Goal: Task Accomplishment & Management: Contribute content

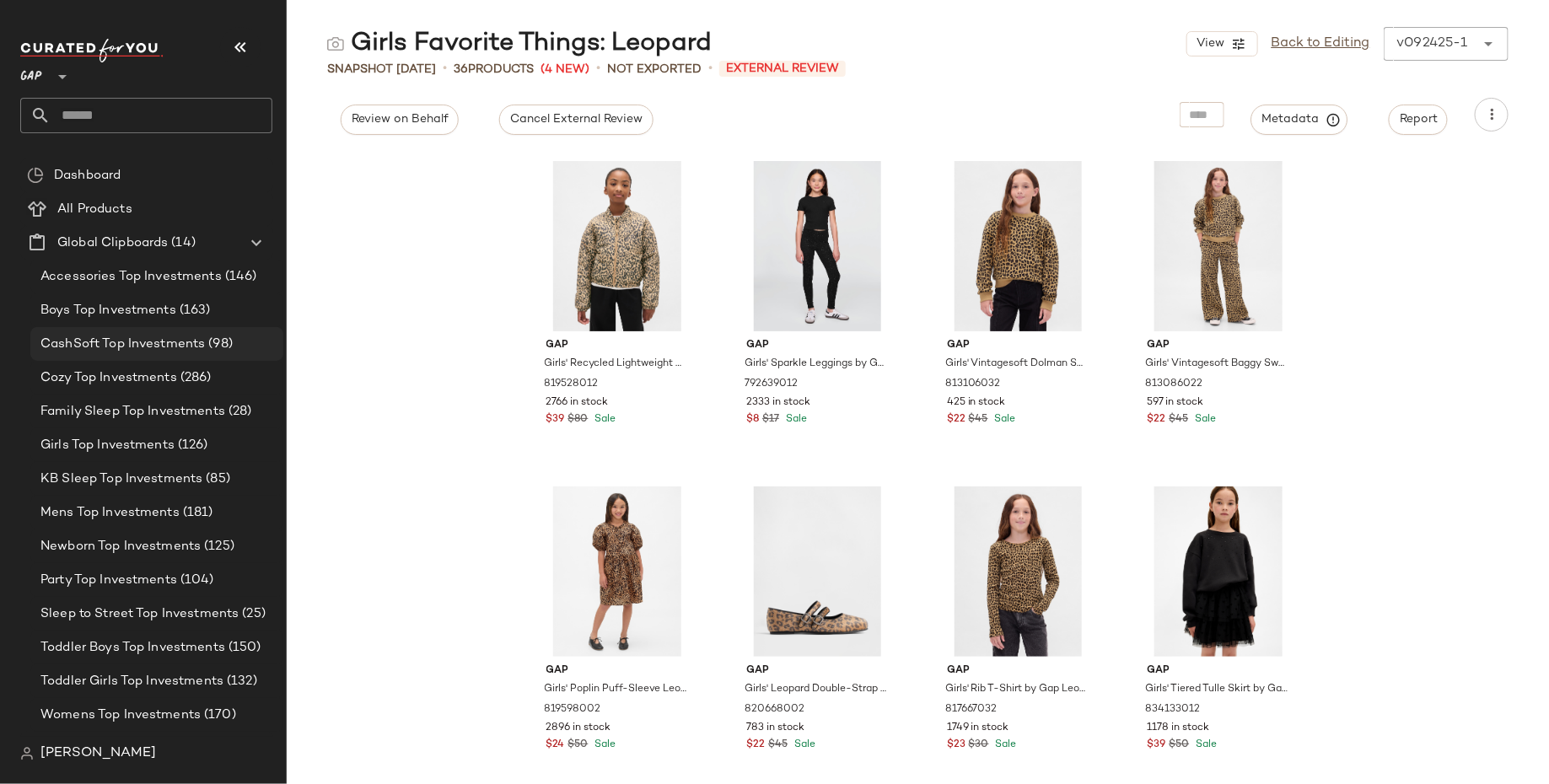
scroll to position [72, 0]
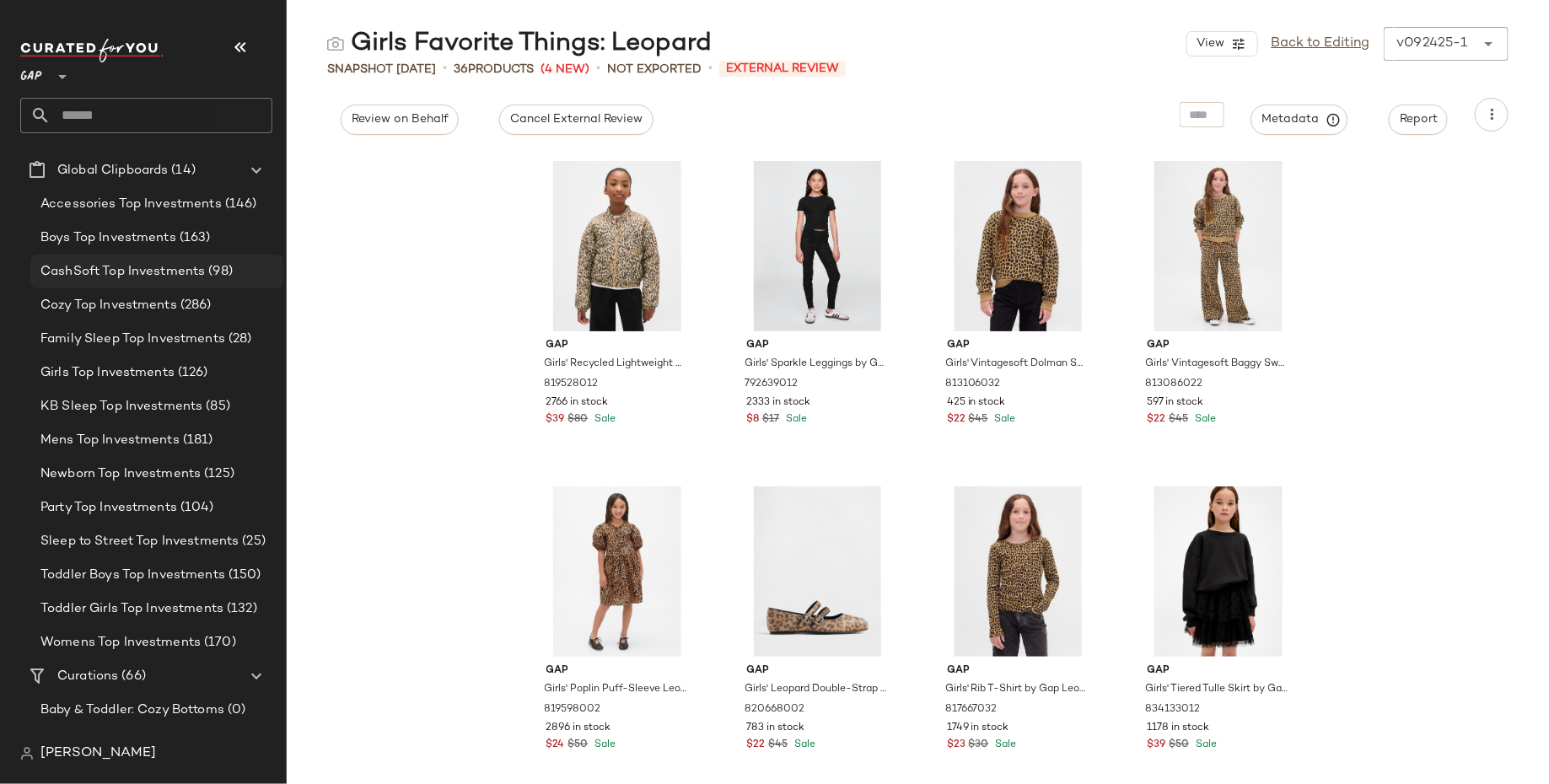
click at [142, 270] on span "CashSoft Top Investments" at bounding box center [122, 271] width 165 height 19
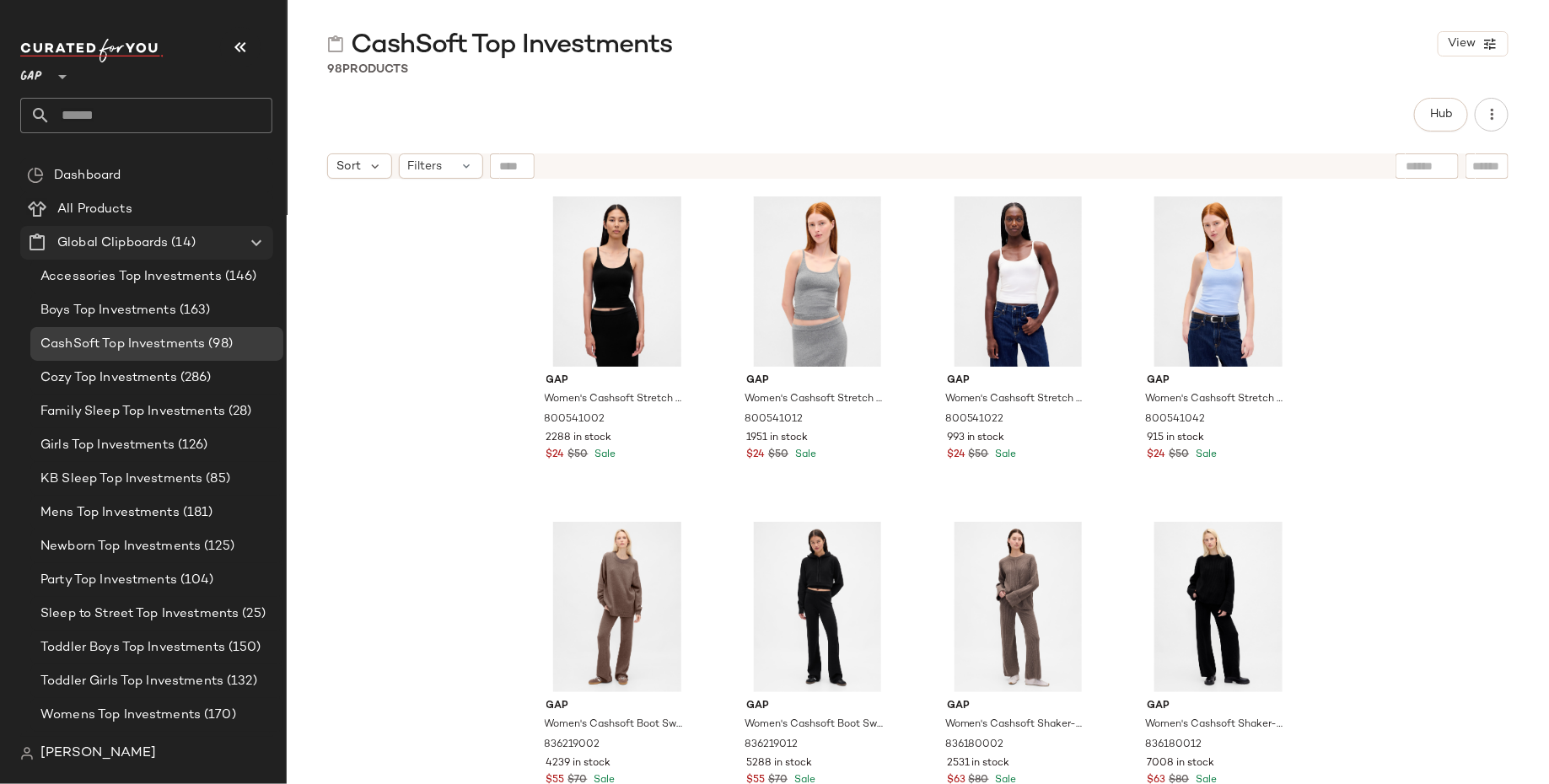
click at [255, 234] on icon at bounding box center [256, 242] width 20 height 20
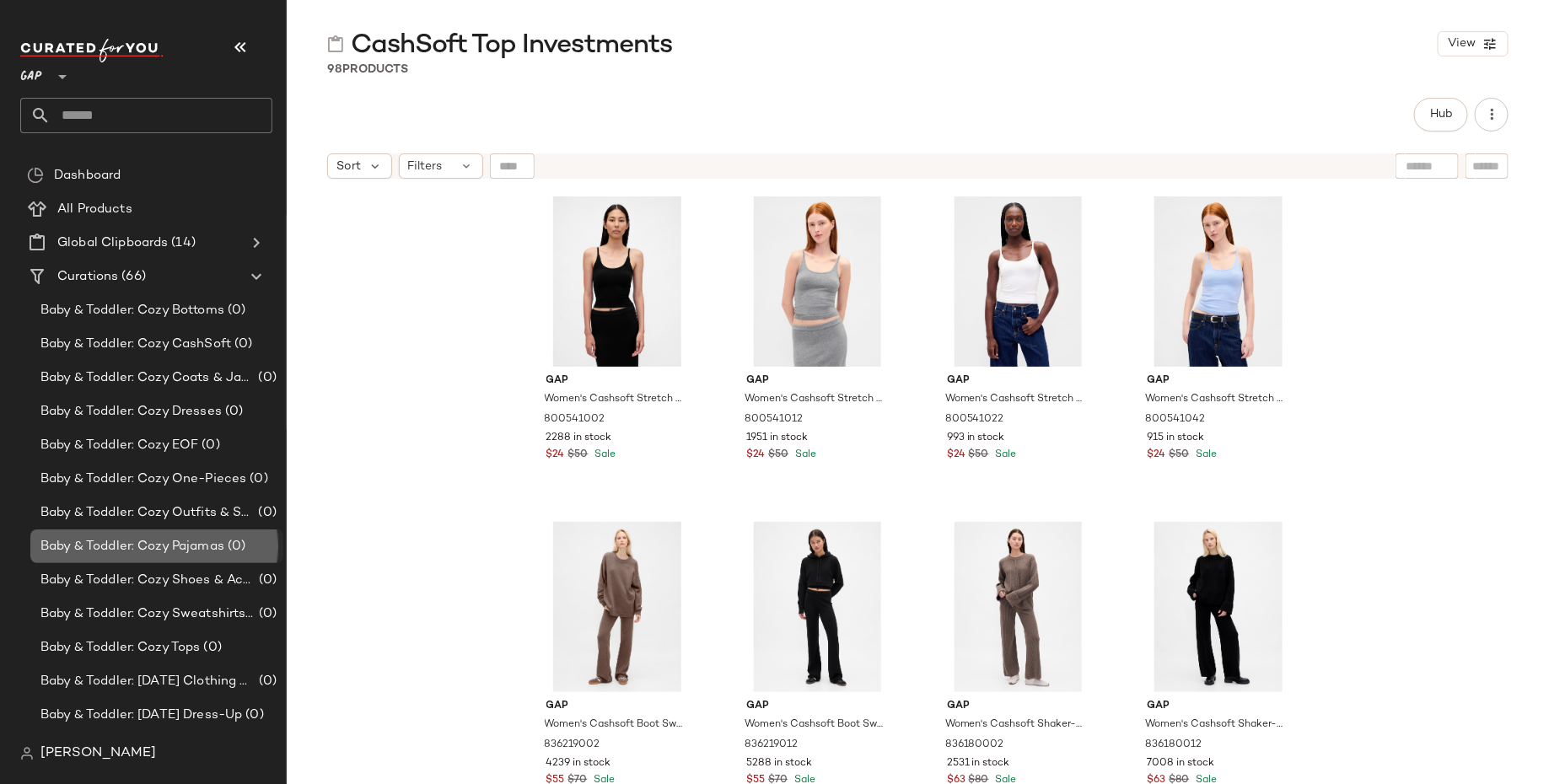
click at [195, 535] on div "Baby & Toddler: Cozy Pajamas (0)" at bounding box center [157, 545] width 253 height 34
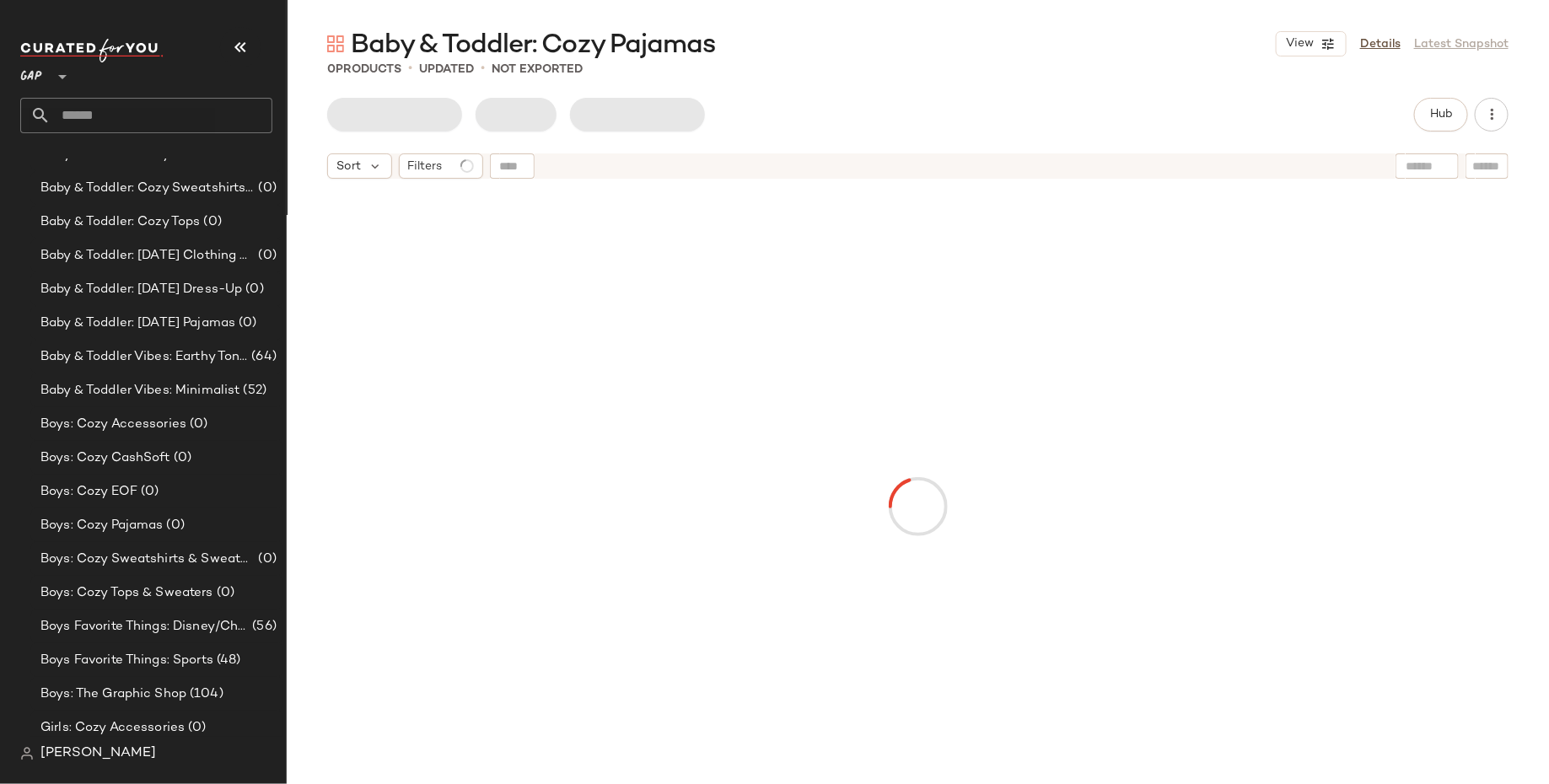
scroll to position [616, 0]
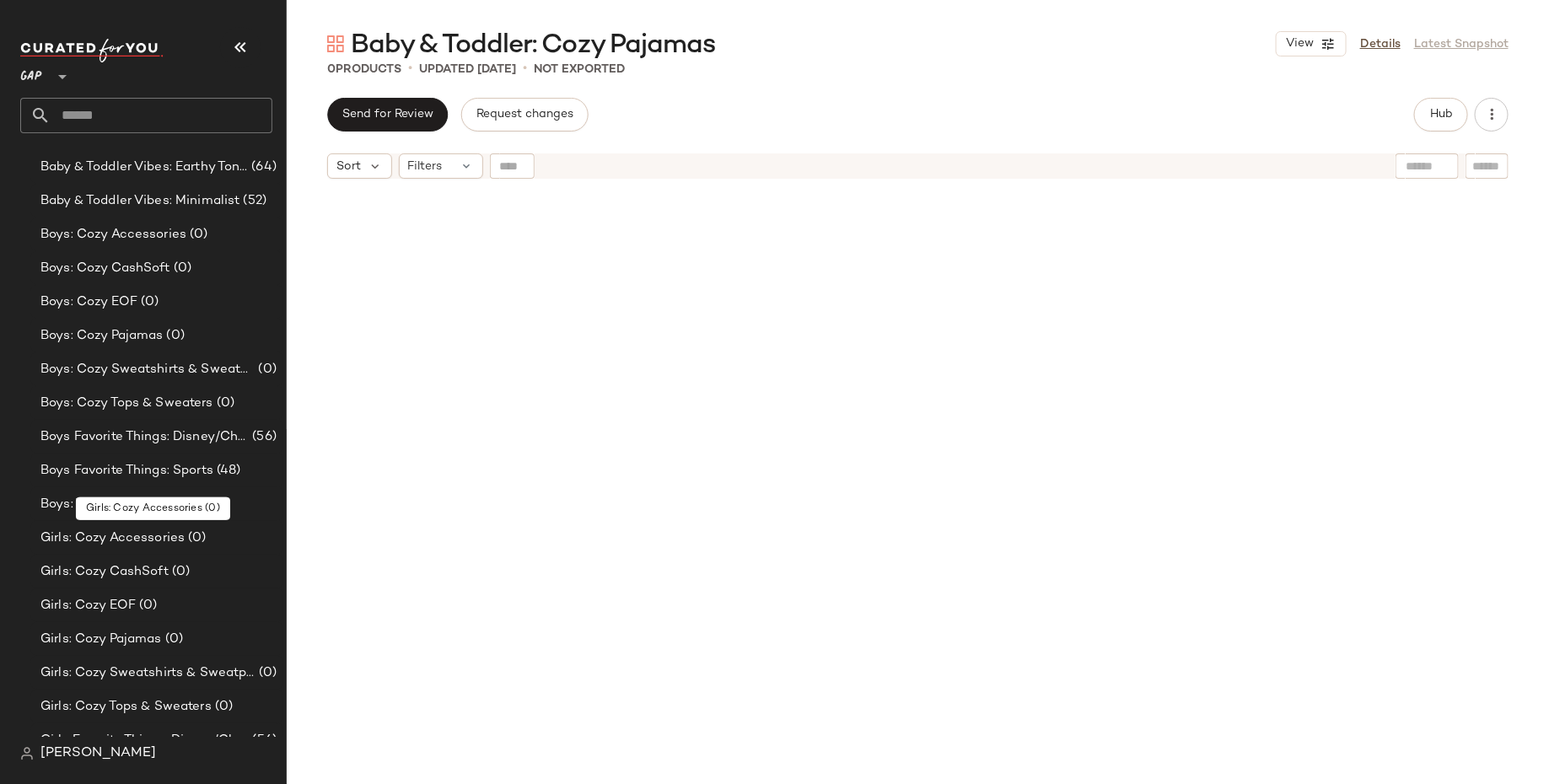
click at [195, 535] on span "(0)" at bounding box center [195, 538] width 21 height 19
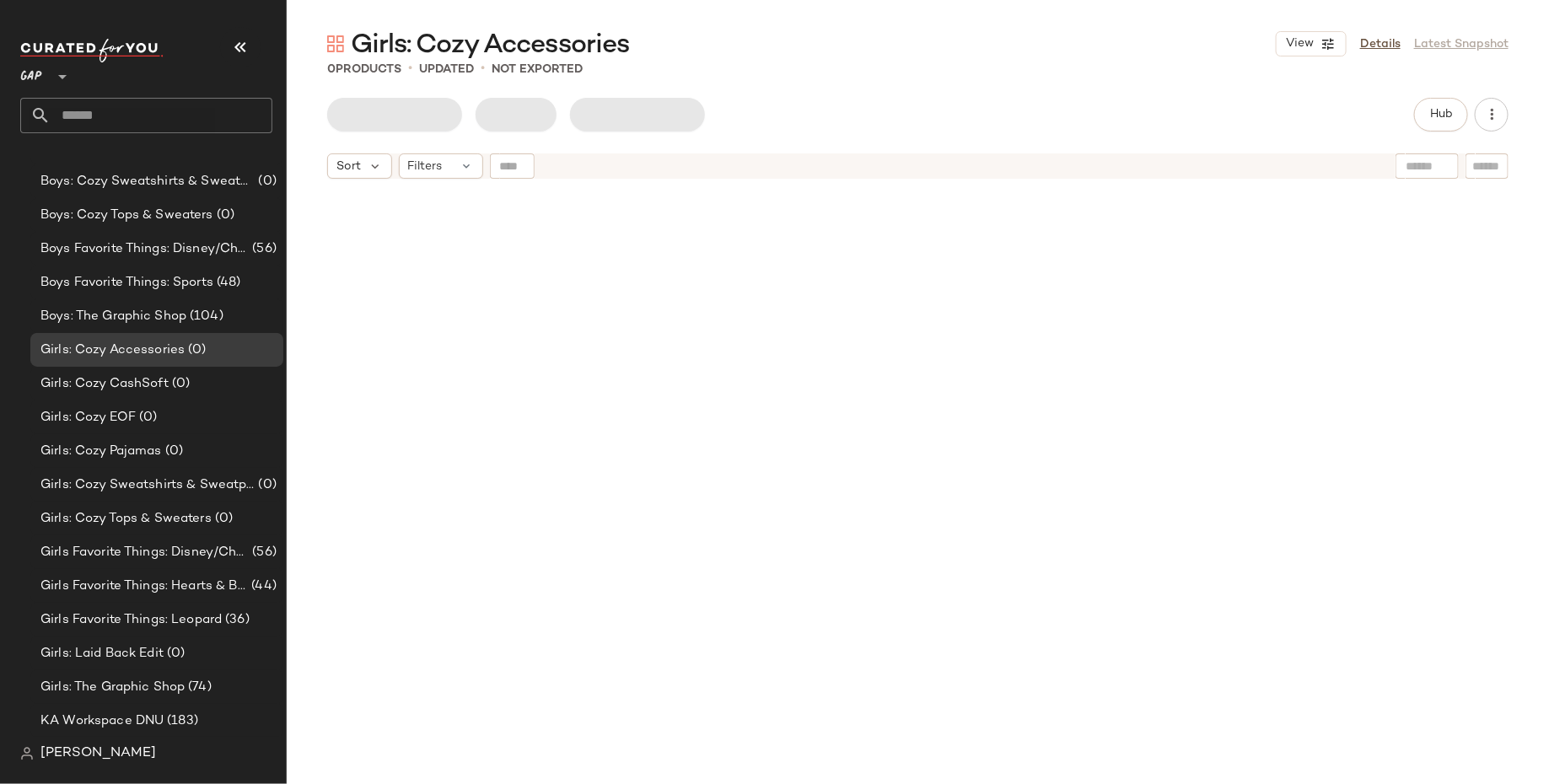
scroll to position [815, 0]
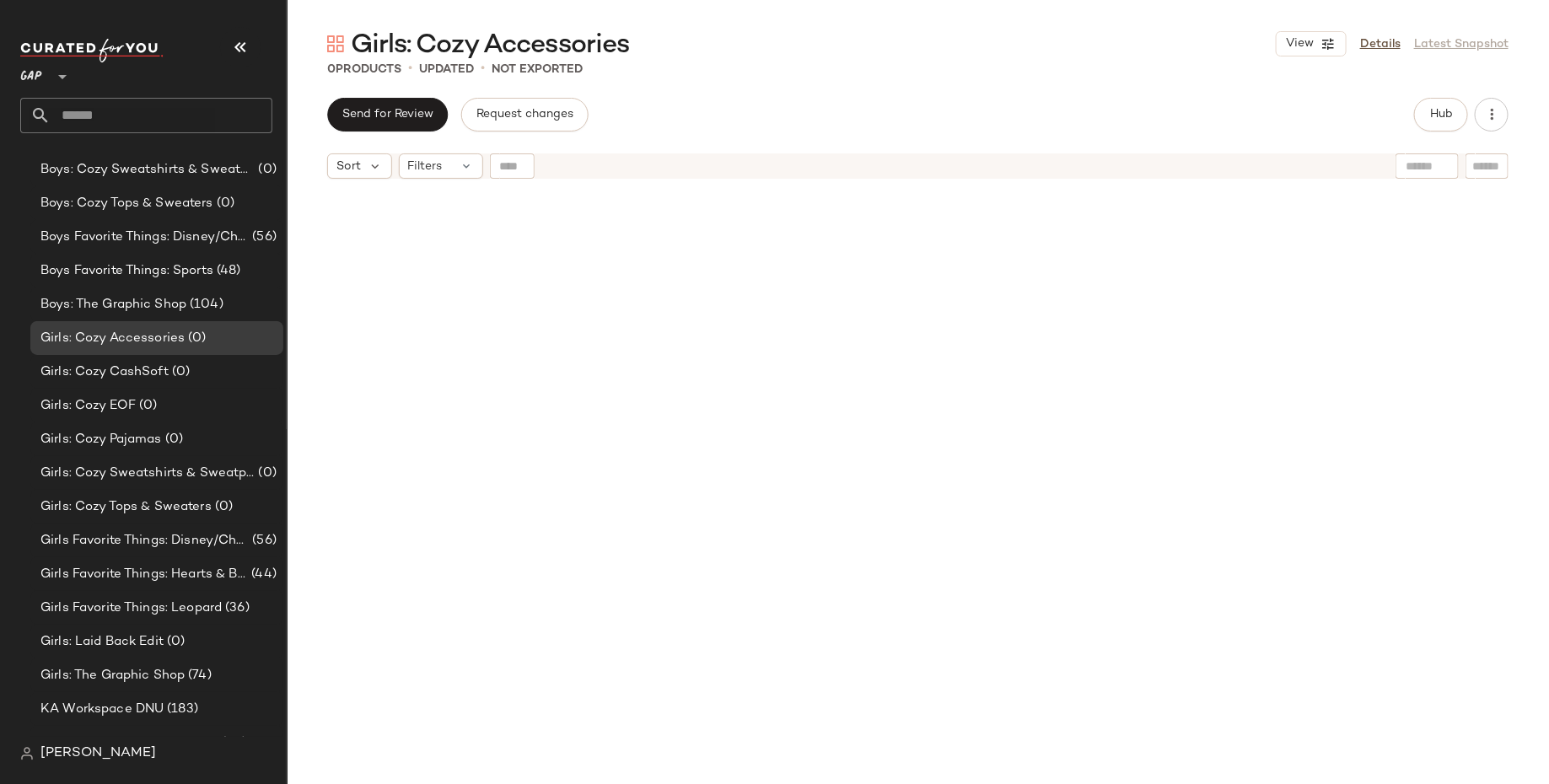
click at [195, 535] on span "Girls Favorite Things: Disney/Characters" at bounding box center [144, 541] width 208 height 19
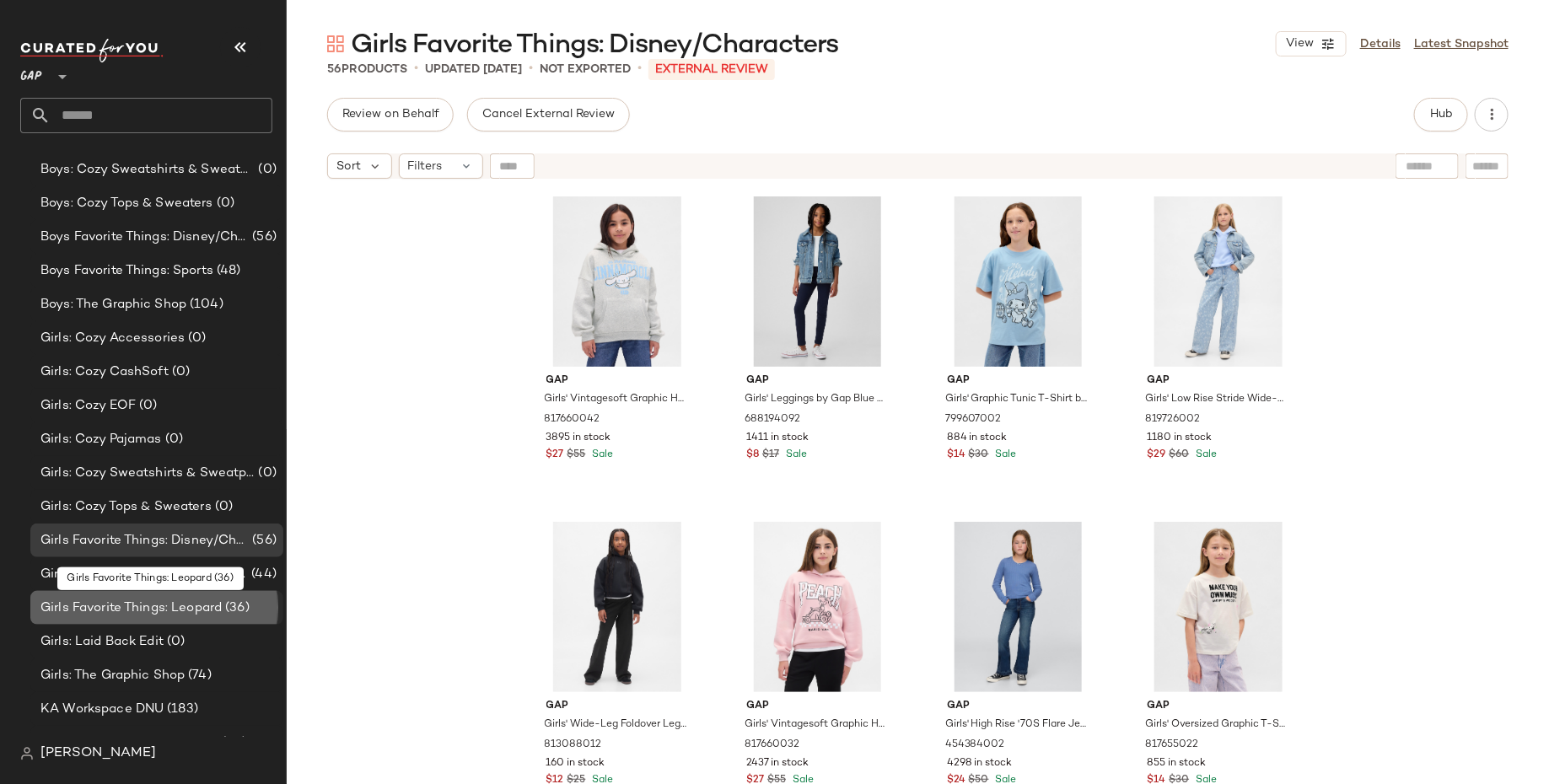
click at [202, 616] on span "Girls Favorite Things: Leopard" at bounding box center [131, 608] width 181 height 19
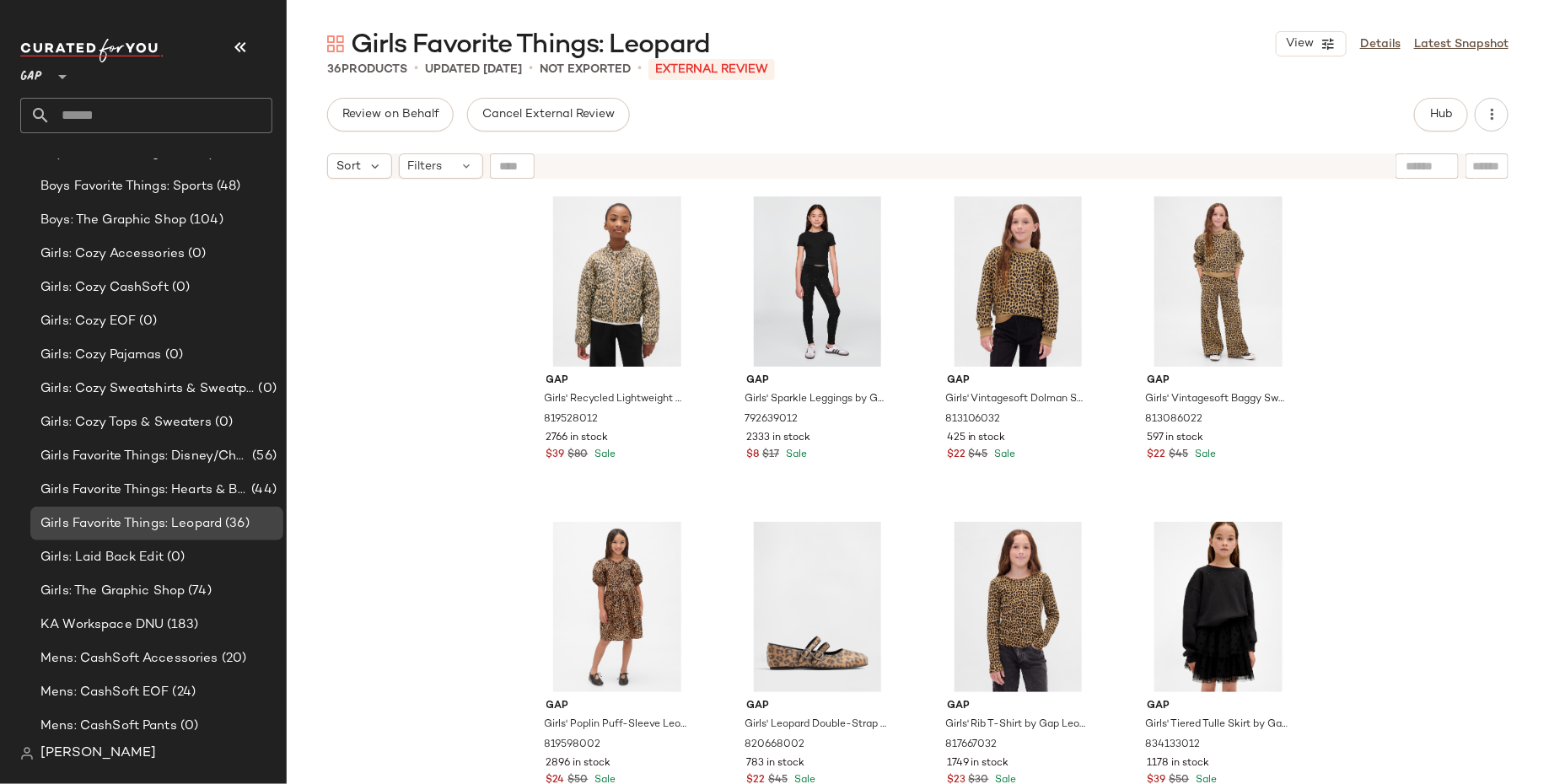
scroll to position [902, 0]
click at [208, 589] on span "(74)" at bounding box center [198, 589] width 27 height 19
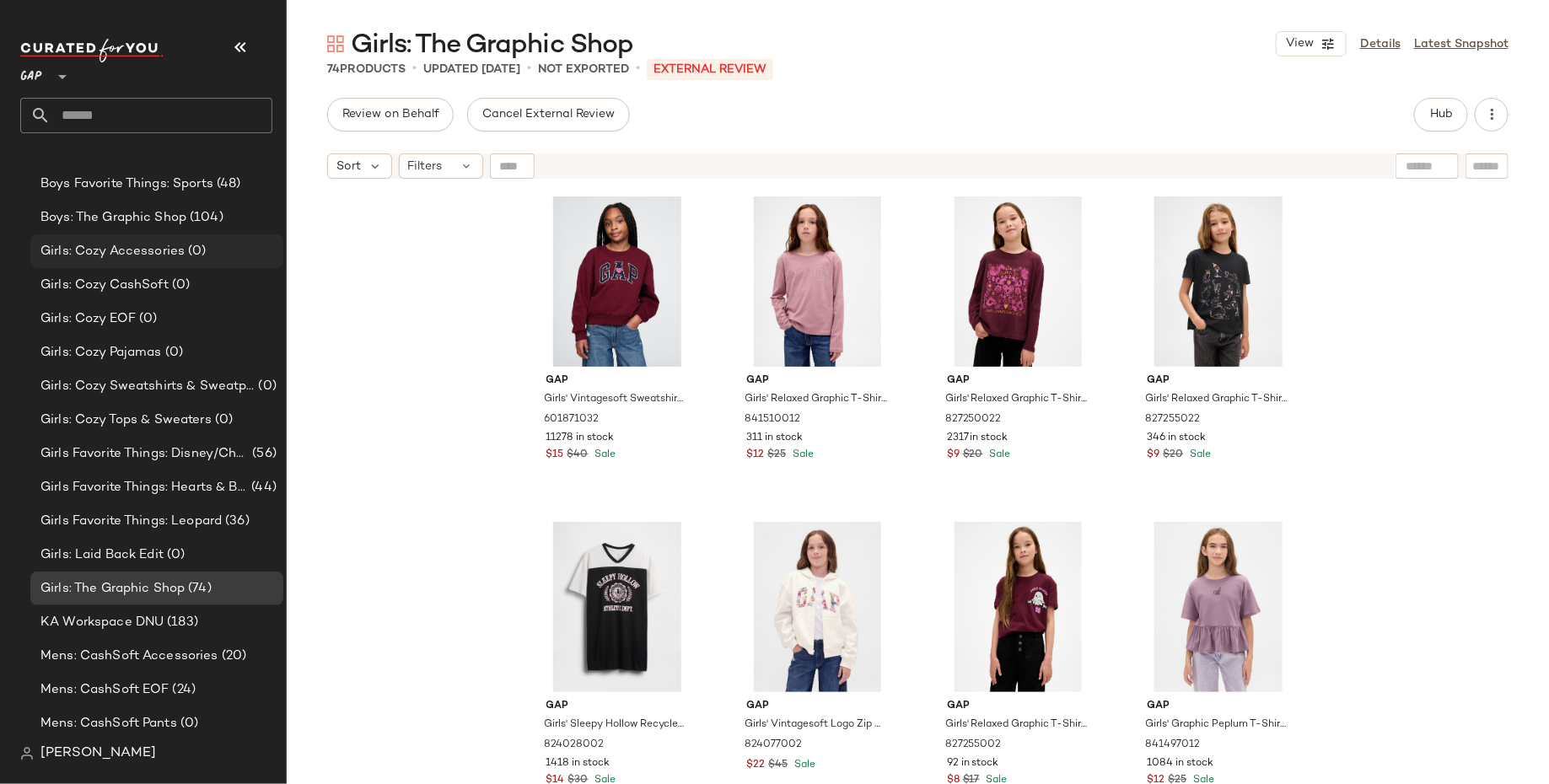
click at [227, 236] on div "Girls: Cozy Accessories (0)" at bounding box center [157, 251] width 253 height 34
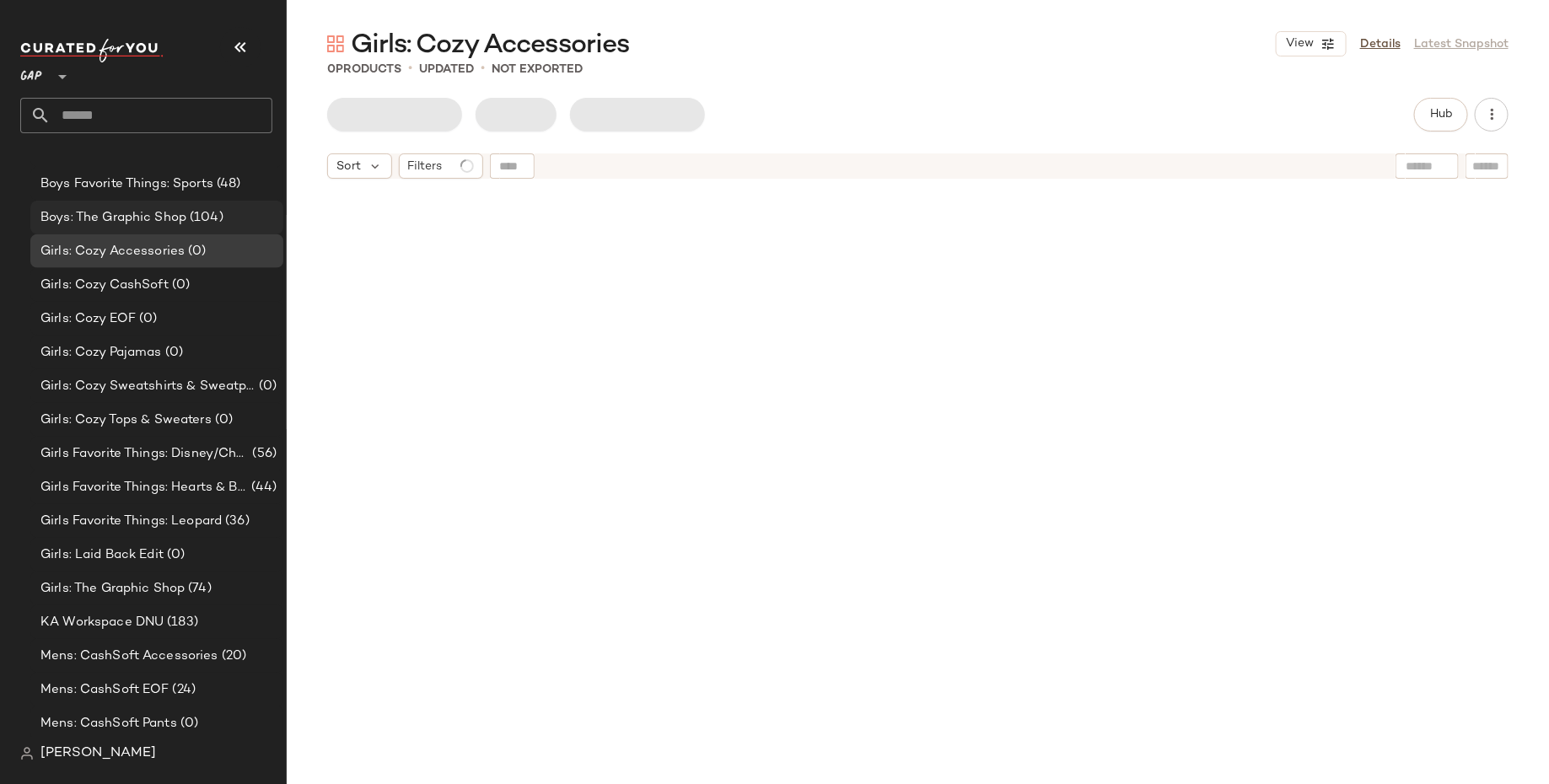
click at [228, 208] on div "Boys: The Graphic Shop (104)" at bounding box center [156, 217] width 241 height 19
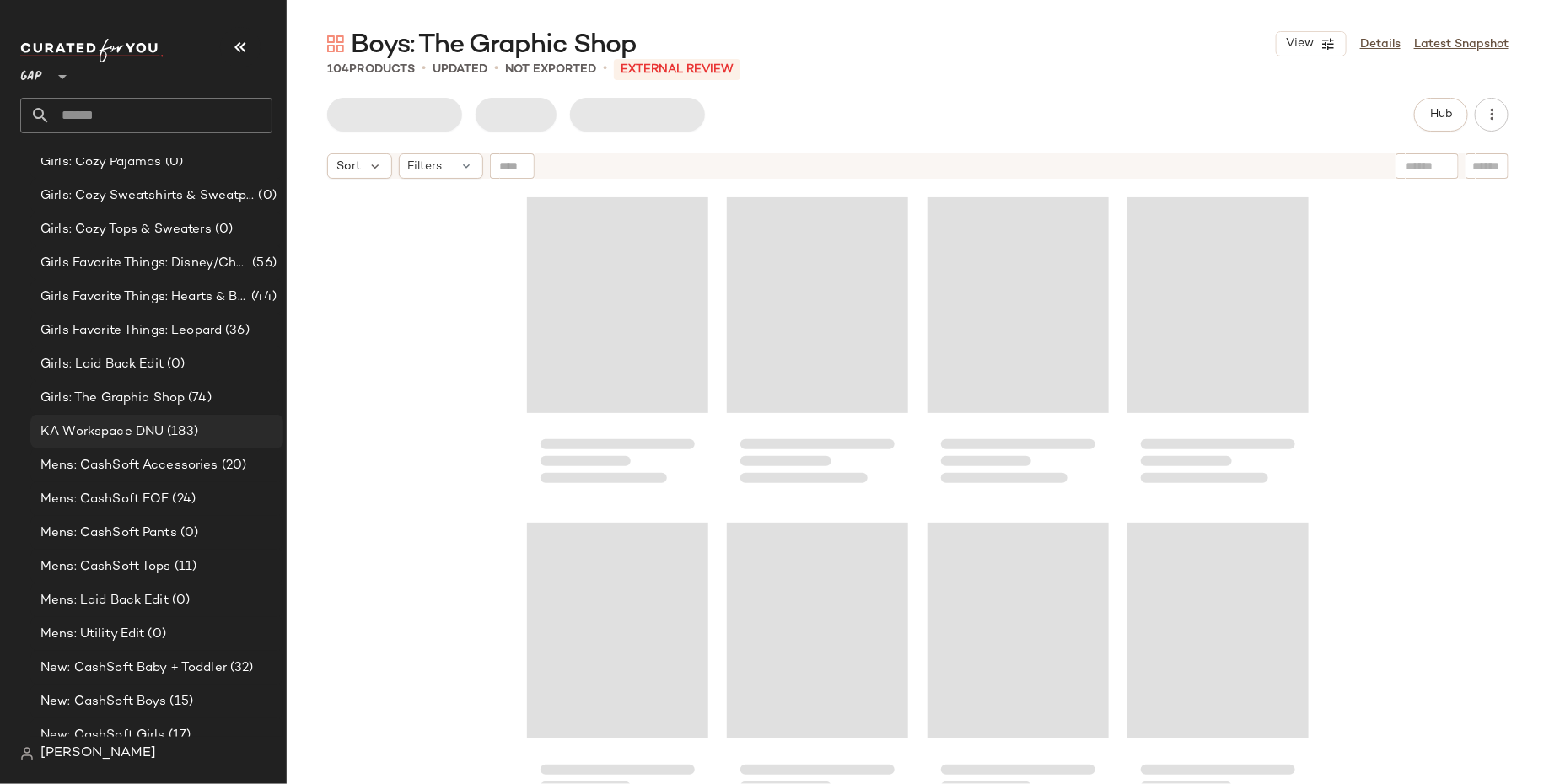
scroll to position [1094, 0]
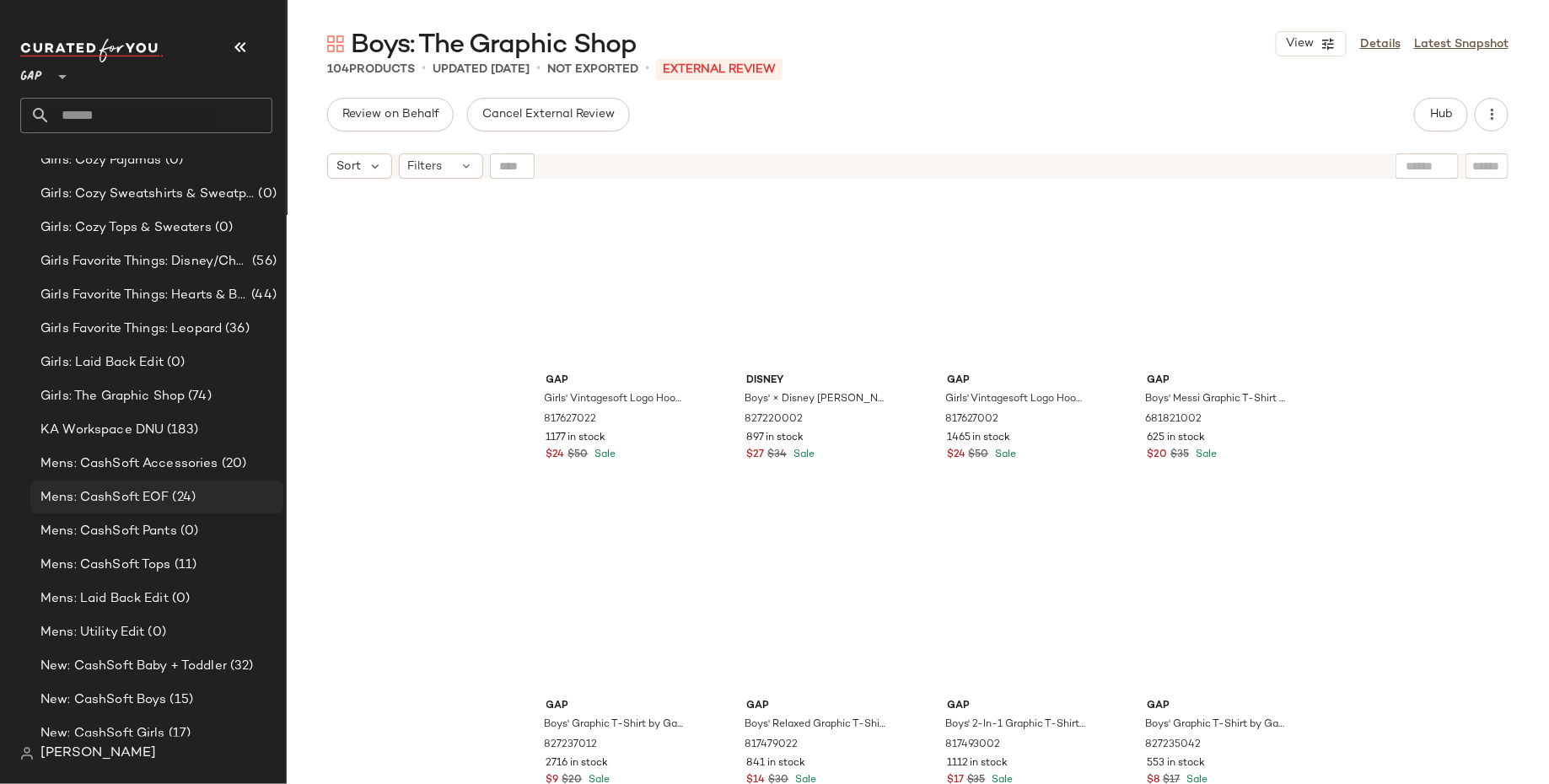
click at [208, 493] on div "Mens: CashSoft EOF (24)" at bounding box center [156, 497] width 241 height 19
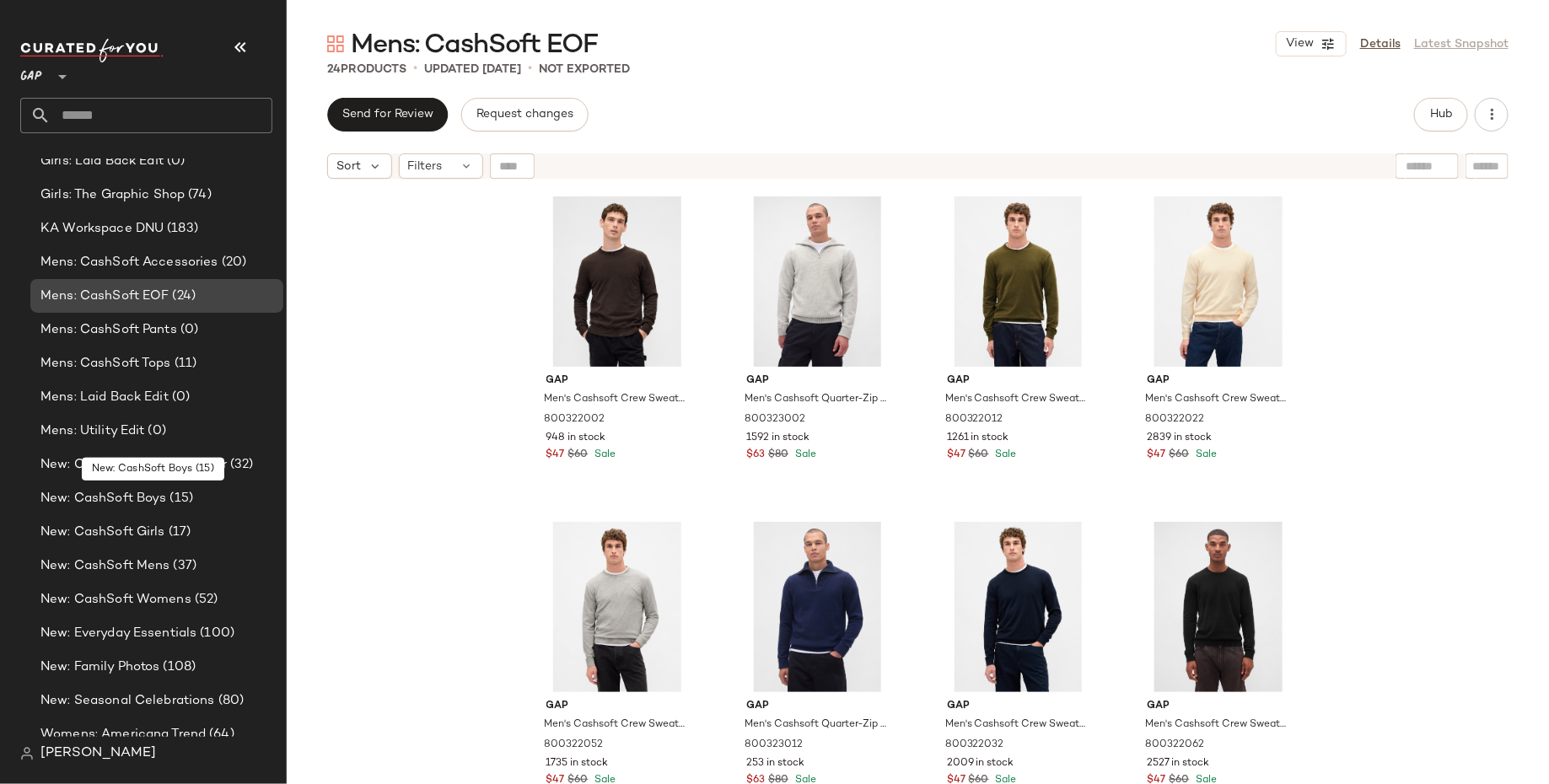
scroll to position [1297, 0]
click at [225, 504] on div "New: CashSoft Boys (15)" at bounding box center [156, 497] width 241 height 19
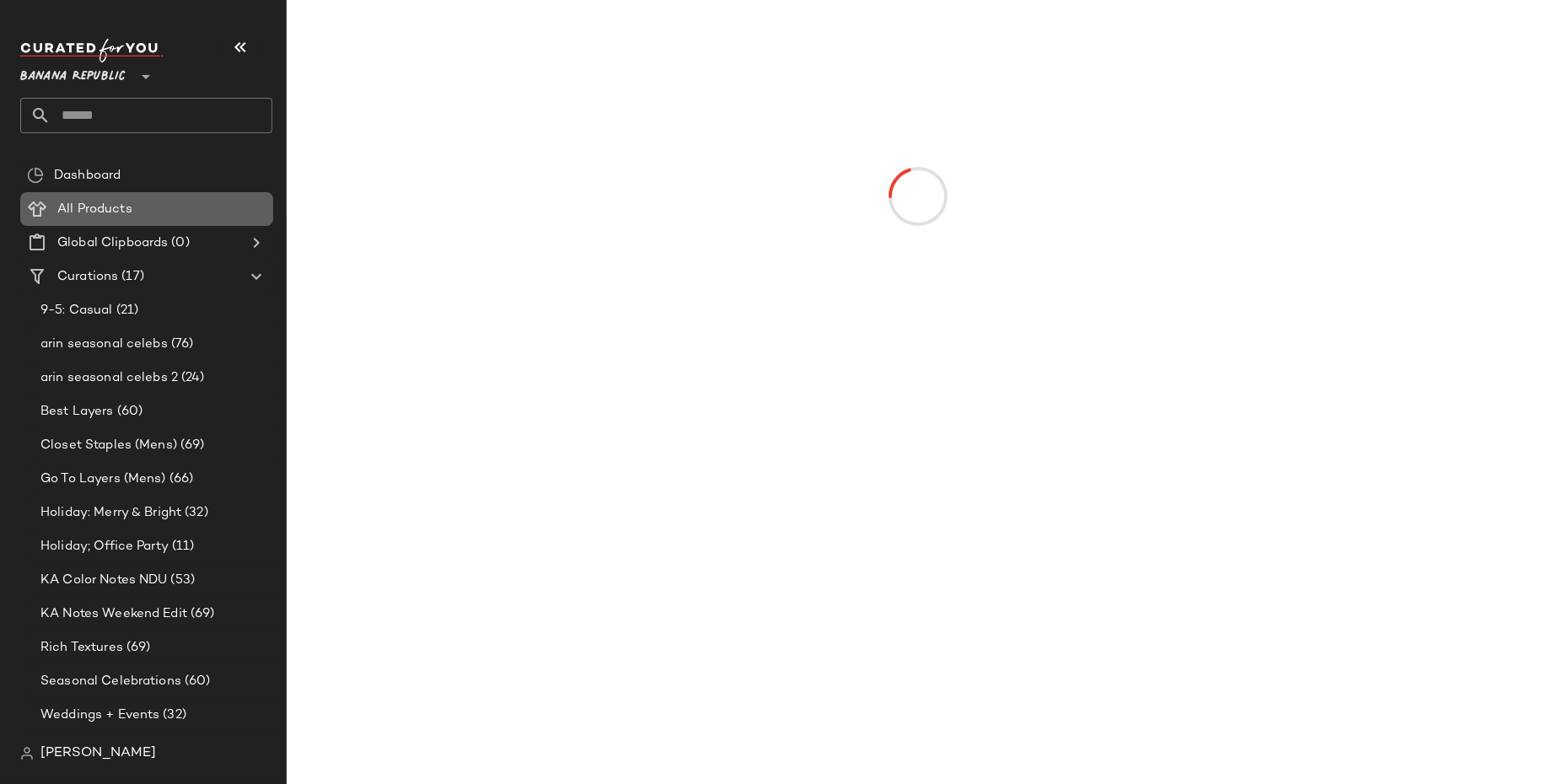
click at [92, 214] on span "All Products" at bounding box center [95, 210] width 75 height 19
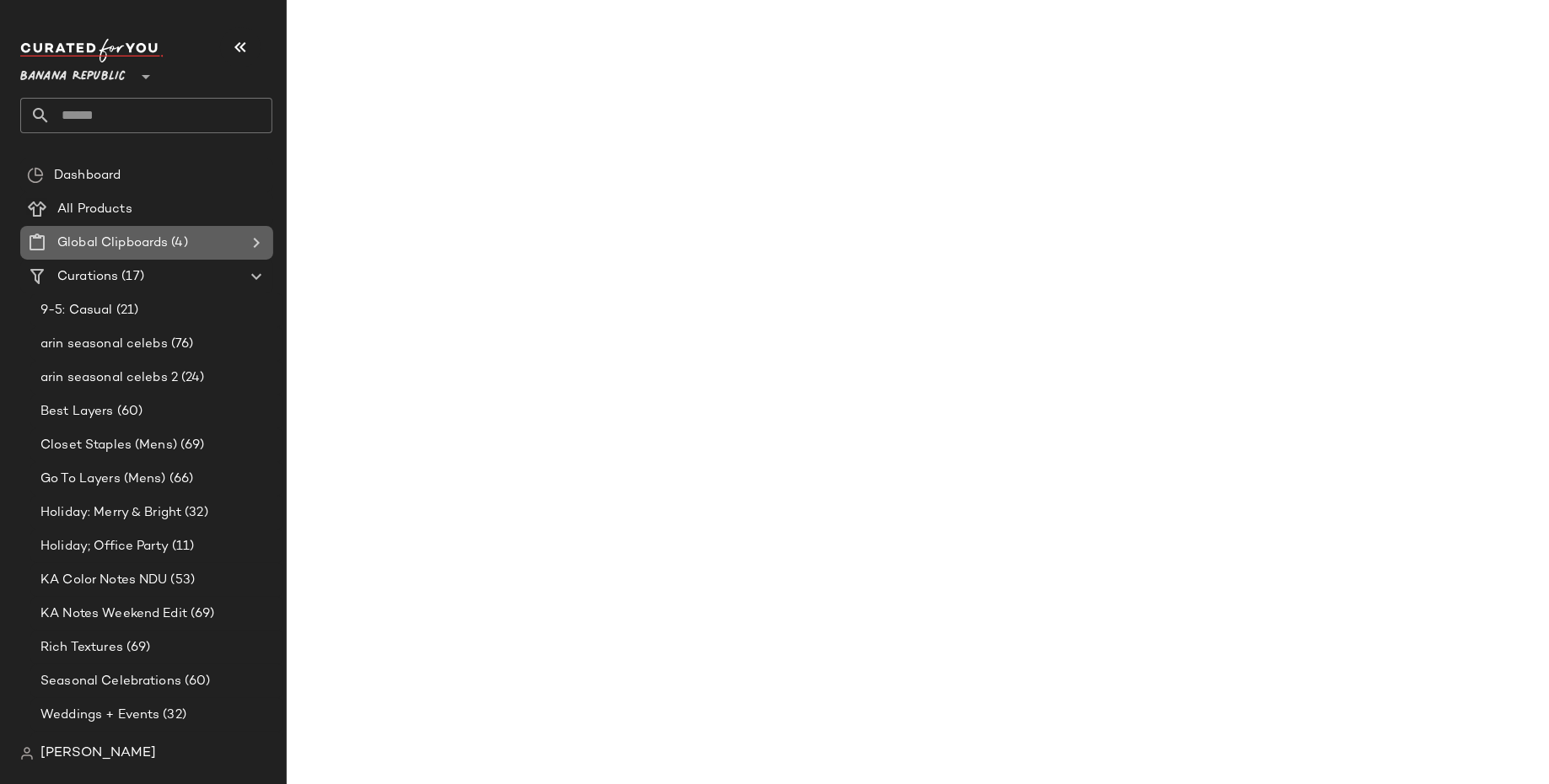
click at [102, 246] on span "Global Clipboards" at bounding box center [113, 243] width 111 height 19
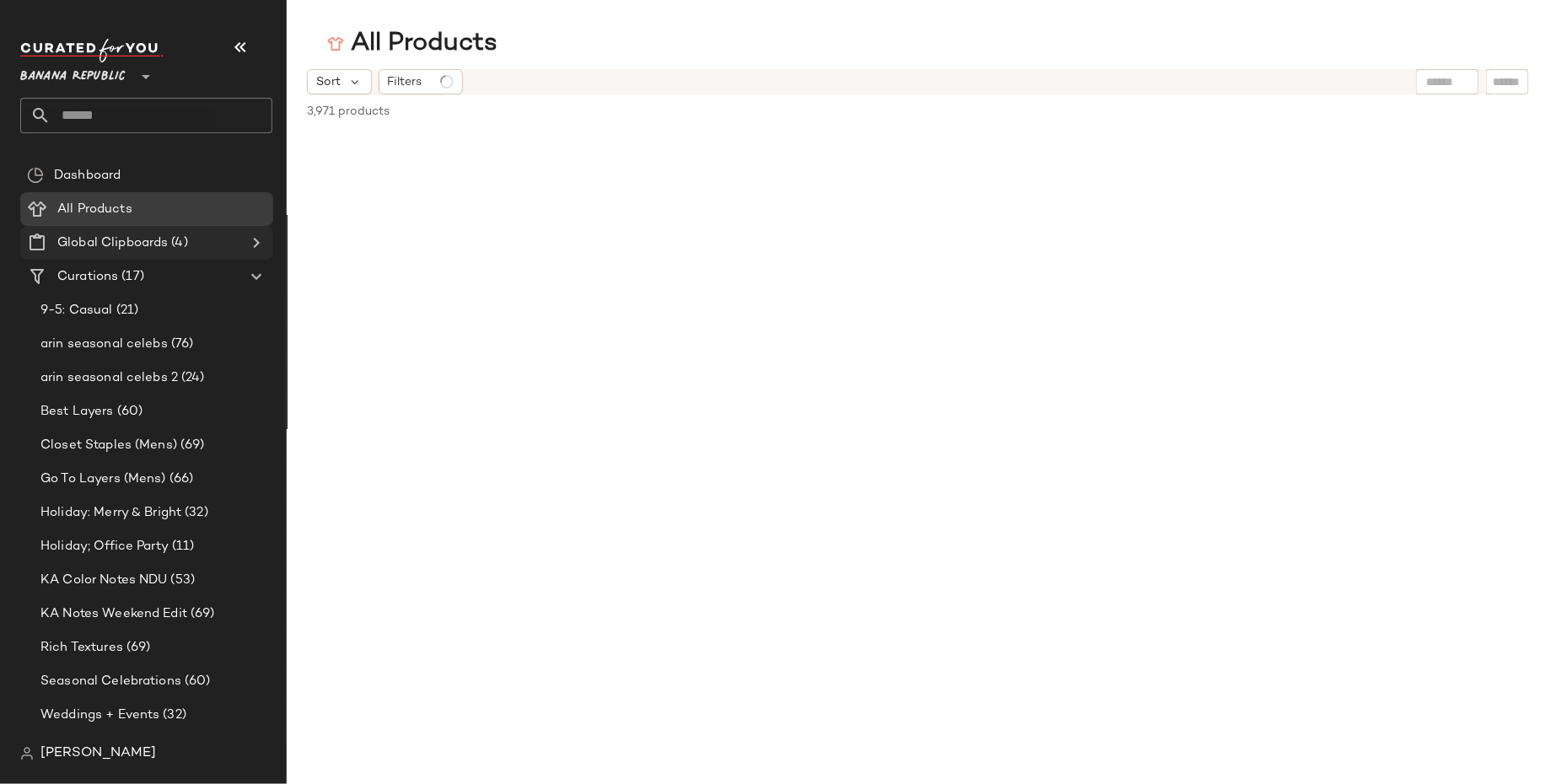
click at [262, 242] on icon at bounding box center [256, 242] width 20 height 20
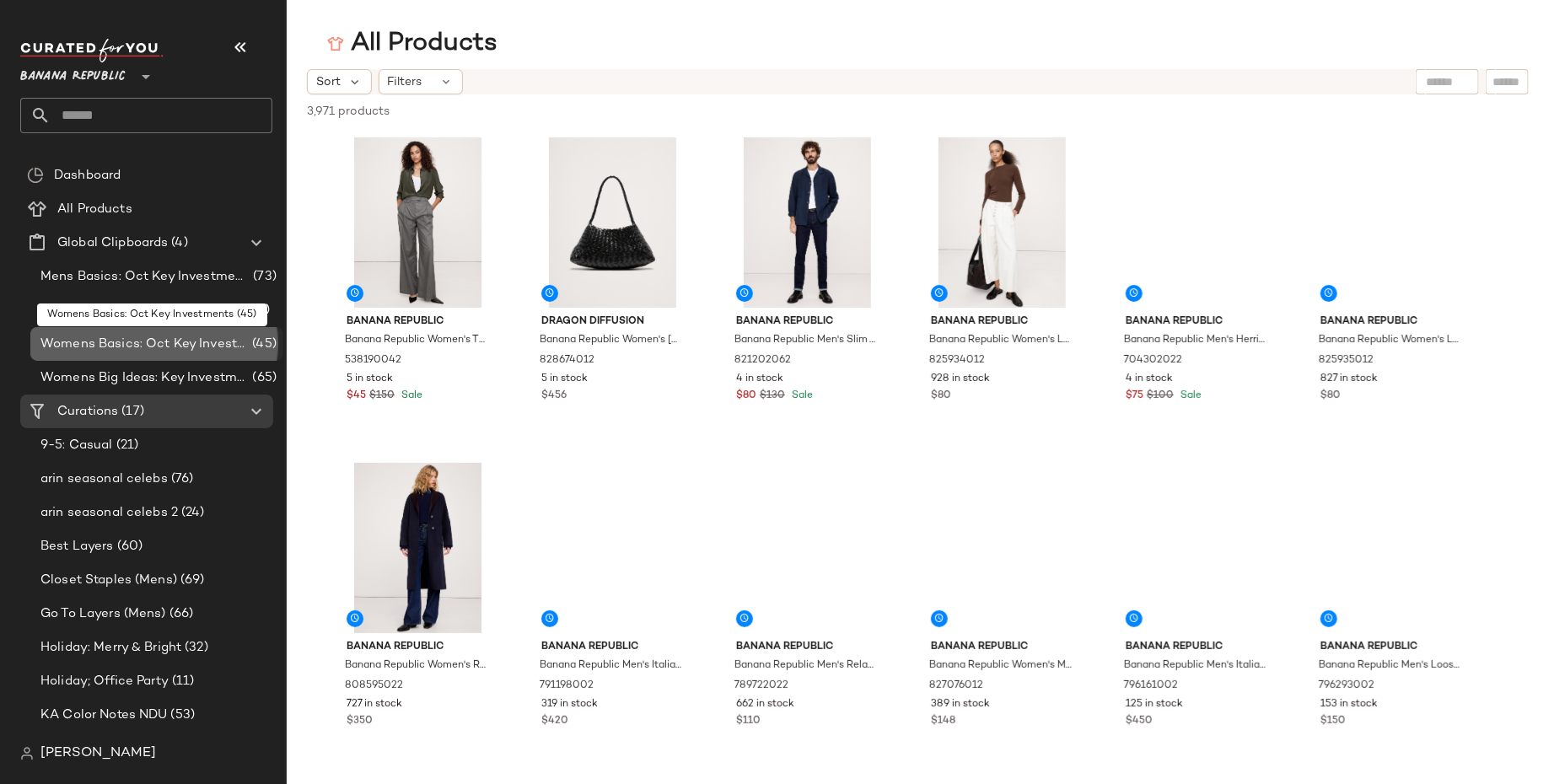
click at [187, 340] on span "Womens Basics: Oct Key Investments" at bounding box center [144, 344] width 208 height 19
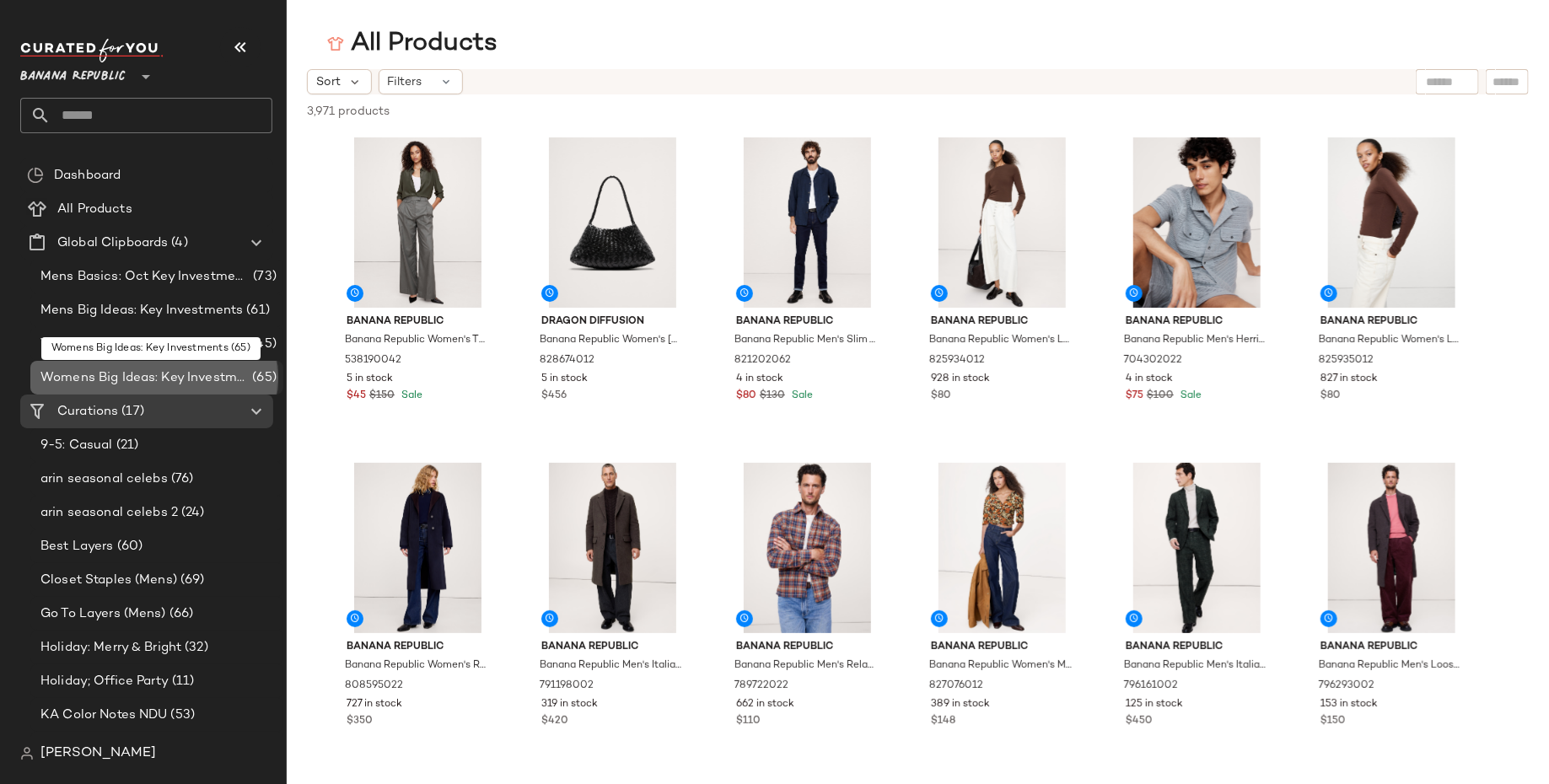
click at [188, 380] on span "Womens Big Ideas: Key Investments" at bounding box center [144, 378] width 208 height 19
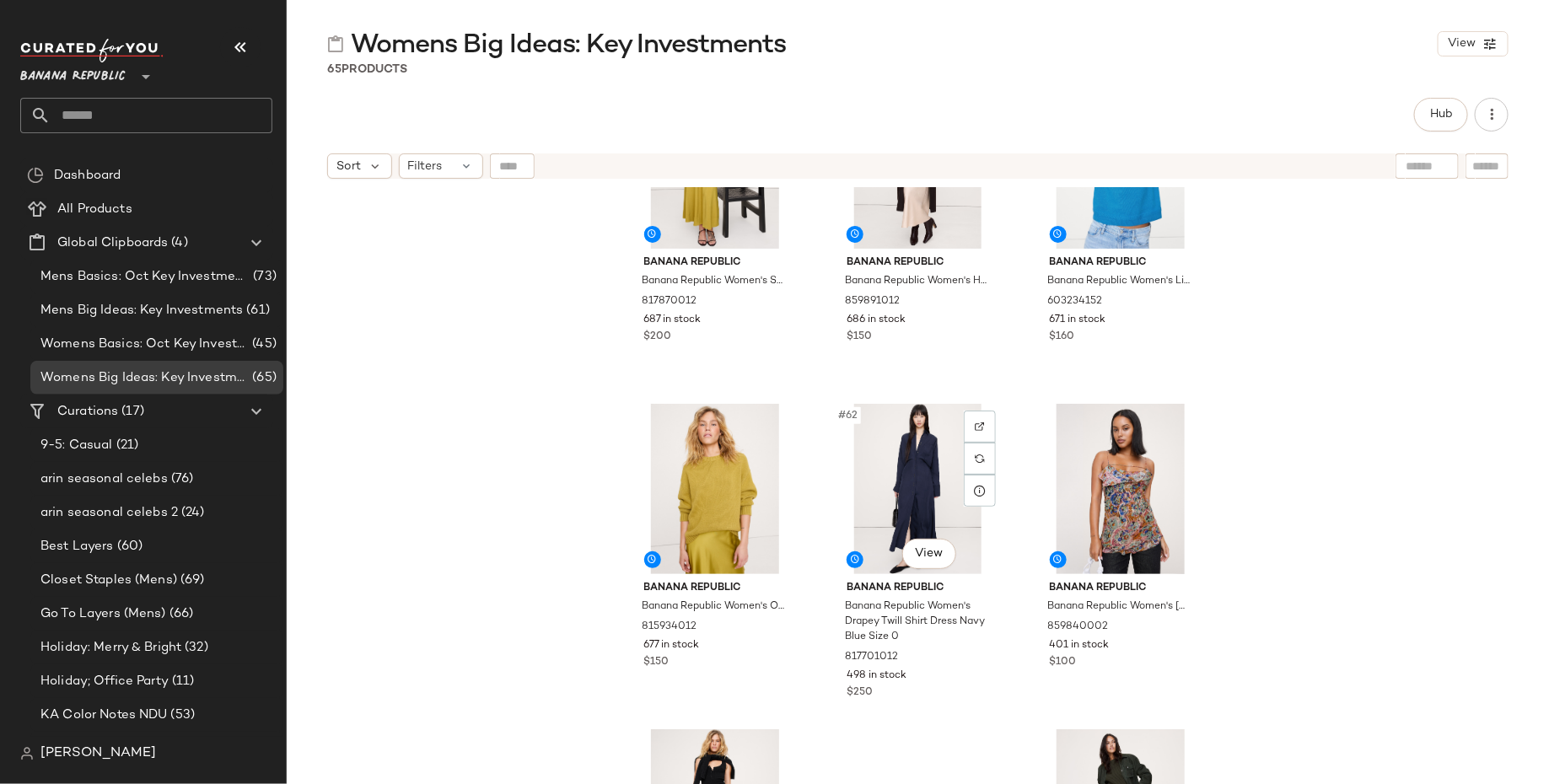
scroll to position [6522, 0]
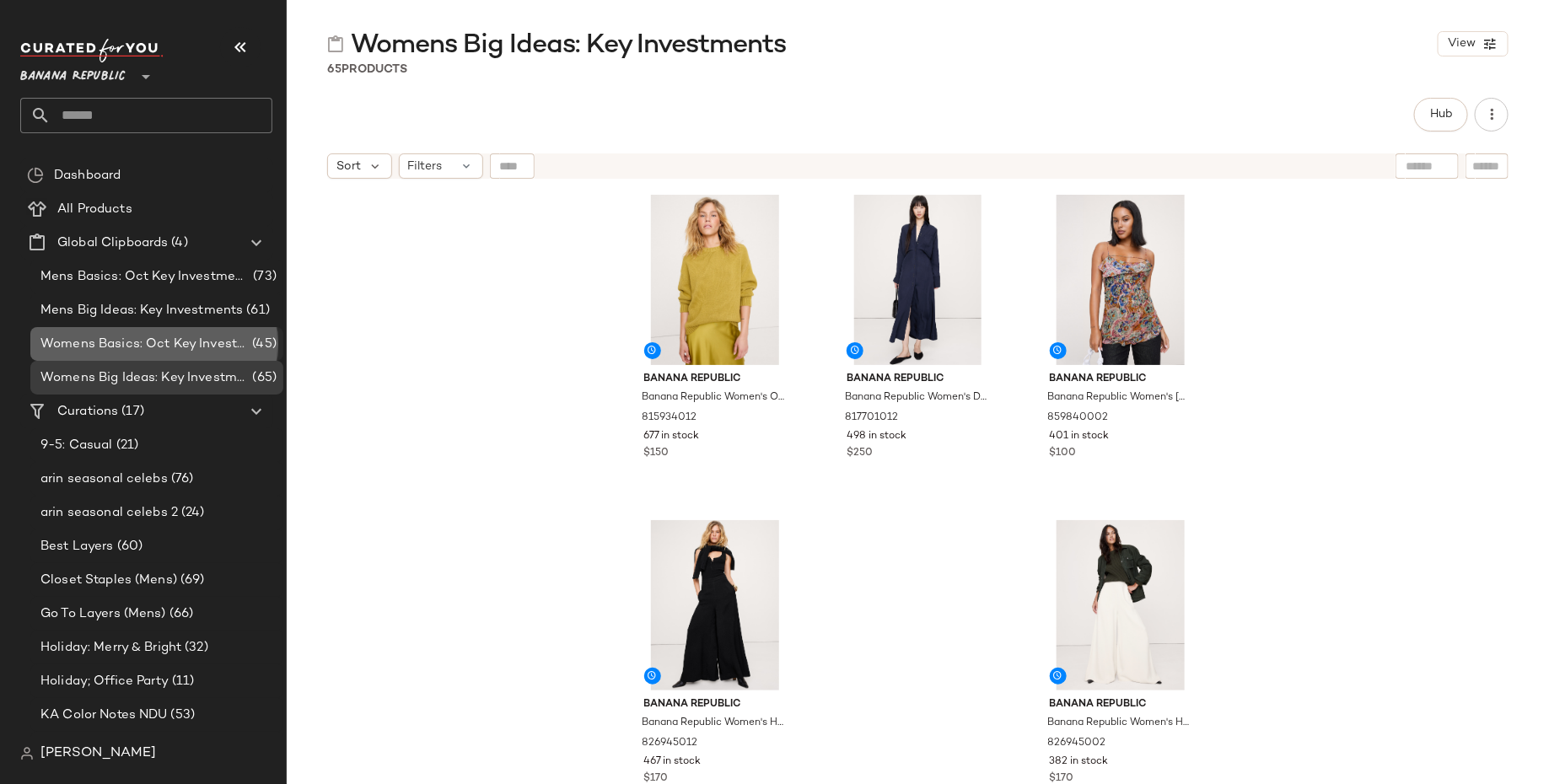
click at [182, 345] on span "Womens Basics: Oct Key Investments" at bounding box center [144, 344] width 208 height 19
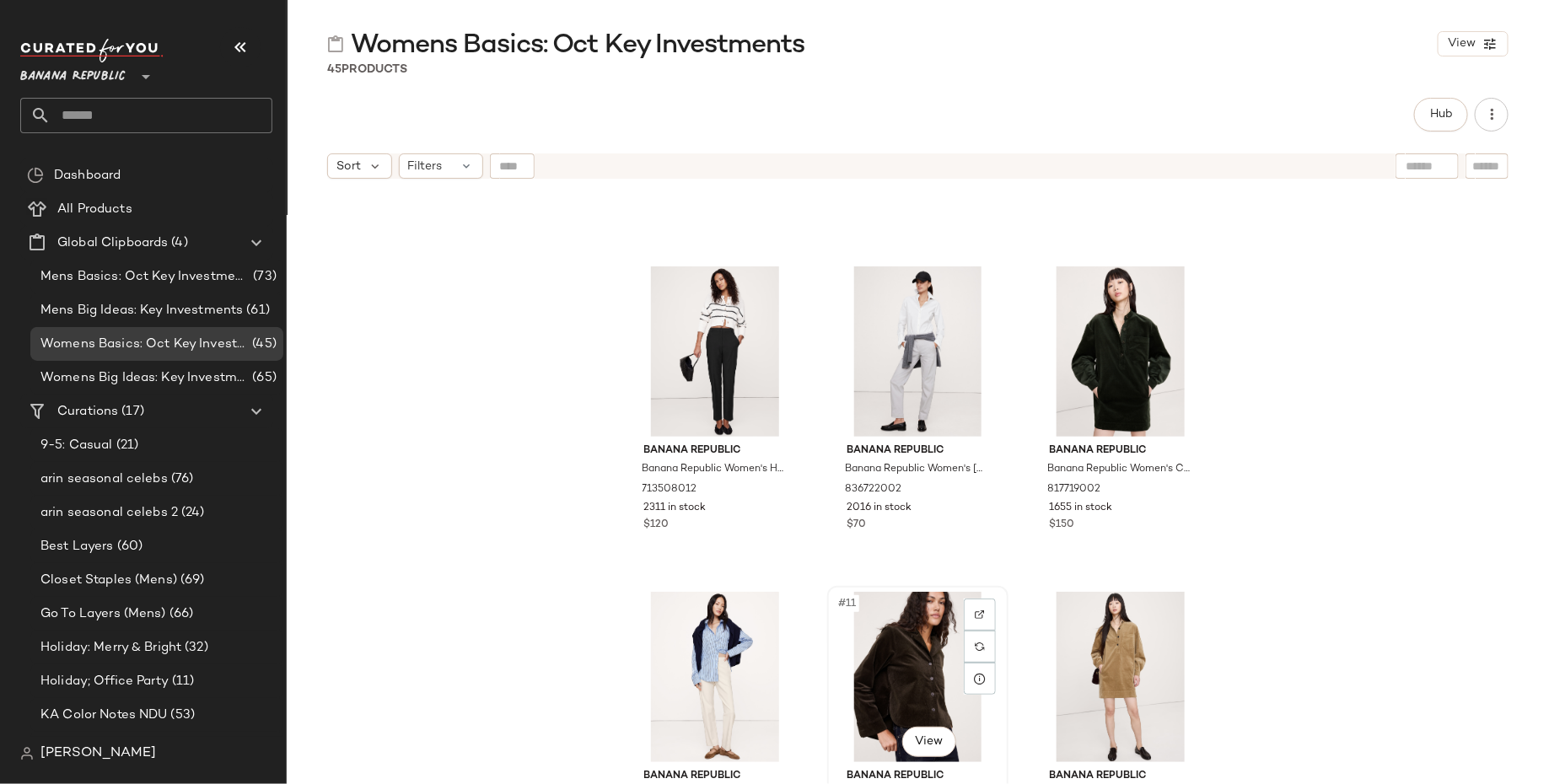
scroll to position [594, 0]
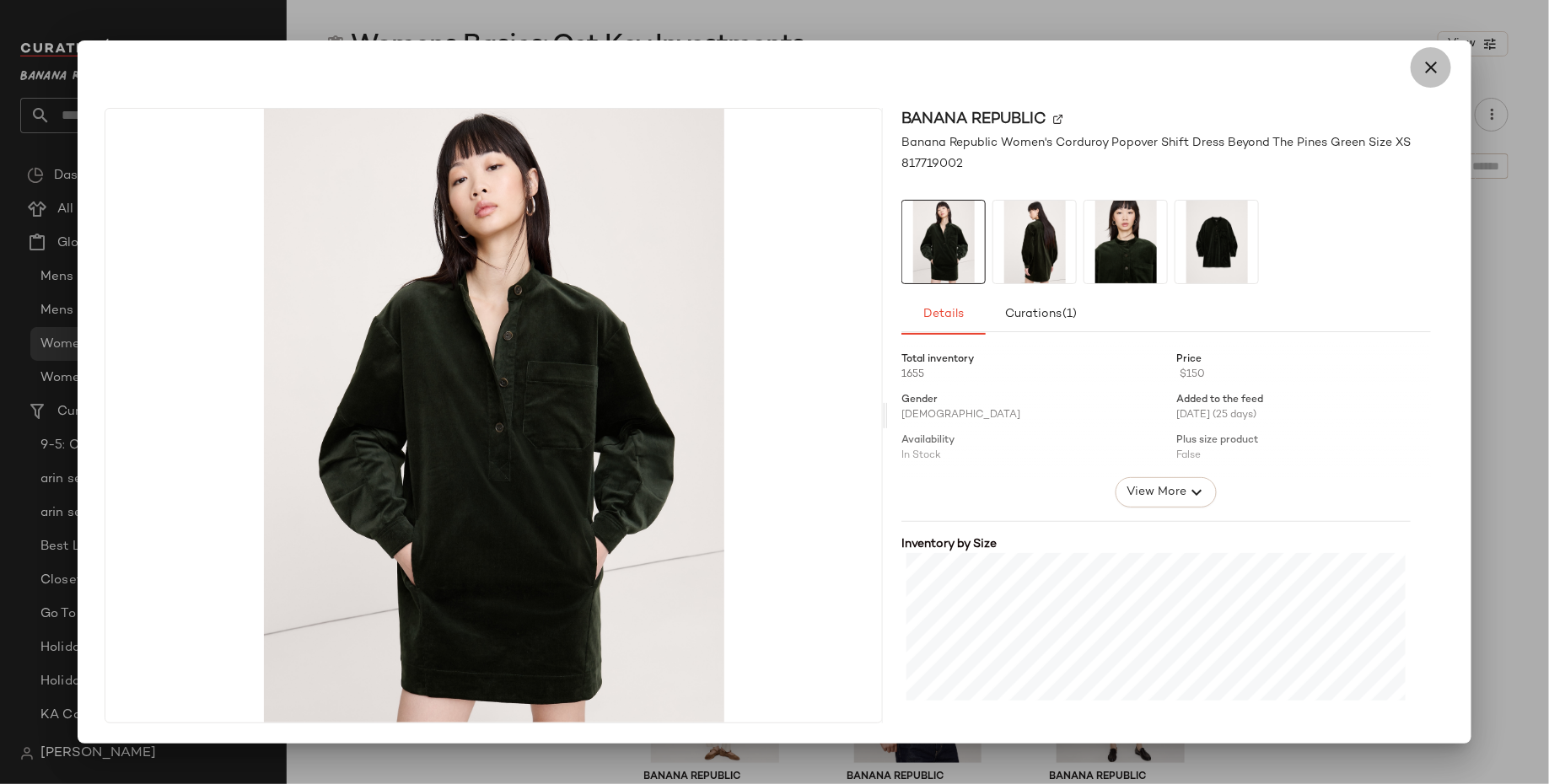
click at [1426, 67] on icon "button" at bounding box center [1430, 67] width 20 height 20
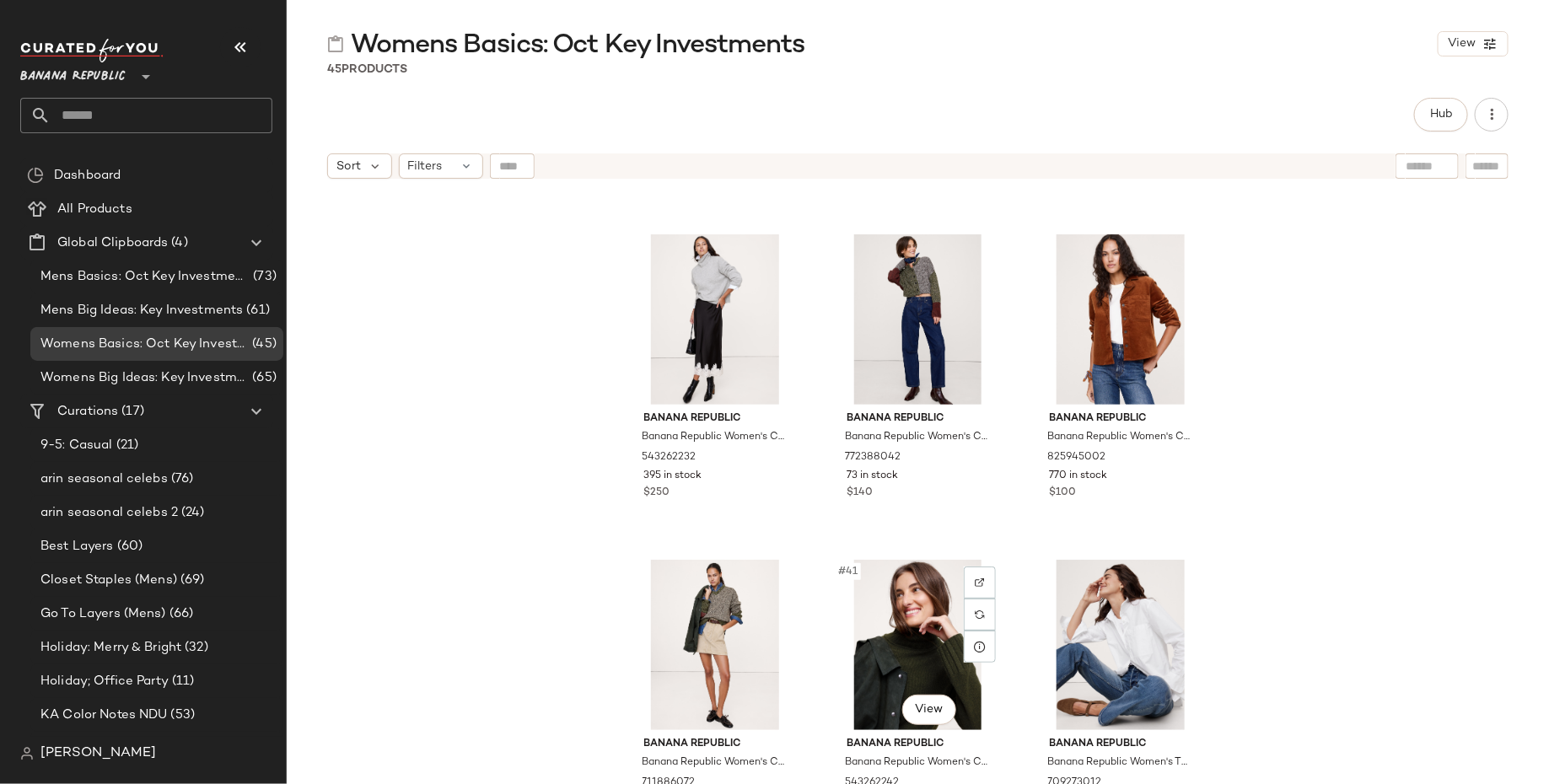
scroll to position [3877, 0]
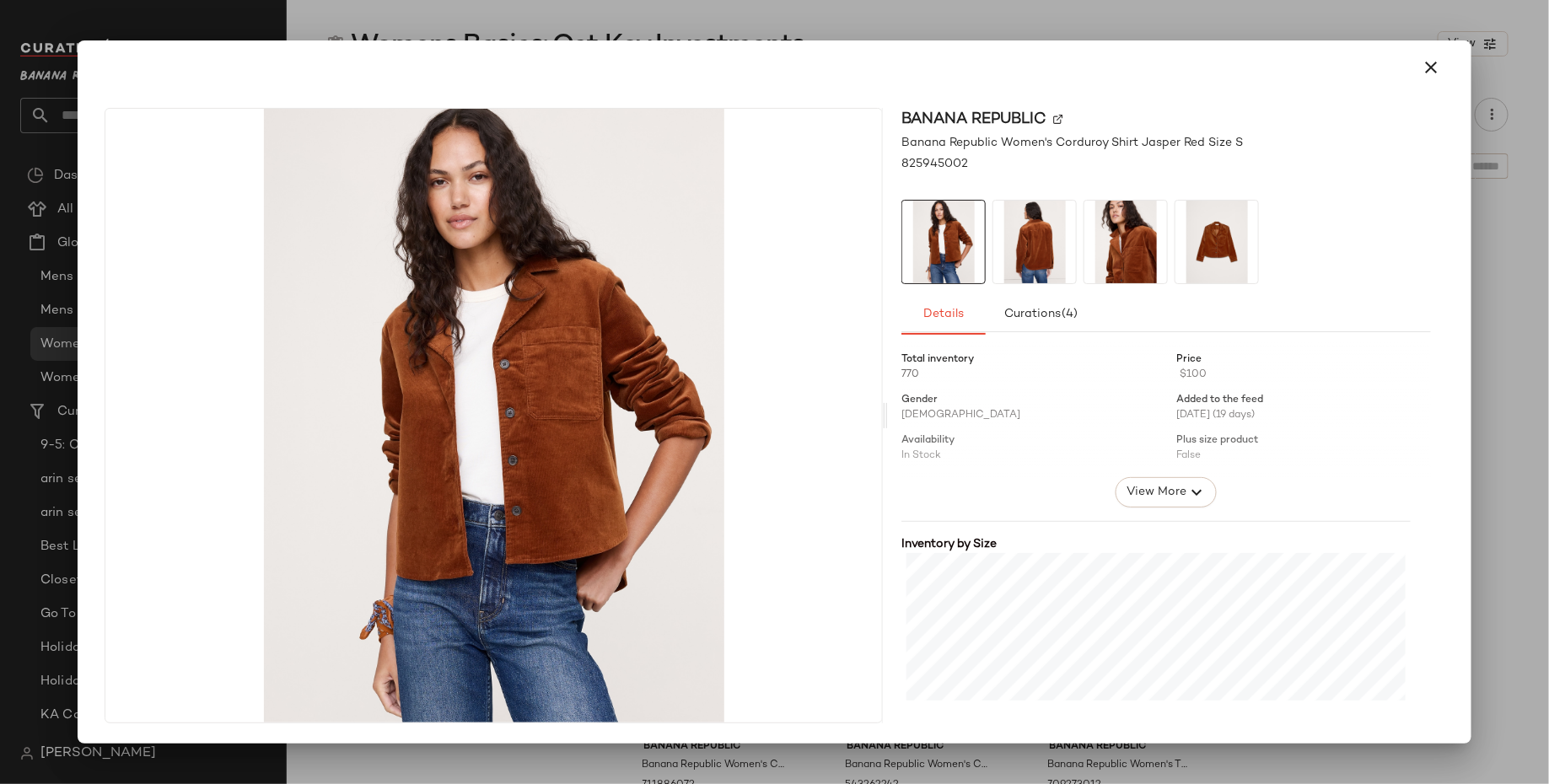
click at [1004, 257] on img at bounding box center [1034, 242] width 83 height 83
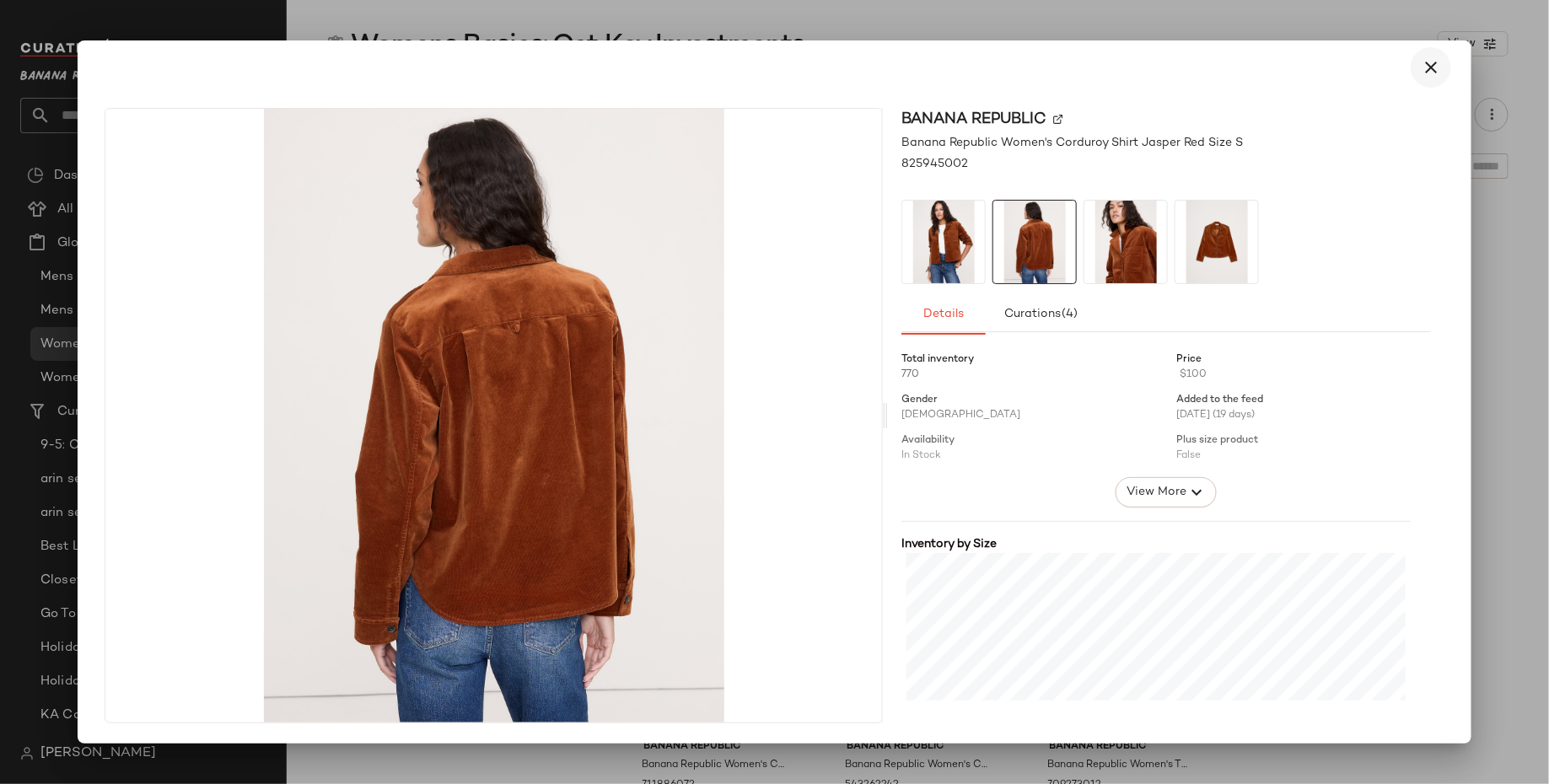
click at [1435, 68] on icon "button" at bounding box center [1430, 67] width 20 height 20
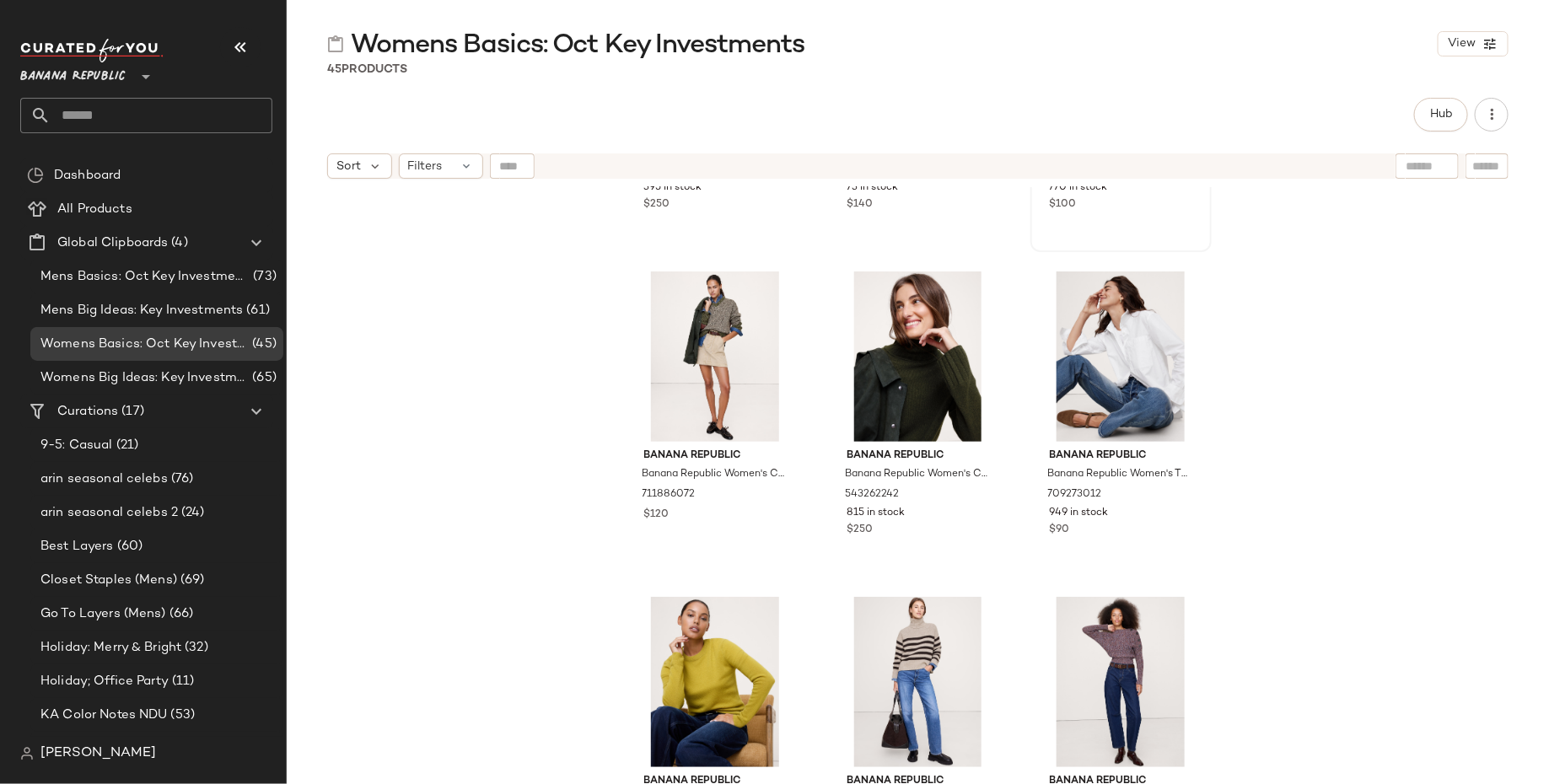
scroll to position [4244, 0]
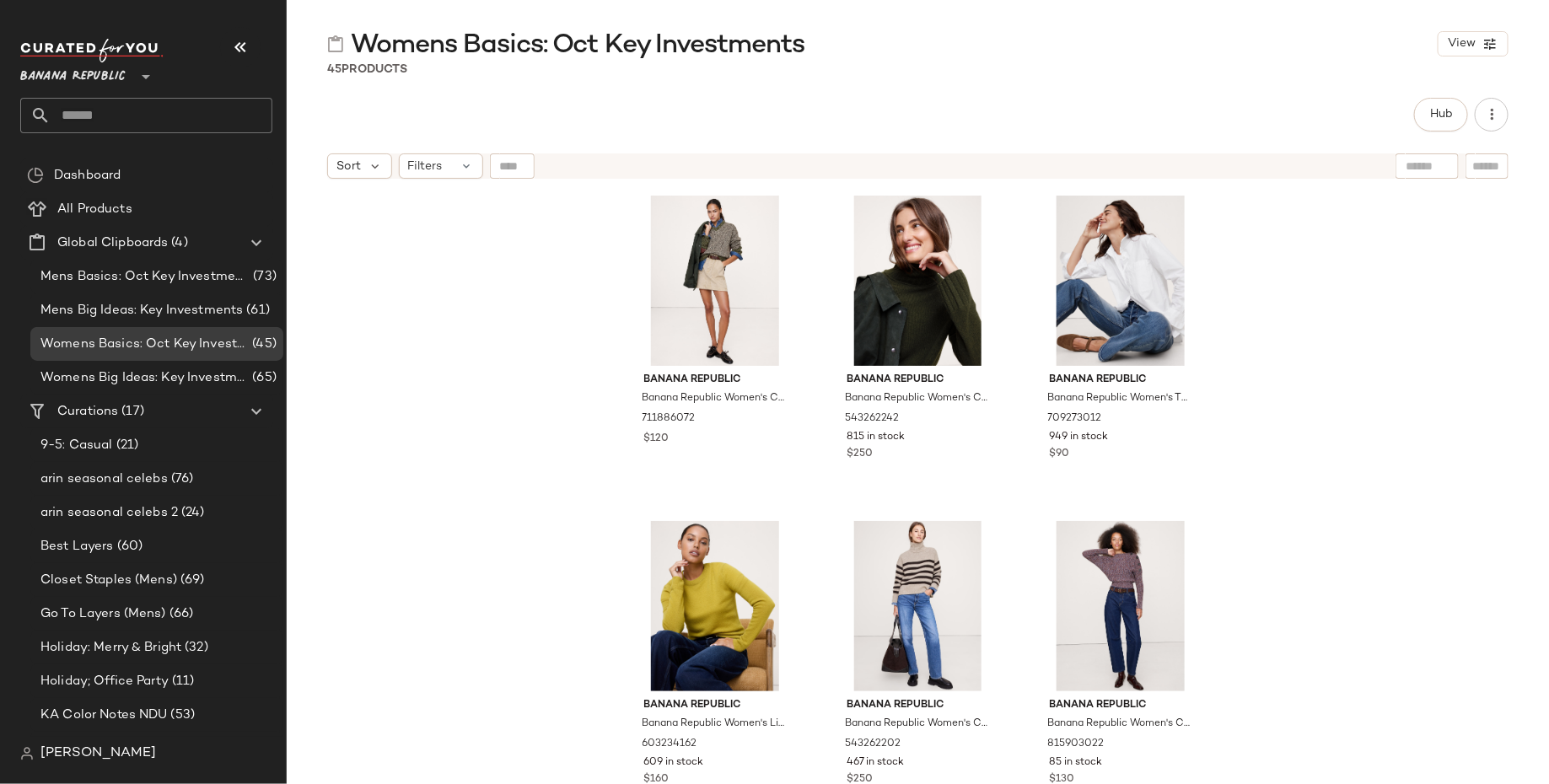
click at [105, 75] on span "Banana Republic" at bounding box center [73, 73] width 106 height 31
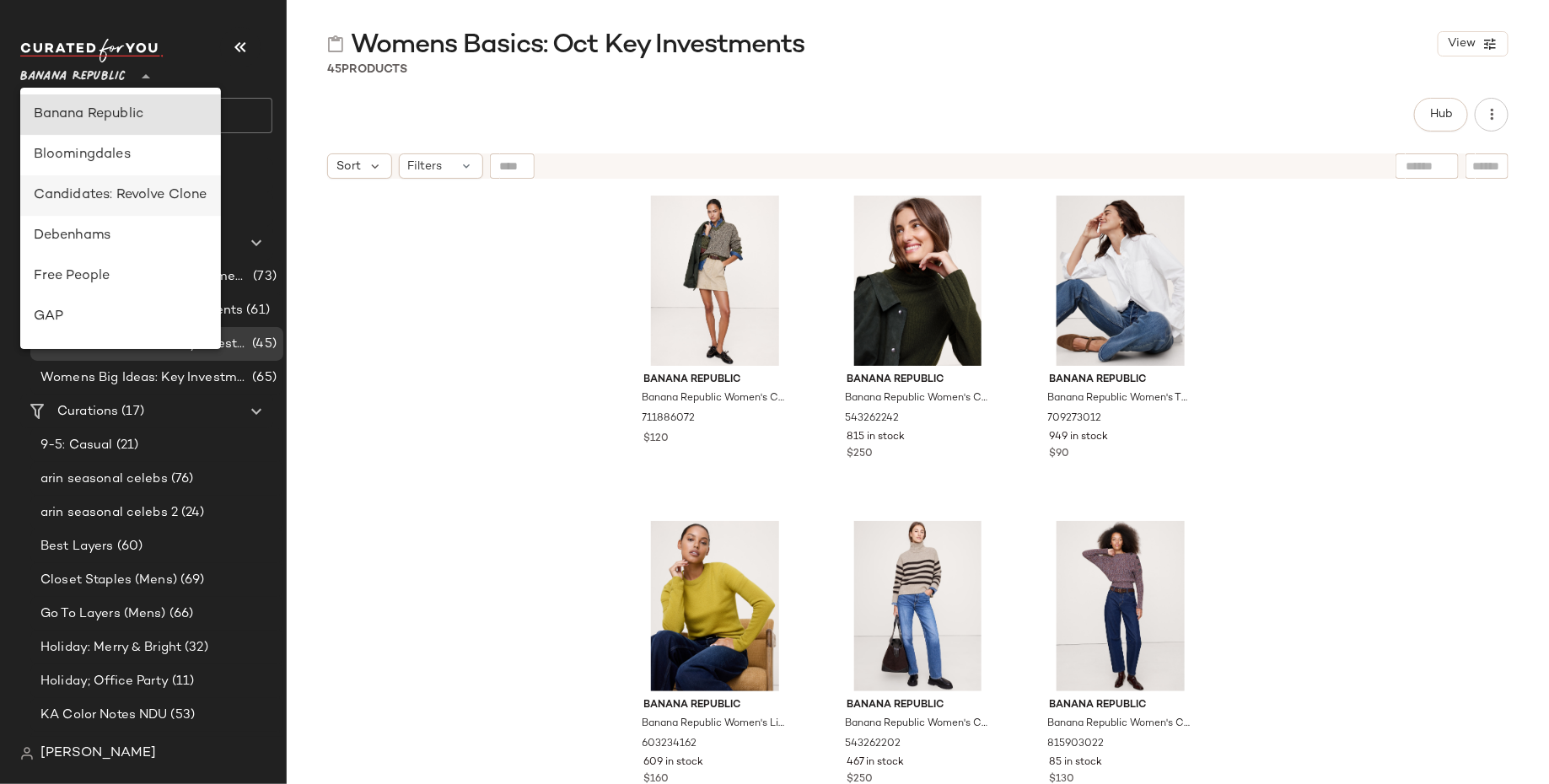
scroll to position [258, 0]
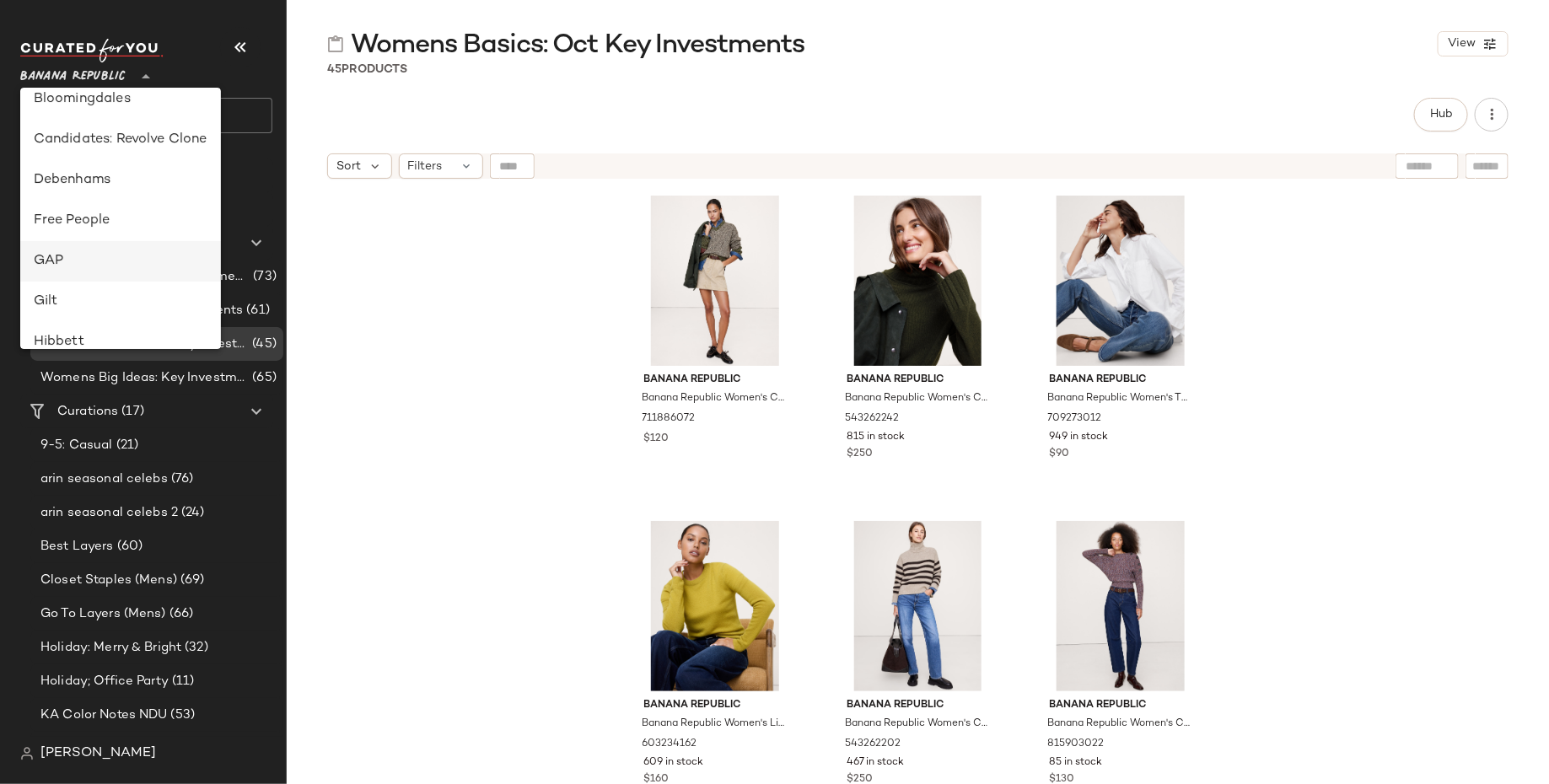
click at [112, 260] on div "GAP" at bounding box center [120, 261] width 173 height 20
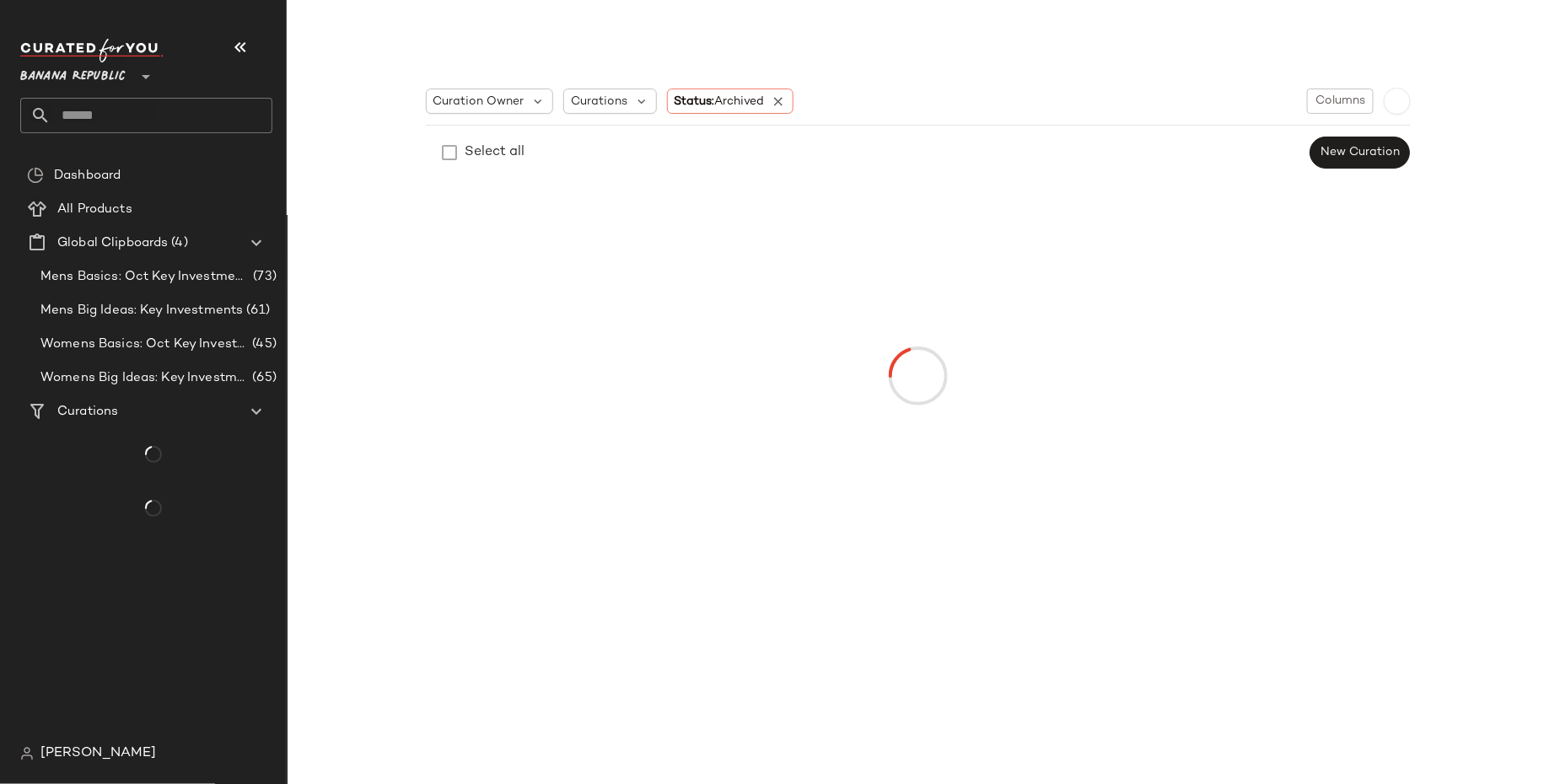
type input "**"
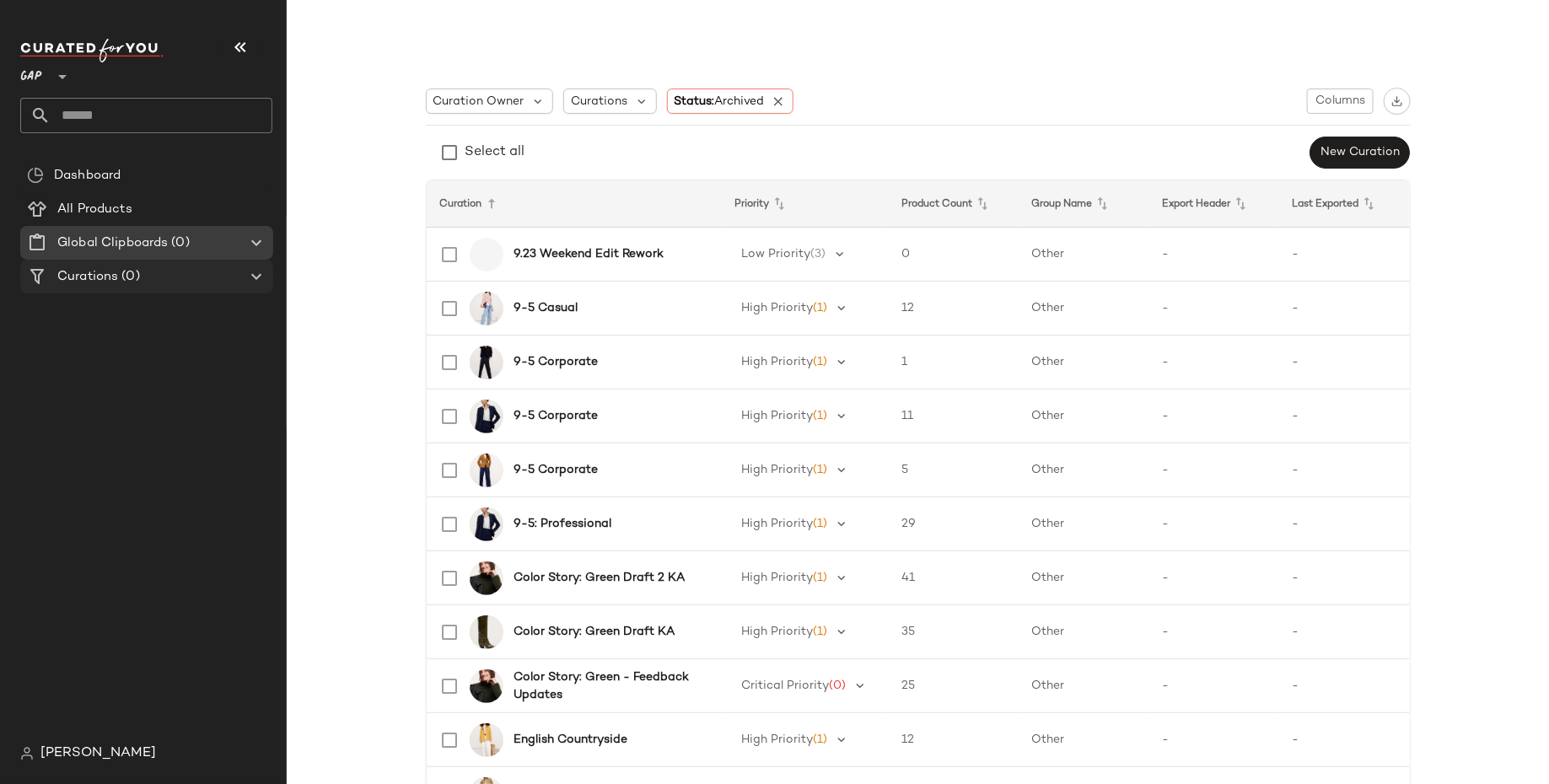
click at [221, 281] on div "Curations (0)" at bounding box center [147, 277] width 190 height 19
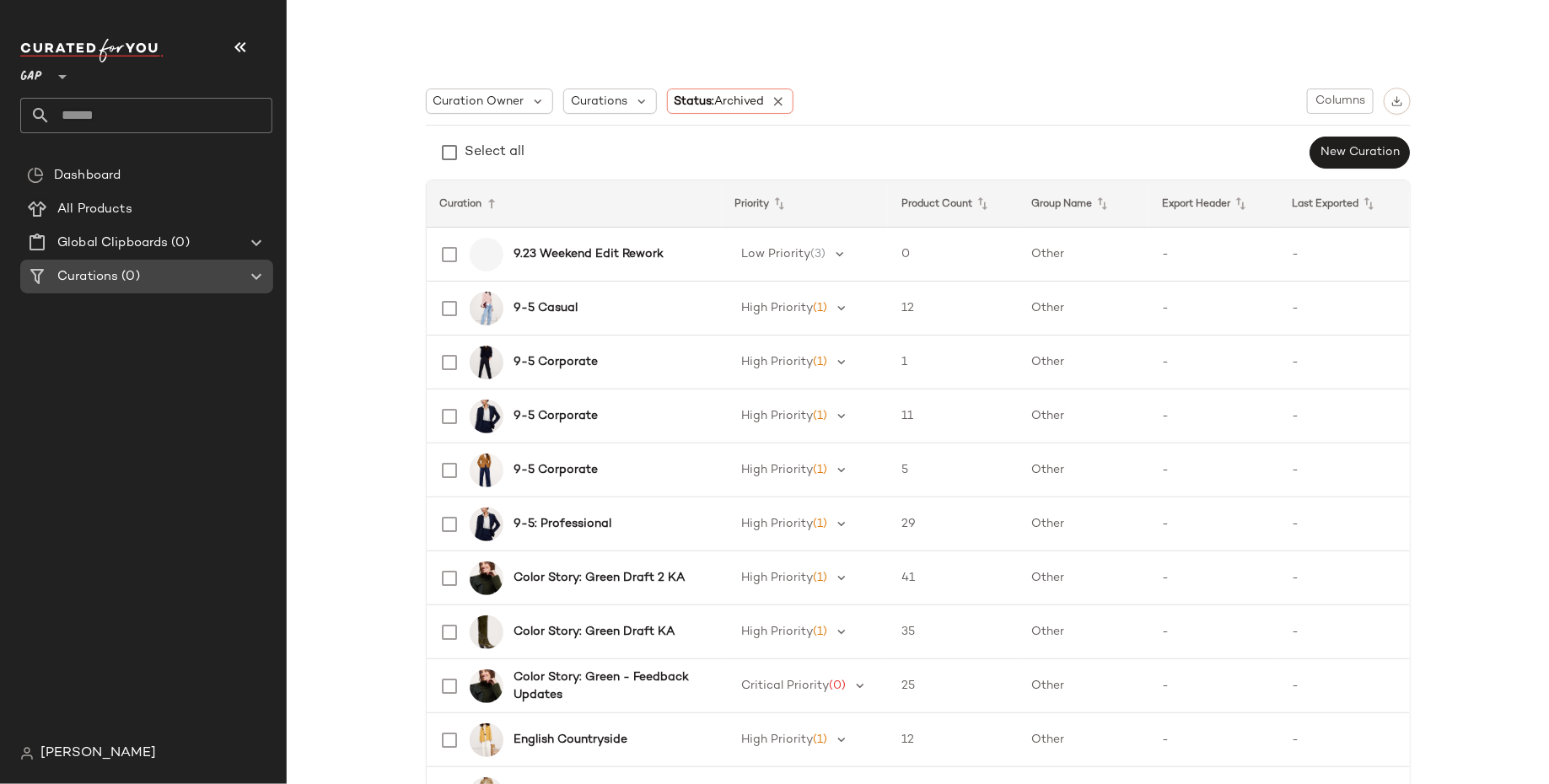
click at [104, 291] on Curations "Curations (0)" at bounding box center [146, 276] width 253 height 34
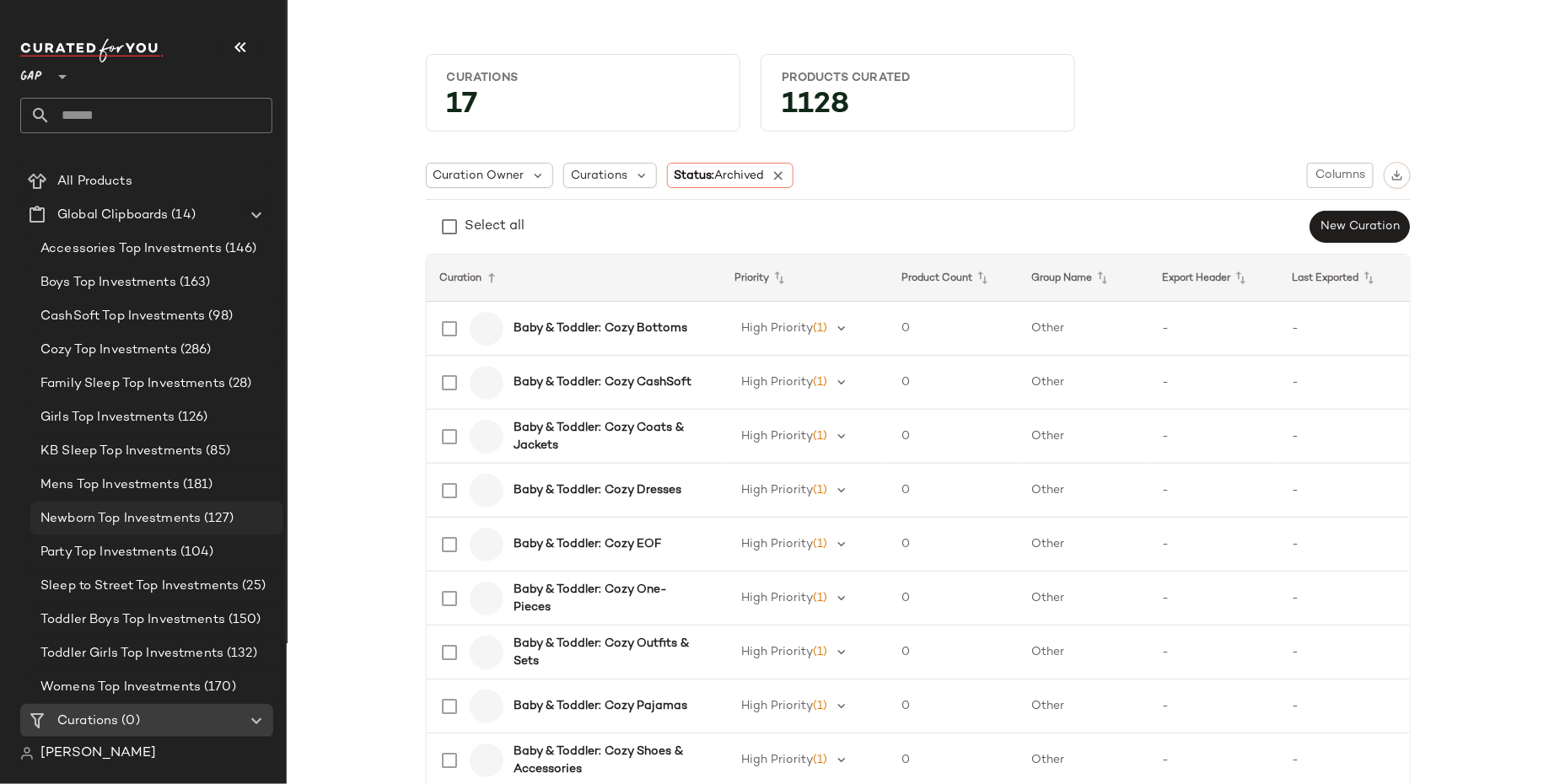
scroll to position [23, 0]
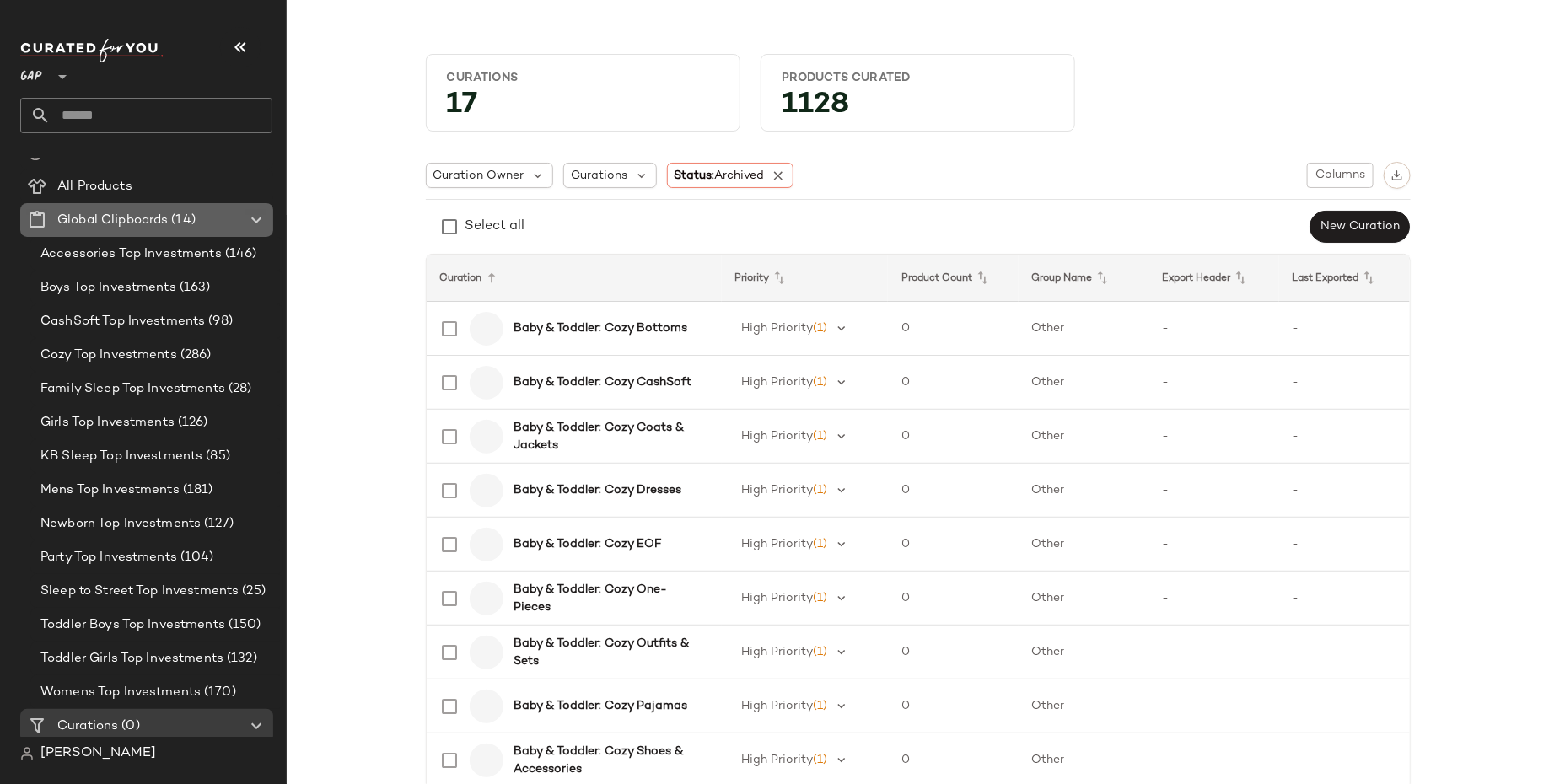
click at [226, 222] on div "Global Clipboards (14)" at bounding box center [147, 220] width 190 height 19
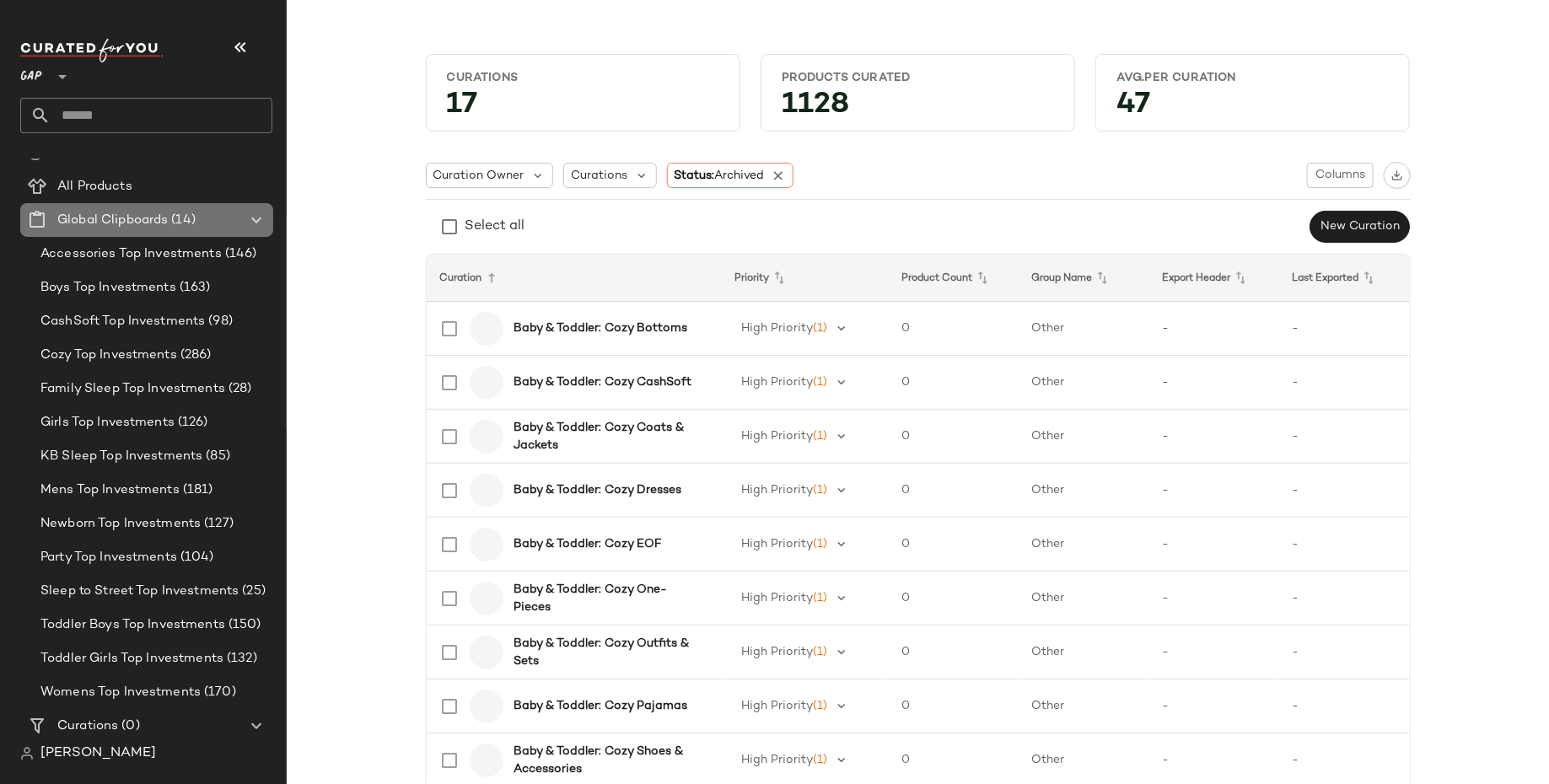
click at [248, 221] on icon at bounding box center [256, 219] width 20 height 20
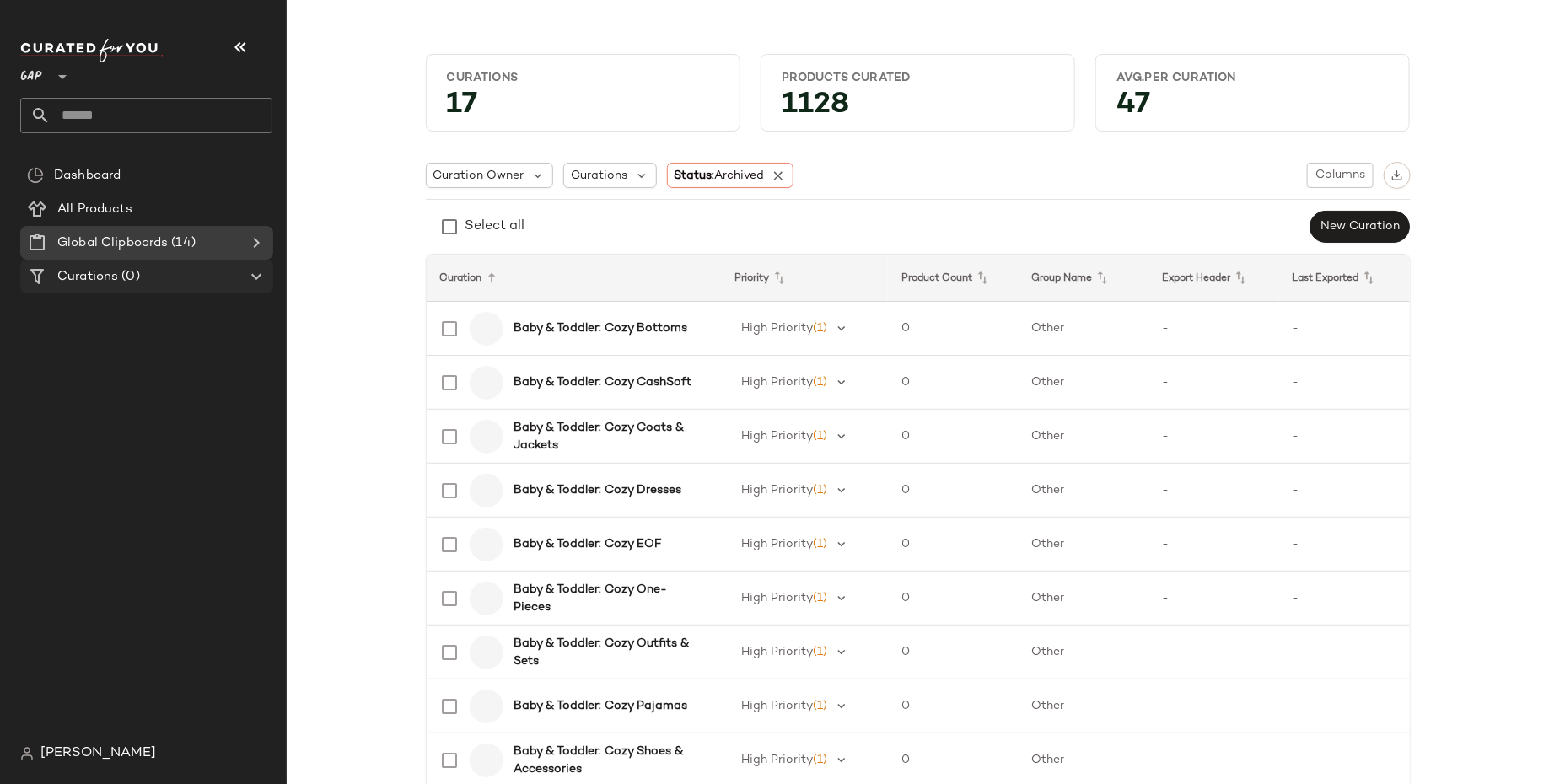
click at [222, 288] on Curations "Curations (0)" at bounding box center [146, 276] width 253 height 34
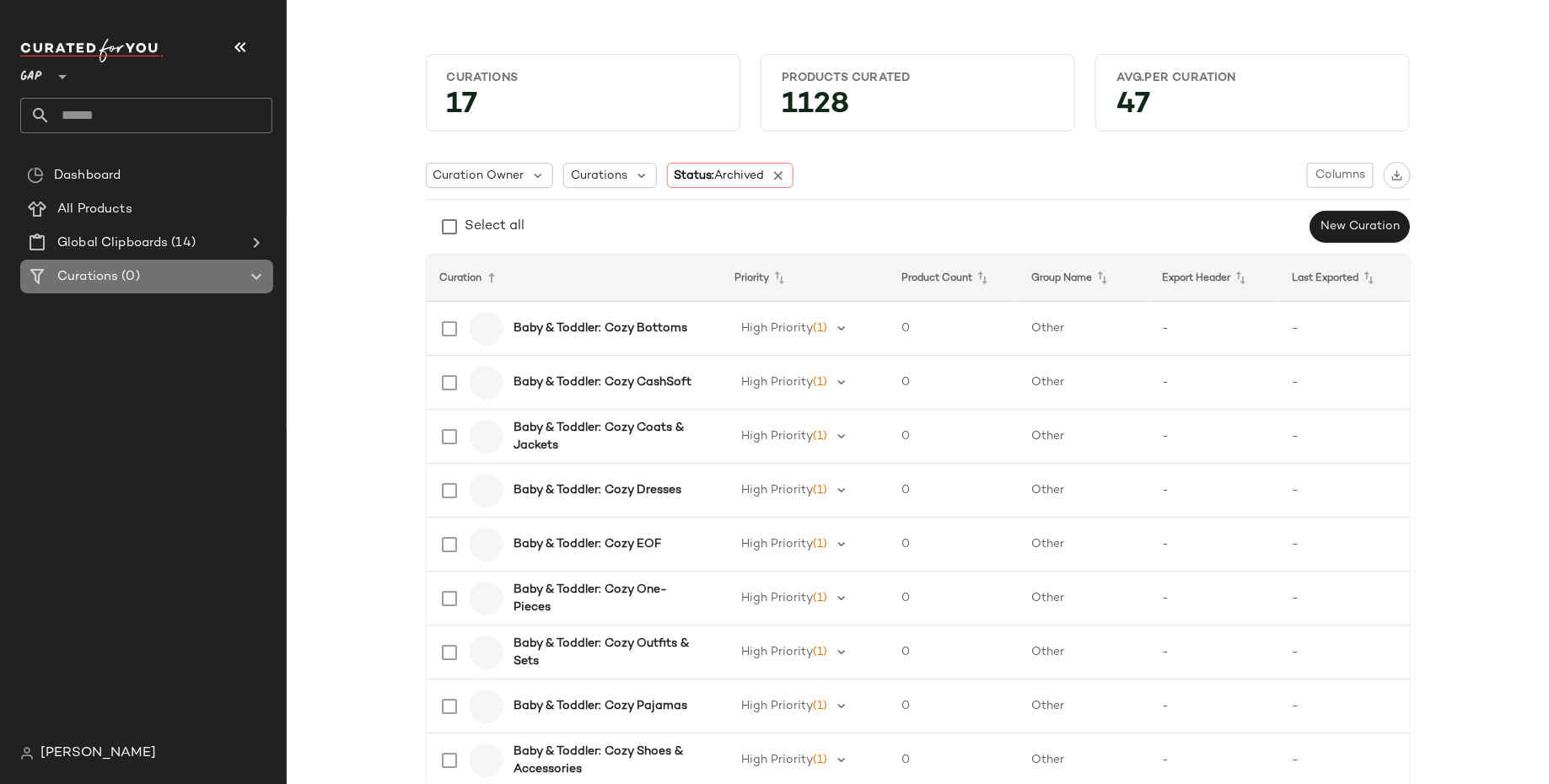
click at [253, 283] on icon at bounding box center [256, 276] width 20 height 20
click at [247, 269] on icon at bounding box center [256, 276] width 20 height 20
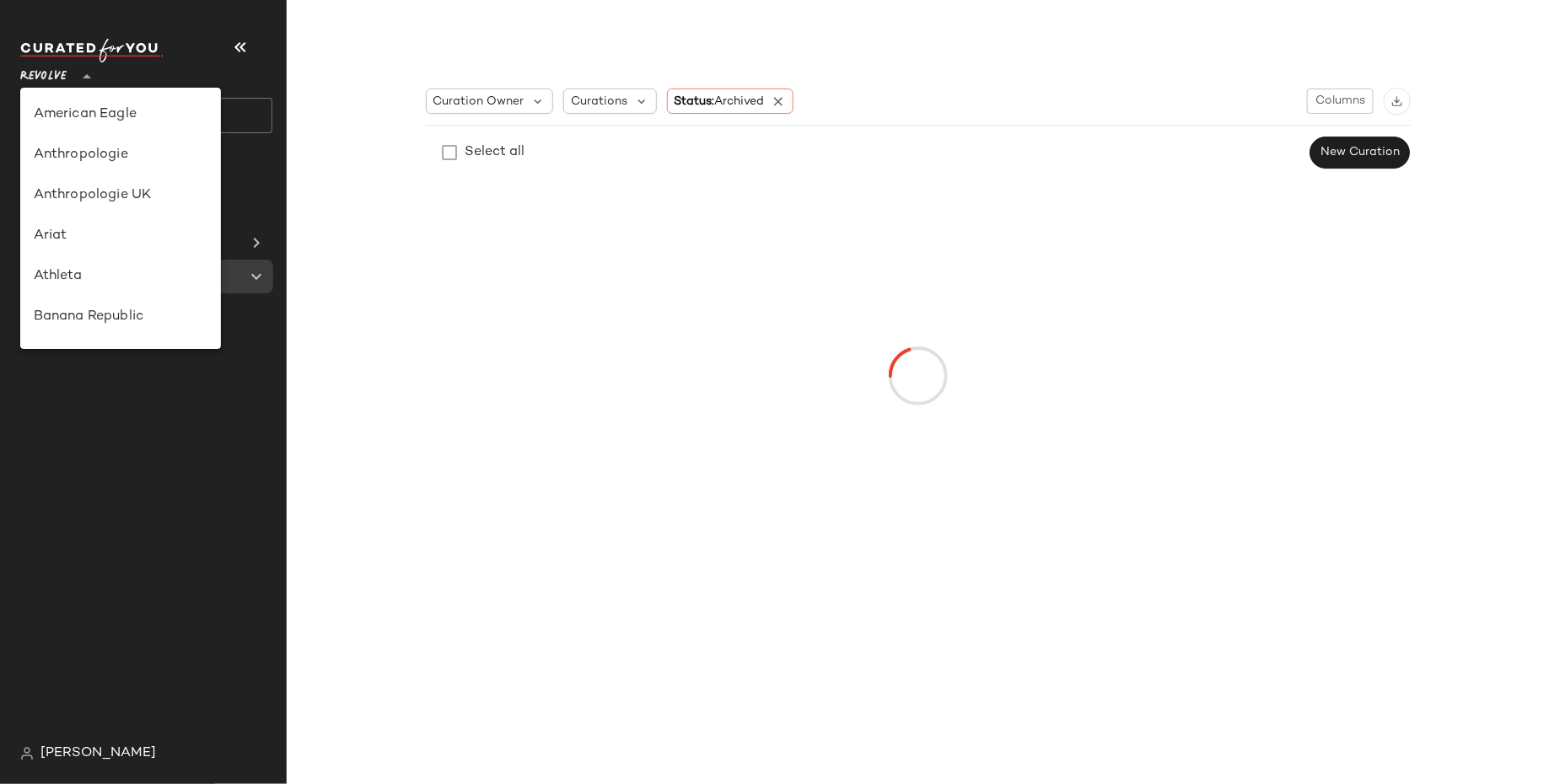
click at [84, 71] on icon at bounding box center [87, 76] width 20 height 20
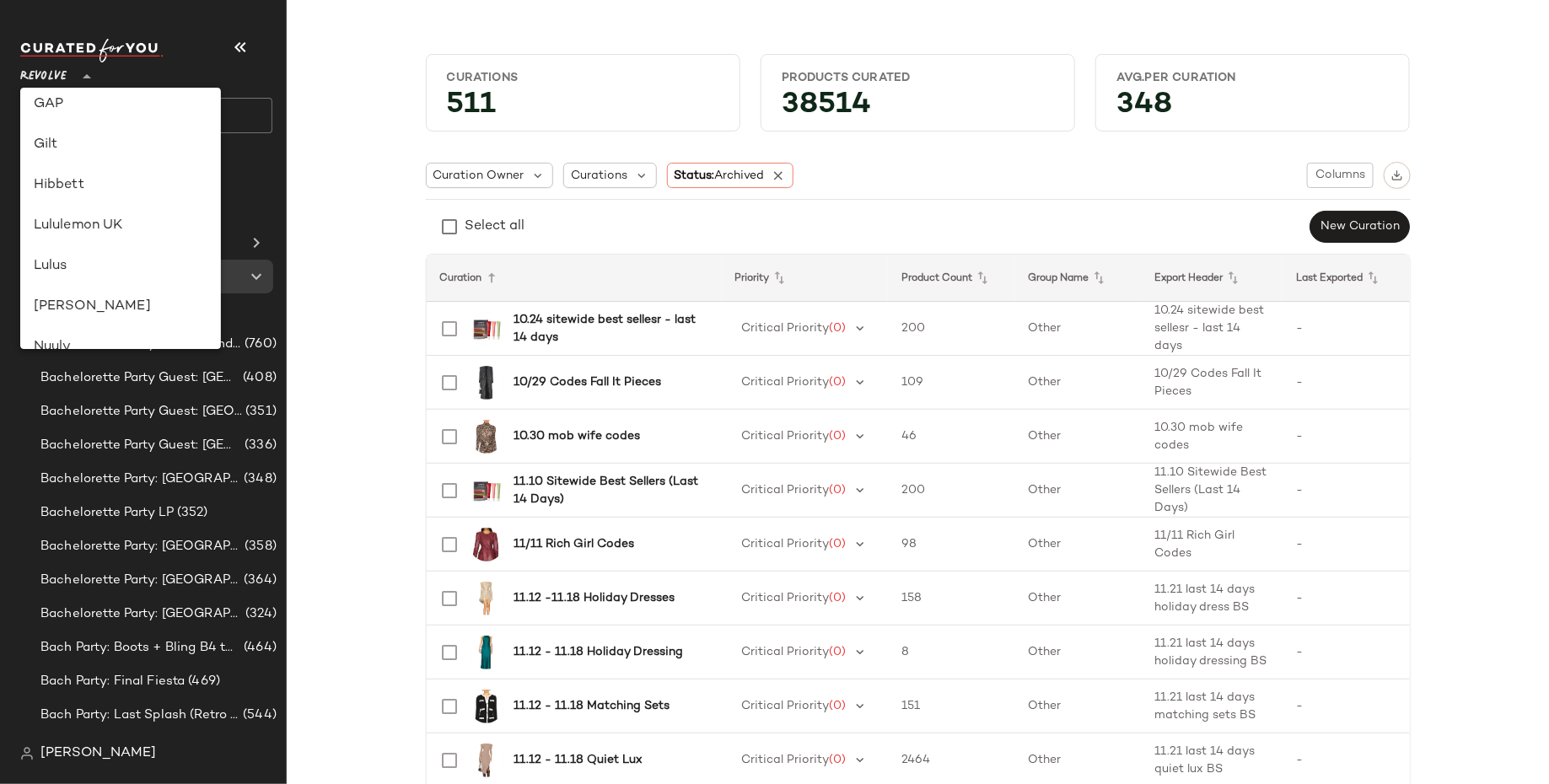
scroll to position [405, 0]
click at [112, 113] on div "GAP" at bounding box center [120, 114] width 173 height 20
type input "**"
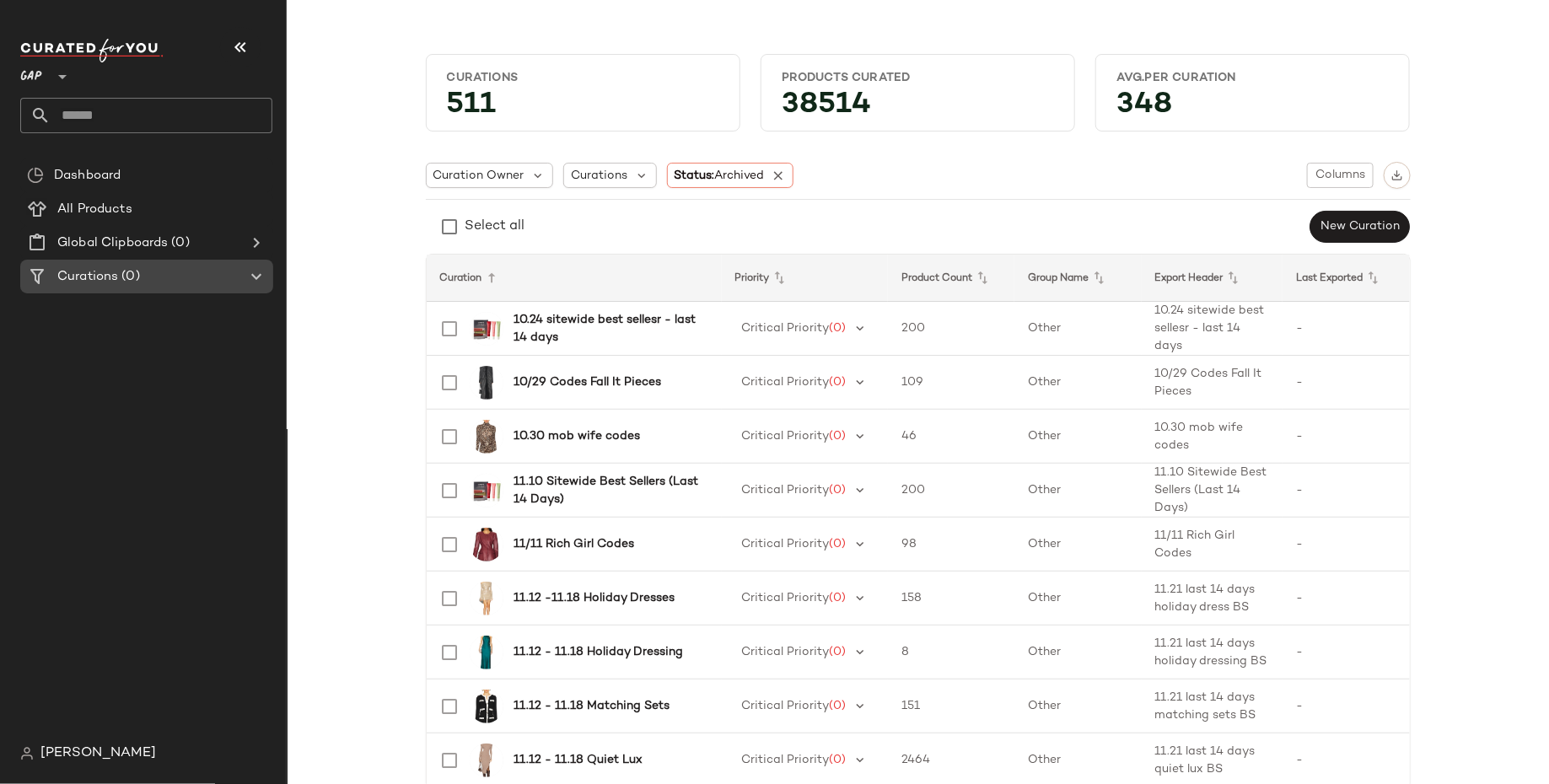
click at [263, 279] on icon at bounding box center [256, 276] width 20 height 20
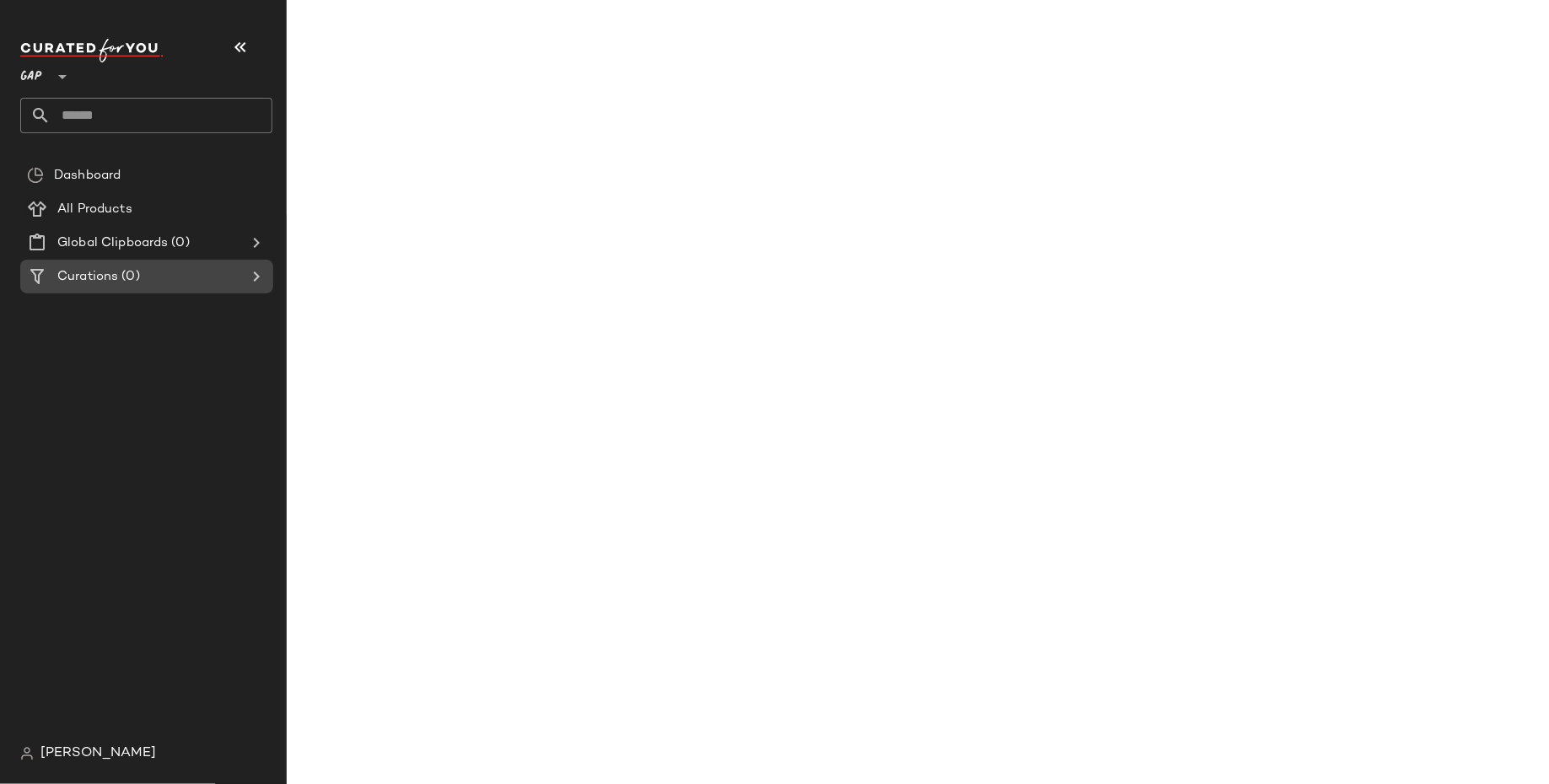
click at [263, 279] on icon at bounding box center [256, 276] width 20 height 20
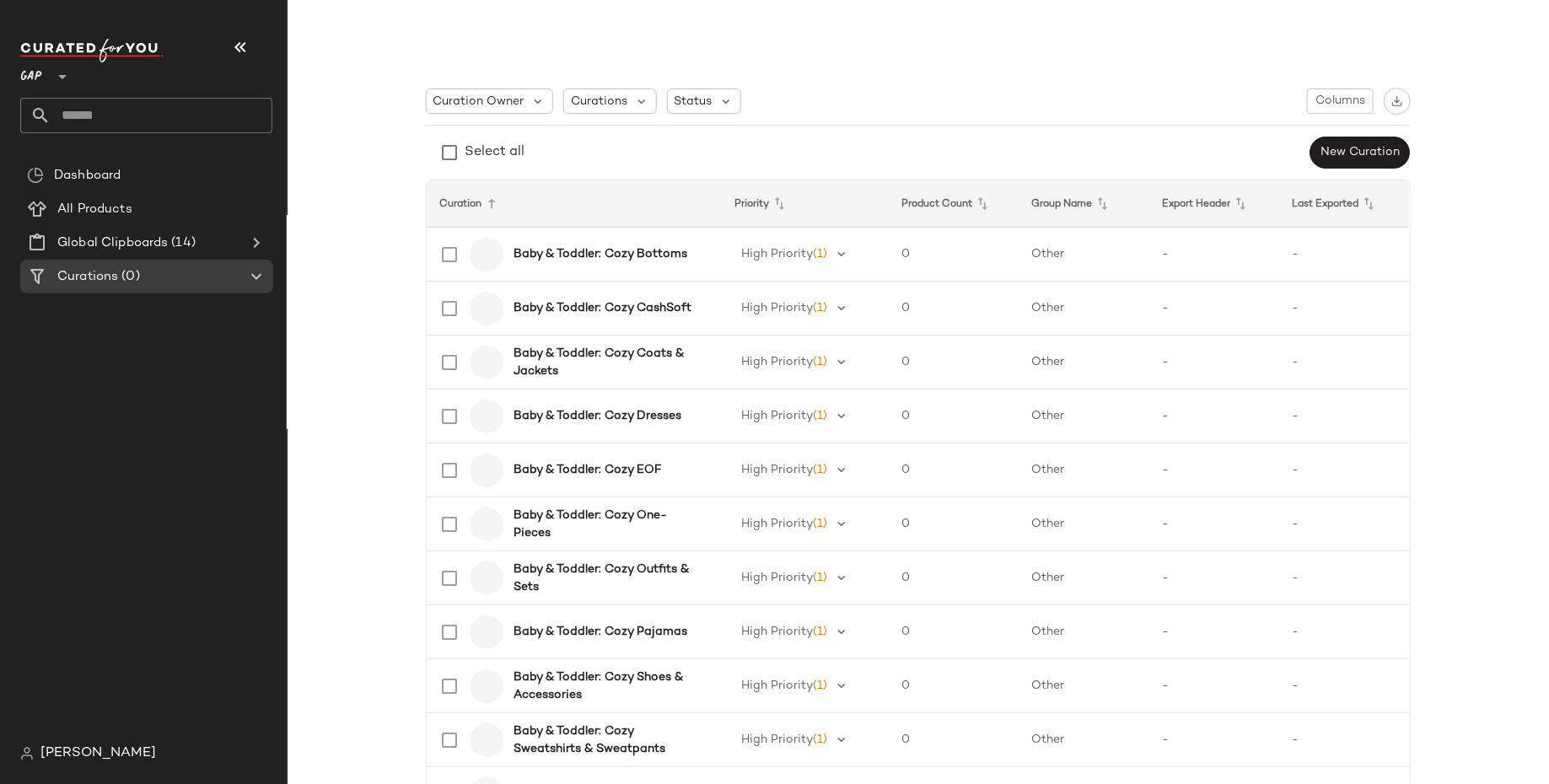
click at [166, 525] on div "Dashboard All Products Global Clipboards (14) Curations (0)" at bounding box center [153, 447] width 266 height 578
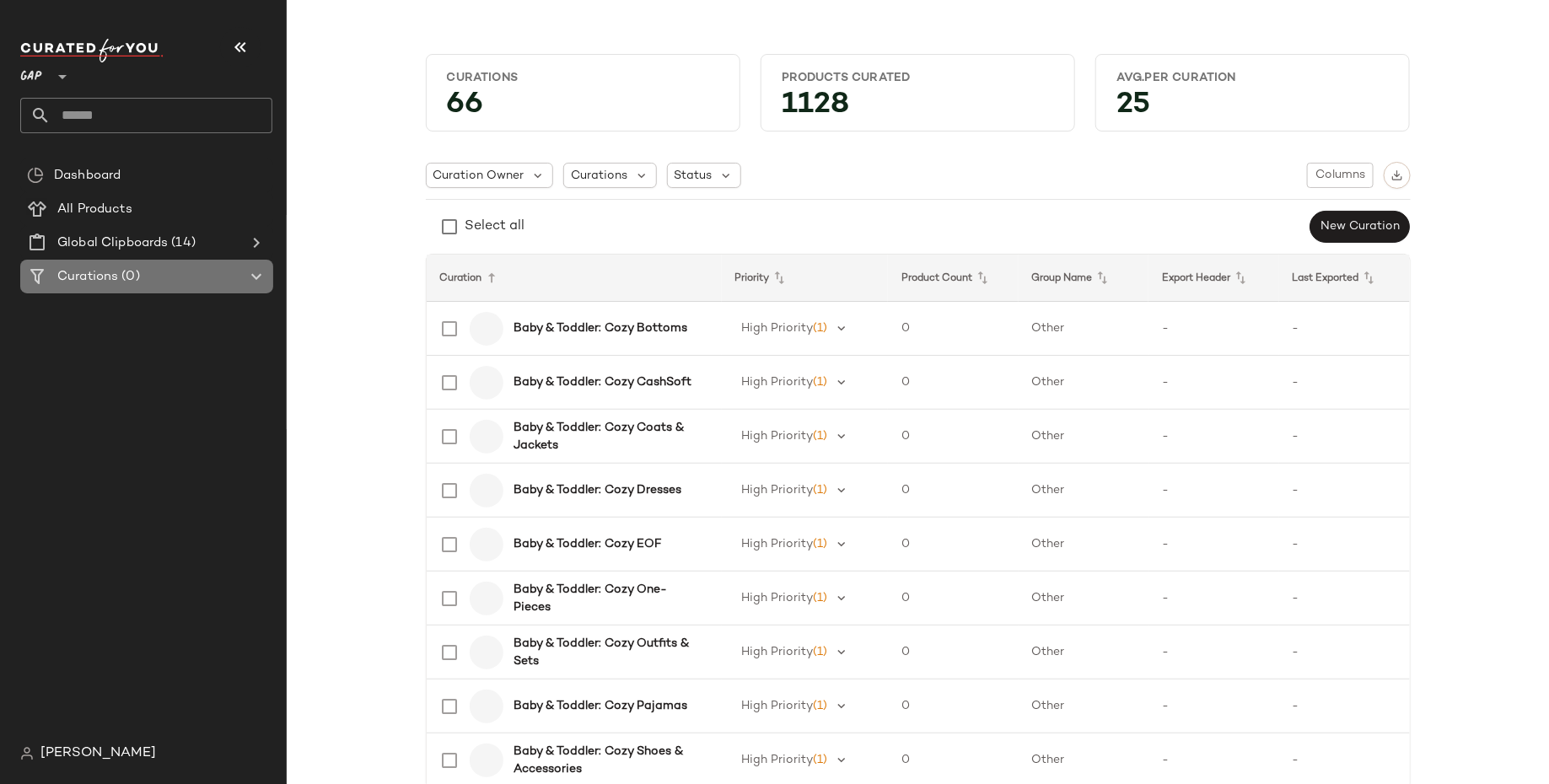
click at [254, 275] on icon at bounding box center [256, 276] width 20 height 20
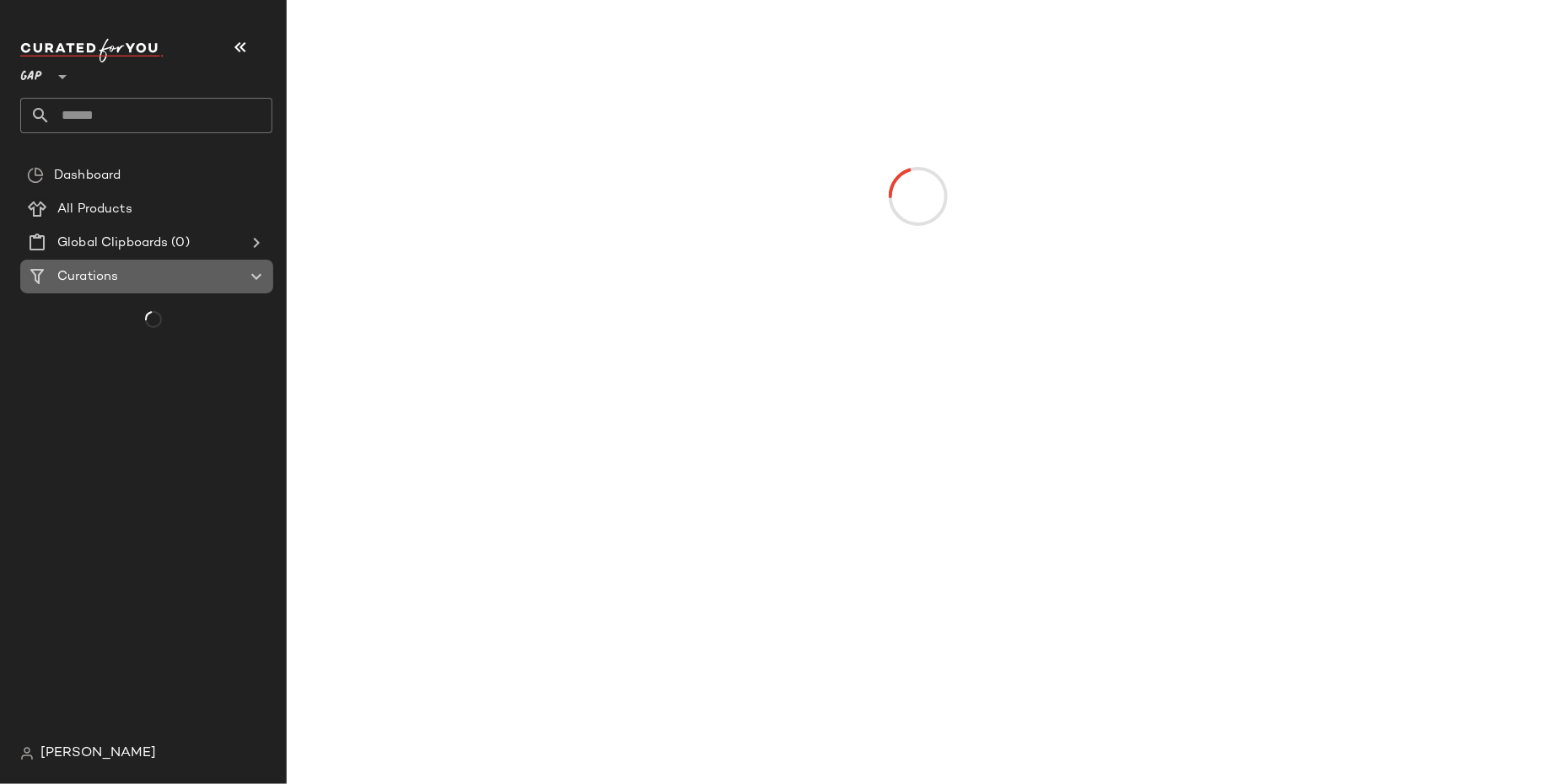
click at [261, 282] on icon at bounding box center [256, 276] width 20 height 20
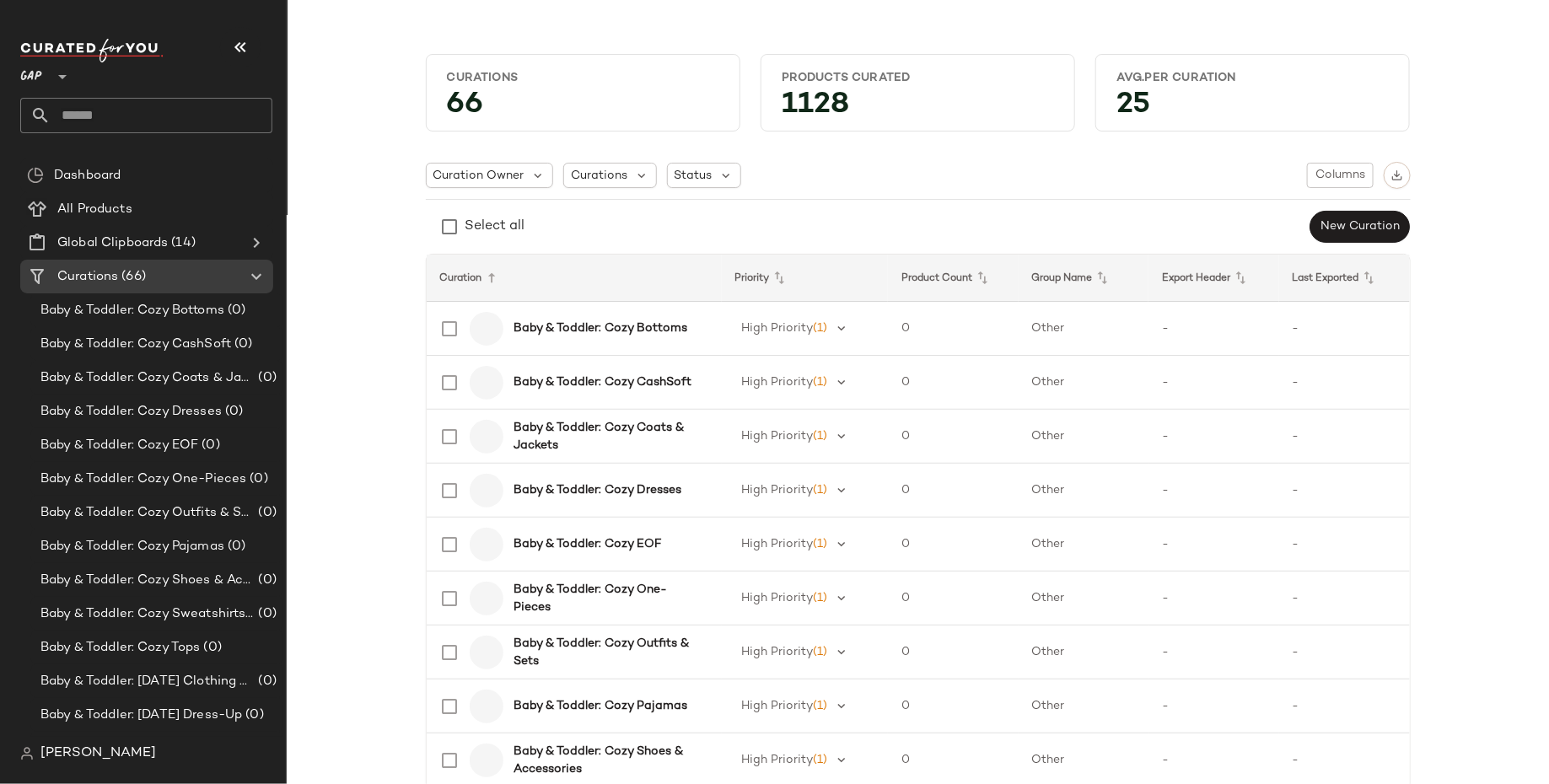
click at [224, 120] on input "text" at bounding box center [162, 115] width 221 height 36
click at [158, 547] on span "Baby & Toddler: Cozy Pajamas" at bounding box center [132, 546] width 184 height 19
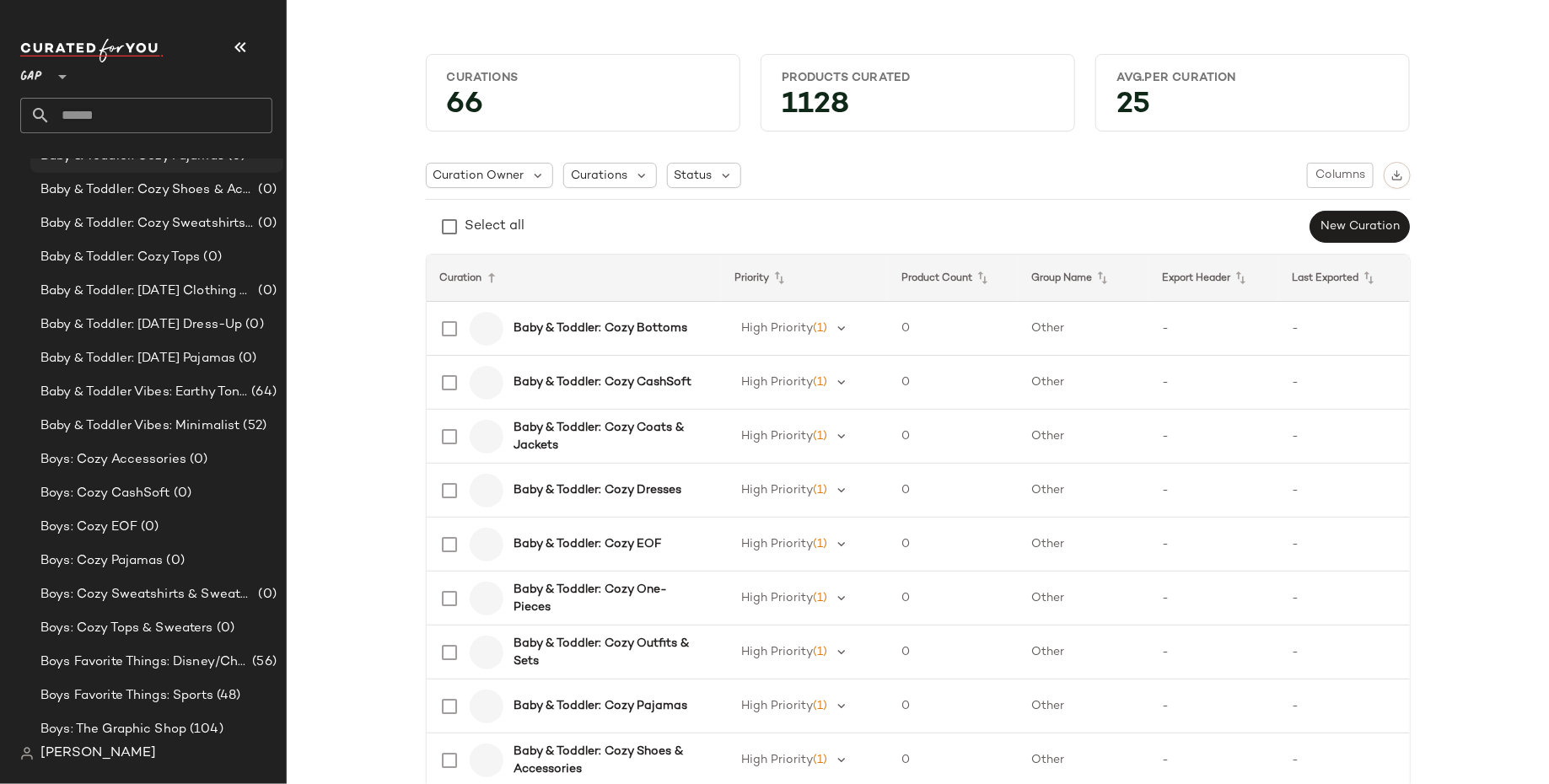
click at [158, 547] on div "Boys: Cozy Pajamas (0)" at bounding box center [157, 560] width 253 height 34
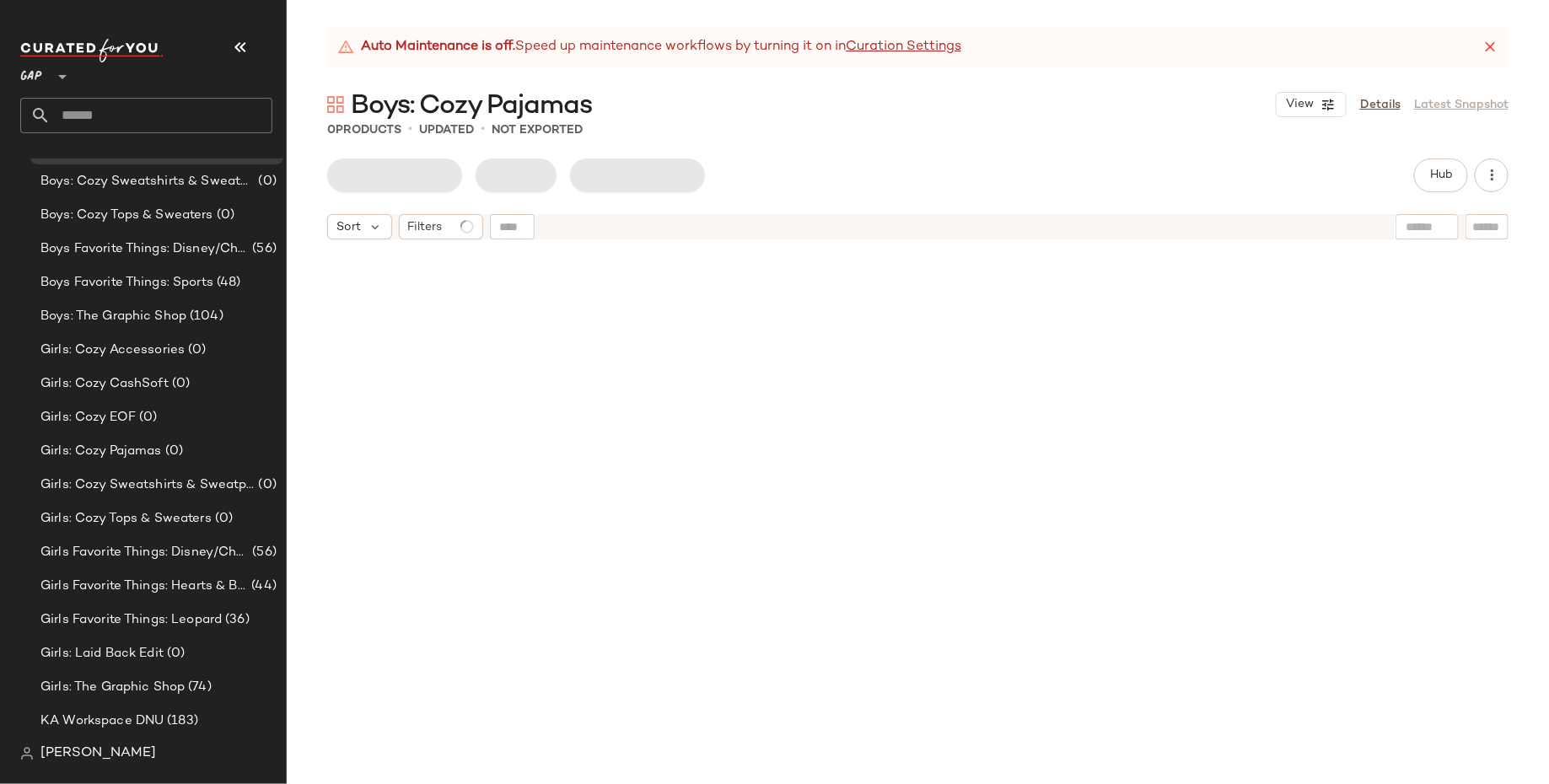
scroll to position [800, 0]
click at [161, 651] on span "Girls: Laid Back Edit" at bounding box center [102, 656] width 123 height 19
click at [45, 77] on div "GAP **" at bounding box center [35, 66] width 29 height 42
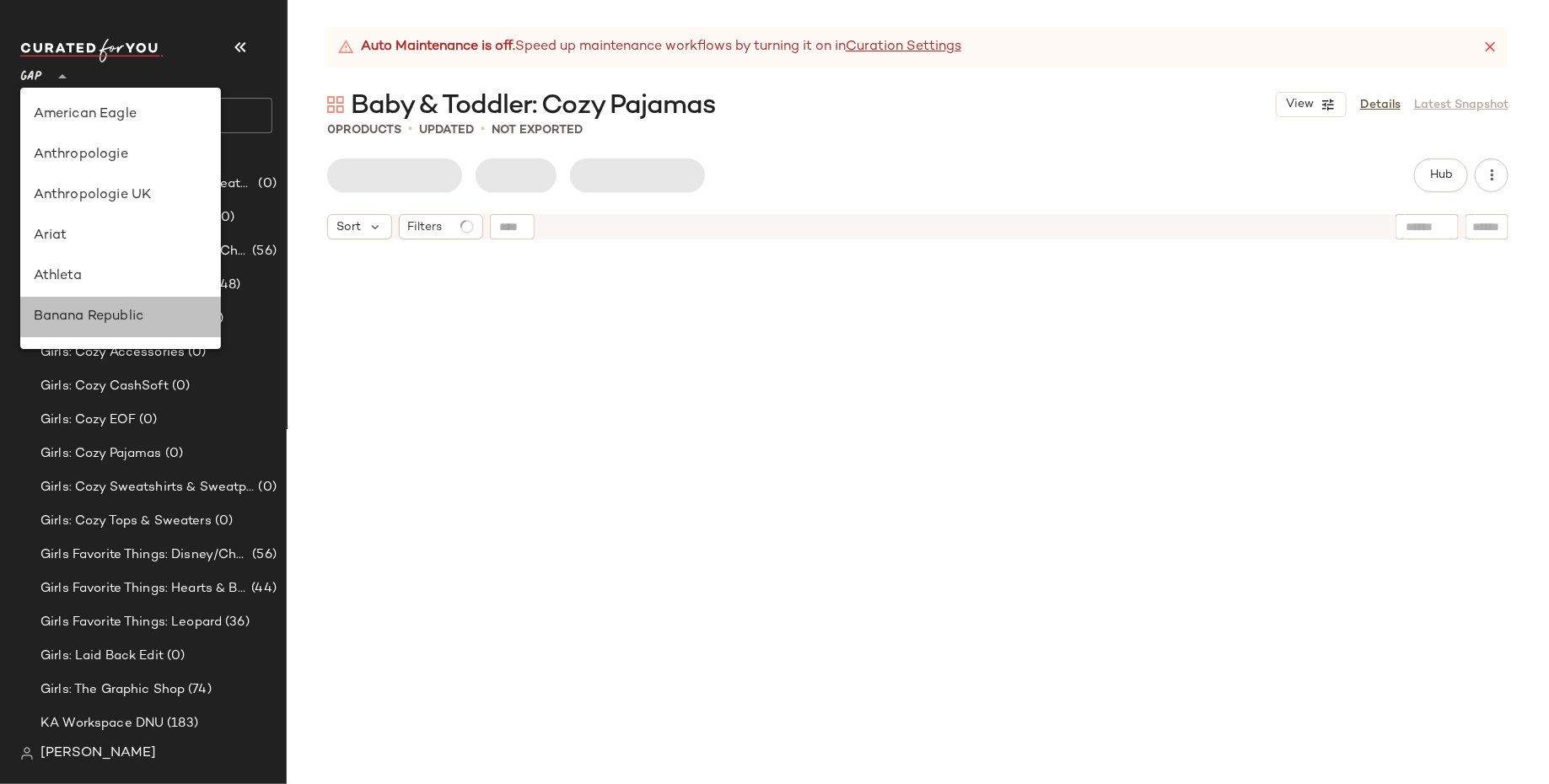
click at [119, 314] on div "Banana Republic" at bounding box center [120, 316] width 173 height 20
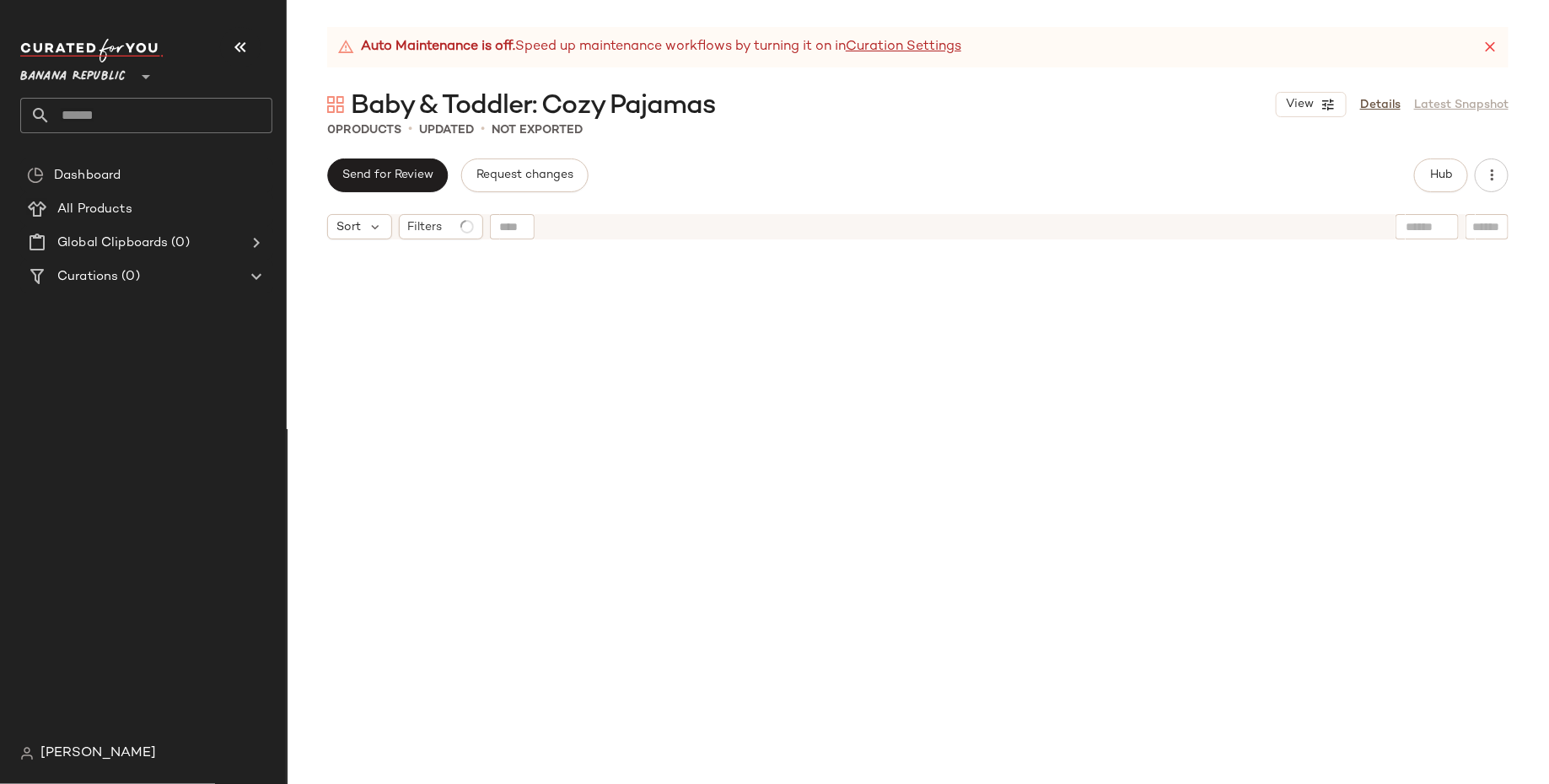
click at [1491, 44] on icon at bounding box center [1489, 47] width 17 height 17
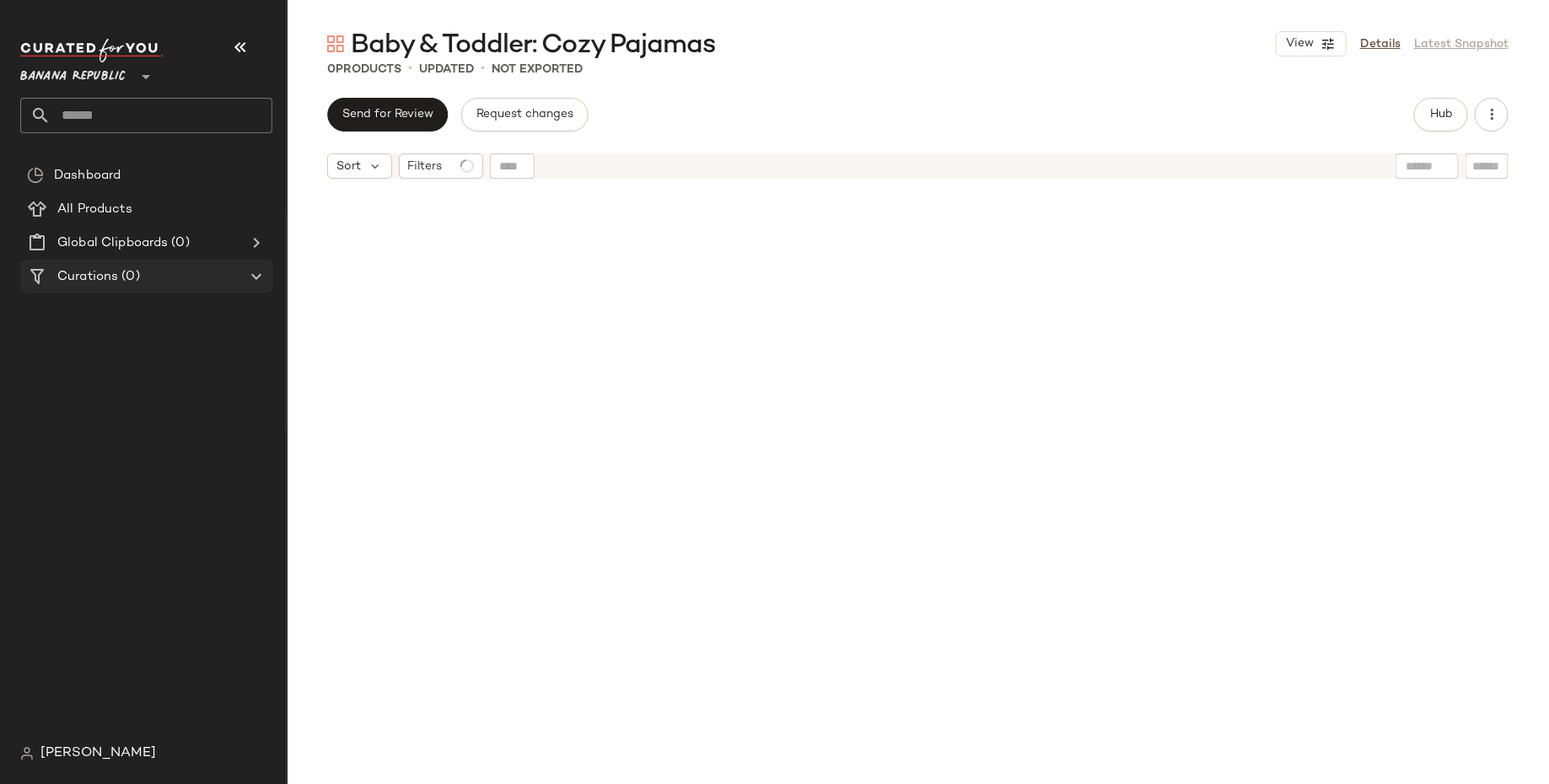
click at [213, 280] on div "Curations (0)" at bounding box center [147, 277] width 190 height 19
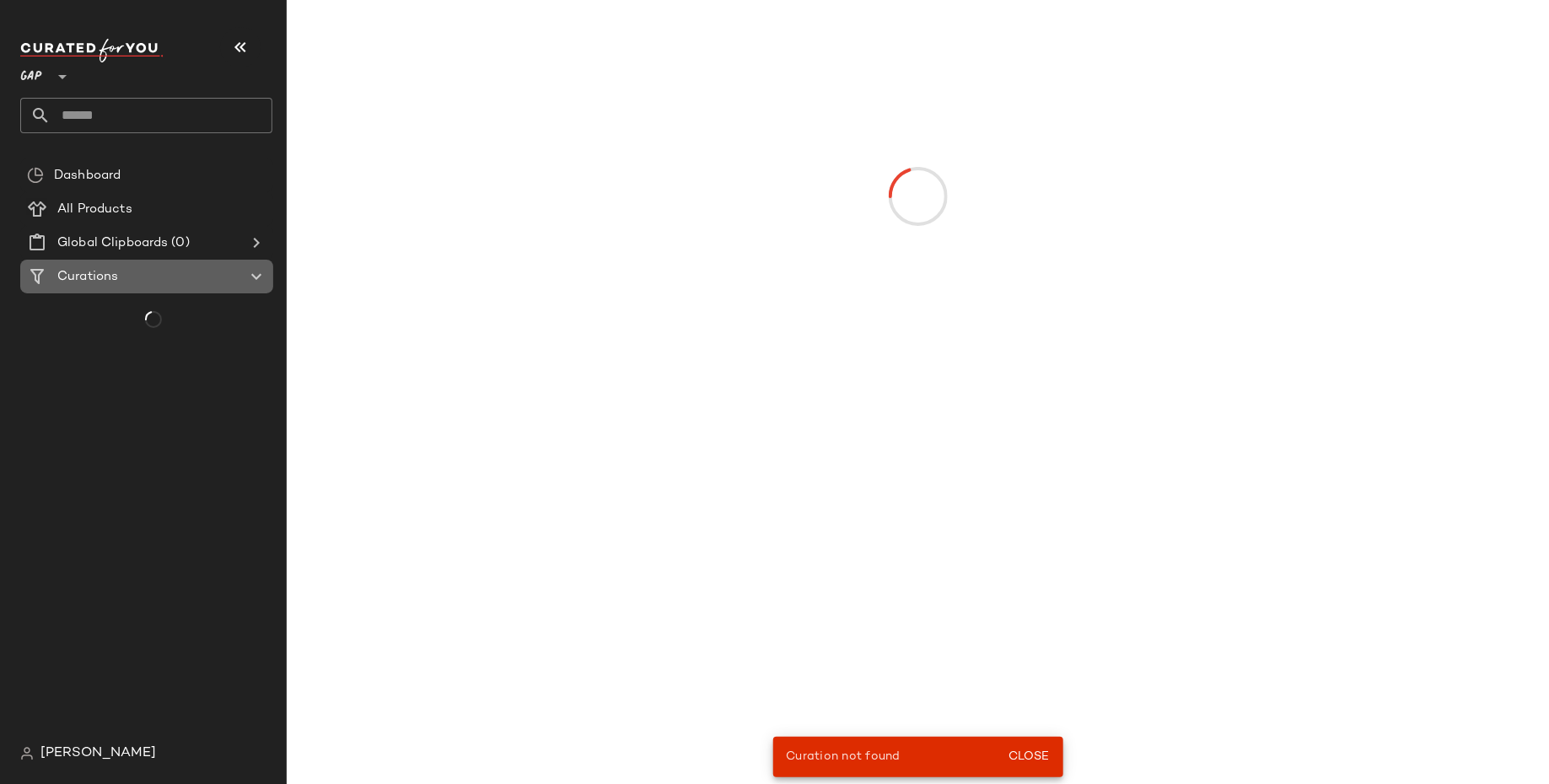
click at [219, 267] on div "Curations" at bounding box center [147, 277] width 190 height 19
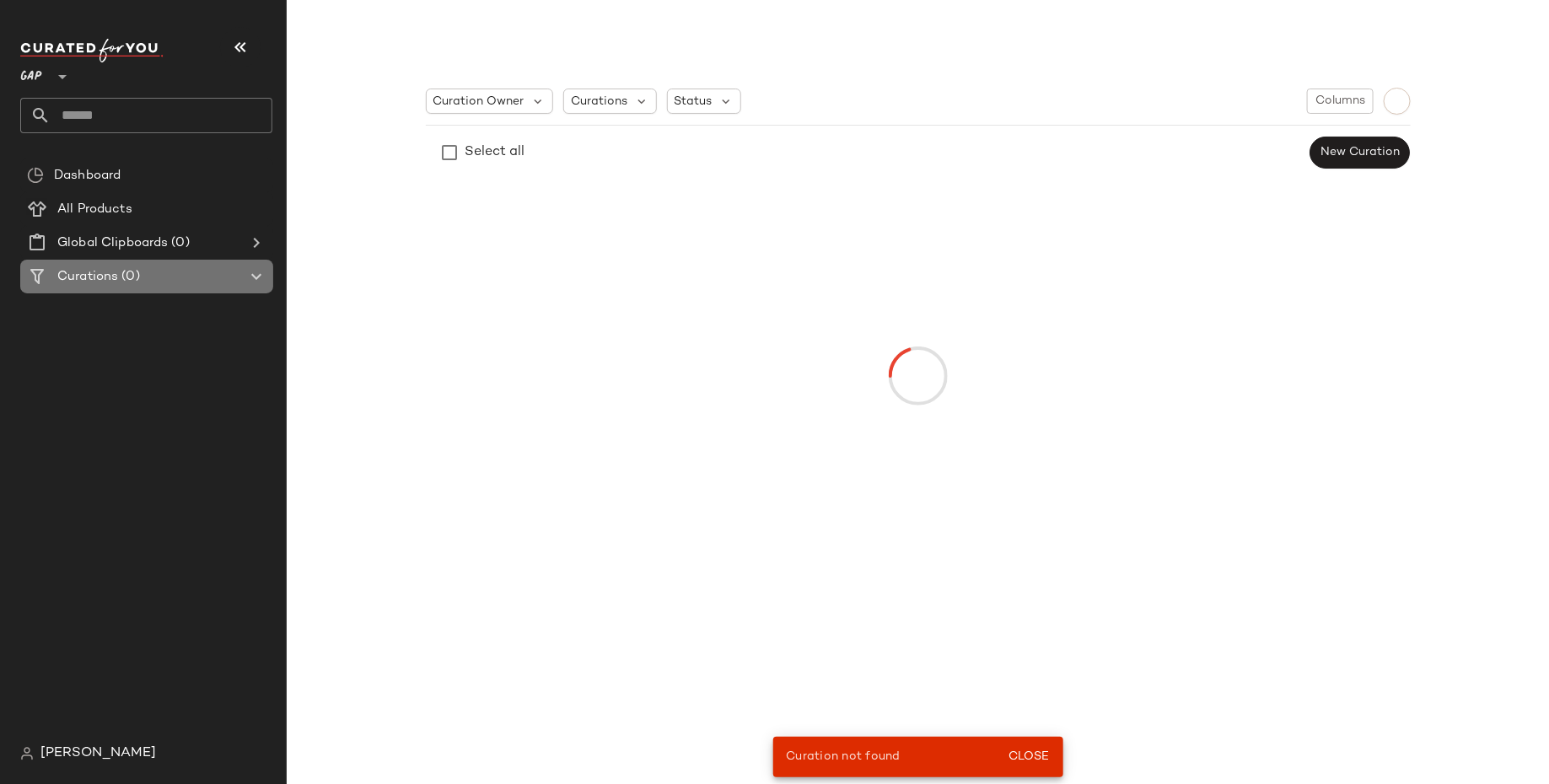
click at [255, 273] on icon at bounding box center [256, 276] width 20 height 20
type input "**"
click at [257, 281] on icon at bounding box center [256, 276] width 20 height 20
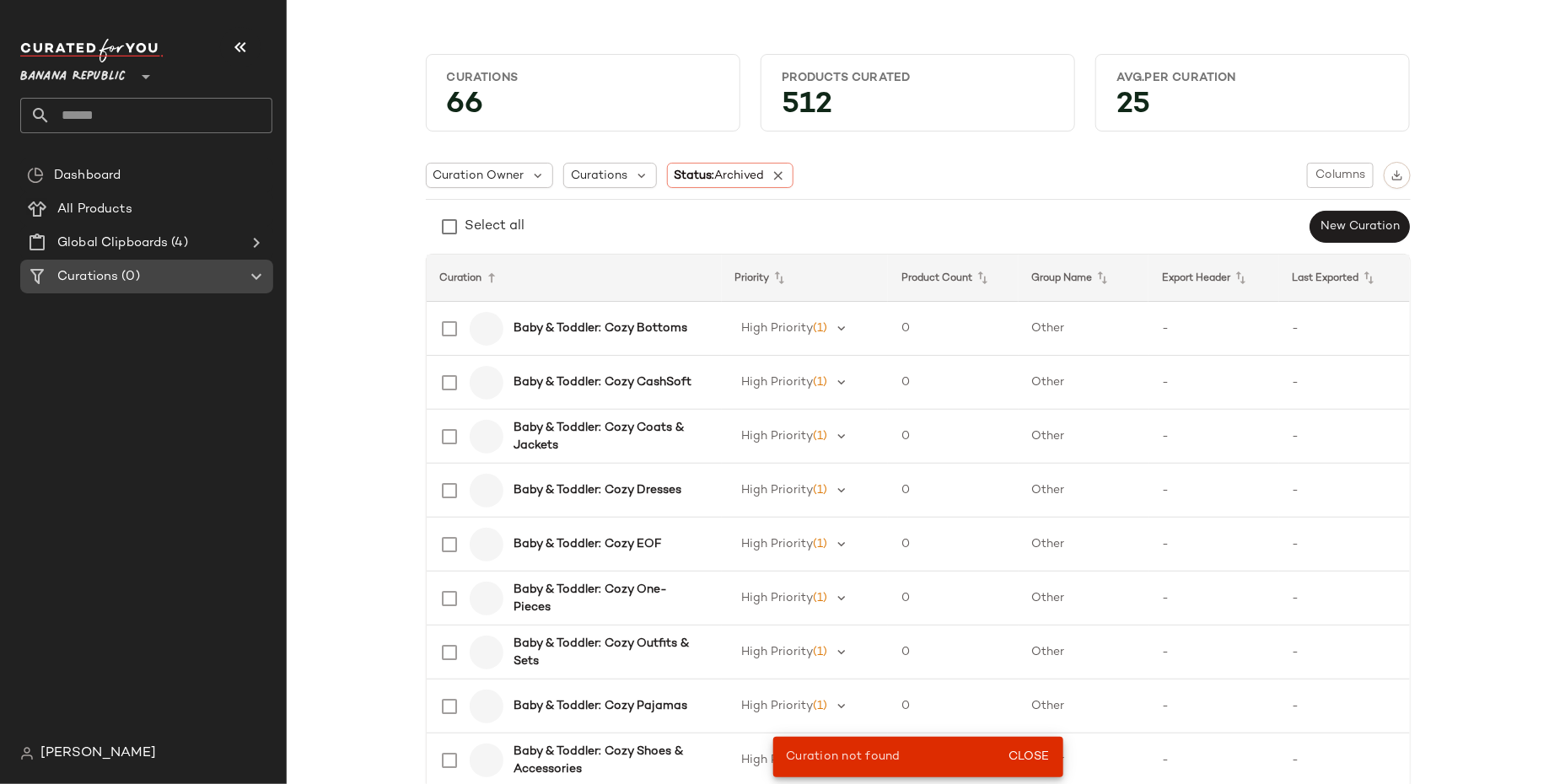
click at [261, 274] on icon at bounding box center [256, 276] width 20 height 20
click at [175, 125] on input "text" at bounding box center [162, 115] width 221 height 36
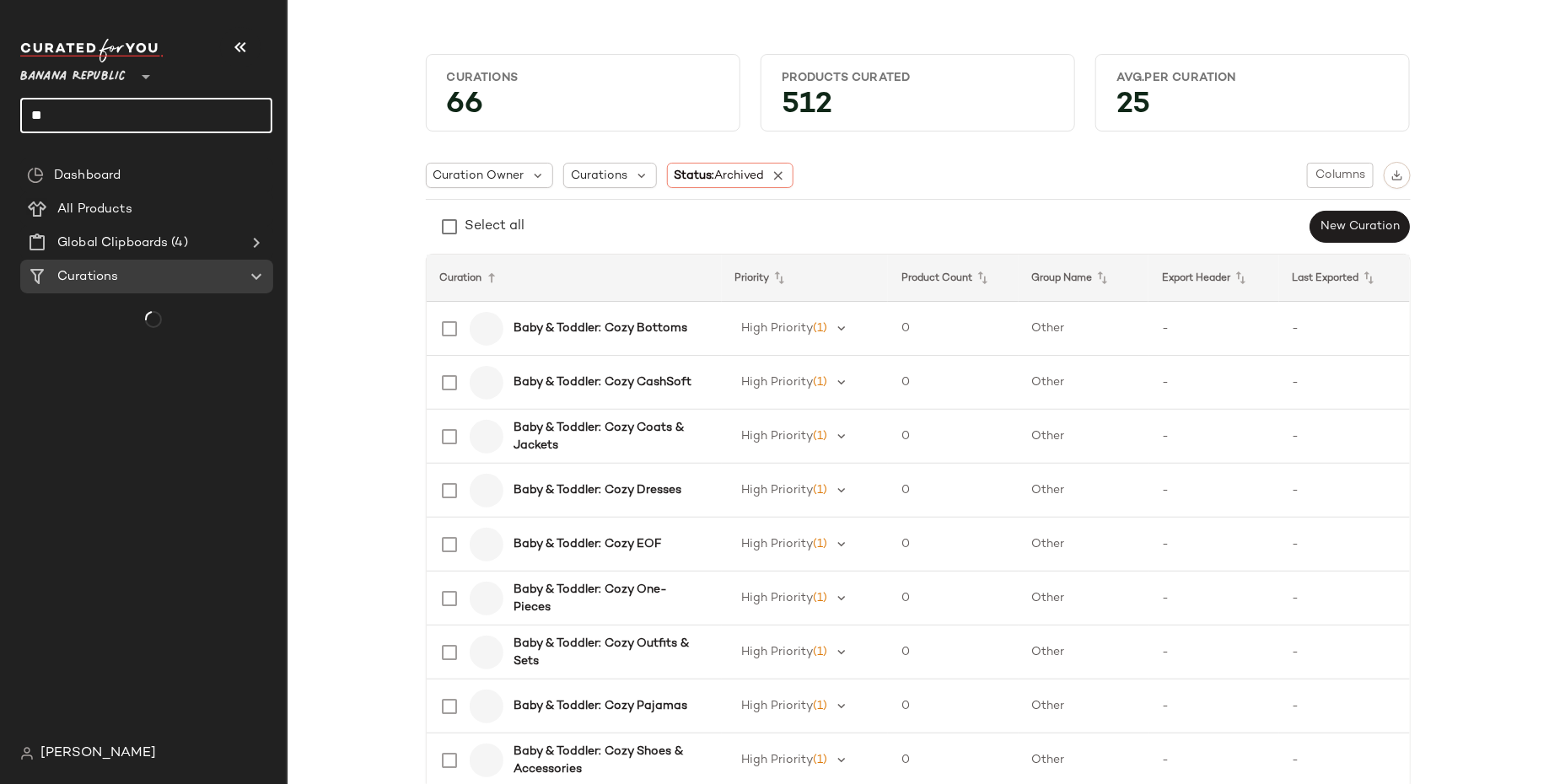
type input "*"
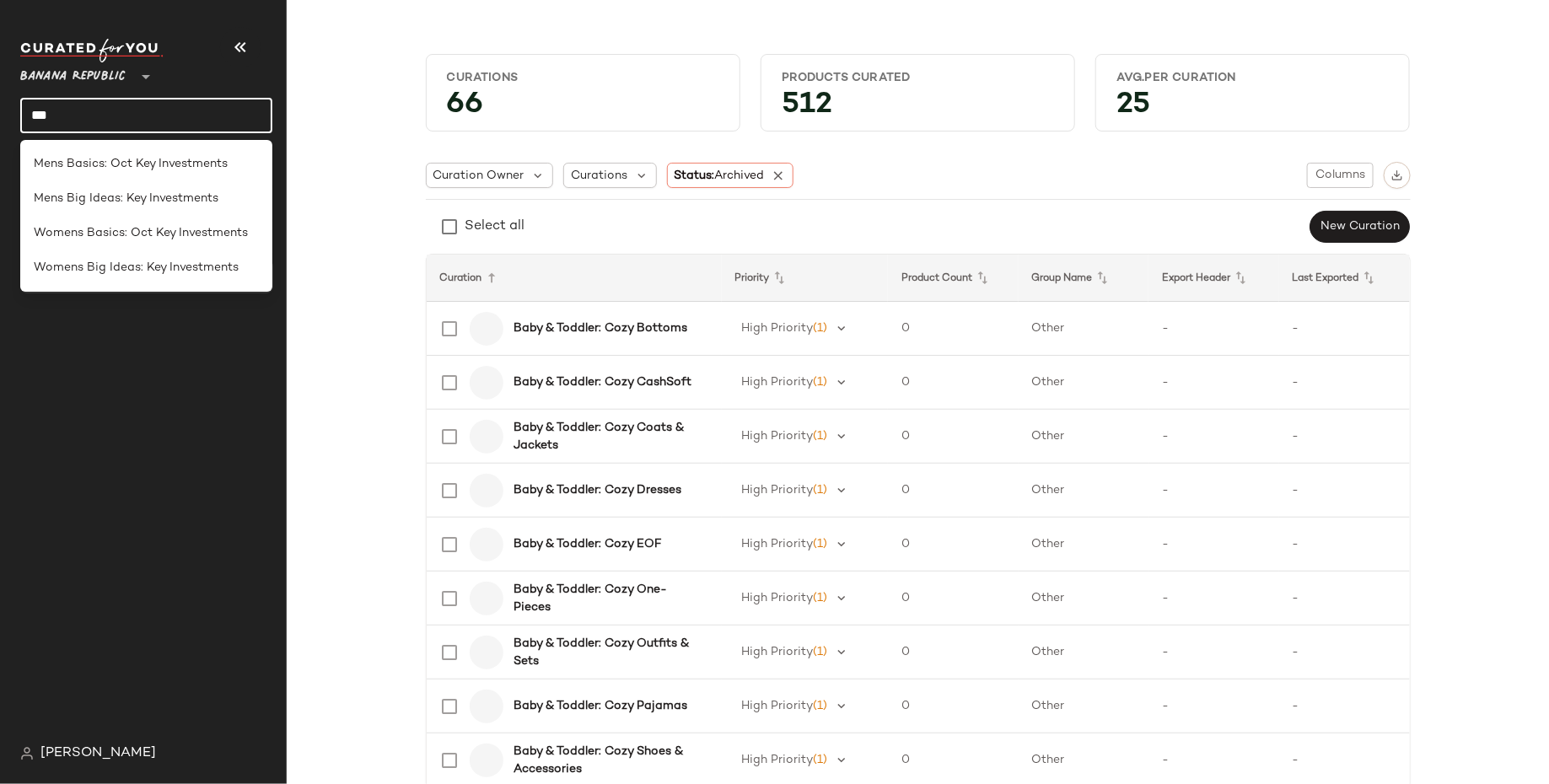
type input "***"
click at [176, 344] on div "Dashboard All Products Global Clipboards (4) Curations (0)" at bounding box center [153, 447] width 266 height 578
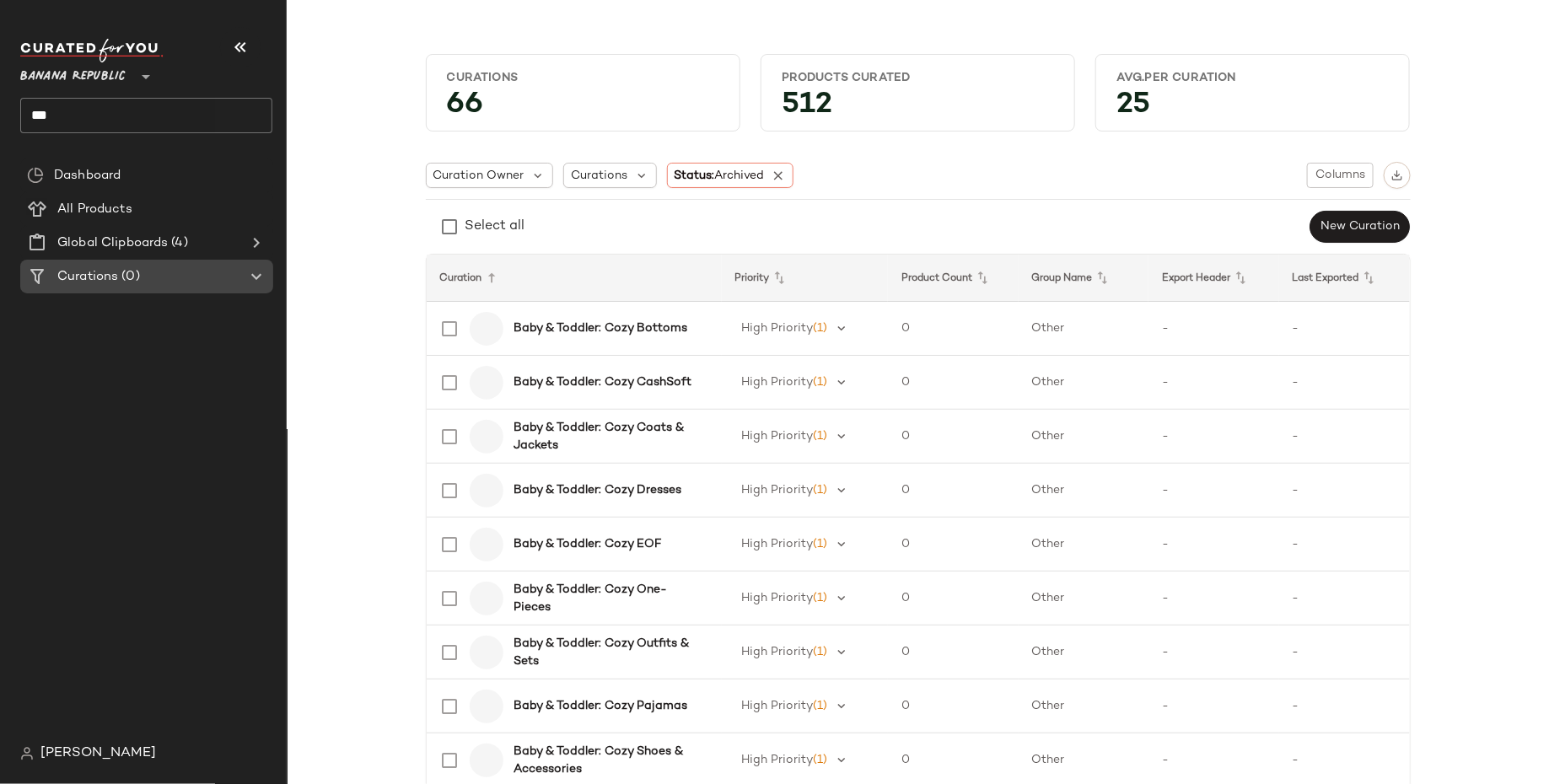
click at [169, 290] on Curations "Curations (0)" at bounding box center [146, 276] width 253 height 34
click at [255, 277] on icon at bounding box center [256, 276] width 20 height 20
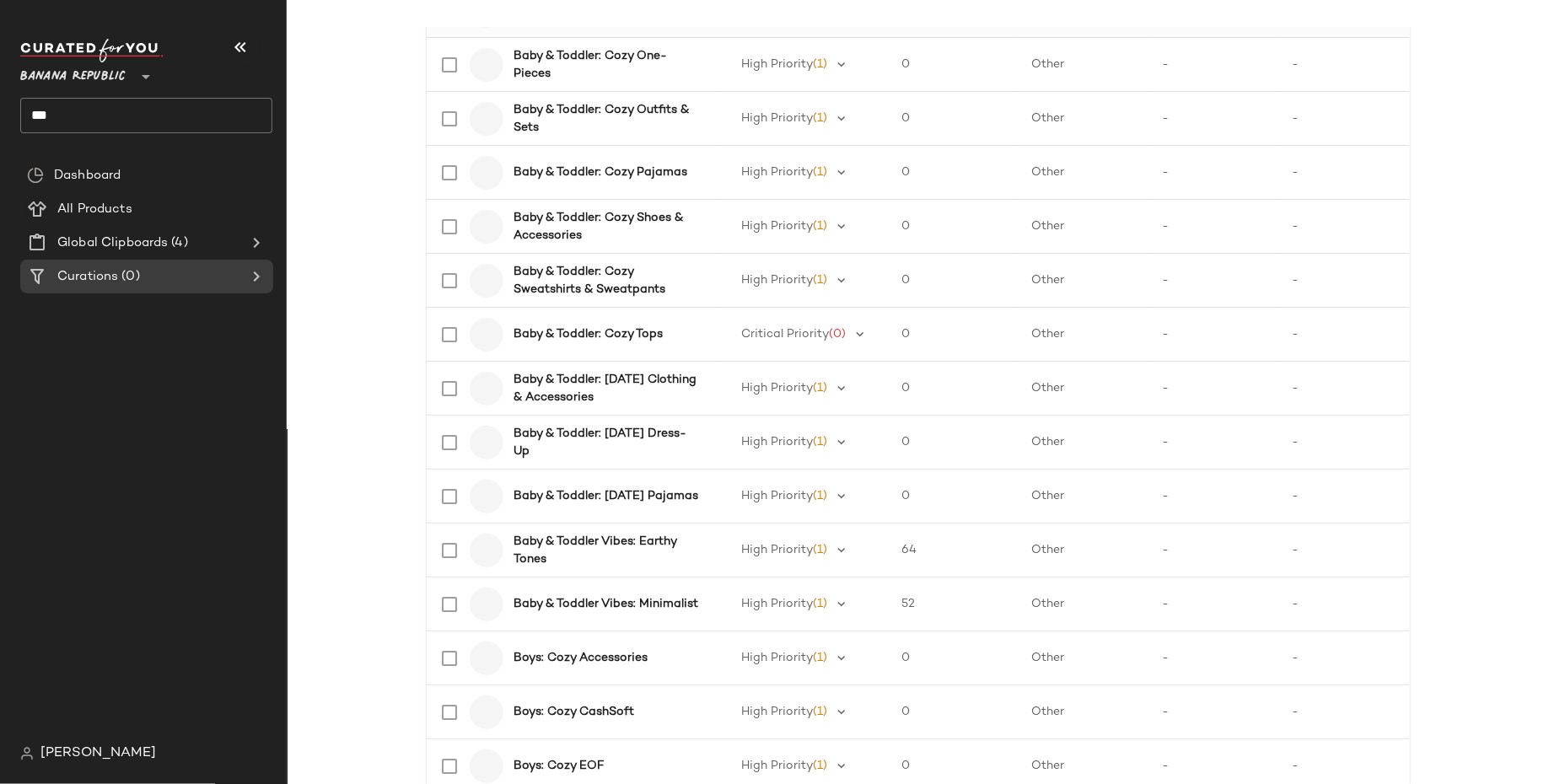
scroll to position [678, 0]
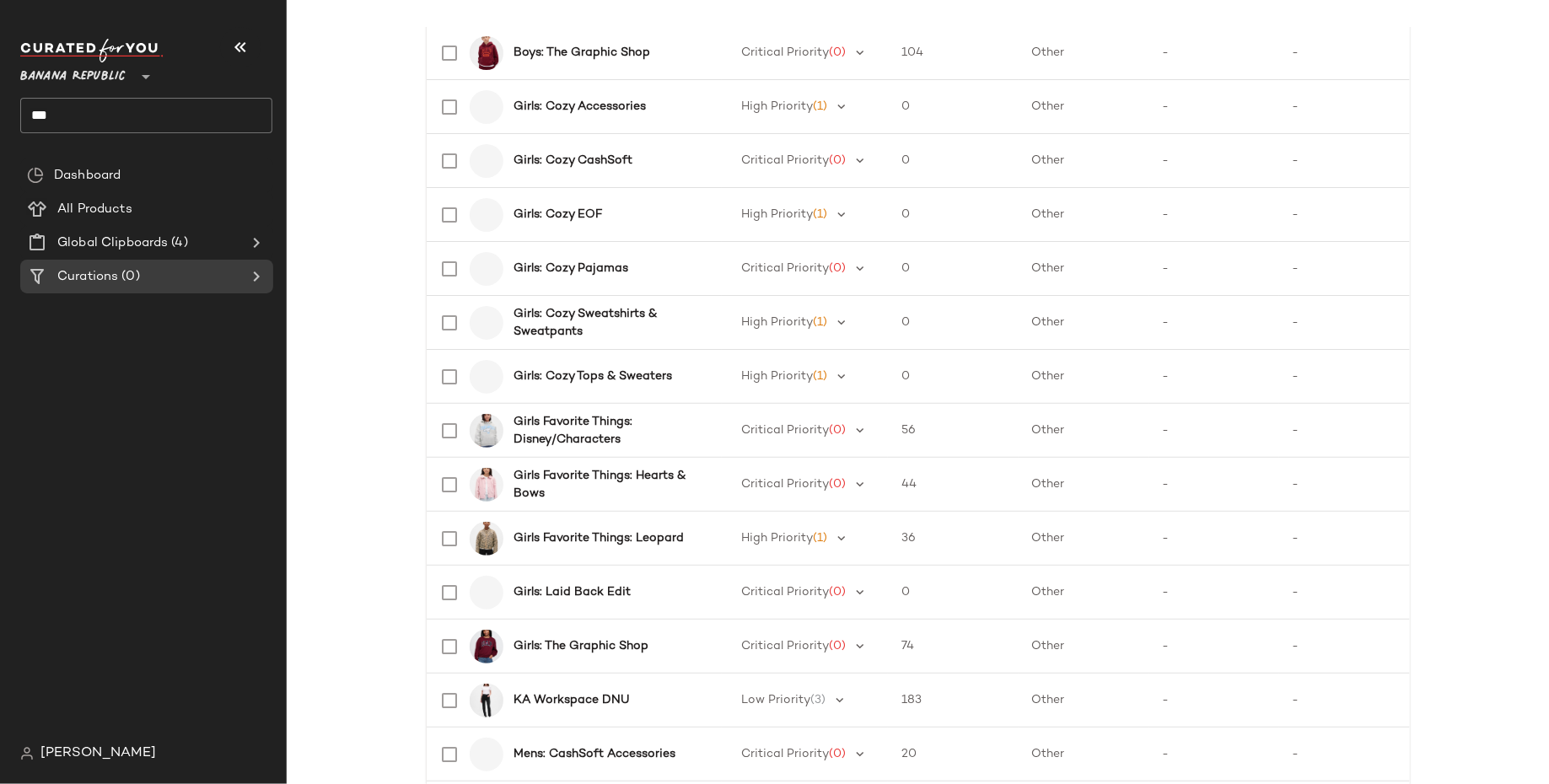
scroll to position [1572, 0]
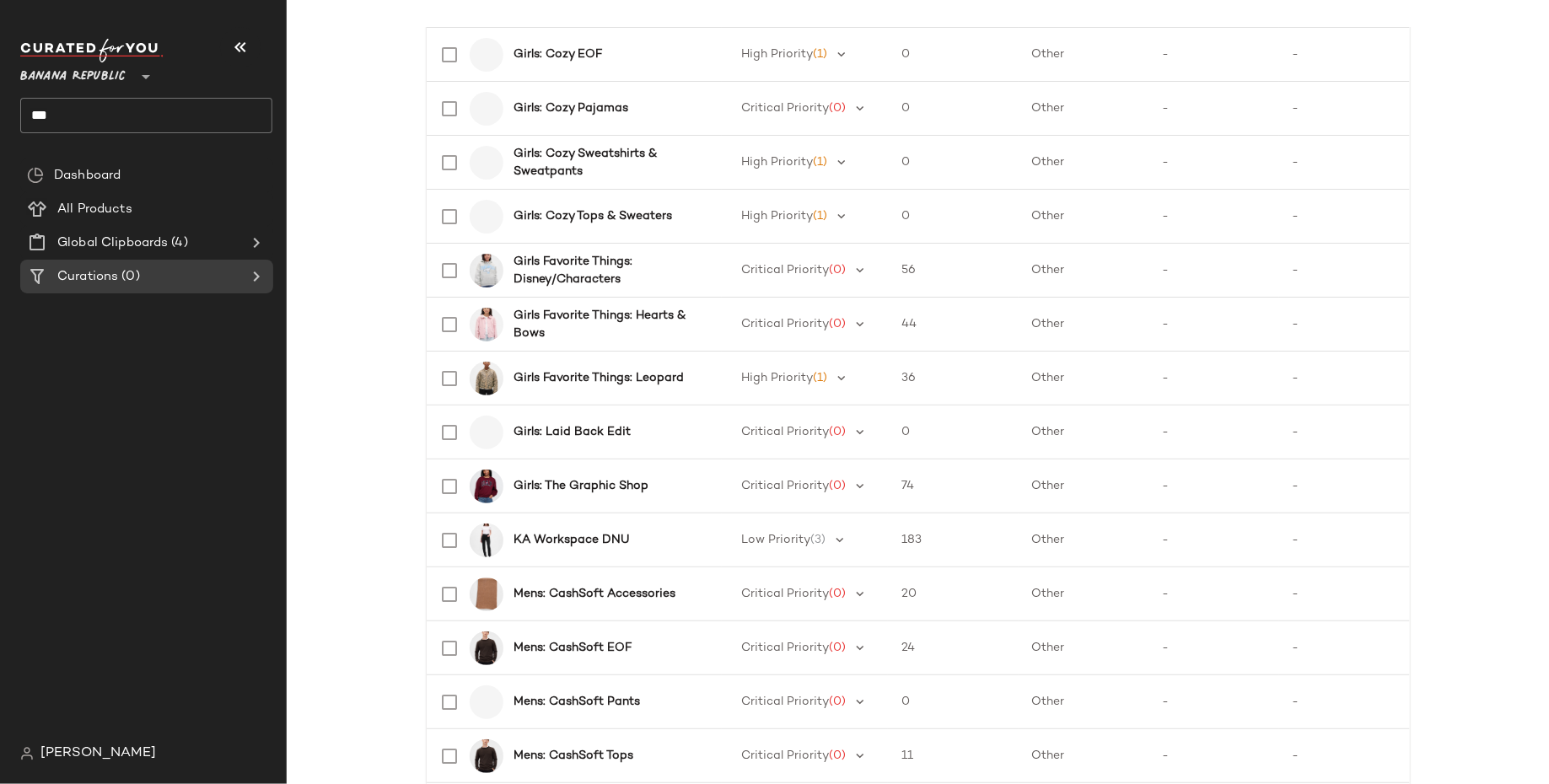
scroll to position [1734, 0]
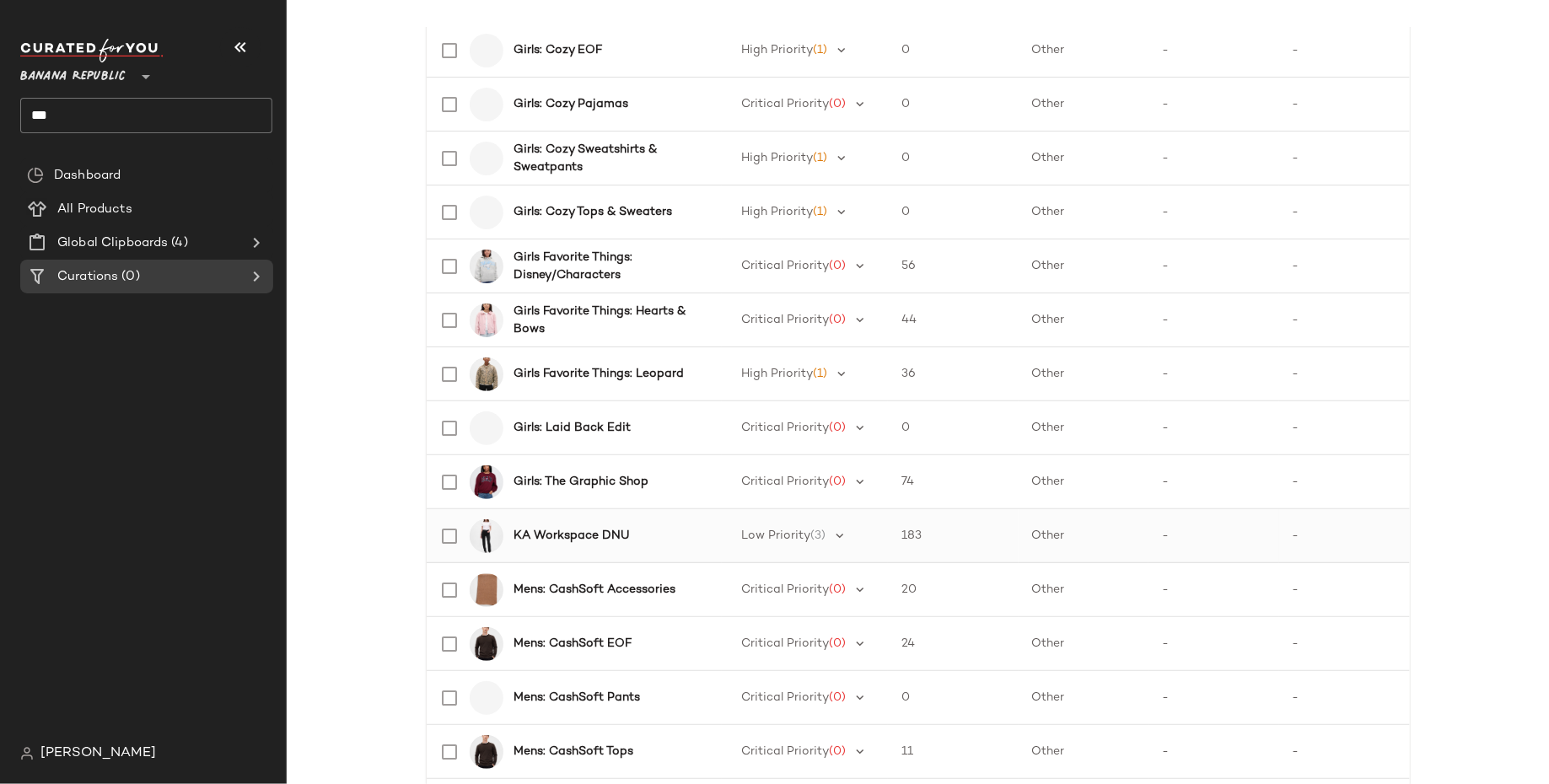
click at [547, 529] on b "KA Workspace DNU" at bounding box center [571, 536] width 115 height 17
click at [549, 532] on b "KA Workspace DNU" at bounding box center [571, 536] width 115 height 17
click at [600, 531] on b "KA Workspace DNU" at bounding box center [571, 536] width 115 height 17
click at [578, 531] on b "KA Workspace DNU" at bounding box center [571, 536] width 115 height 17
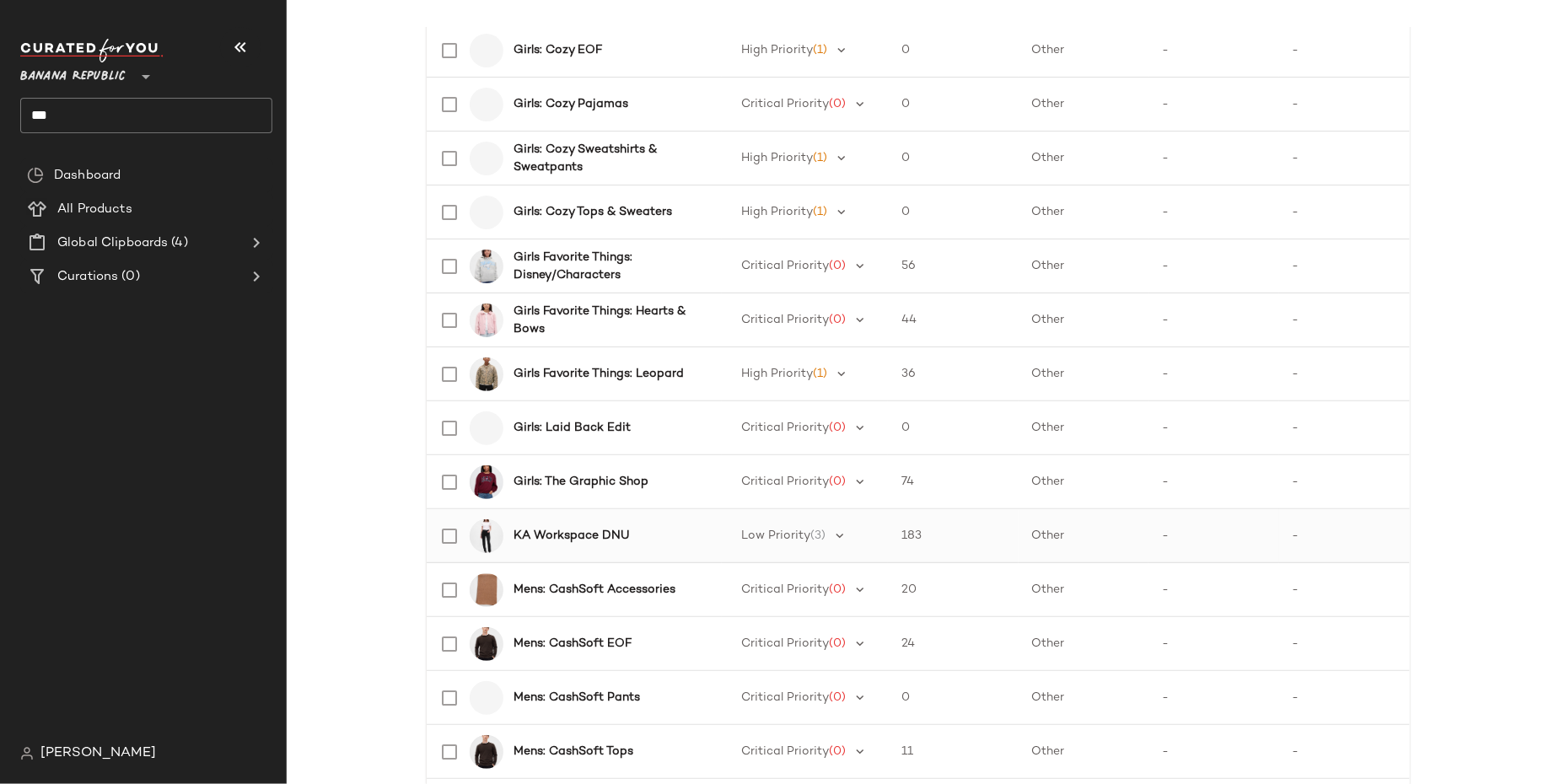
click at [578, 530] on b "KA Workspace DNU" at bounding box center [571, 536] width 115 height 17
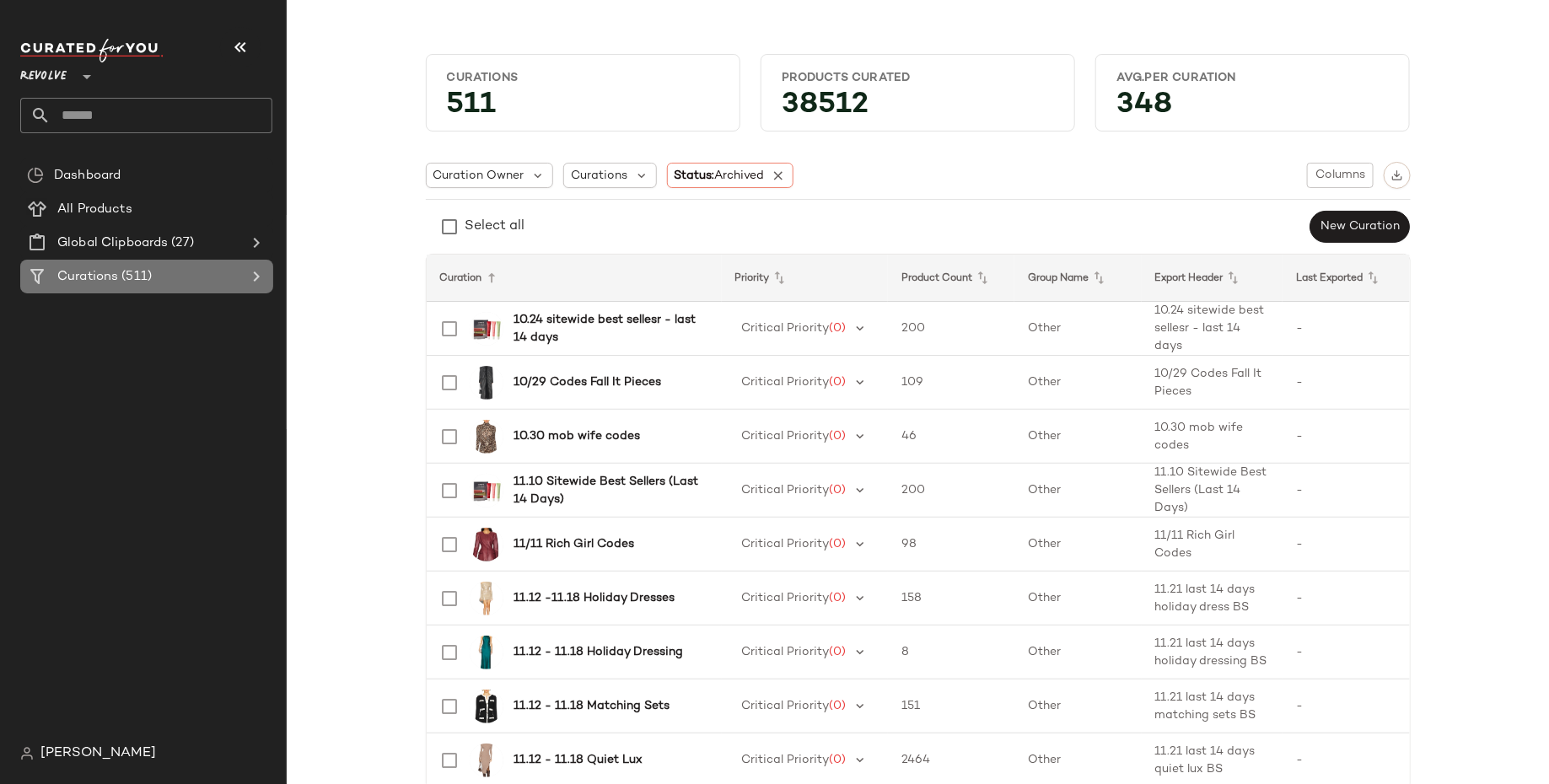
click at [179, 272] on div "Curations (511)" at bounding box center [147, 277] width 190 height 19
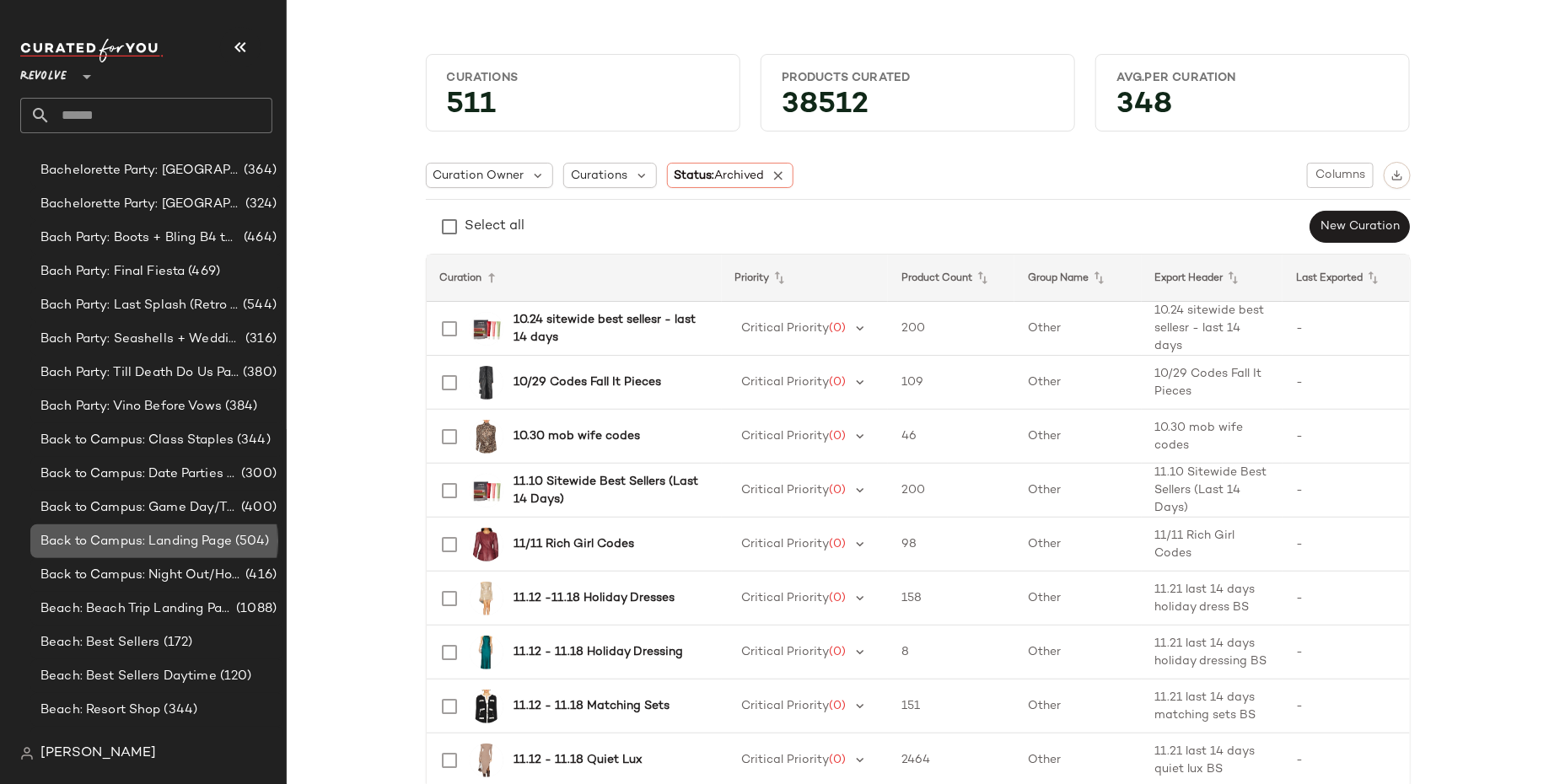
click at [116, 528] on div "Back to Campus: Landing Page (504)" at bounding box center [157, 541] width 253 height 34
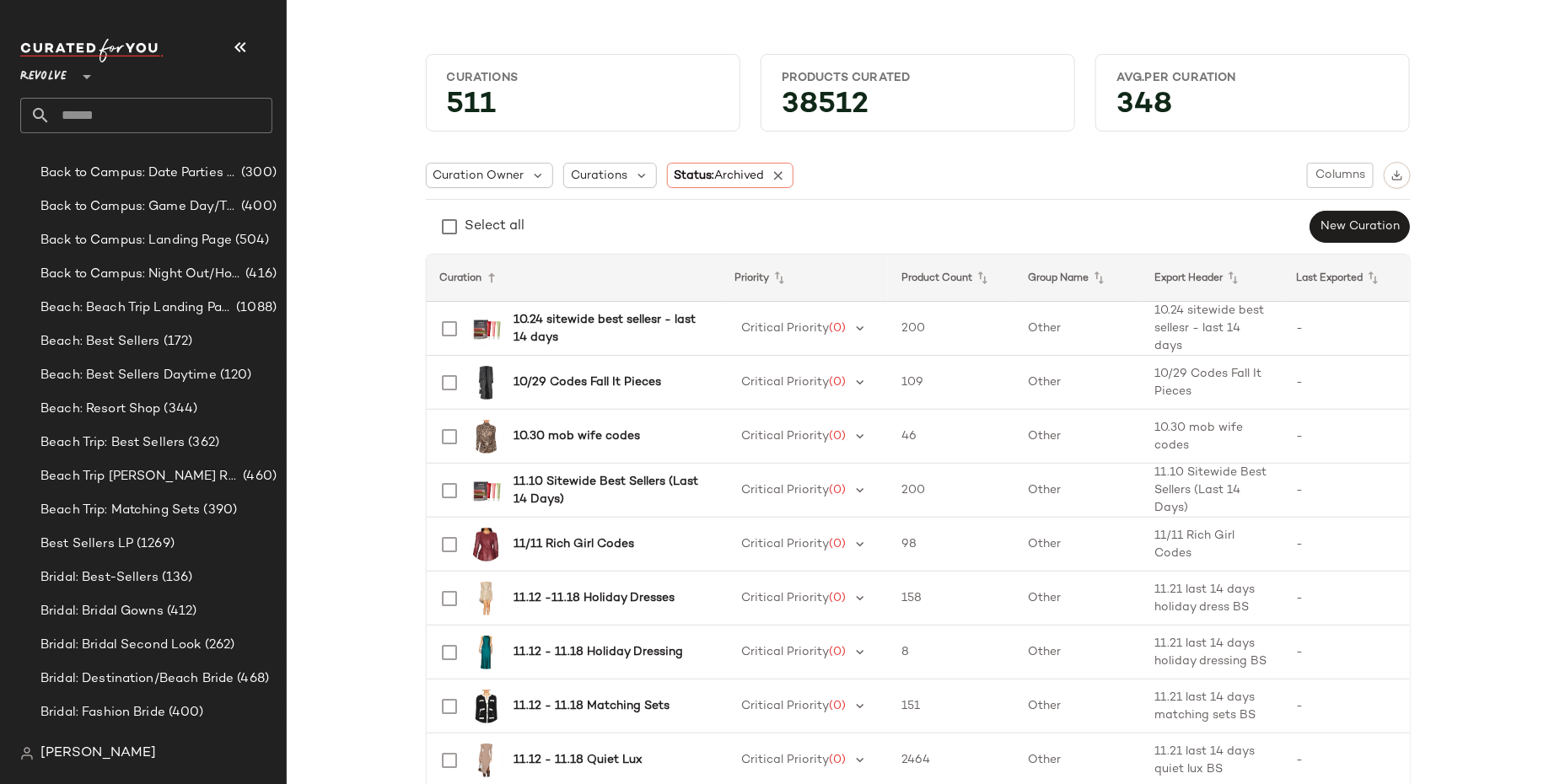
scroll to position [717, 0]
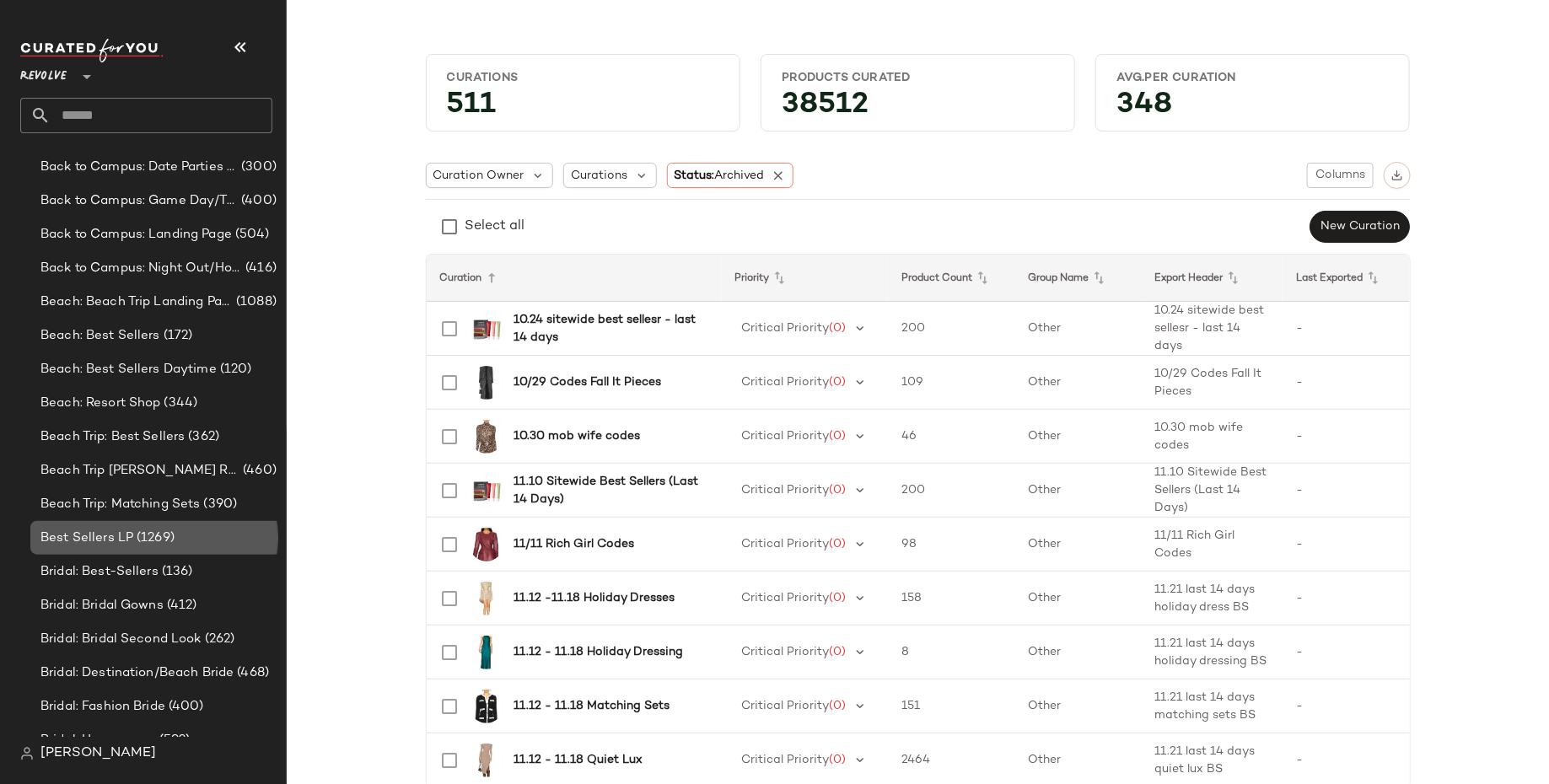
click at [116, 528] on span "Best Sellers LP" at bounding box center [87, 538] width 92 height 19
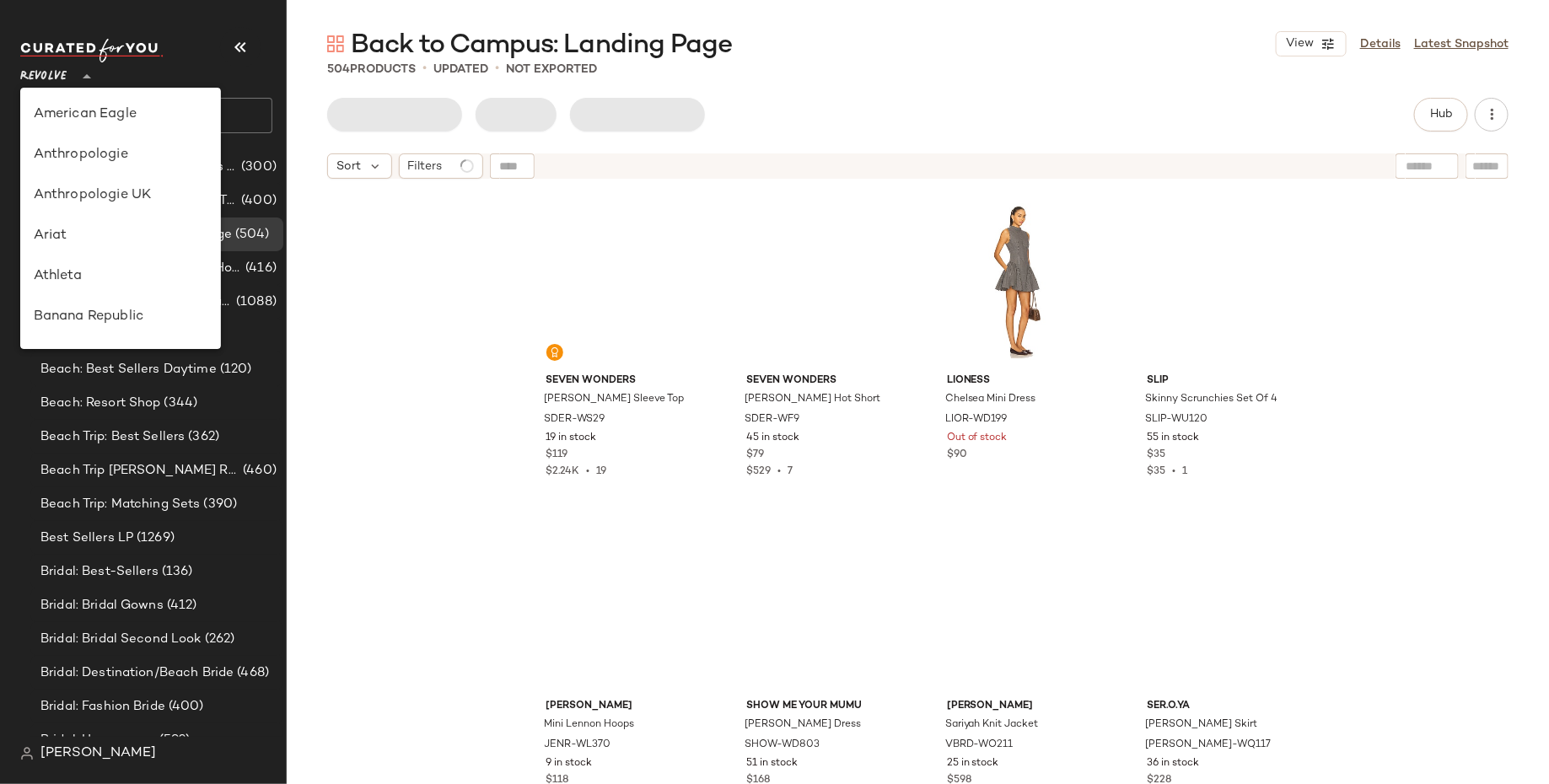
scroll to position [809, 0]
click at [66, 77] on span "Revolve" at bounding box center [43, 73] width 46 height 31
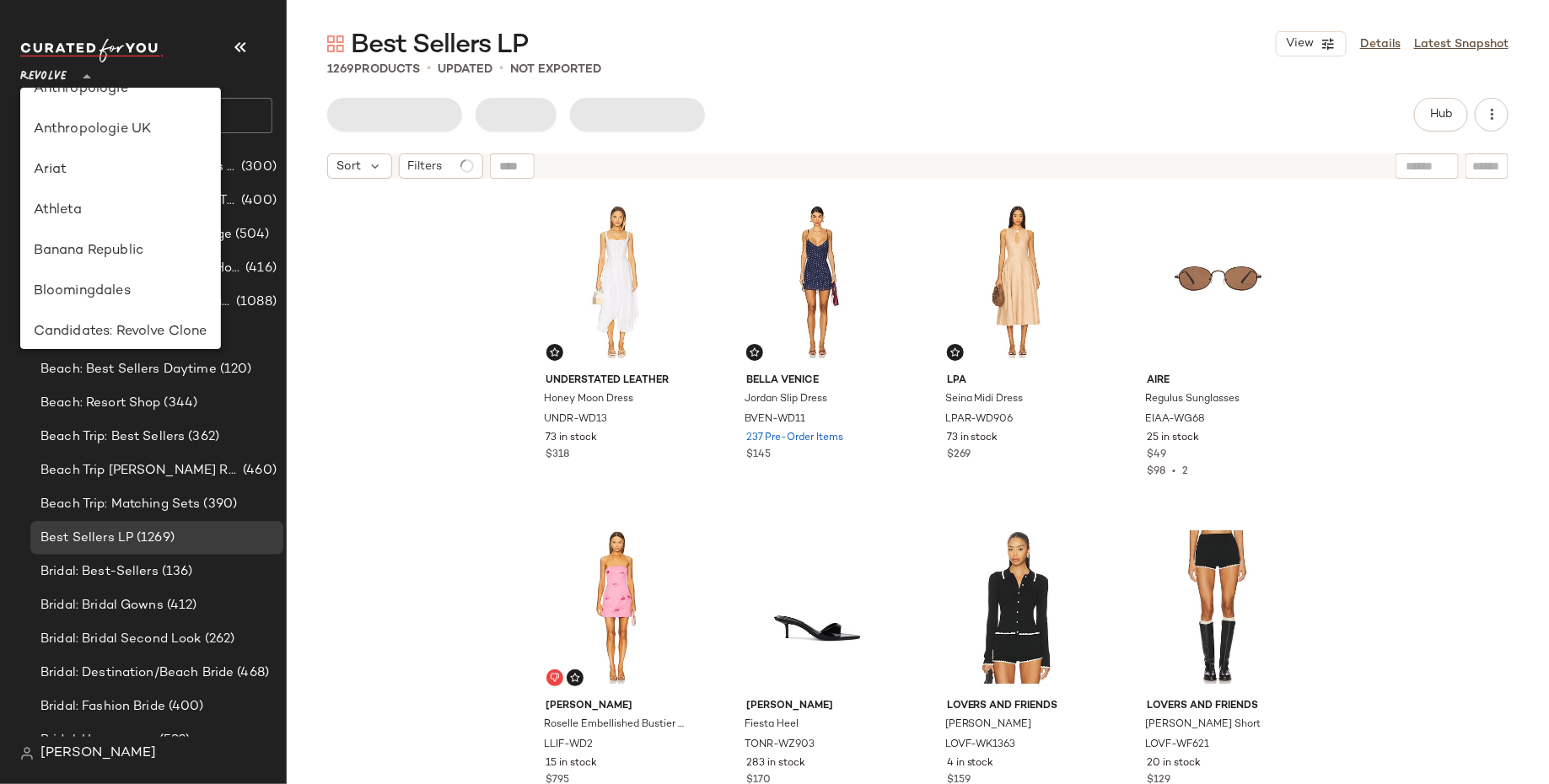
scroll to position [56, 0]
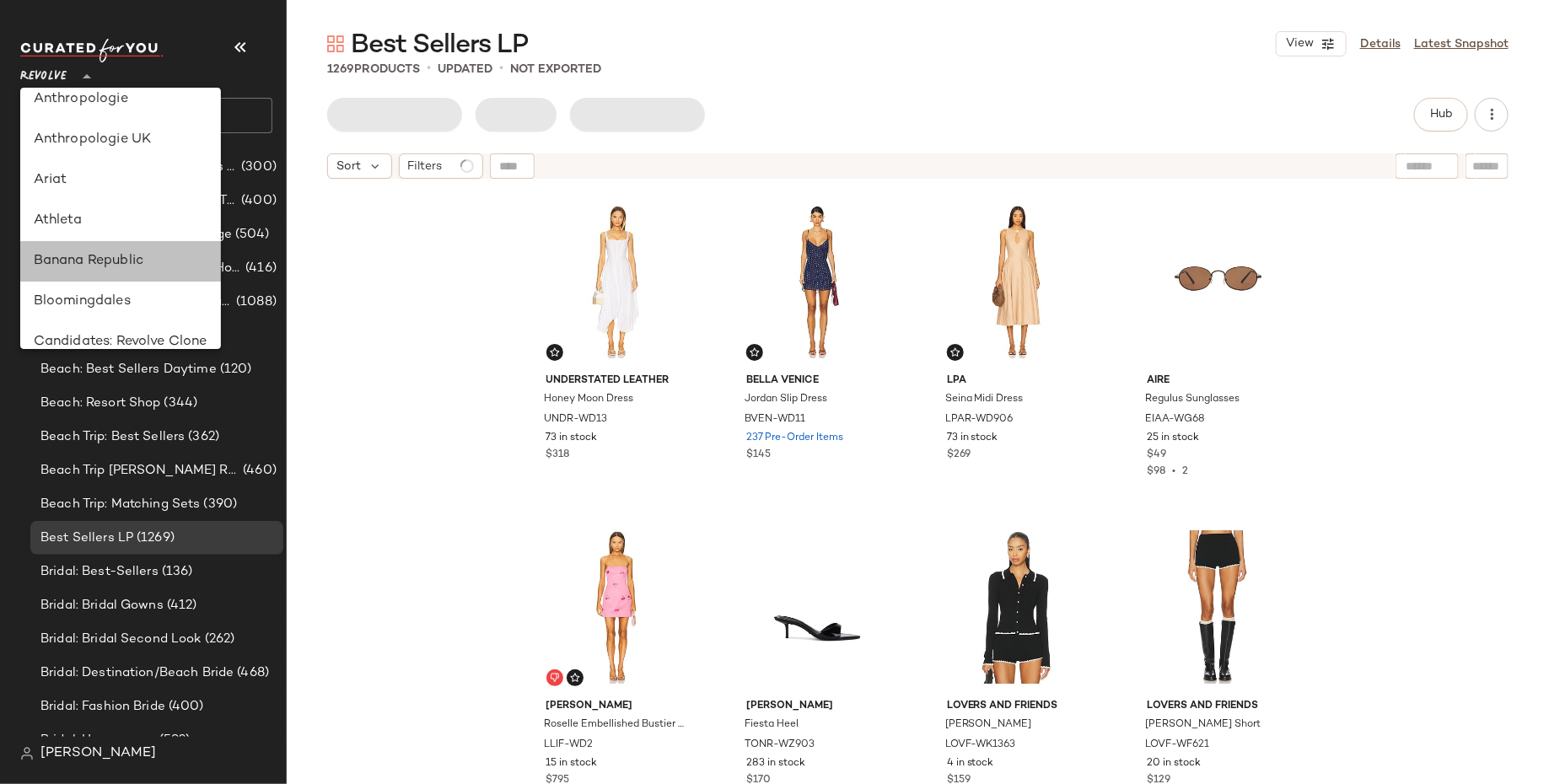
click at [84, 261] on div "Banana Republic" at bounding box center [120, 261] width 173 height 20
type input "**"
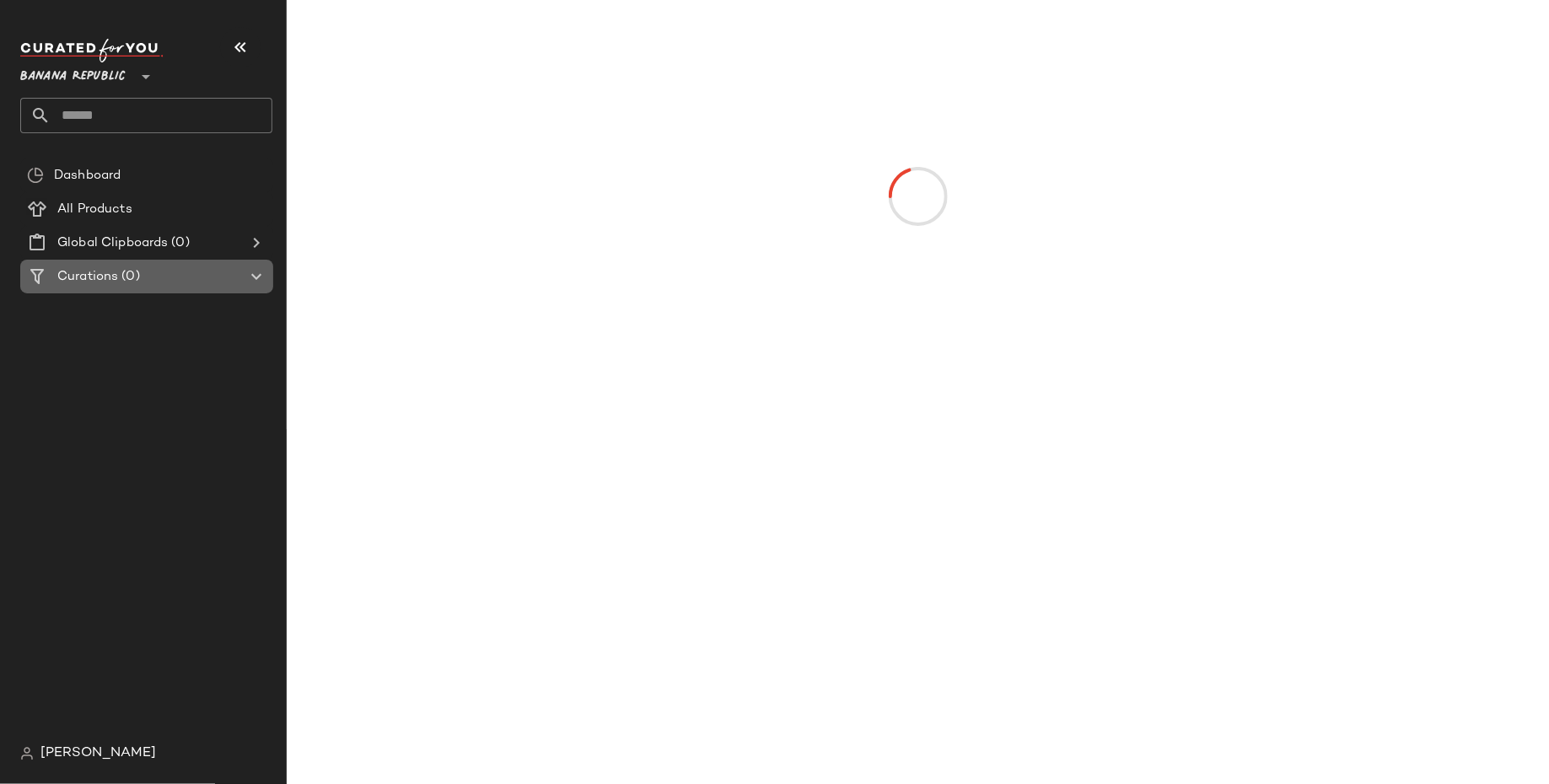
click at [253, 276] on icon at bounding box center [256, 276] width 20 height 20
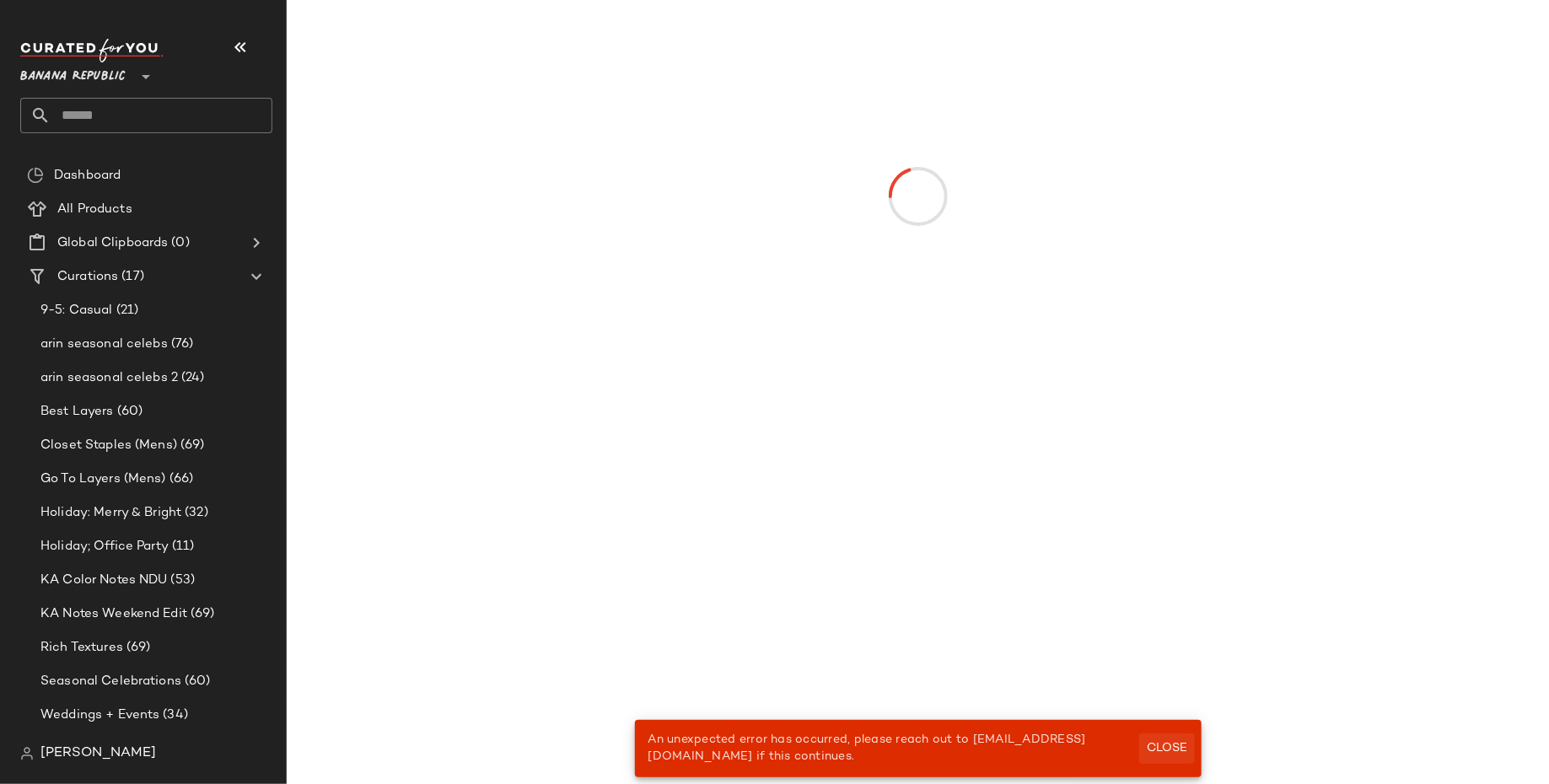
click at [1146, 753] on span "Close" at bounding box center [1166, 748] width 41 height 13
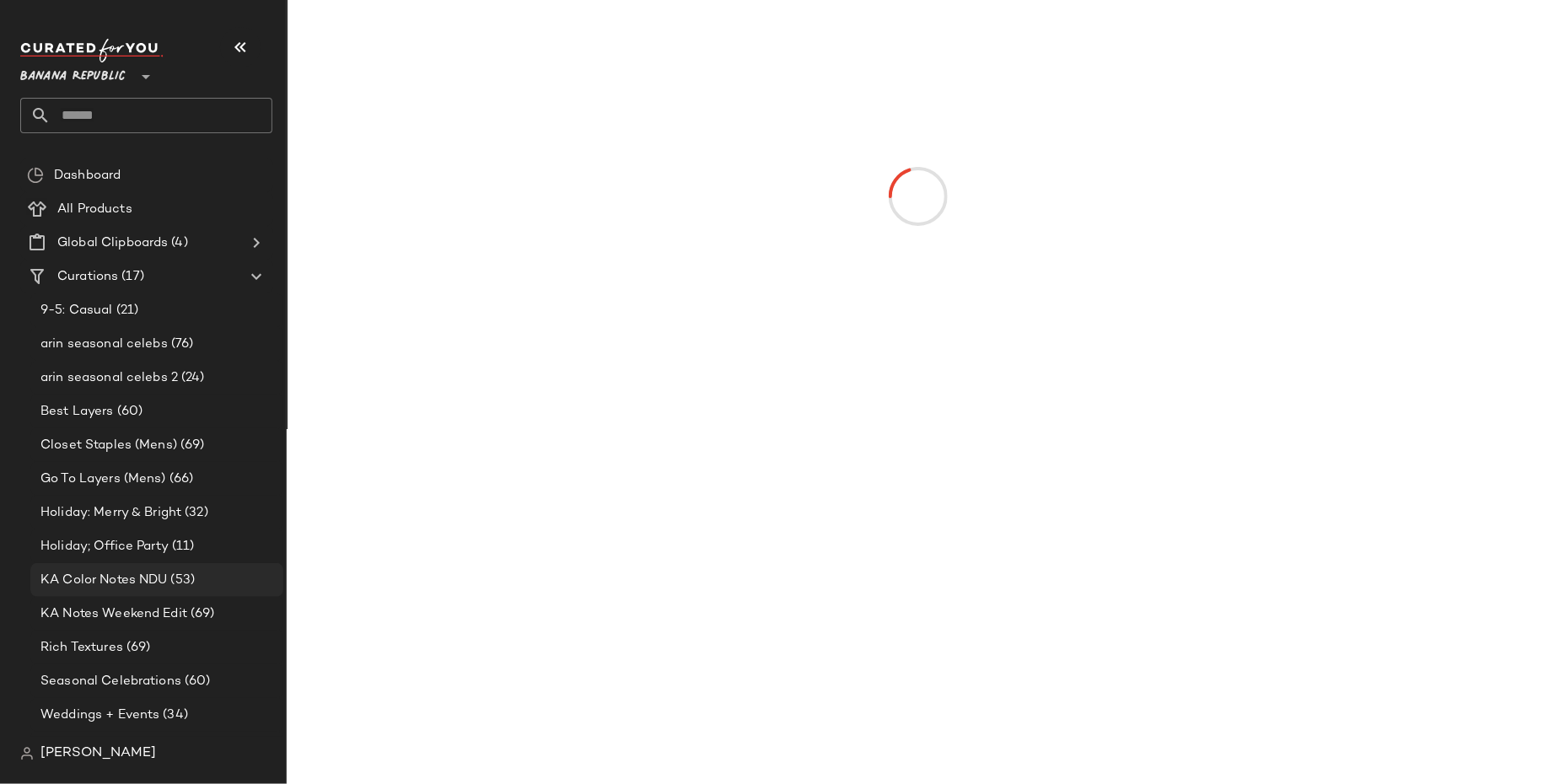
click at [197, 590] on div "KA Color Notes NDU (53)" at bounding box center [157, 579] width 253 height 34
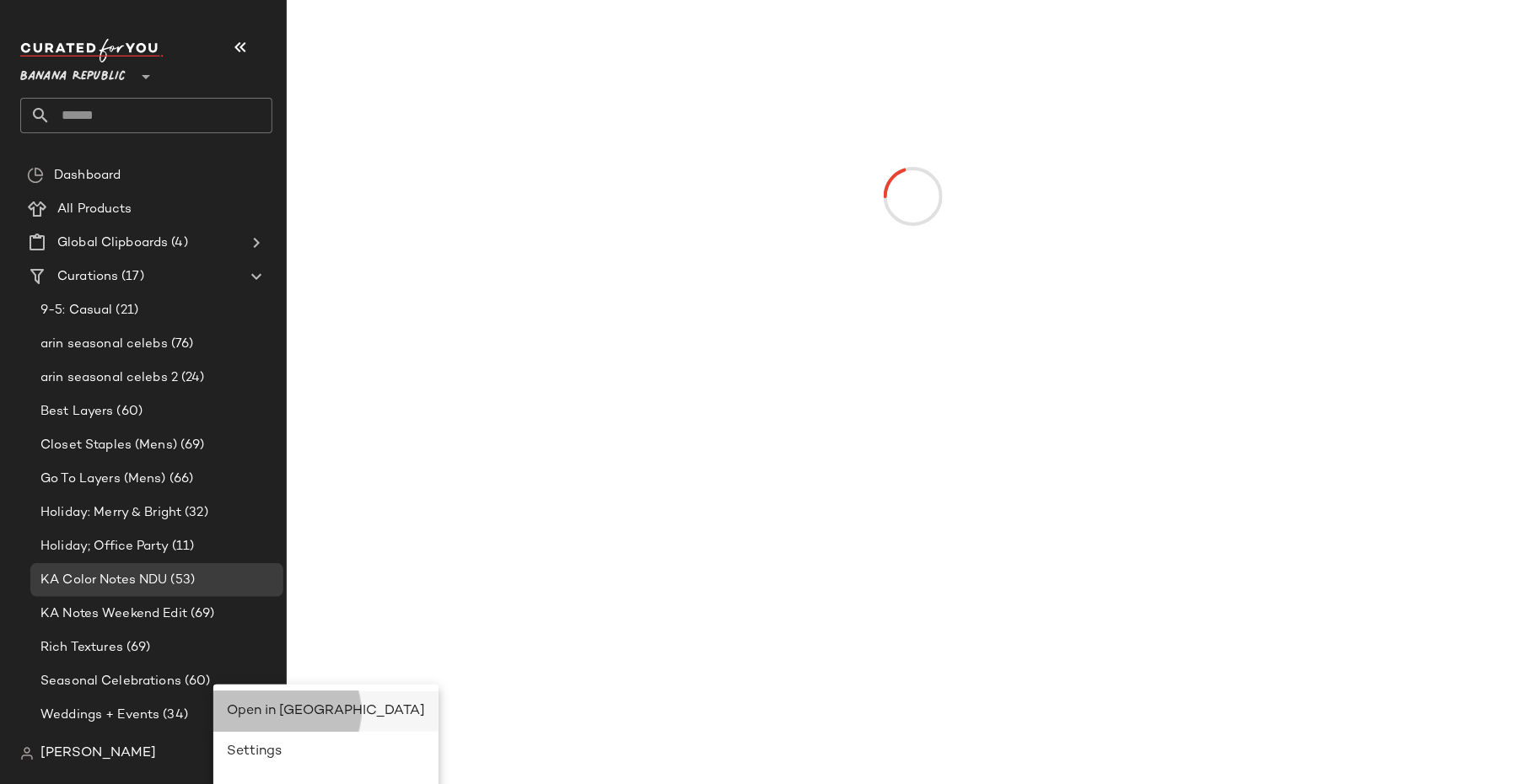
click at [247, 707] on span "Open in Split View" at bounding box center [326, 711] width 198 height 14
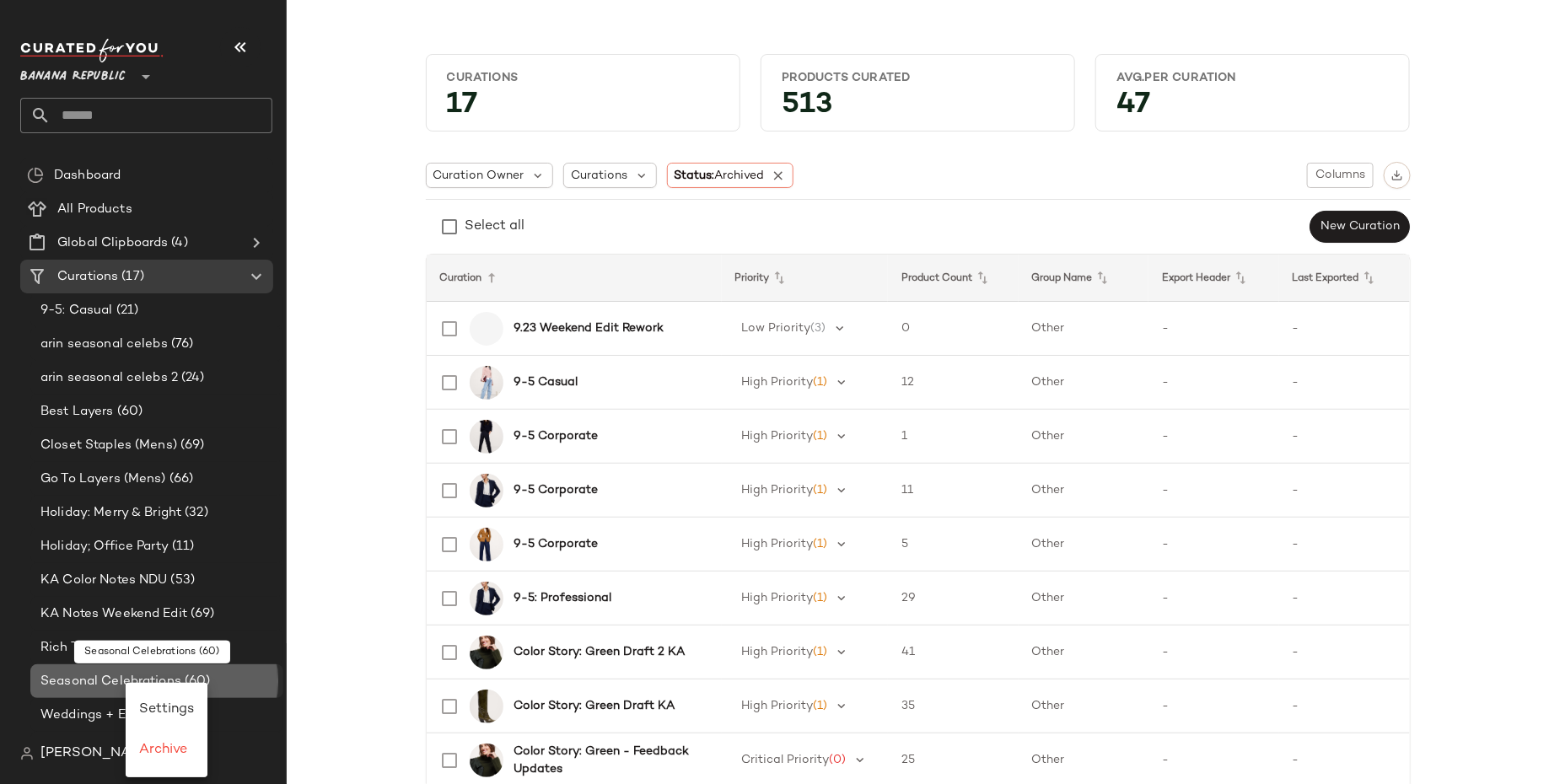
click at [93, 681] on span "Seasonal Celebrations" at bounding box center [111, 681] width 140 height 19
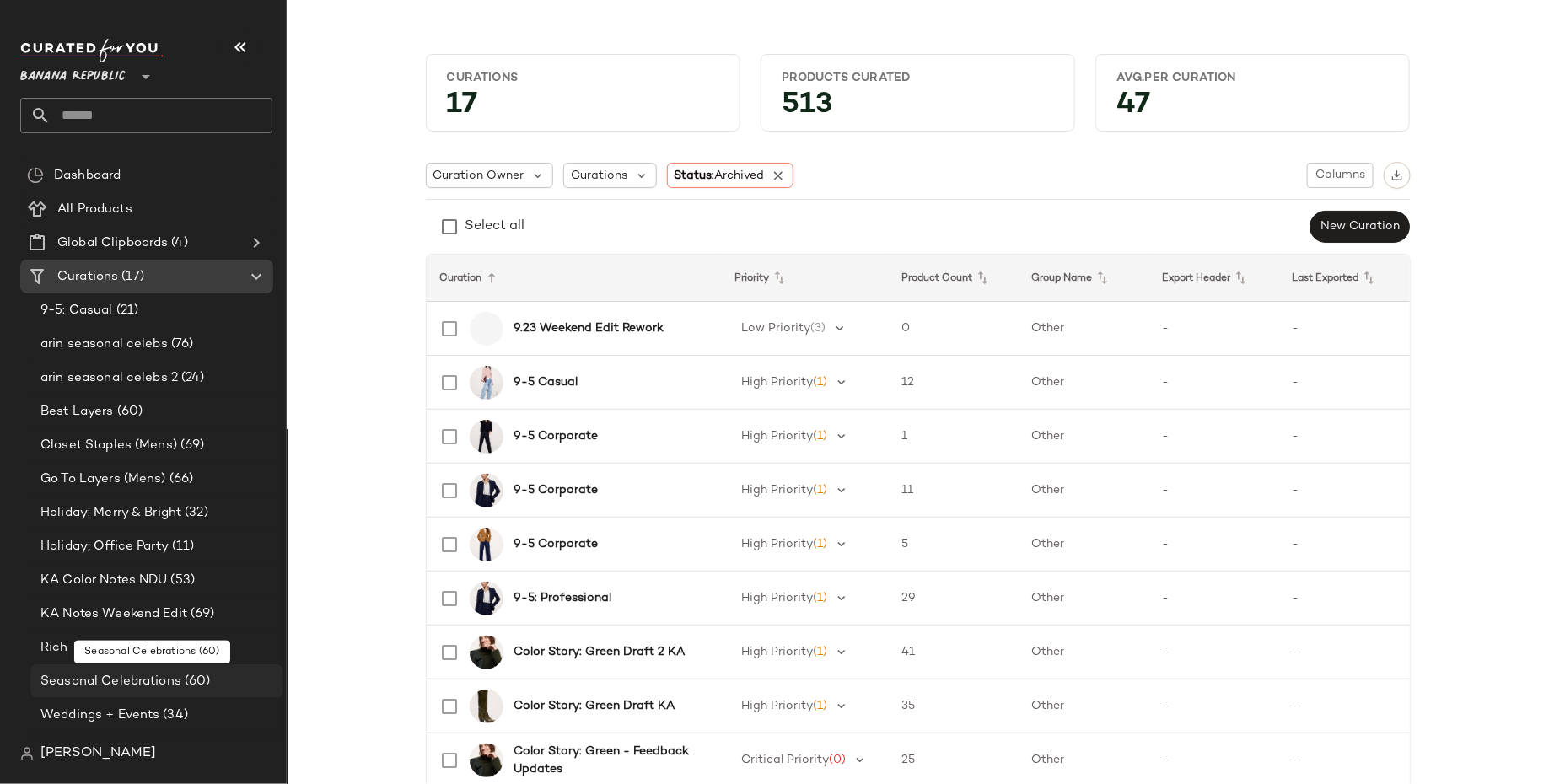
click at [94, 683] on span "Seasonal Celebrations" at bounding box center [111, 681] width 140 height 19
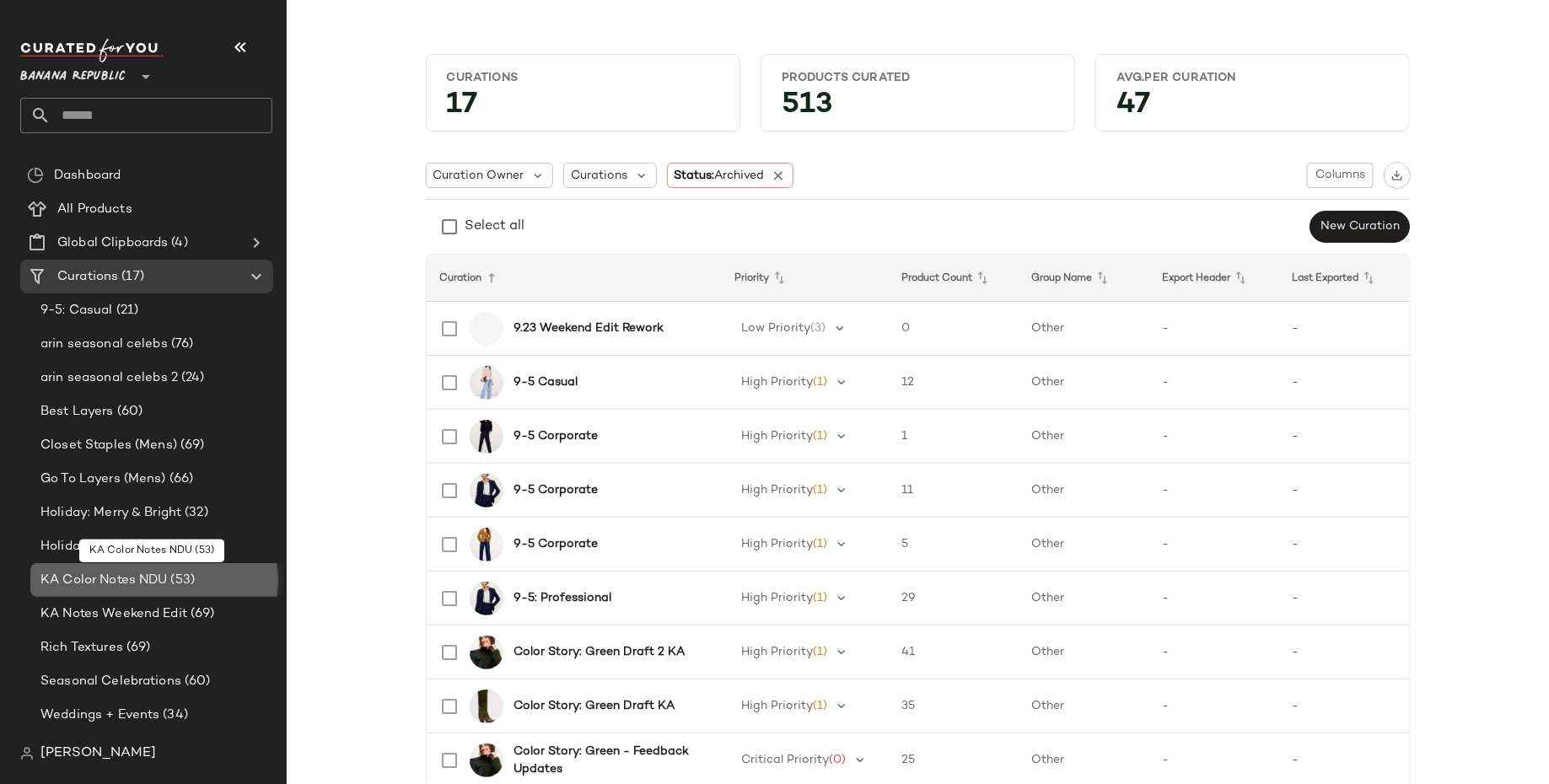
click at [181, 583] on span "(53)" at bounding box center [181, 580] width 28 height 19
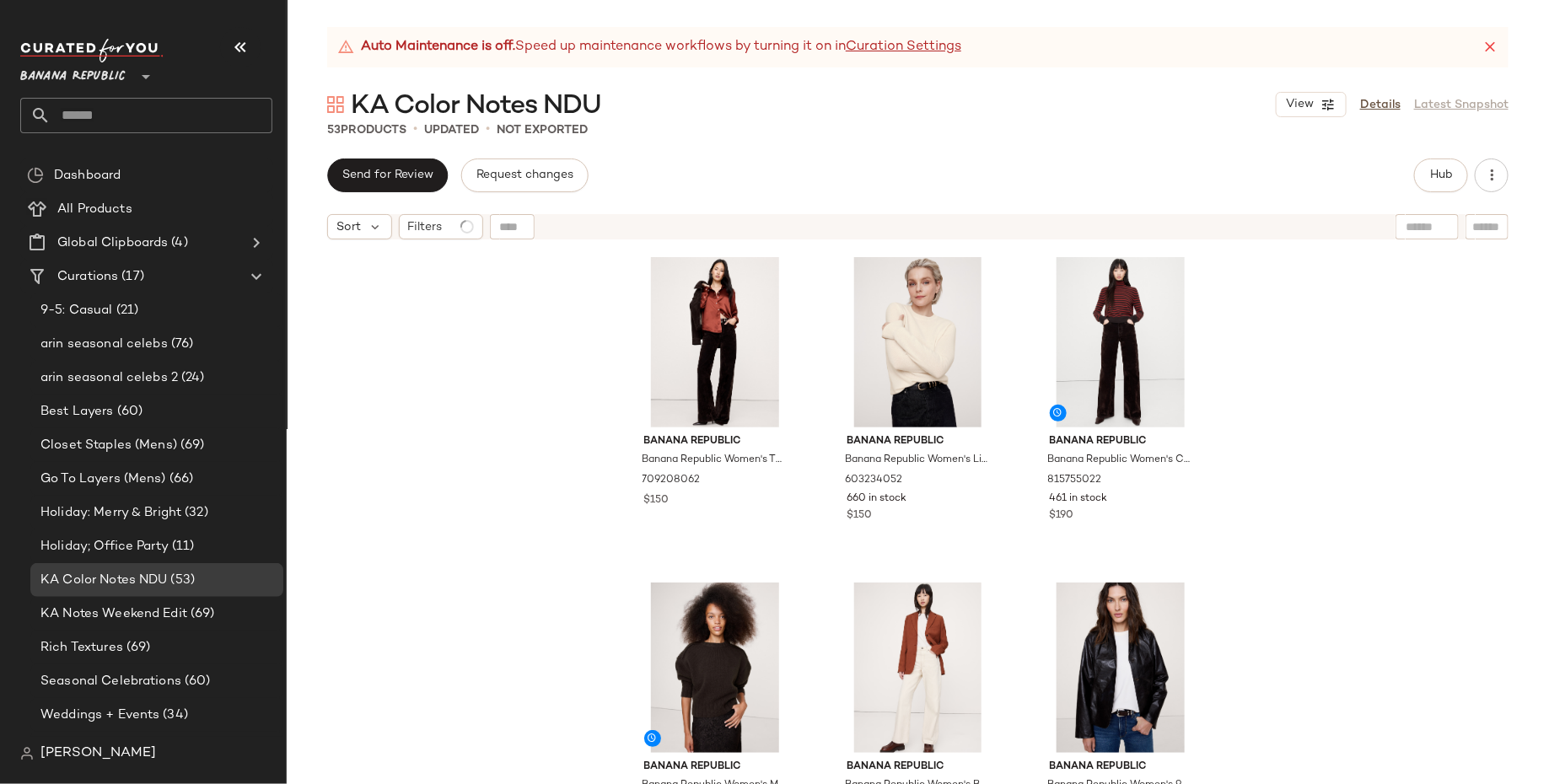
click at [1486, 39] on icon at bounding box center [1489, 47] width 17 height 17
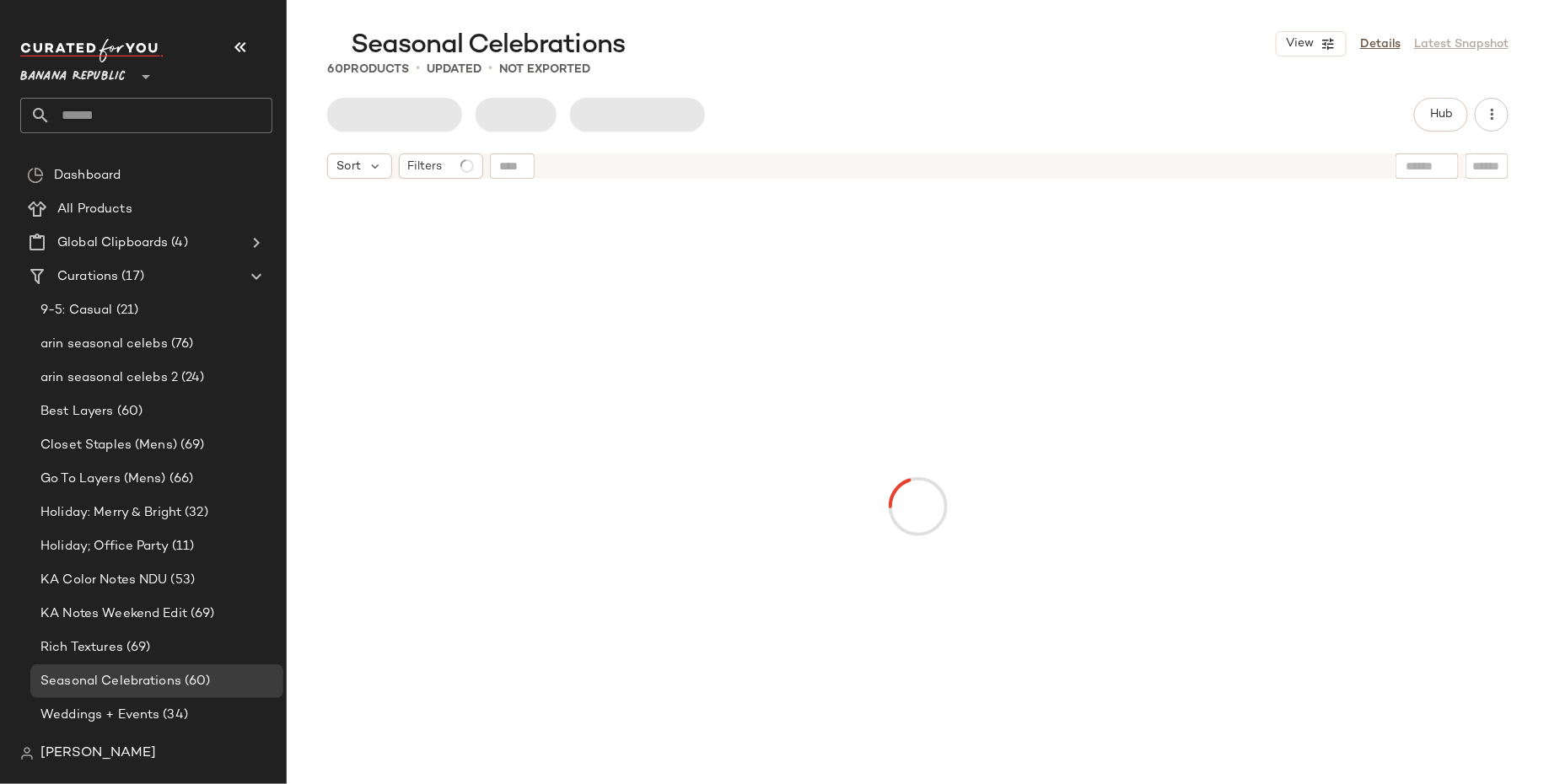
click at [724, 345] on div at bounding box center [918, 506] width 1004 height 632
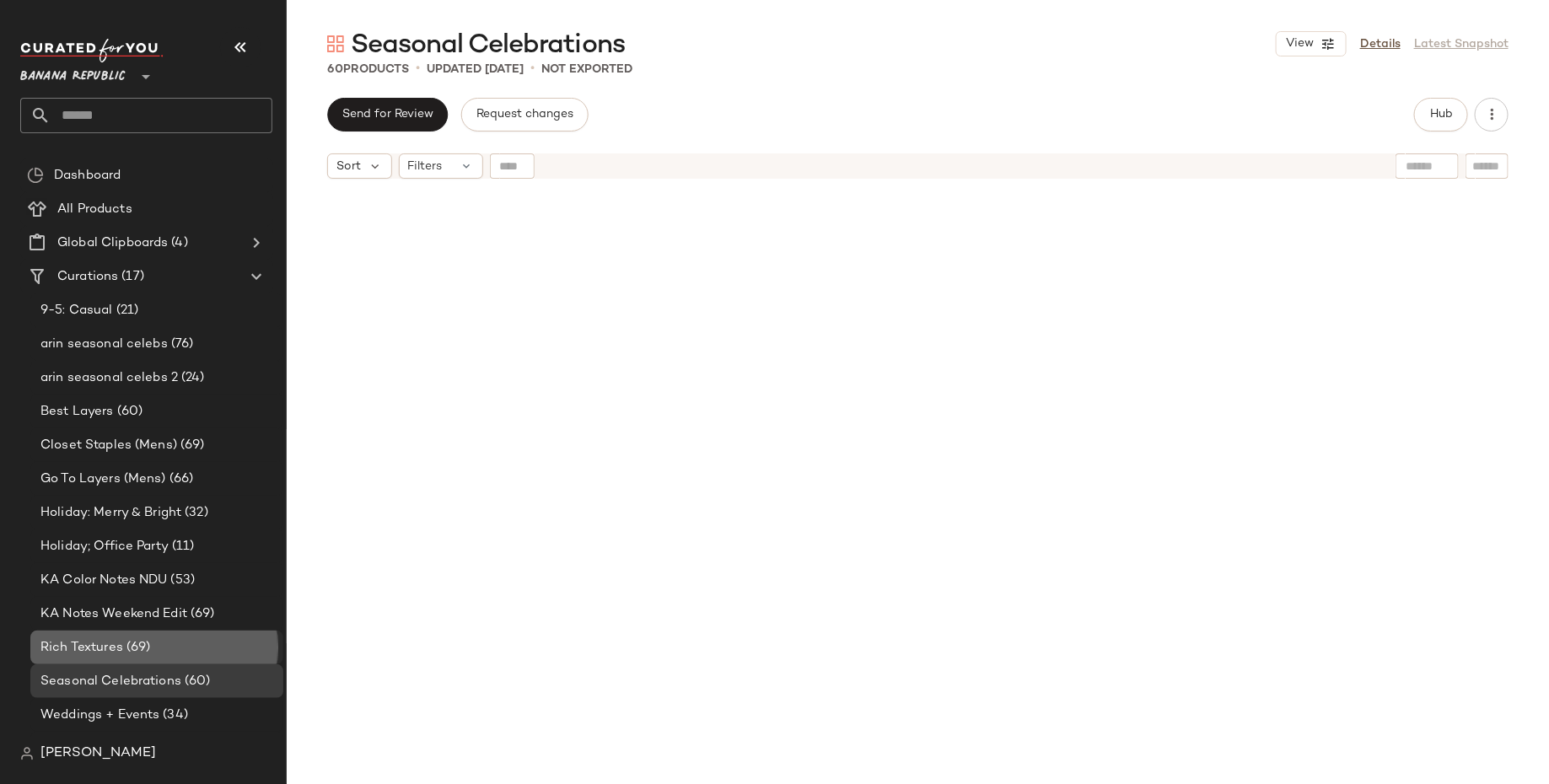
click at [113, 656] on span "Rich Textures" at bounding box center [82, 647] width 83 height 19
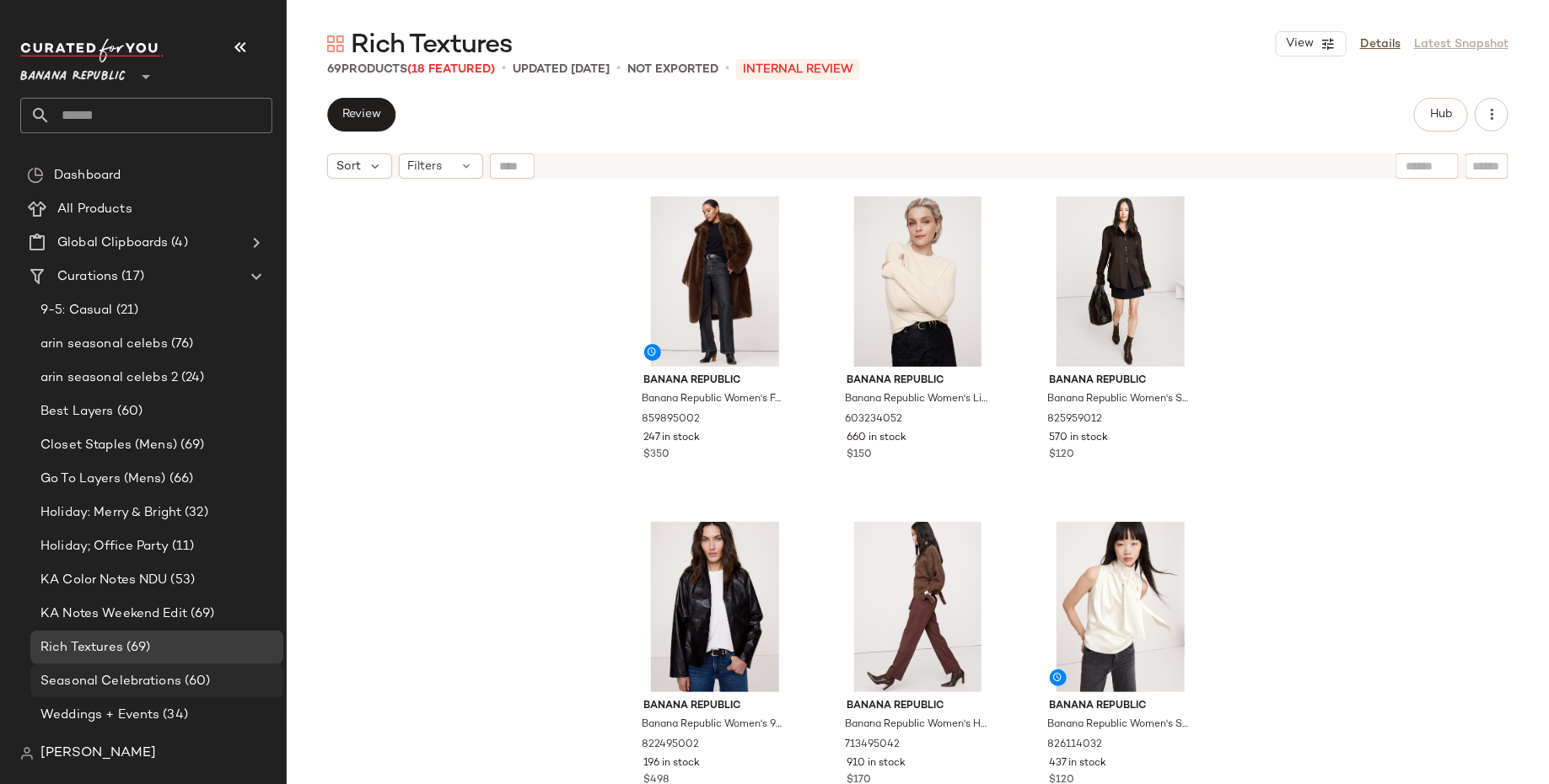
click at [125, 684] on span "Seasonal Celebrations" at bounding box center [111, 681] width 140 height 19
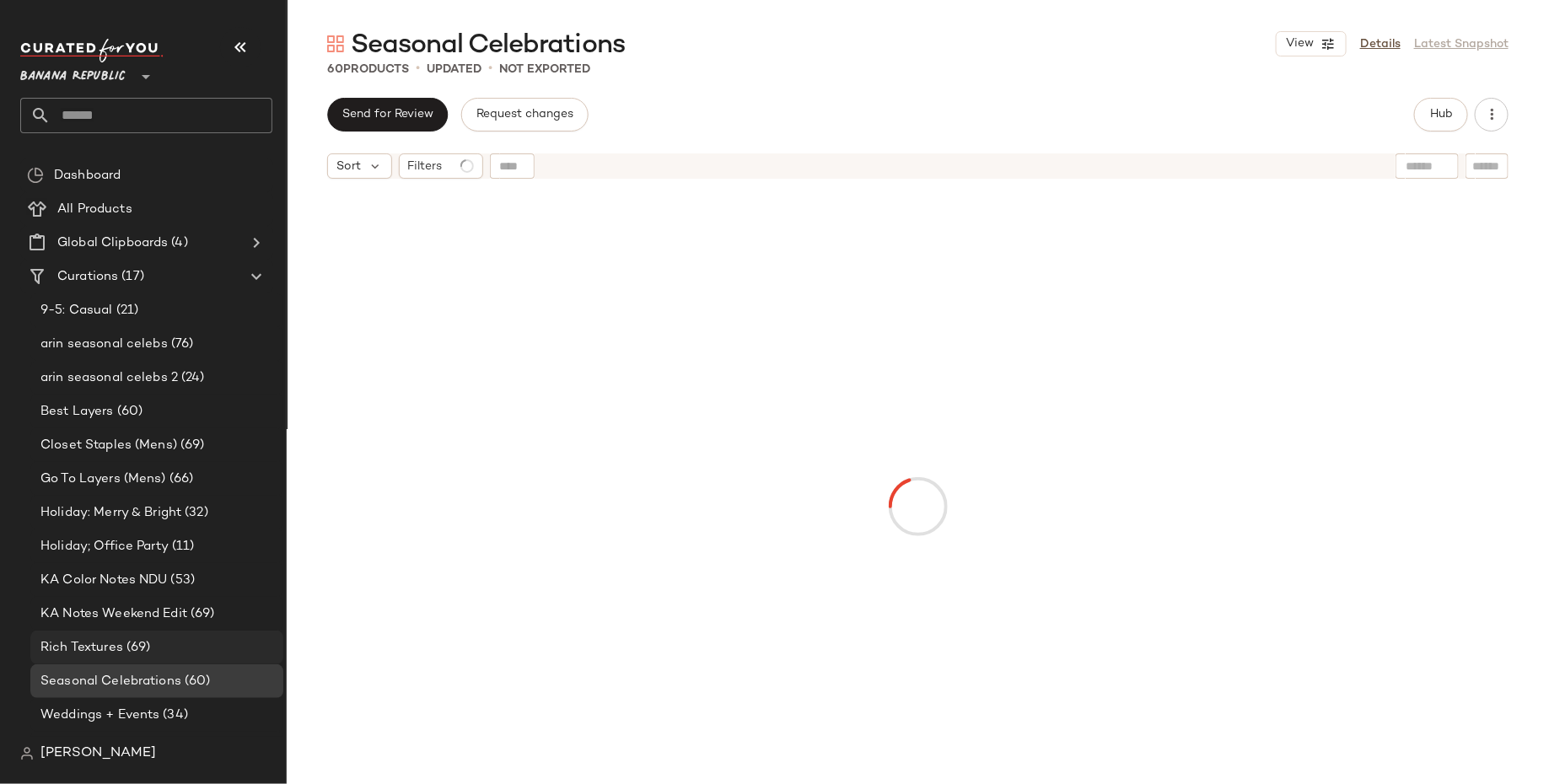
click at [120, 652] on span "Rich Textures" at bounding box center [82, 647] width 83 height 19
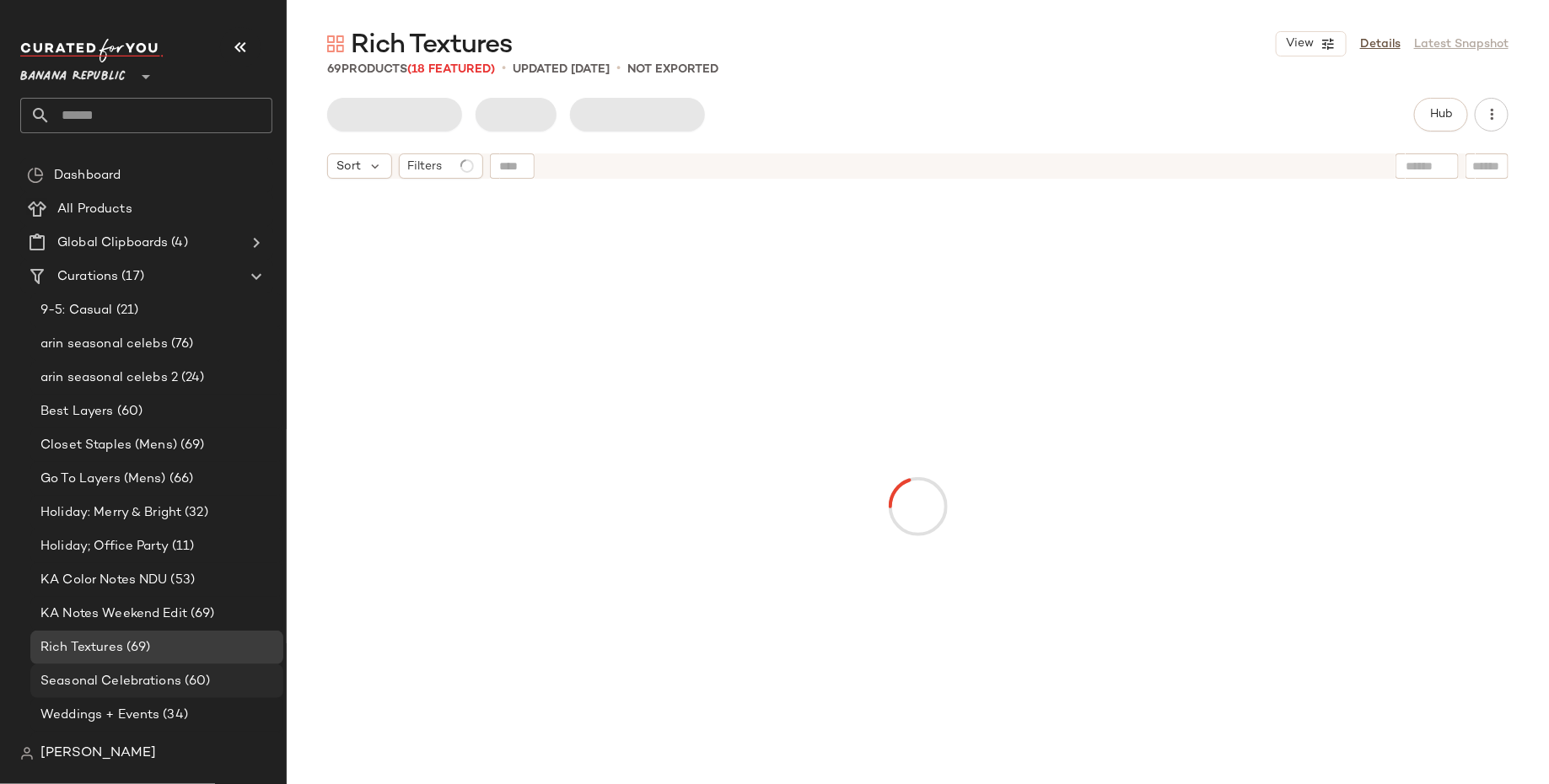
click at [160, 688] on span "Seasonal Celebrations" at bounding box center [111, 681] width 140 height 19
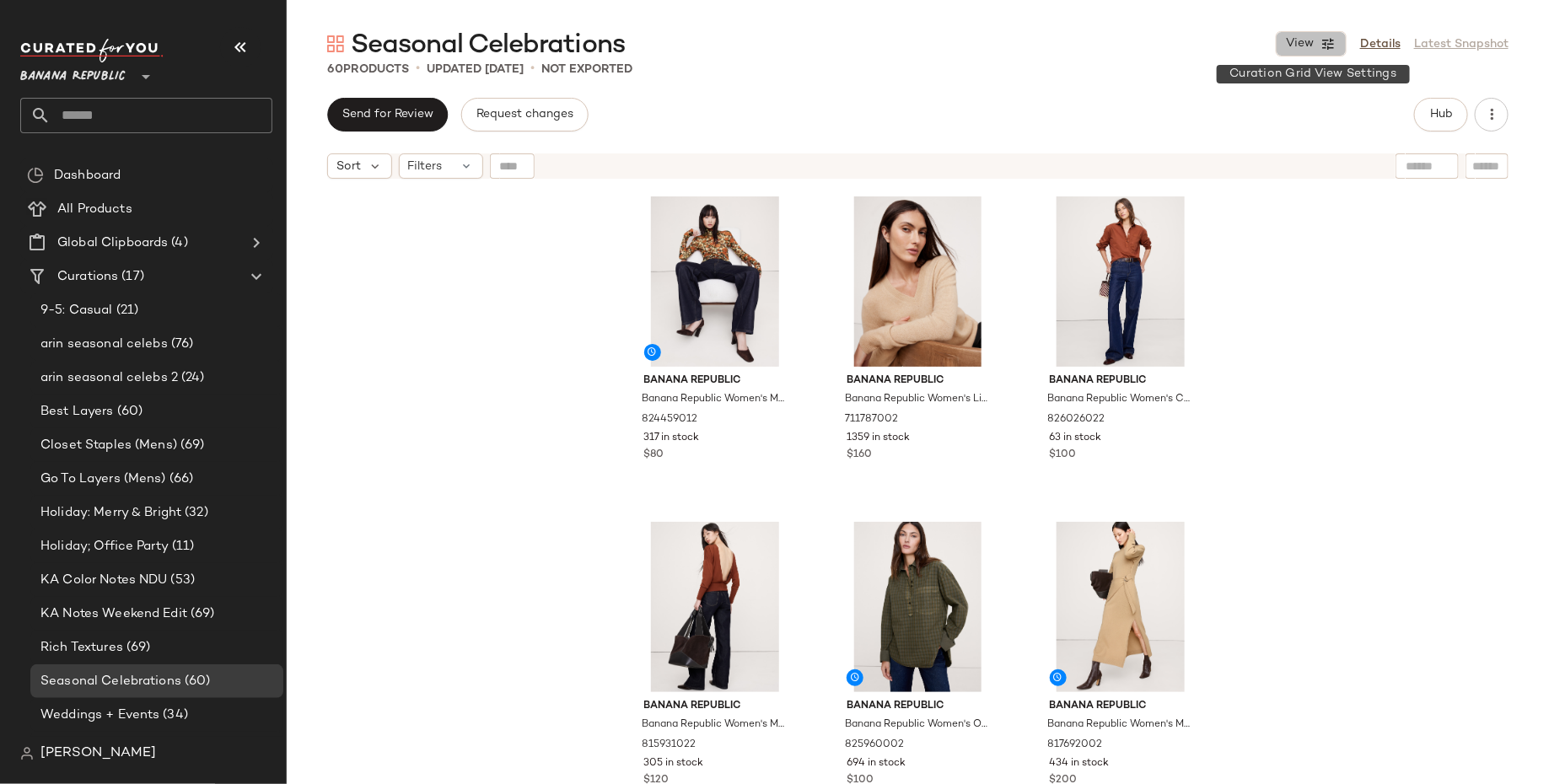
click at [1323, 50] on icon "button" at bounding box center [1328, 44] width 15 height 15
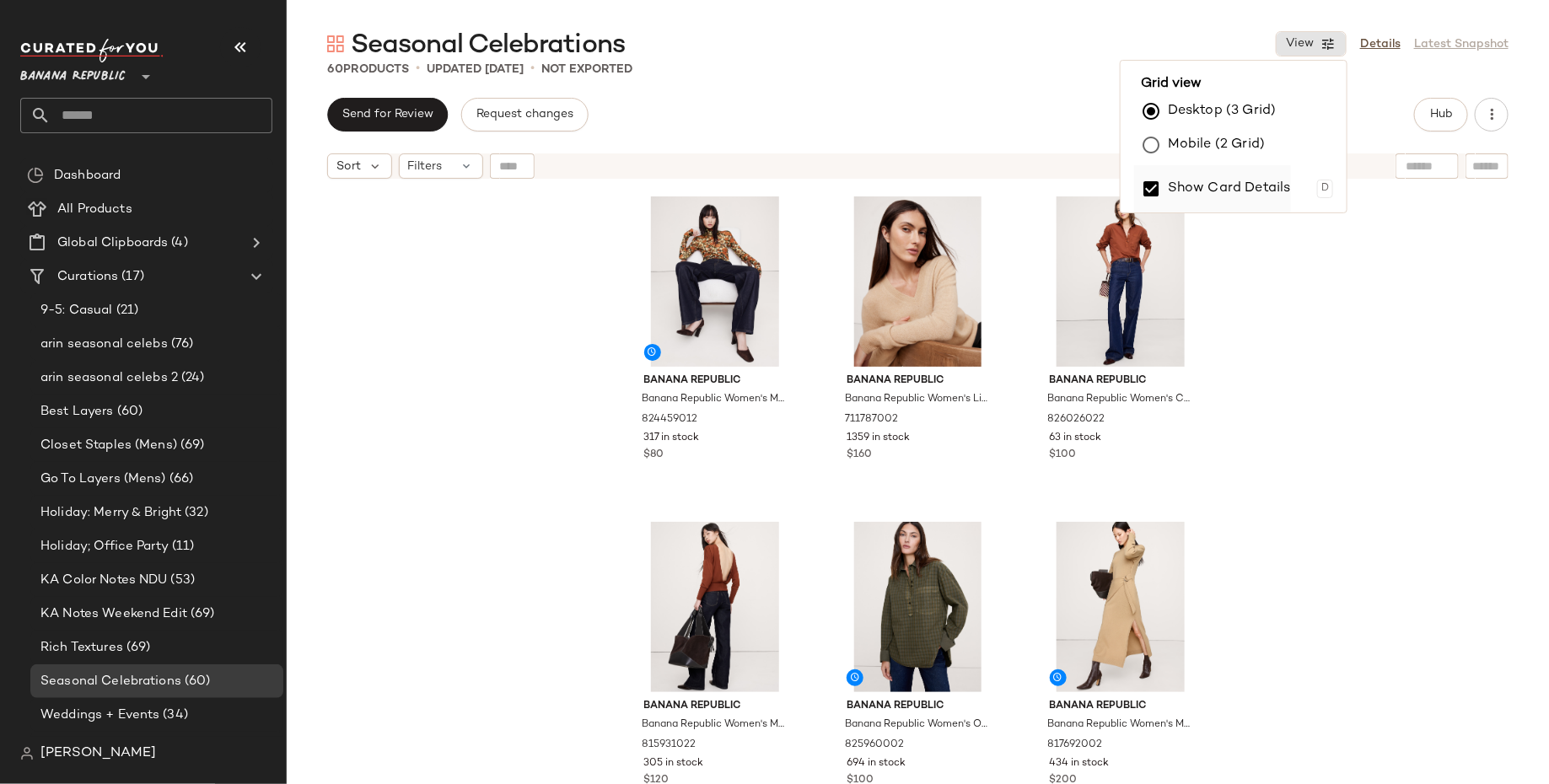
click at [1258, 190] on label "Show Card Details" at bounding box center [1230, 189] width 123 height 47
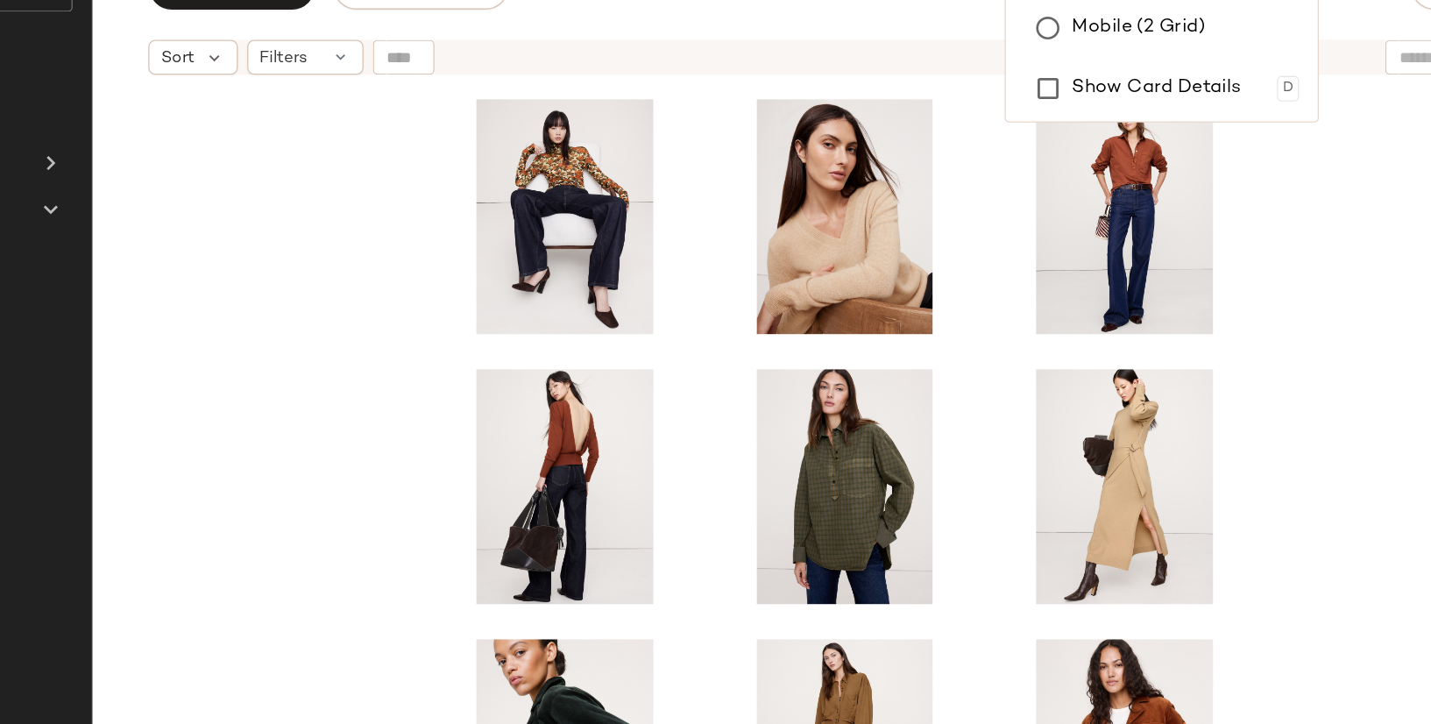
click at [1212, 510] on div at bounding box center [864, 481] width 1133 height 573
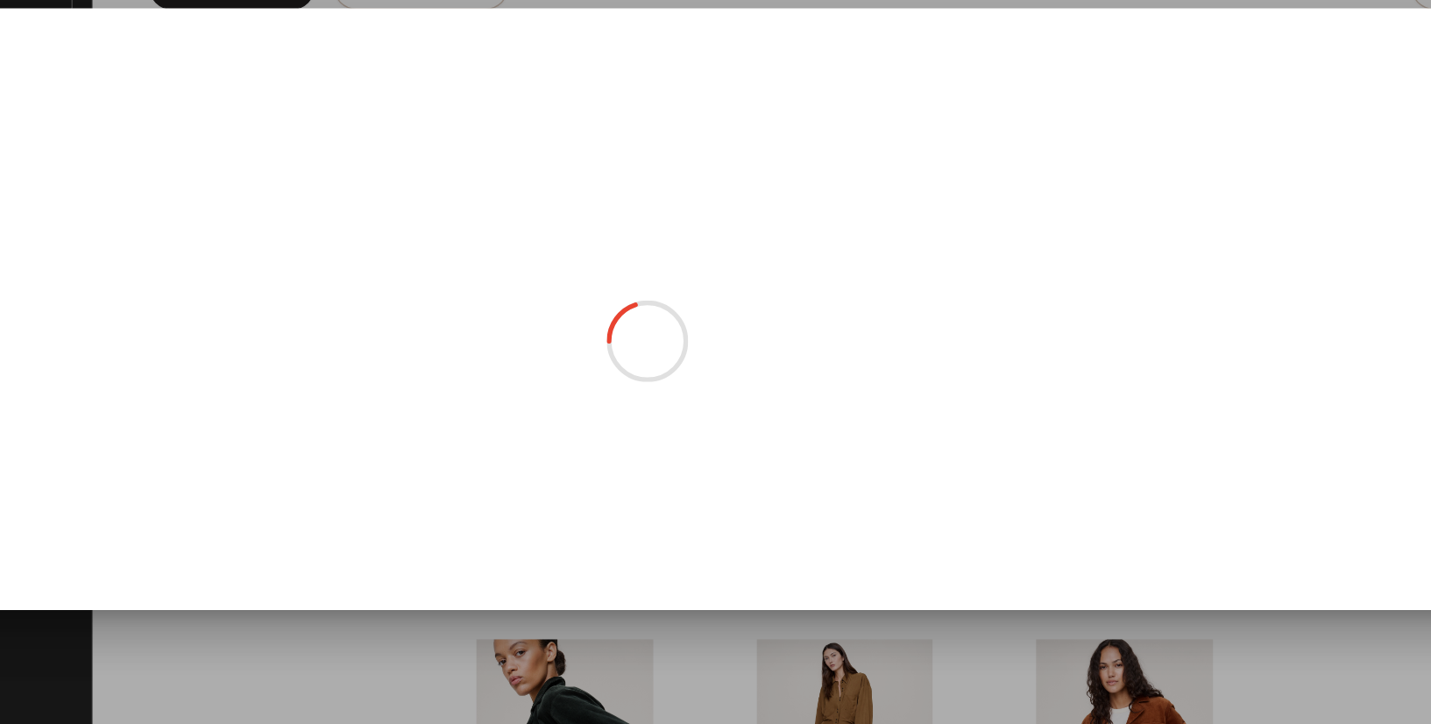
click at [549, 619] on div at bounding box center [715, 362] width 1431 height 724
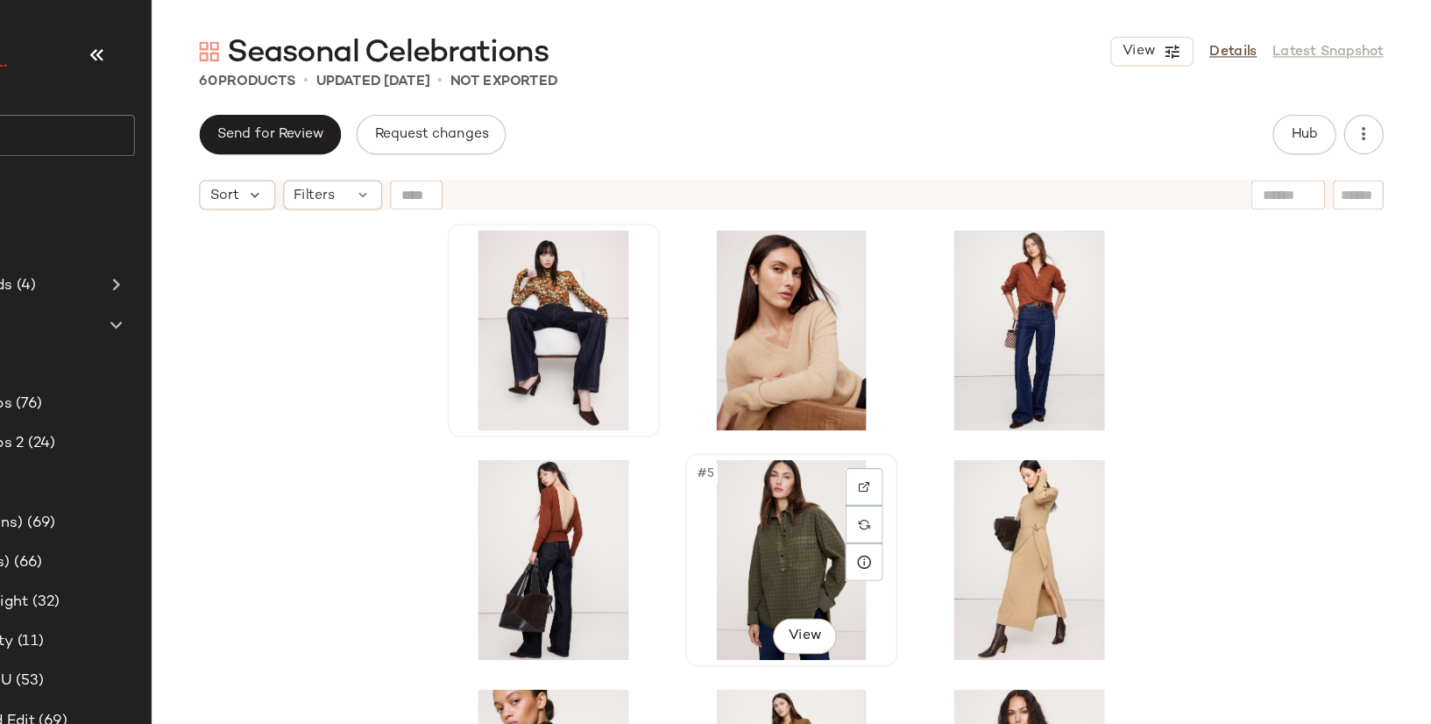
click at [860, 459] on div "#5 View" at bounding box center [864, 495] width 176 height 177
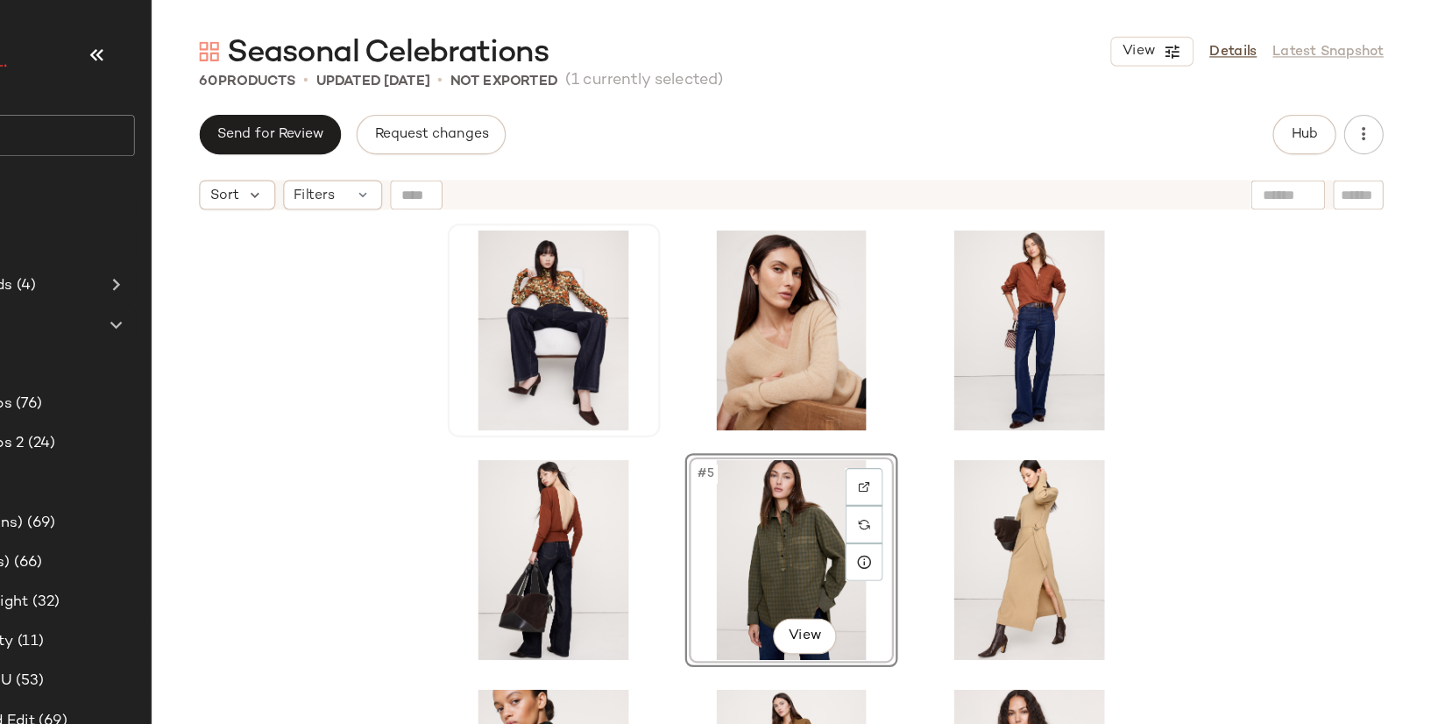
click at [510, 366] on div "#5 View" at bounding box center [864, 481] width 1133 height 573
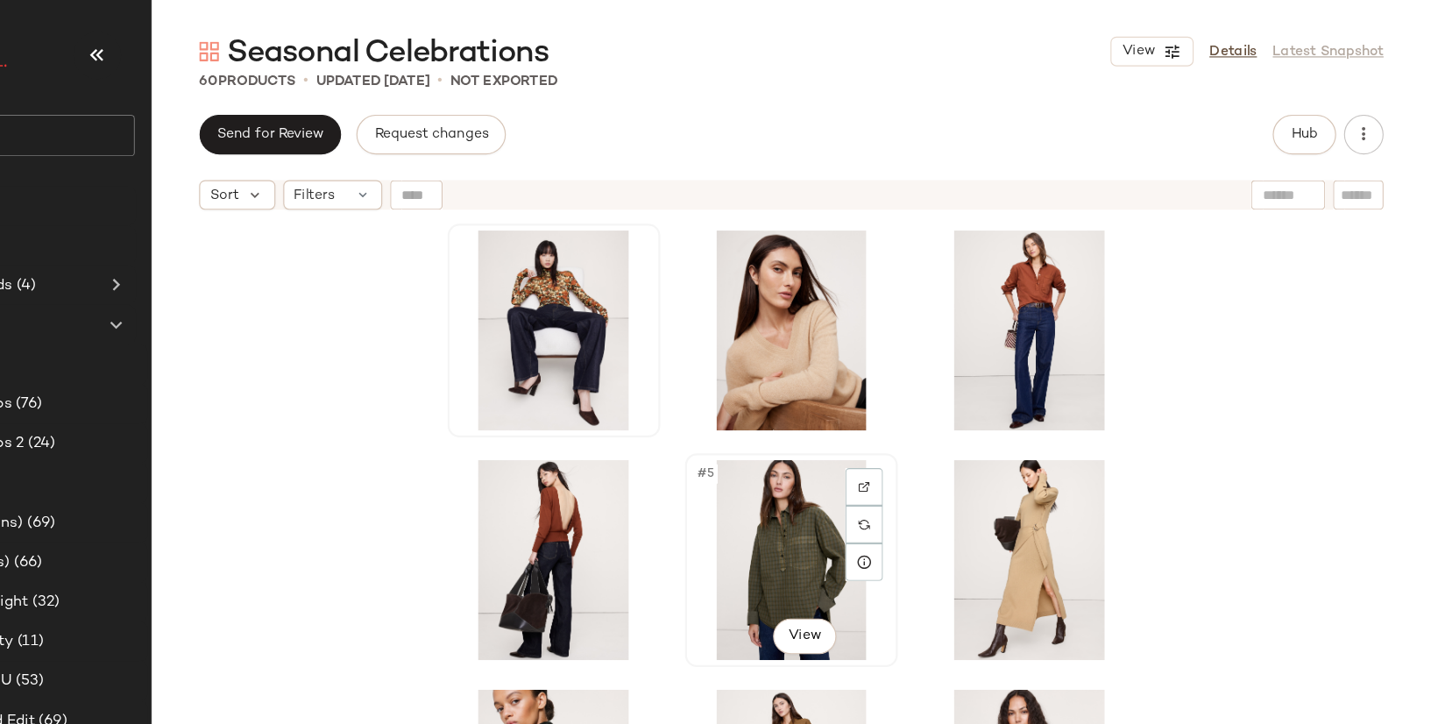
click at [855, 496] on div "#5 View" at bounding box center [864, 495] width 176 height 177
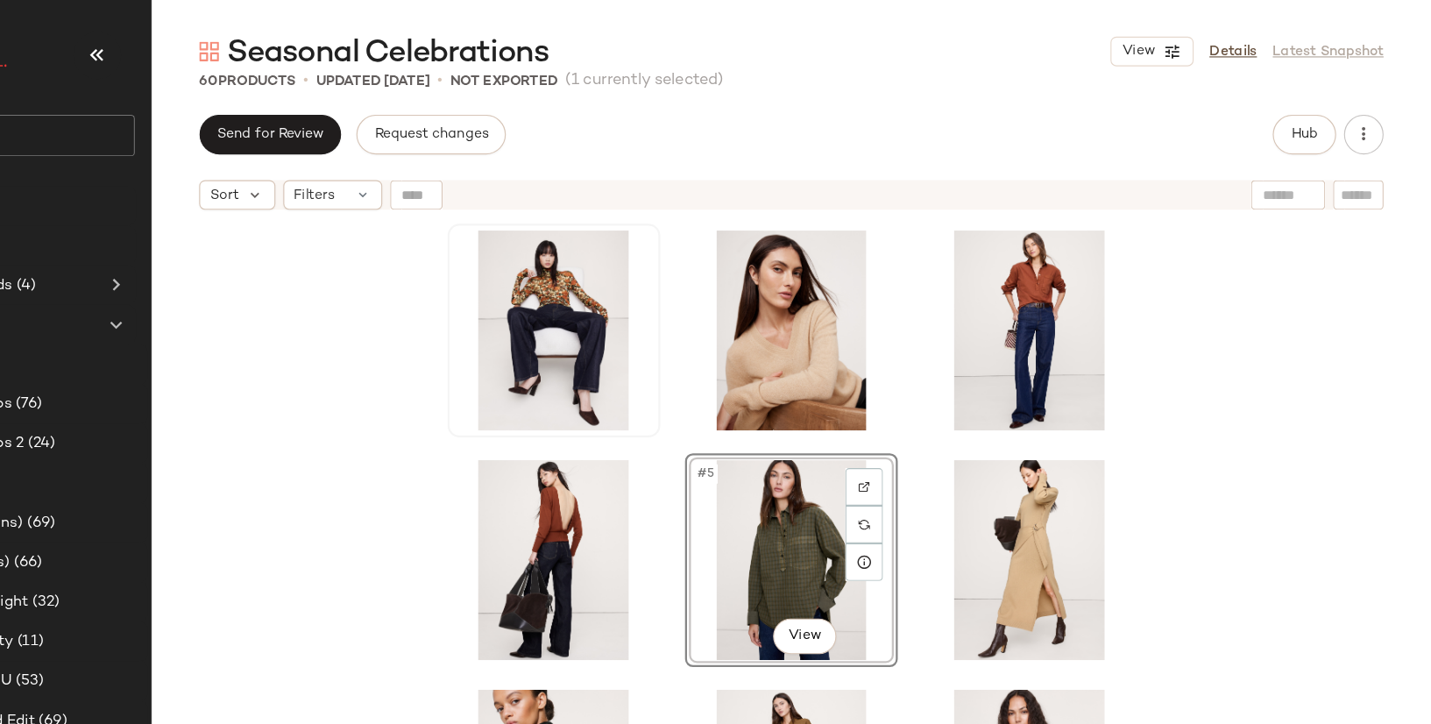
click at [498, 456] on div "#5 View" at bounding box center [864, 481] width 1133 height 573
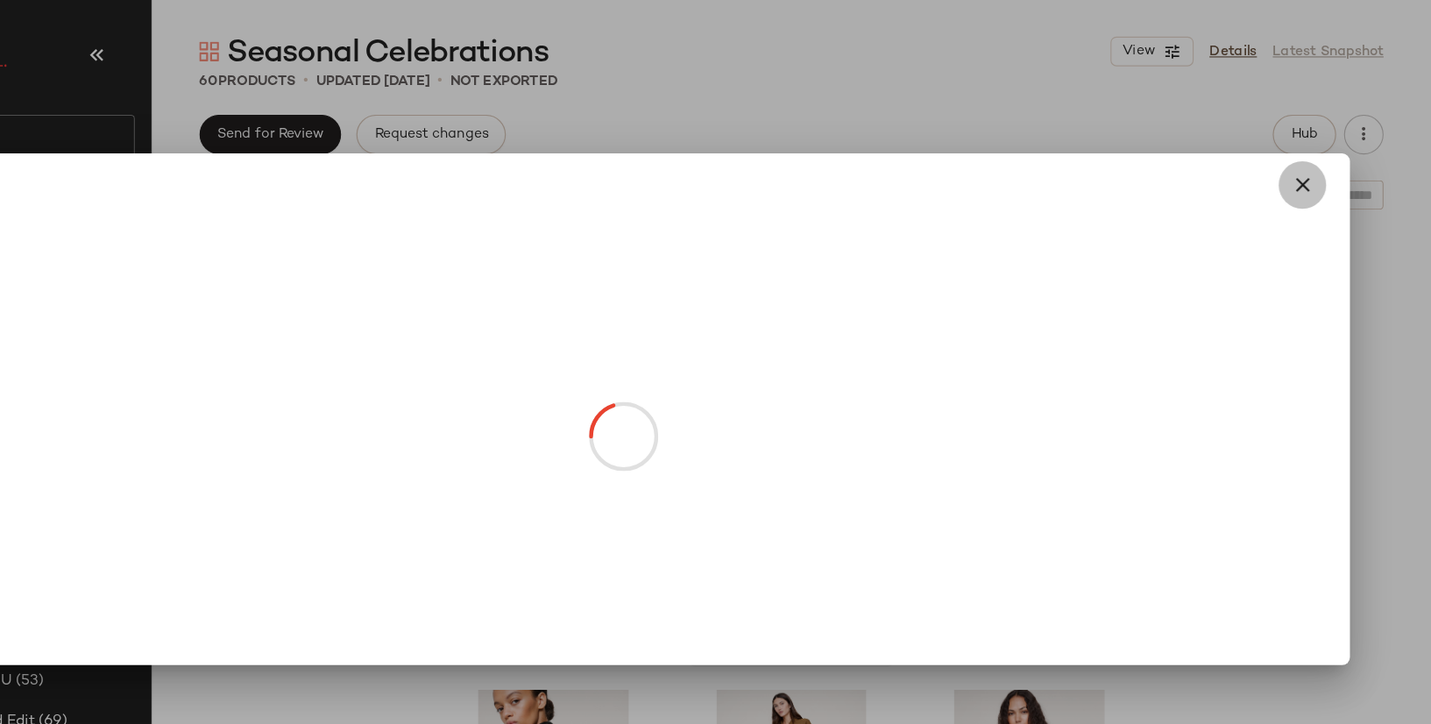
click at [1320, 163] on icon "button" at bounding box center [1316, 163] width 21 height 21
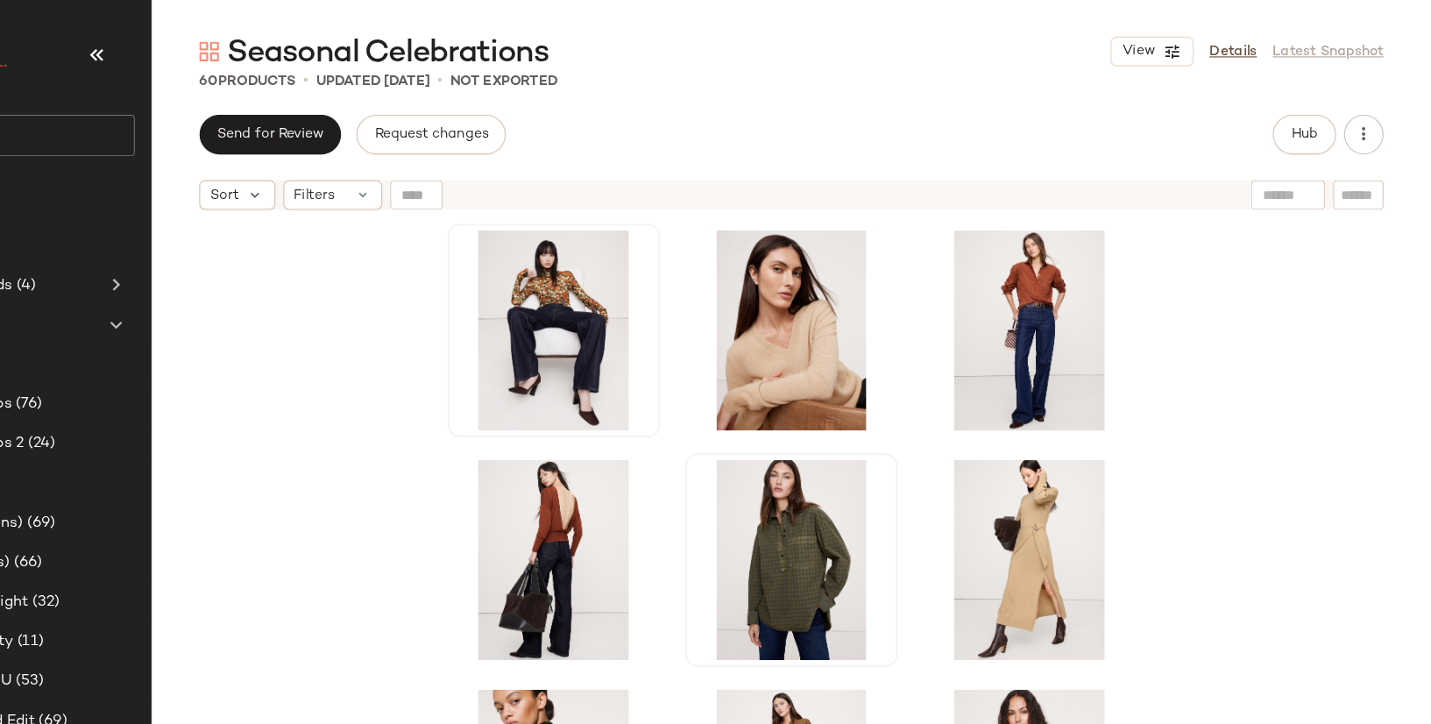
click at [1218, 441] on div at bounding box center [864, 481] width 1133 height 573
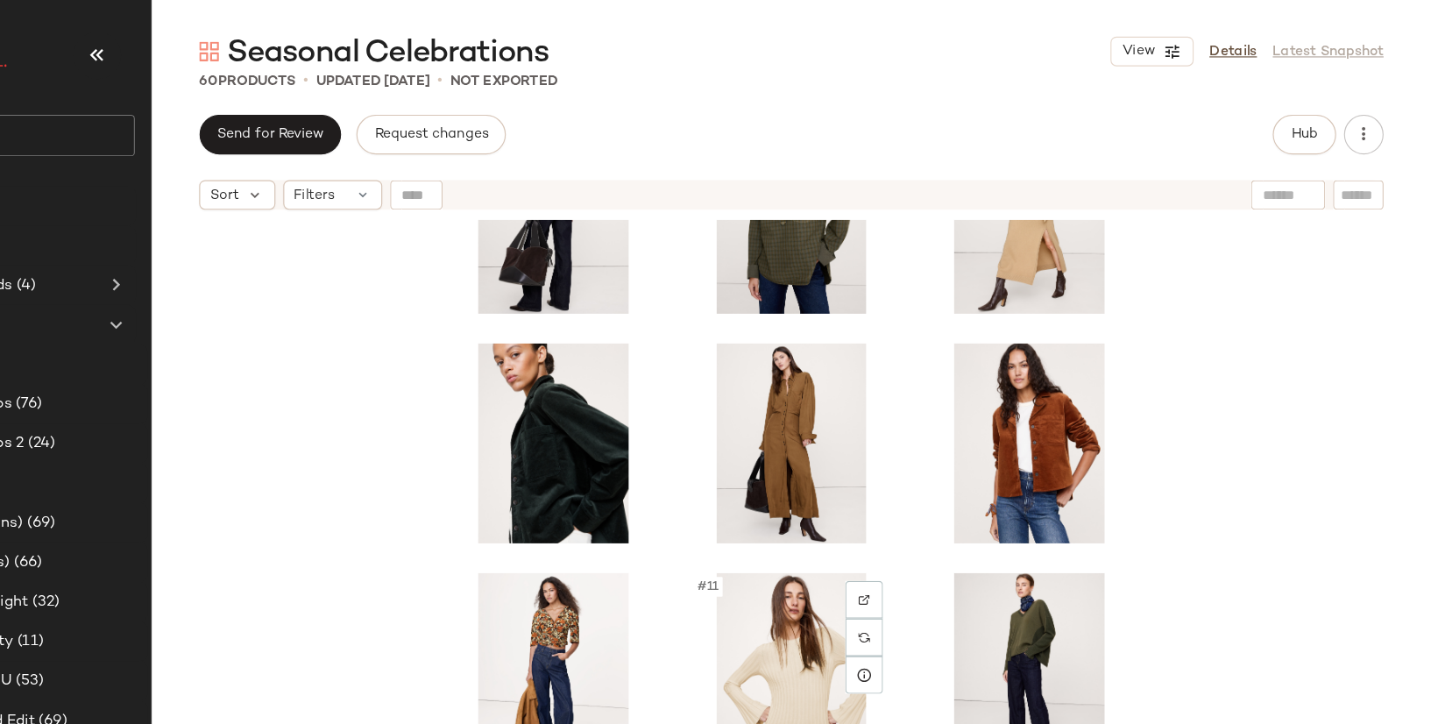
scroll to position [319, 0]
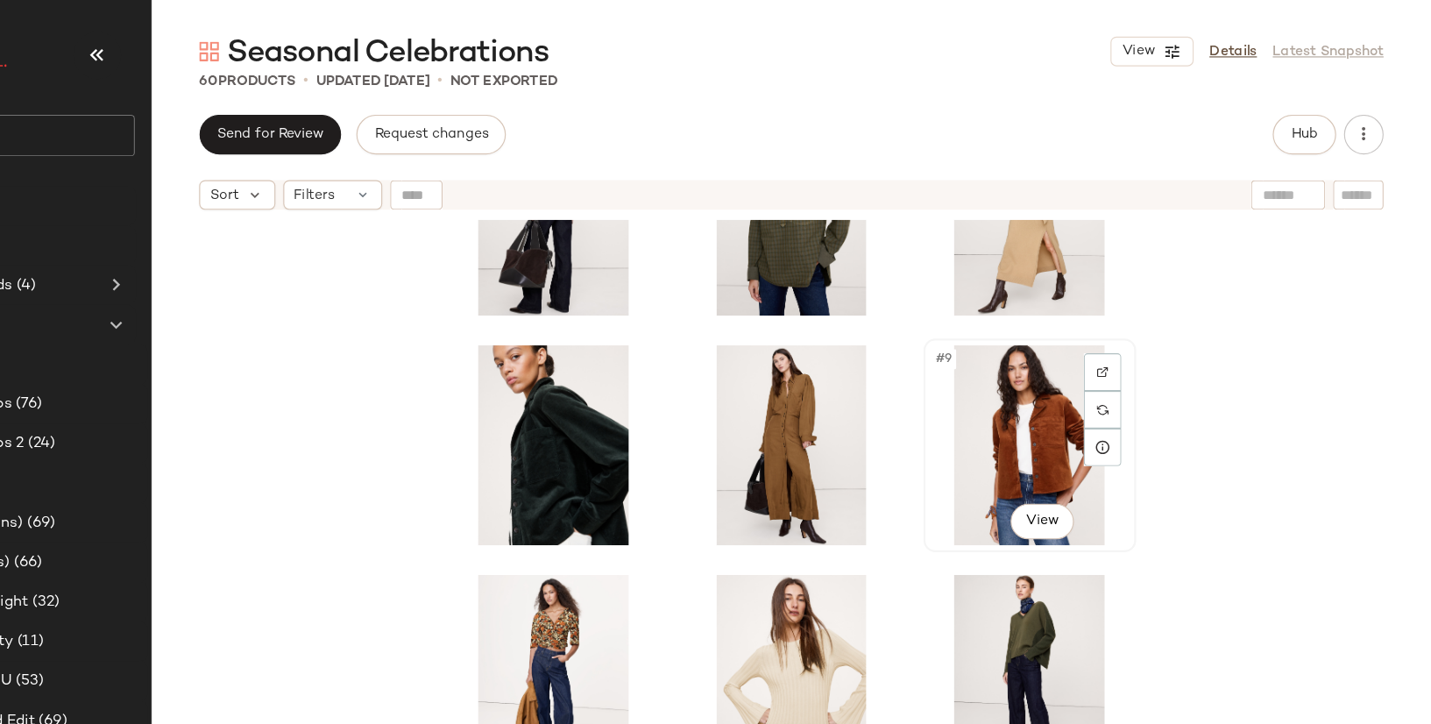
click at [1069, 388] on div "#9 View" at bounding box center [1075, 394] width 176 height 177
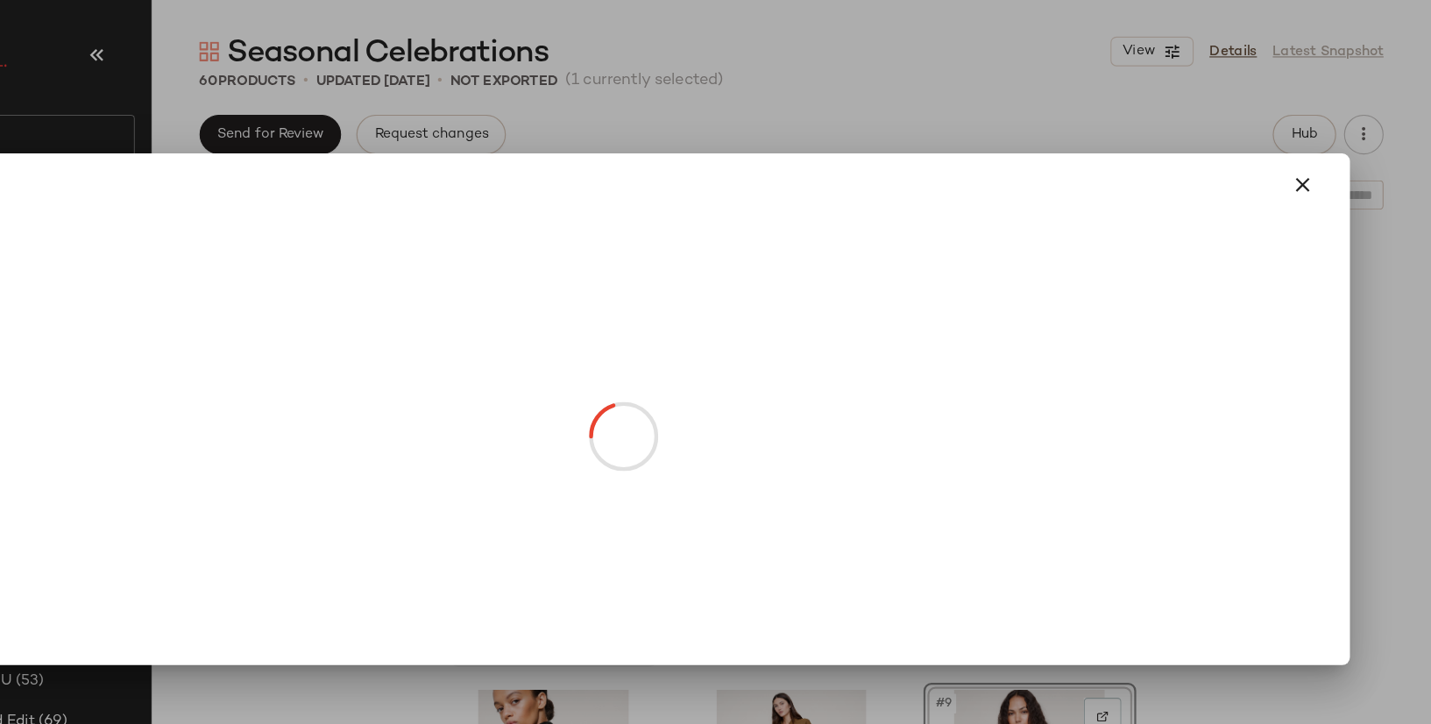
click at [699, 370] on circle at bounding box center [715, 386] width 73 height 73
click at [1324, 161] on icon "button" at bounding box center [1316, 163] width 21 height 21
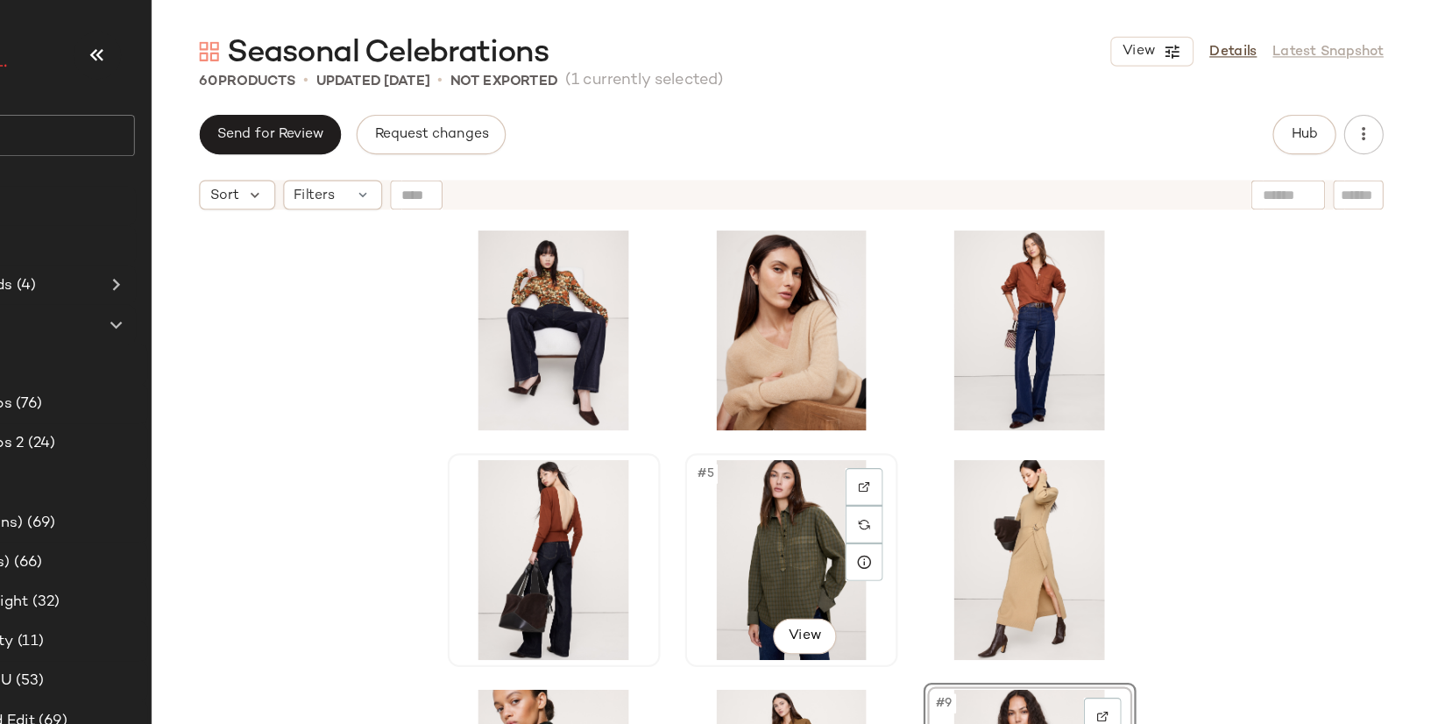
click at [836, 447] on div "#5 View" at bounding box center [864, 495] width 176 height 177
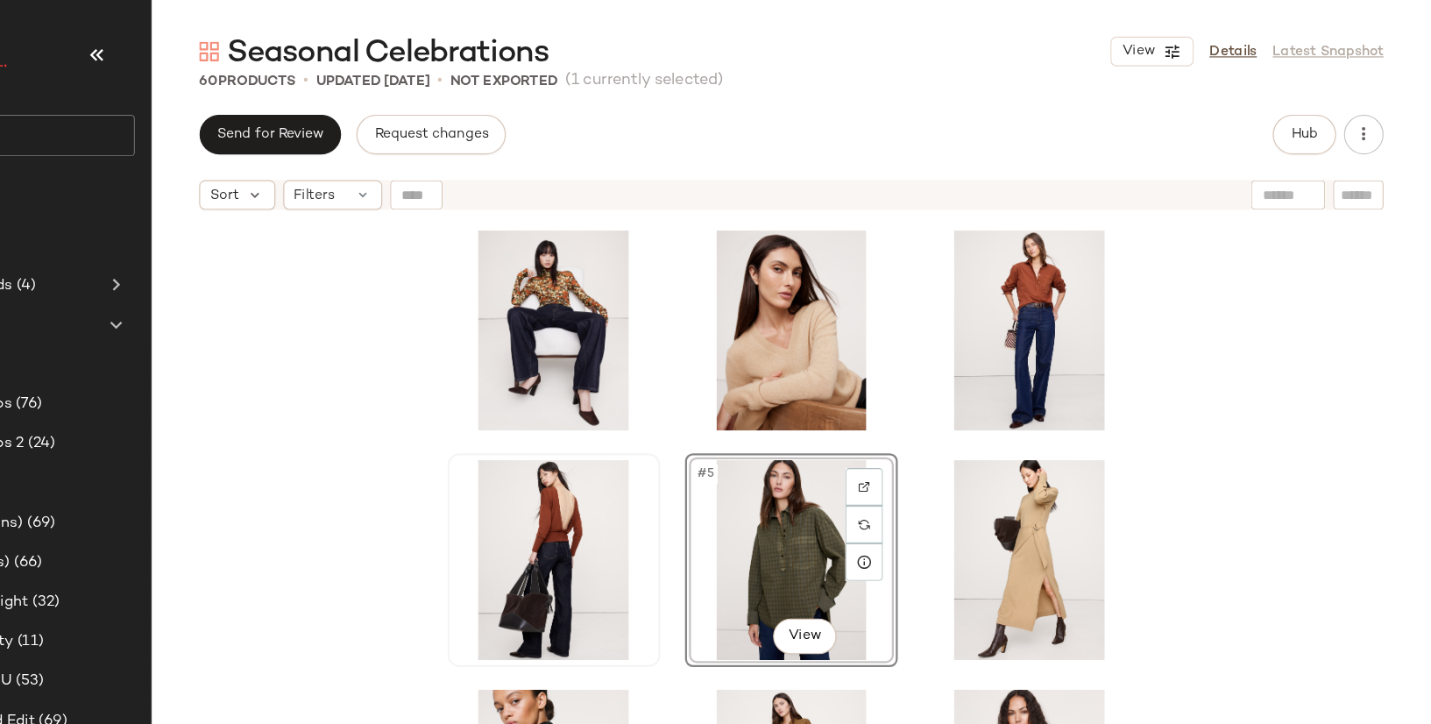
click at [499, 513] on div "#5 View" at bounding box center [864, 481] width 1133 height 573
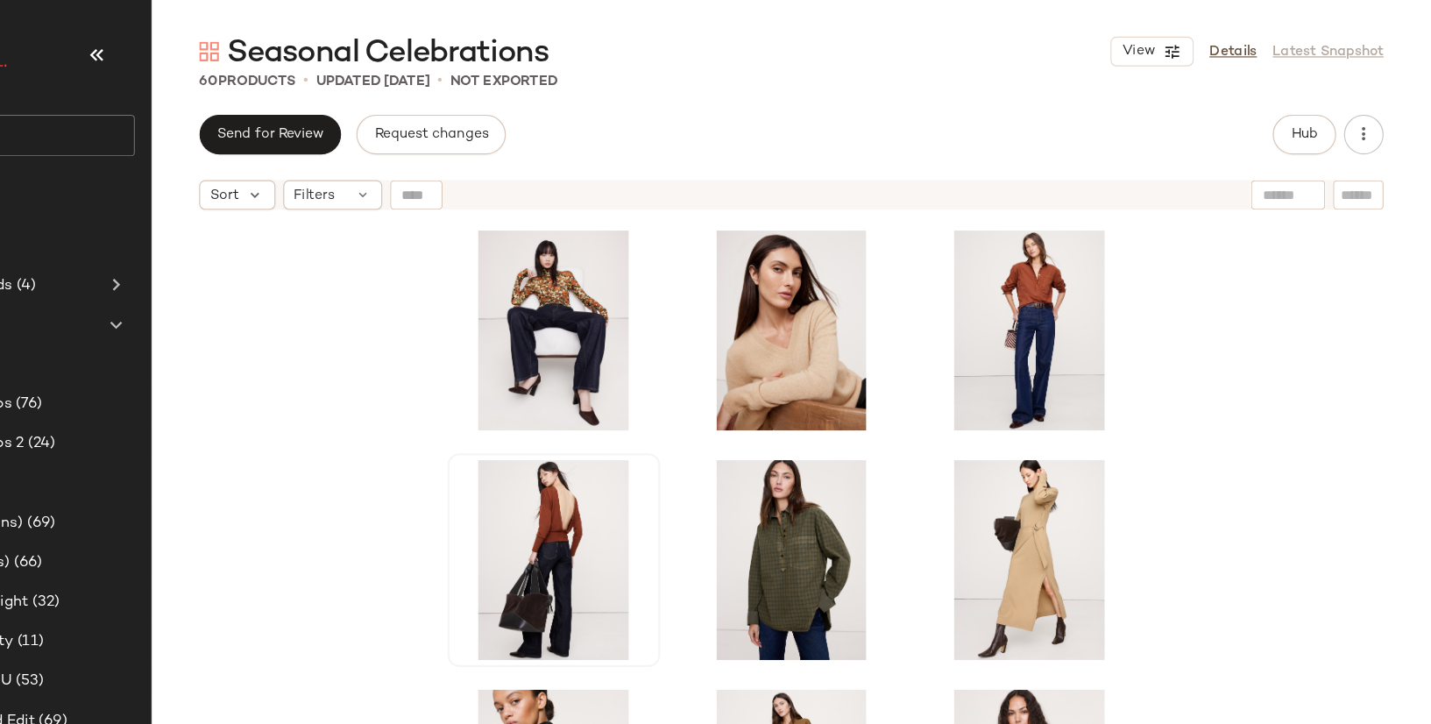
click at [1183, 340] on div at bounding box center [864, 481] width 1133 height 573
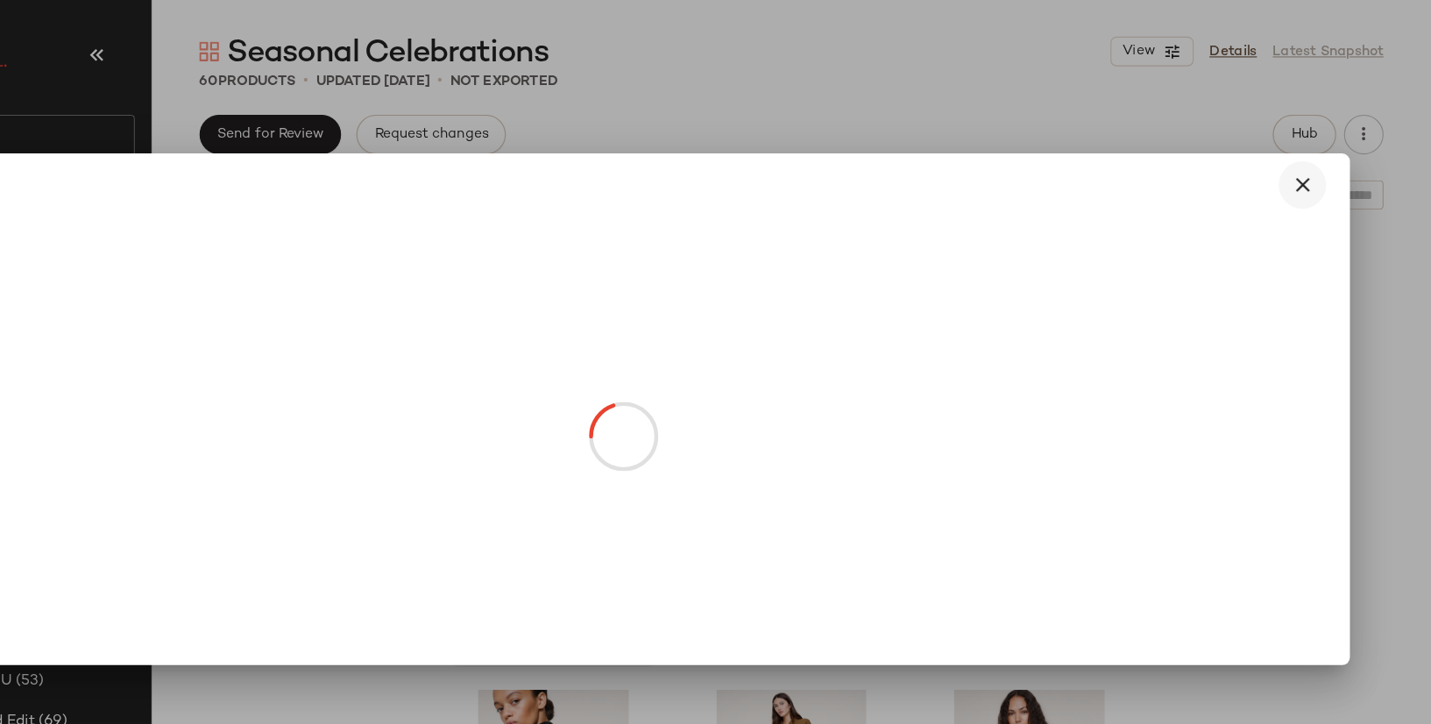
click at [1320, 157] on icon "button" at bounding box center [1316, 163] width 21 height 21
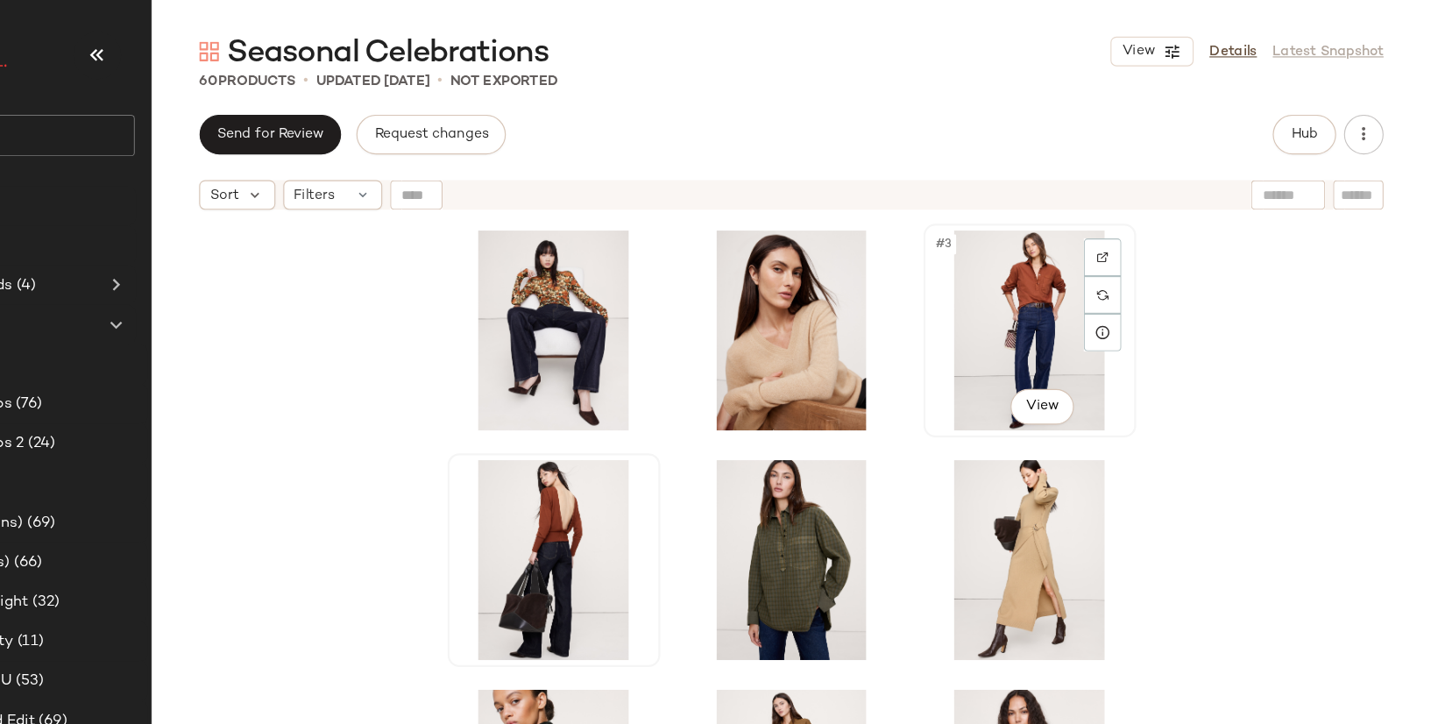
click at [1037, 328] on div "#3 View" at bounding box center [1075, 292] width 176 height 177
click at [616, 521] on div "#4 View" at bounding box center [654, 495] width 176 height 177
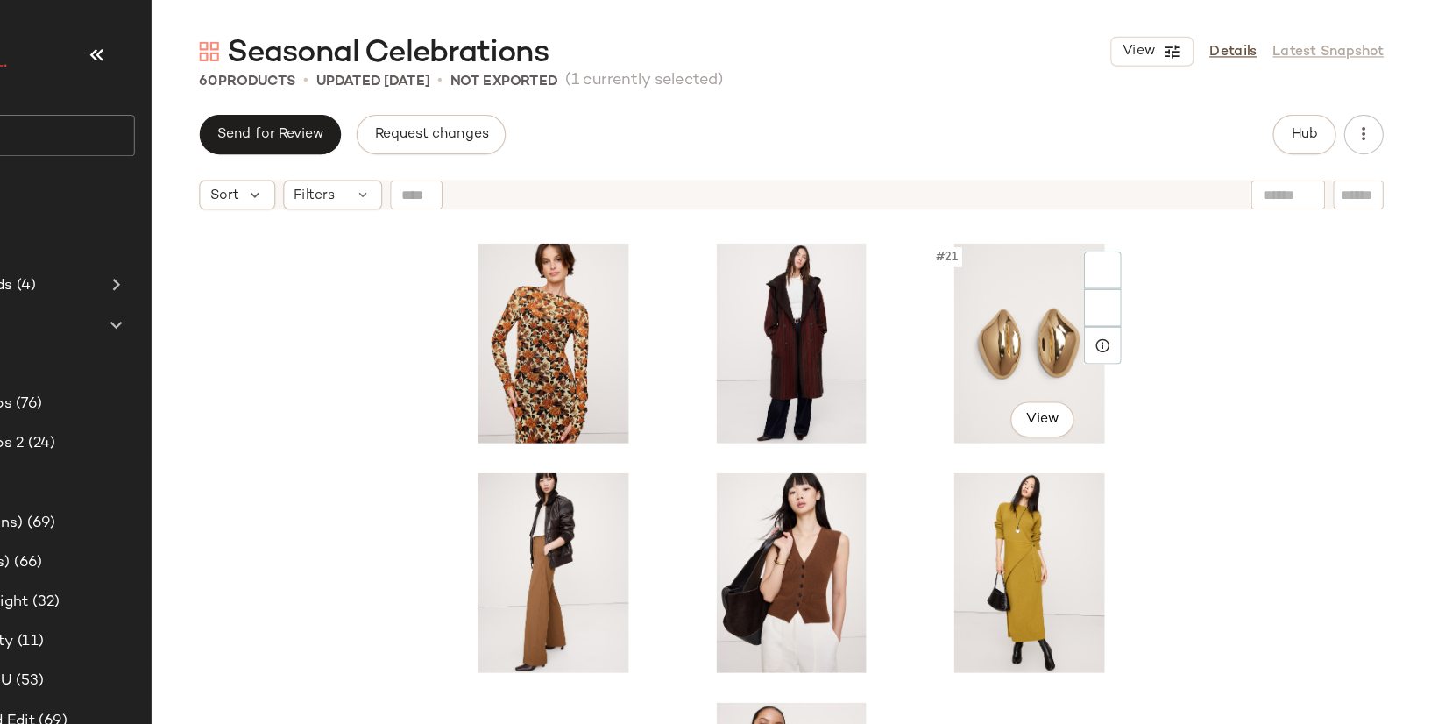
scroll to position [1225, 0]
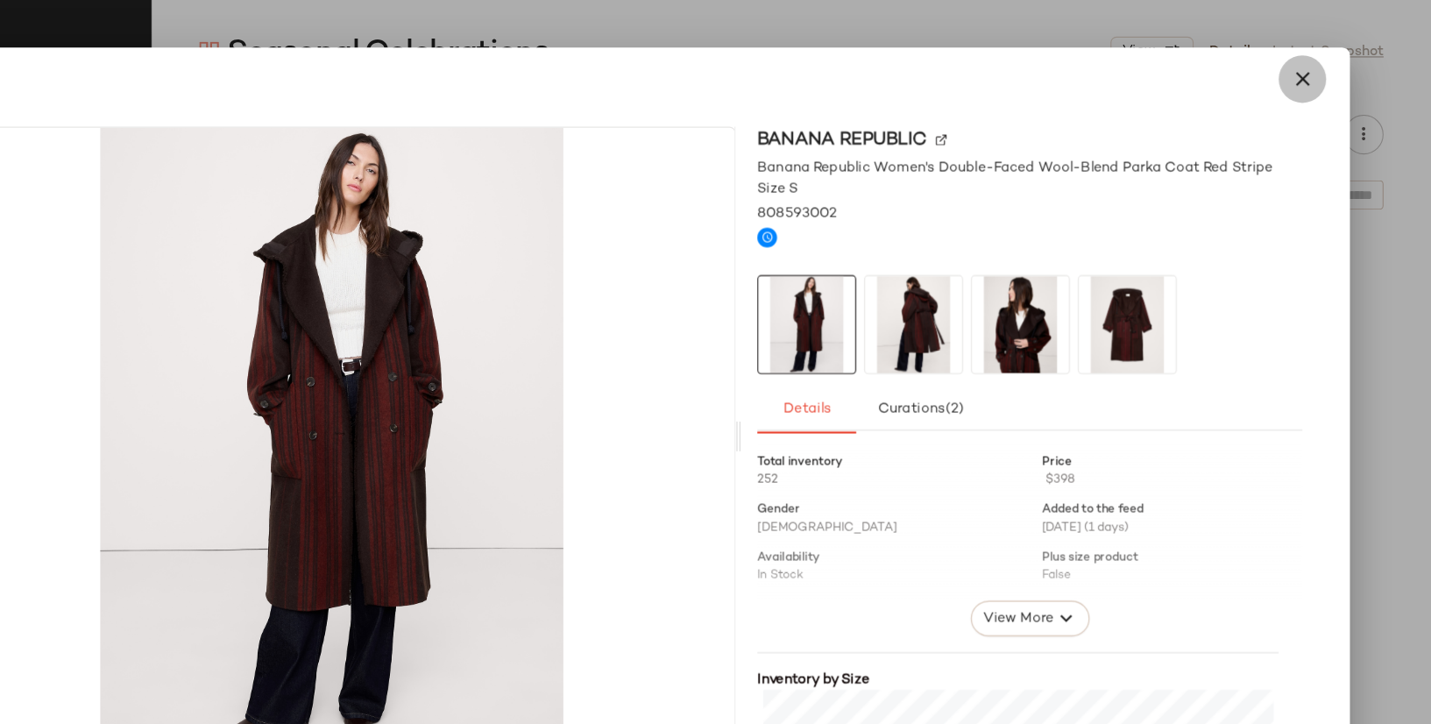
click at [1311, 79] on icon "button" at bounding box center [1316, 70] width 21 height 21
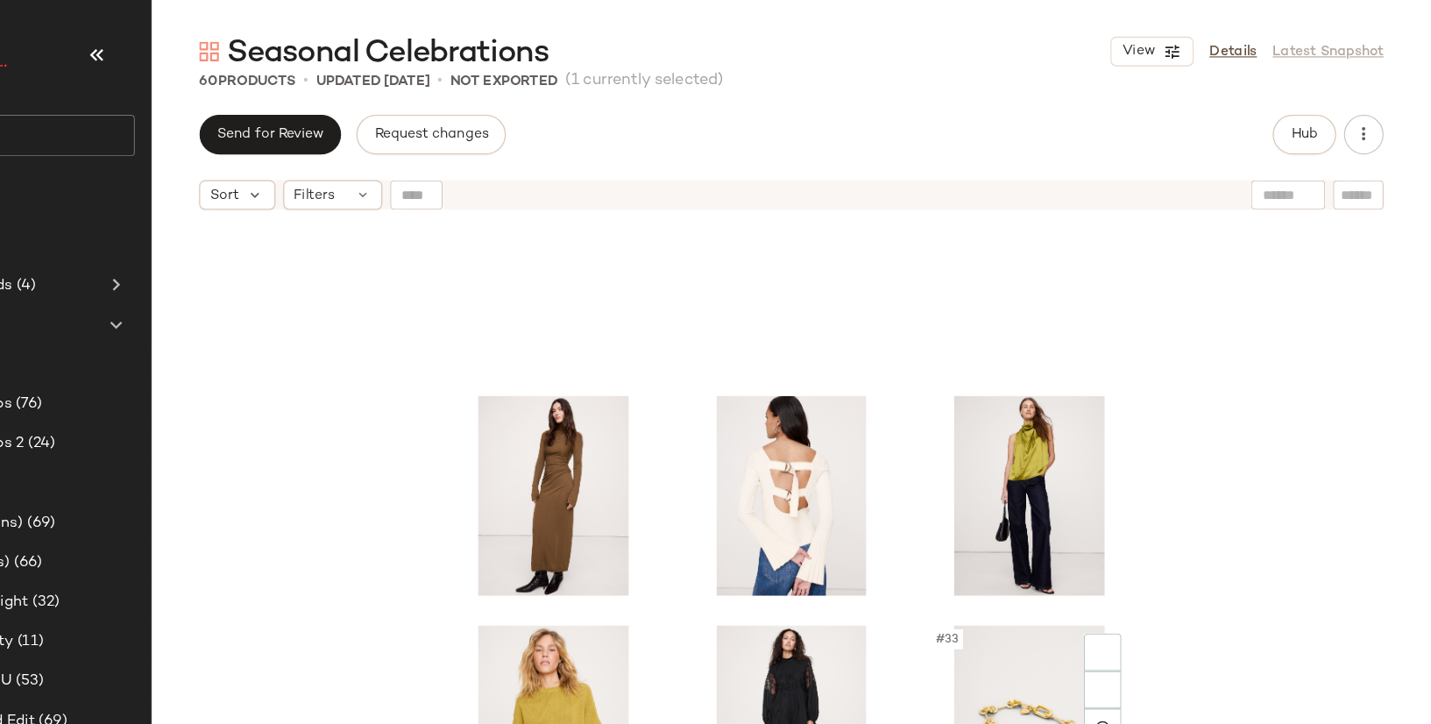
scroll to position [1935, 0]
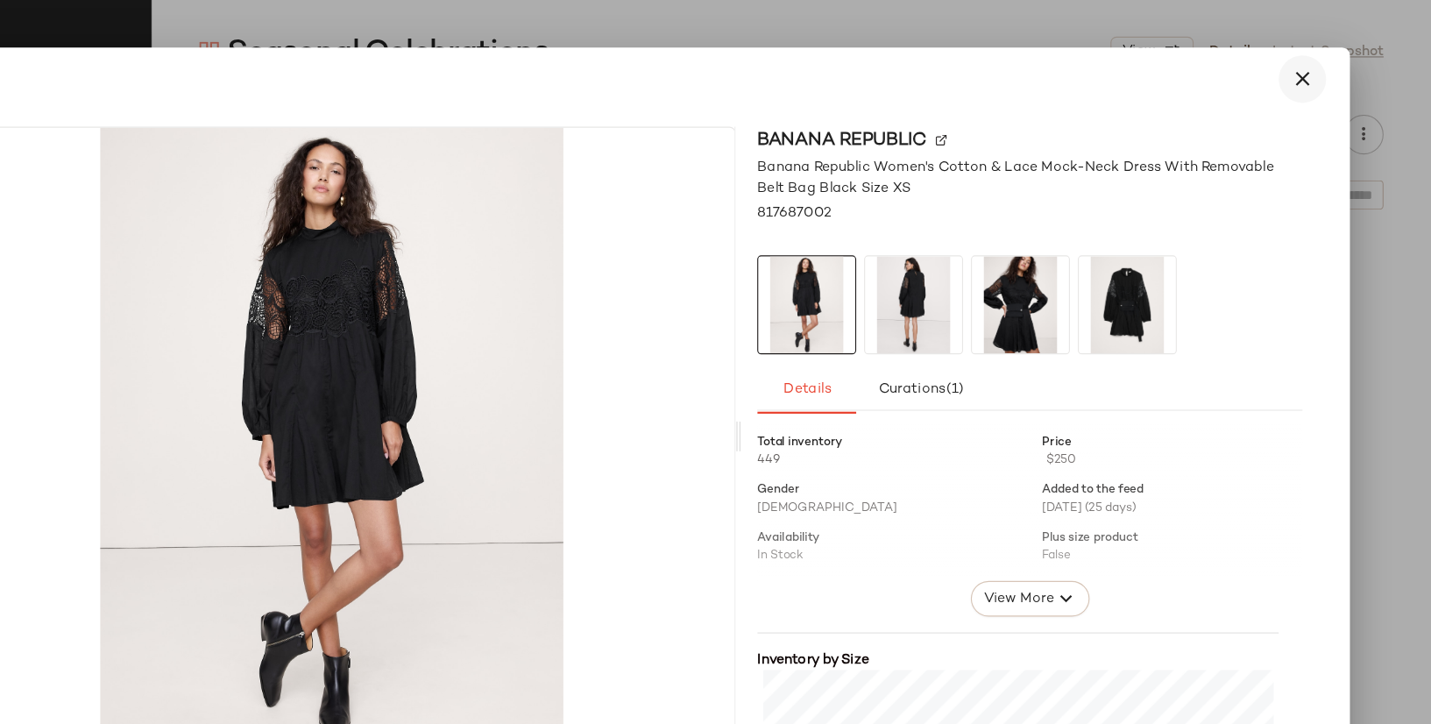
click at [1318, 78] on icon "button" at bounding box center [1316, 70] width 21 height 21
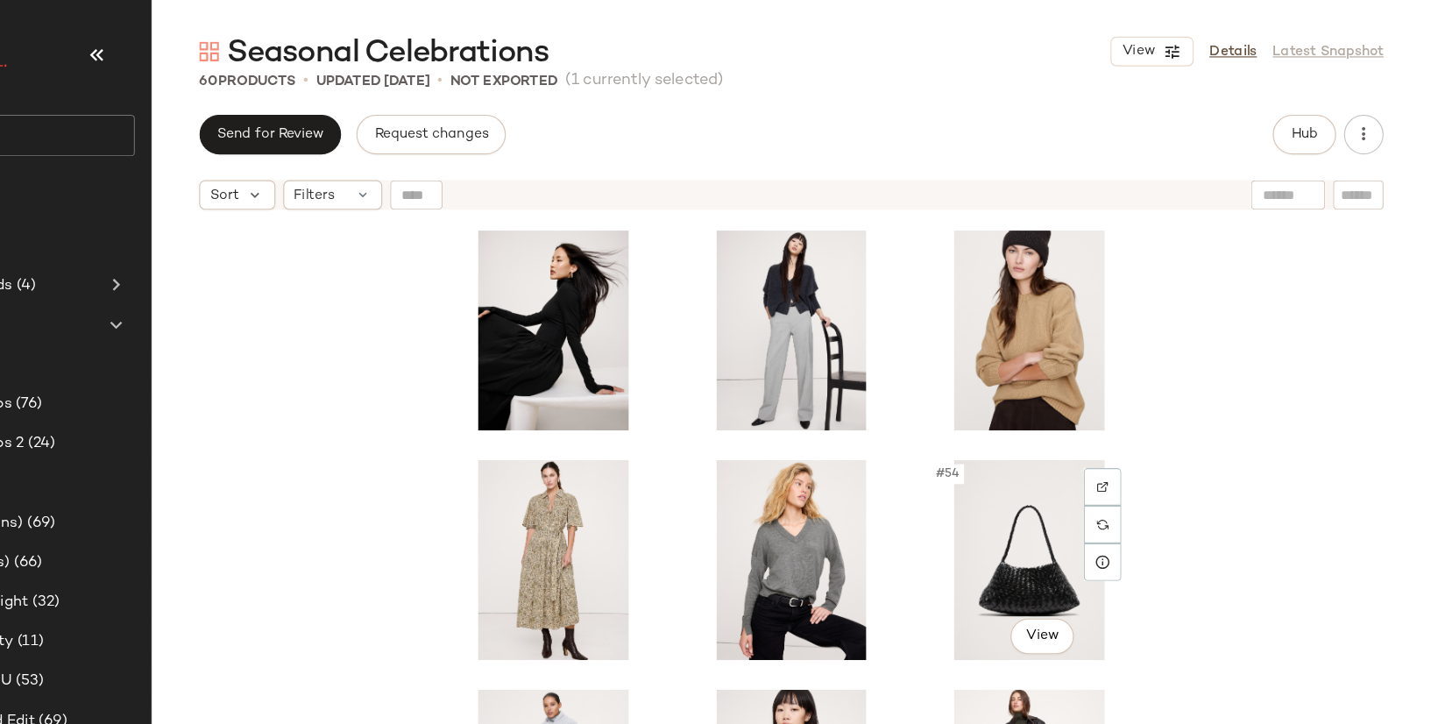
scroll to position [3495, 0]
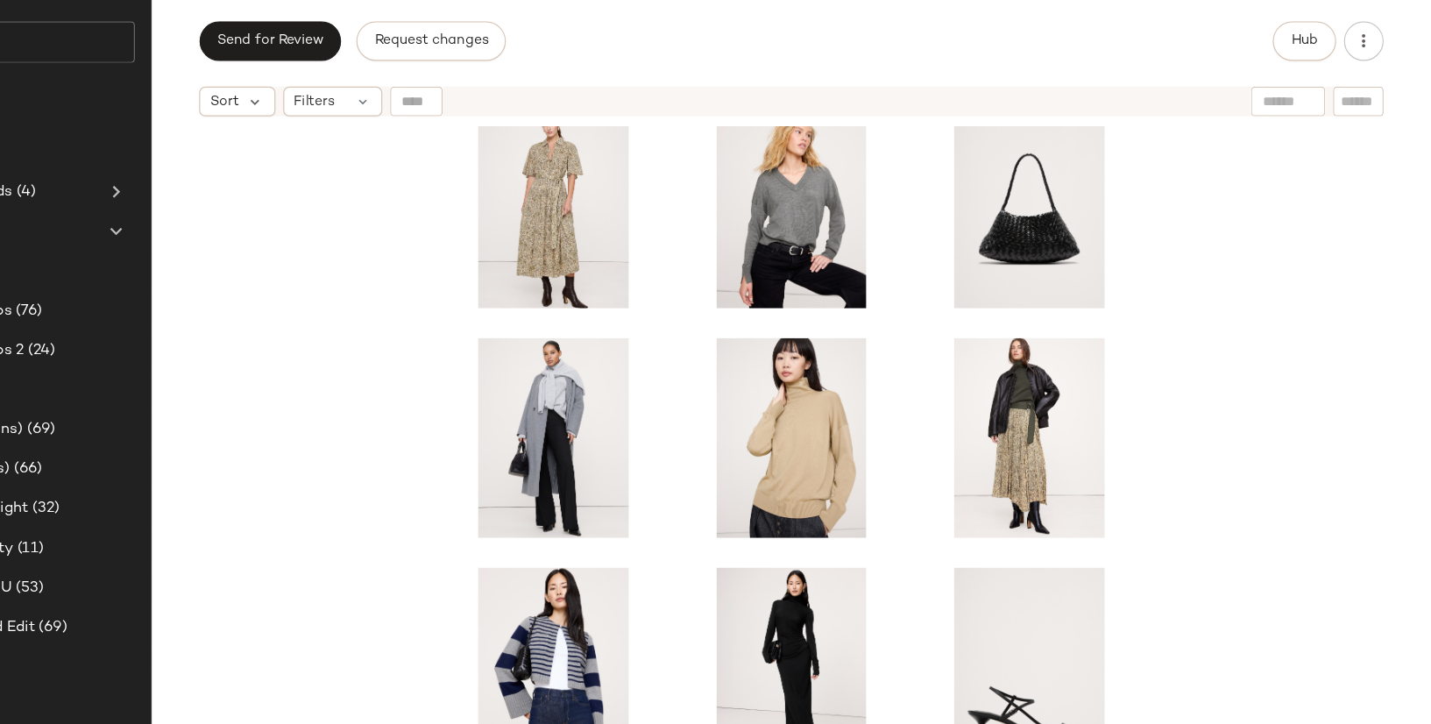
click at [478, 633] on div at bounding box center [864, 481] width 1133 height 573
click at [627, 658] on div "#58 View" at bounding box center [654, 673] width 176 height 177
click at [633, 651] on div "#58 View" at bounding box center [654, 673] width 176 height 177
click at [862, 646] on div "#59 View" at bounding box center [864, 673] width 176 height 177
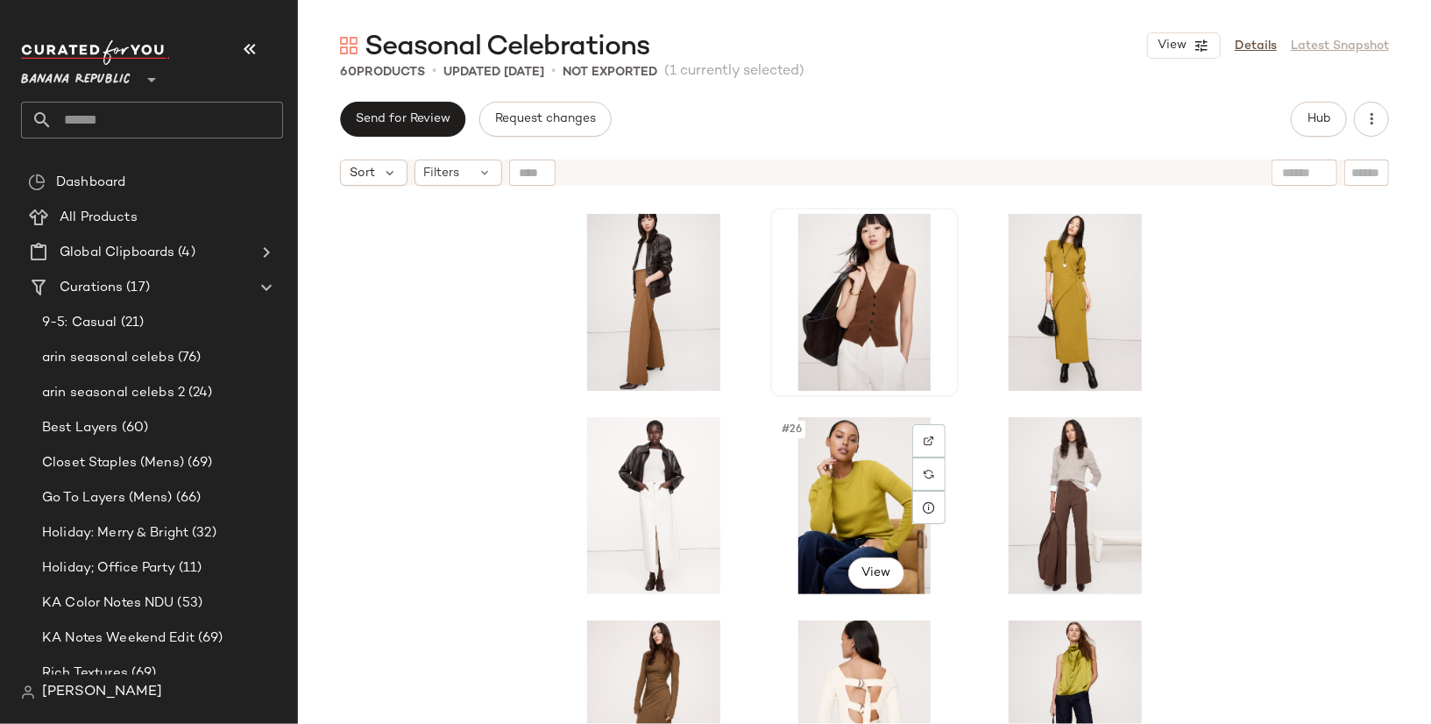
scroll to position [1430, 0]
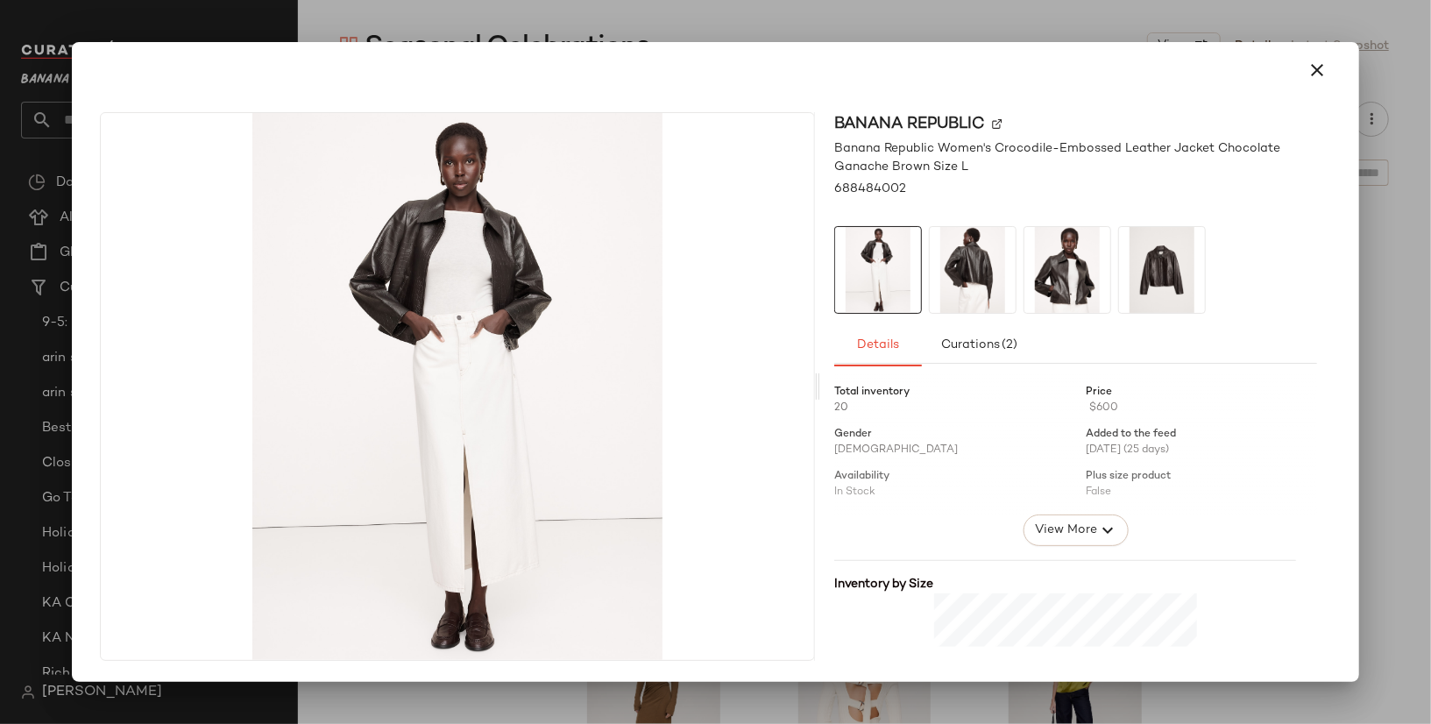
click at [1161, 272] on img at bounding box center [1162, 270] width 86 height 86
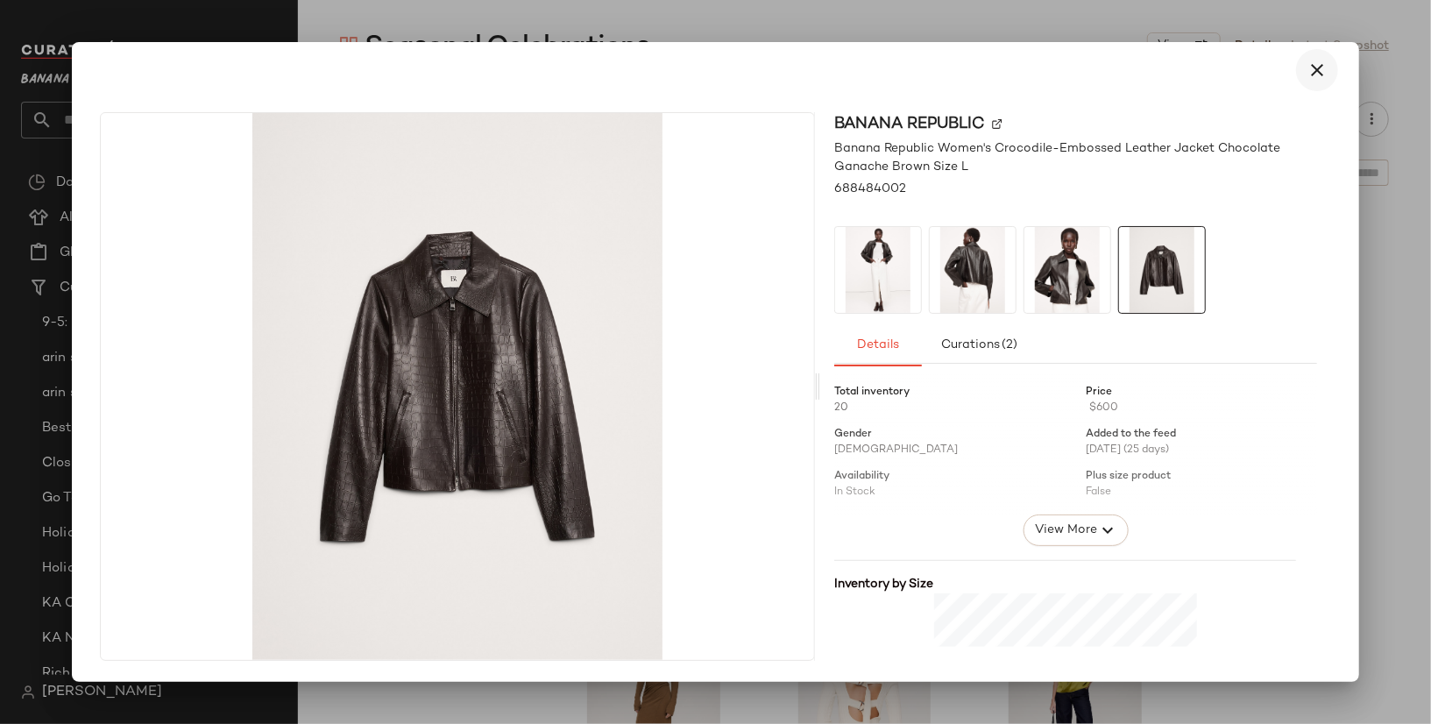
click at [1312, 77] on icon "button" at bounding box center [1316, 70] width 21 height 21
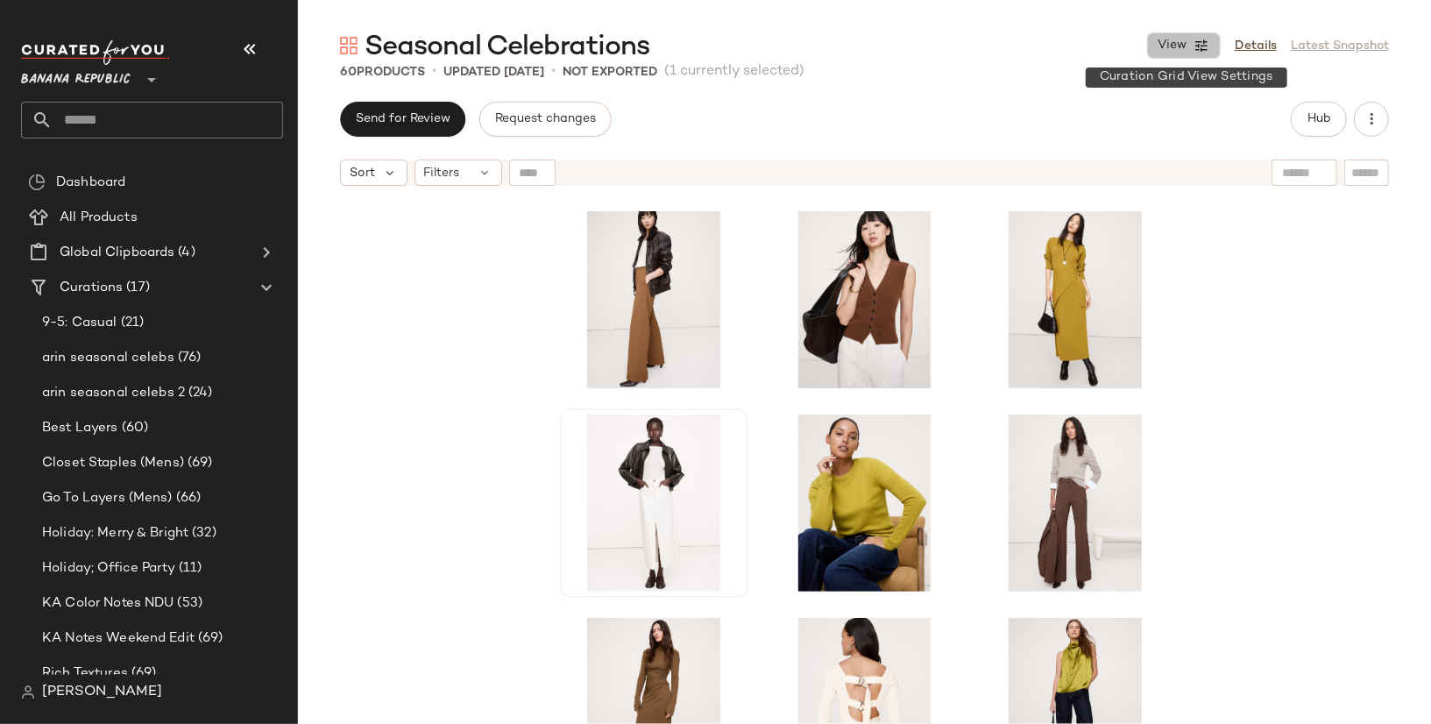
click at [1195, 38] on icon "button" at bounding box center [1201, 46] width 16 height 16
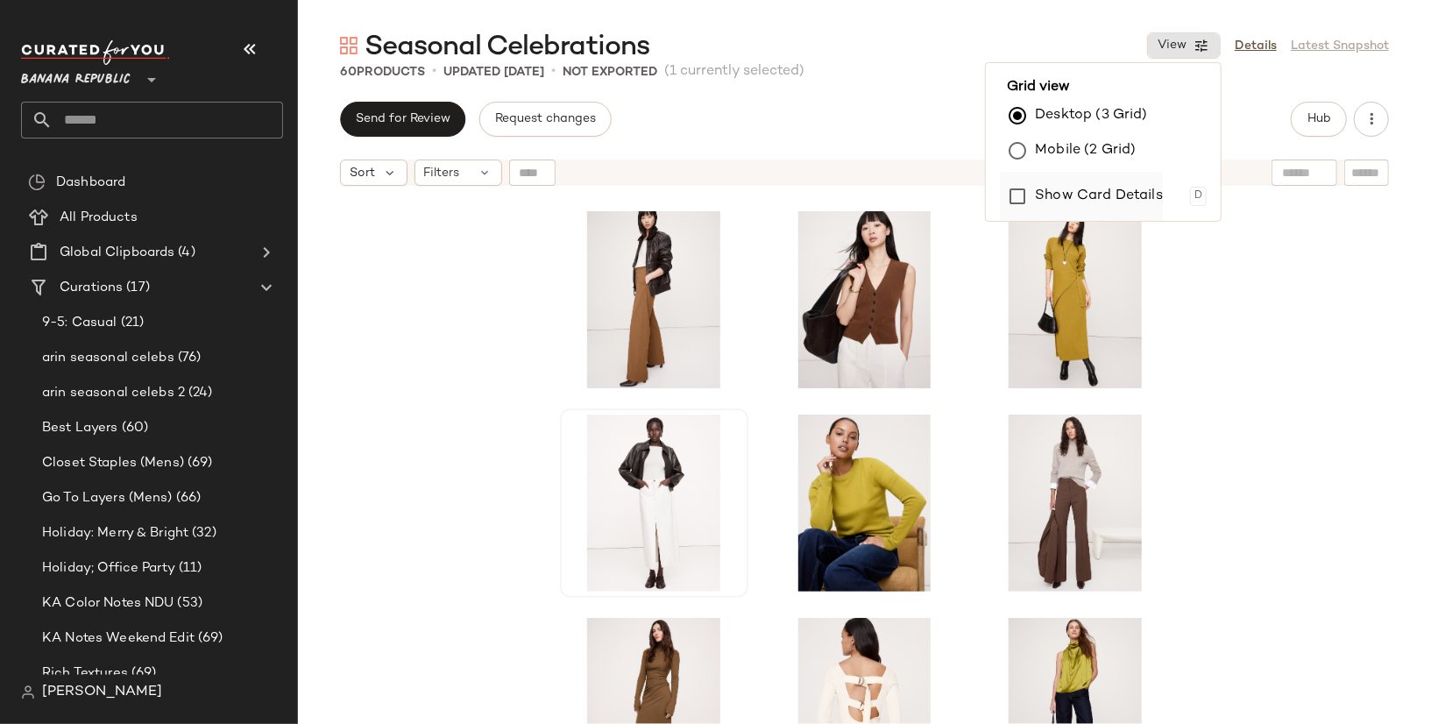
click at [1075, 196] on label "Show Card Details" at bounding box center [1099, 196] width 128 height 49
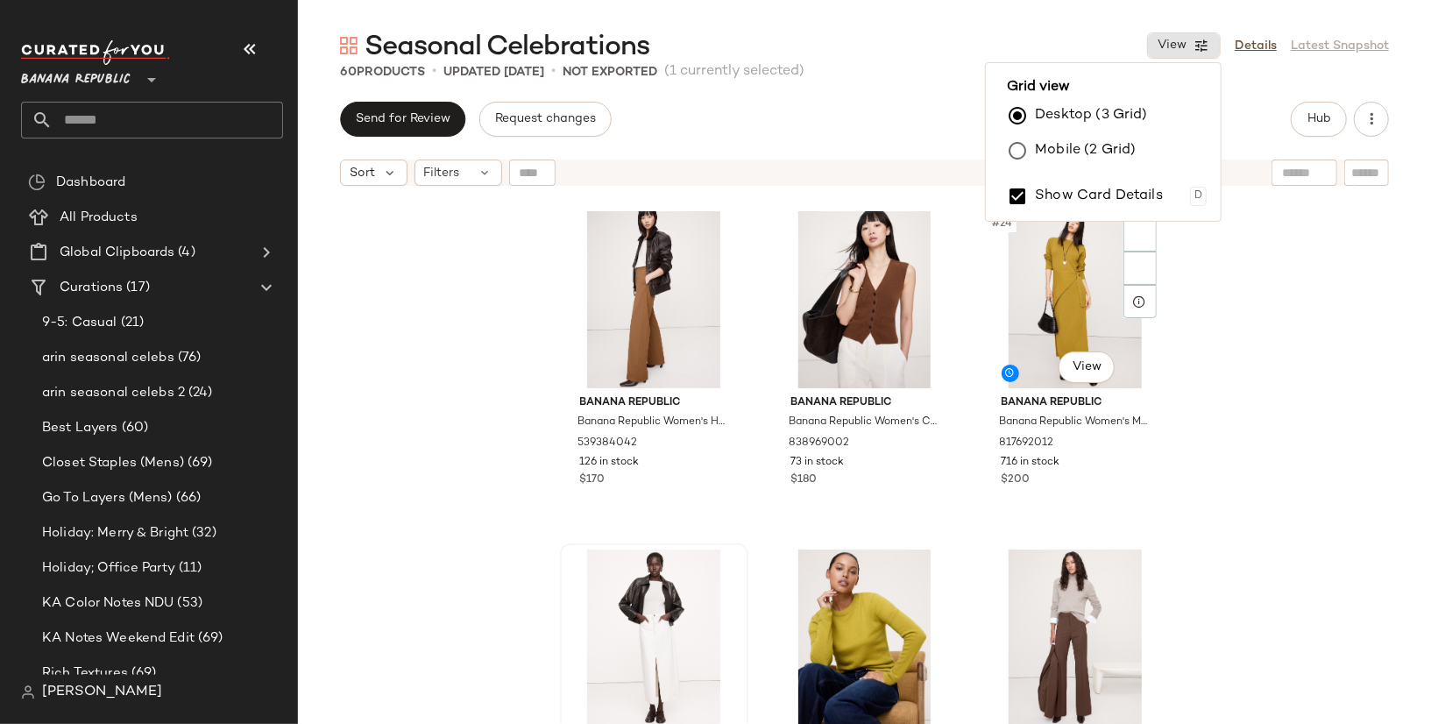
scroll to position [4184, 0]
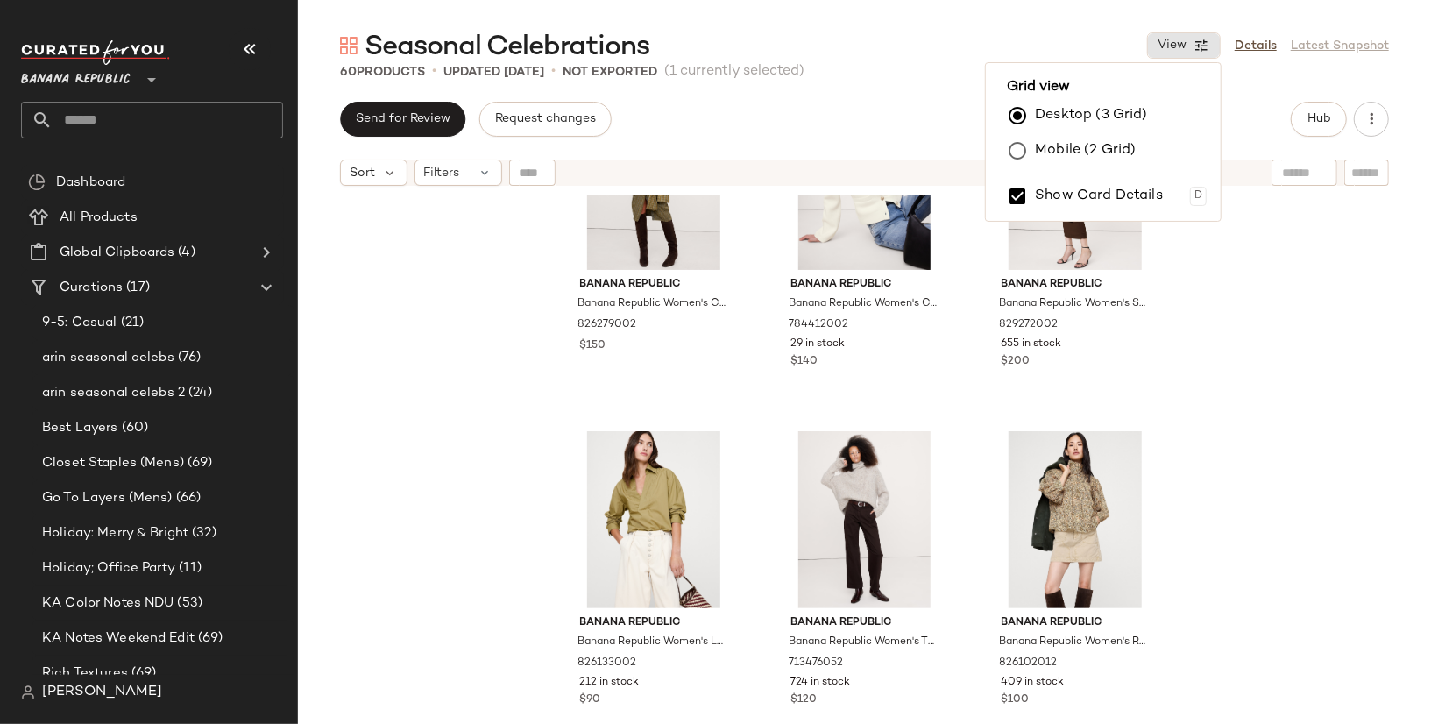
click at [1251, 420] on div "Banana Republic Banana Republic Women's Cotton Poplin Midi Skirt Olive Green Pl…" at bounding box center [864, 481] width 1133 height 573
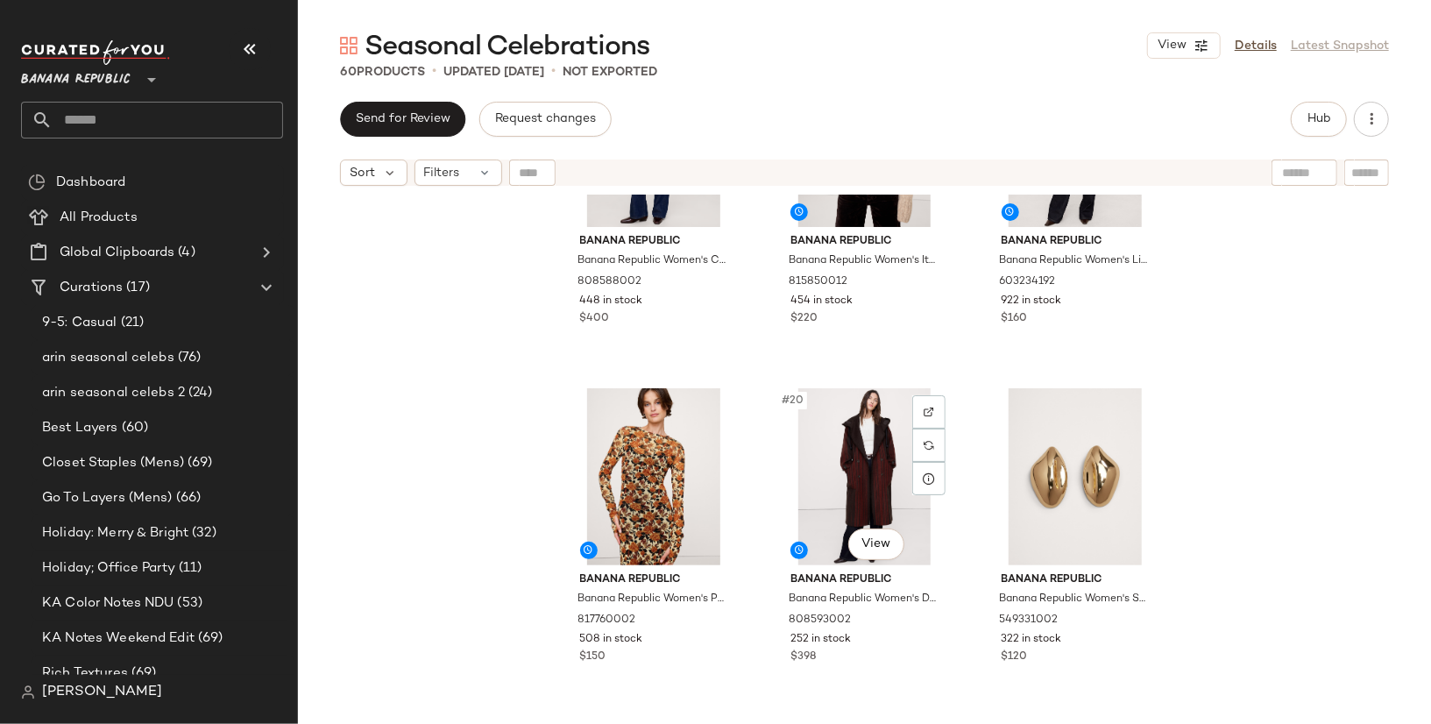
scroll to position [1854, 0]
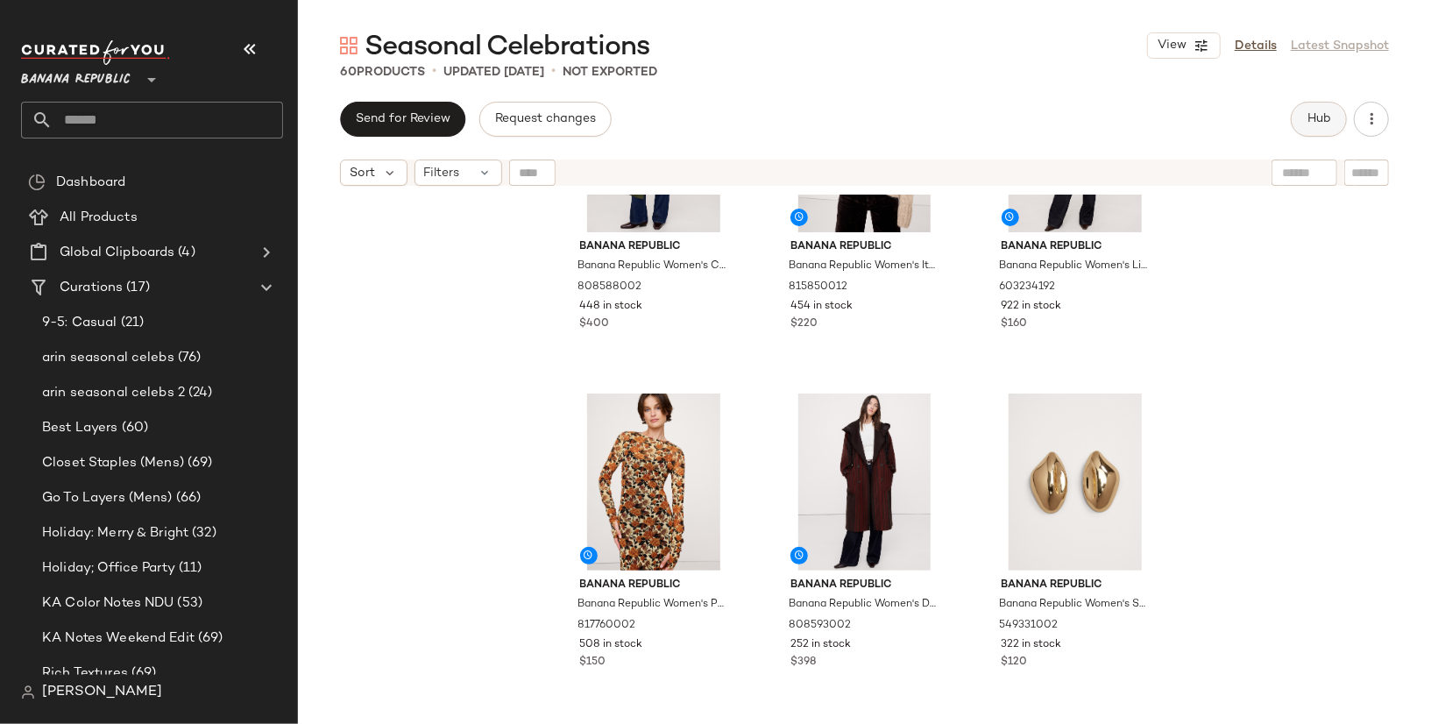
click at [1317, 114] on span "Hub" at bounding box center [1318, 119] width 25 height 14
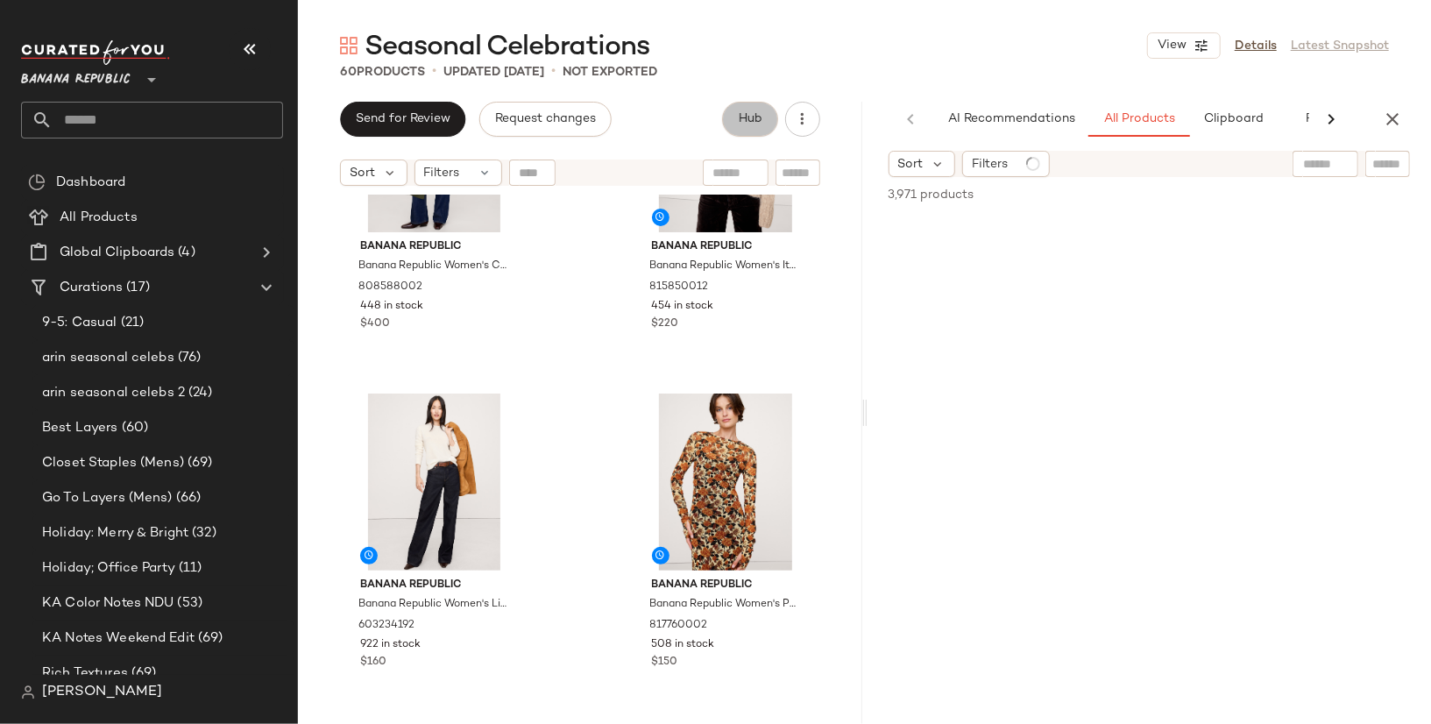
scroll to position [0, 70]
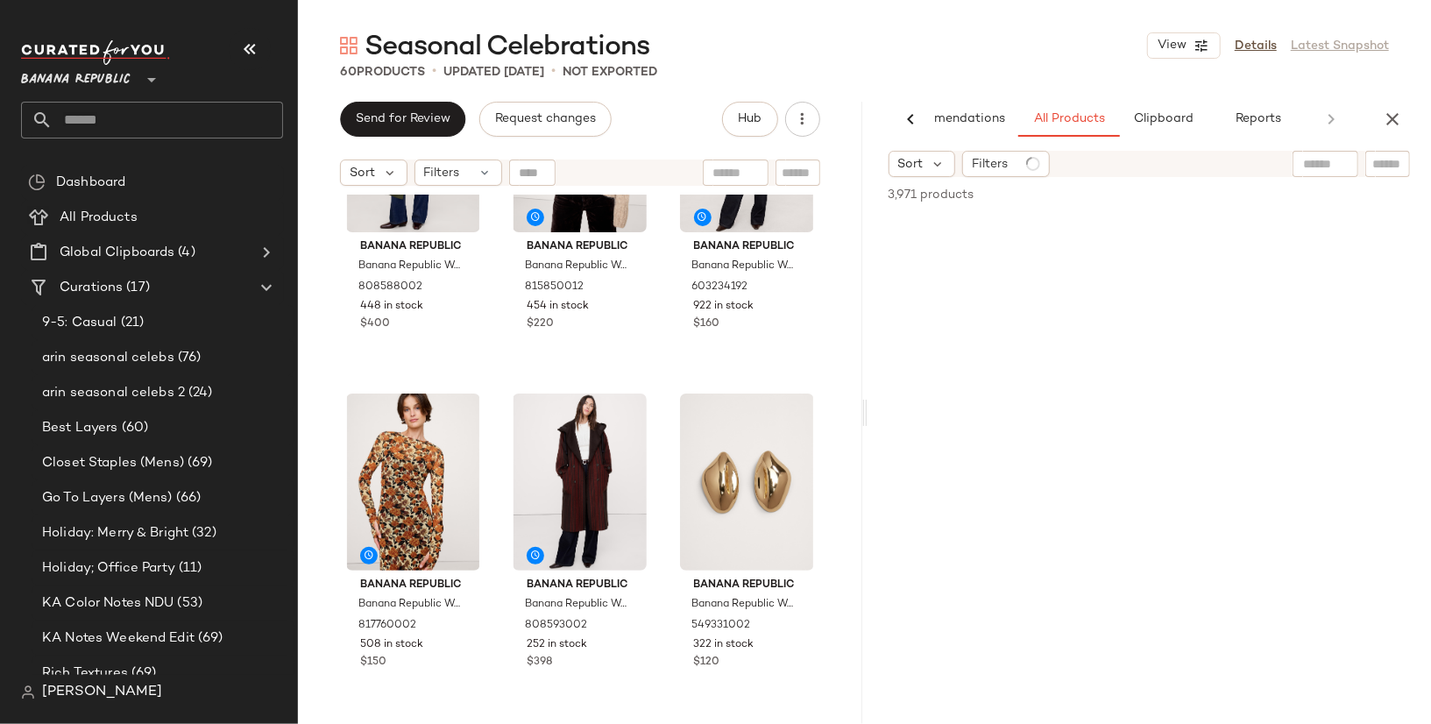
click at [1308, 164] on input "text" at bounding box center [1325, 164] width 45 height 18
type input "**********"
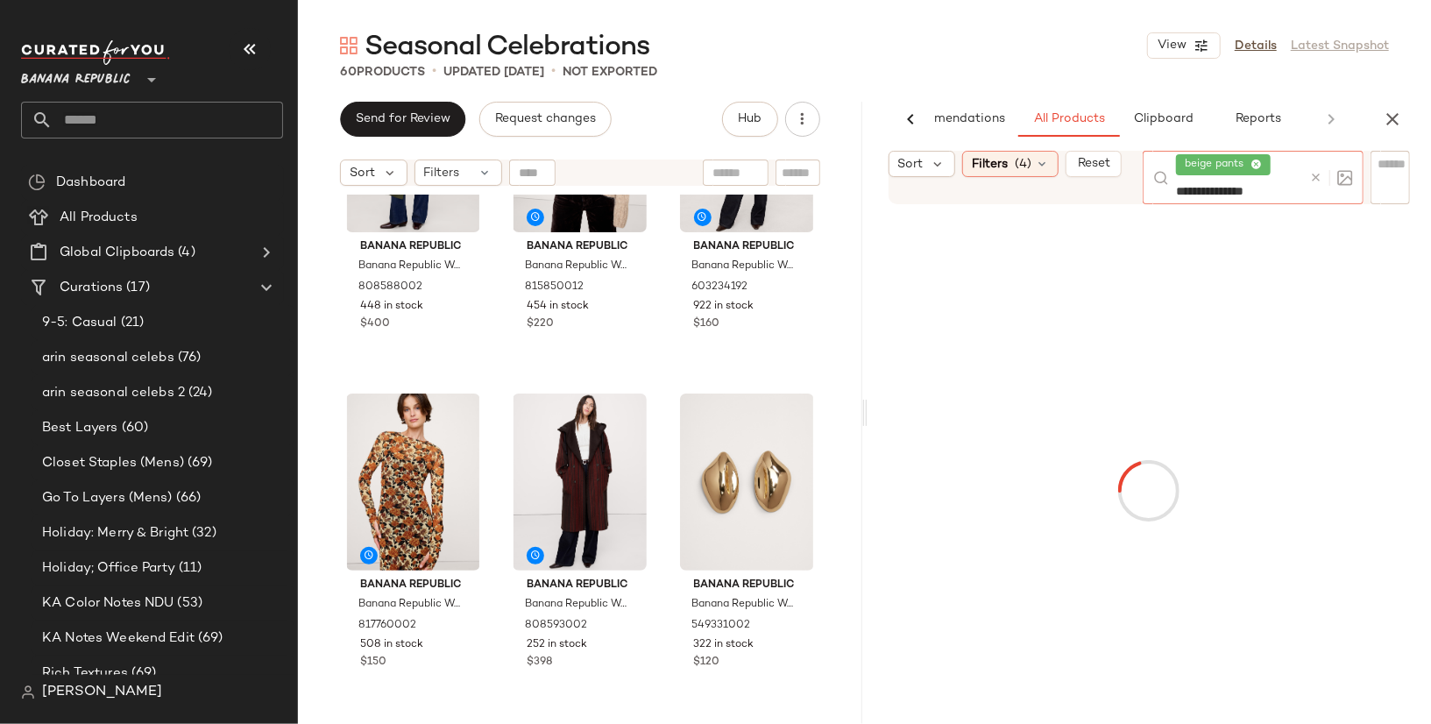
click at [1259, 164] on icon at bounding box center [1255, 164] width 11 height 11
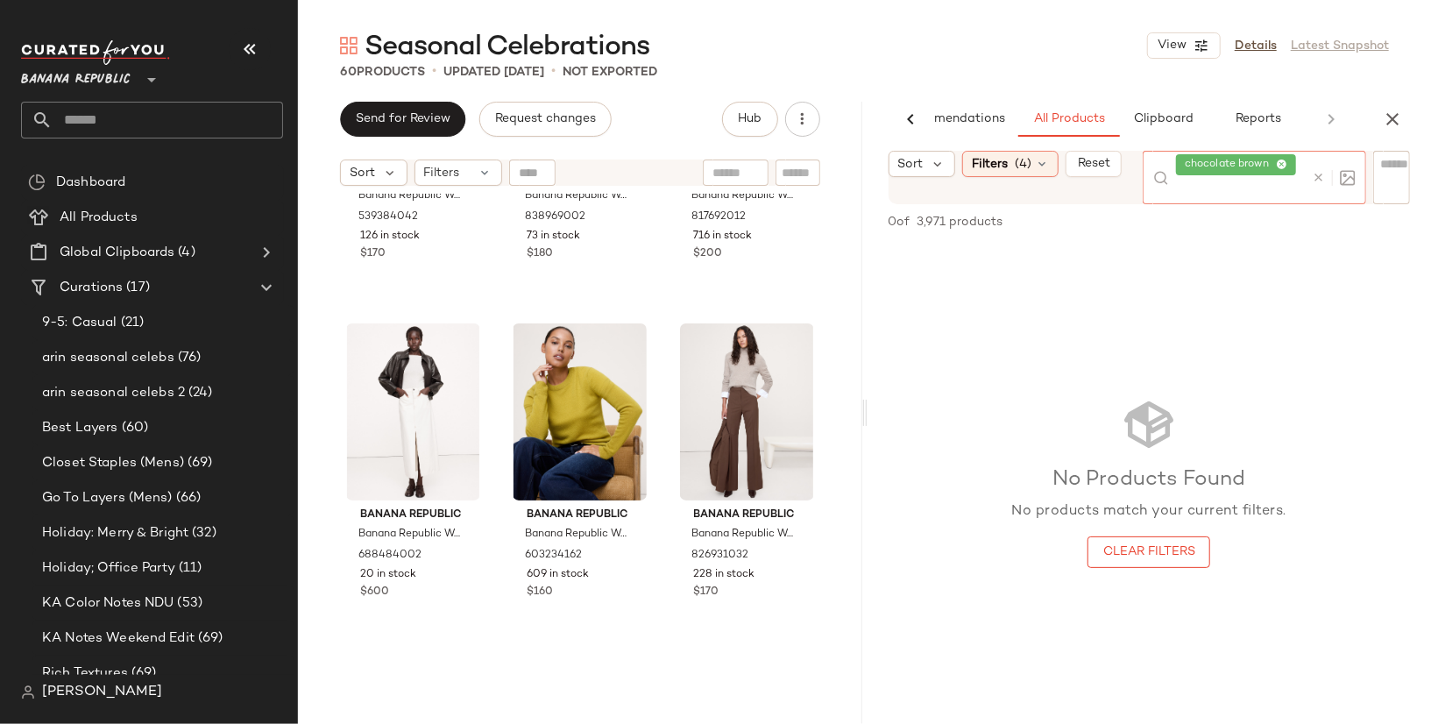
scroll to position [2640, 0]
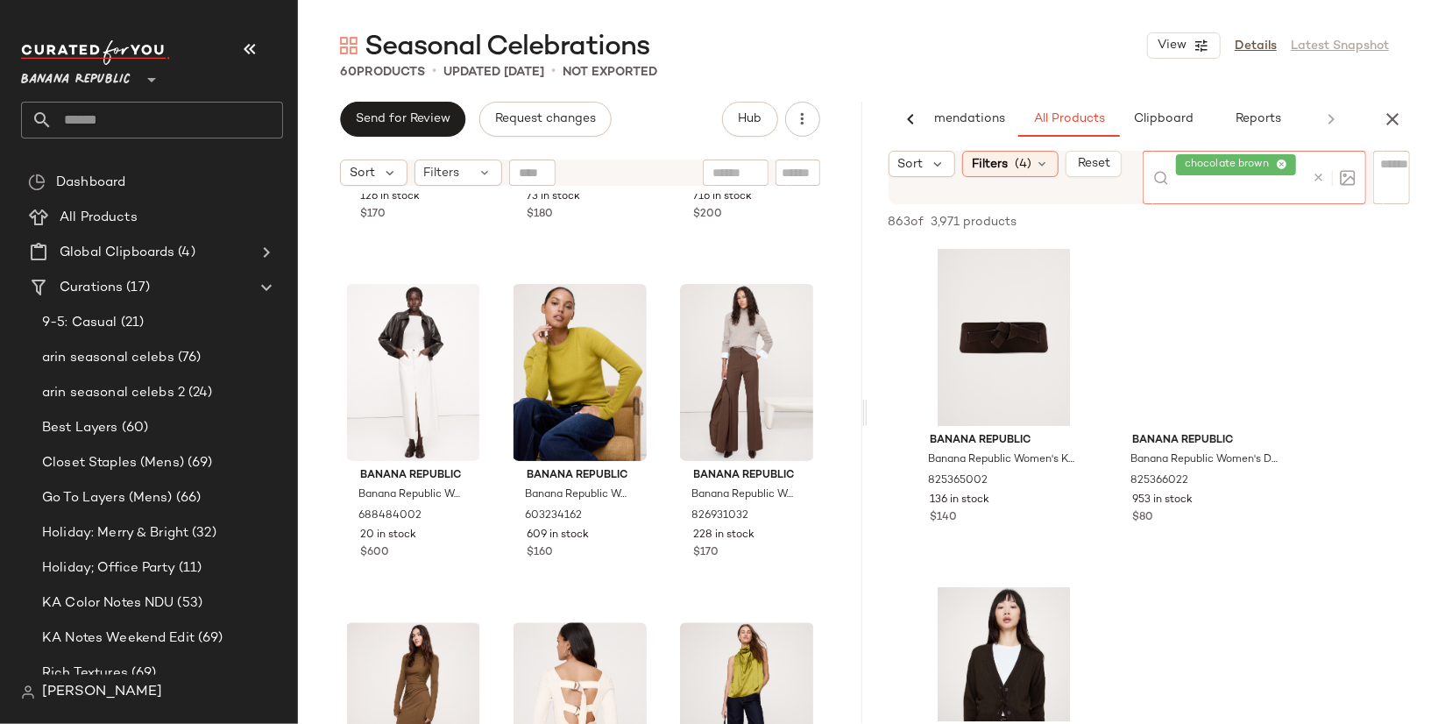
click at [1282, 166] on icon at bounding box center [1281, 164] width 11 height 11
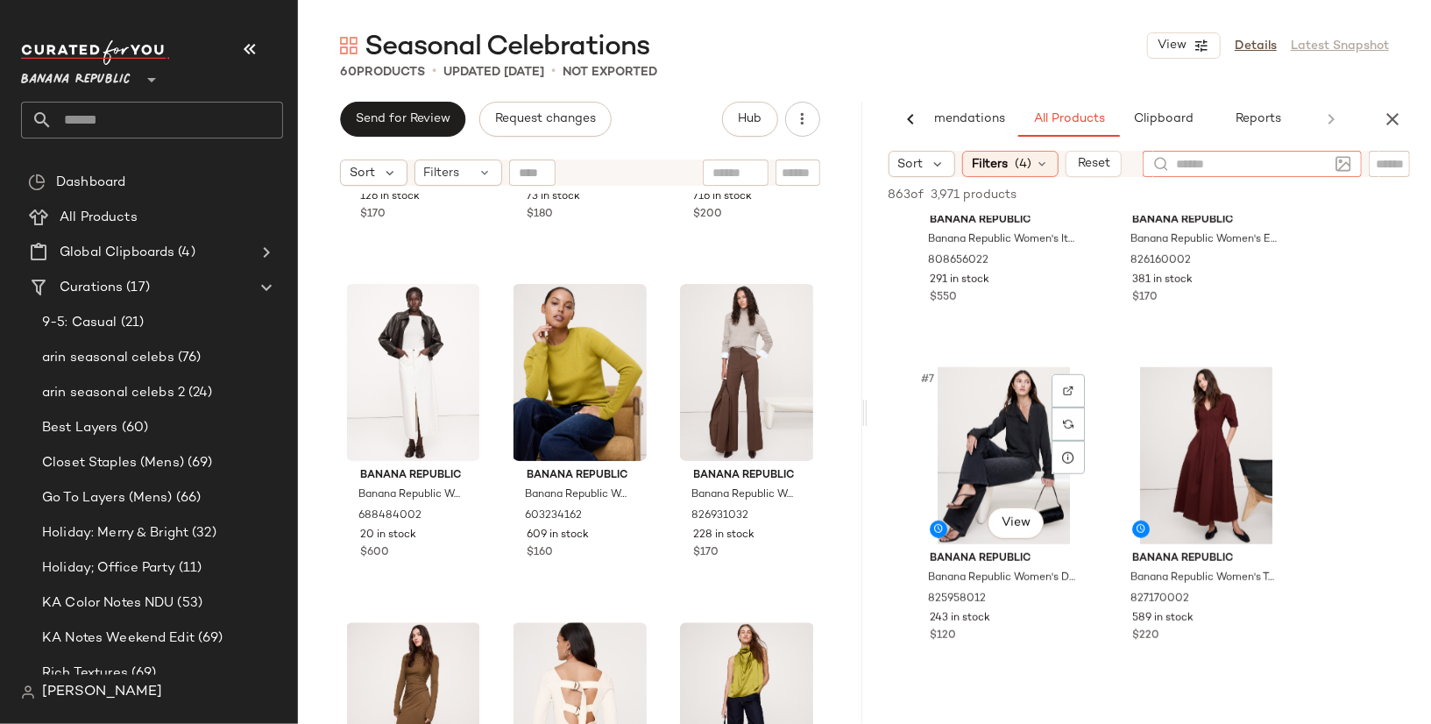
scroll to position [868, 0]
click at [1191, 429] on div "#8 View" at bounding box center [1206, 456] width 176 height 177
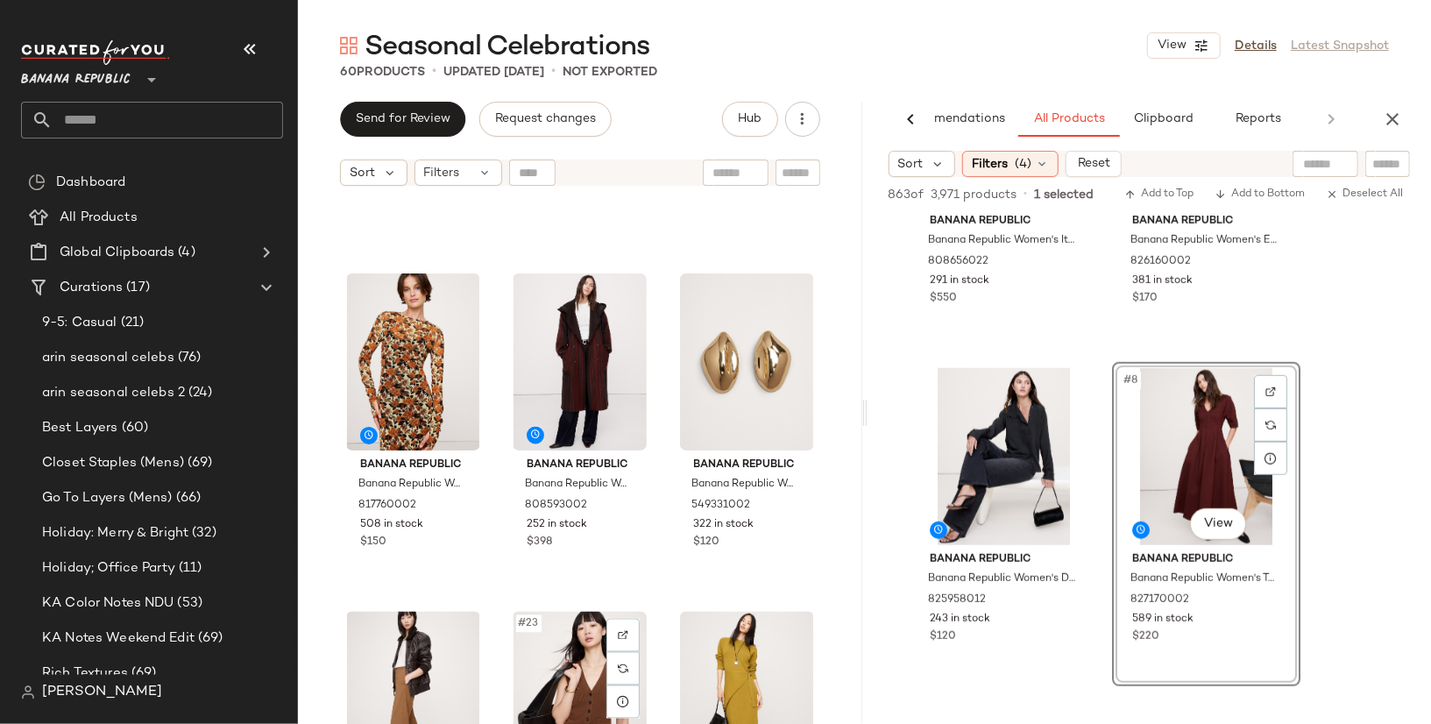
scroll to position [1972, 0]
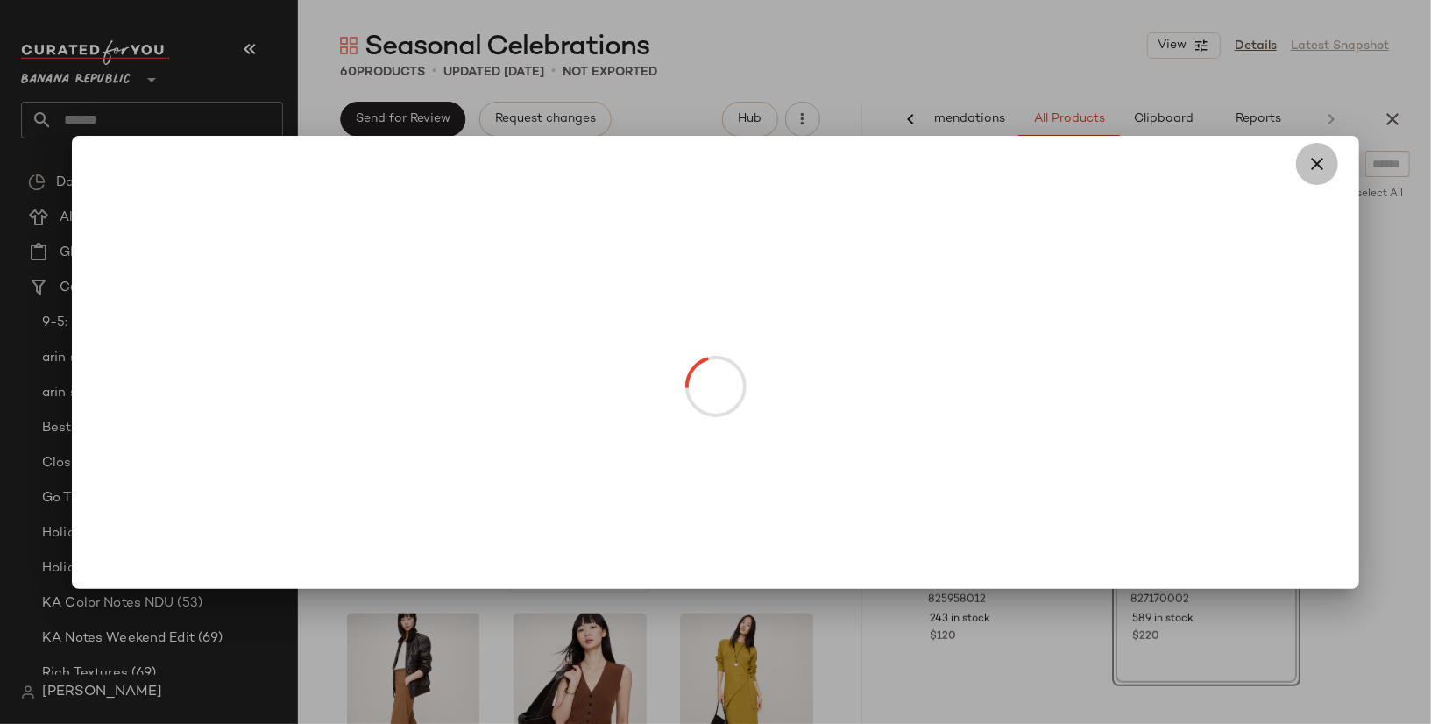
click at [1315, 167] on icon "button" at bounding box center [1316, 163] width 21 height 21
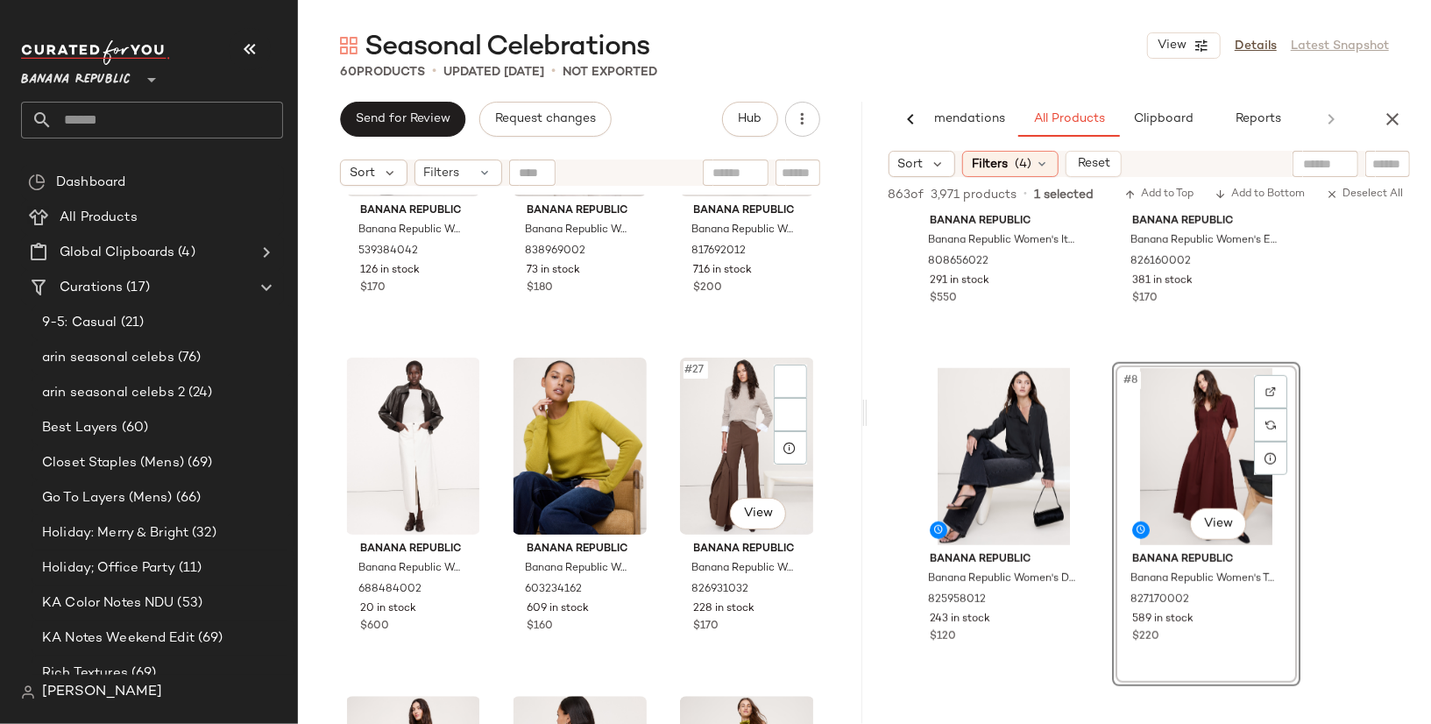
scroll to position [2694, 0]
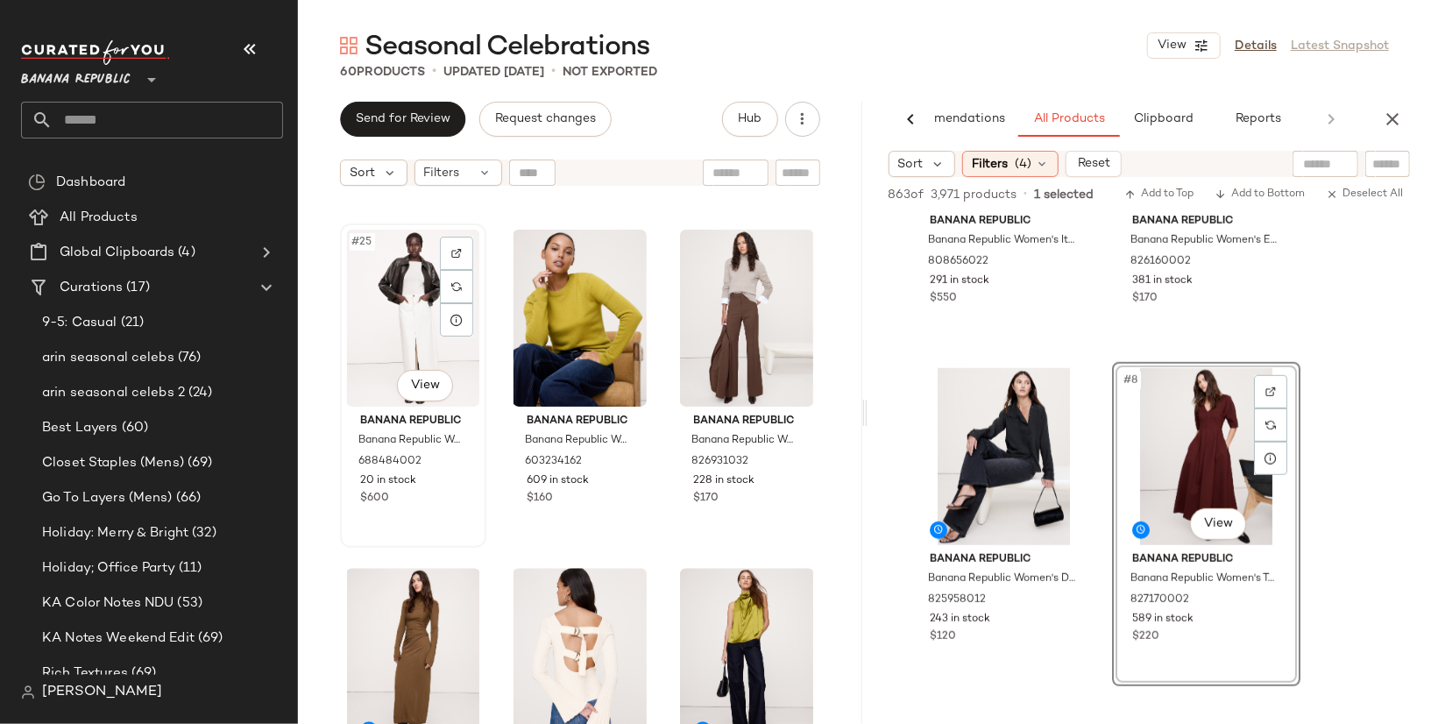
click at [415, 311] on div "#25 View" at bounding box center [413, 318] width 134 height 177
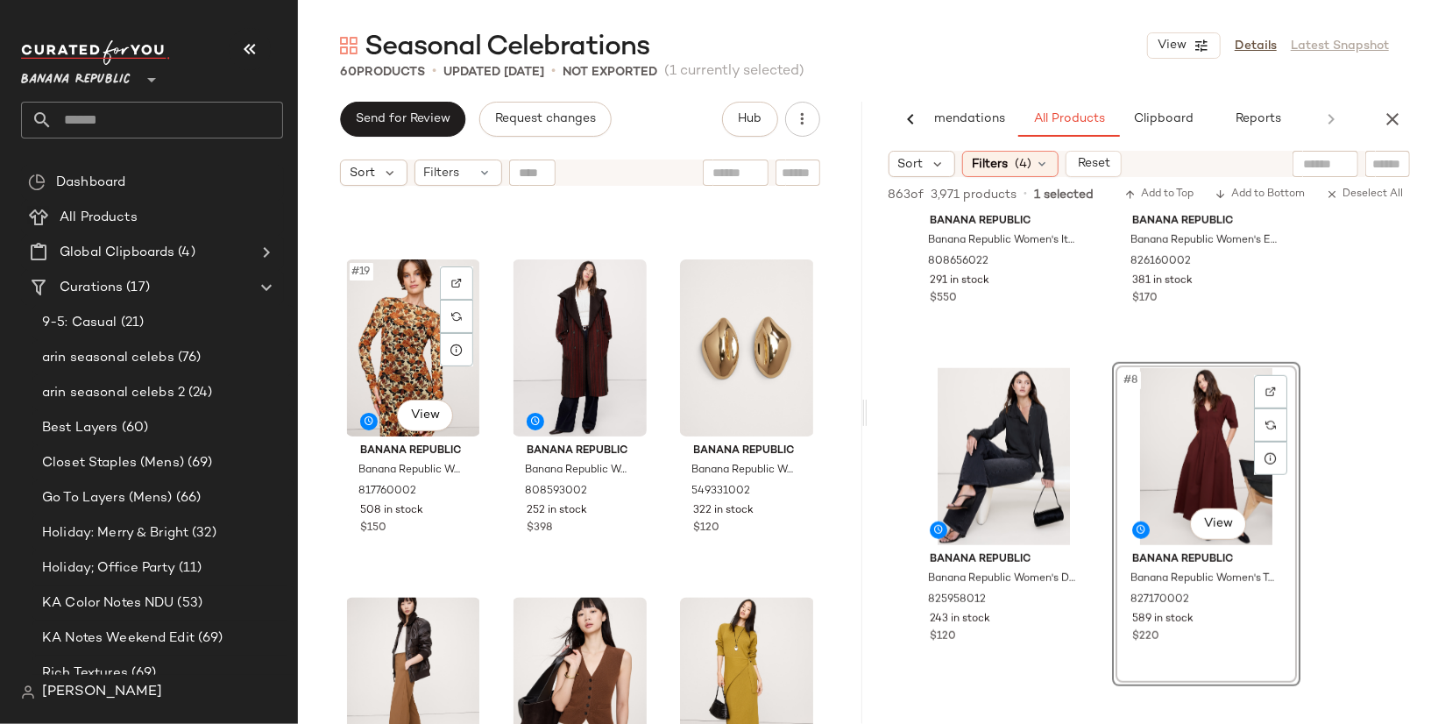
scroll to position [1983, 0]
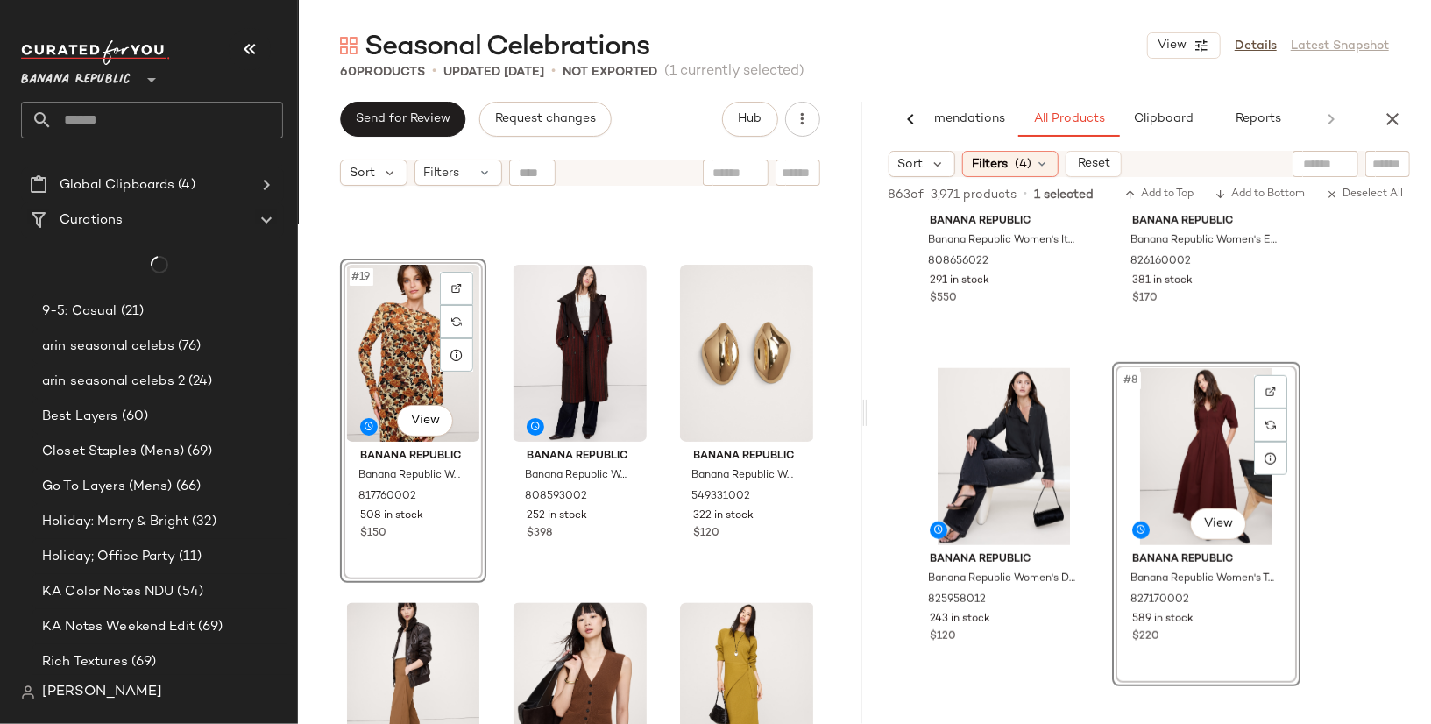
scroll to position [68, 0]
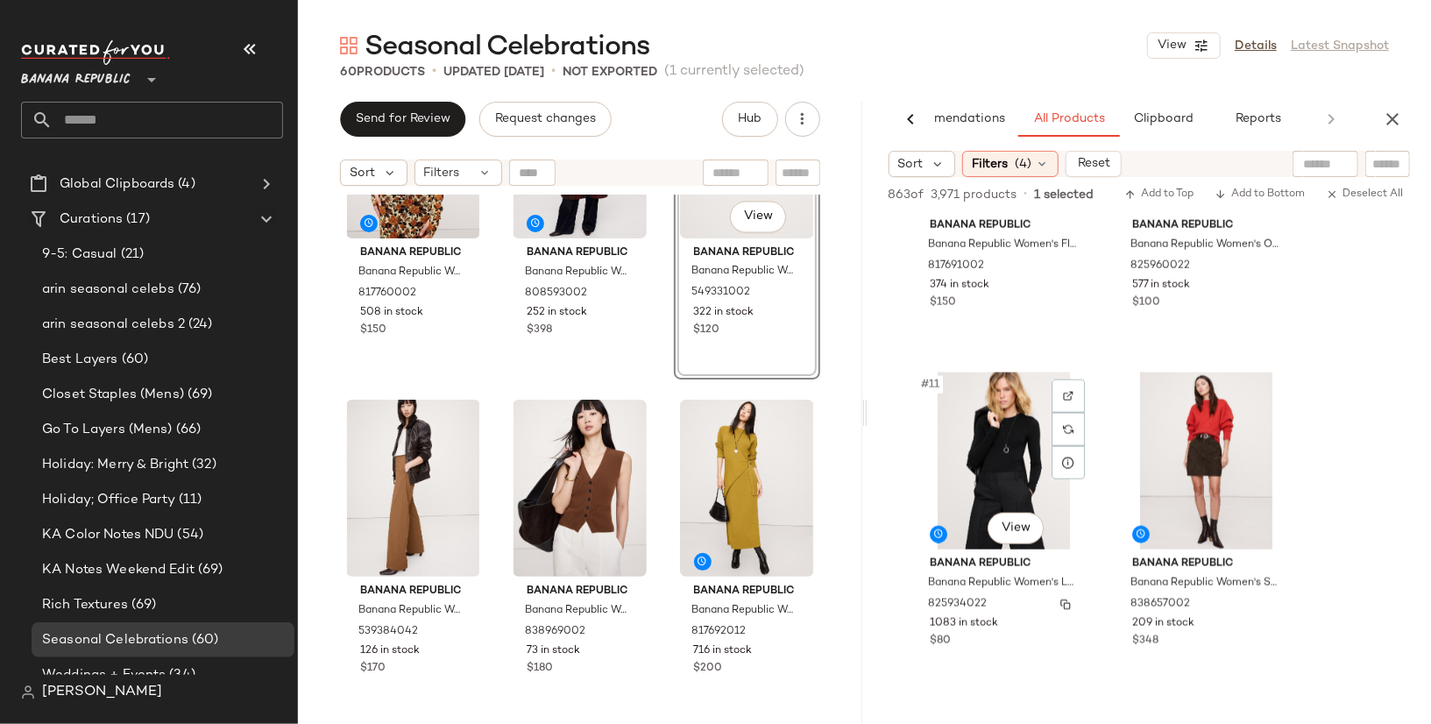
scroll to position [1539, 0]
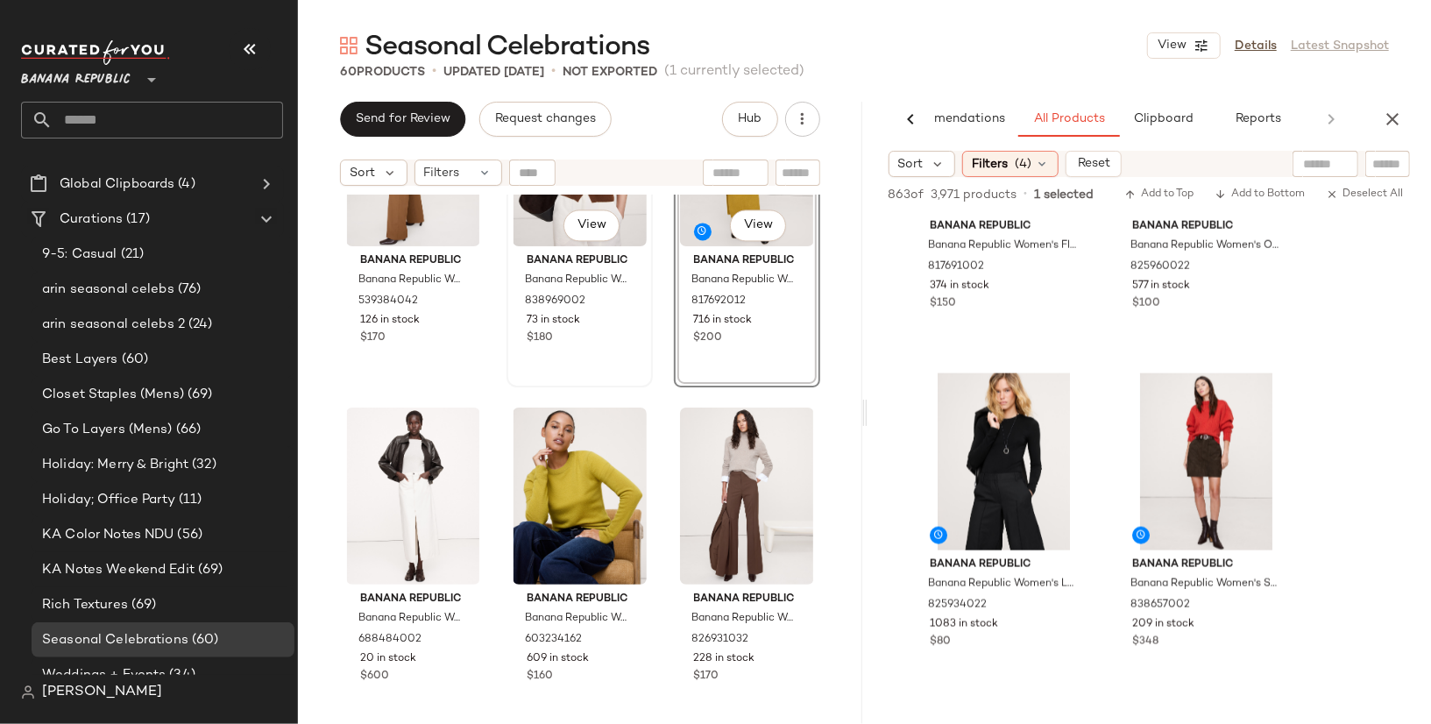
scroll to position [2516, 0]
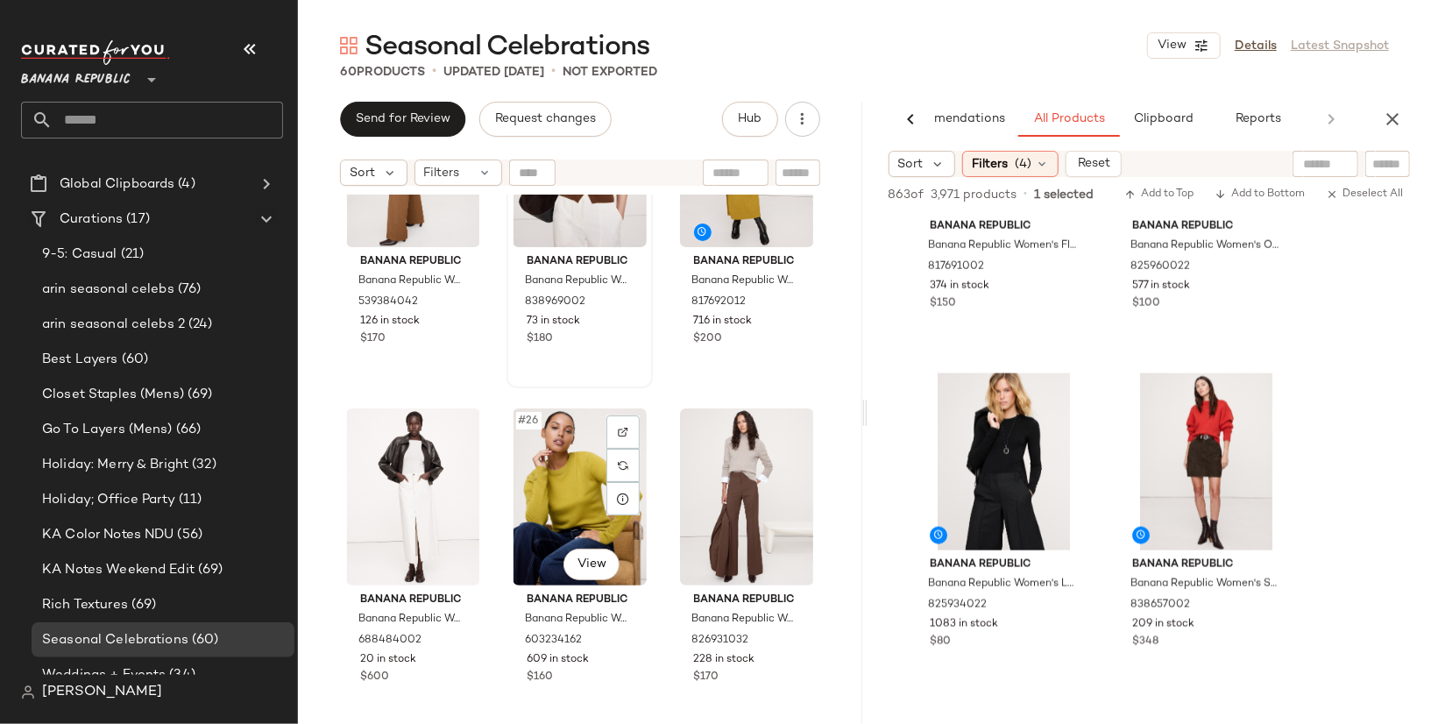
click at [587, 511] on div "#26 View" at bounding box center [580, 496] width 134 height 177
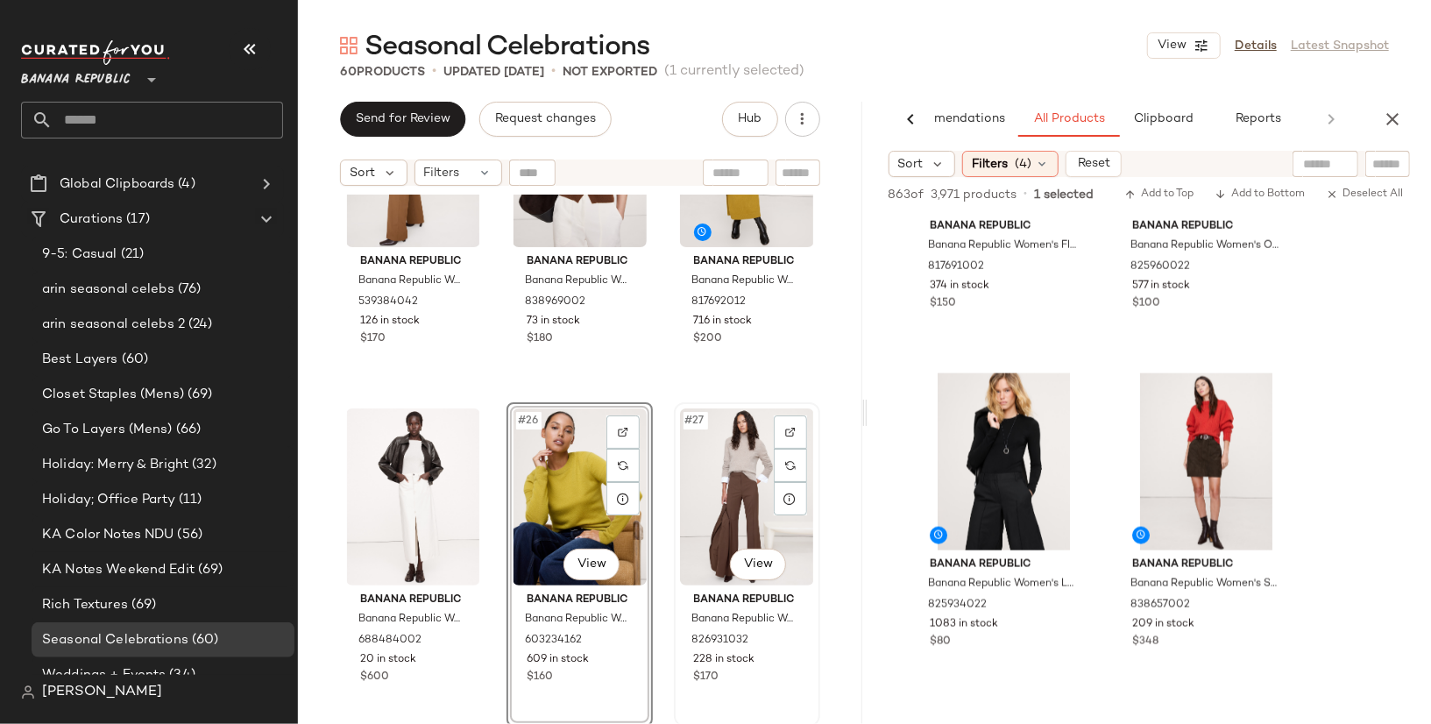
click at [725, 519] on div "#27 View" at bounding box center [747, 496] width 134 height 177
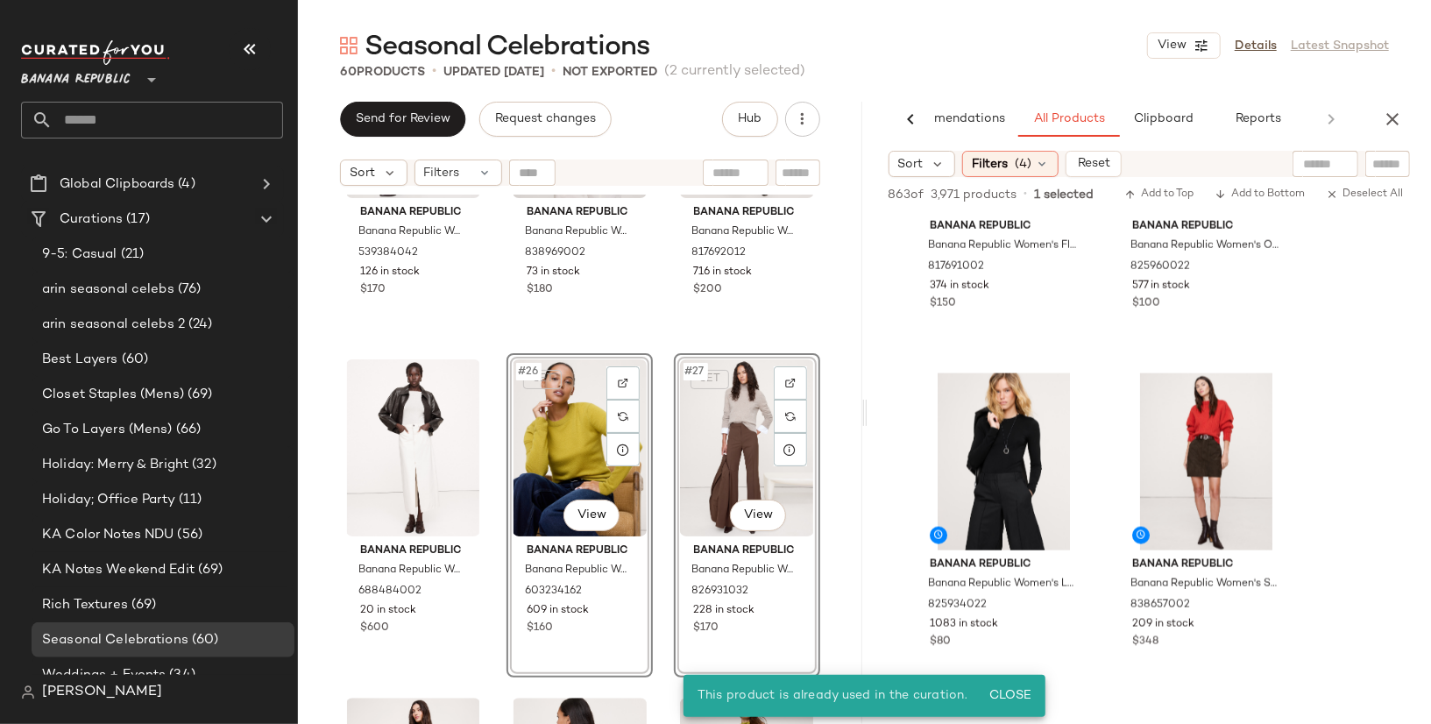
scroll to position [2570, 0]
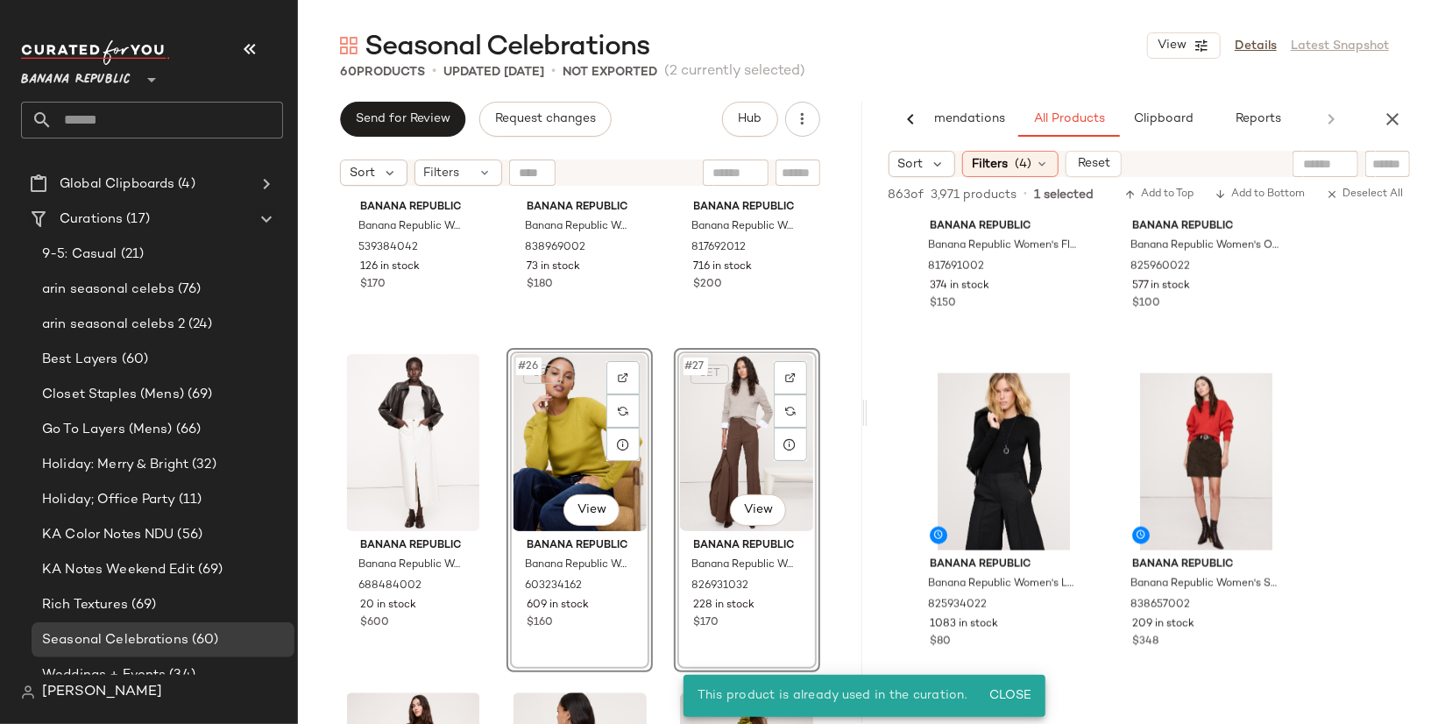
click at [495, 615] on div "Banana Republic Banana Republic Women's High-Rise Modern Straight Italian Wool …" at bounding box center [580, 481] width 564 height 573
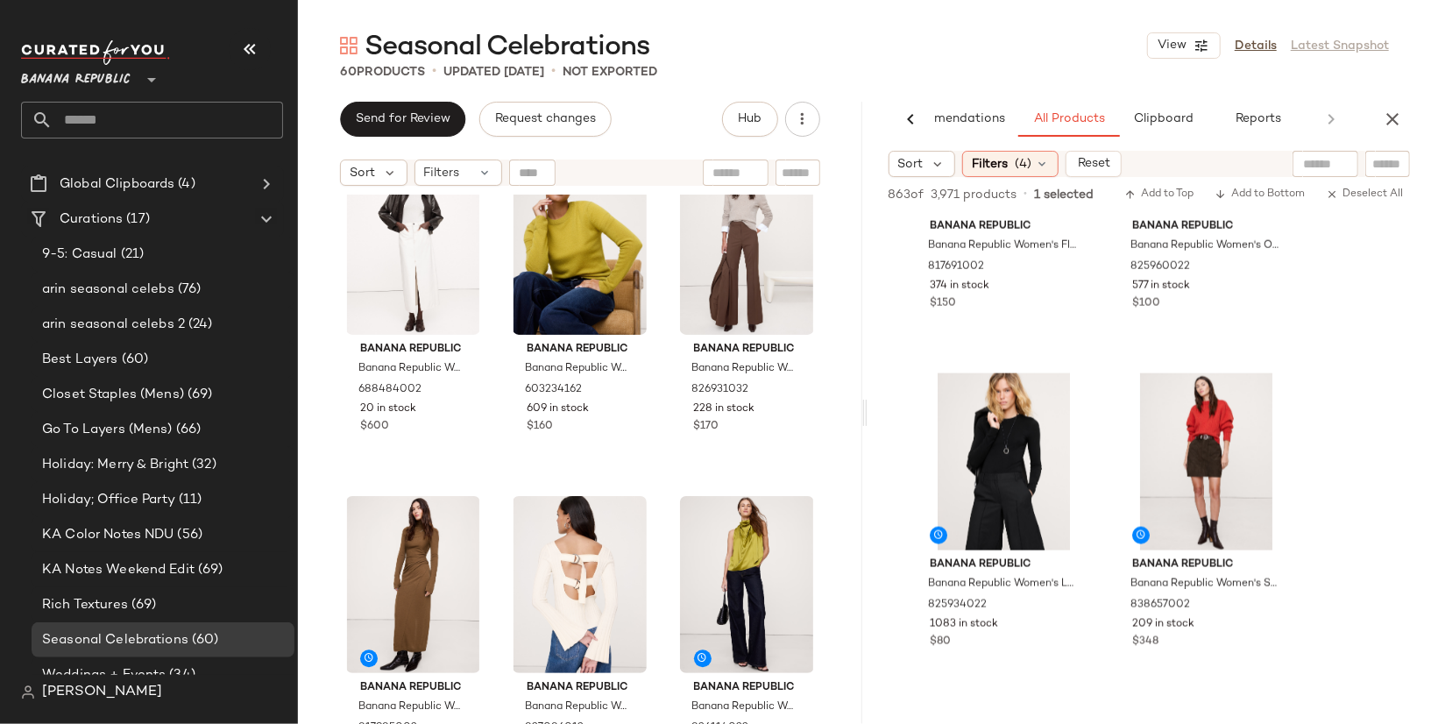
scroll to position [2796, 0]
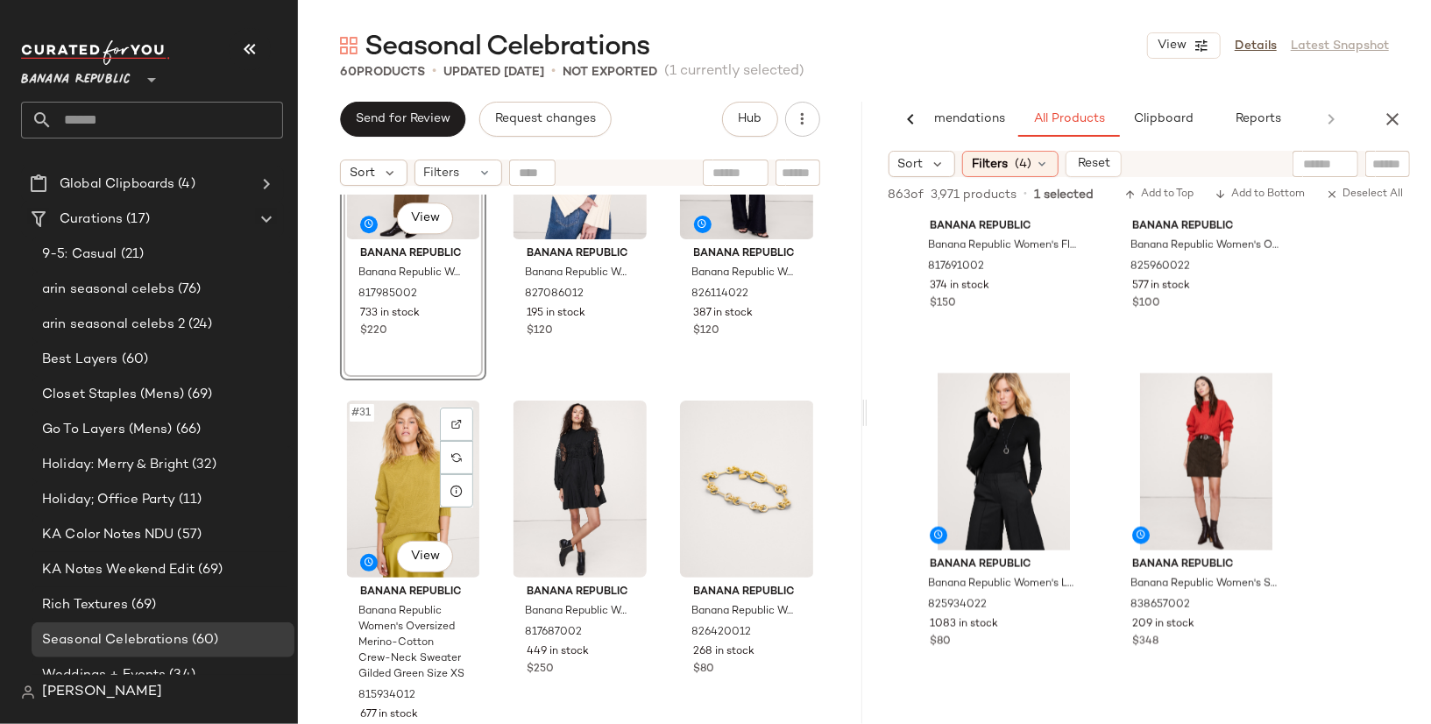
scroll to position [3276, 0]
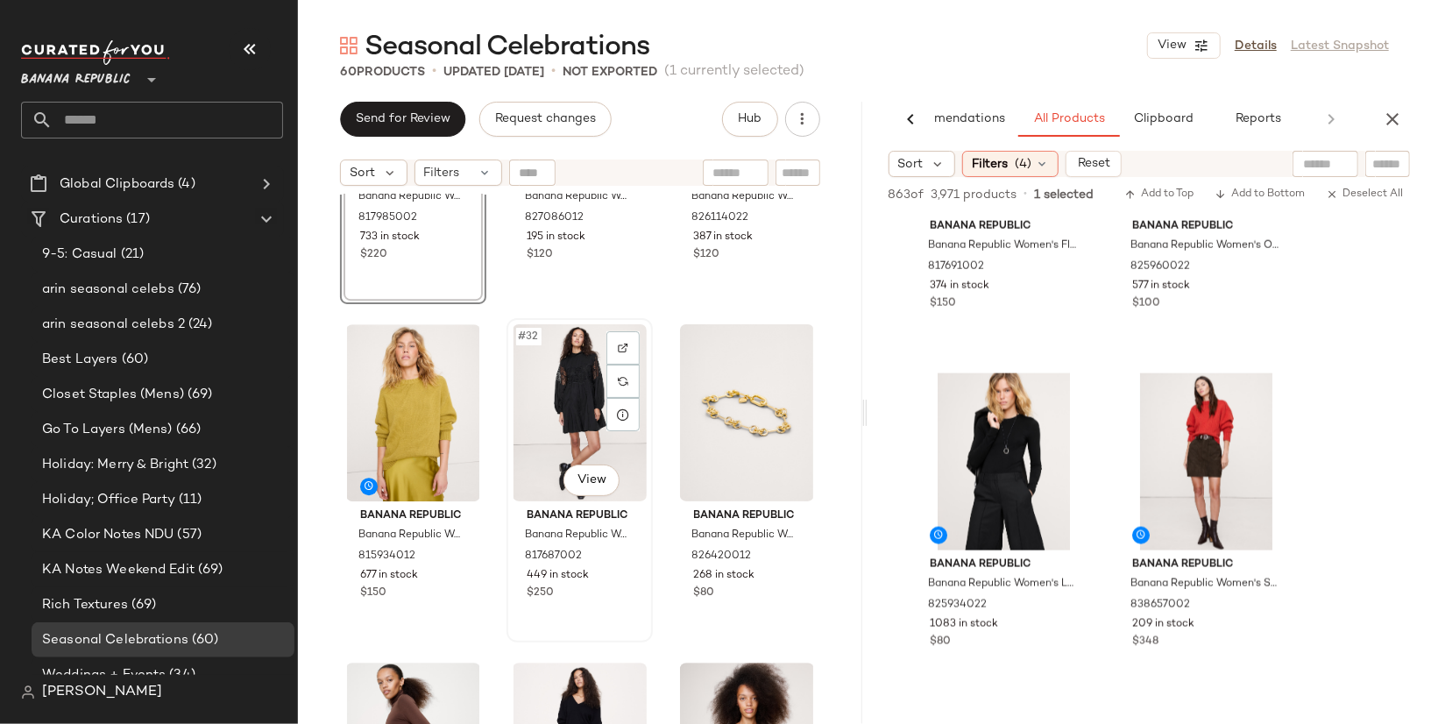
click at [584, 422] on div "#32 View" at bounding box center [580, 412] width 134 height 177
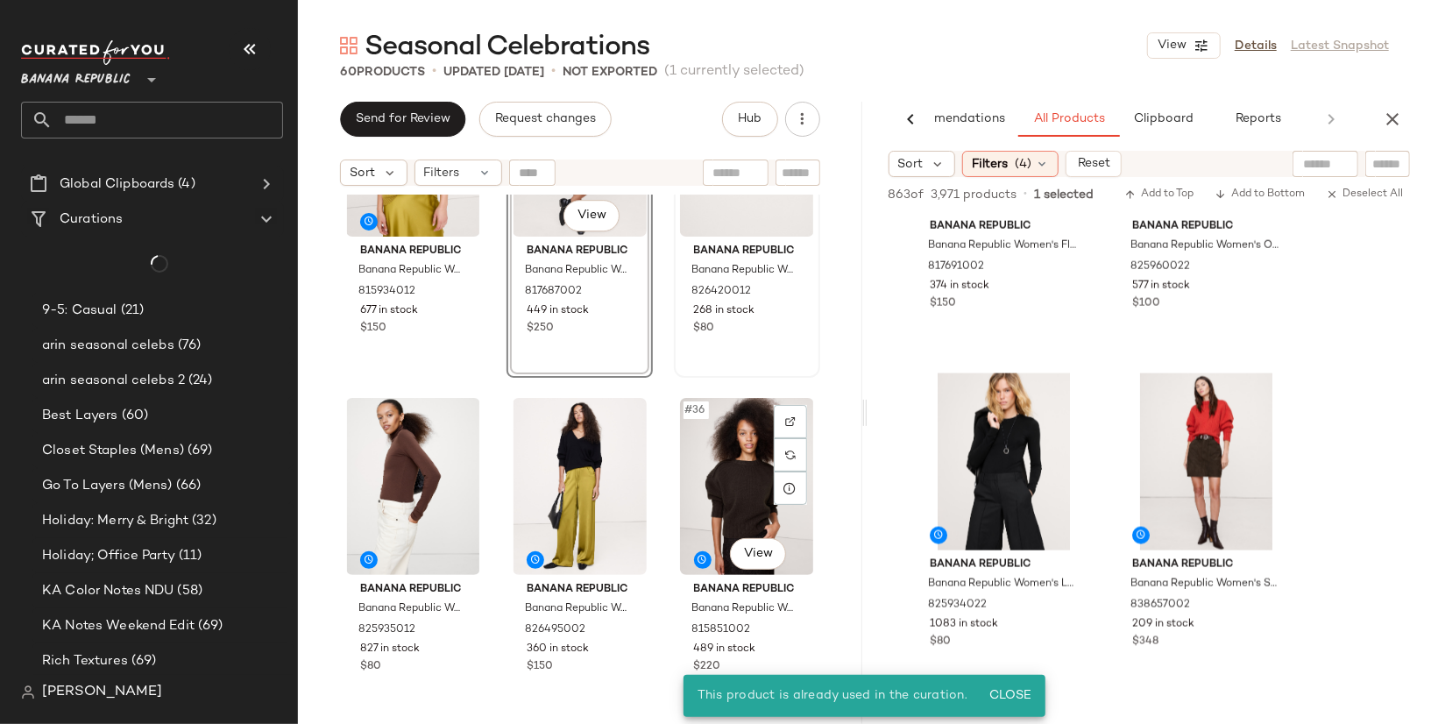
scroll to position [3538, 0]
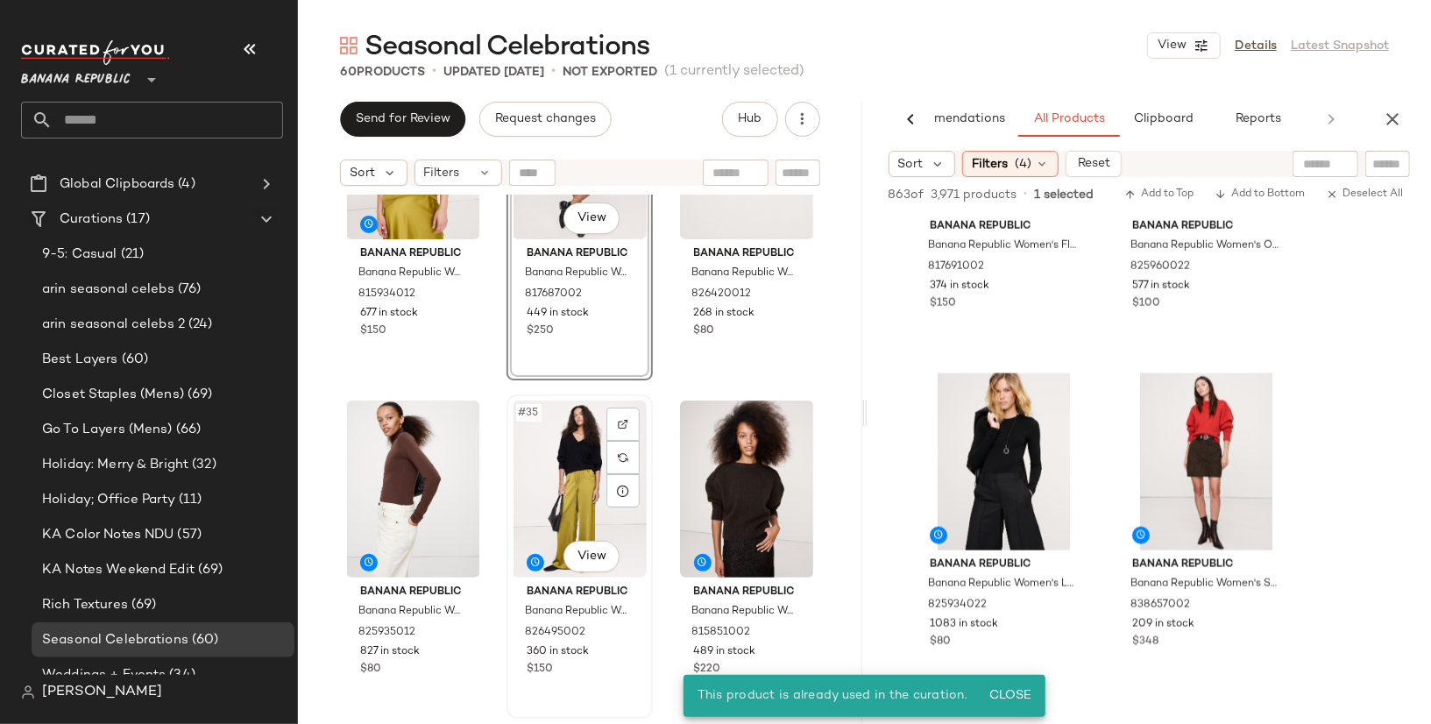
click at [575, 428] on div "#35 View" at bounding box center [580, 488] width 134 height 177
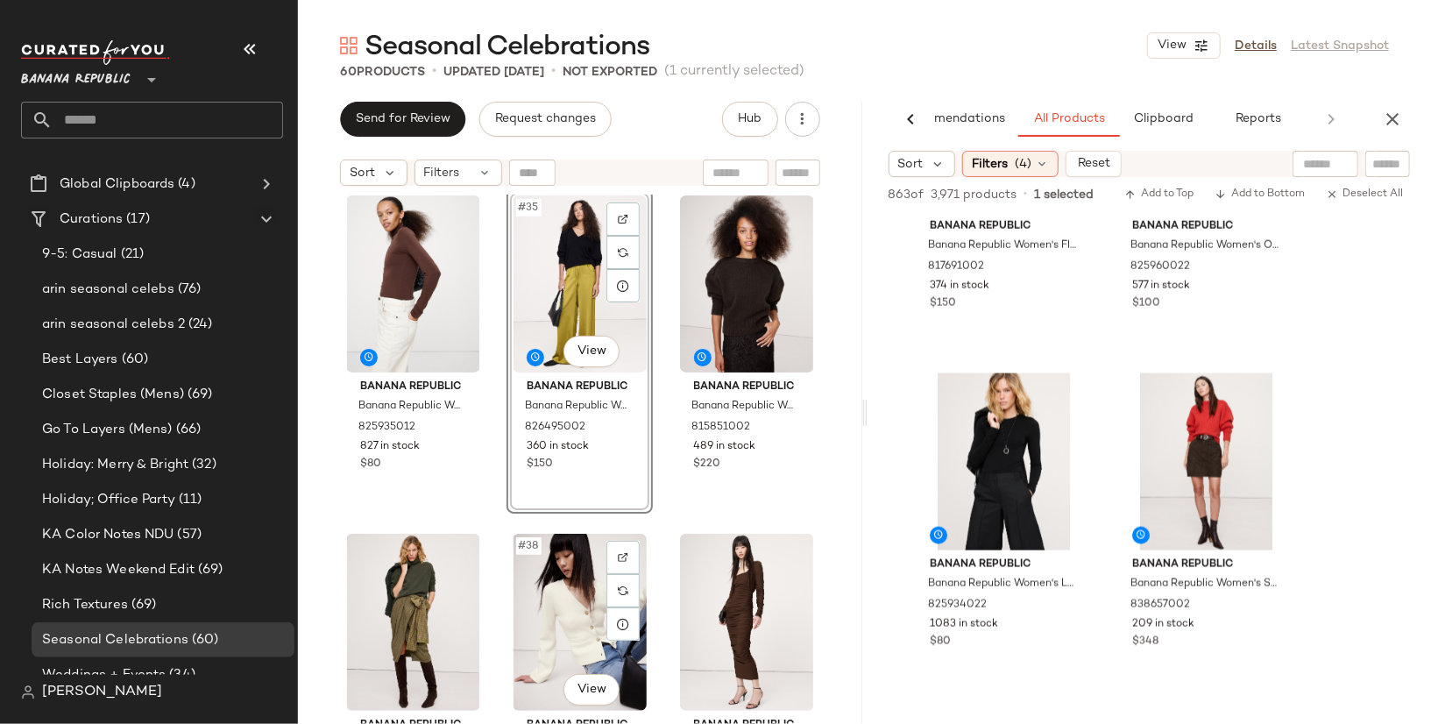
scroll to position [3720, 0]
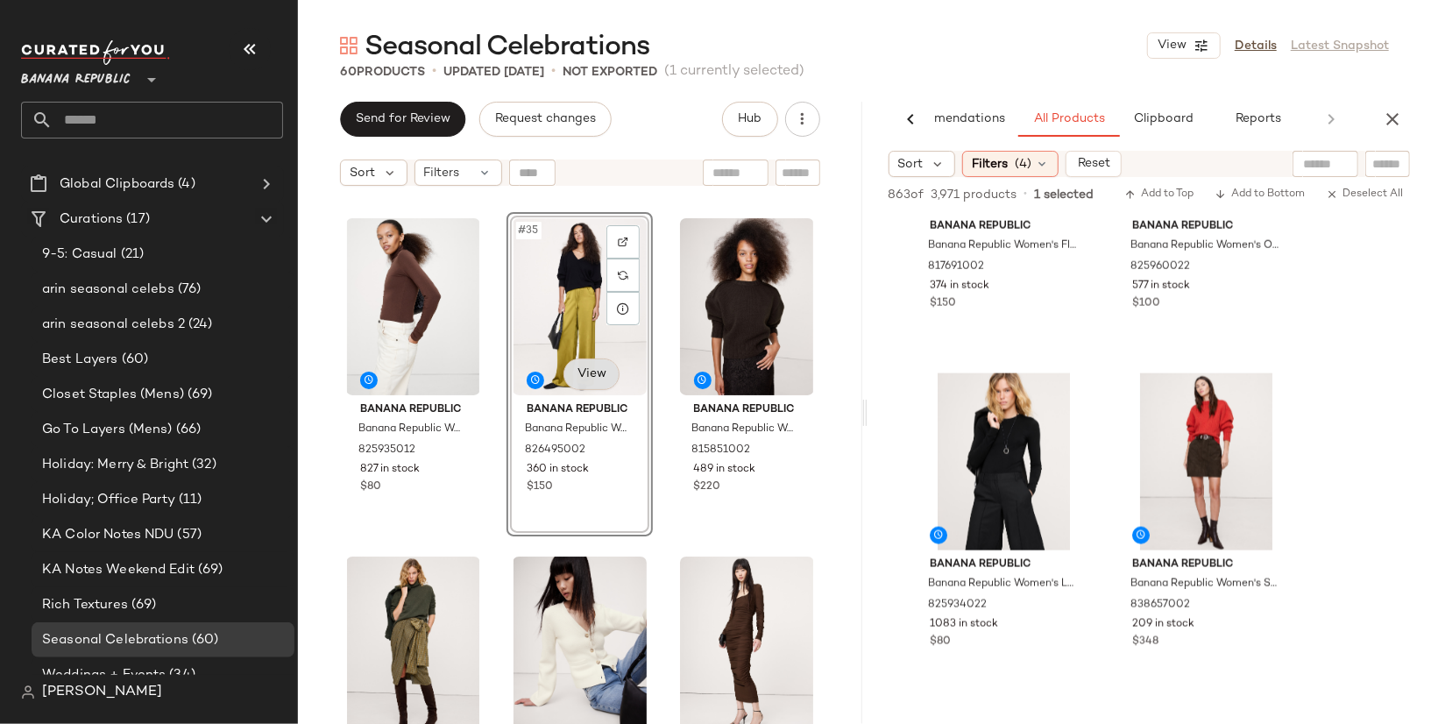
click at [589, 382] on body "Banana Republic ** Dashboard All Products Global Clipboards (4) Curations (17) …" at bounding box center [715, 362] width 1431 height 724
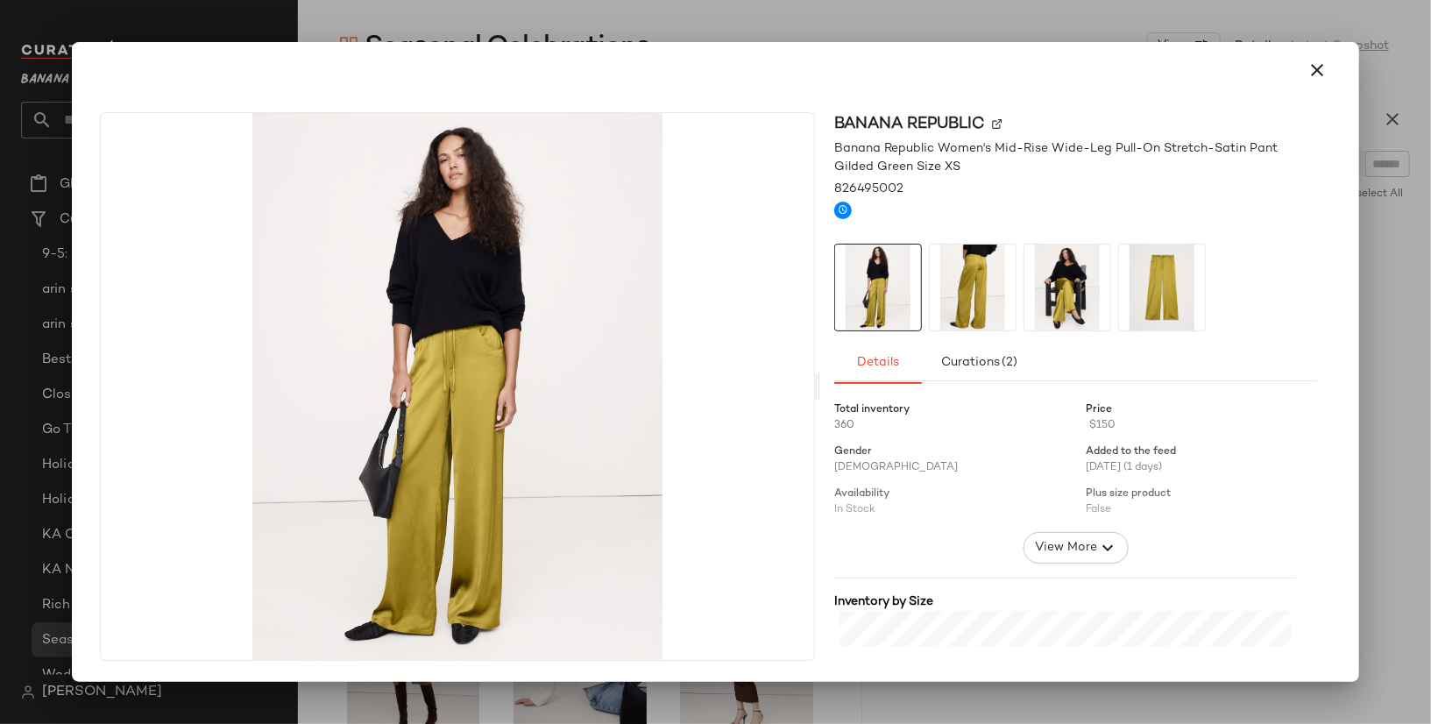
click at [1042, 316] on img at bounding box center [1067, 287] width 86 height 86
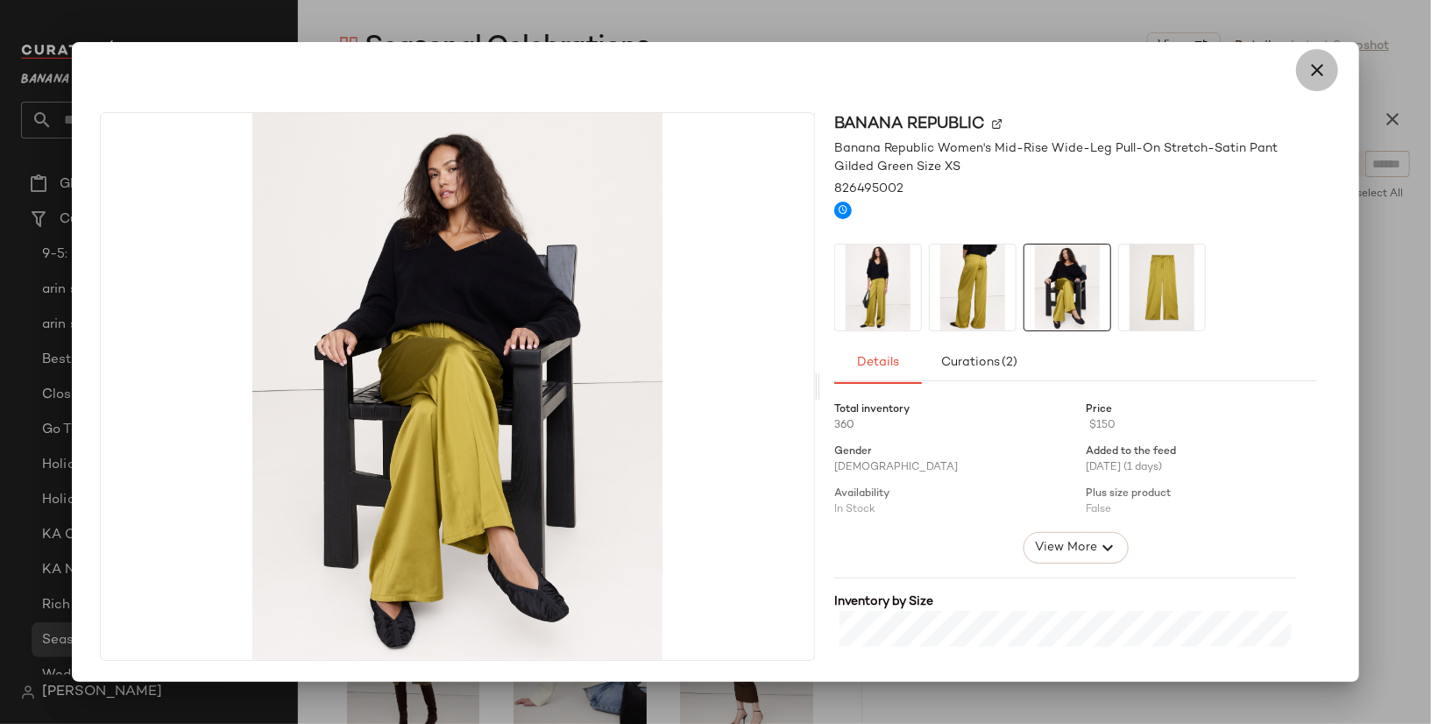
click at [1317, 70] on icon "button" at bounding box center [1316, 70] width 21 height 21
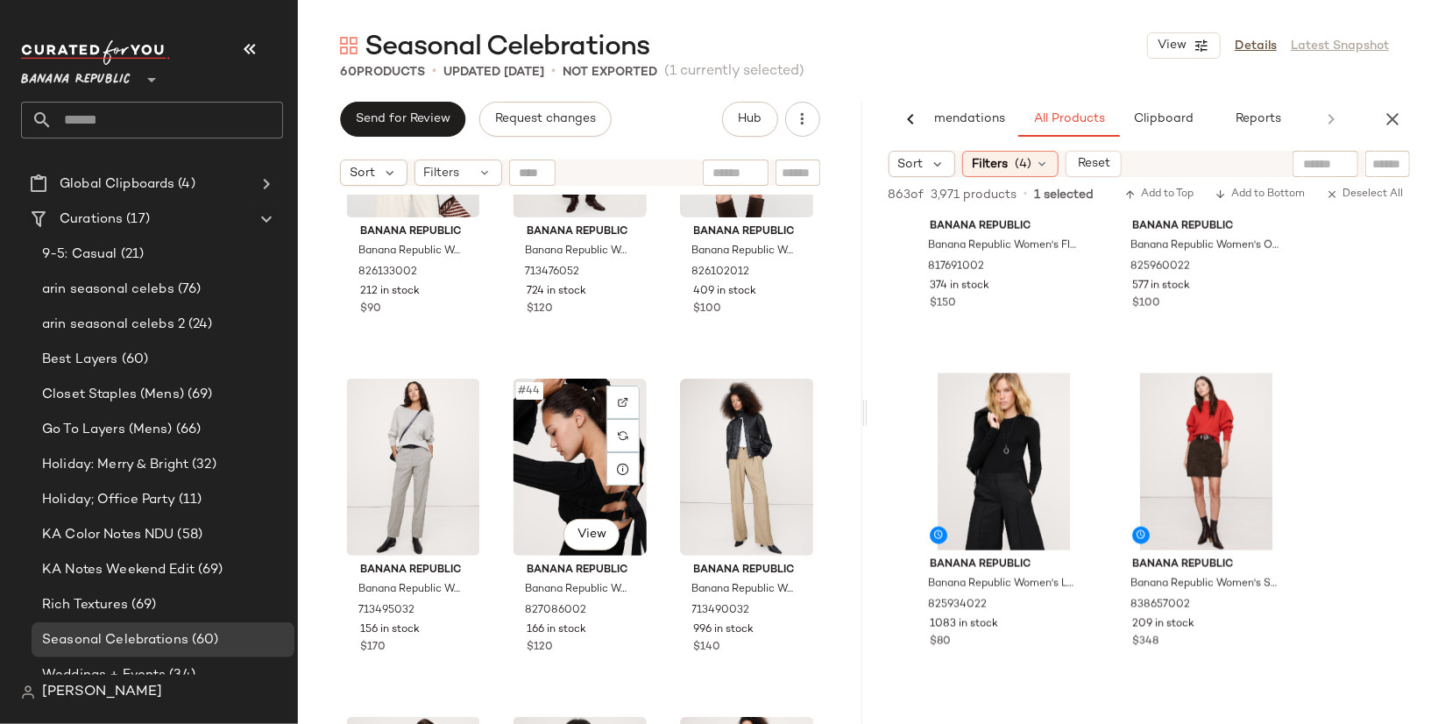
scroll to position [4319, 0]
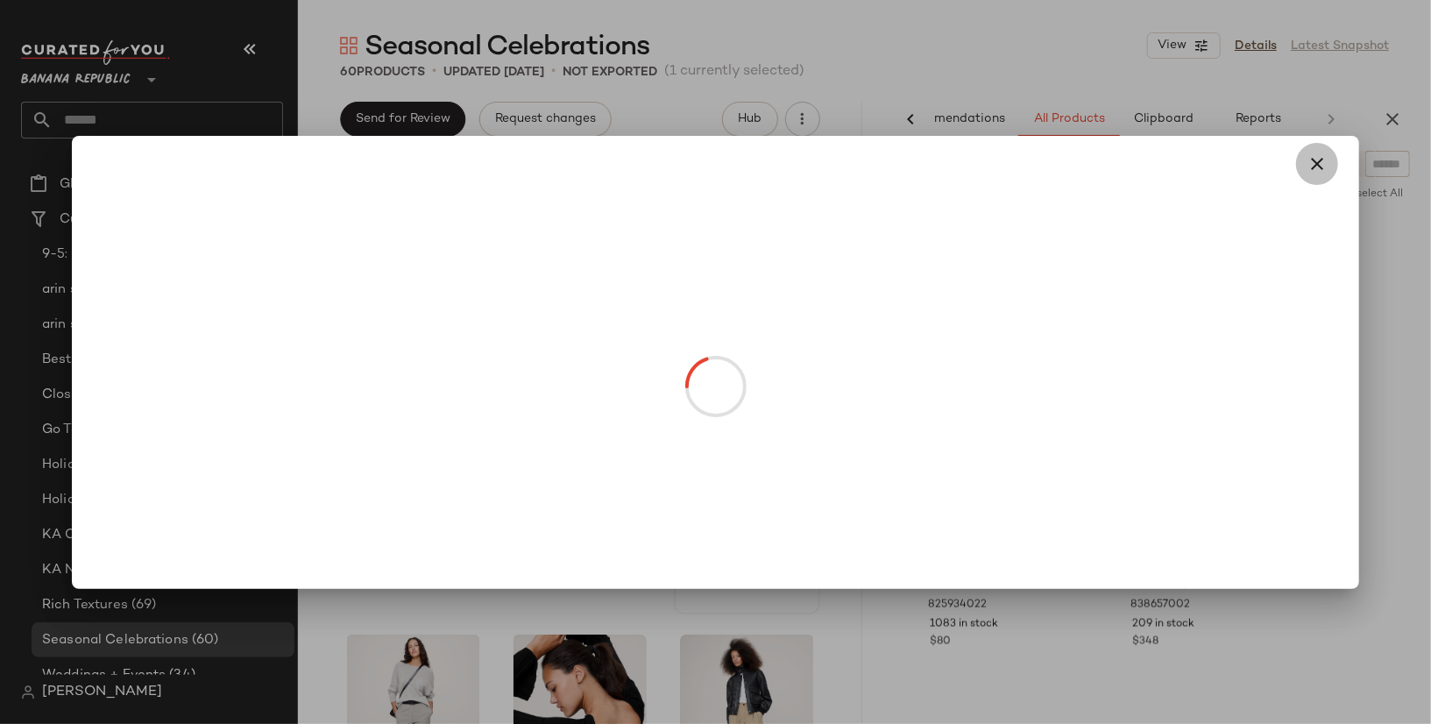
click at [1315, 163] on icon "button" at bounding box center [1316, 163] width 21 height 21
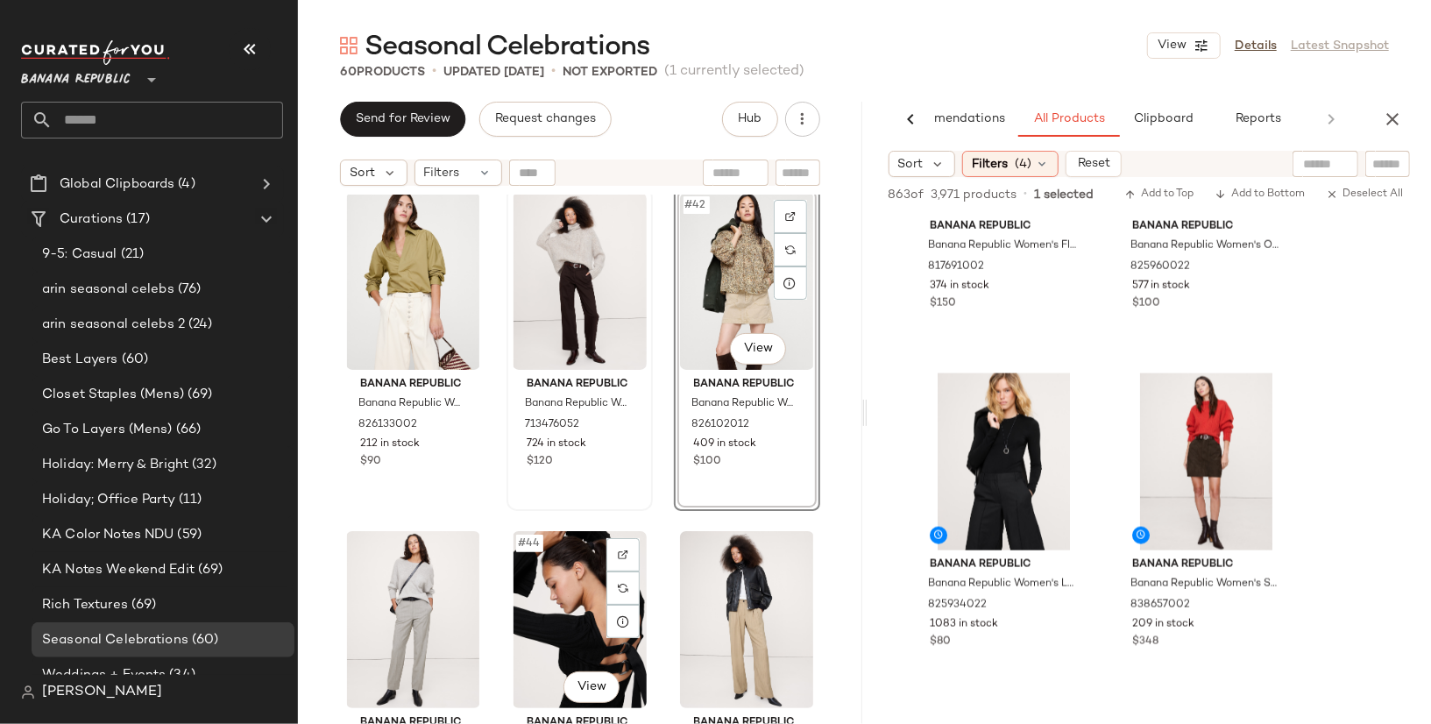
scroll to position [4421, 0]
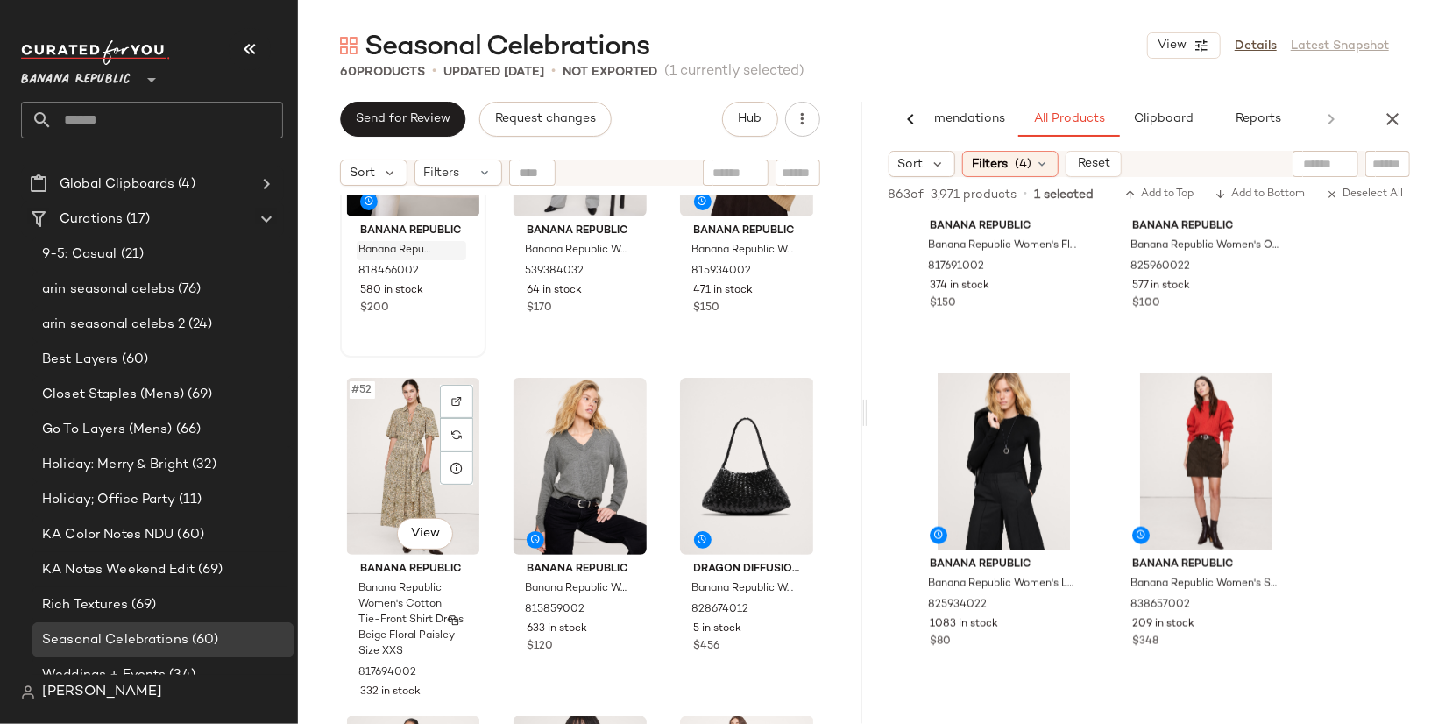
scroll to position [5405, 0]
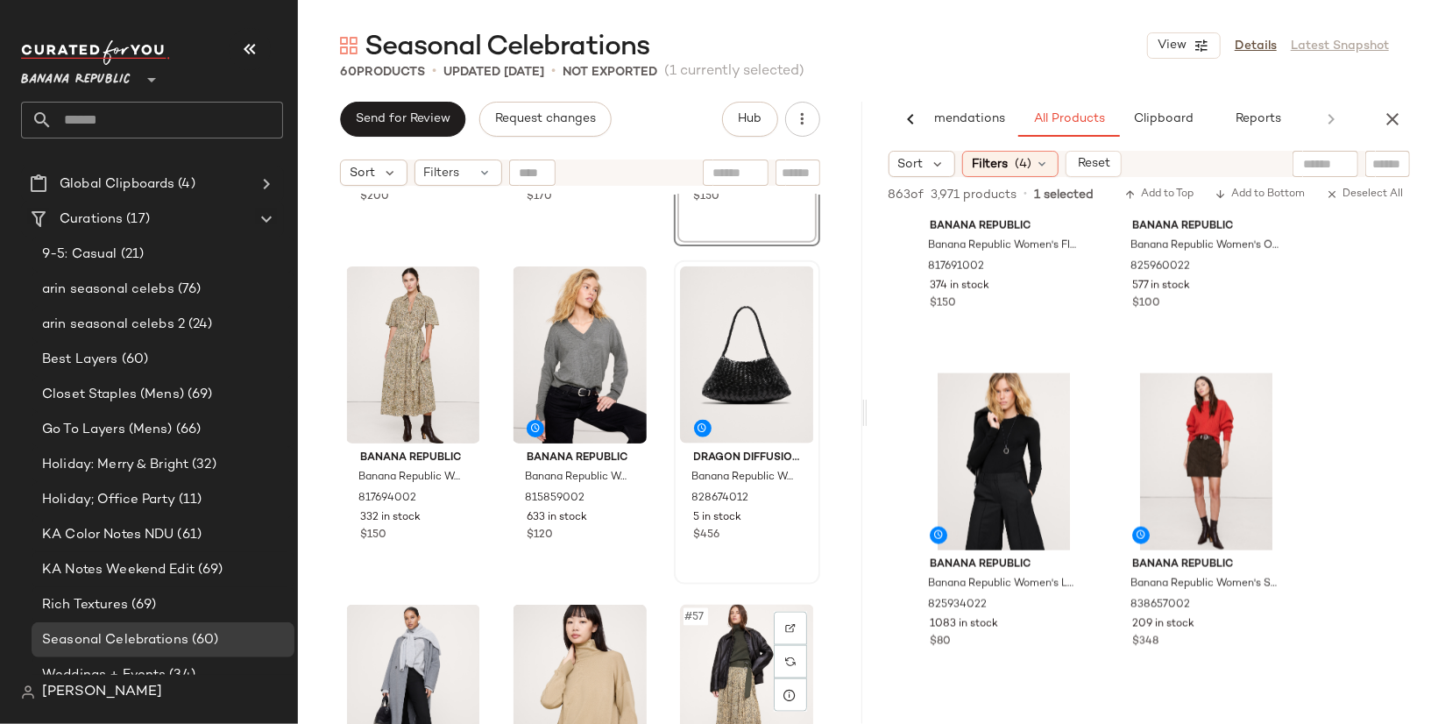
scroll to position [5897, 0]
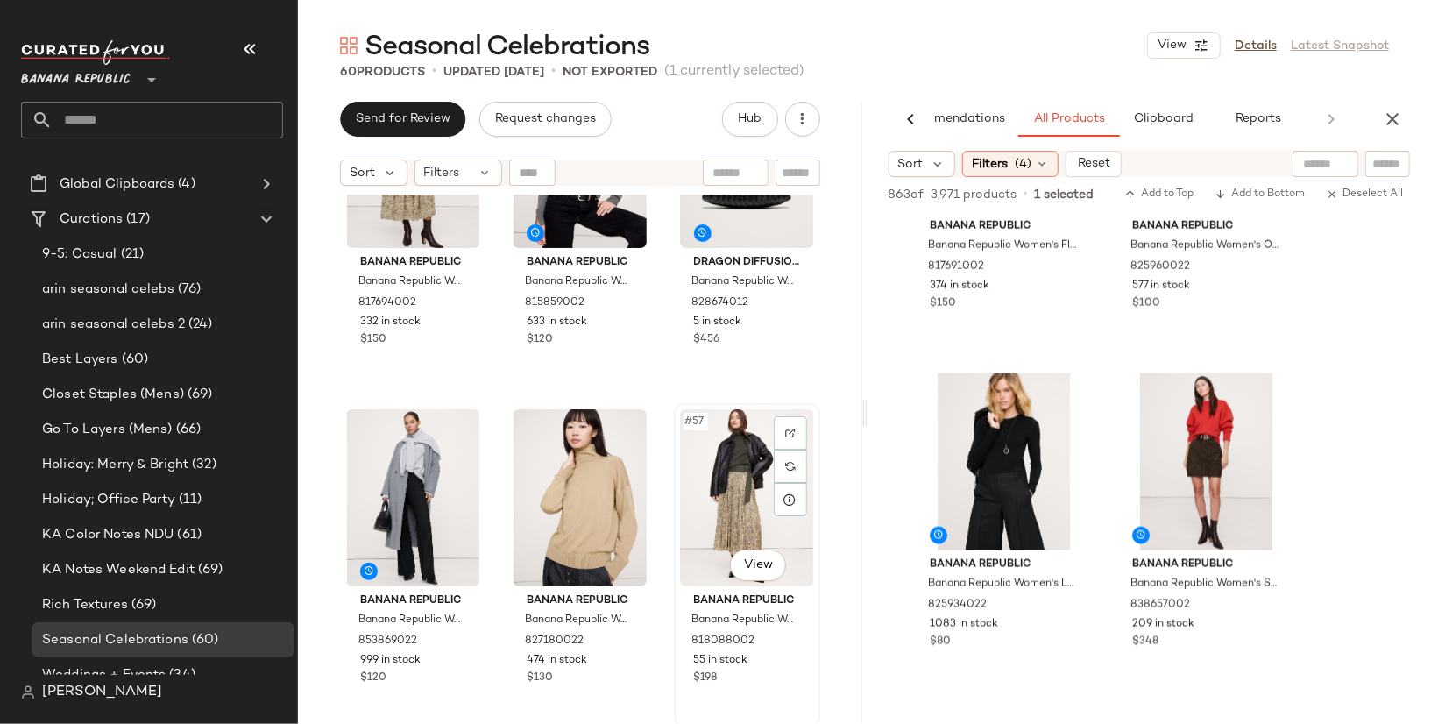
click at [728, 497] on div "#57 View" at bounding box center [747, 497] width 134 height 177
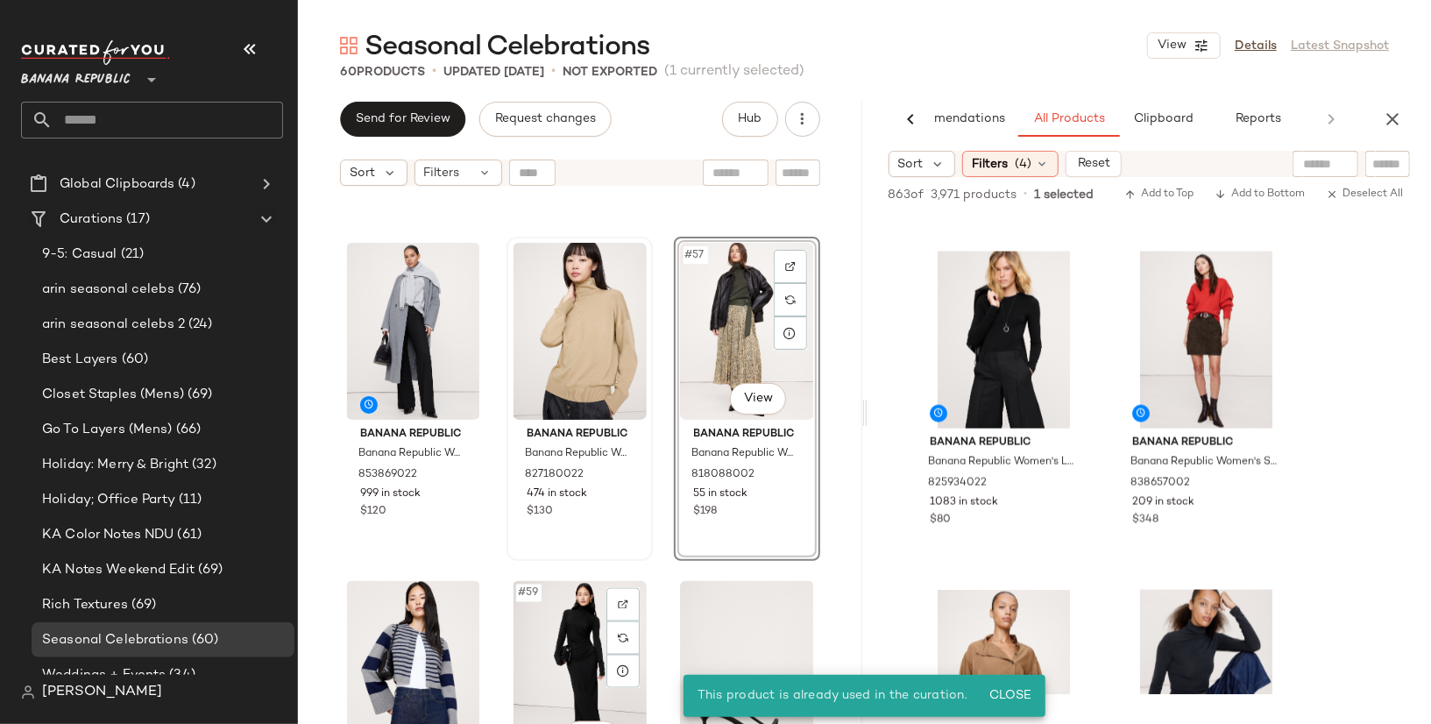
scroll to position [6194, 0]
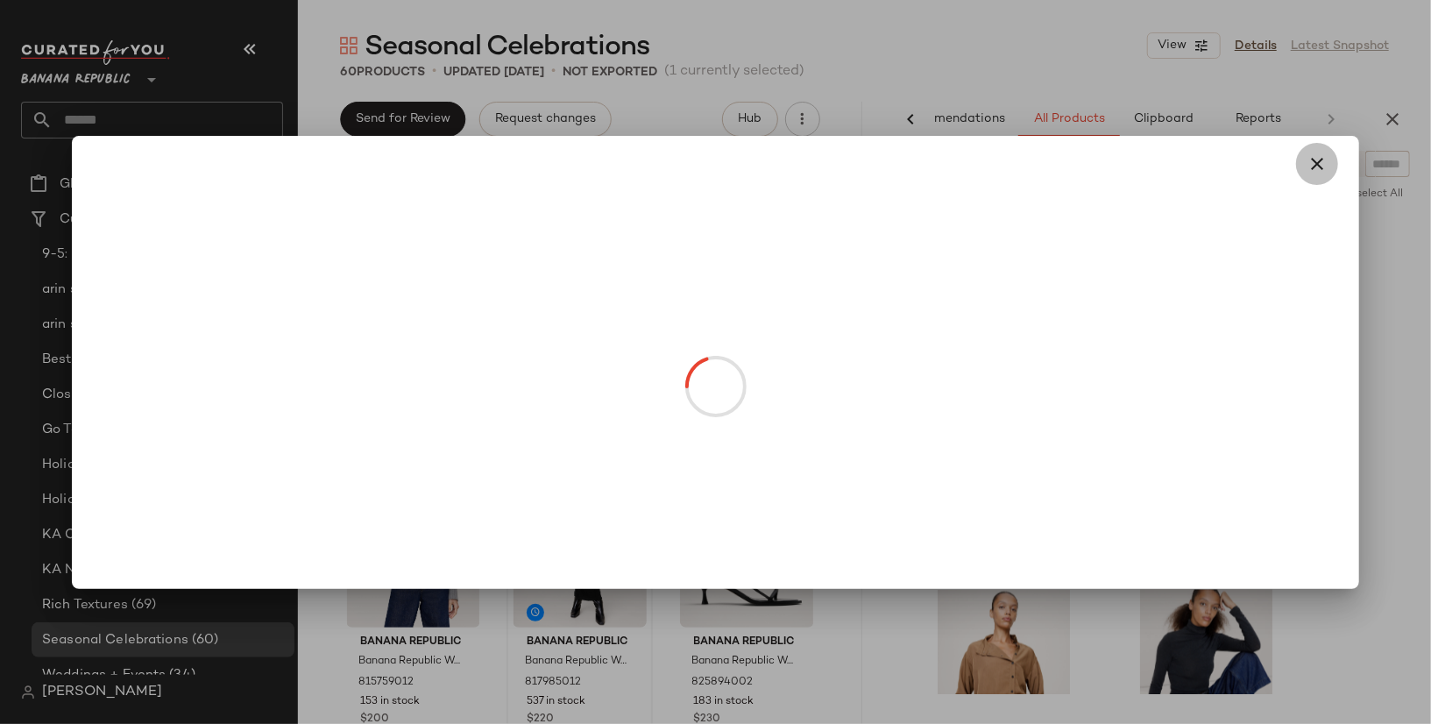
click at [1320, 156] on icon "button" at bounding box center [1316, 163] width 21 height 21
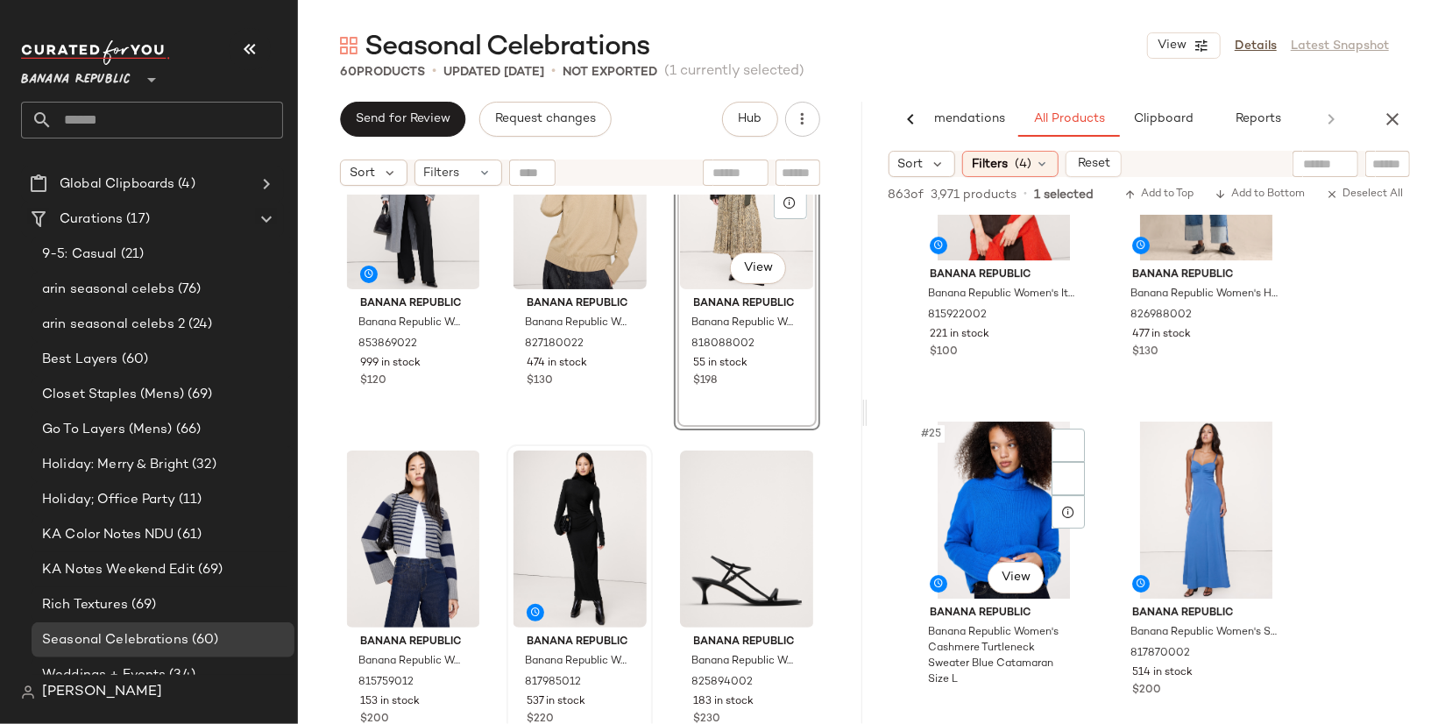
scroll to position [4061, 0]
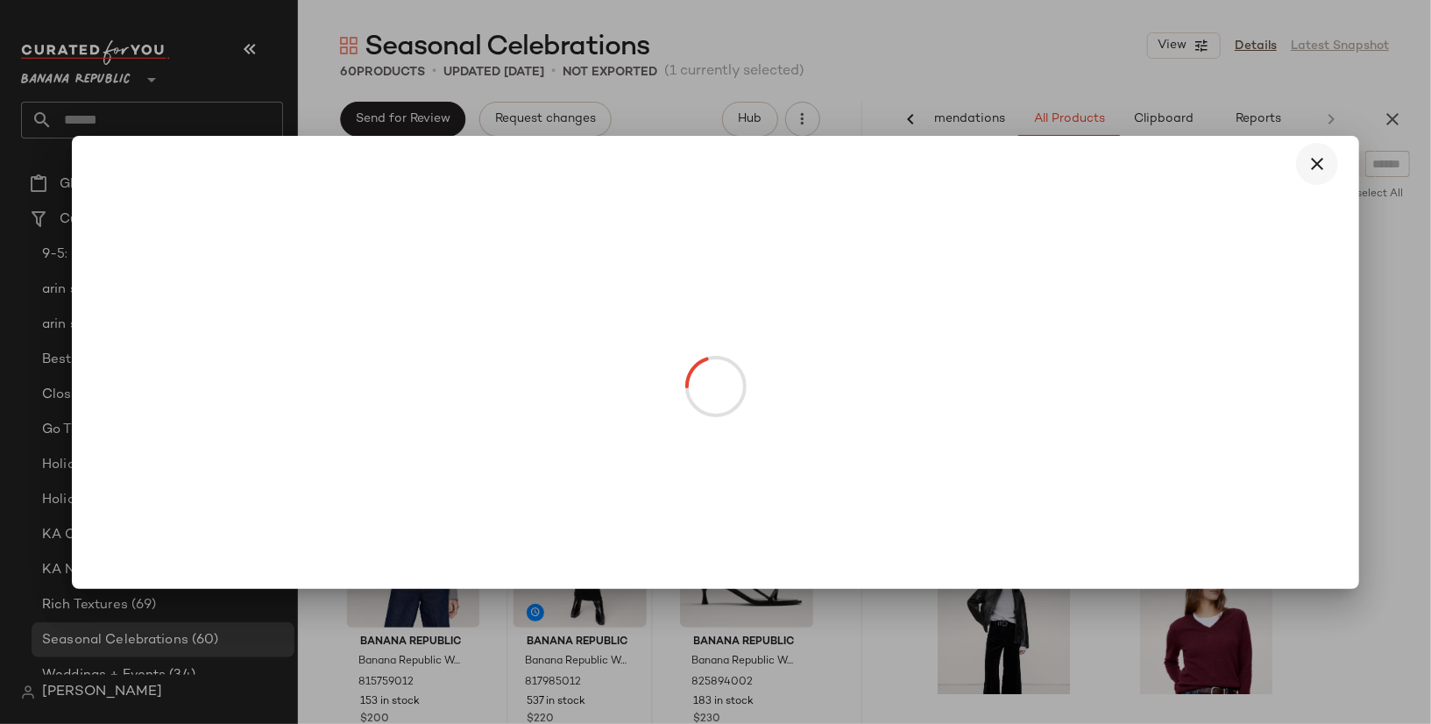
click at [1315, 159] on icon "button" at bounding box center [1316, 163] width 21 height 21
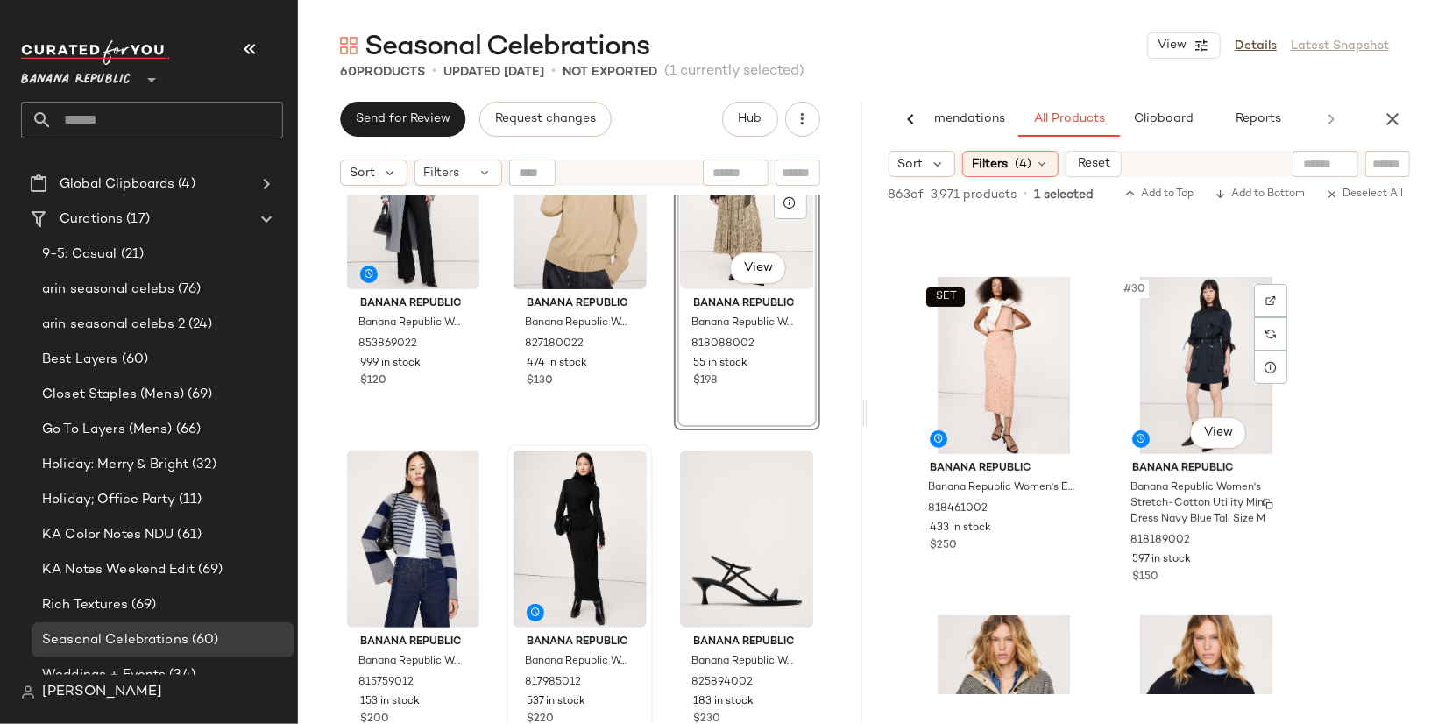
scroll to position [4677, 0]
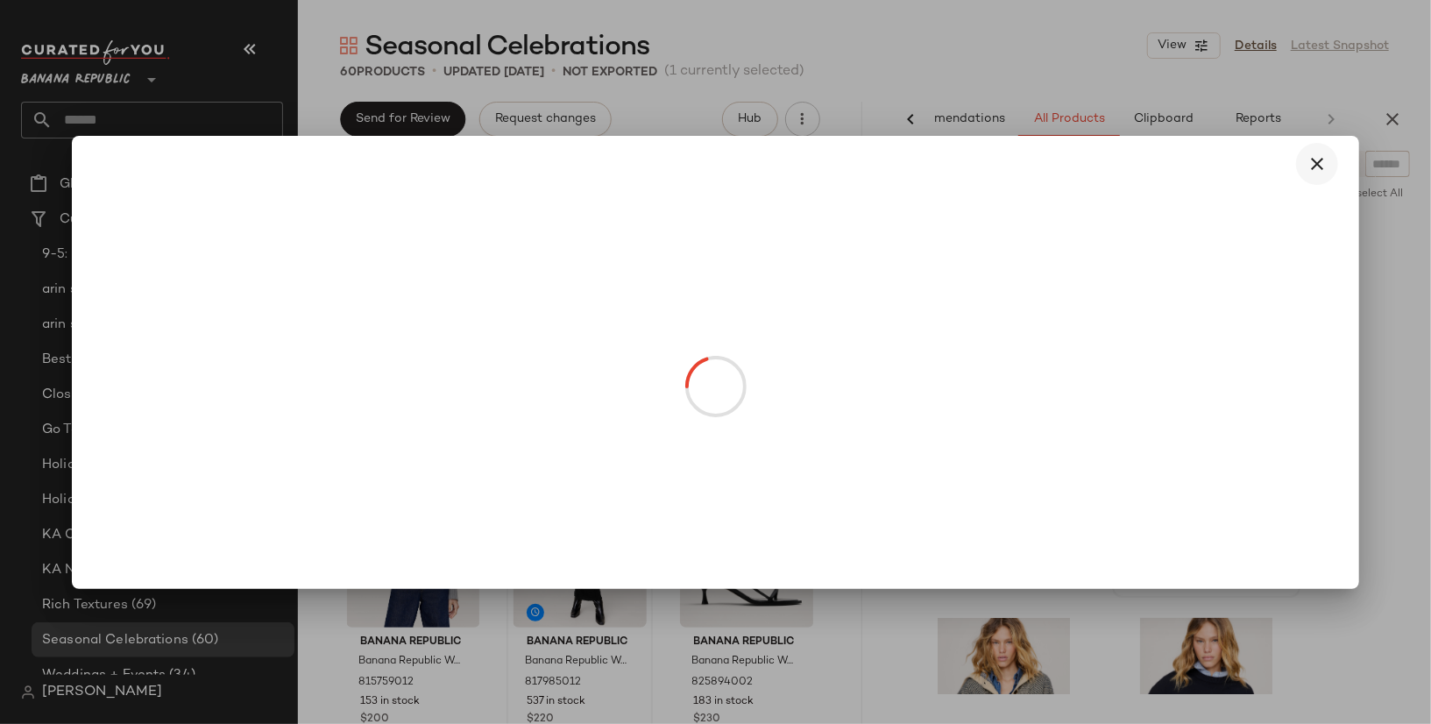
click at [1322, 159] on icon "button" at bounding box center [1316, 163] width 21 height 21
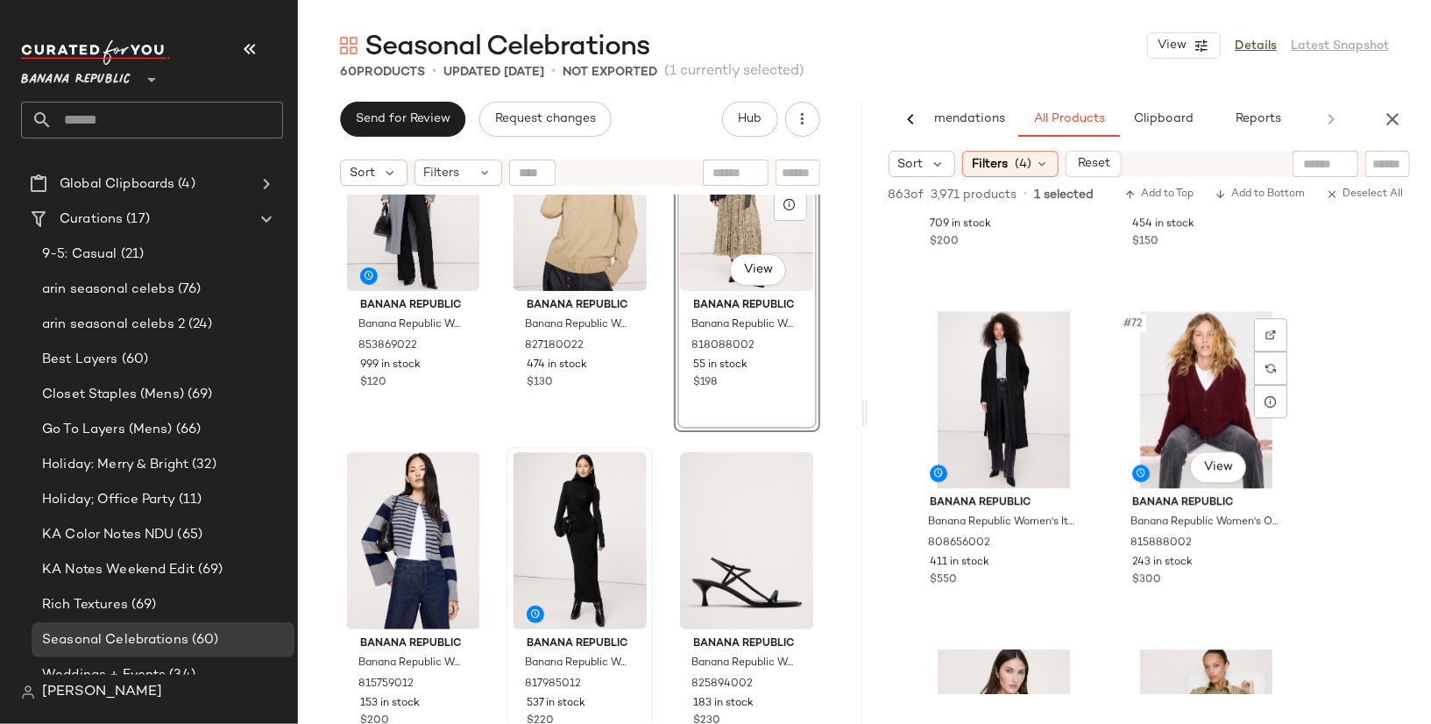
scroll to position [11778, 0]
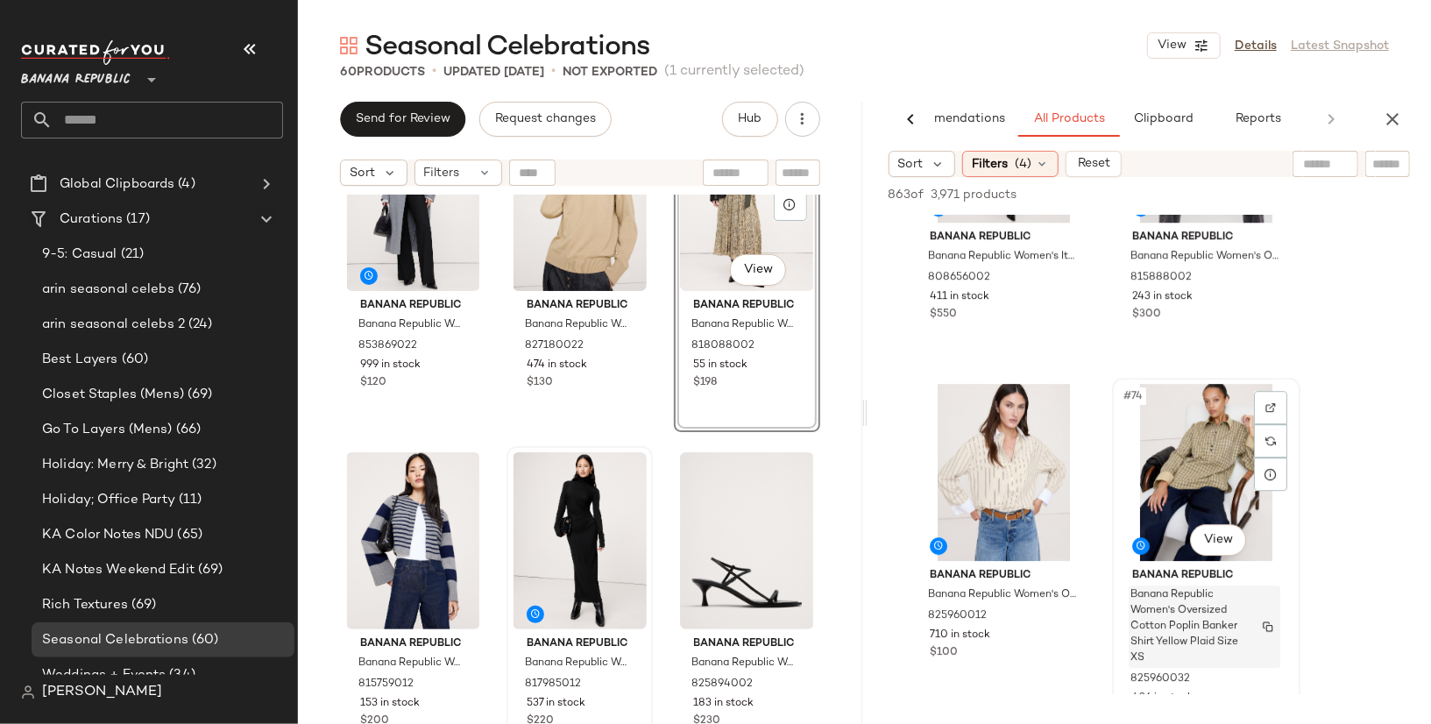
scroll to position [12028, 0]
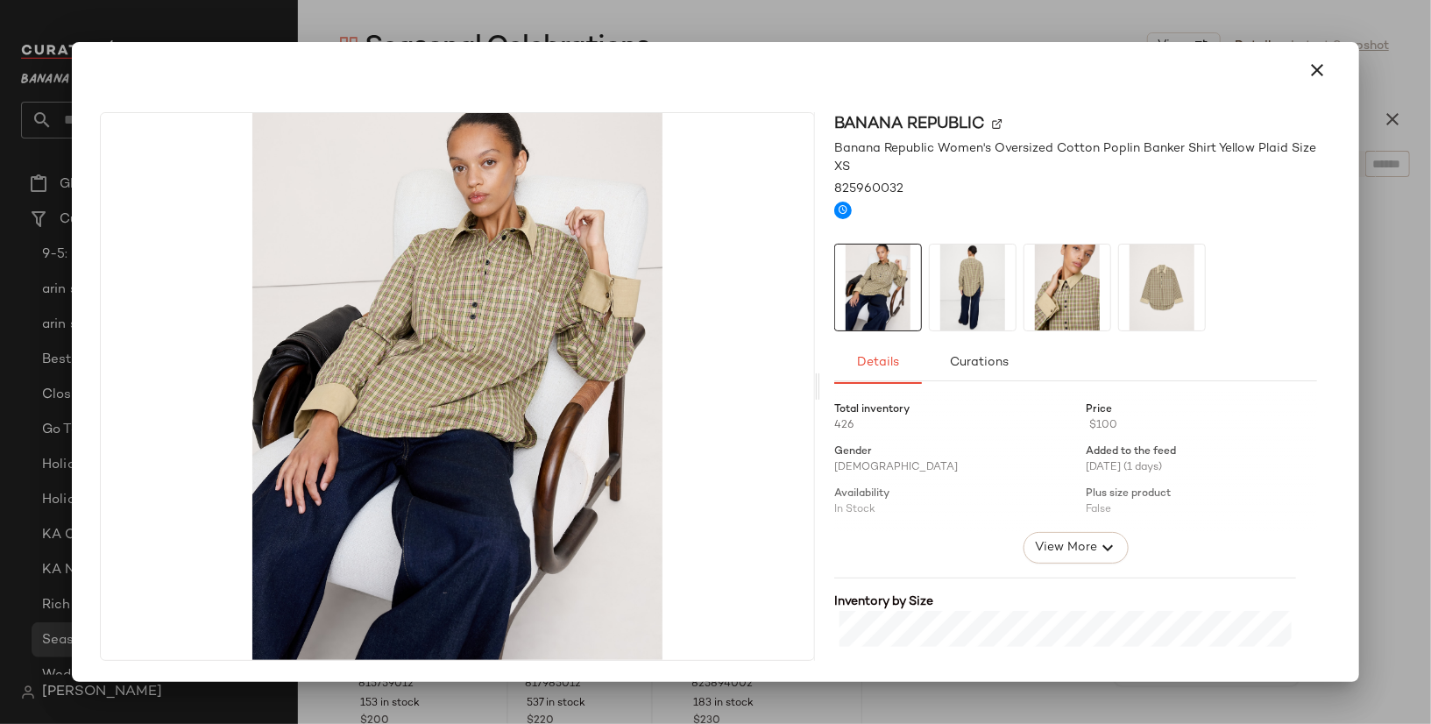
click at [1330, 169] on div "Banana Republic Banana Republic Women's Oversized Cotton Poplin Banker Shirt Ye…" at bounding box center [1075, 386] width 511 height 548
click at [1316, 66] on icon "button" at bounding box center [1316, 70] width 21 height 21
click at [1064, 314] on img at bounding box center [1067, 287] width 86 height 86
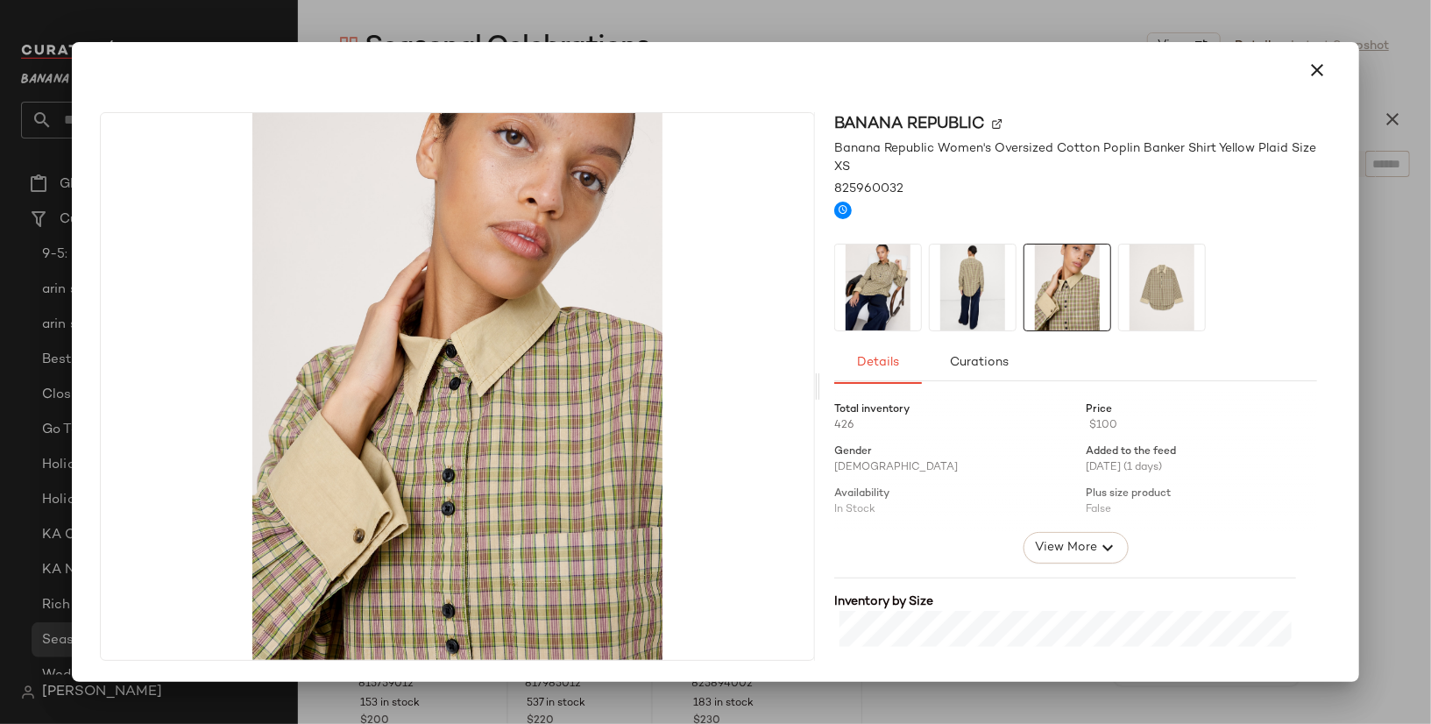
click at [895, 315] on img at bounding box center [878, 287] width 86 height 86
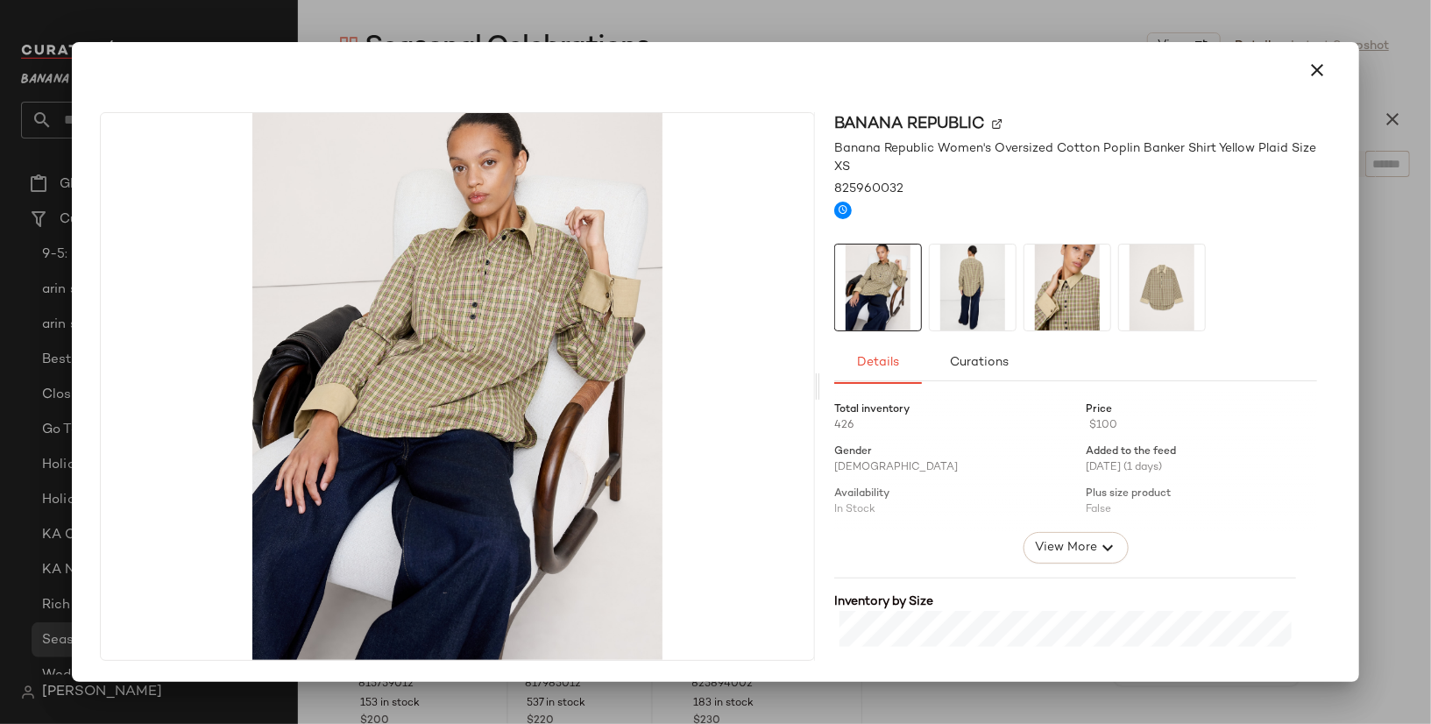
click at [967, 315] on img at bounding box center [973, 287] width 86 height 86
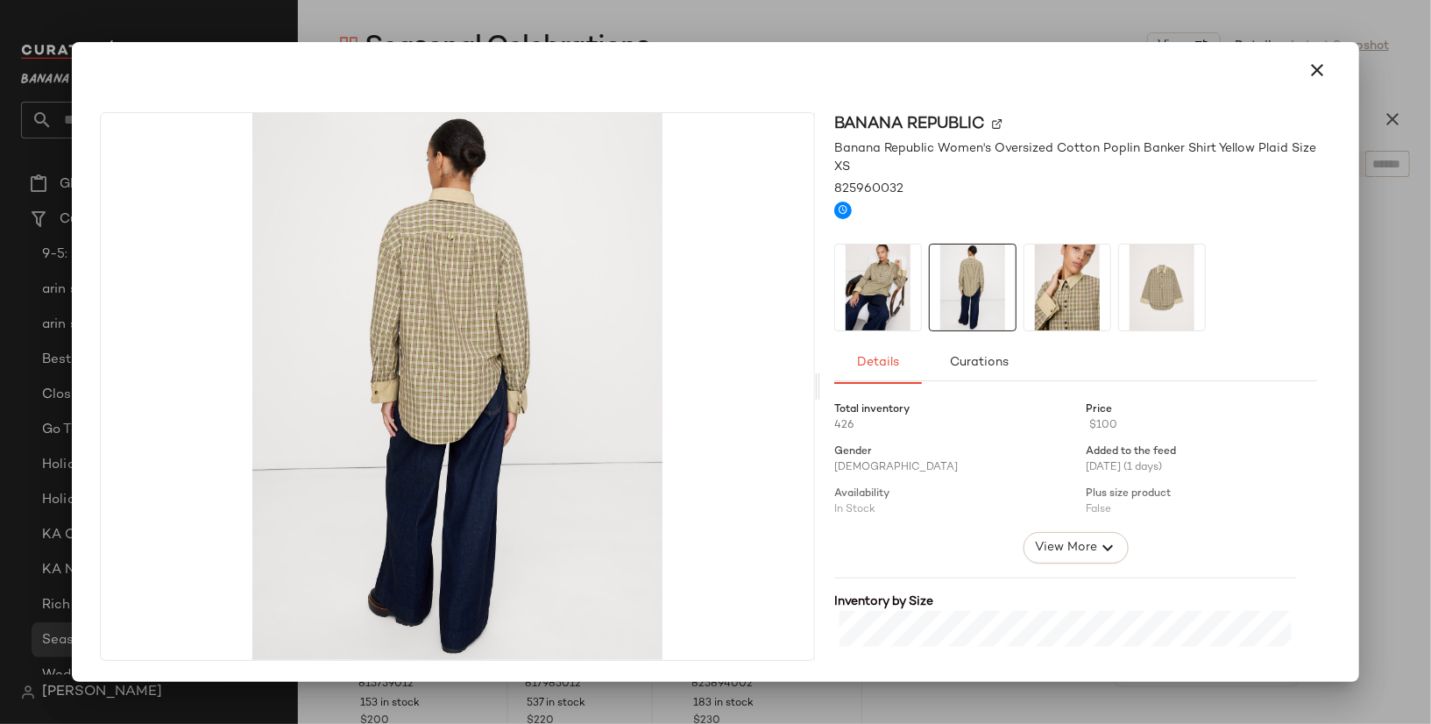
click at [1067, 303] on img at bounding box center [1067, 287] width 86 height 86
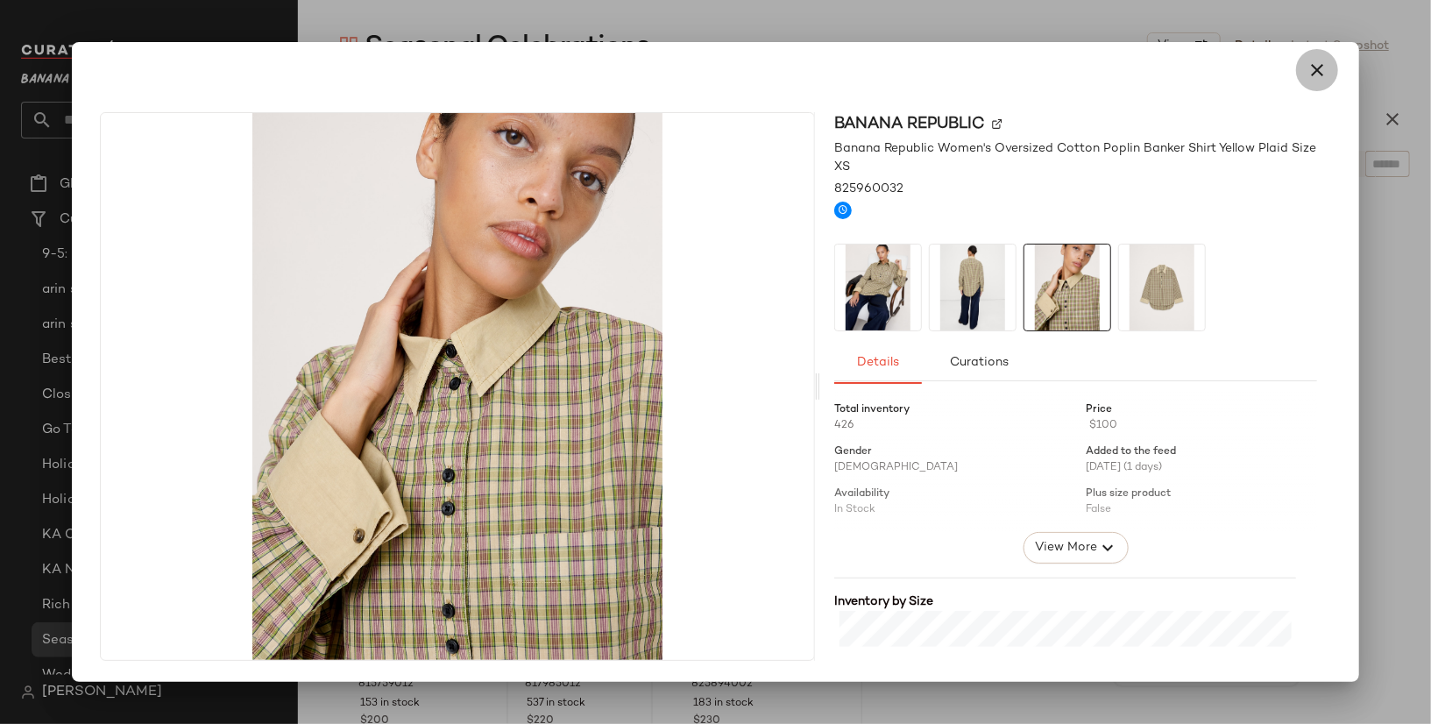
click at [1328, 63] on button "button" at bounding box center [1317, 70] width 42 height 42
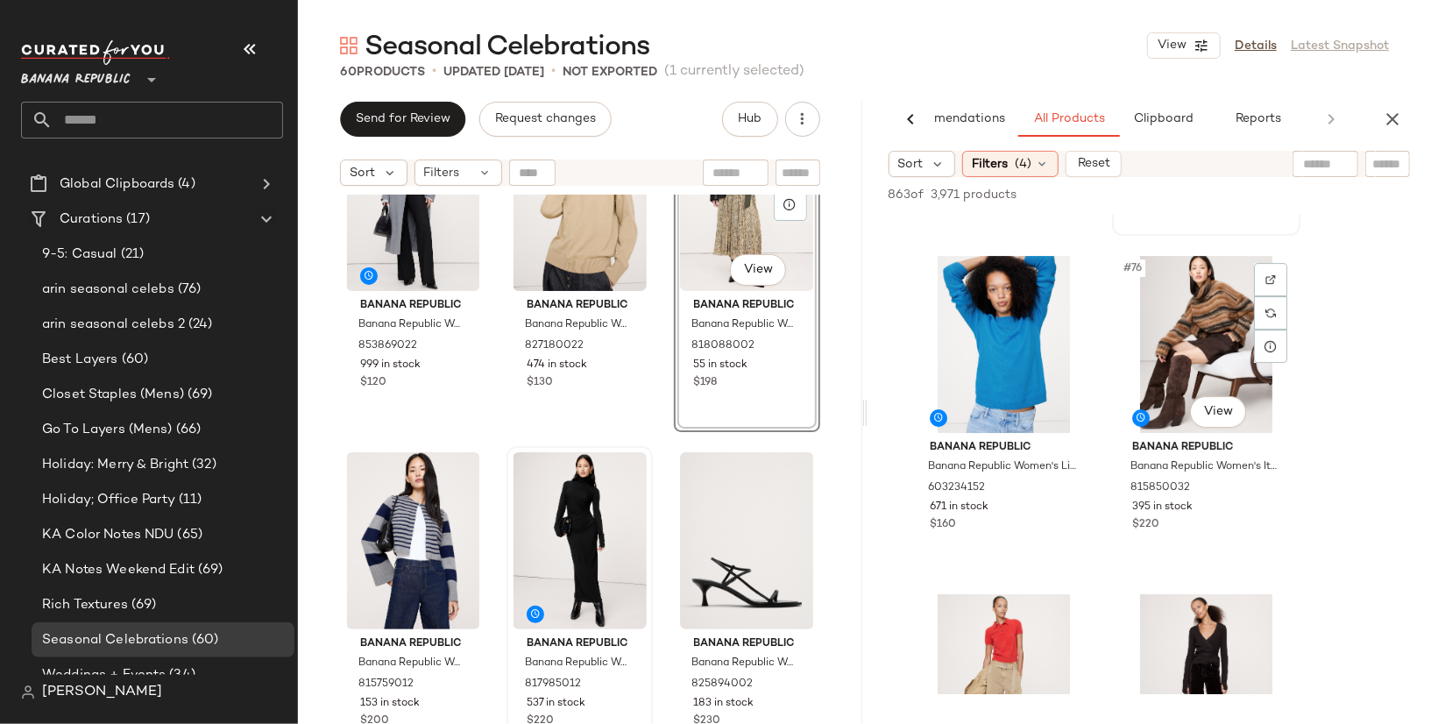
scroll to position [12475, 0]
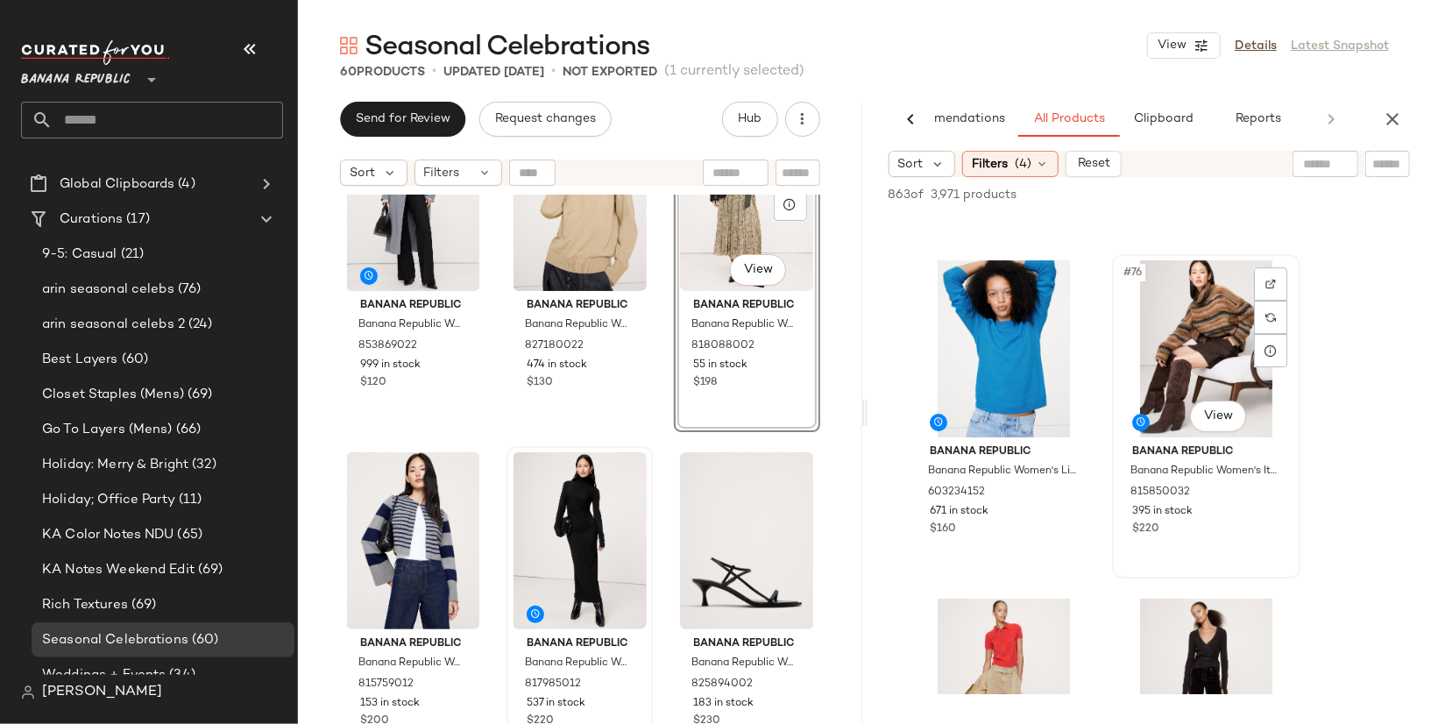
click at [1217, 335] on div "#76 View" at bounding box center [1206, 348] width 176 height 177
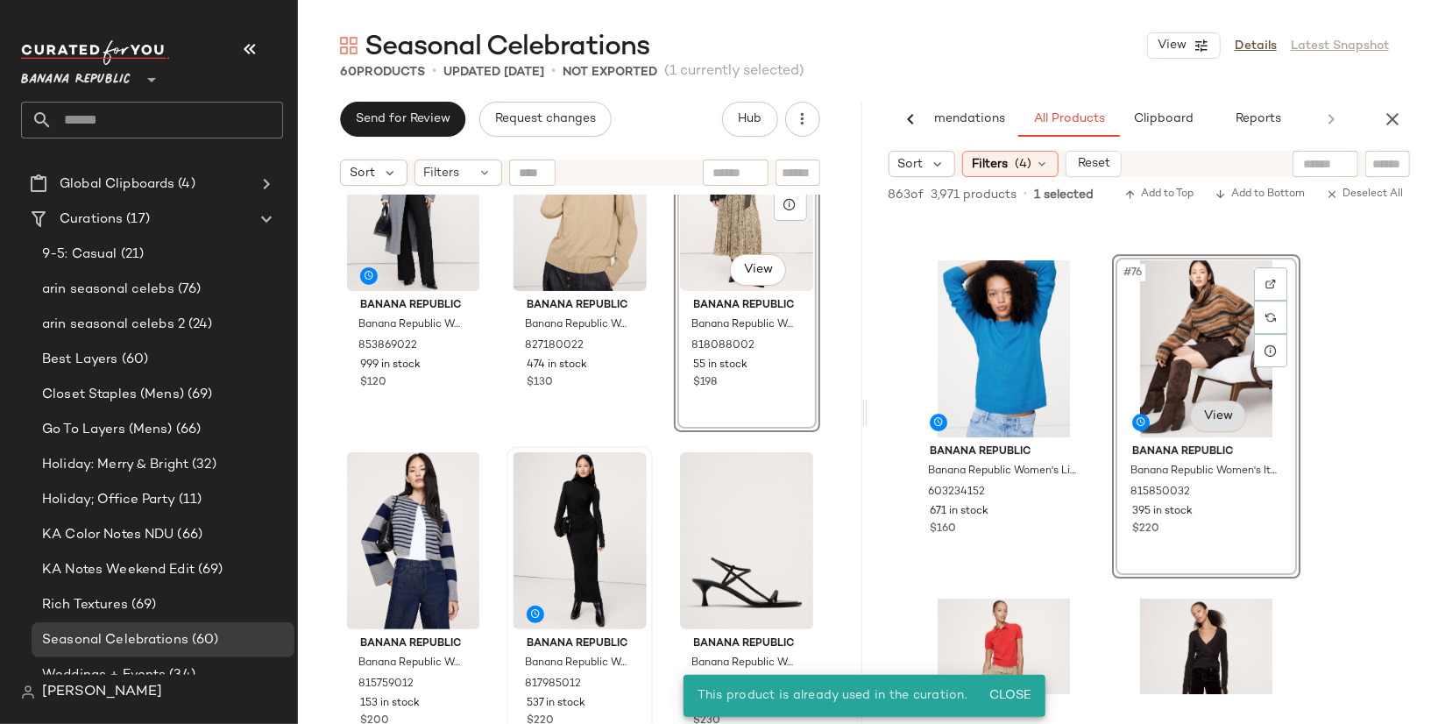
click at [1207, 408] on body "Banana Republic ** Dashboard All Products Global Clipboards (4) Curations (17) …" at bounding box center [715, 362] width 1431 height 724
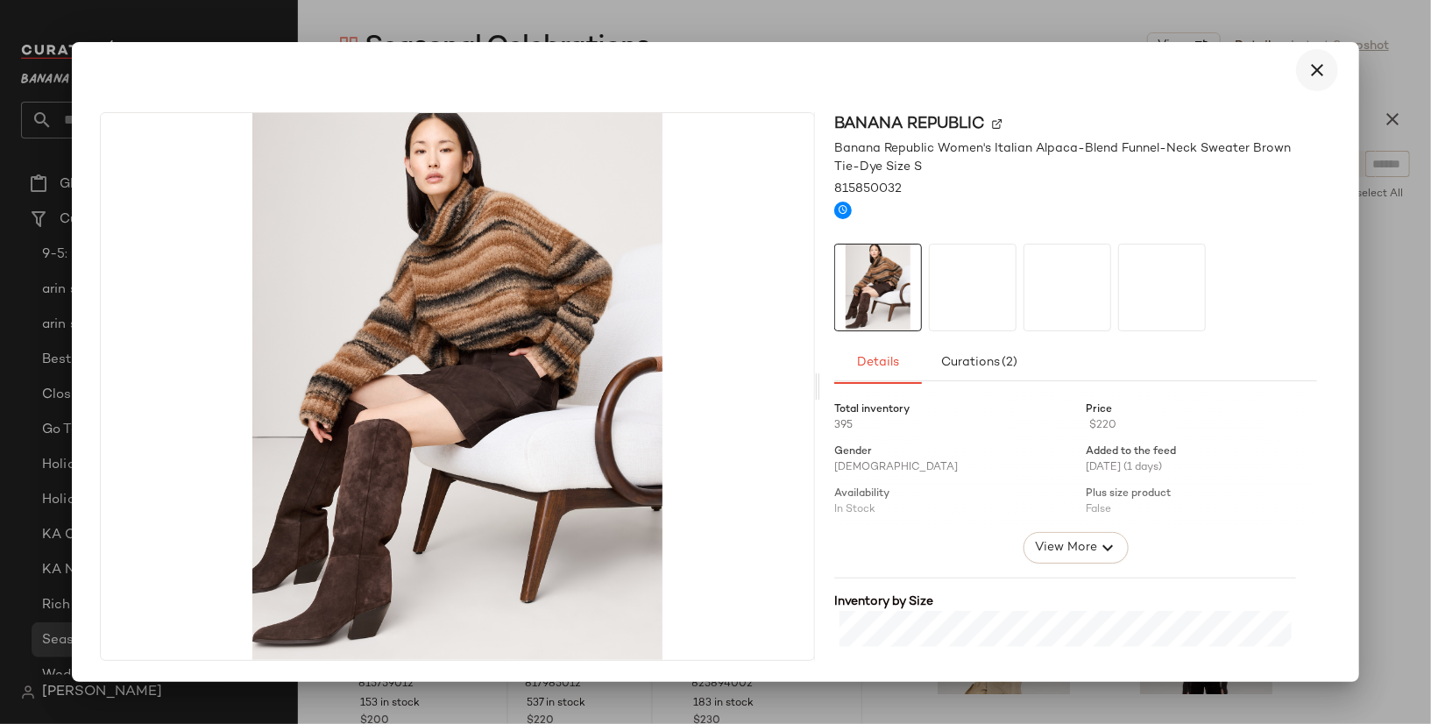
click at [1314, 70] on icon "button" at bounding box center [1316, 70] width 21 height 21
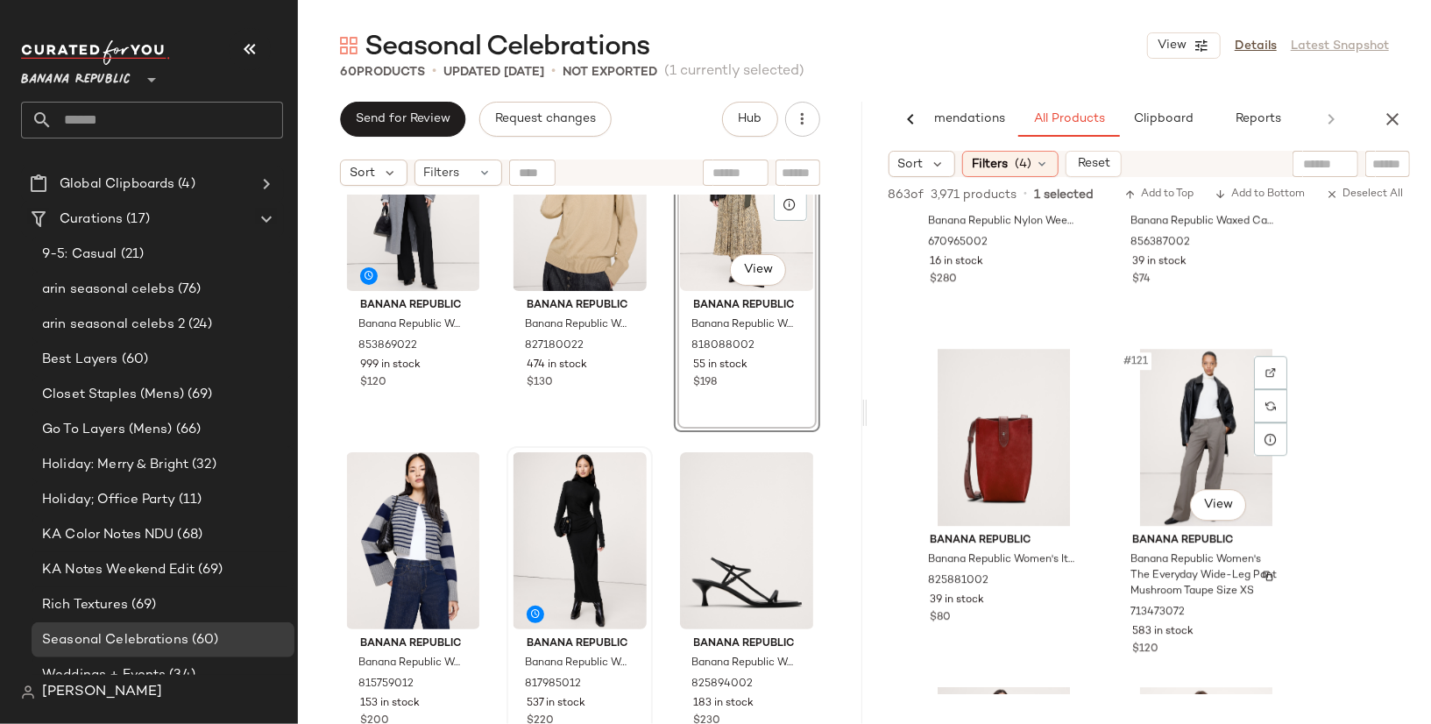
scroll to position [16500, 0]
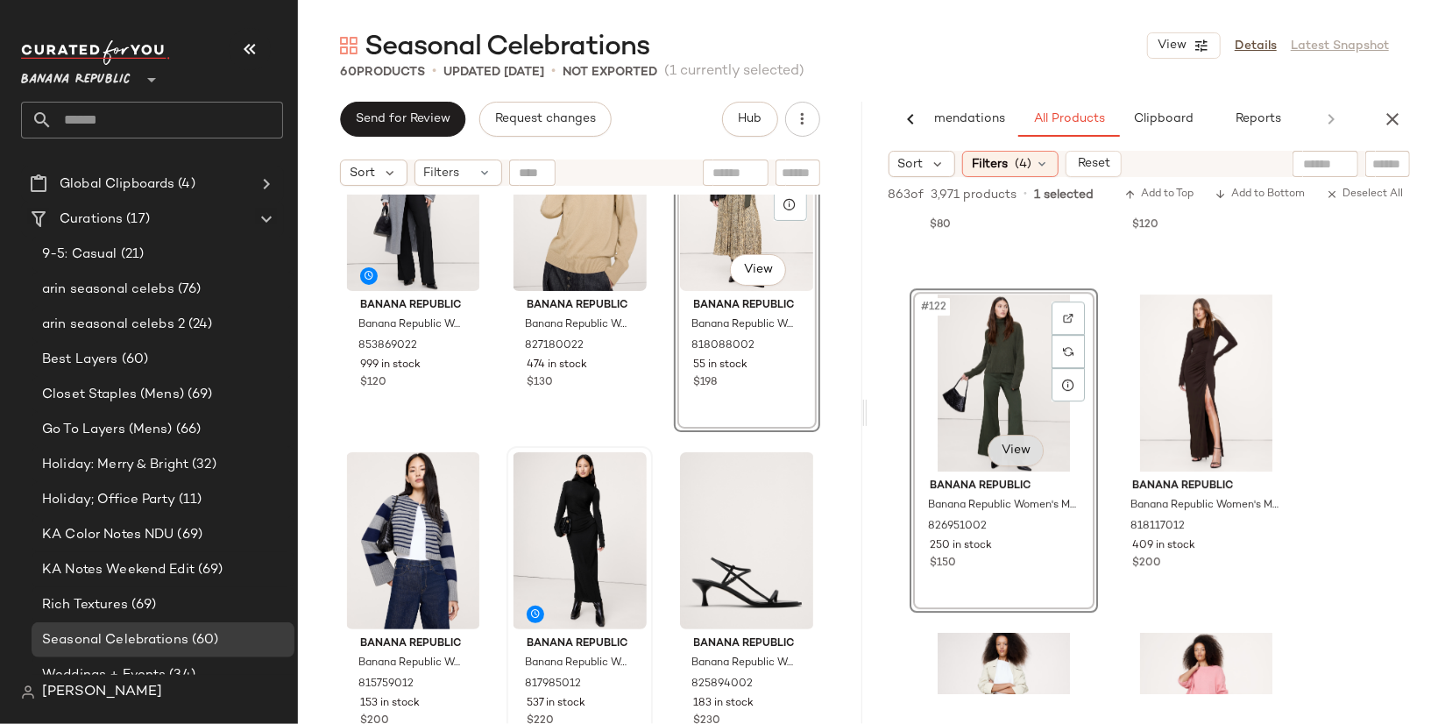
click at [1008, 452] on body "Banana Republic ** Dashboard All Products Global Clipboards (4) Curations (17) …" at bounding box center [715, 362] width 1431 height 724
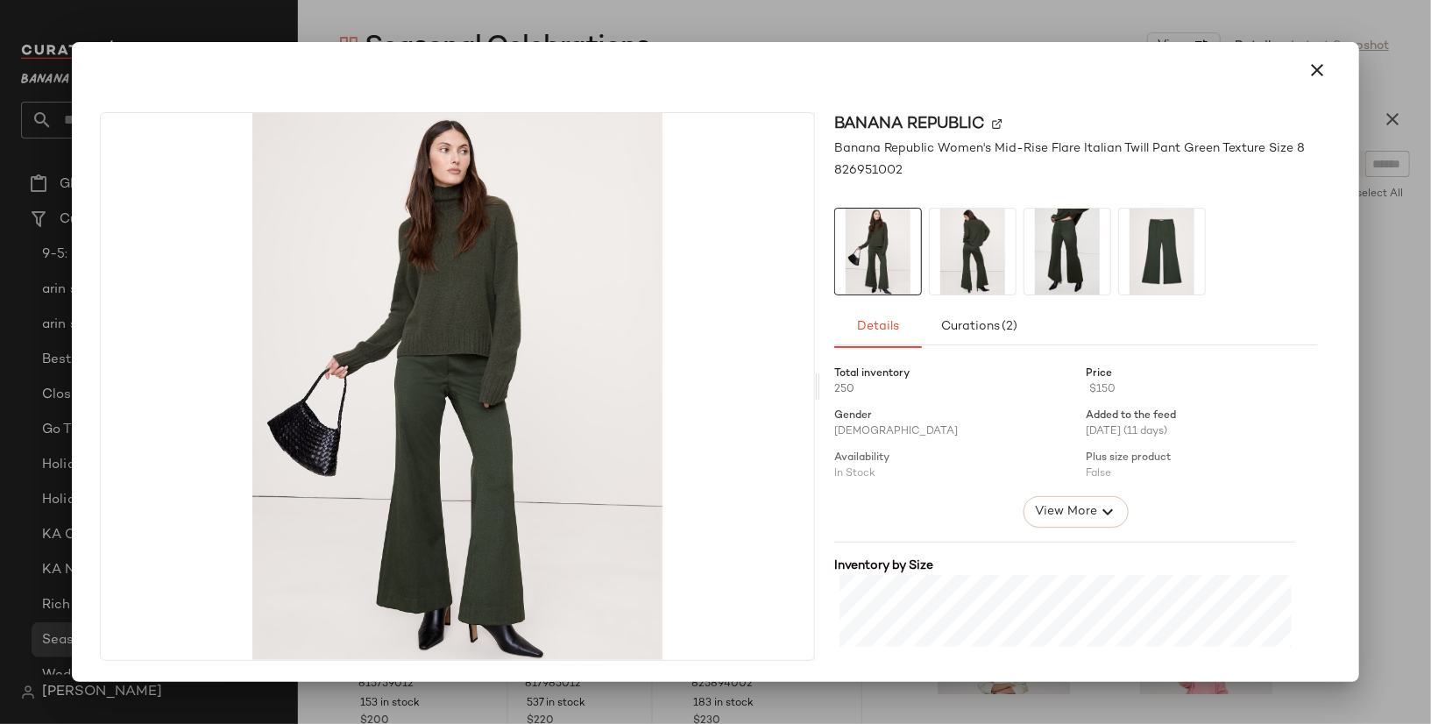
click at [1058, 271] on img at bounding box center [1067, 252] width 86 height 86
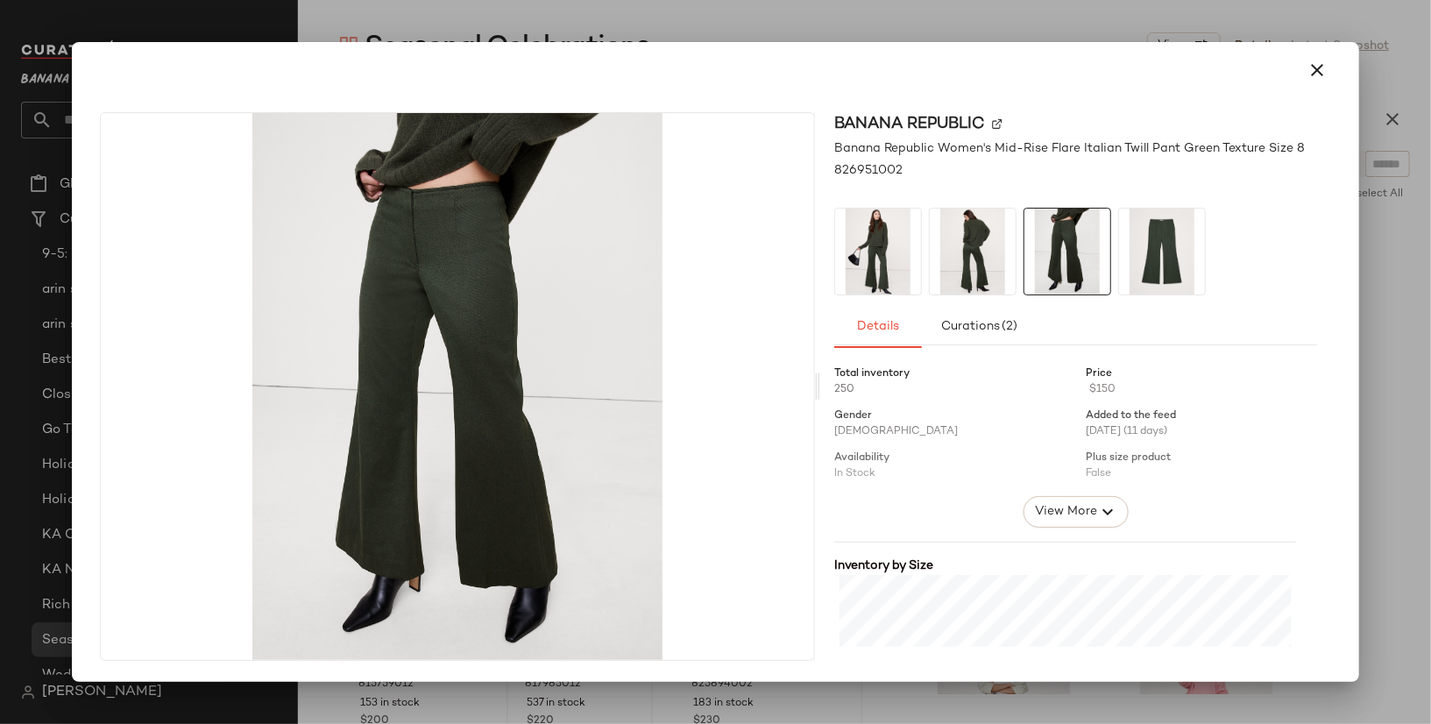
click at [951, 266] on img at bounding box center [973, 252] width 86 height 86
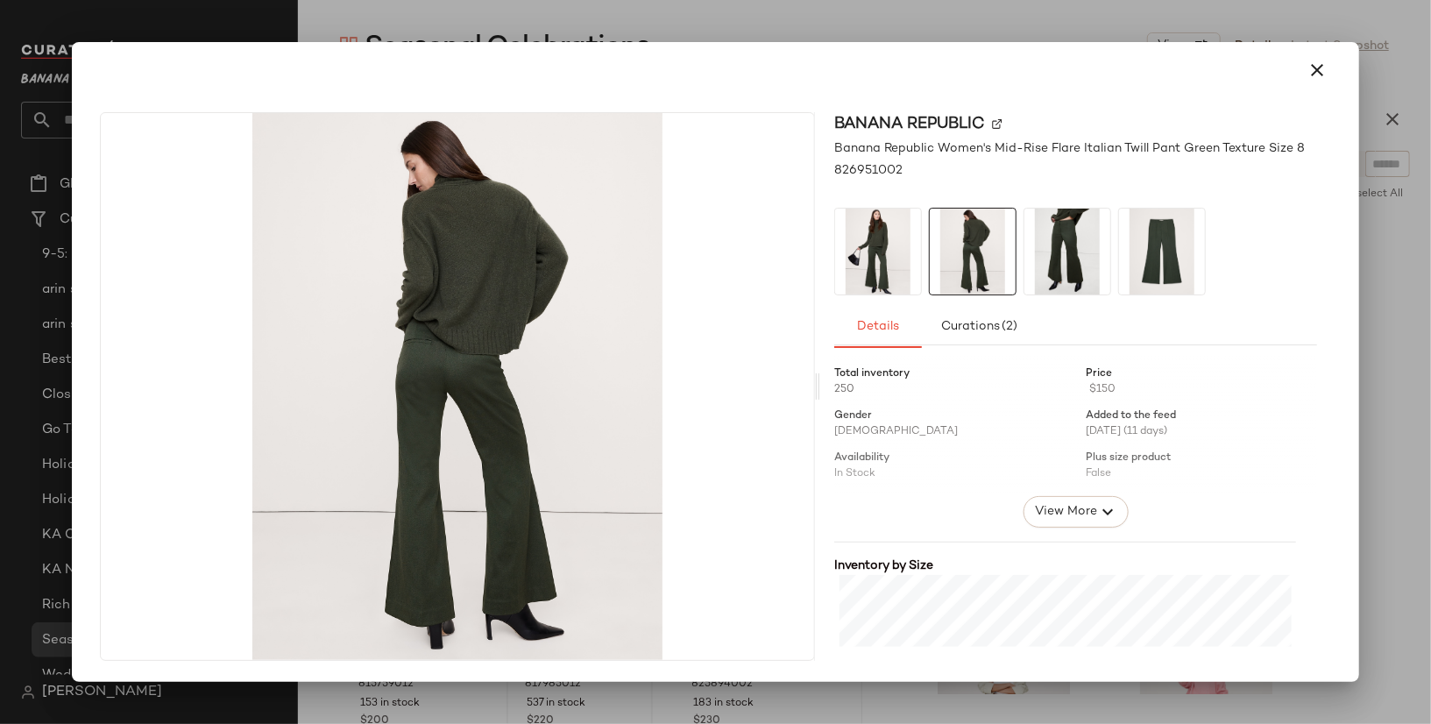
click at [1159, 262] on img at bounding box center [1162, 252] width 86 height 86
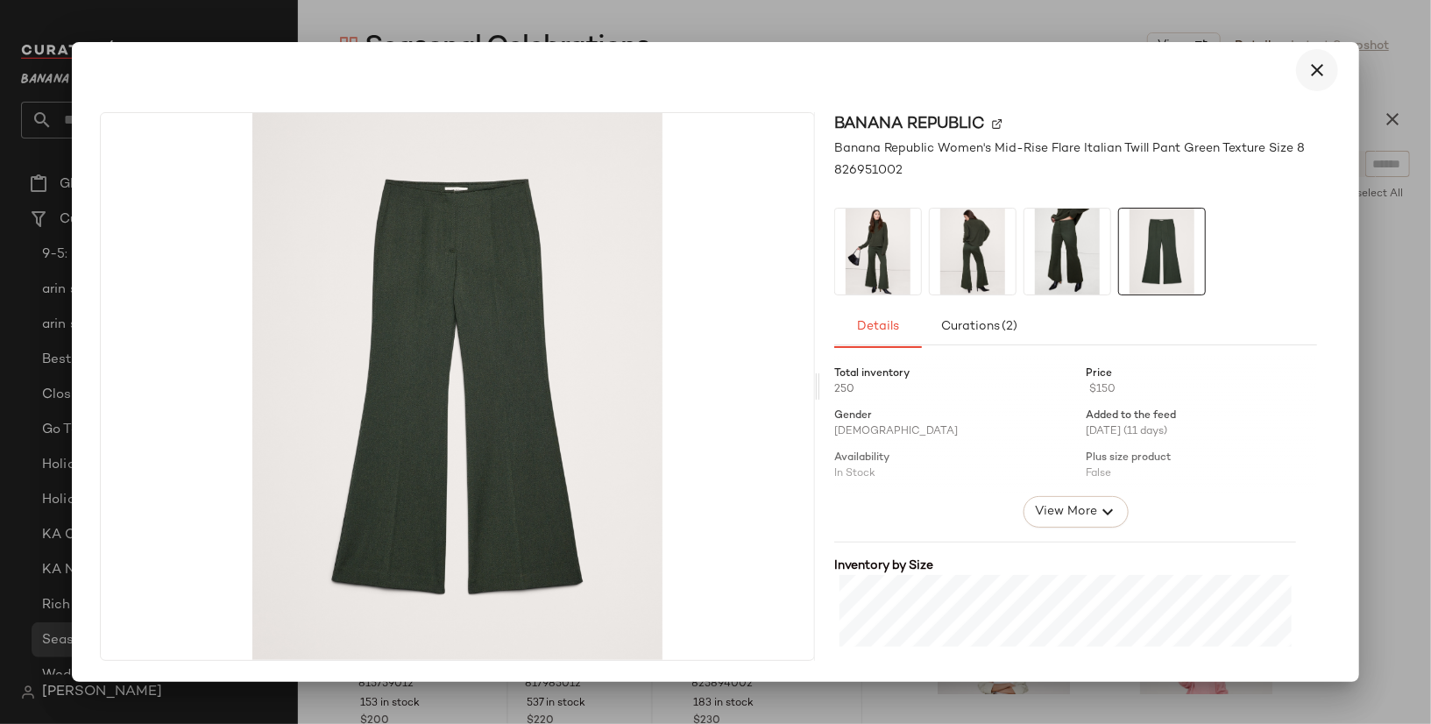
click at [1325, 67] on icon "button" at bounding box center [1316, 70] width 21 height 21
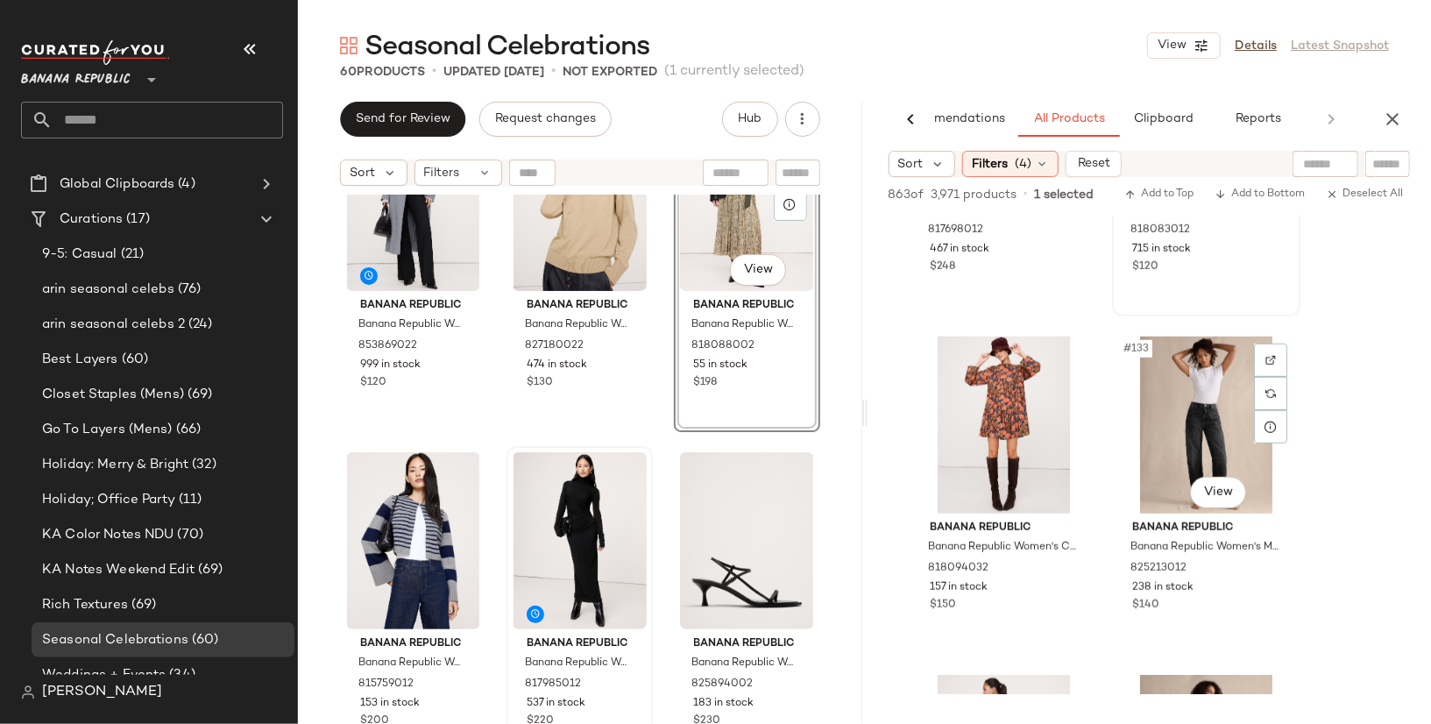
scroll to position [18147, 0]
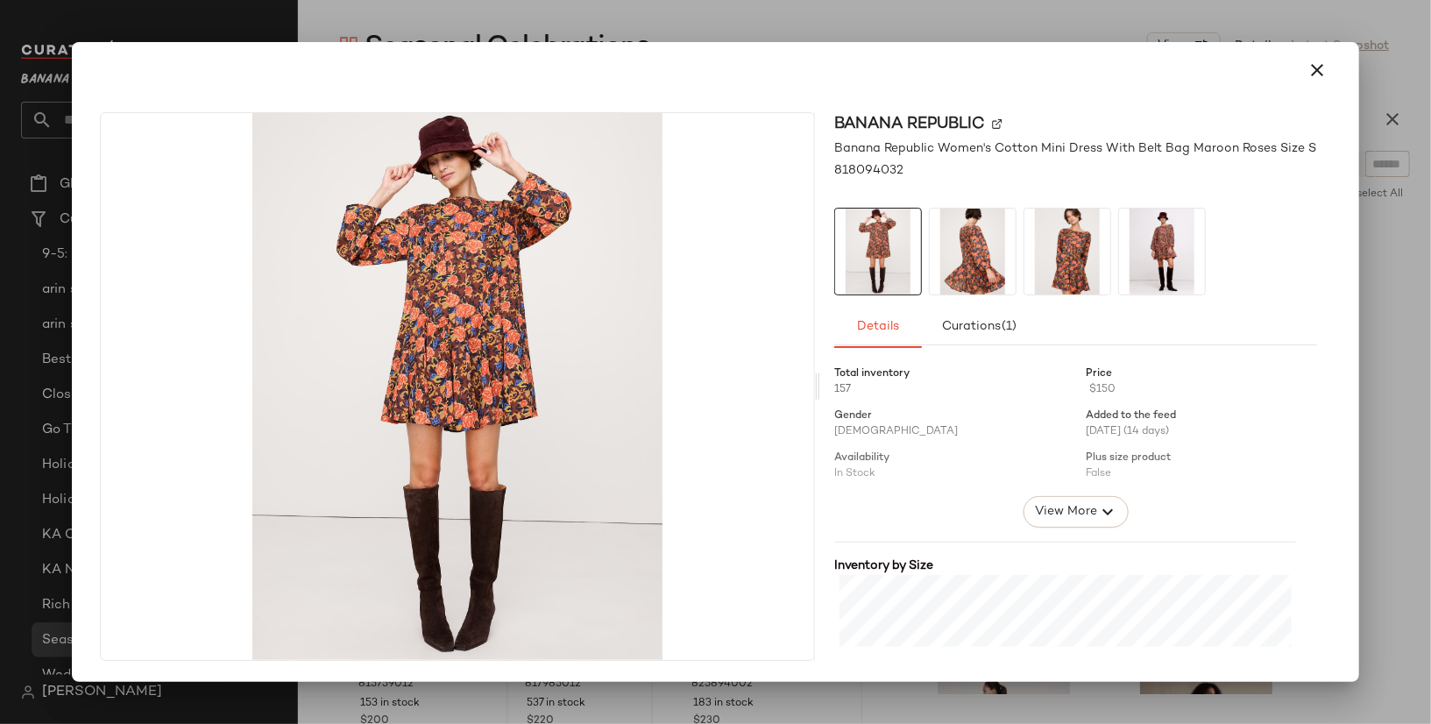
click at [1055, 258] on img at bounding box center [1067, 252] width 86 height 86
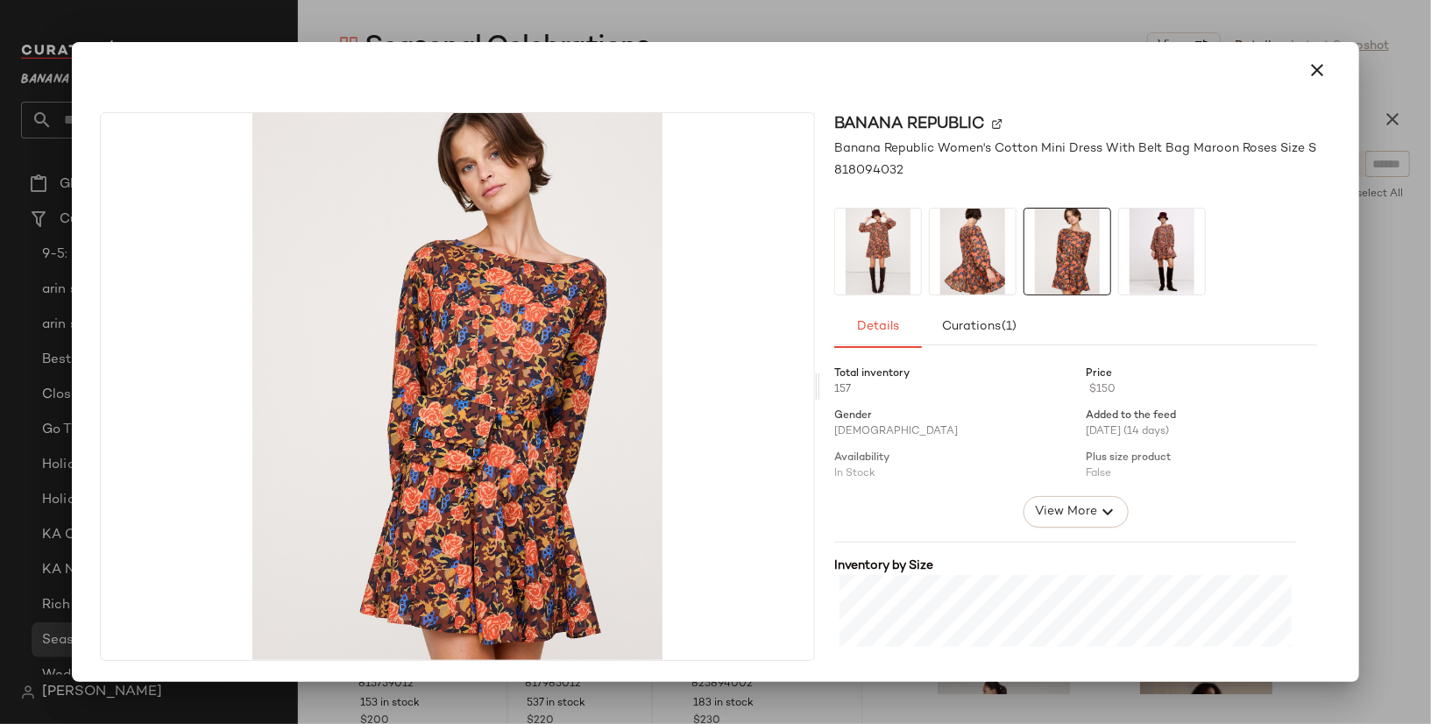
click at [879, 286] on img at bounding box center [878, 252] width 86 height 86
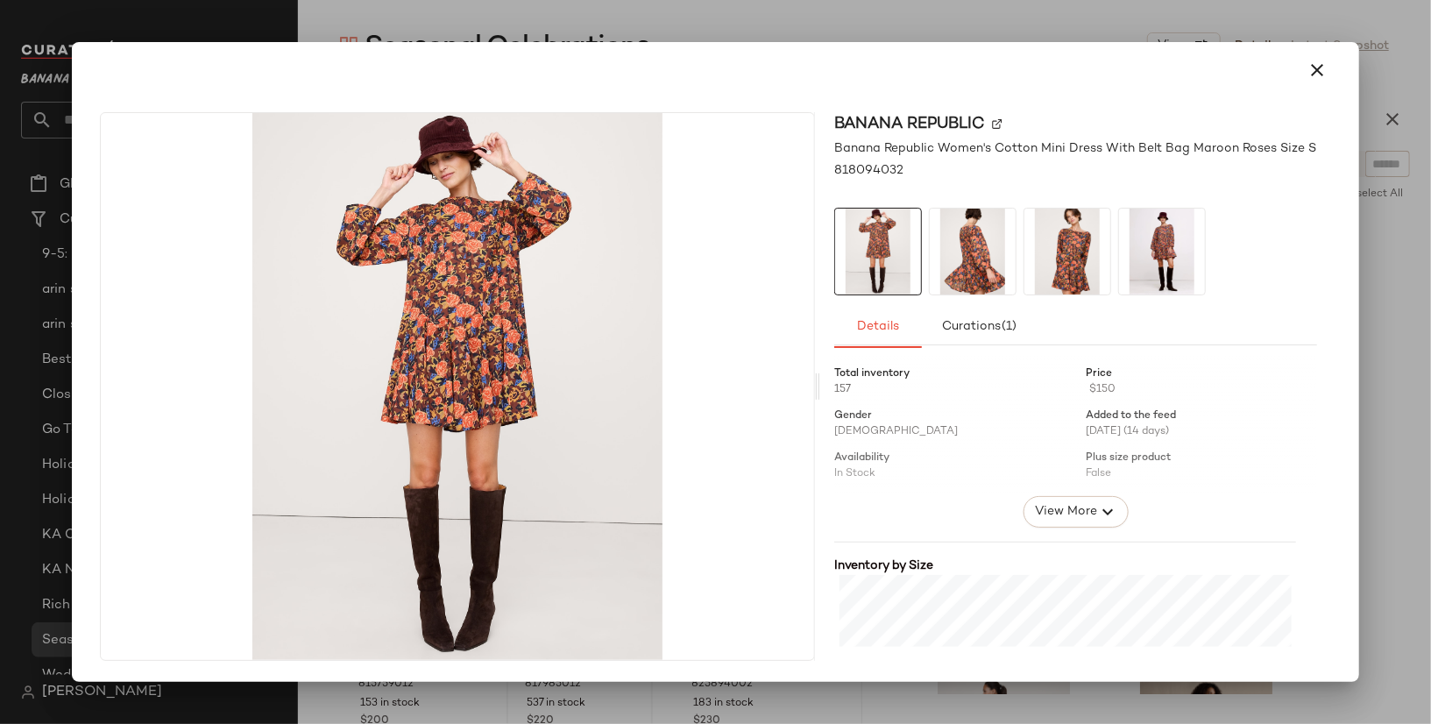
click at [1157, 276] on img at bounding box center [1162, 252] width 86 height 86
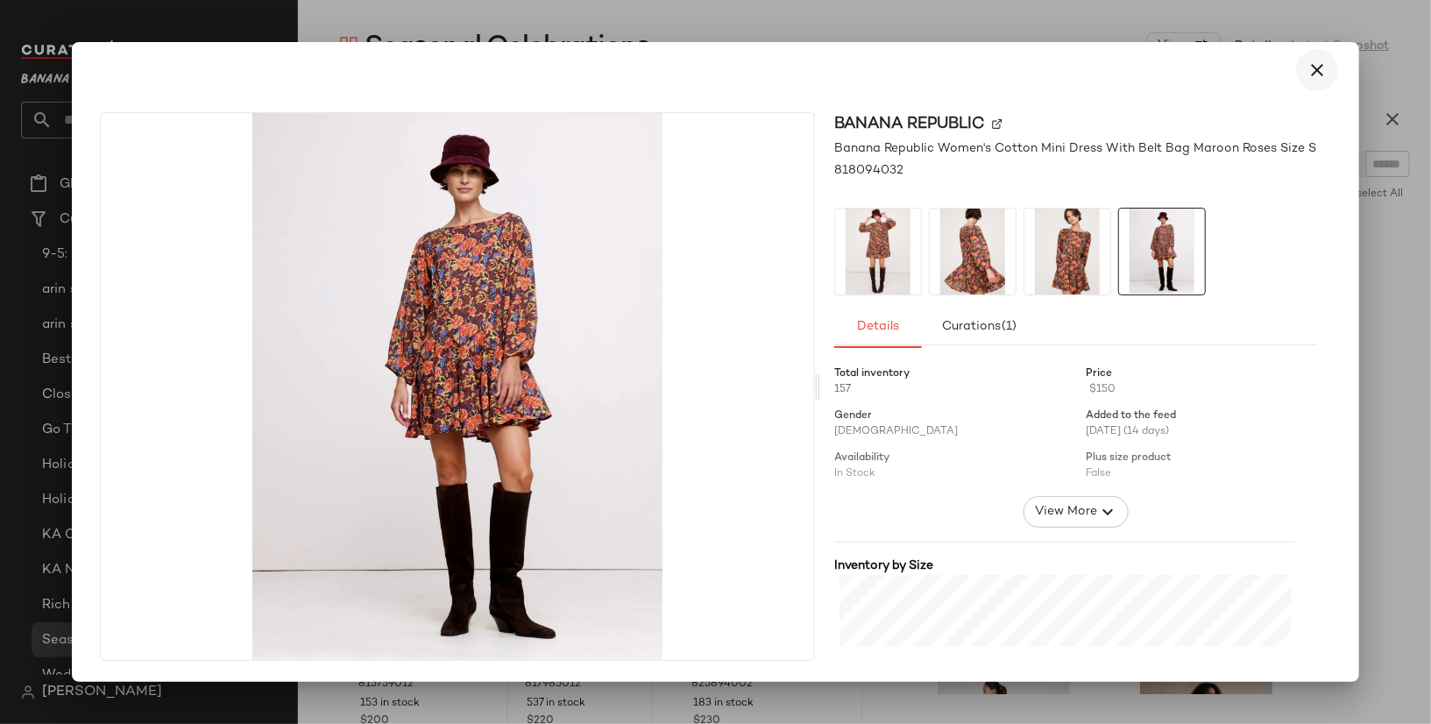
click at [1312, 60] on icon "button" at bounding box center [1316, 70] width 21 height 21
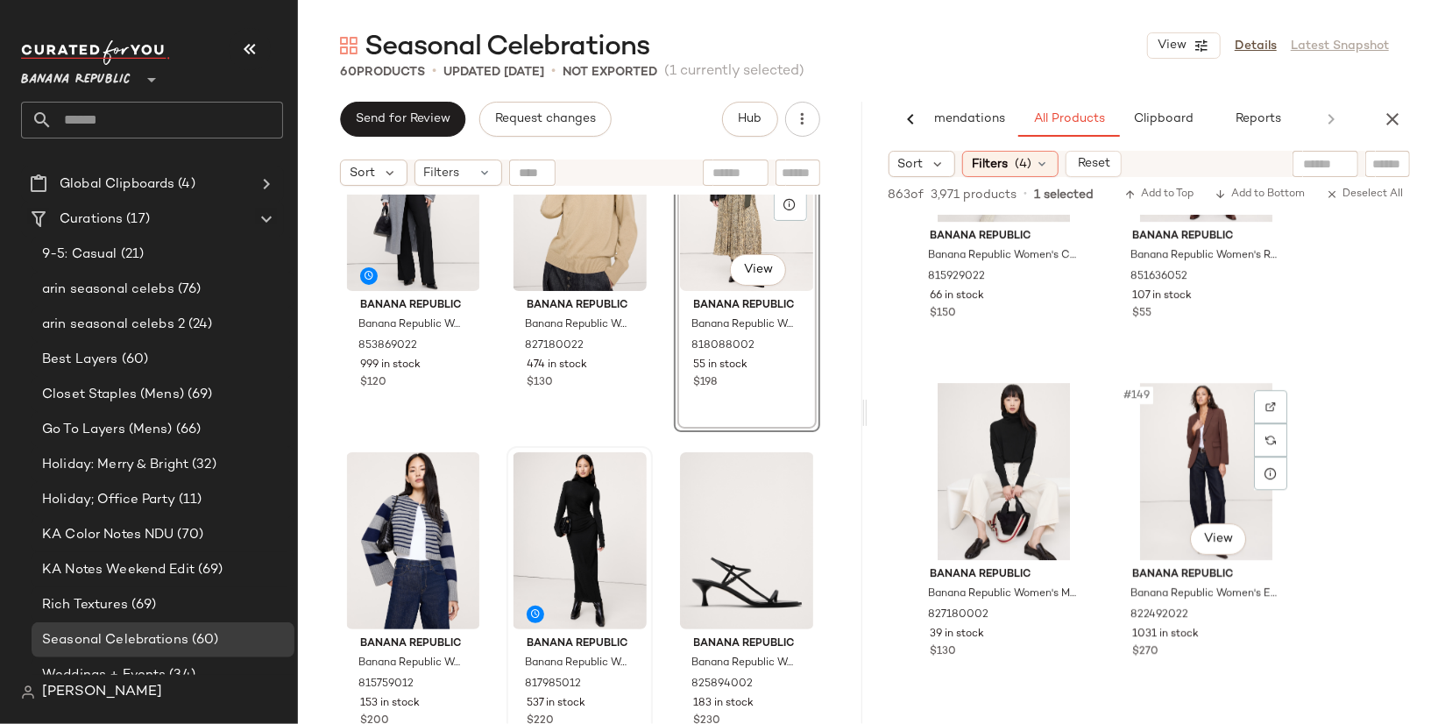
scroll to position [20874, 0]
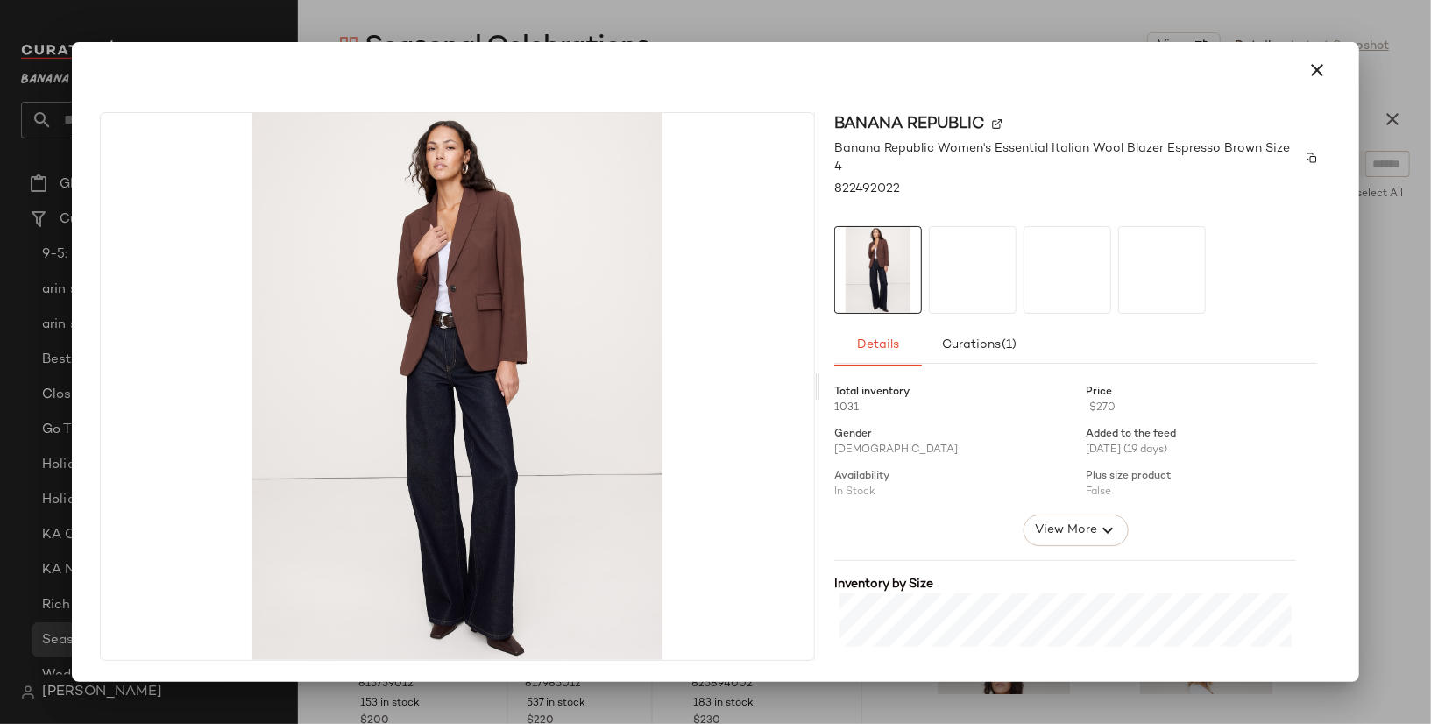
click at [1312, 157] on div "Banana Republic Women's Essential Italian Wool Blazer Espresso Brown Size 4" at bounding box center [1075, 157] width 483 height 37
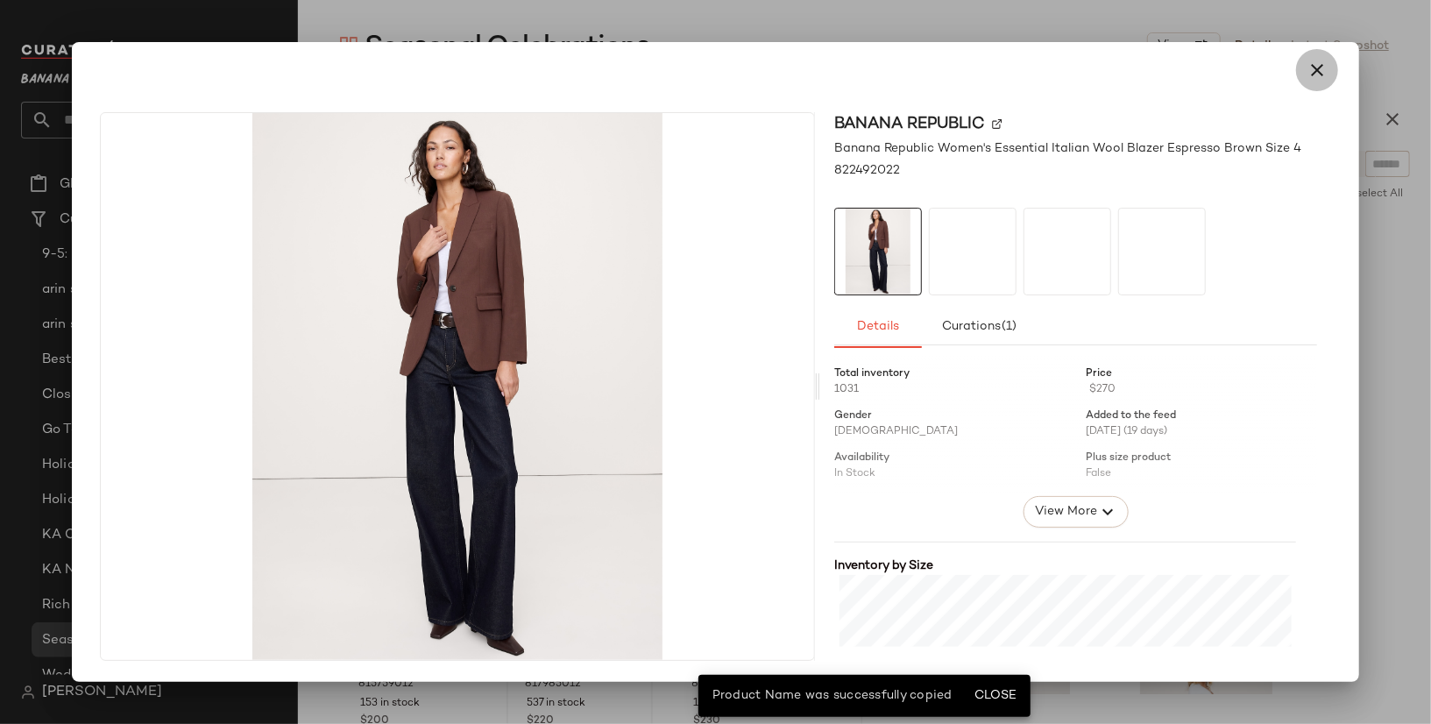
click at [1323, 67] on icon "button" at bounding box center [1316, 70] width 21 height 21
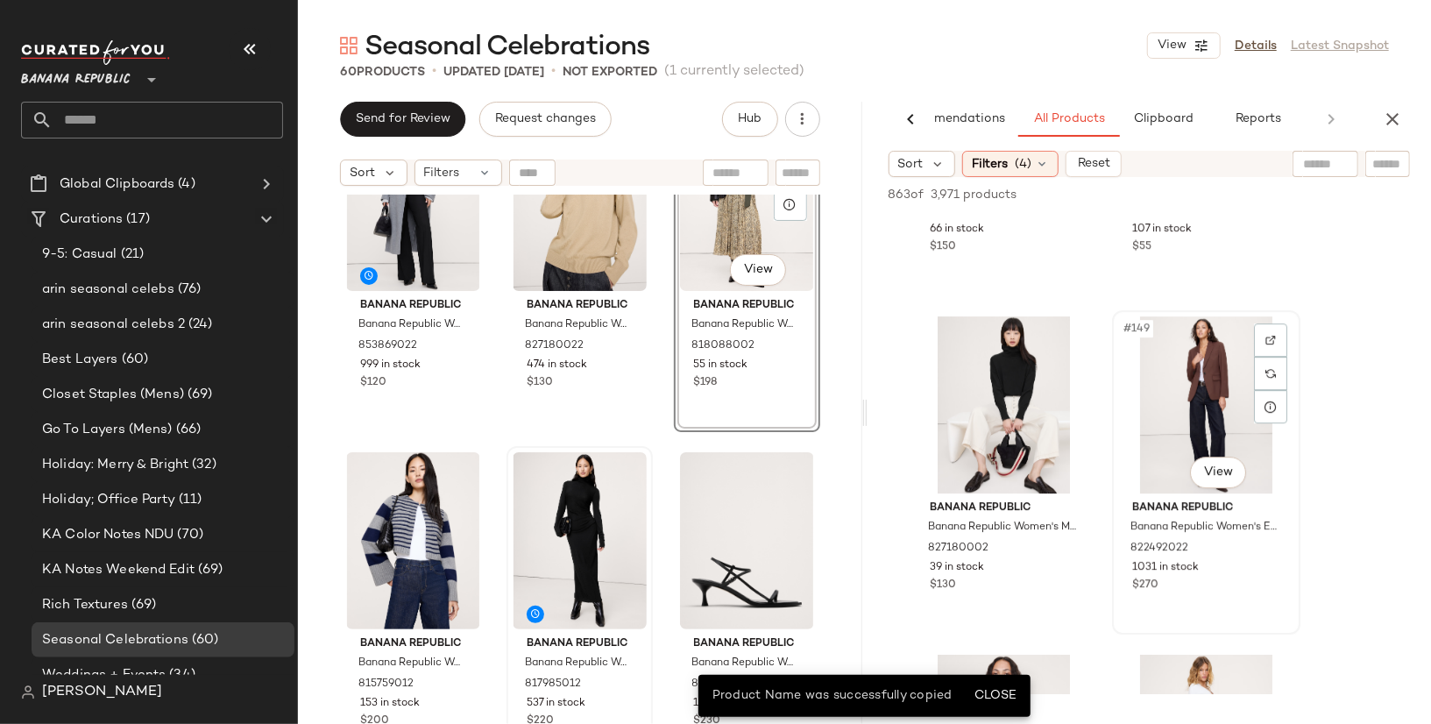
click at [1173, 378] on div "#149 View" at bounding box center [1206, 404] width 176 height 177
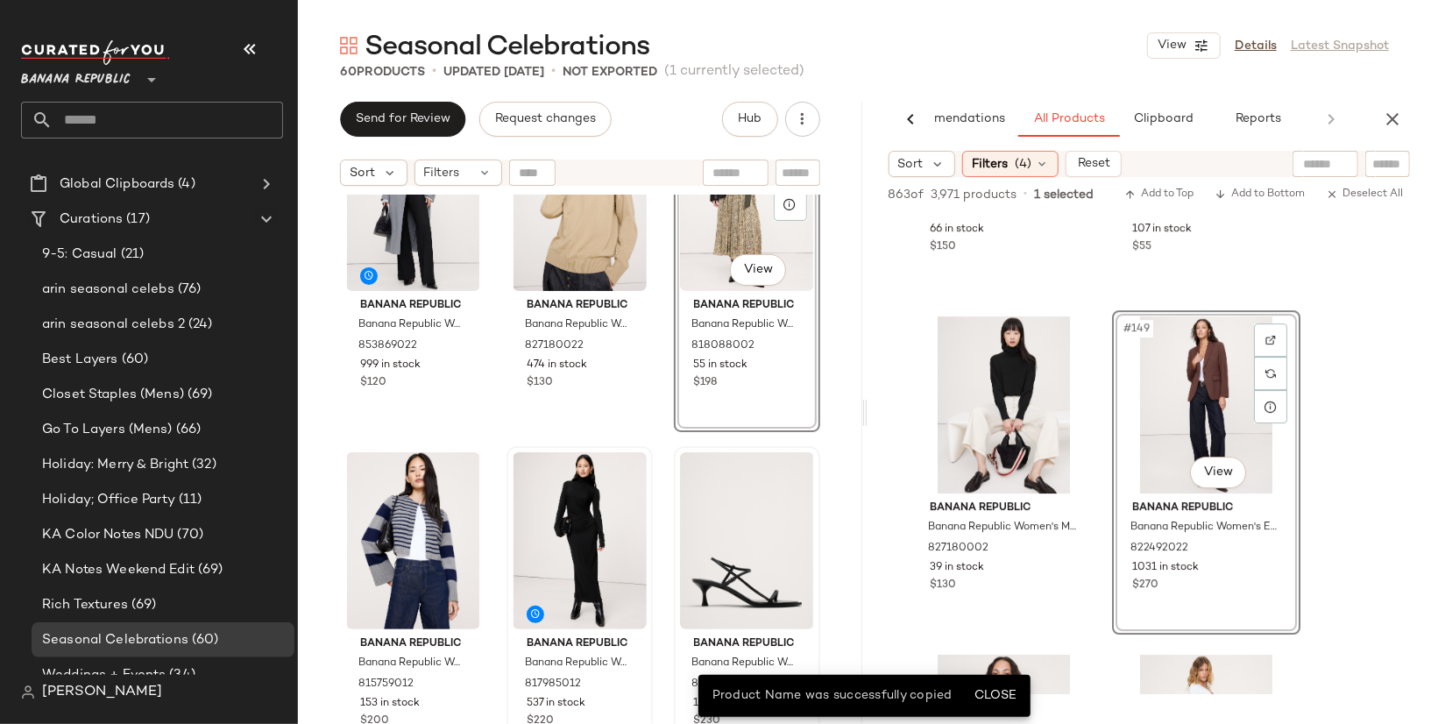
click at [765, 519] on div "Send for Review Request changes Hub Sort Filters Banana Republic Banana Republi…" at bounding box center [864, 413] width 1133 height 622
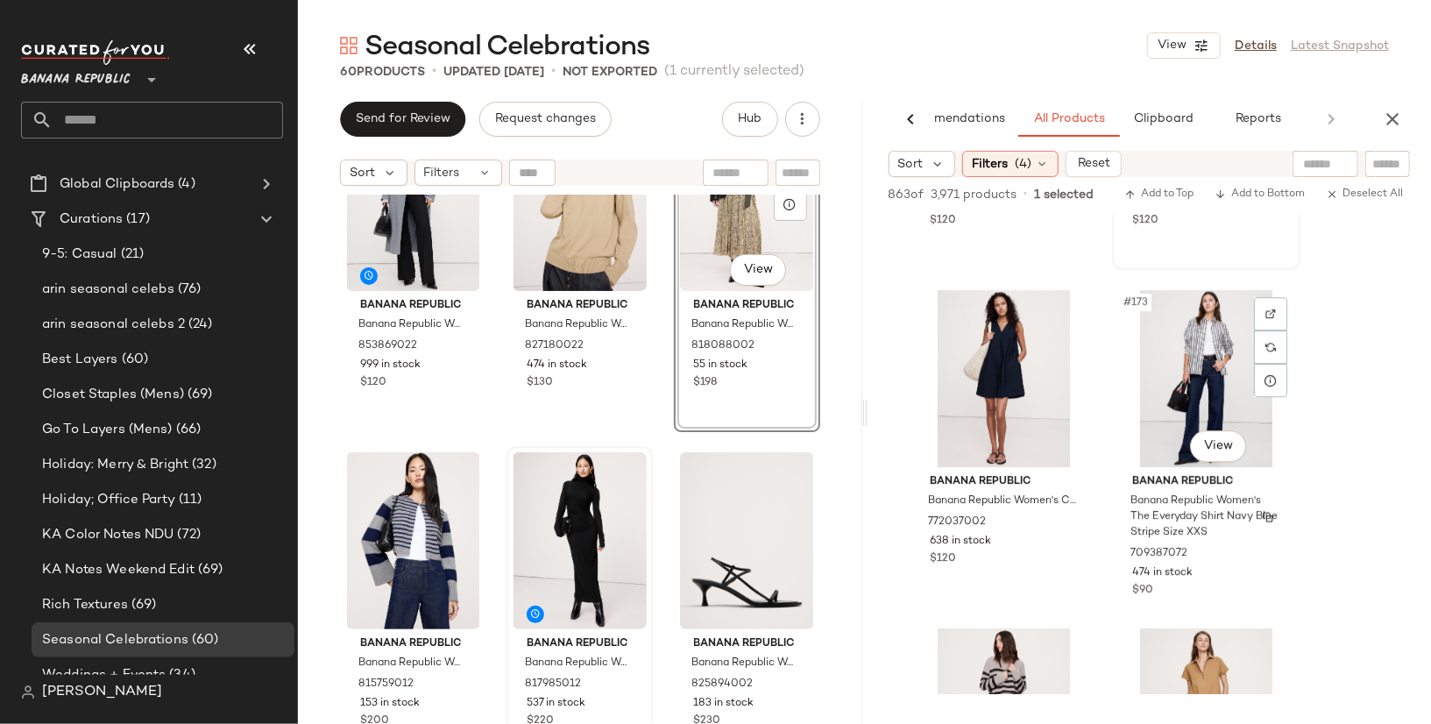
scroll to position [24968, 0]
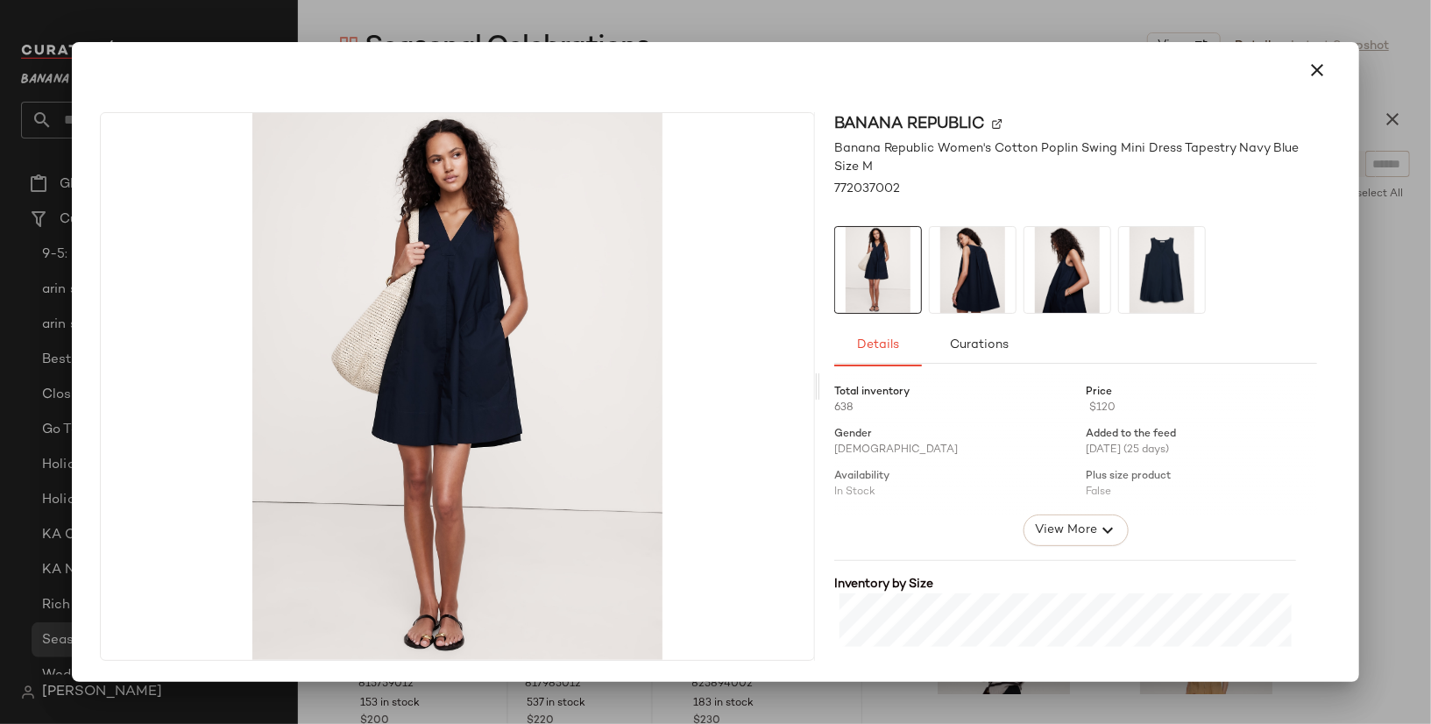
click at [1132, 248] on img at bounding box center [1162, 270] width 86 height 86
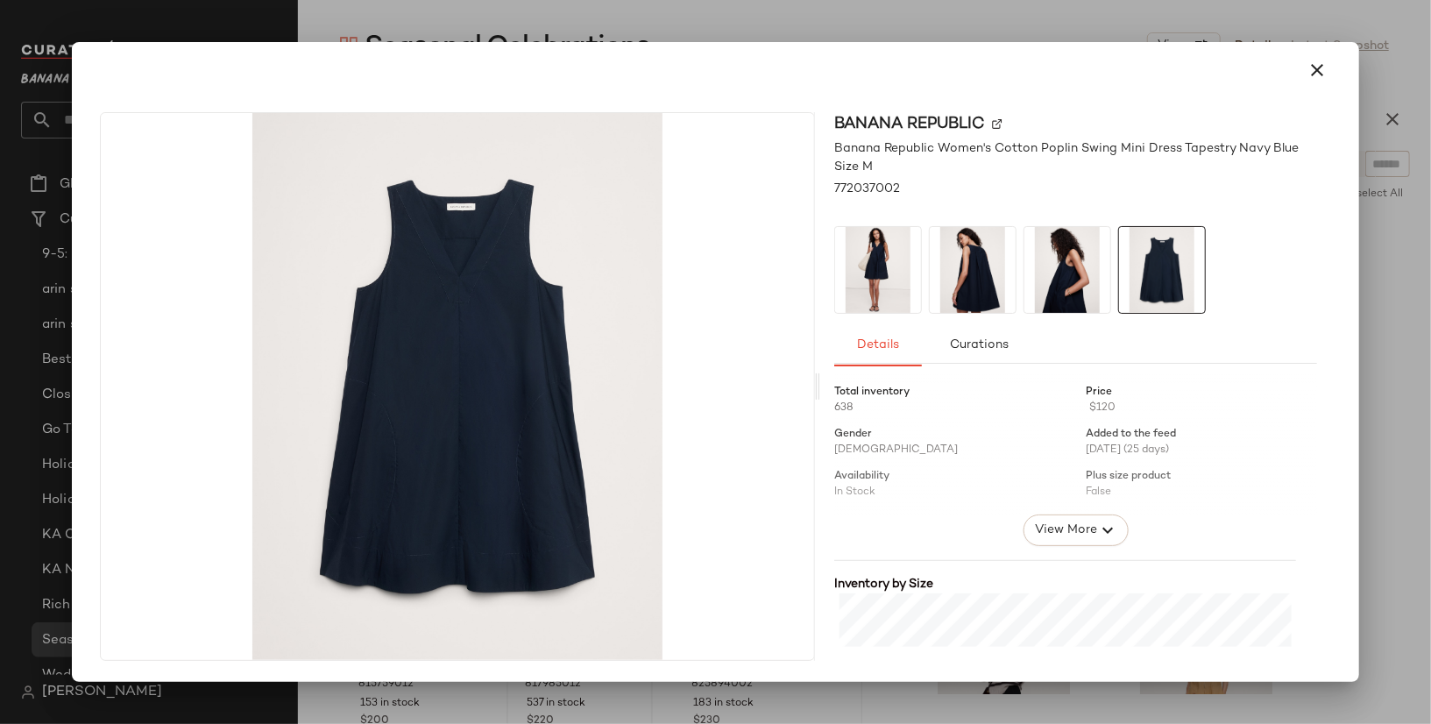
click at [1074, 260] on img at bounding box center [1067, 270] width 86 height 86
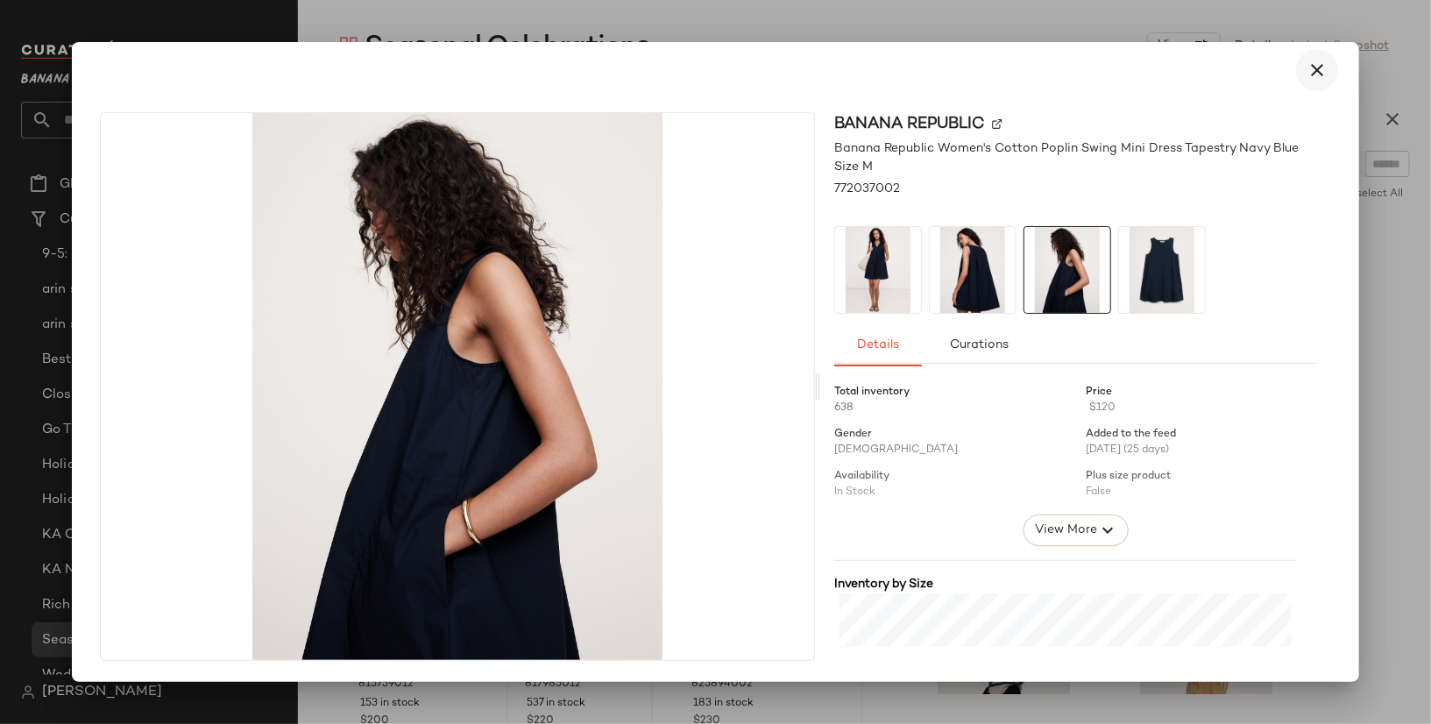
click at [1307, 67] on icon "button" at bounding box center [1316, 70] width 21 height 21
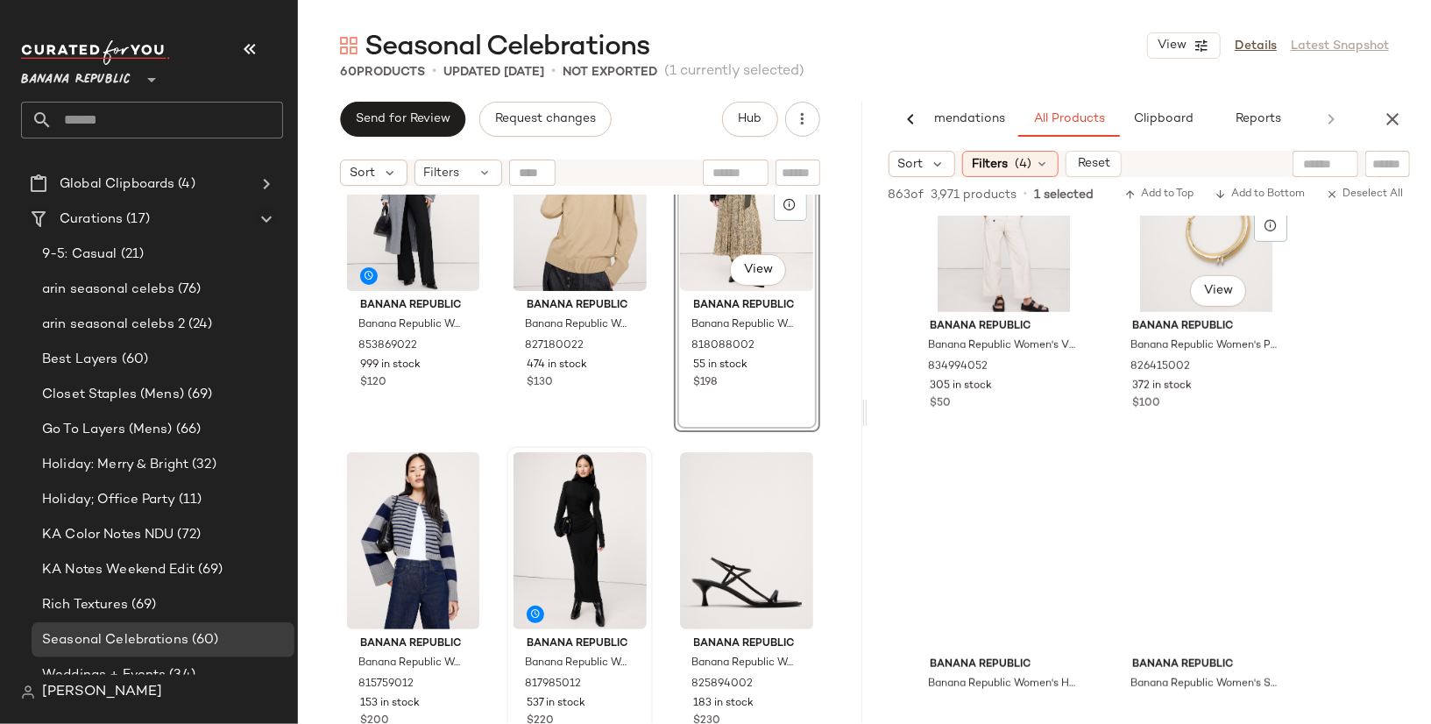
scroll to position [35366, 0]
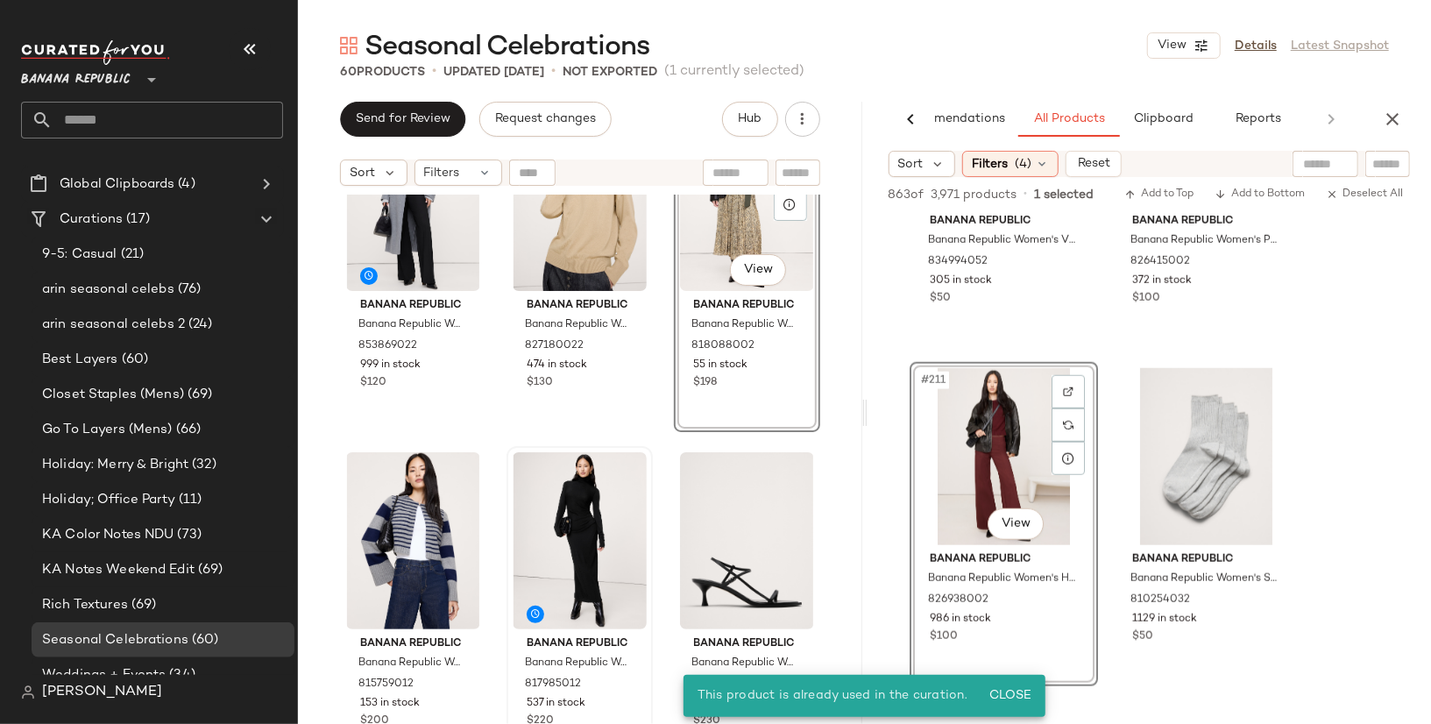
click at [1334, 162] on div at bounding box center [1325, 164] width 66 height 26
type input "**********"
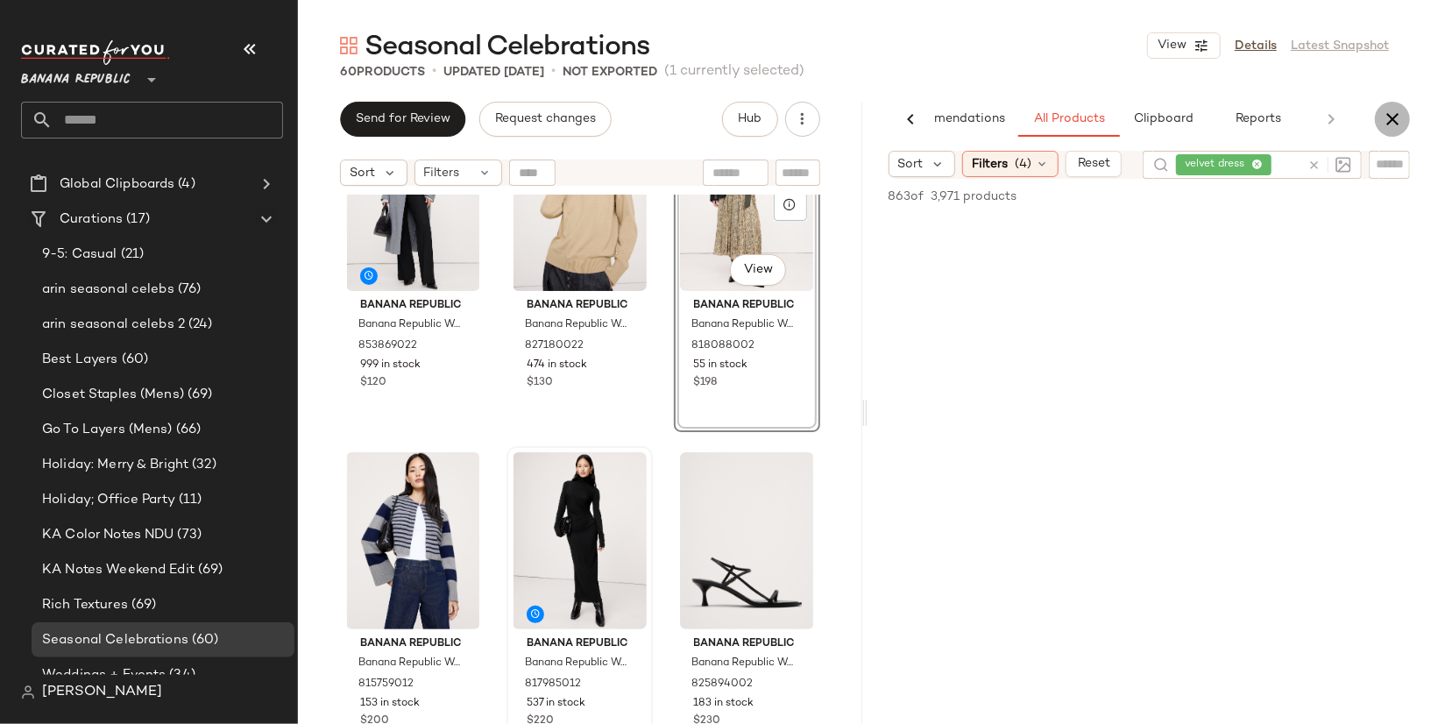
click at [1397, 123] on icon "button" at bounding box center [1392, 119] width 21 height 21
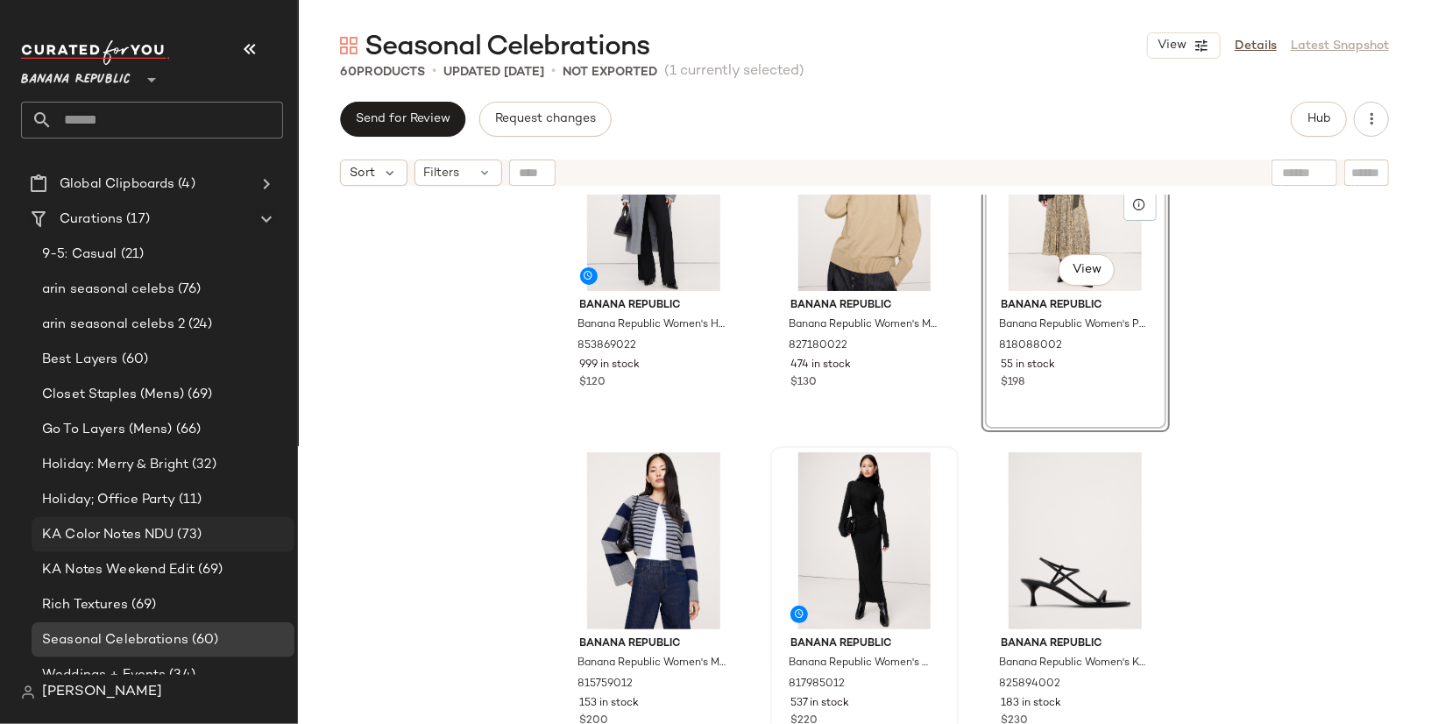
click at [200, 535] on span "(73)" at bounding box center [188, 535] width 28 height 20
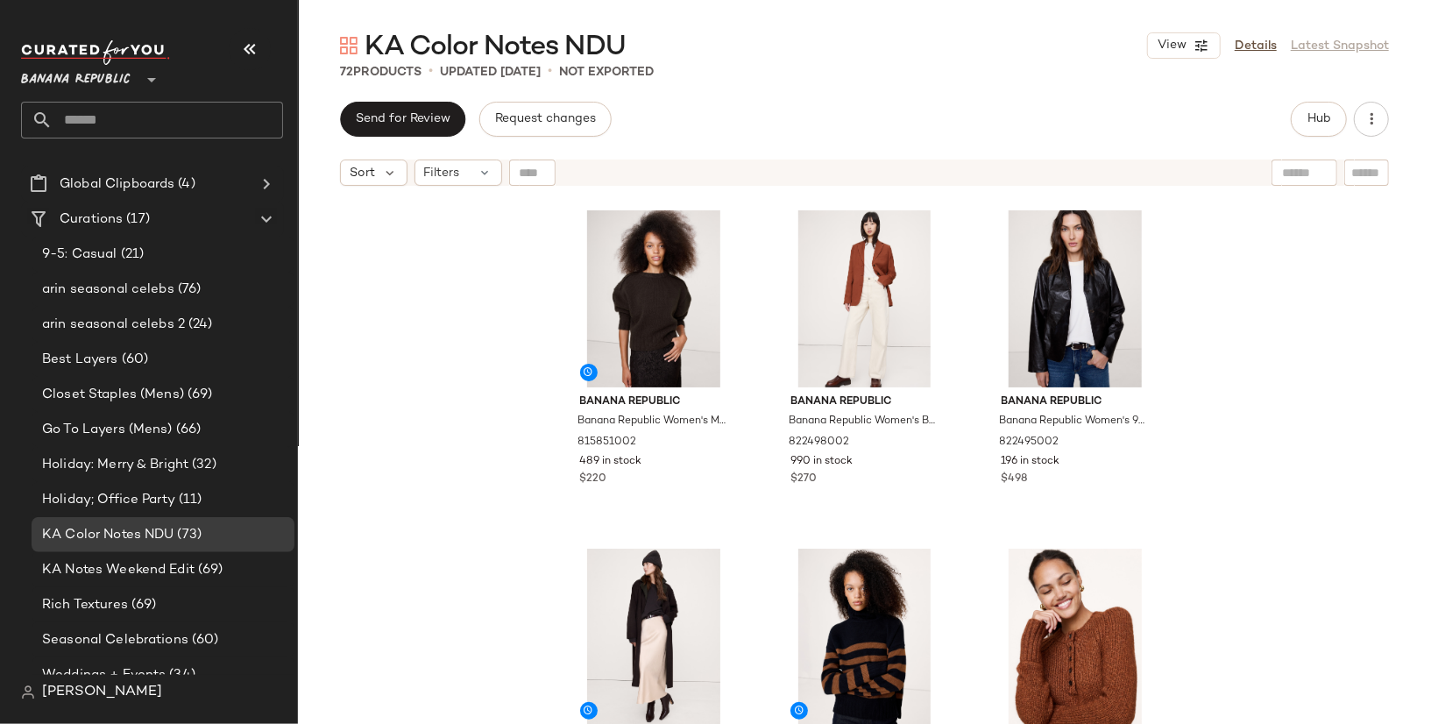
scroll to position [344, 0]
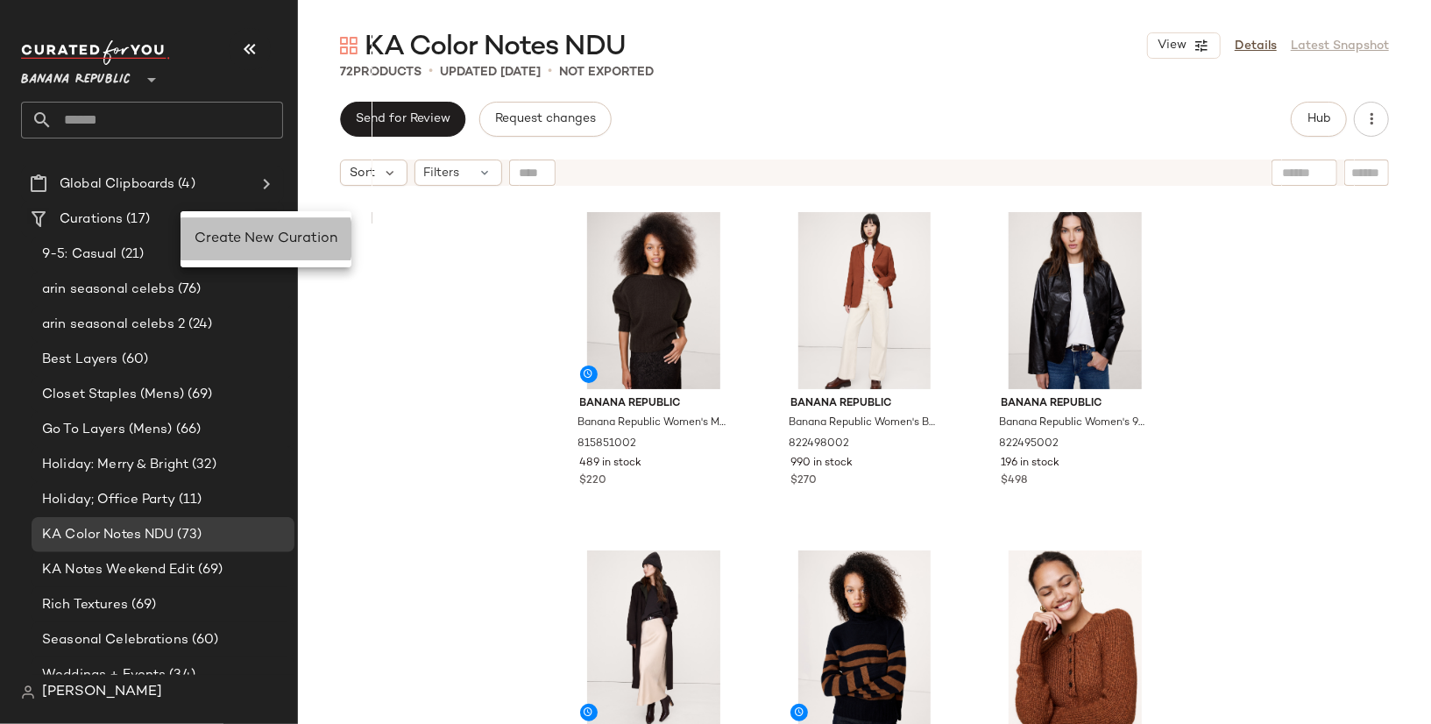
click at [216, 237] on span "Create New Curation" at bounding box center [266, 238] width 143 height 15
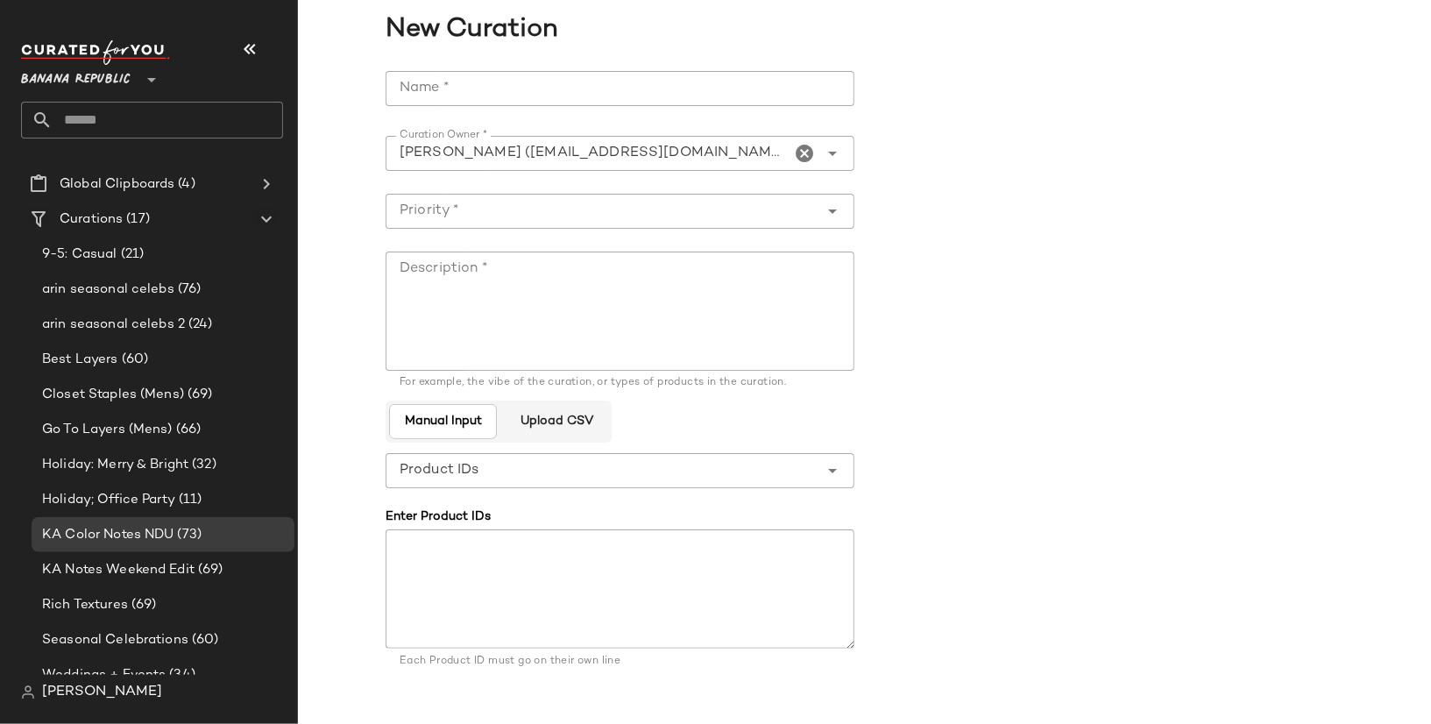
click at [596, 72] on input "Name *" at bounding box center [620, 88] width 469 height 35
click at [653, 86] on input "**********" at bounding box center [620, 88] width 469 height 35
type input "**********"
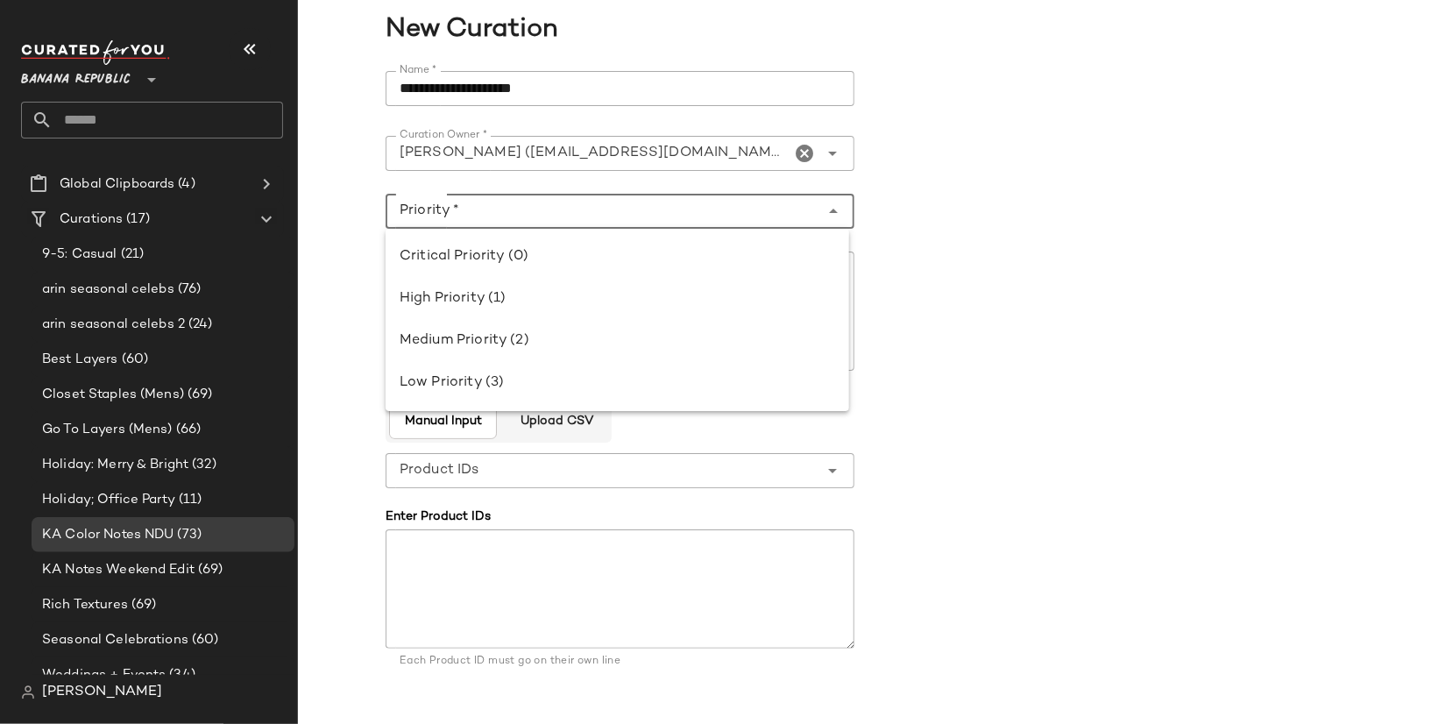
click at [633, 218] on input "Priority *" at bounding box center [603, 211] width 434 height 21
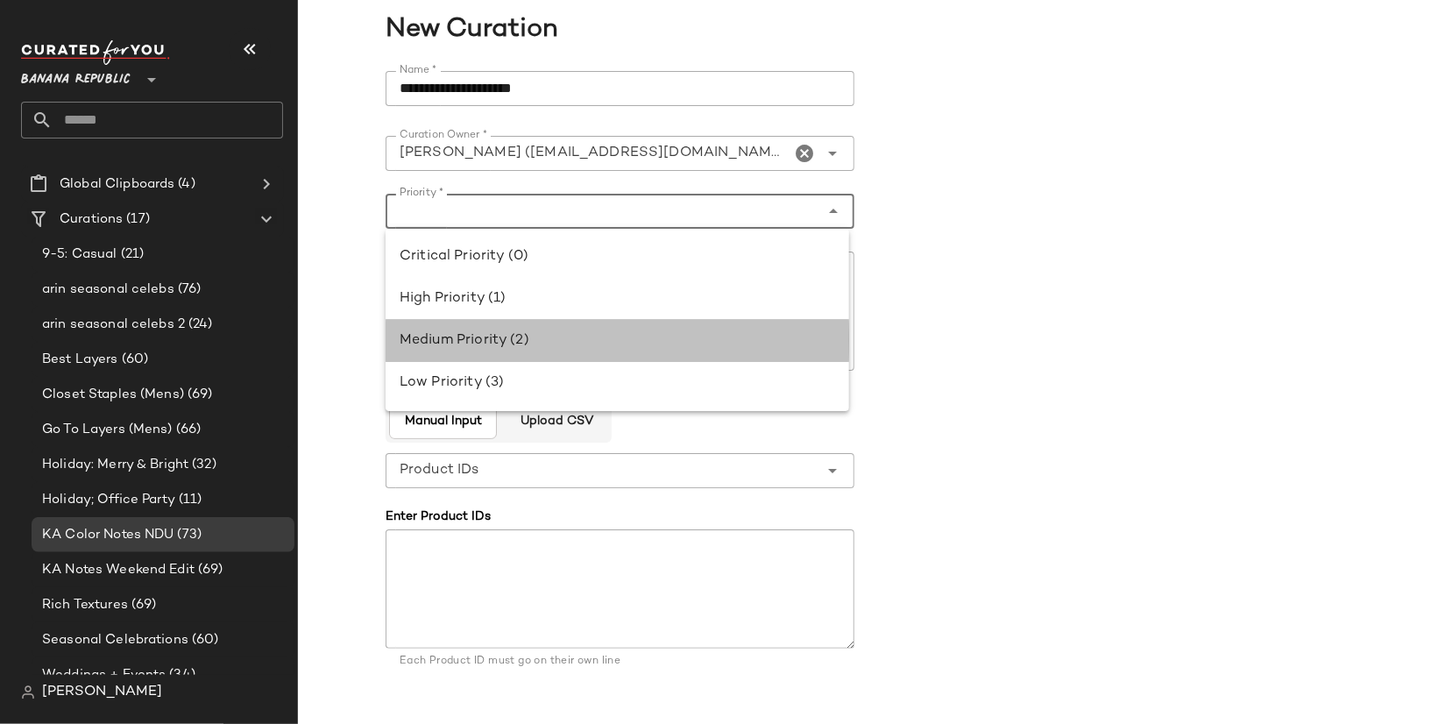
click at [620, 341] on div "Medium Priority (2)" at bounding box center [617, 340] width 435 height 21
type input "**********"
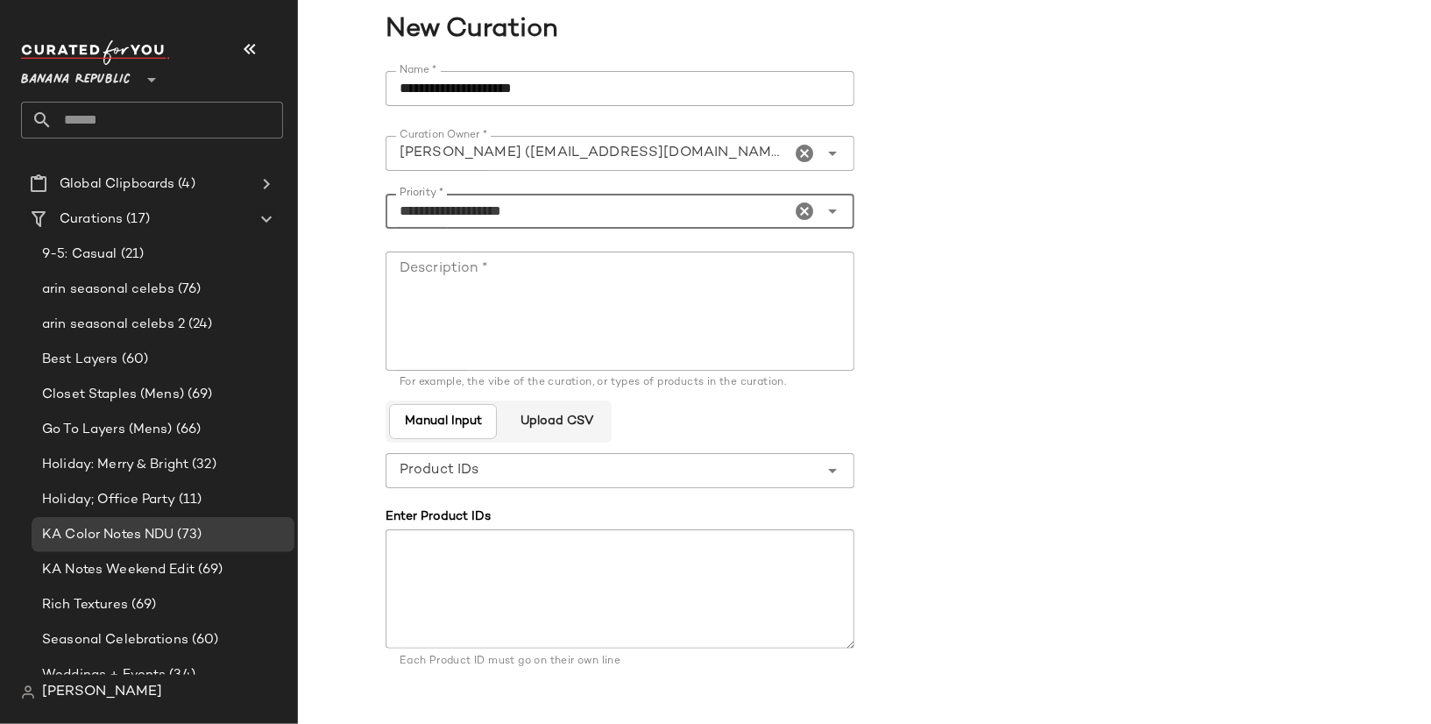
click at [635, 292] on textarea "Description *" at bounding box center [620, 310] width 469 height 119
paste textarea "**********"
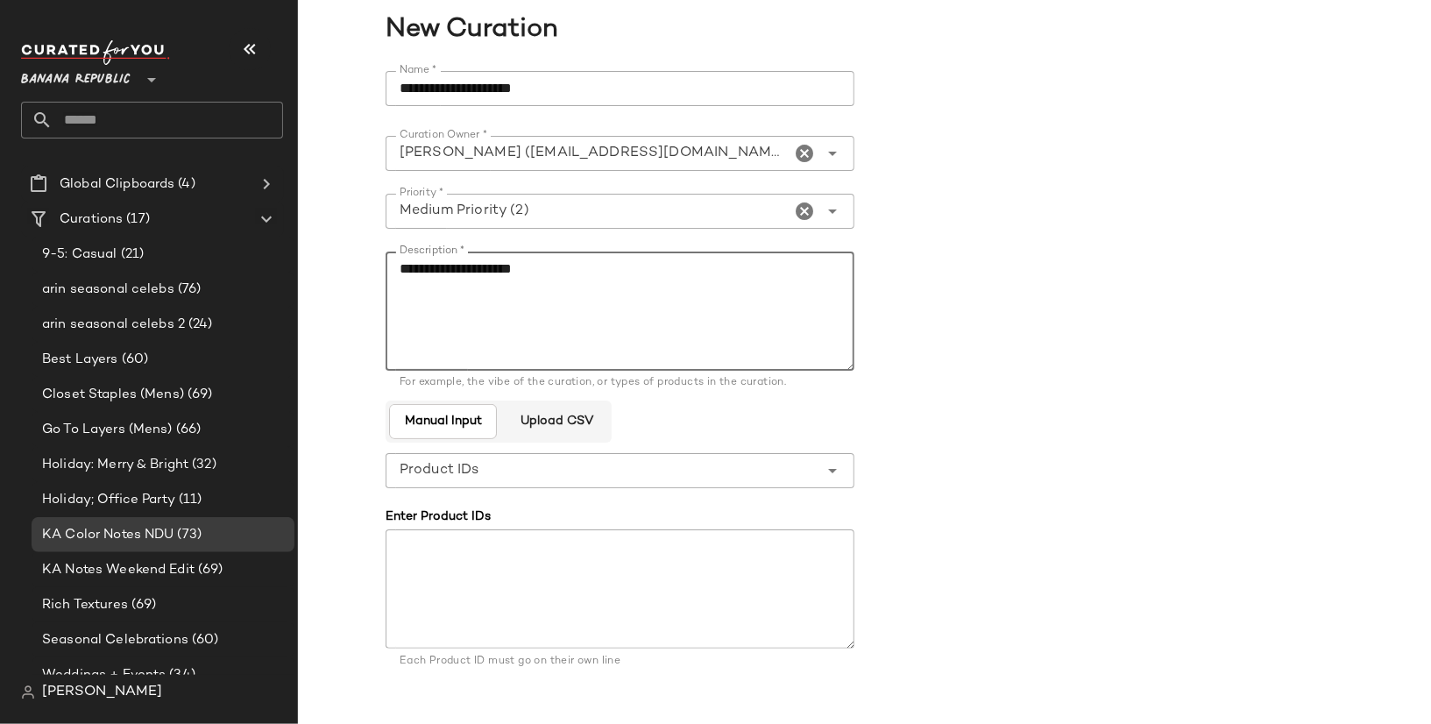
scroll to position [101, 0]
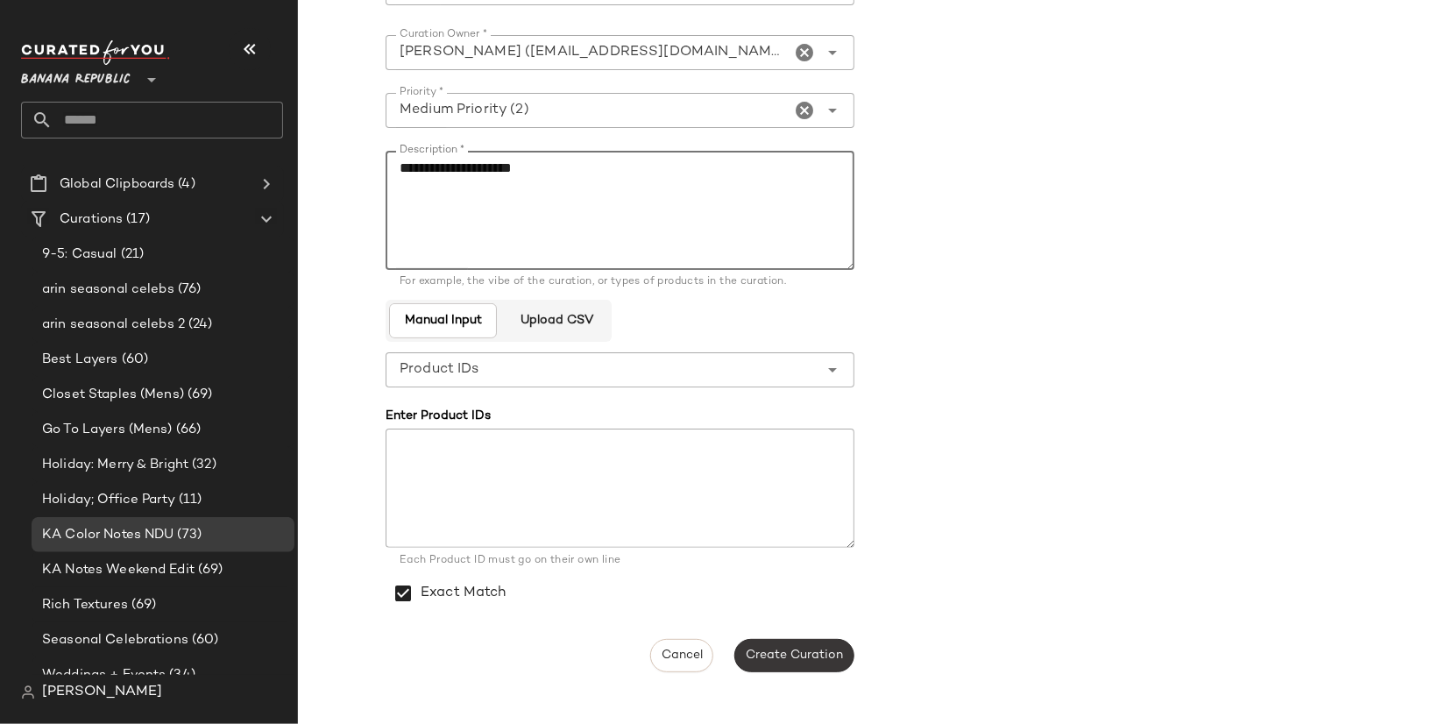
type textarea "**********"
click at [796, 655] on span "Create Curation" at bounding box center [794, 655] width 98 height 14
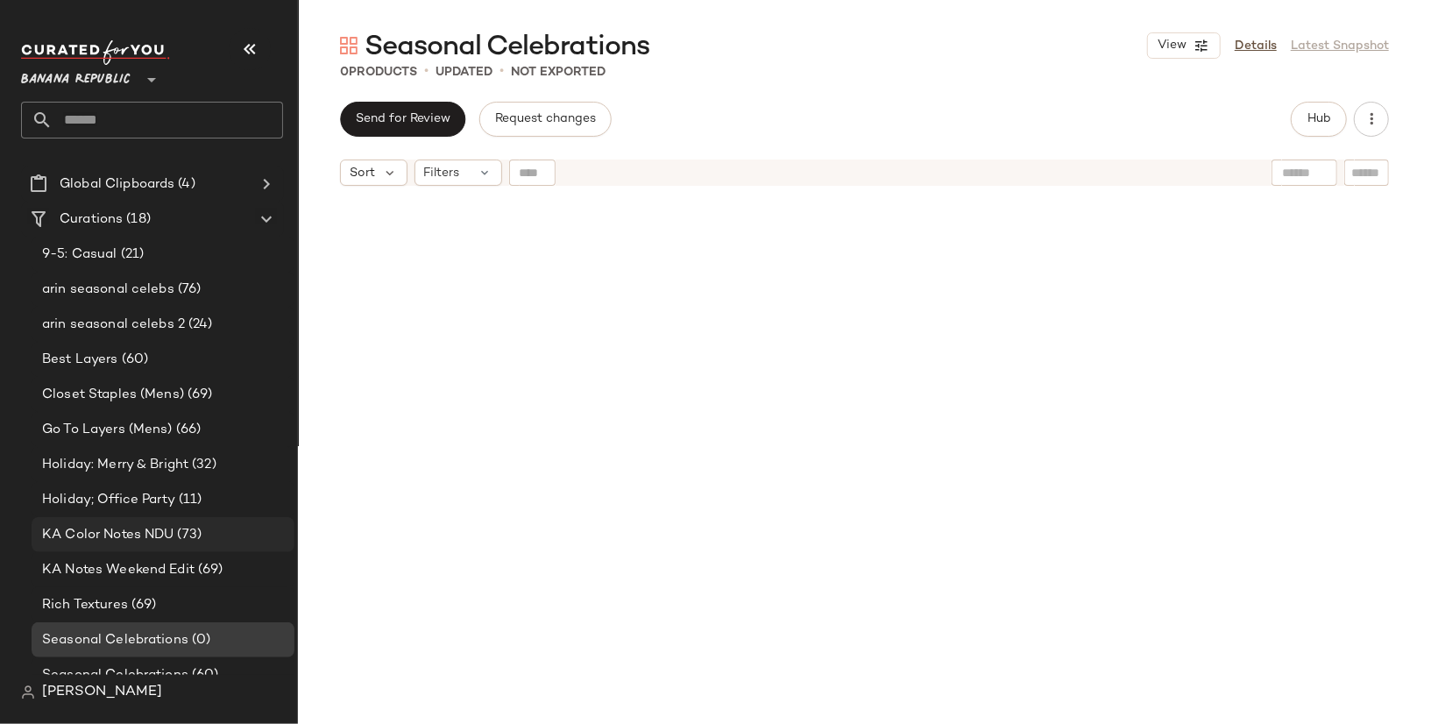
click at [196, 532] on span "(73)" at bounding box center [188, 535] width 28 height 20
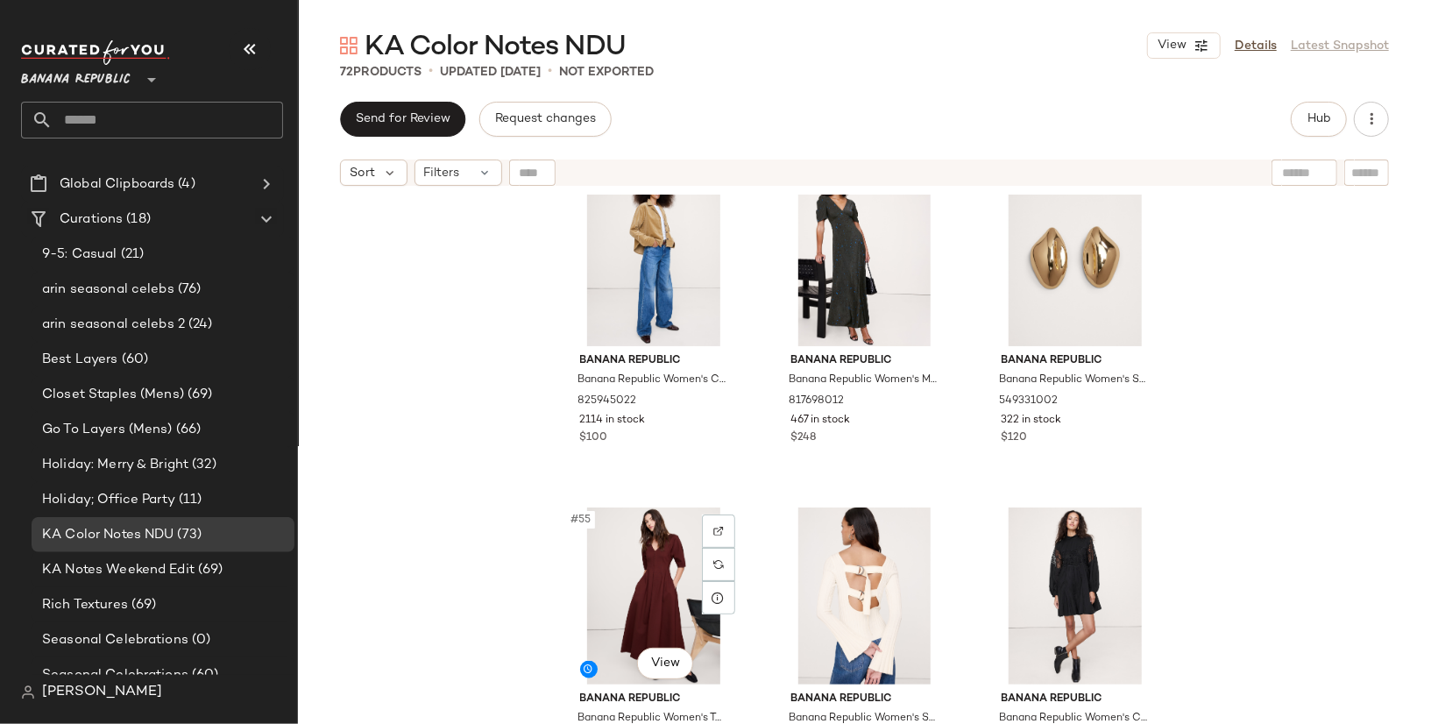
scroll to position [5722, 0]
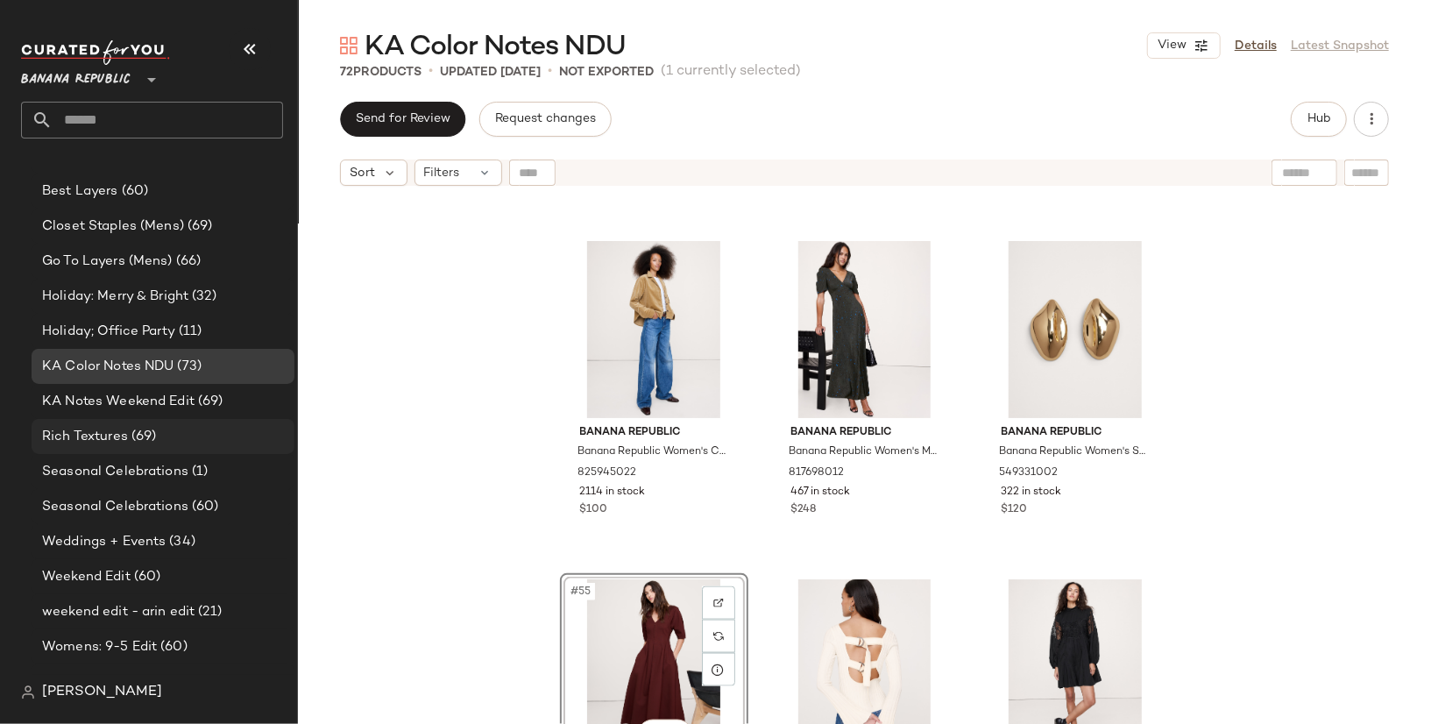
scroll to position [231, 0]
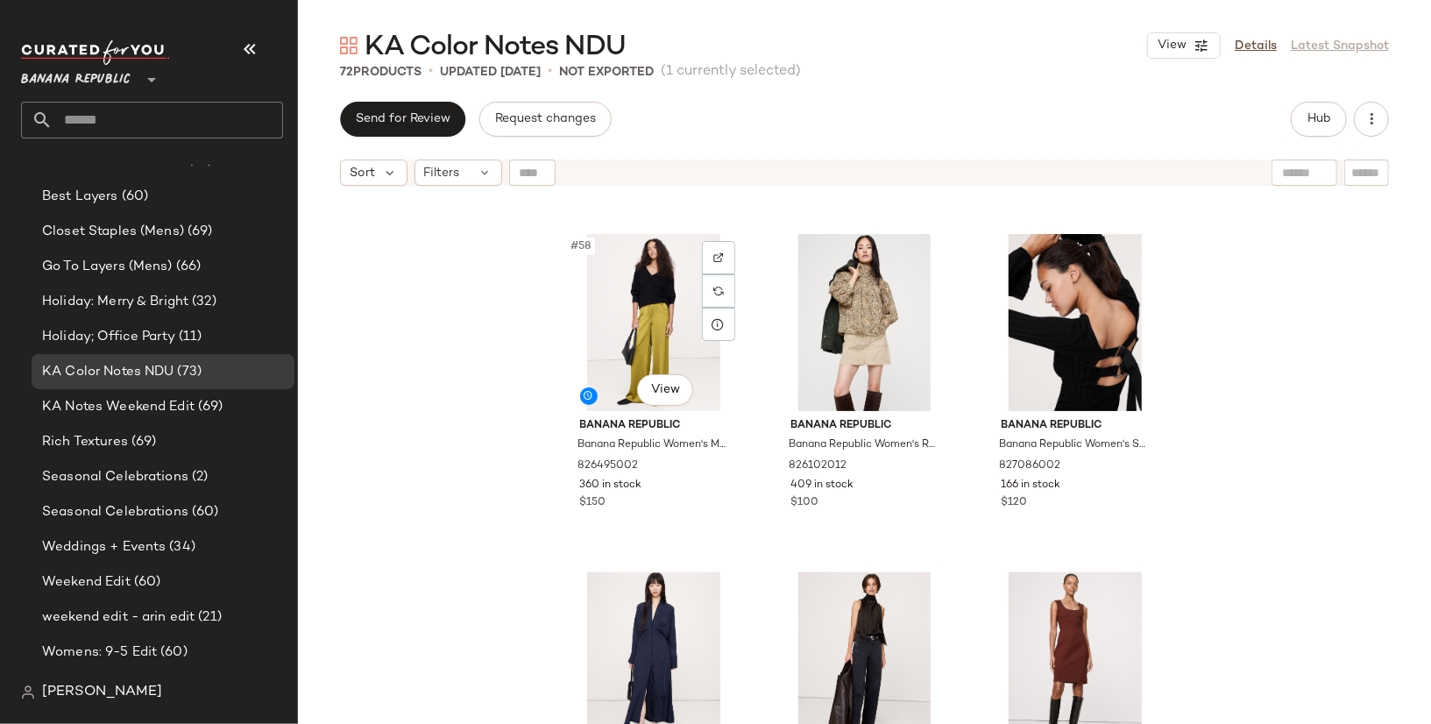
scroll to position [6615, 0]
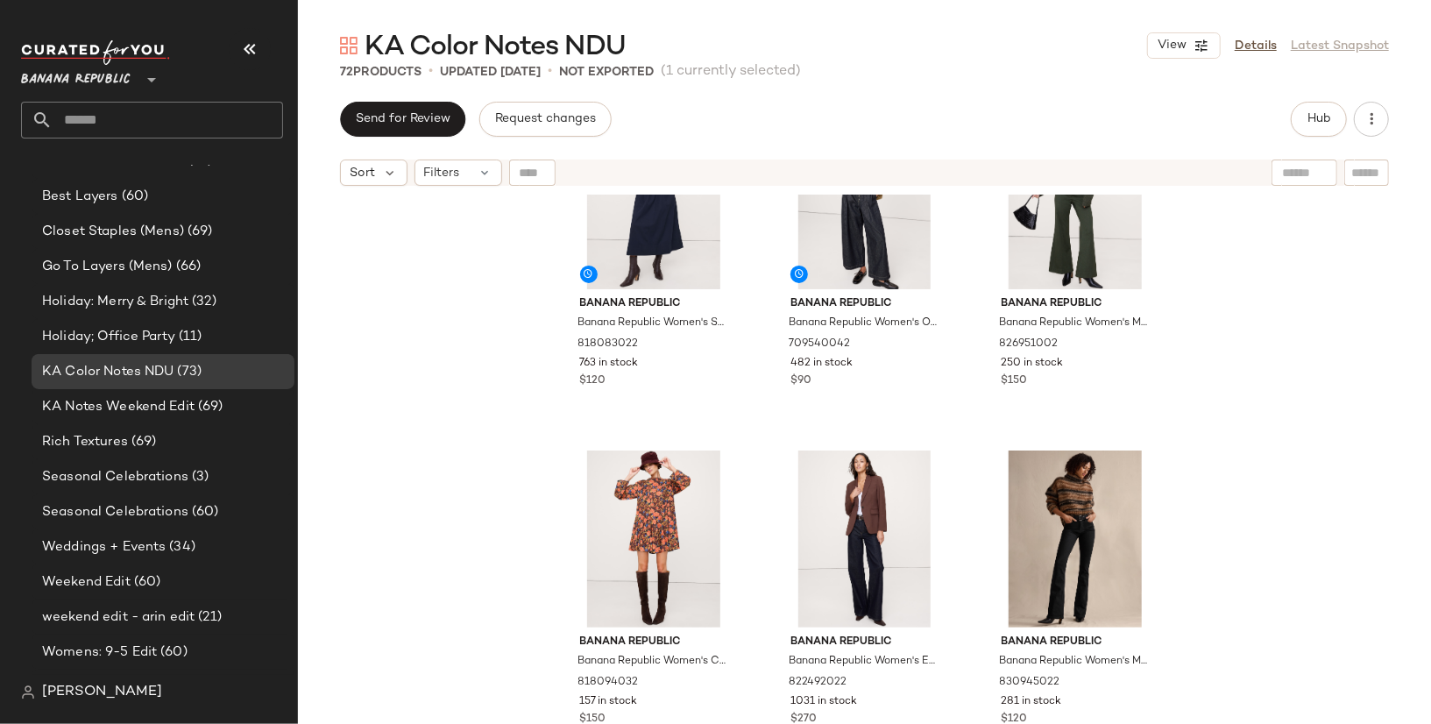
scroll to position [7545, 0]
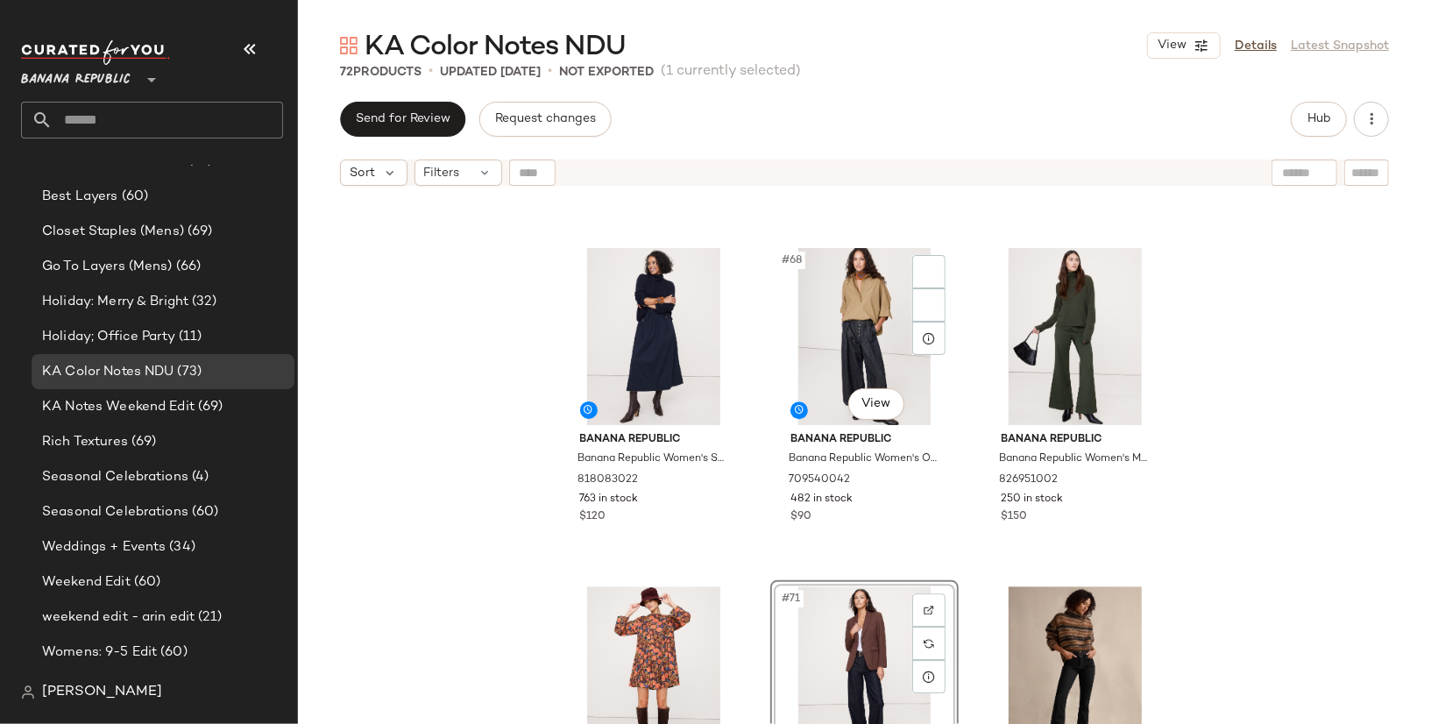
scroll to position [7276, 0]
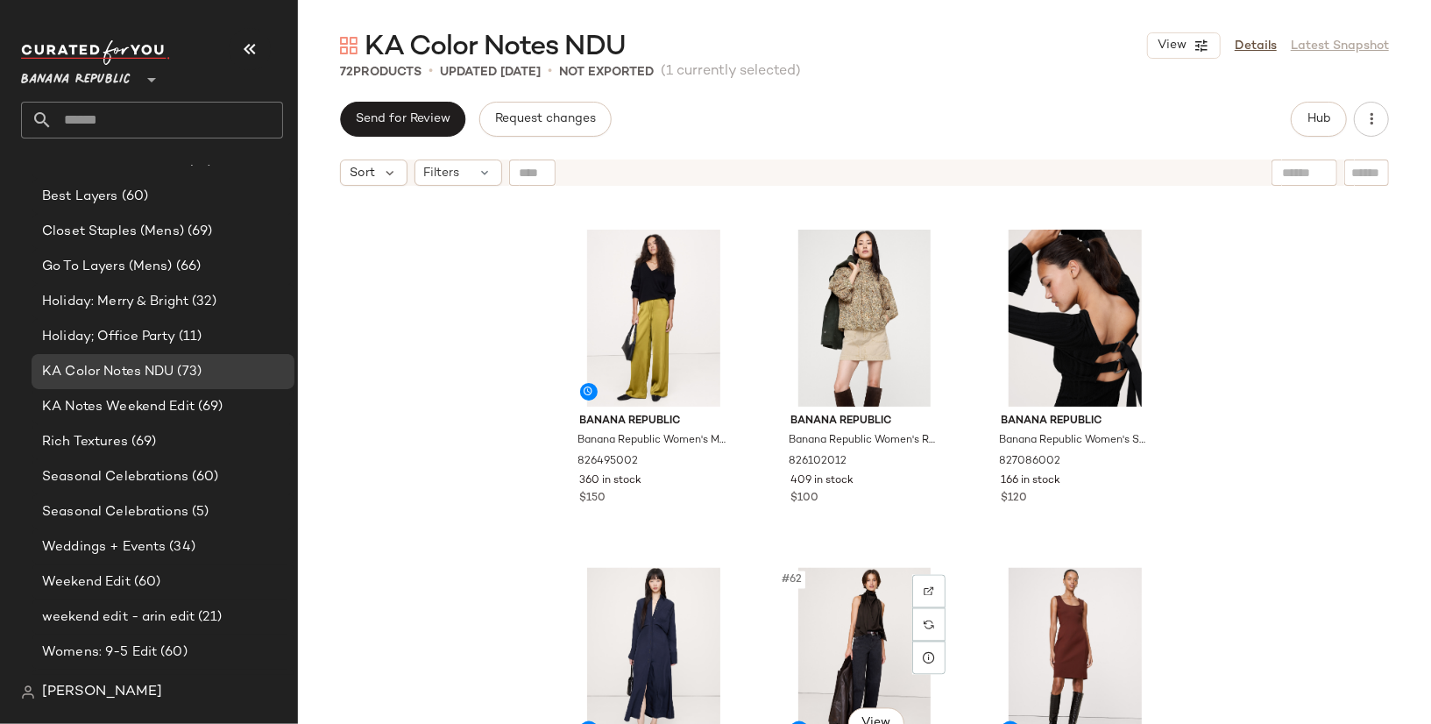
scroll to position [6414, 0]
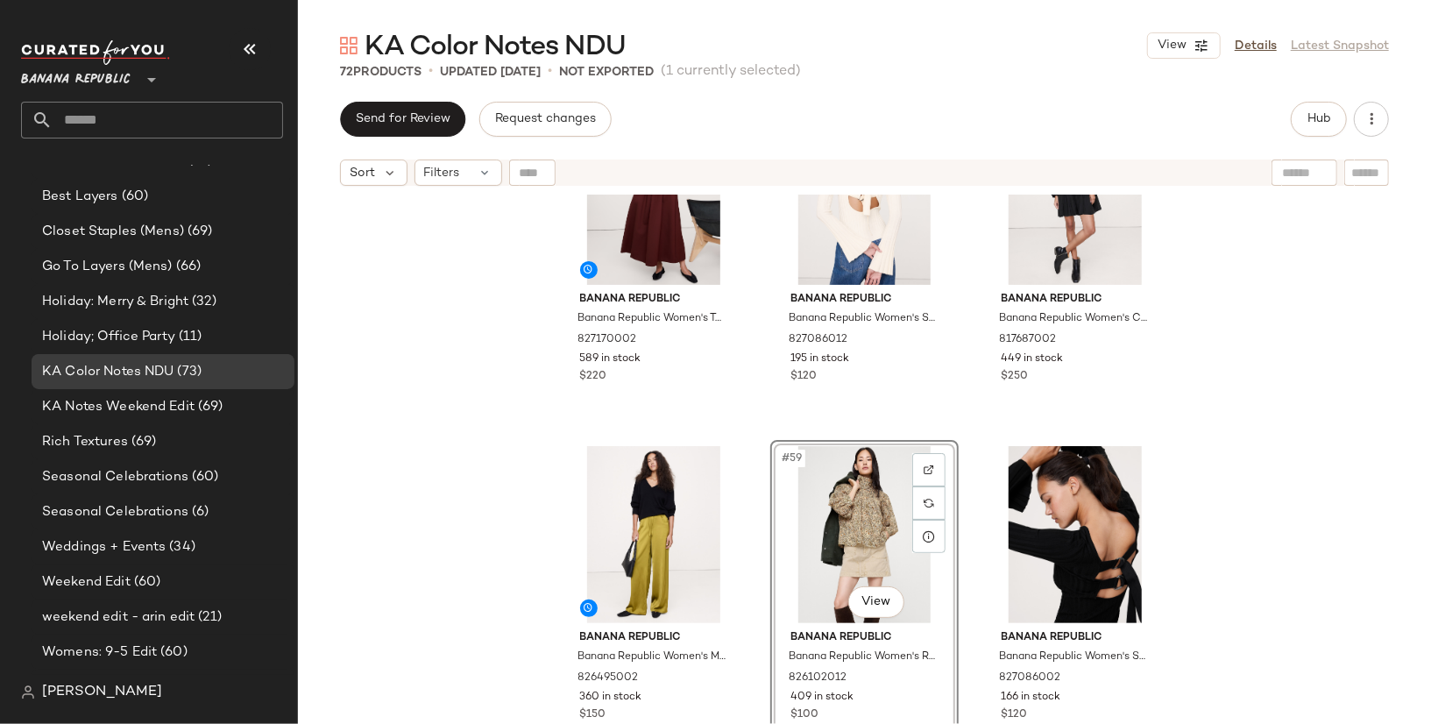
scroll to position [6205, 0]
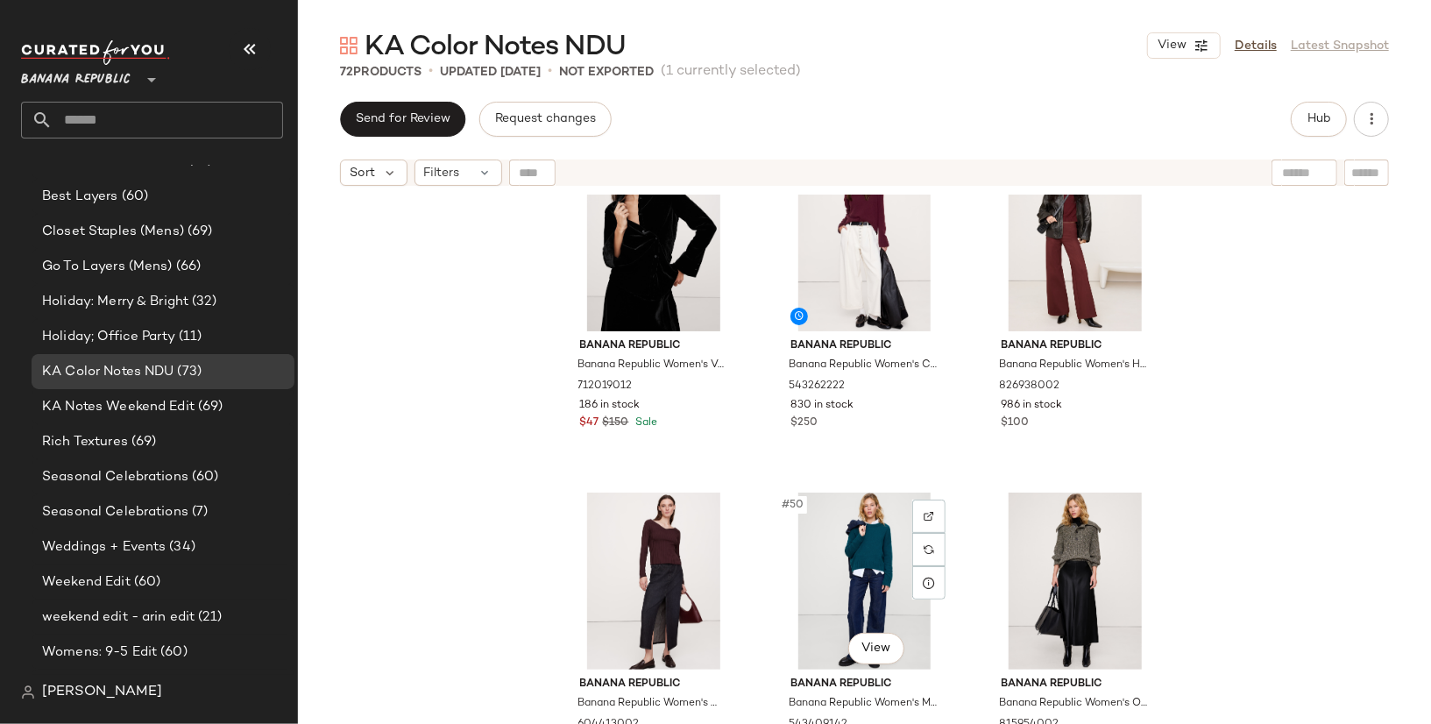
scroll to position [5138, 0]
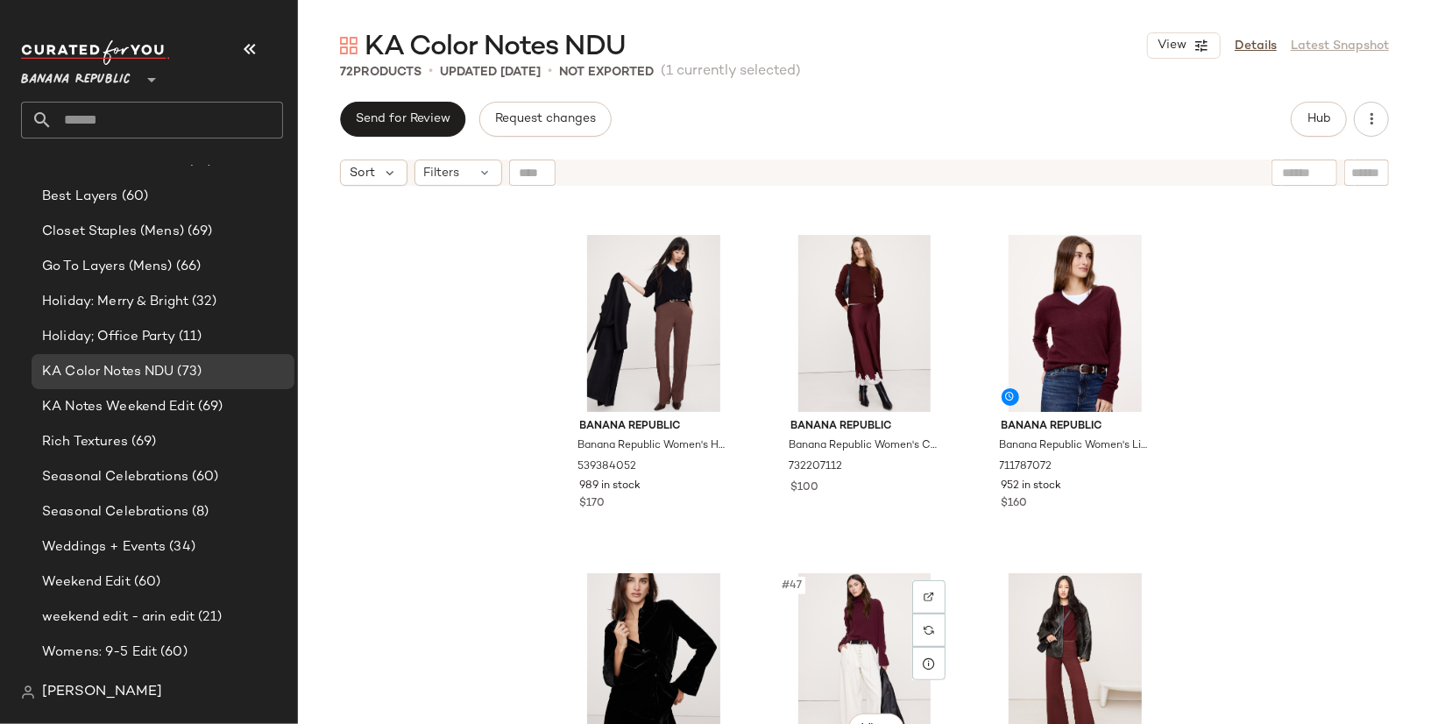
scroll to position [4717, 0]
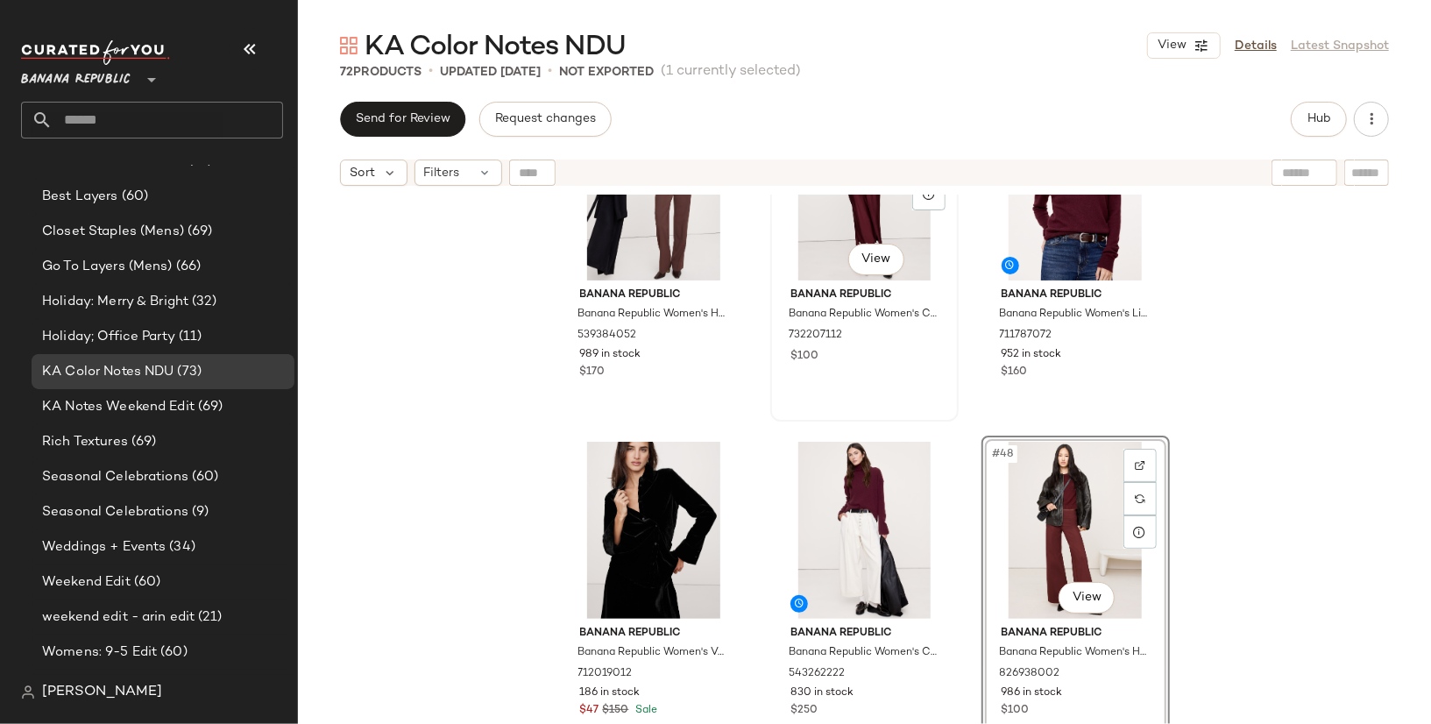
scroll to position [4878, 0]
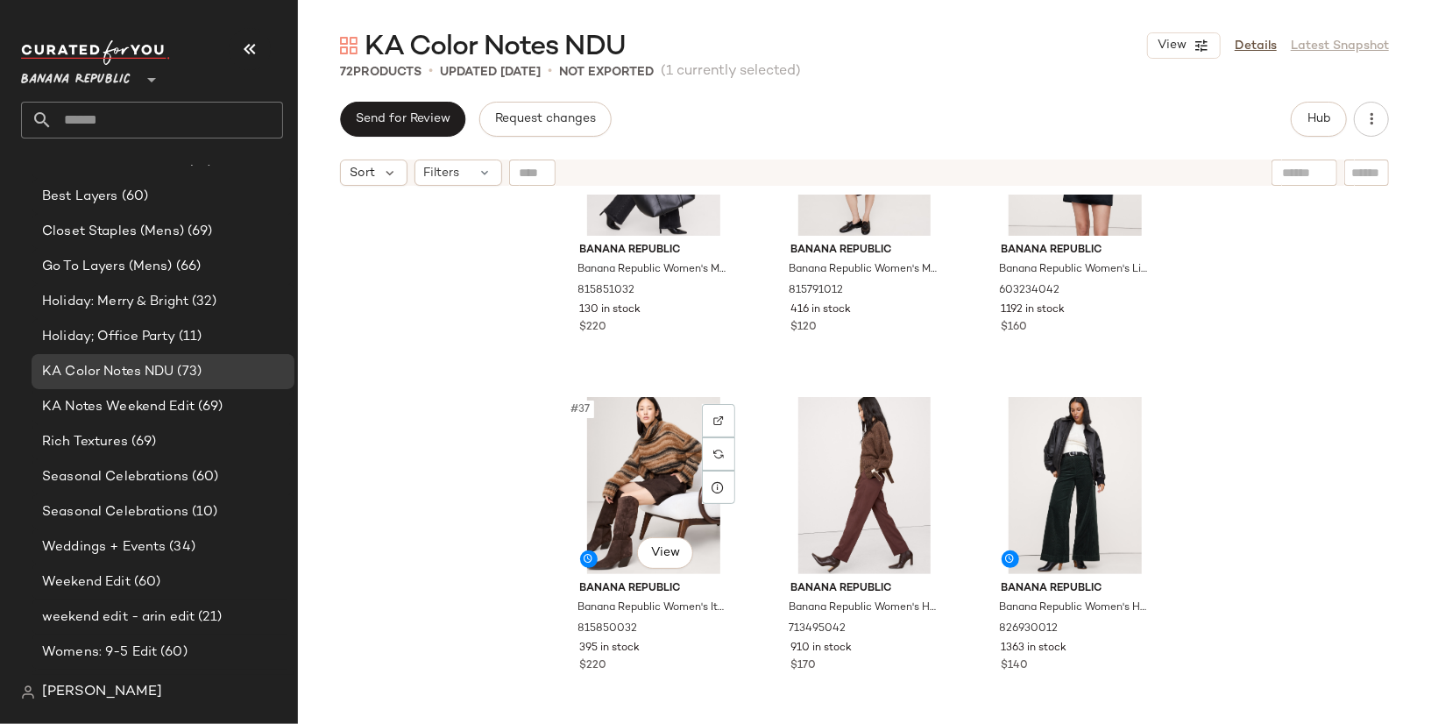
scroll to position [3877, 0]
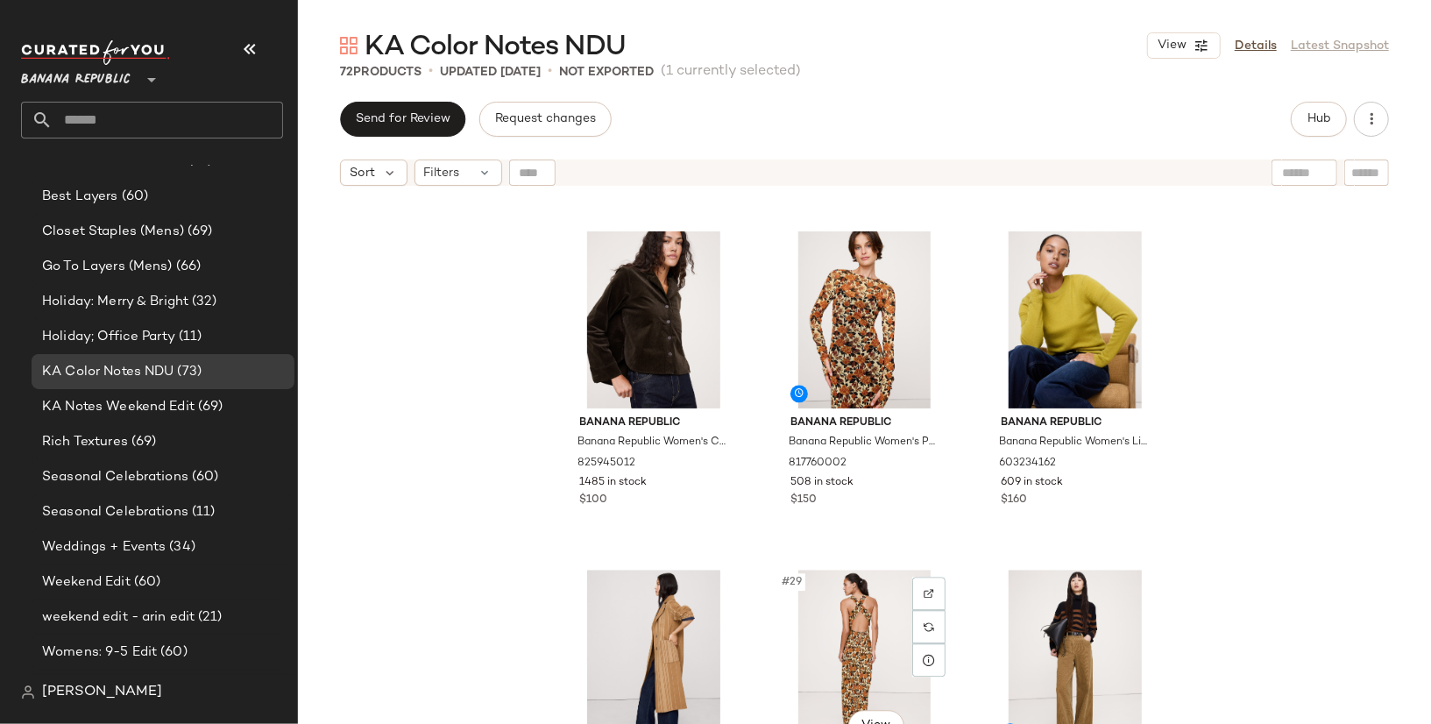
scroll to position [2692, 0]
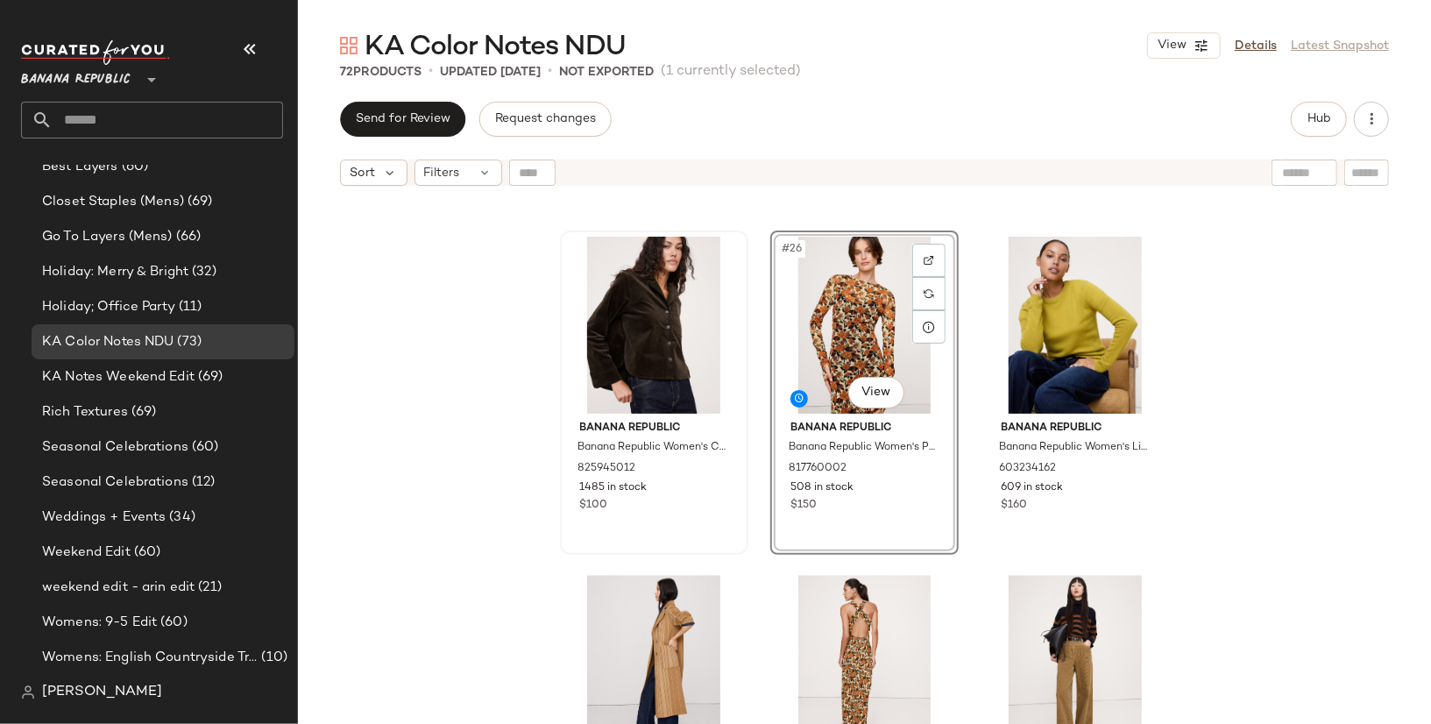
scroll to position [231, 0]
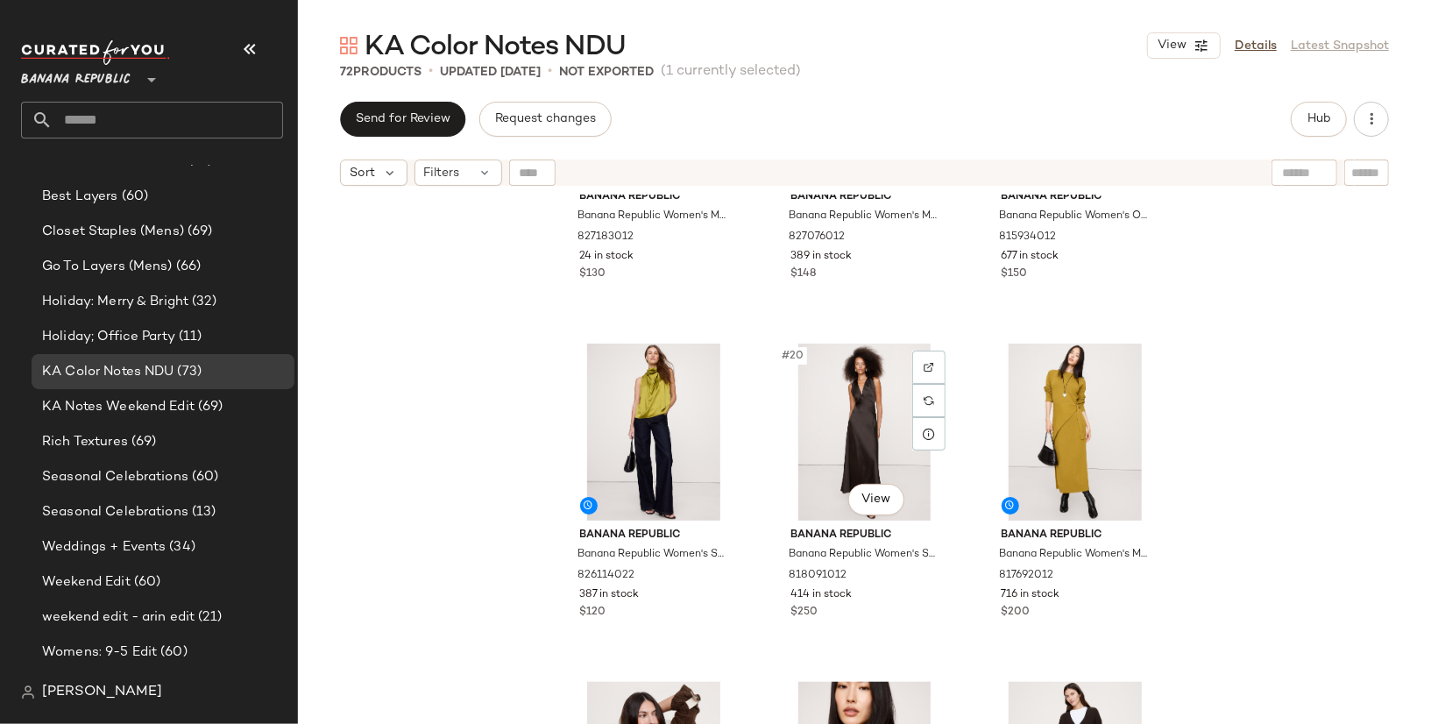
scroll to position [1901, 0]
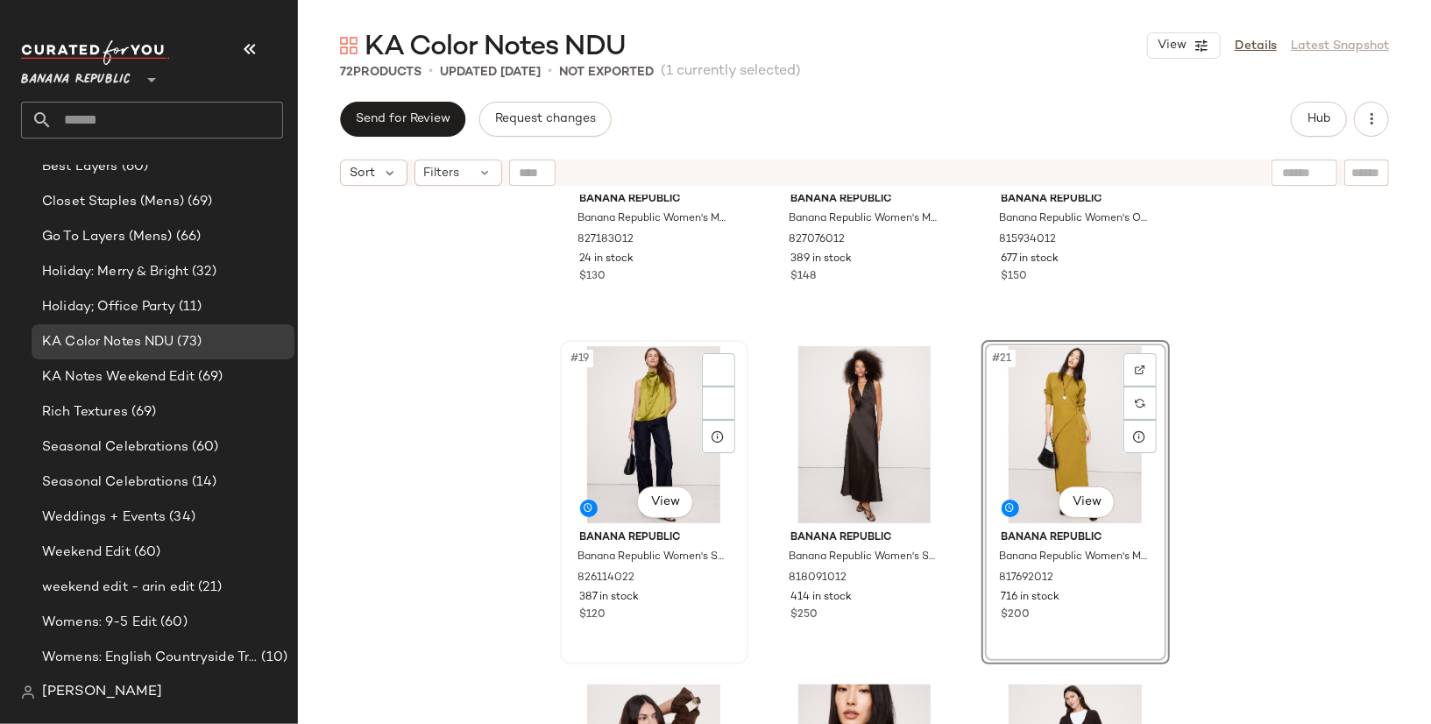
scroll to position [231, 0]
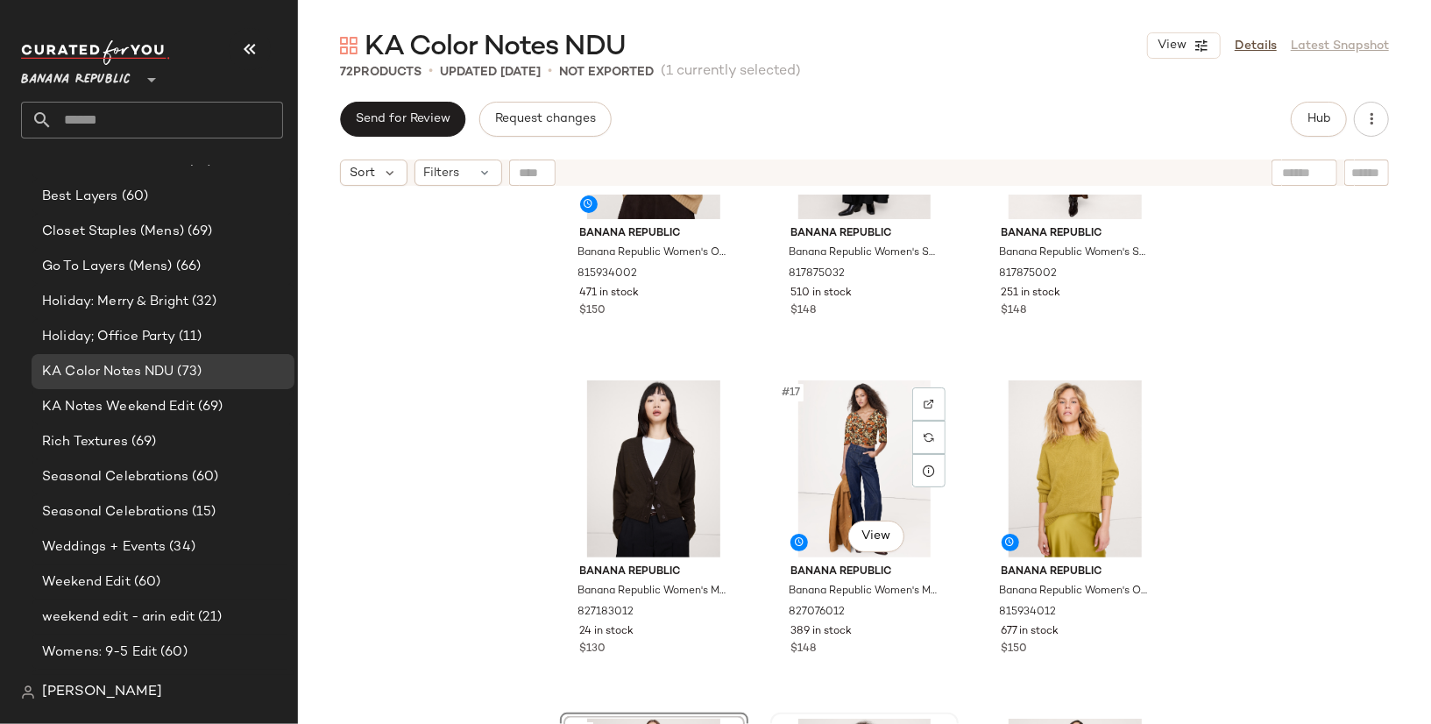
scroll to position [1525, 0]
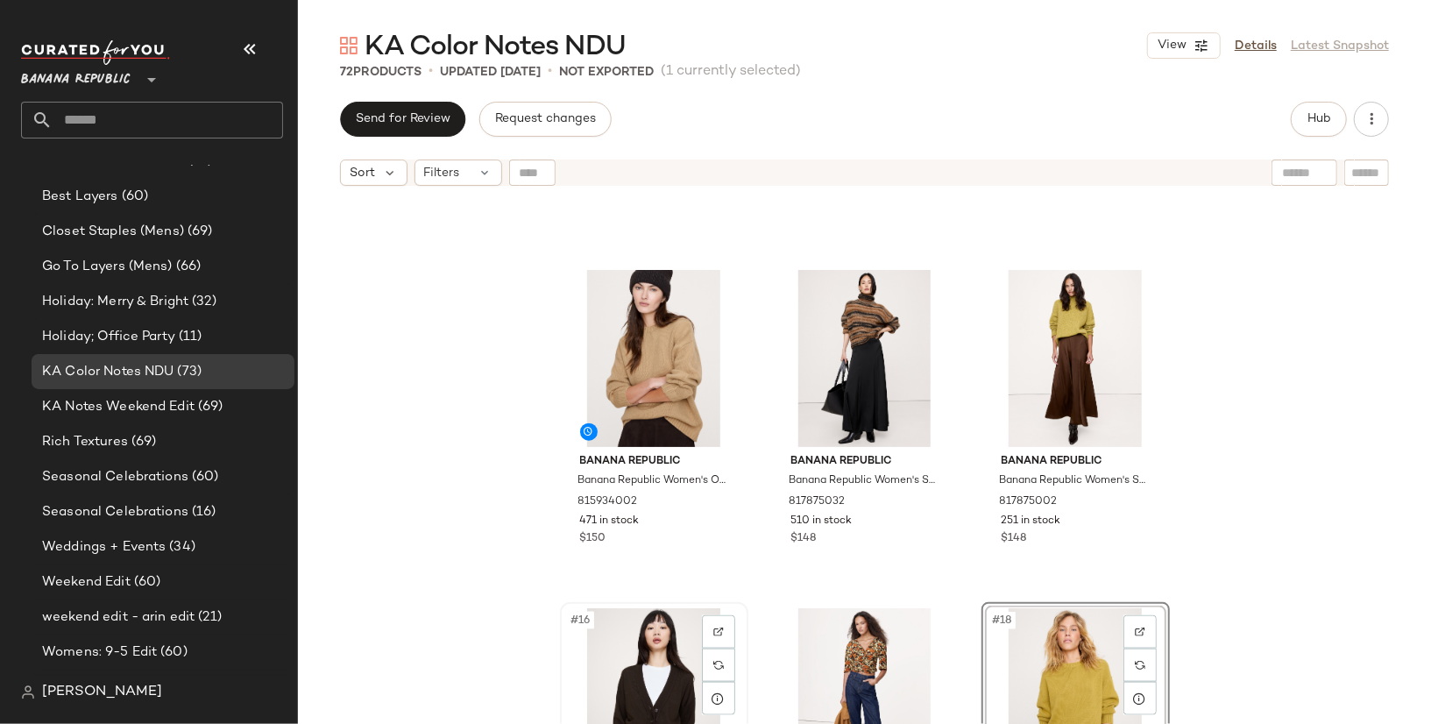
scroll to position [1298, 0]
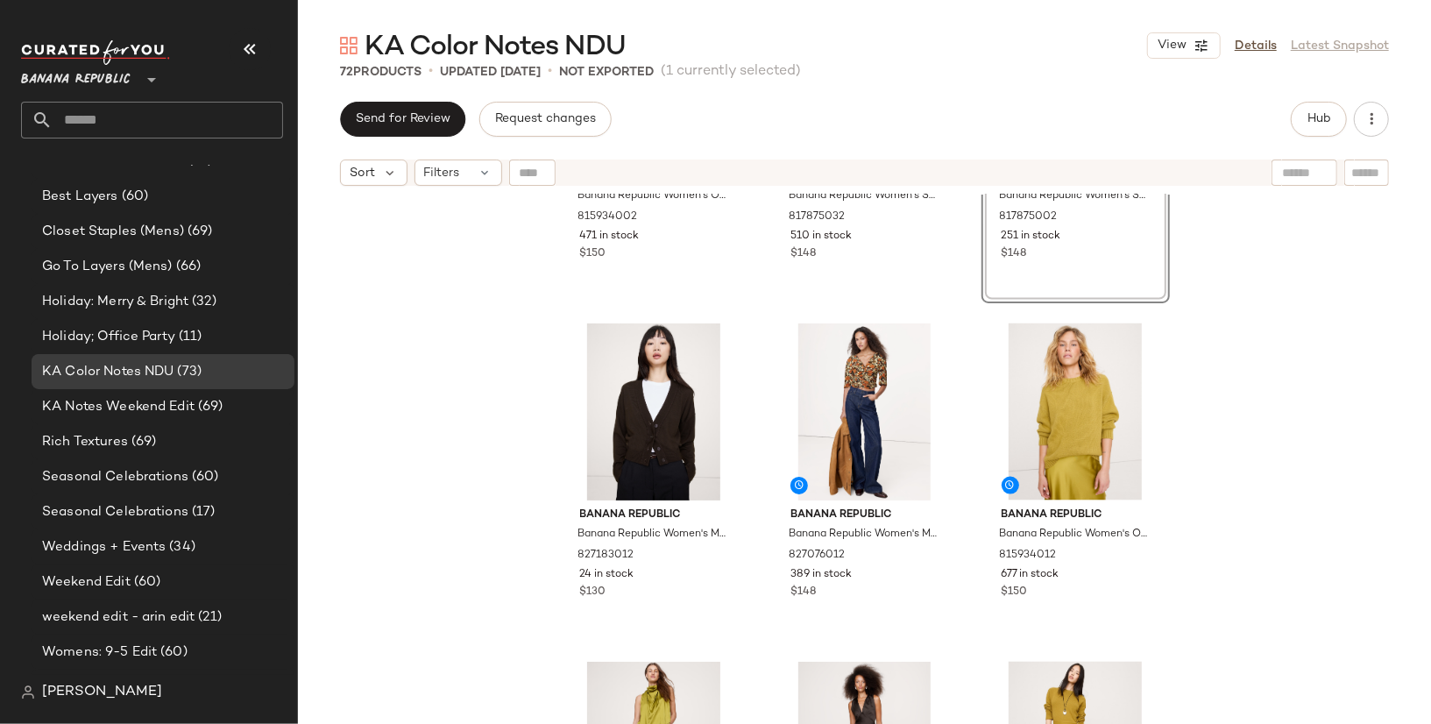
scroll to position [1590, 0]
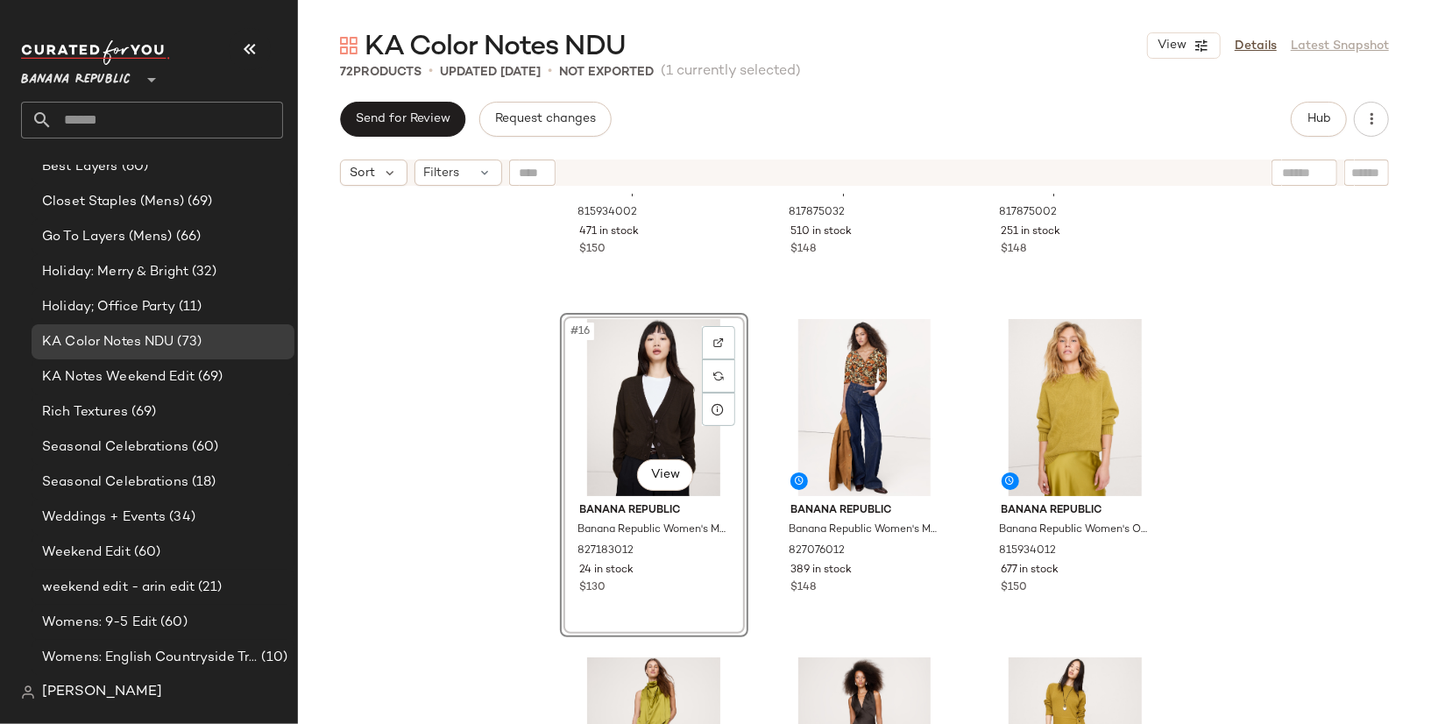
scroll to position [231, 0]
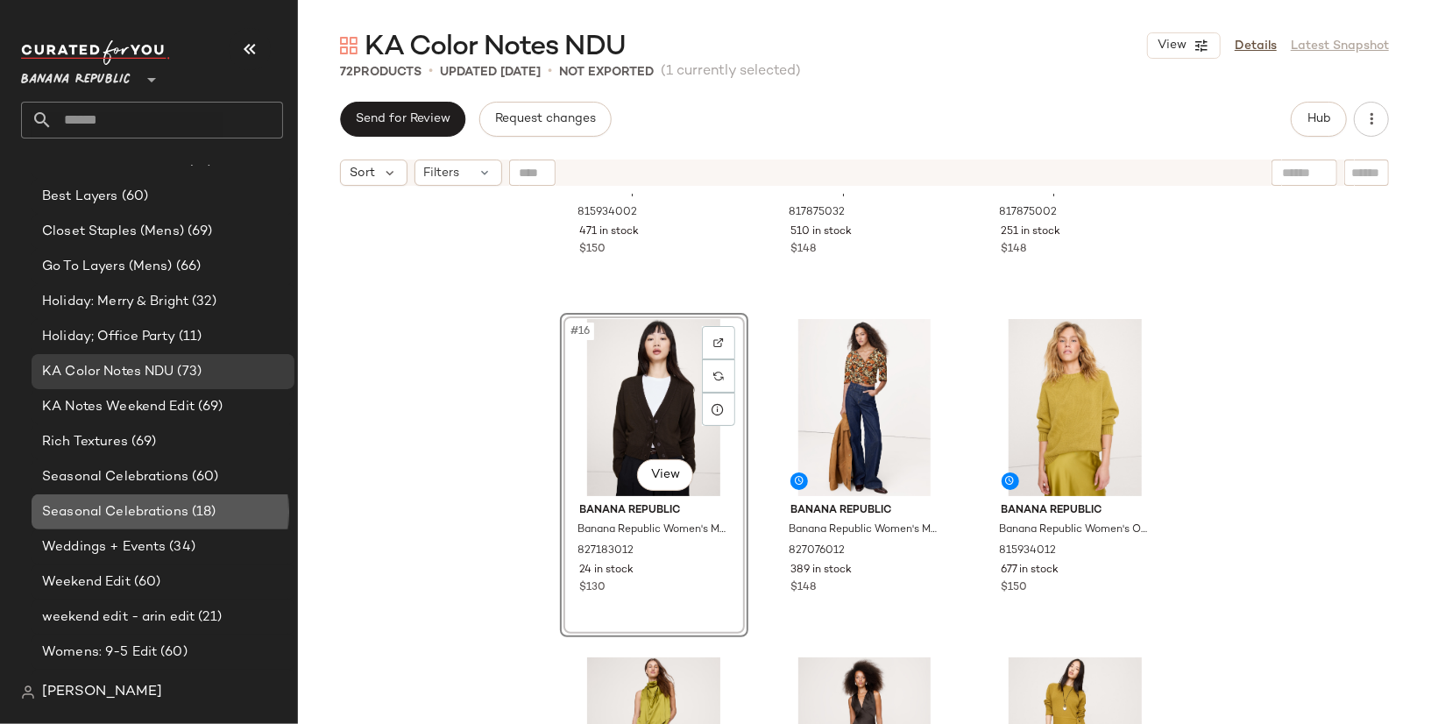
click at [189, 509] on span "(18)" at bounding box center [202, 512] width 28 height 20
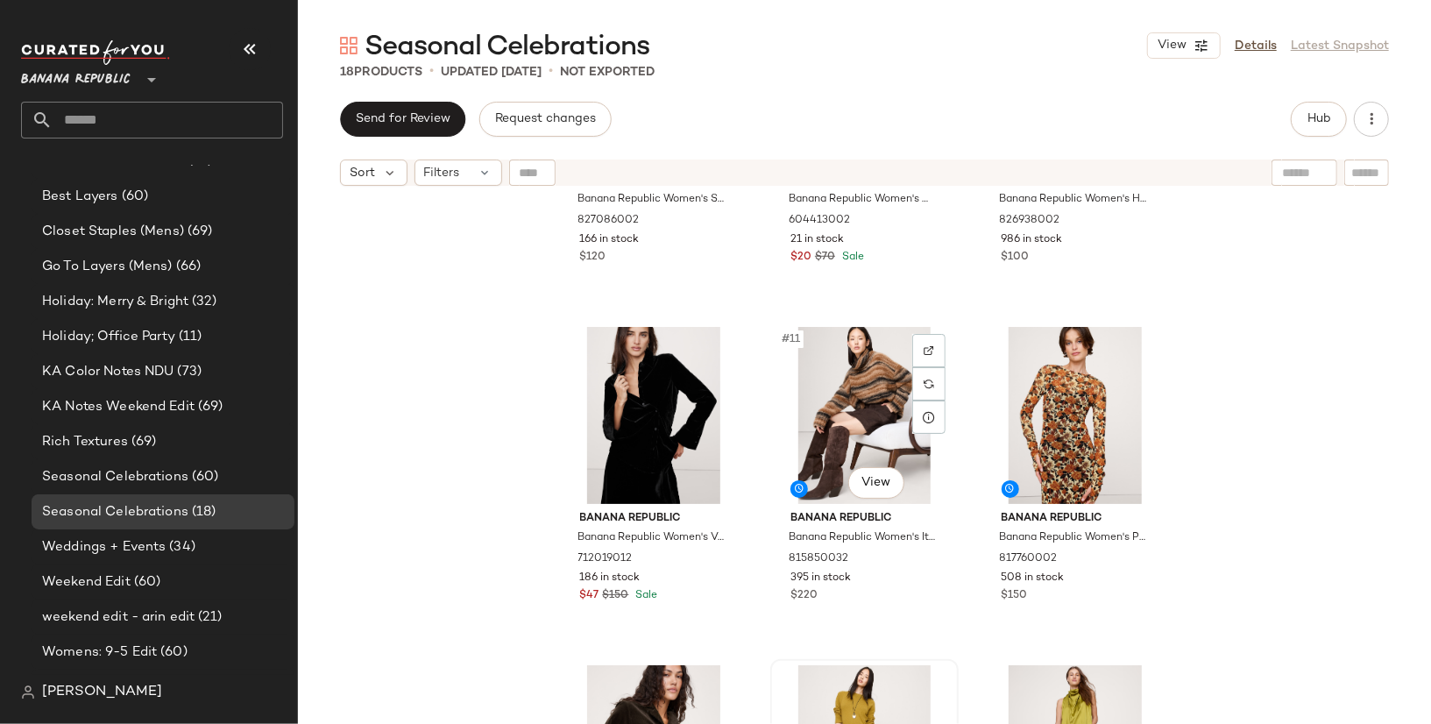
scroll to position [904, 0]
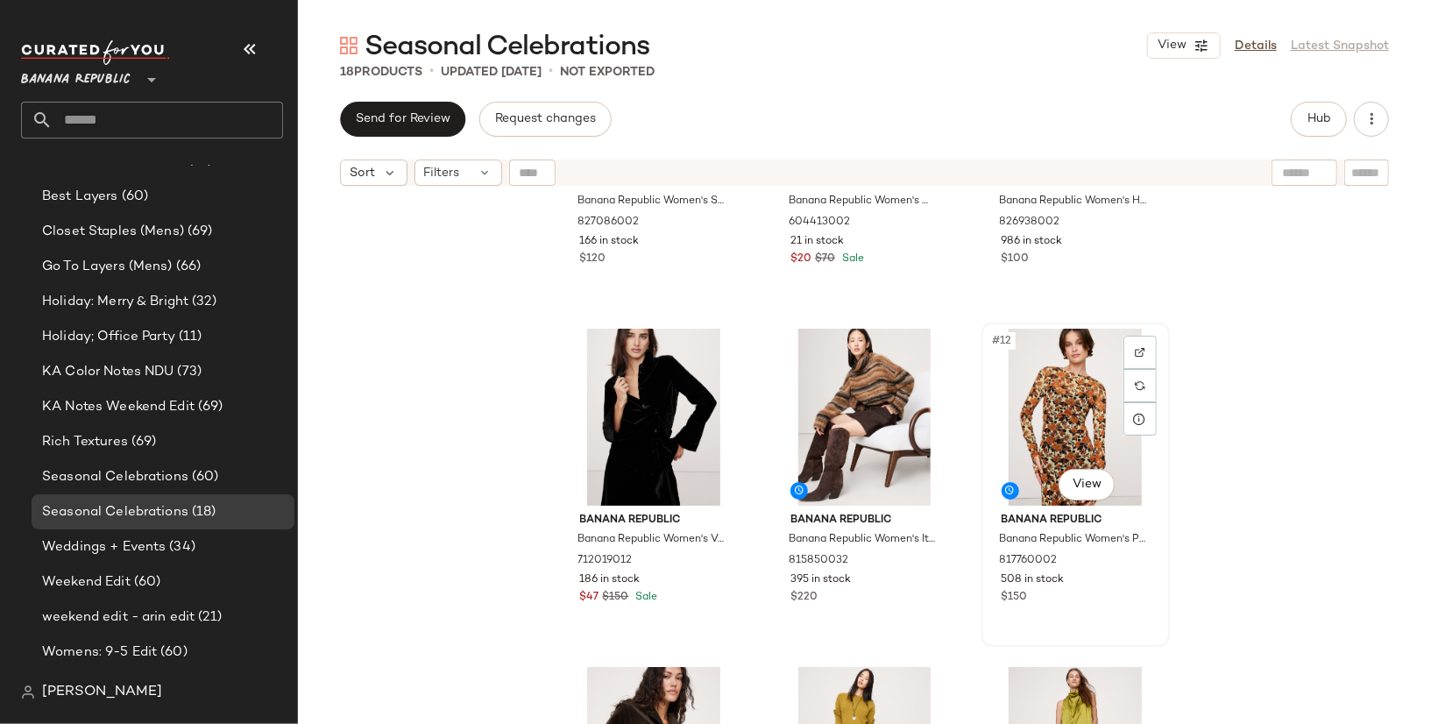
click at [1055, 437] on div "#12 View" at bounding box center [1075, 417] width 176 height 177
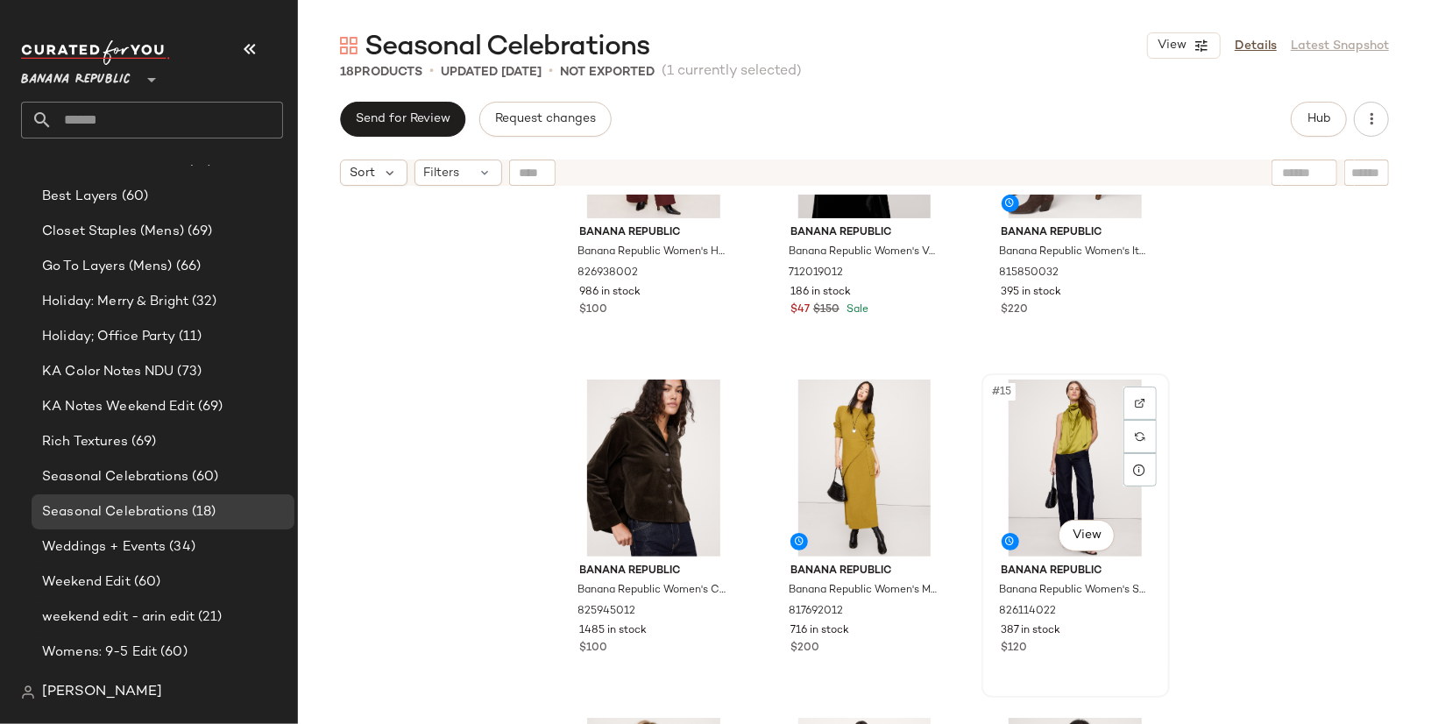
scroll to position [1459, 0]
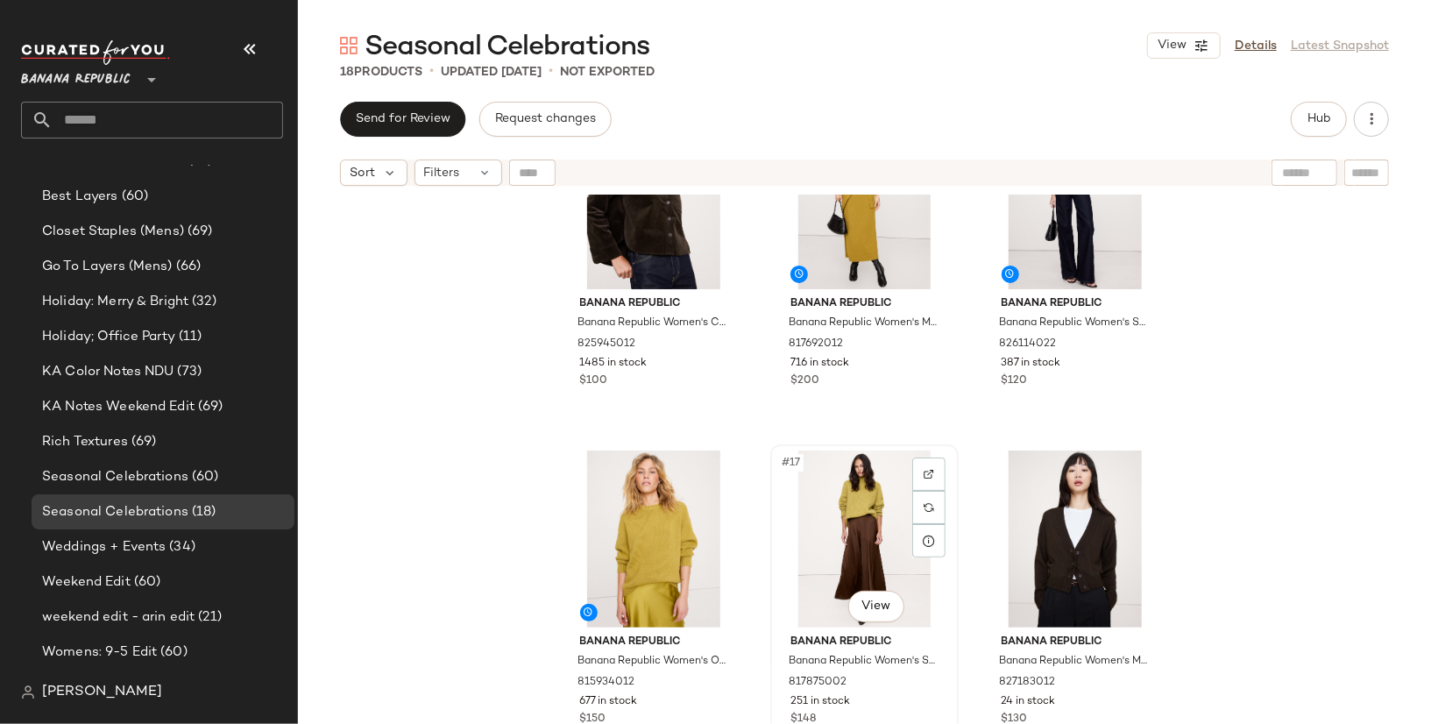
click at [853, 542] on div "#17 View" at bounding box center [864, 538] width 176 height 177
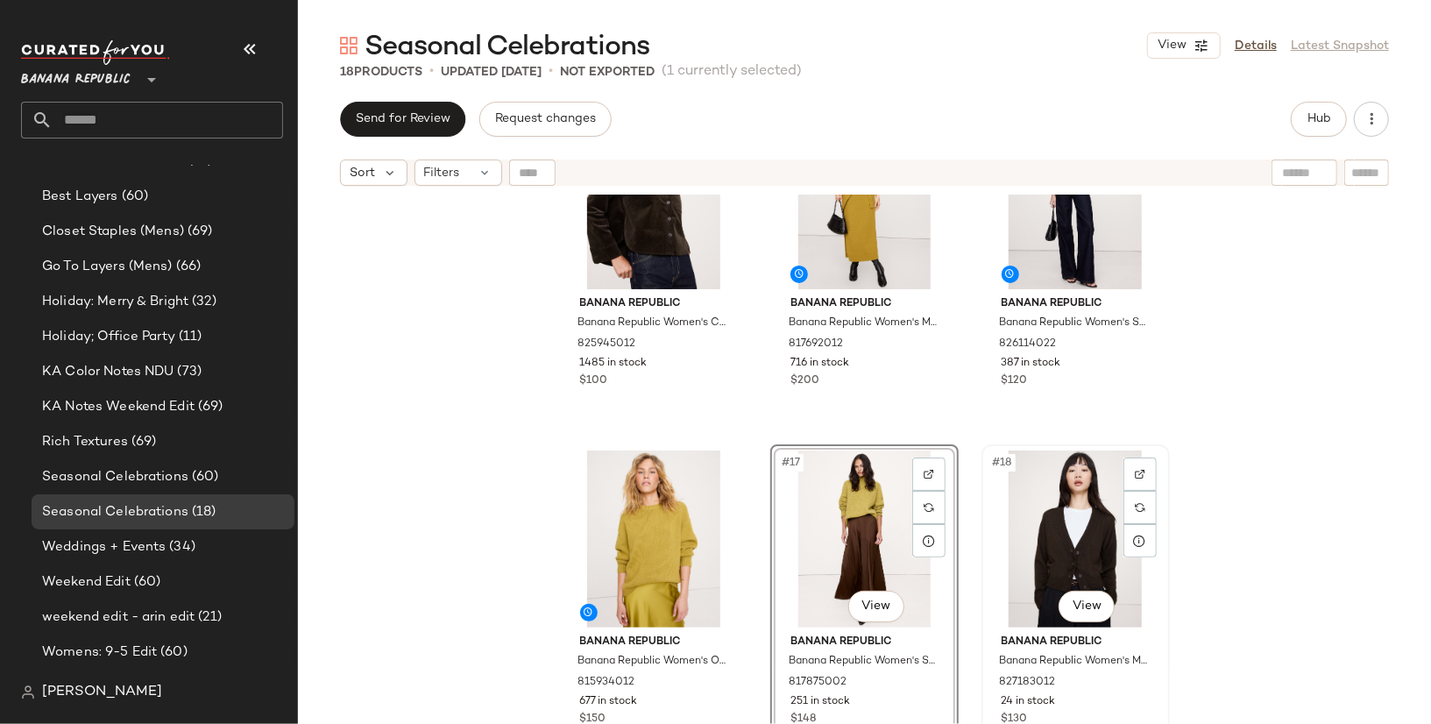
click at [1091, 528] on div "#18 View" at bounding box center [1075, 538] width 176 height 177
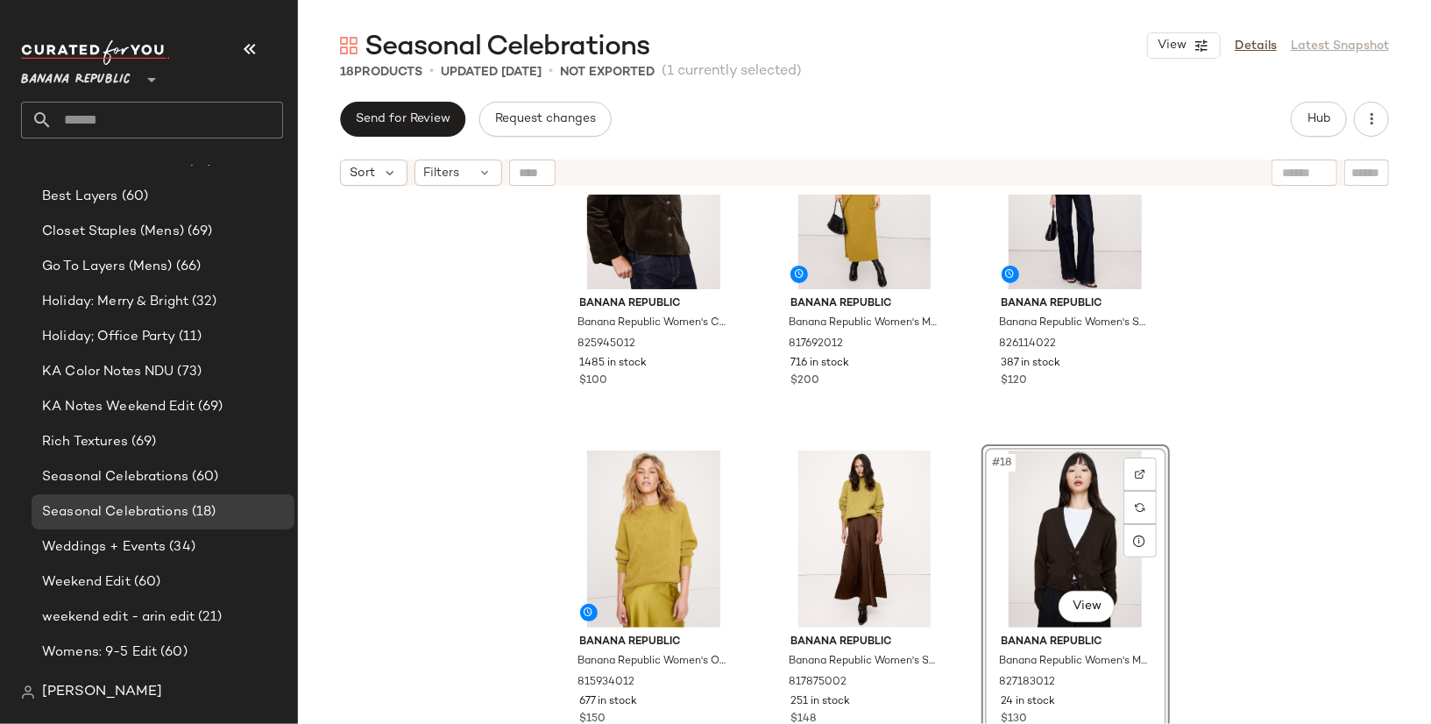
scroll to position [1218, 0]
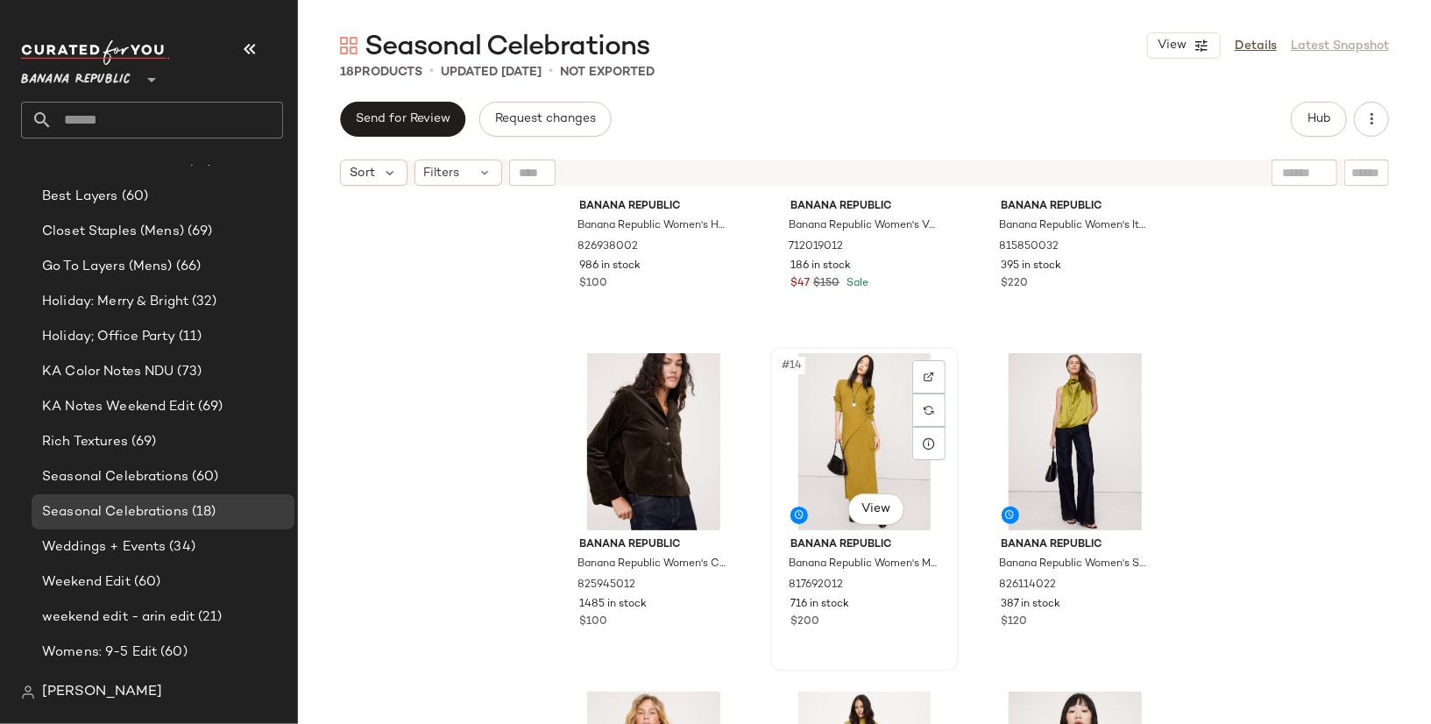
click at [842, 432] on div "#14 View" at bounding box center [864, 441] width 176 height 177
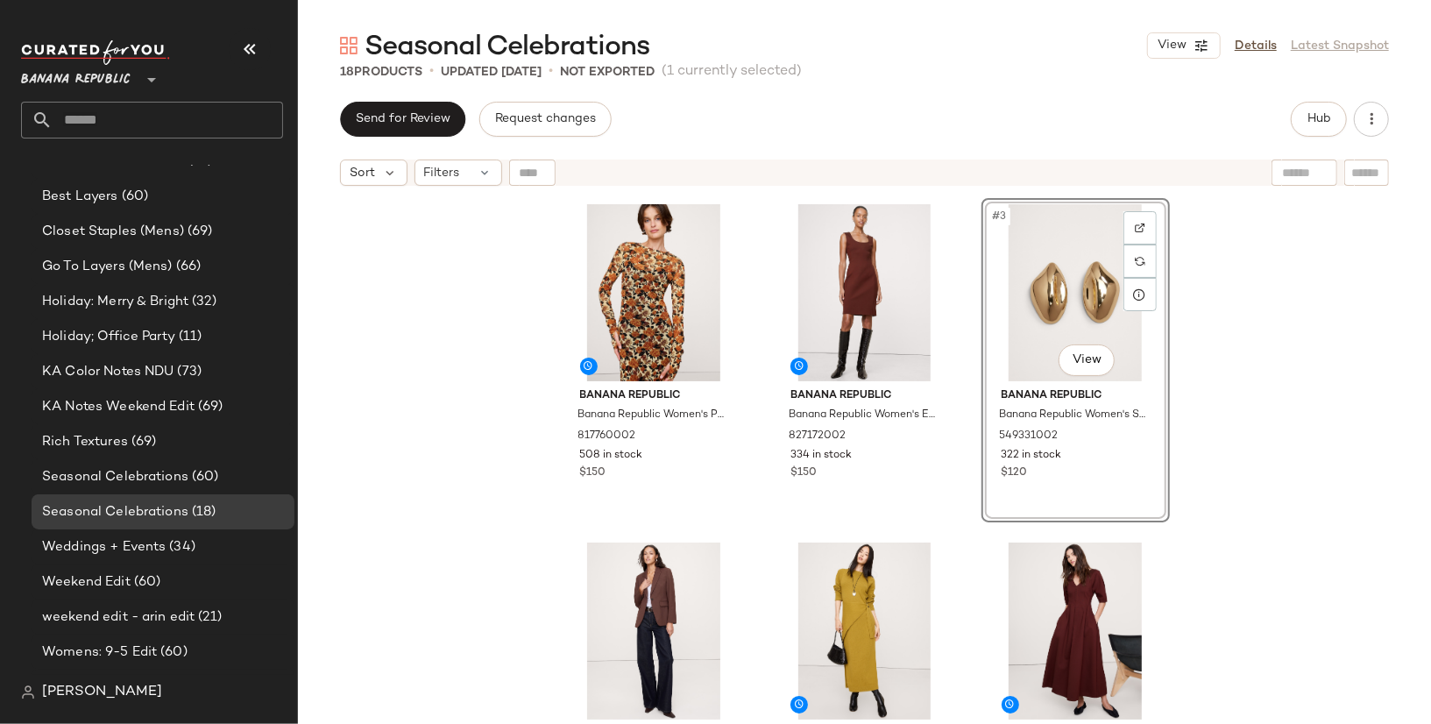
click at [1242, 357] on div "Banana Republic Banana Republic Women's Printed Mesh Maxi Dress Yellow Roses Si…" at bounding box center [864, 481] width 1133 height 573
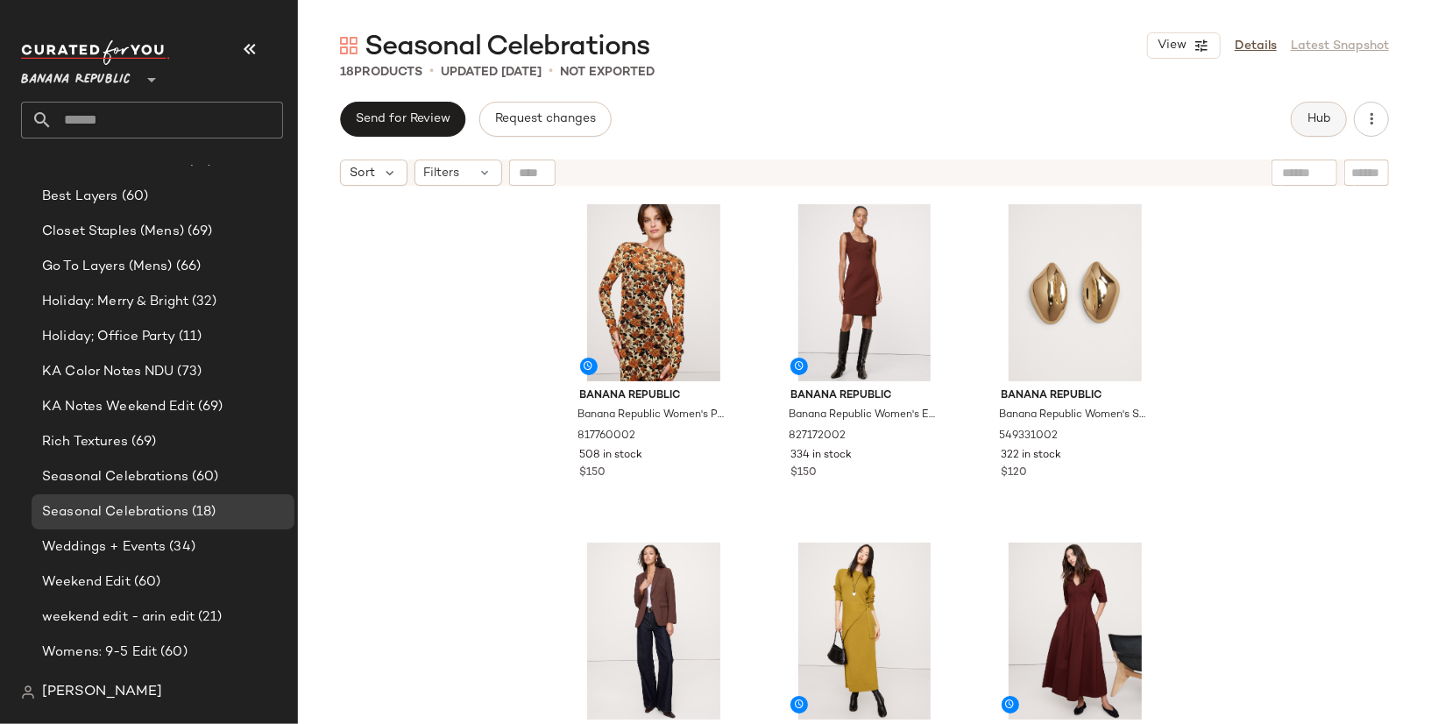
click at [1313, 123] on span "Hub" at bounding box center [1318, 119] width 25 height 14
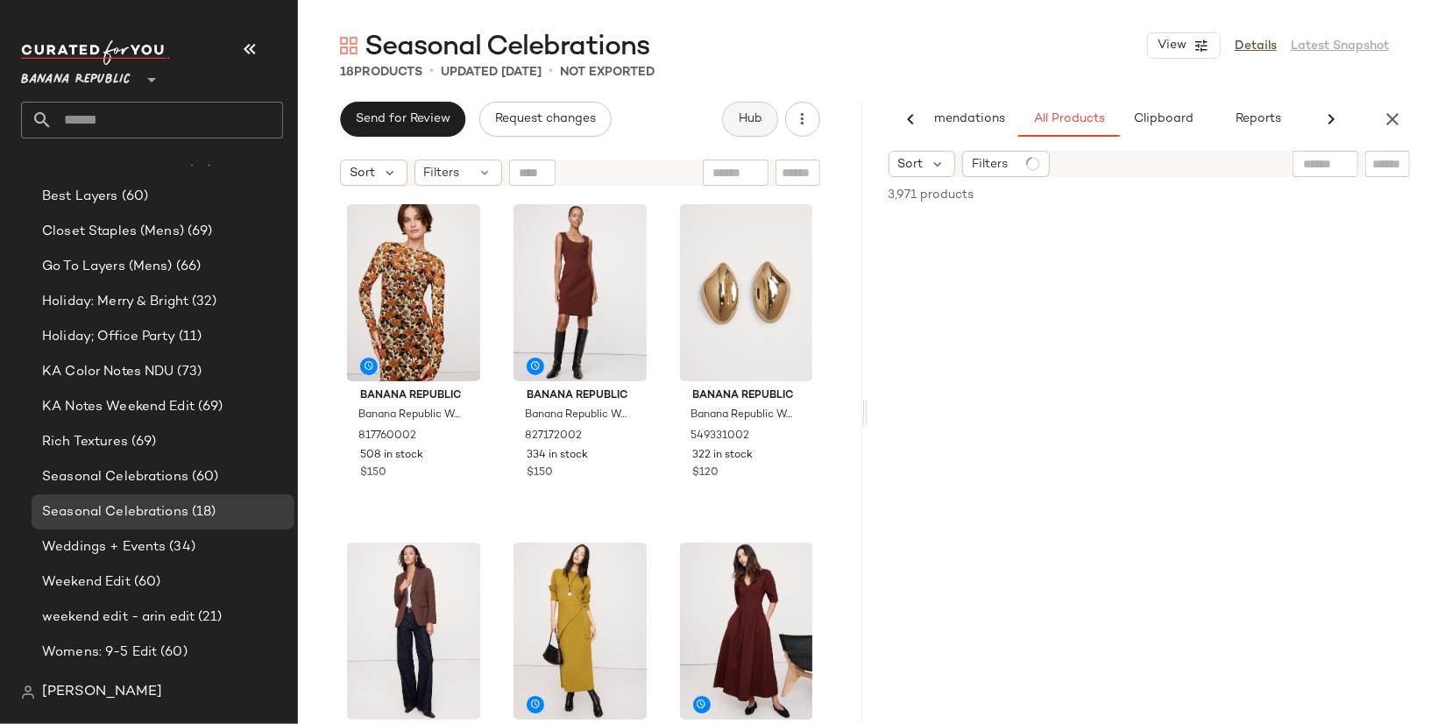
scroll to position [0, 70]
click at [1333, 165] on div at bounding box center [1248, 164] width 219 height 26
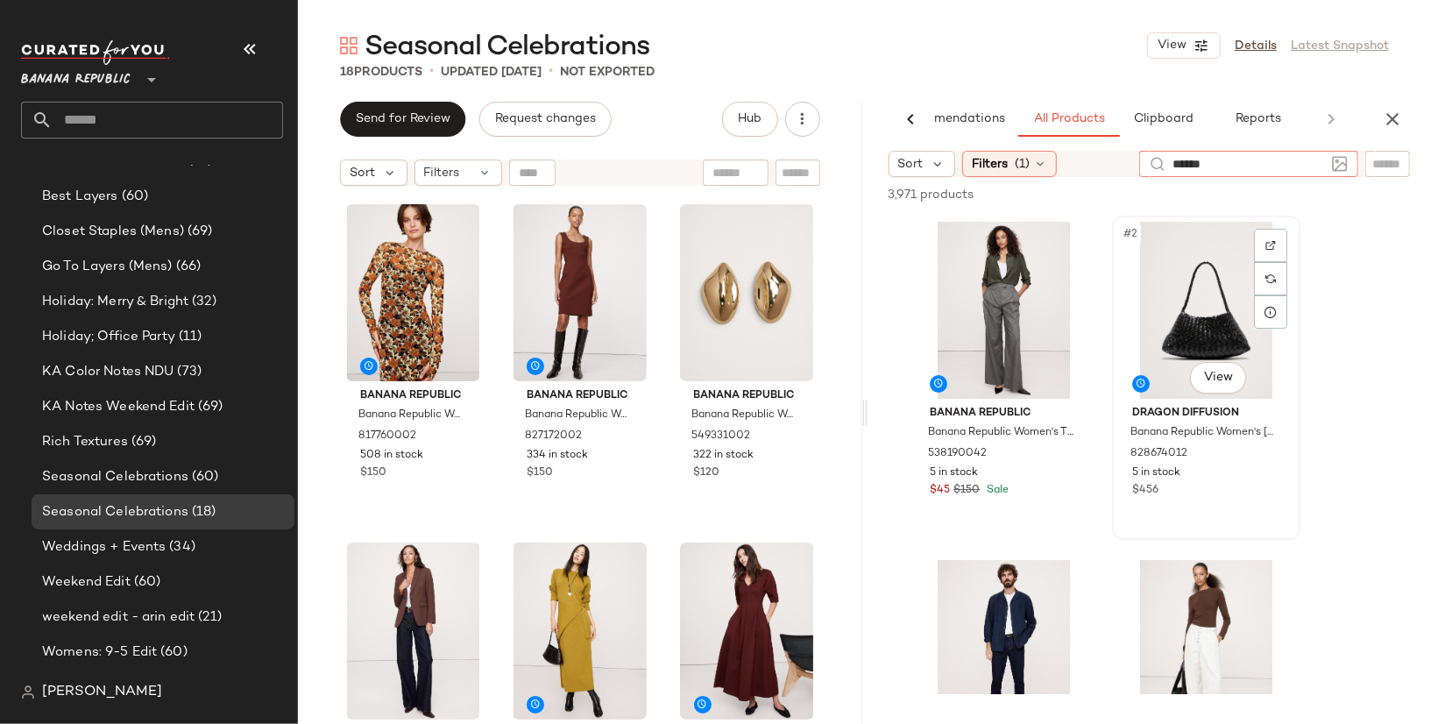
type input "*******"
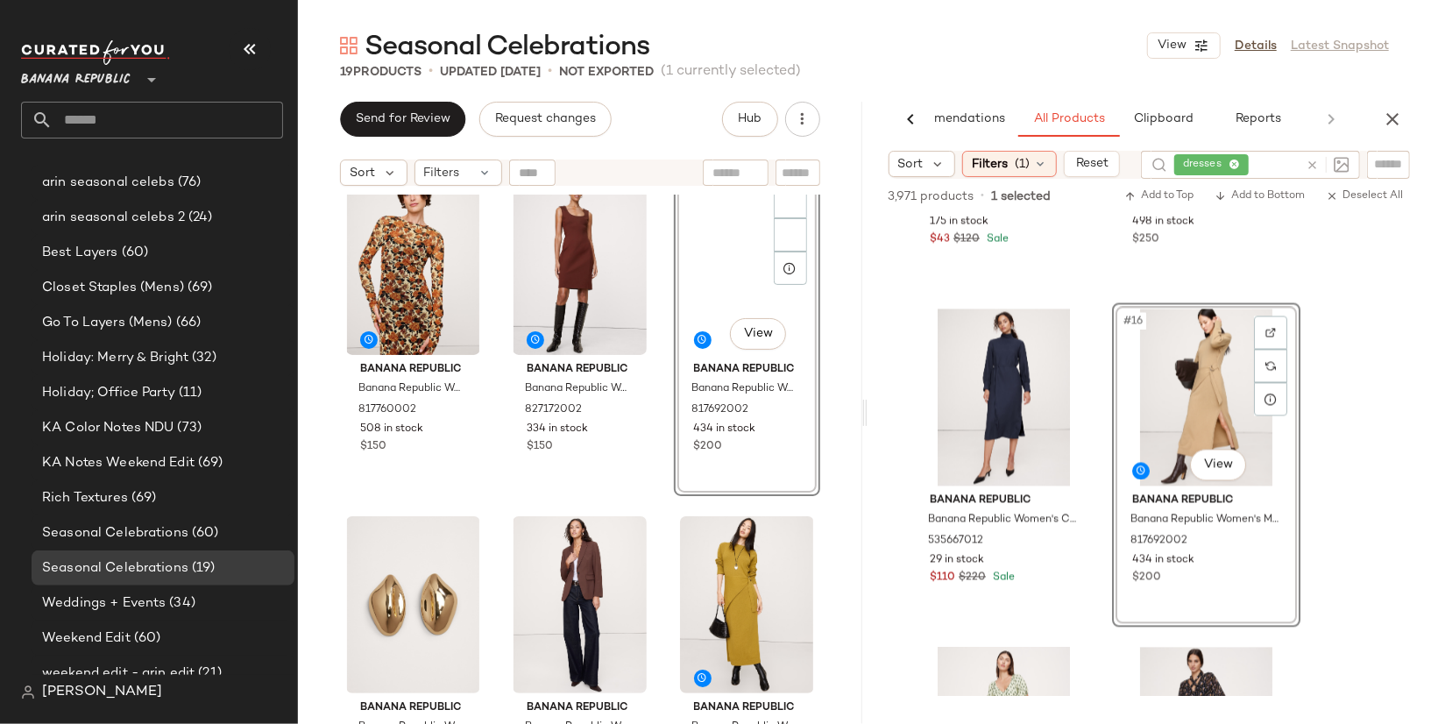
scroll to position [231, 0]
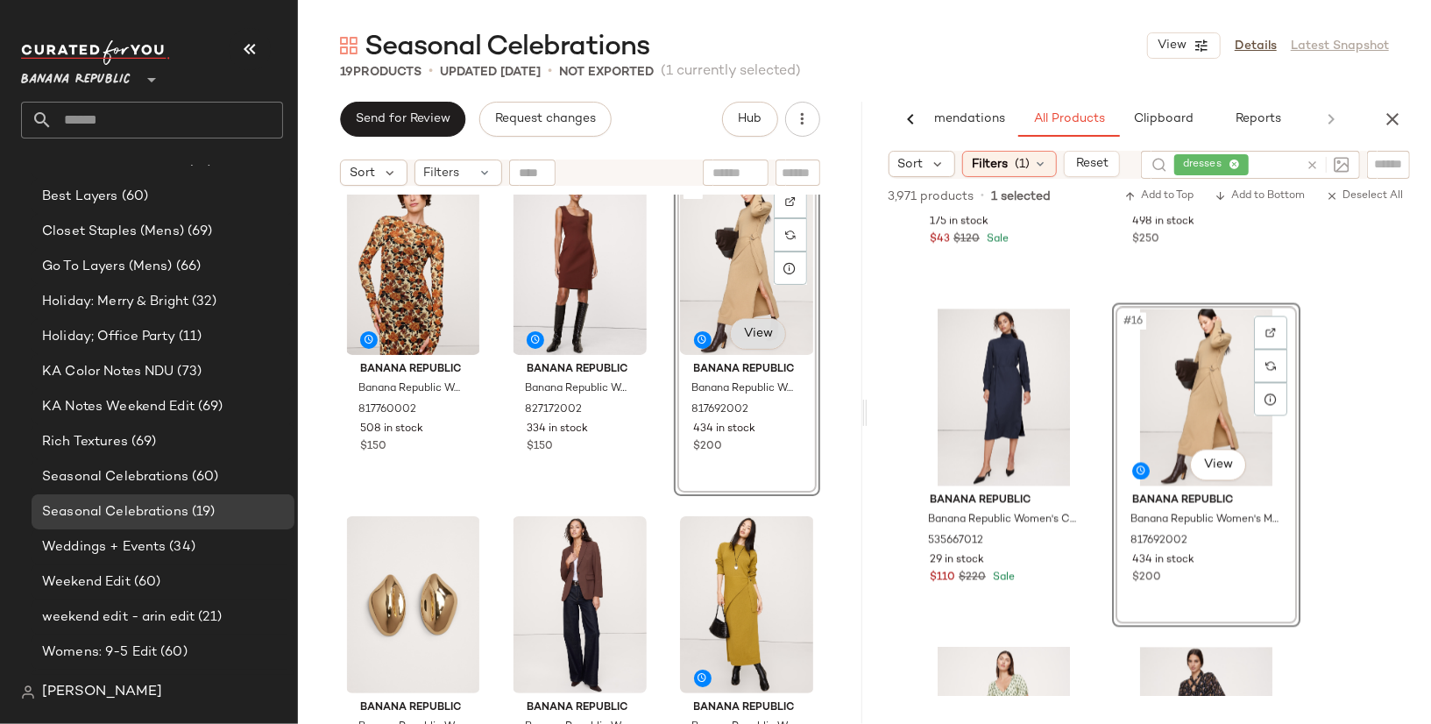
click at [747, 331] on body "Banana Republic ** Dashboard All Products Global Clipboards (4) Curations (18) …" at bounding box center [715, 362] width 1431 height 724
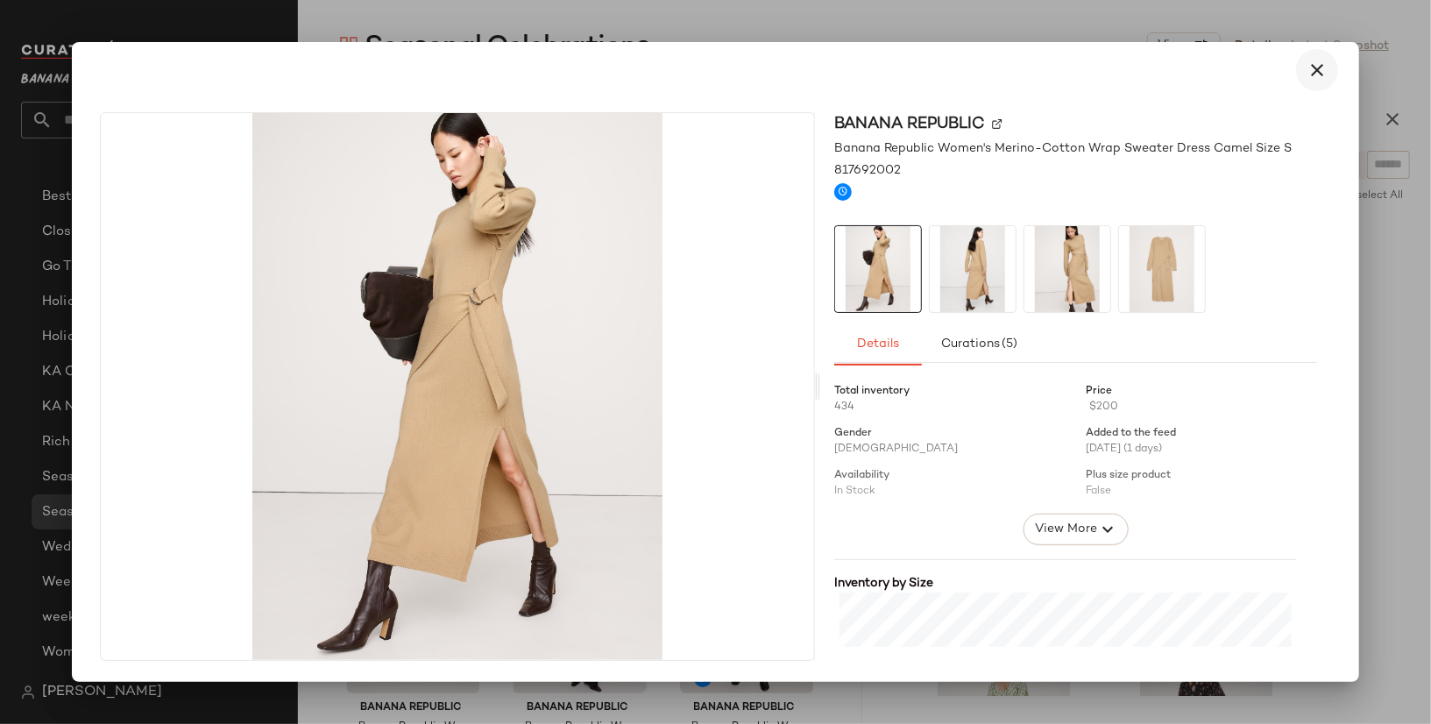
click at [1313, 68] on icon "button" at bounding box center [1316, 70] width 21 height 21
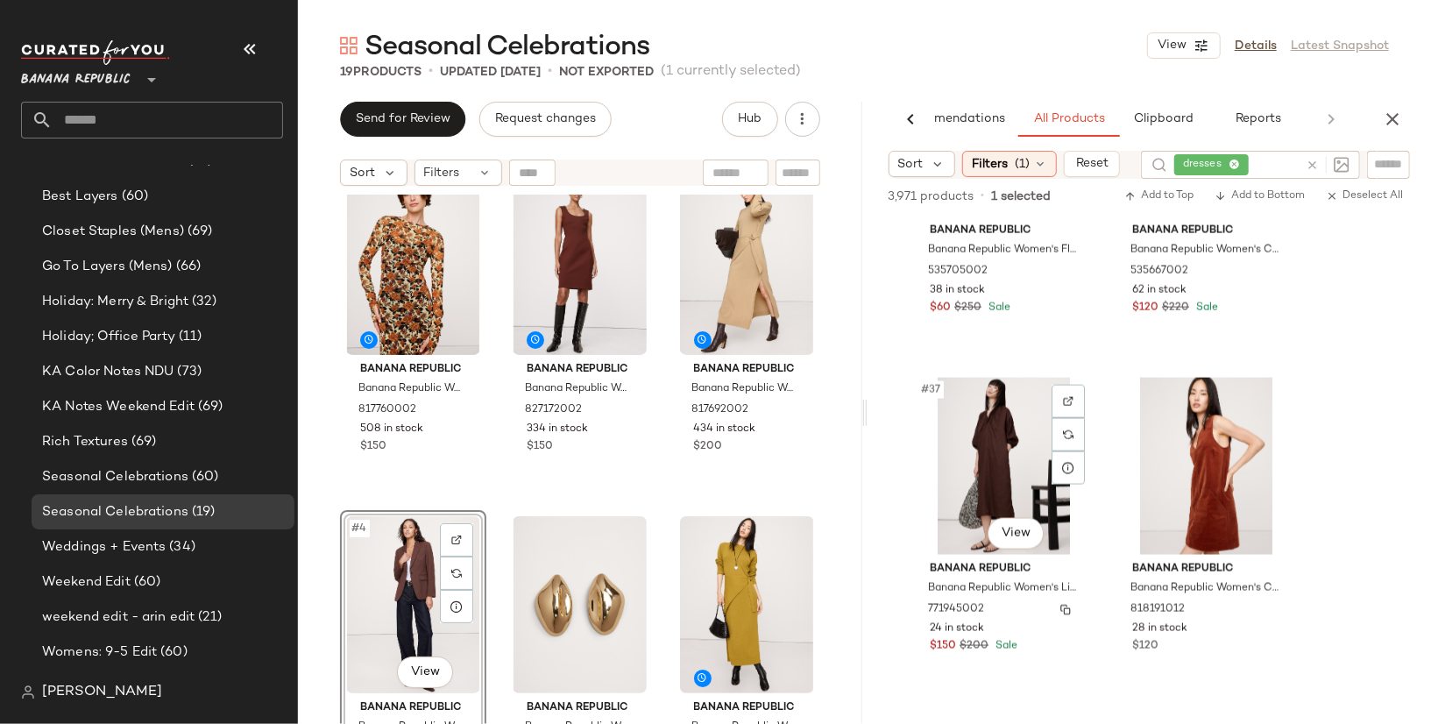
scroll to position [6040, 0]
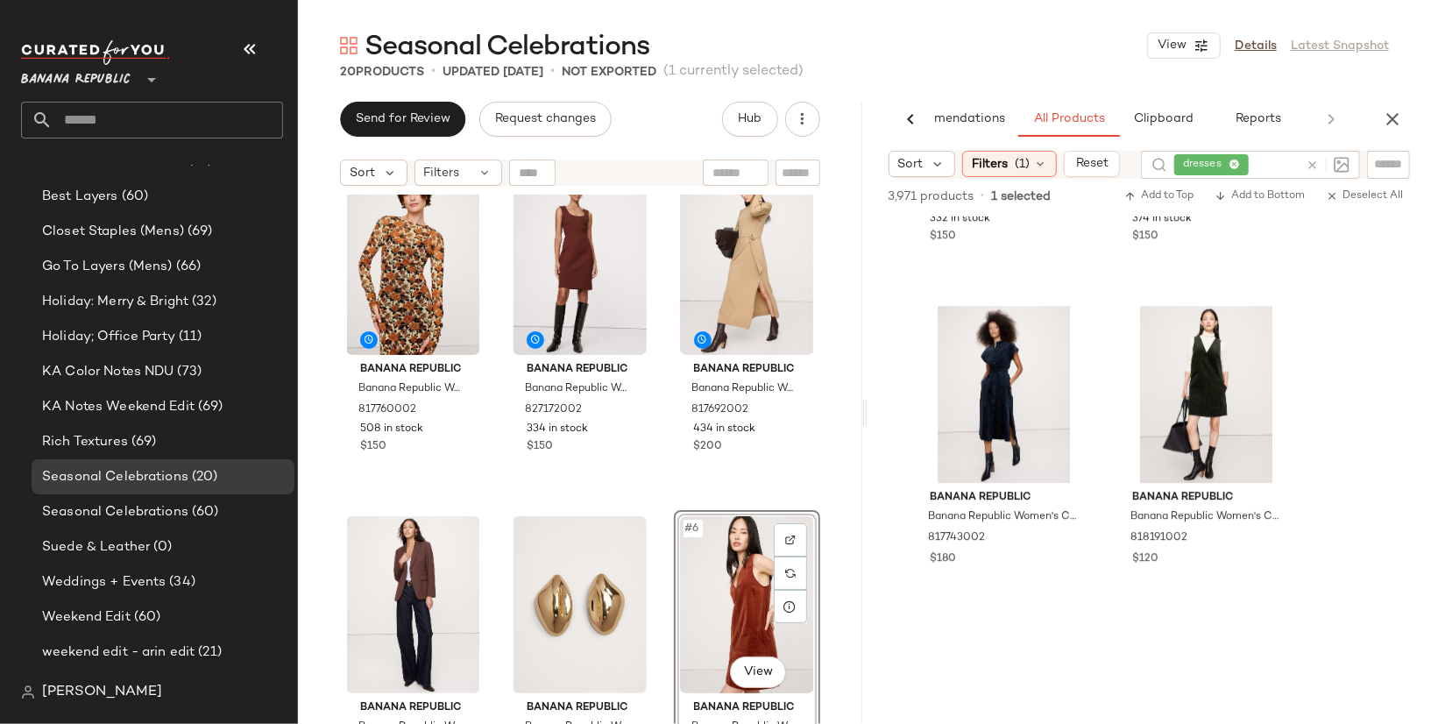
scroll to position [7698, 0]
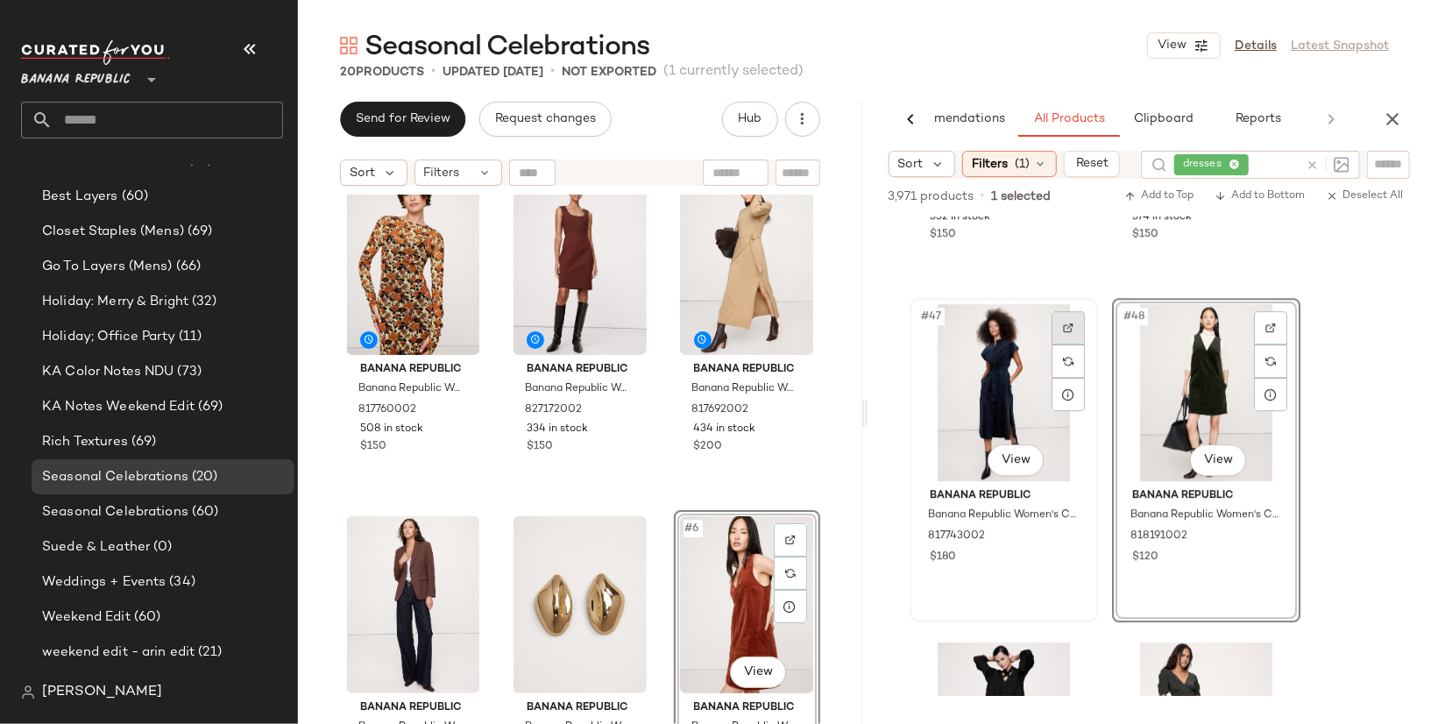
click at [1068, 329] on img at bounding box center [1068, 327] width 11 height 11
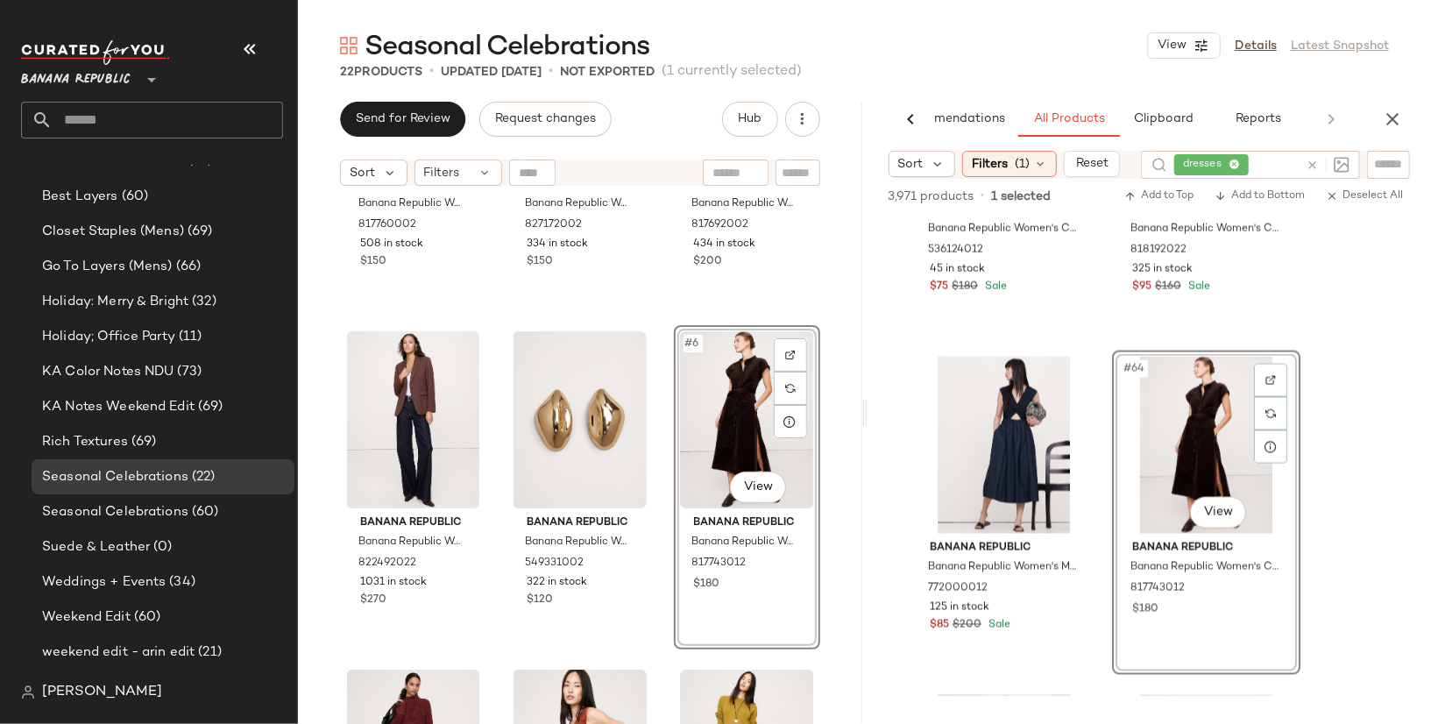
scroll to position [267, 0]
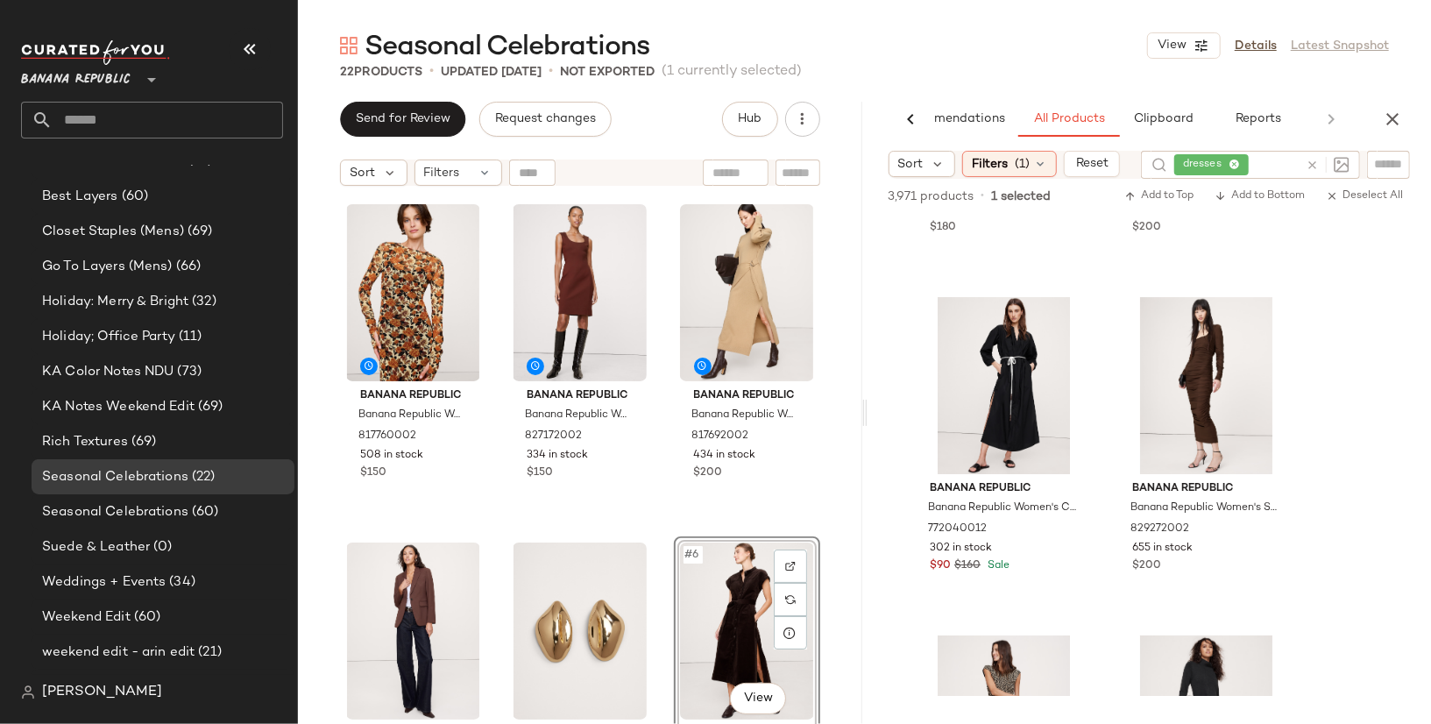
scroll to position [12777, 0]
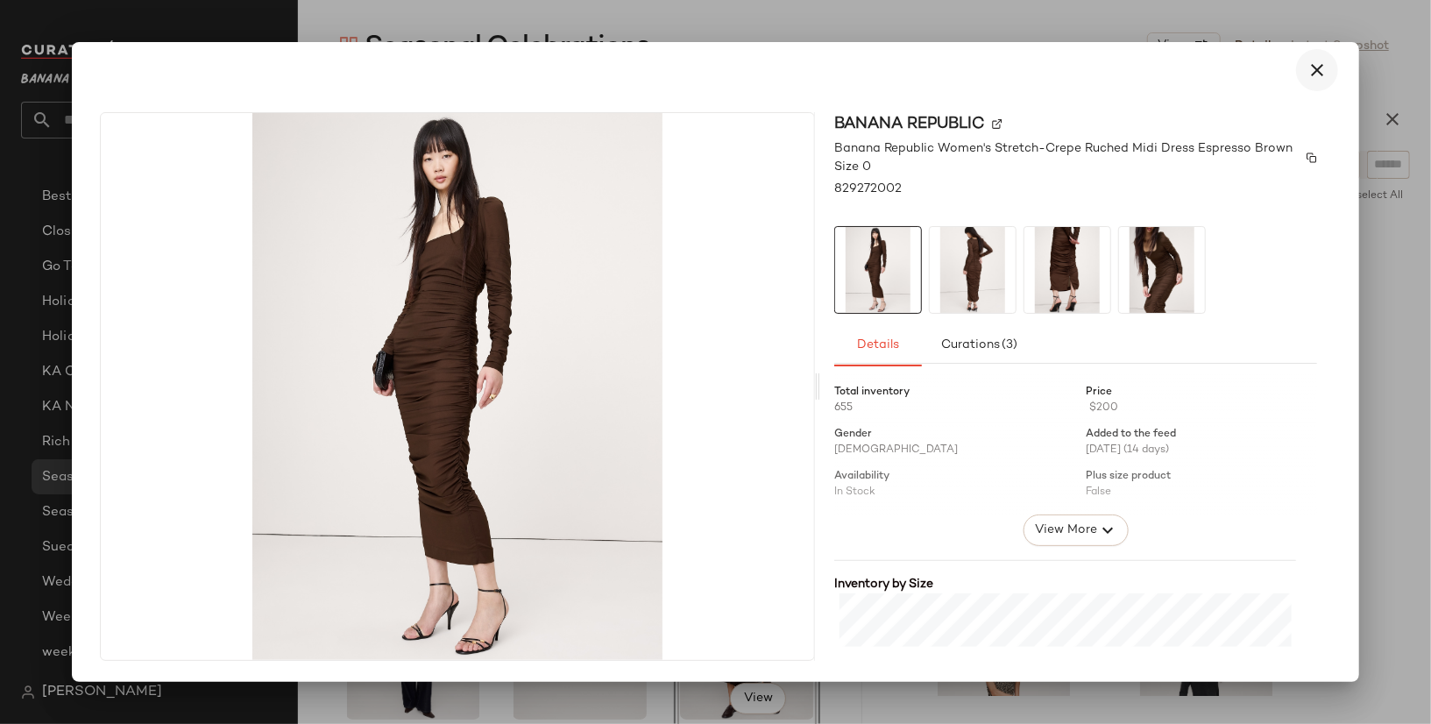
click at [1302, 161] on div "Banana Republic Women's Stretch-Crepe Ruched Midi Dress Espresso Brown Size 0" at bounding box center [1075, 157] width 483 height 37
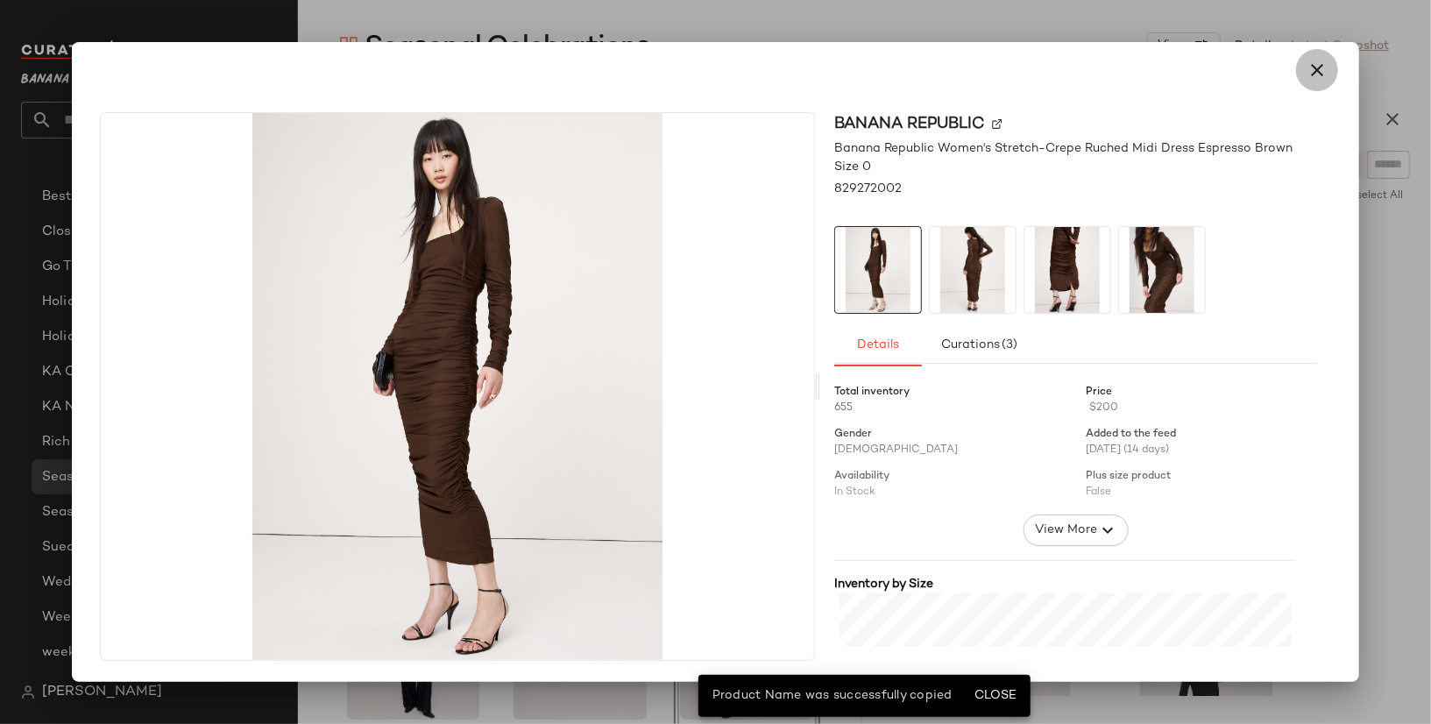
click at [1324, 74] on icon "button" at bounding box center [1316, 70] width 21 height 21
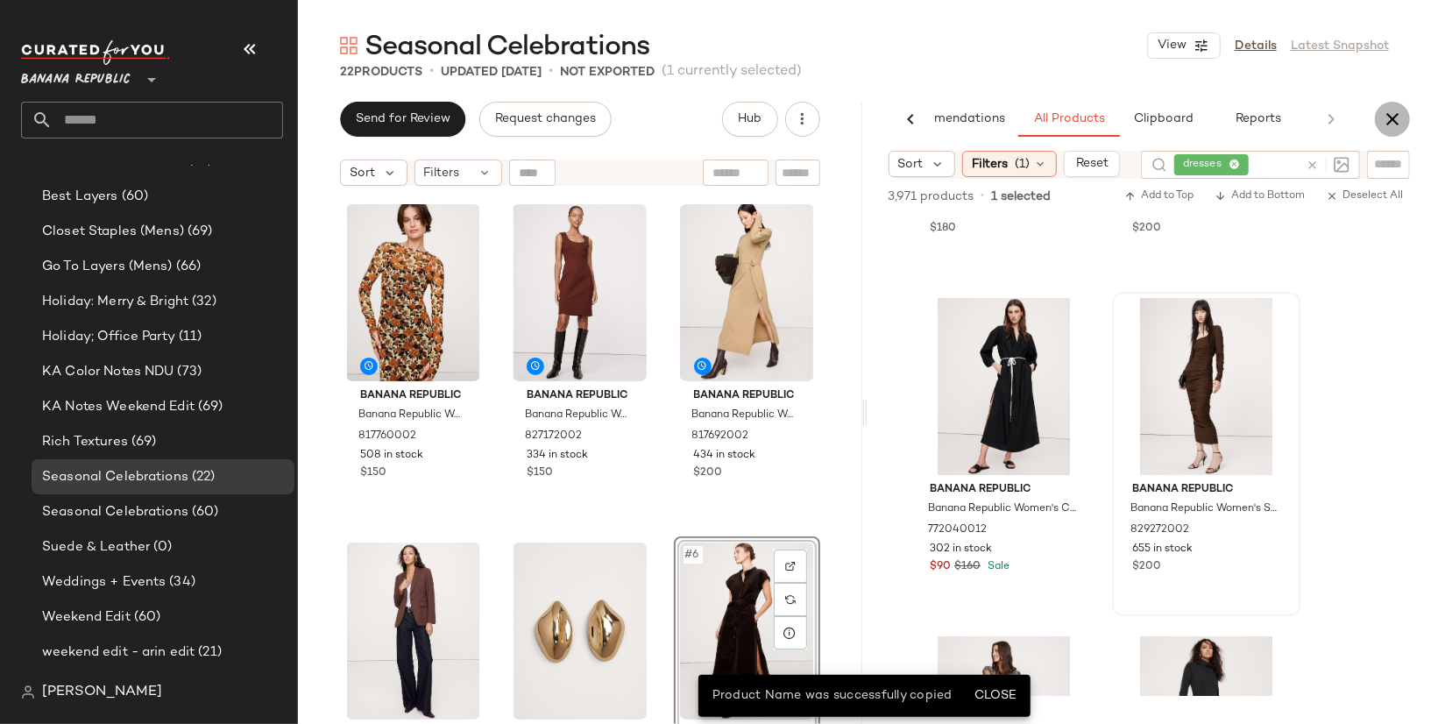
click at [1388, 117] on icon "button" at bounding box center [1392, 119] width 21 height 21
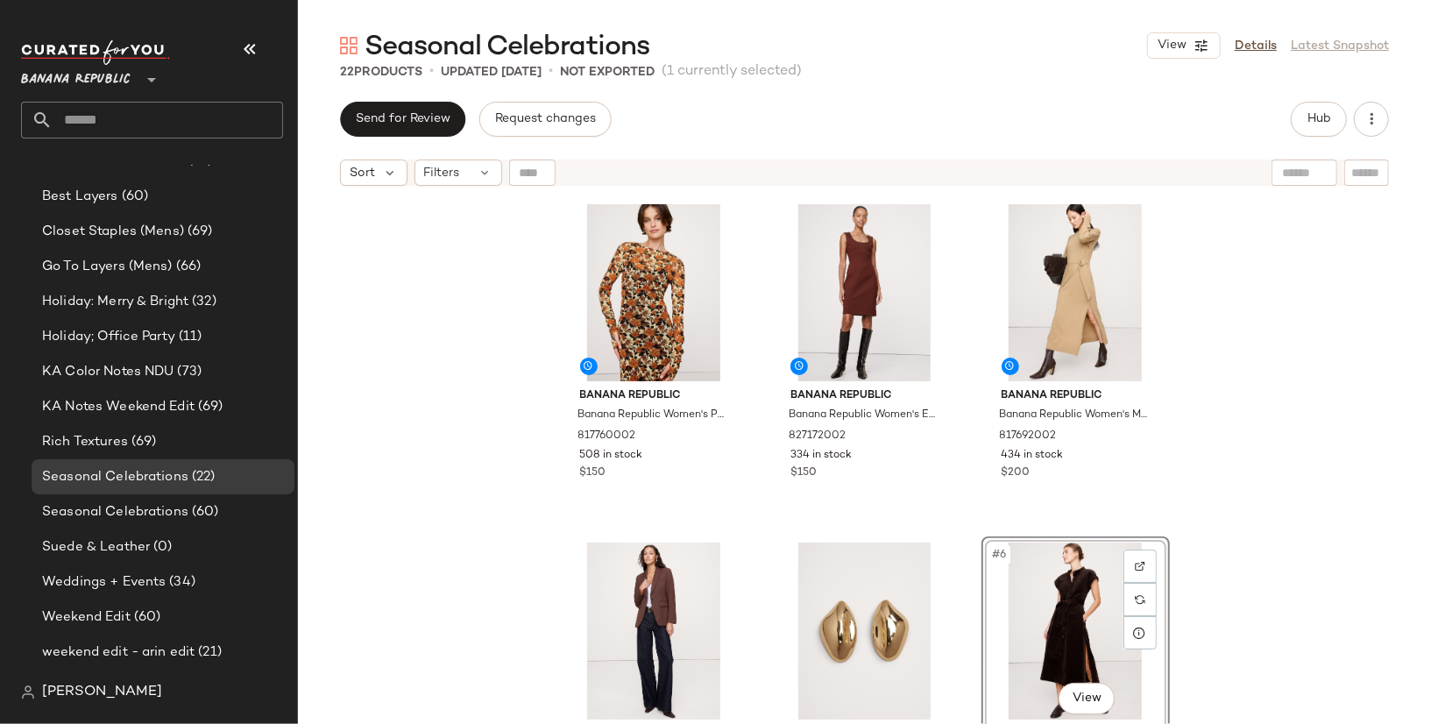
click at [1347, 418] on div "Banana Republic Banana Republic Women's Printed Mesh Maxi Dress Yellow Roses Si…" at bounding box center [864, 481] width 1133 height 573
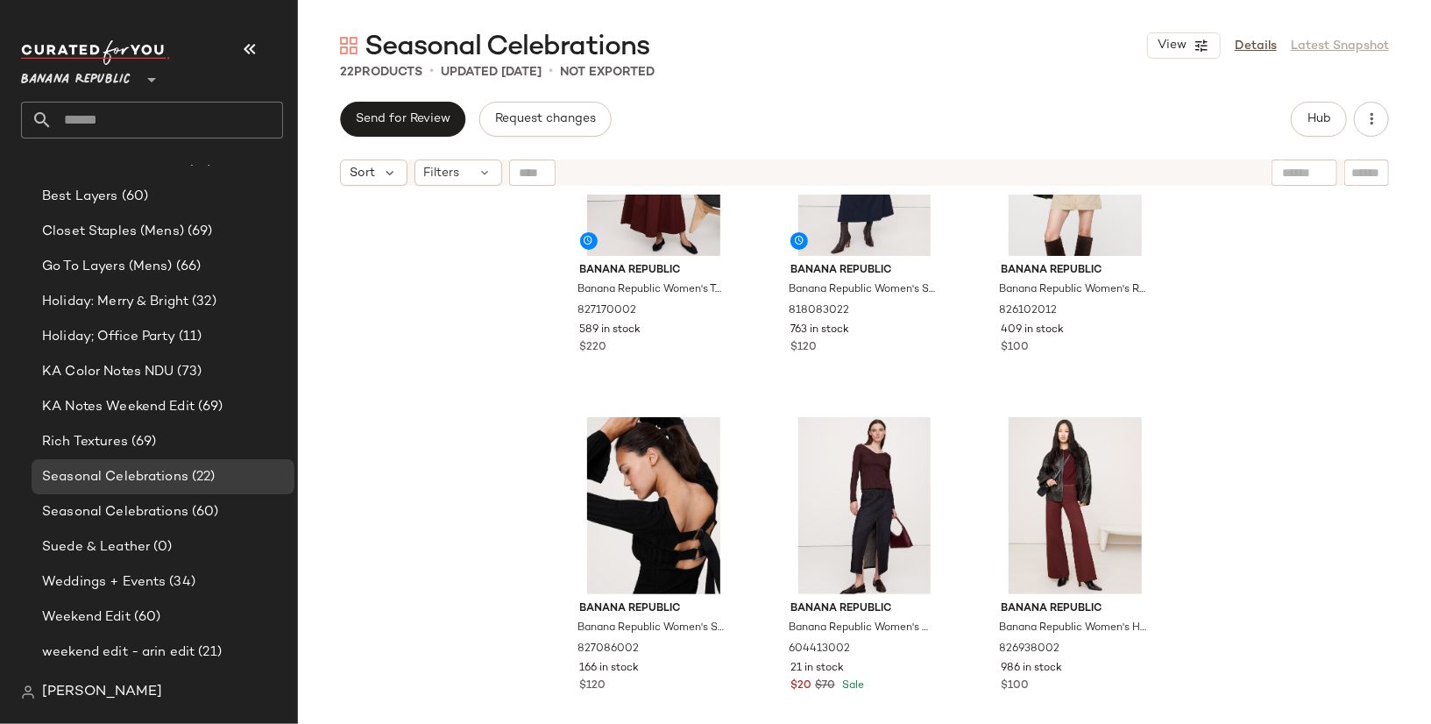
scroll to position [1150, 0]
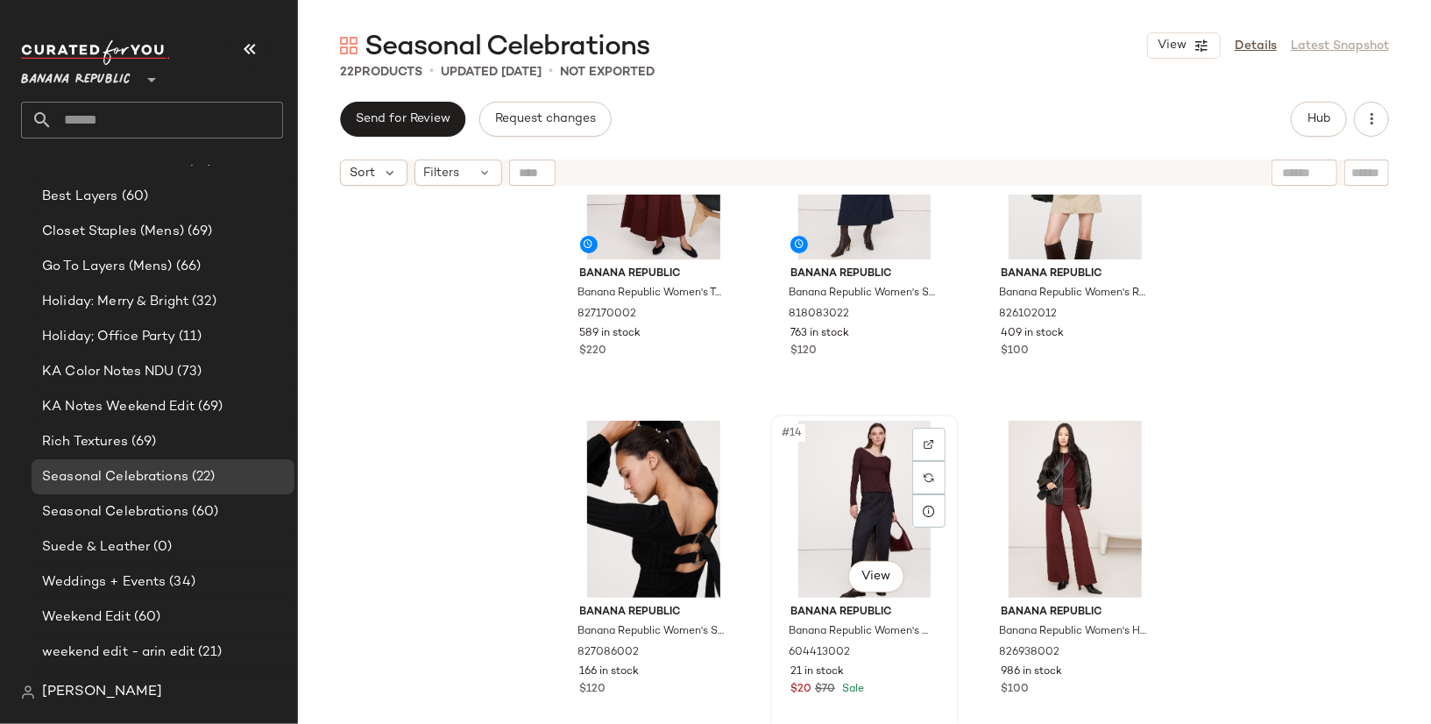
click at [841, 485] on div "#14 View" at bounding box center [864, 509] width 176 height 177
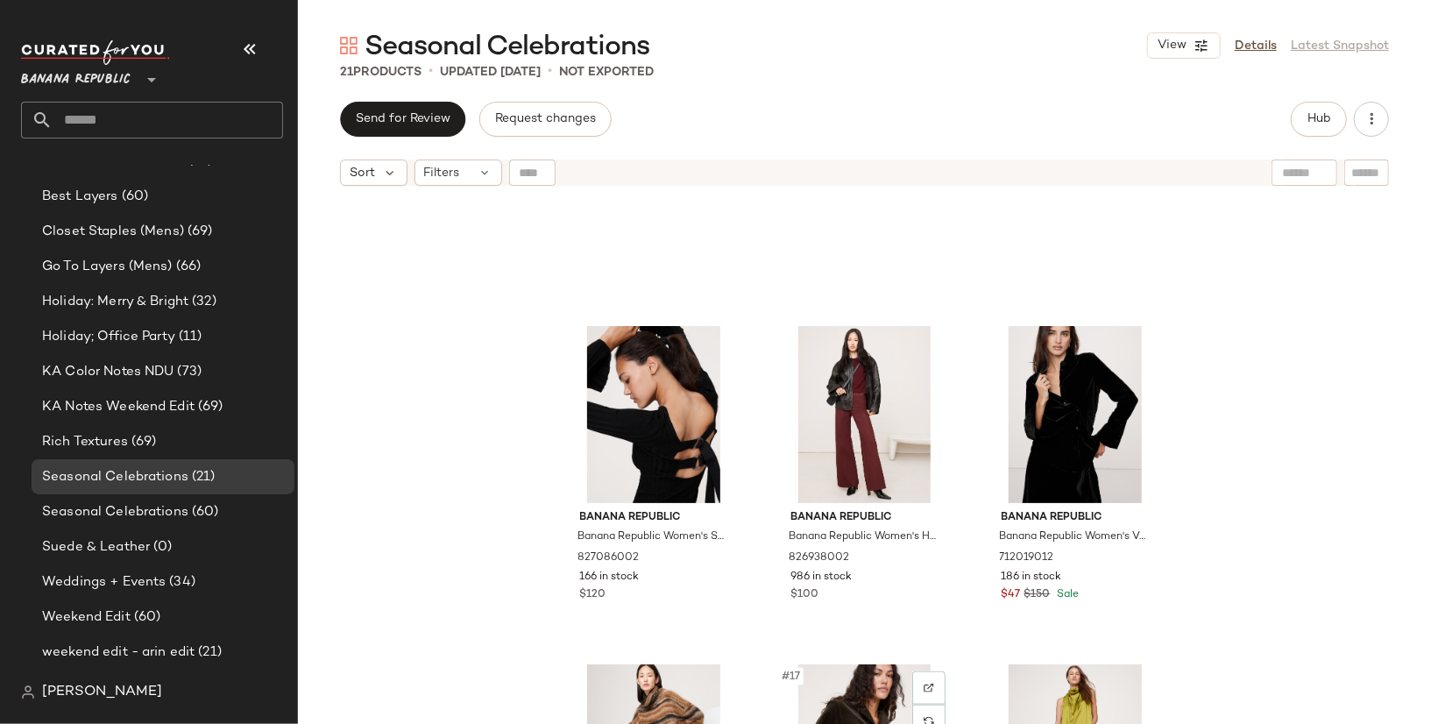
scroll to position [1210, 0]
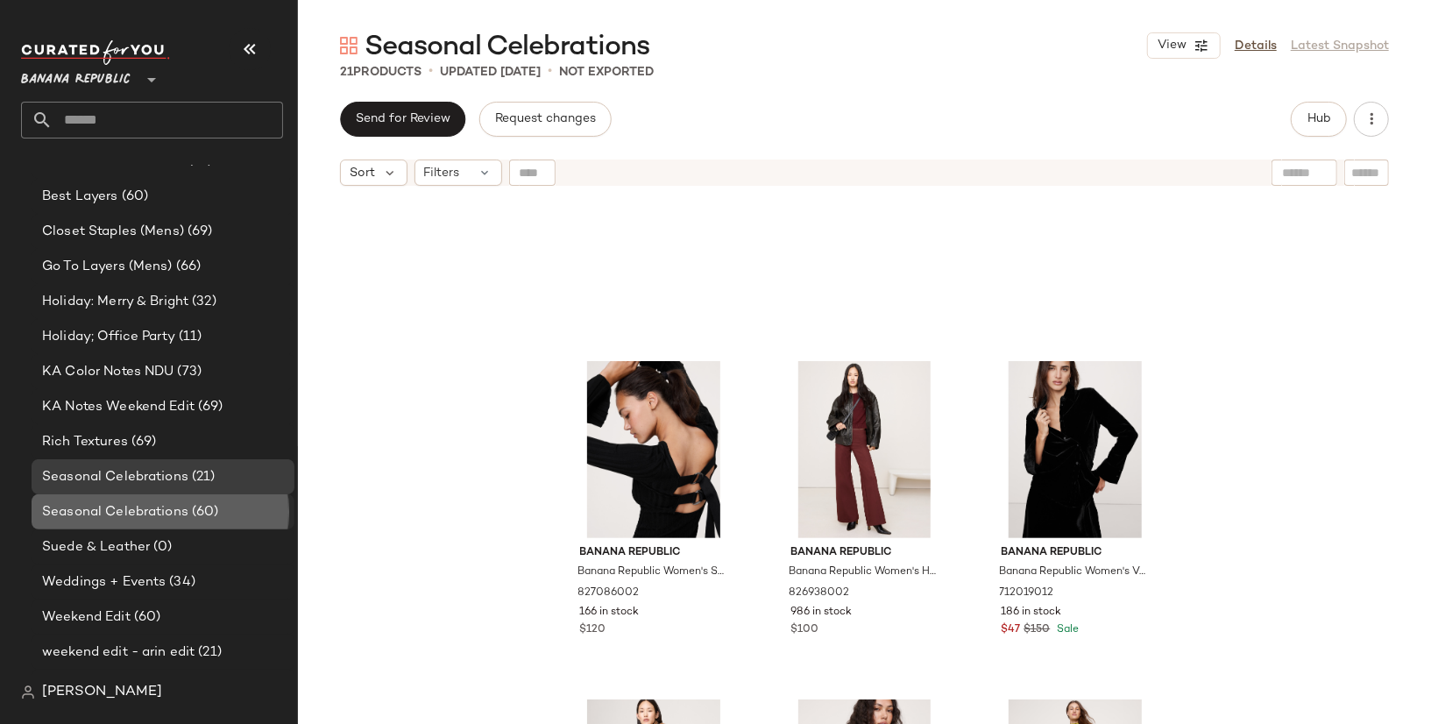
click at [202, 506] on span "(60)" at bounding box center [203, 512] width 31 height 20
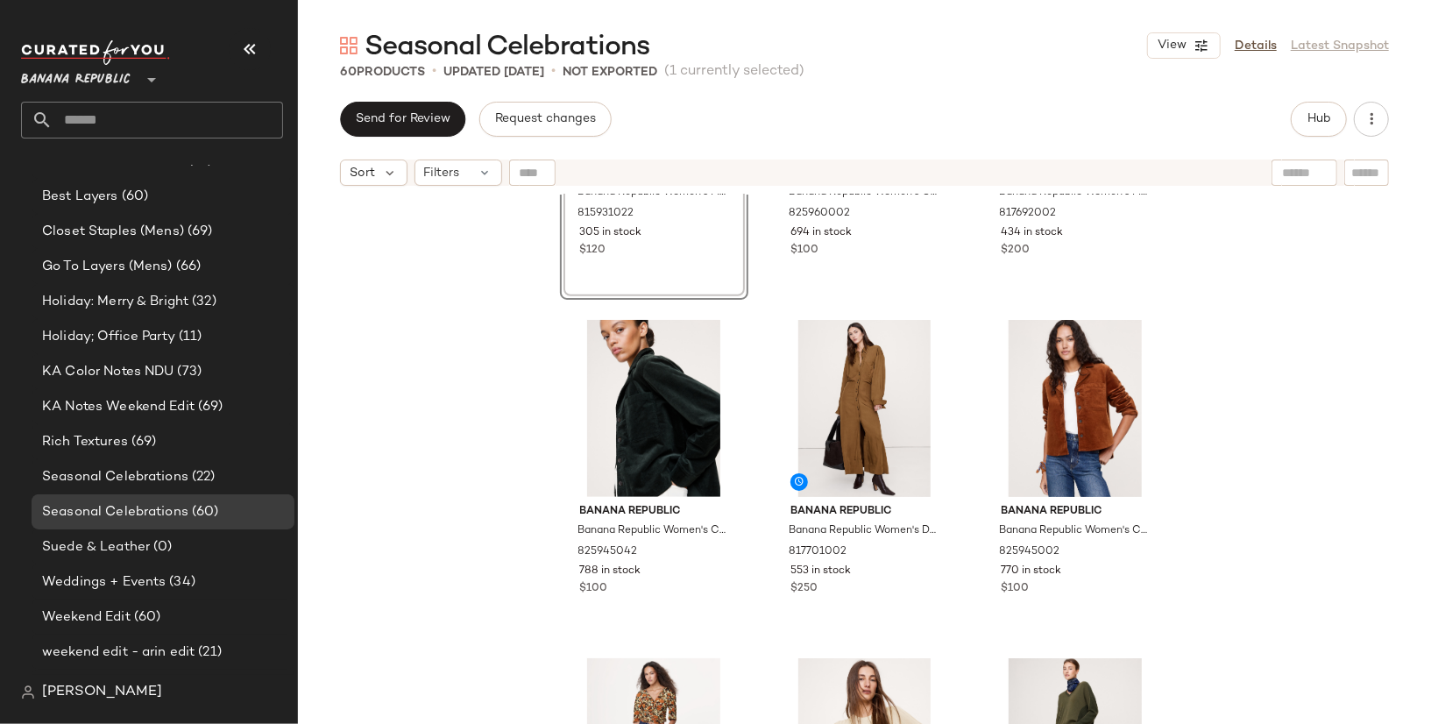
scroll to position [574, 0]
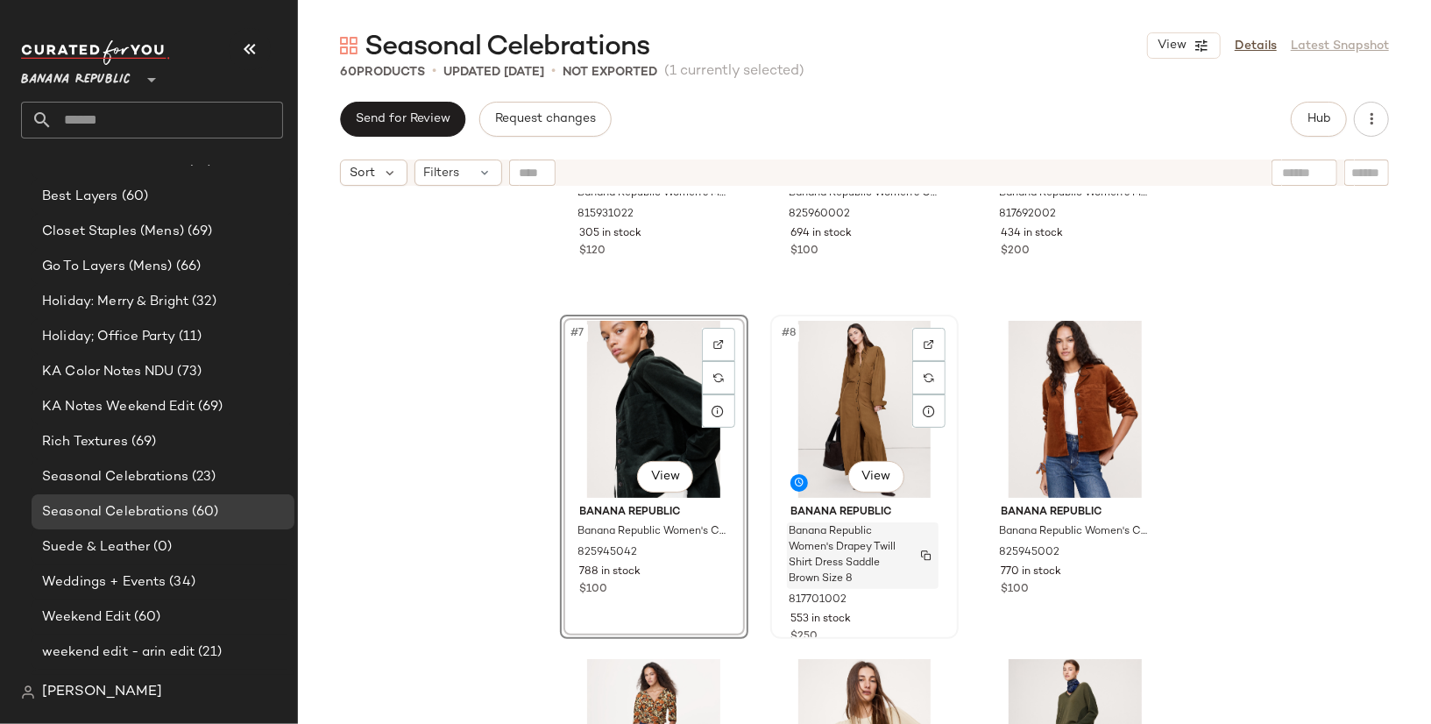
scroll to position [707, 0]
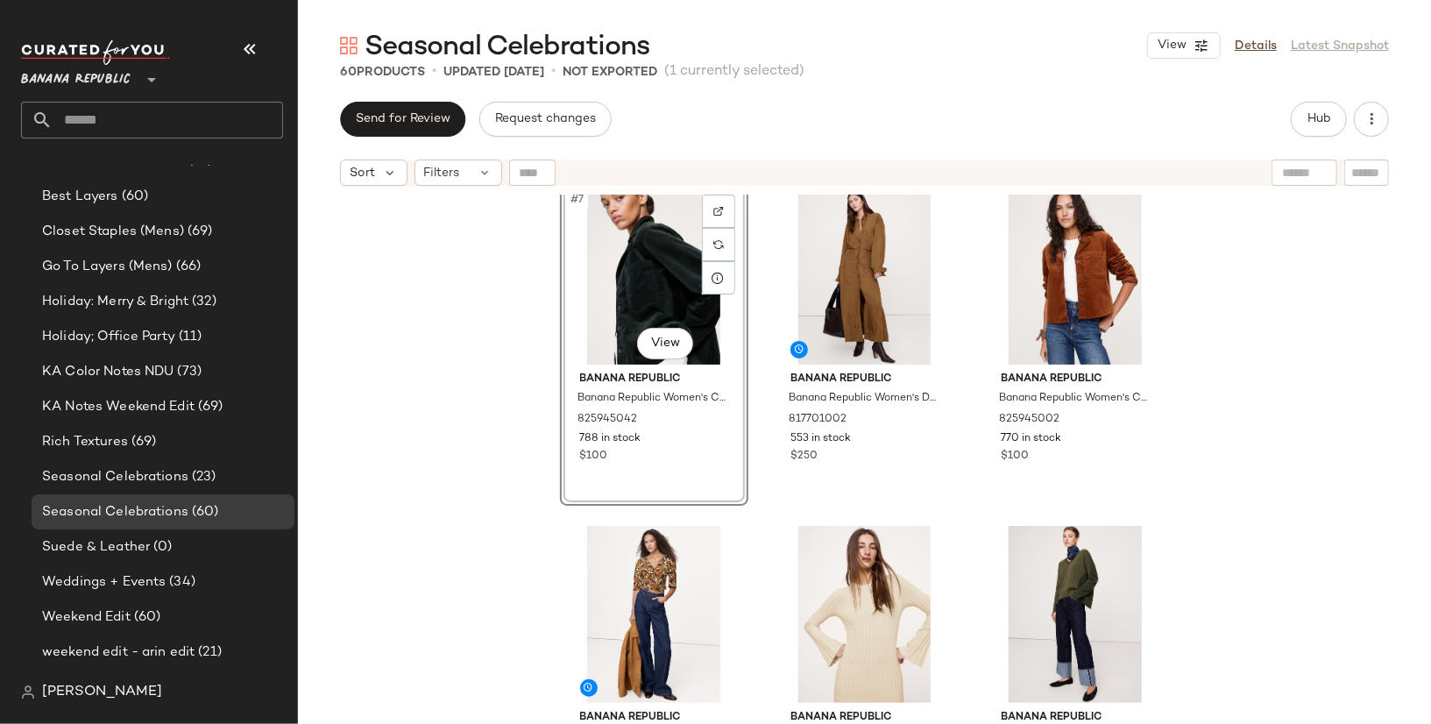
click at [1277, 578] on div "Banana Republic Banana Republic Women's Merino Backless Sweater Jasper Red Size…" at bounding box center [864, 481] width 1133 height 573
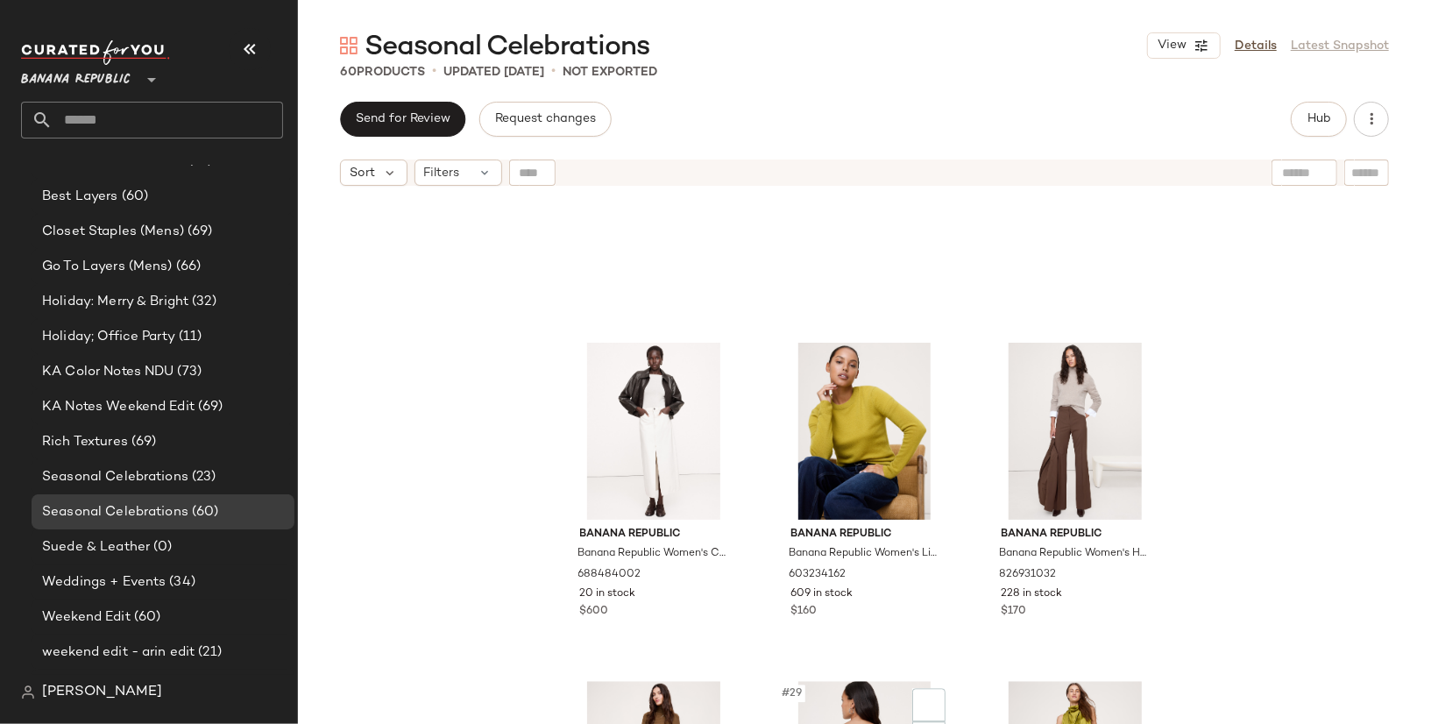
scroll to position [2962, 0]
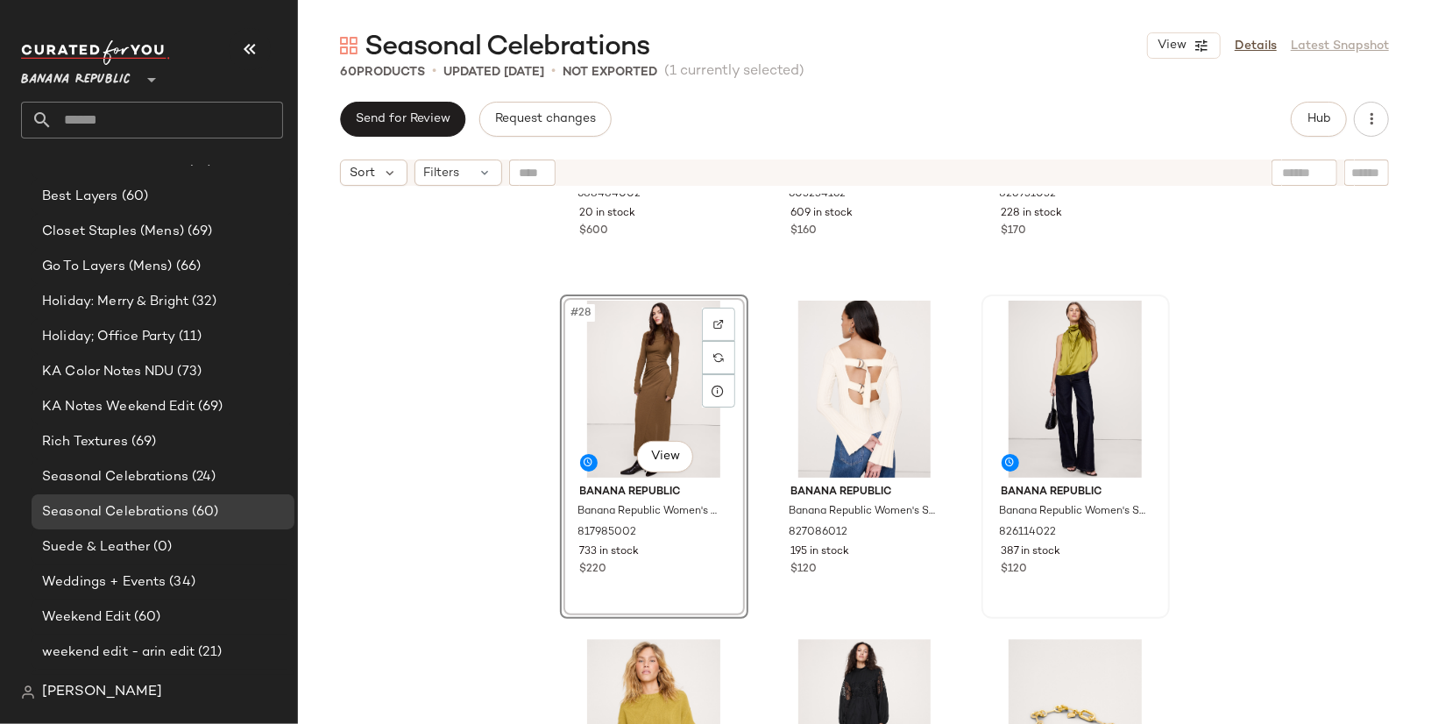
scroll to position [231, 0]
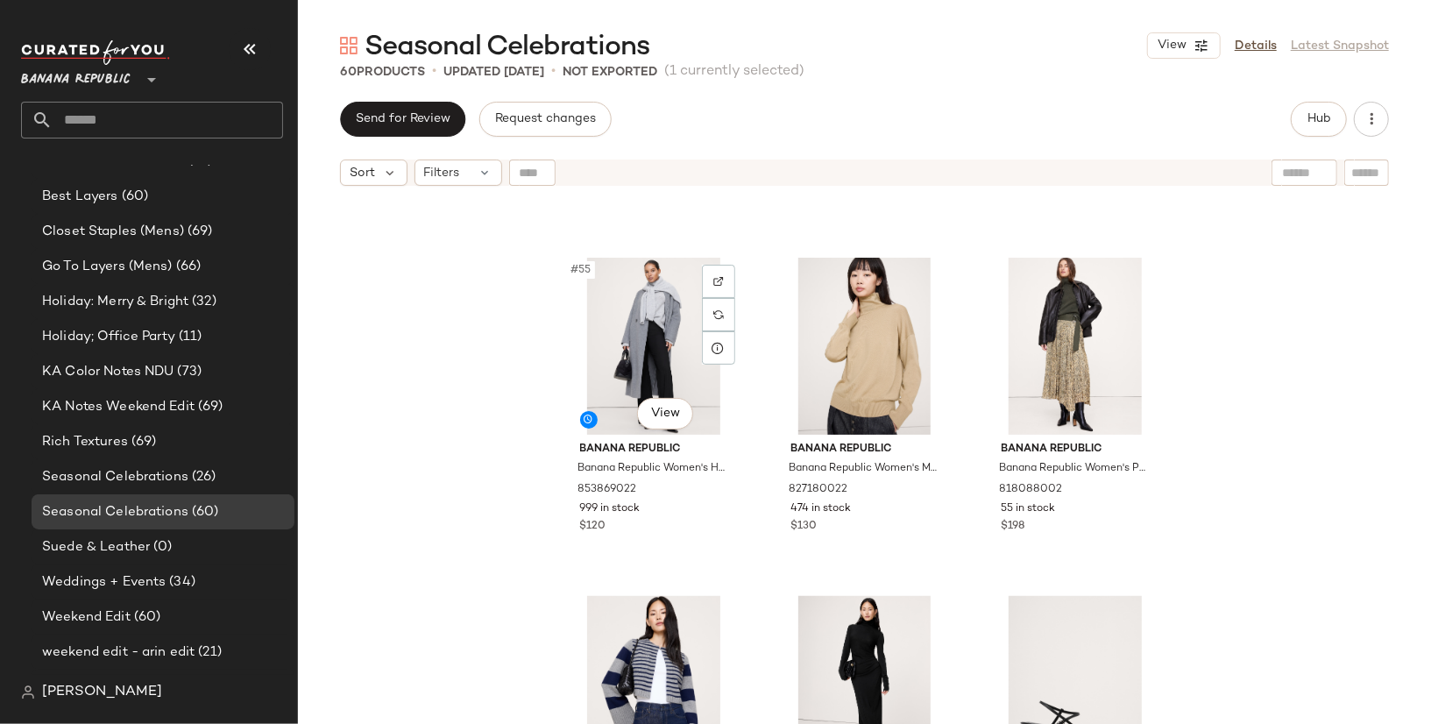
scroll to position [6047, 0]
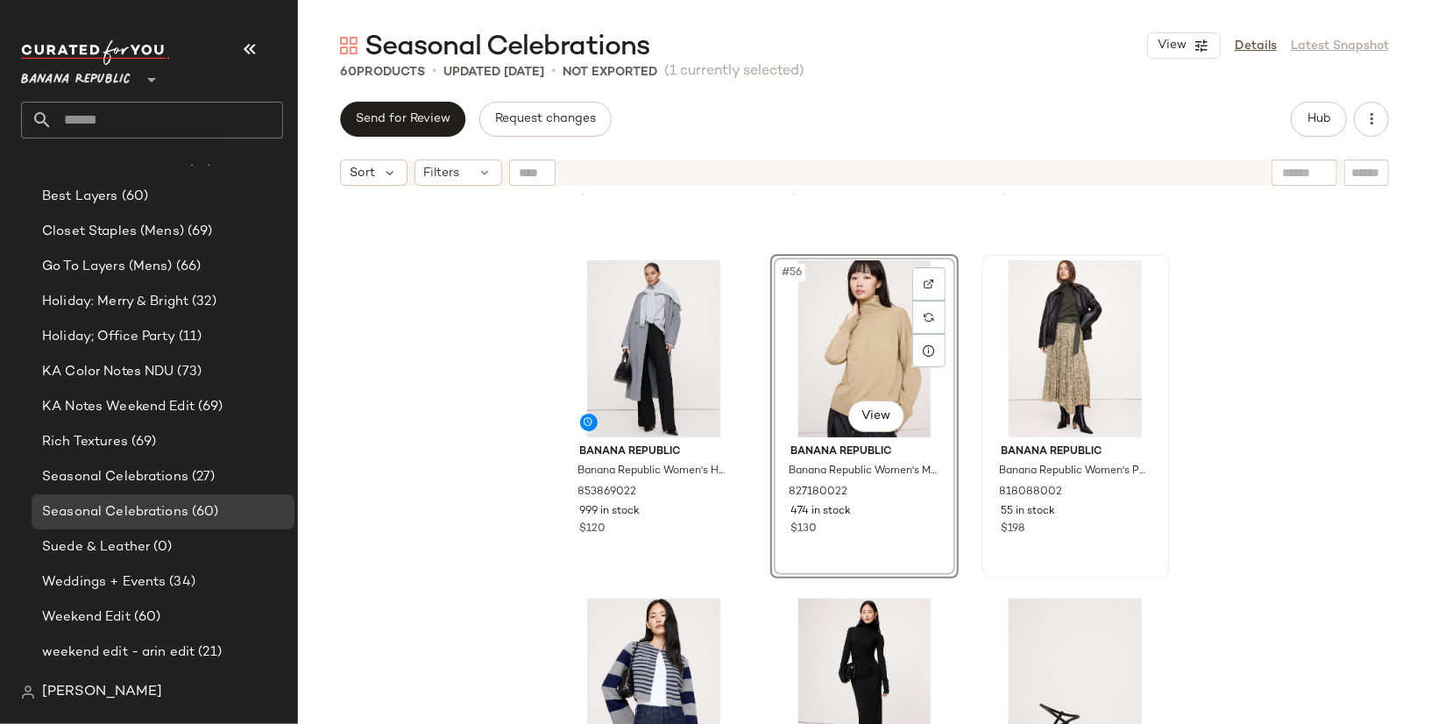
scroll to position [231, 0]
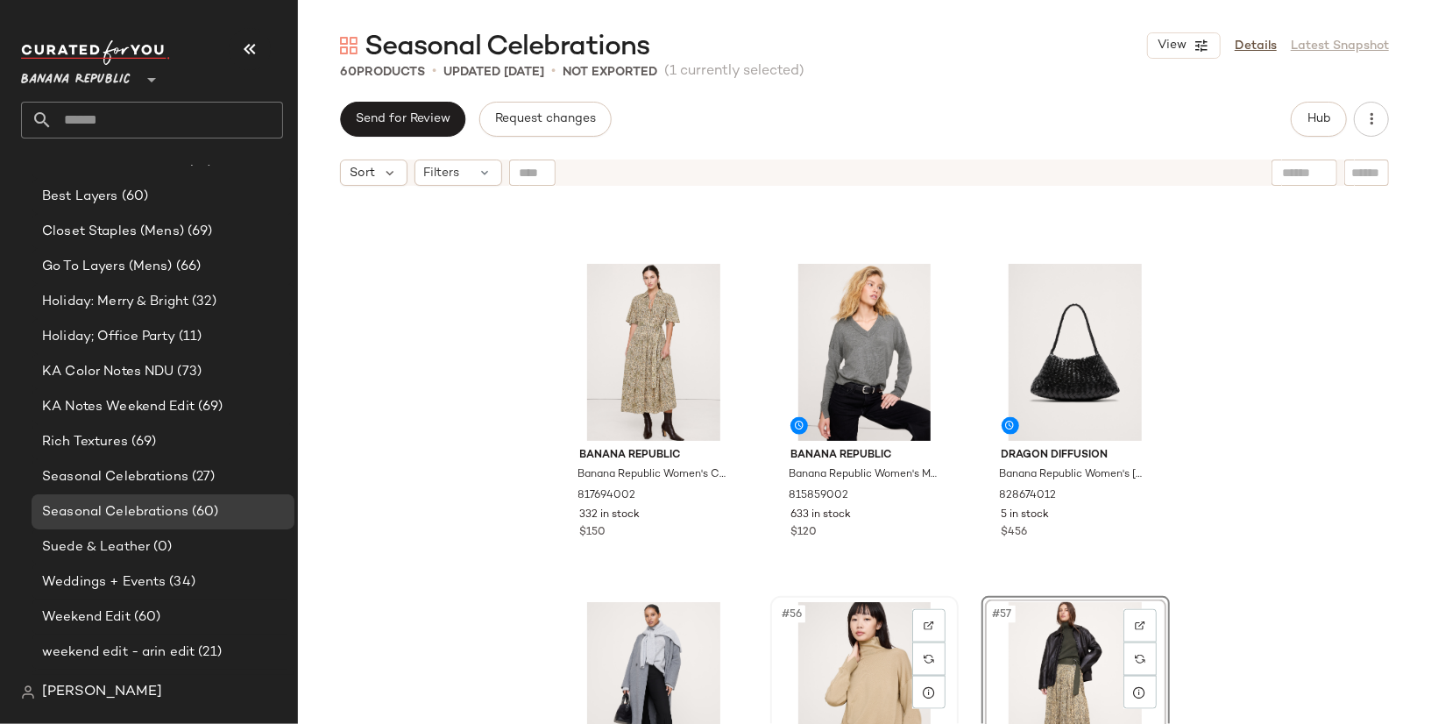
scroll to position [5700, 0]
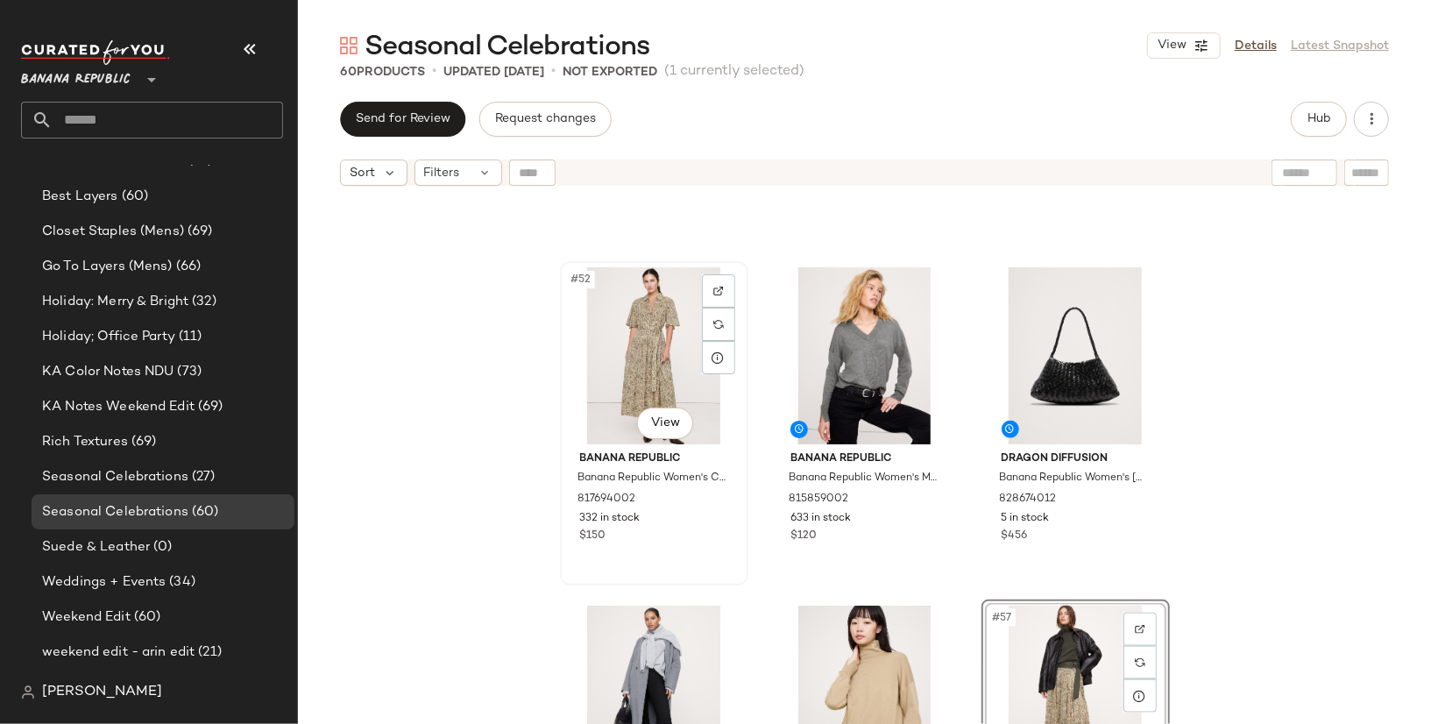
click at [627, 363] on div "#52 View" at bounding box center [654, 355] width 176 height 177
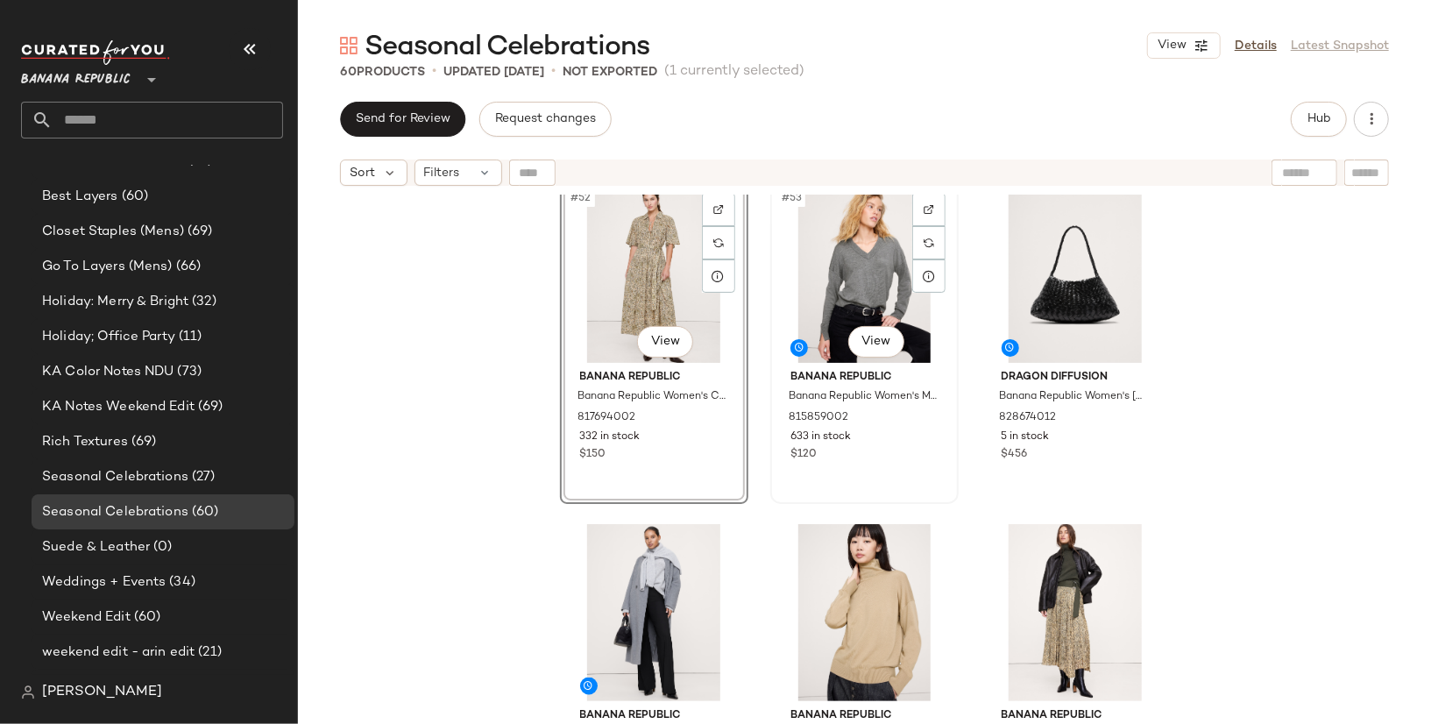
scroll to position [5779, 0]
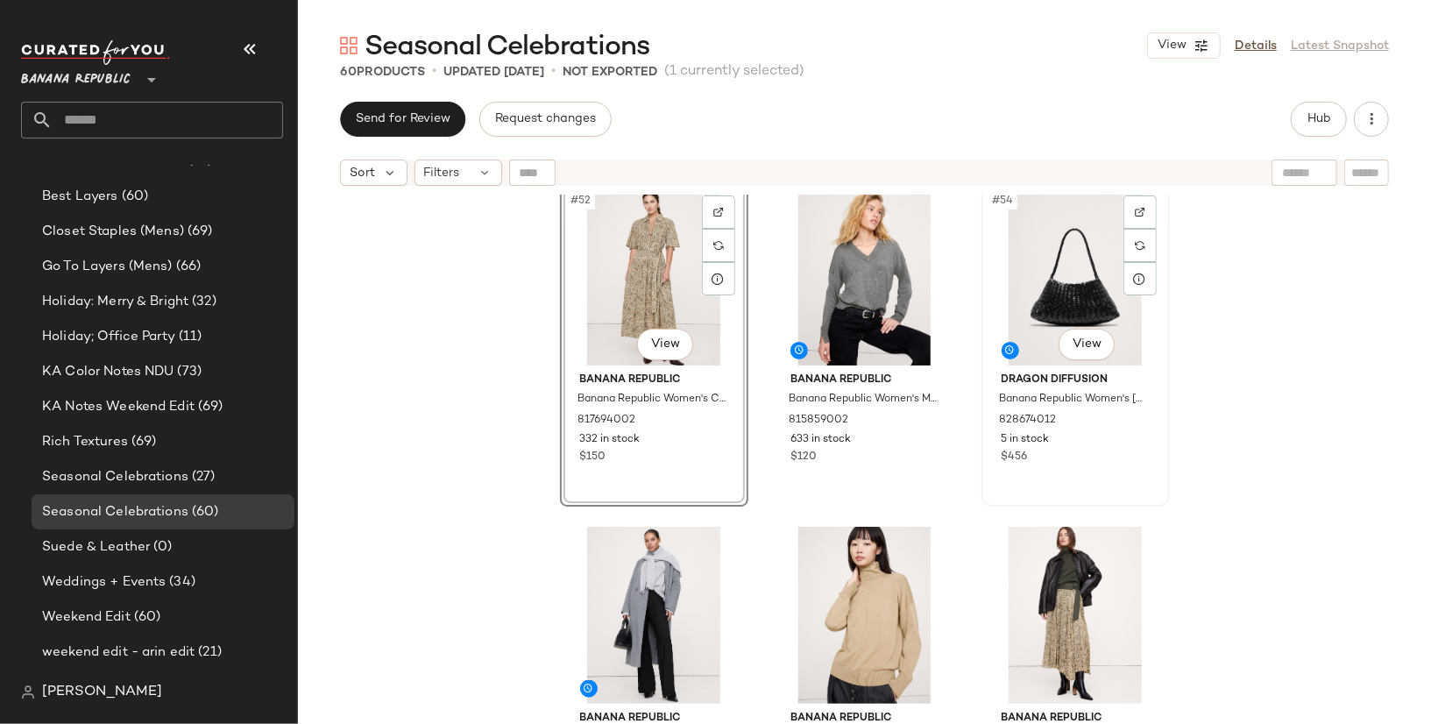
click at [1057, 271] on div "#54 View" at bounding box center [1075, 276] width 176 height 177
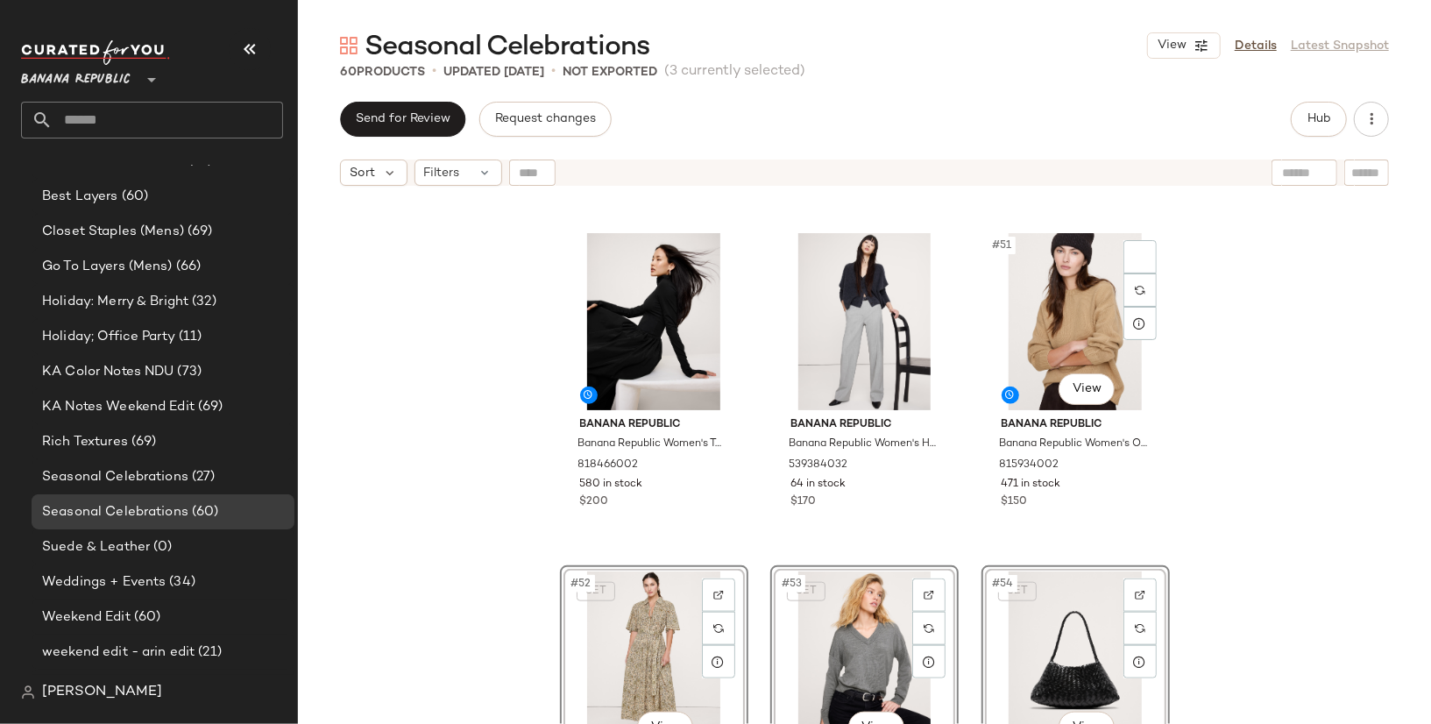
scroll to position [5395, 0]
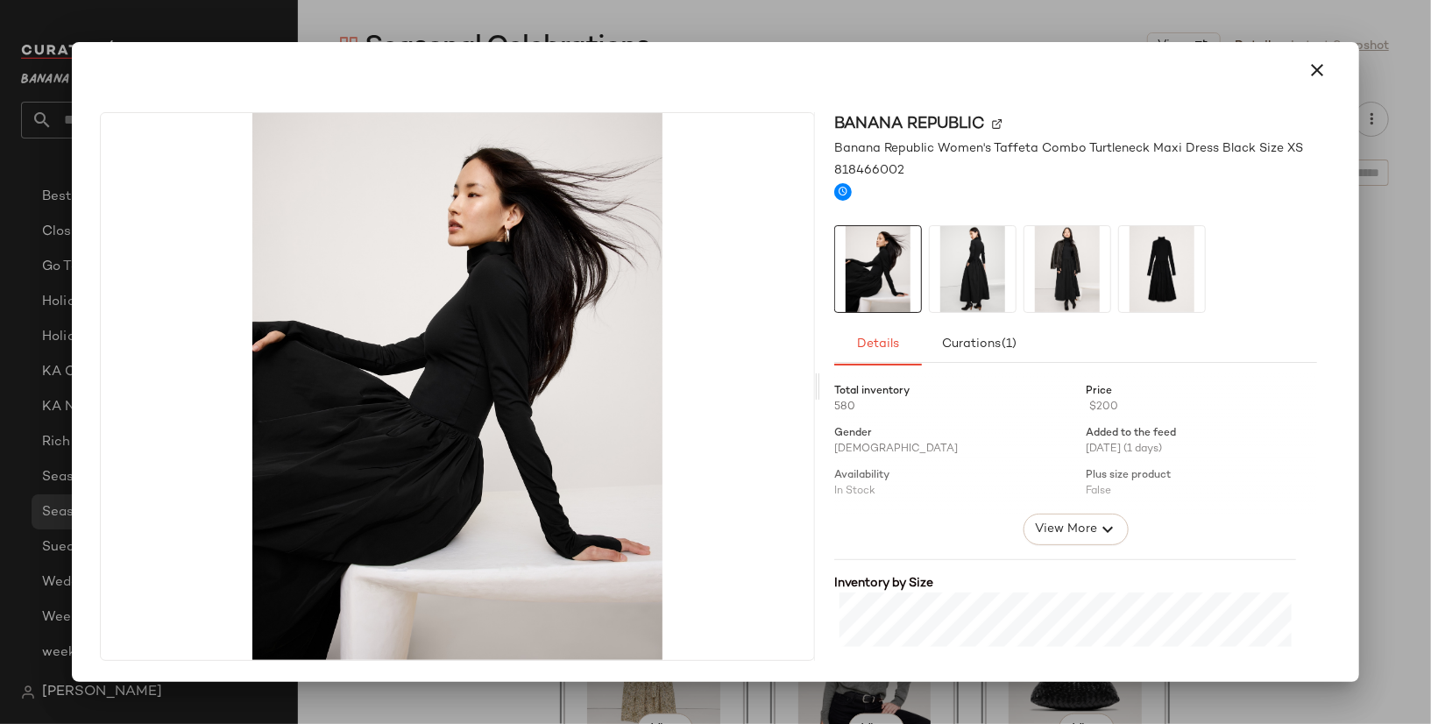
click at [972, 262] on img at bounding box center [973, 269] width 86 height 86
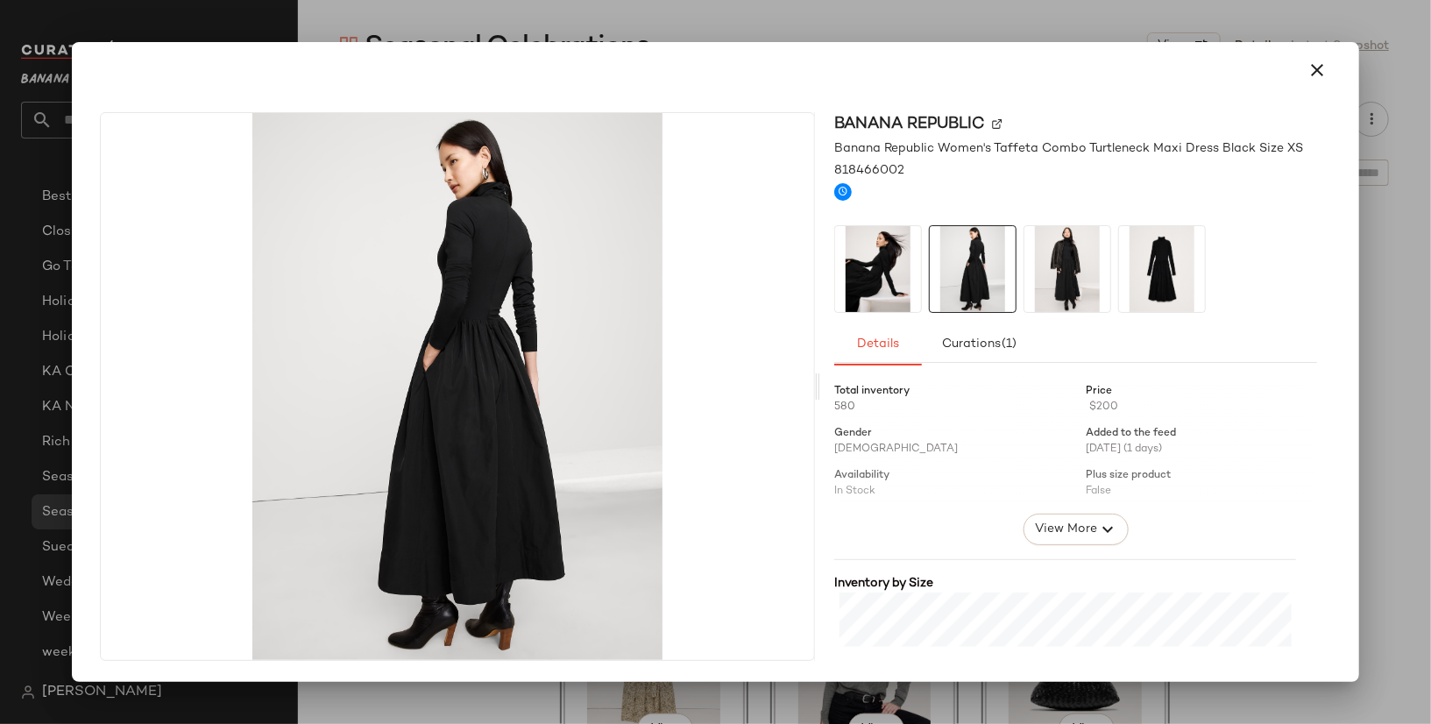
click at [1080, 267] on img at bounding box center [1067, 269] width 86 height 86
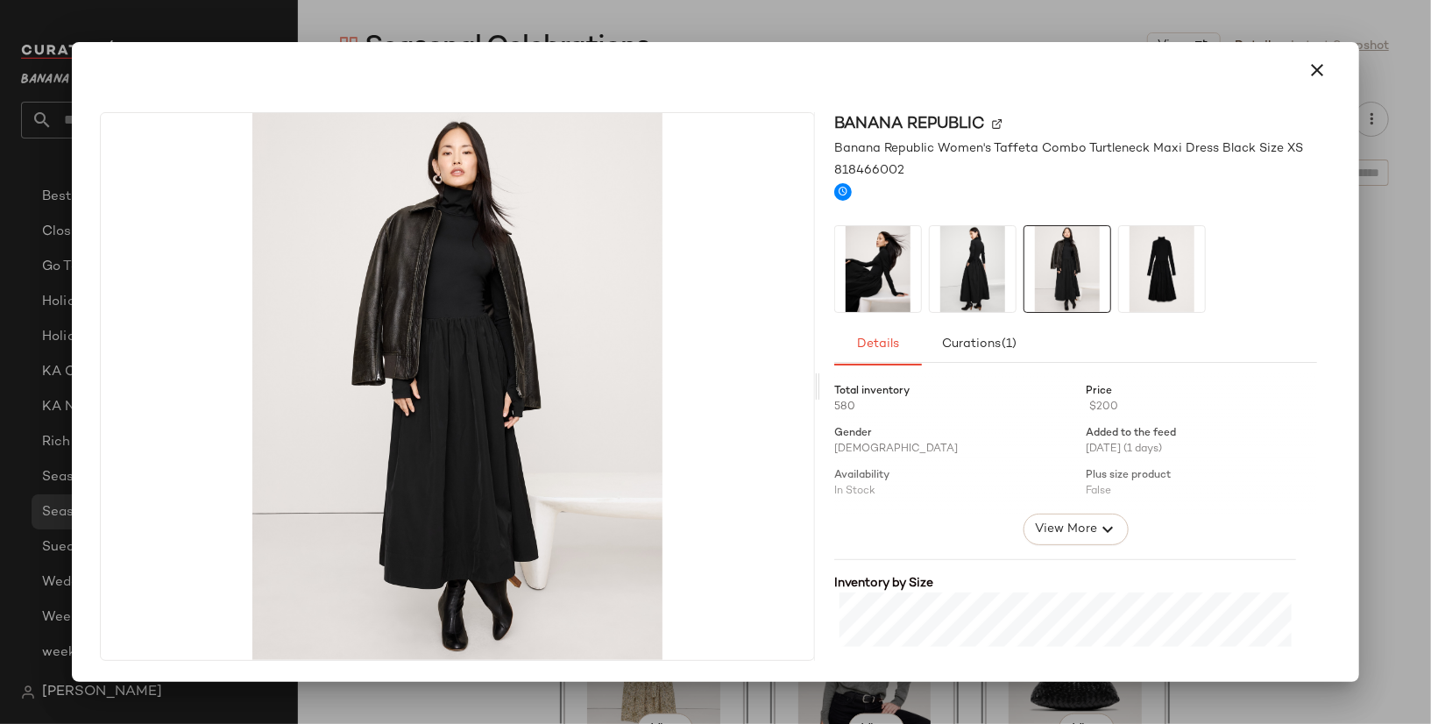
click at [874, 281] on img at bounding box center [878, 269] width 86 height 86
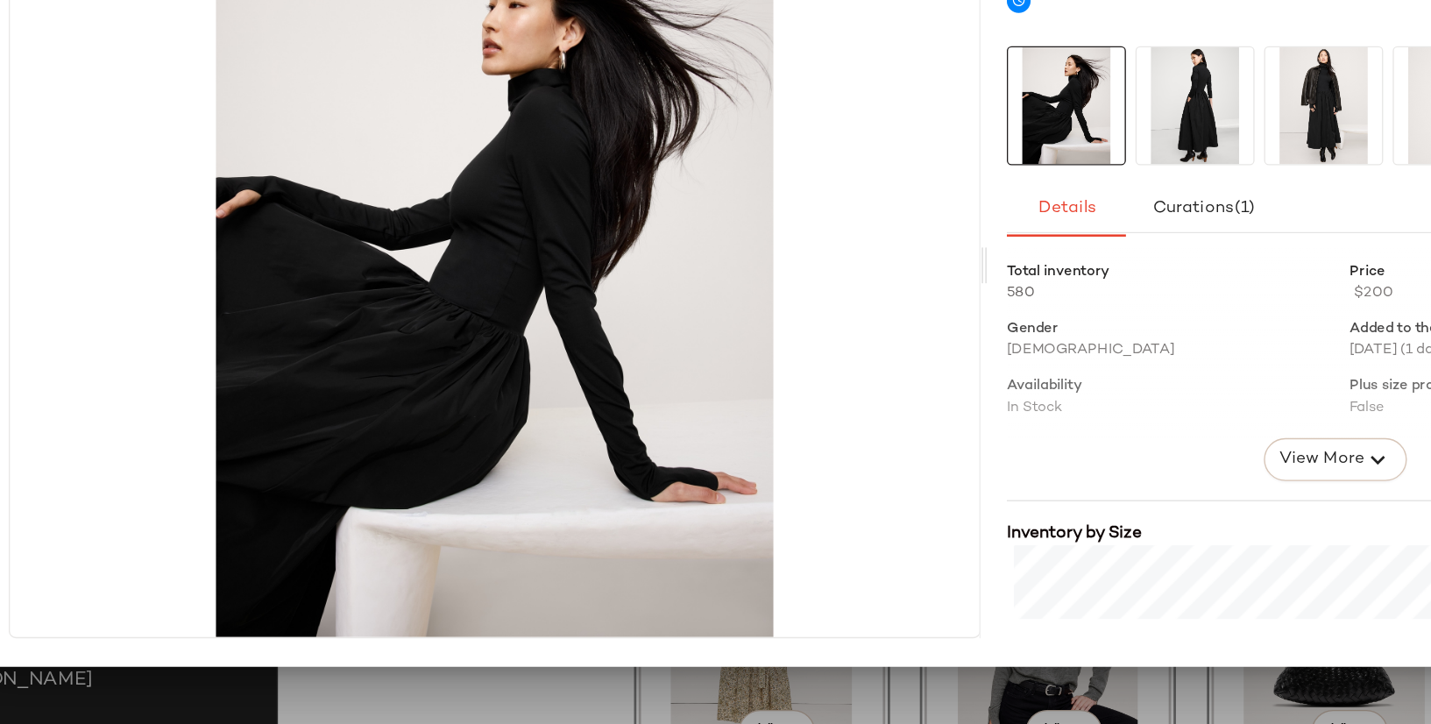
scroll to position [0, 0]
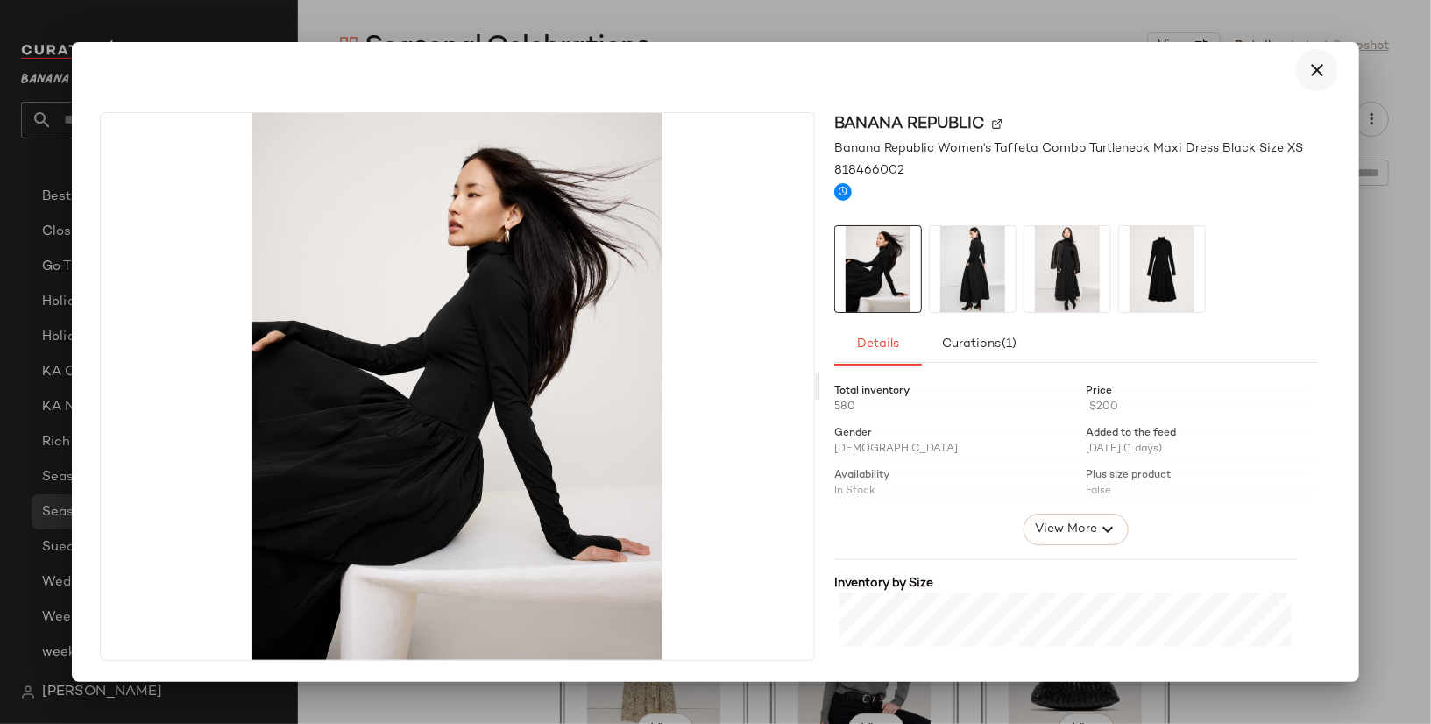
click at [1314, 77] on icon "button" at bounding box center [1316, 70] width 21 height 21
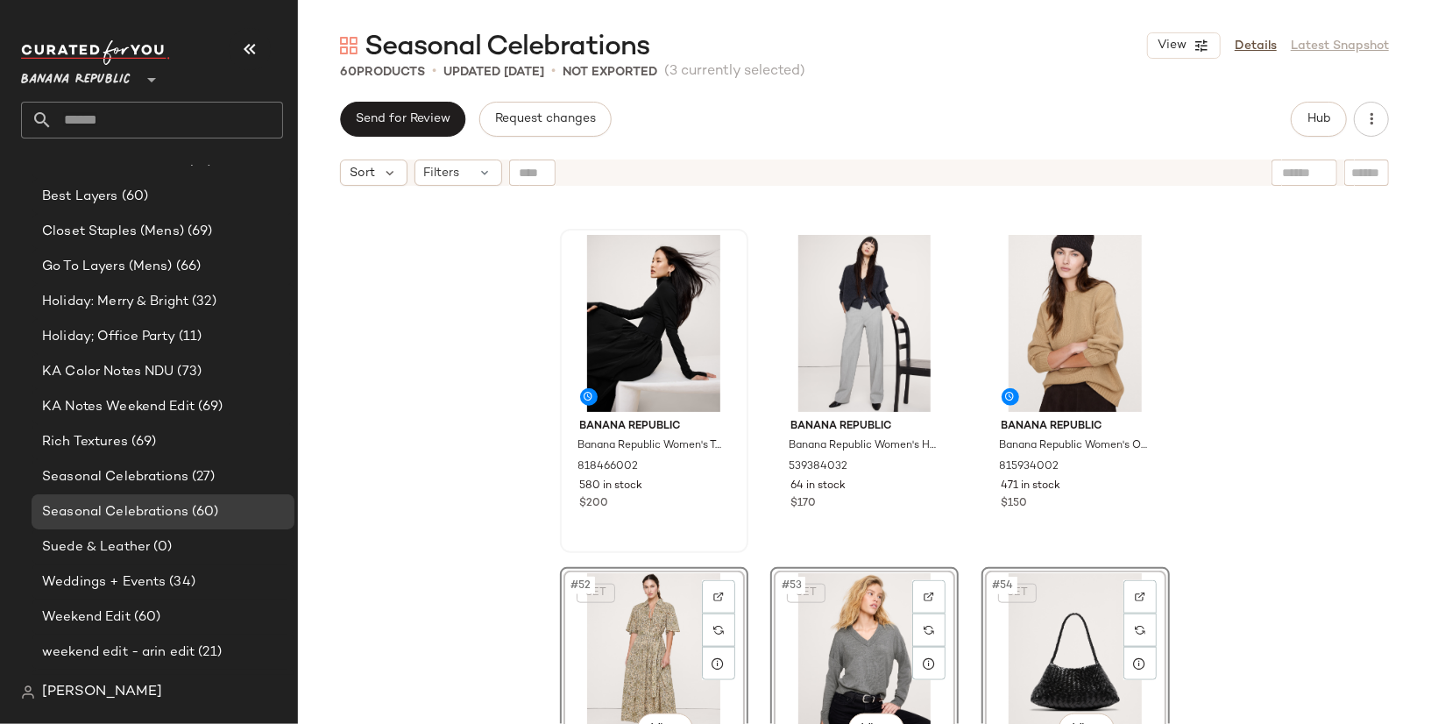
click at [1271, 457] on div "Banana Republic Banana Republic Women's Taffeta Combo Turtleneck Maxi Dress Bla…" at bounding box center [864, 481] width 1133 height 573
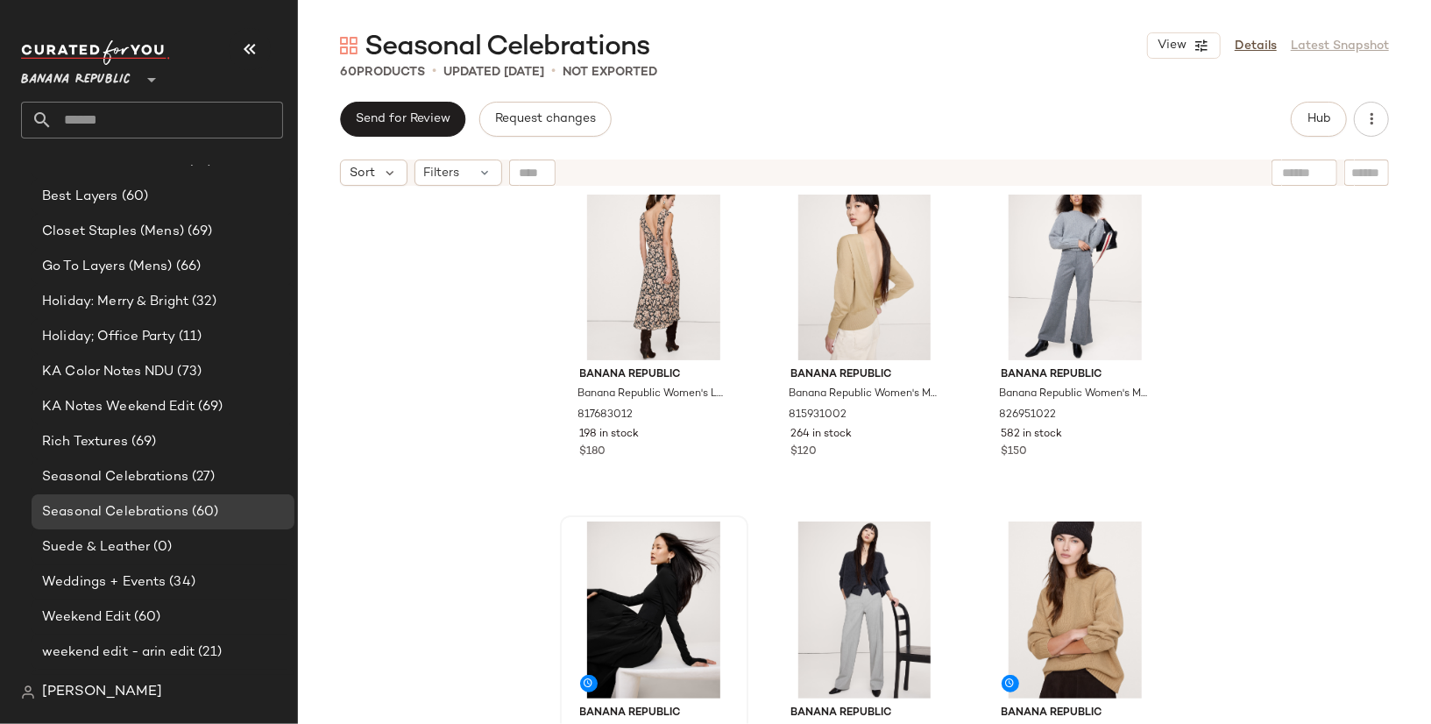
scroll to position [5105, 0]
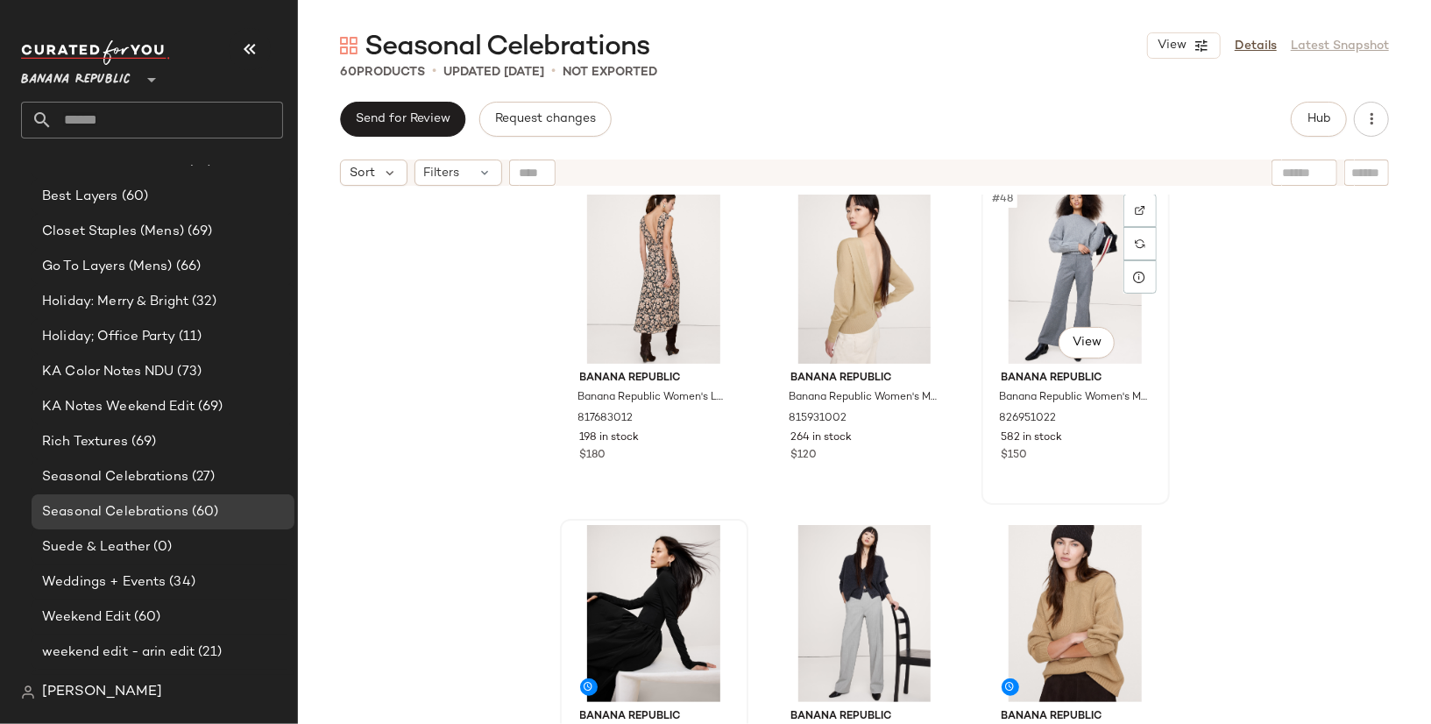
click at [1046, 239] on div "#48 View" at bounding box center [1075, 275] width 176 height 177
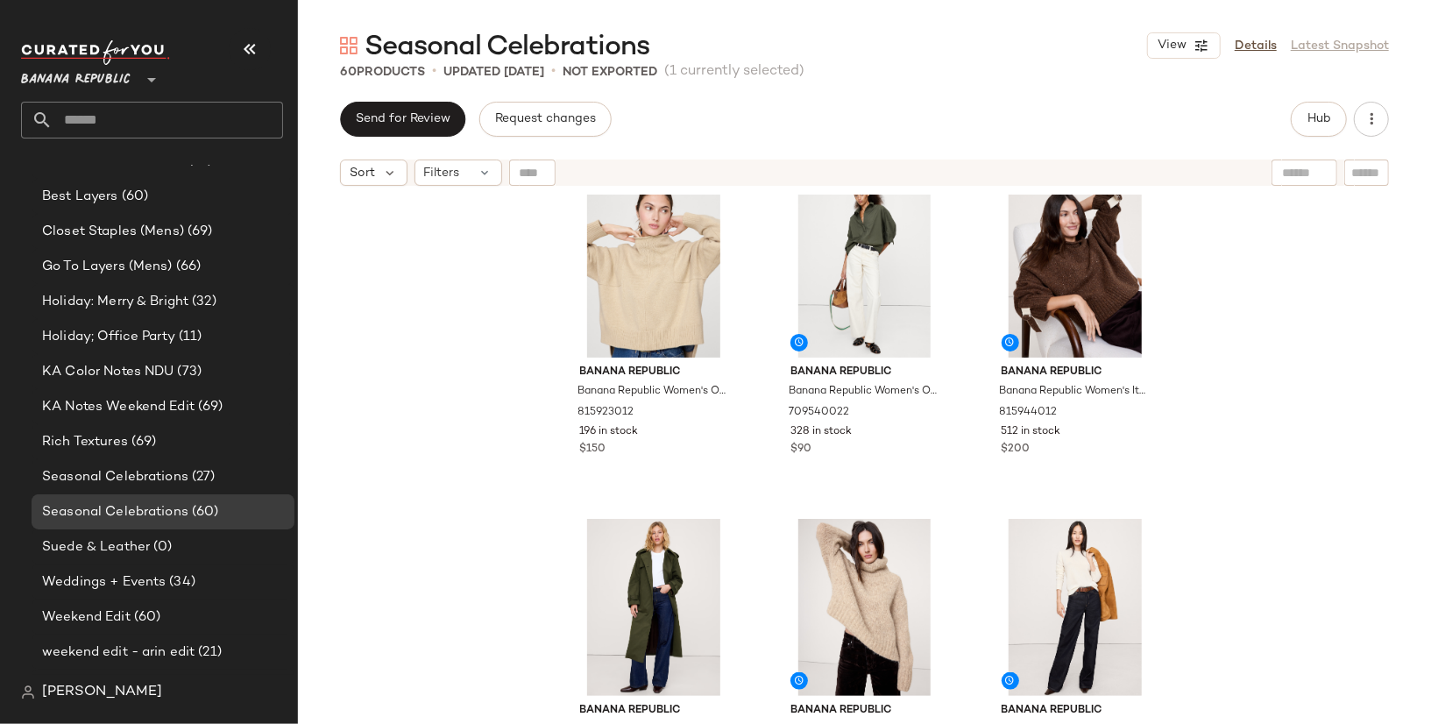
scroll to position [1348, 0]
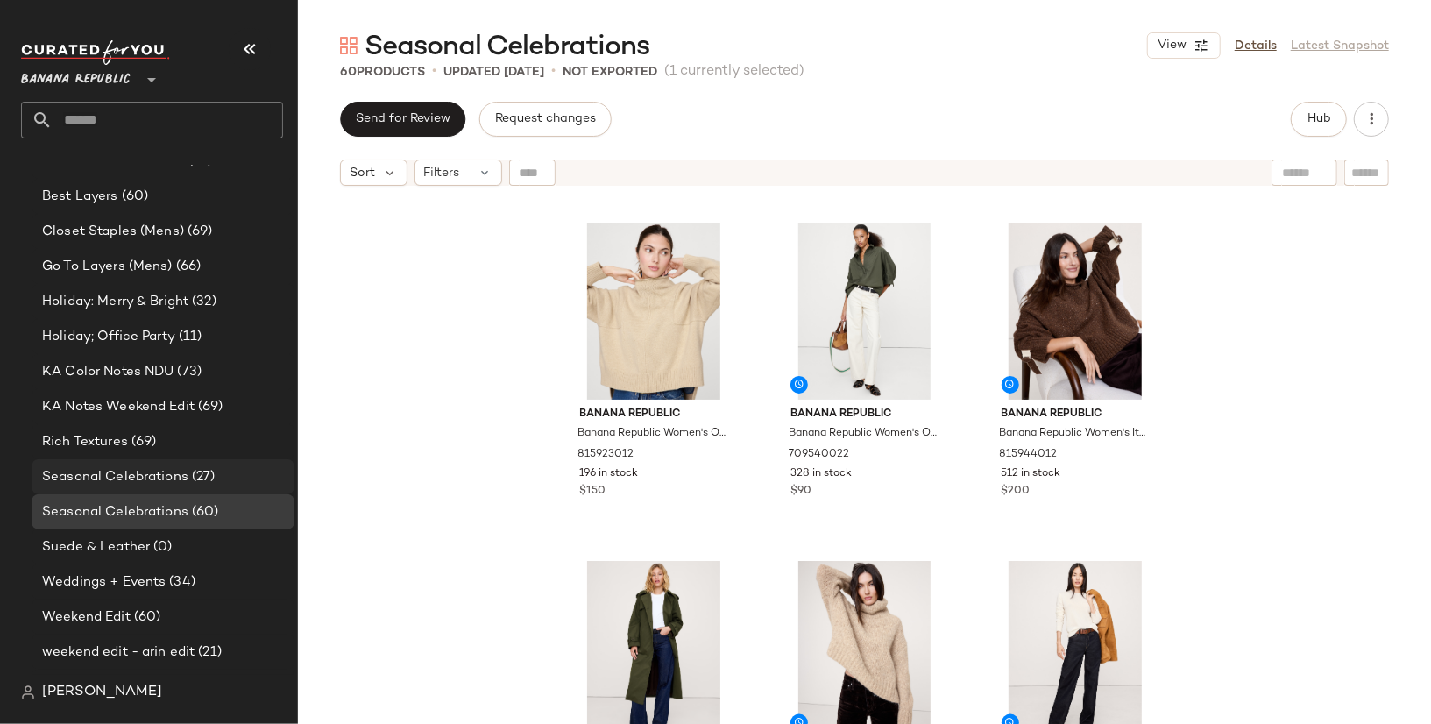
click at [217, 483] on div "Seasonal Celebrations (27)" at bounding box center [162, 477] width 251 height 20
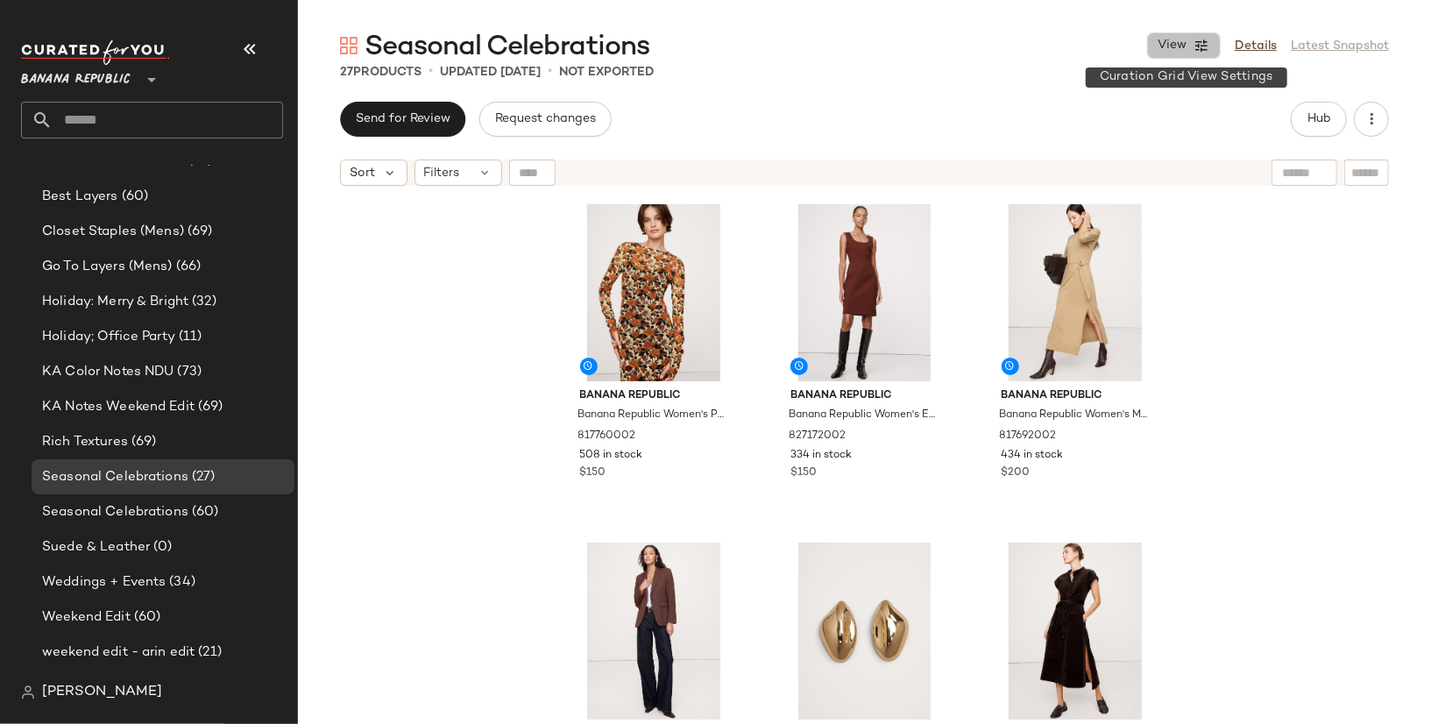
click at [1199, 53] on button "View" at bounding box center [1184, 45] width 74 height 26
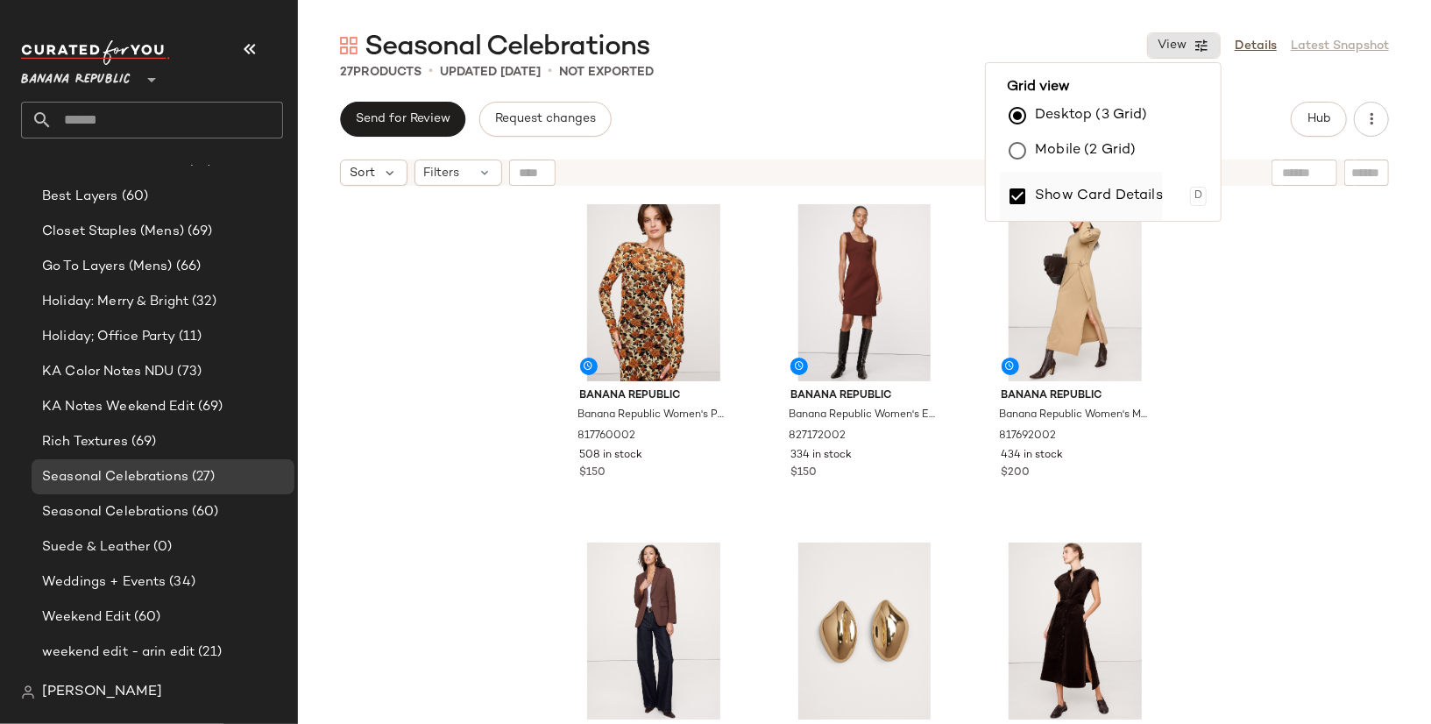
click at [1130, 191] on label "Show Card Details" at bounding box center [1099, 196] width 128 height 49
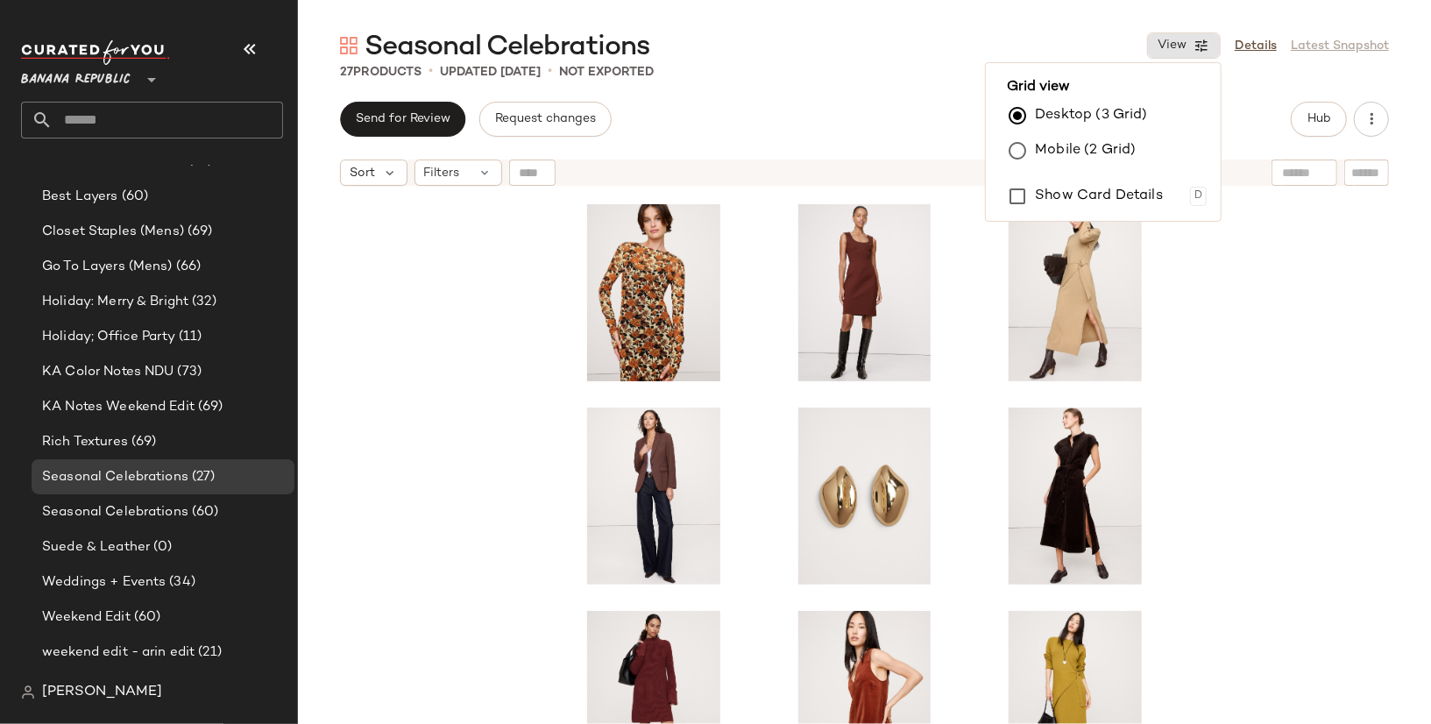
click at [1339, 426] on div at bounding box center [864, 481] width 1133 height 573
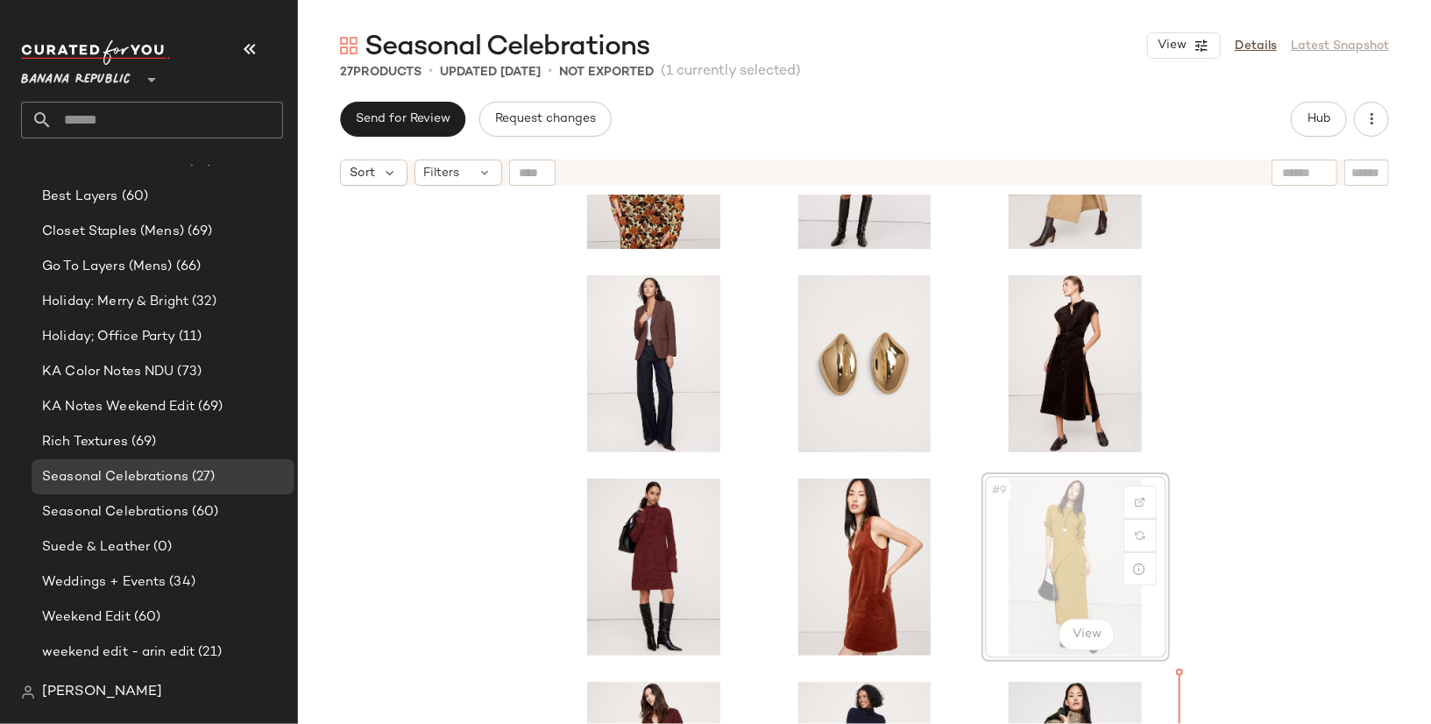
scroll to position [239, 0]
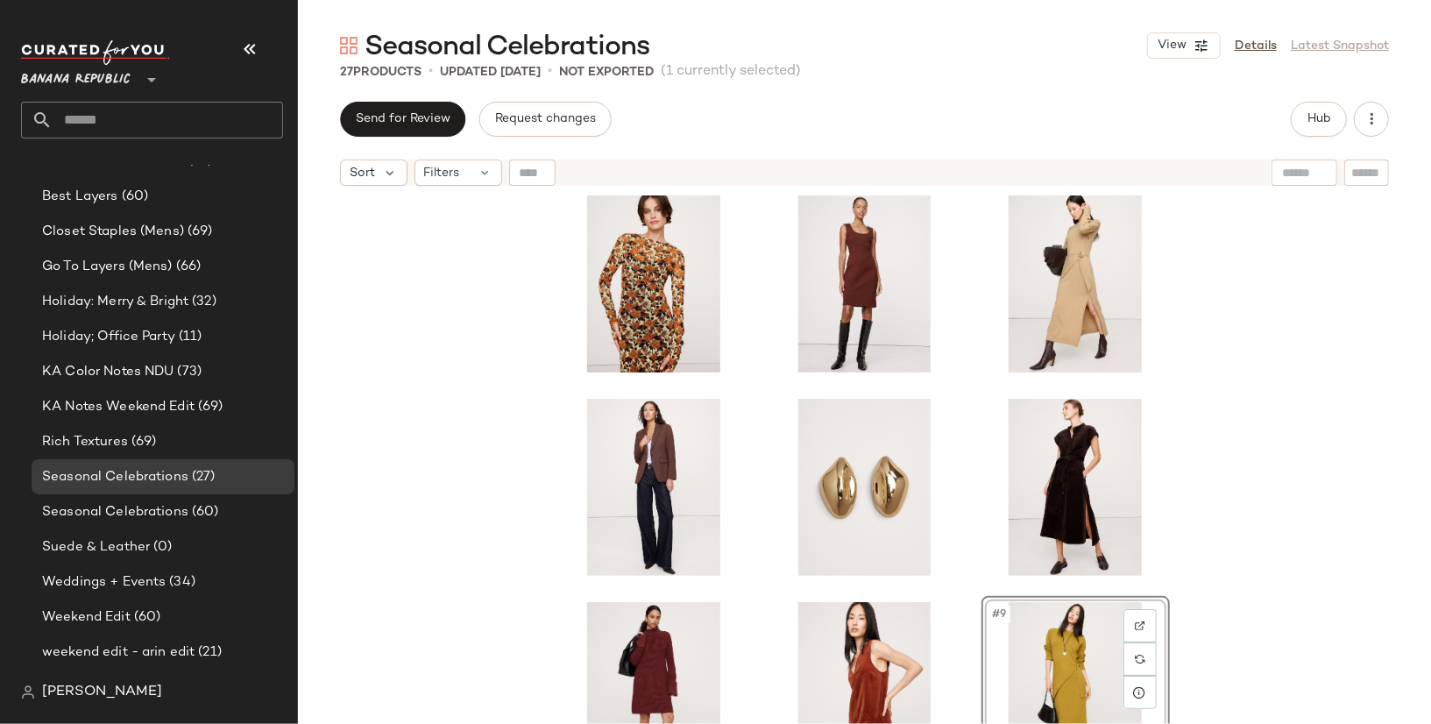
scroll to position [4, 0]
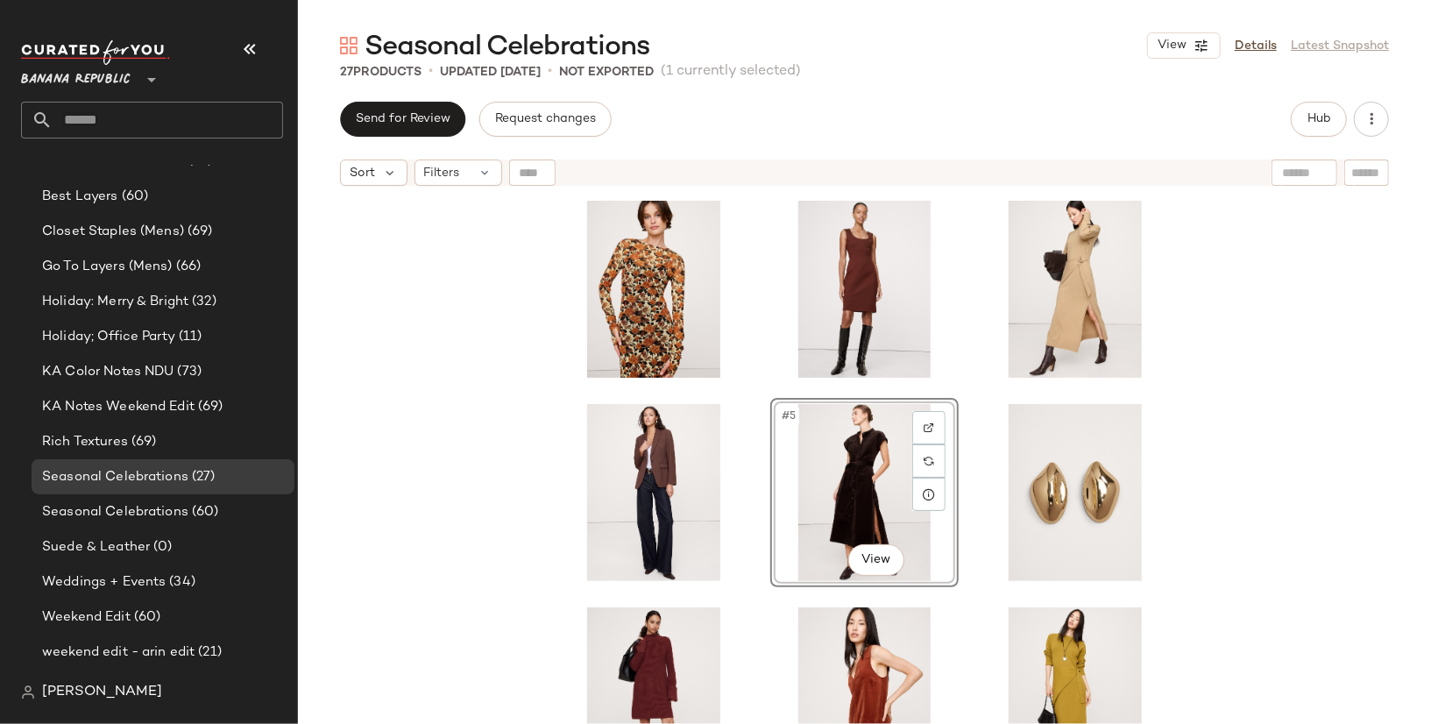
click at [1282, 478] on div "#5 View" at bounding box center [864, 481] width 1133 height 573
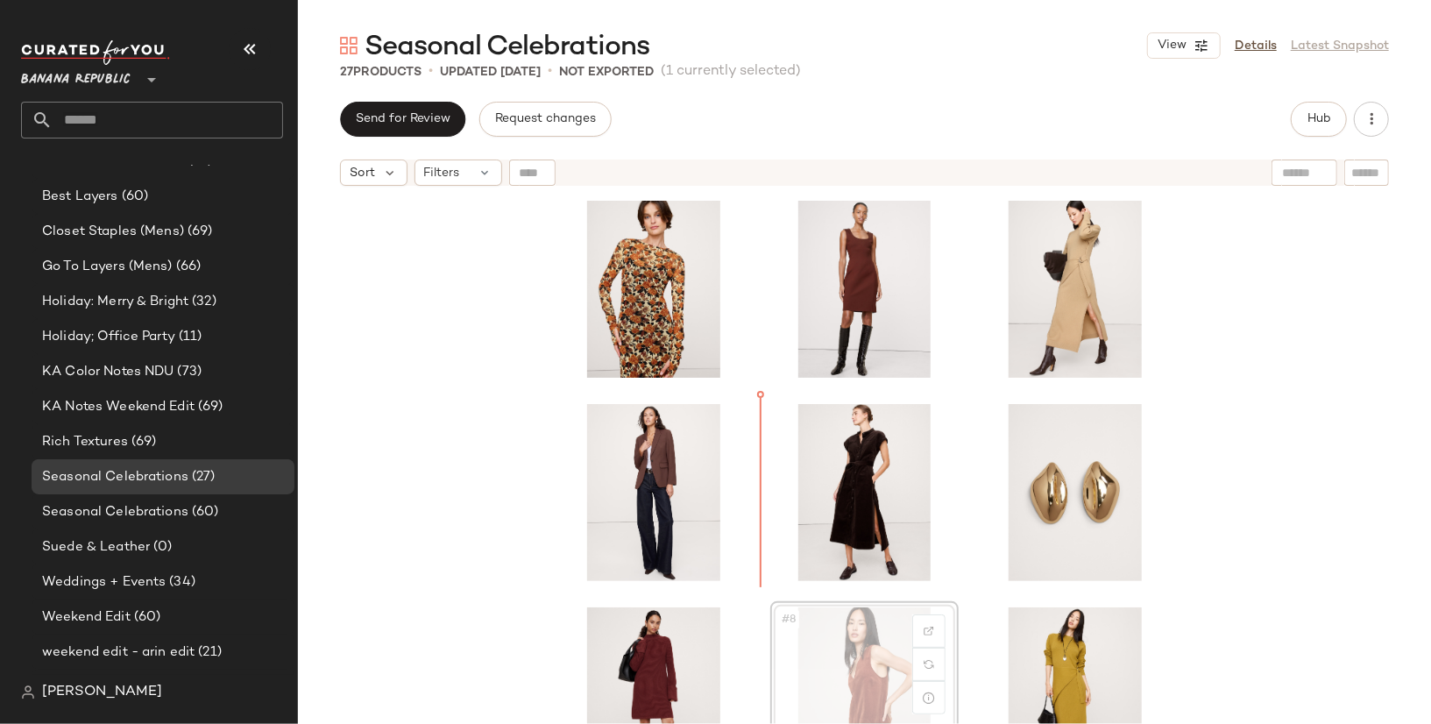
scroll to position [5, 0]
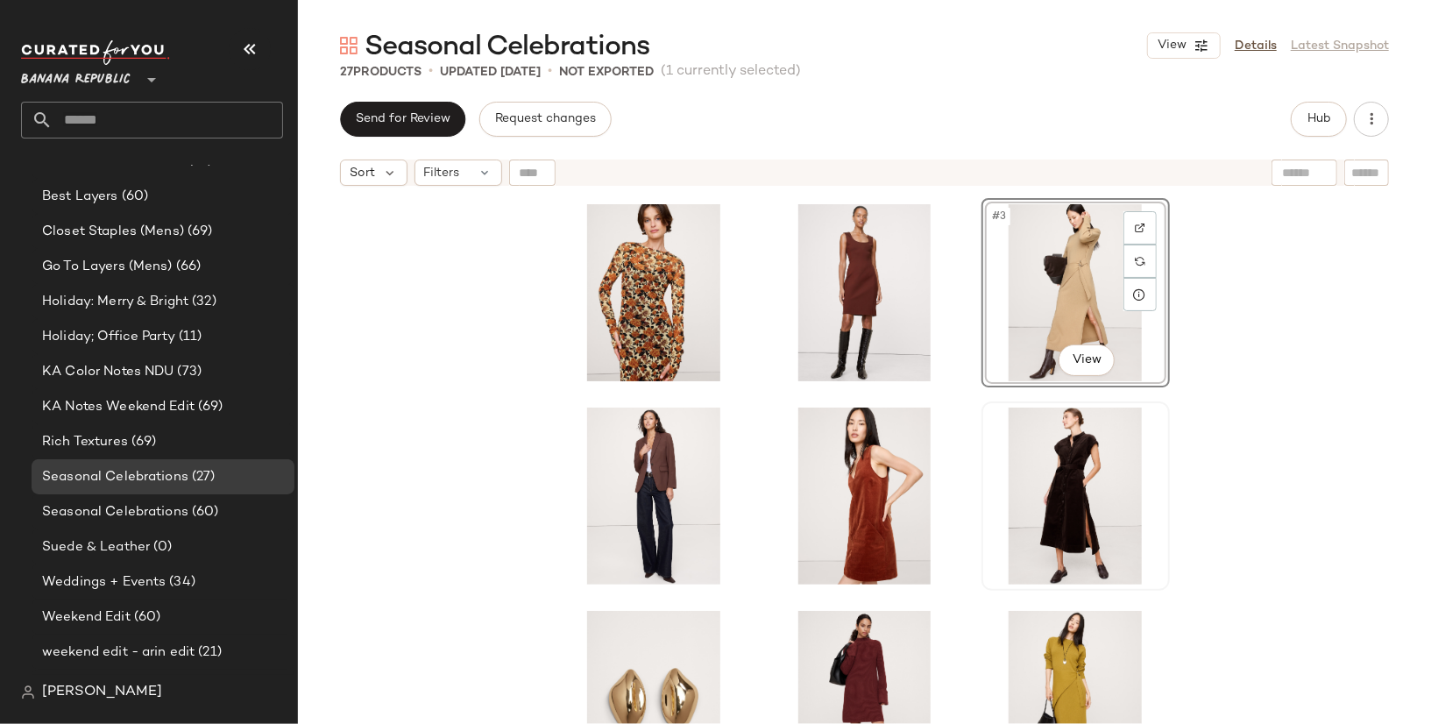
click at [1232, 413] on div "#3 View" at bounding box center [864, 481] width 1133 height 573
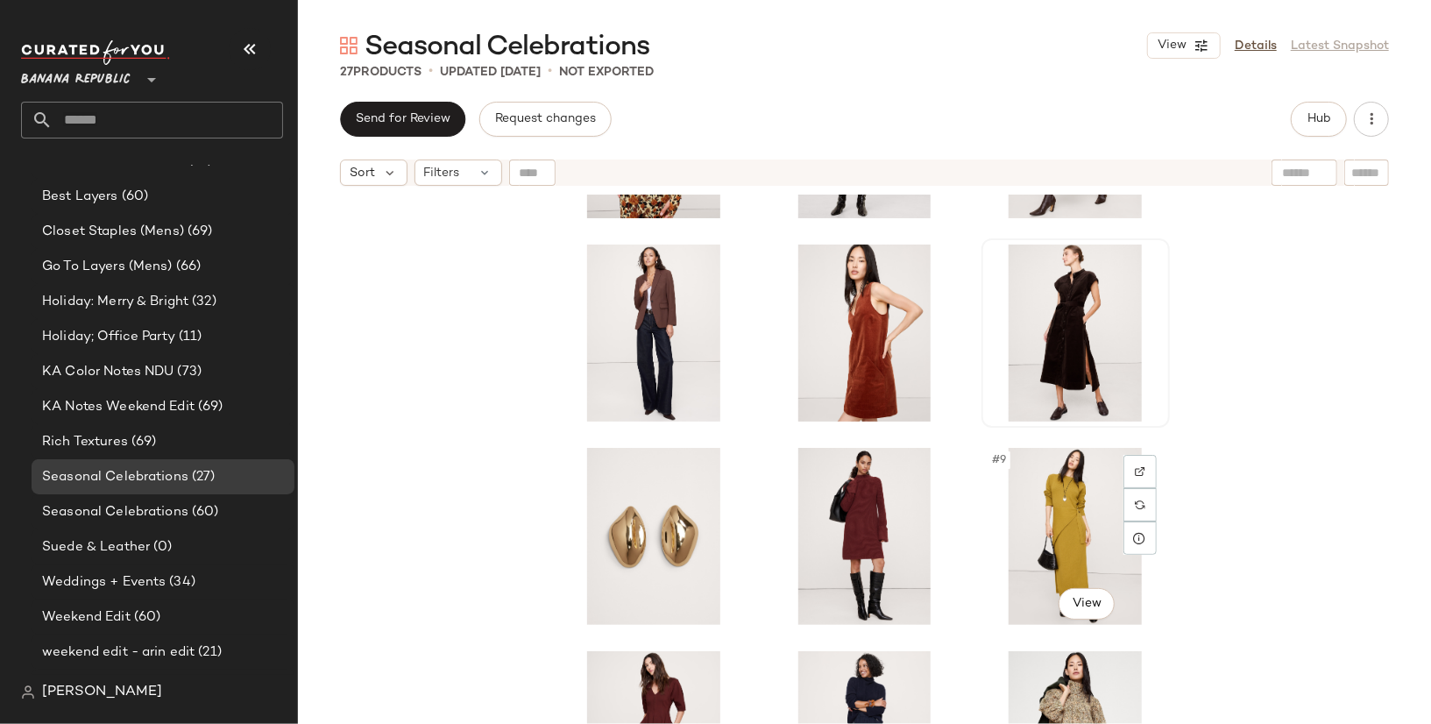
scroll to position [179, 0]
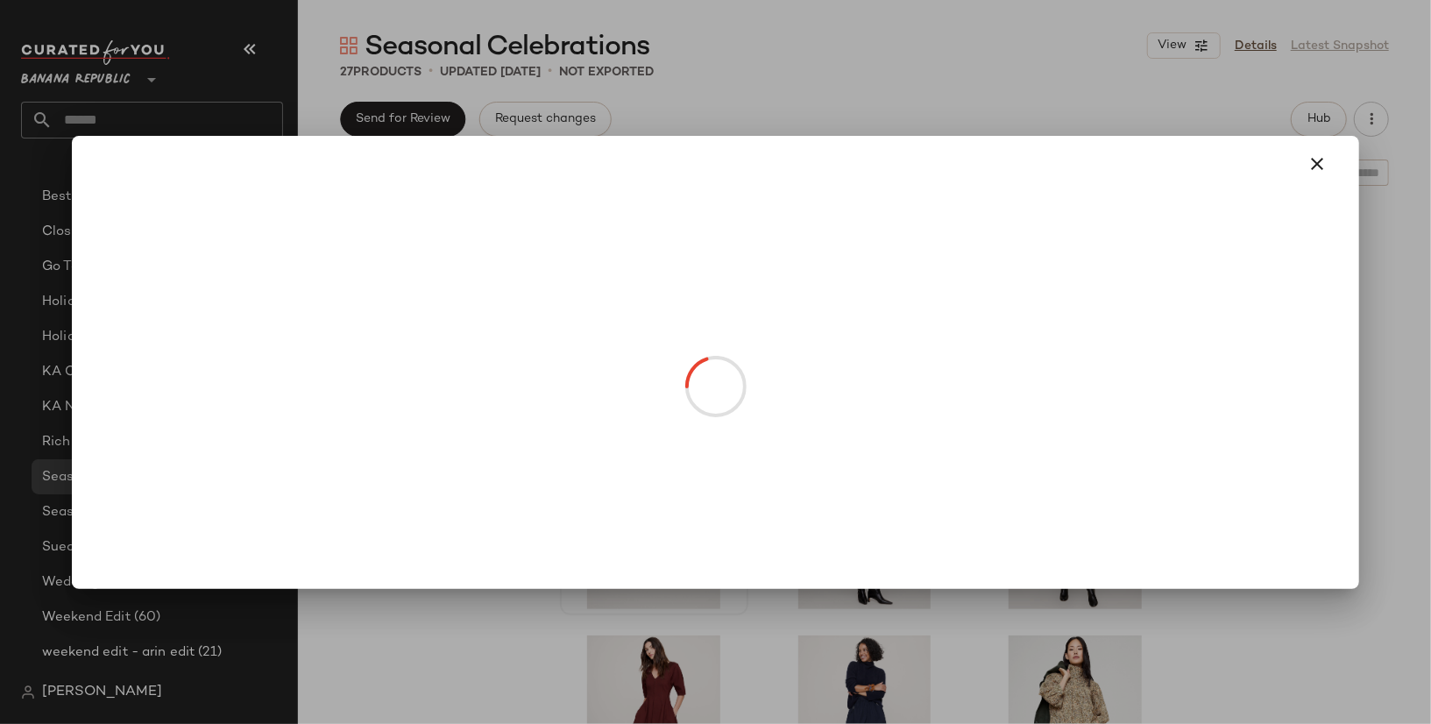
drag, startPoint x: 633, startPoint y: 581, endPoint x: 1037, endPoint y: 396, distance: 444.2
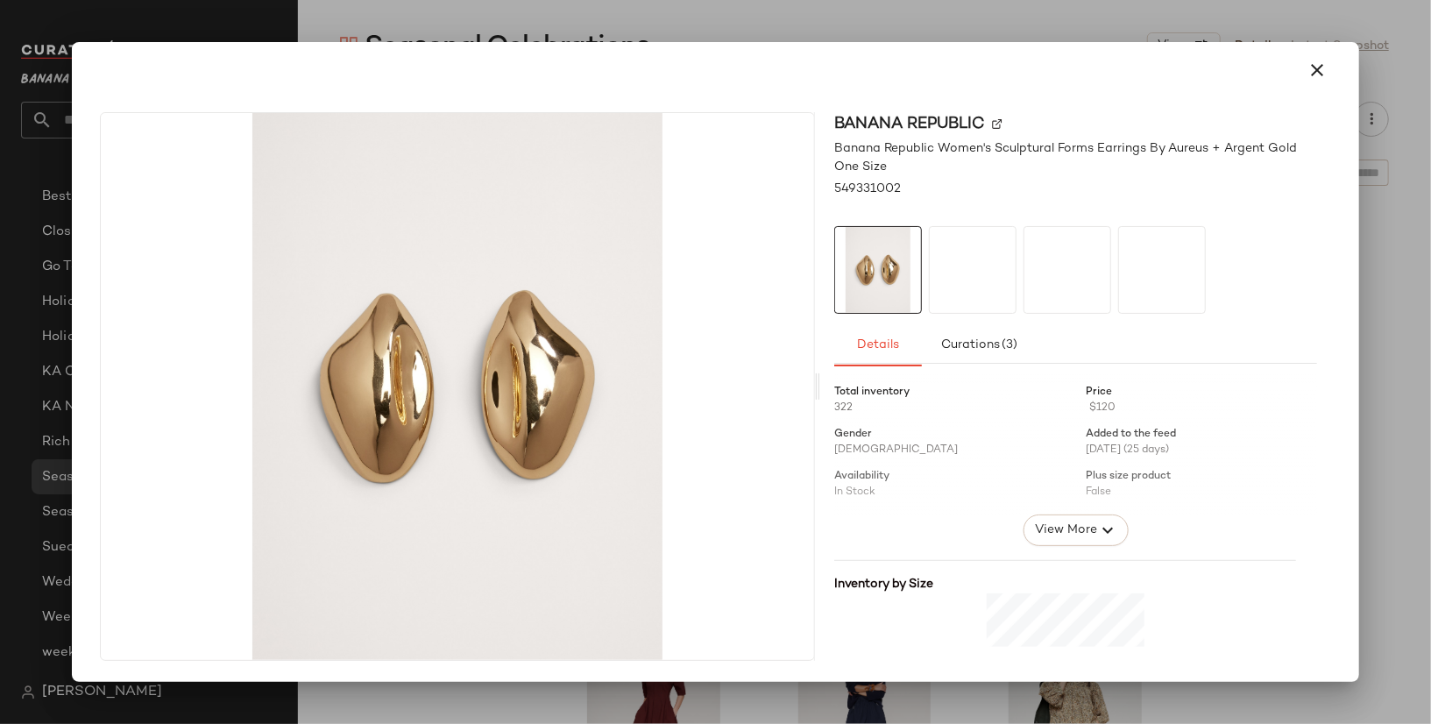
click at [1357, 378] on div "Banana Republic Banana Republic Women's Sculptural Forms Earrings By Aureus + A…" at bounding box center [716, 362] width 1288 height 640
click at [1391, 381] on div at bounding box center [715, 362] width 1431 height 724
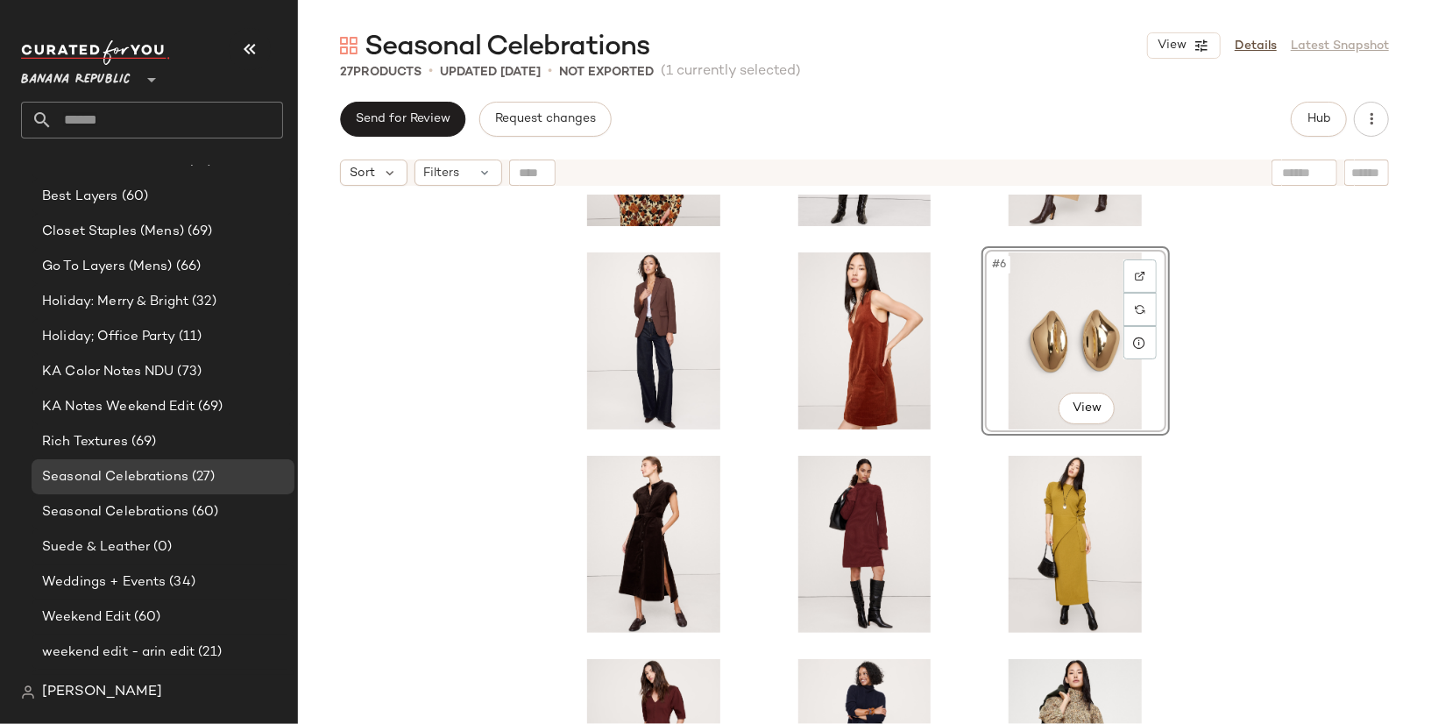
click at [1280, 404] on div "#6 View" at bounding box center [864, 481] width 1133 height 573
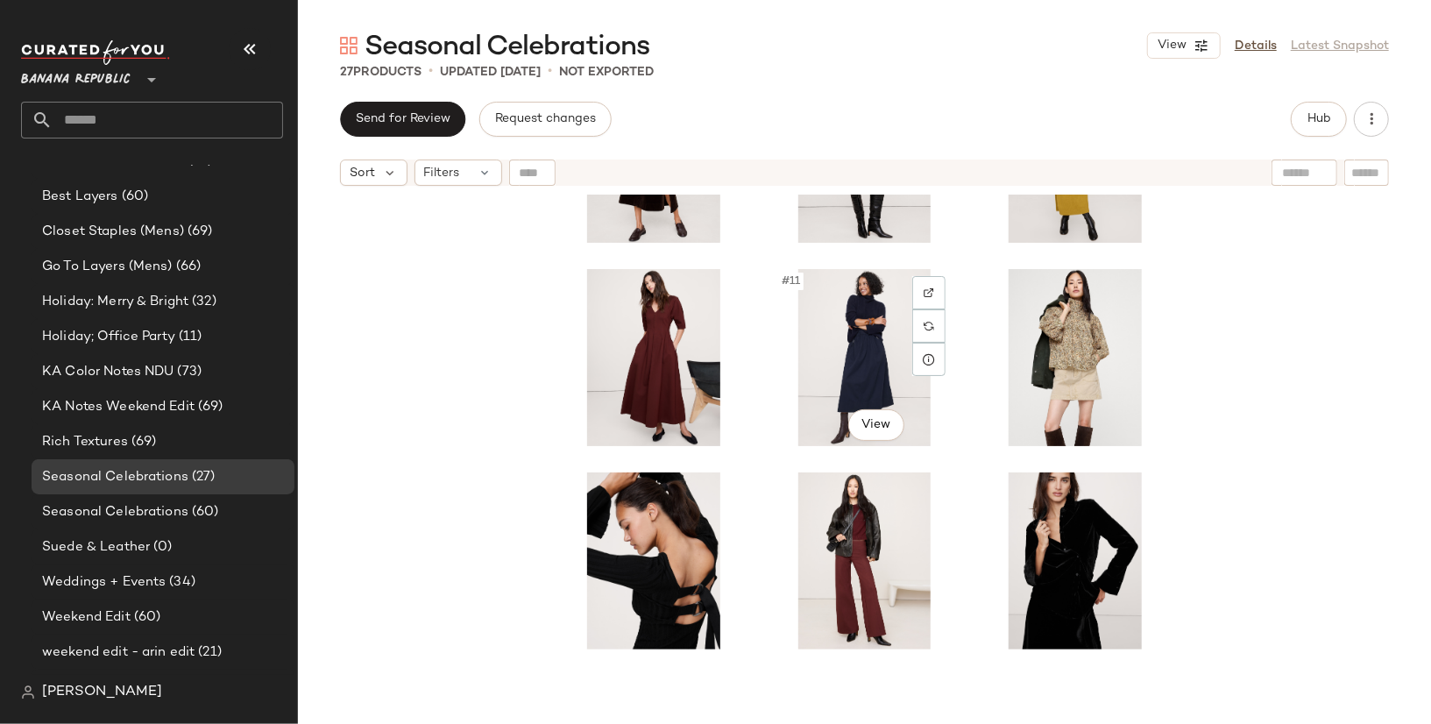
scroll to position [570, 0]
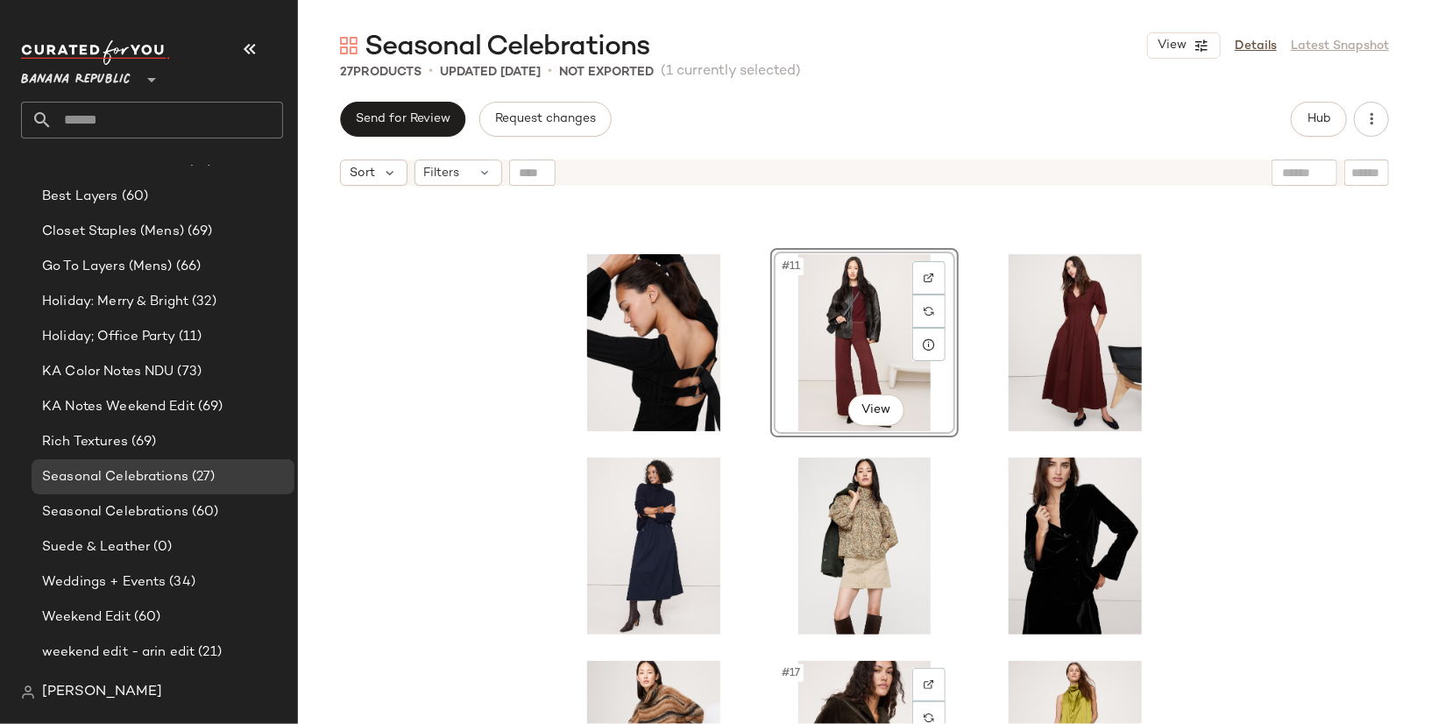
scroll to position [569, 0]
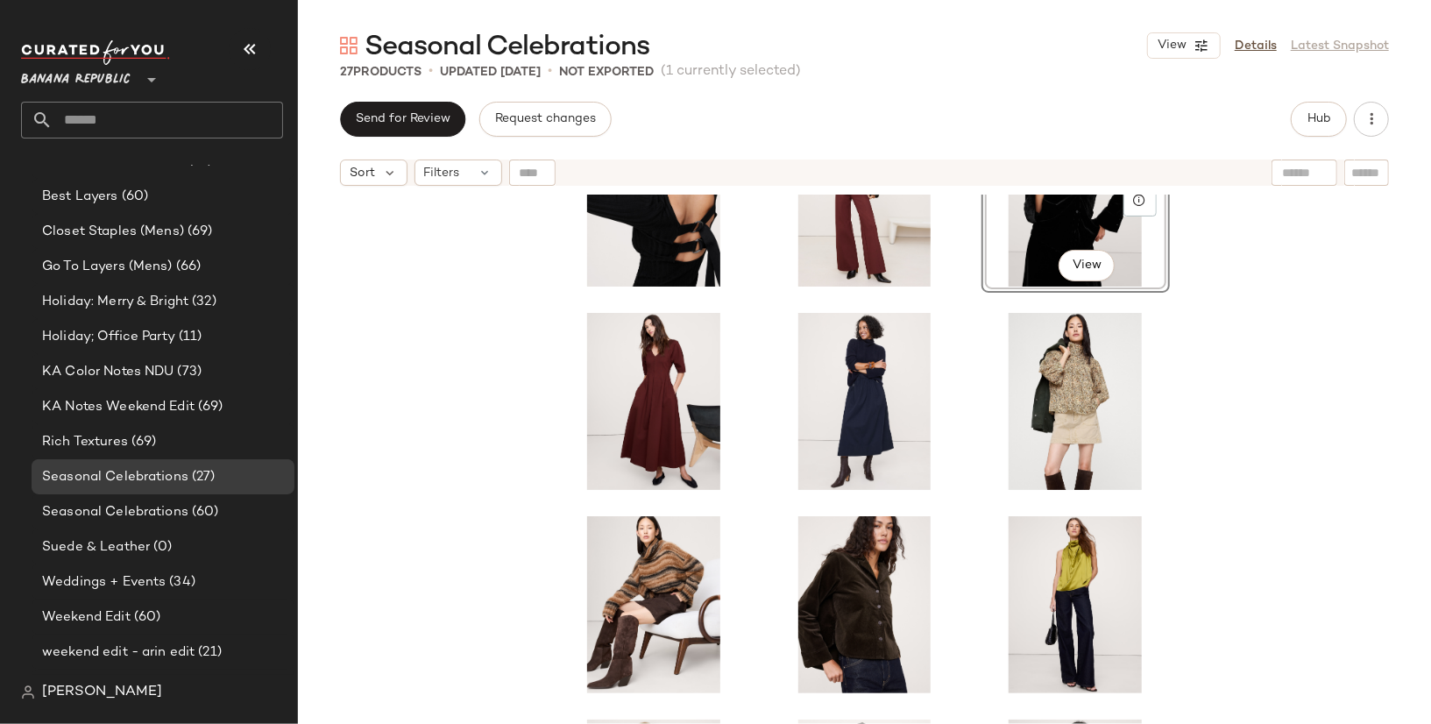
scroll to position [714, 0]
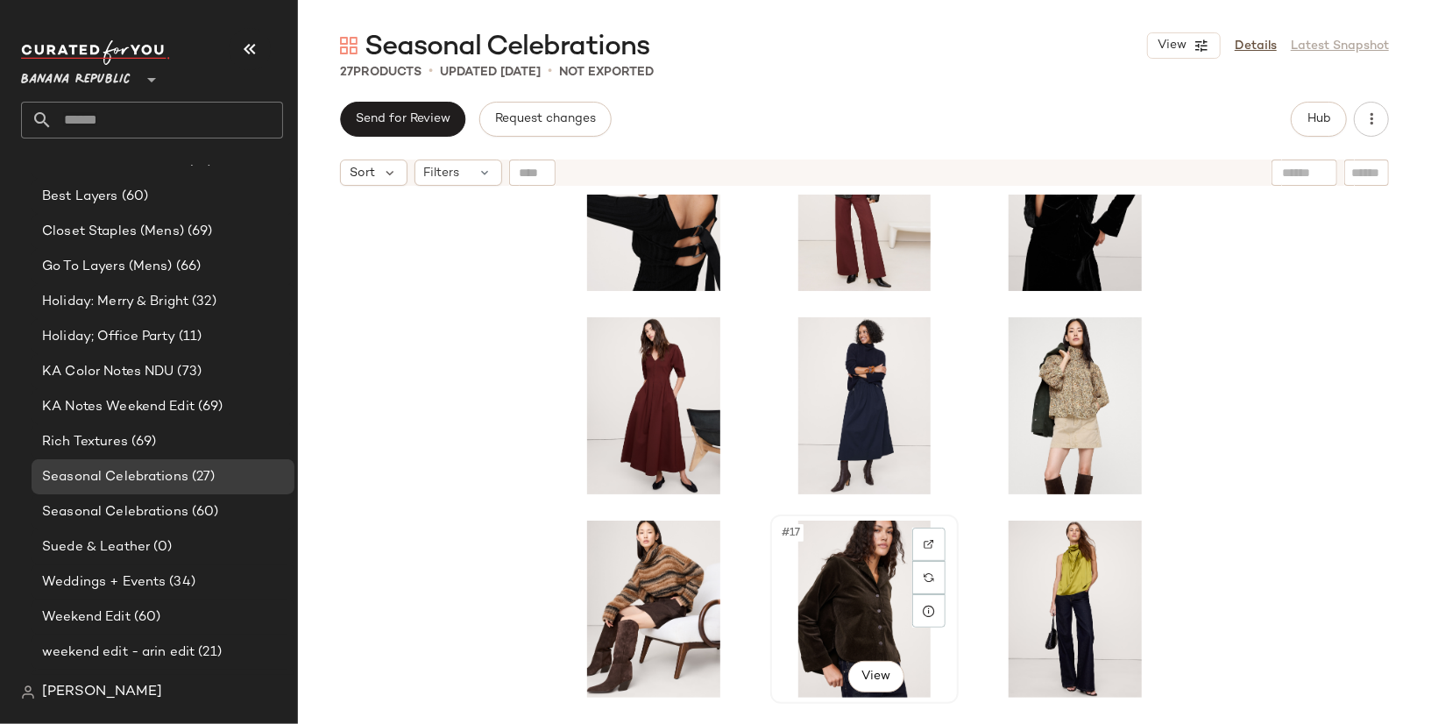
click at [820, 631] on div "#17 View" at bounding box center [864, 608] width 176 height 177
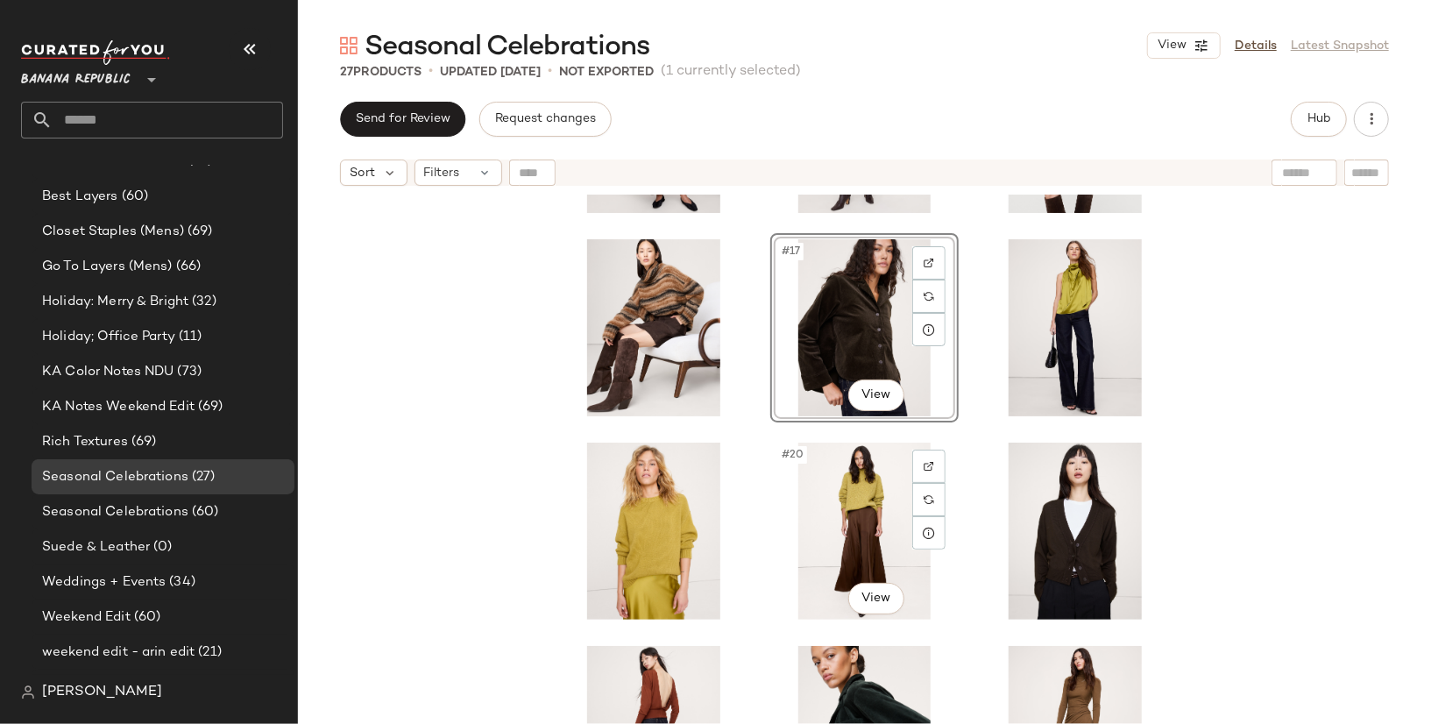
scroll to position [999, 0]
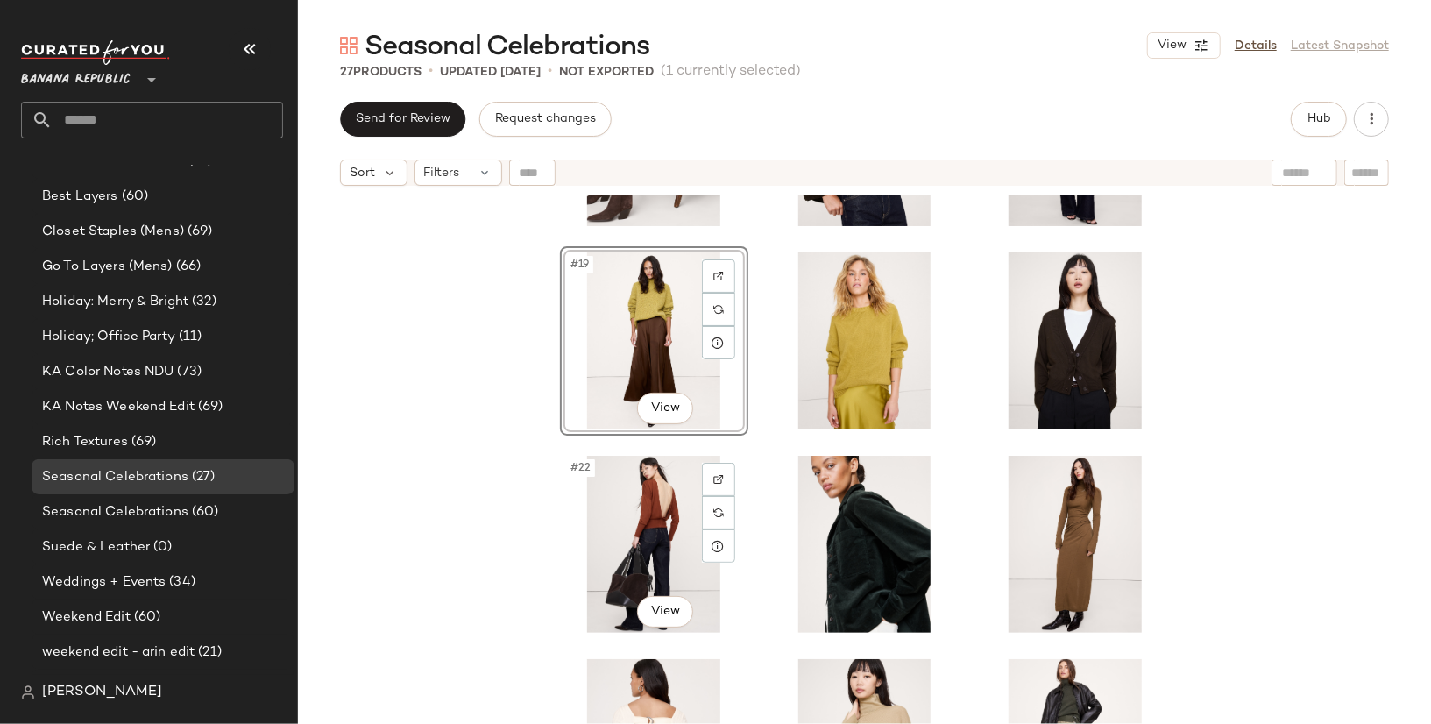
scroll to position [1190, 0]
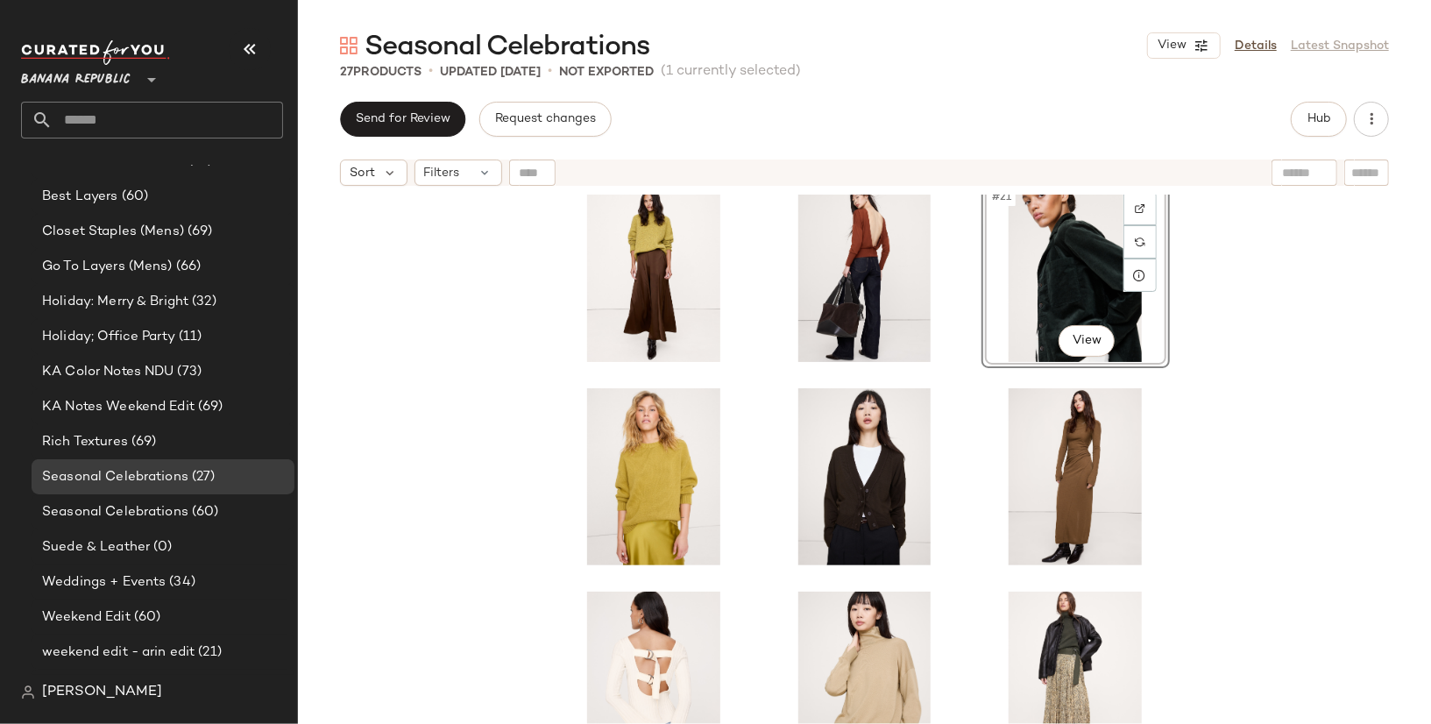
scroll to position [1259, 0]
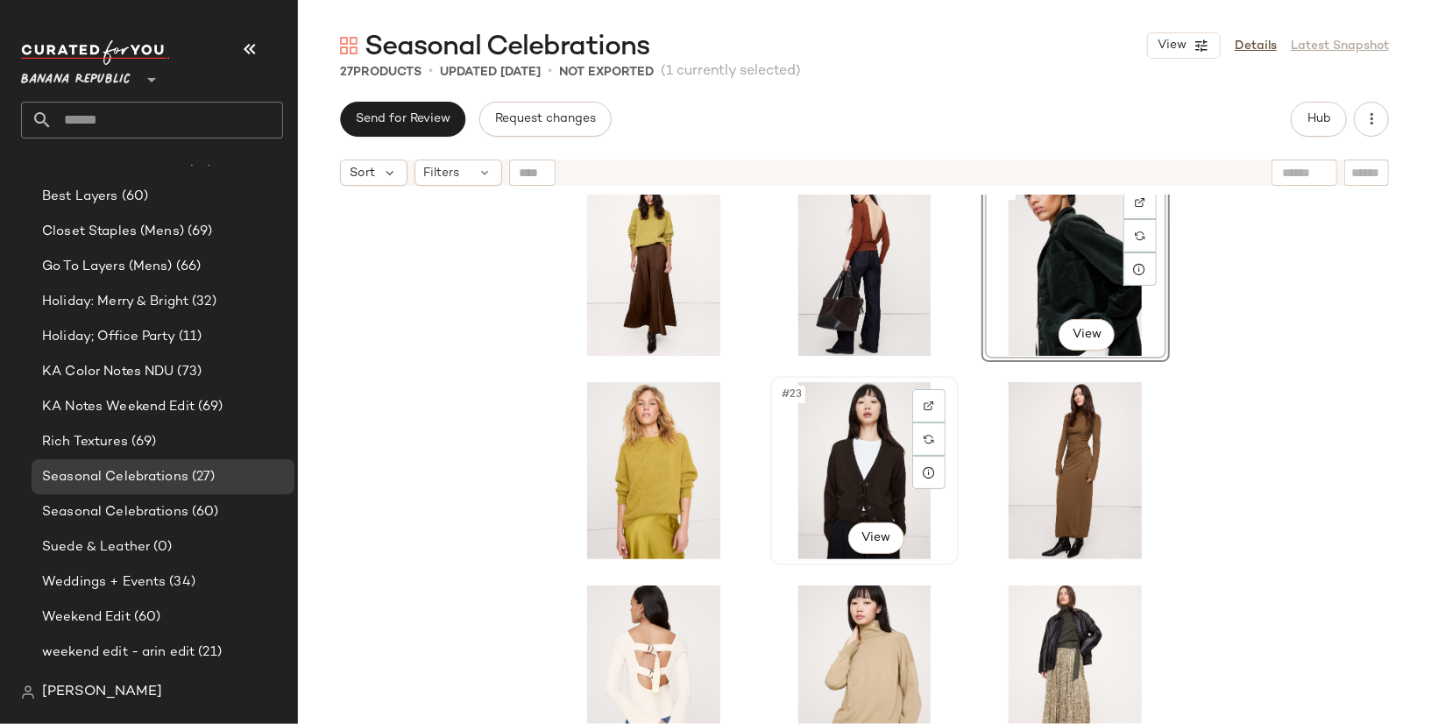
click at [830, 485] on div "#23 View" at bounding box center [864, 470] width 176 height 177
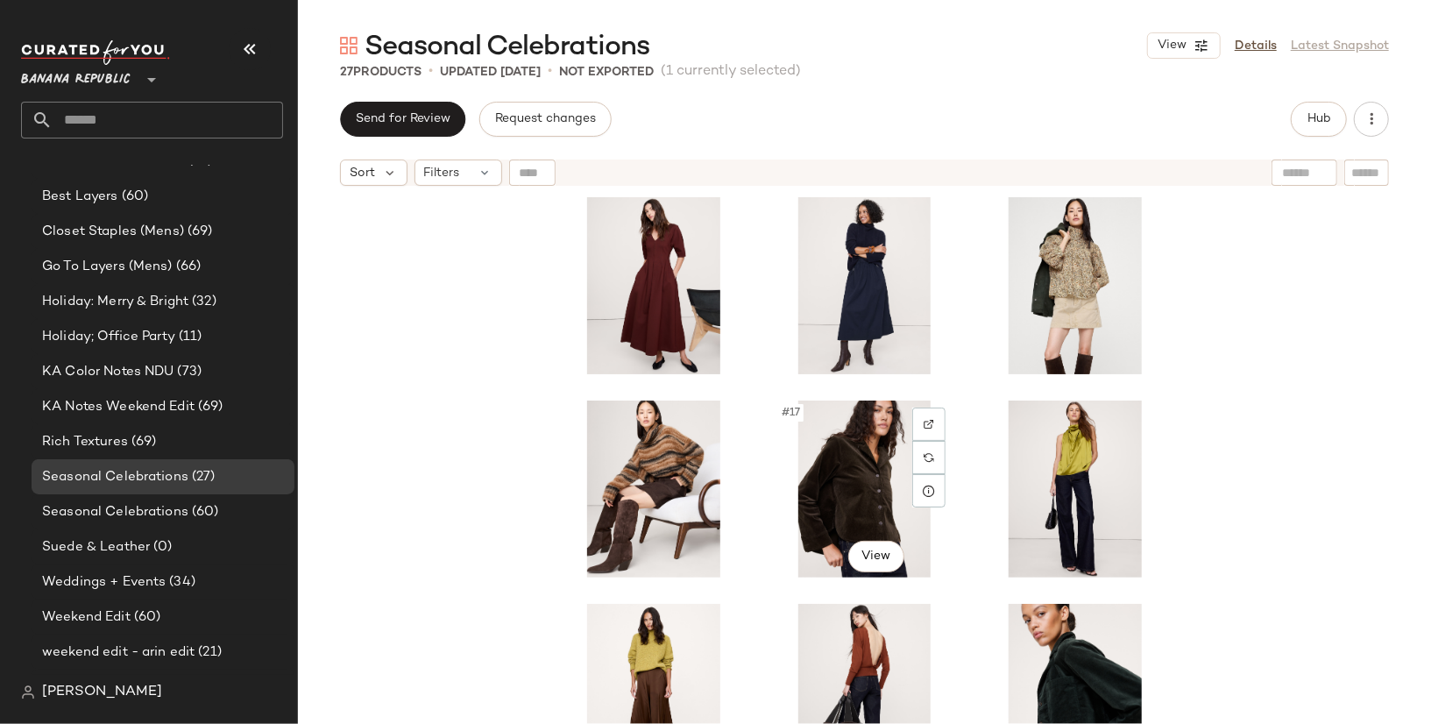
scroll to position [848, 0]
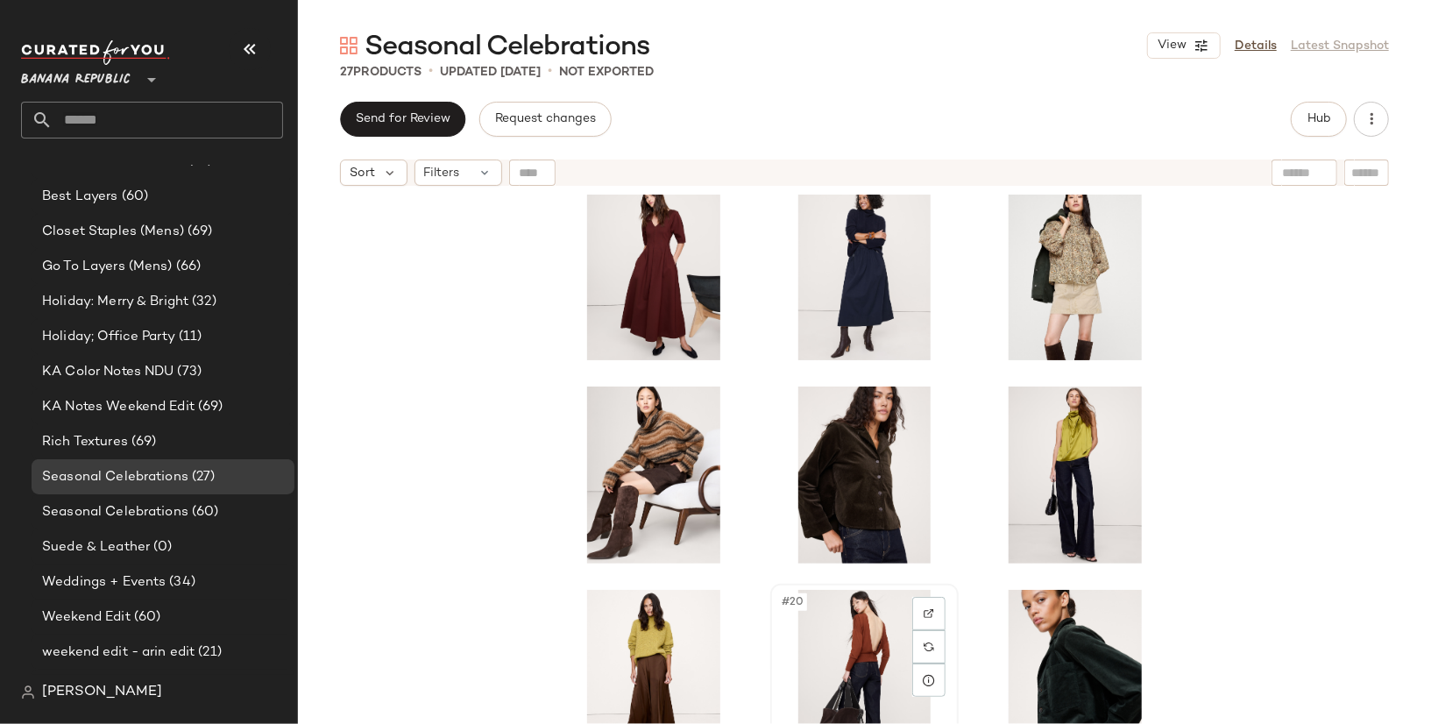
click at [848, 640] on div "#20 View" at bounding box center [864, 678] width 176 height 177
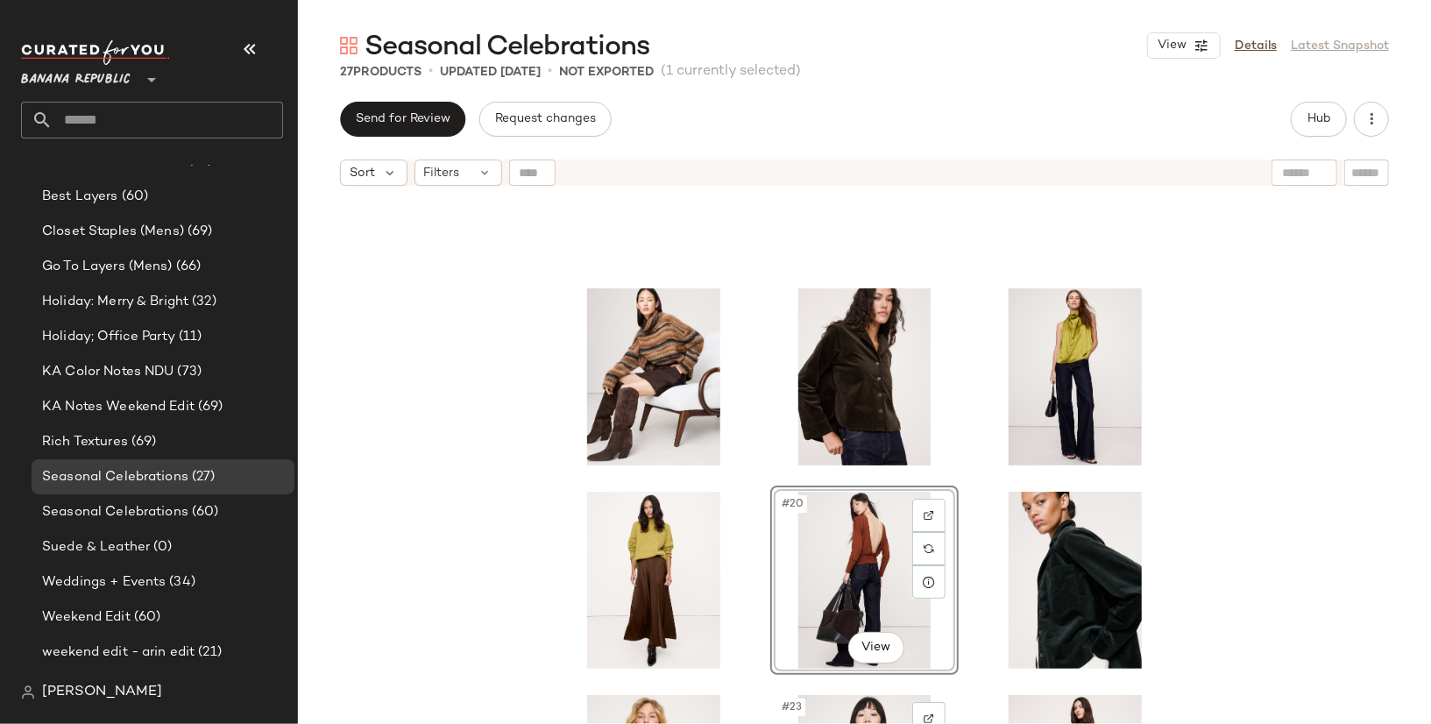
scroll to position [943, 0]
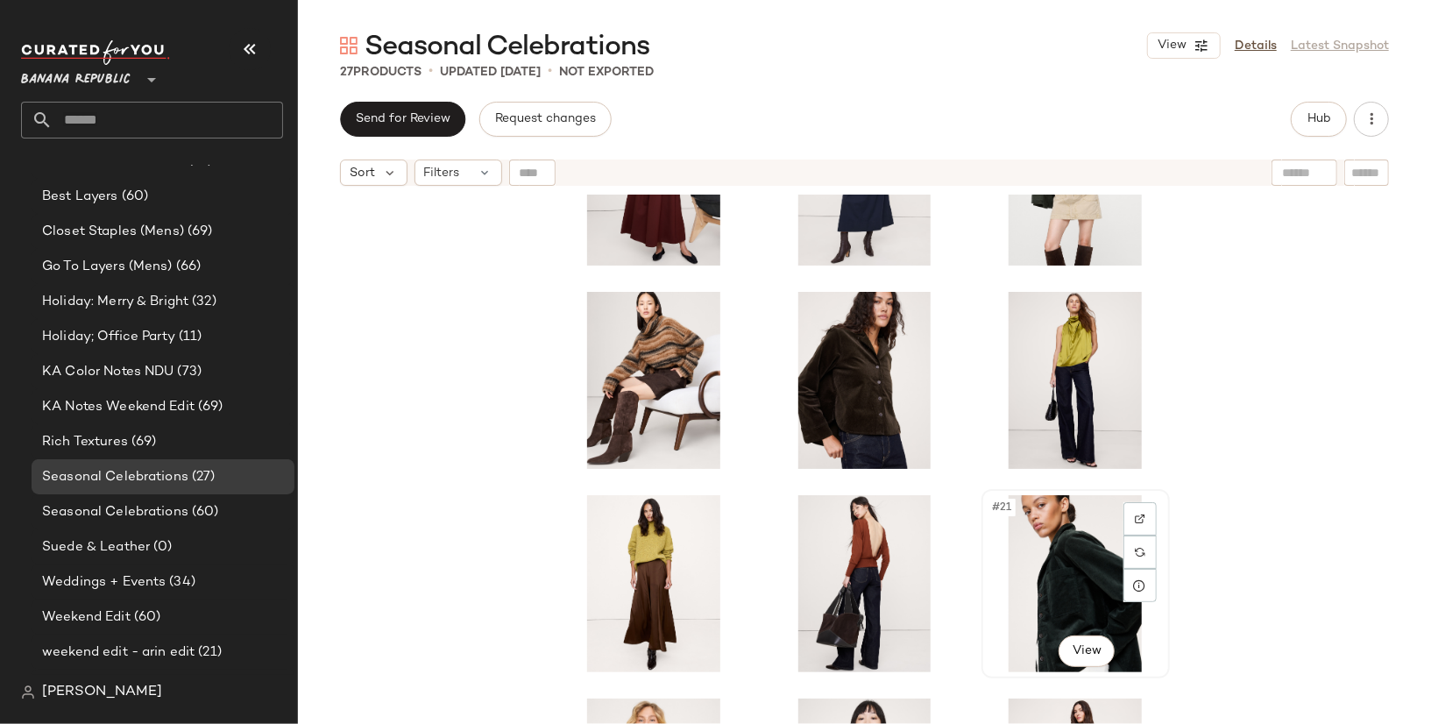
click at [1023, 580] on div "#21 View" at bounding box center [1075, 583] width 176 height 177
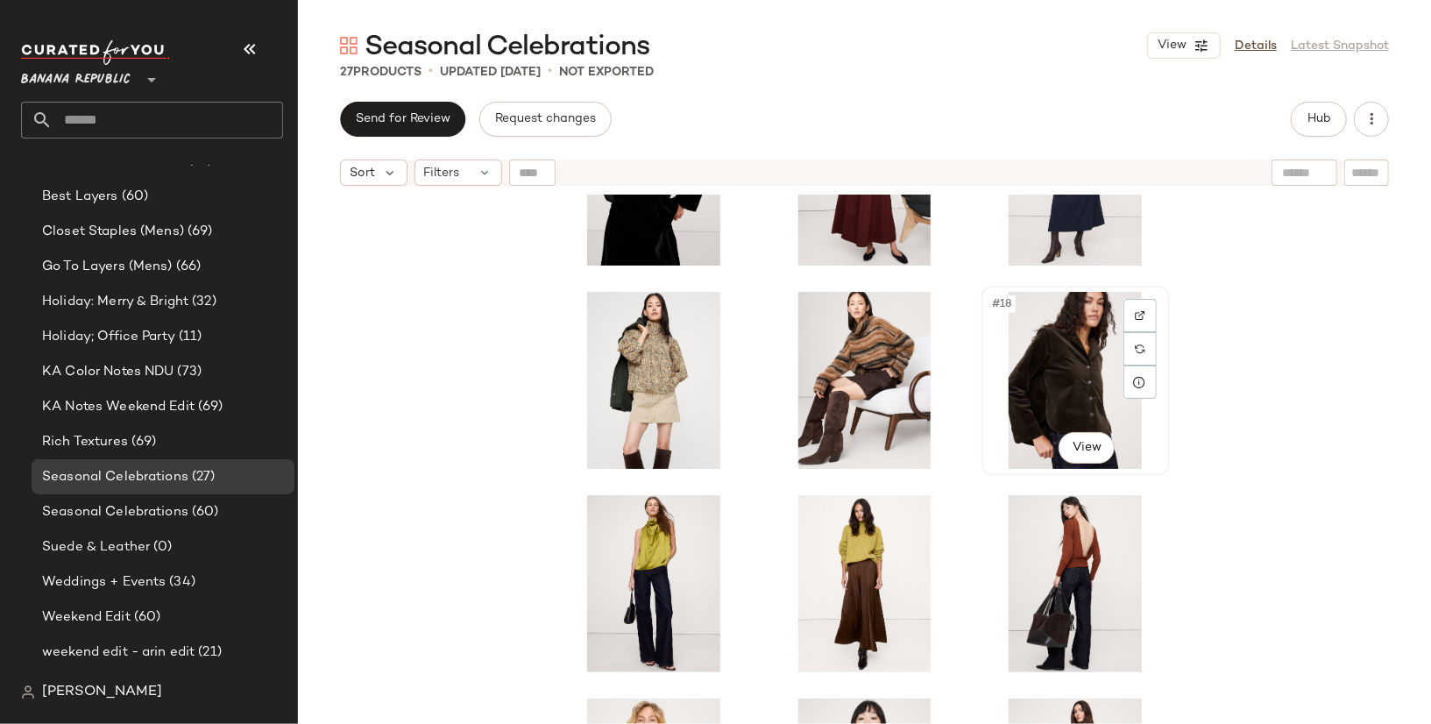
click at [1071, 399] on div "#18 View" at bounding box center [1075, 380] width 176 height 177
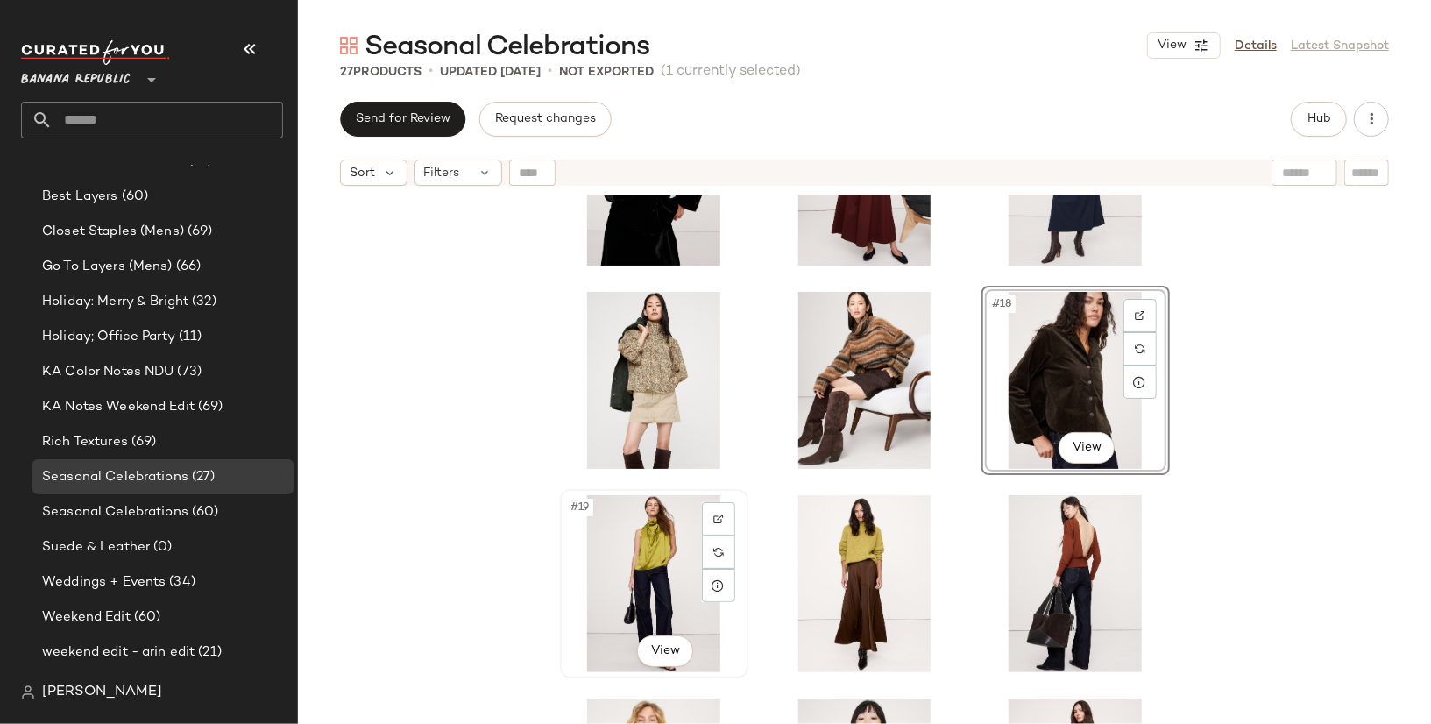
click at [651, 539] on div "#19 View" at bounding box center [654, 583] width 176 height 177
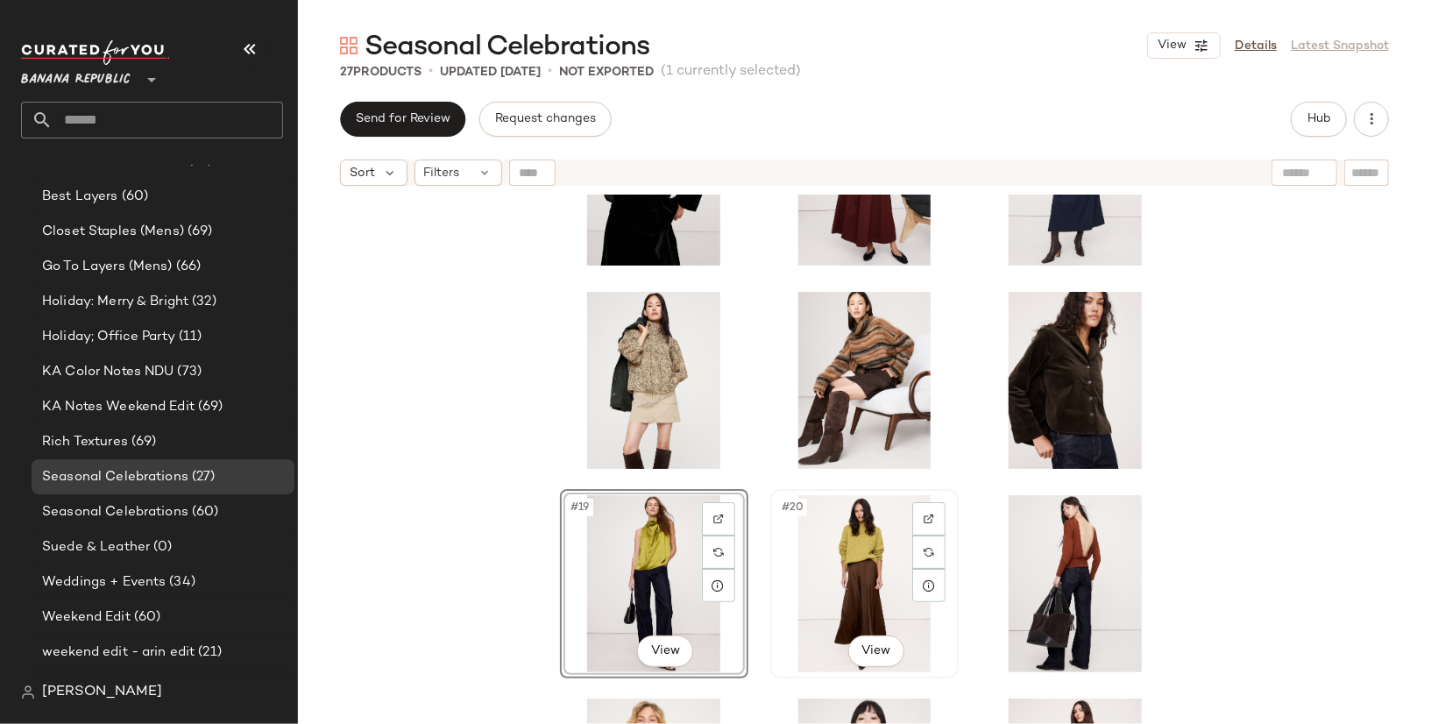
click at [841, 557] on div "#20 View" at bounding box center [864, 583] width 176 height 177
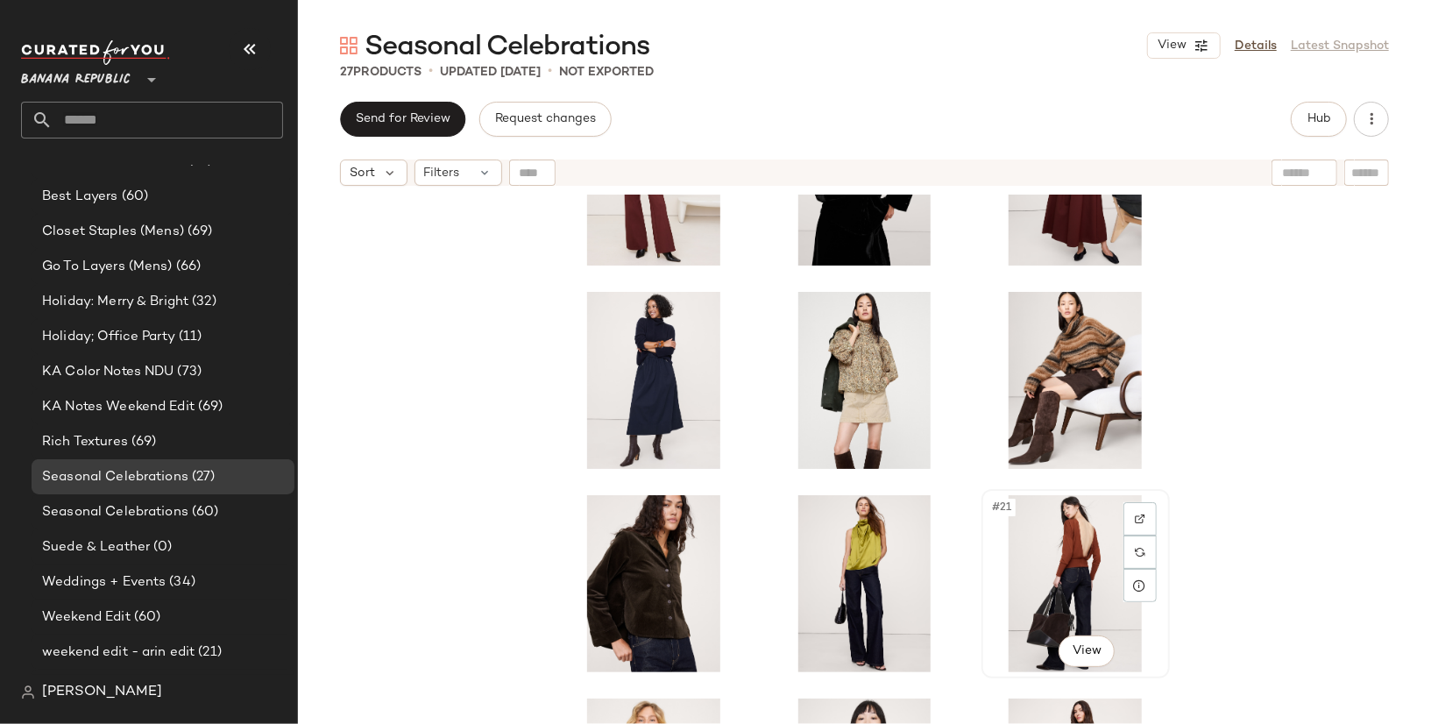
click at [1018, 587] on div "#21 View" at bounding box center [1075, 583] width 176 height 177
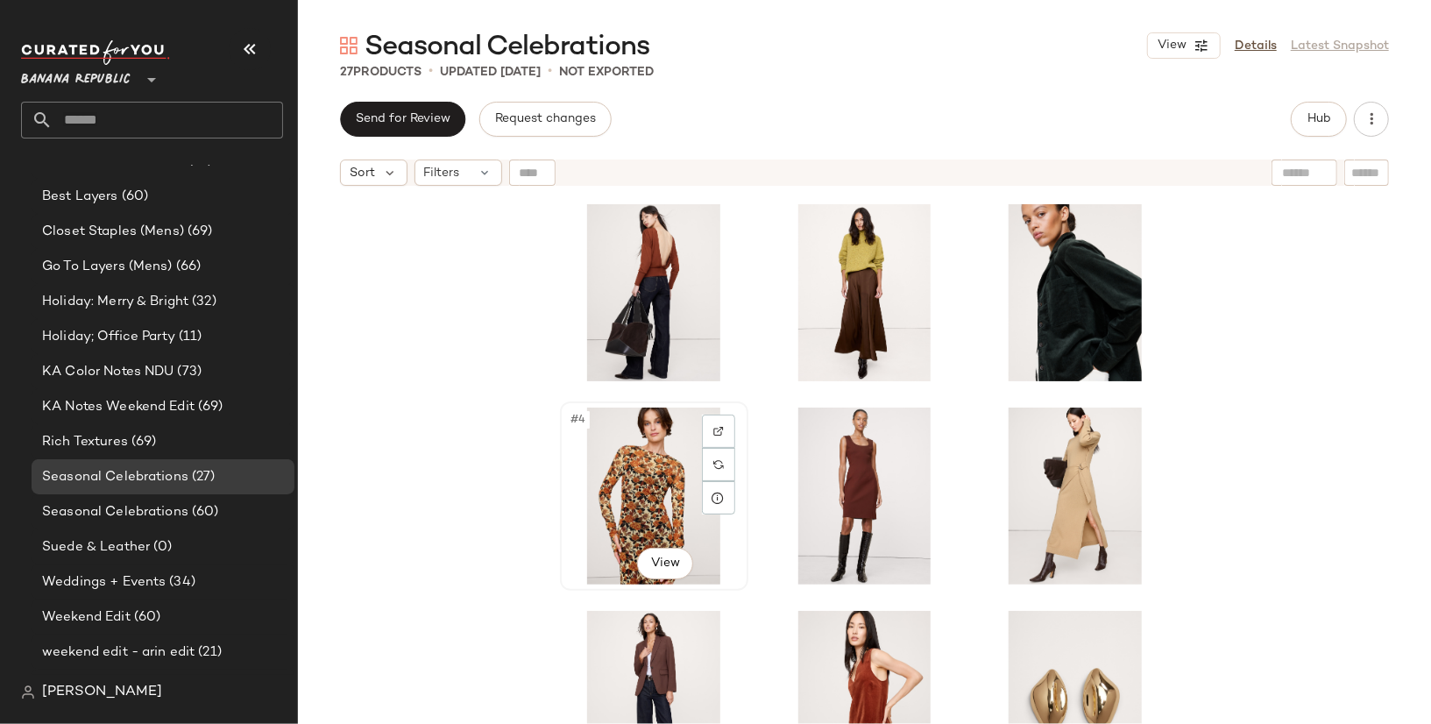
click at [643, 495] on div "#4 View" at bounding box center [654, 495] width 176 height 177
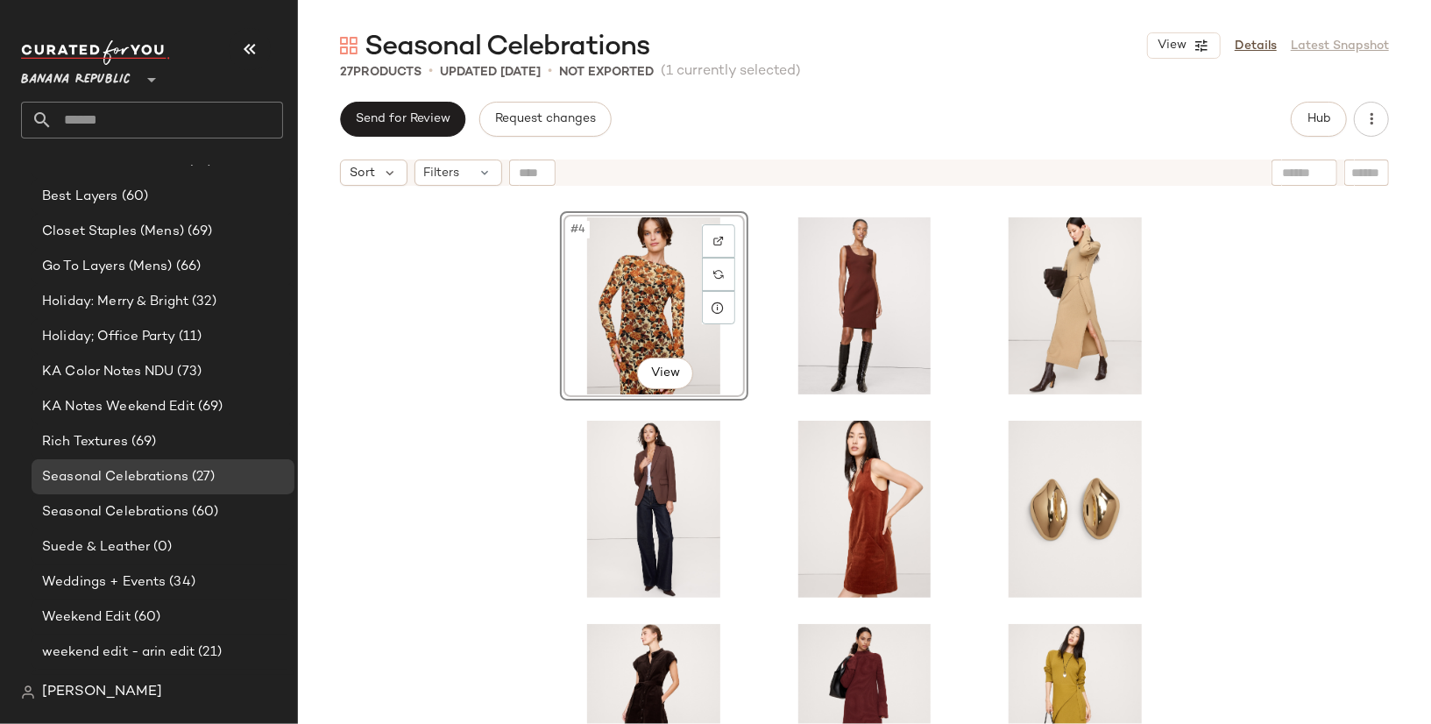
scroll to position [209, 0]
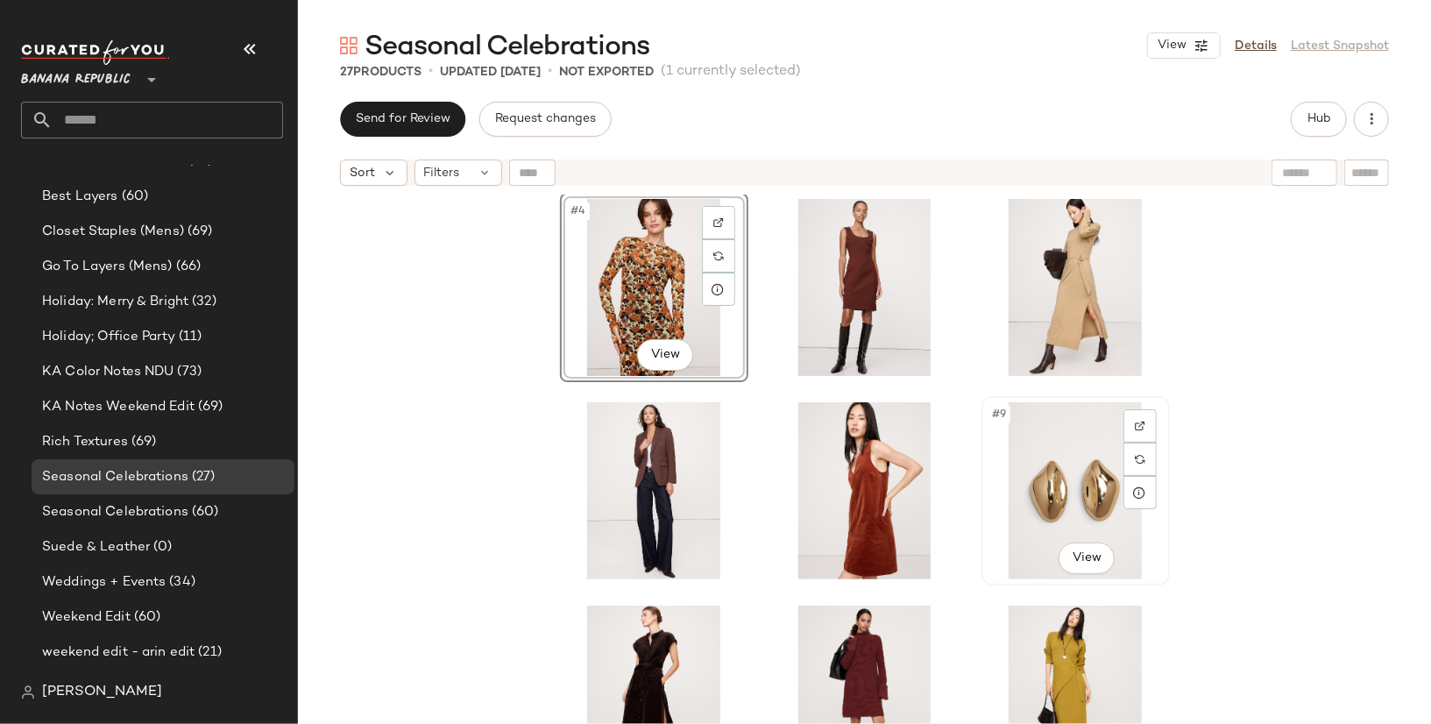
click at [1039, 483] on div "#9 View" at bounding box center [1075, 490] width 176 height 177
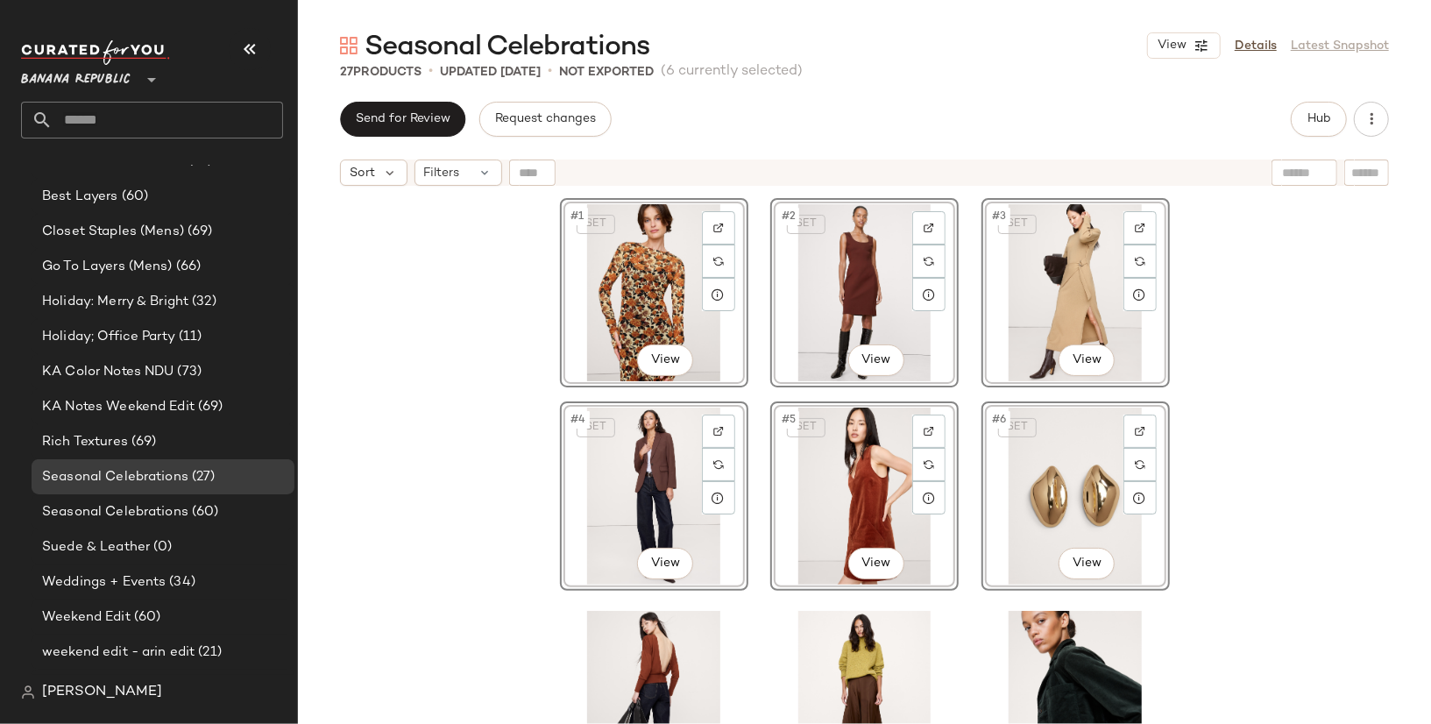
click at [458, 436] on div "SET #1 View SET #2 View SET #3 View SET #4 View SET #5 View SET #6 View" at bounding box center [864, 481] width 1133 height 573
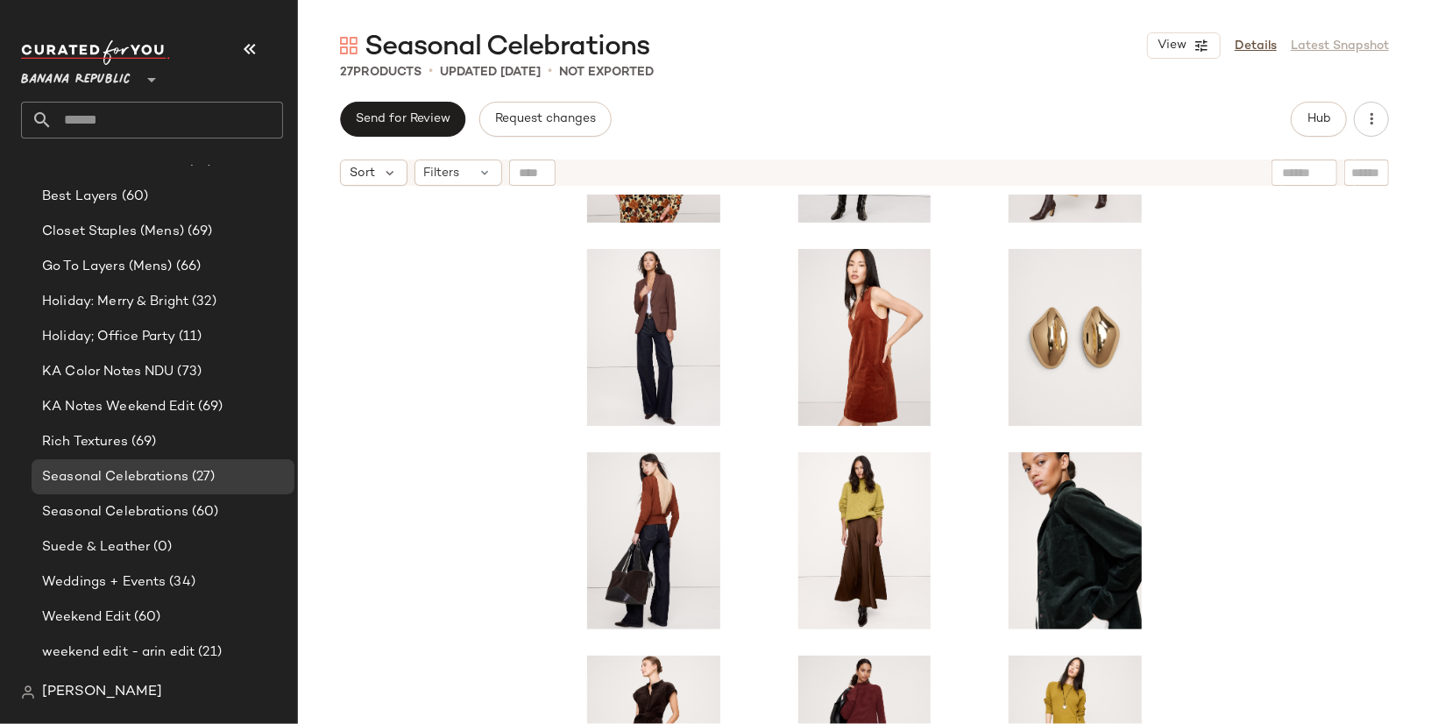
scroll to position [155, 0]
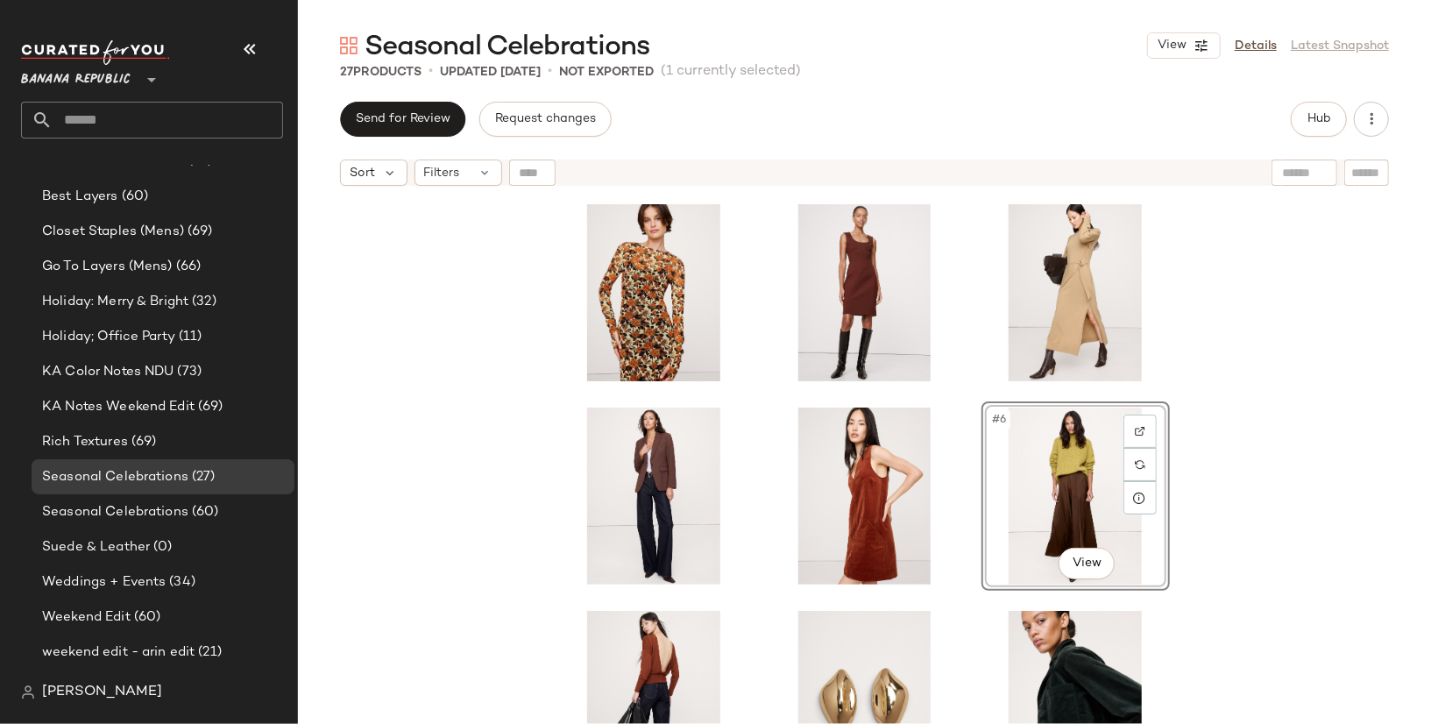
click at [1303, 462] on div "#6 View" at bounding box center [864, 481] width 1133 height 573
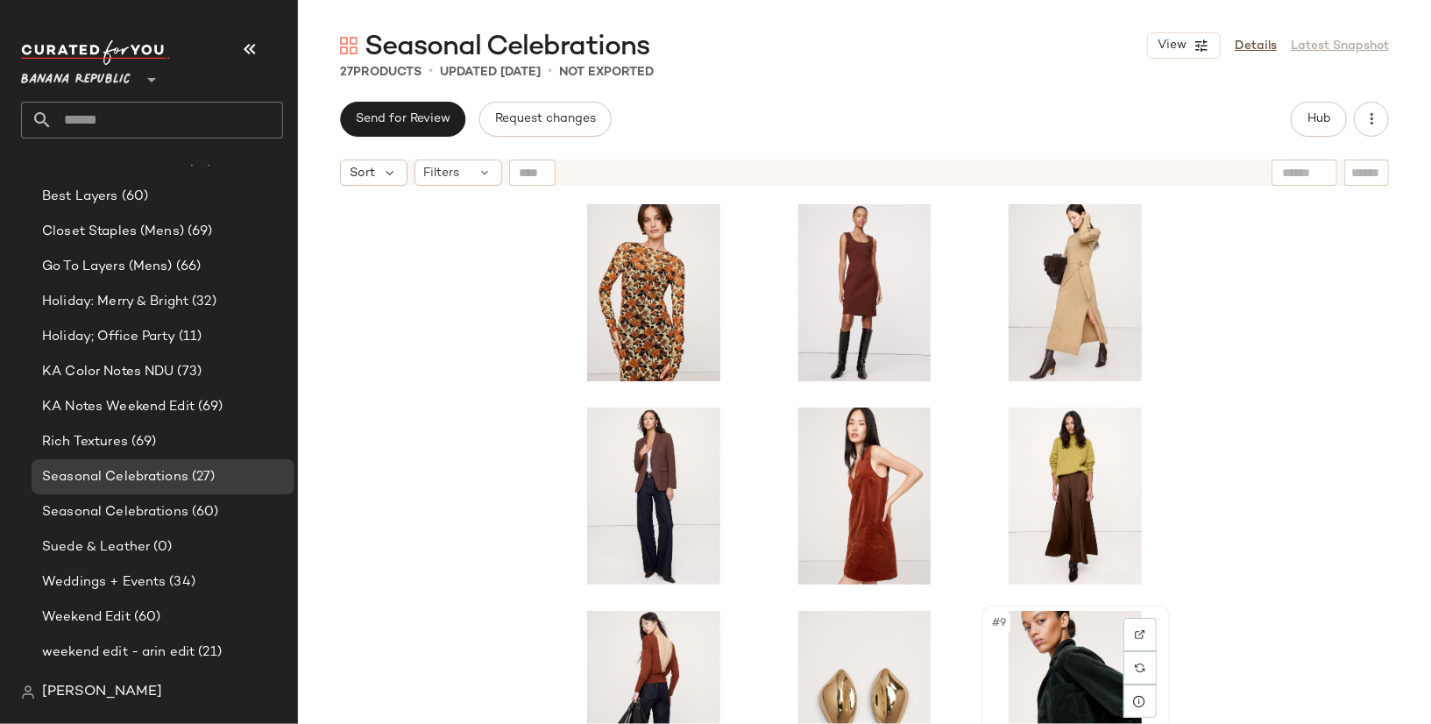
scroll to position [2, 0]
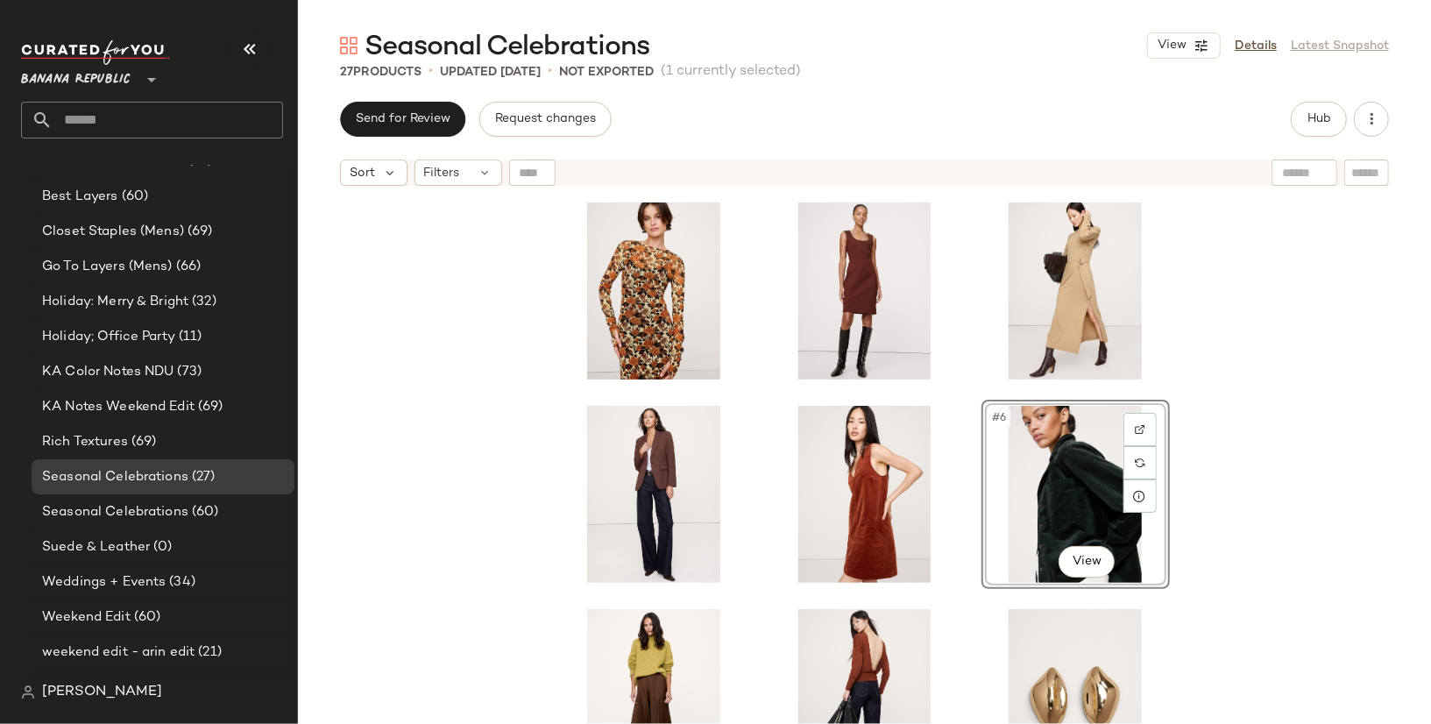
click at [1254, 485] on div "#6 View" at bounding box center [864, 481] width 1133 height 573
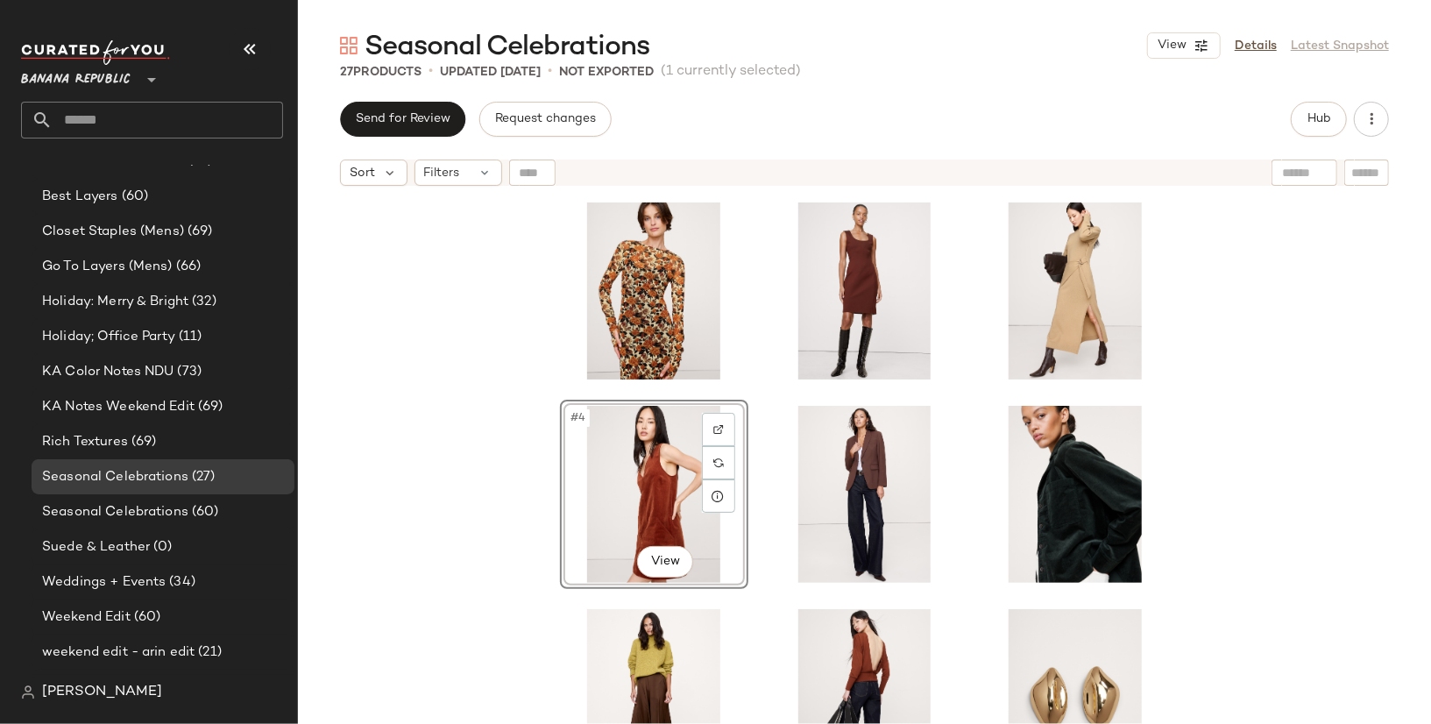
click at [434, 564] on div "#4 View" at bounding box center [864, 481] width 1133 height 573
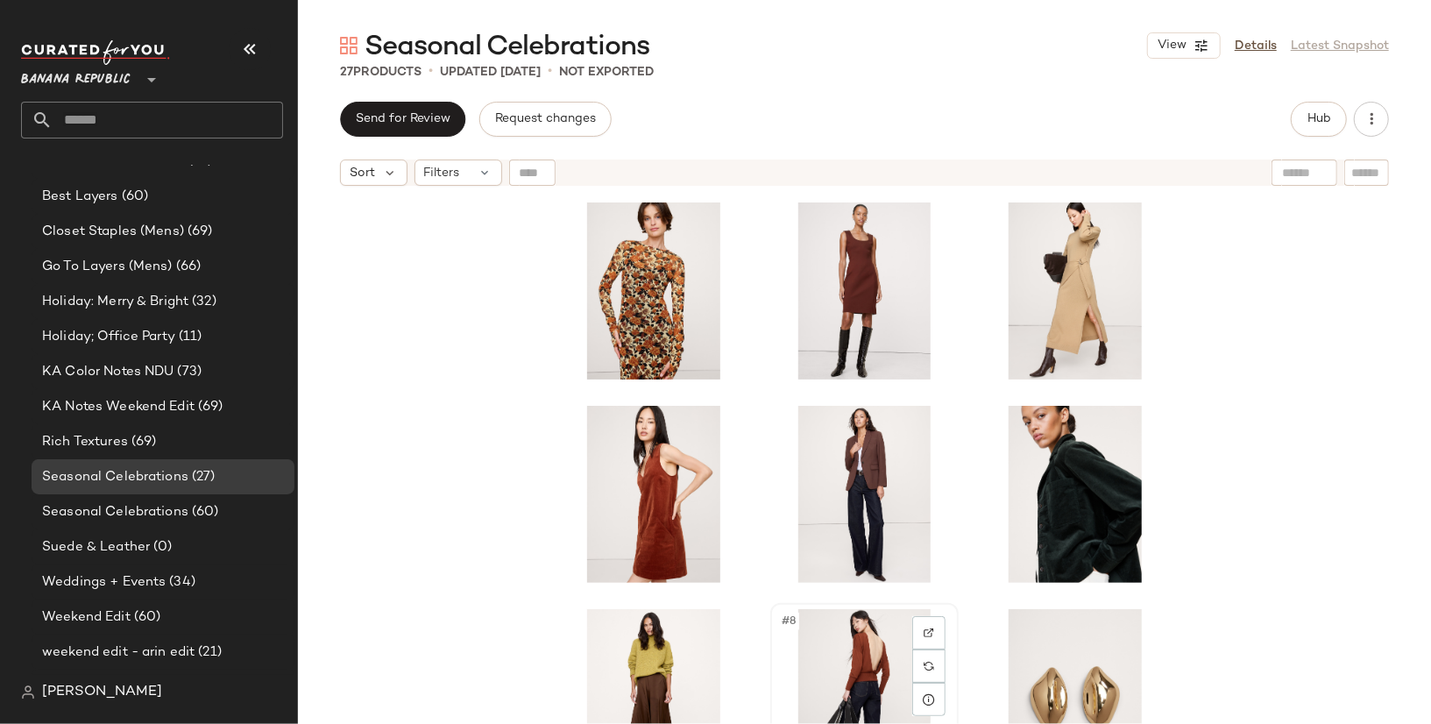
scroll to position [3, 0]
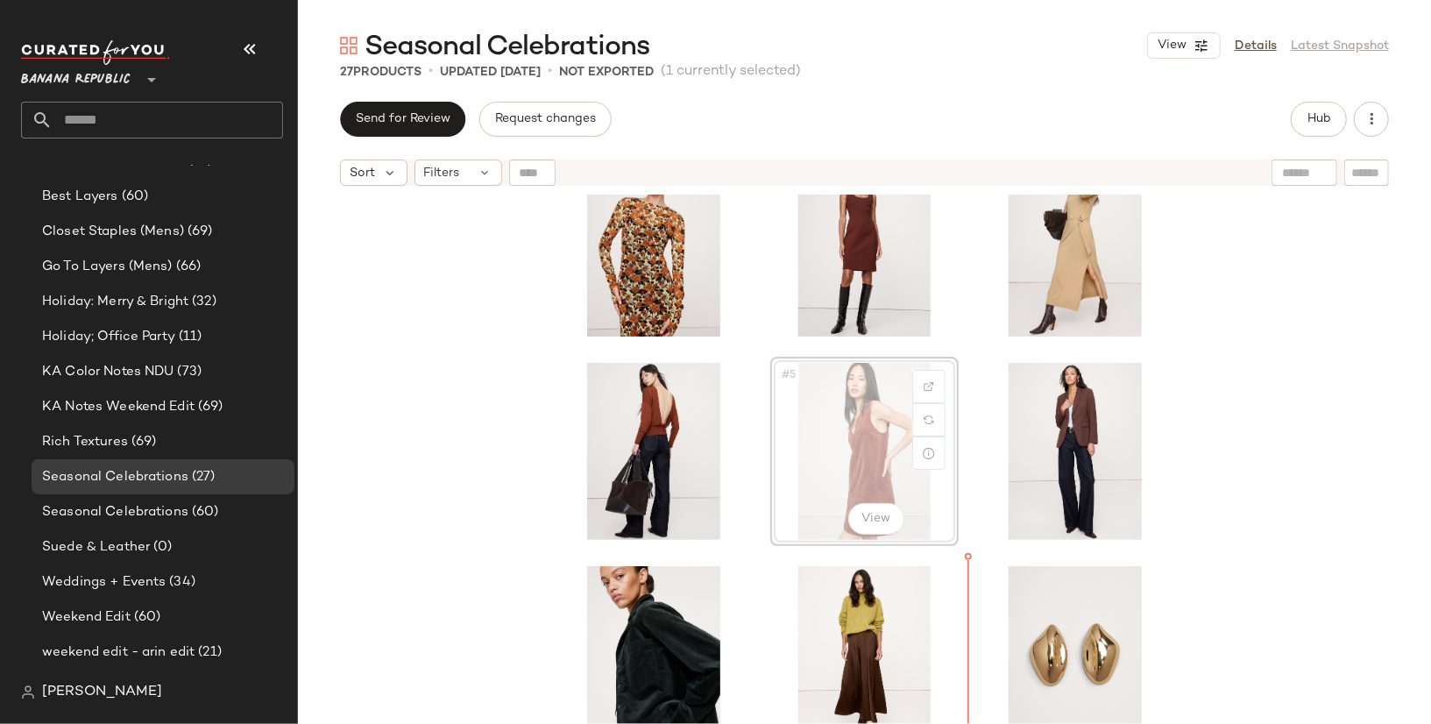
scroll to position [47, 0]
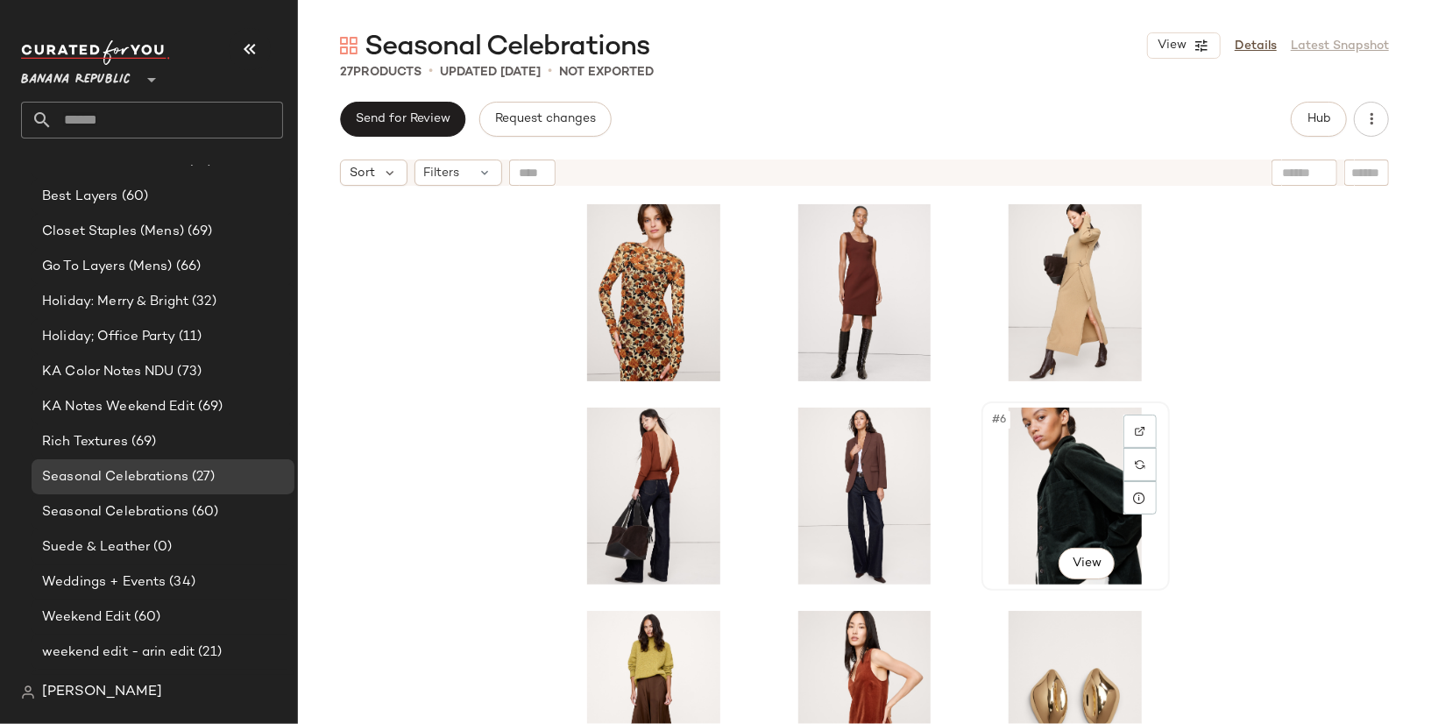
click at [1055, 510] on div "#6 View" at bounding box center [1075, 495] width 176 height 177
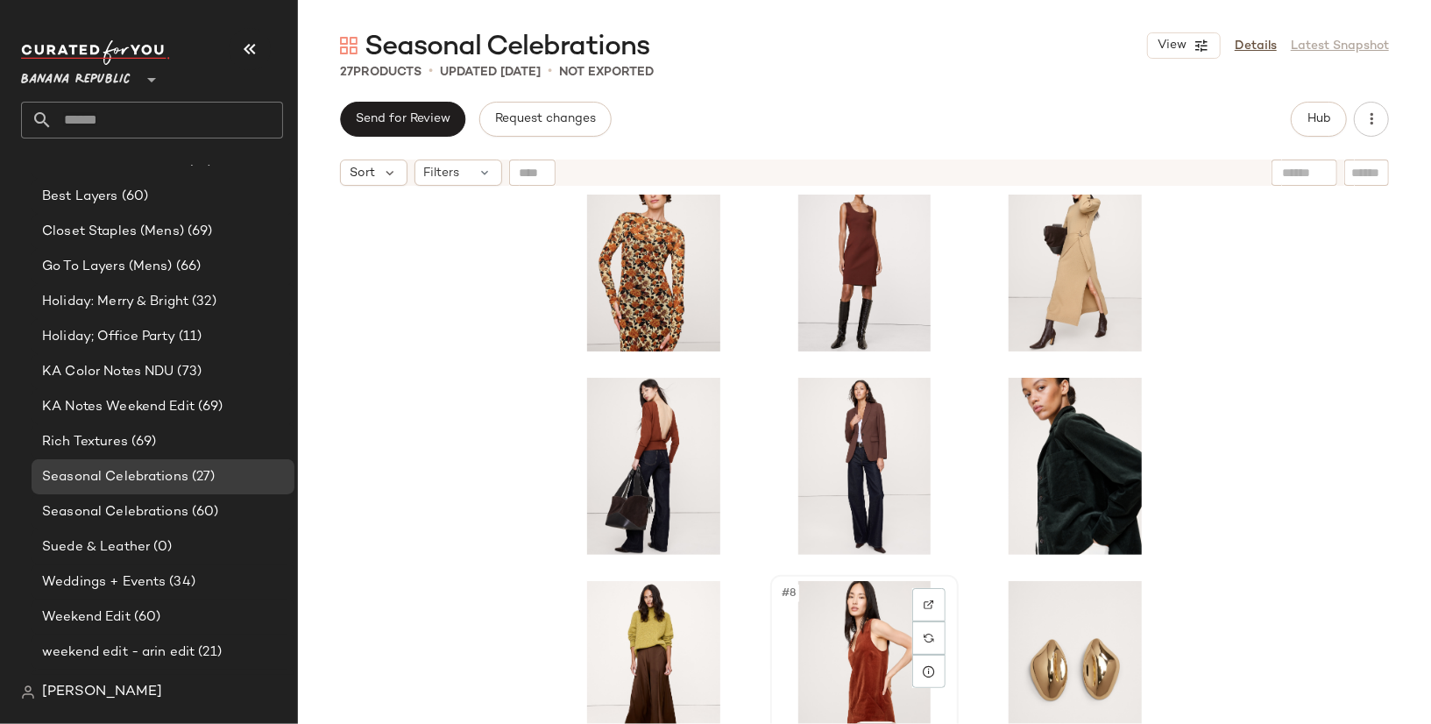
scroll to position [32, 0]
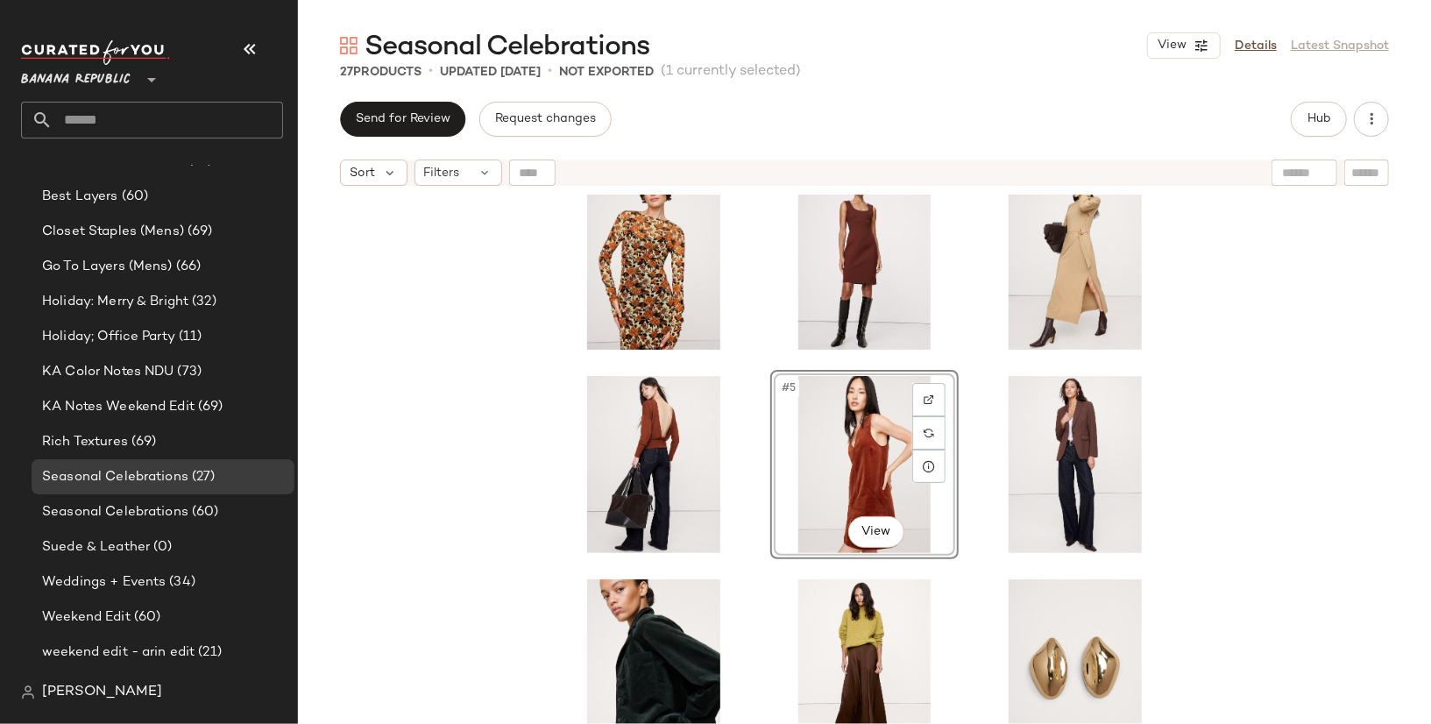
click at [1303, 498] on div "#5 View" at bounding box center [864, 481] width 1133 height 573
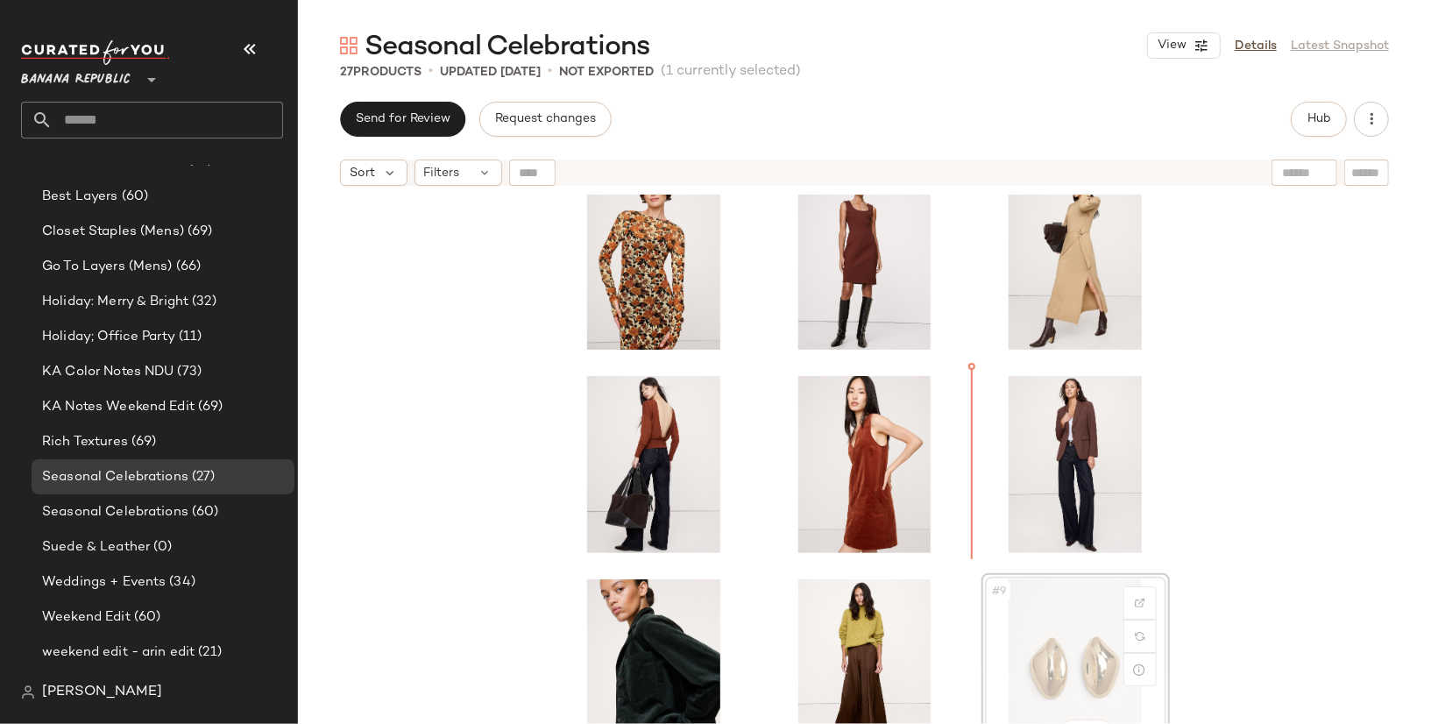
scroll to position [33, 0]
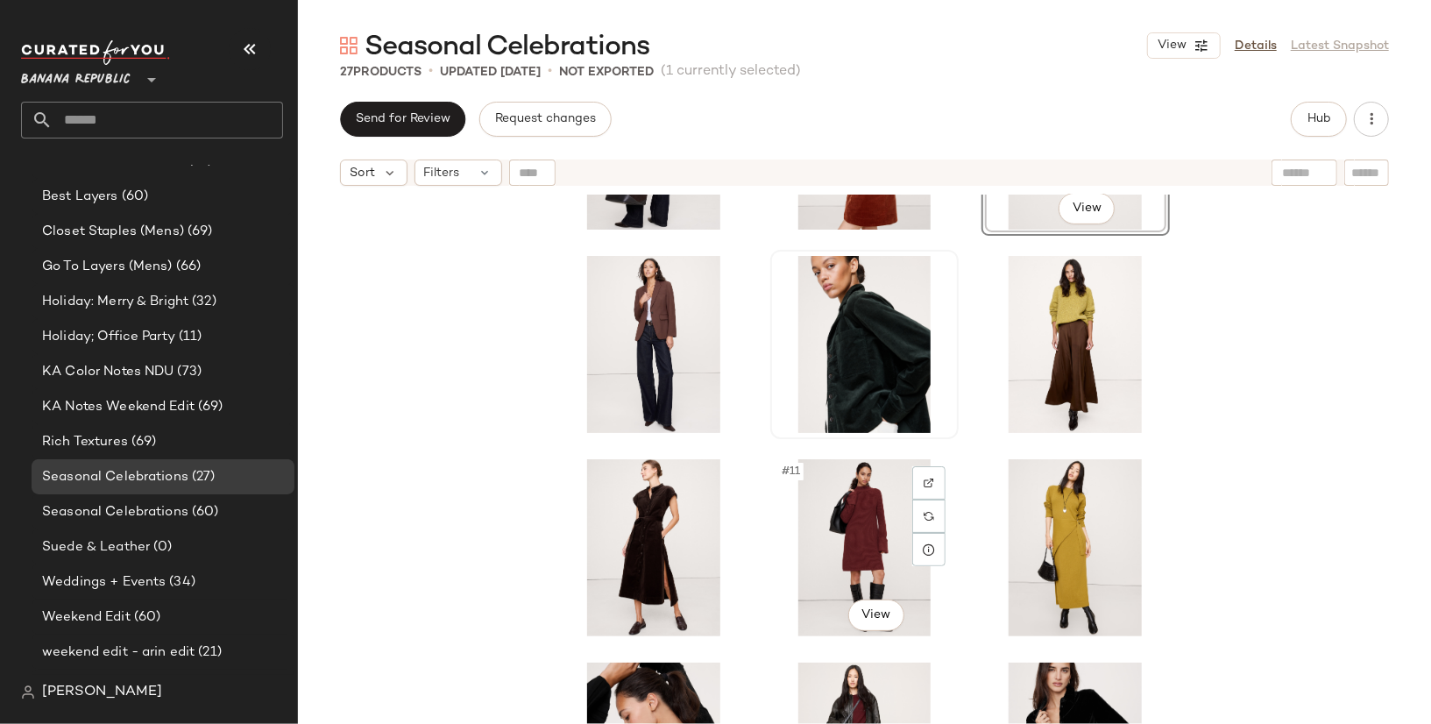
scroll to position [365, 0]
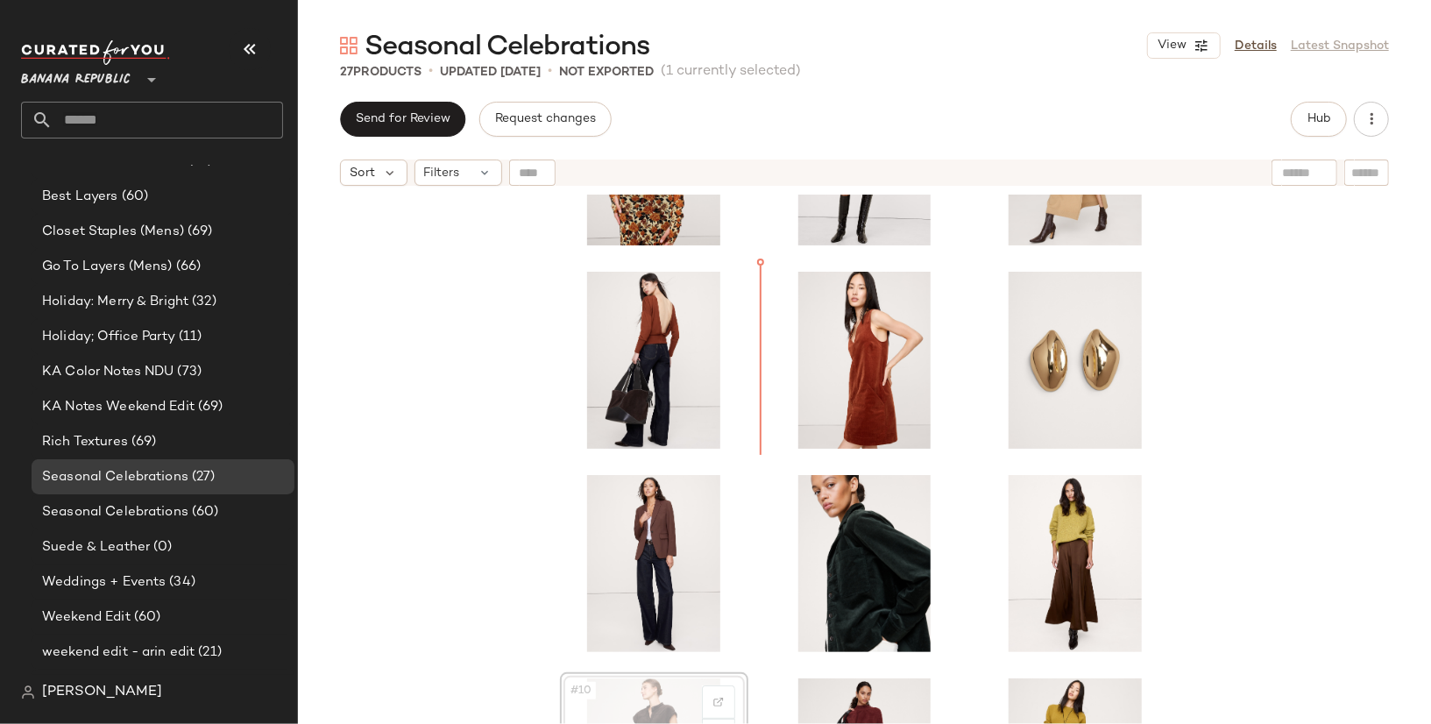
scroll to position [38, 0]
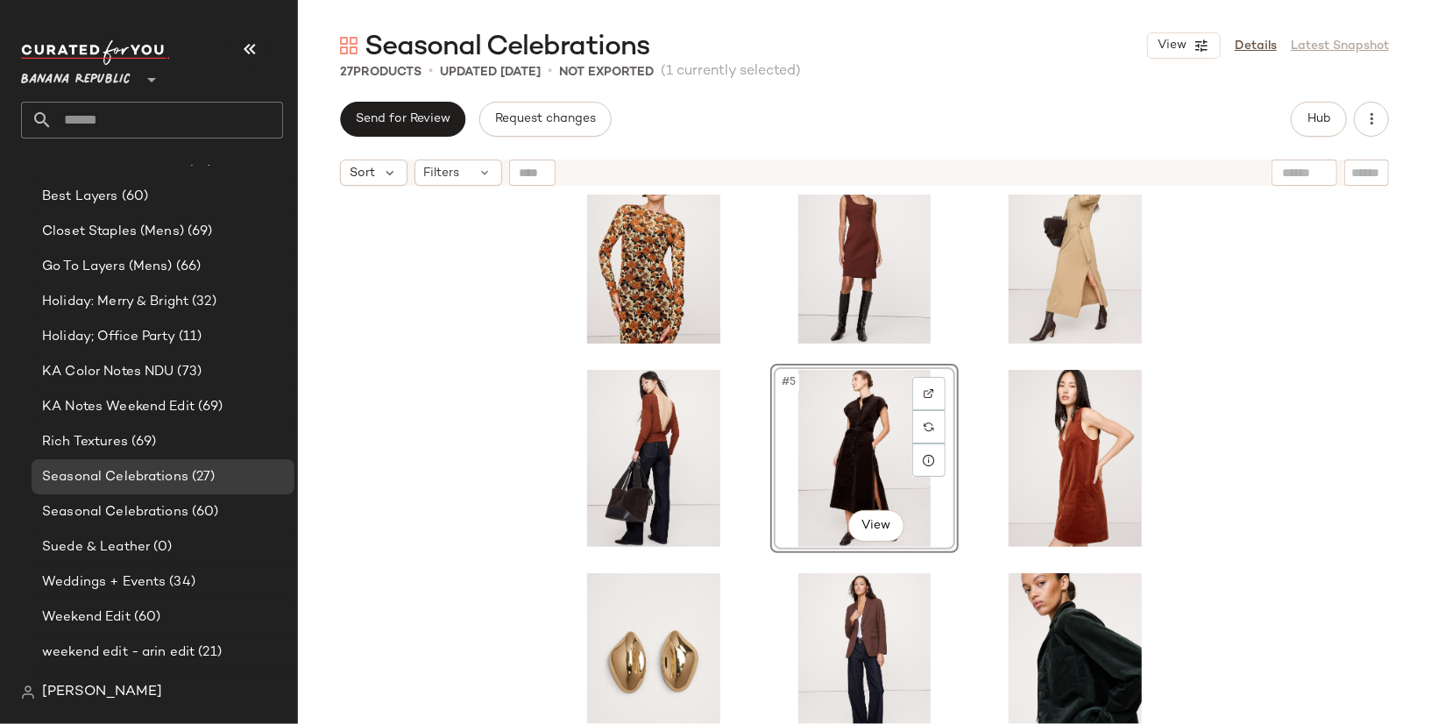
click at [442, 484] on div "#5 View" at bounding box center [864, 481] width 1133 height 573
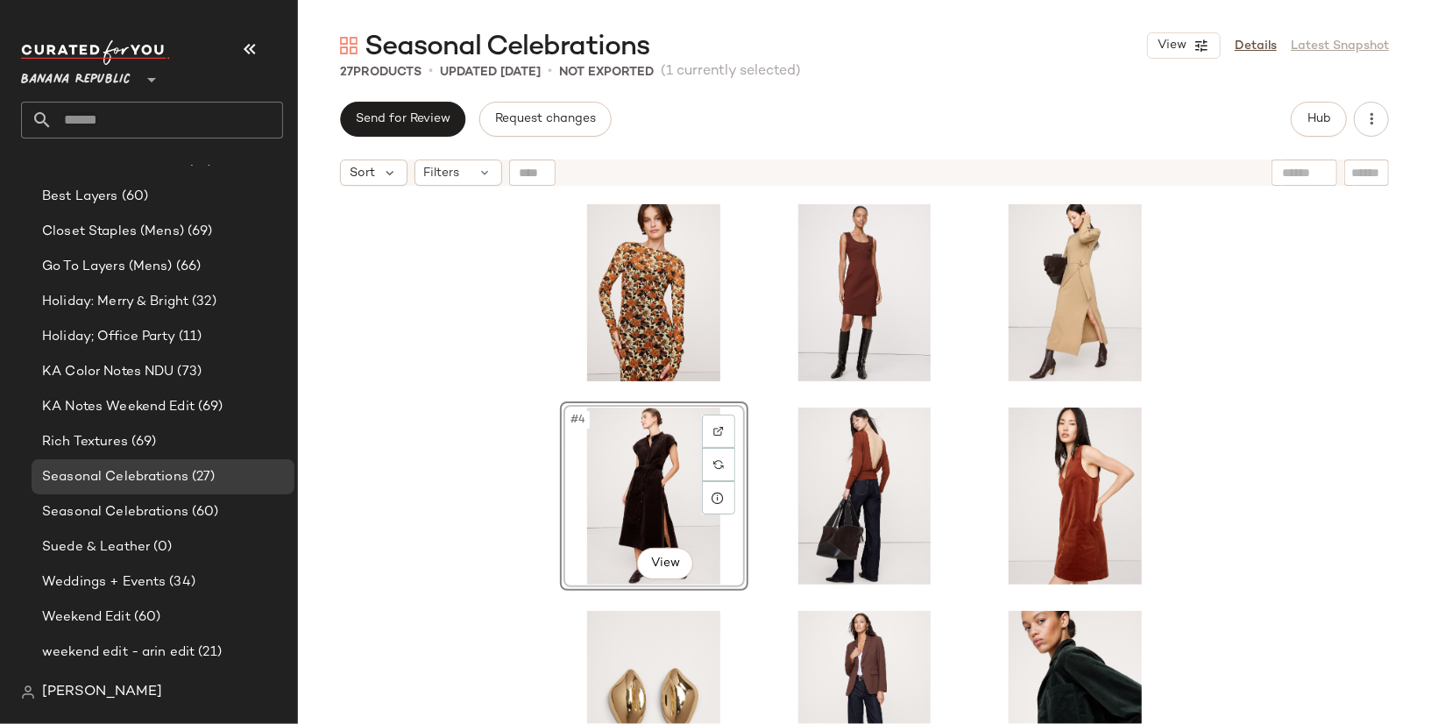
click at [444, 507] on div "#4 View" at bounding box center [864, 481] width 1133 height 573
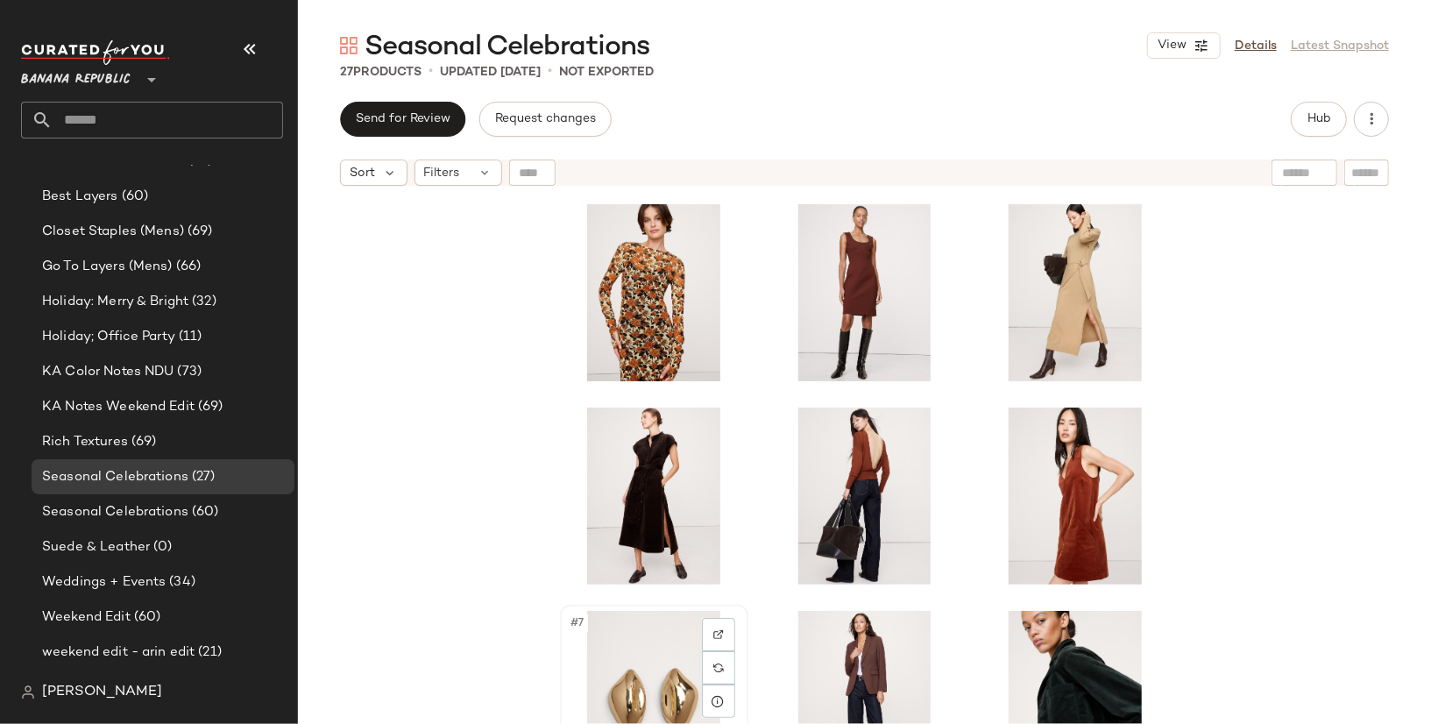
scroll to position [2, 0]
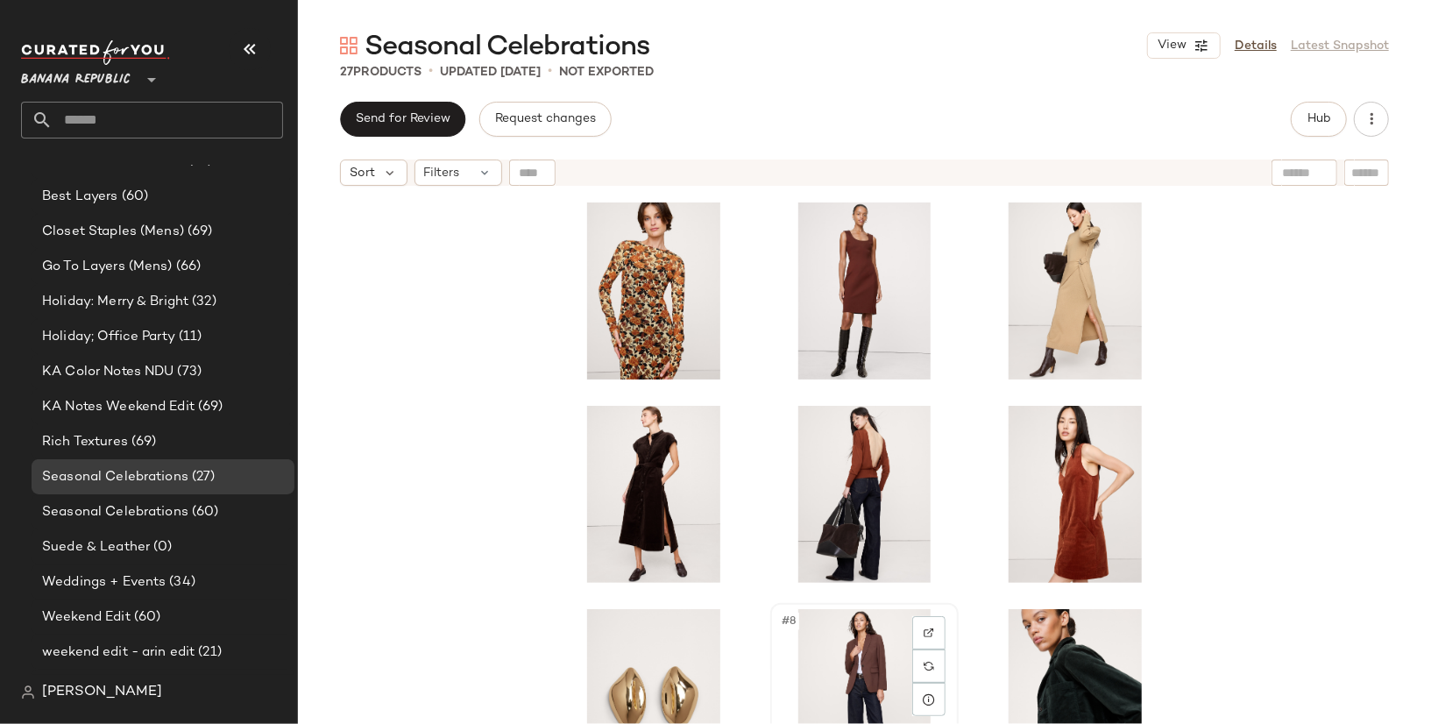
scroll to position [4, 0]
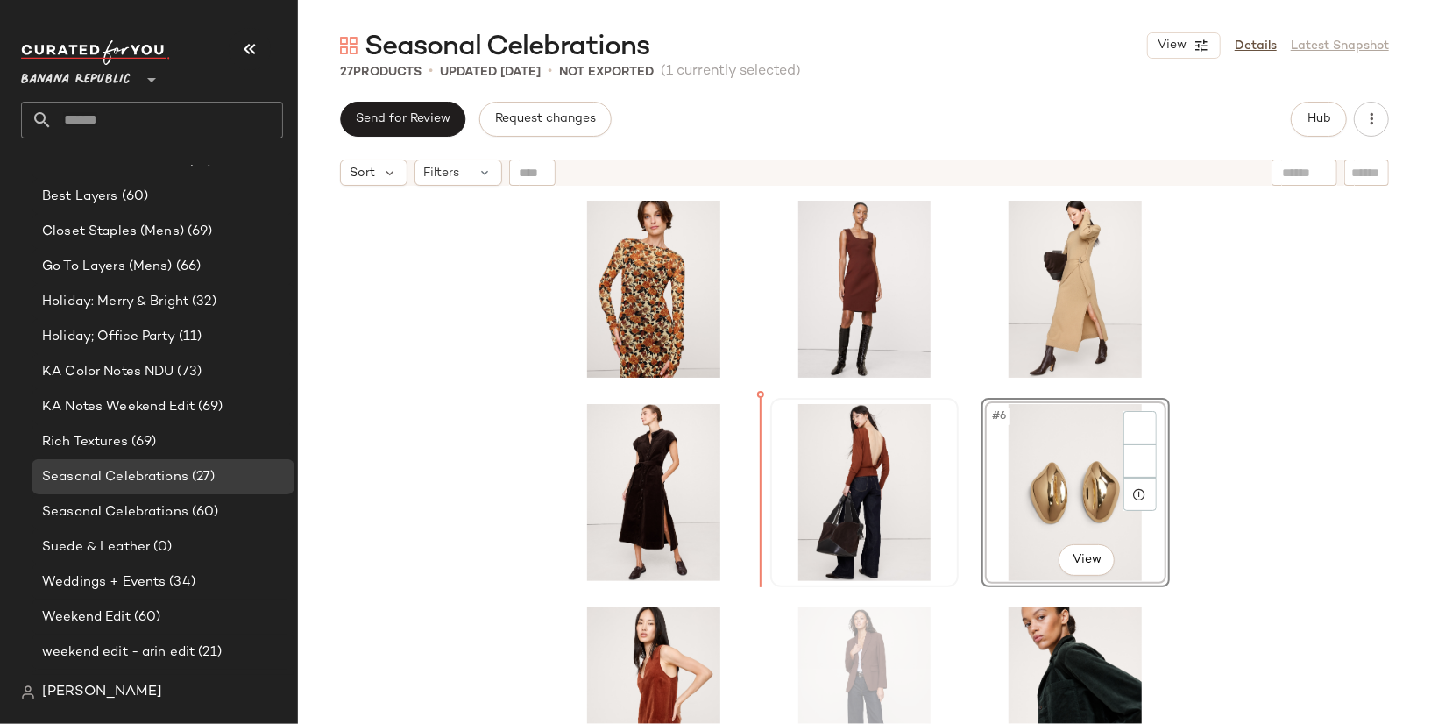
drag, startPoint x: 842, startPoint y: 666, endPoint x: 813, endPoint y: 519, distance: 150.0
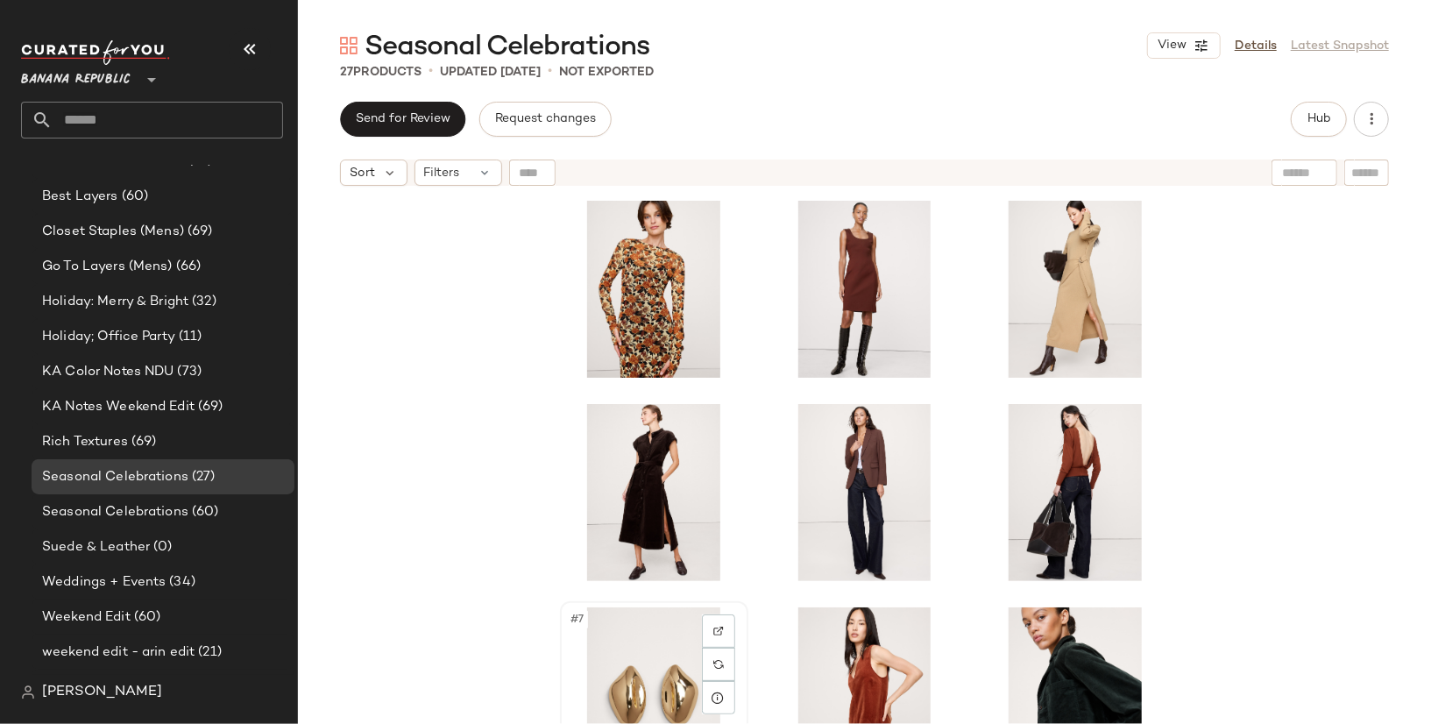
scroll to position [5, 0]
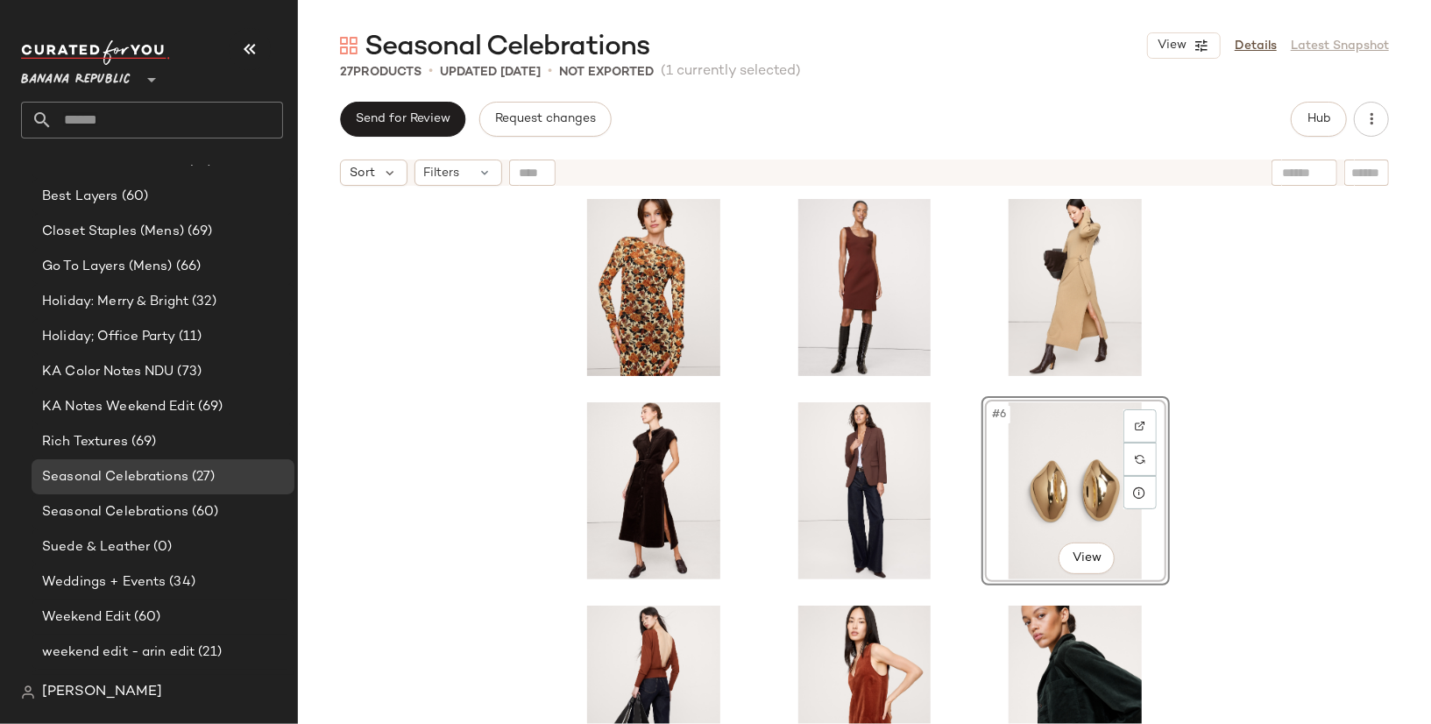
click at [1241, 423] on div "#6 View" at bounding box center [864, 481] width 1133 height 573
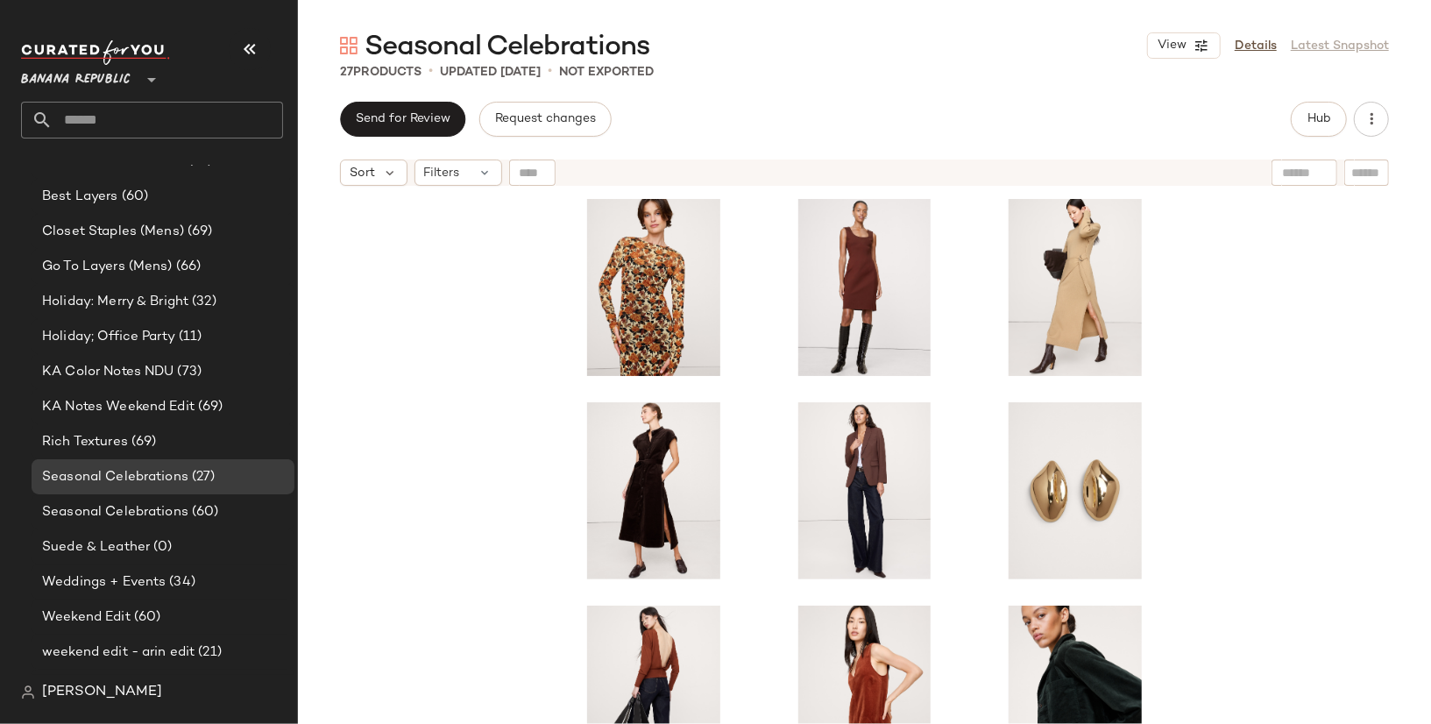
click at [456, 474] on div at bounding box center [864, 481] width 1133 height 573
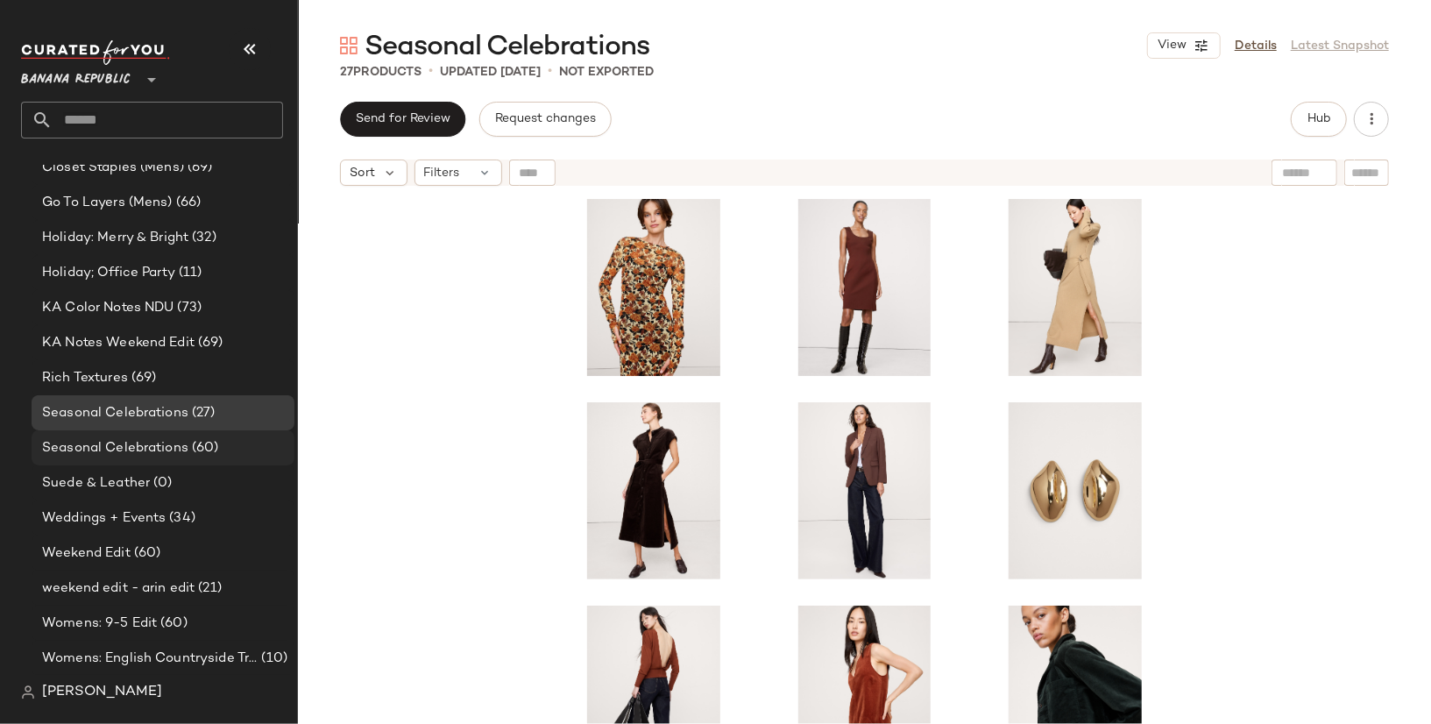
click at [131, 441] on span "Seasonal Celebrations" at bounding box center [115, 448] width 146 height 20
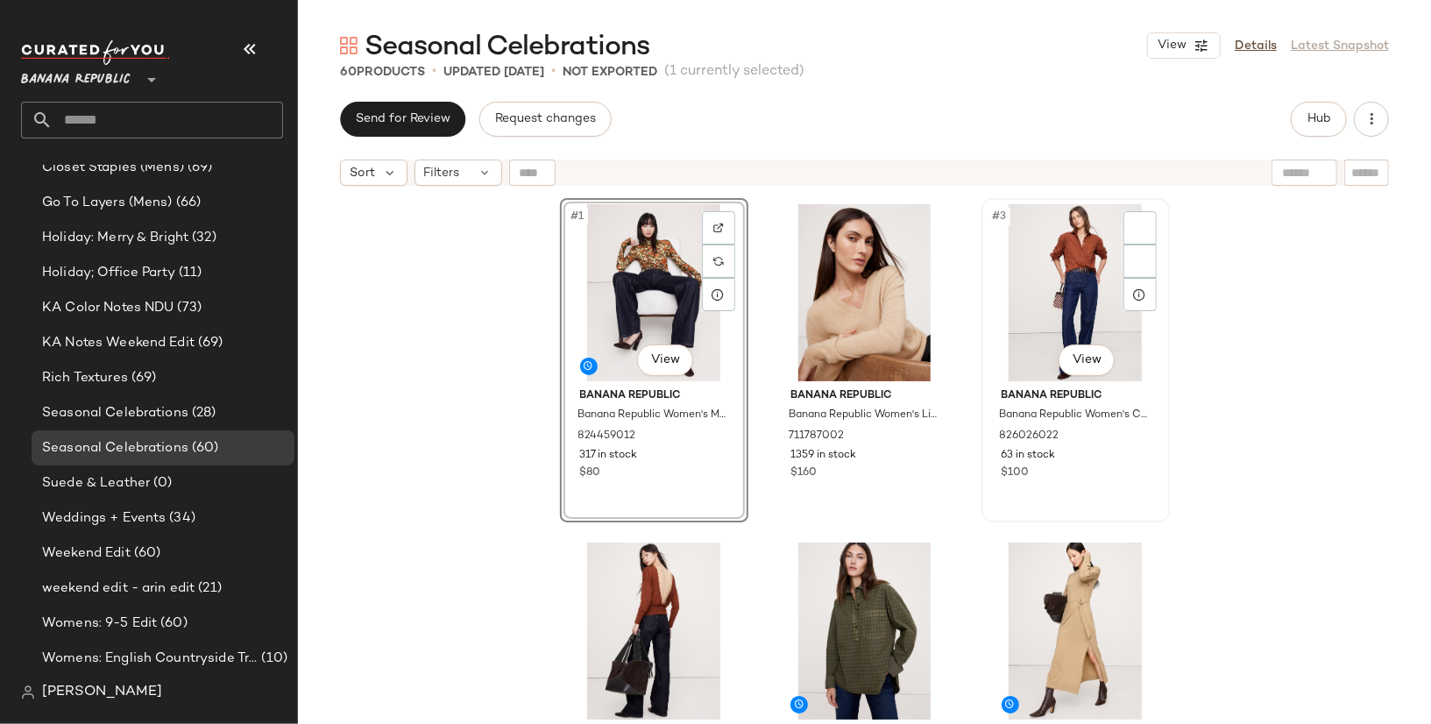
scroll to position [295, 0]
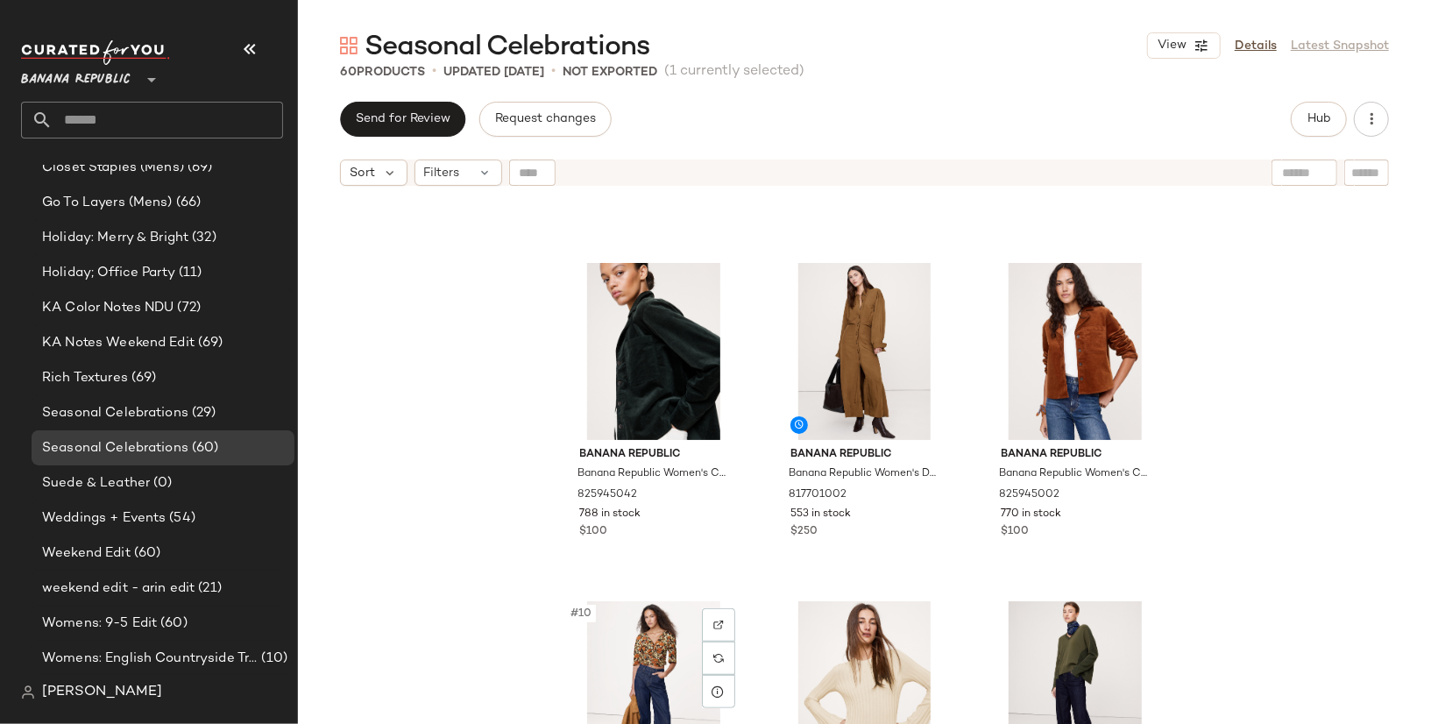
scroll to position [627, 0]
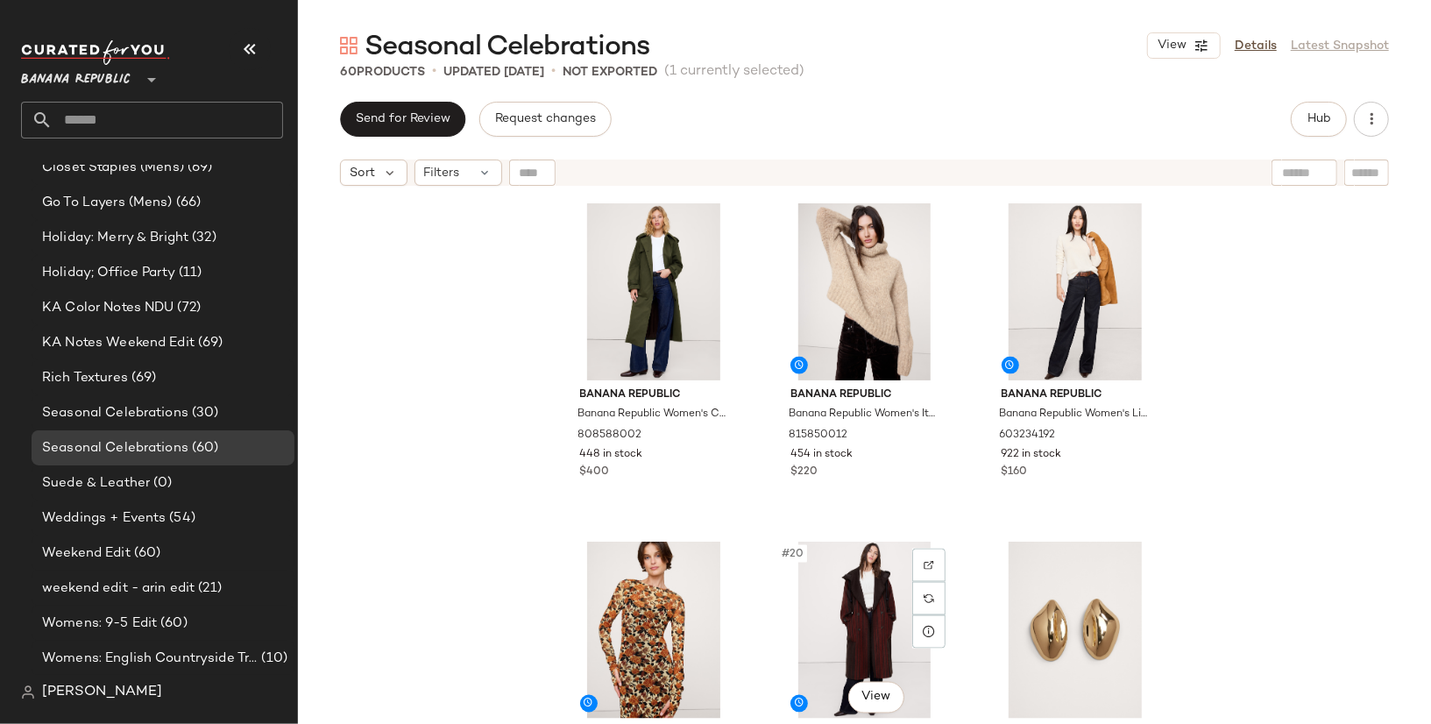
scroll to position [1702, 0]
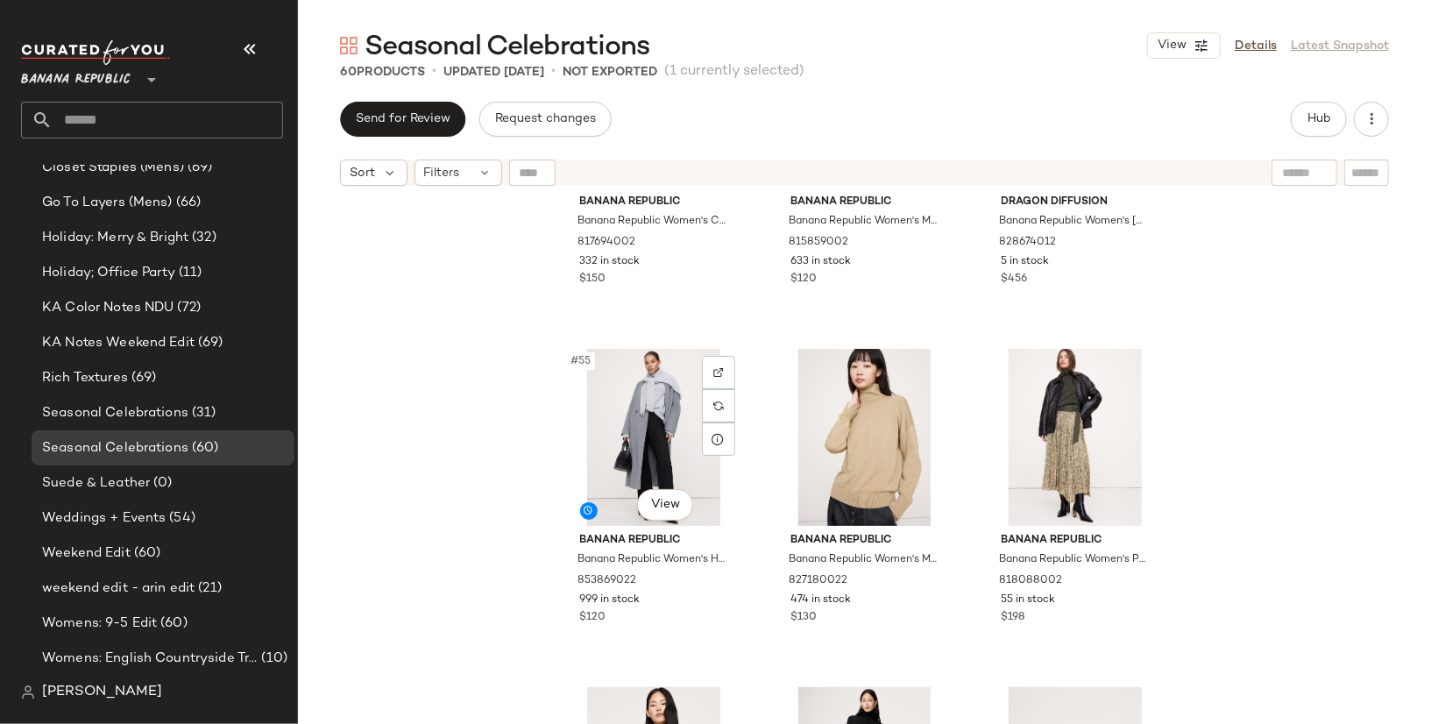
scroll to position [6194, 0]
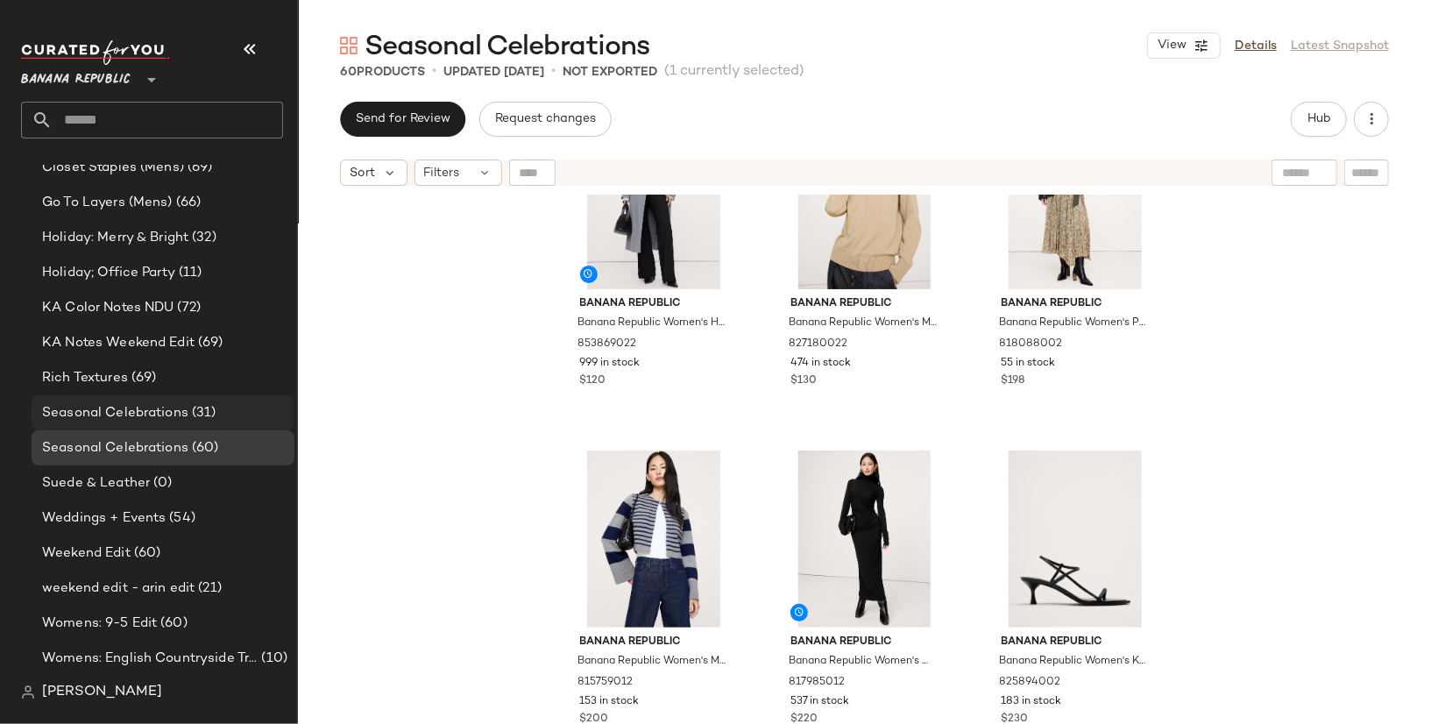
click at [231, 407] on div "Seasonal Celebrations (31)" at bounding box center [162, 413] width 251 height 20
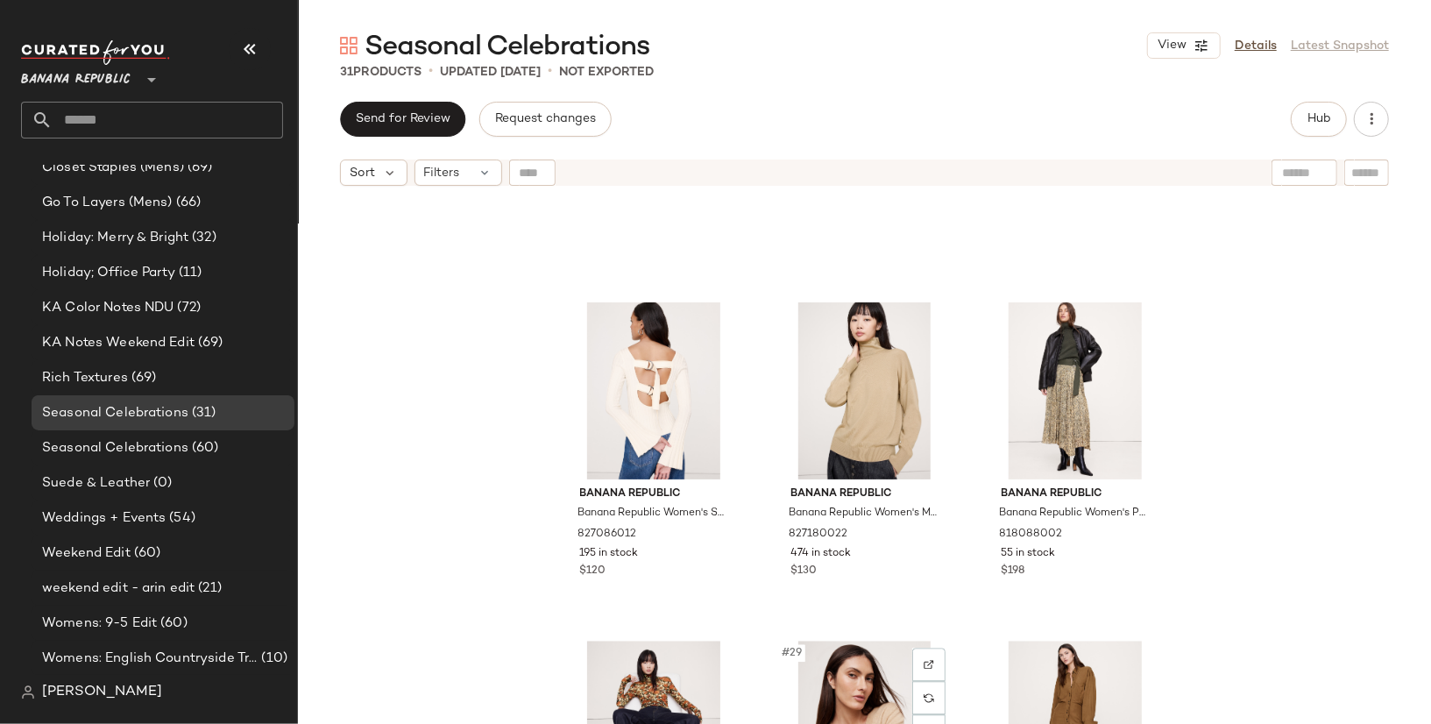
scroll to position [2616, 0]
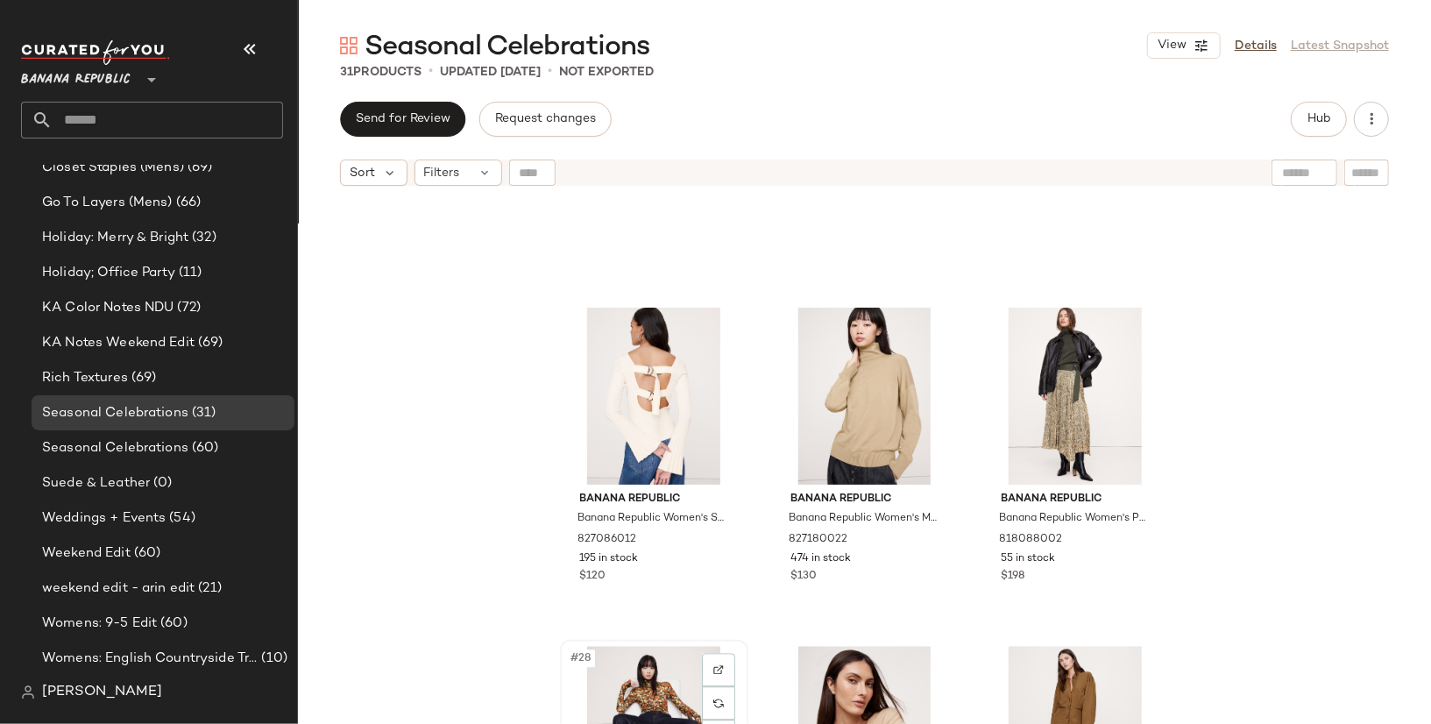
click at [634, 670] on div "#28 View" at bounding box center [654, 734] width 176 height 177
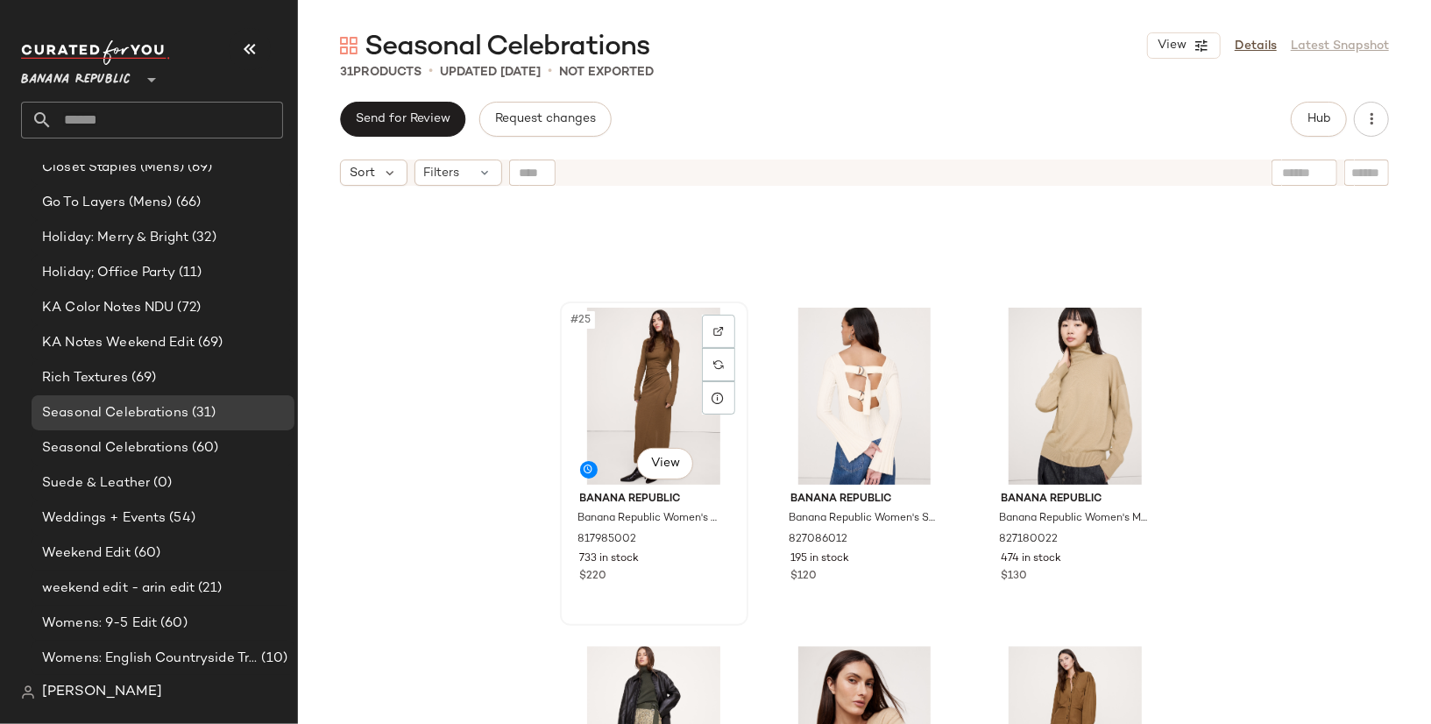
click at [621, 367] on div "#25 View" at bounding box center [654, 396] width 176 height 177
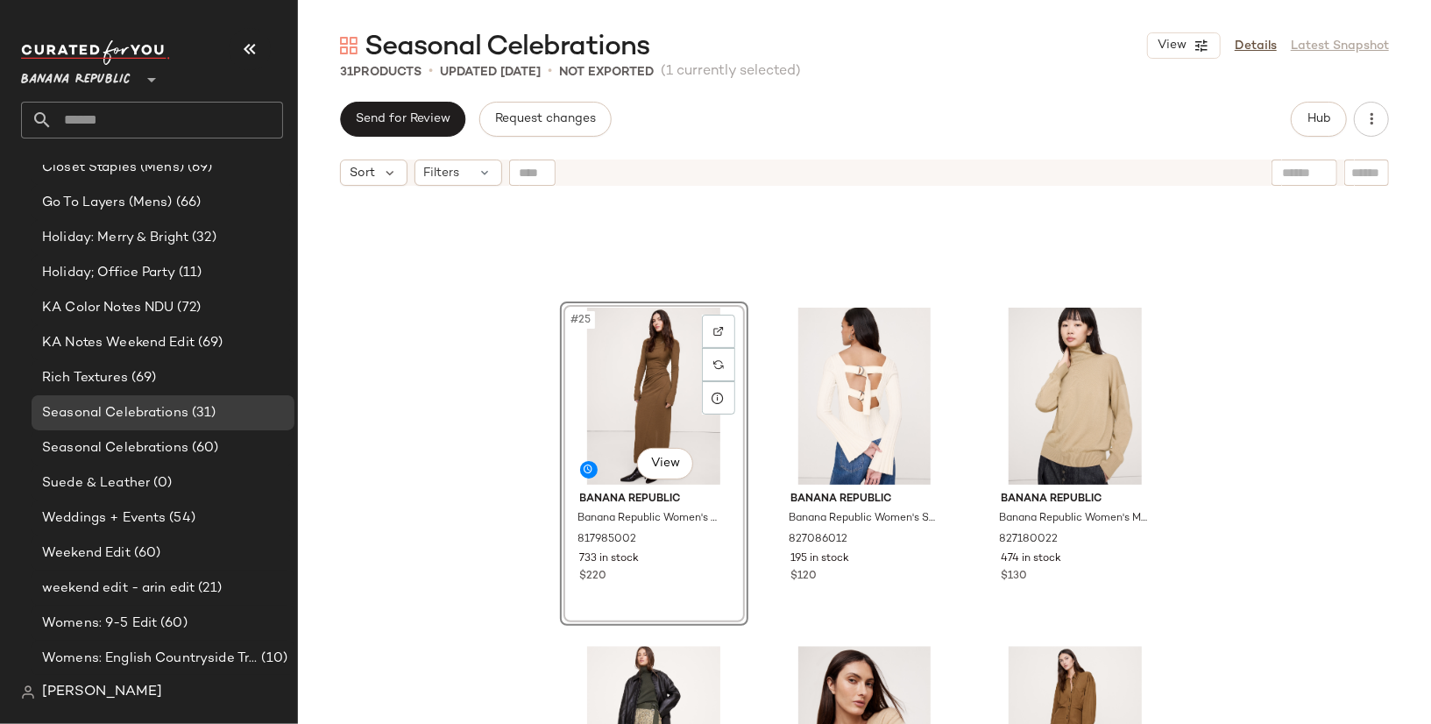
scroll to position [2625, 0]
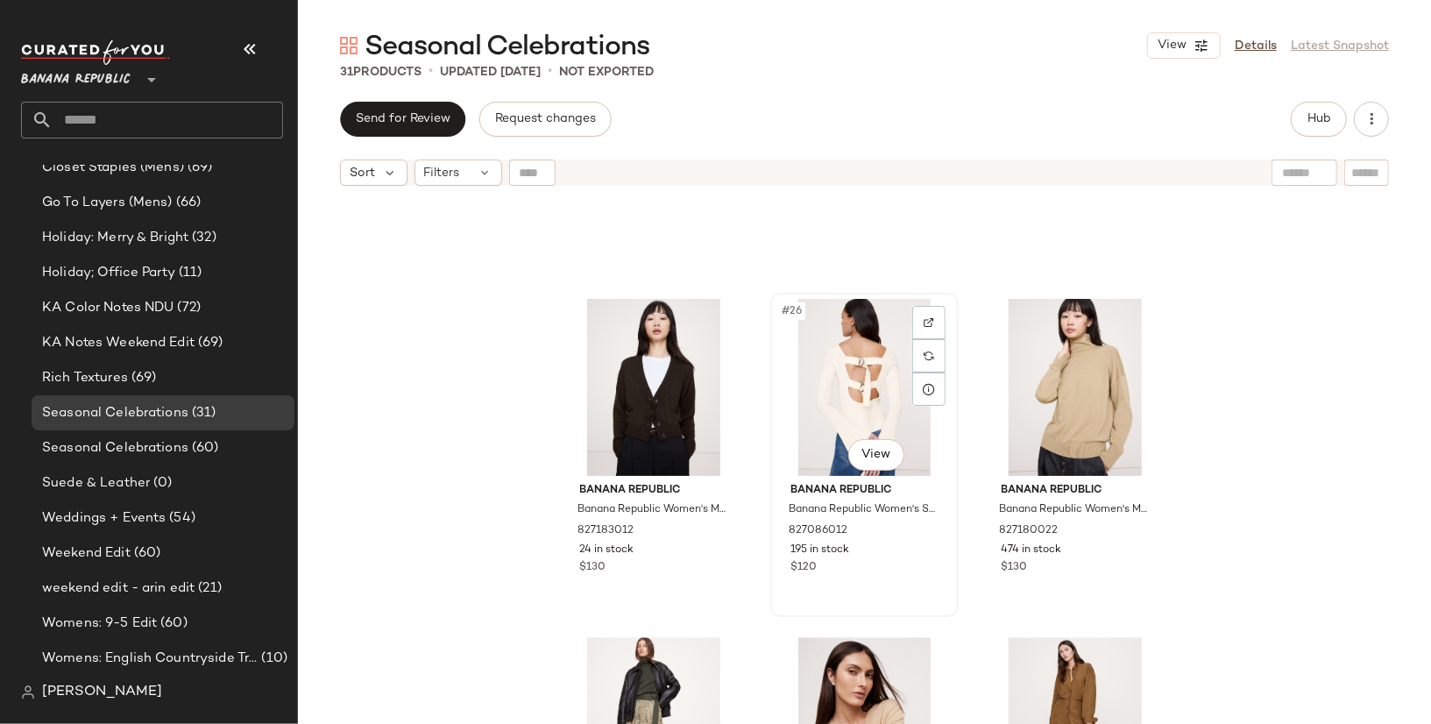
click at [870, 363] on div "#26 View" at bounding box center [864, 387] width 176 height 177
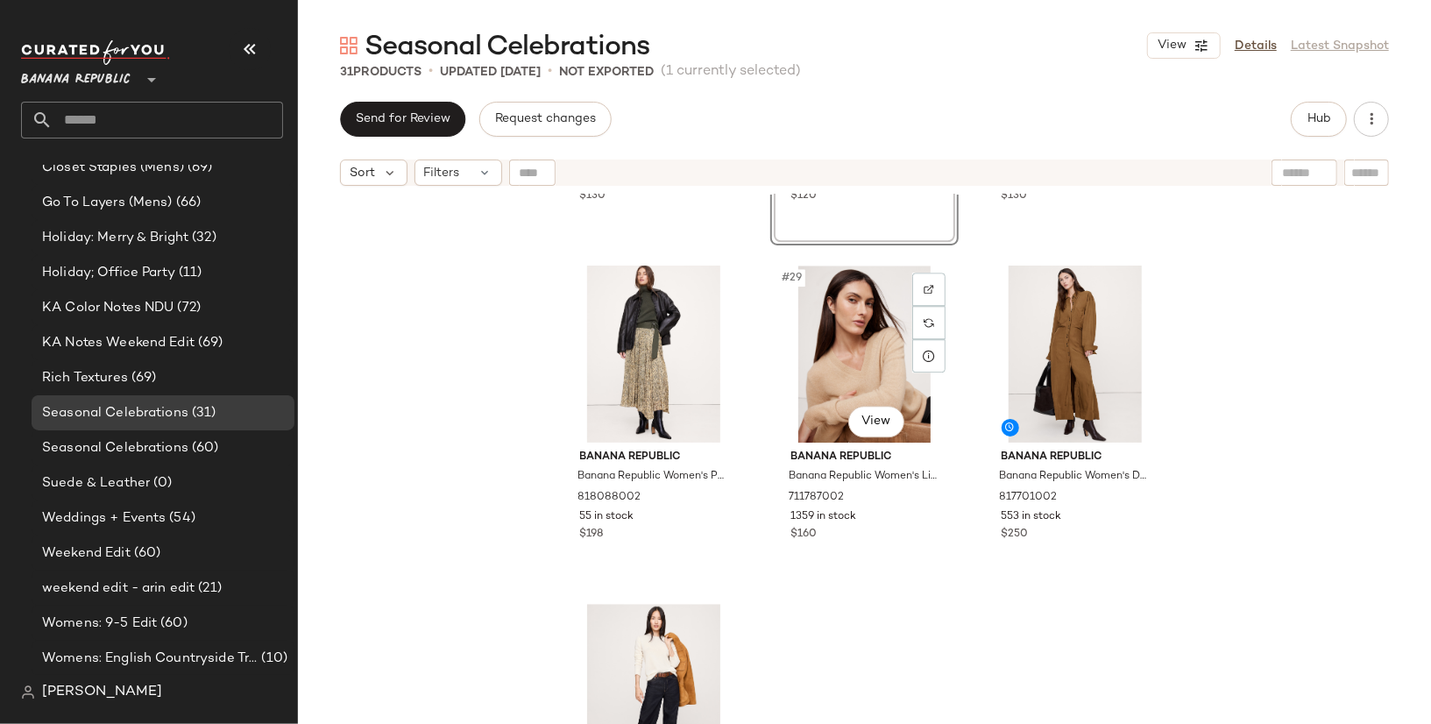
scroll to position [2994, 0]
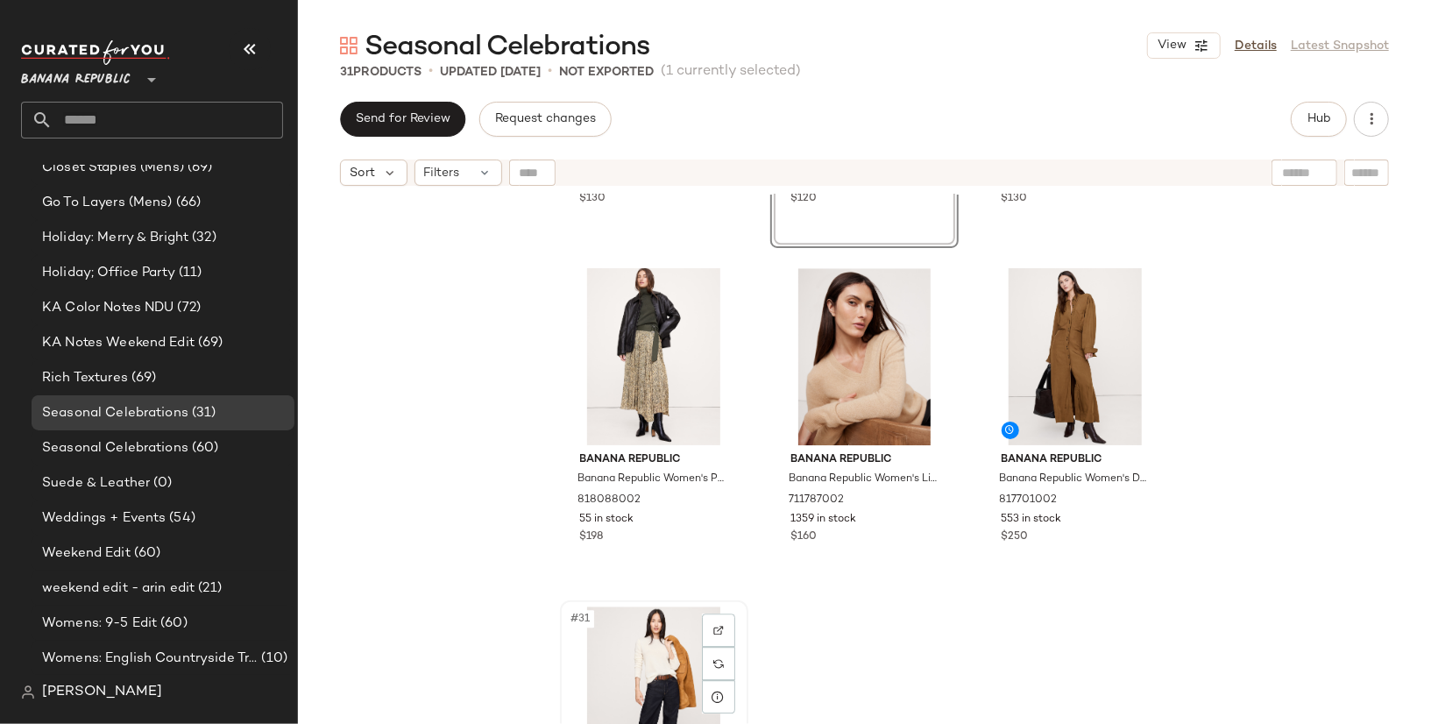
click at [642, 668] on div "#31 View" at bounding box center [654, 694] width 176 height 177
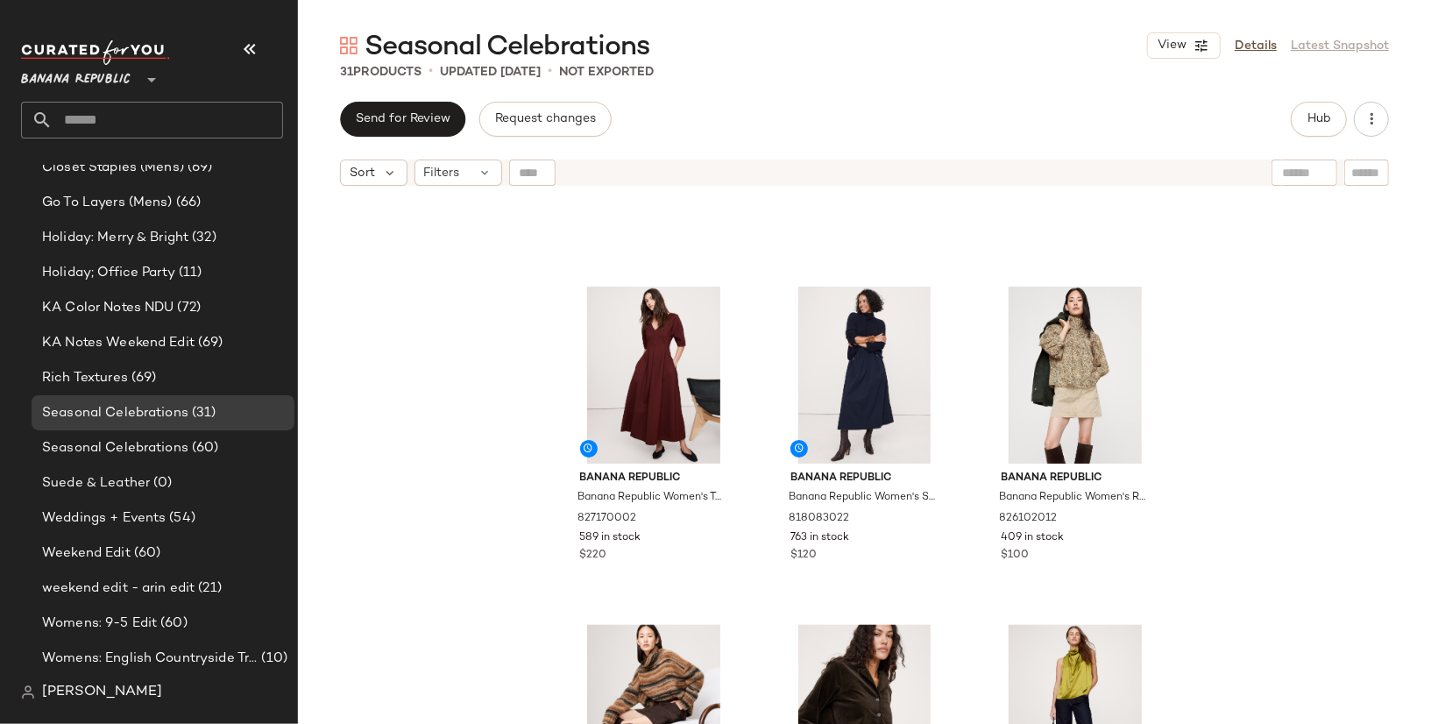
scroll to position [1960, 0]
click at [1032, 690] on div "#24 View" at bounding box center [1075, 714] width 176 height 177
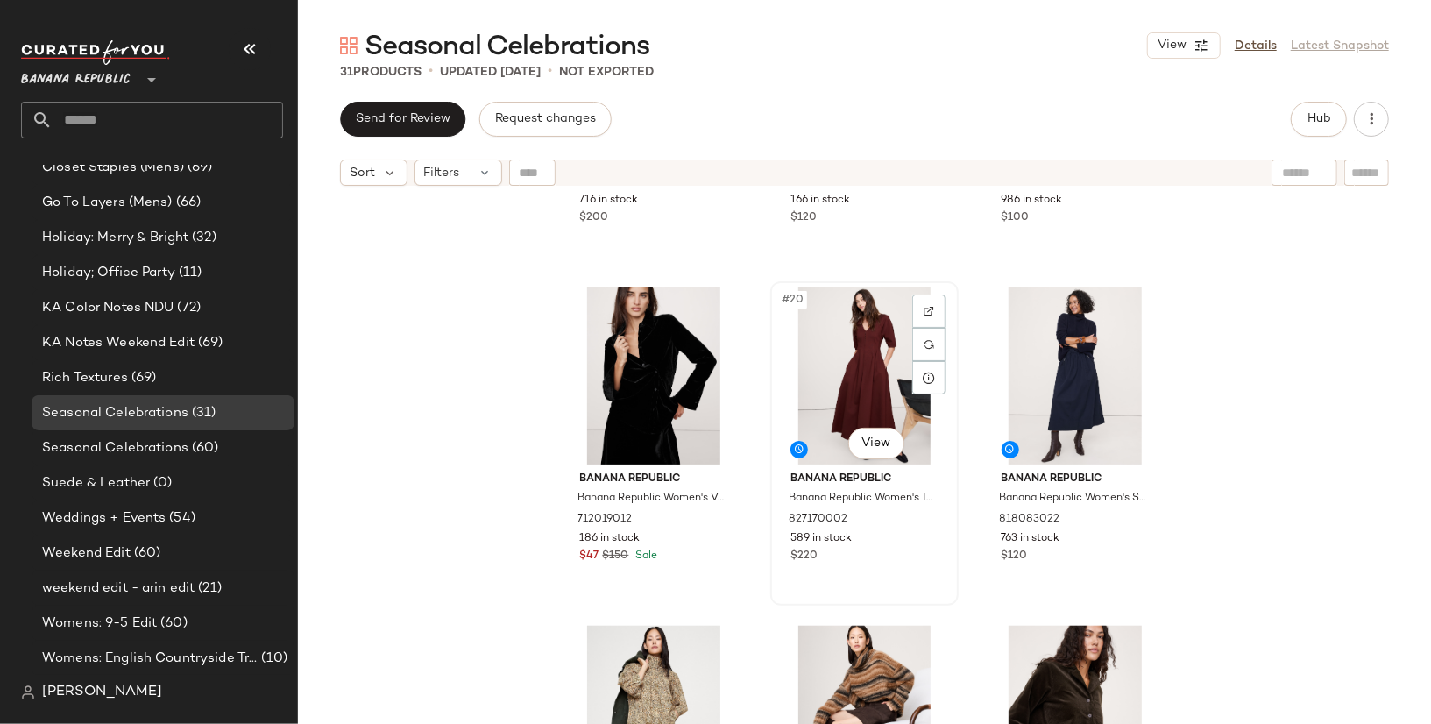
click at [851, 363] on div "#20 View" at bounding box center [864, 375] width 176 height 177
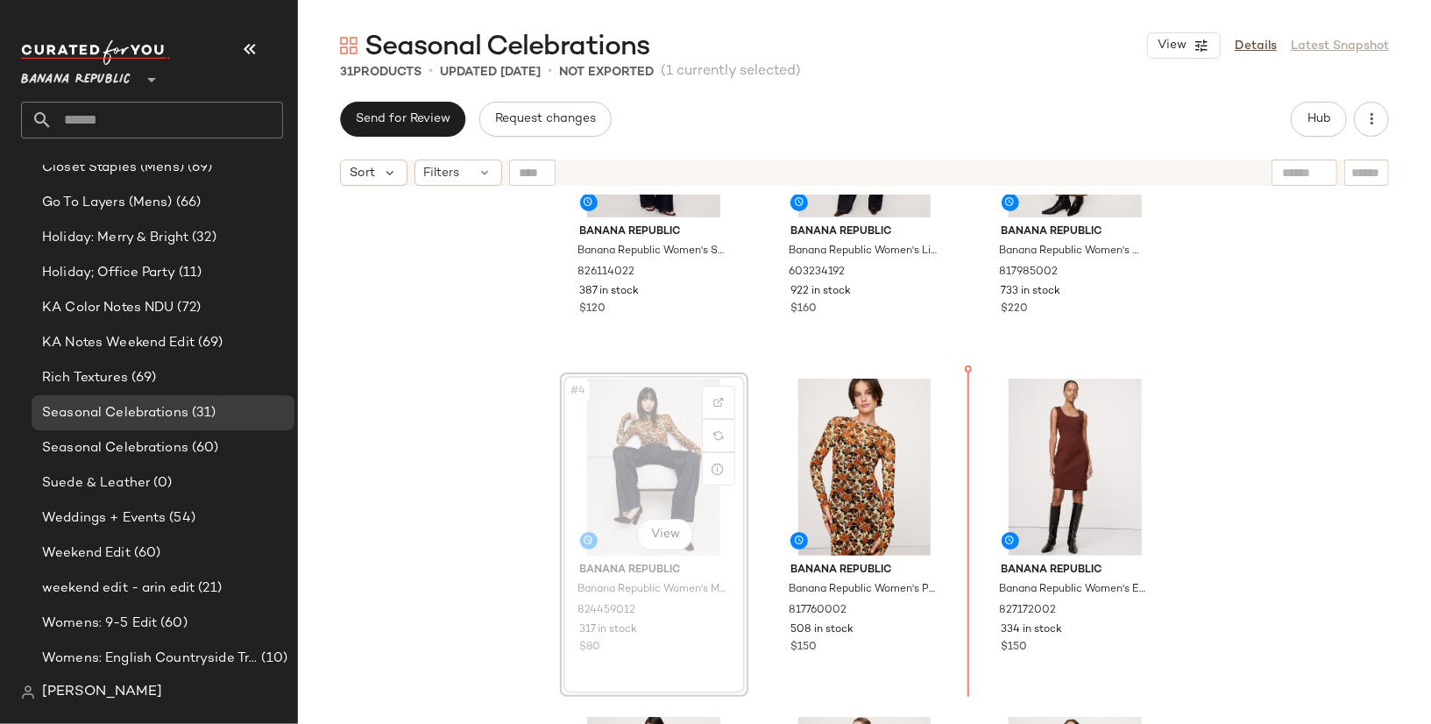
scroll to position [515, 0]
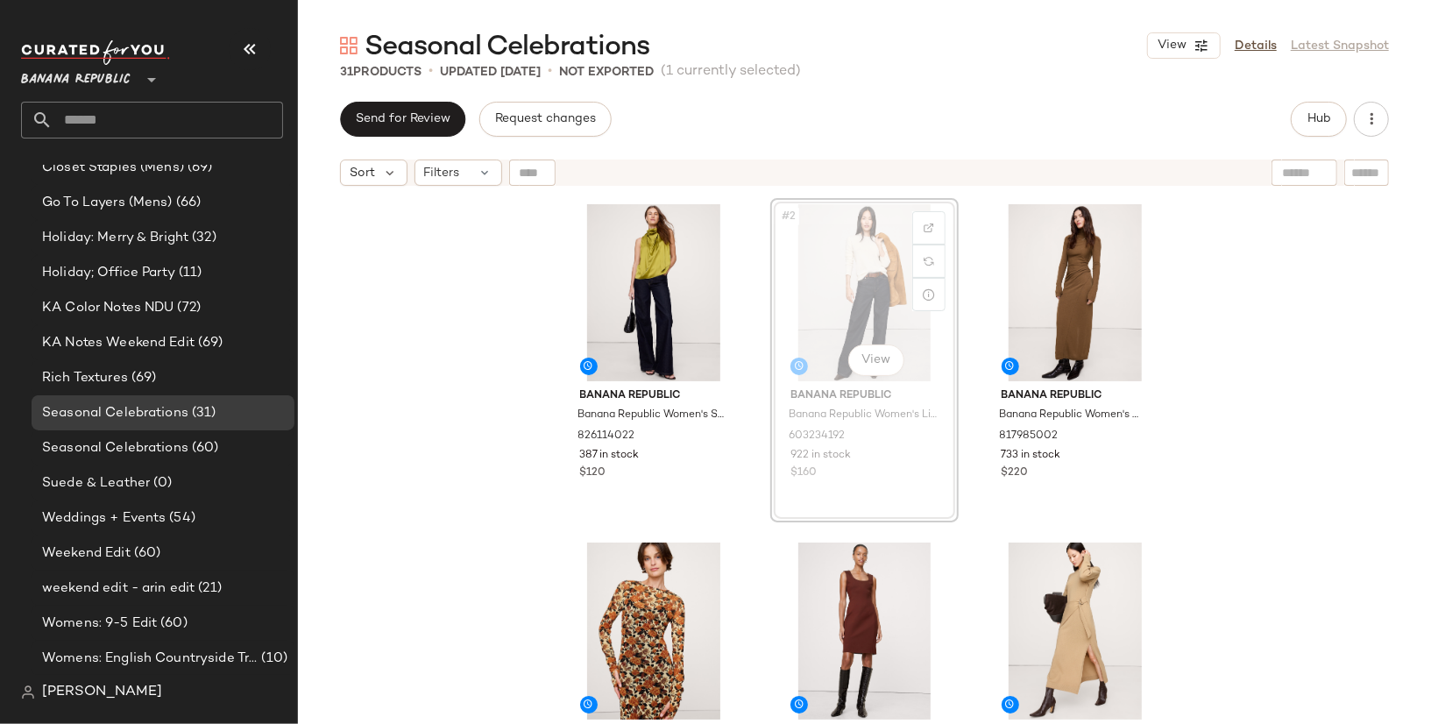
scroll to position [356, 0]
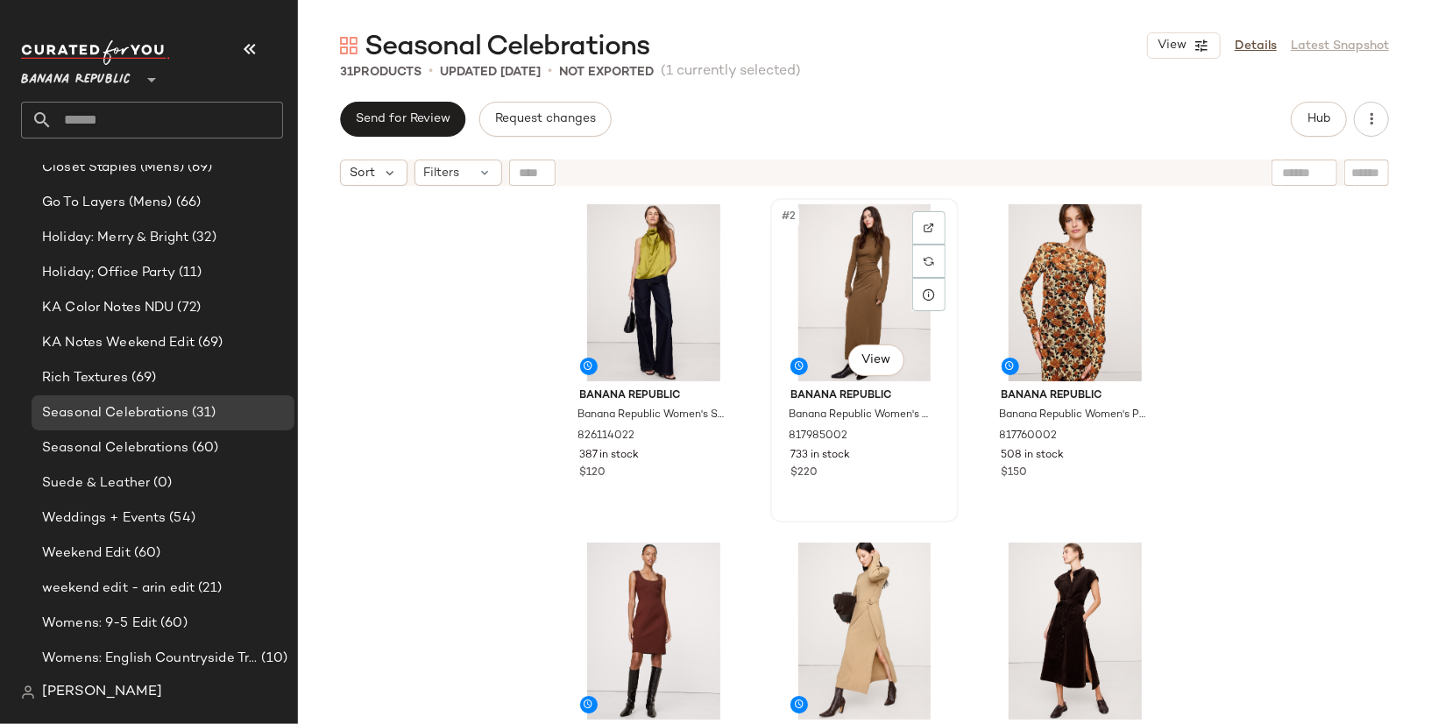
click at [801, 308] on div "#2 View" at bounding box center [864, 292] width 176 height 177
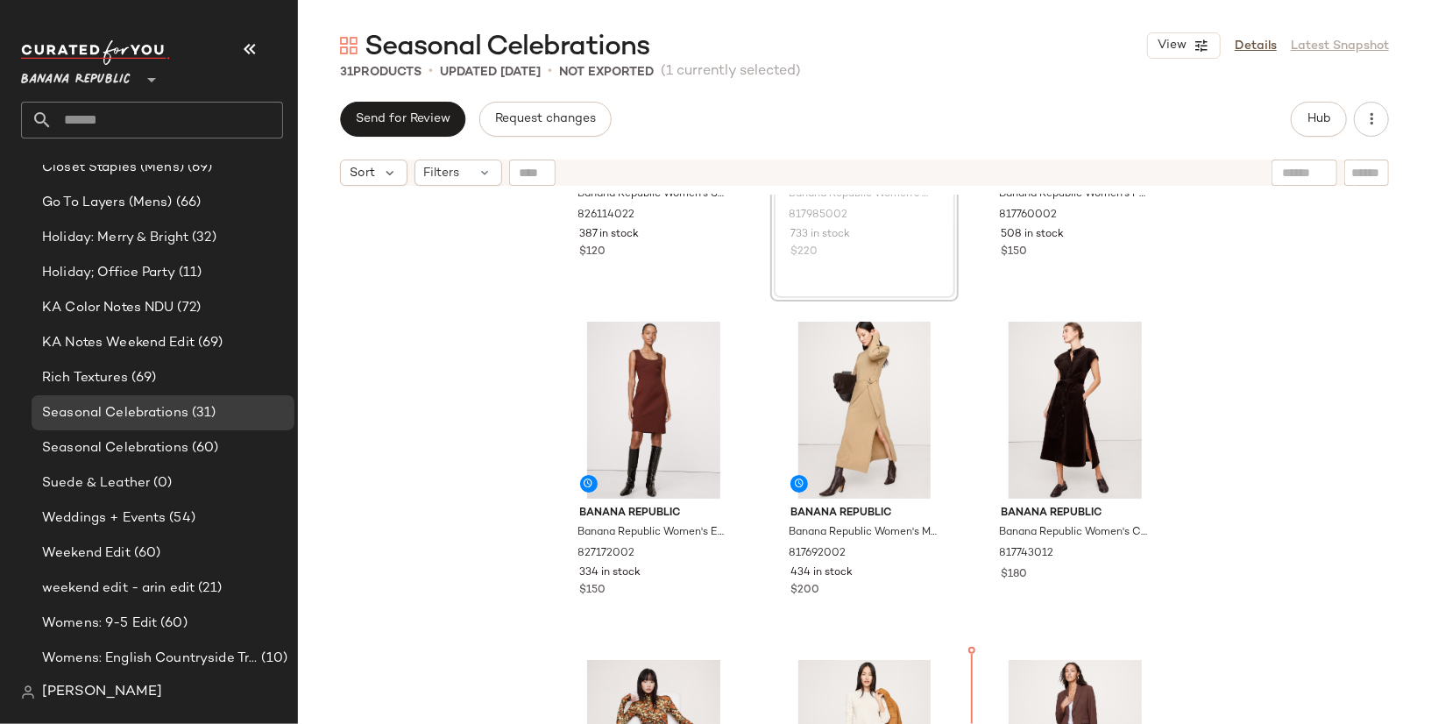
scroll to position [272, 0]
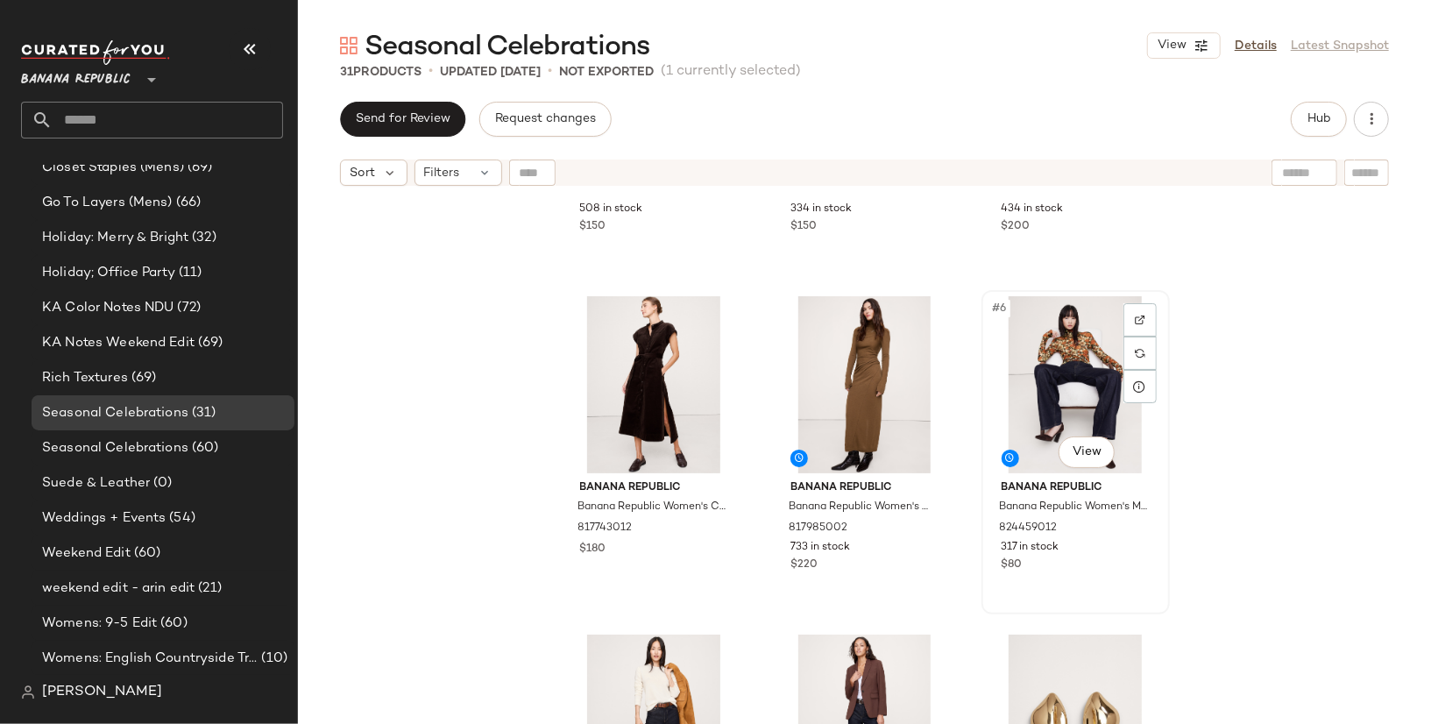
scroll to position [249, 0]
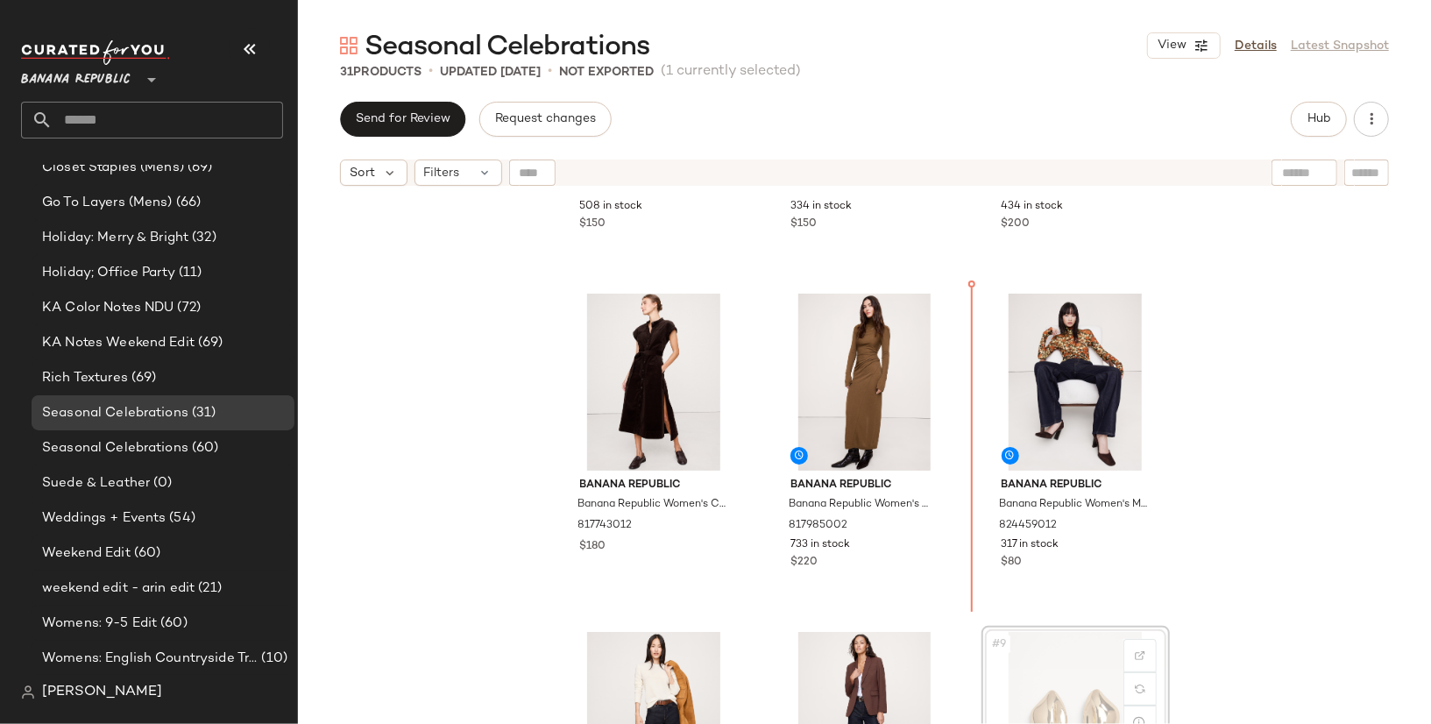
scroll to position [250, 0]
drag, startPoint x: 1067, startPoint y: 678, endPoint x: 930, endPoint y: 607, distance: 154.8
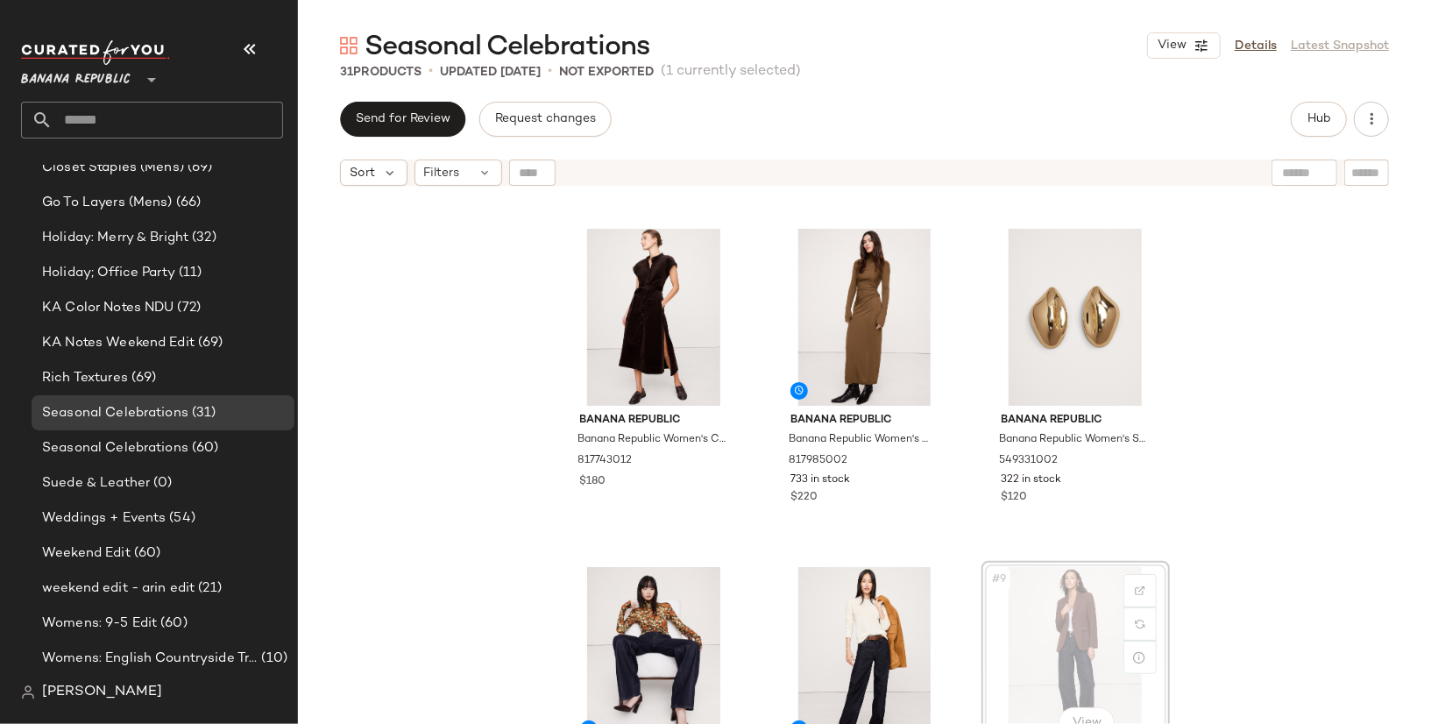
scroll to position [317, 0]
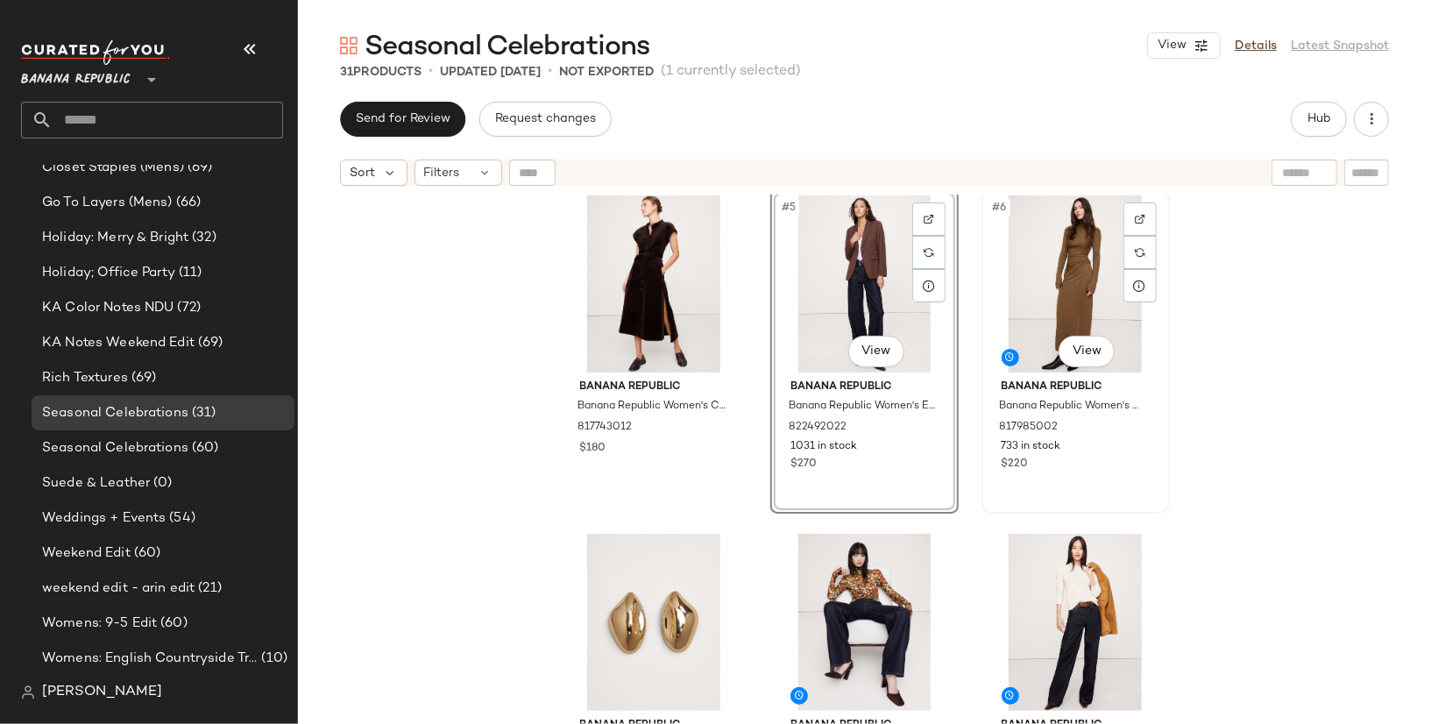
scroll to position [345, 0]
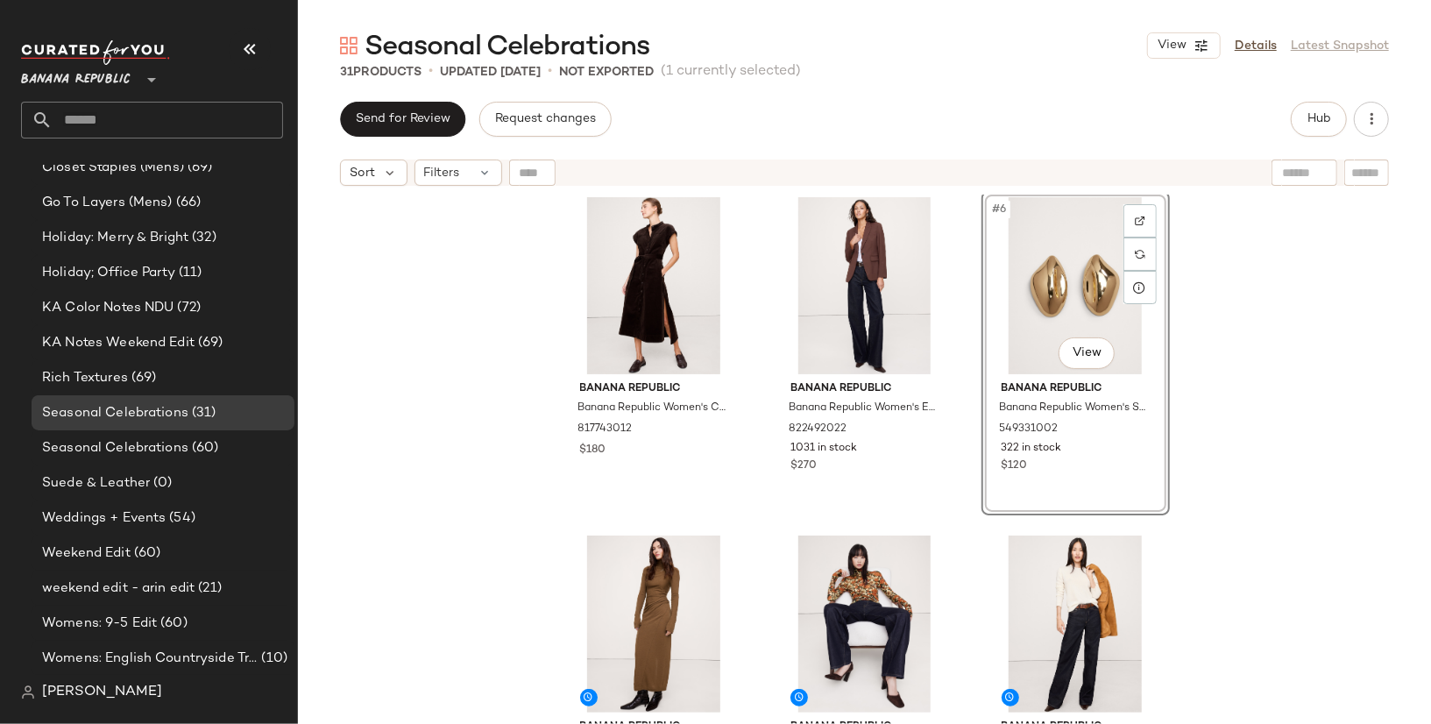
click at [1318, 429] on div "Banana Republic Banana Republic Women's Printed Mesh Maxi Dress Yellow Roses Si…" at bounding box center [864, 481] width 1133 height 573
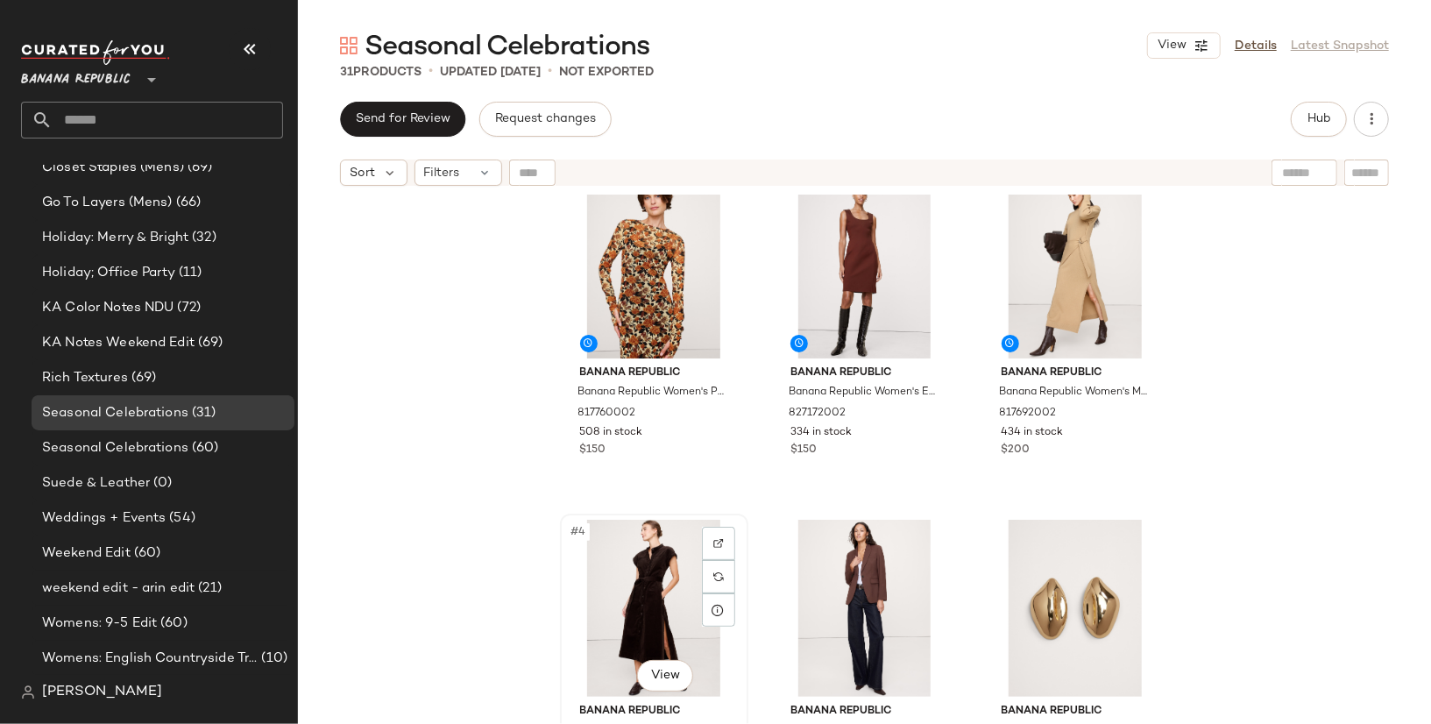
scroll to position [302, 0]
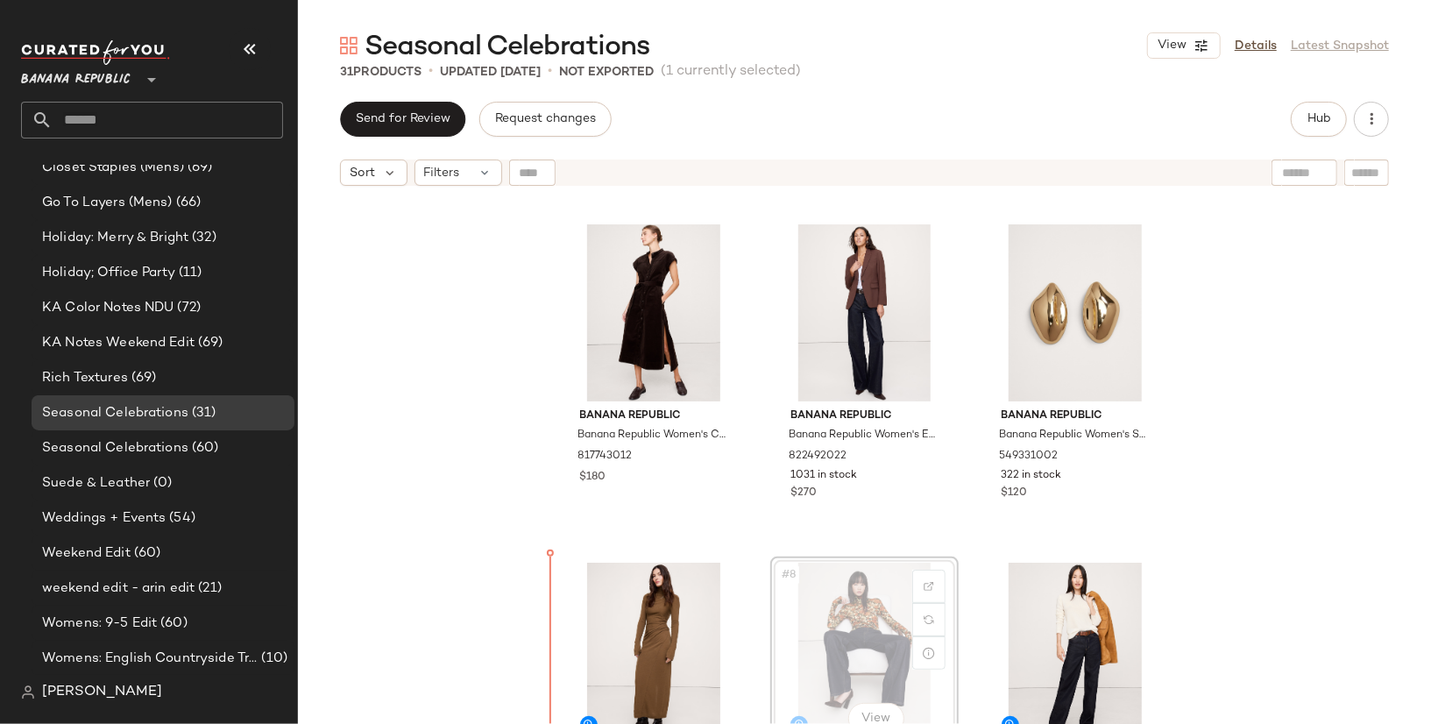
scroll to position [326, 0]
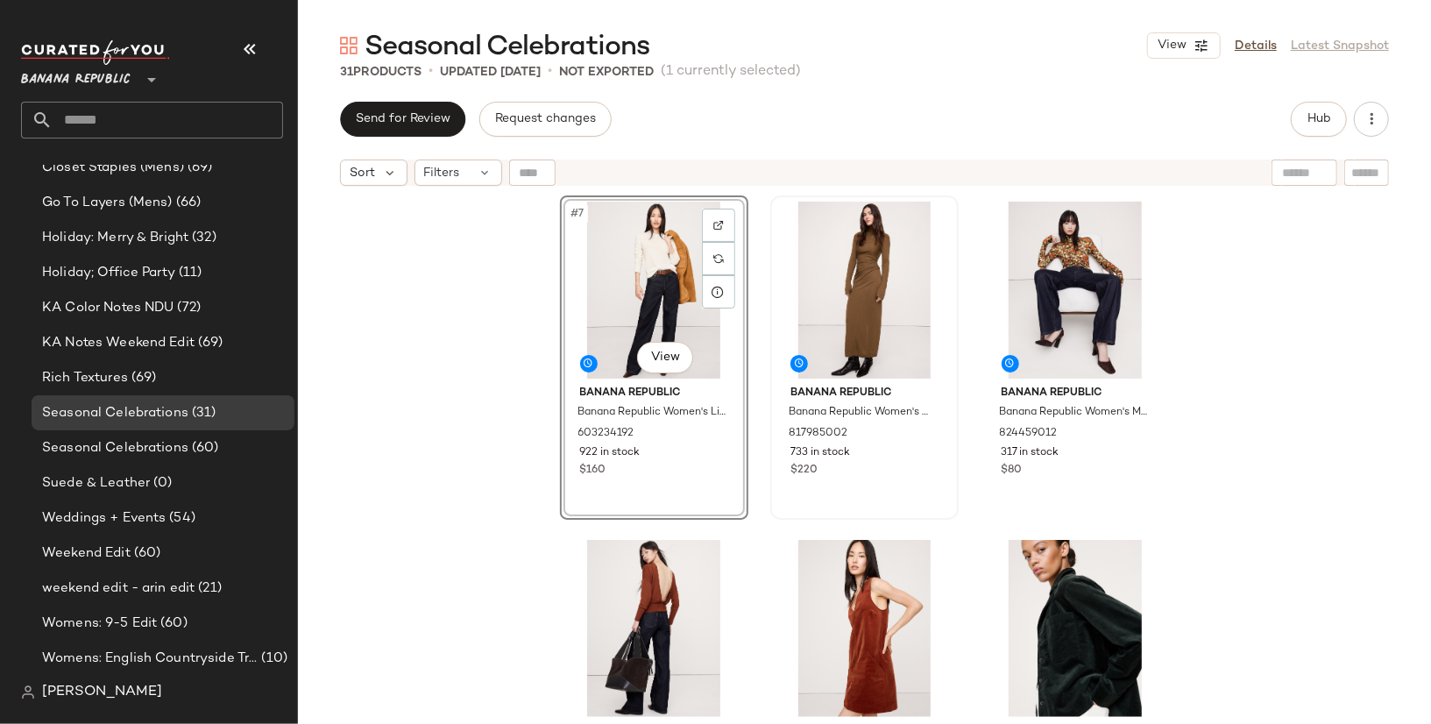
scroll to position [692, 0]
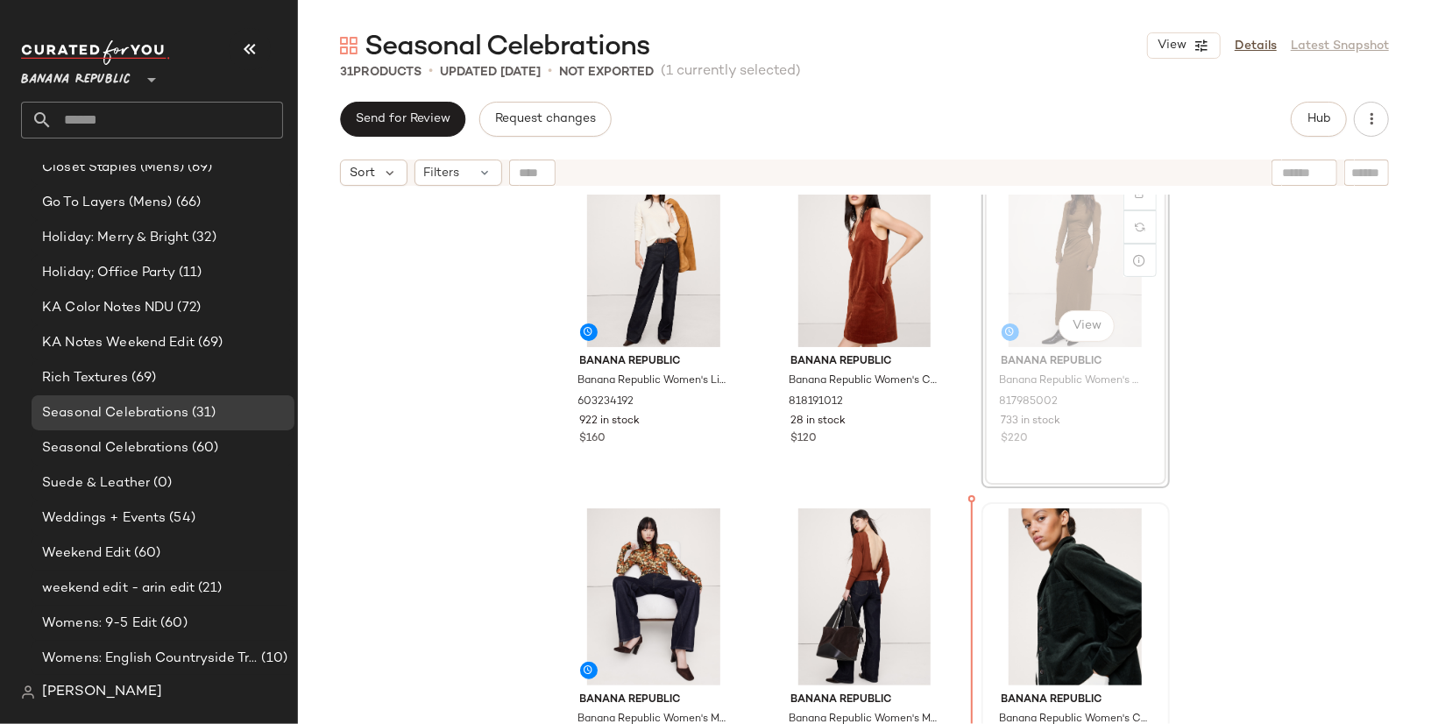
drag, startPoint x: 1078, startPoint y: 270, endPoint x: 1052, endPoint y: 629, distance: 360.1
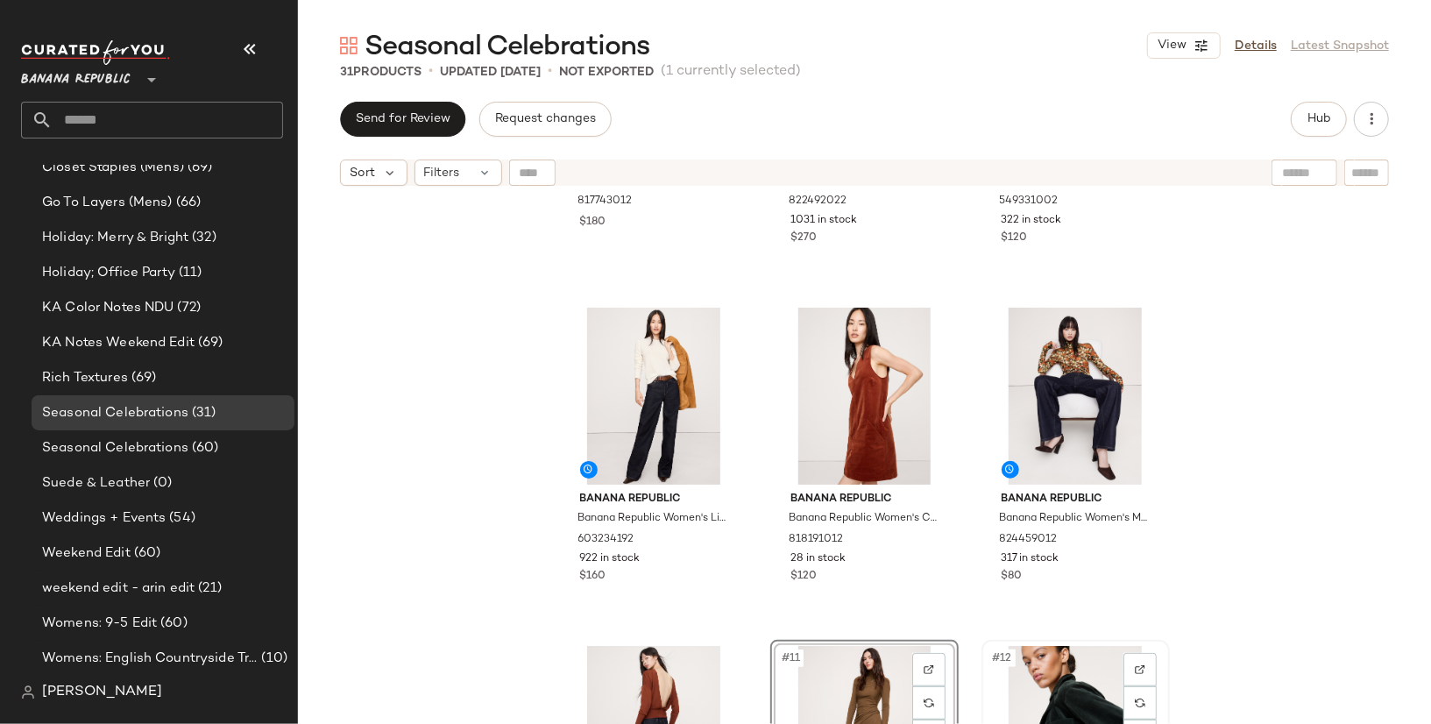
scroll to position [584, 0]
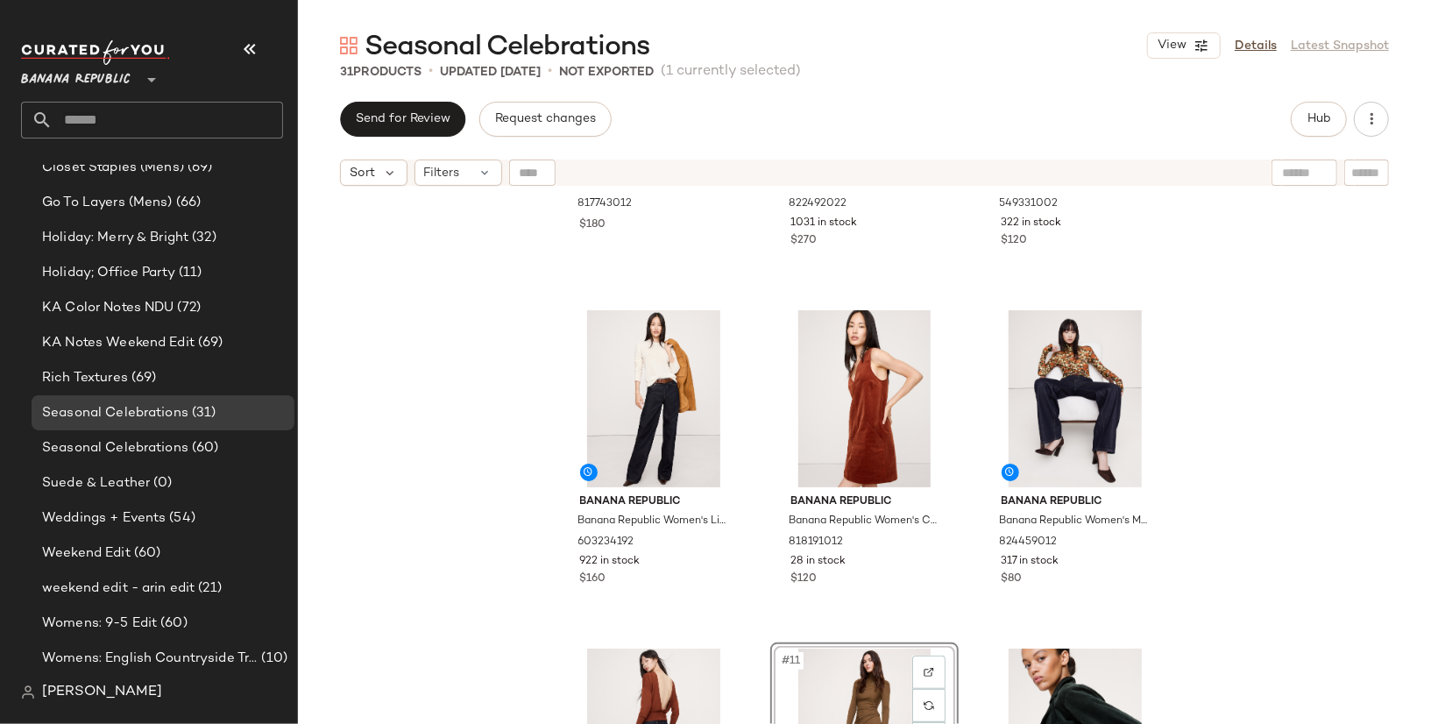
click at [1334, 549] on div "Banana Republic Banana Republic Women's Corduroy Midi Shirt Dress Ganache Brown…" at bounding box center [864, 481] width 1133 height 573
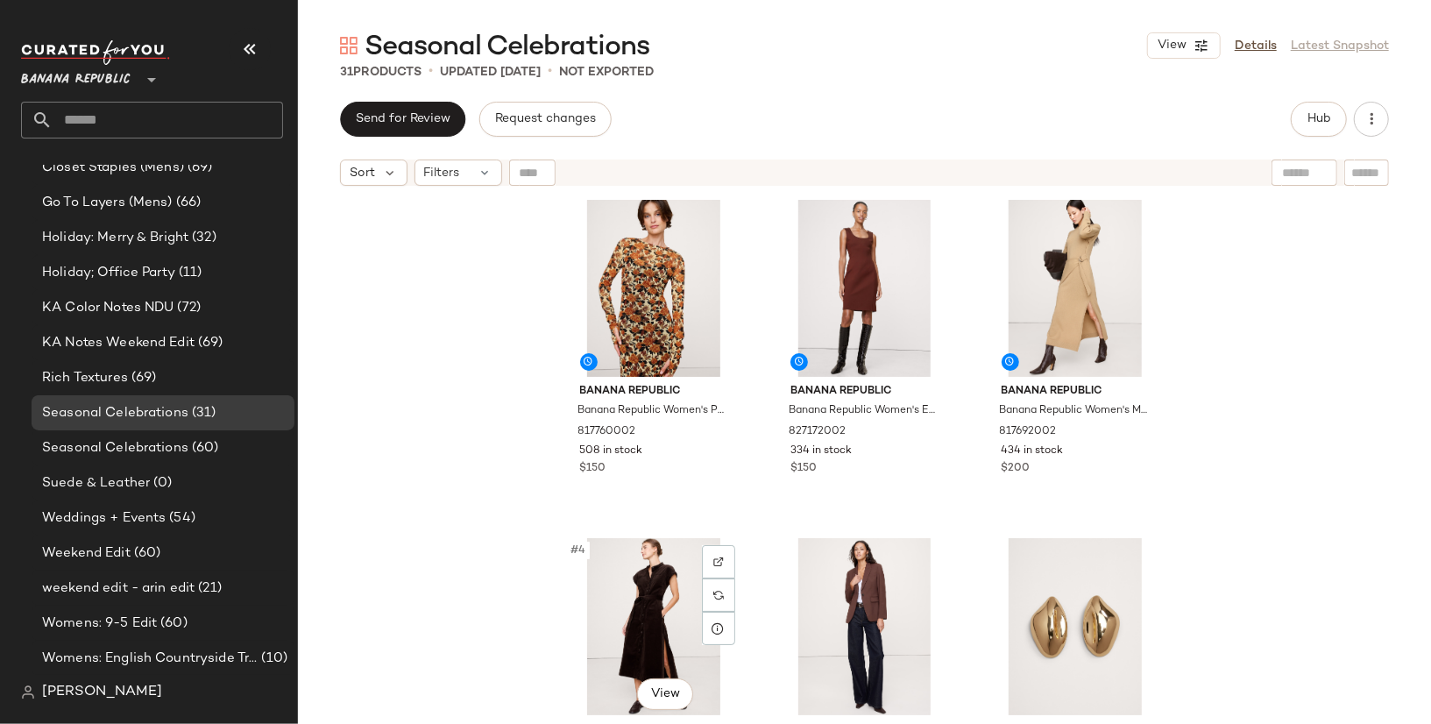
scroll to position [0, 0]
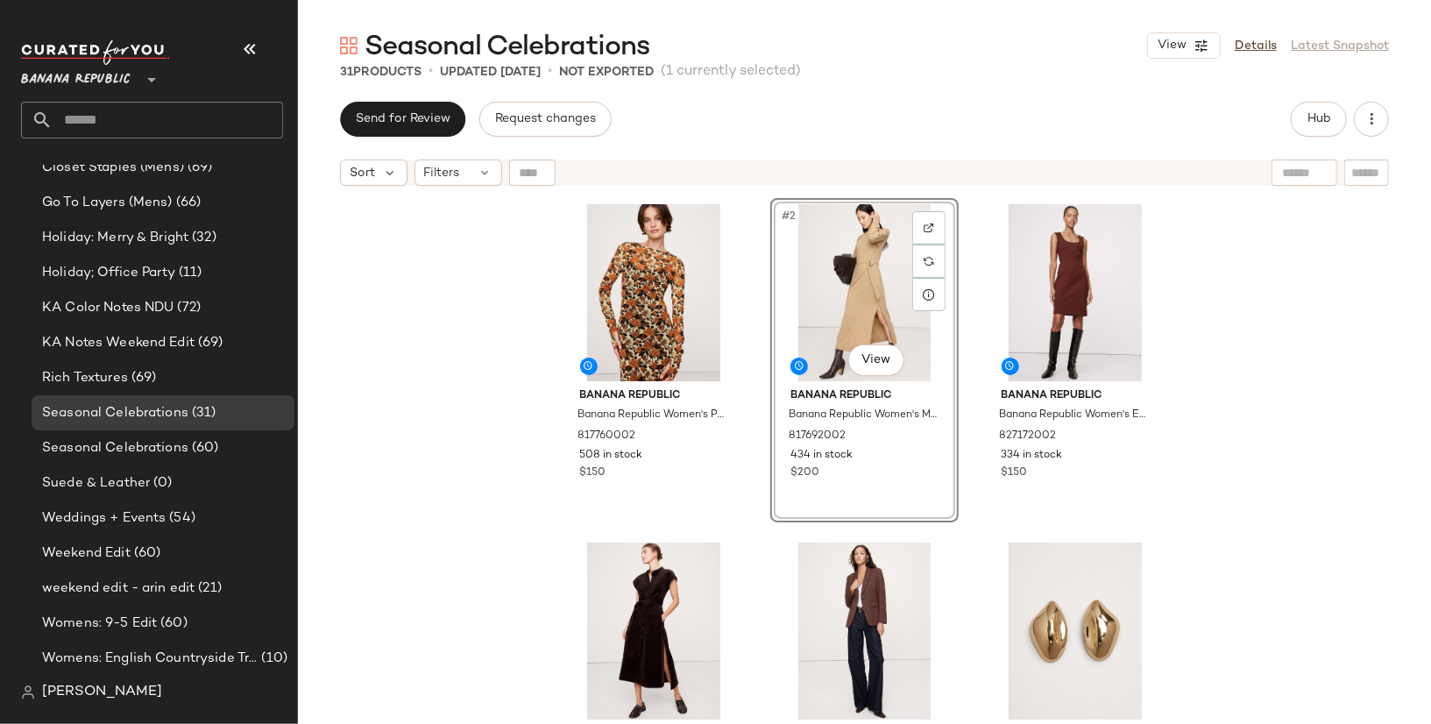
click at [1266, 436] on div "Banana Republic Banana Republic Women's Printed Mesh Maxi Dress Yellow Roses Si…" at bounding box center [864, 481] width 1133 height 573
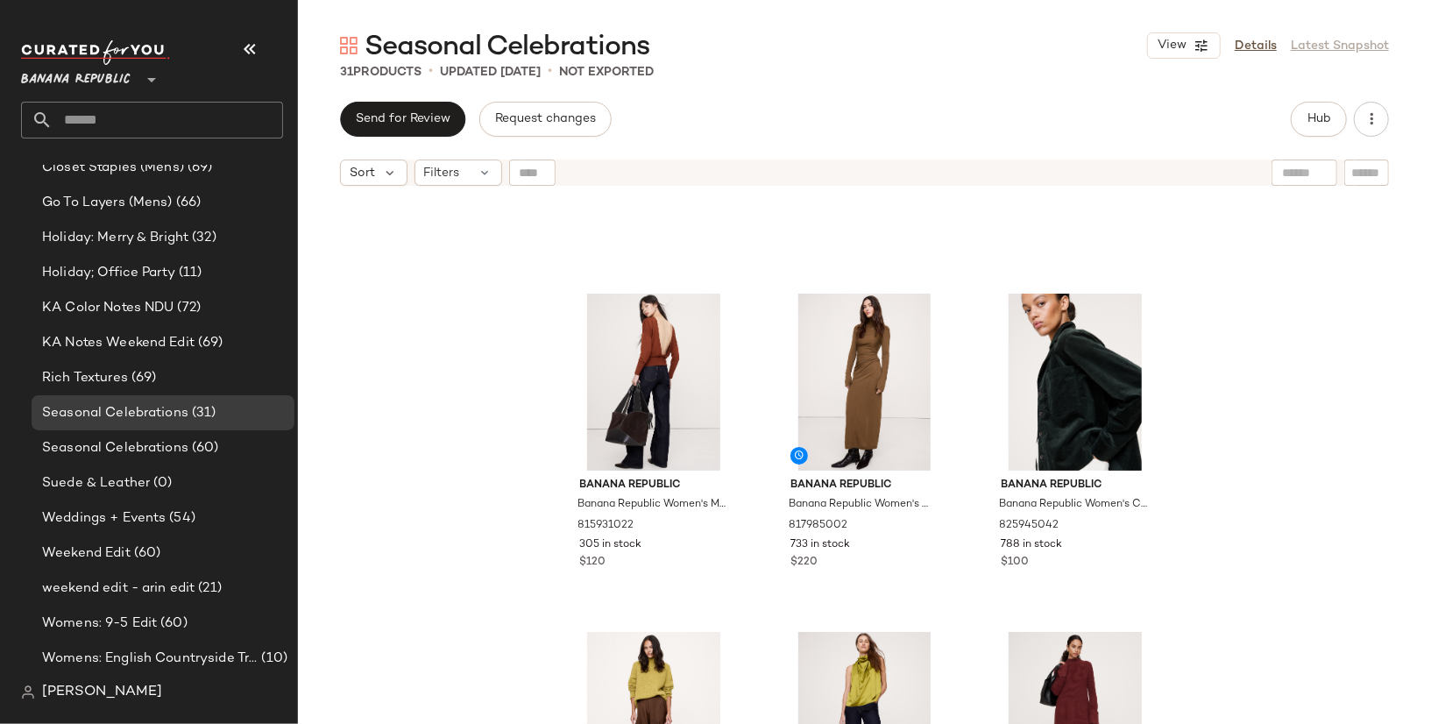
scroll to position [908, 0]
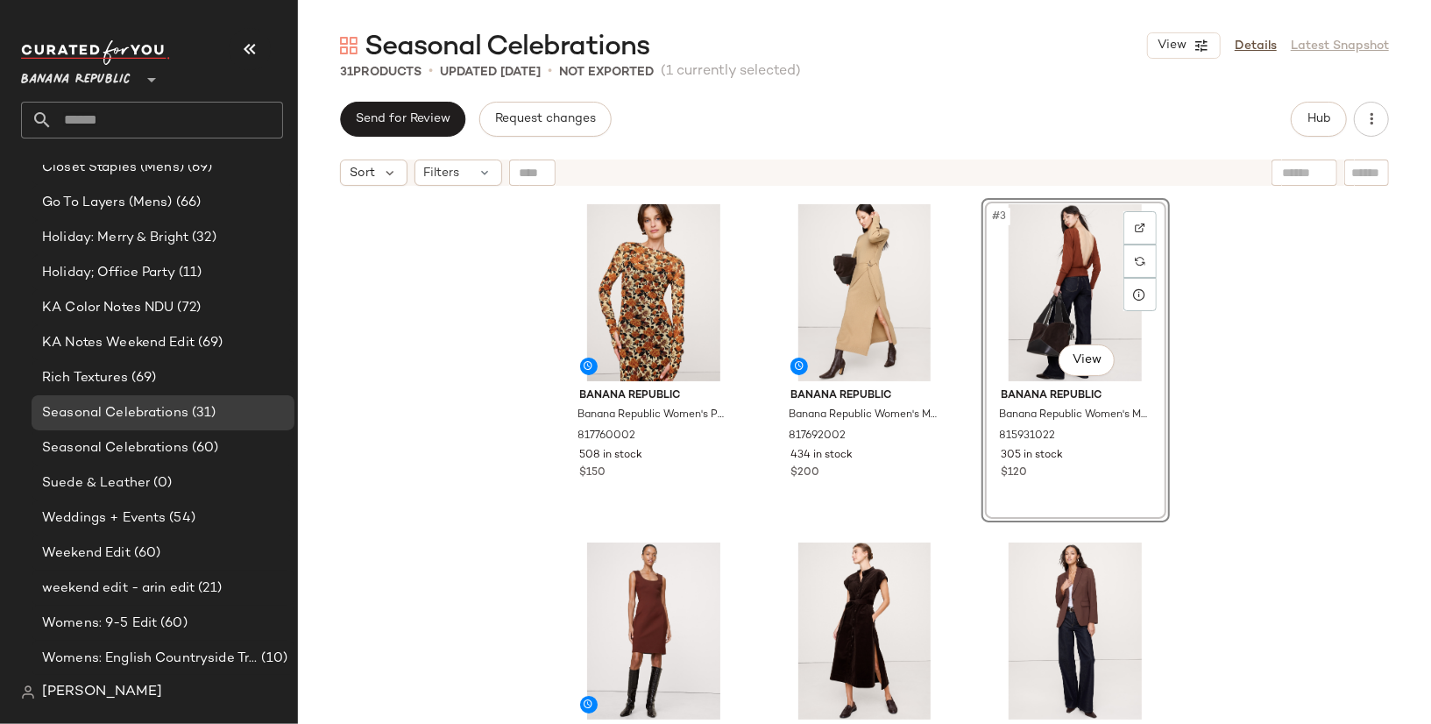
click at [1322, 384] on div "Banana Republic Banana Republic Women's Printed Mesh Maxi Dress Yellow Roses Si…" at bounding box center [864, 481] width 1133 height 573
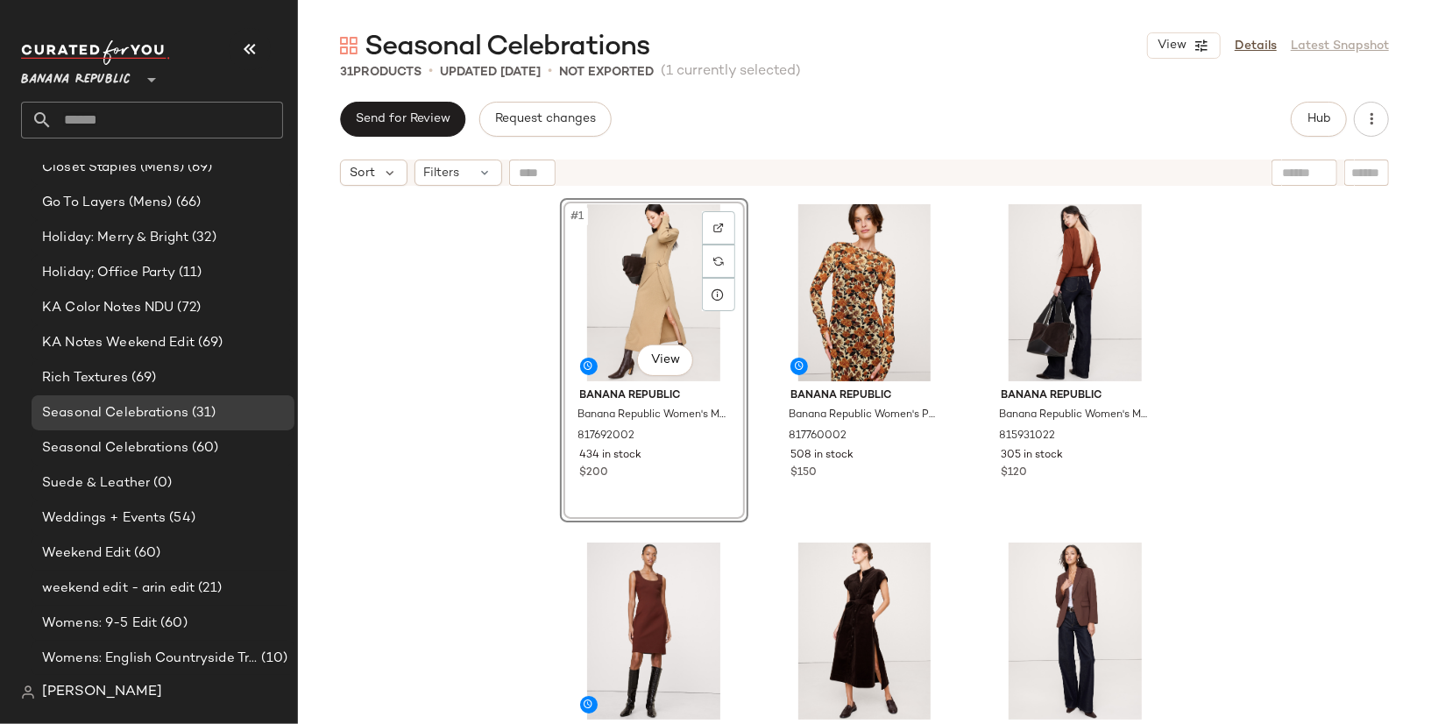
click at [422, 353] on div "#1 View Banana Republic Banana Republic Women's Merino-Cotton Wrap Sweater Dres…" at bounding box center [864, 481] width 1133 height 573
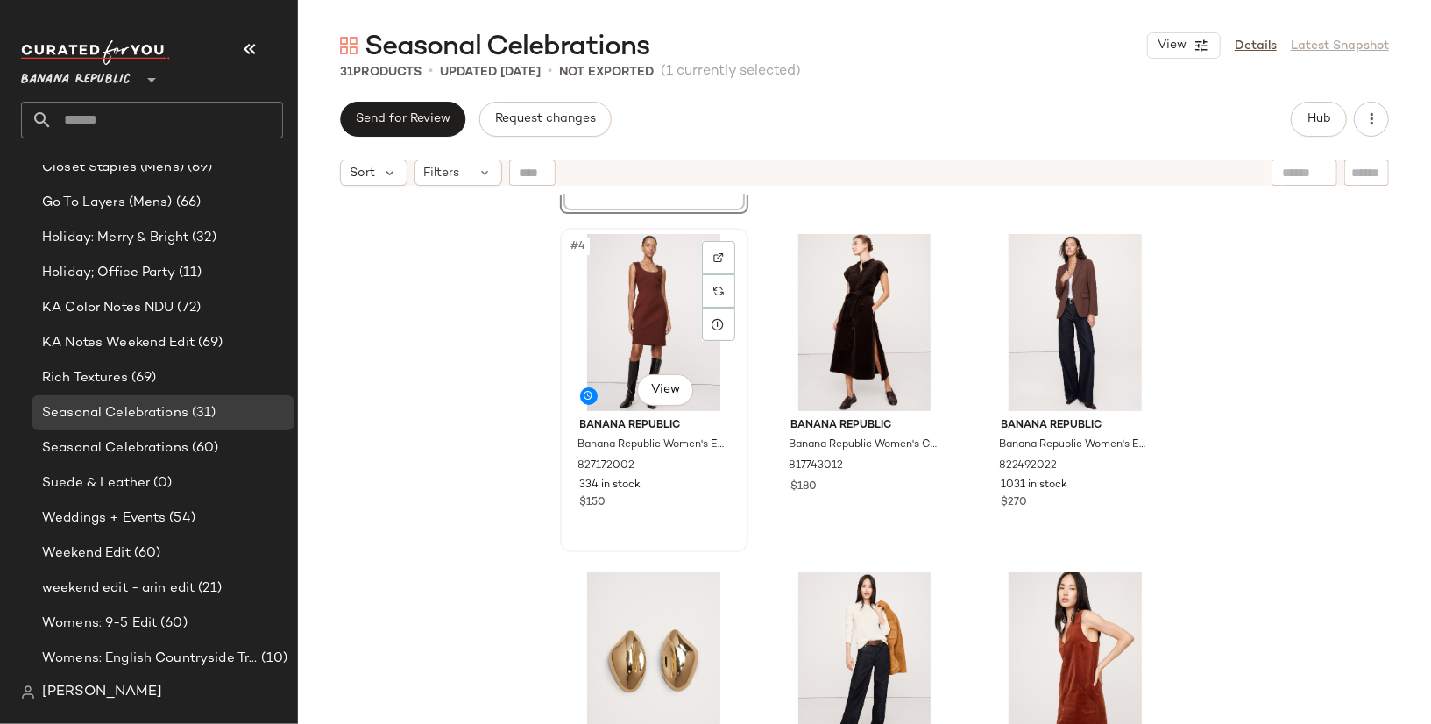
scroll to position [406, 0]
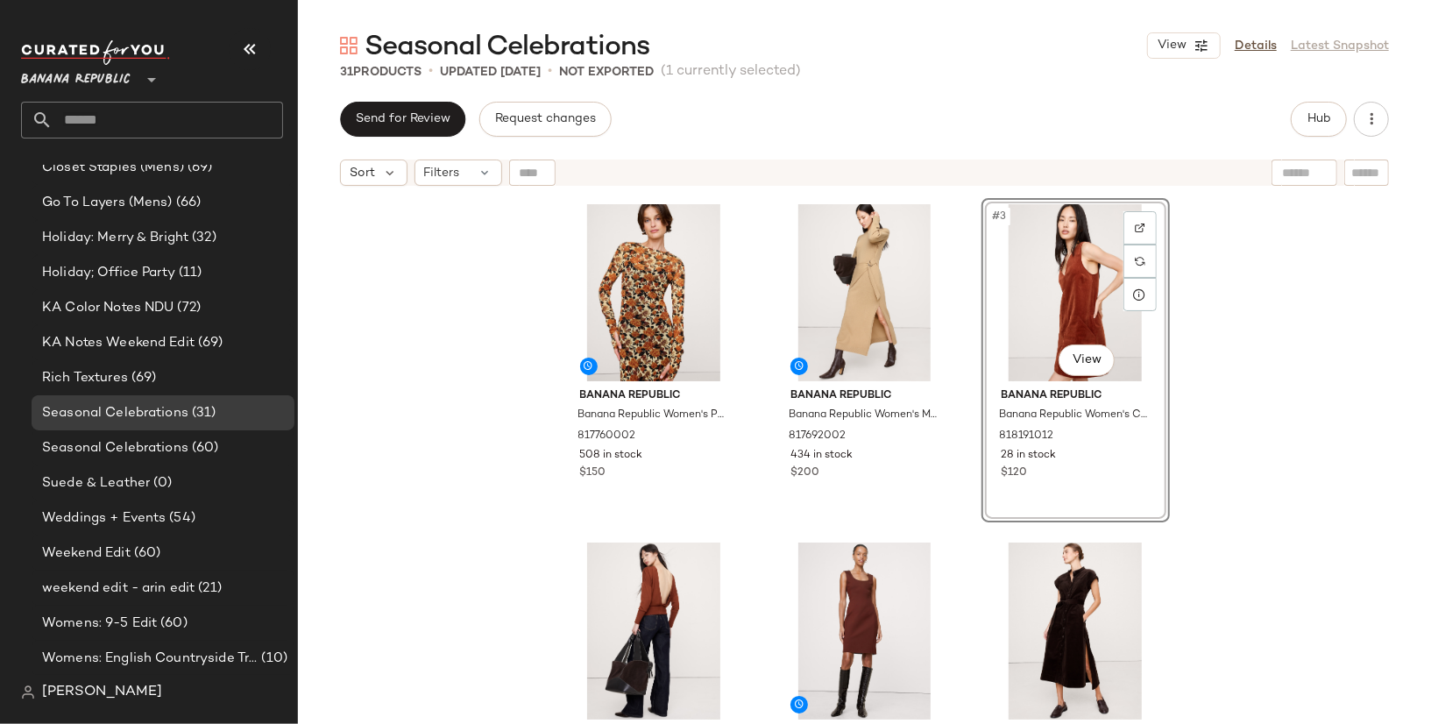
click at [1310, 486] on div "Banana Republic Banana Republic Women's Printed Mesh Maxi Dress Yellow Roses Si…" at bounding box center [864, 481] width 1133 height 573
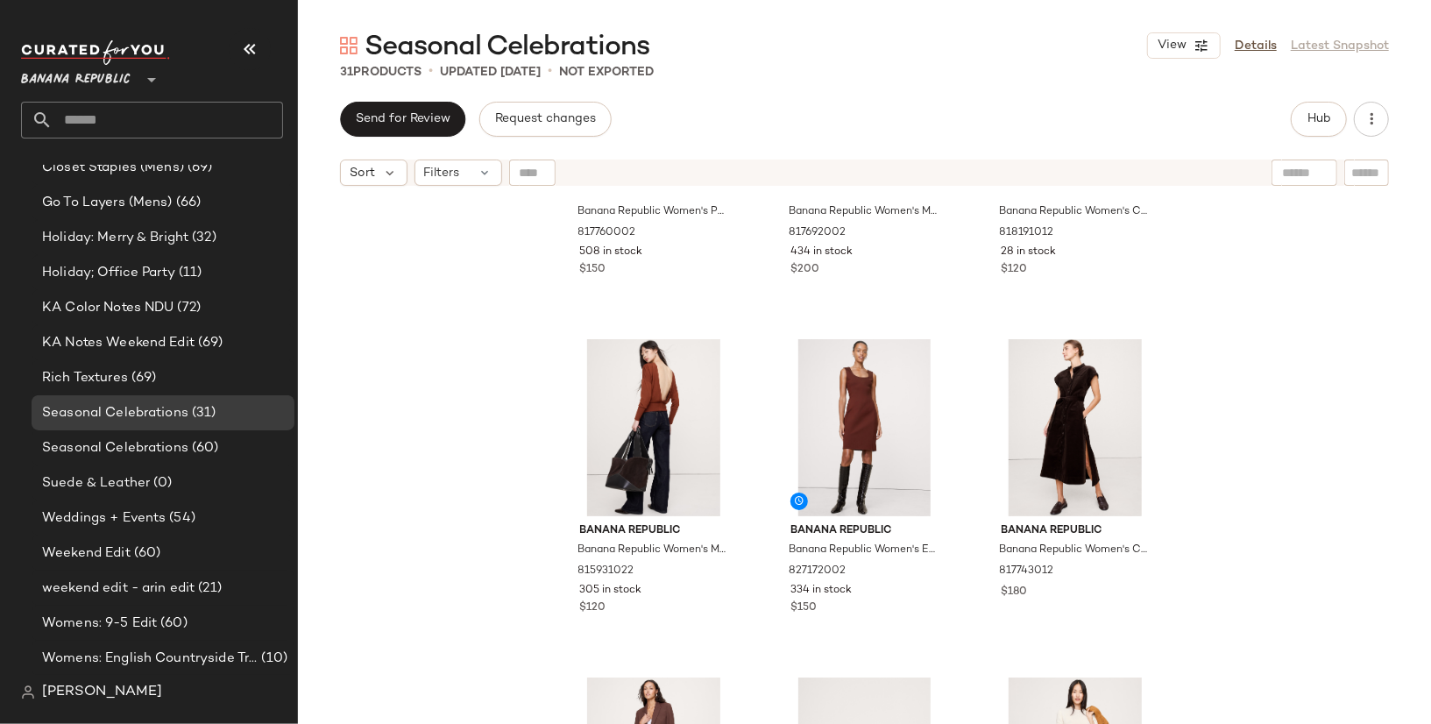
scroll to position [204, 0]
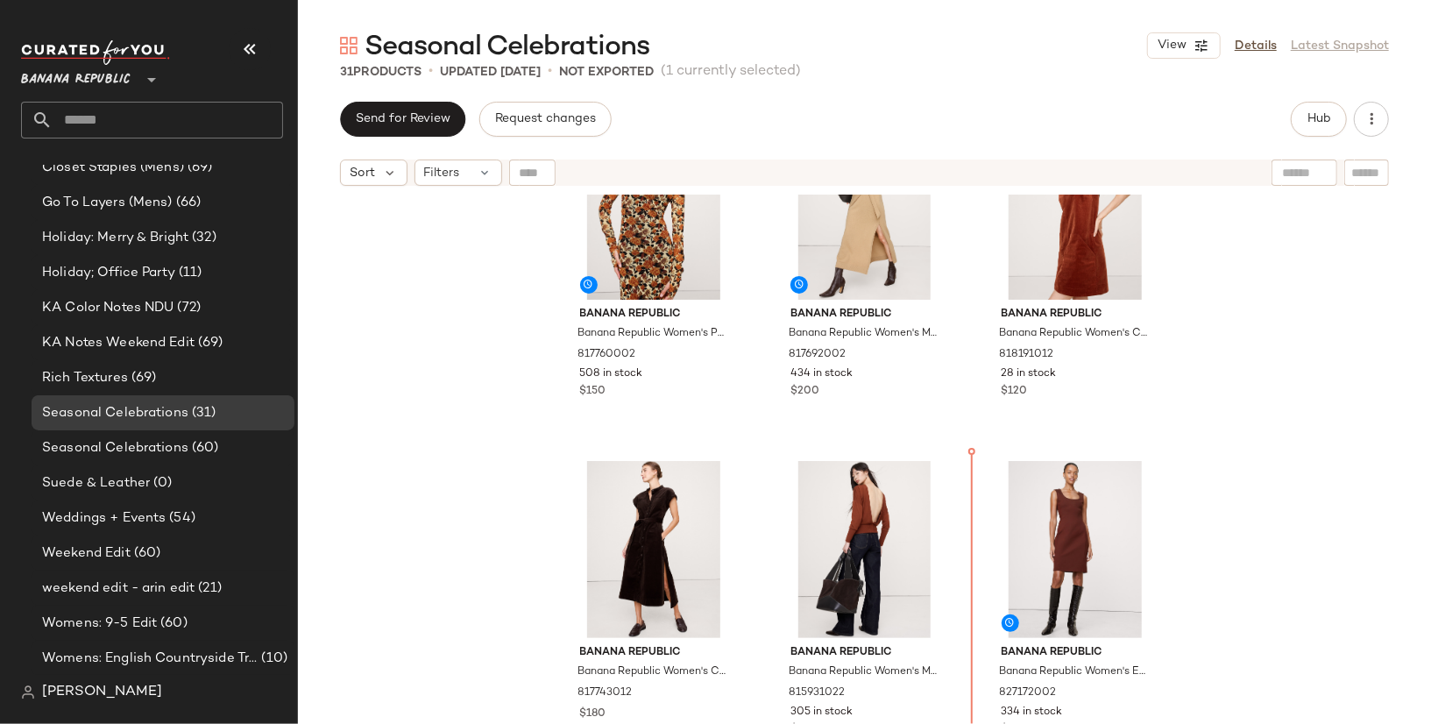
scroll to position [88, 0]
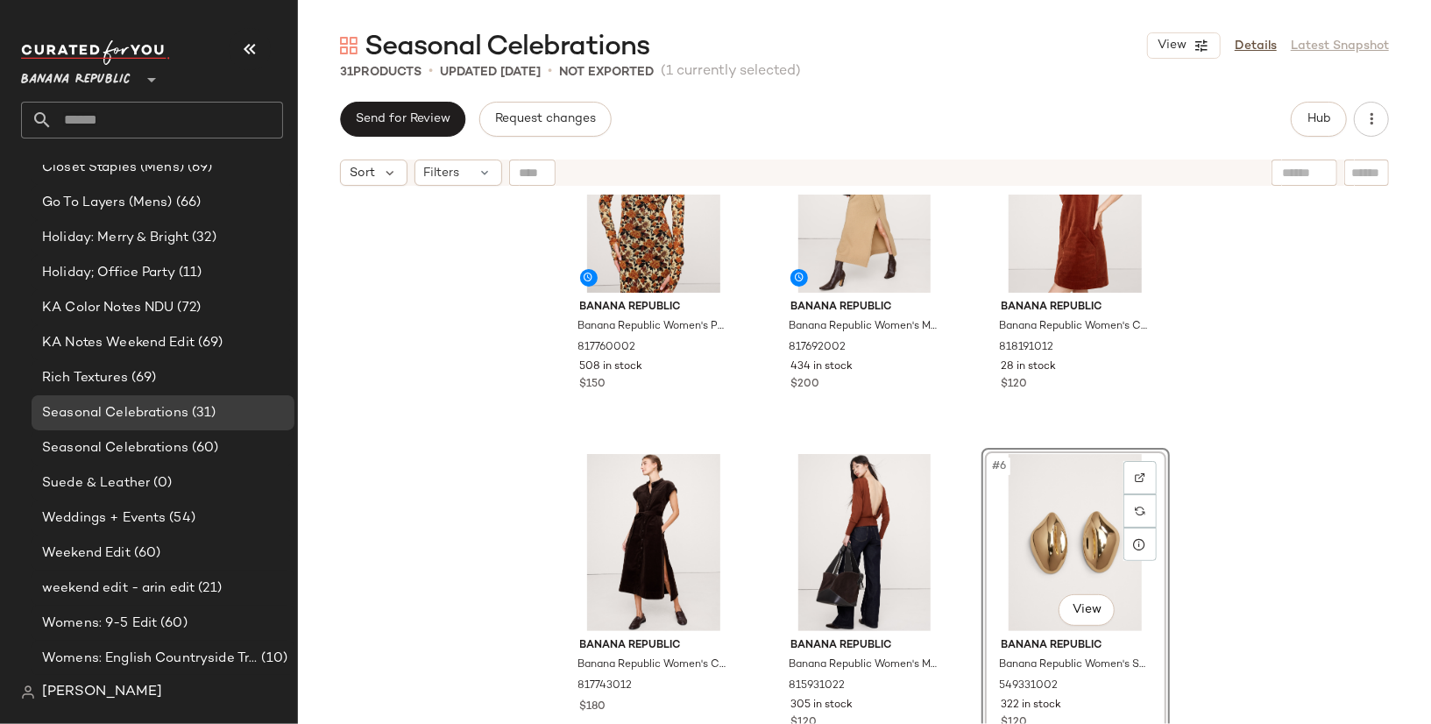
click at [1249, 522] on div "Banana Republic Banana Republic Women's Printed Mesh Maxi Dress Yellow Roses Si…" at bounding box center [864, 481] width 1133 height 573
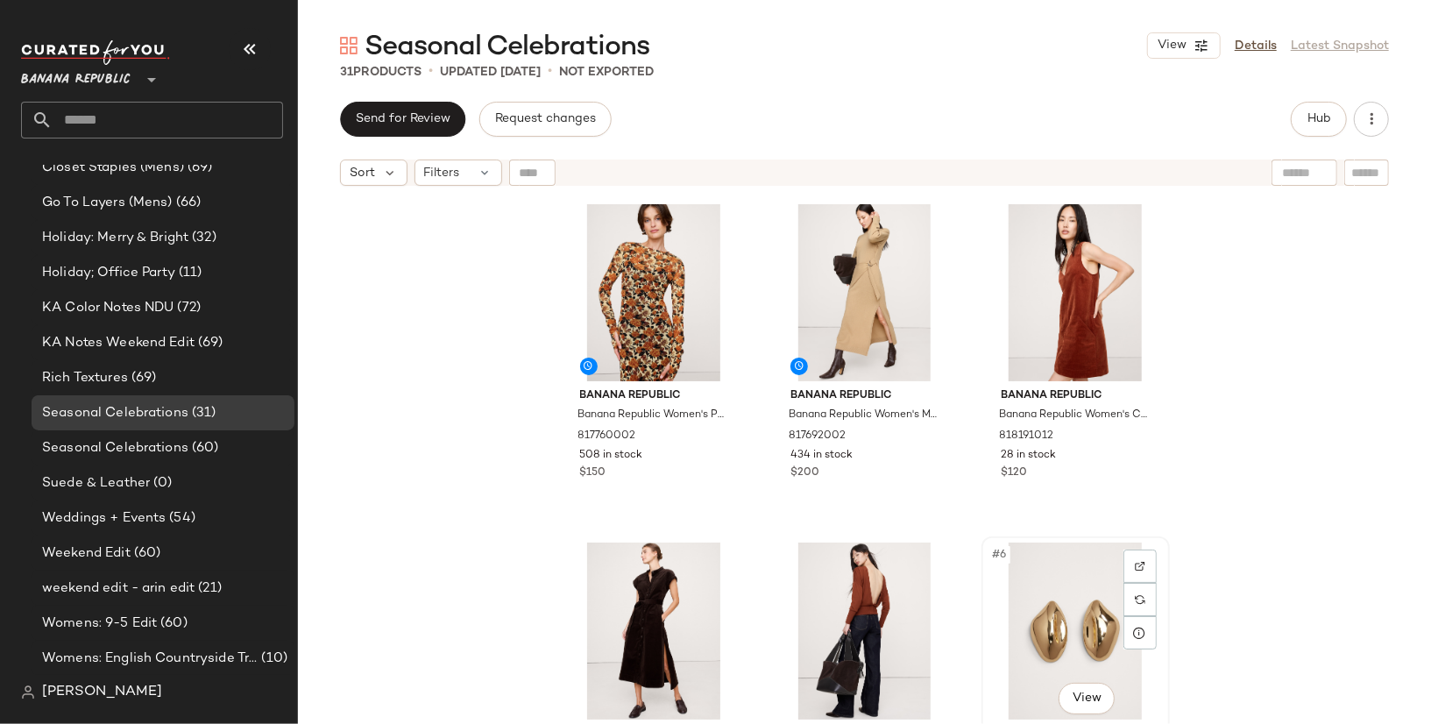
scroll to position [6, 0]
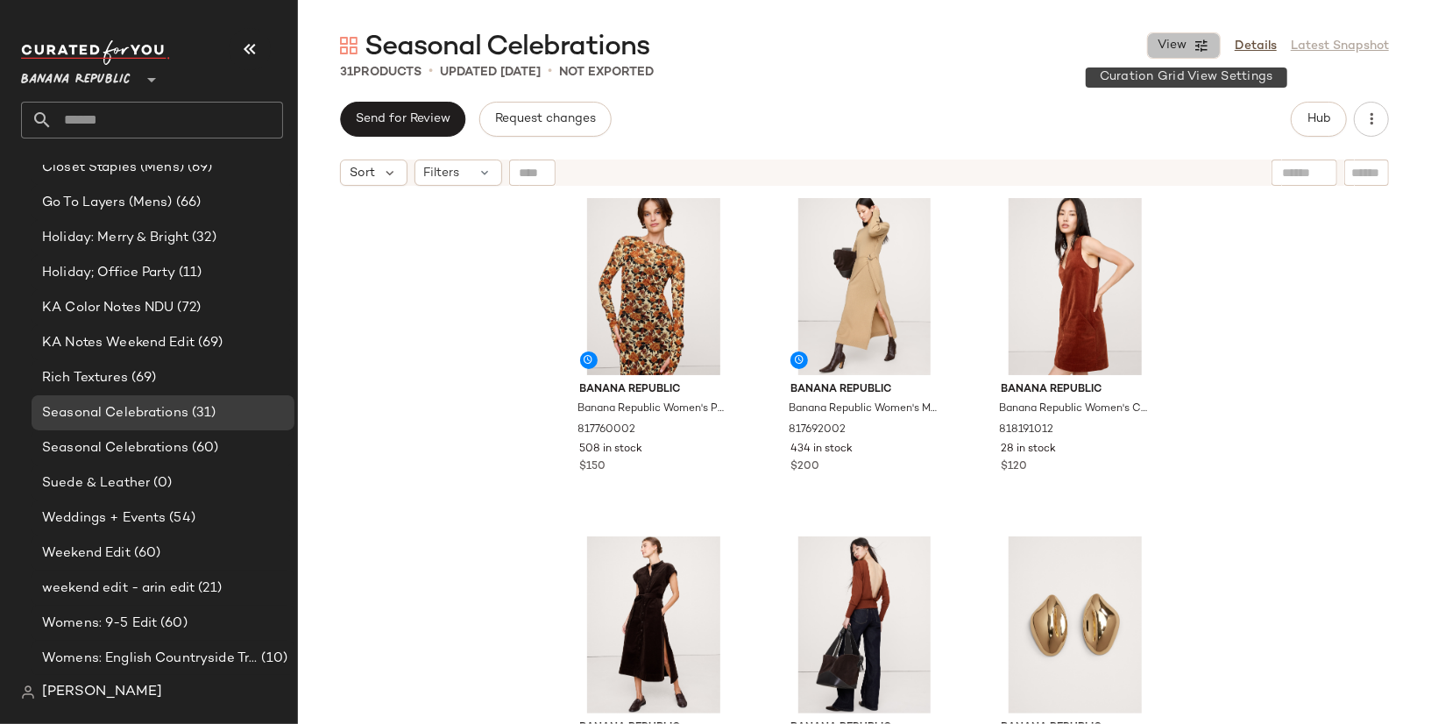
click at [1207, 55] on button "View" at bounding box center [1184, 45] width 74 height 26
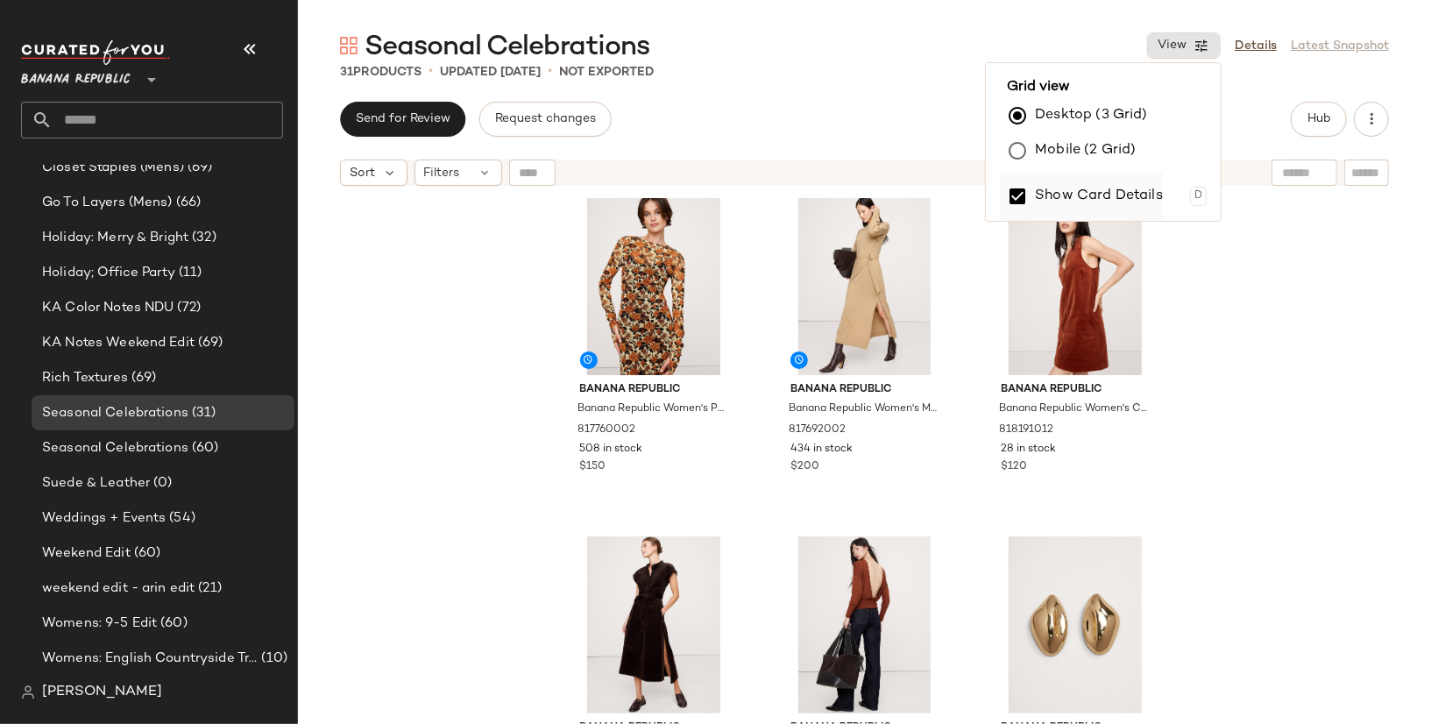
click at [1129, 183] on label "Show Card Details" at bounding box center [1099, 196] width 128 height 49
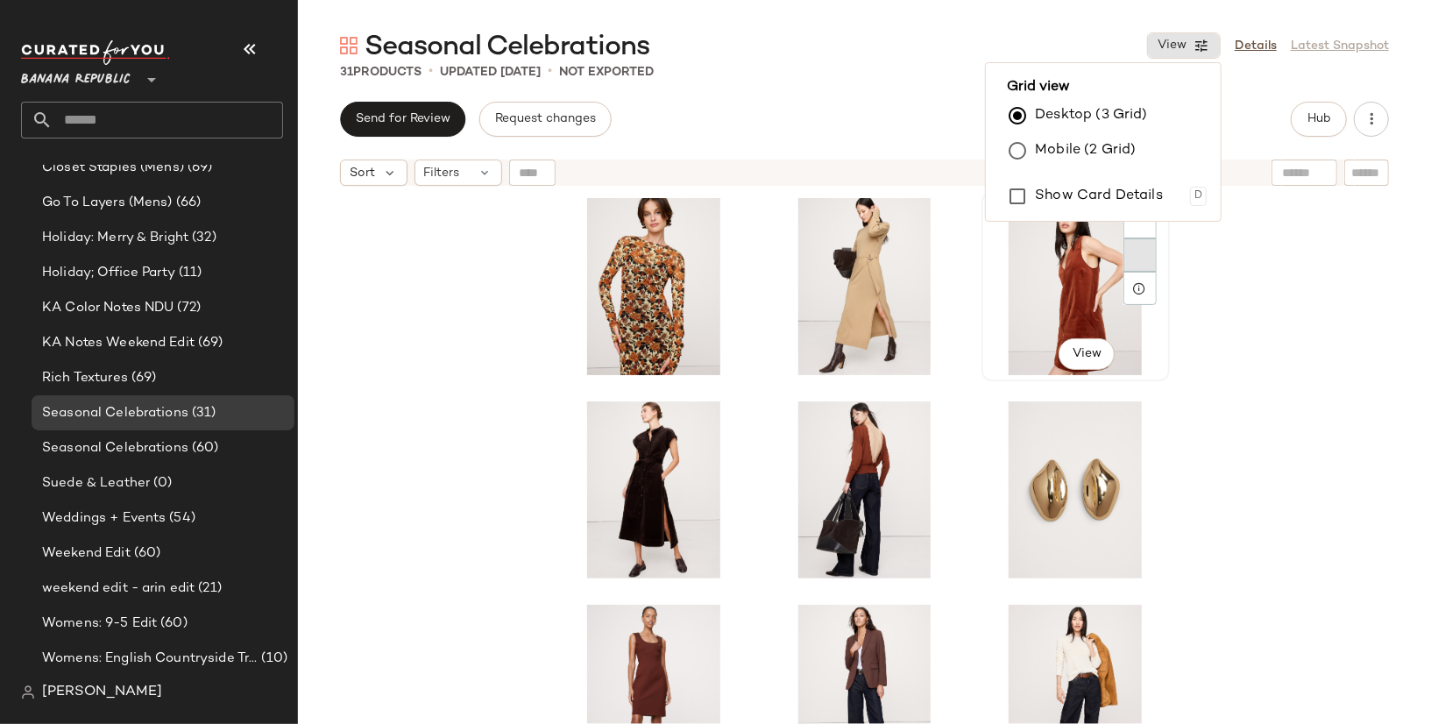
scroll to position [0, 0]
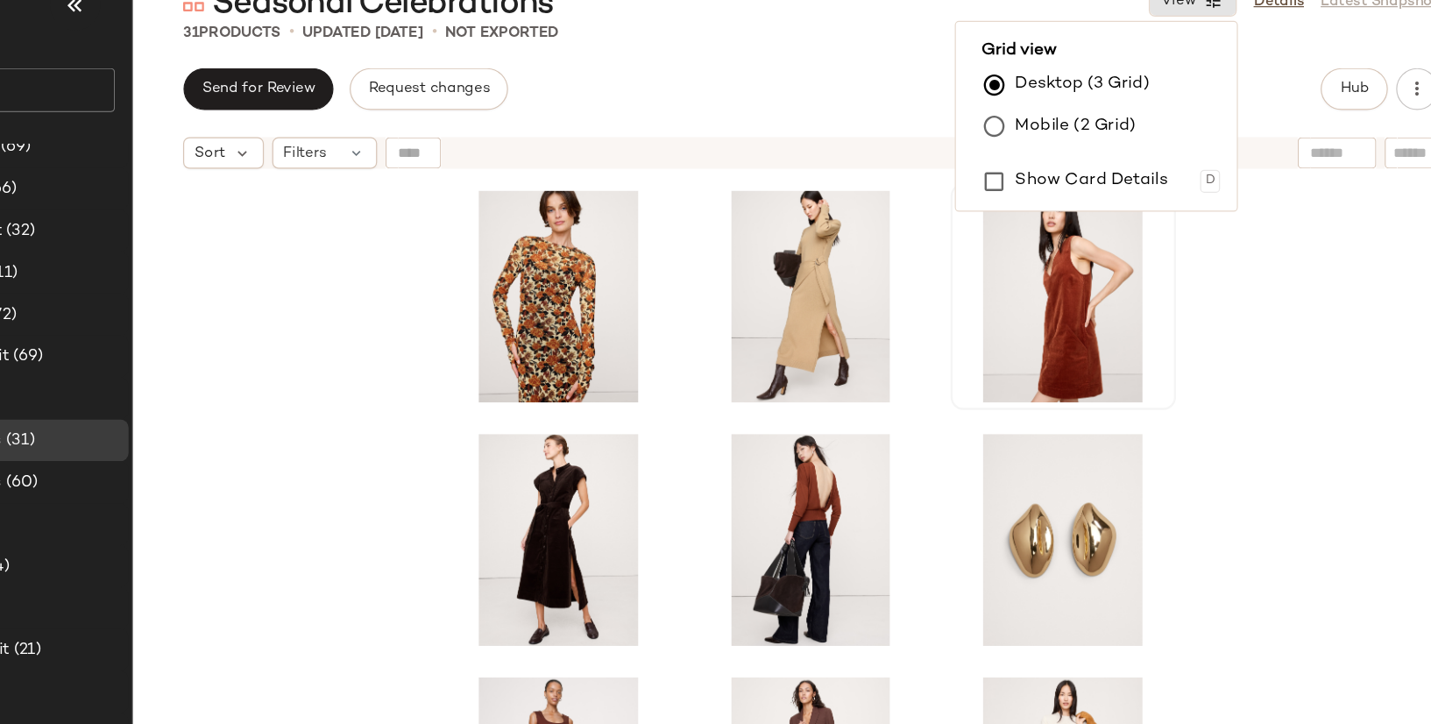
click at [1221, 366] on div at bounding box center [864, 481] width 1133 height 573
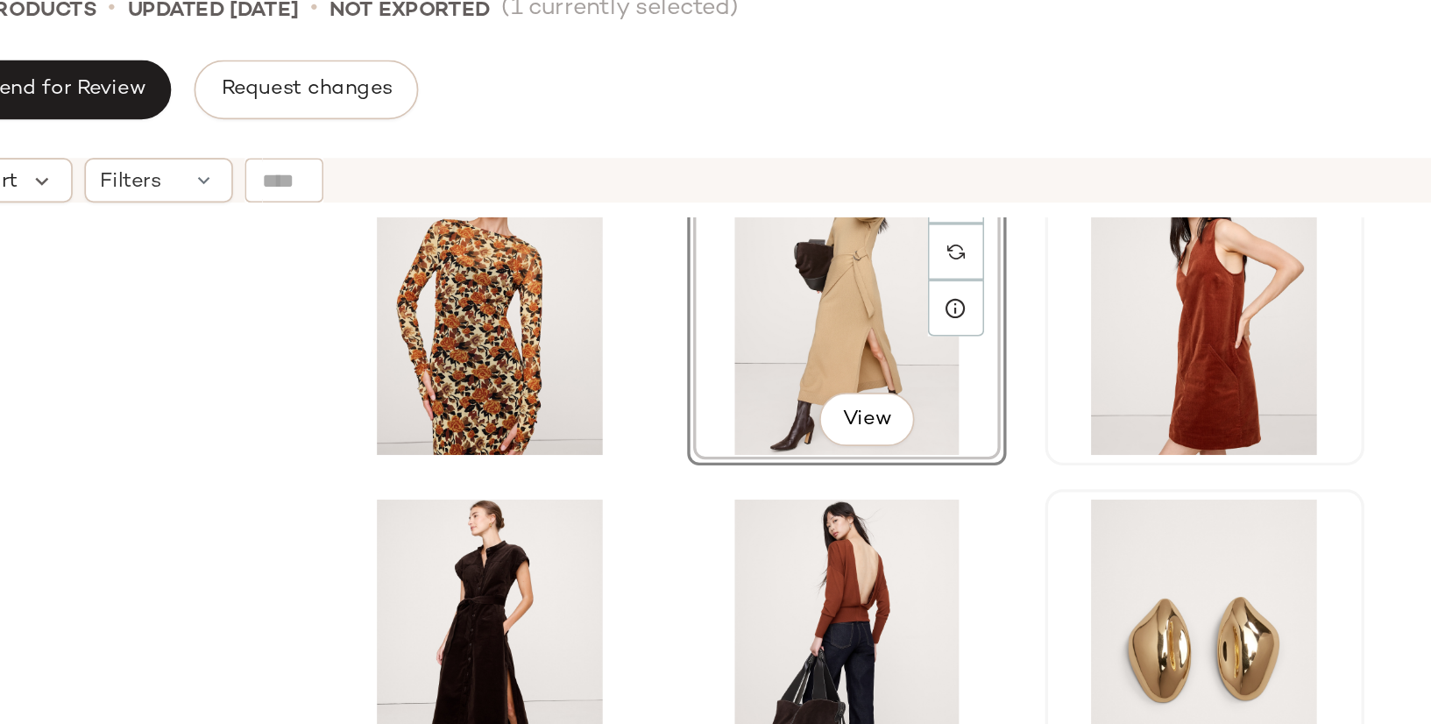
scroll to position [67, 0]
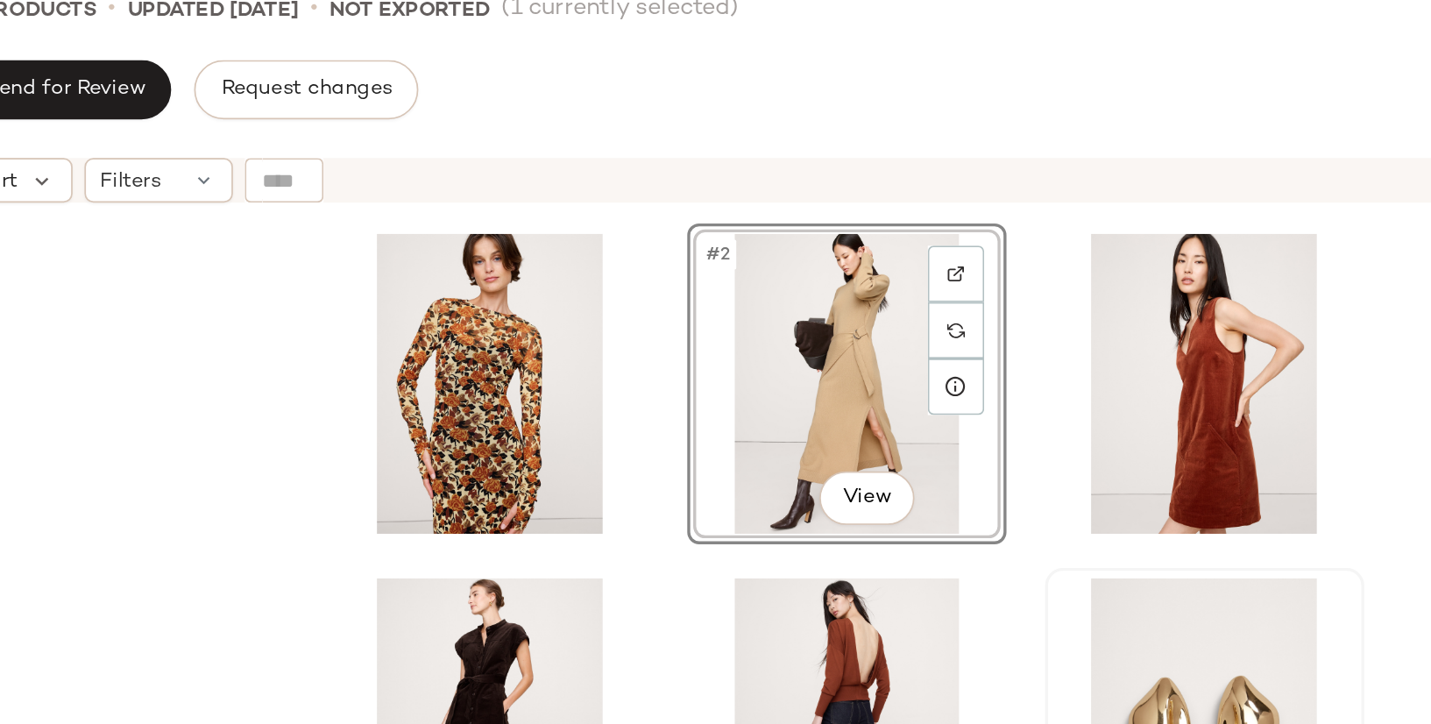
click at [968, 301] on div "#2 View" at bounding box center [865, 483] width 610 height 570
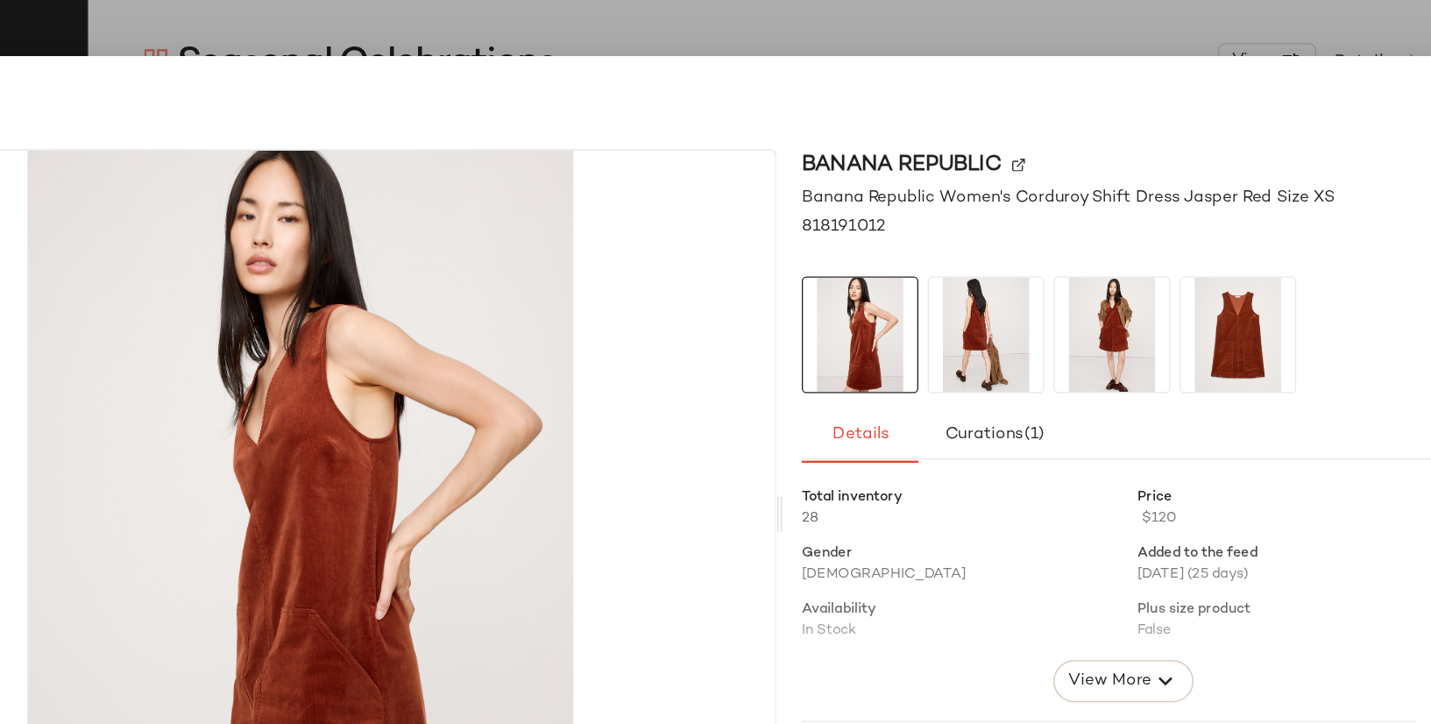
click at [956, 268] on img at bounding box center [973, 252] width 86 height 86
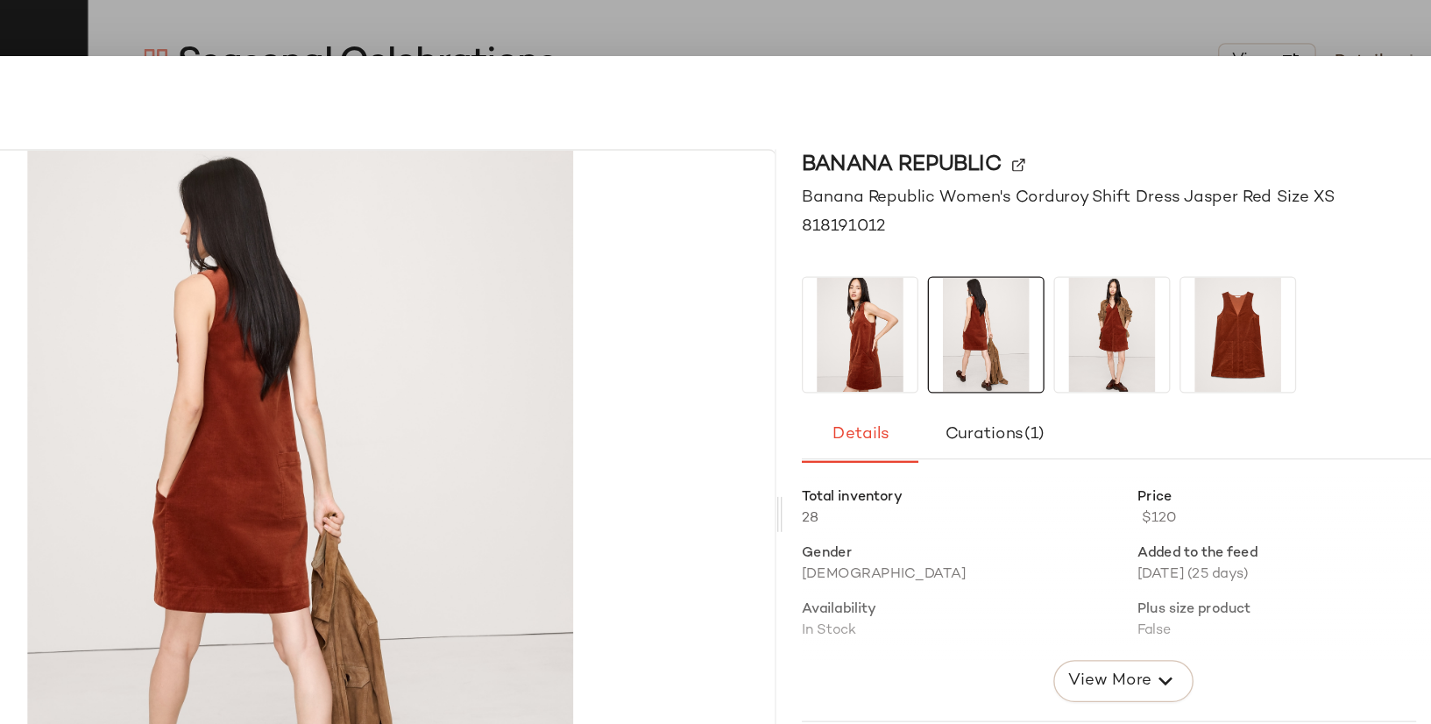
click at [889, 257] on img at bounding box center [878, 252] width 86 height 86
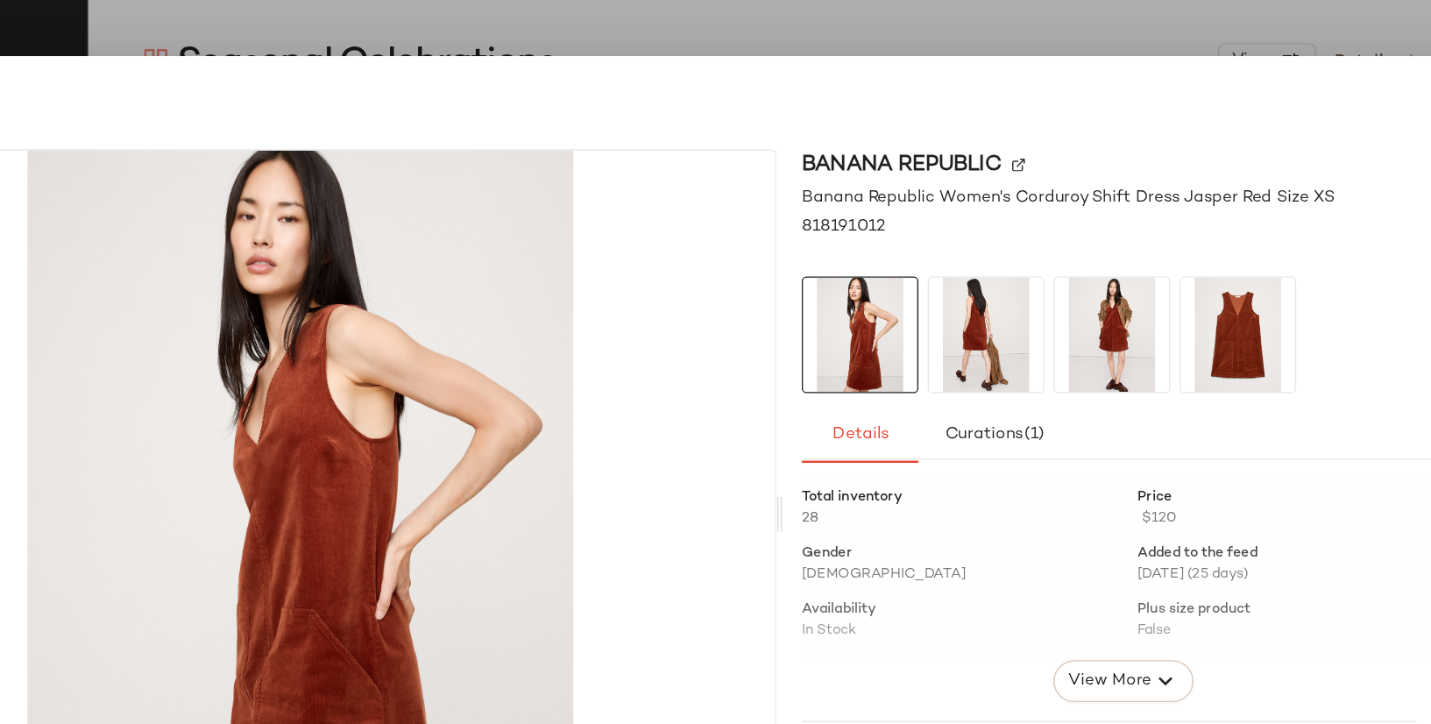
click at [987, 14] on div at bounding box center [715, 362] width 1431 height 724
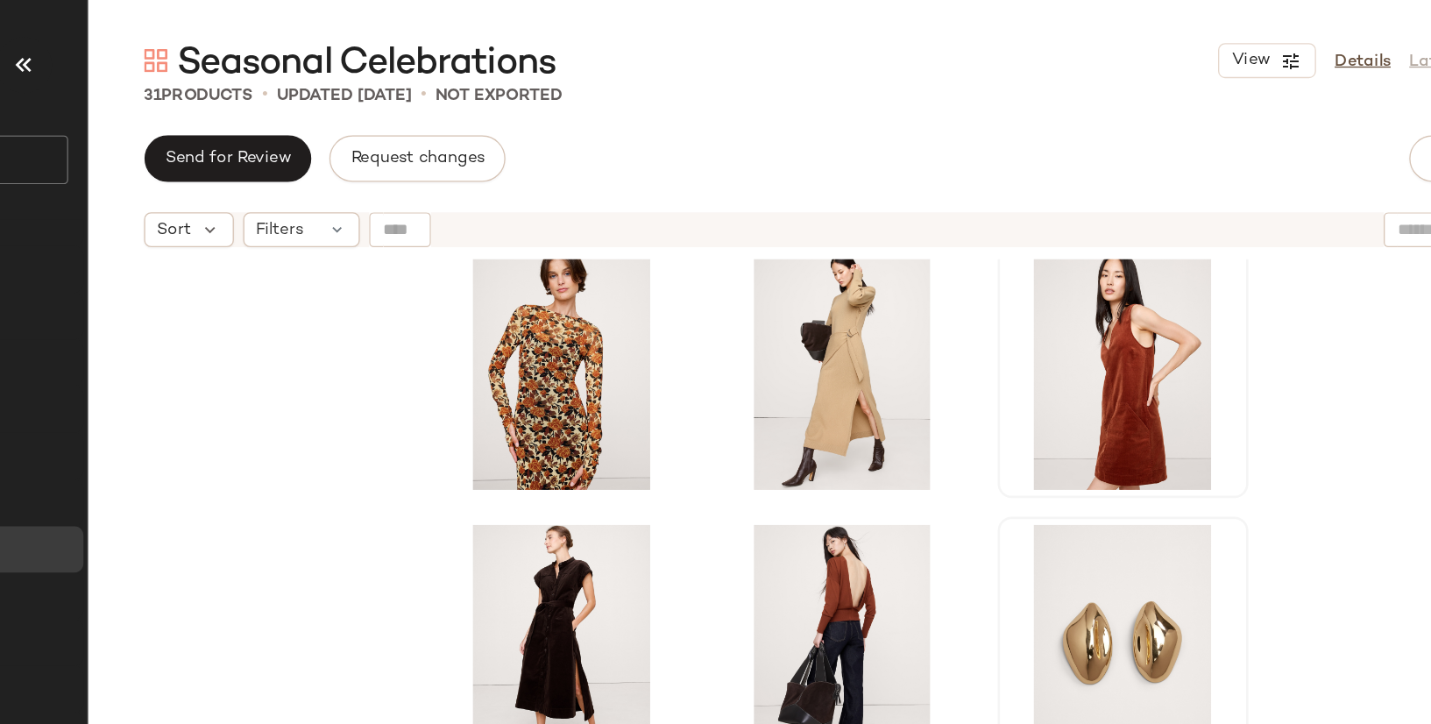
scroll to position [10, 0]
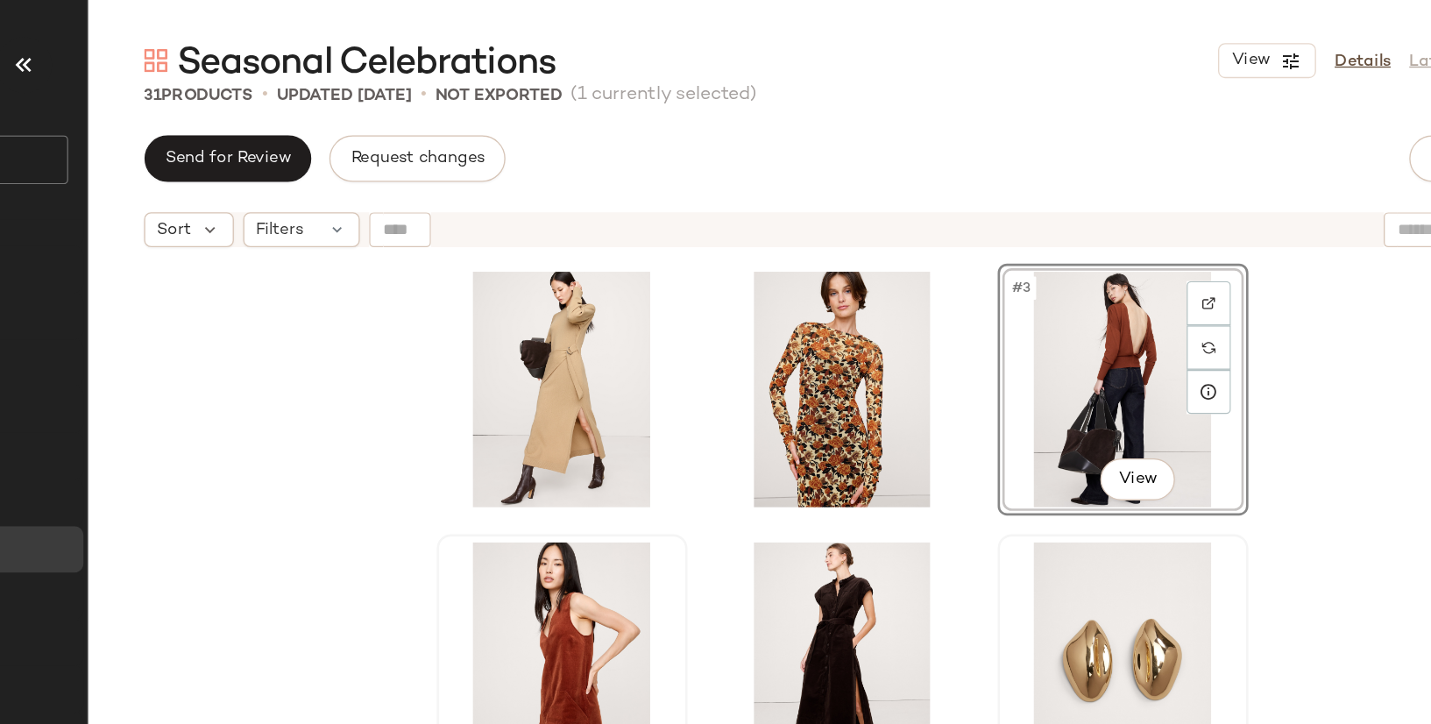
click at [1274, 261] on div "#3 View" at bounding box center [864, 481] width 1133 height 573
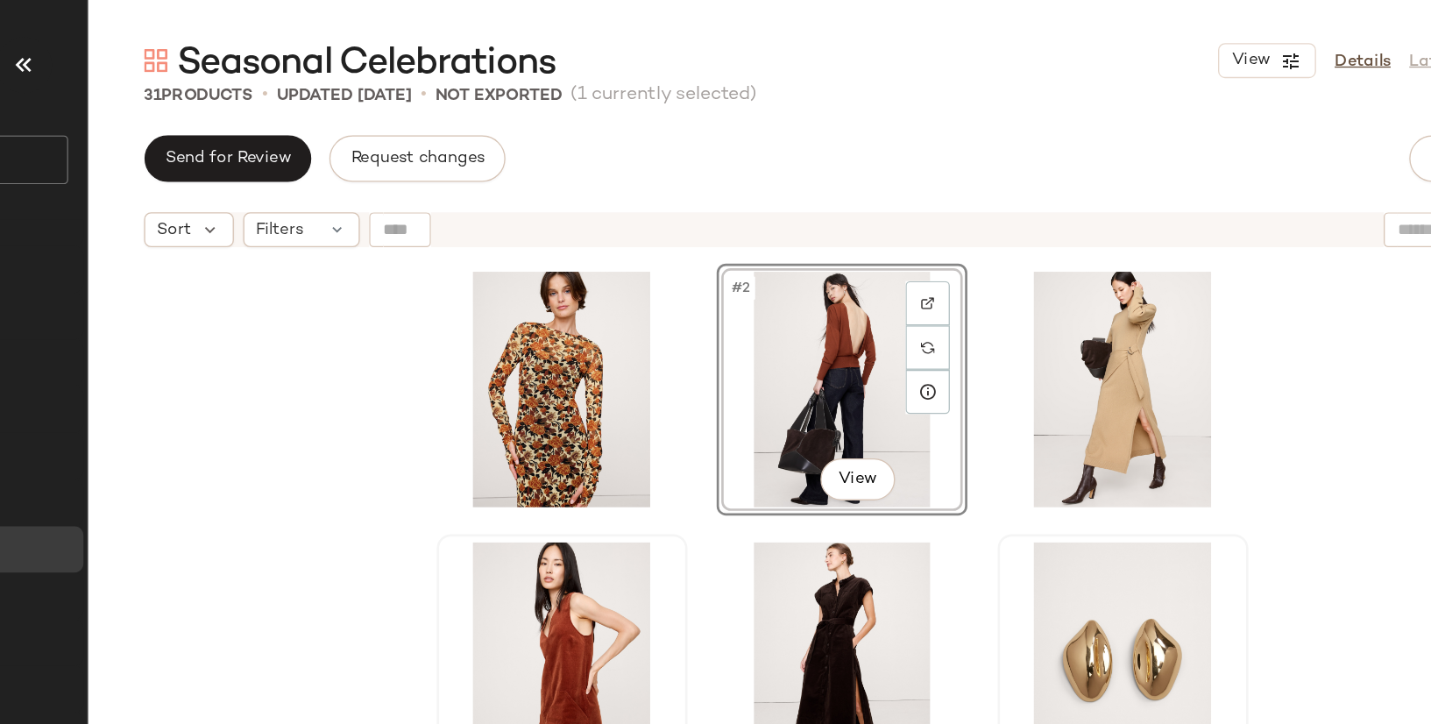
click at [1240, 235] on div "#2 View" at bounding box center [864, 481] width 1133 height 573
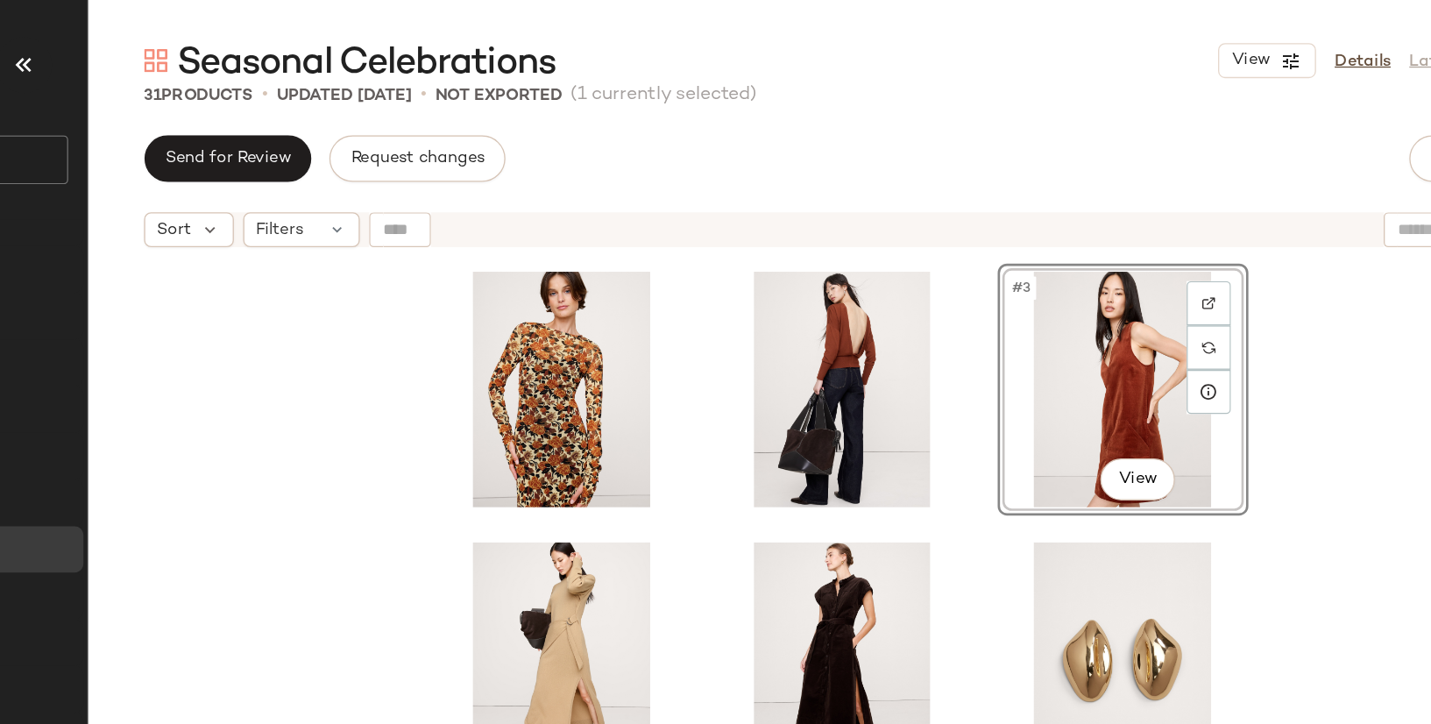
click at [1300, 323] on div "#3 View" at bounding box center [864, 481] width 1133 height 573
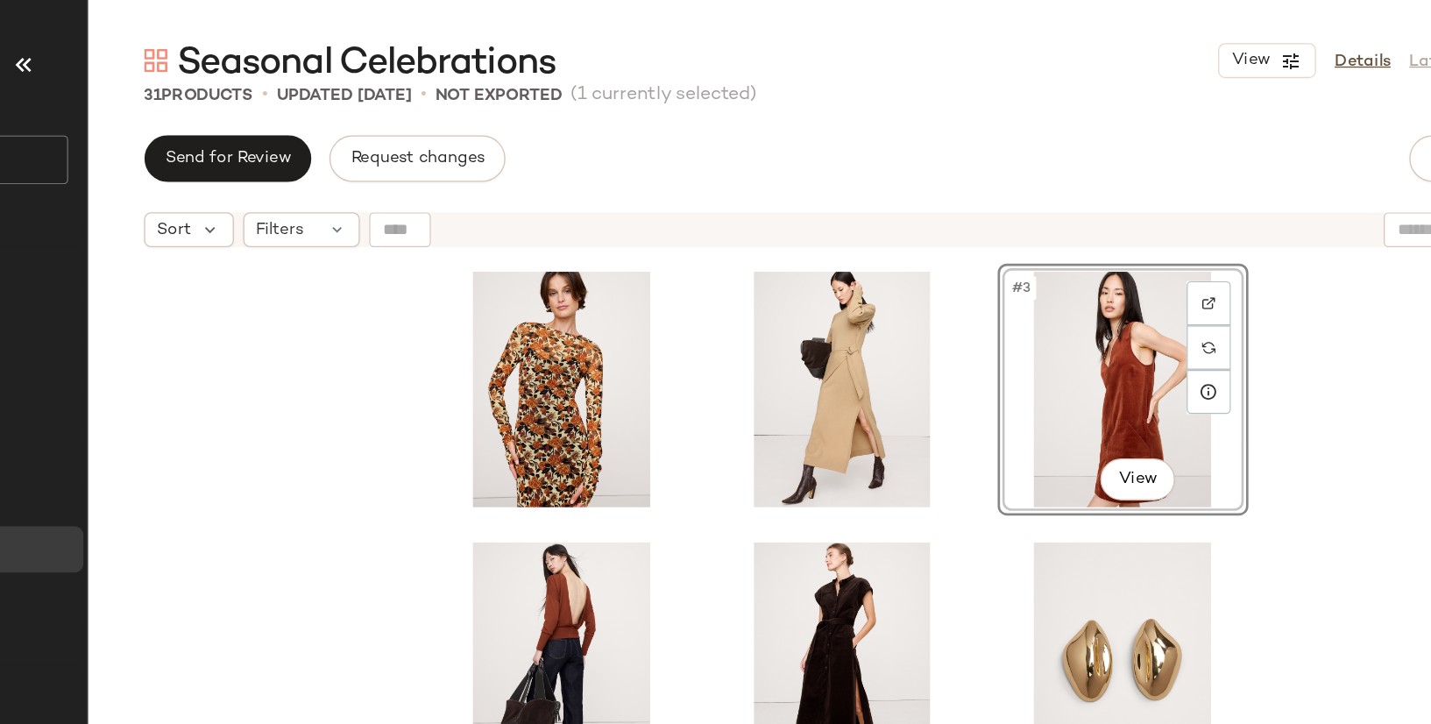
click at [1192, 298] on div "#3 View" at bounding box center [864, 481] width 1133 height 573
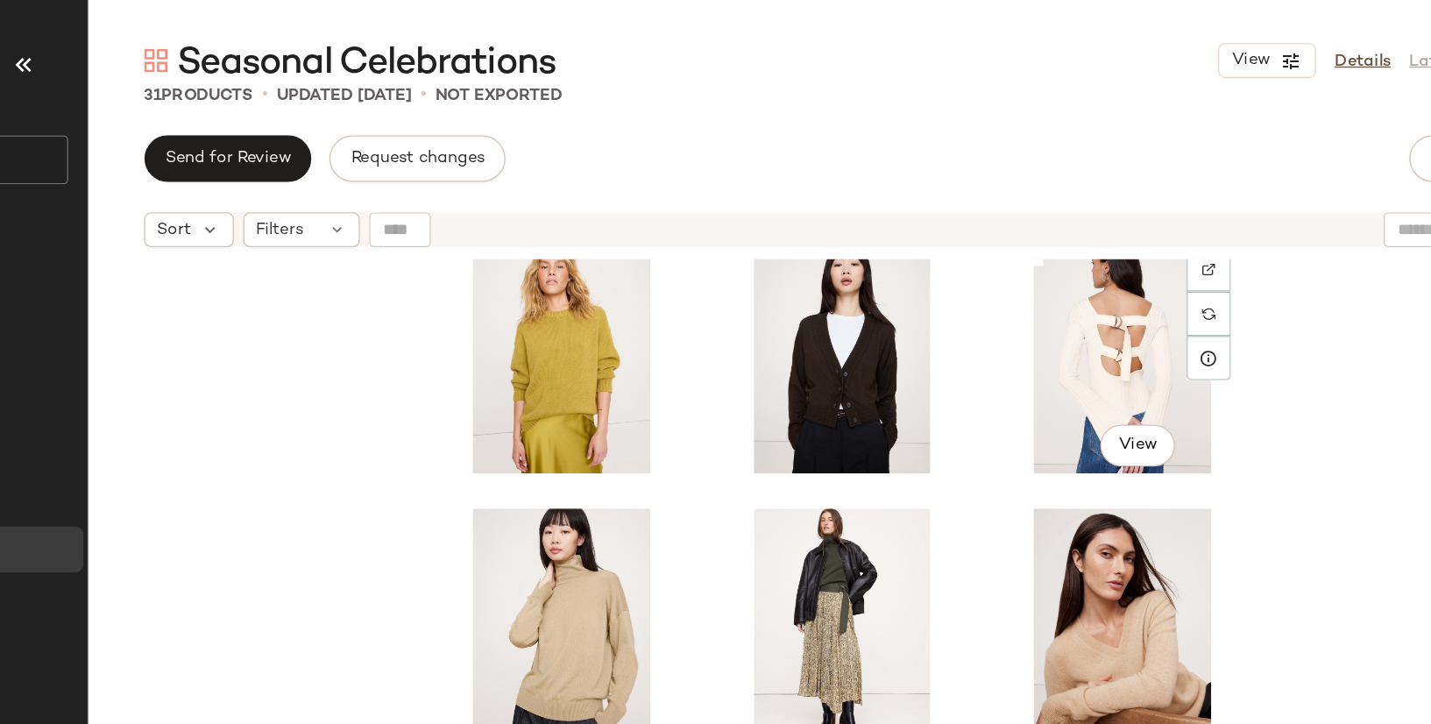
scroll to position [1664, 0]
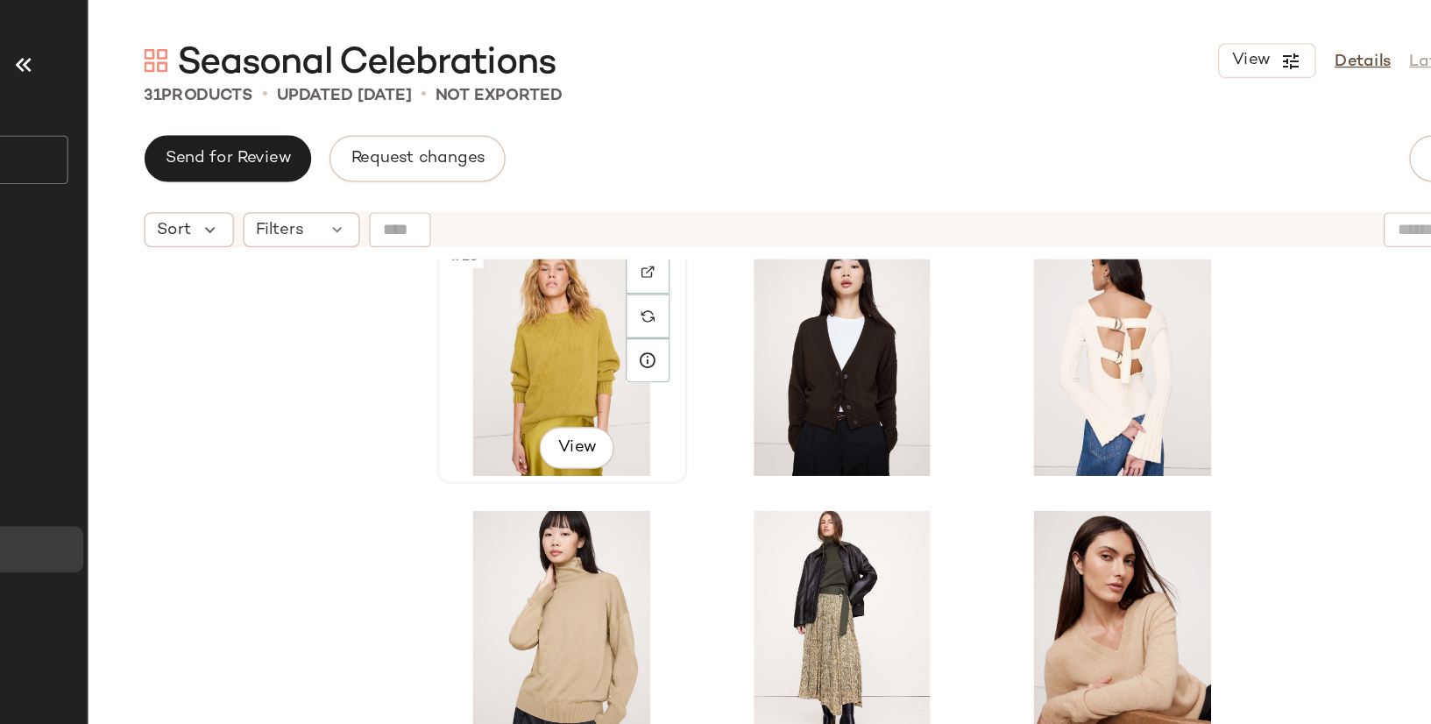
click at [660, 275] on div "#25 View" at bounding box center [654, 268] width 176 height 177
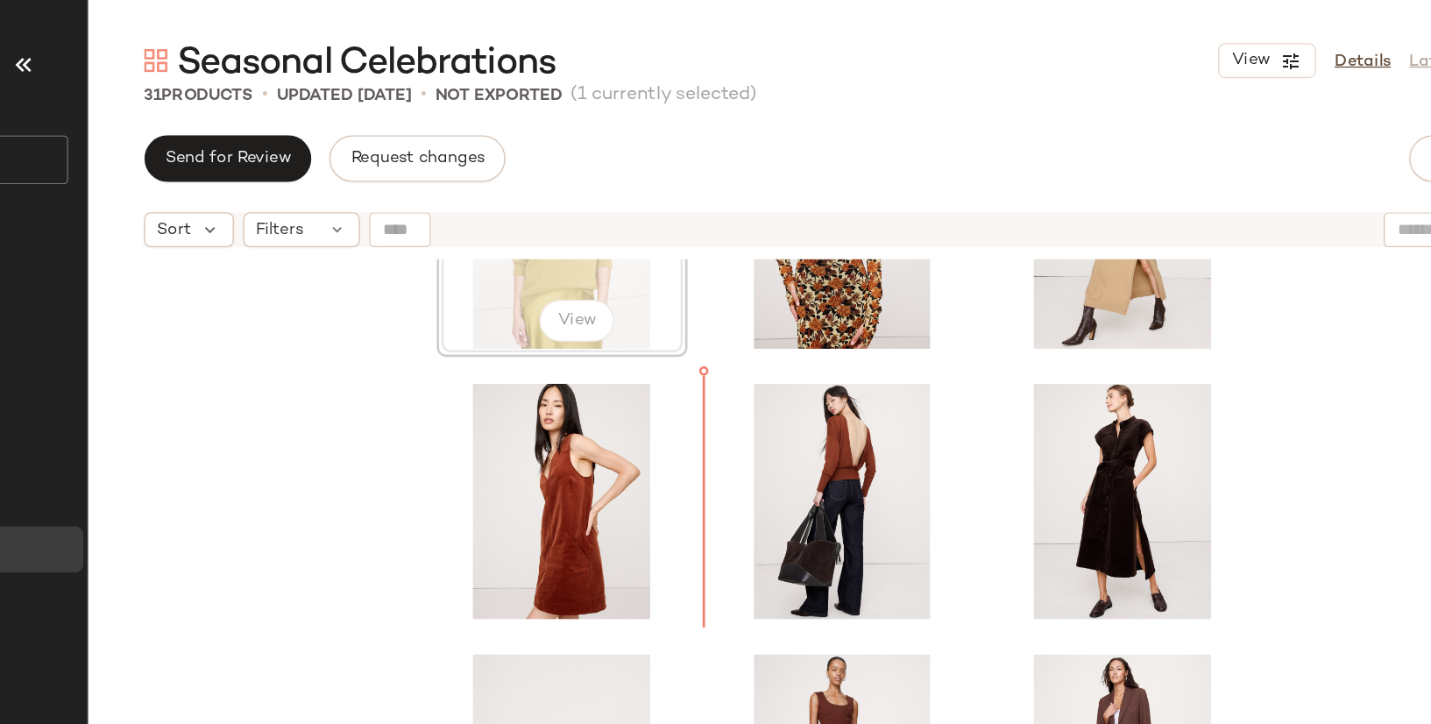
scroll to position [99, 0]
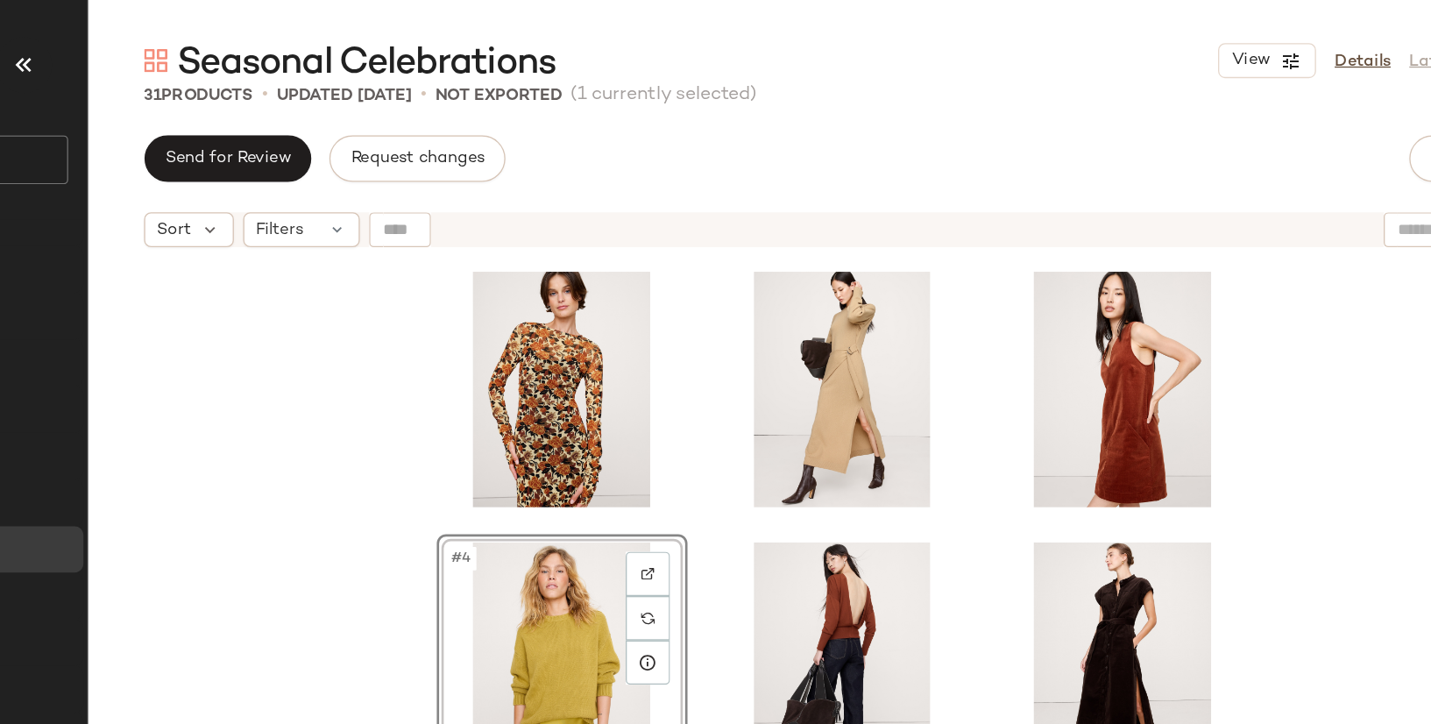
click at [523, 421] on div "#4 View" at bounding box center [864, 481] width 1133 height 573
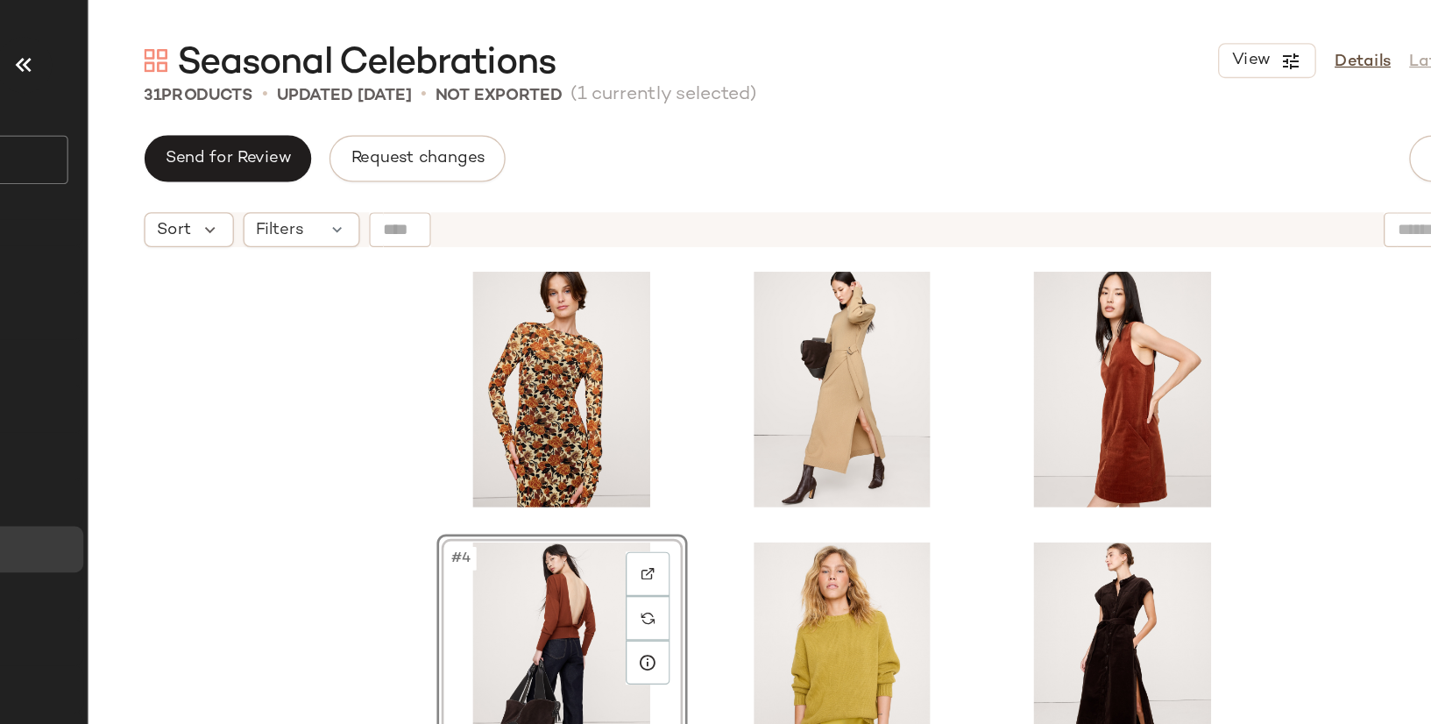
click at [455, 446] on div "#4 View" at bounding box center [864, 481] width 1133 height 573
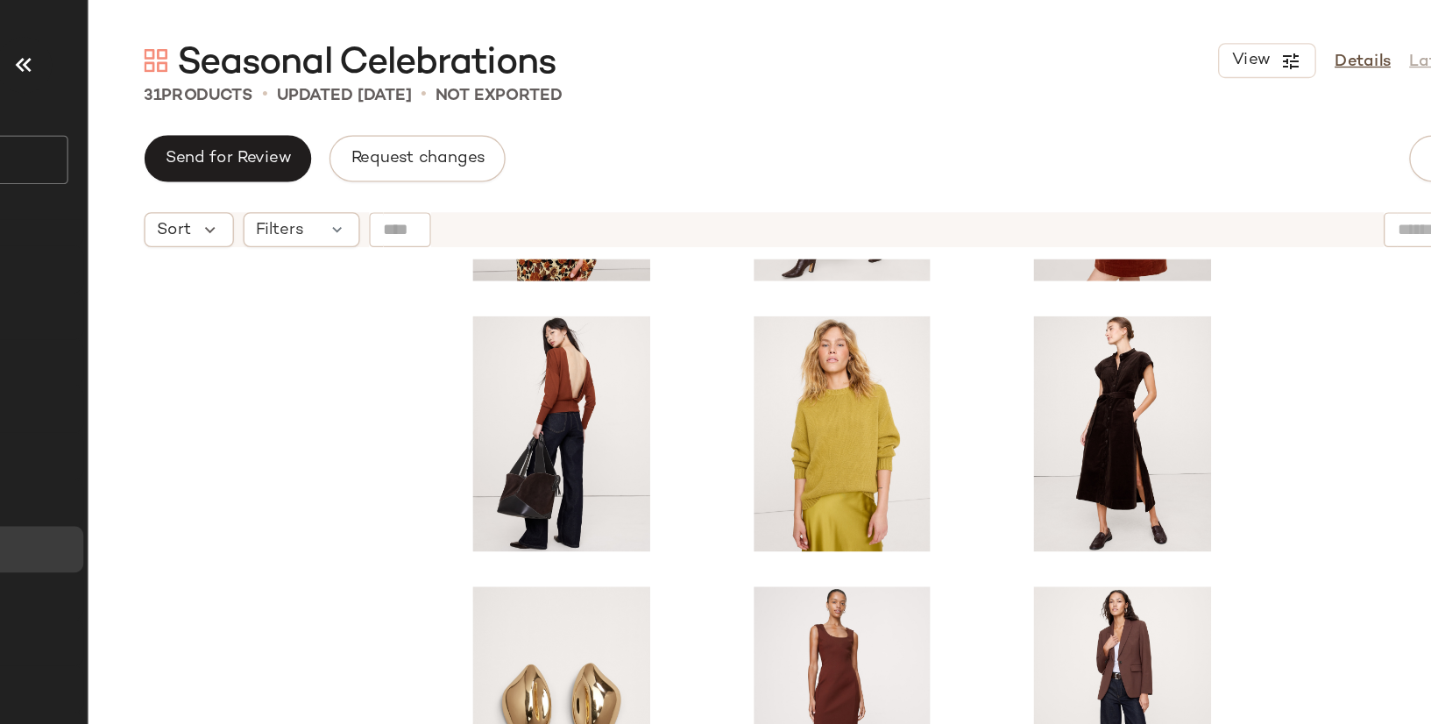
scroll to position [180, 0]
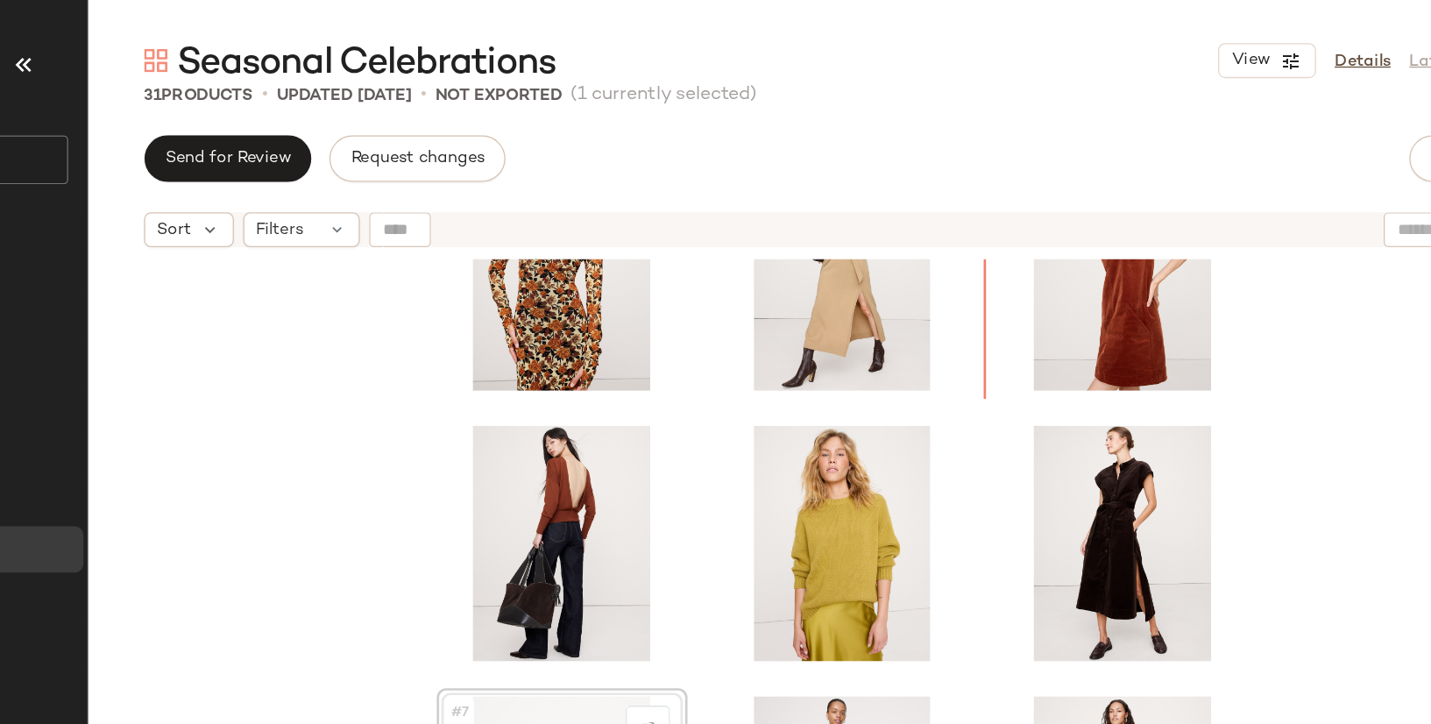
scroll to position [11, 0]
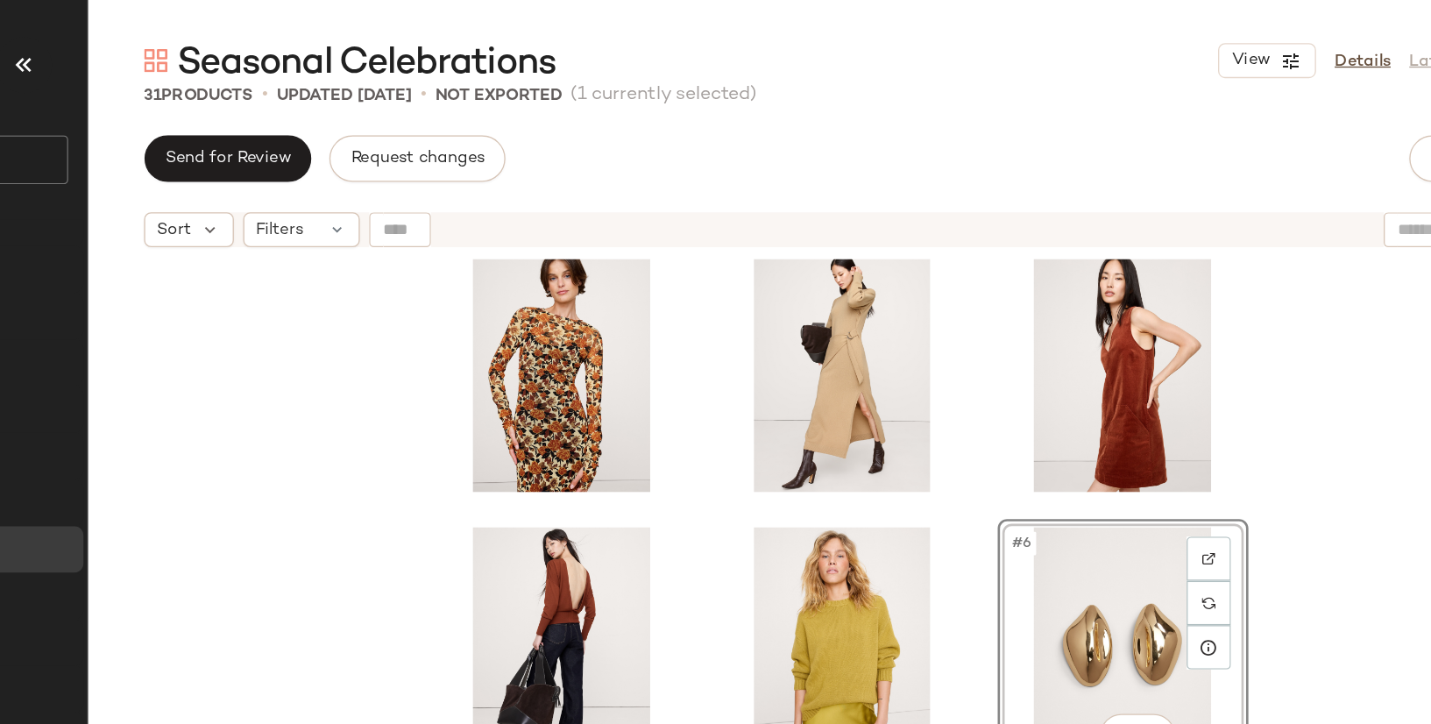
click at [1282, 360] on div "#6 View" at bounding box center [864, 481] width 1133 height 573
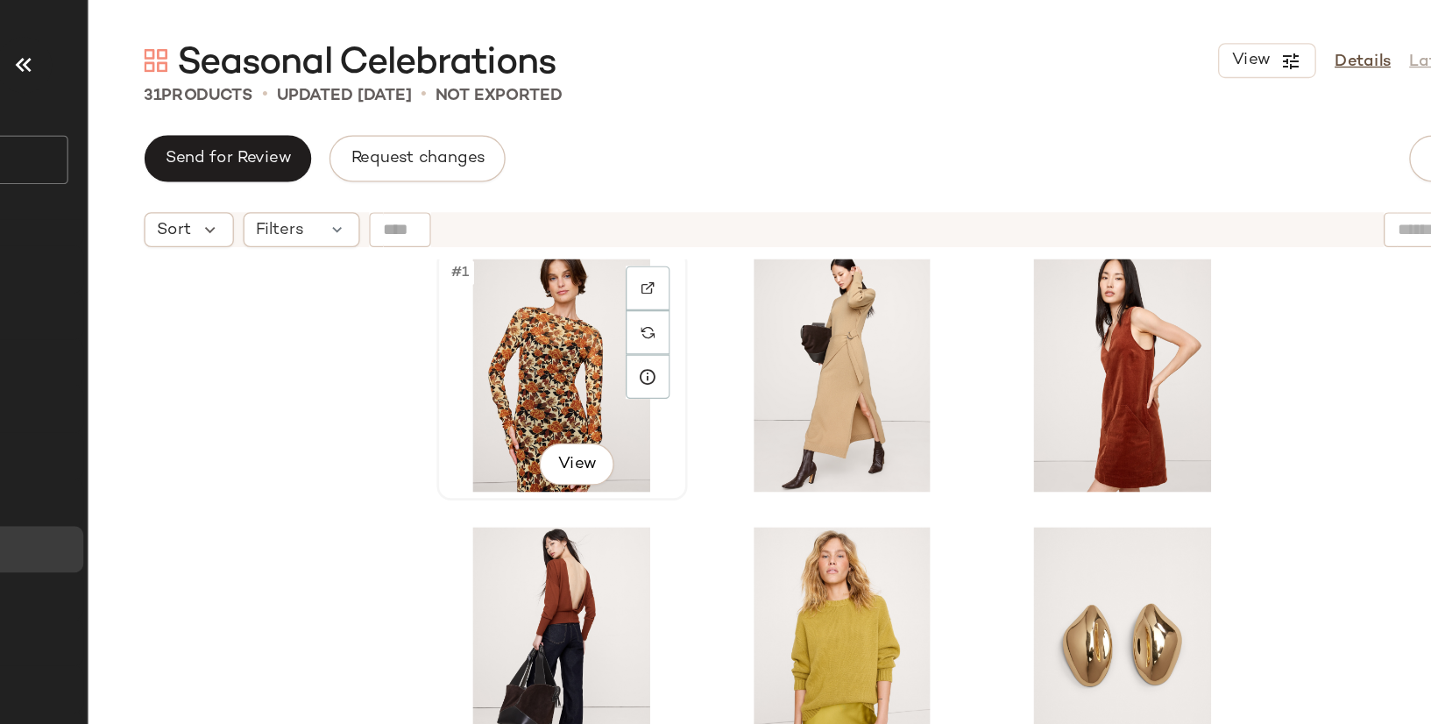
click at [614, 297] on div "#1 View" at bounding box center [654, 281] width 176 height 177
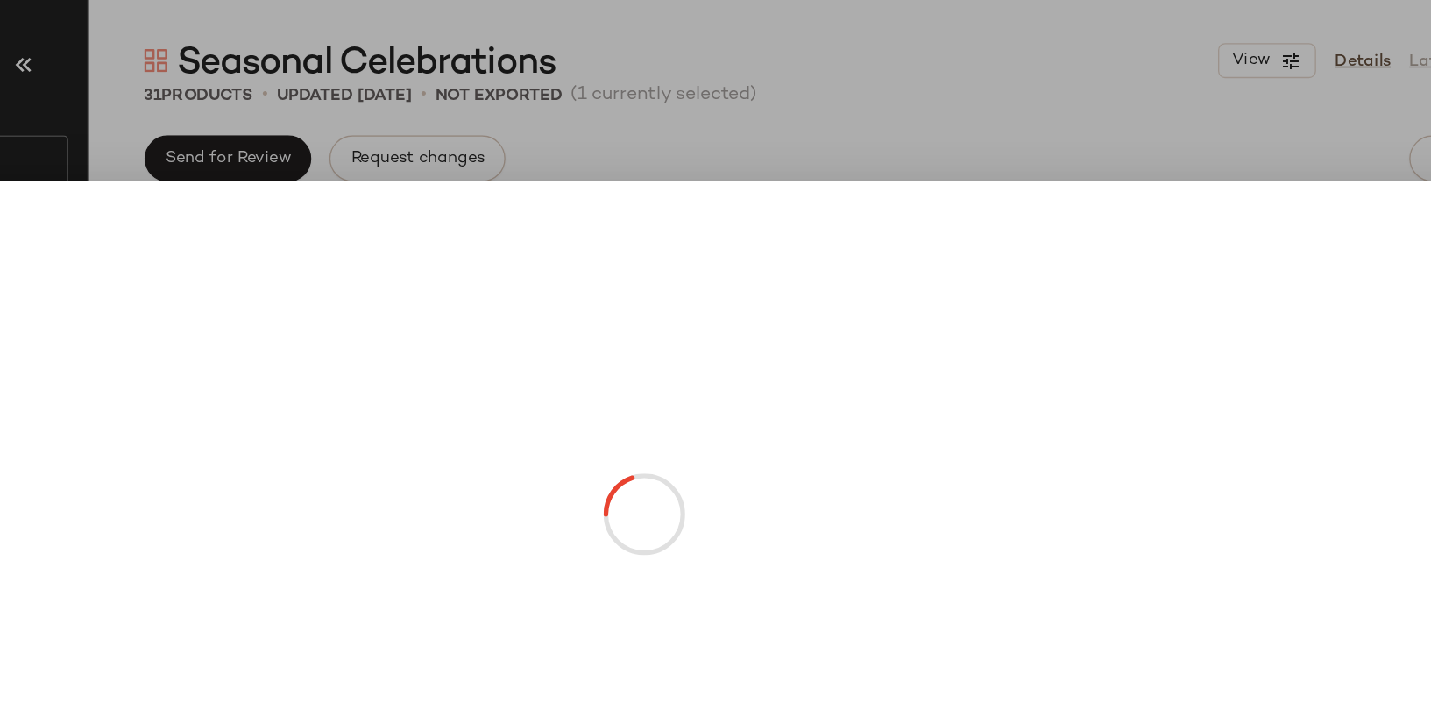
click at [670, 339] on body "Banana Republic ** Dashboard All Products Global Clipboards (4) Curations (19) …" at bounding box center [715, 362] width 1431 height 724
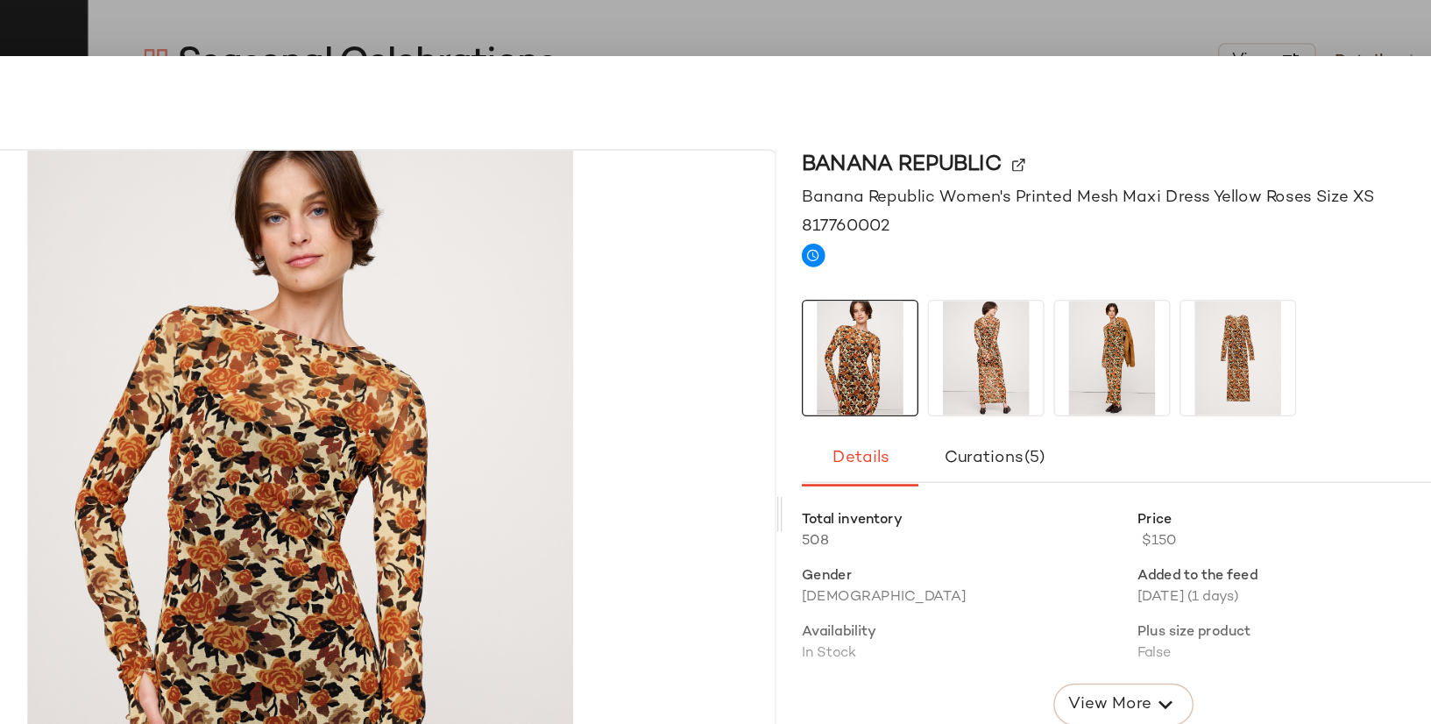
click at [1090, 26] on div at bounding box center [715, 362] width 1431 height 724
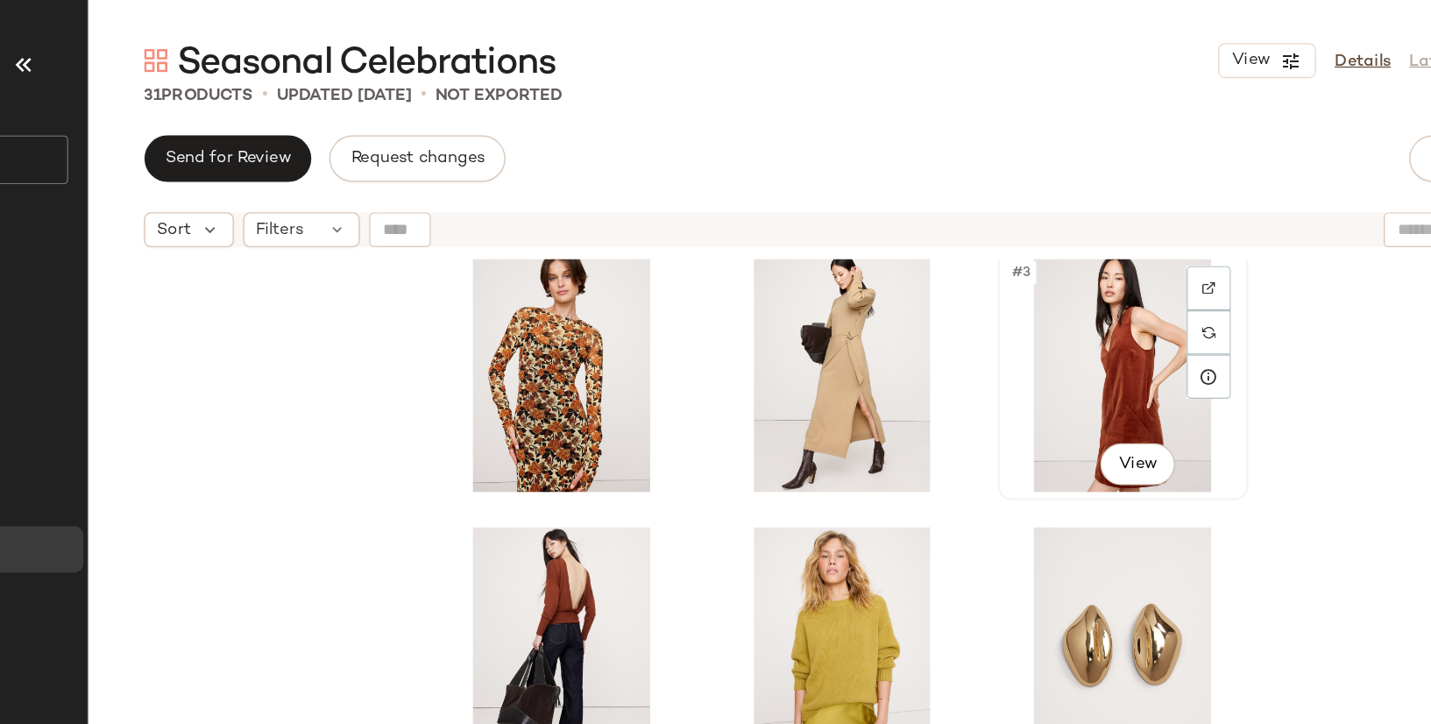
click at [1062, 292] on div "#3 View" at bounding box center [1075, 281] width 176 height 177
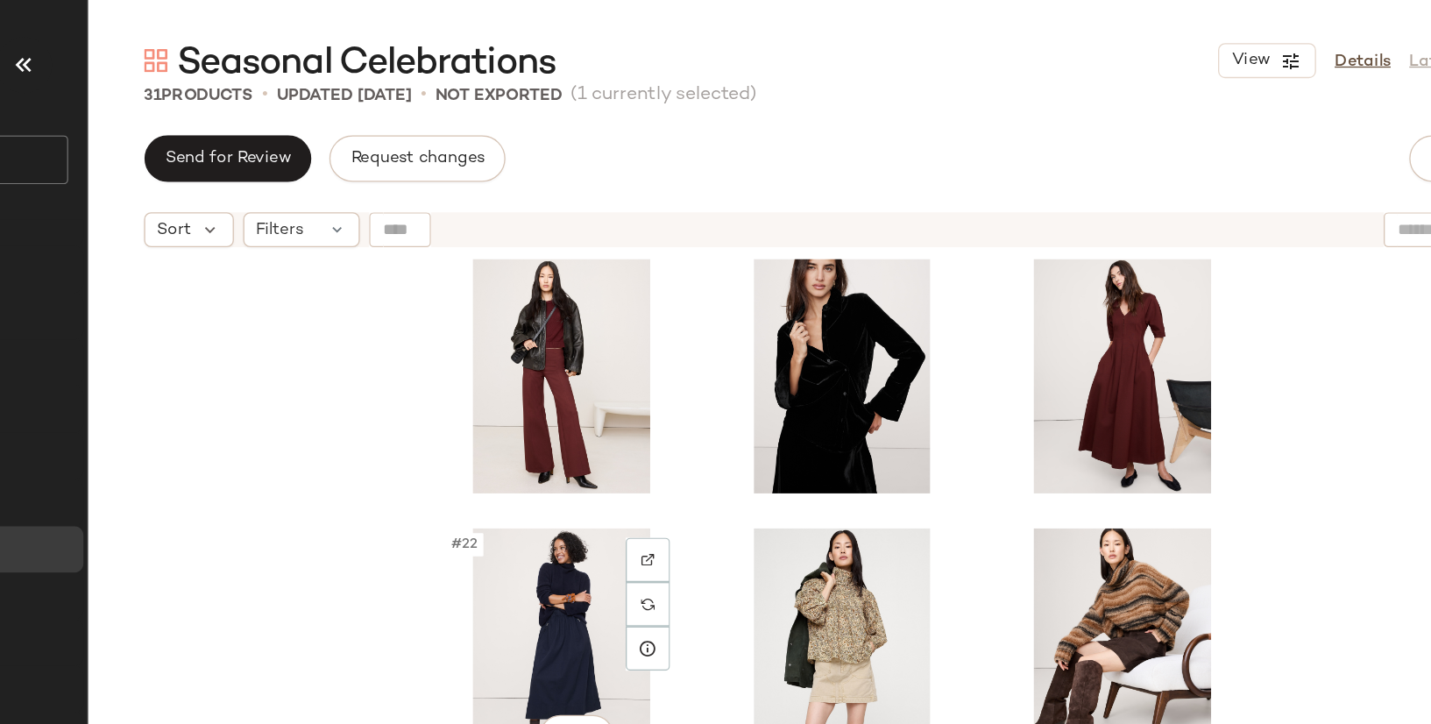
scroll to position [1666, 0]
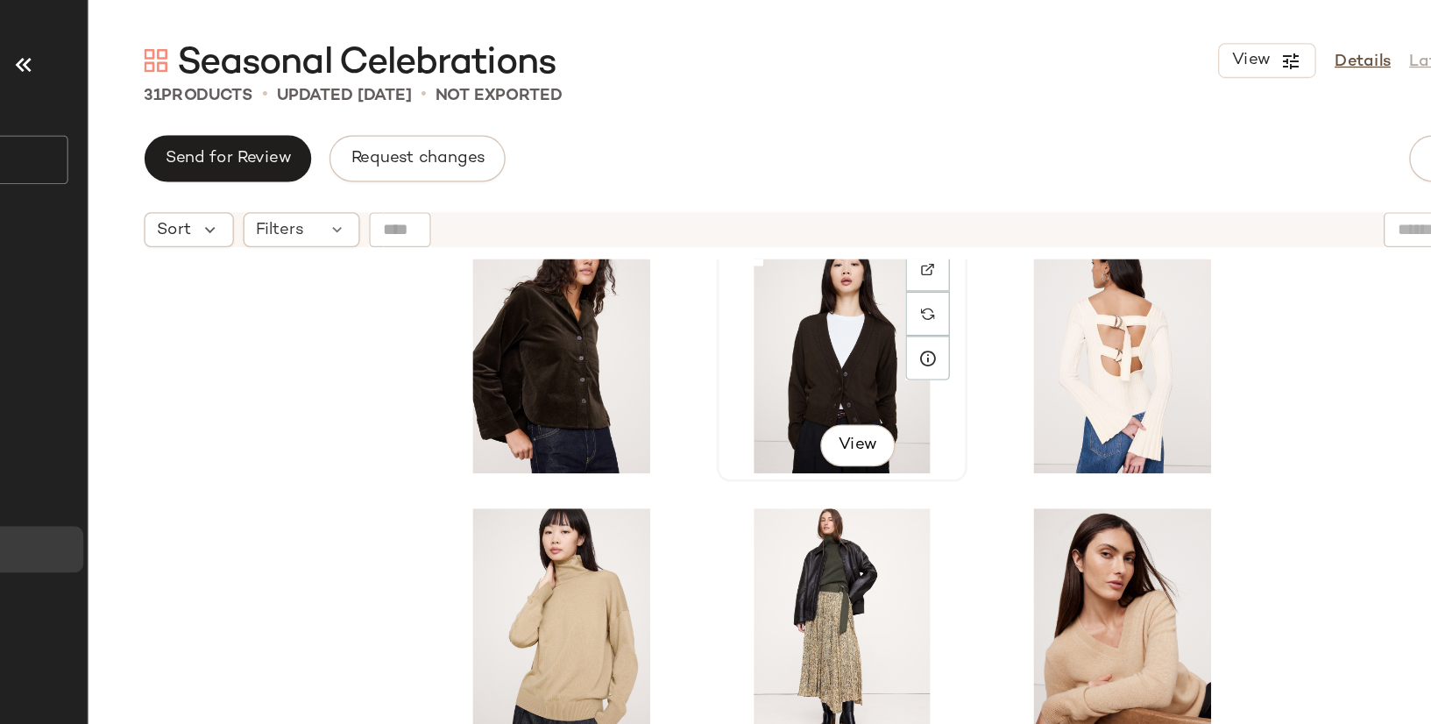
click at [844, 264] on div "#26 View" at bounding box center [864, 267] width 176 height 177
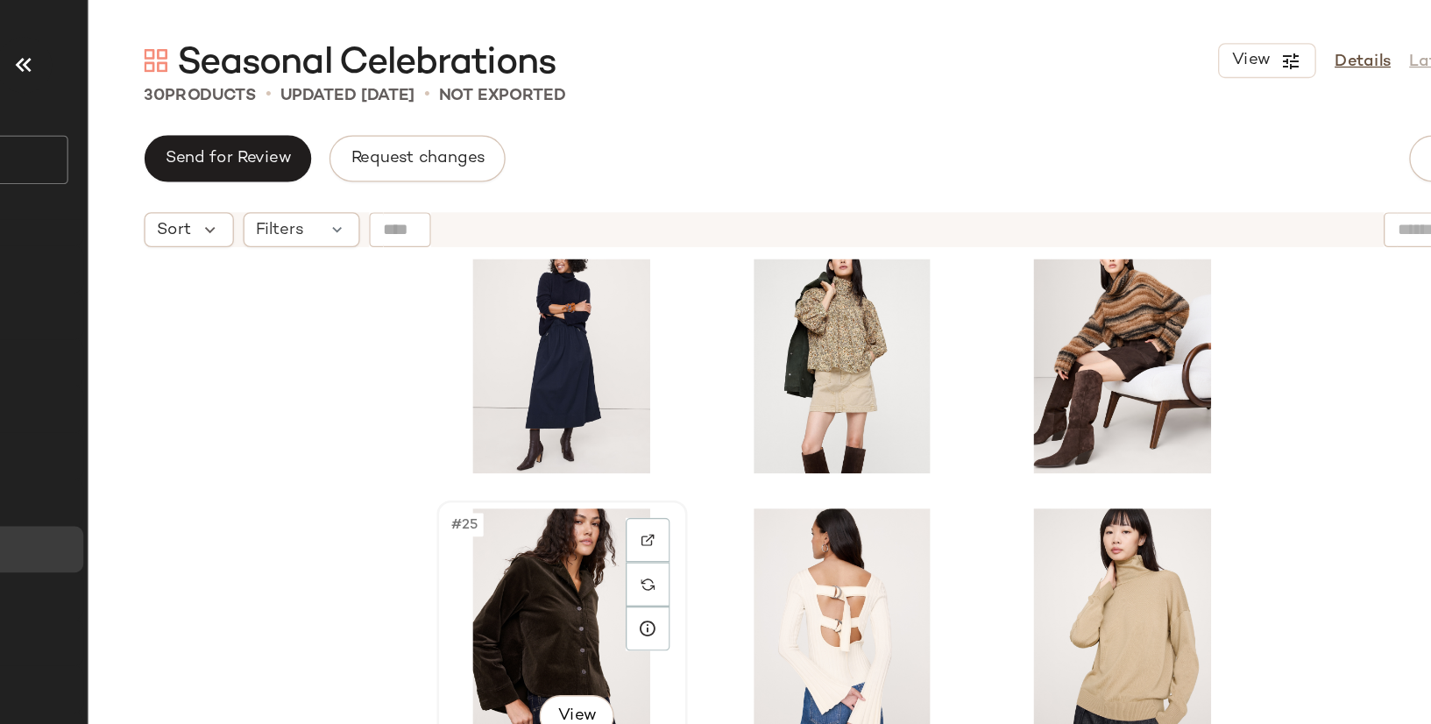
click at [658, 438] on div "#25 View" at bounding box center [654, 470] width 176 height 177
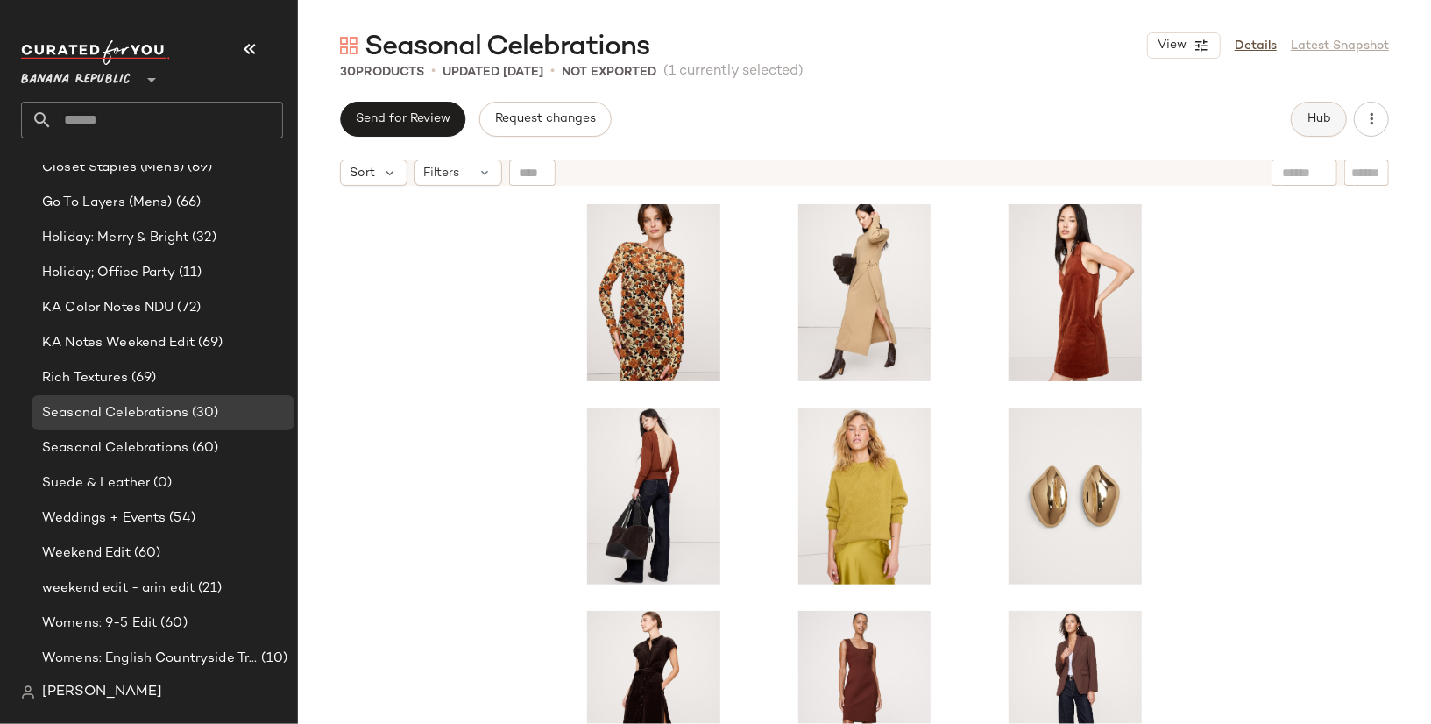
click at [1325, 117] on span "Hub" at bounding box center [1318, 119] width 25 height 14
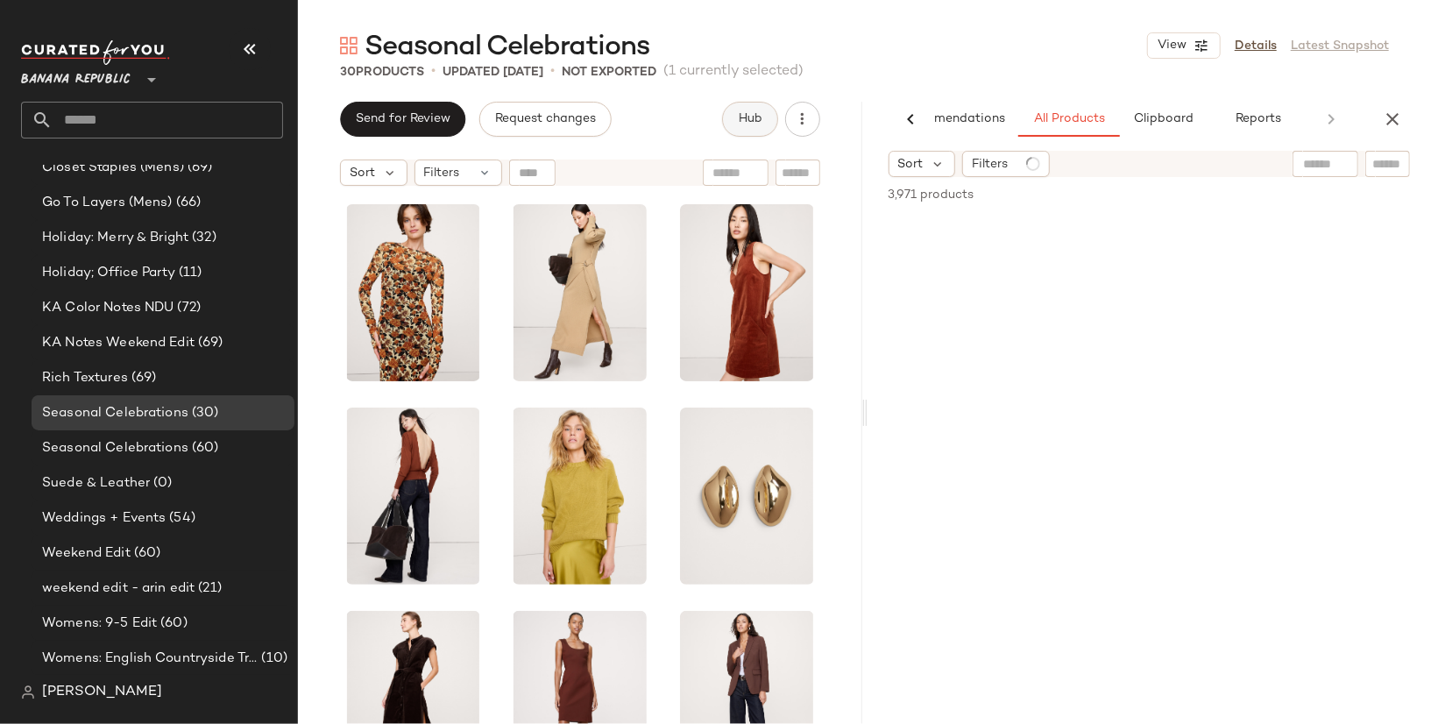
scroll to position [0, 70]
click at [1235, 159] on icon at bounding box center [1233, 164] width 11 height 11
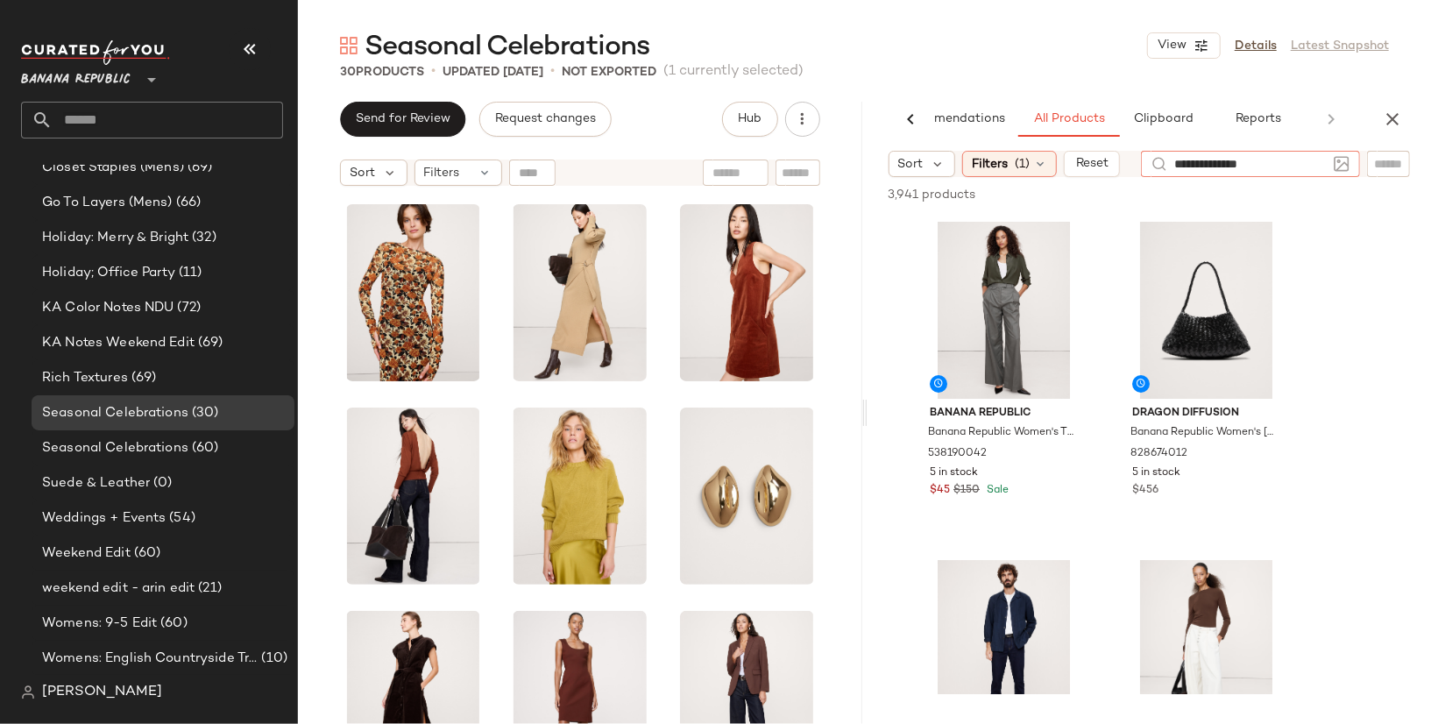
click at [1185, 162] on input "**********" at bounding box center [1250, 164] width 152 height 18
click at [1291, 167] on input "**********" at bounding box center [1250, 164] width 152 height 18
type input "**********"
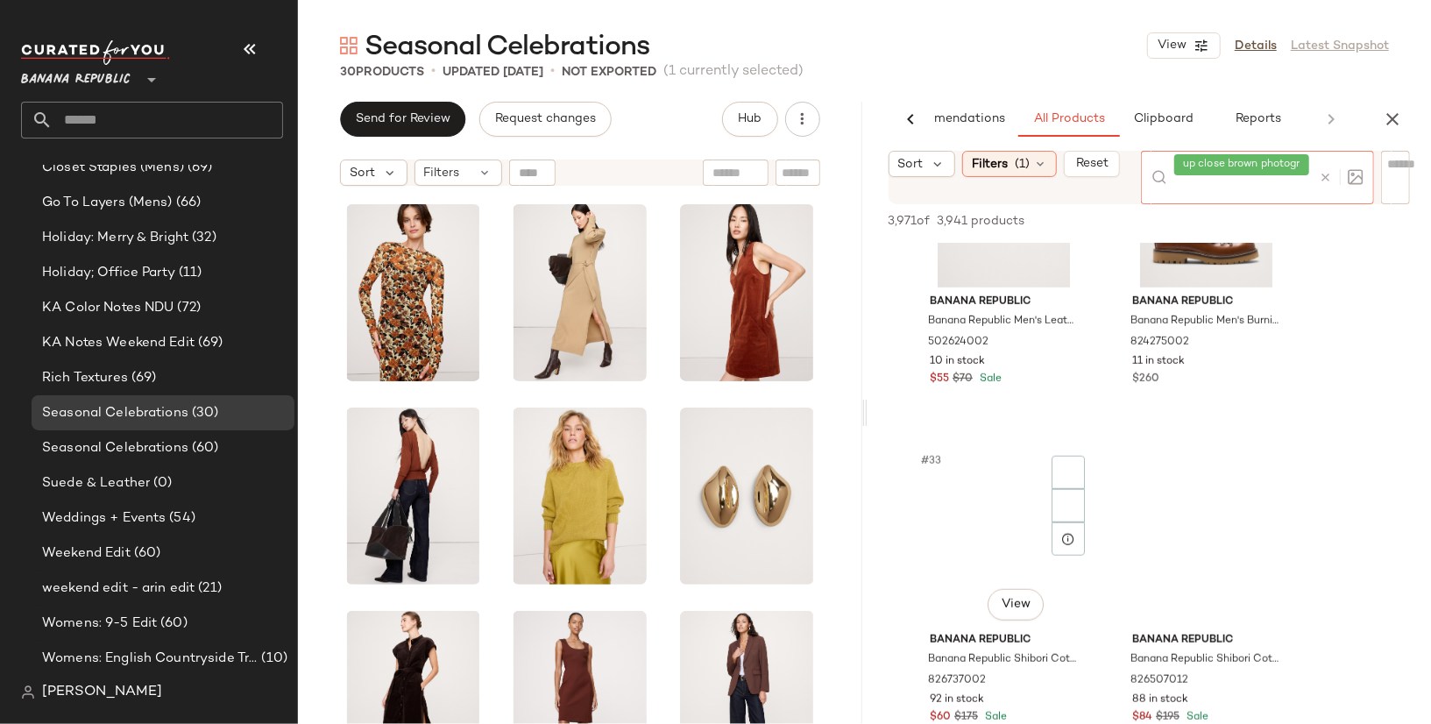
scroll to position [5810, 0]
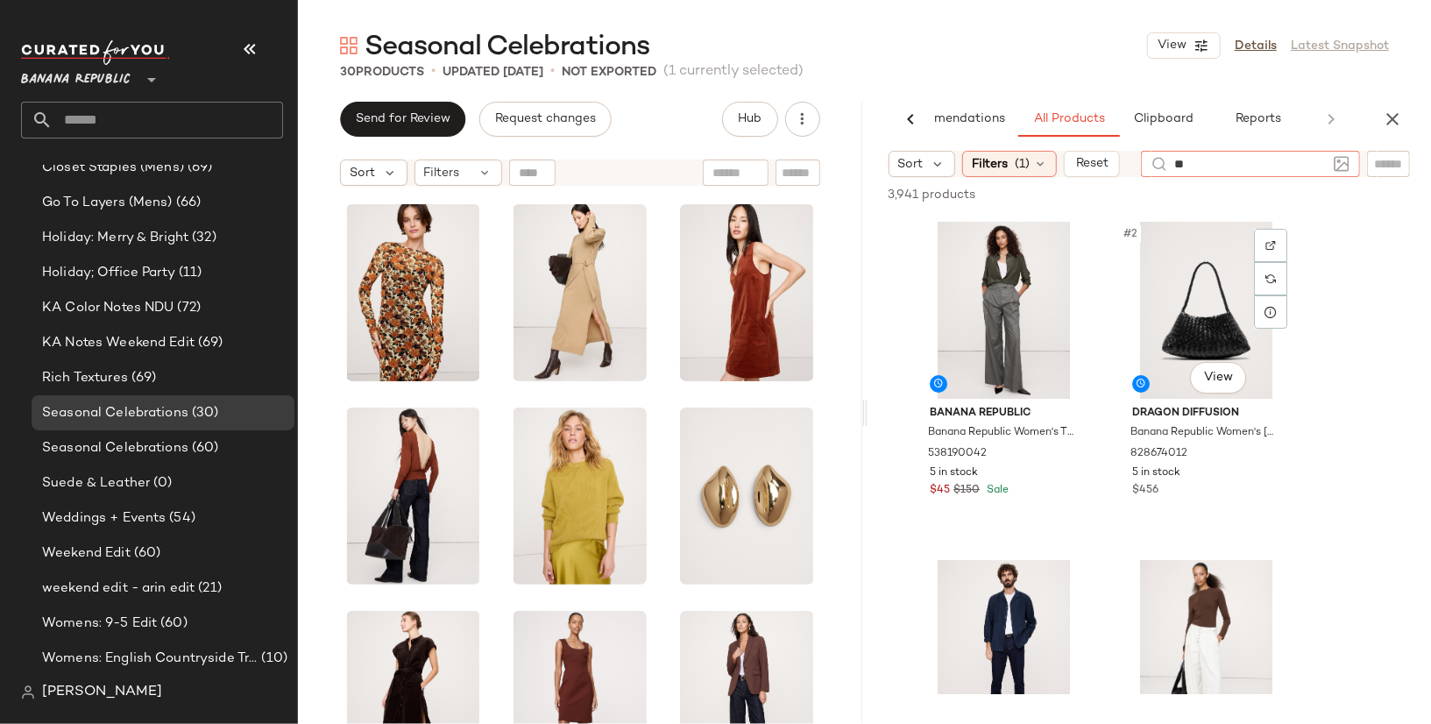
type input "*"
type input "**********"
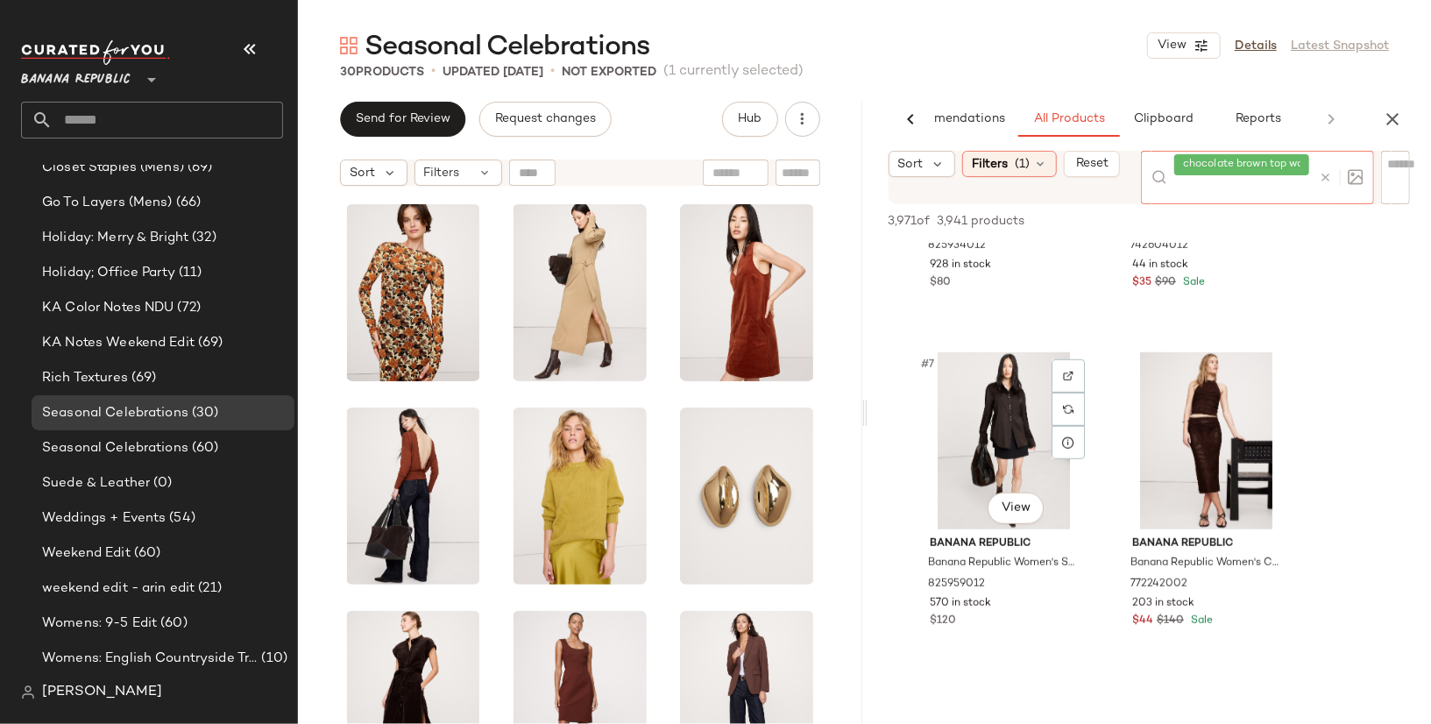
scroll to position [913, 0]
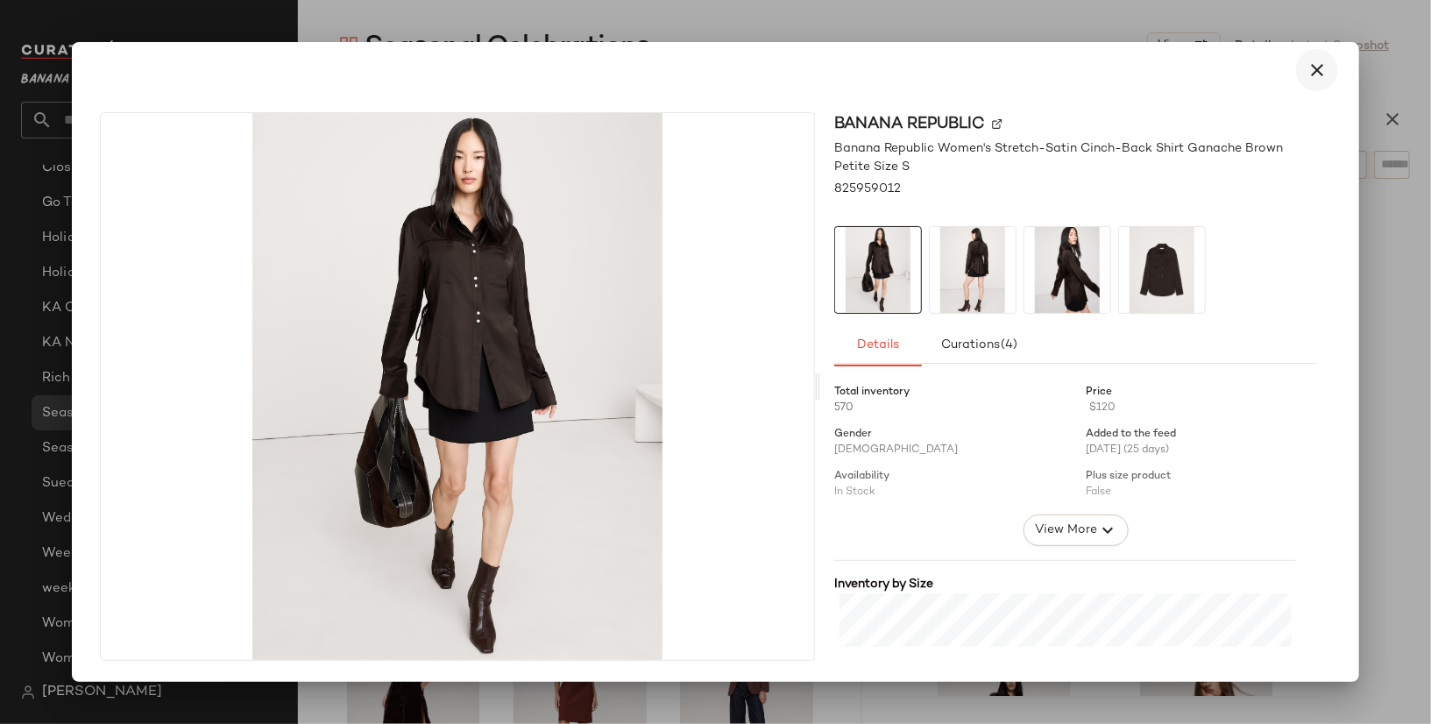
click at [1322, 62] on icon "button" at bounding box center [1316, 70] width 21 height 21
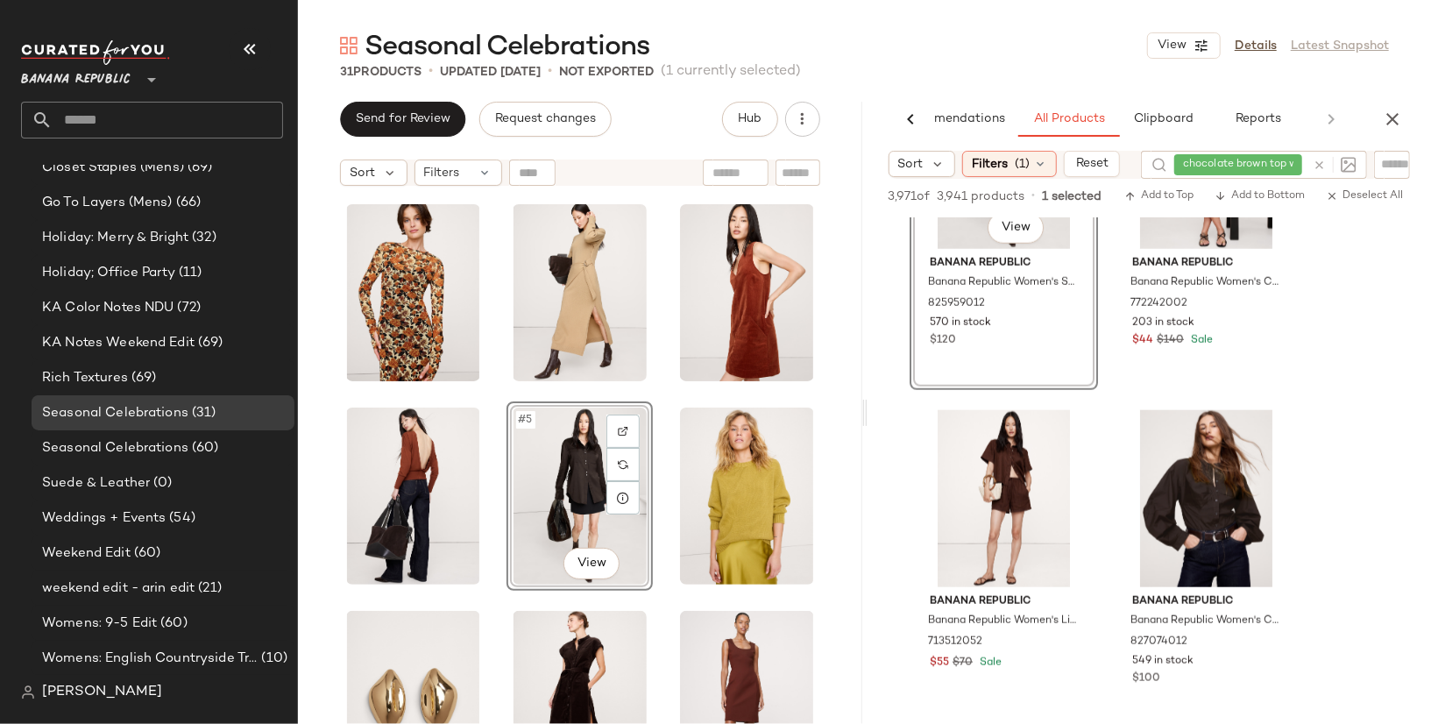
scroll to position [1225, 0]
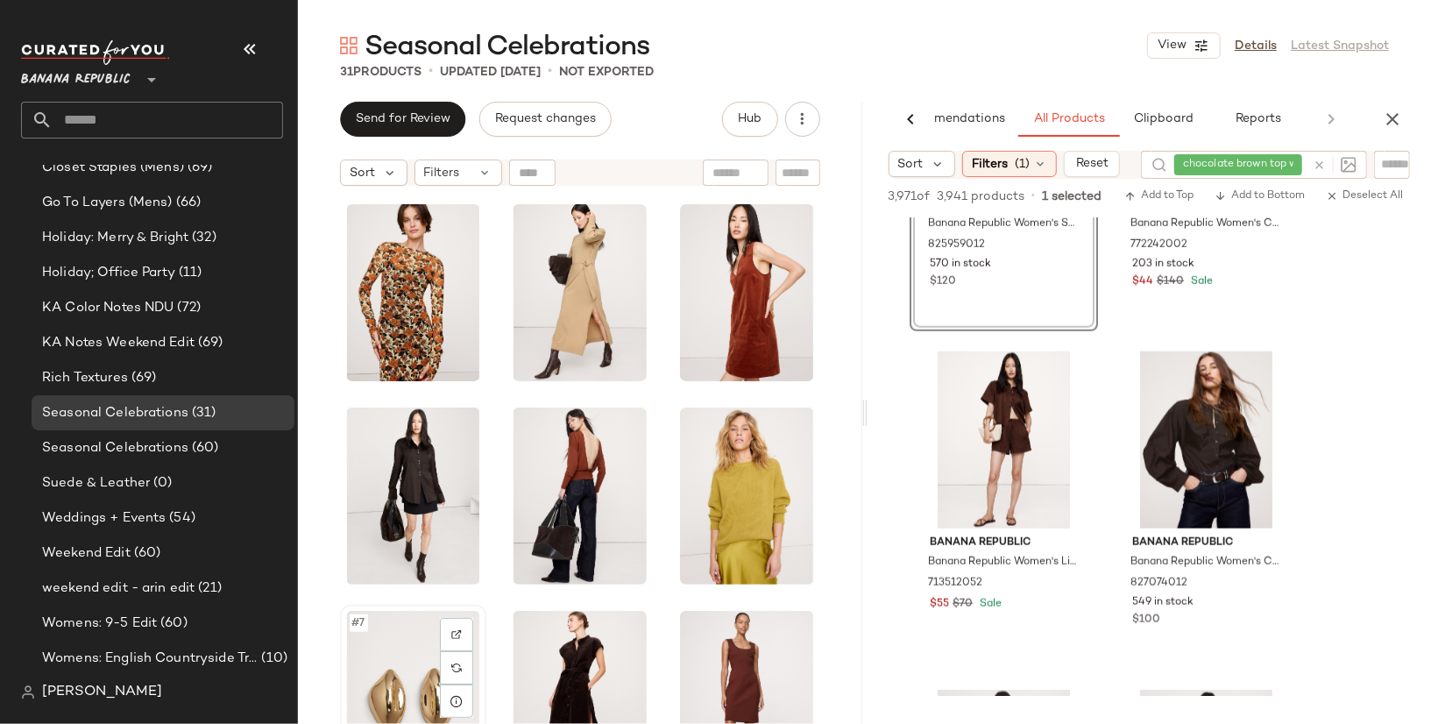
click at [398, 663] on div "#7 View" at bounding box center [413, 699] width 134 height 177
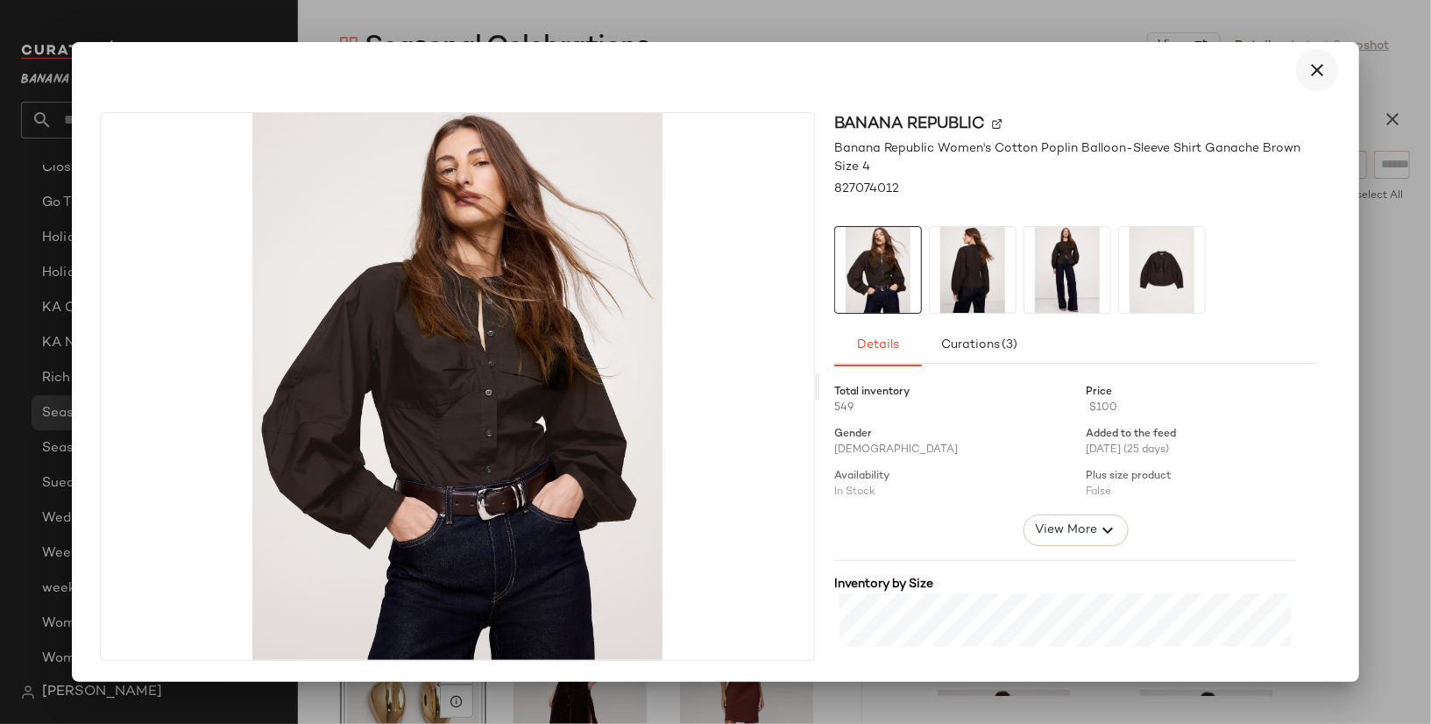
click at [1313, 65] on icon "button" at bounding box center [1316, 70] width 21 height 21
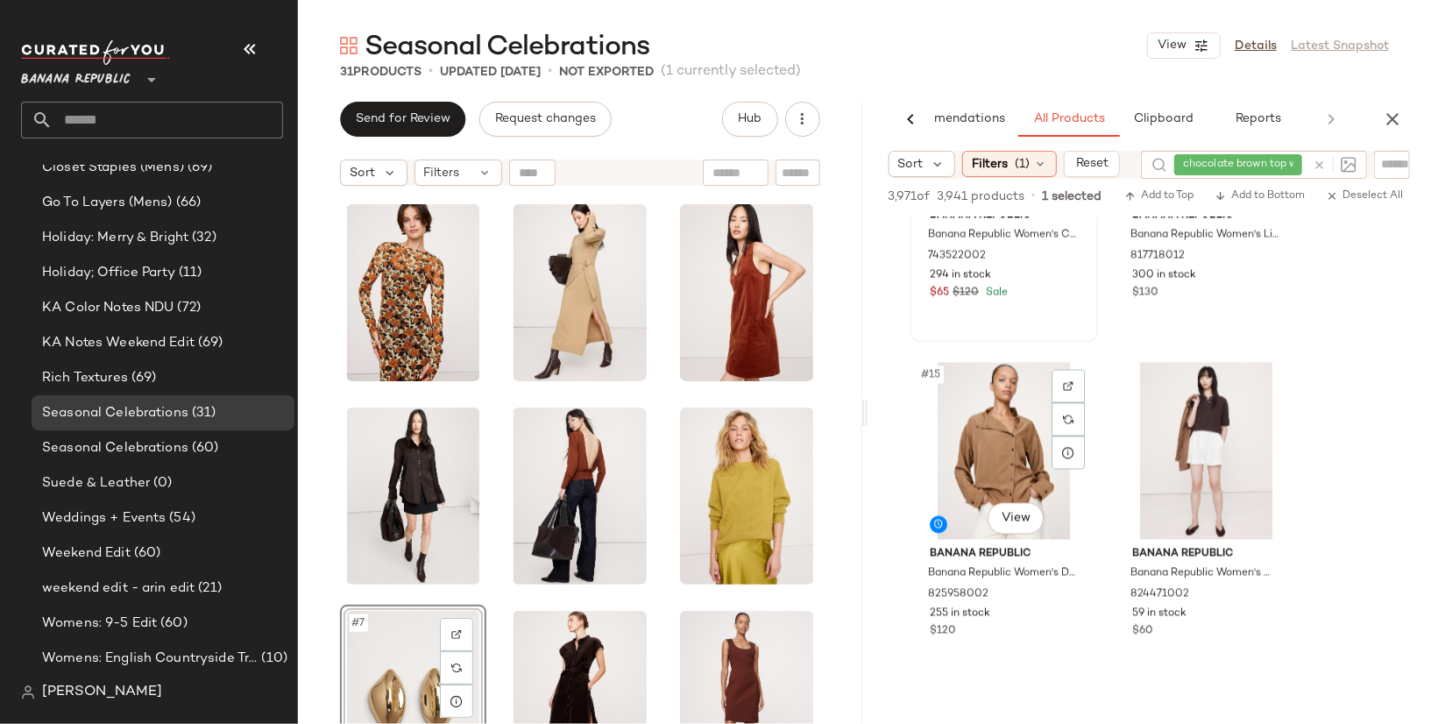
scroll to position [2227, 0]
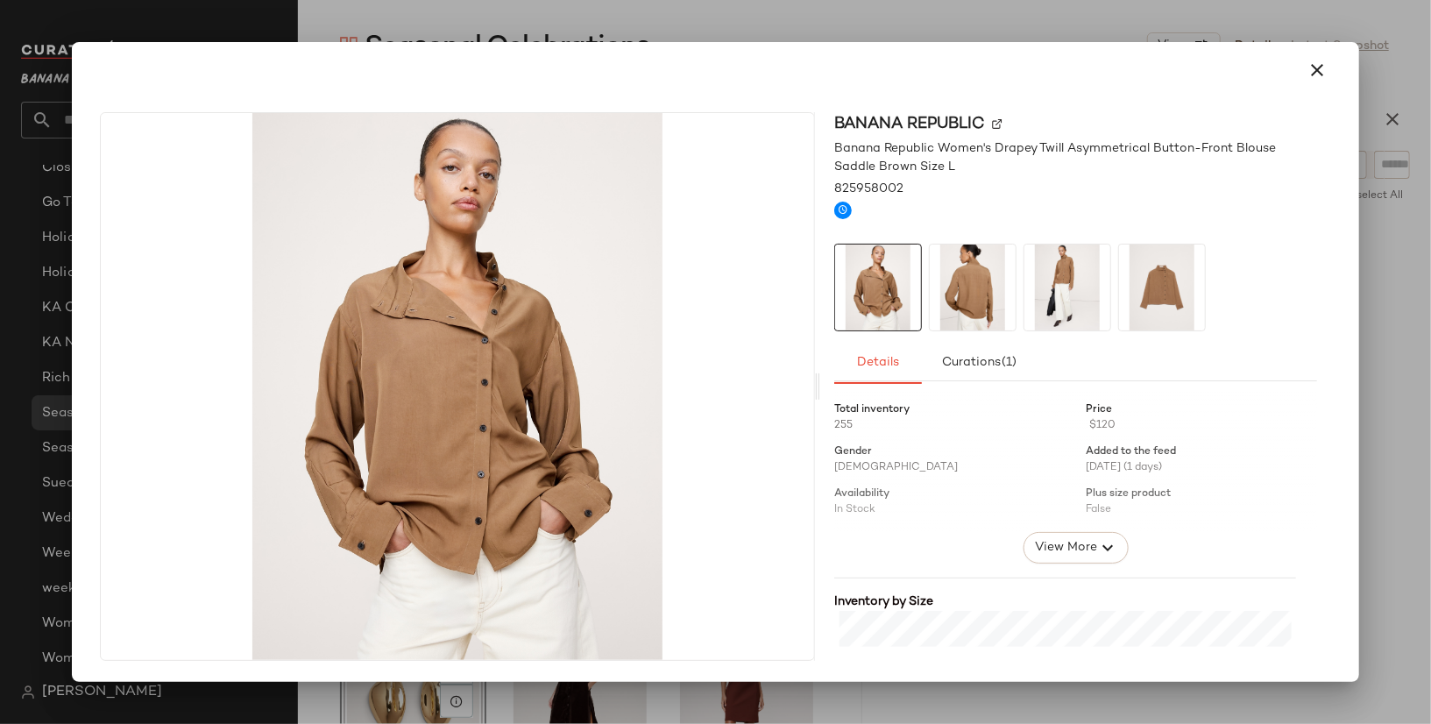
click at [964, 294] on img at bounding box center [973, 287] width 86 height 86
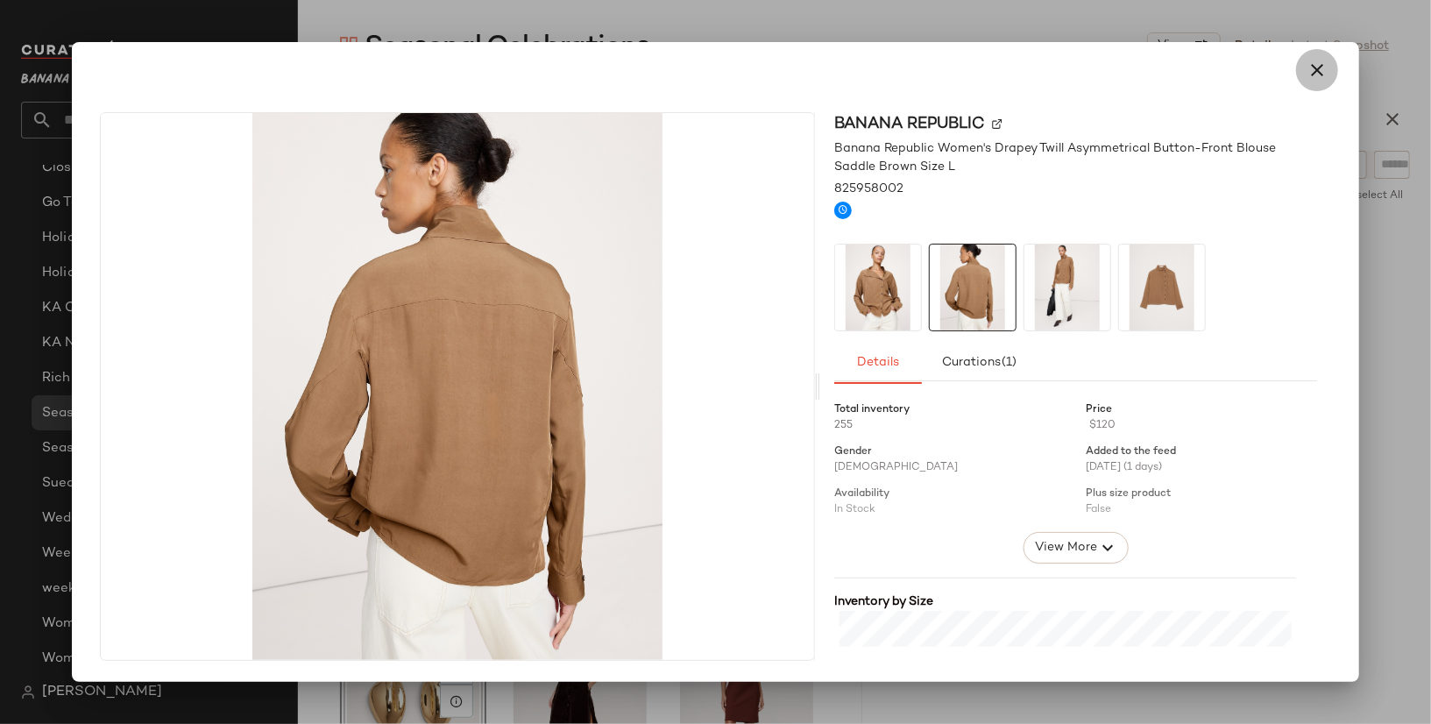
click at [1301, 59] on button "button" at bounding box center [1317, 70] width 42 height 42
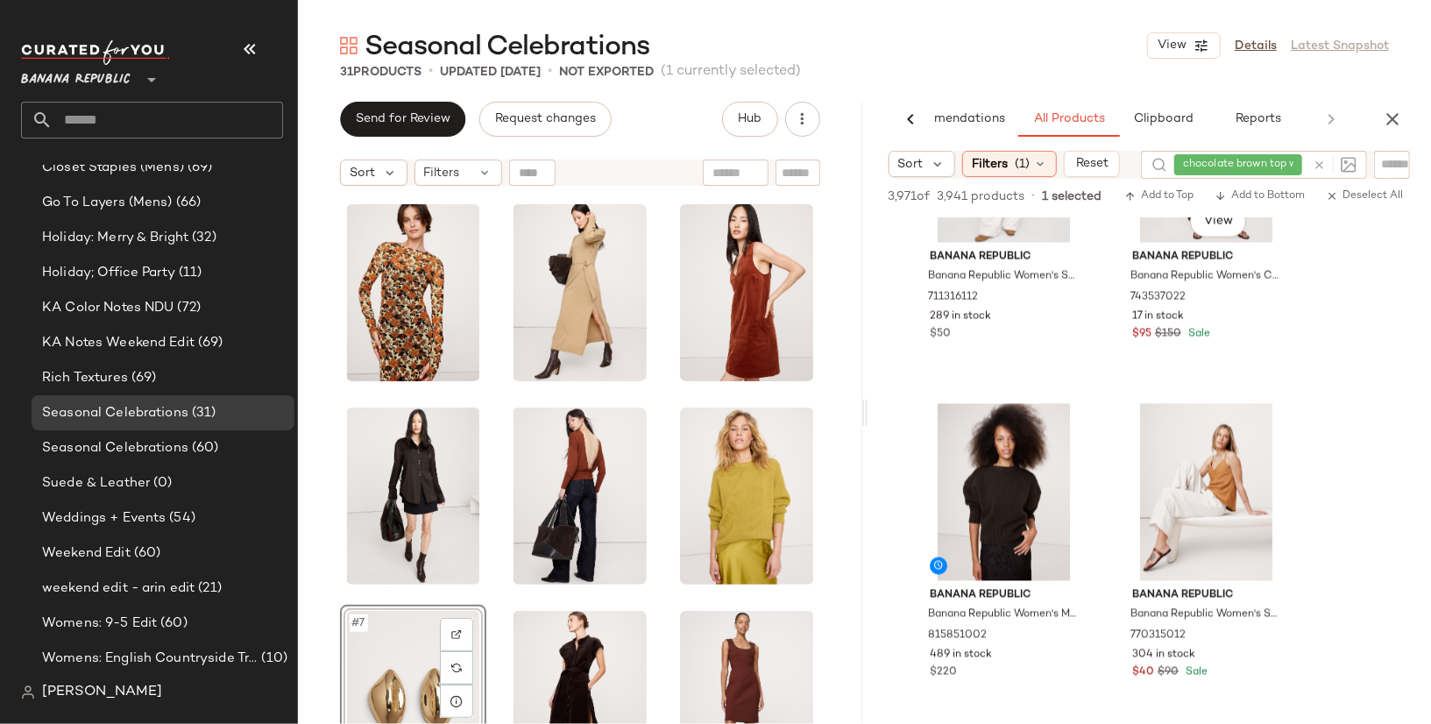
scroll to position [10644, 0]
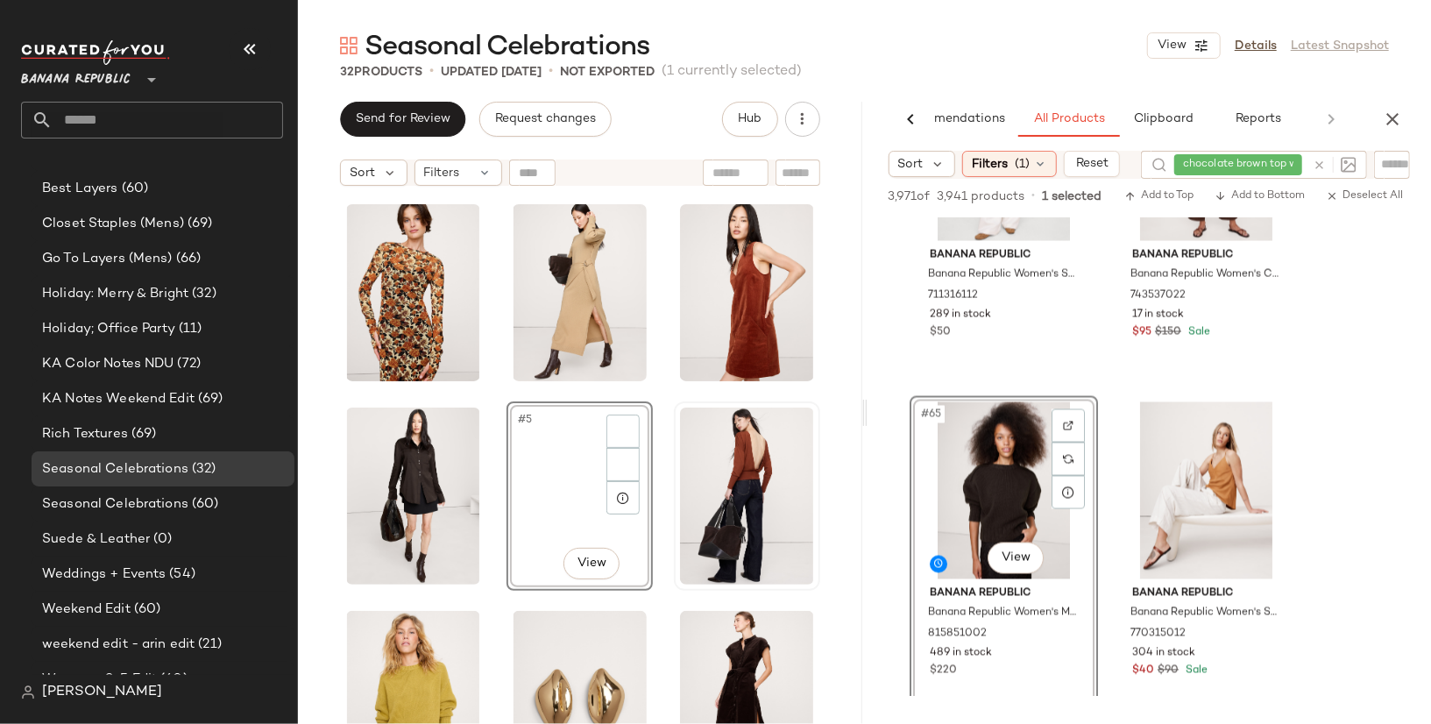
scroll to position [351, 0]
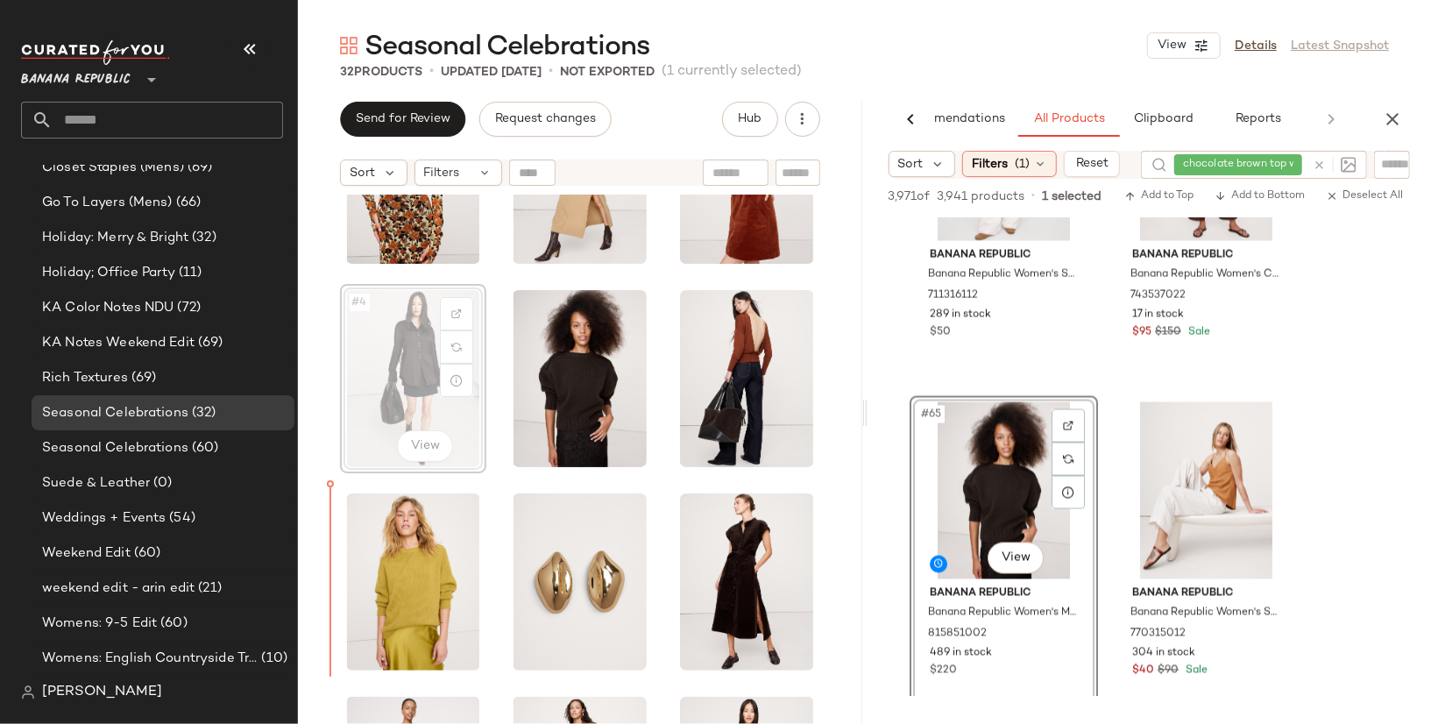
scroll to position [123, 0]
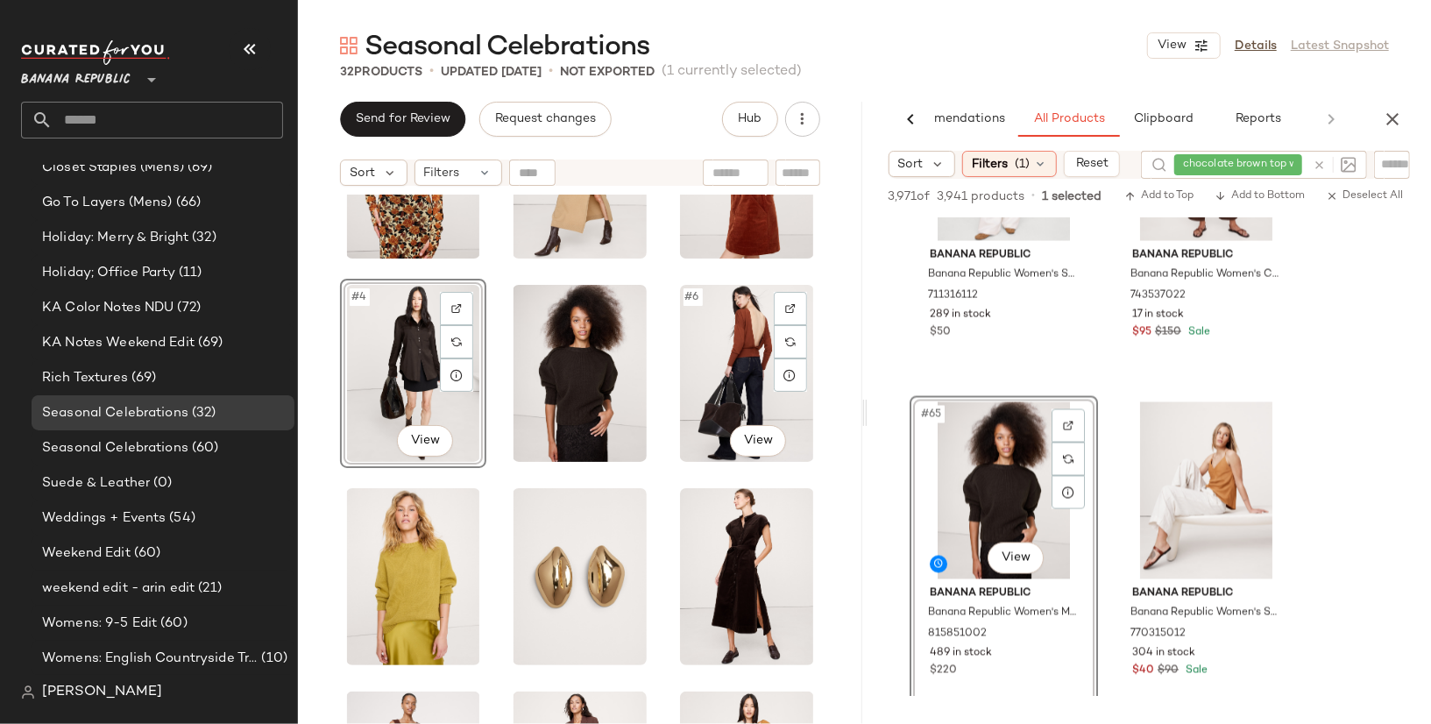
scroll to position [295, 0]
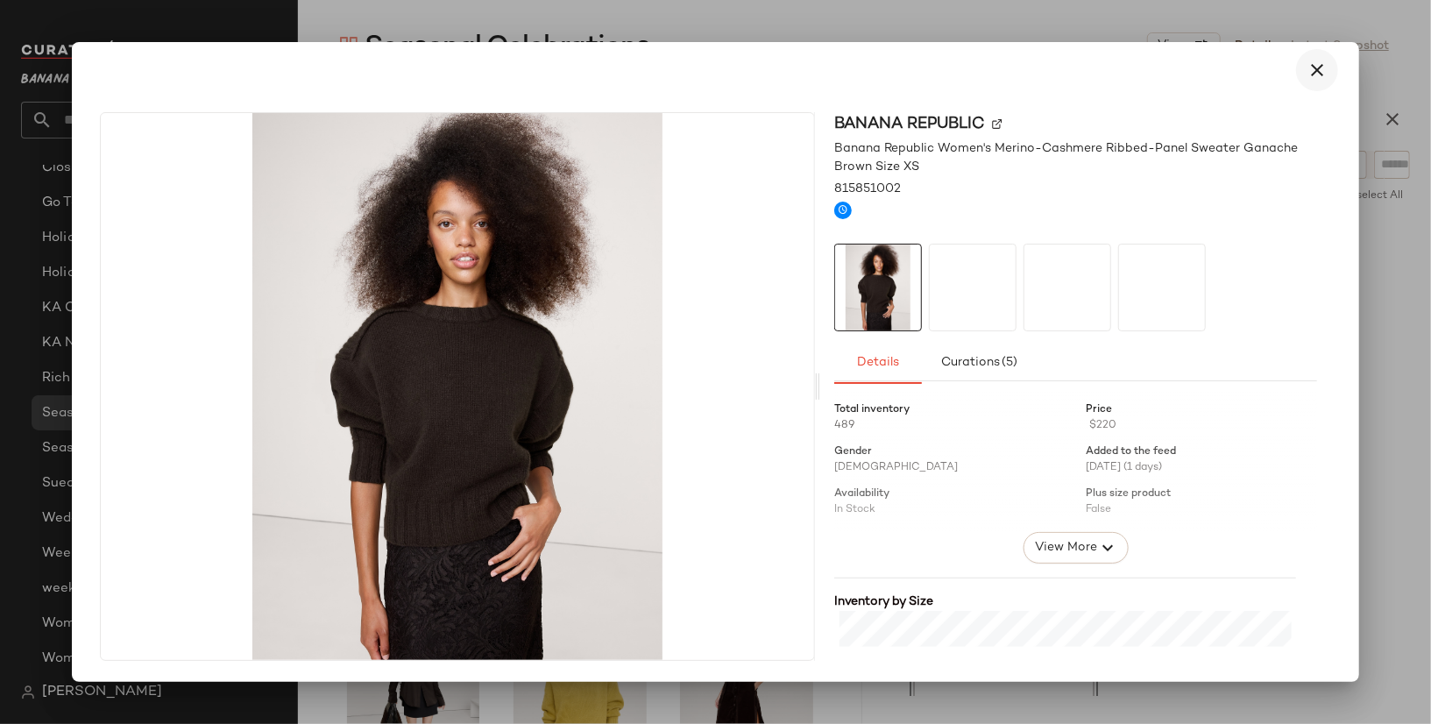
click at [1310, 78] on icon "button" at bounding box center [1316, 70] width 21 height 21
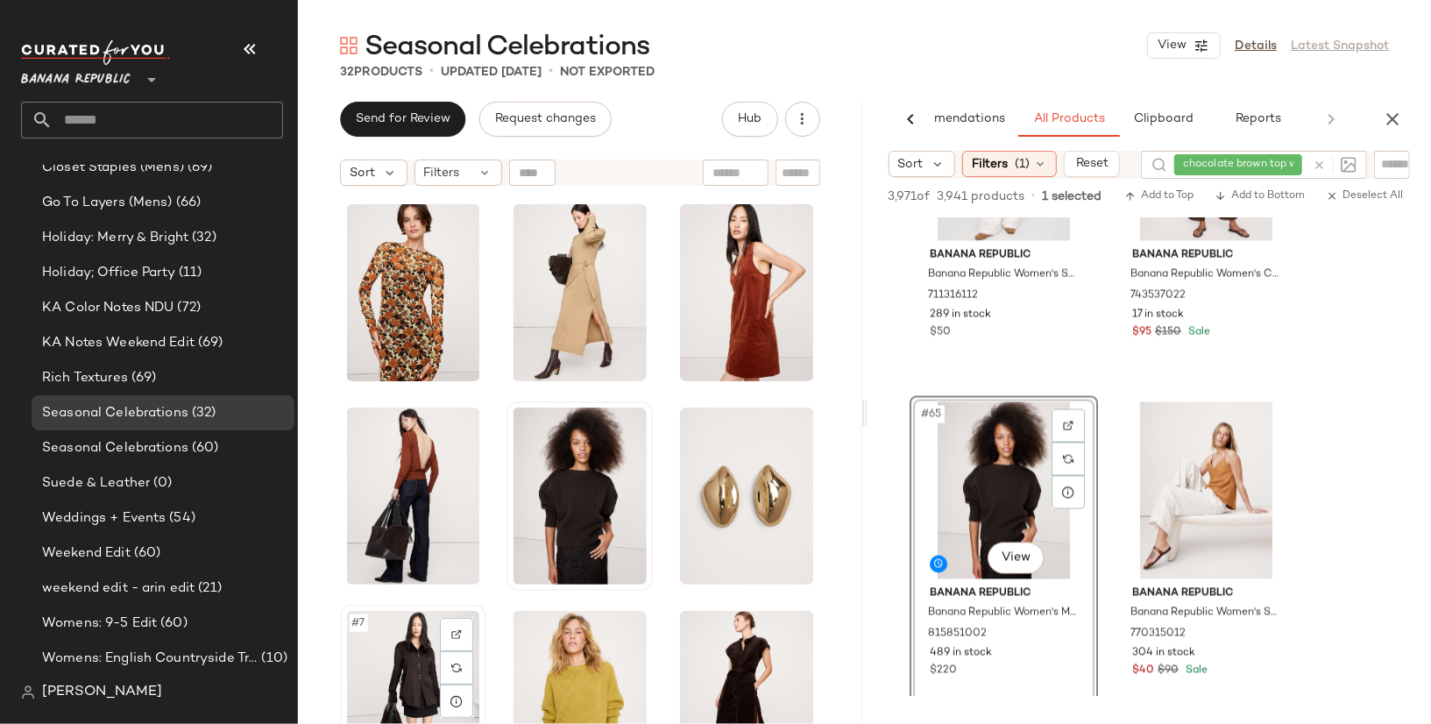
scroll to position [2, 0]
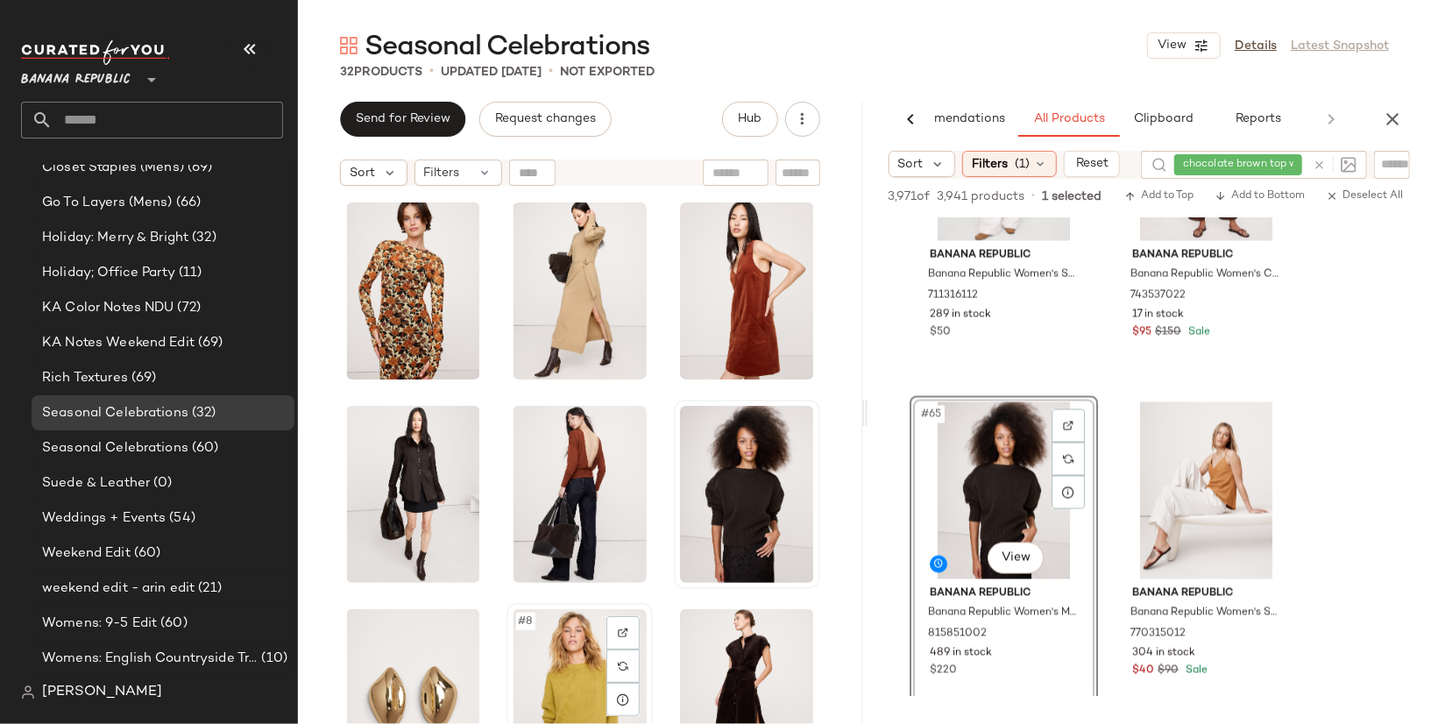
scroll to position [4, 0]
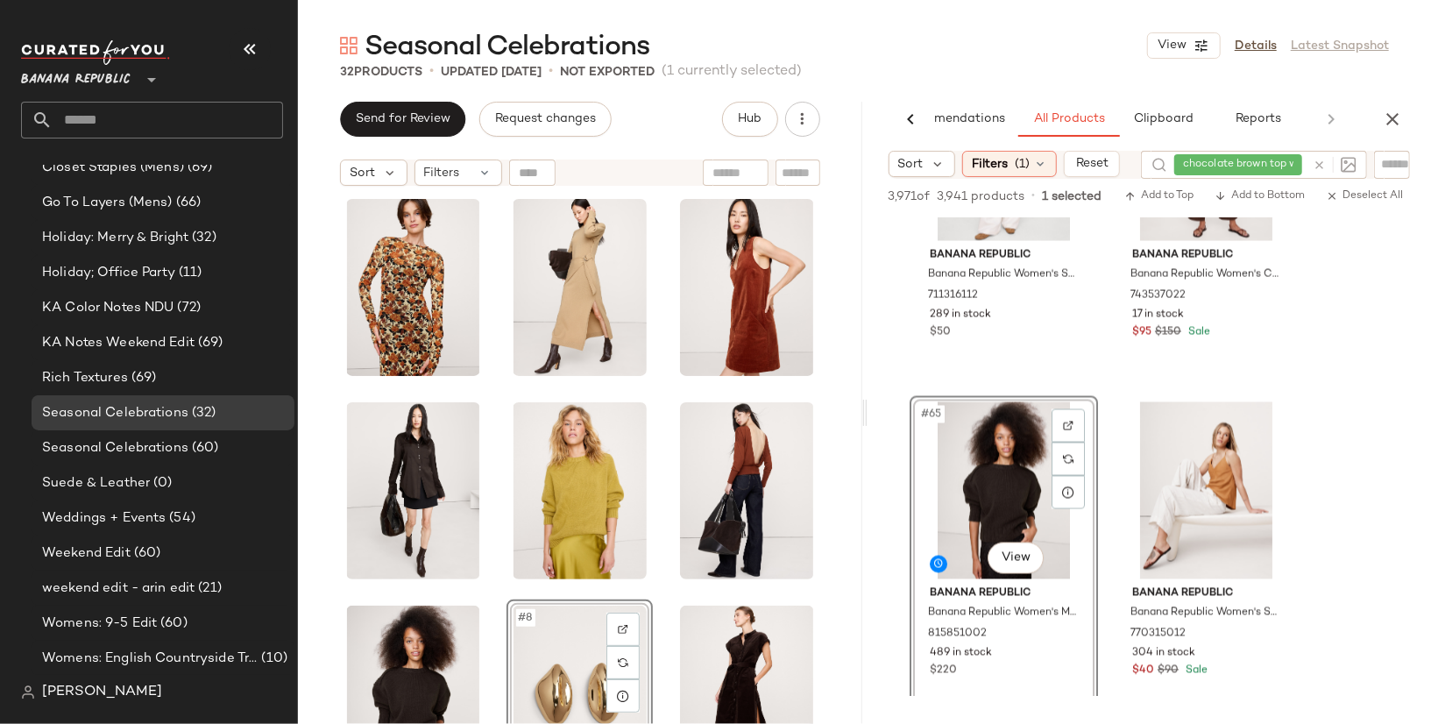
scroll to position [7, 0]
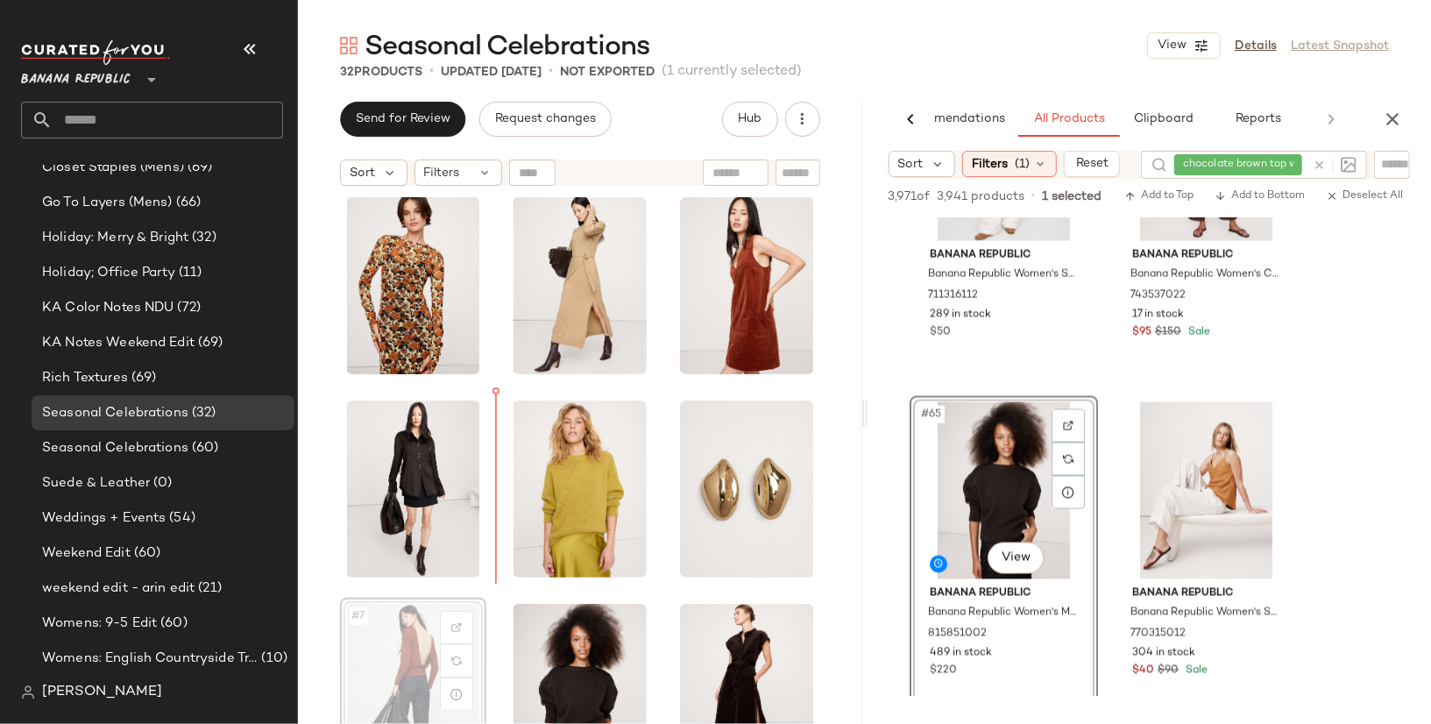
scroll to position [10, 0]
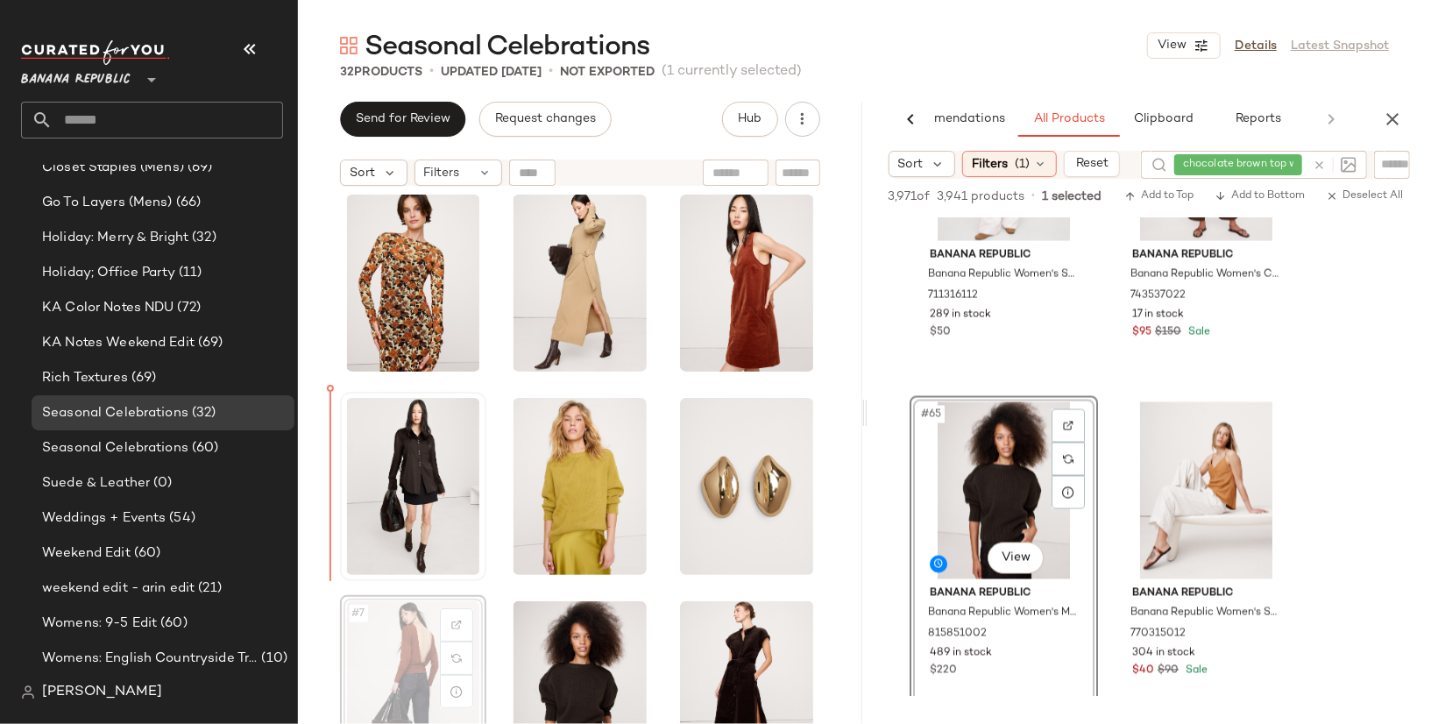
drag, startPoint x: 406, startPoint y: 689, endPoint x: 359, endPoint y: 499, distance: 194.9
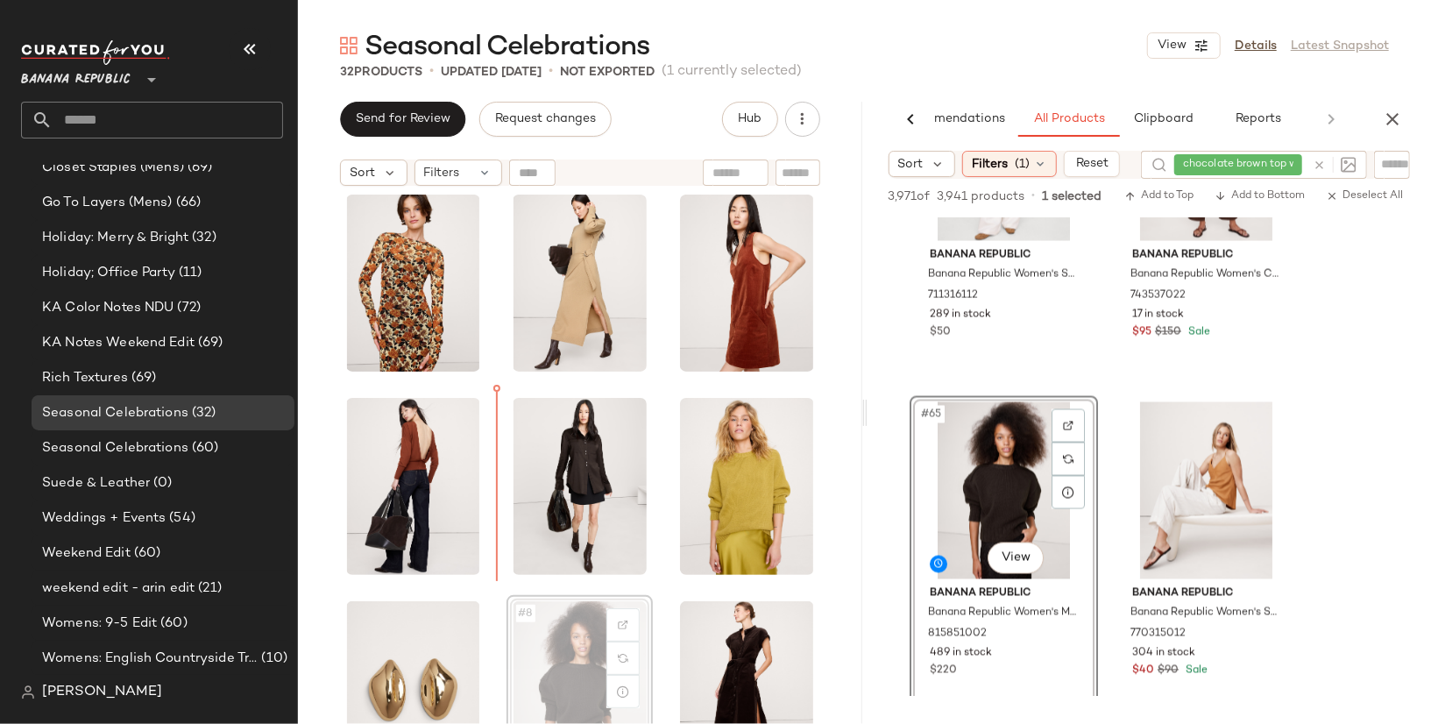
scroll to position [11, 0]
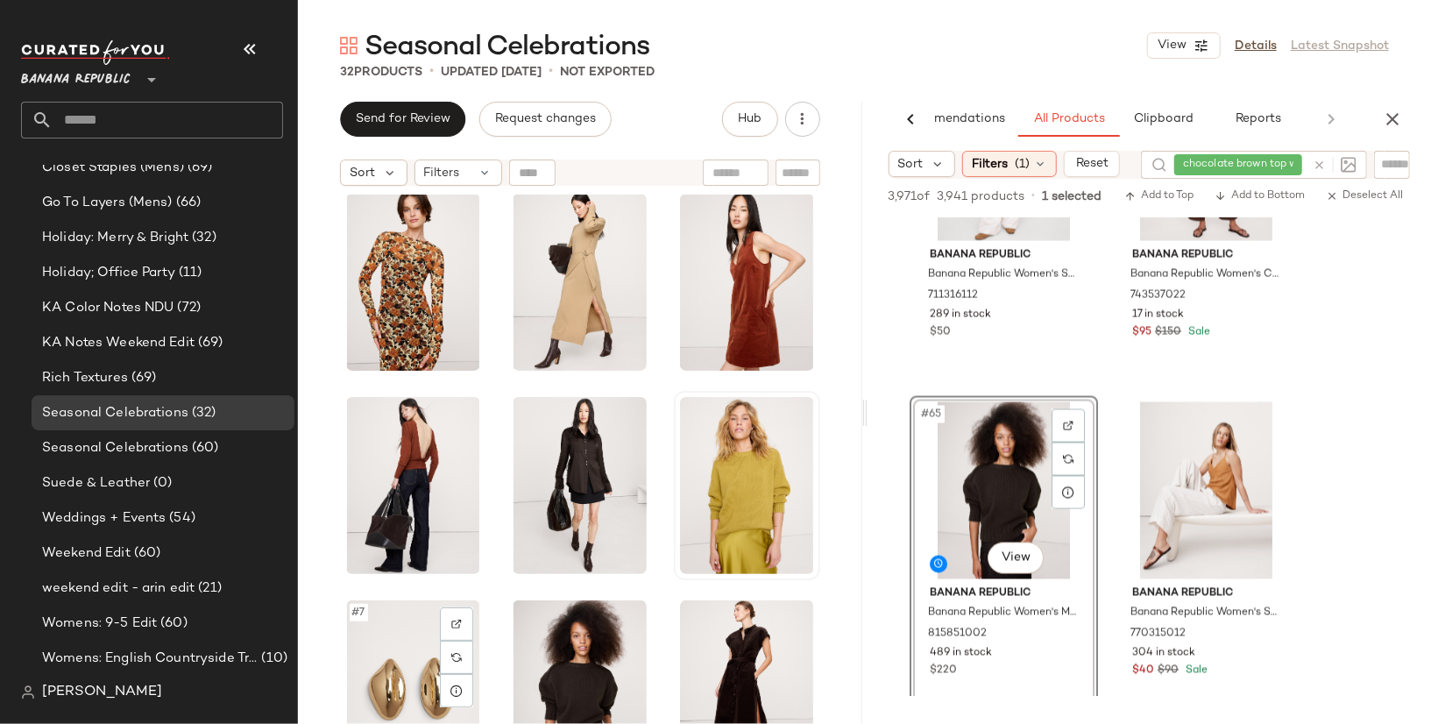
scroll to position [13, 0]
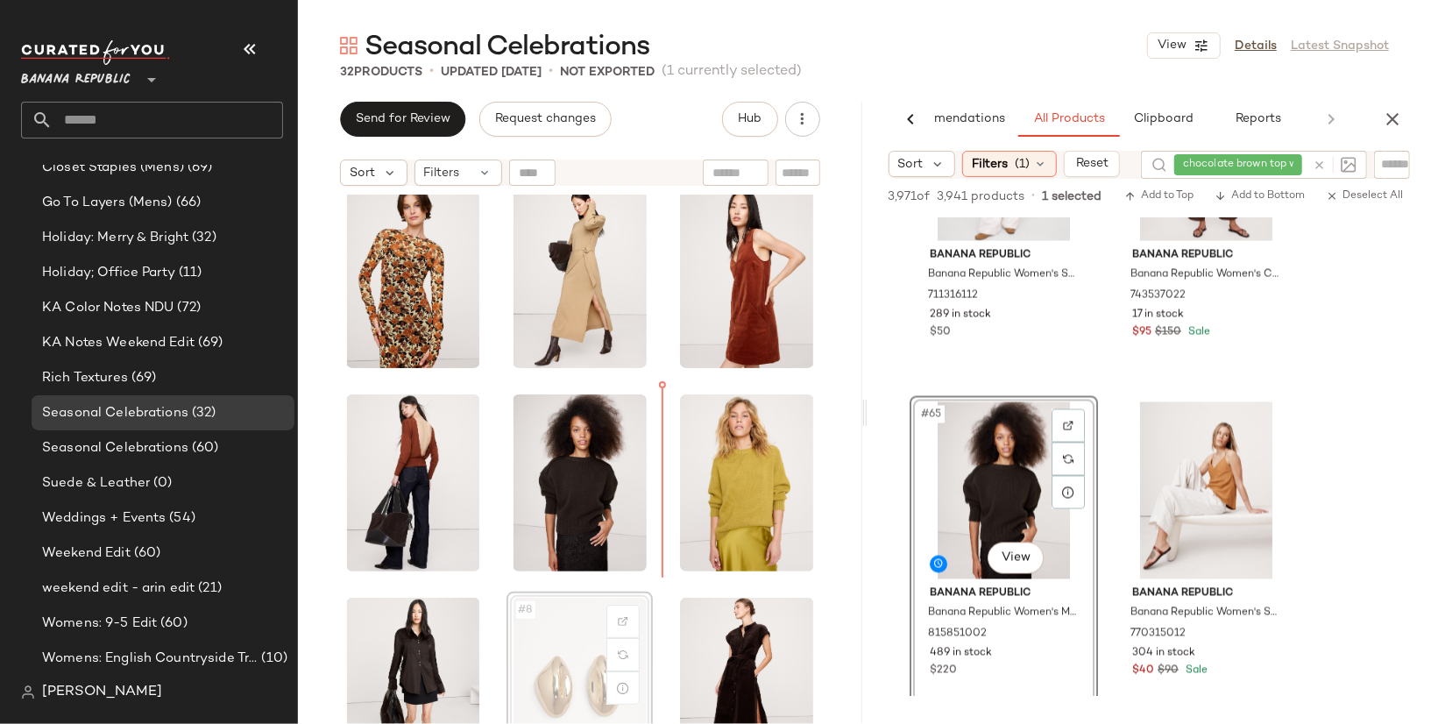
scroll to position [15, 0]
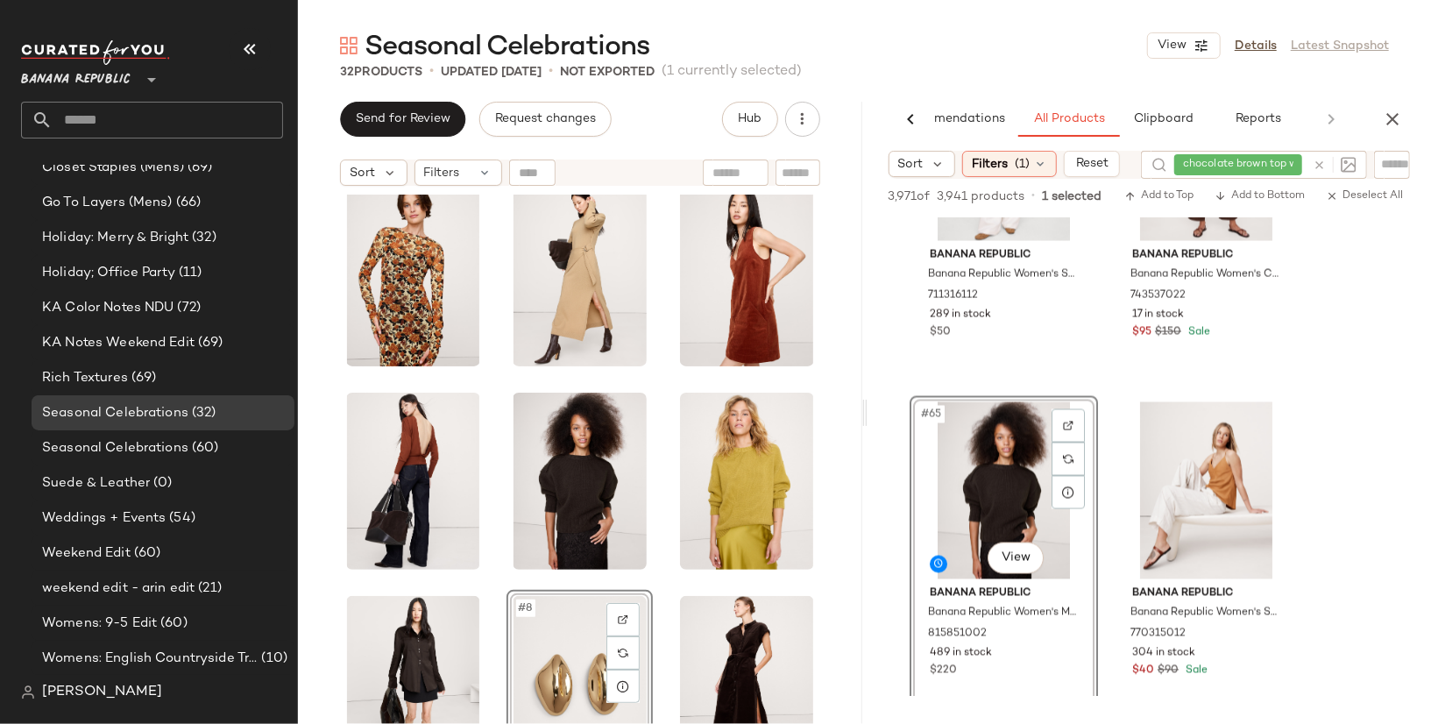
click at [556, 644] on div "#8 View" at bounding box center [580, 684] width 134 height 177
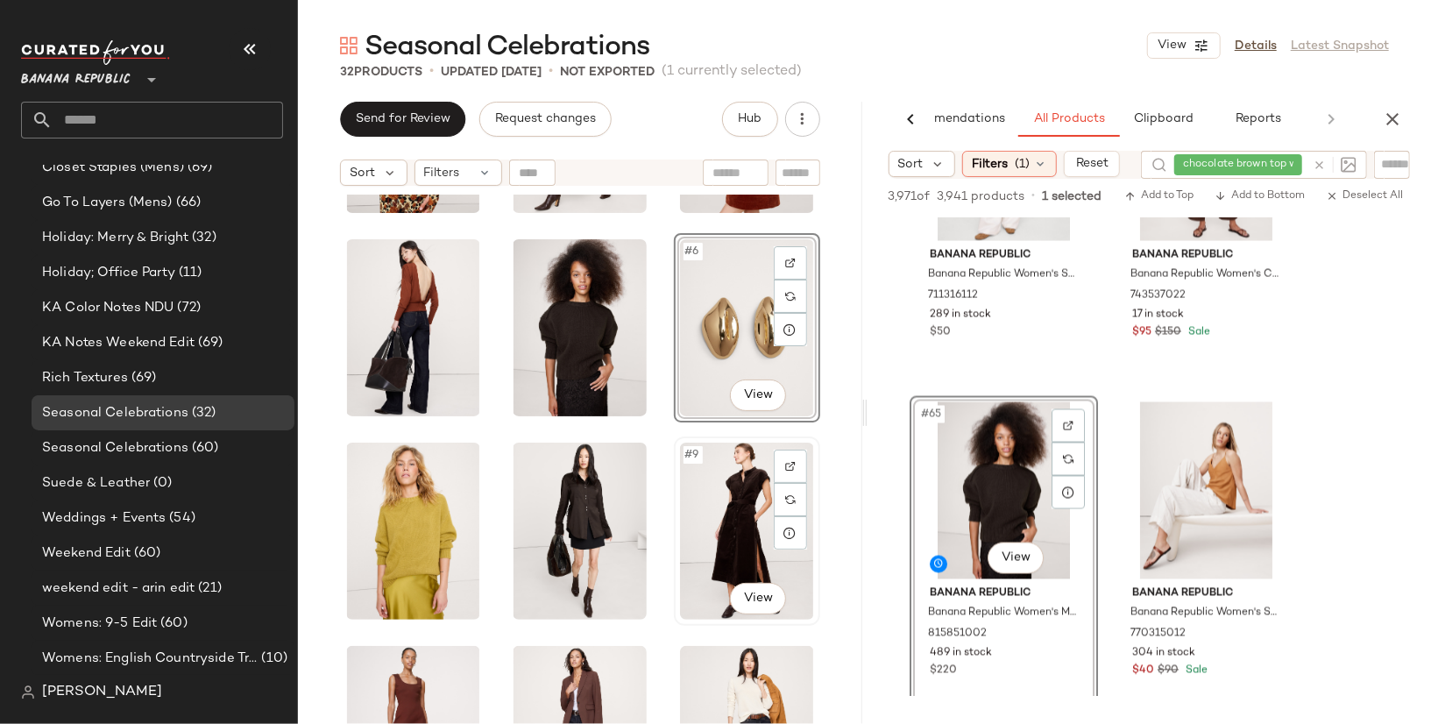
scroll to position [166, 0]
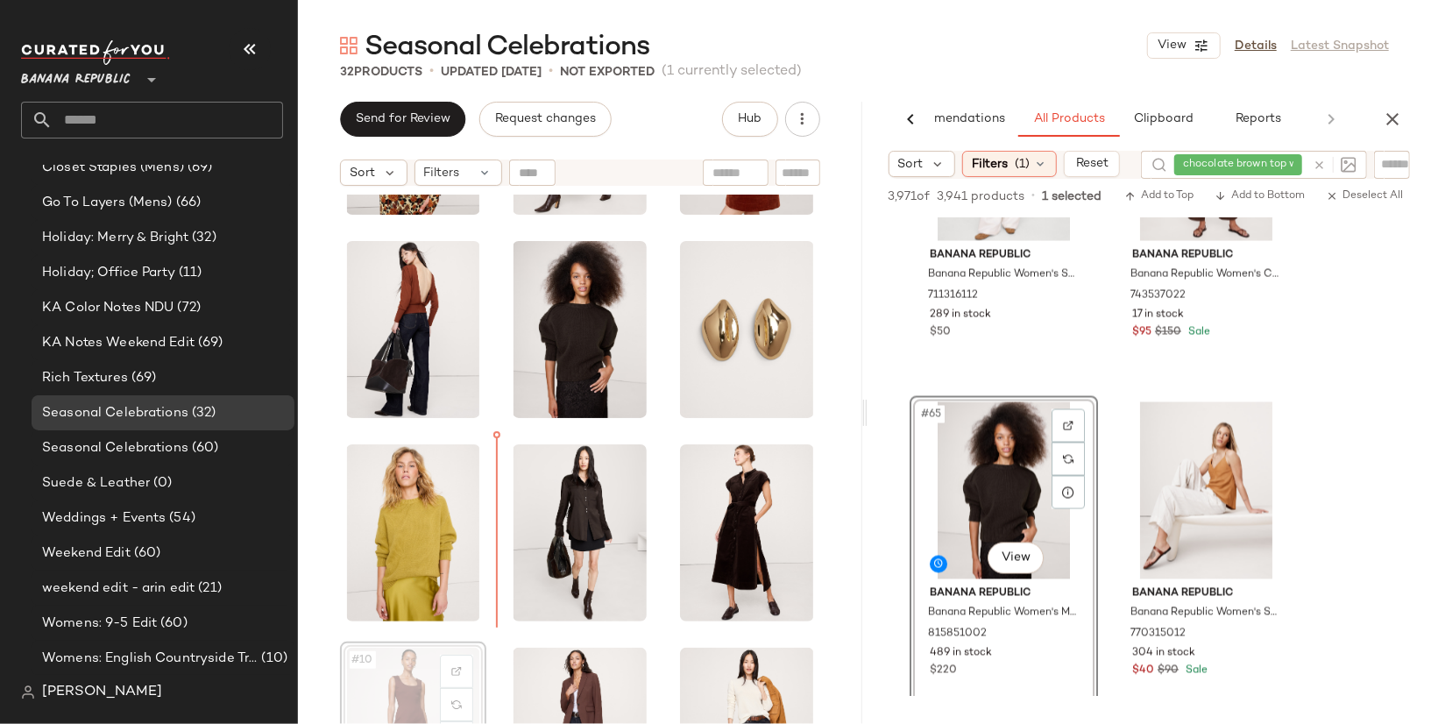
scroll to position [167, 0]
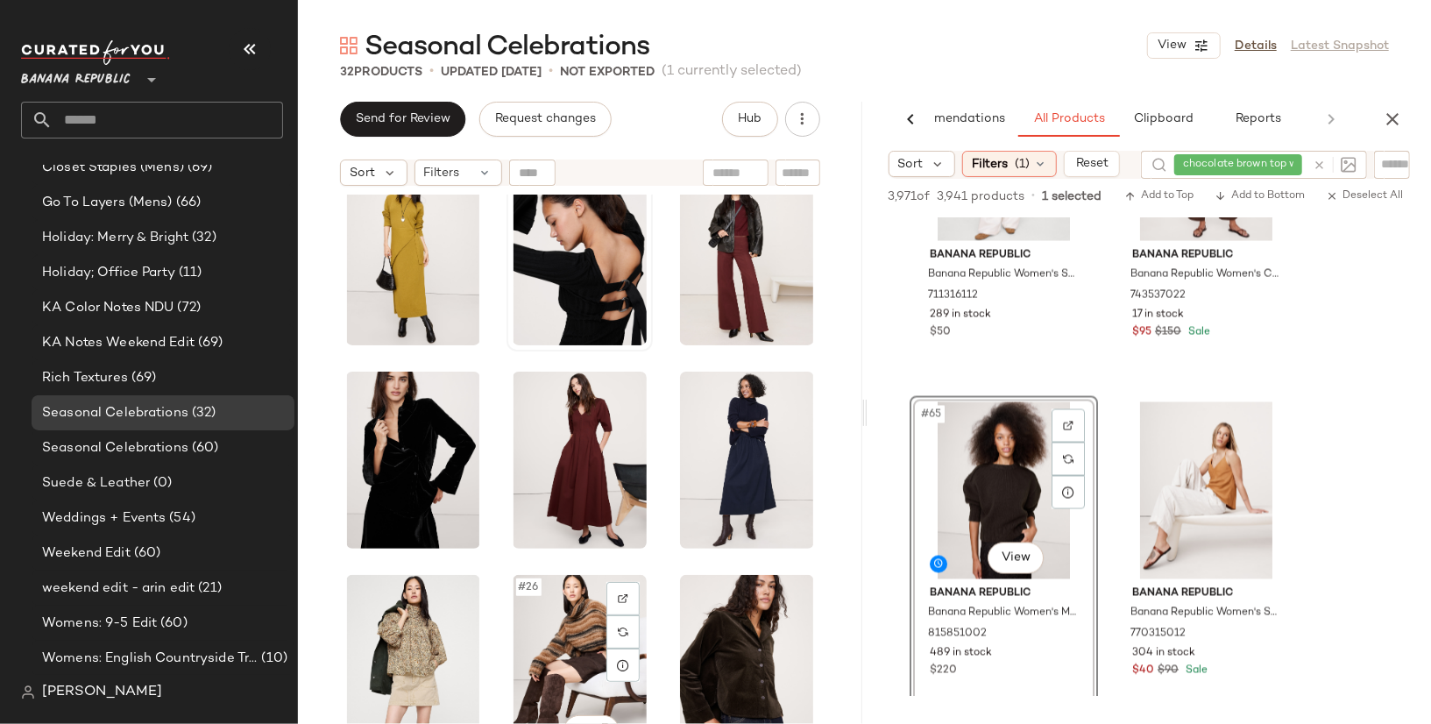
scroll to position [1267, 0]
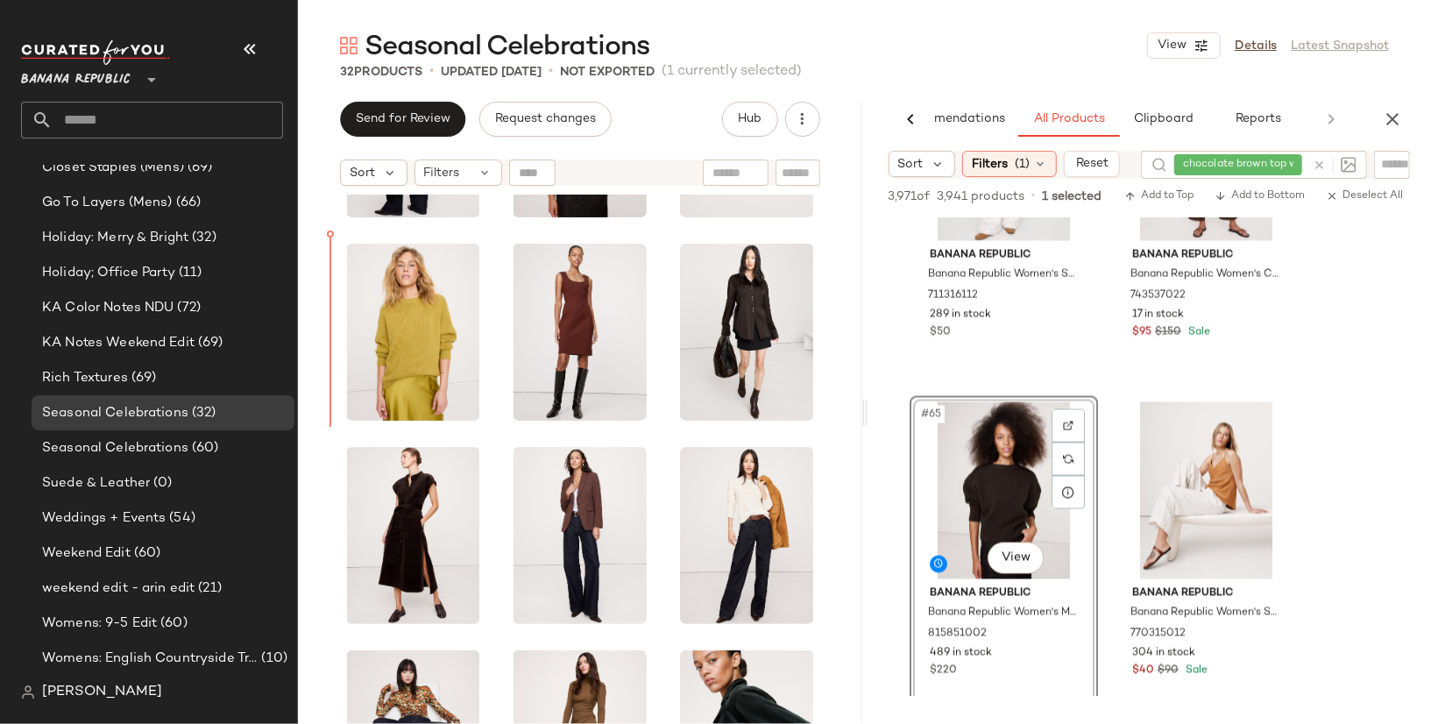
scroll to position [322, 0]
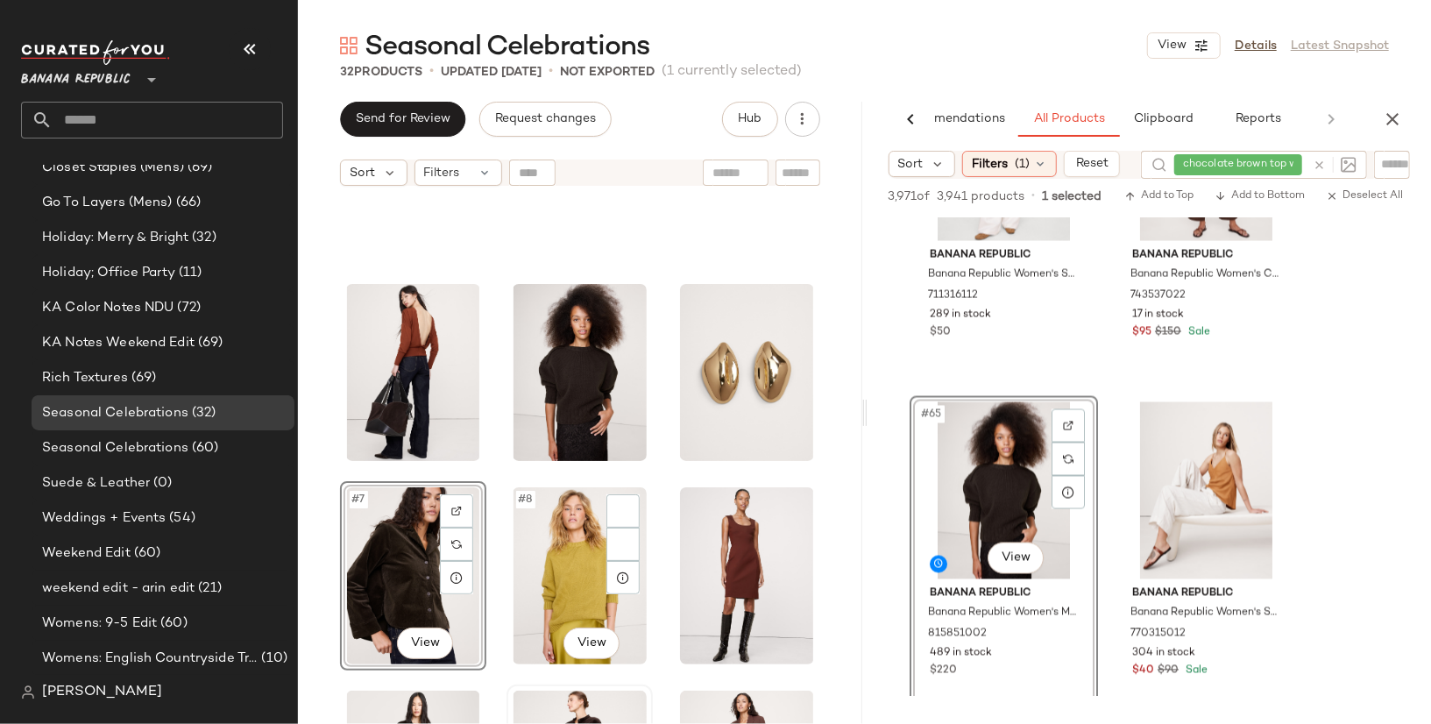
scroll to position [138, 0]
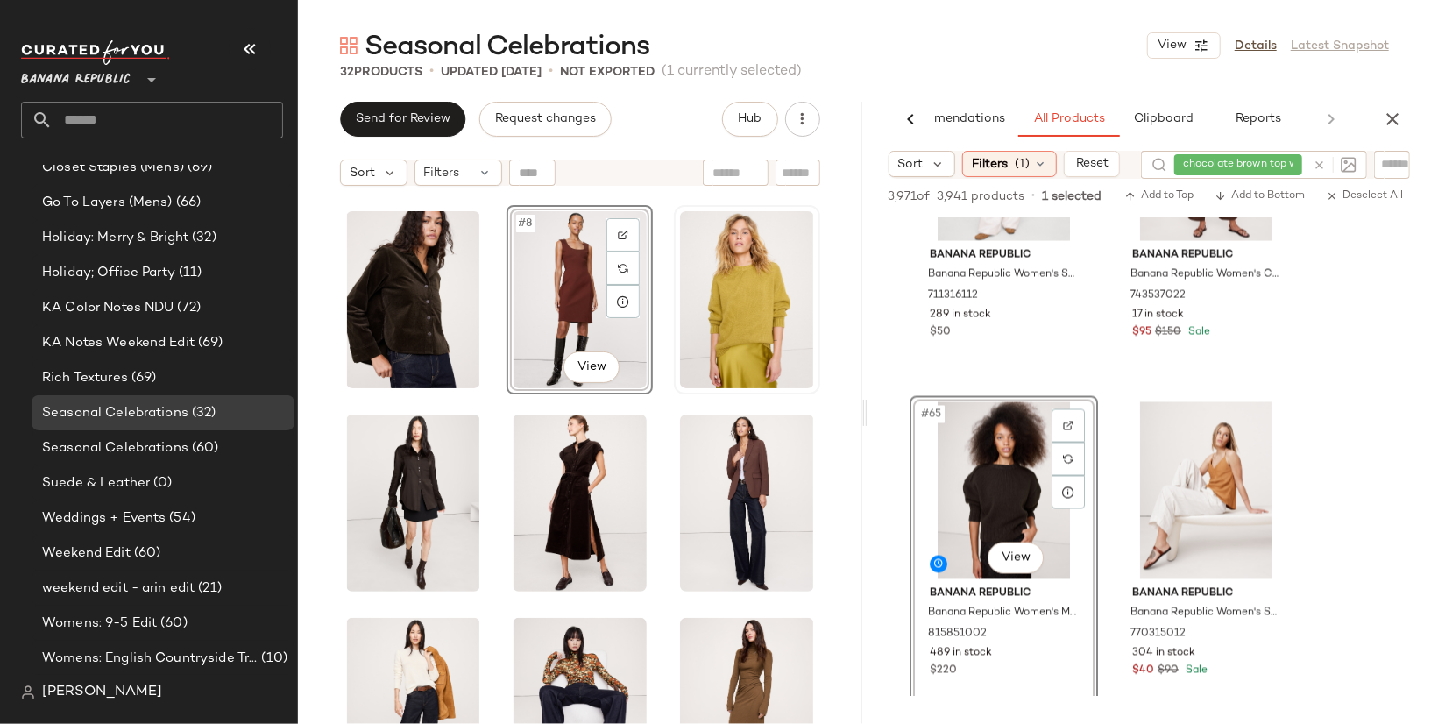
scroll to position [430, 0]
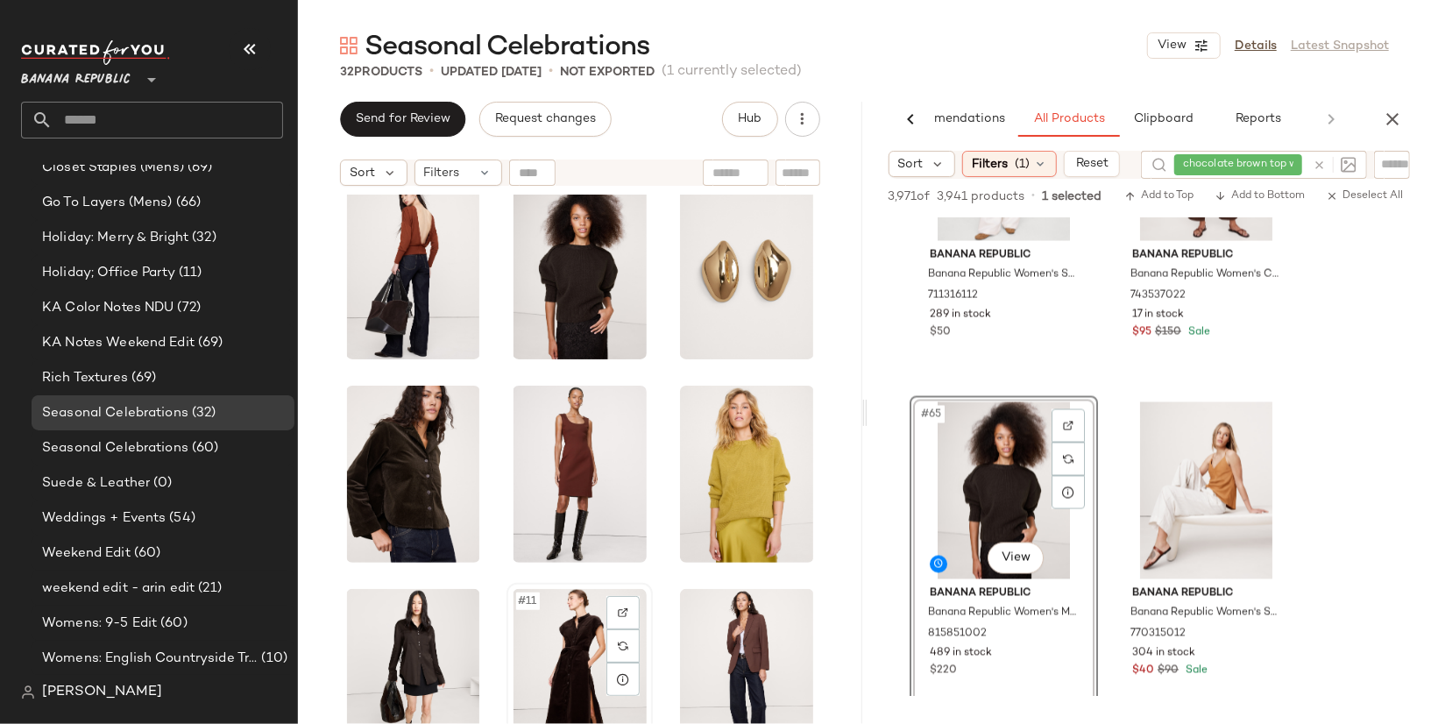
scroll to position [236, 0]
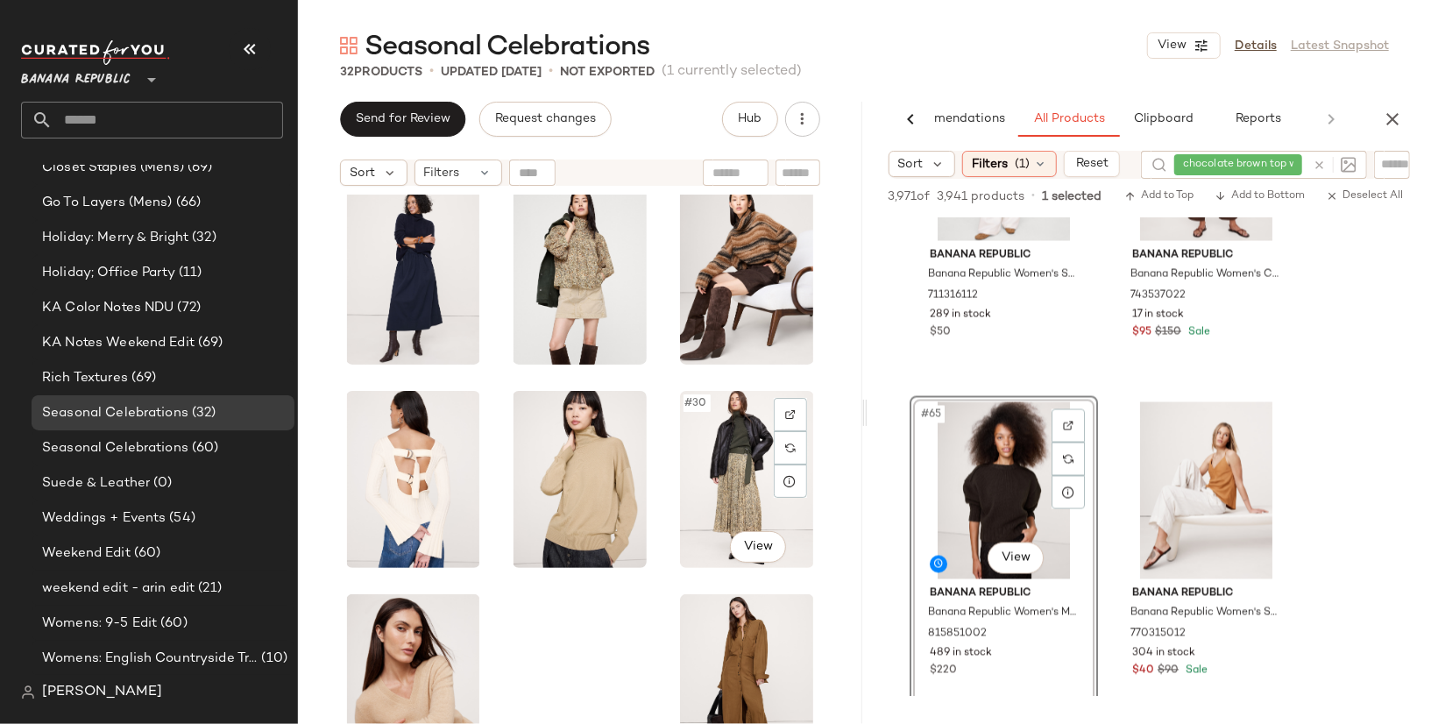
scroll to position [1666, 0]
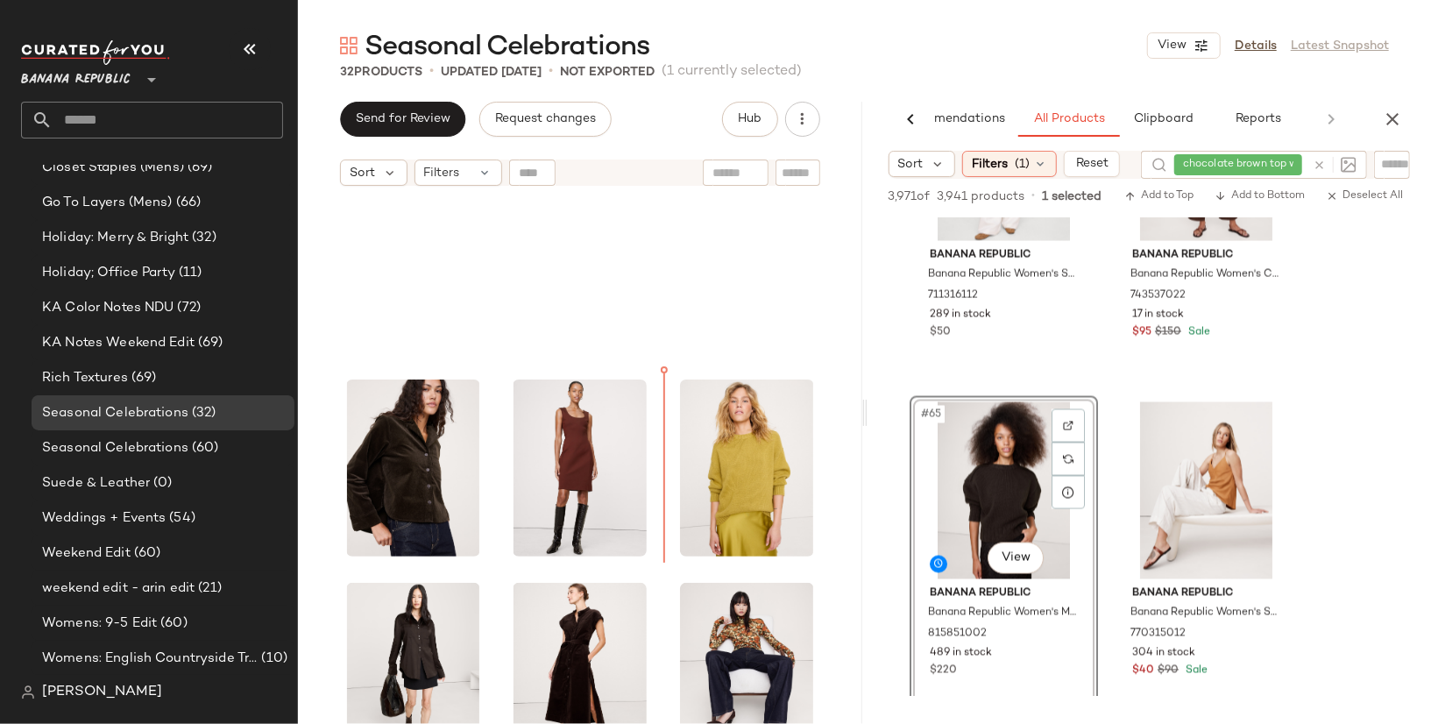
scroll to position [237, 0]
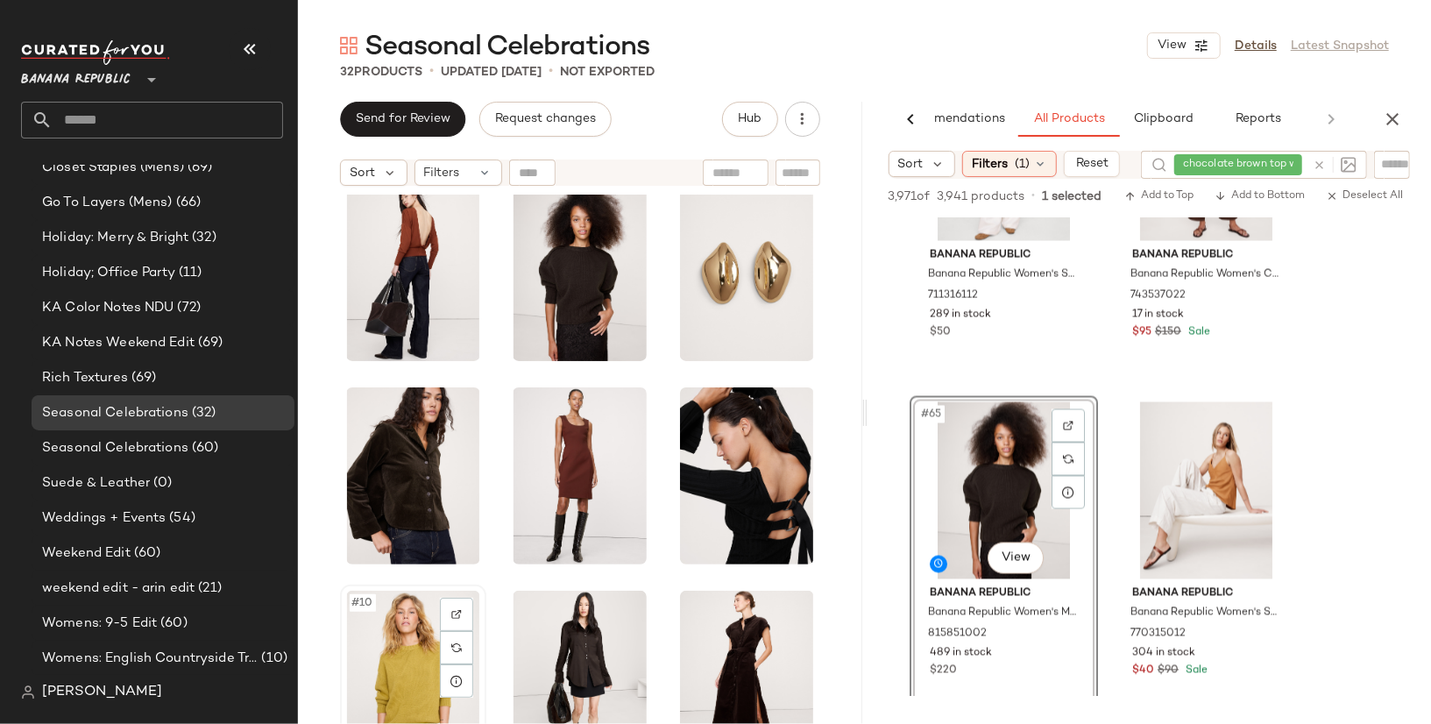
scroll to position [239, 0]
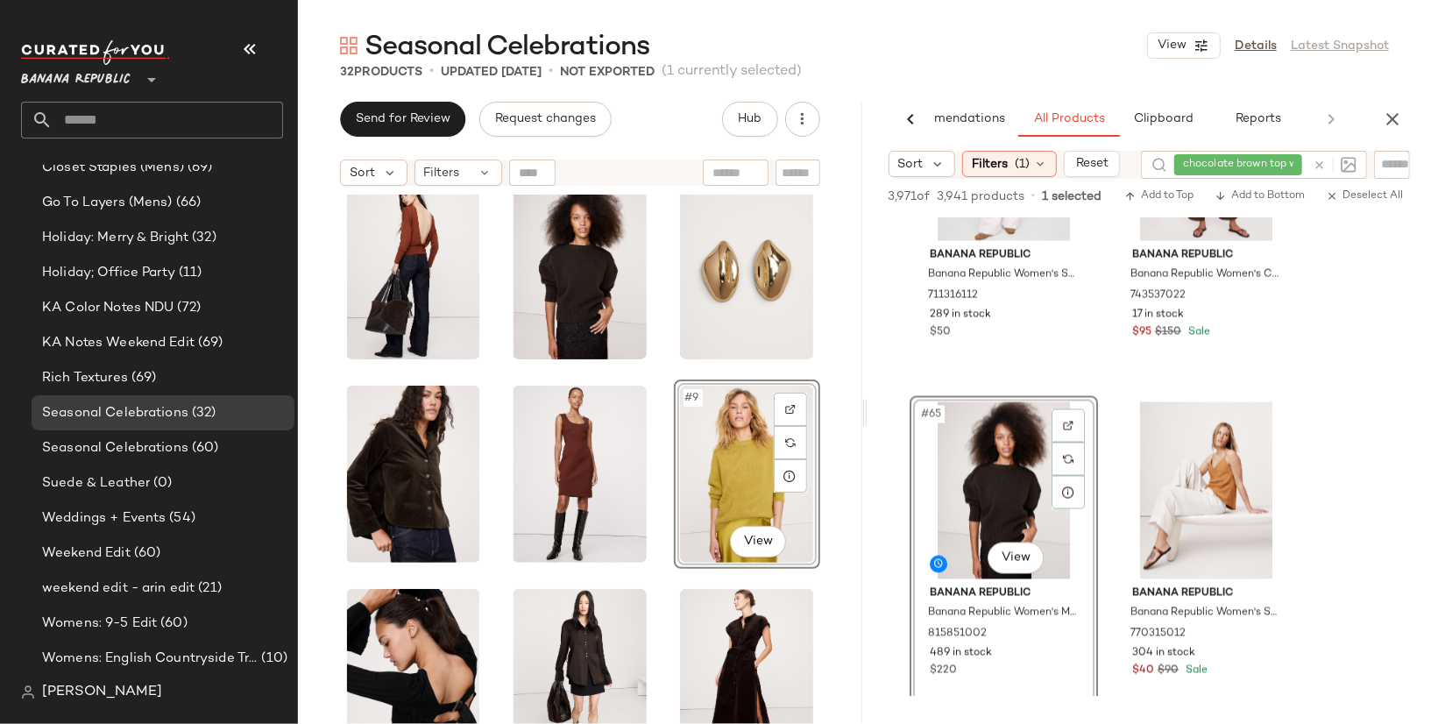
click at [662, 664] on div "#9 View" at bounding box center [580, 481] width 564 height 573
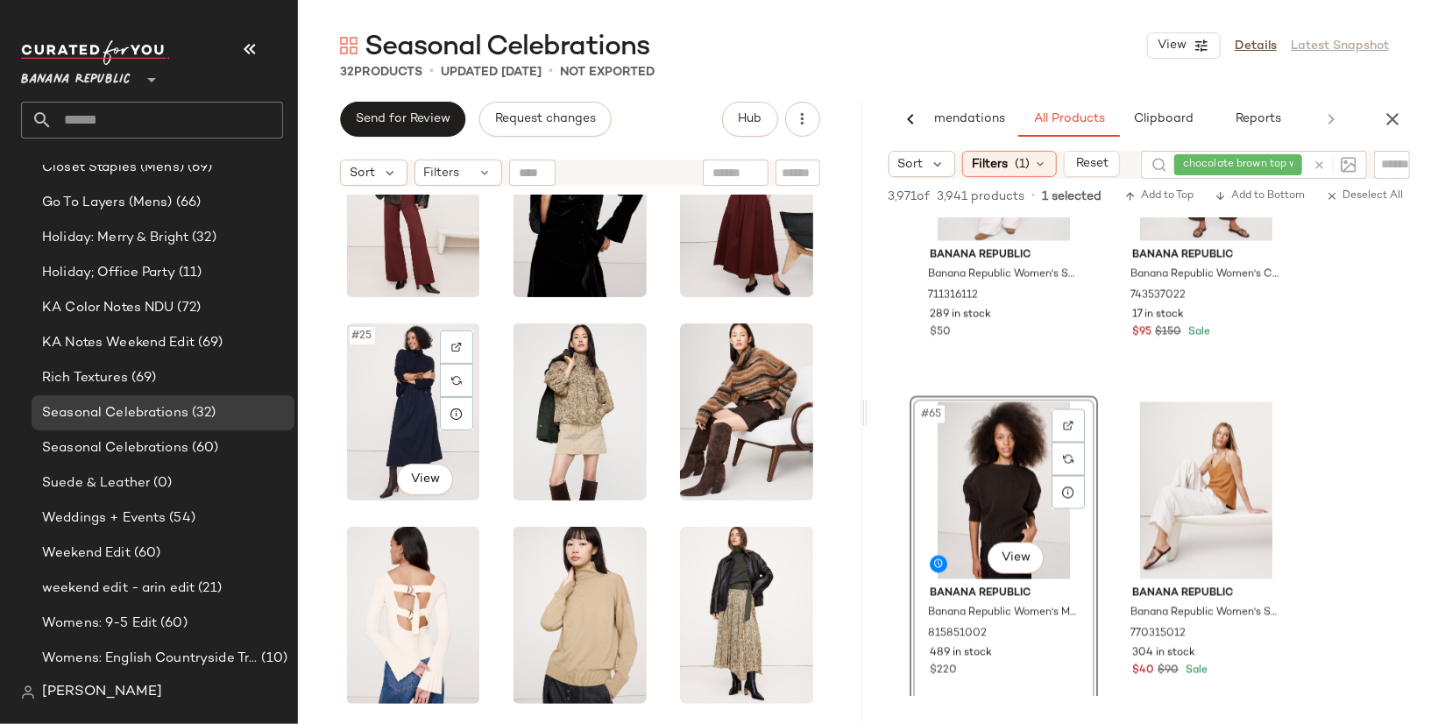
scroll to position [1666, 0]
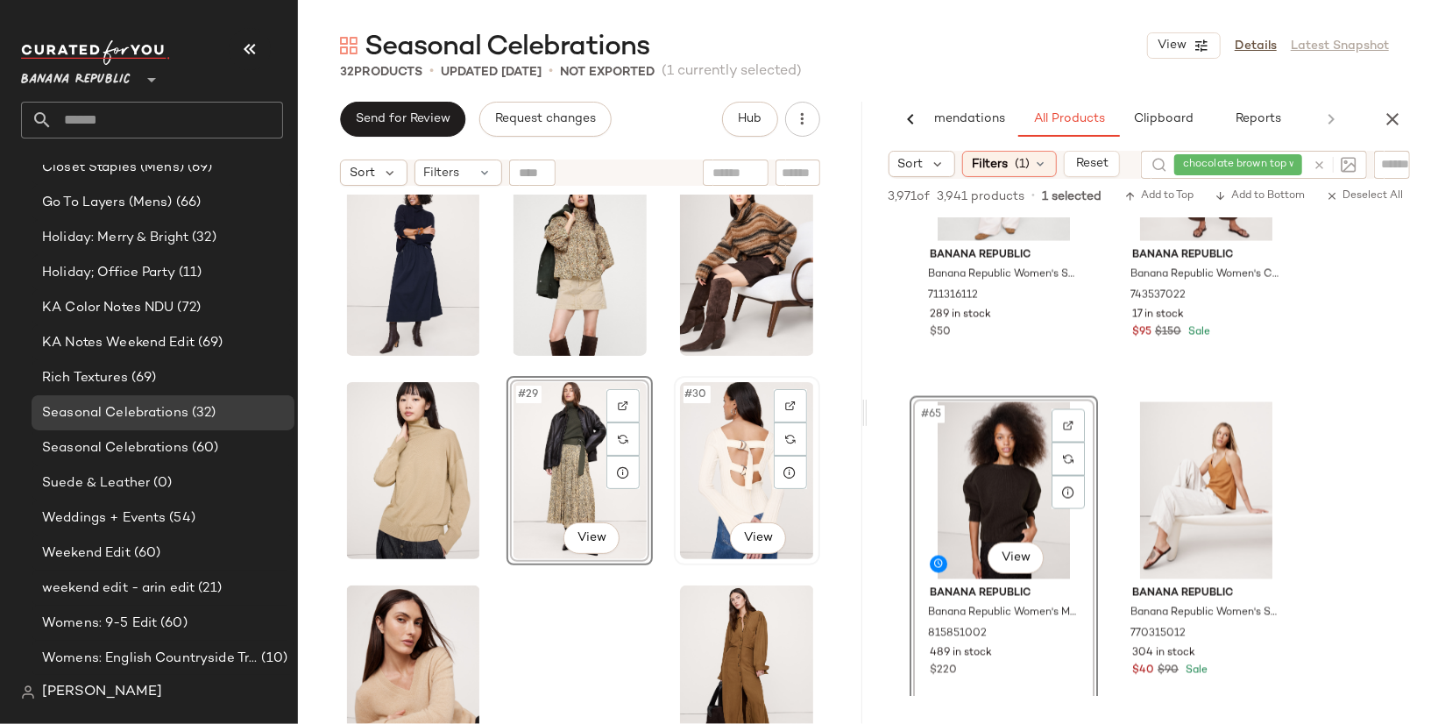
click at [698, 477] on div "#30 View" at bounding box center [747, 470] width 134 height 177
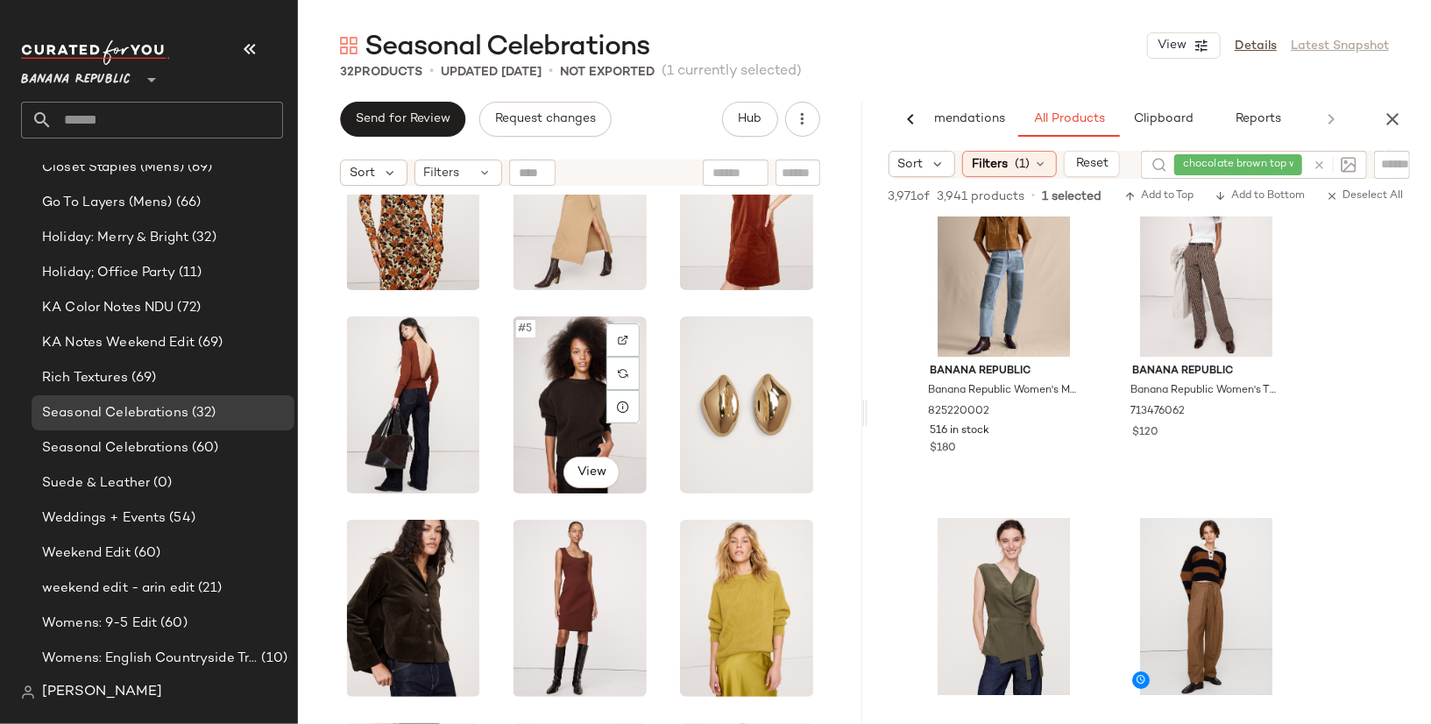
scroll to position [92, 0]
click at [1320, 163] on div at bounding box center [1331, 165] width 51 height 28
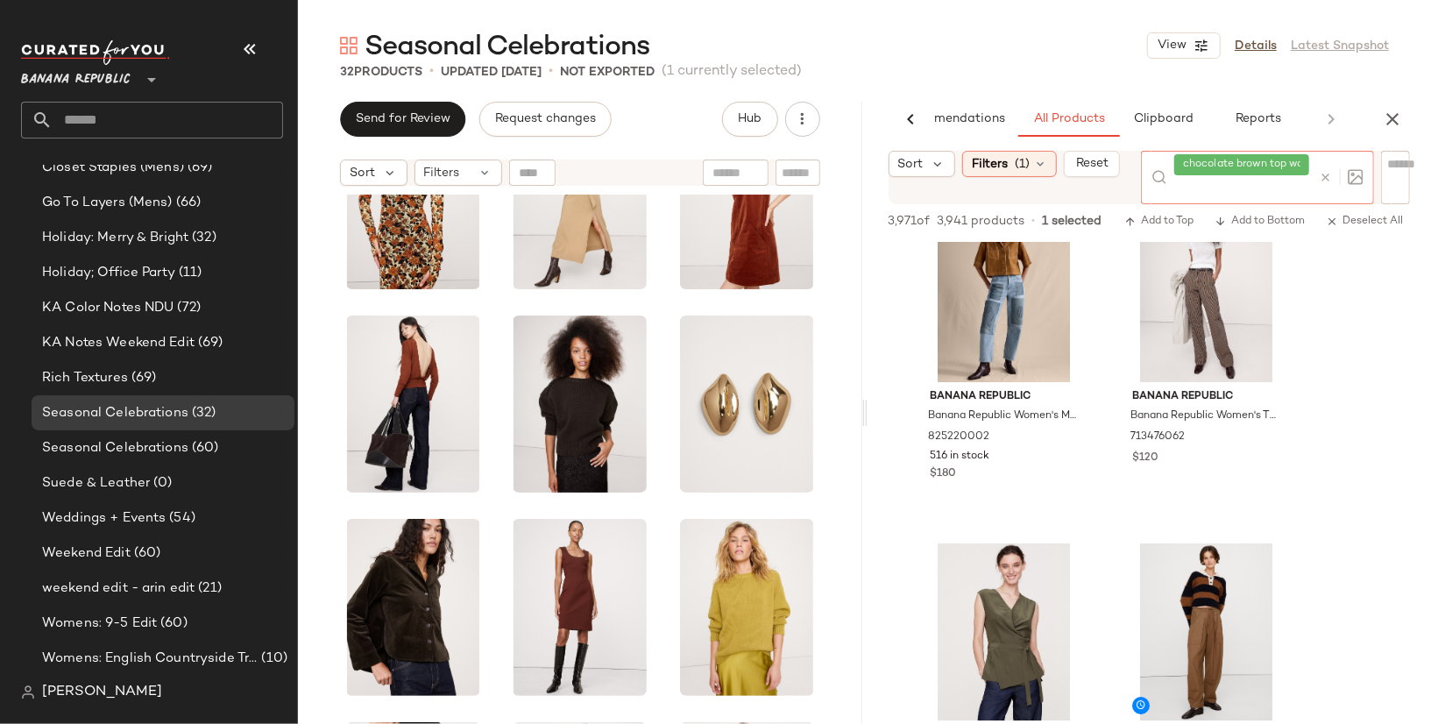
click at [1324, 173] on icon at bounding box center [1326, 177] width 13 height 13
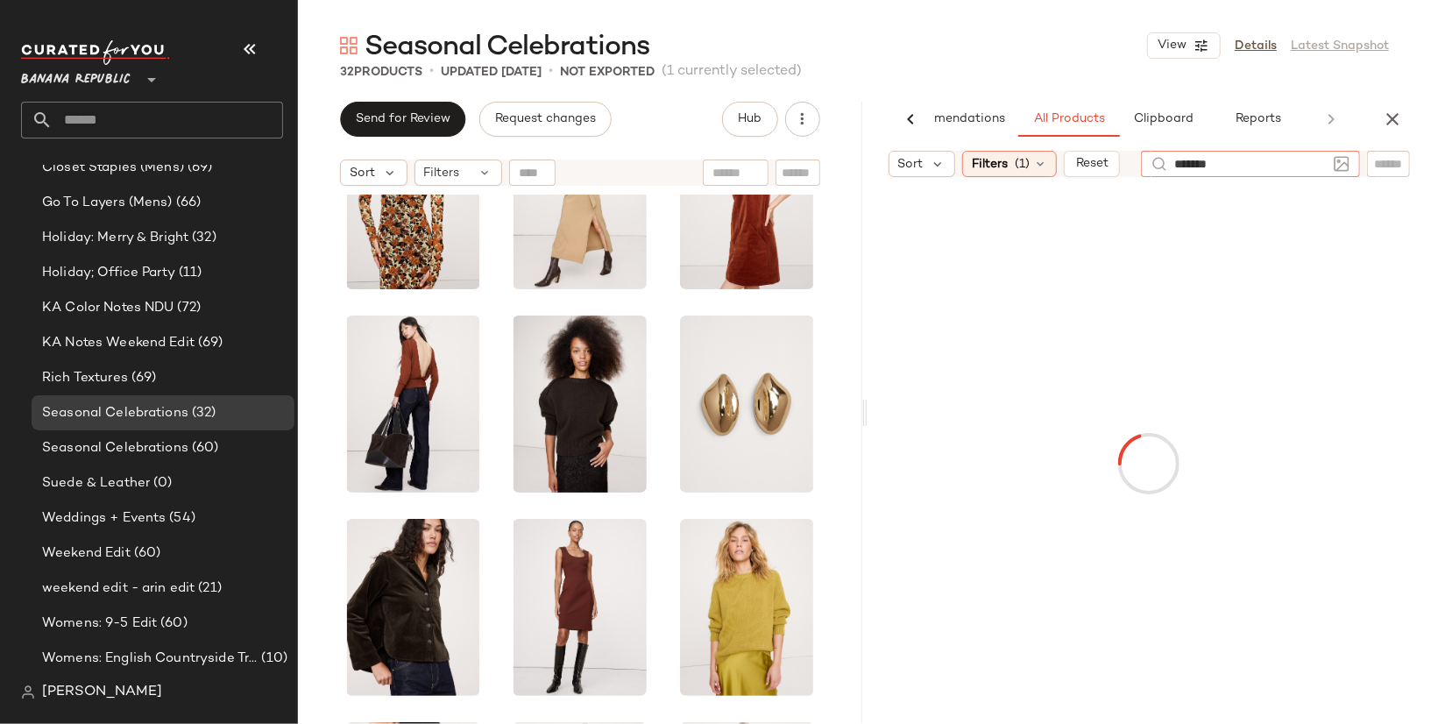
type input "********"
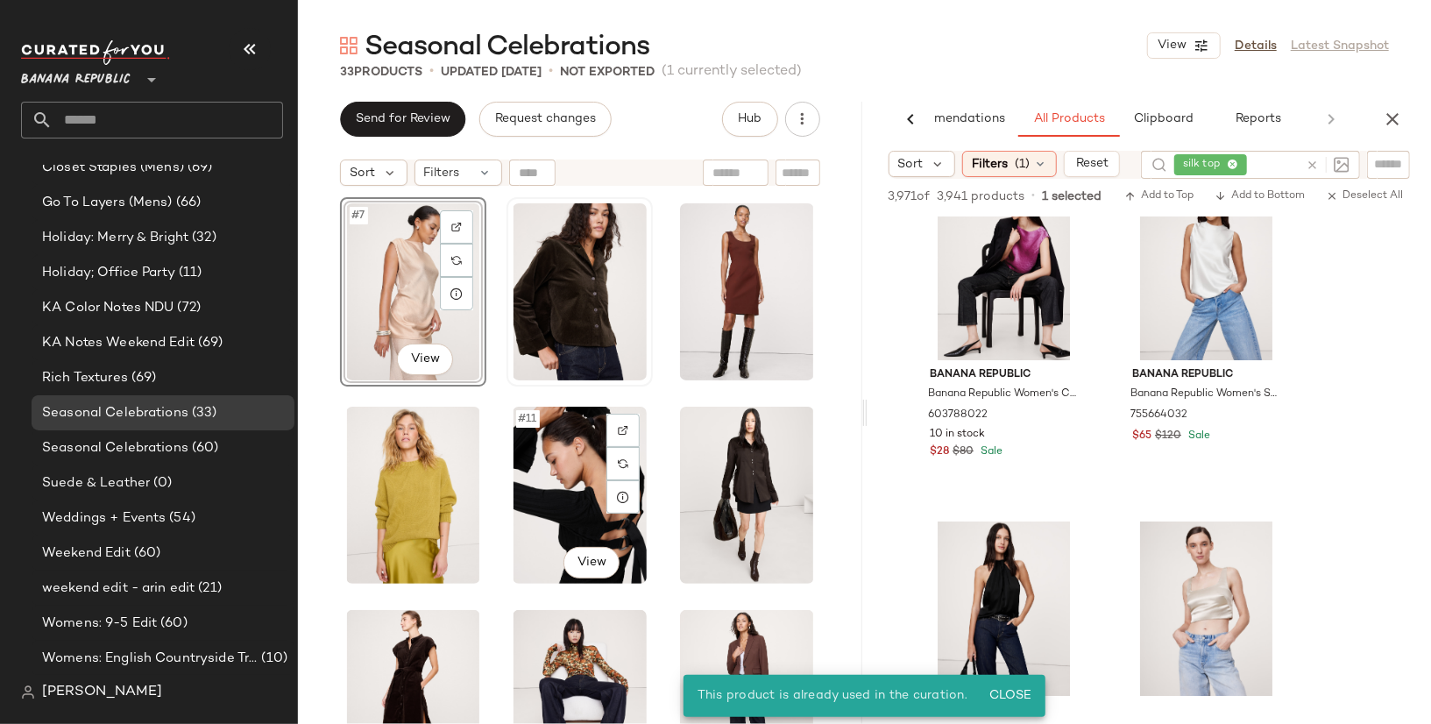
scroll to position [421, 0]
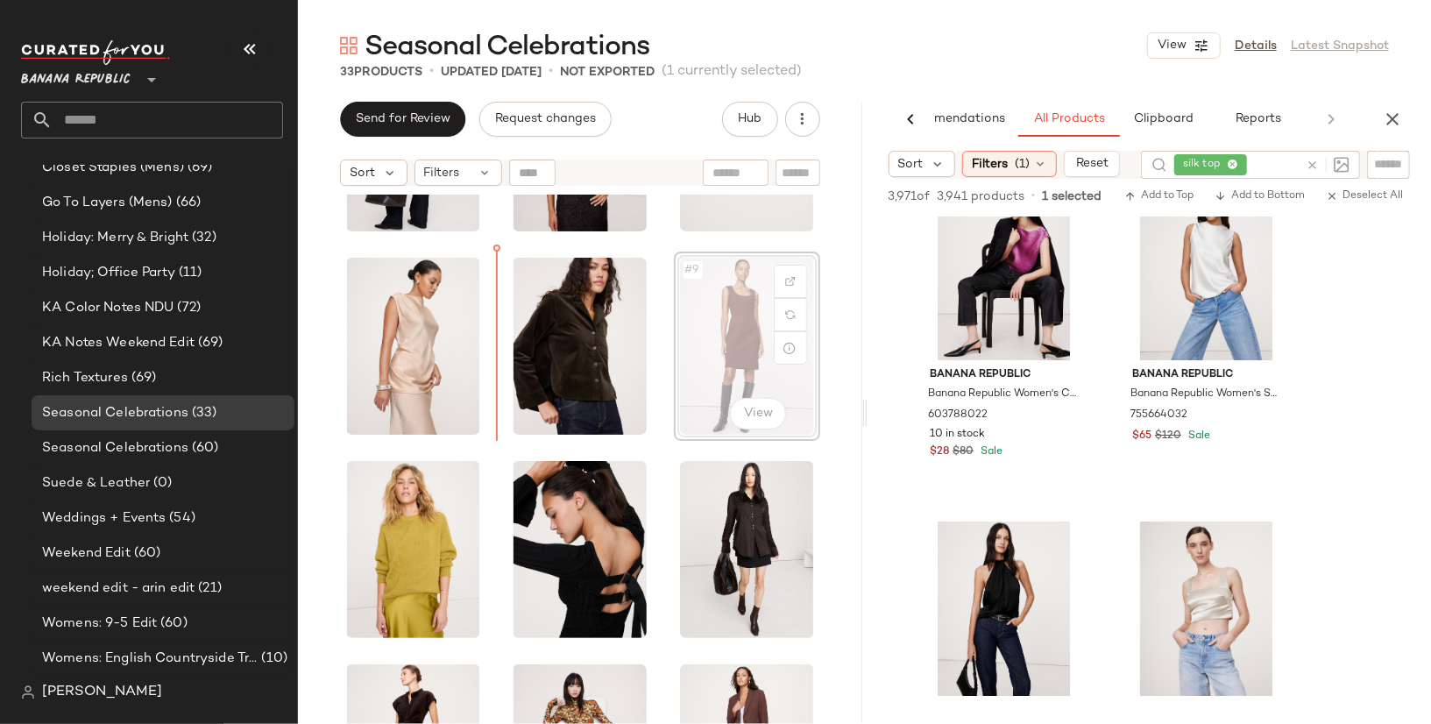
scroll to position [343, 0]
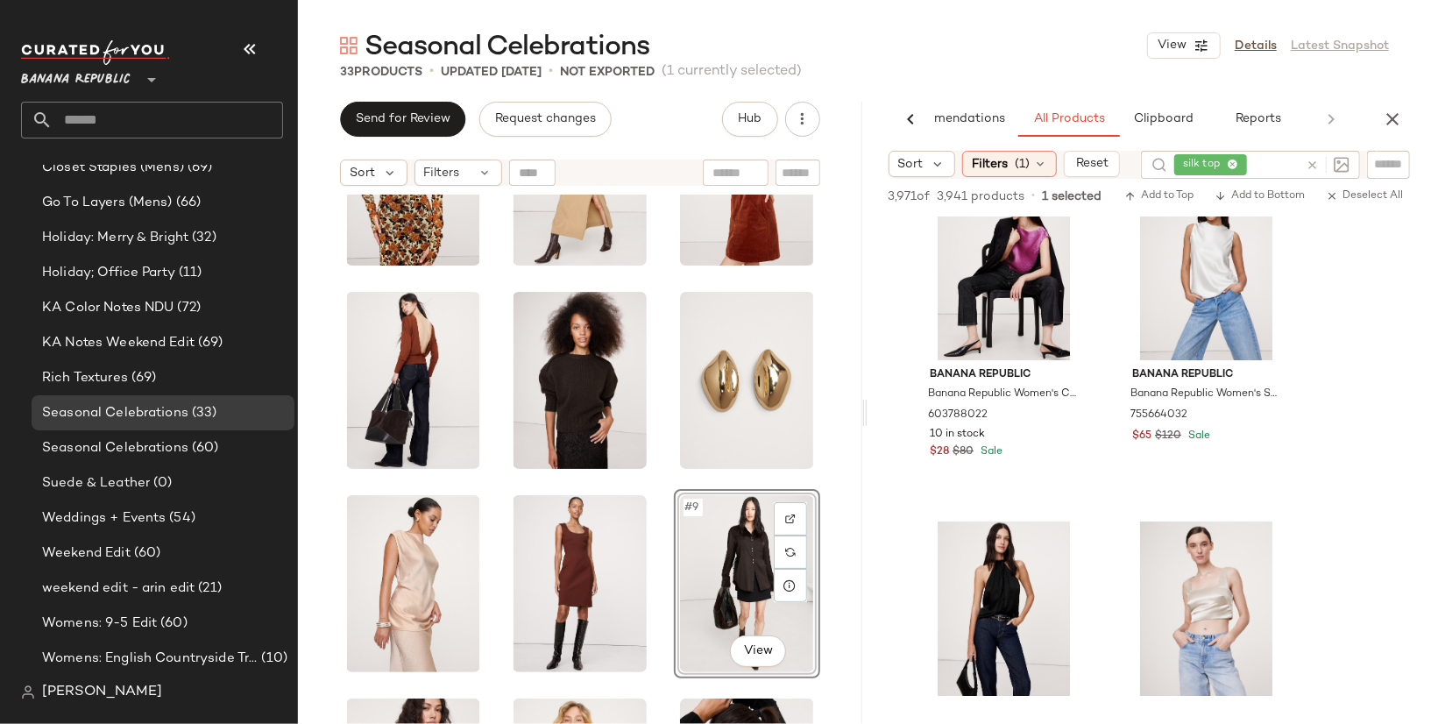
scroll to position [114, 0]
click at [653, 507] on div "#9 View" at bounding box center [580, 369] width 480 height 570
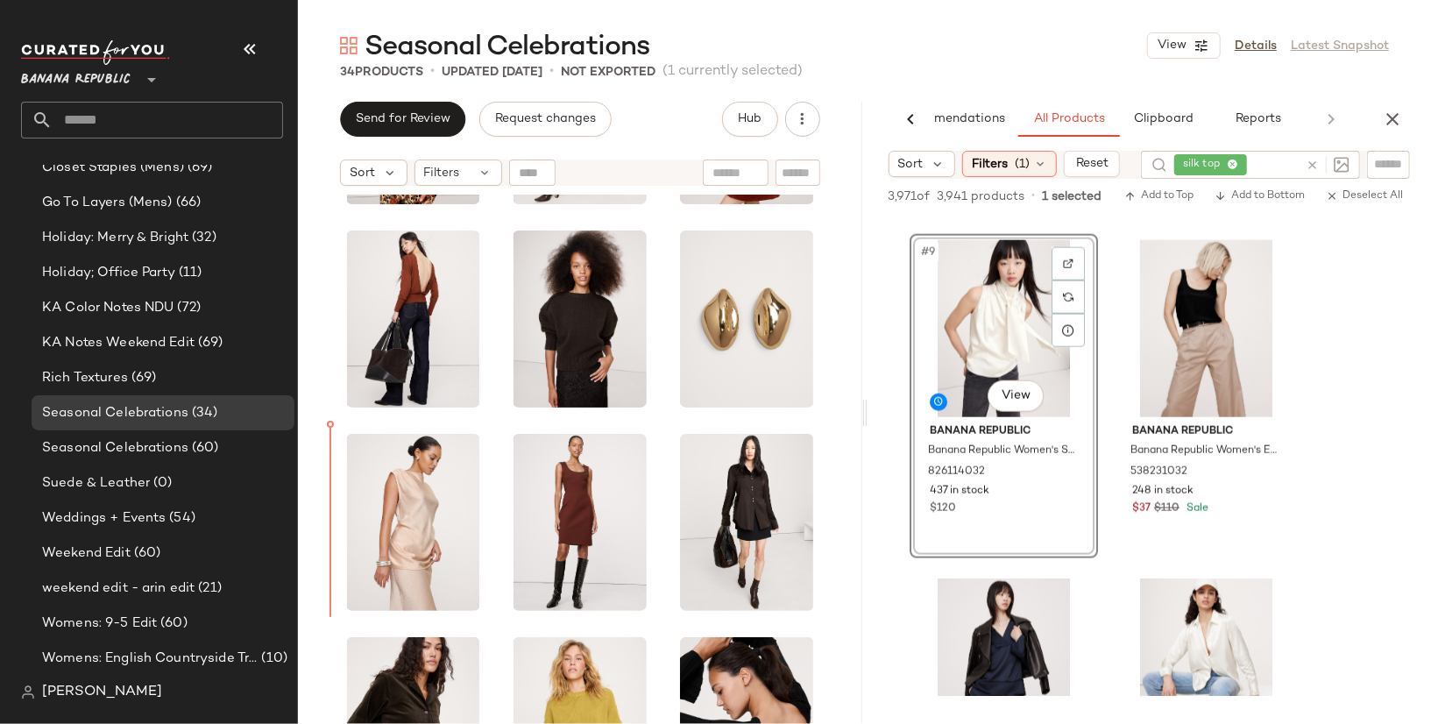
scroll to position [182, 0]
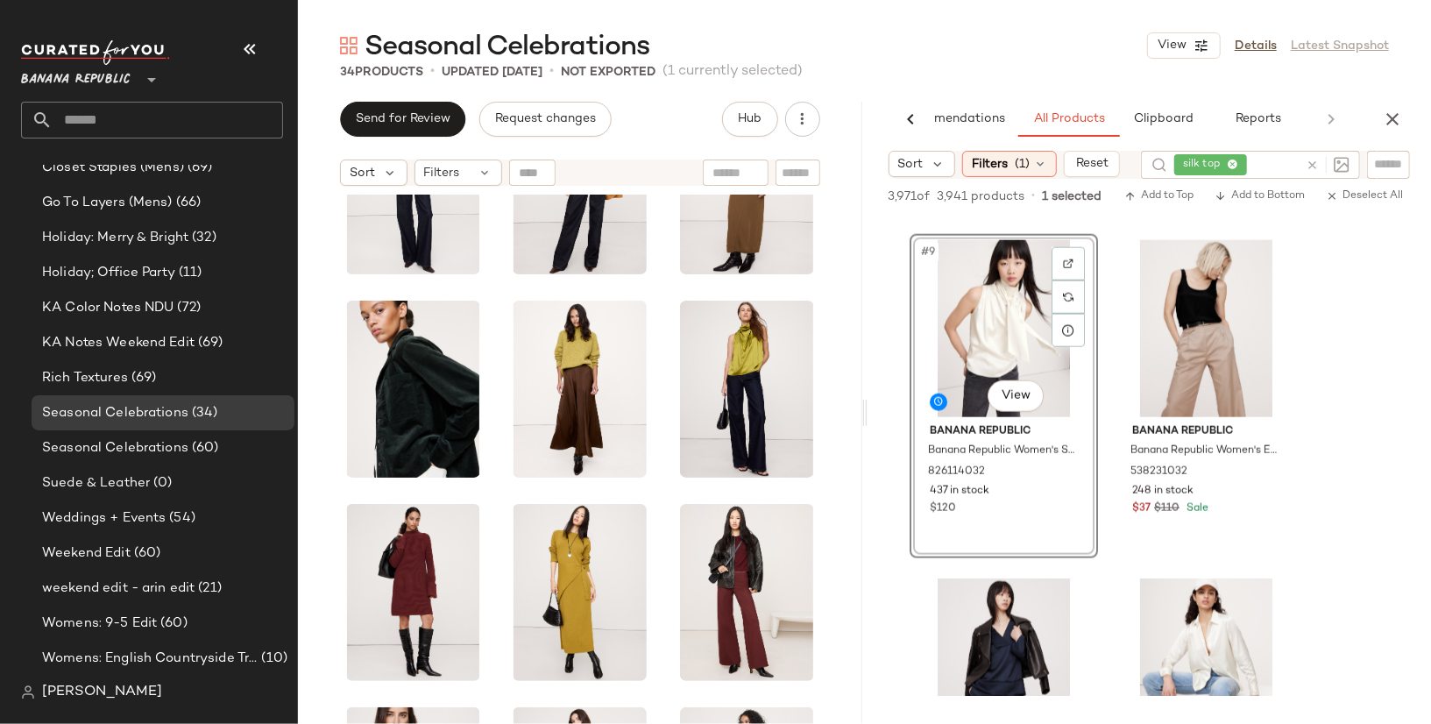
scroll to position [1143, 0]
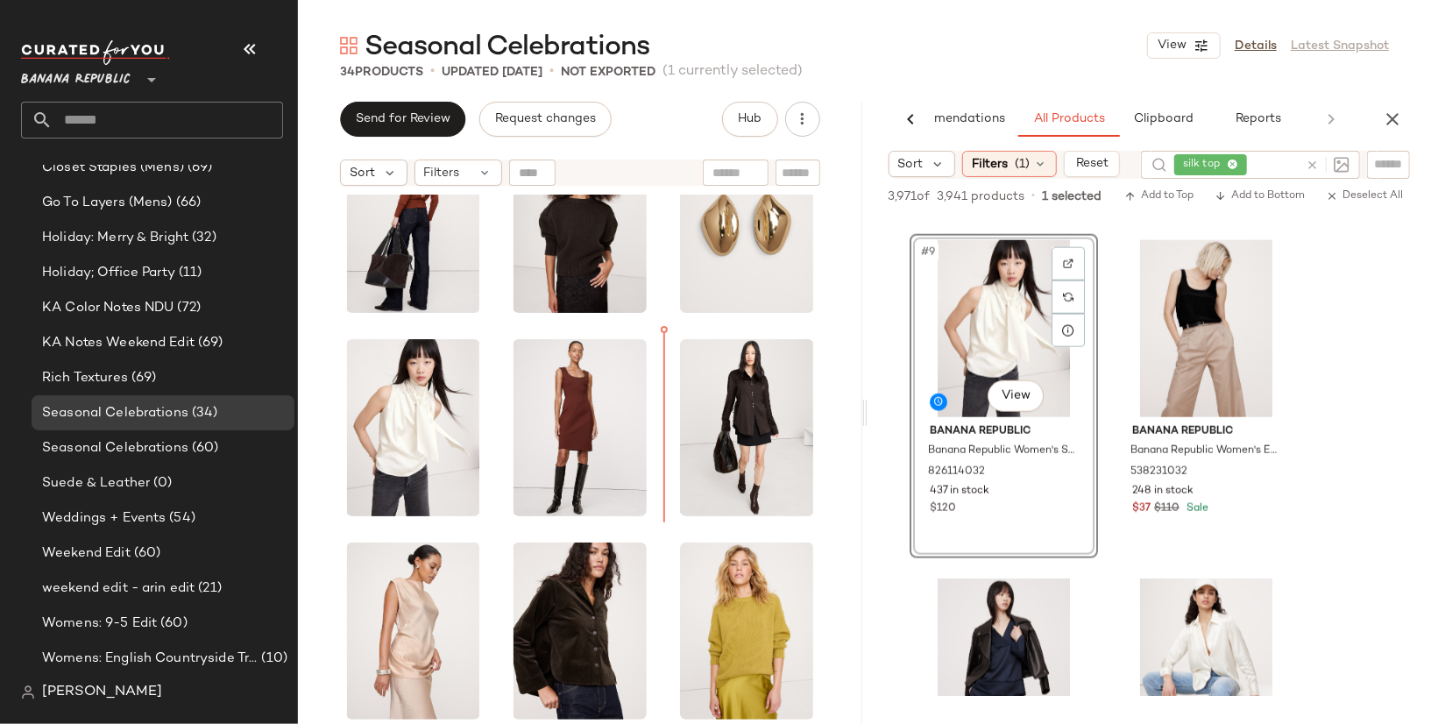
scroll to position [221, 0]
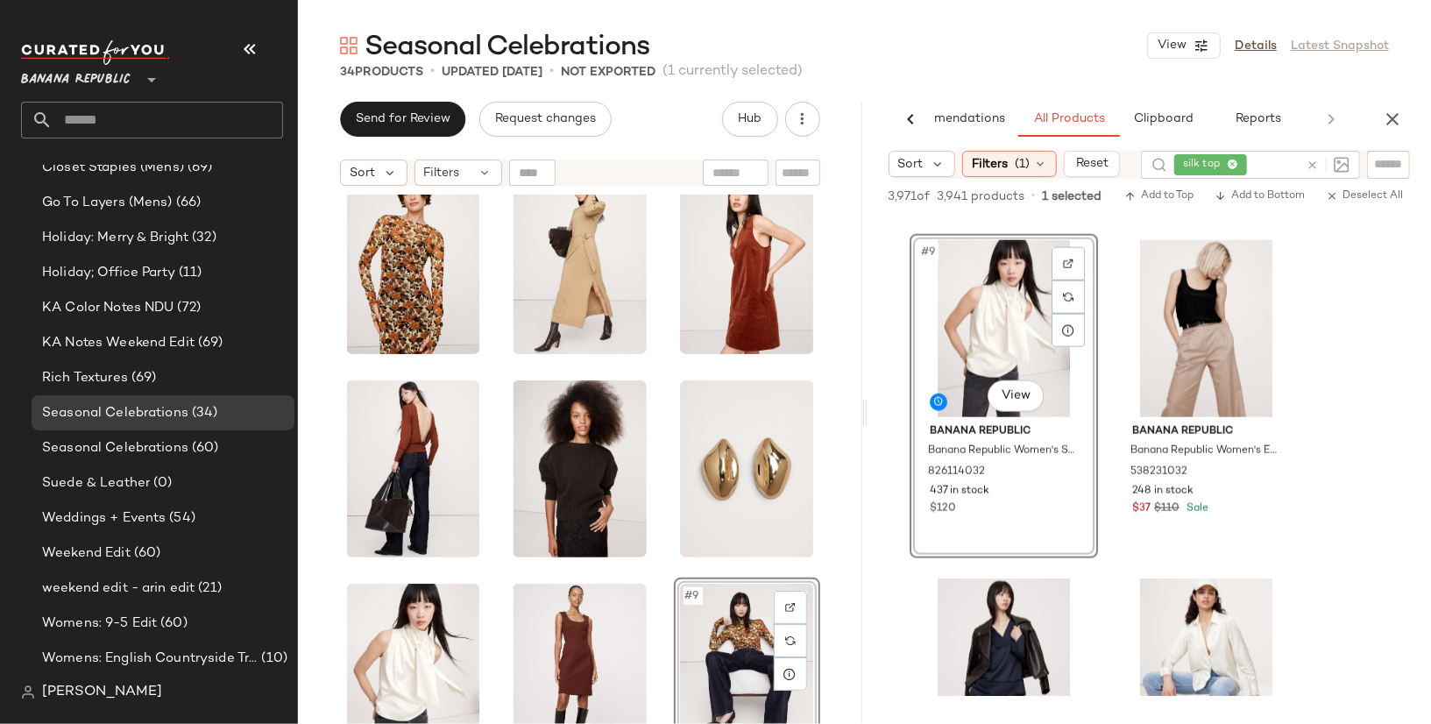
scroll to position [26, 0]
click at [653, 570] on div "#9 View" at bounding box center [580, 457] width 480 height 570
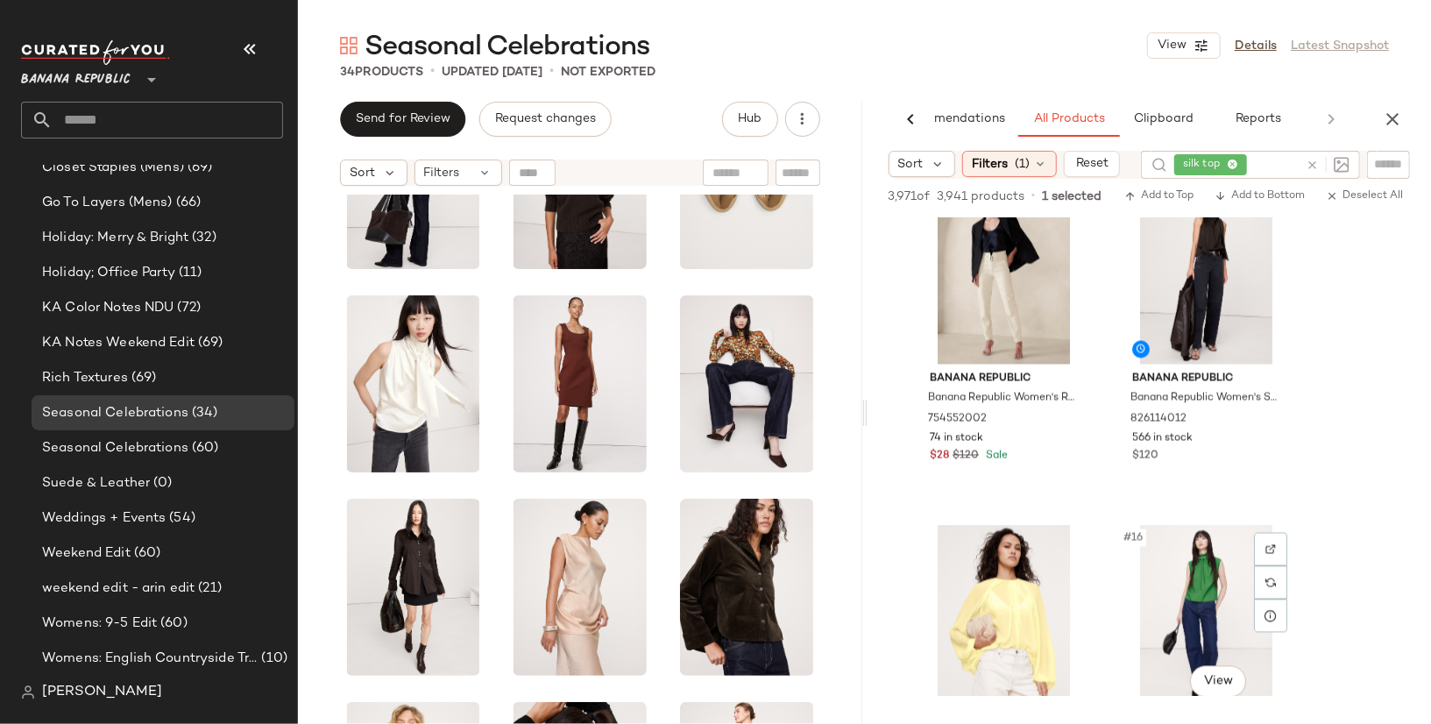
scroll to position [2057, 0]
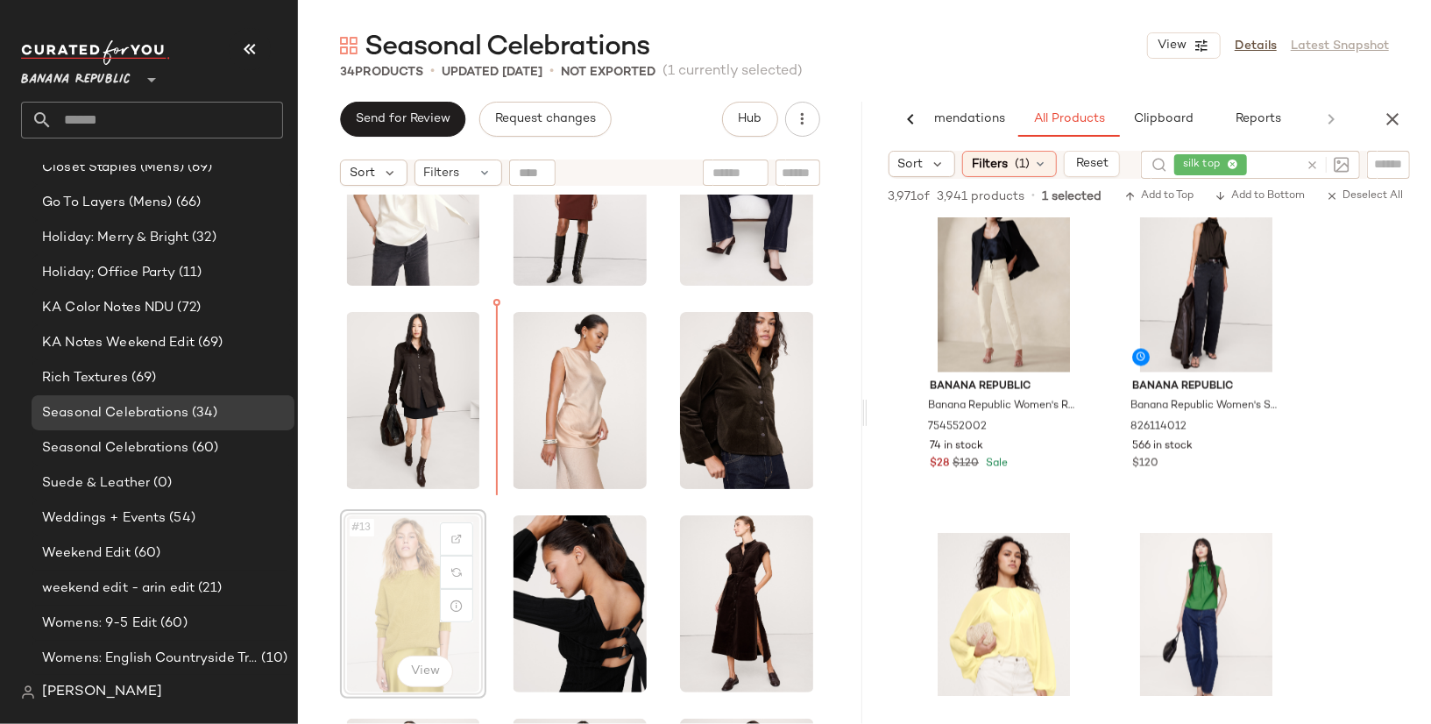
scroll to position [541, 0]
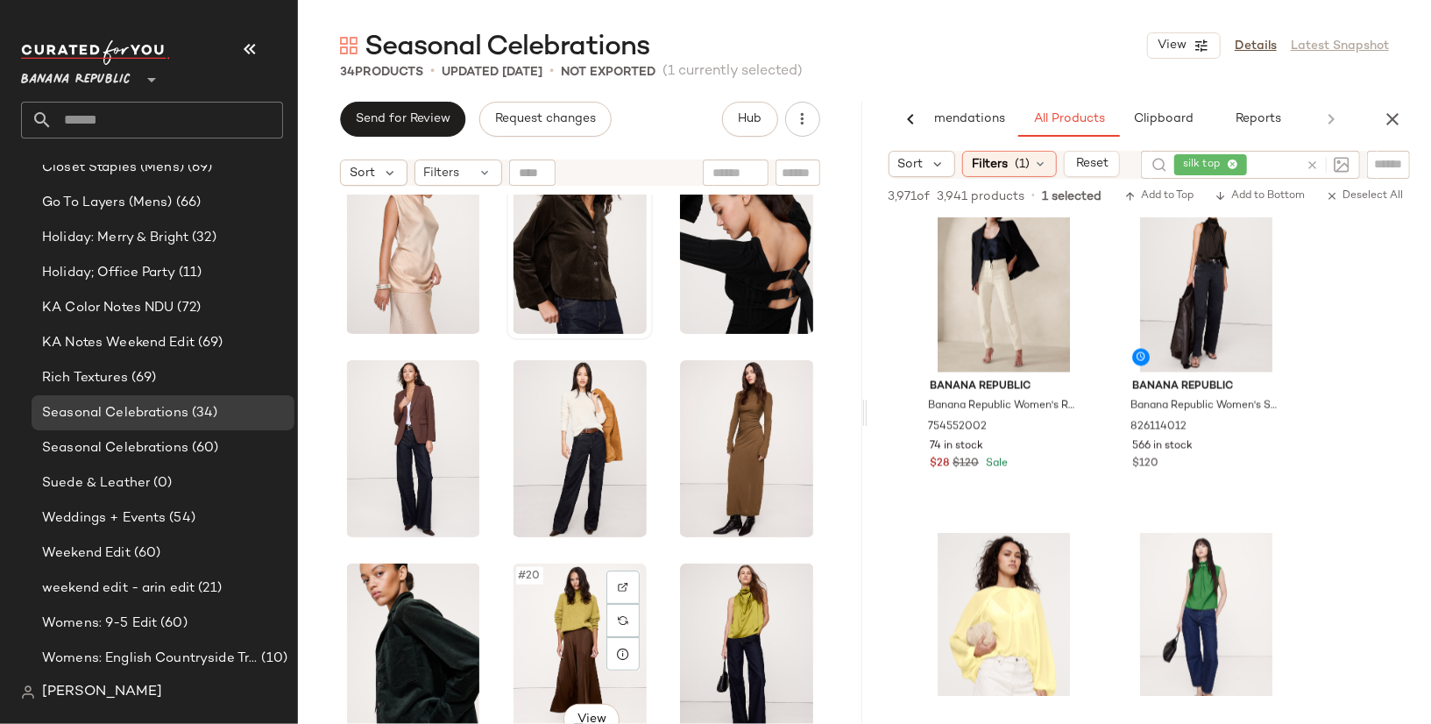
scroll to position [875, 0]
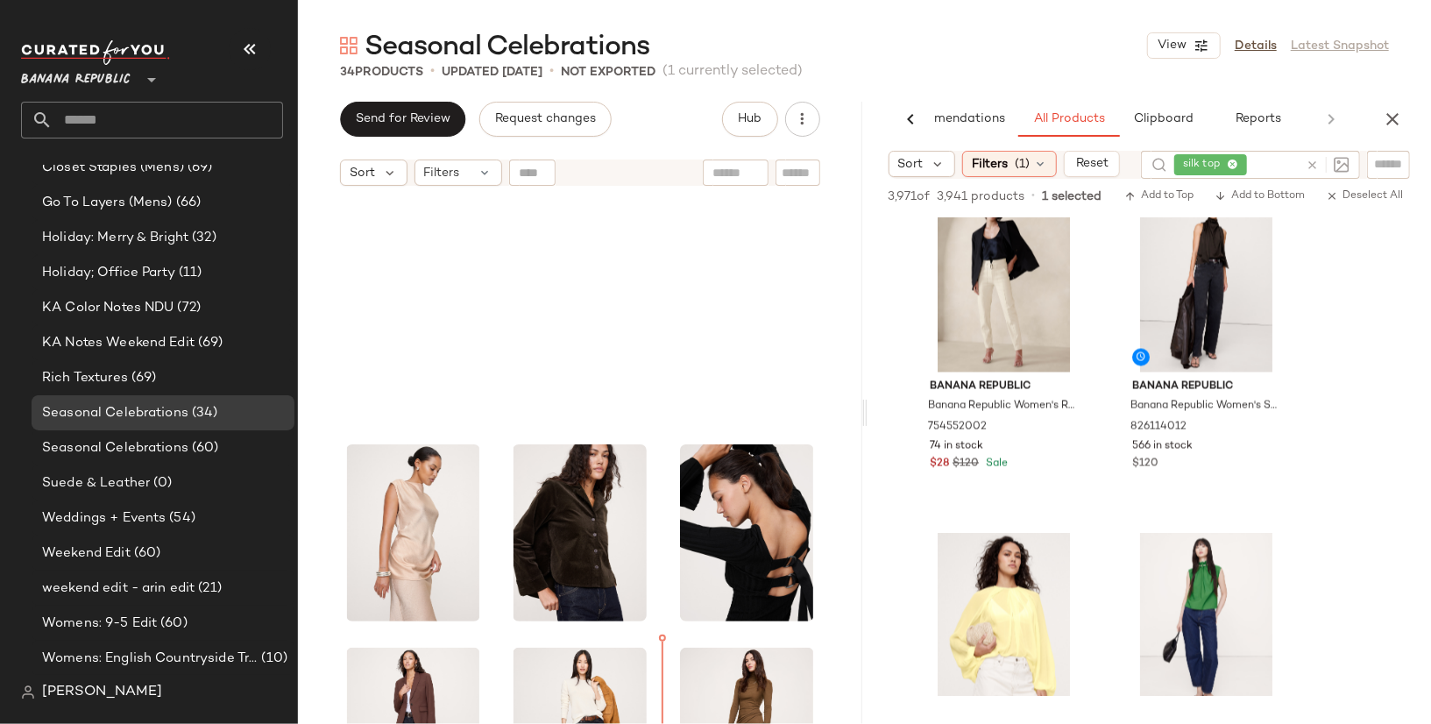
scroll to position [456, 0]
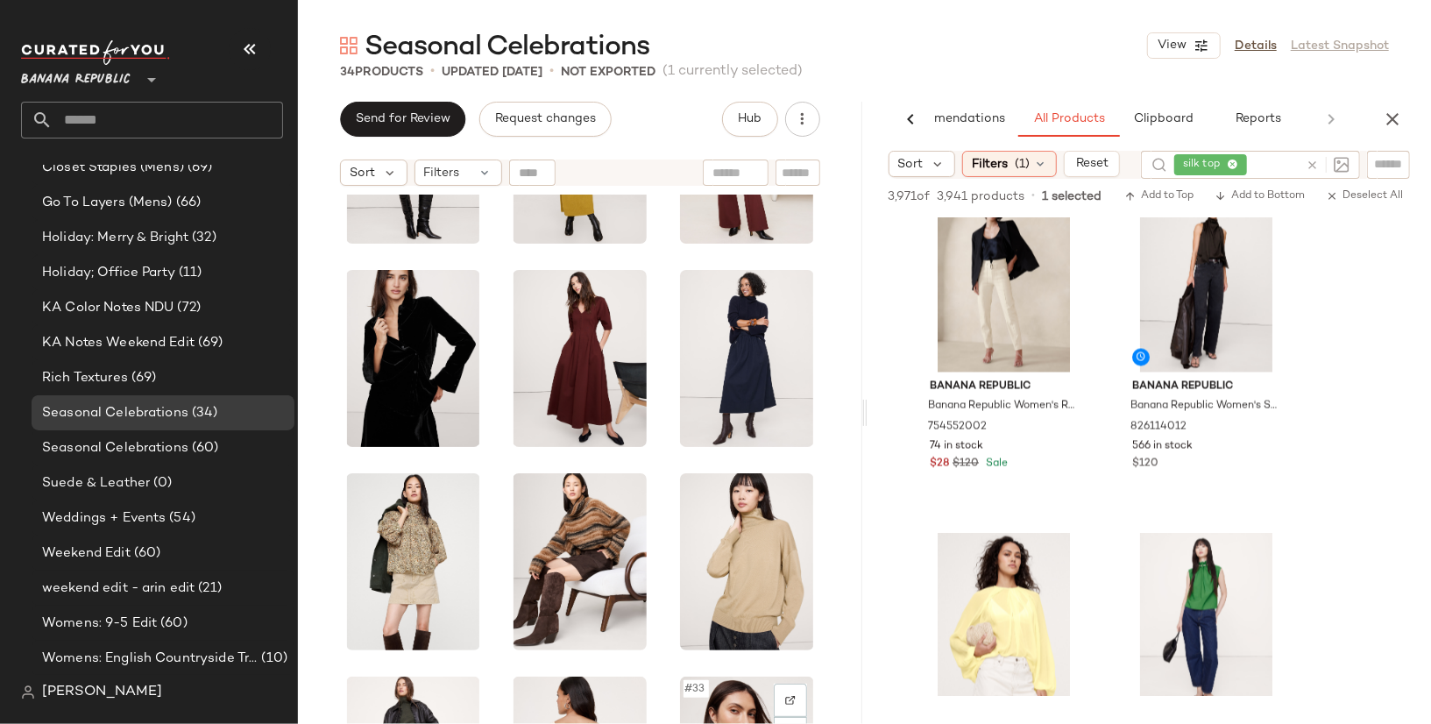
scroll to position [1869, 0]
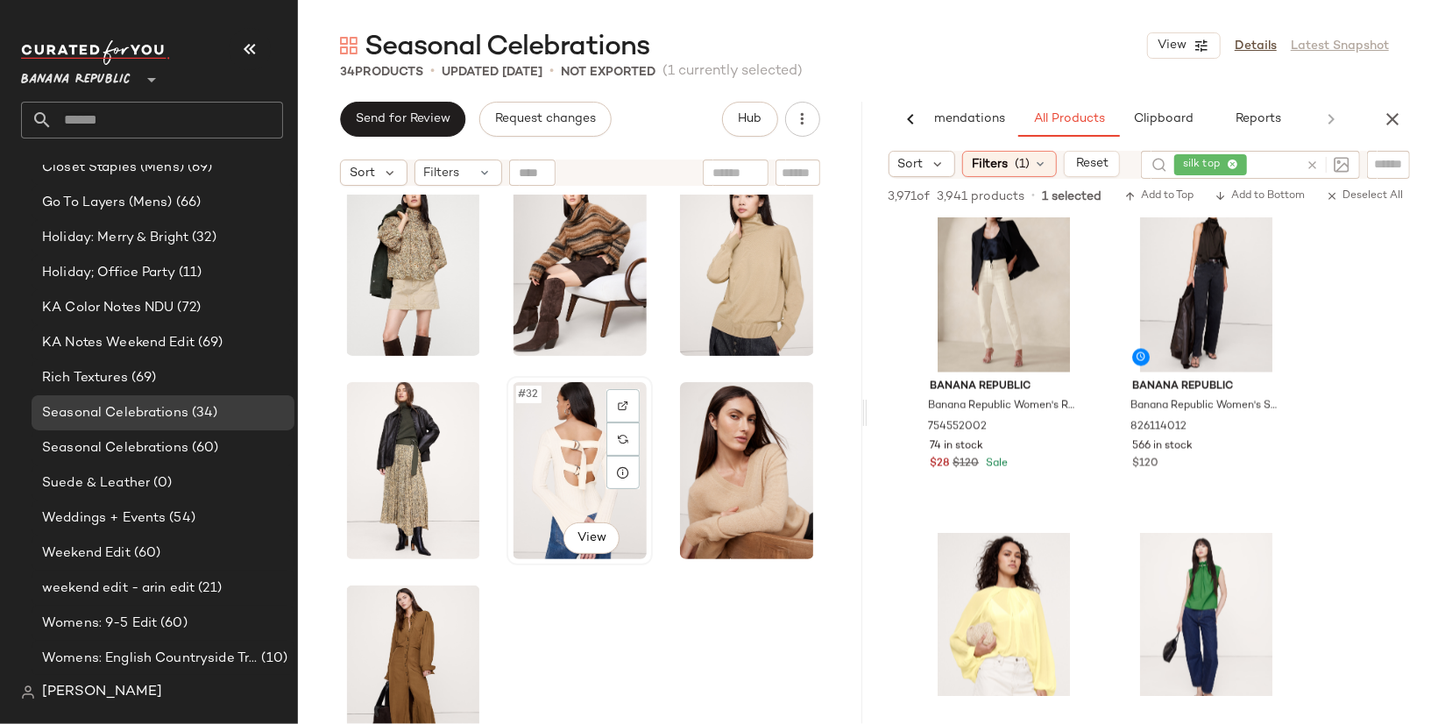
click at [553, 466] on div "#32 View" at bounding box center [580, 470] width 134 height 177
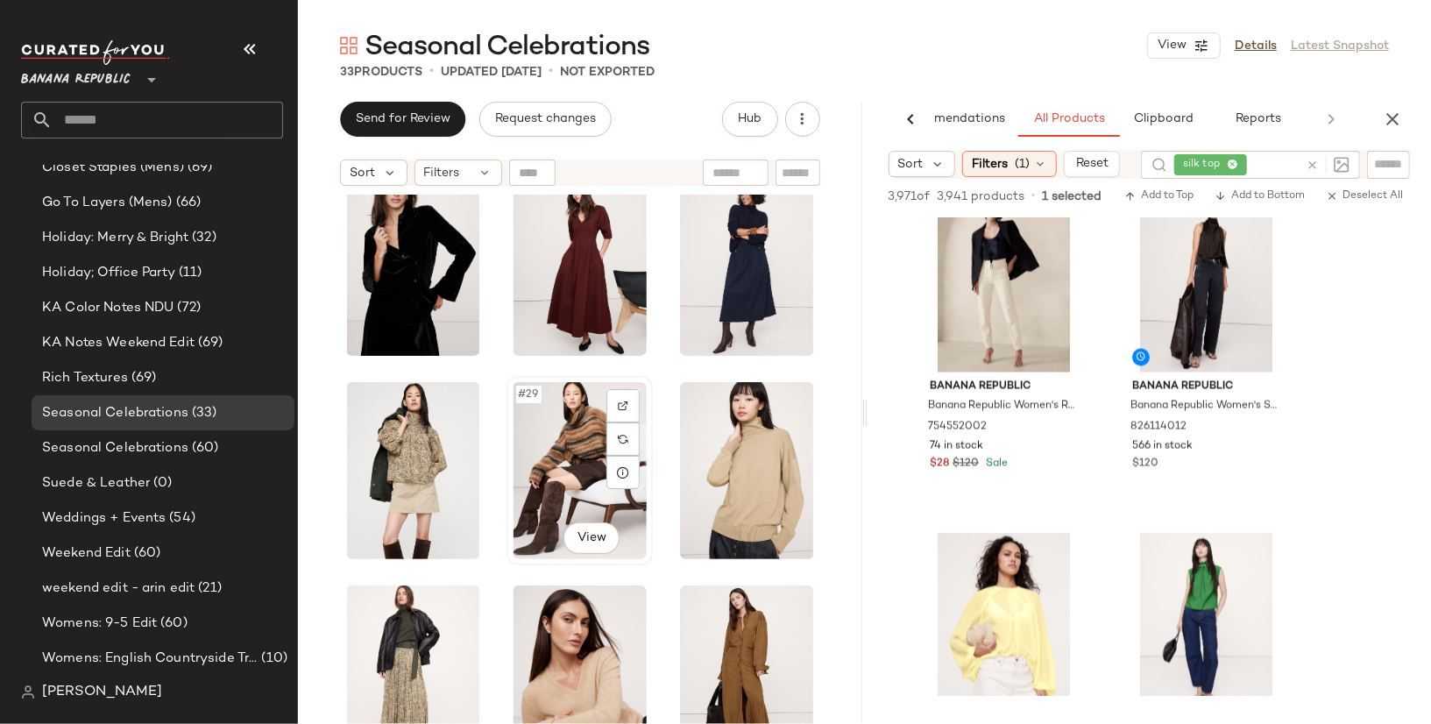
scroll to position [1666, 0]
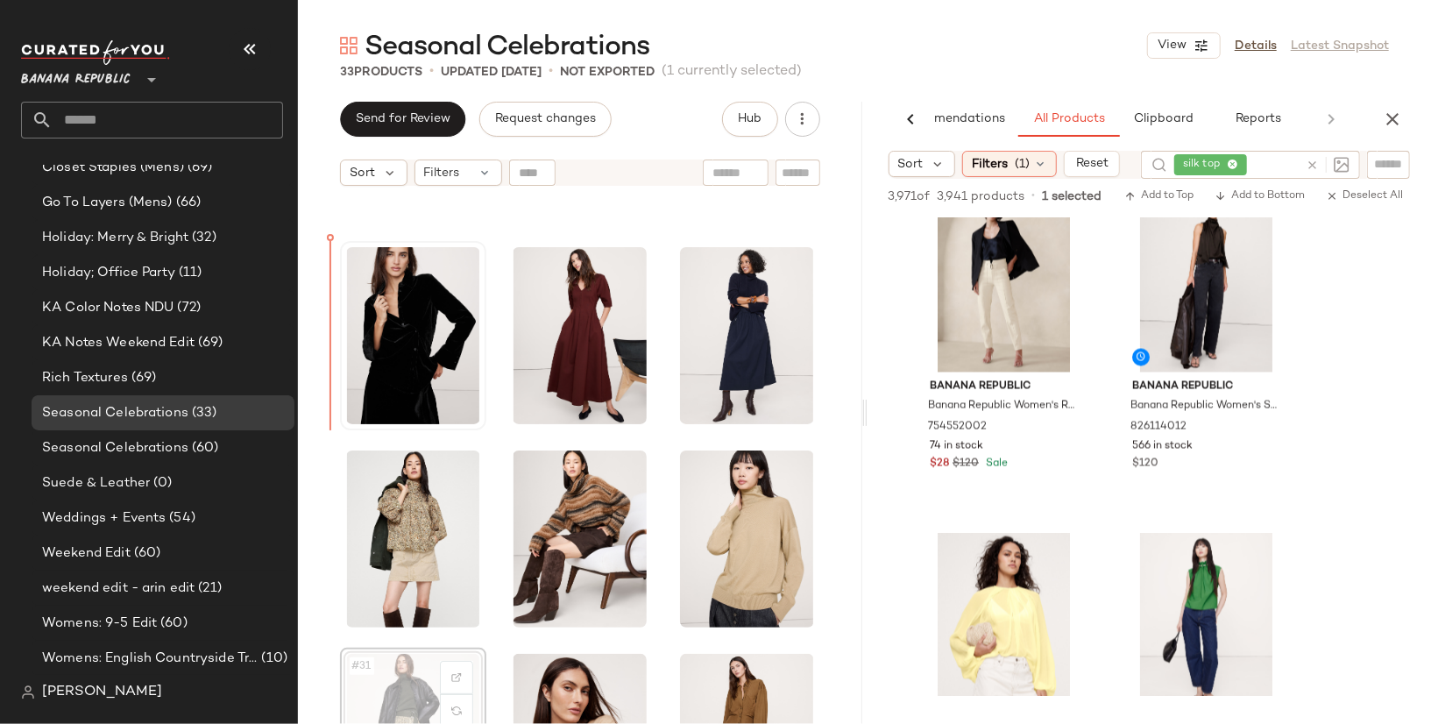
drag, startPoint x: 420, startPoint y: 657, endPoint x: 381, endPoint y: 347, distance: 312.6
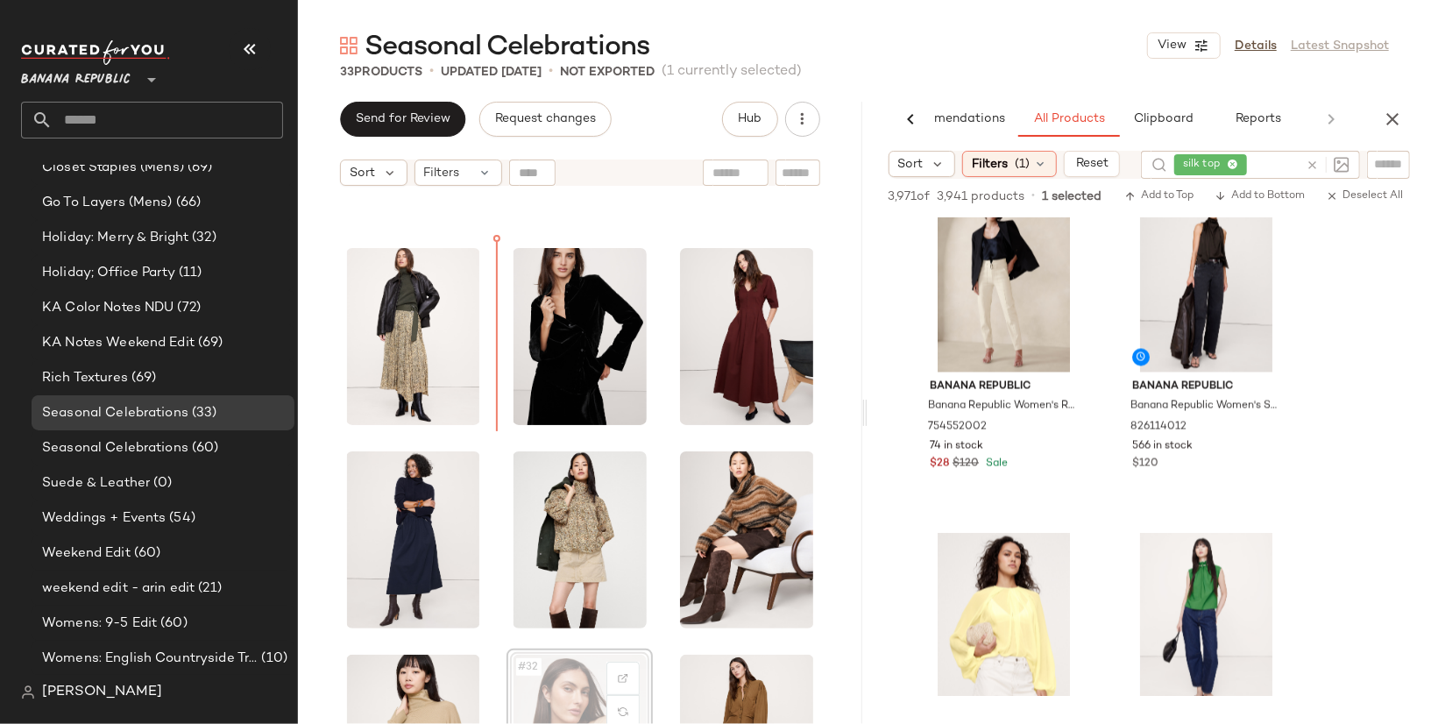
scroll to position [1577, 0]
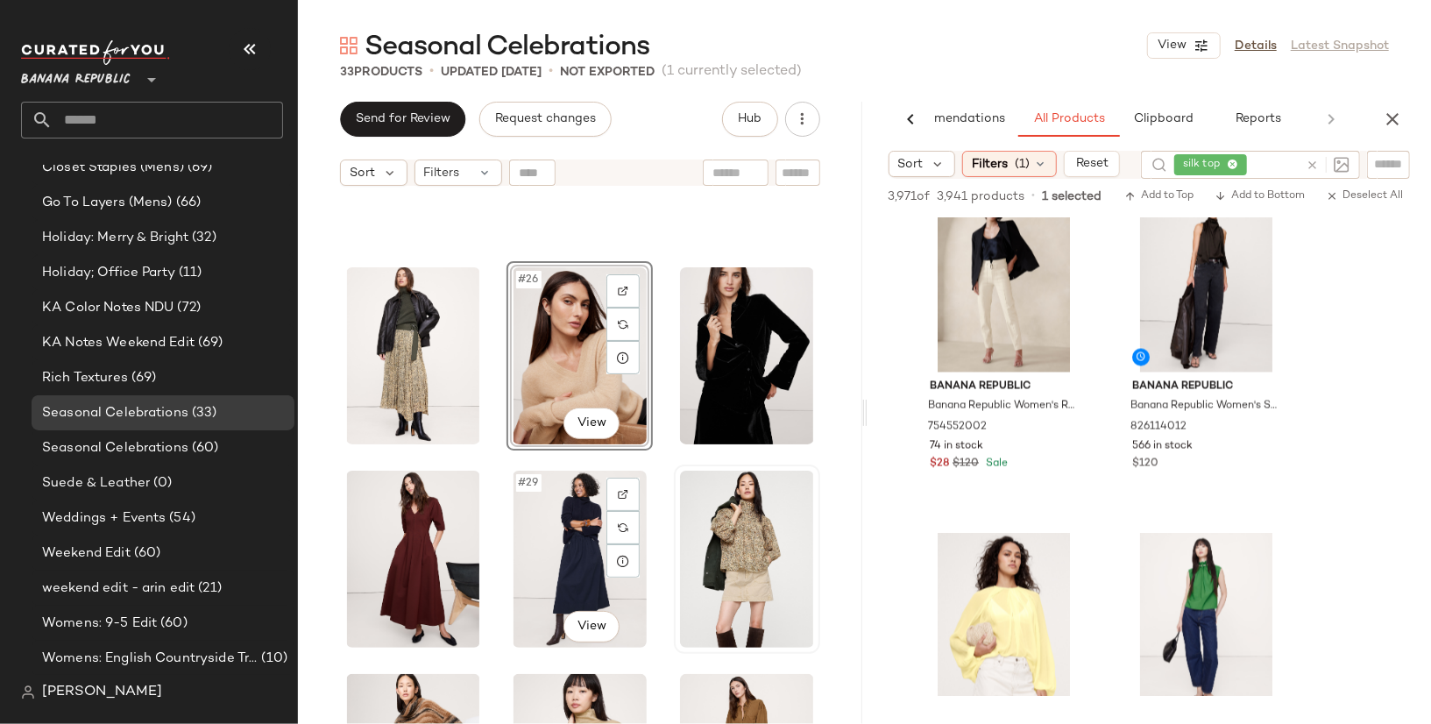
scroll to position [1666, 0]
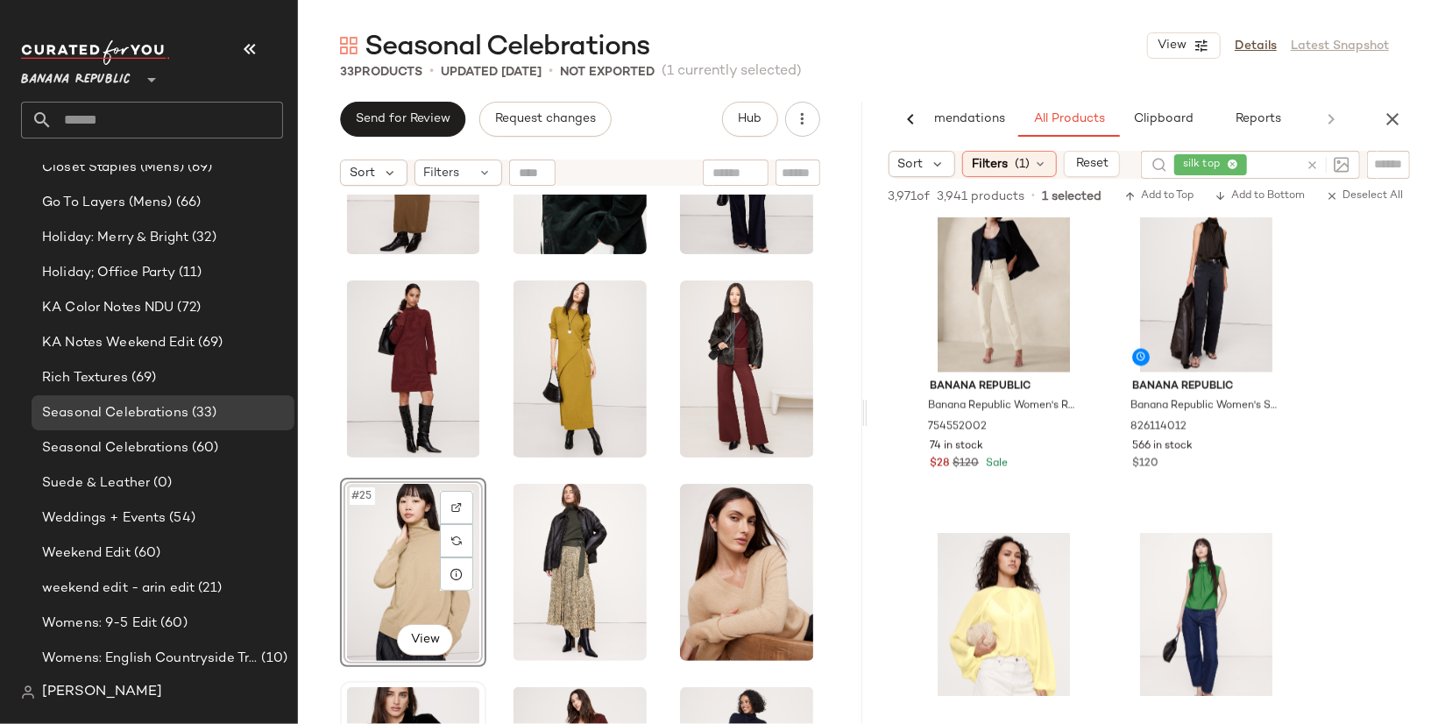
scroll to position [1356, 0]
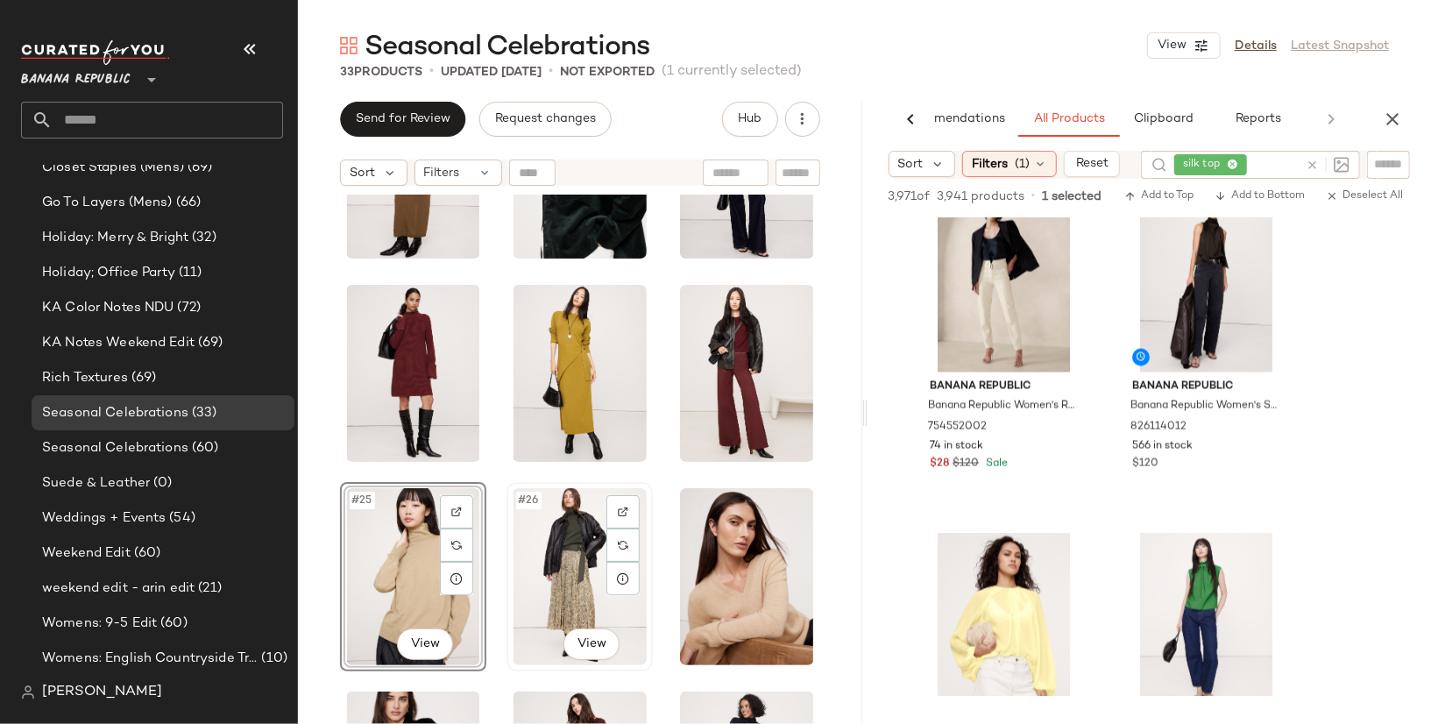
click at [536, 516] on div "#26 View" at bounding box center [580, 576] width 134 height 177
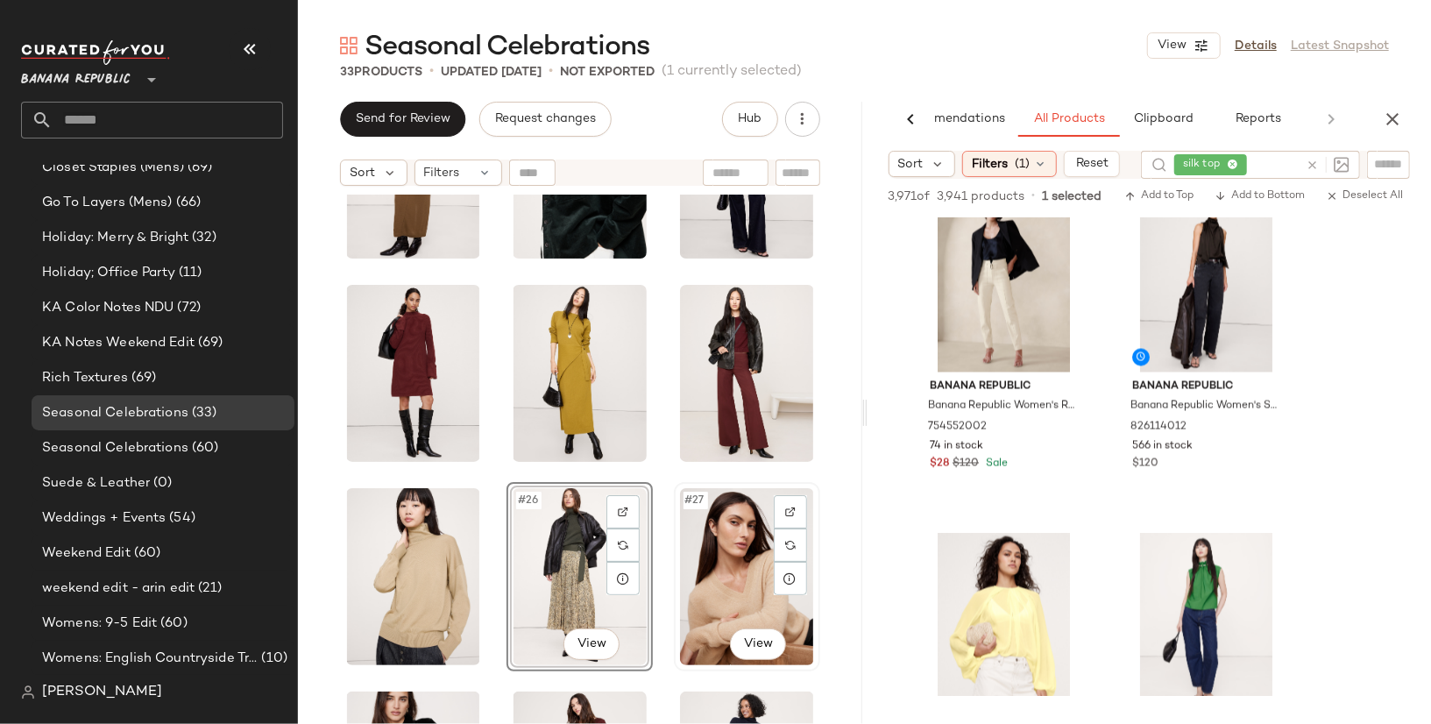
click at [722, 584] on div "#27 View" at bounding box center [747, 576] width 134 height 177
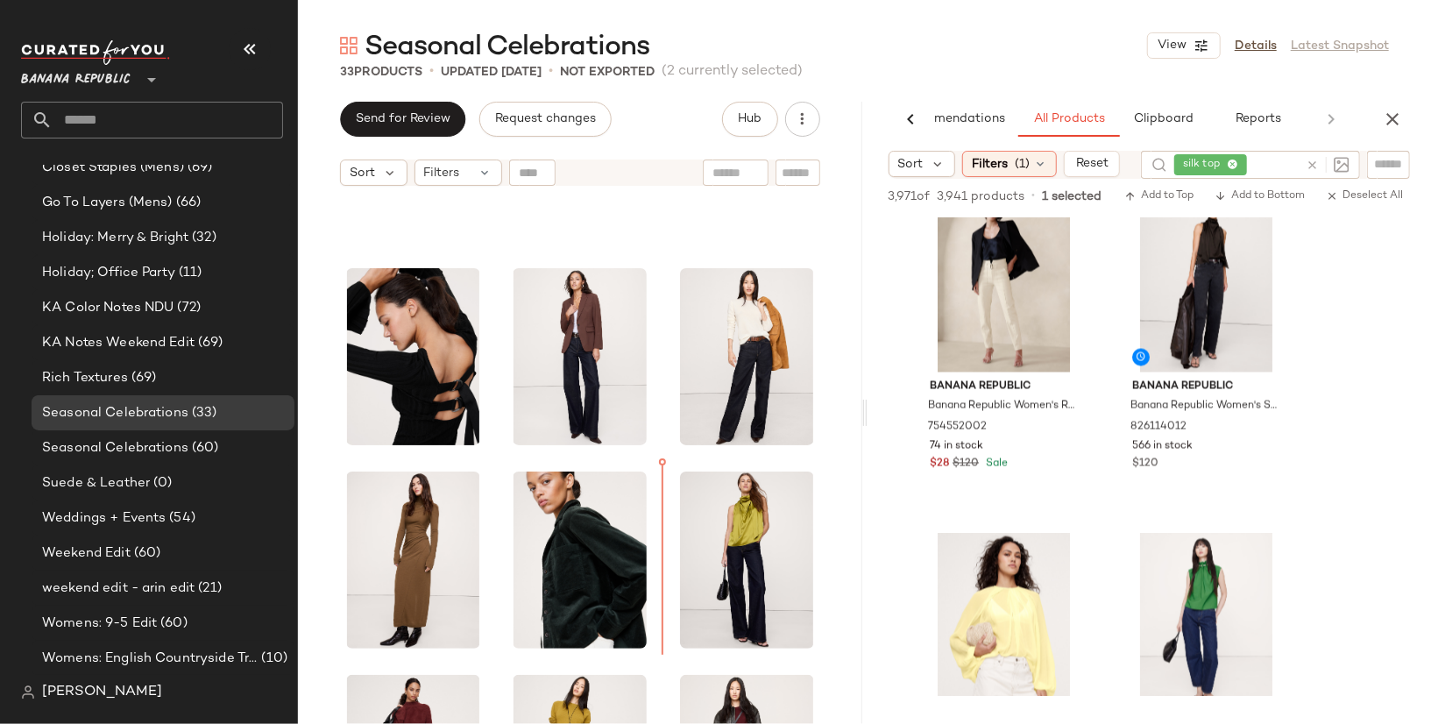
scroll to position [964, 0]
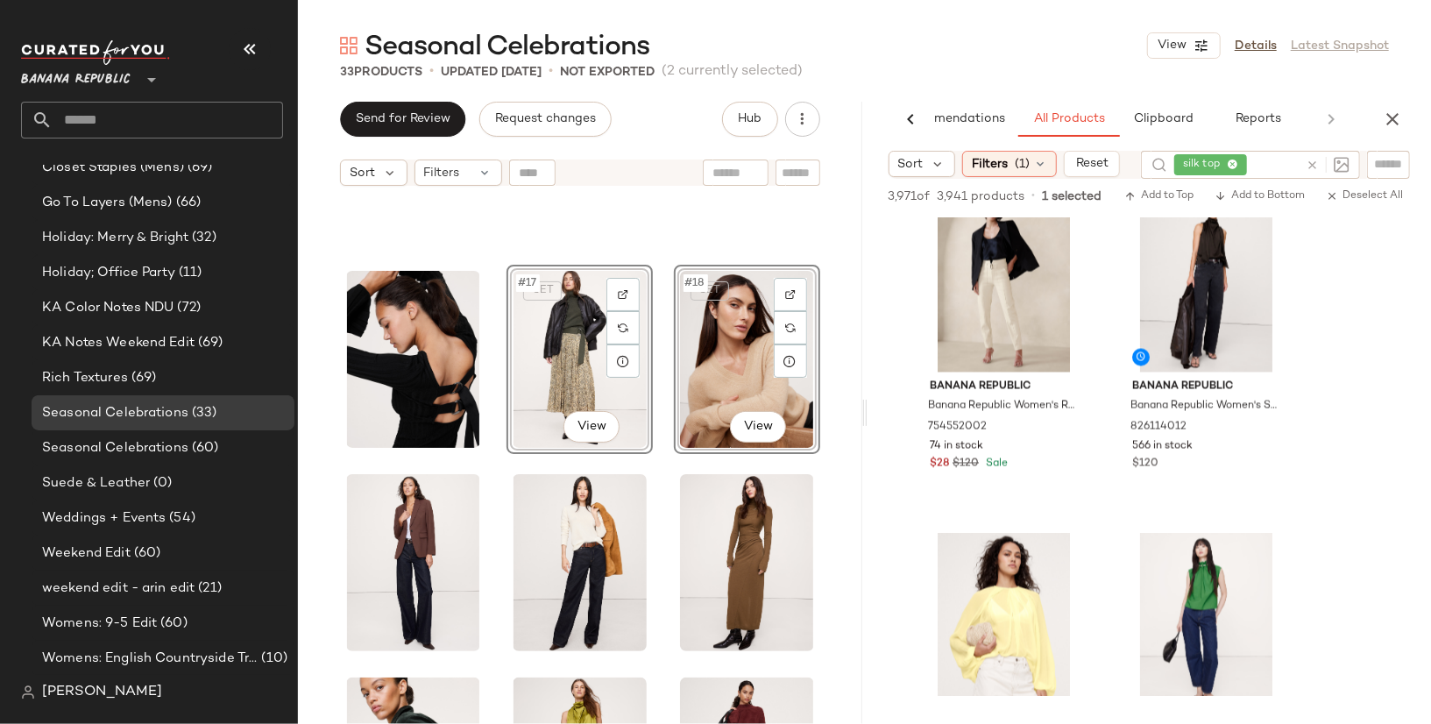
click at [686, 397] on div "SET #18 View" at bounding box center [747, 359] width 134 height 177
click at [661, 456] on div "SET #17 View SET #18 View" at bounding box center [580, 481] width 564 height 573
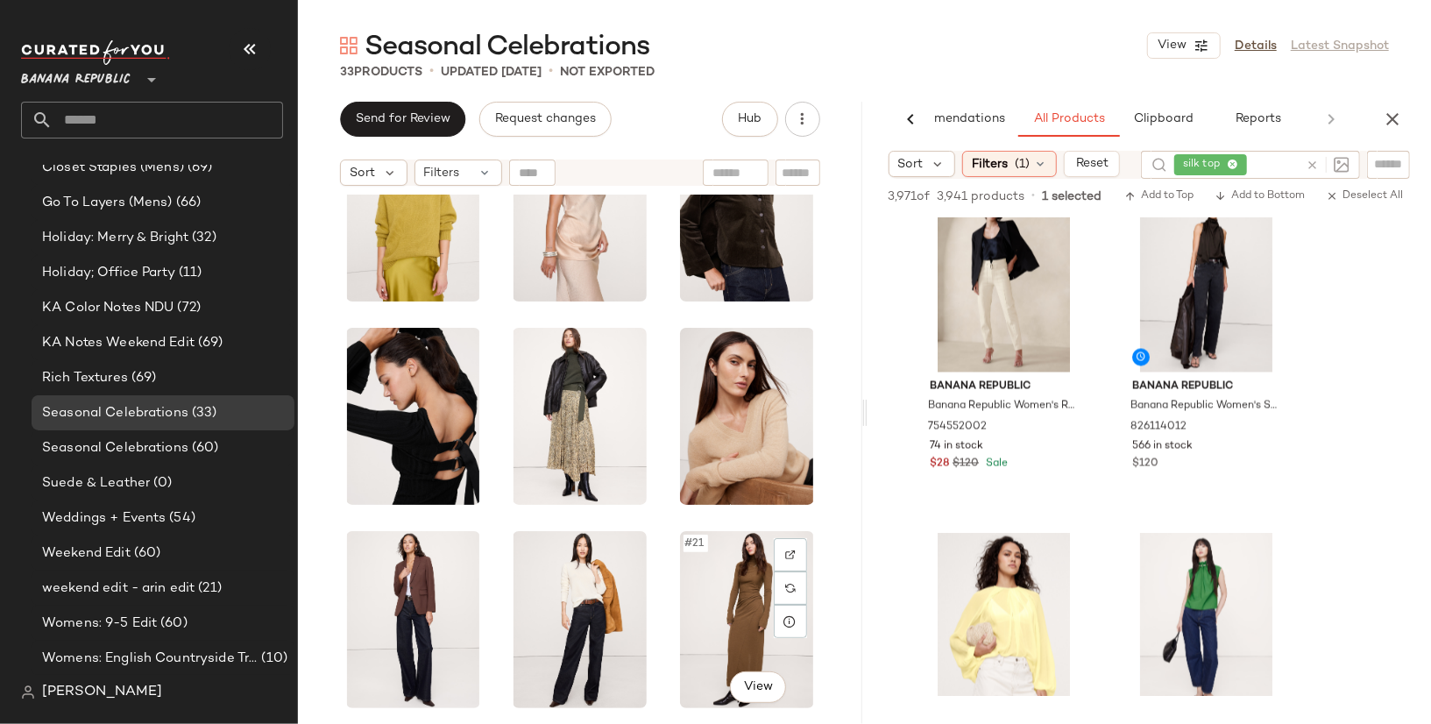
scroll to position [902, 0]
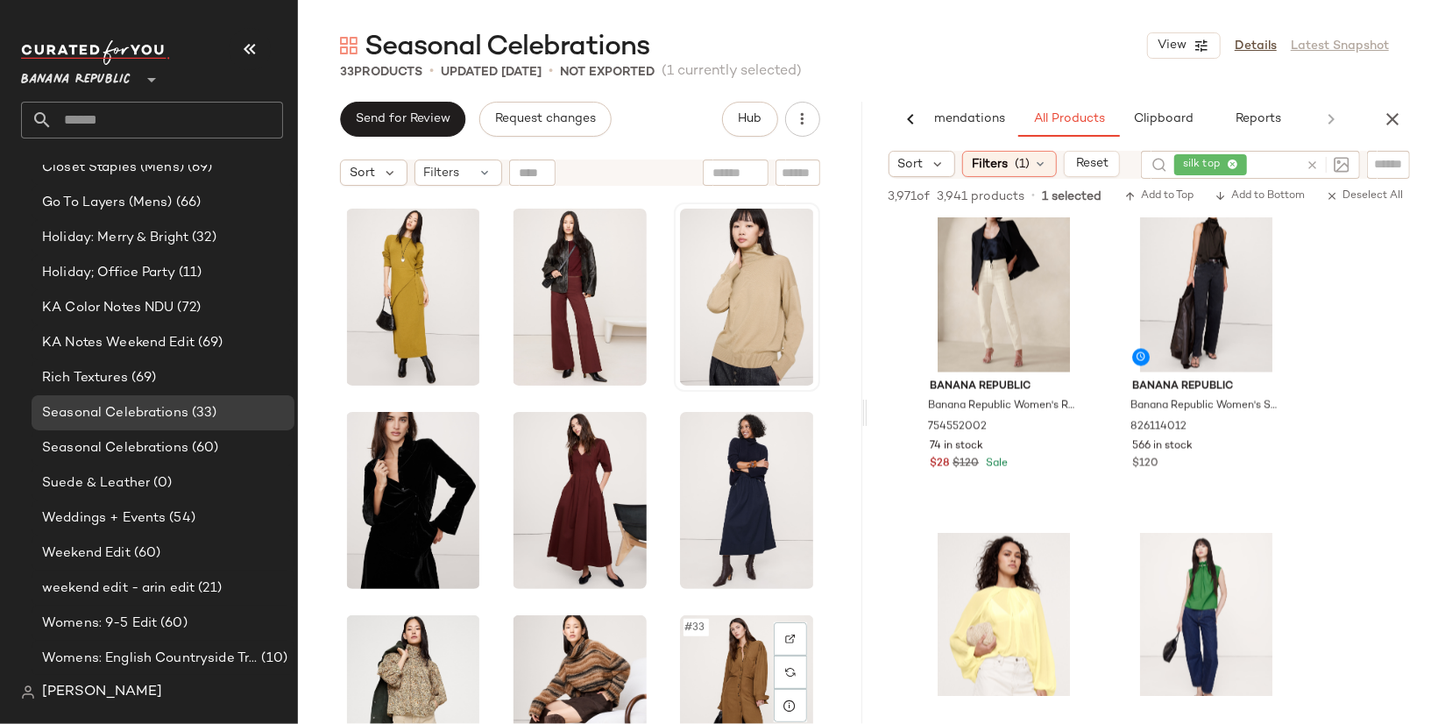
scroll to position [1666, 0]
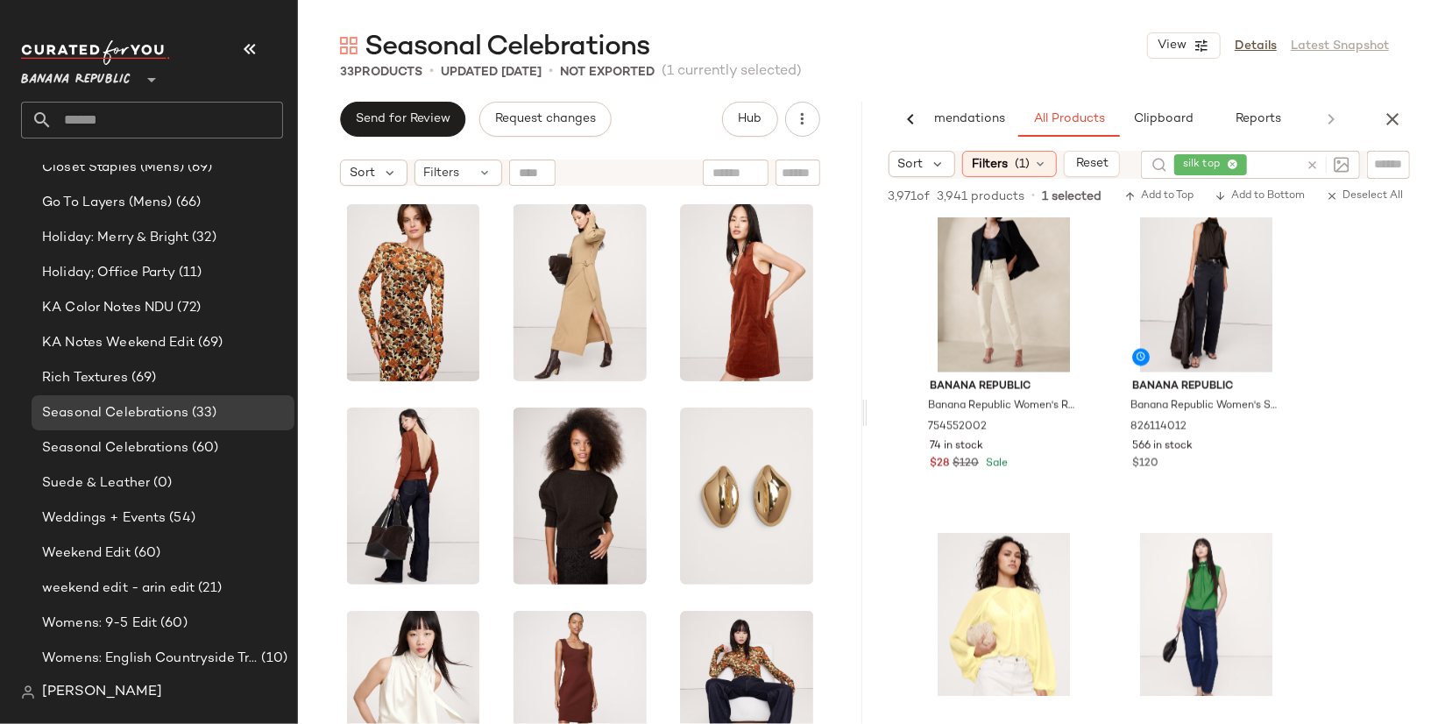
click at [1369, 119] on div "AI Recommendations All Products Clipboard Reports" at bounding box center [1121, 119] width 508 height 35
click at [1382, 119] on icon "button" at bounding box center [1392, 119] width 21 height 21
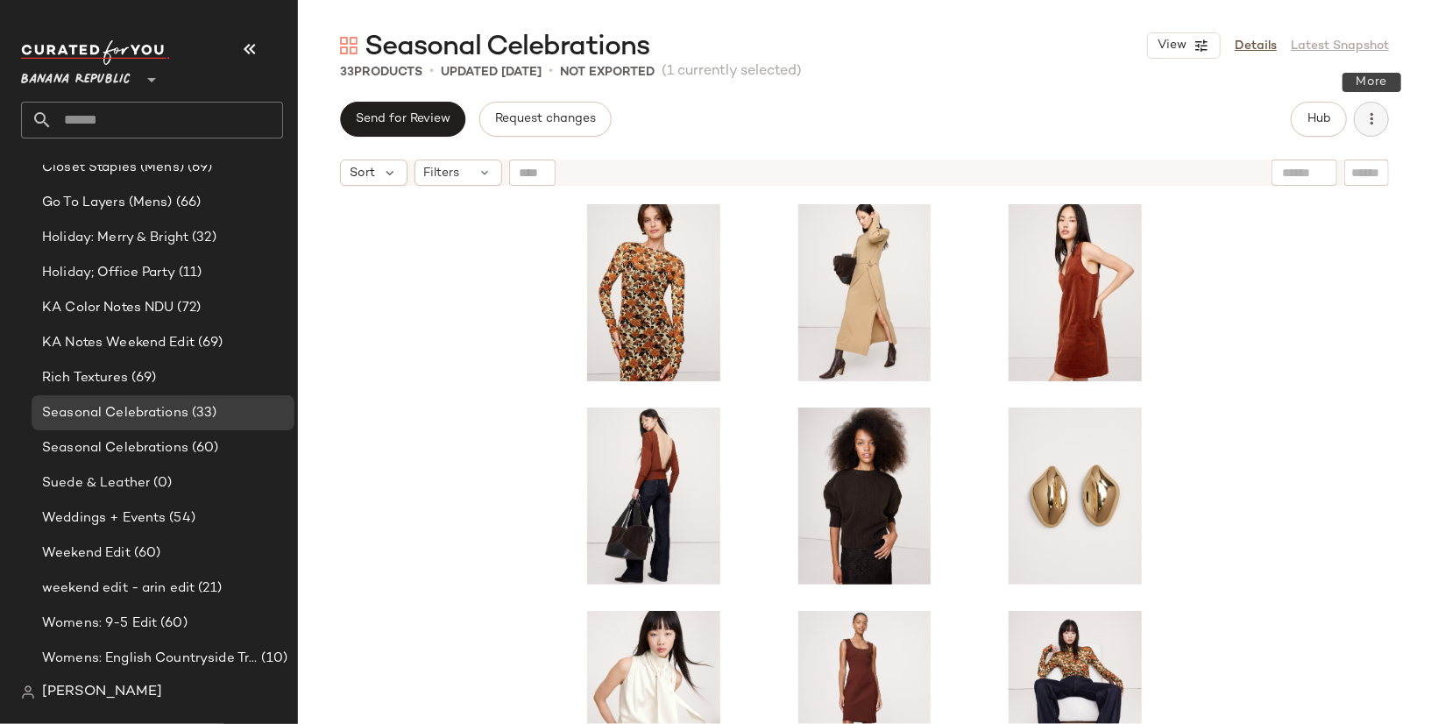
click at [1382, 111] on button "button" at bounding box center [1371, 119] width 35 height 35
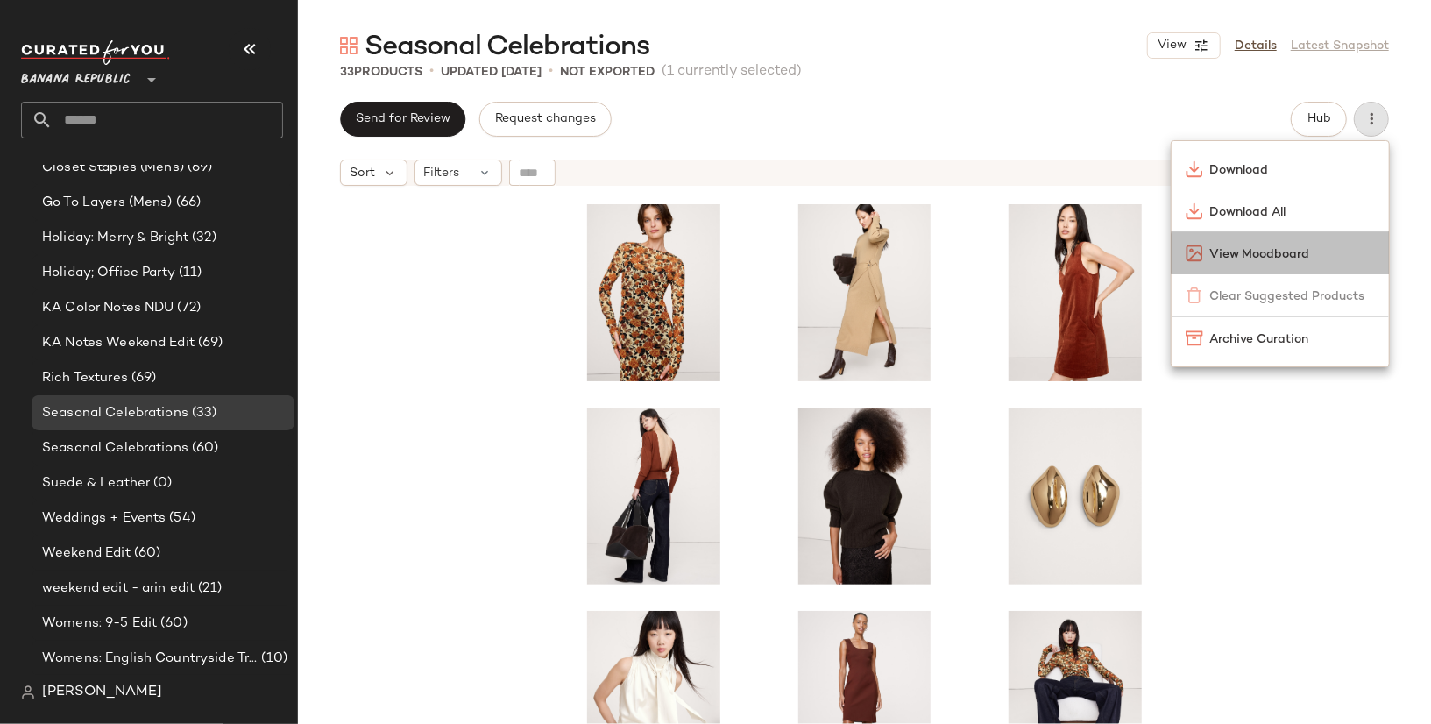
click at [1305, 253] on span "View Moodboard" at bounding box center [1292, 254] width 165 height 18
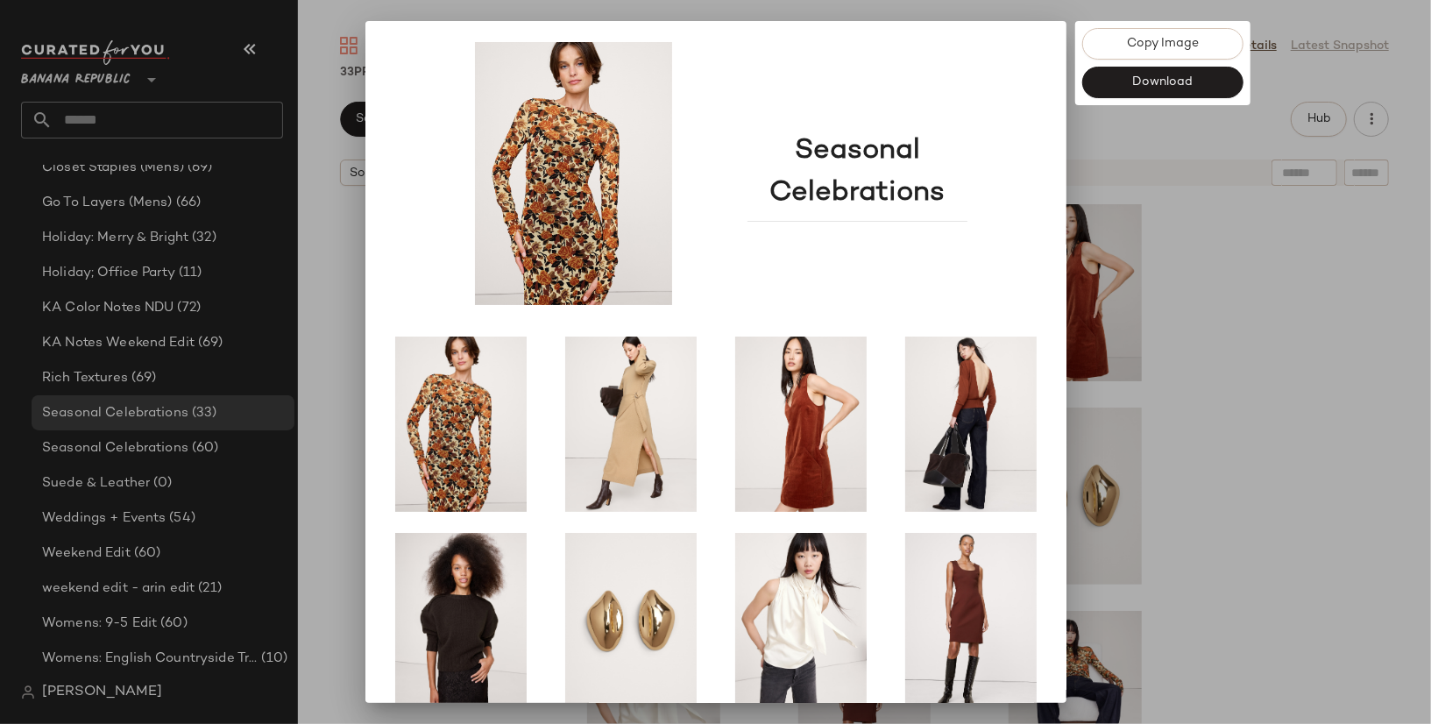
click at [1312, 364] on div at bounding box center [715, 362] width 1431 height 724
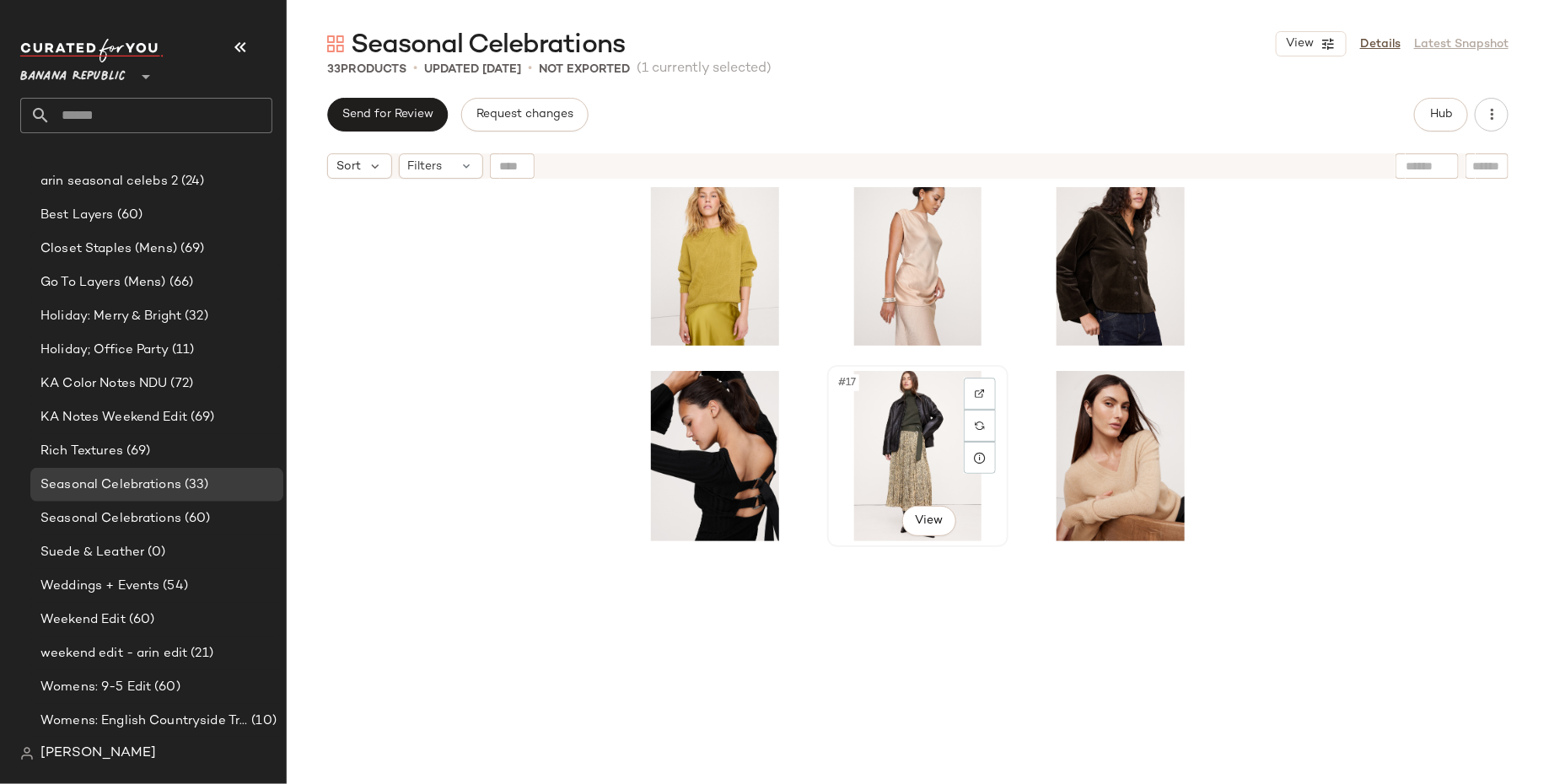
scroll to position [1003, 0]
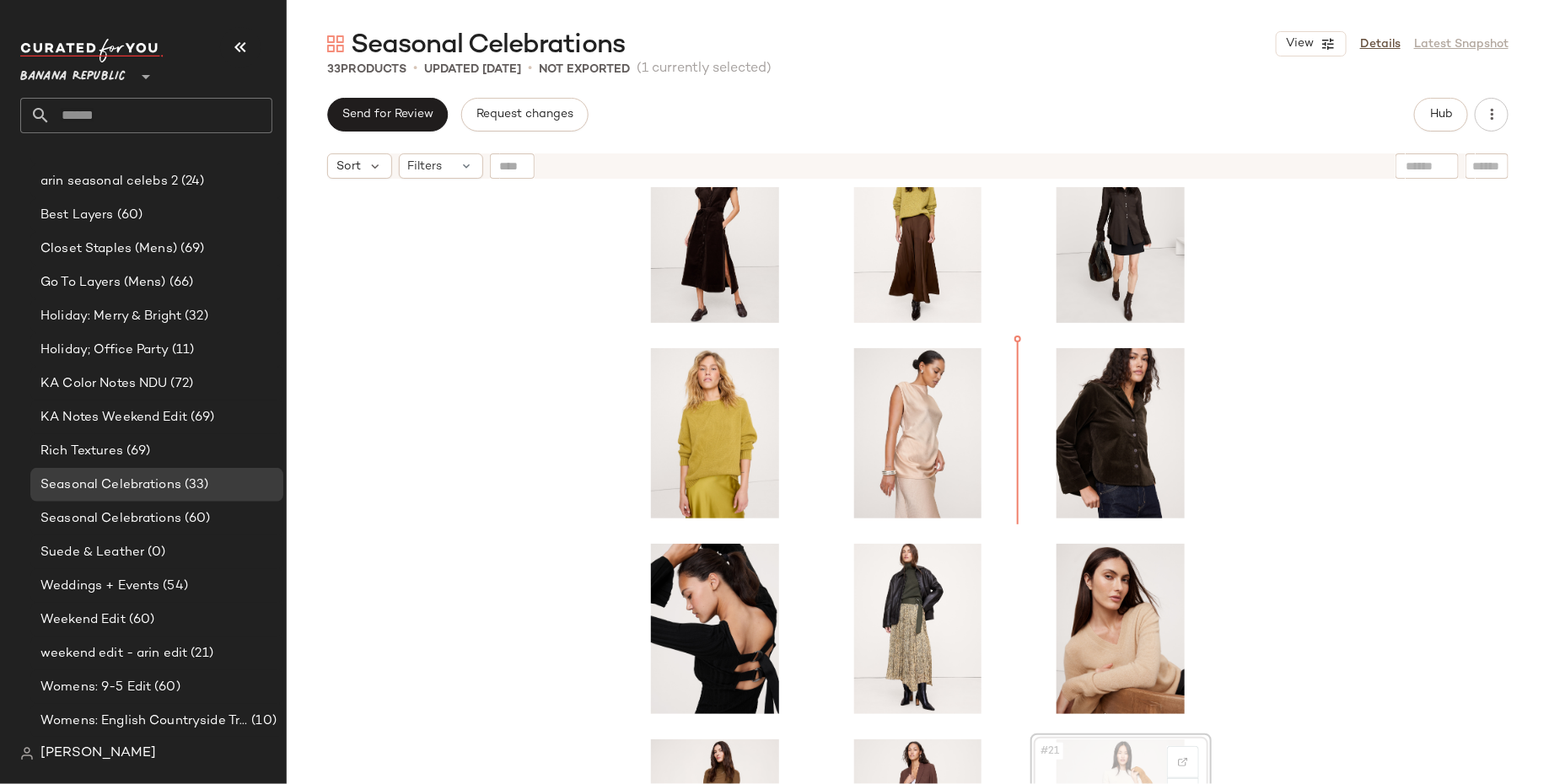
scroll to position [630, 0]
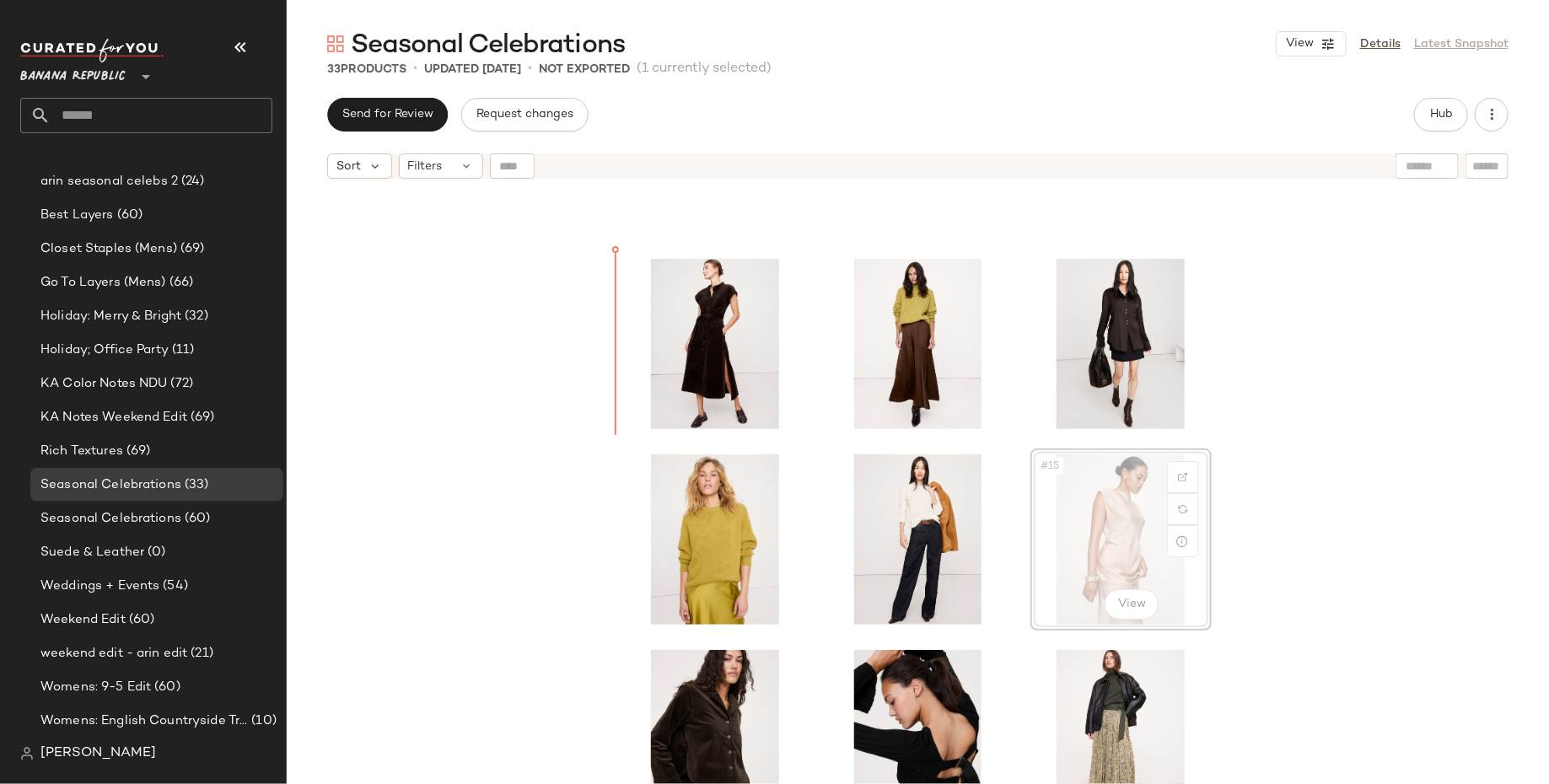
scroll to position [520, 0]
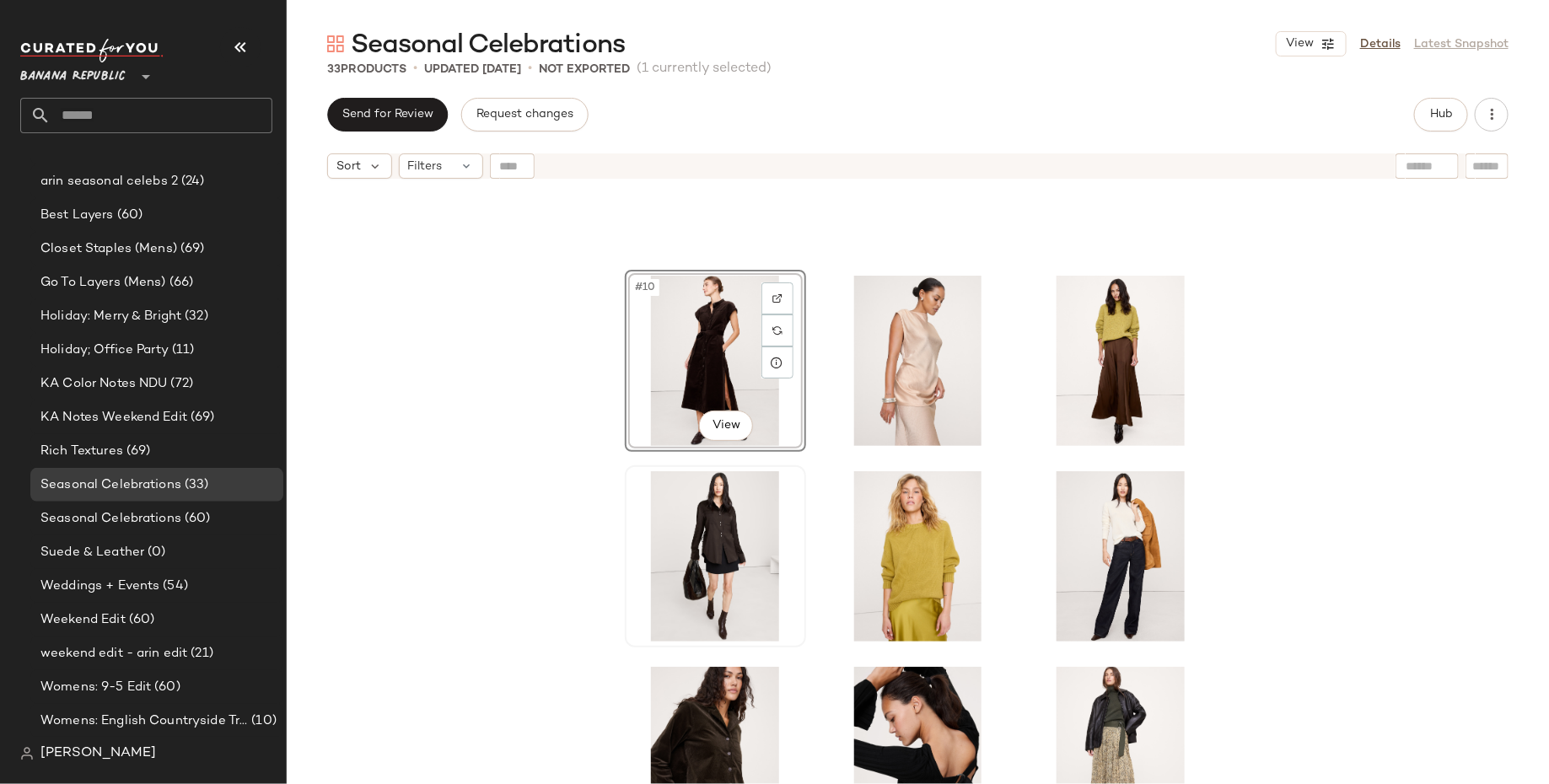
click at [1223, 424] on div "#10 View" at bounding box center [918, 507] width 1262 height 639
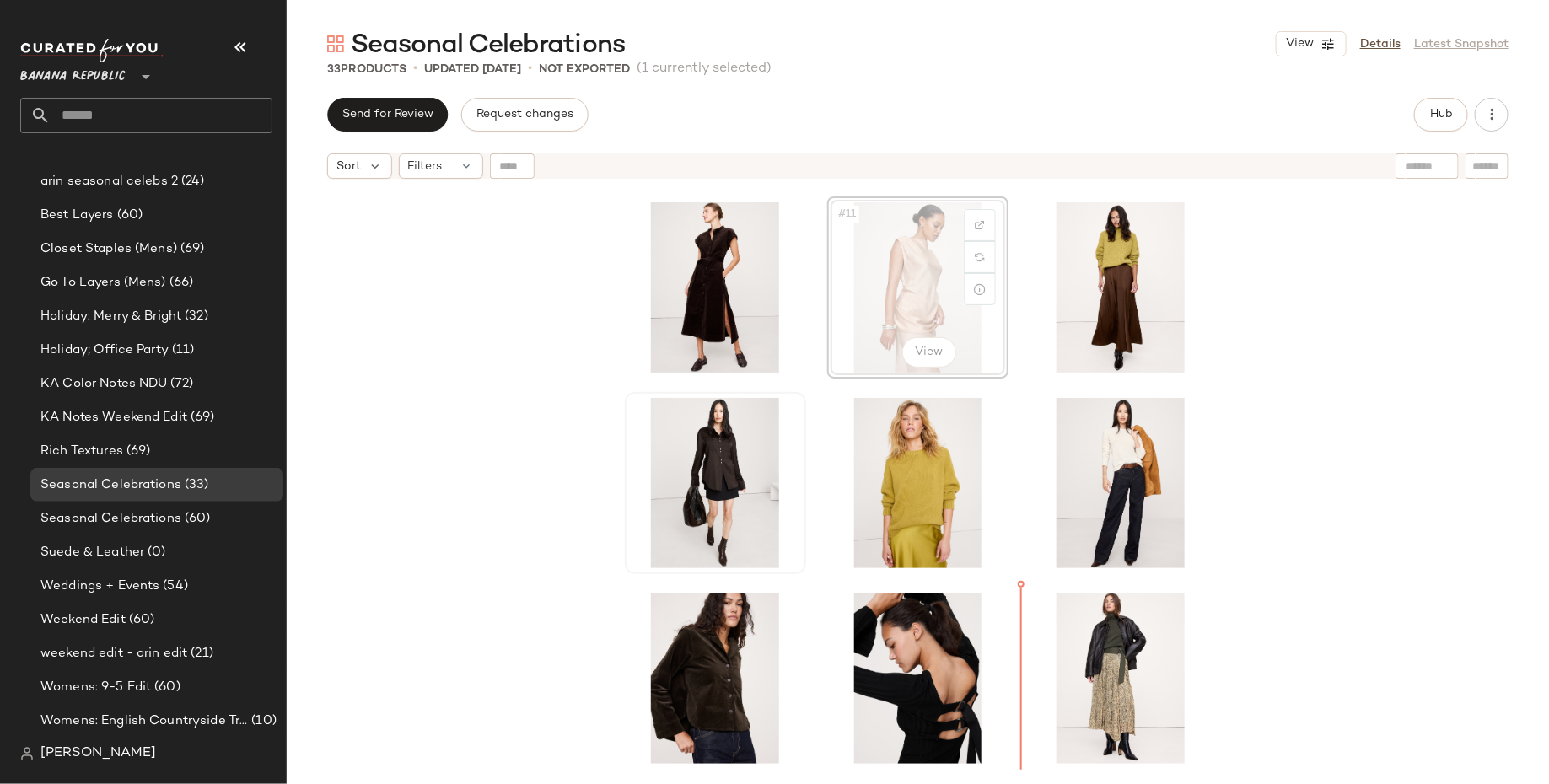
scroll to position [630, 0]
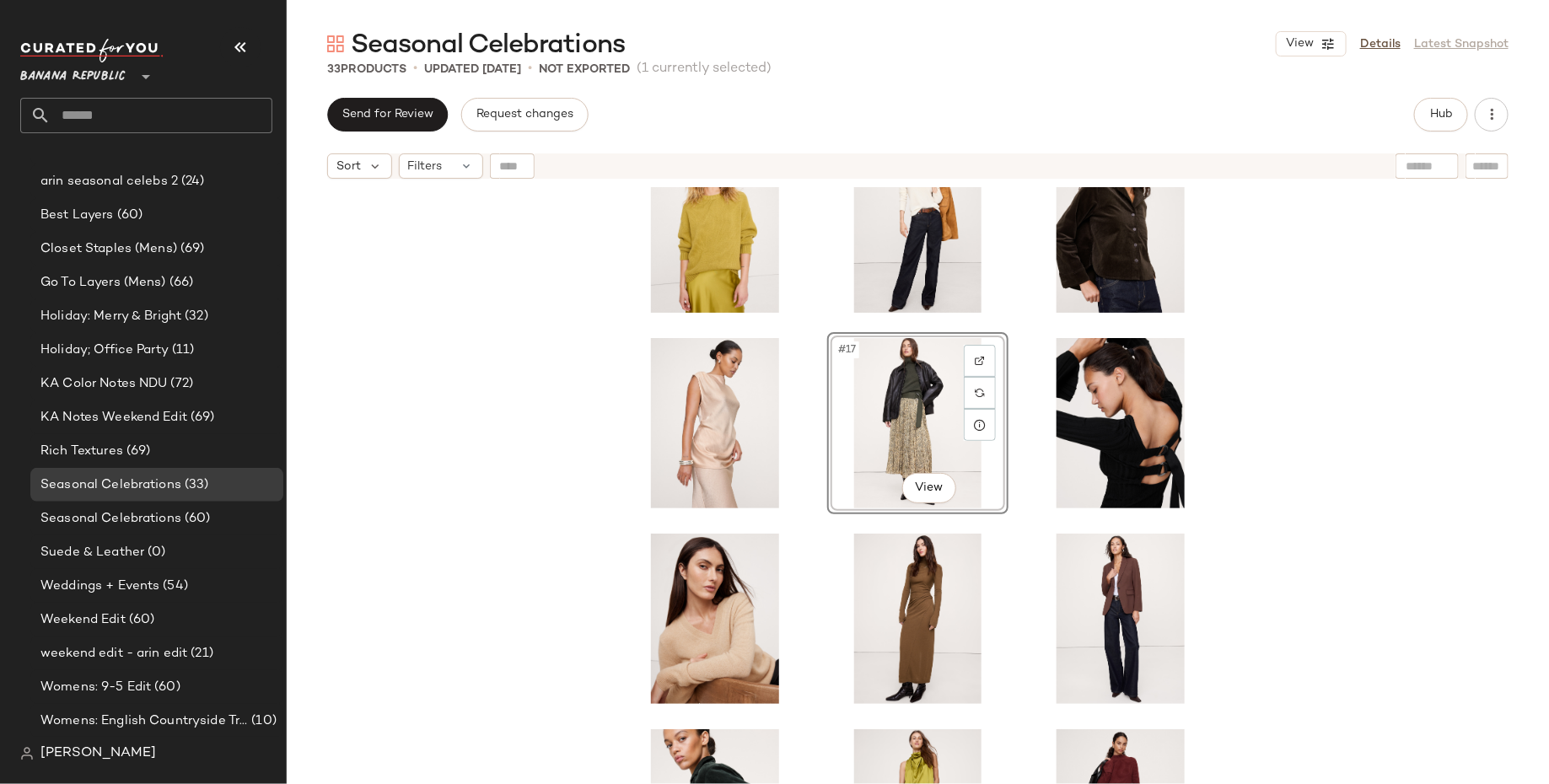
scroll to position [851, 0]
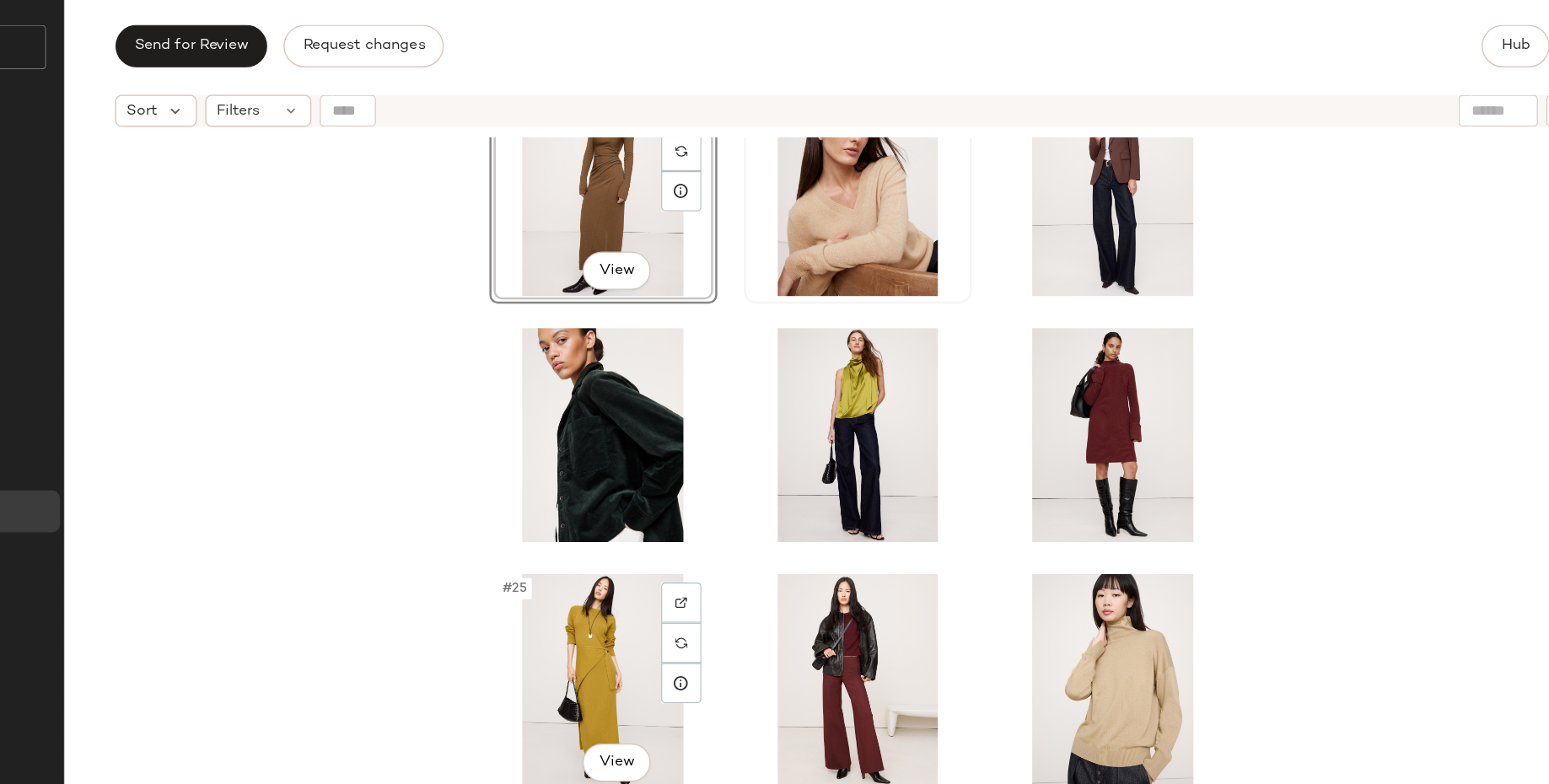
scroll to position [1243, 0]
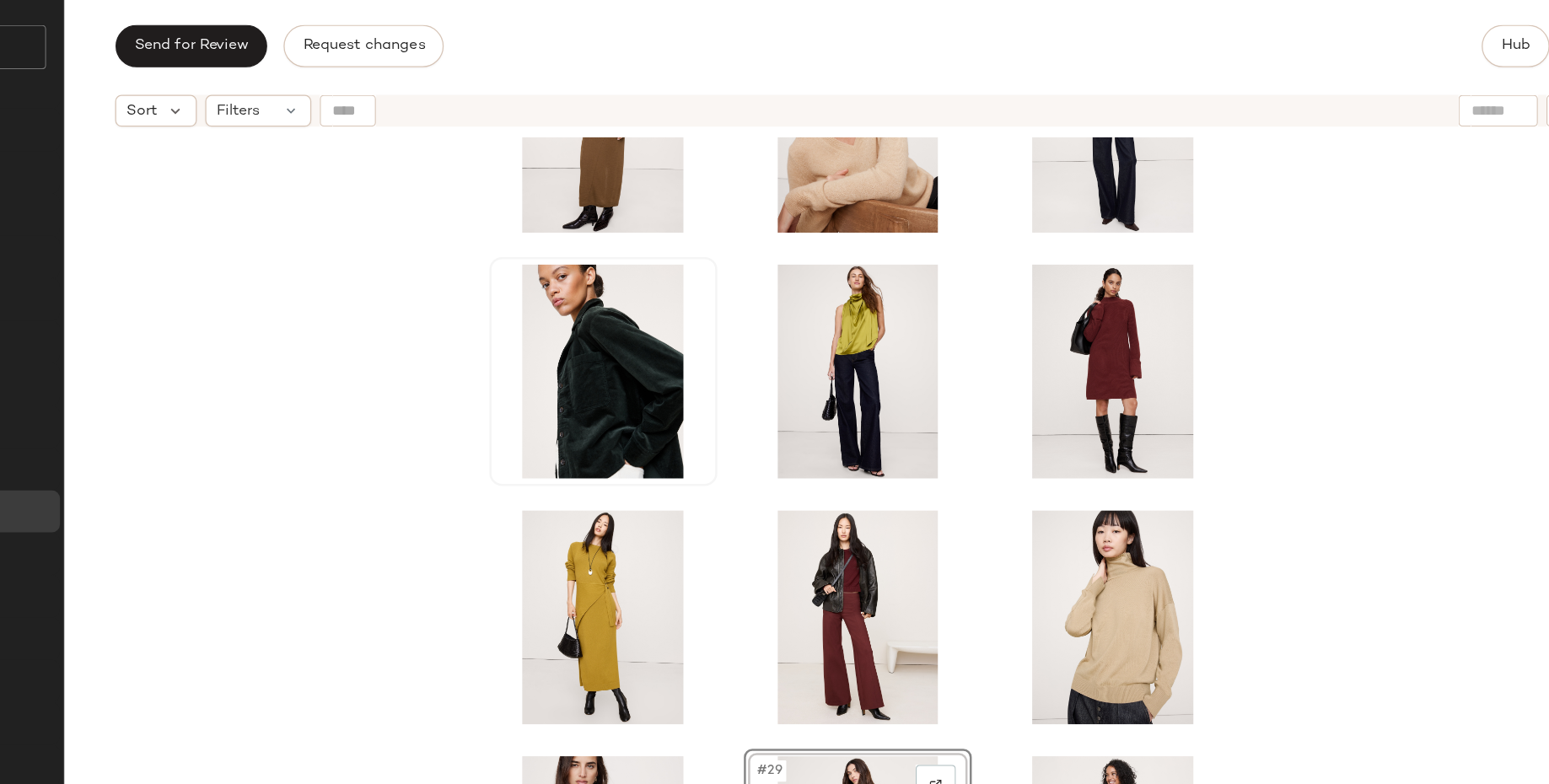
scroll to position [1247, 0]
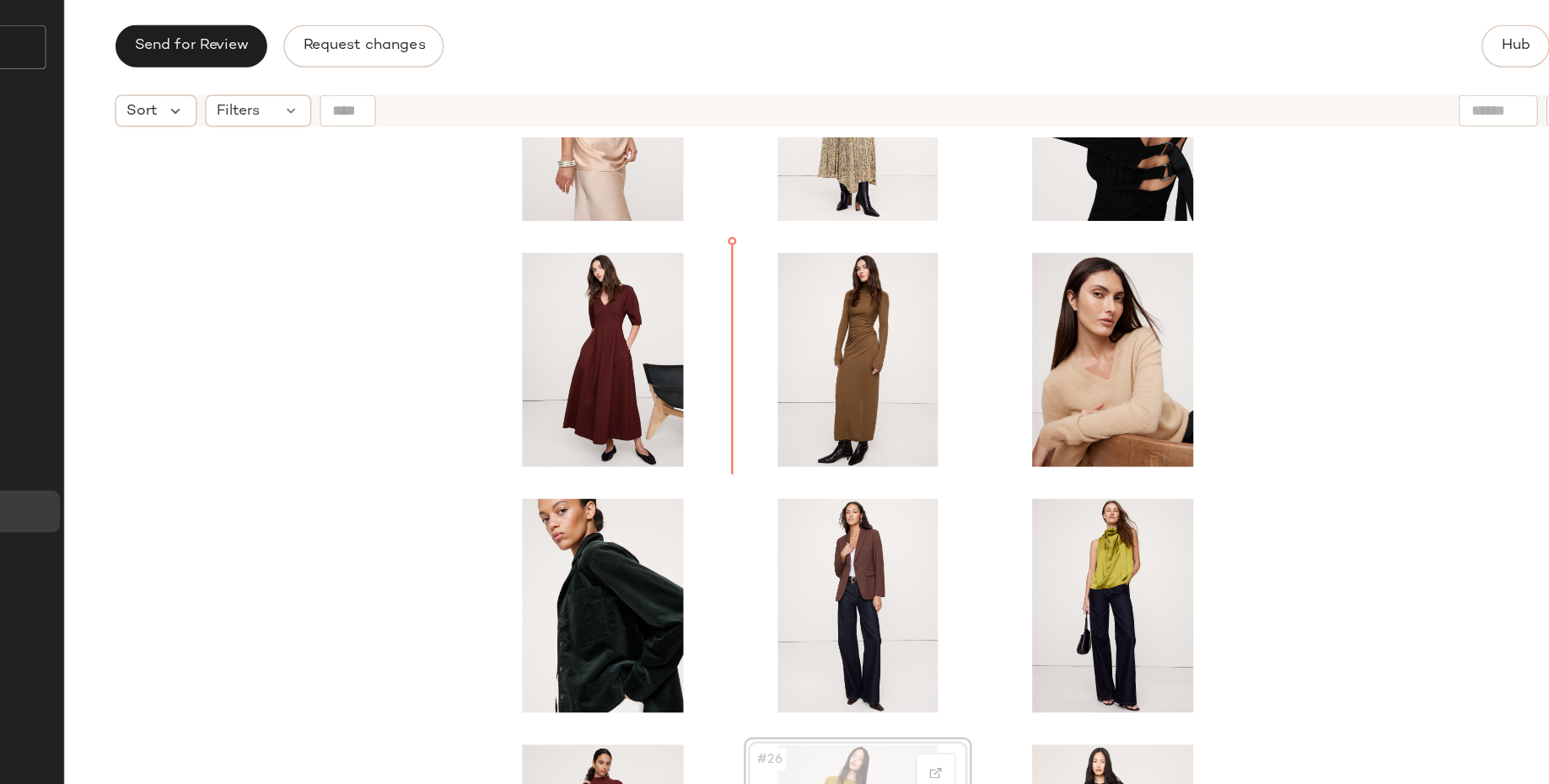
scroll to position [1088, 0]
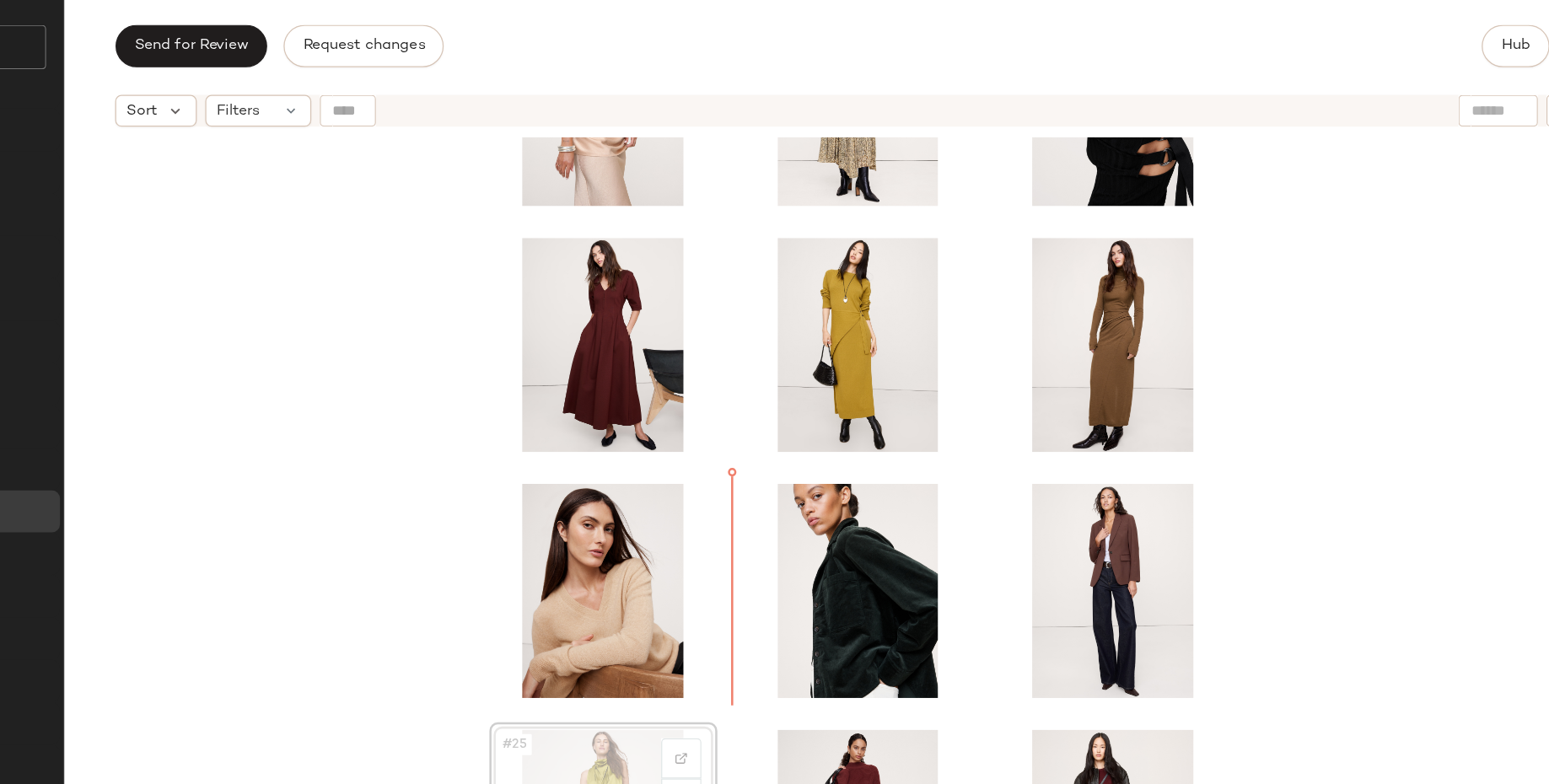
scroll to position [1073, 0]
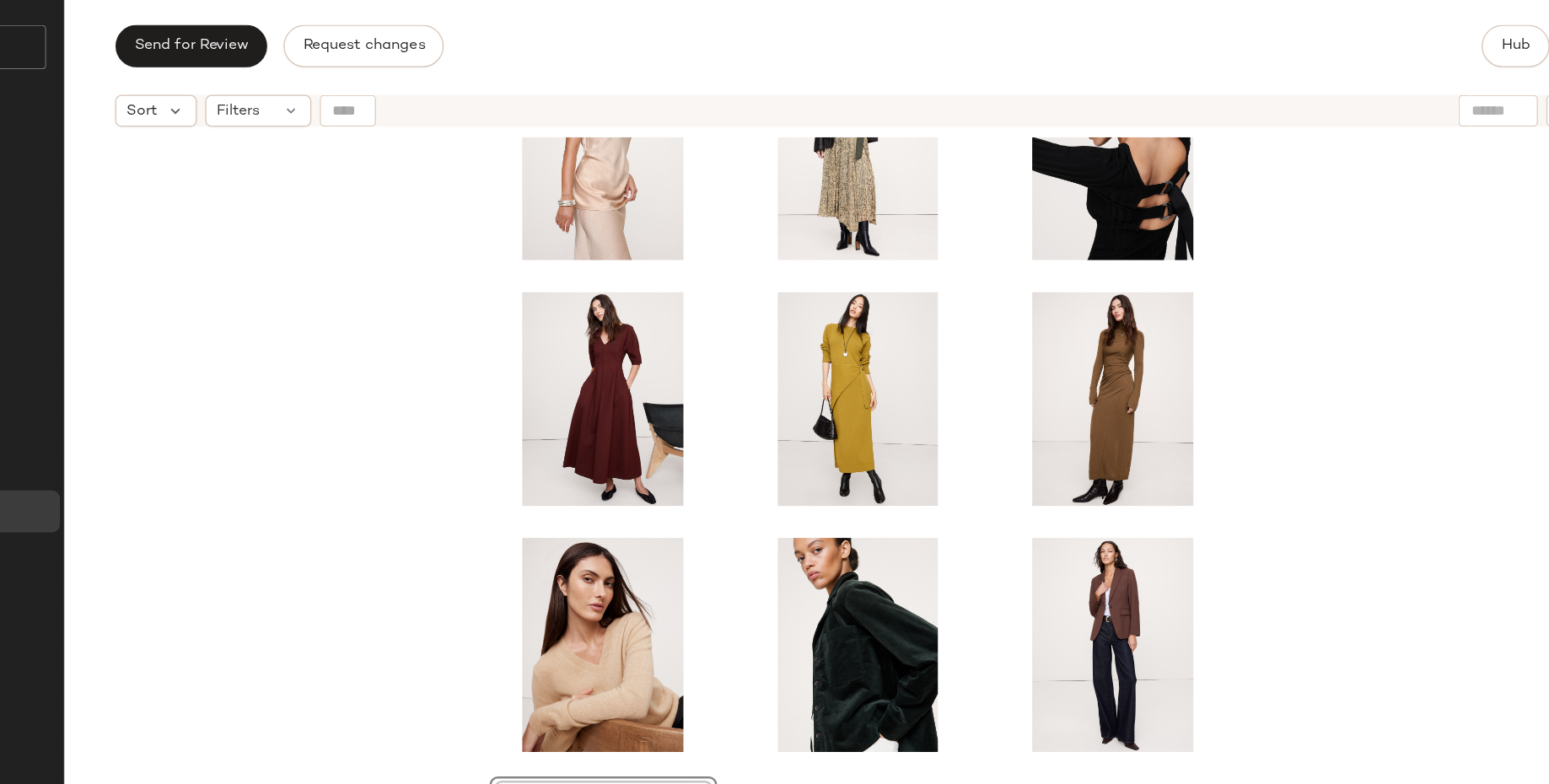
drag, startPoint x: 725, startPoint y: 548, endPoint x: 734, endPoint y: 545, distance: 9.5
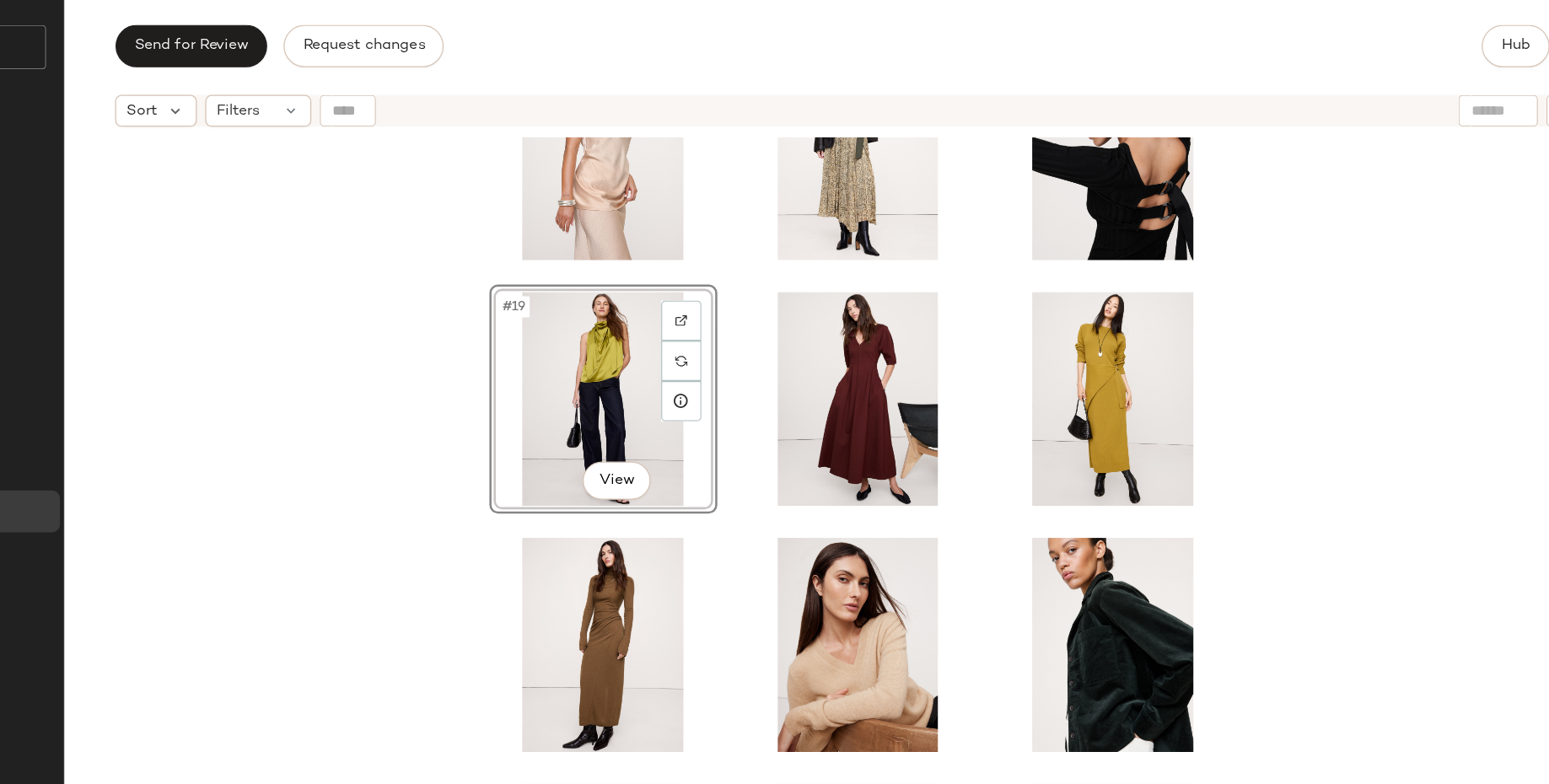
click at [585, 643] on div "#19 View" at bounding box center [918, 507] width 1262 height 639
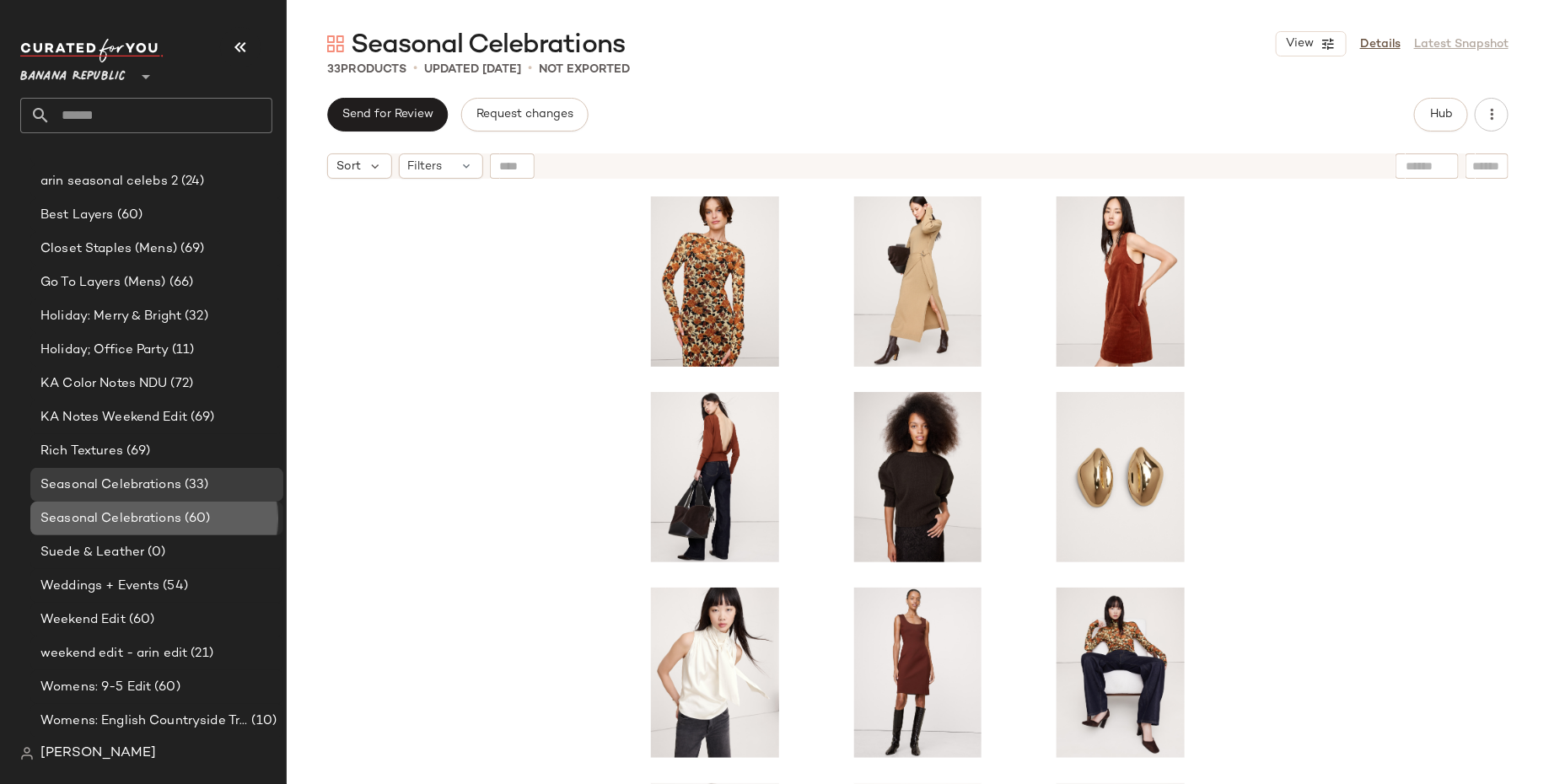
click at [92, 519] on span "Seasonal Celebrations" at bounding box center [111, 518] width 140 height 19
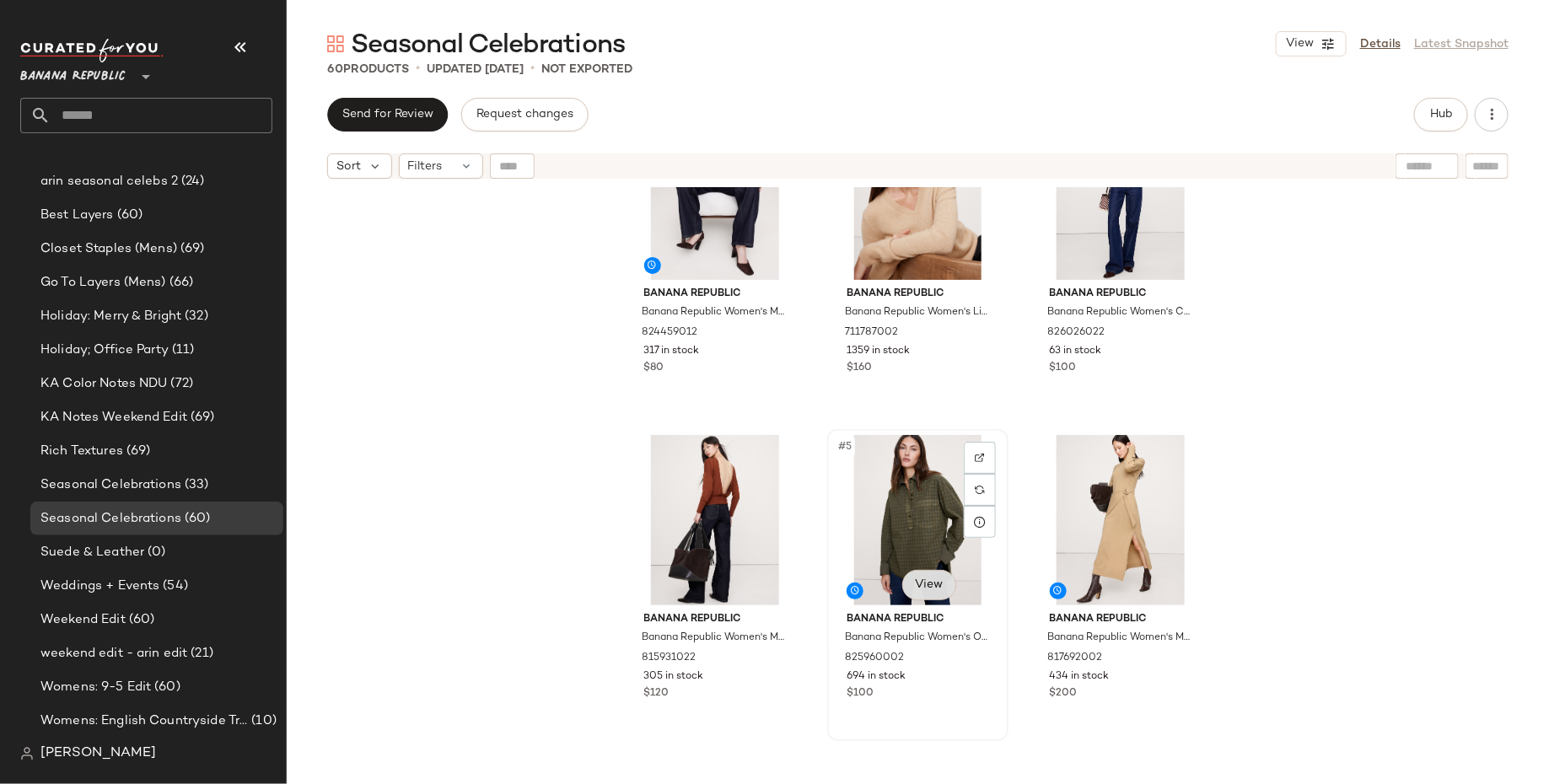
scroll to position [113, 0]
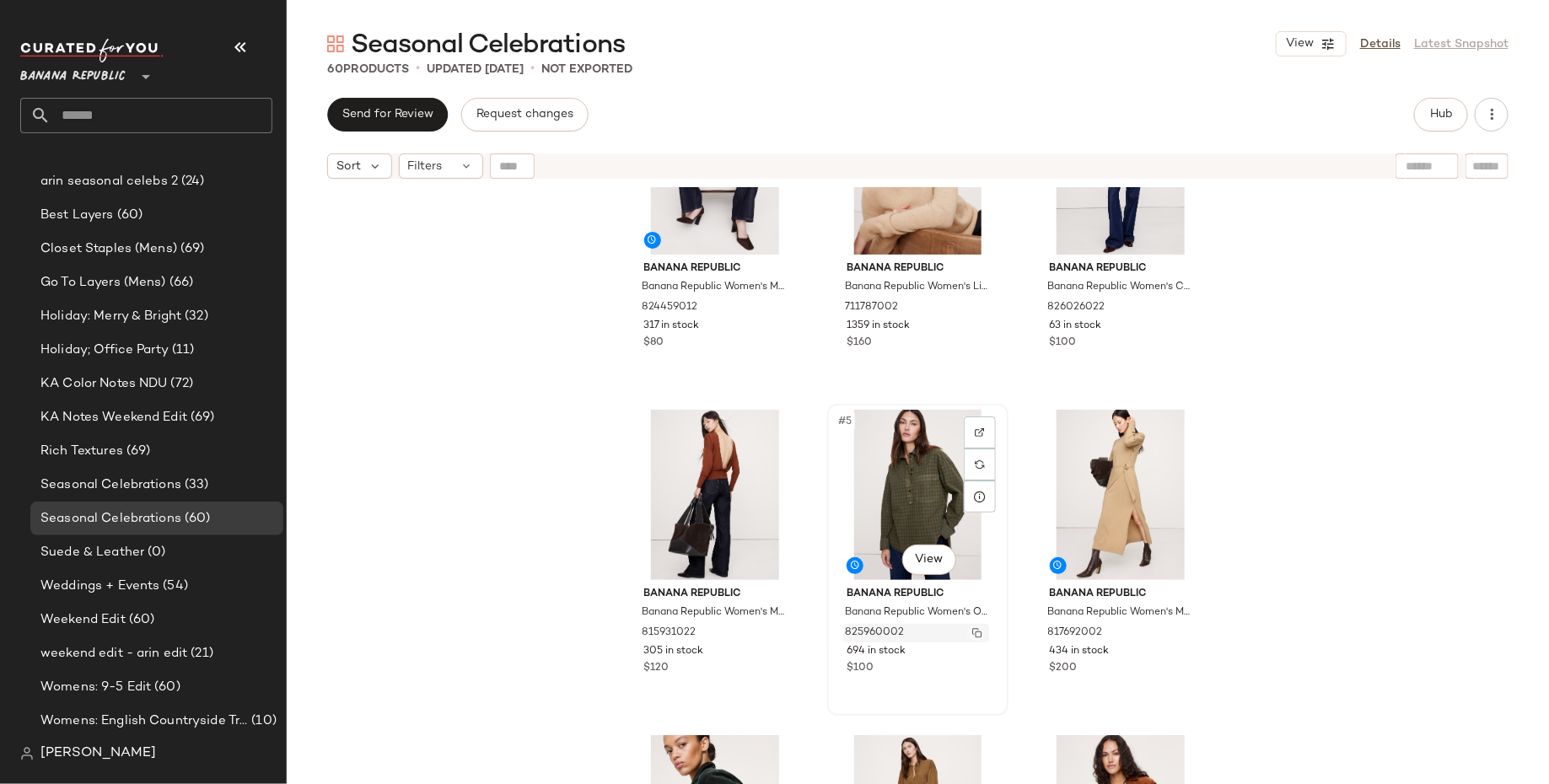
click at [974, 632] on img "button" at bounding box center [977, 633] width 11 height 11
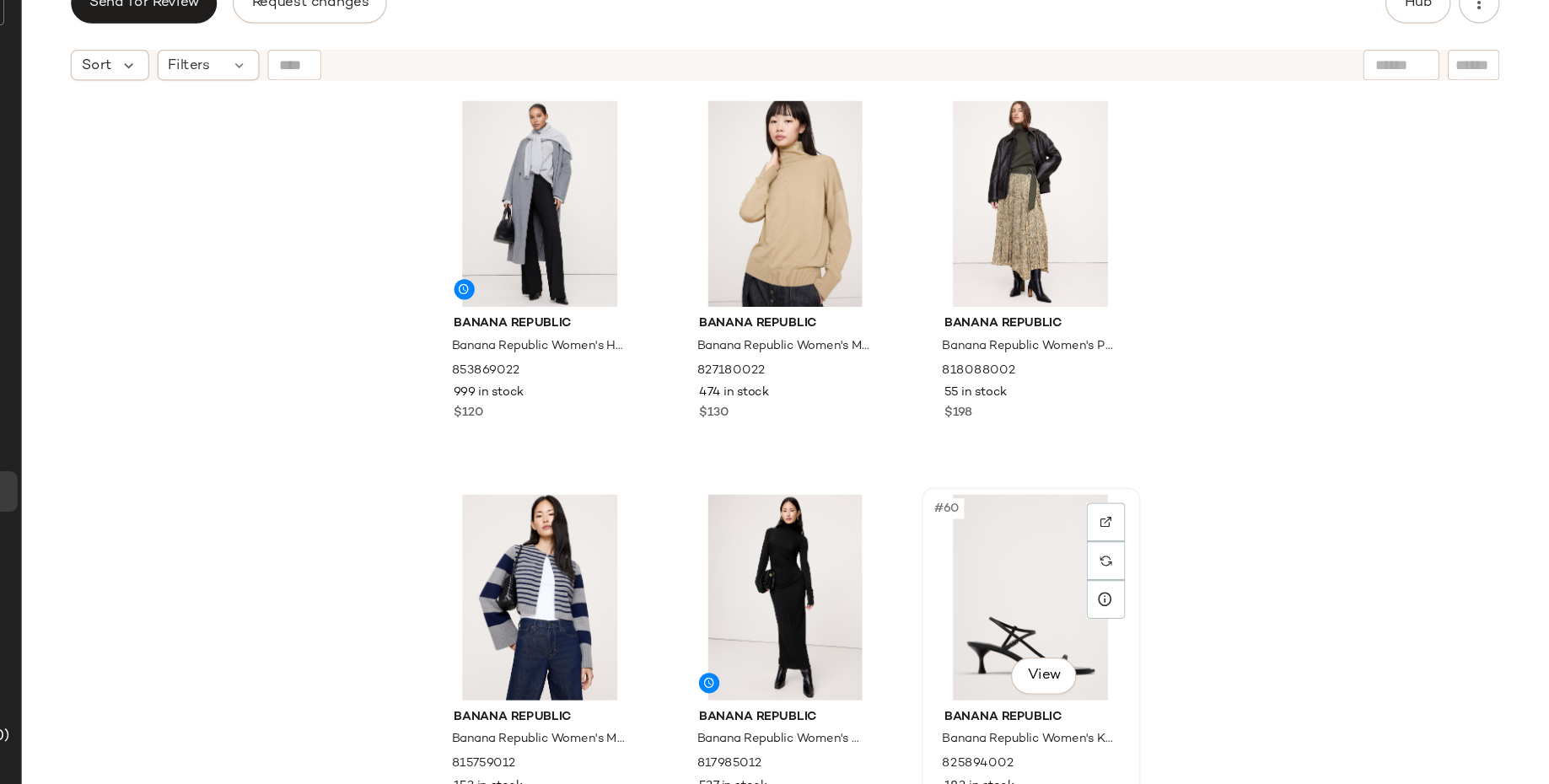
scroll to position [5871, 0]
click at [771, 695] on img "button" at bounding box center [774, 754] width 11 height 11
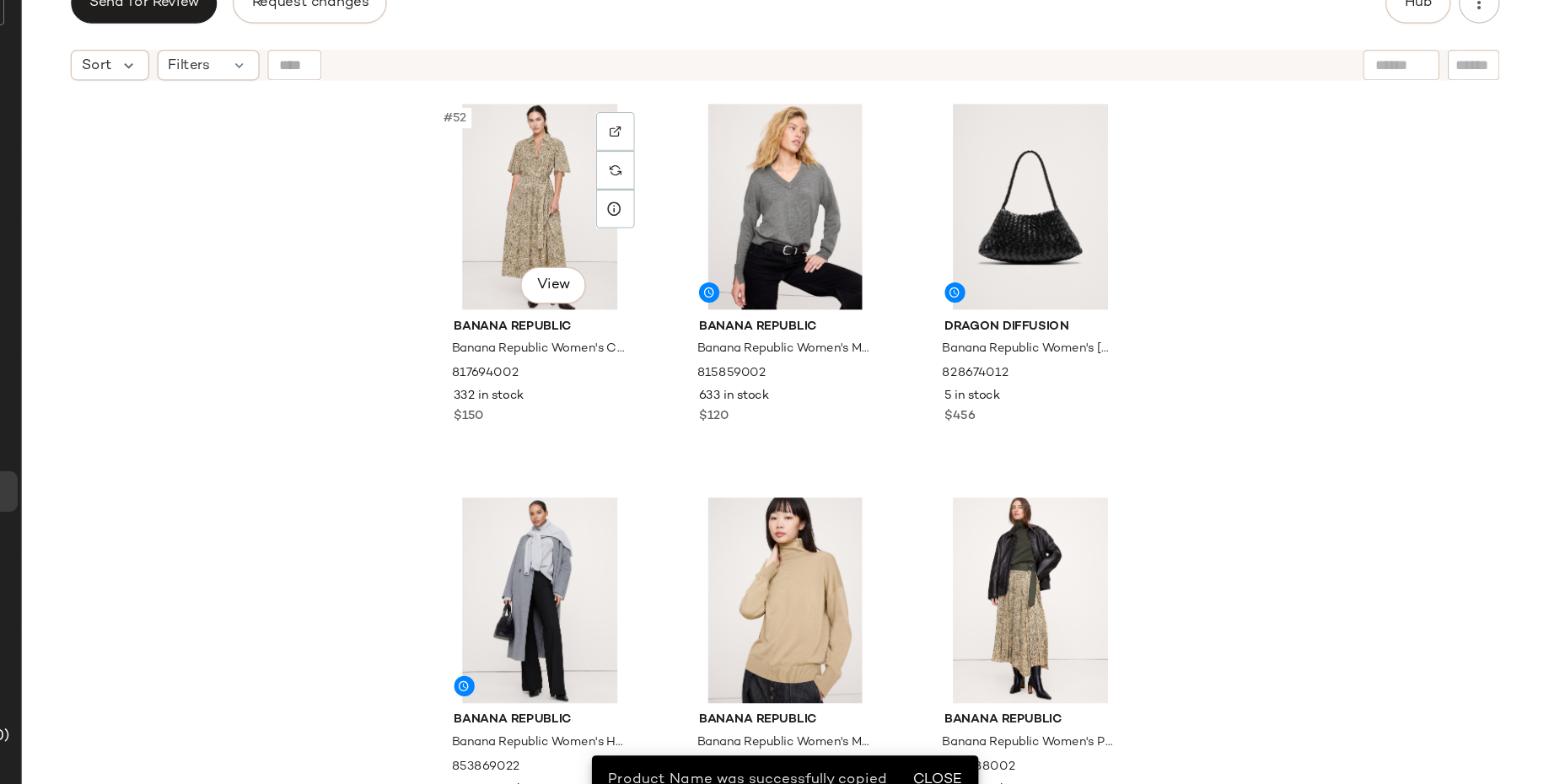
scroll to position [5542, 0]
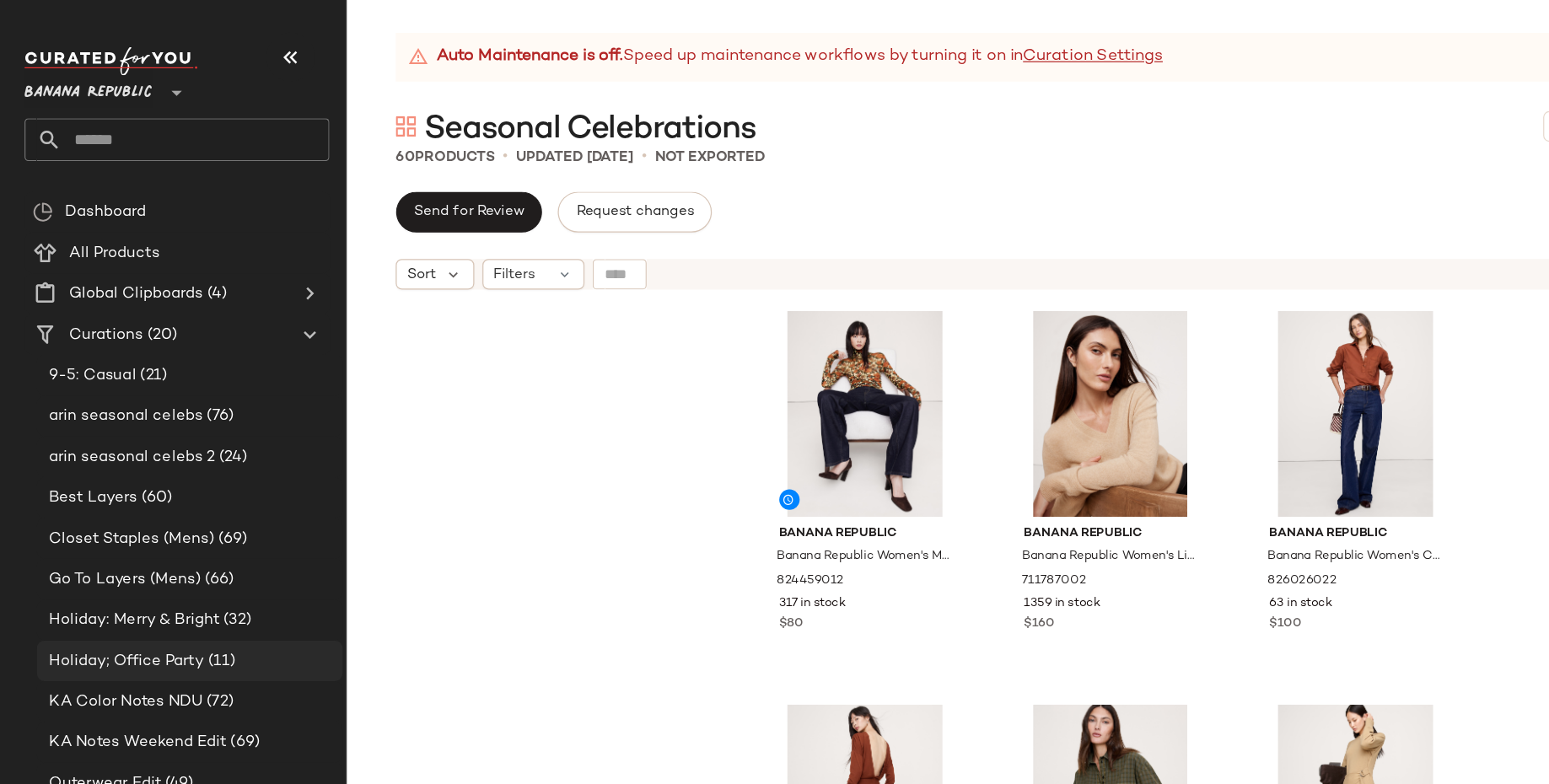
scroll to position [230, 0]
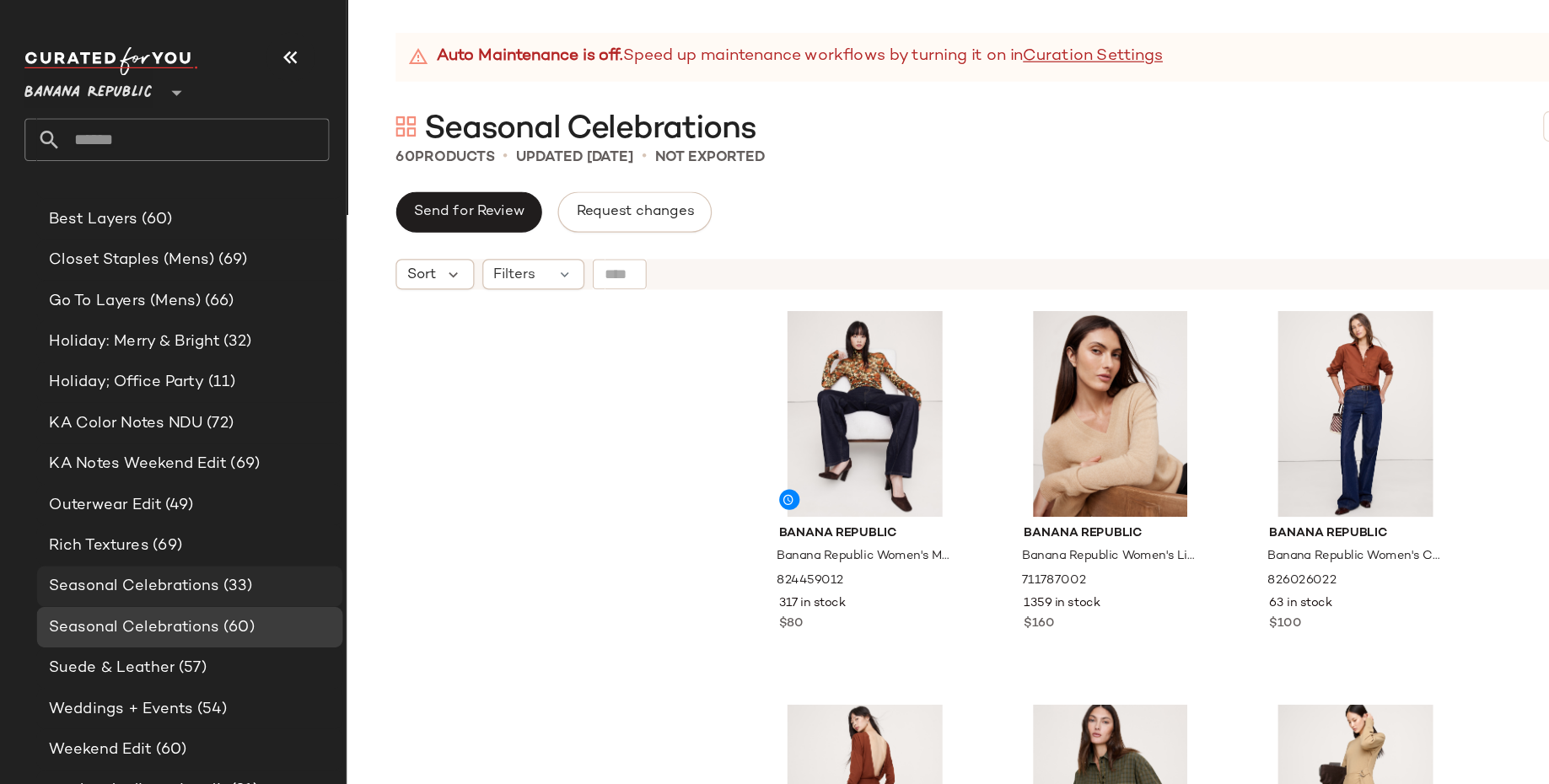
click at [226, 487] on div "Seasonal Celebrations (33)" at bounding box center [156, 485] width 241 height 19
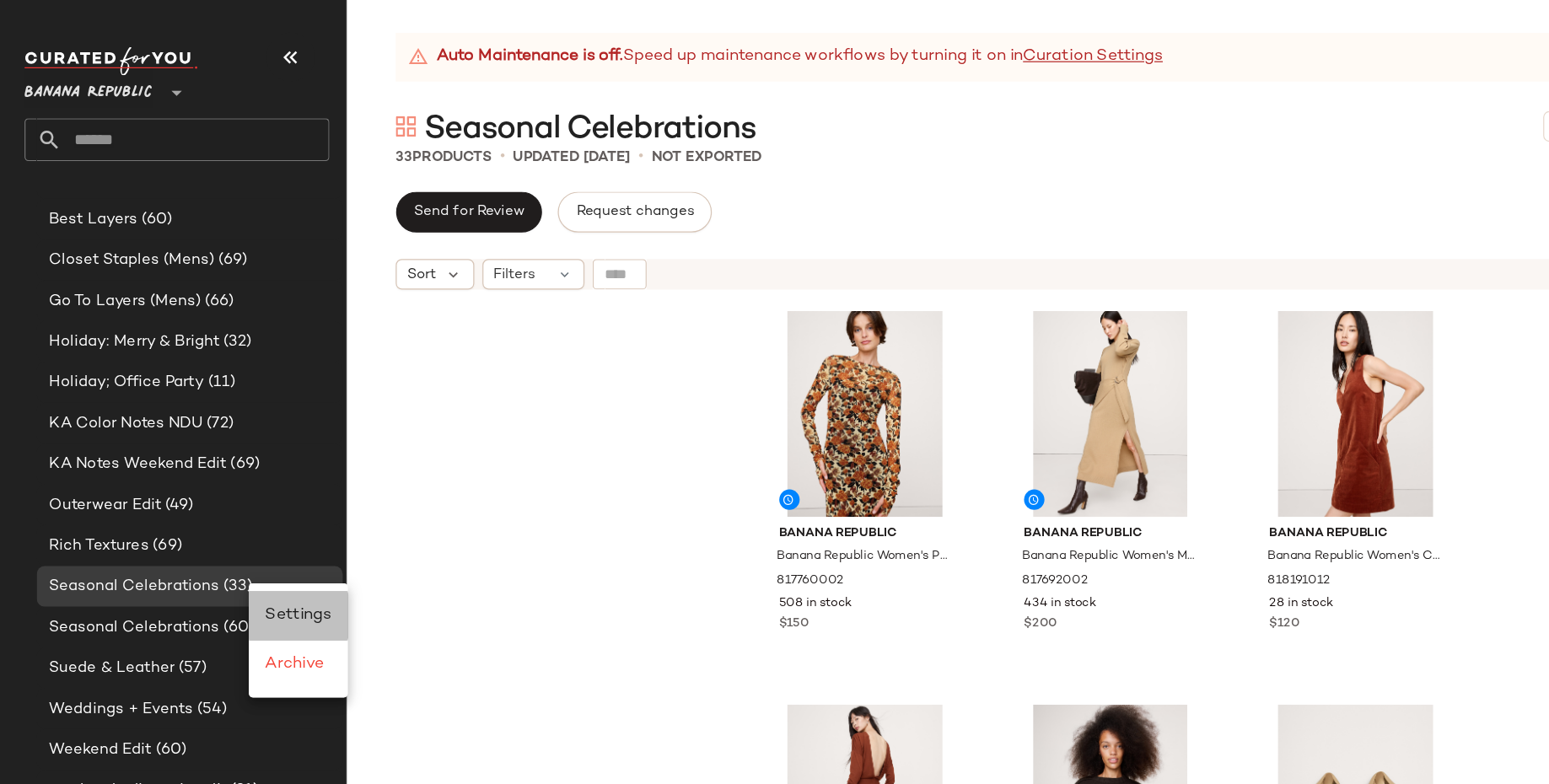
click at [260, 504] on span "Settings" at bounding box center [246, 508] width 55 height 14
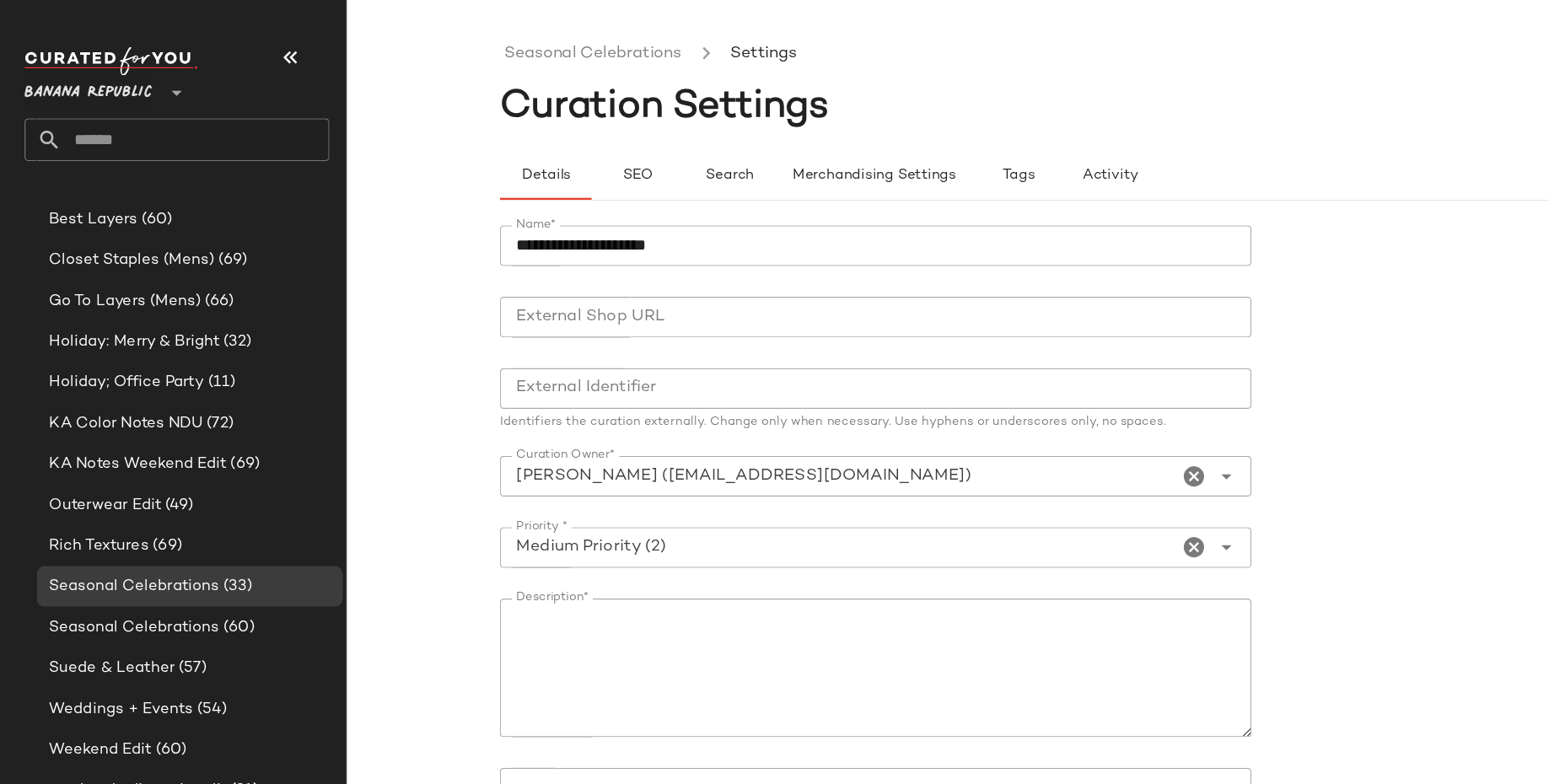
click at [431, 200] on input "**********" at bounding box center [724, 203] width 622 height 34
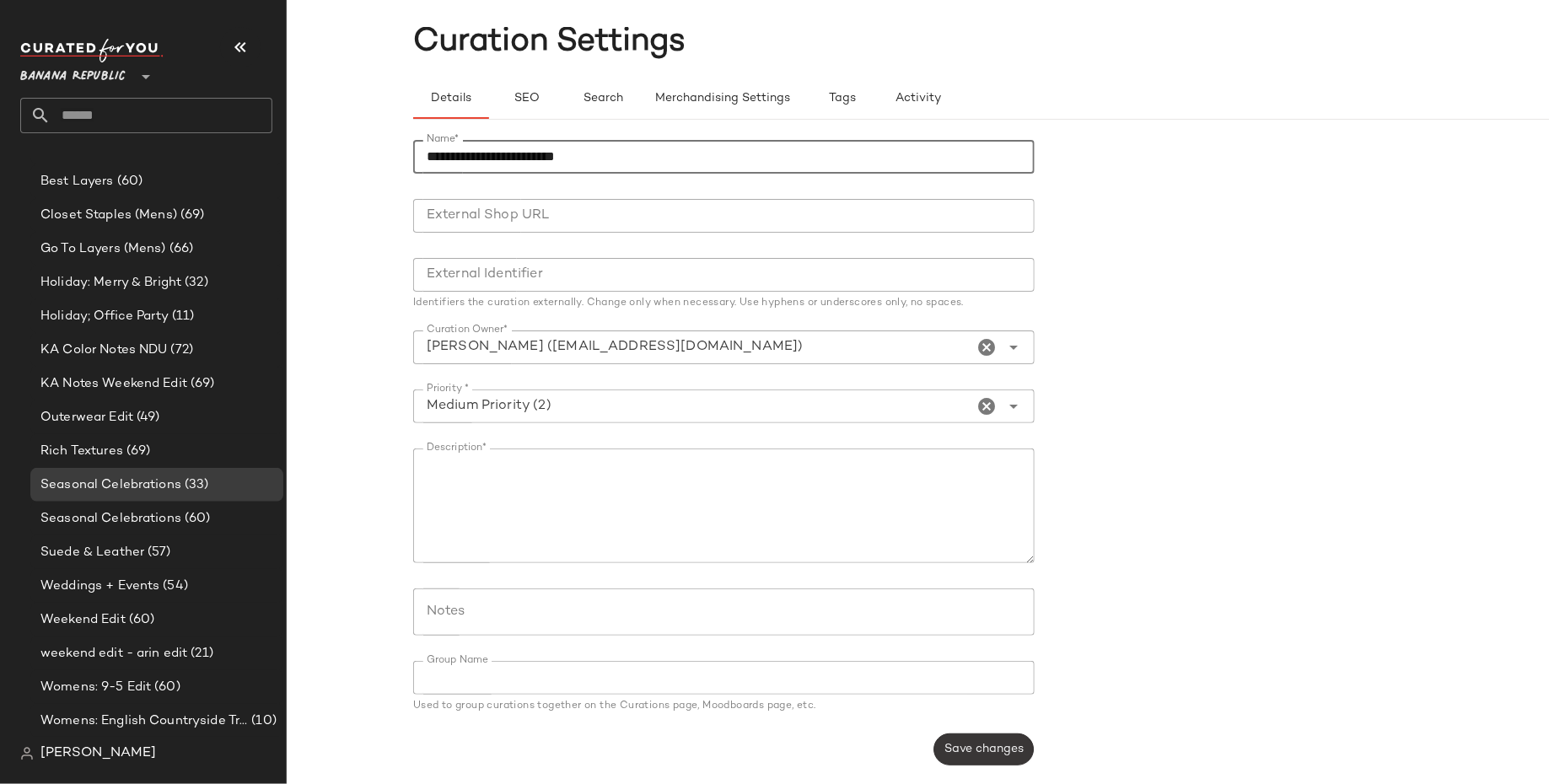
type input "**********"
click at [1011, 751] on span "Save changes" at bounding box center [982, 749] width 80 height 13
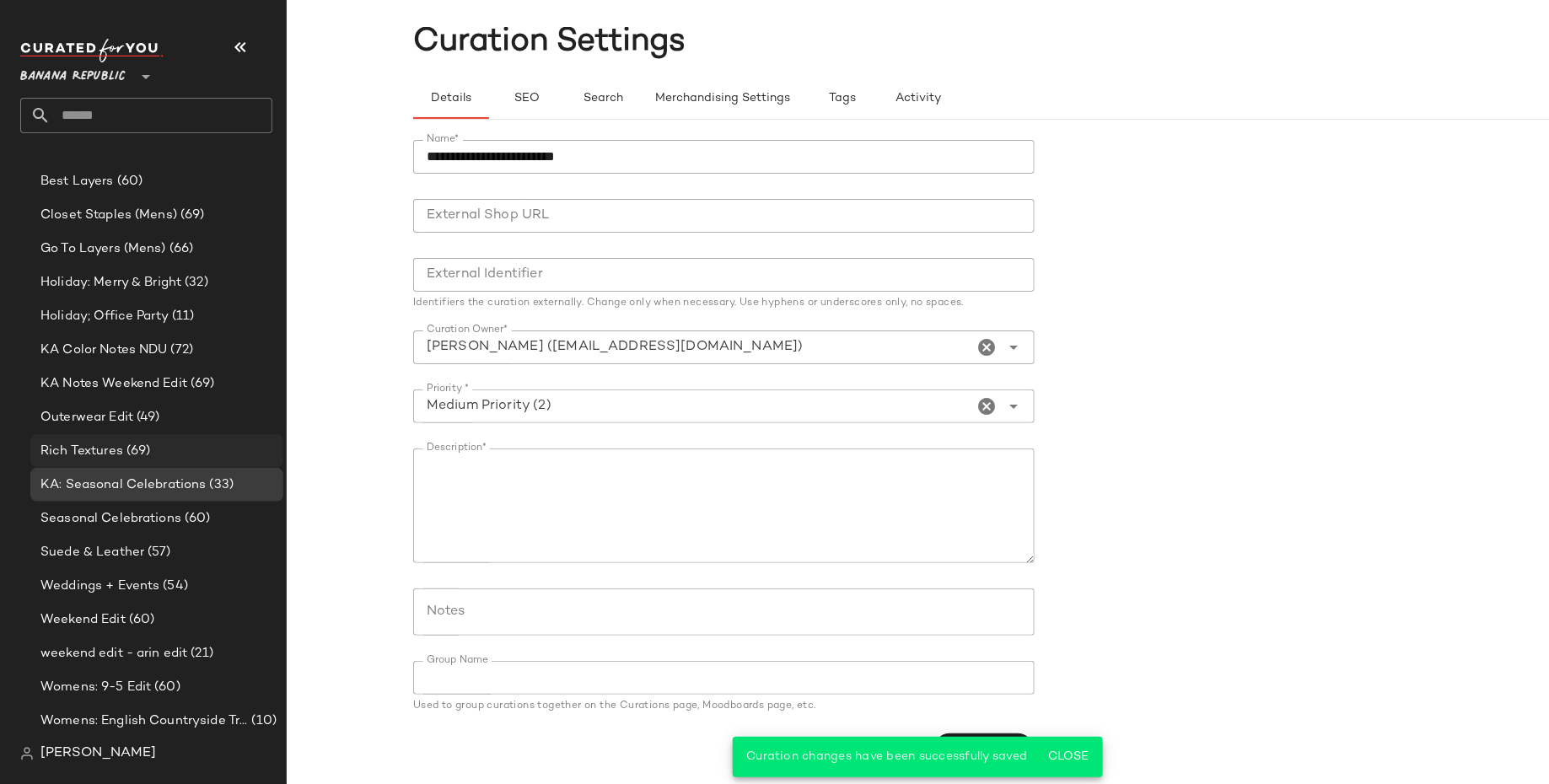
click at [160, 443] on div "Rich Textures (69)" at bounding box center [156, 451] width 241 height 19
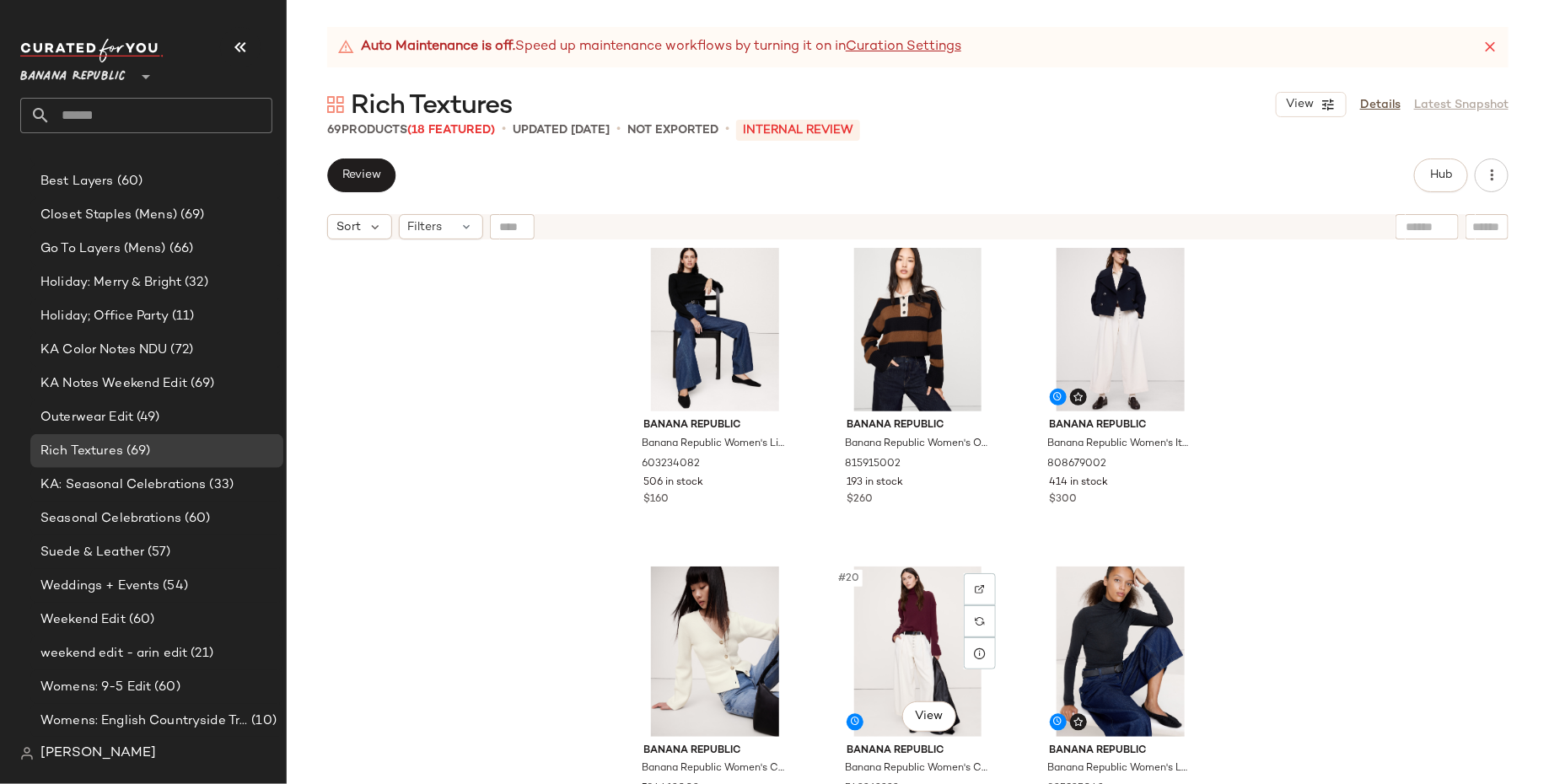
scroll to position [2100, 0]
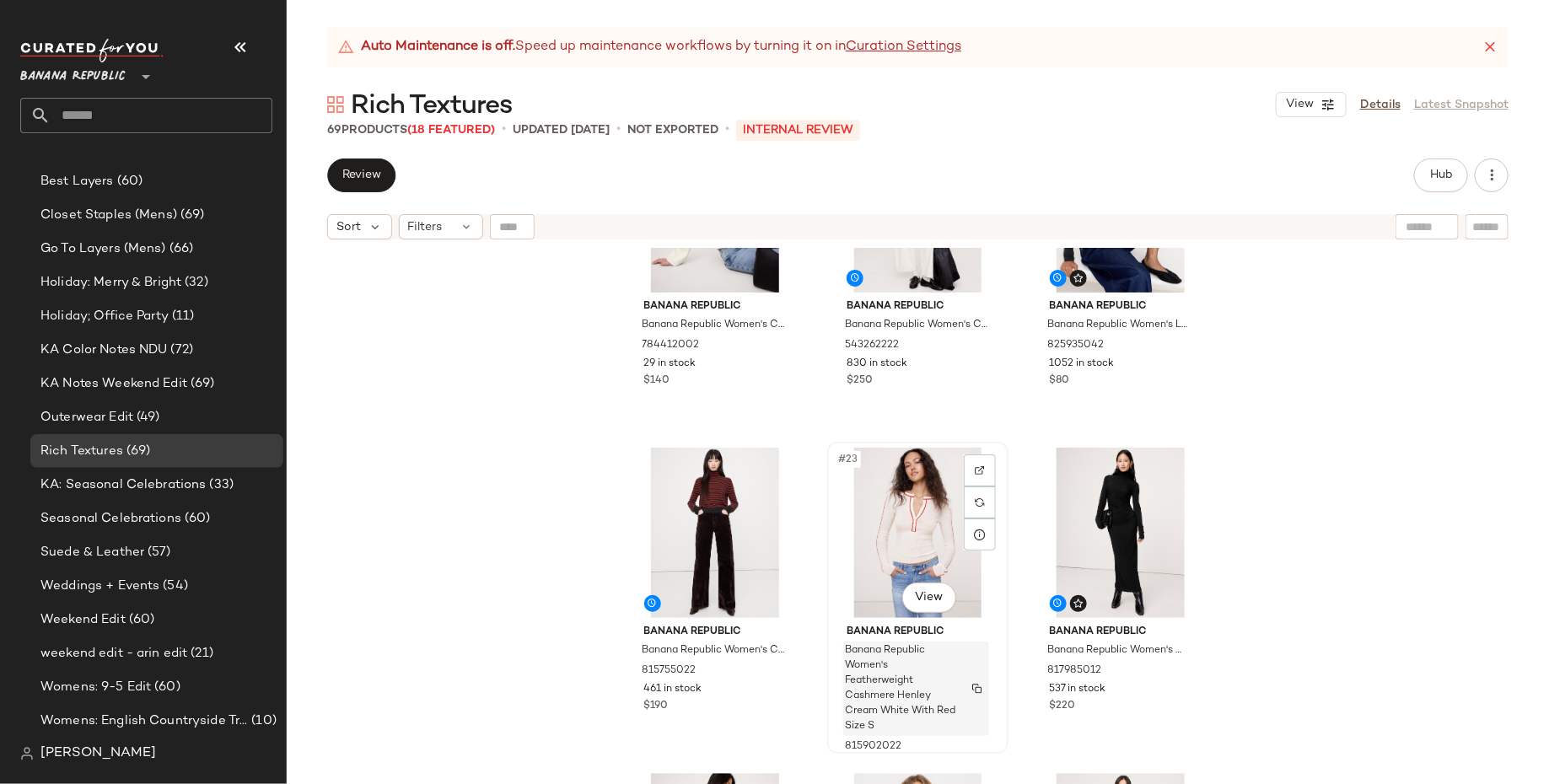
click at [978, 688] on img "button" at bounding box center [977, 689] width 11 height 11
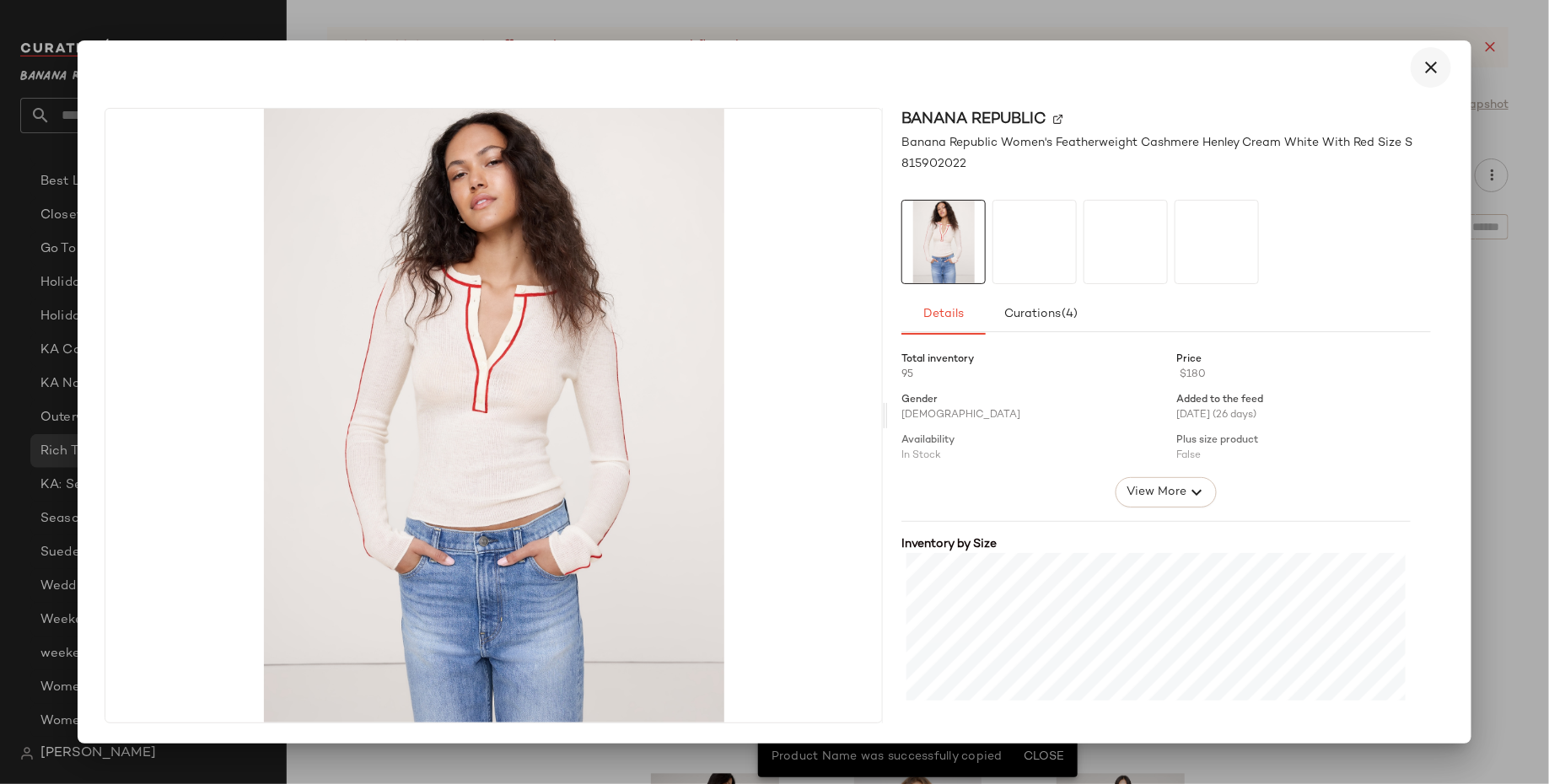
click at [1425, 62] on icon "button" at bounding box center [1430, 67] width 20 height 20
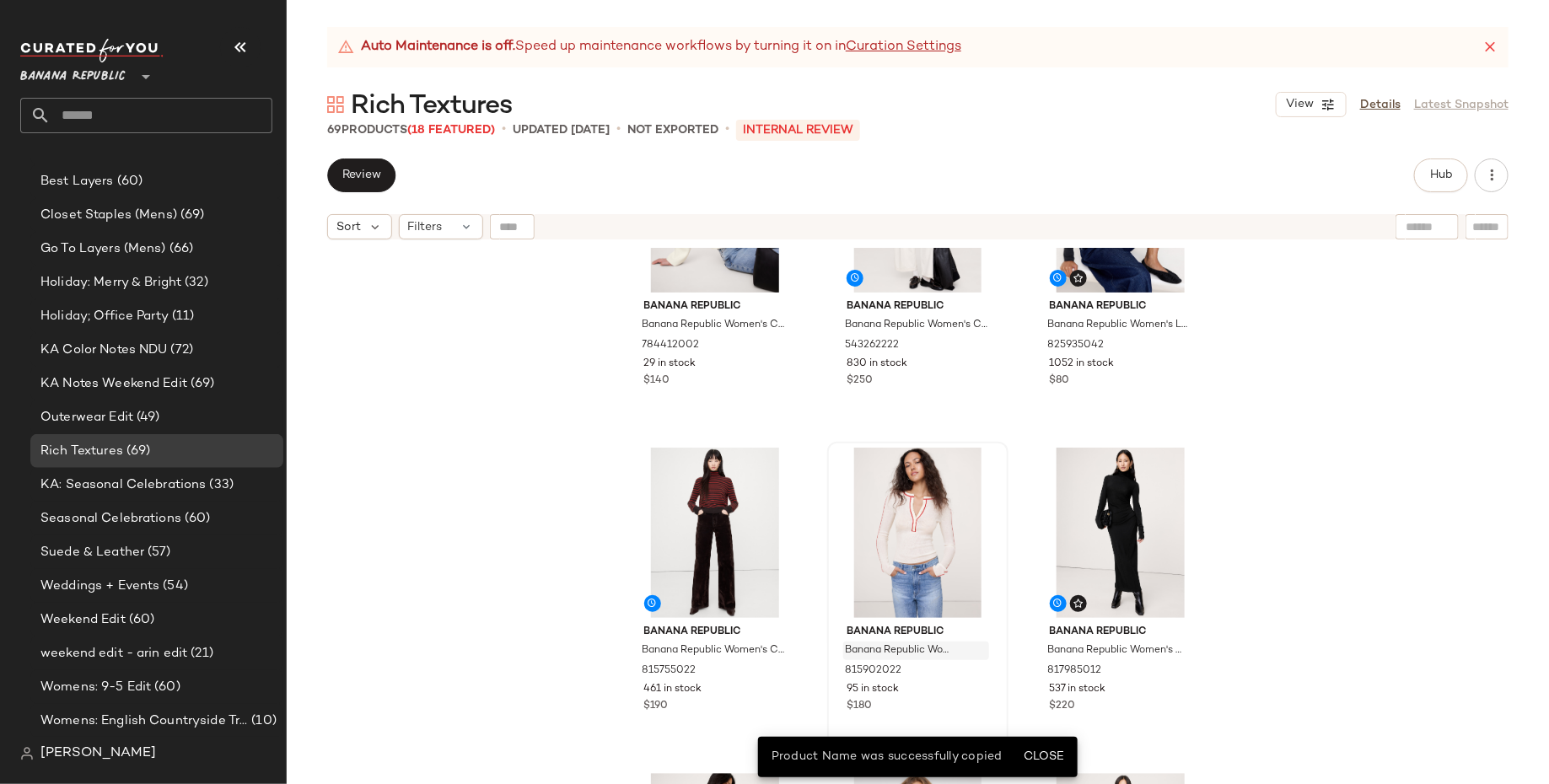
click at [1462, 516] on div "Banana Republic Banana Republic Women's Cotton-Silk Flare-Sleeve Cardigan Iced …" at bounding box center [918, 537] width 1262 height 578
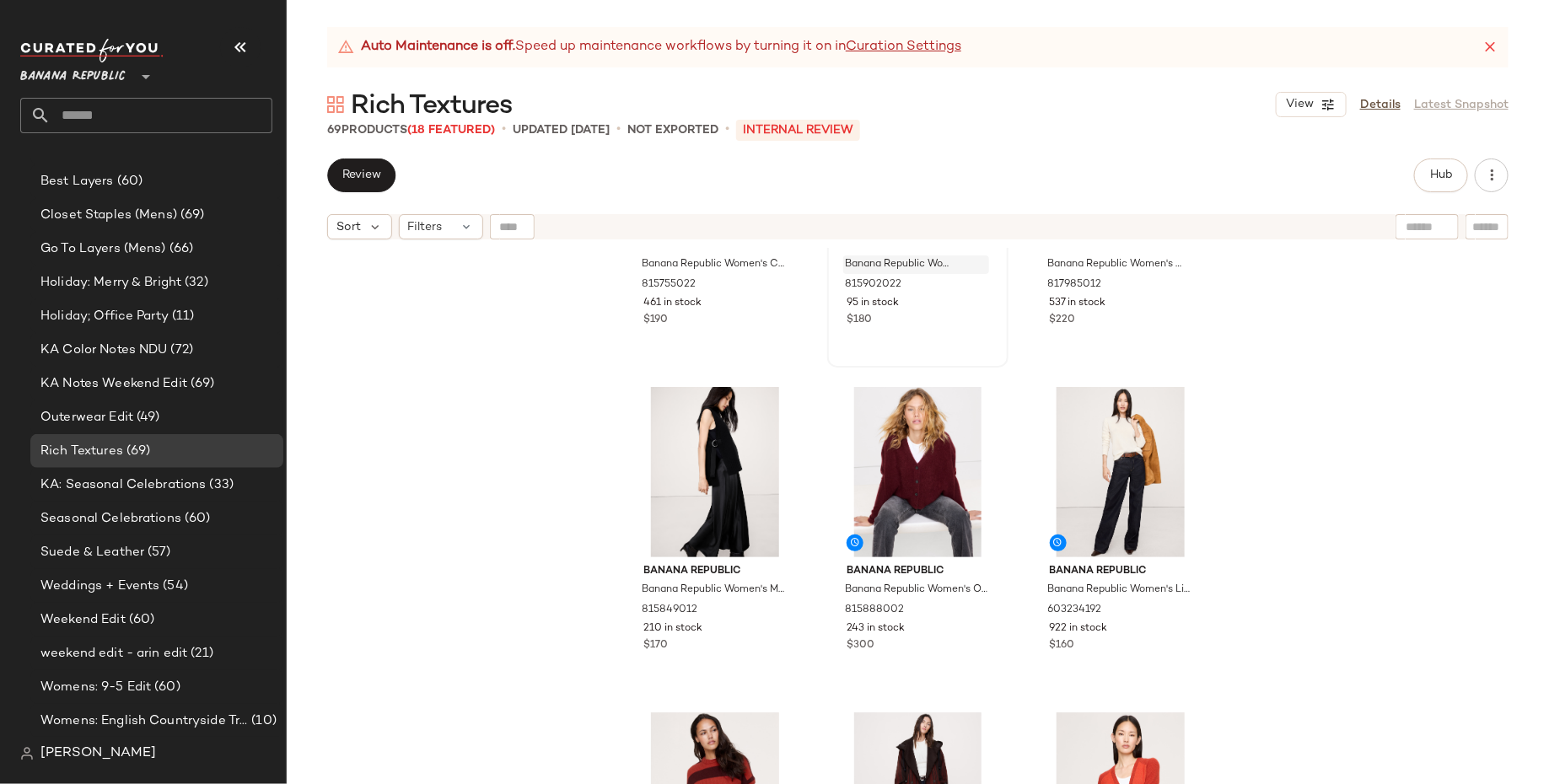
scroll to position [2255, 0]
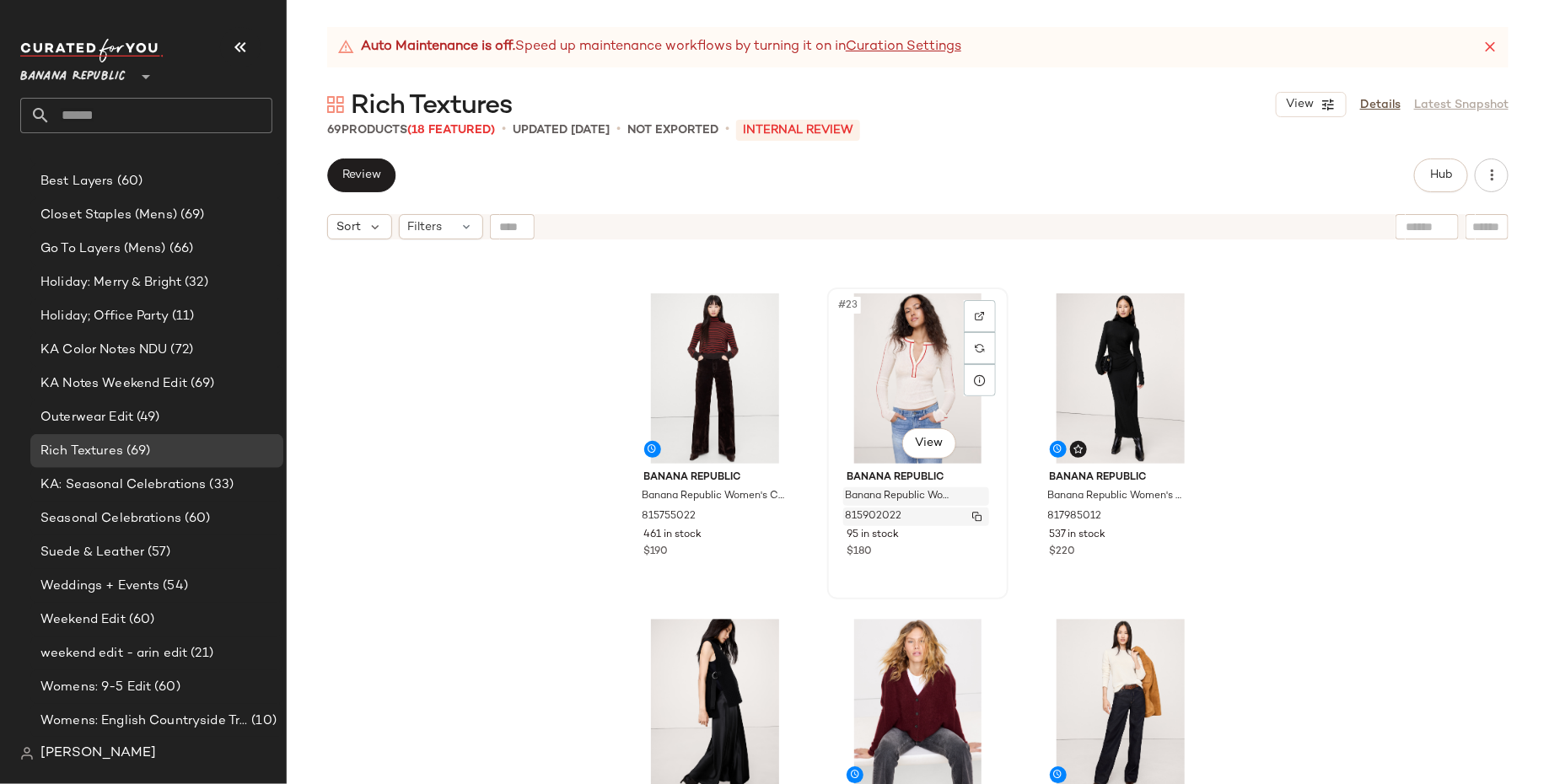
click at [978, 514] on img "button" at bounding box center [977, 517] width 11 height 11
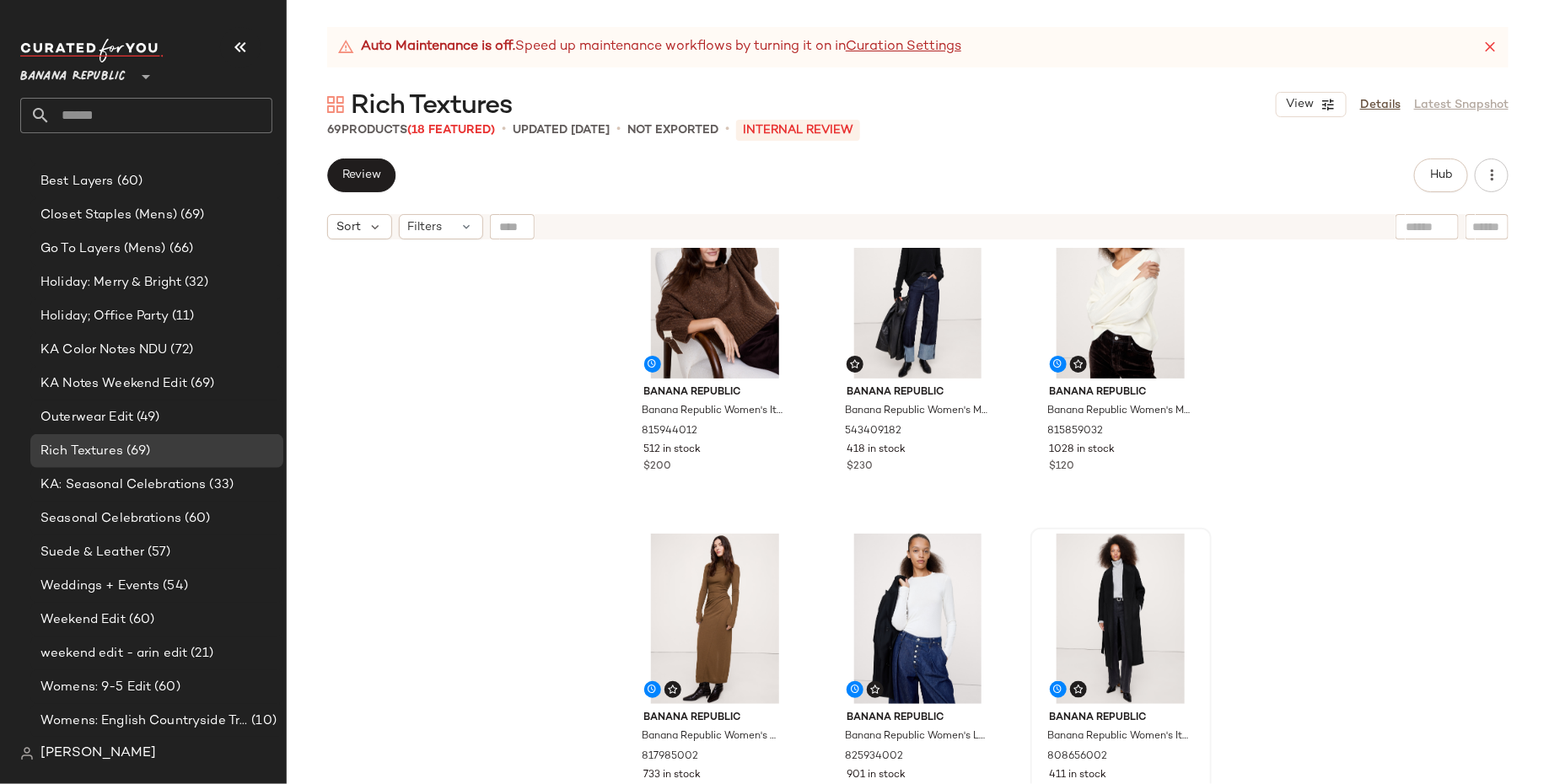
scroll to position [1506, 0]
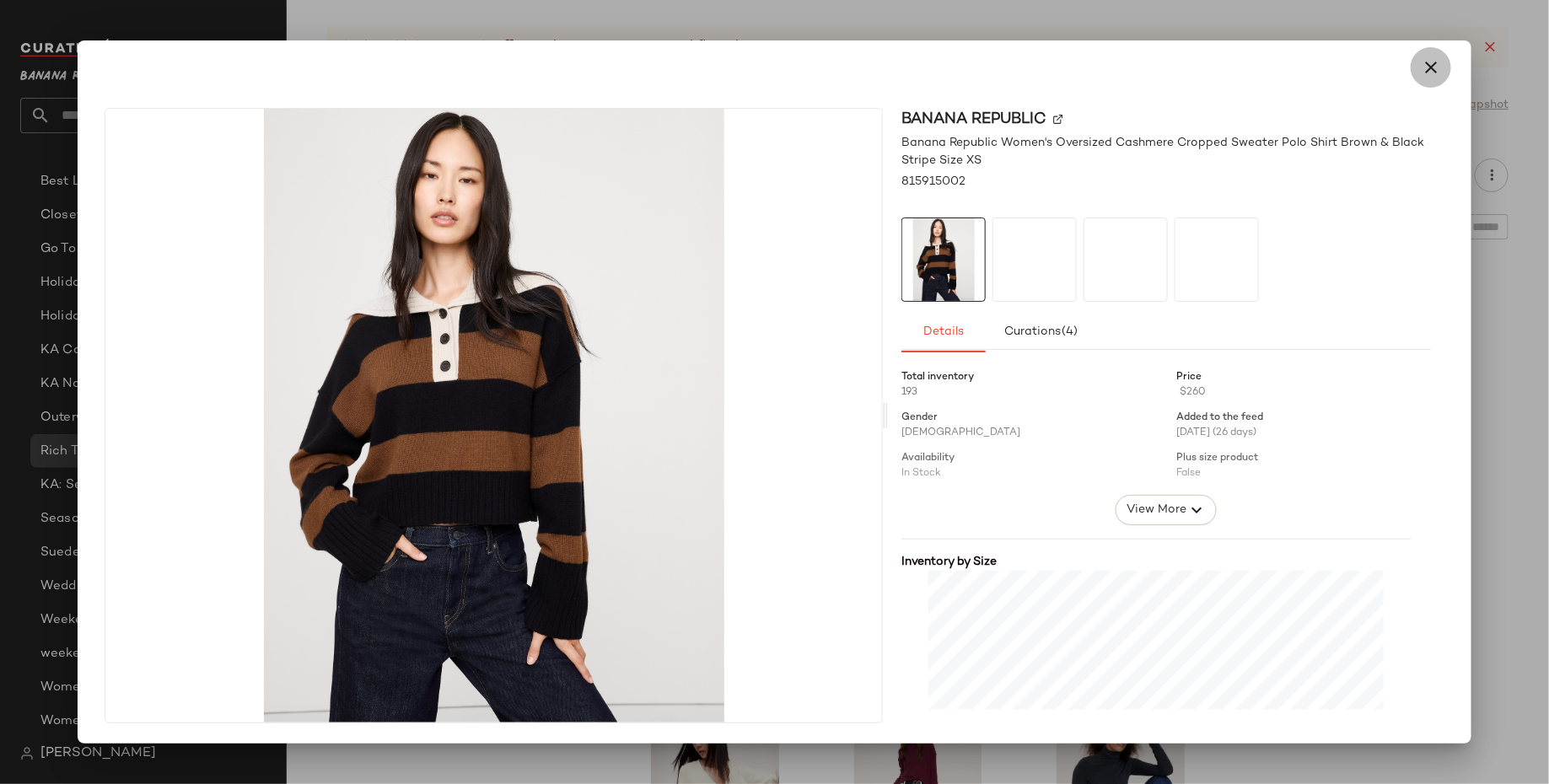
click at [1425, 73] on icon "button" at bounding box center [1430, 67] width 20 height 20
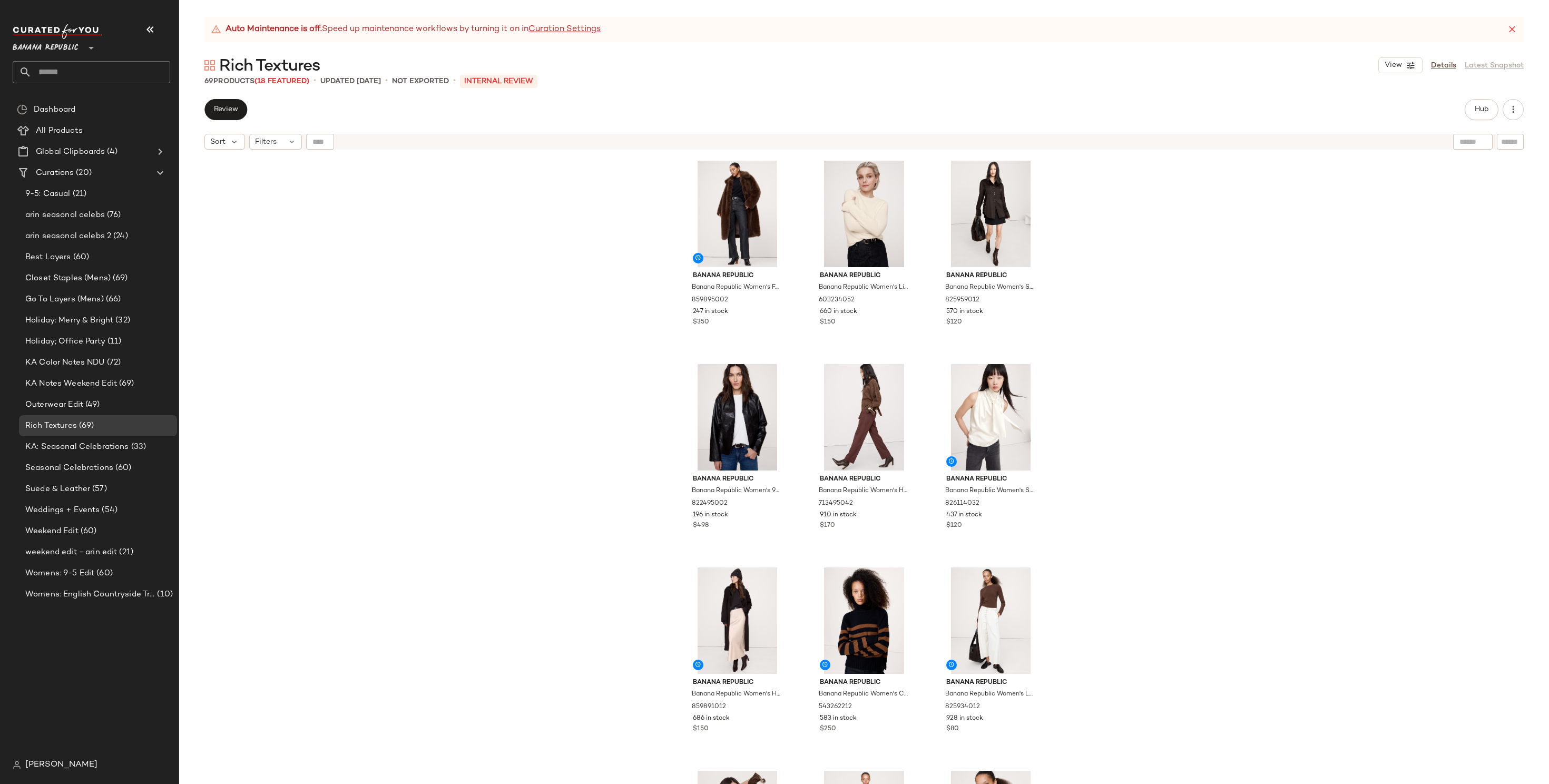
scroll to position [0, 0]
click at [968, 70] on button "View" at bounding box center [1400, 66] width 44 height 16
click at [968, 162] on label "Show Card Details" at bounding box center [1349, 156] width 77 height 29
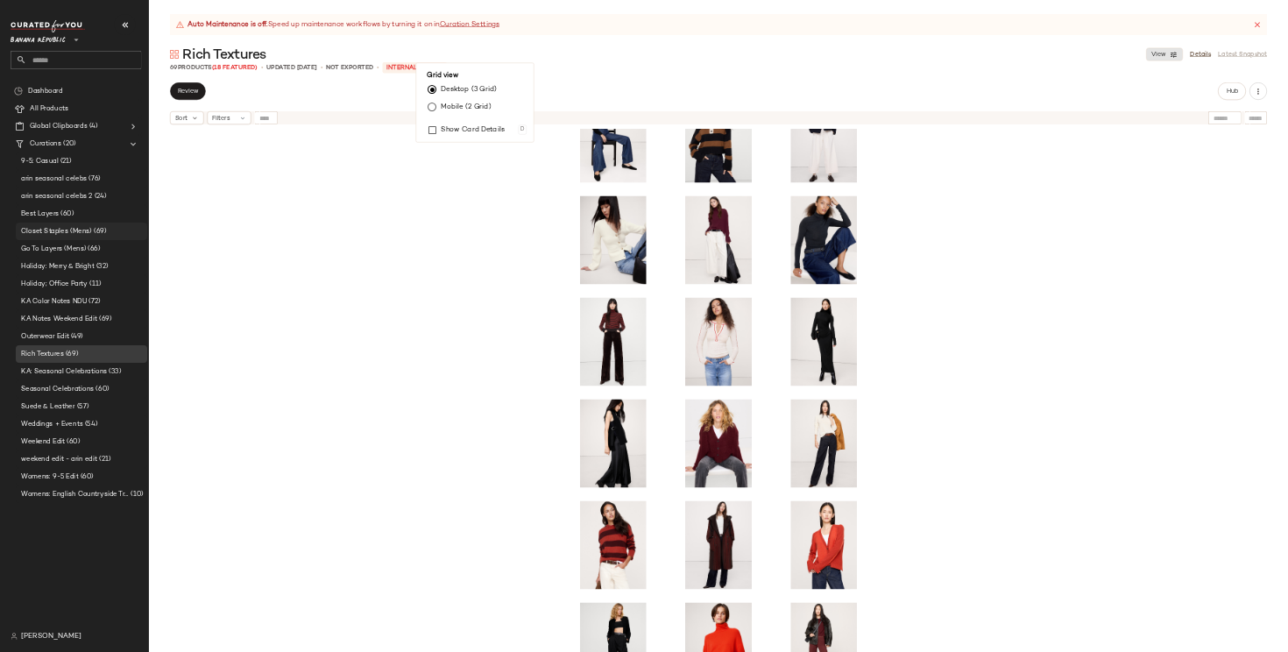
scroll to position [1109, 0]
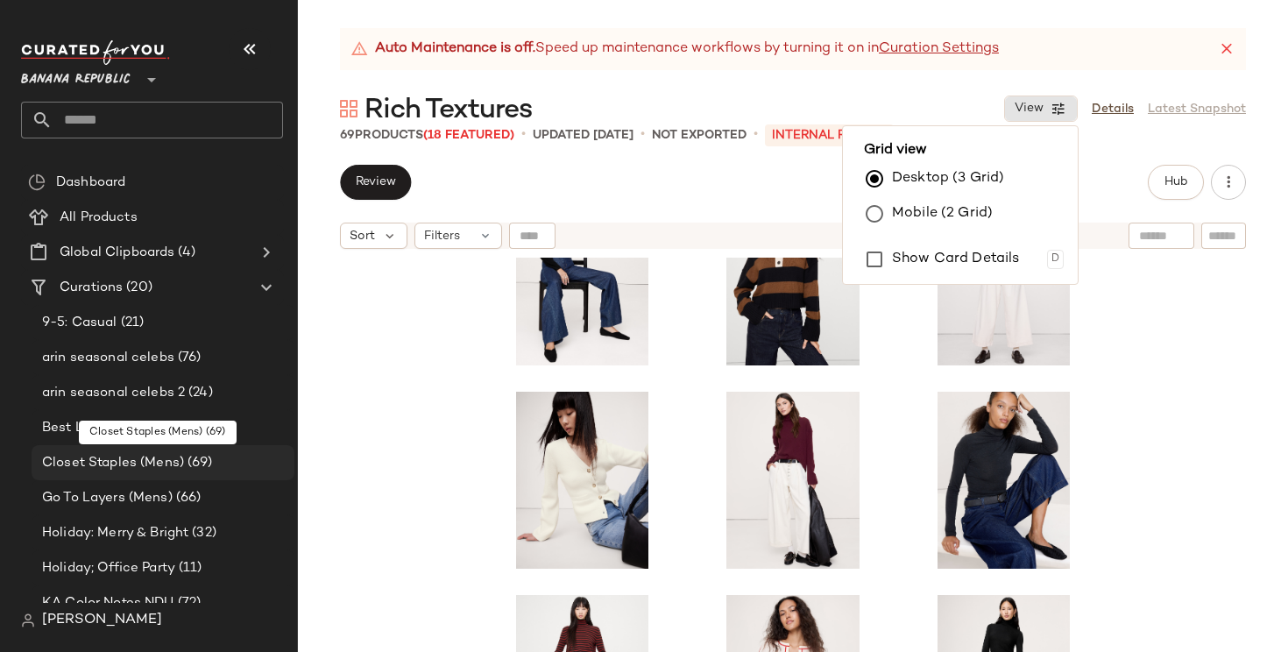
click at [130, 456] on span "Closet Staples (Mens)" at bounding box center [113, 463] width 142 height 20
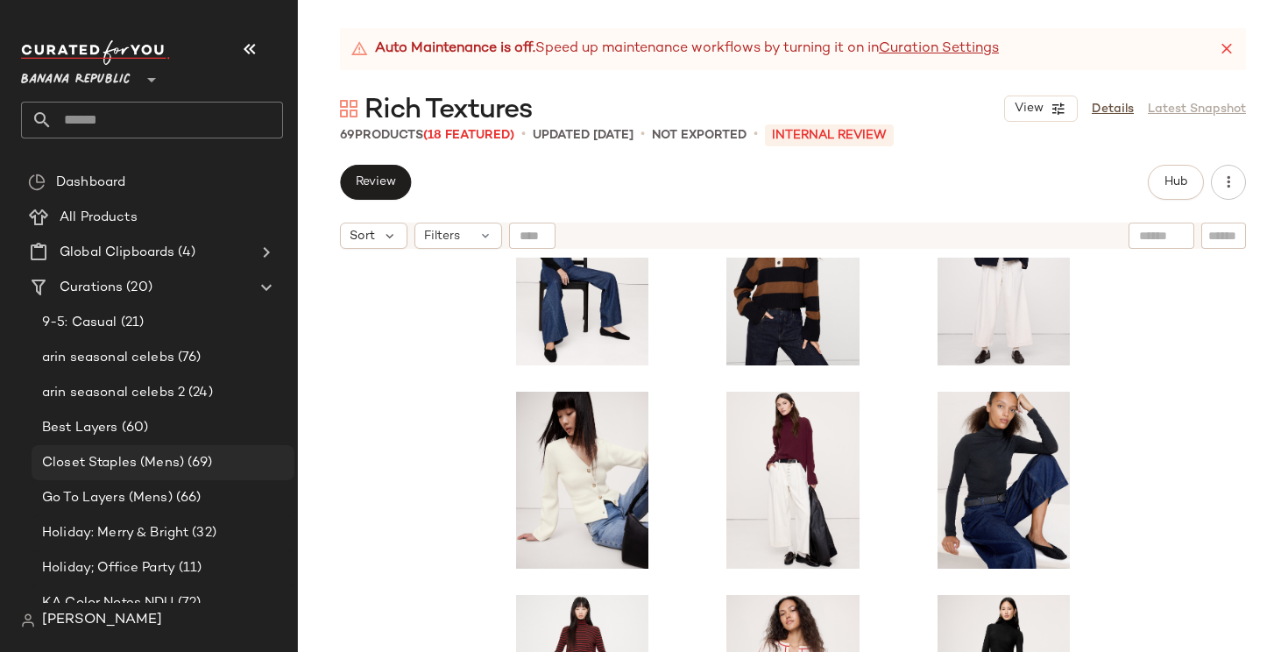
scroll to position [333, 0]
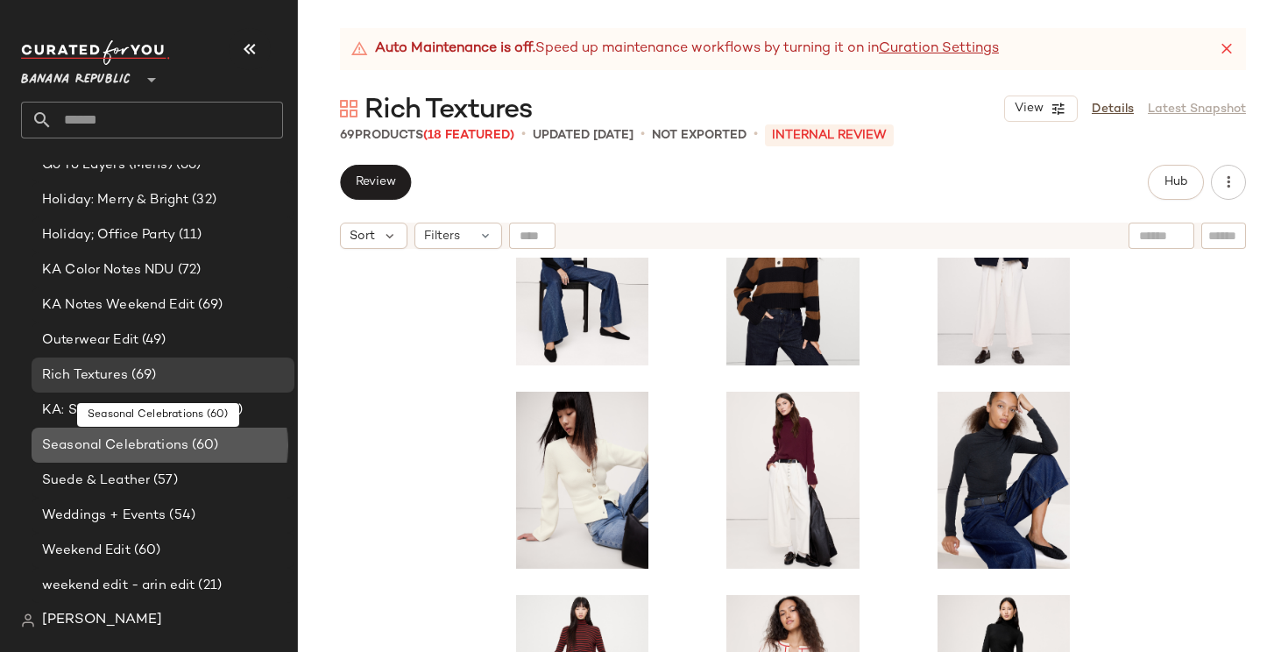
click at [130, 456] on div "Seasonal Celebrations (60)" at bounding box center [163, 445] width 263 height 35
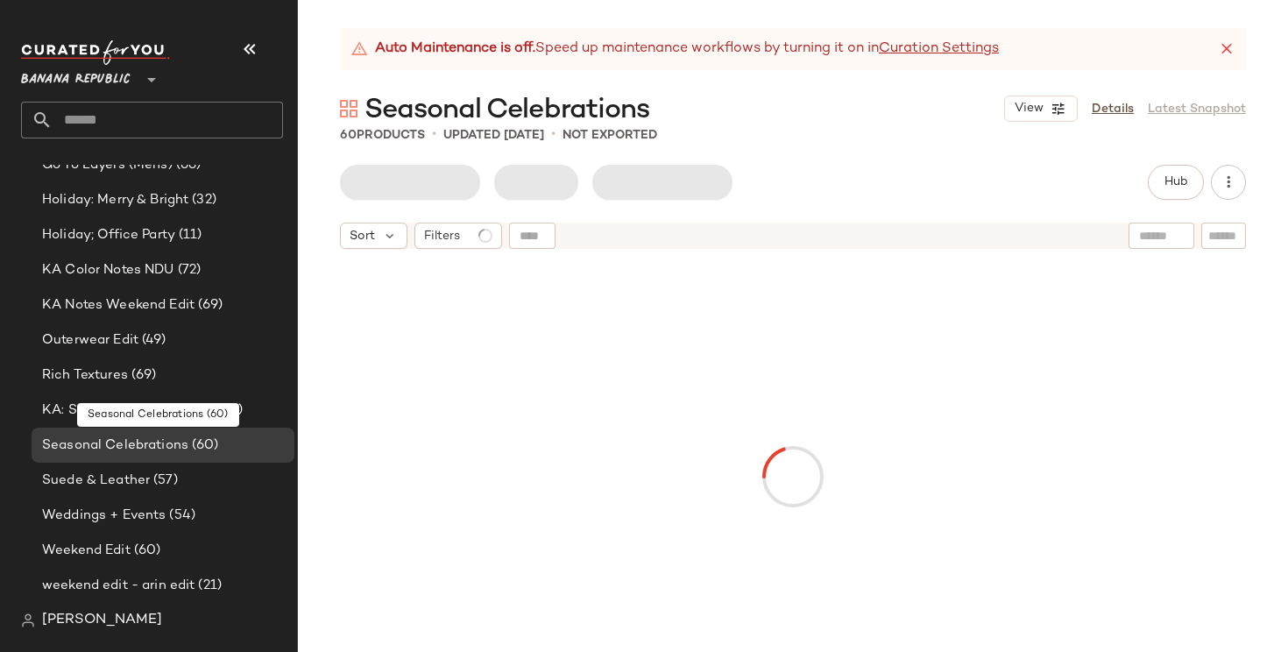
scroll to position [403, 0]
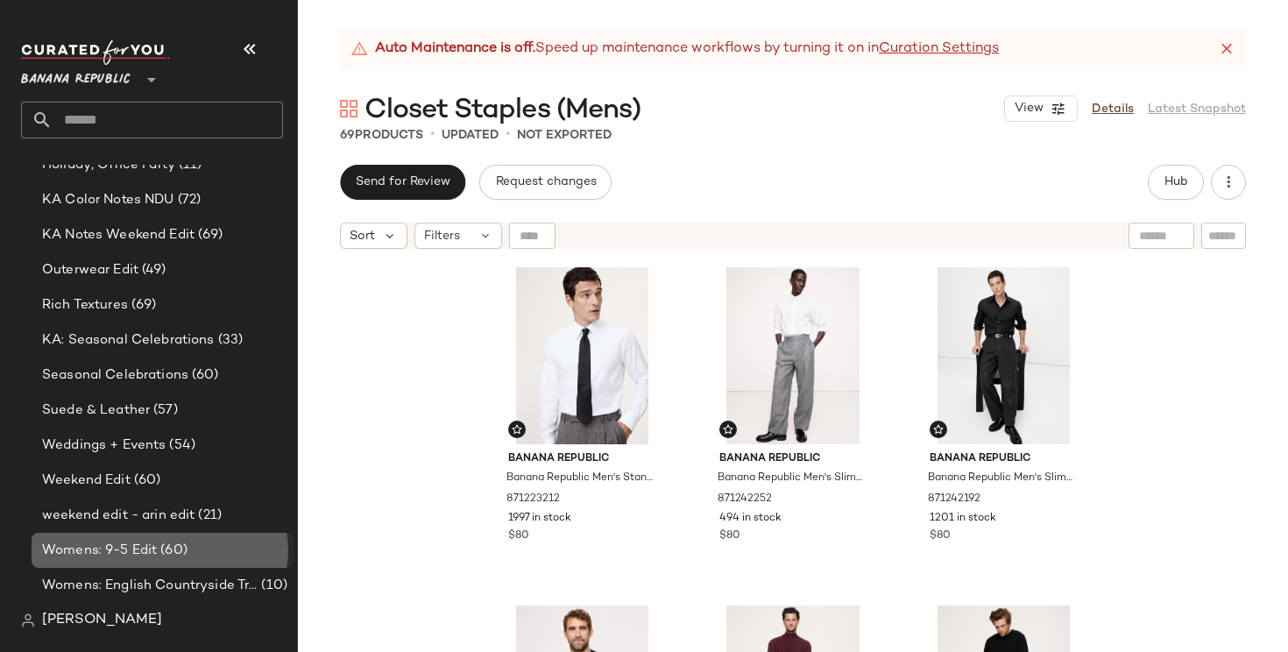
click at [131, 556] on span "Womens: 9-5 Edit" at bounding box center [99, 551] width 115 height 20
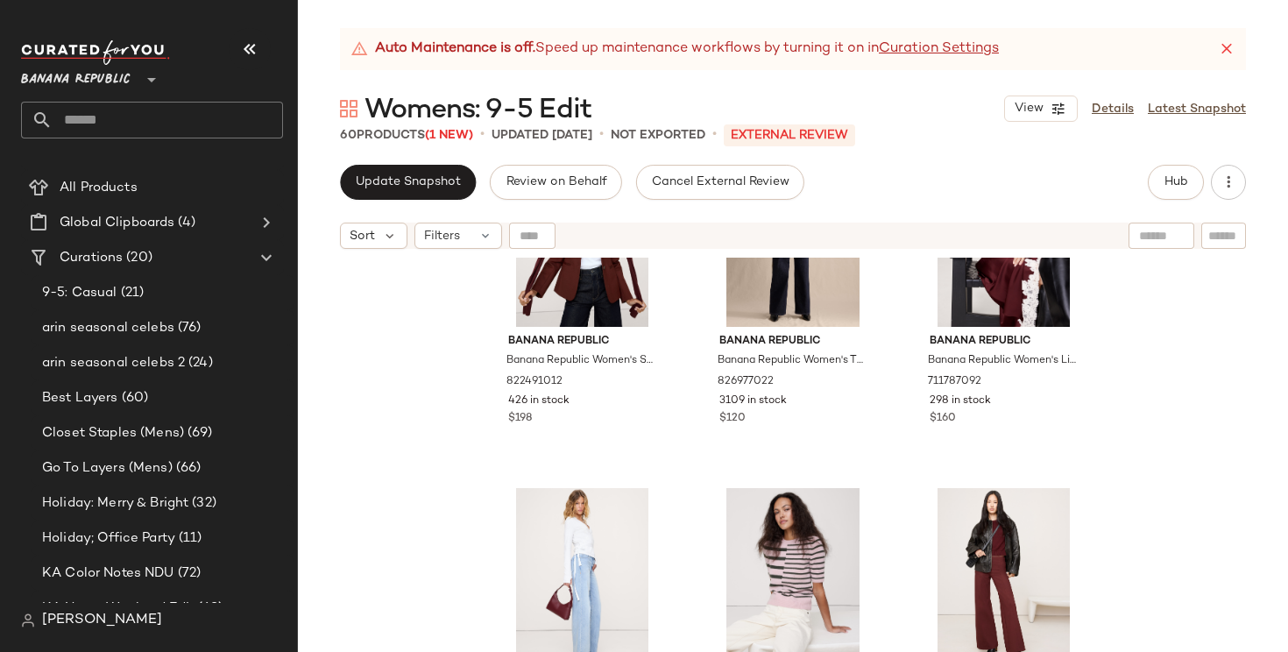
scroll to position [28, 0]
click at [159, 295] on div "9-5: Casual (21)" at bounding box center [162, 295] width 251 height 20
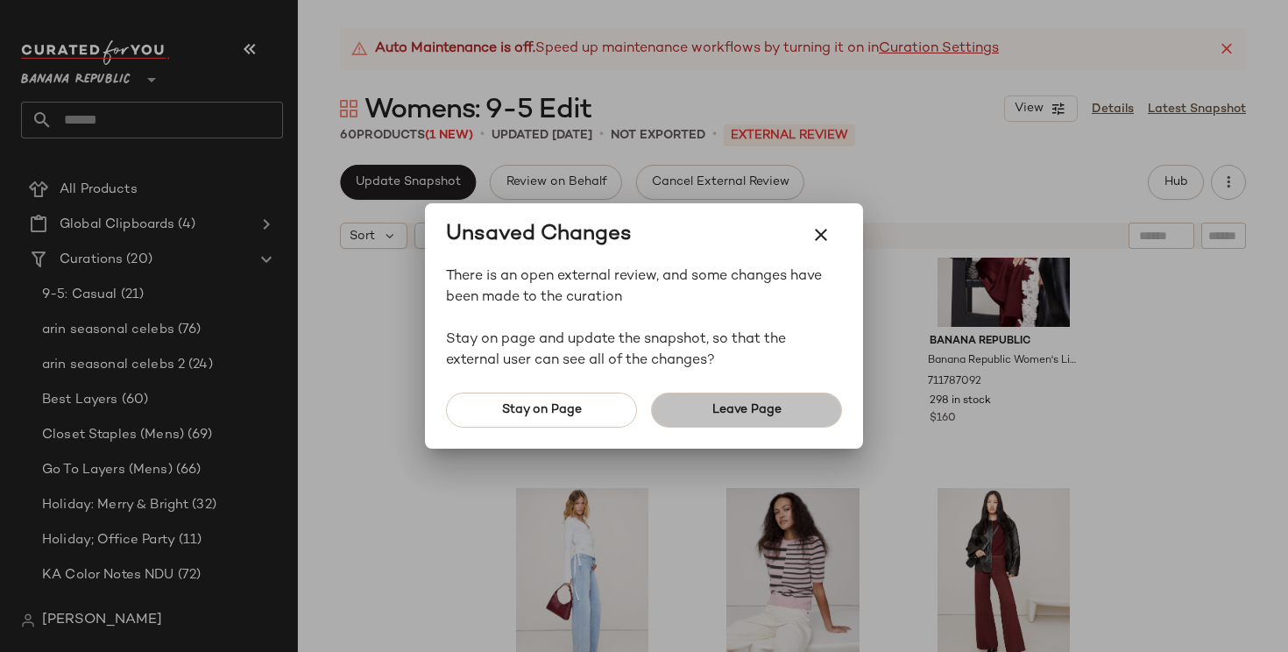
click at [710, 402] on button "Leave Page" at bounding box center [746, 410] width 191 height 35
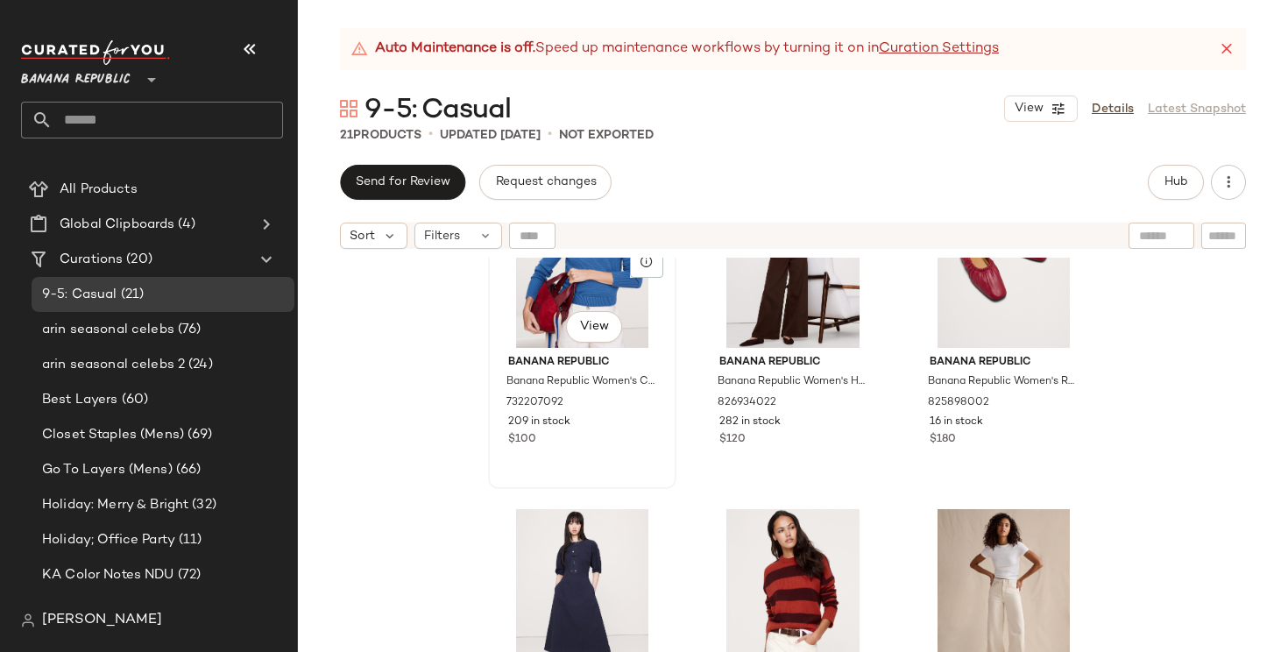
scroll to position [41, 0]
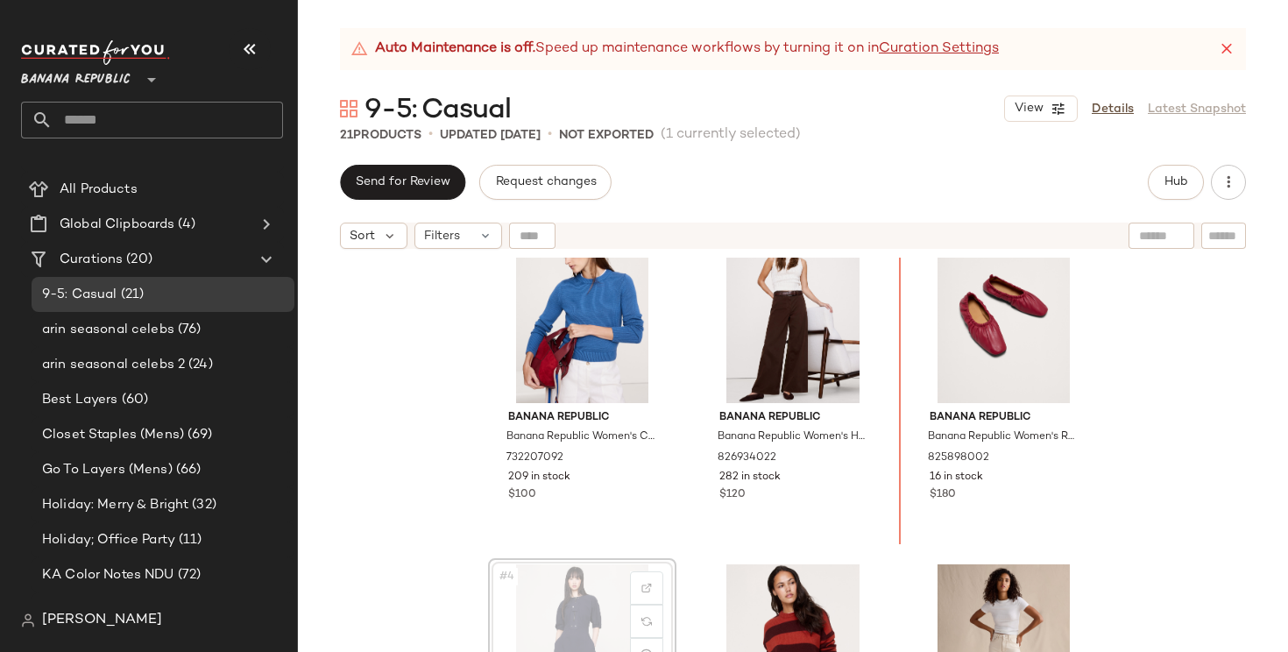
scroll to position [46, 0]
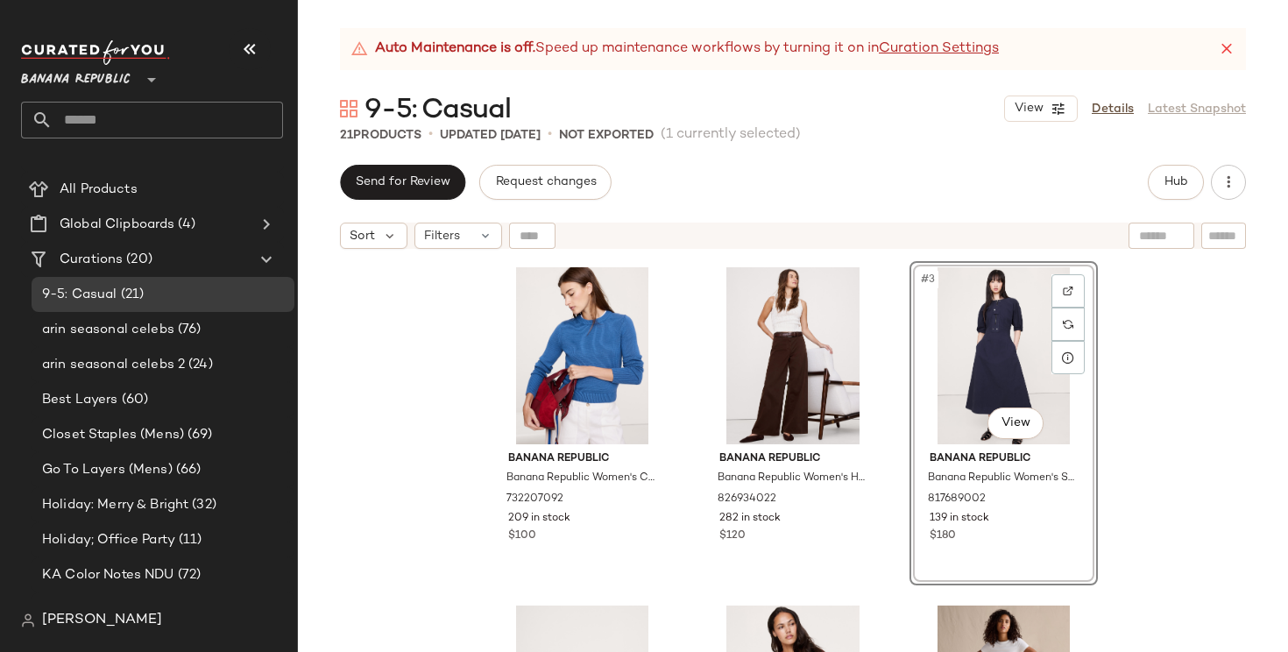
click at [1221, 434] on div "Banana Republic Banana Republic Women's Cotton-Silk Crew-Neck Sweater Night Sai…" at bounding box center [793, 477] width 990 height 438
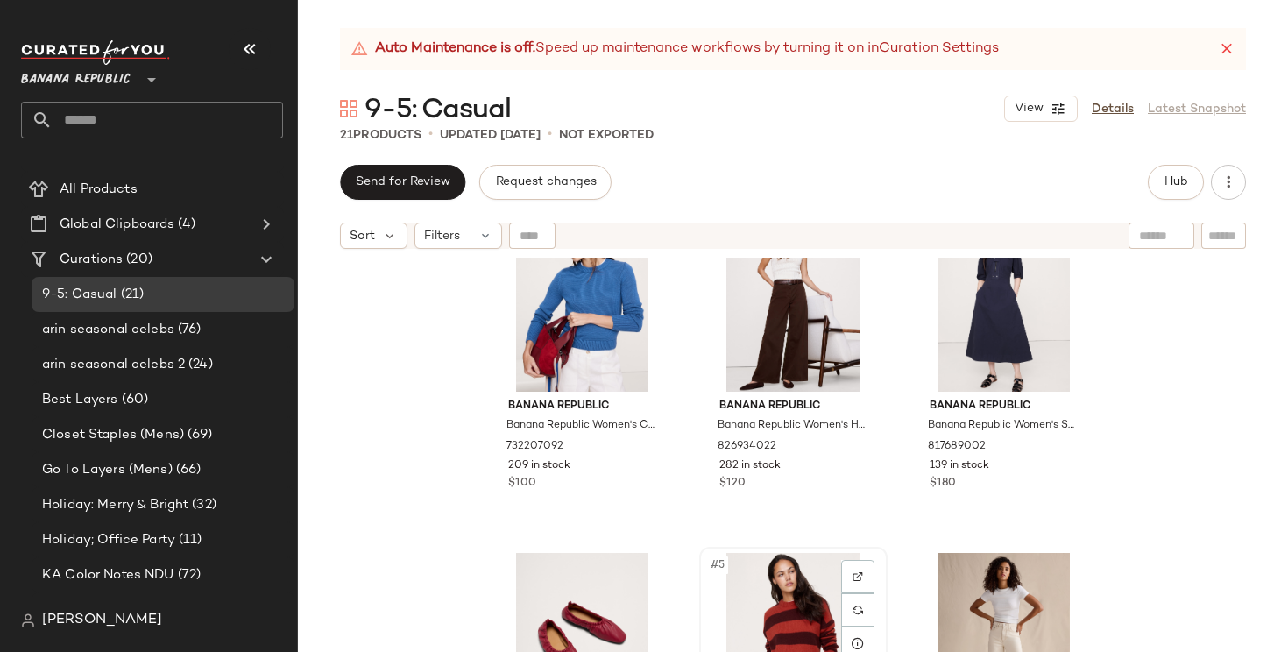
scroll to position [280, 0]
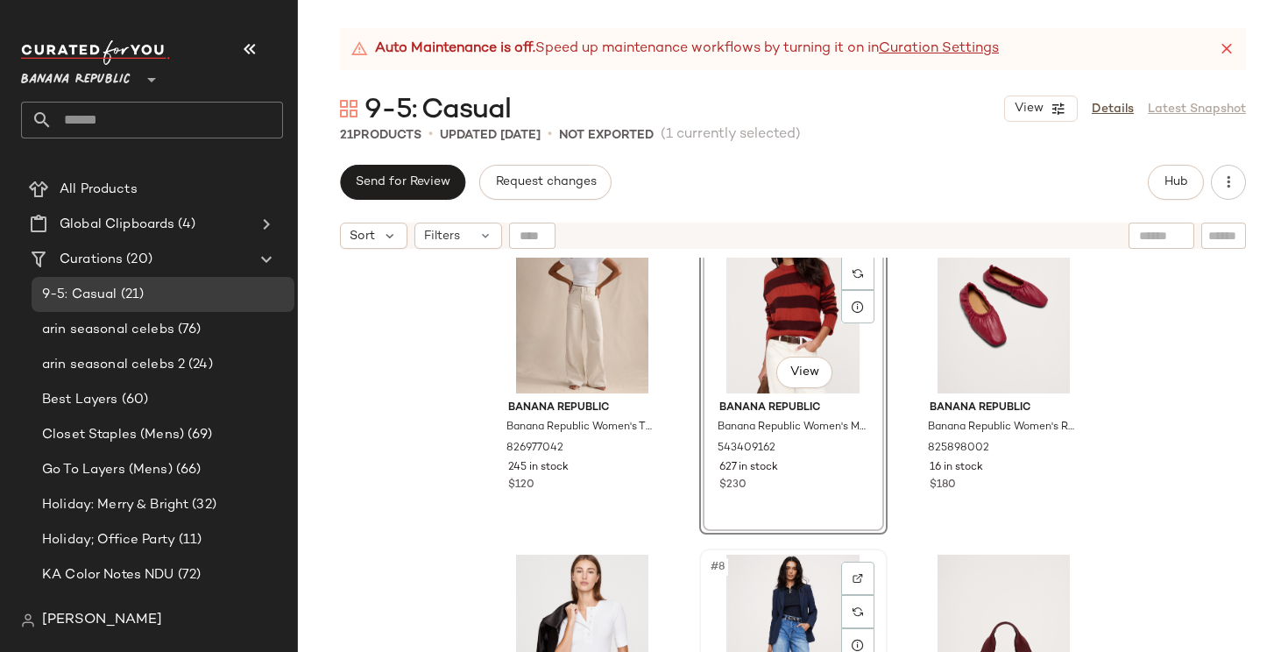
scroll to position [502, 0]
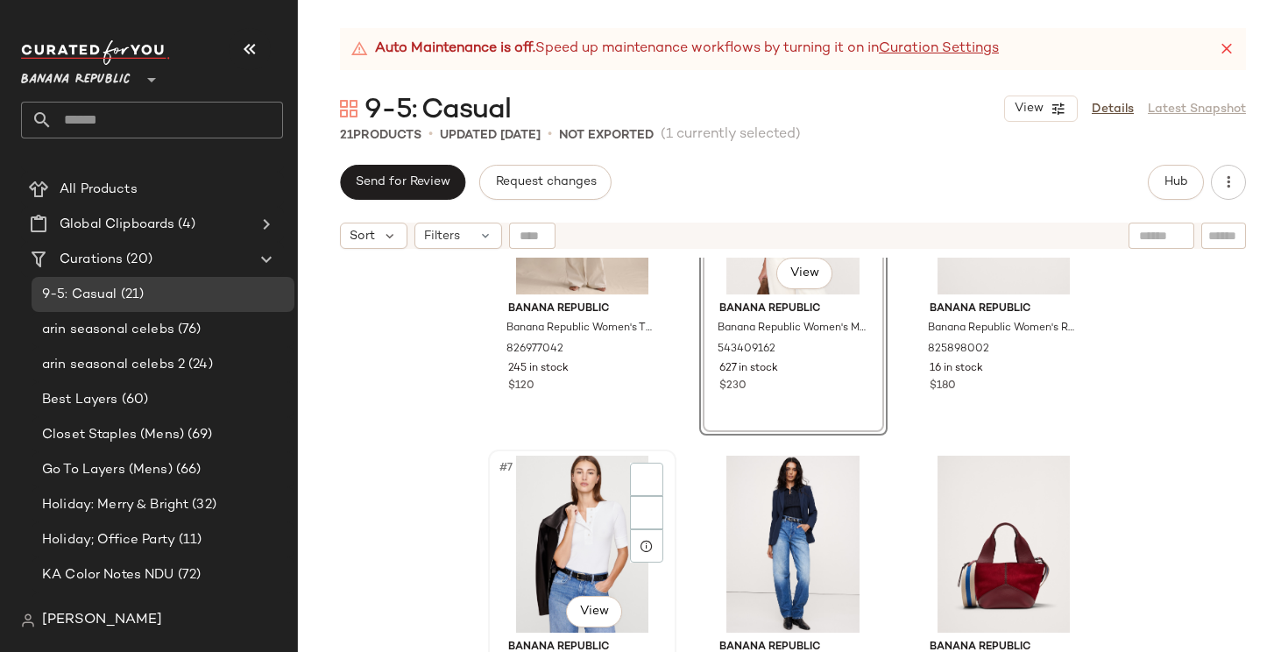
click at [537, 545] on div "#7 View" at bounding box center [582, 544] width 176 height 177
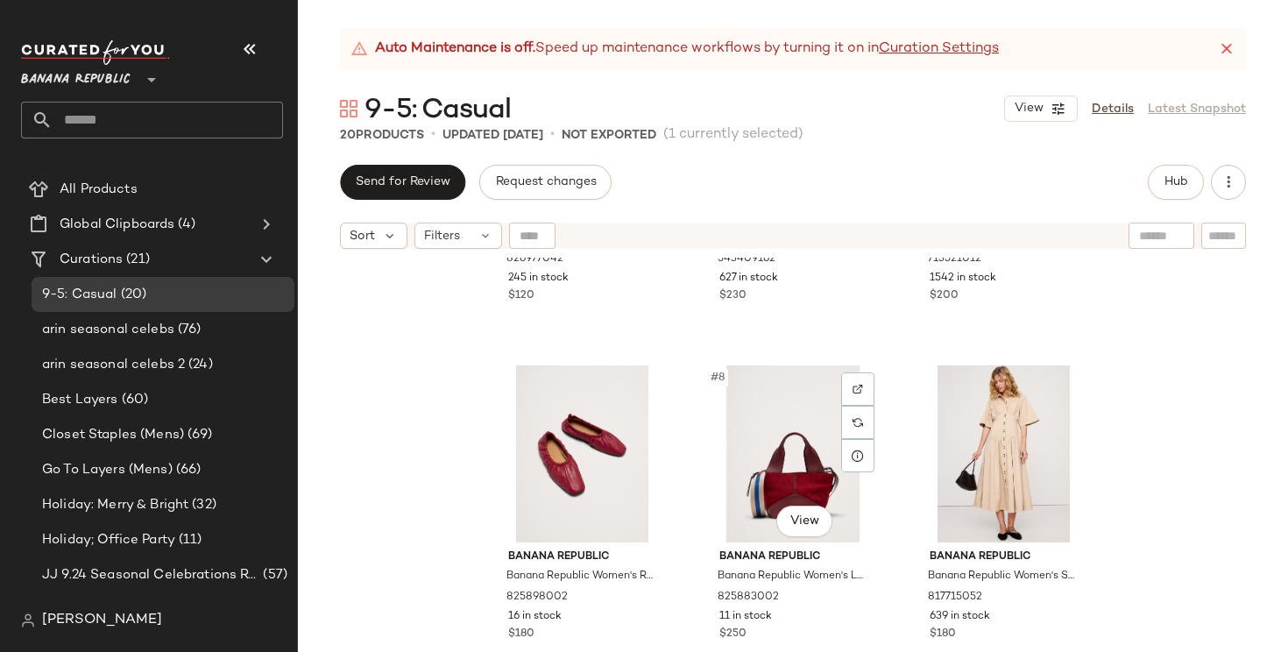
scroll to position [635, 0]
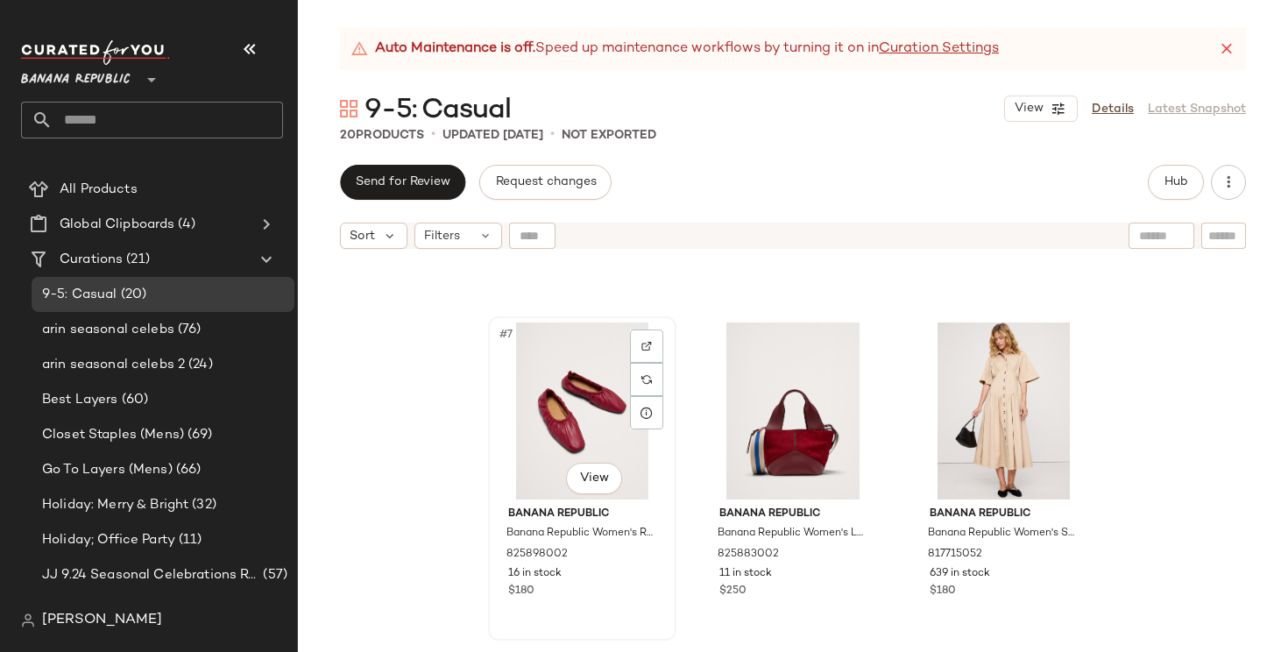
click at [605, 445] on div "#7 View" at bounding box center [582, 410] width 176 height 177
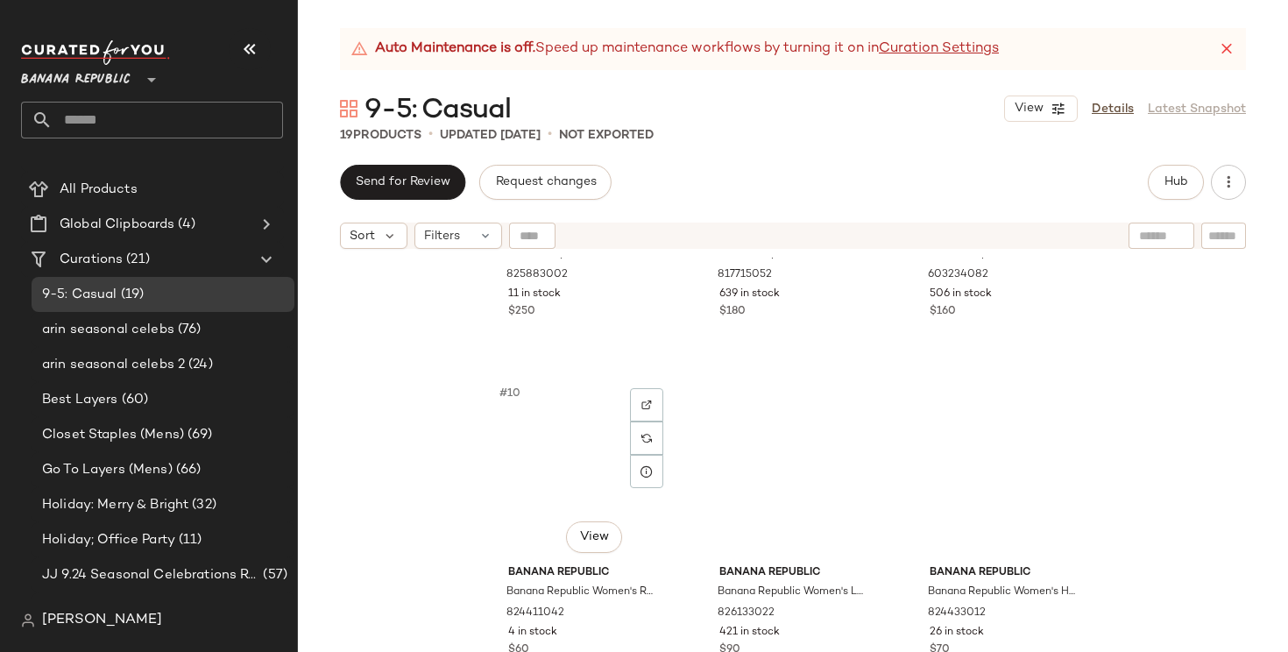
scroll to position [916, 0]
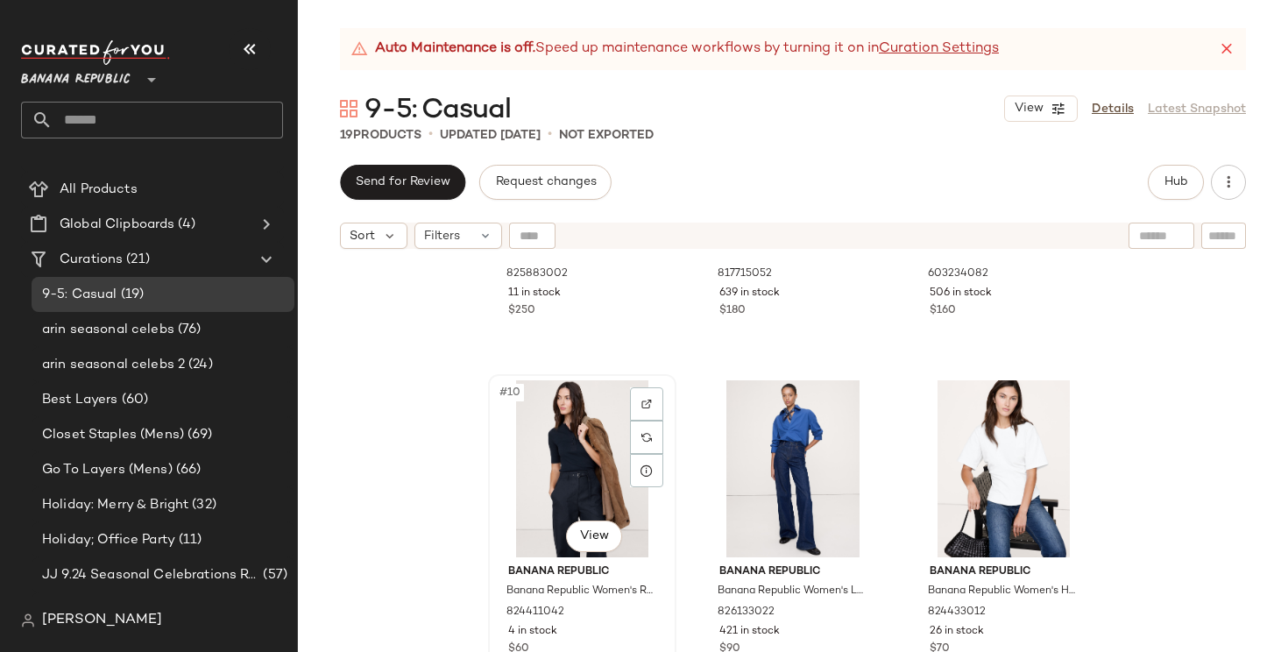
click at [548, 482] on div "#10 View" at bounding box center [582, 468] width 176 height 177
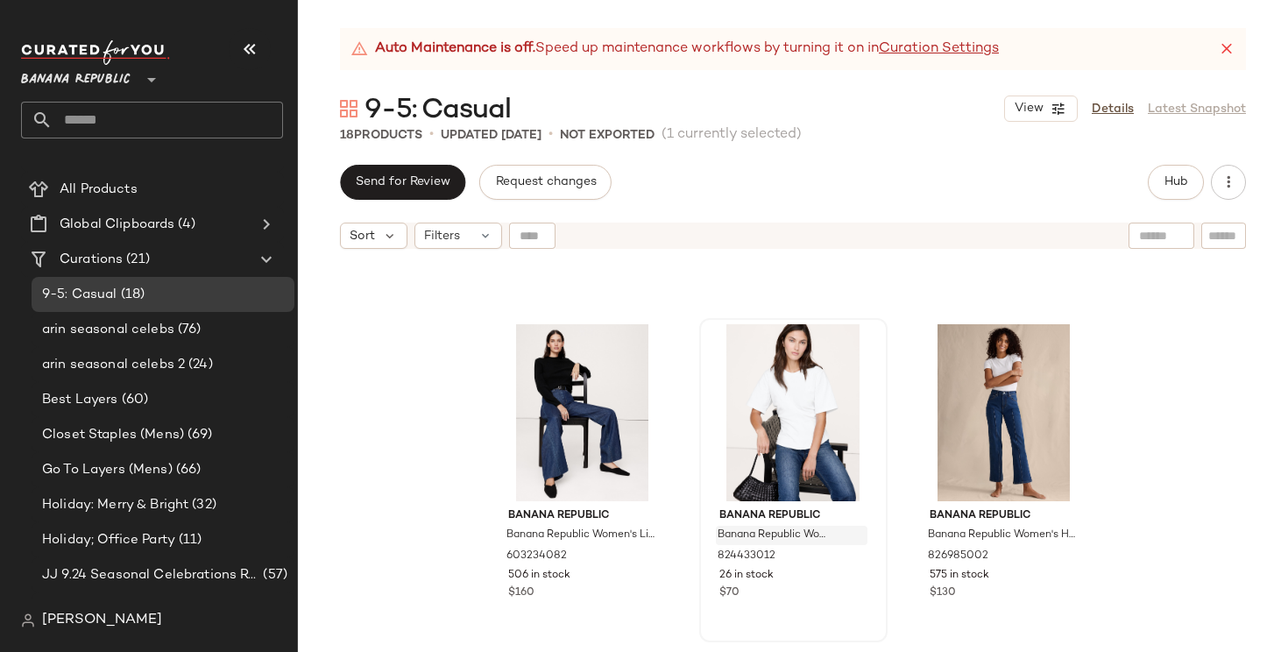
scroll to position [956, 0]
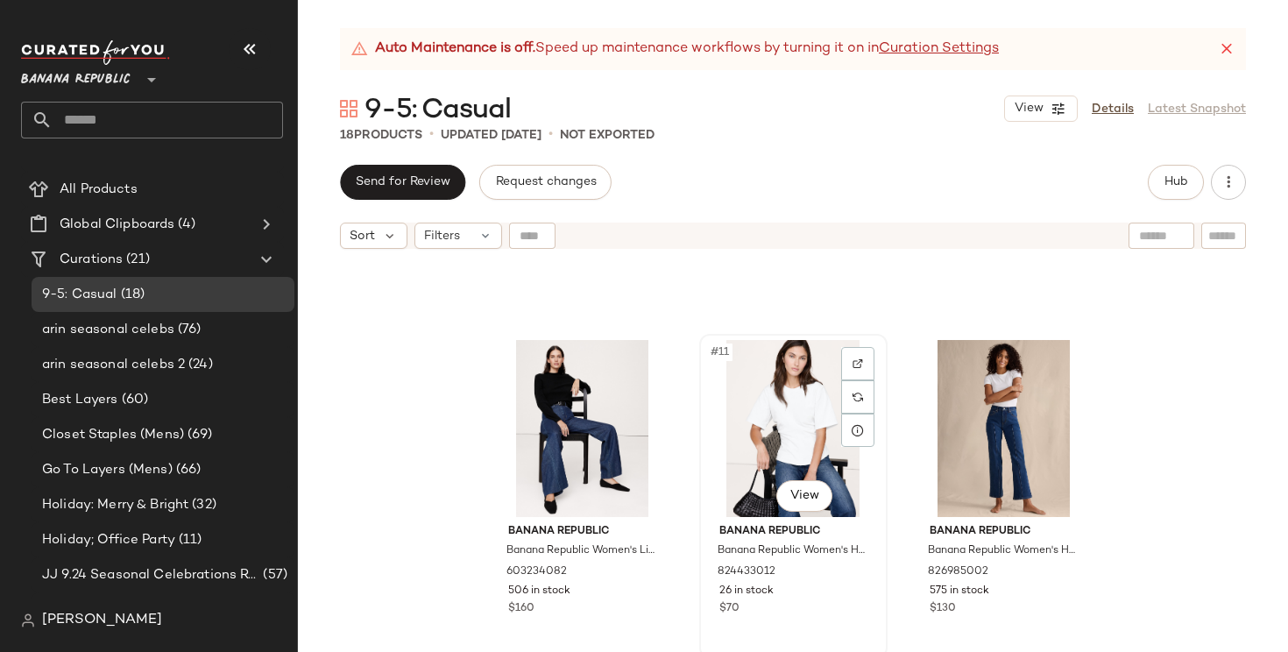
click at [788, 435] on div "#11 View" at bounding box center [793, 428] width 176 height 177
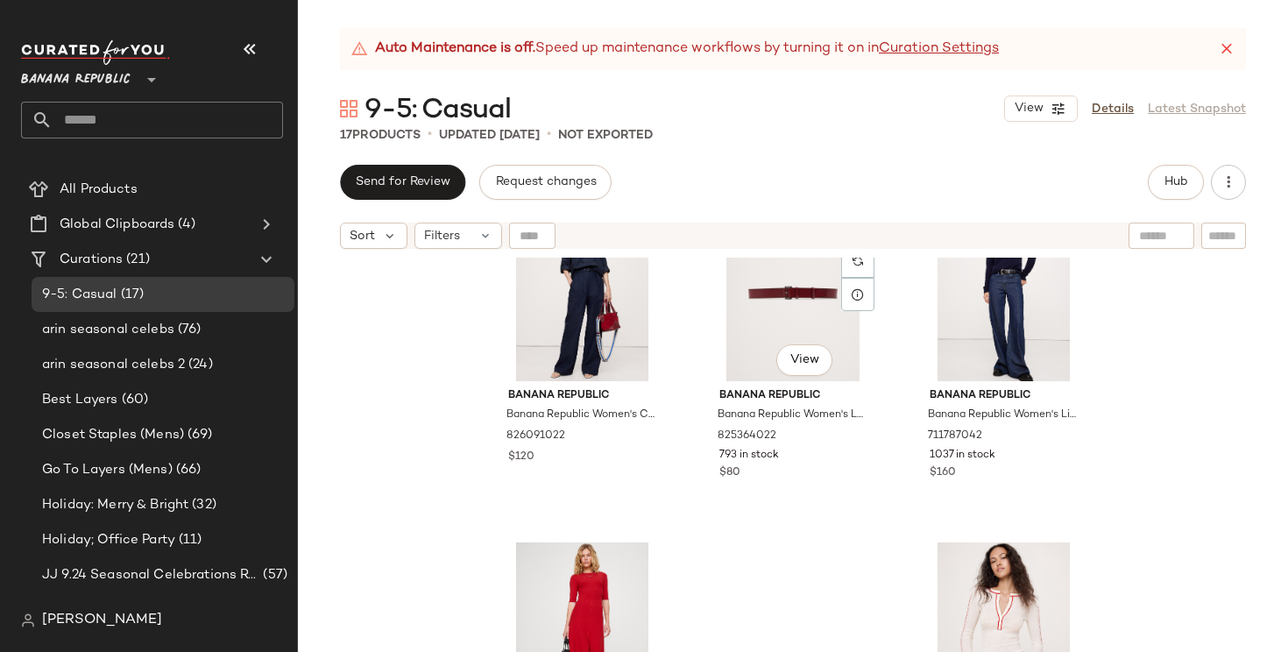
scroll to position [1487, 0]
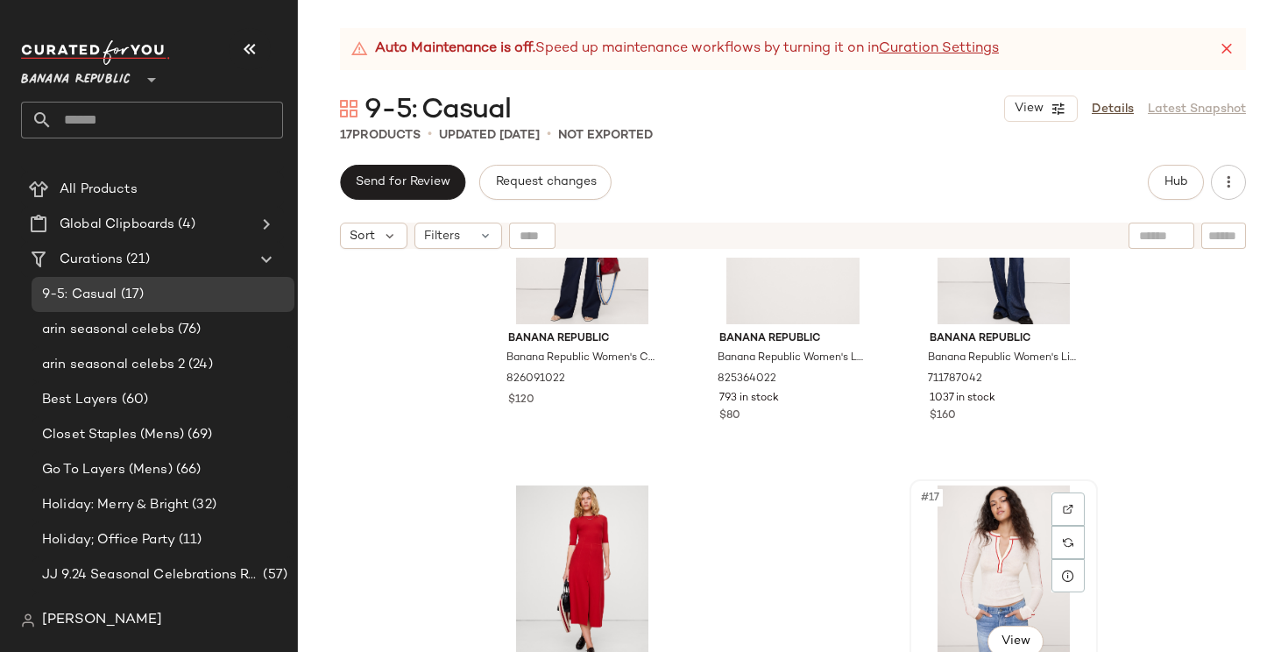
click at [916, 539] on div "#17 View" at bounding box center [1004, 573] width 176 height 177
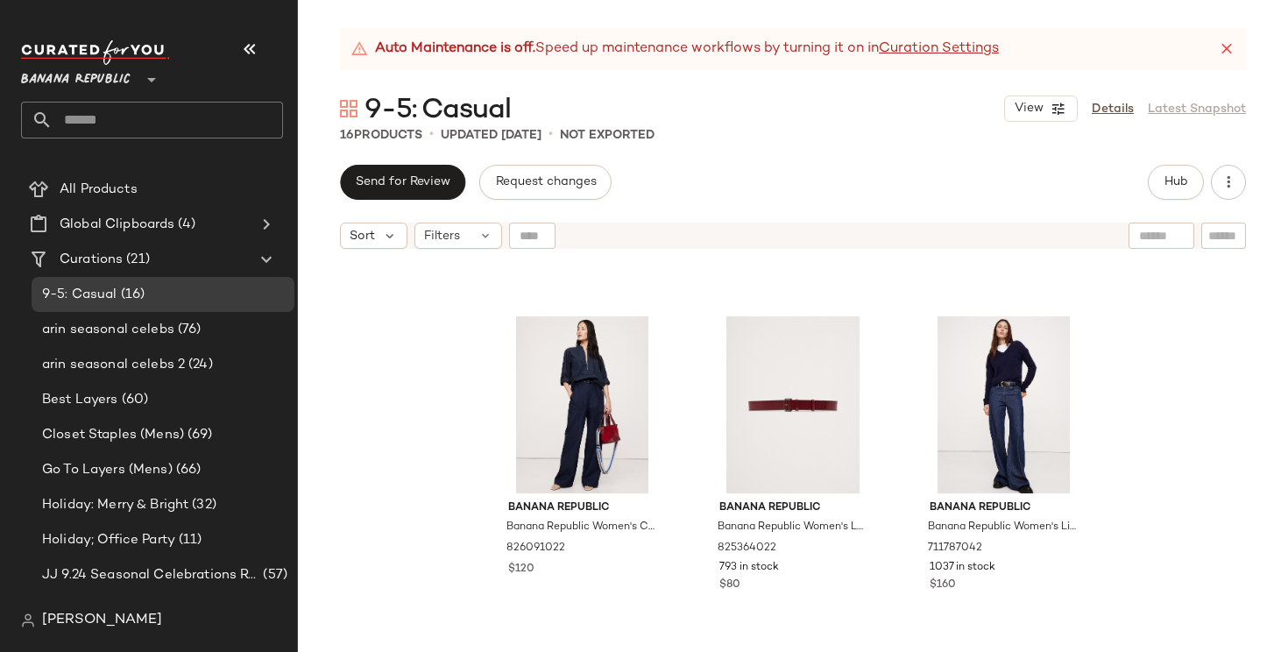
scroll to position [1317, 0]
click at [527, 421] on div "#13 View" at bounding box center [582, 405] width 176 height 177
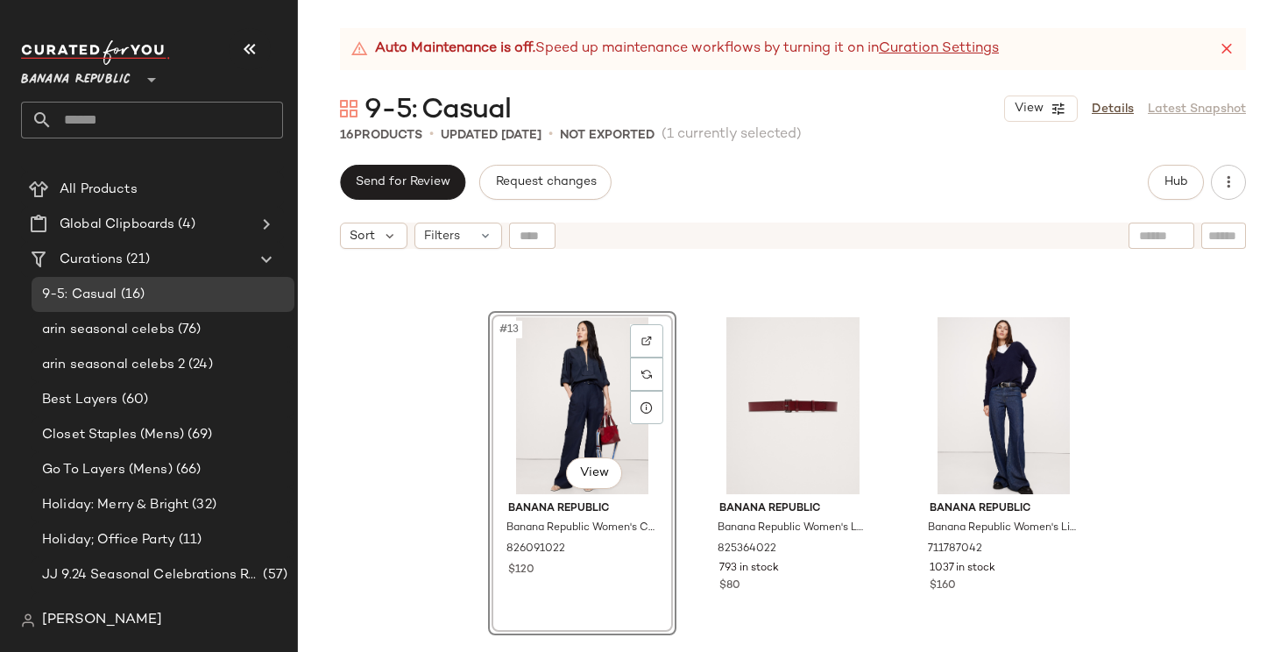
scroll to position [1256, 0]
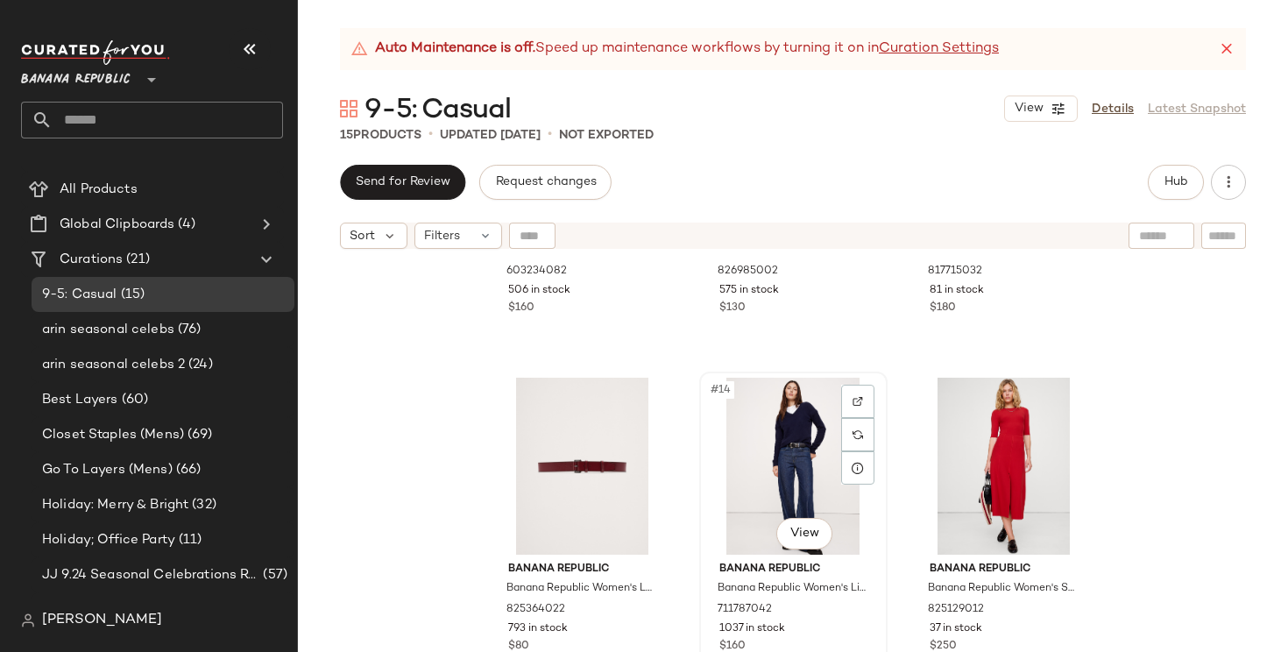
click at [819, 478] on div "#14 View" at bounding box center [793, 466] width 176 height 177
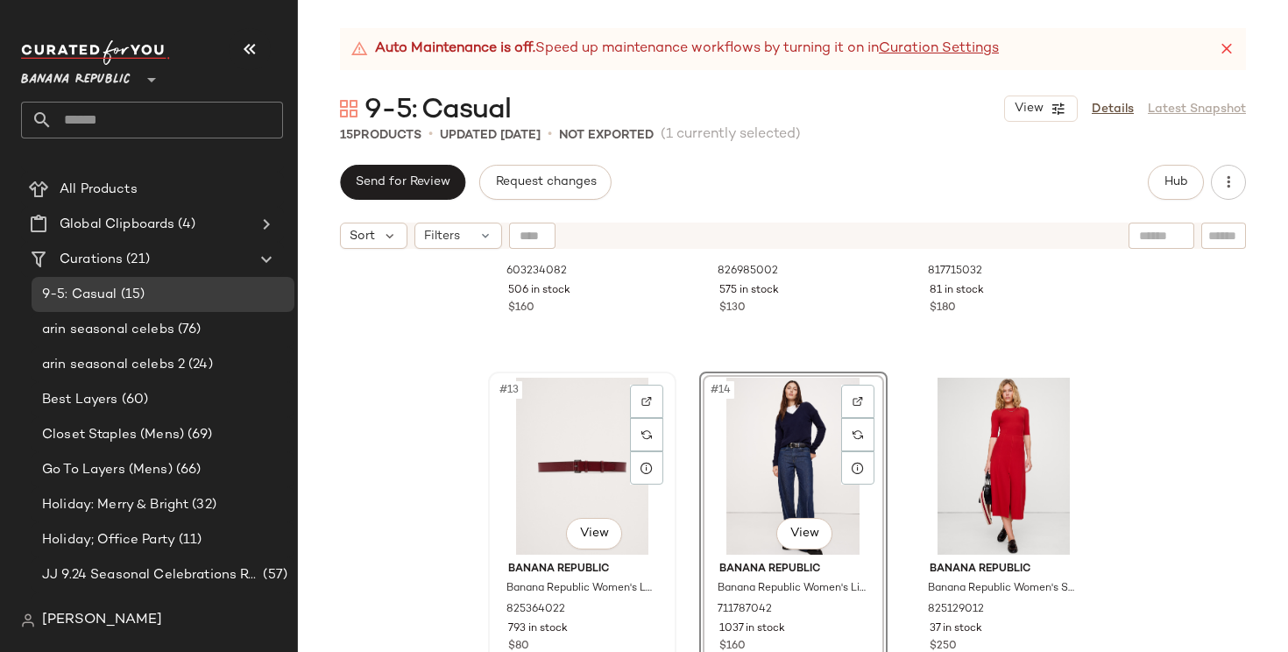
click at [589, 484] on div "#13 View" at bounding box center [582, 466] width 176 height 177
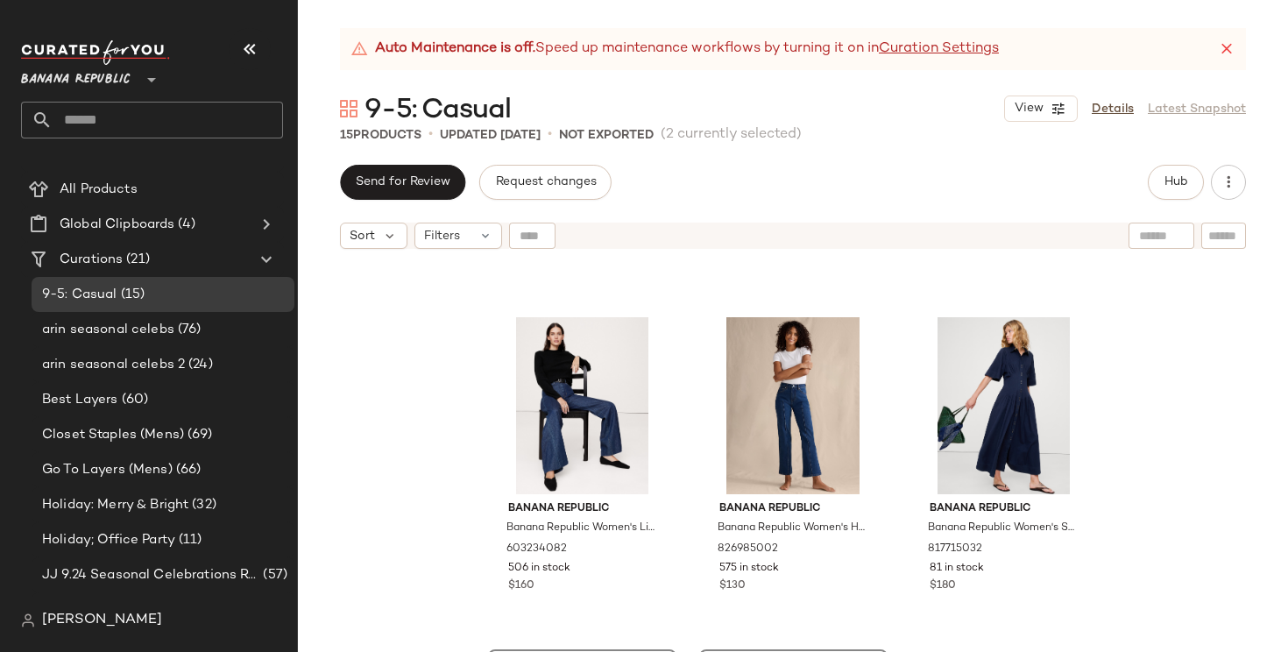
scroll to position [974, 0]
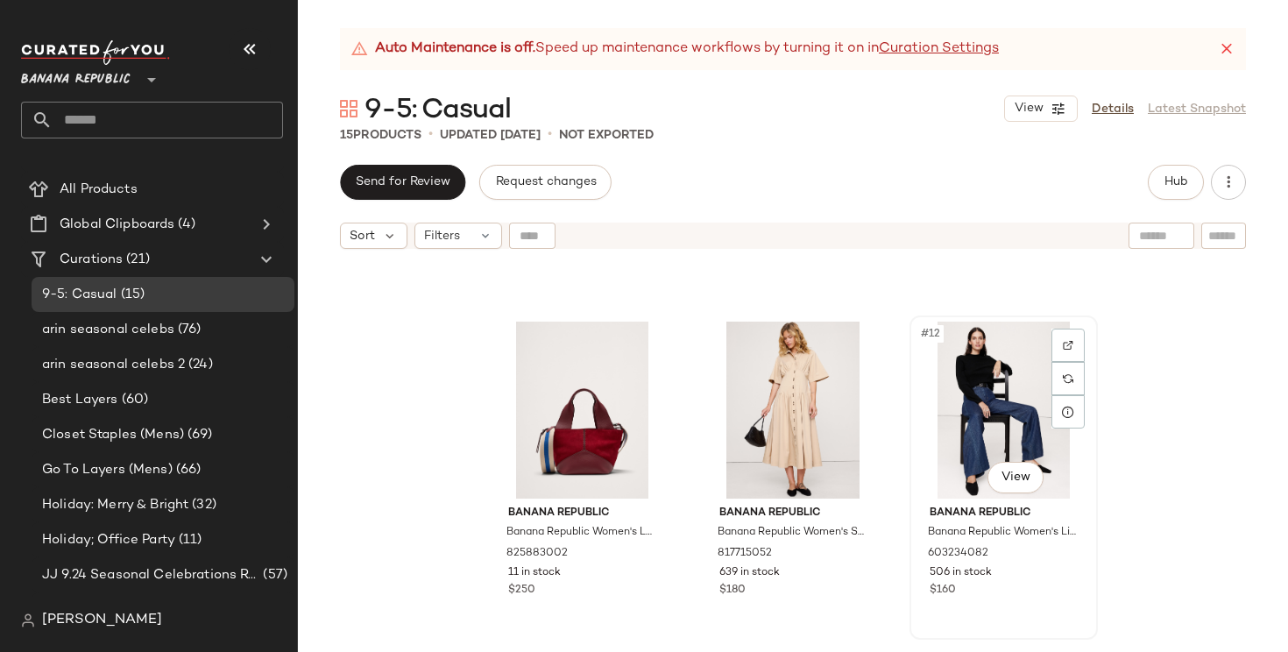
click at [966, 447] on div "#12 View" at bounding box center [1004, 410] width 176 height 177
click at [577, 426] on div "#10 View" at bounding box center [582, 410] width 176 height 177
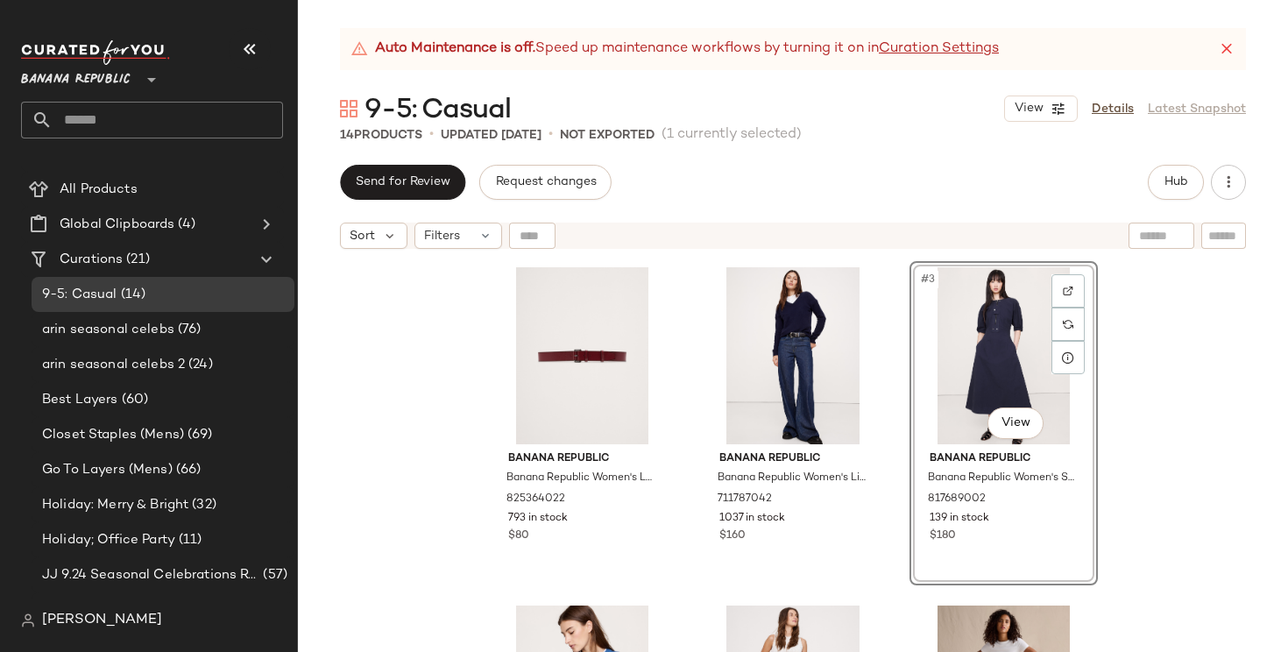
click at [439, 480] on div "Banana Republic Banana Republic Women's Leather Belt With Covered Roller Buckle…" at bounding box center [793, 477] width 990 height 438
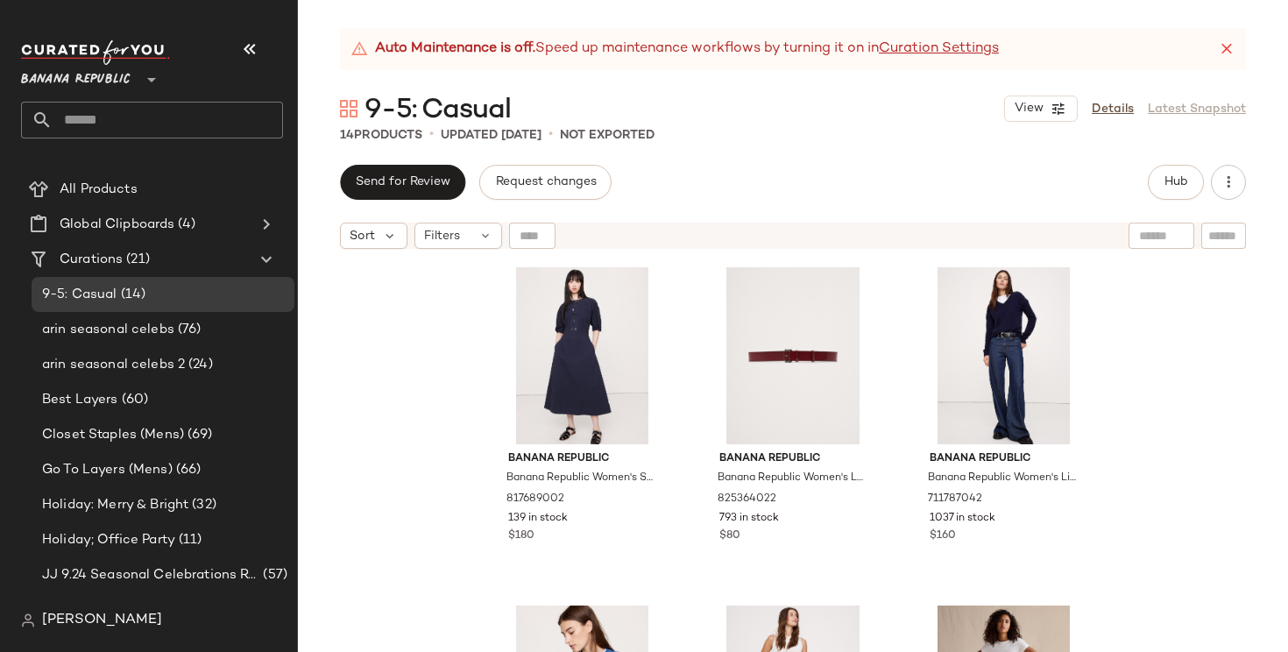
scroll to position [168, 0]
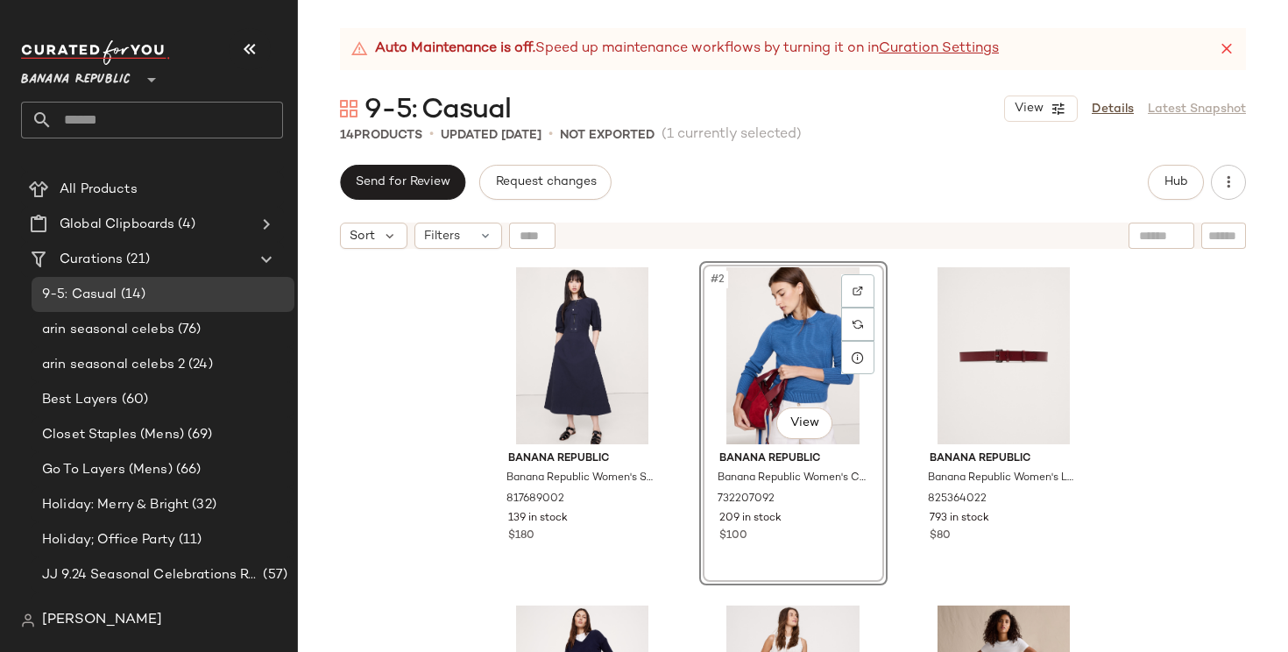
click at [440, 570] on div "Banana Republic Banana Republic Women's Stretch-Cotton Twill Utility Midi Dress…" at bounding box center [793, 477] width 990 height 438
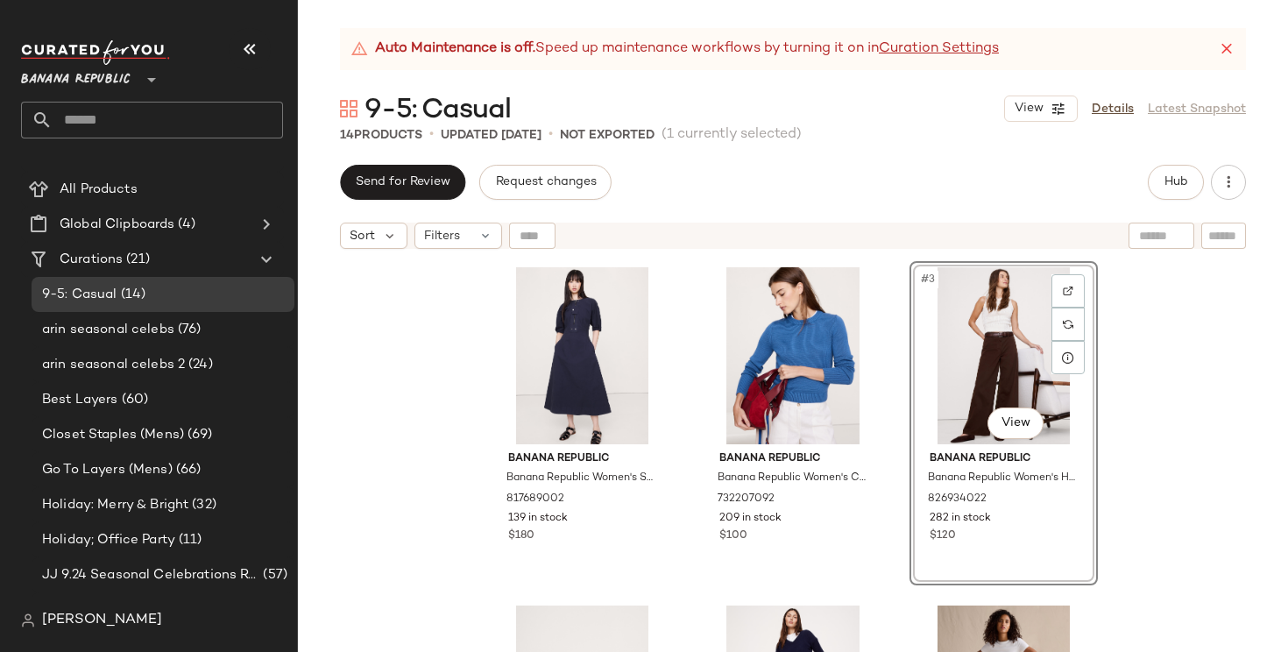
click at [1133, 472] on div "Banana Republic Banana Republic Women's Stretch-Cotton Twill Utility Midi Dress…" at bounding box center [793, 477] width 990 height 438
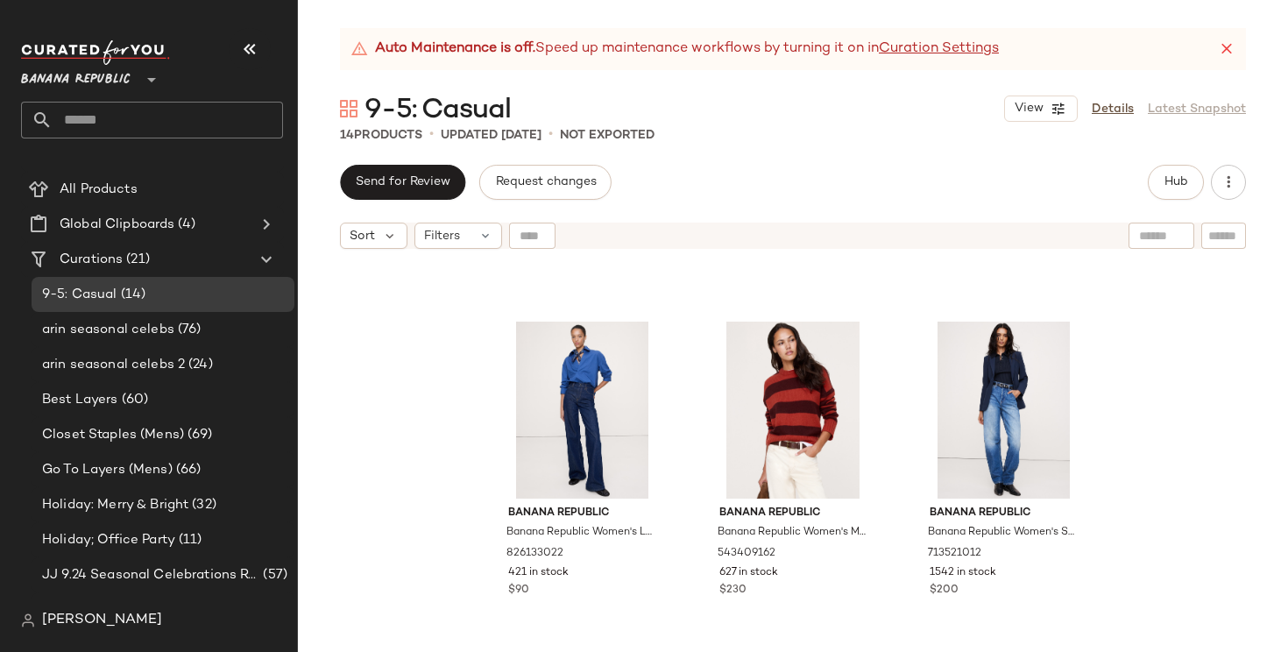
scroll to position [635, 0]
click at [996, 430] on div "#9 View" at bounding box center [1004, 410] width 176 height 177
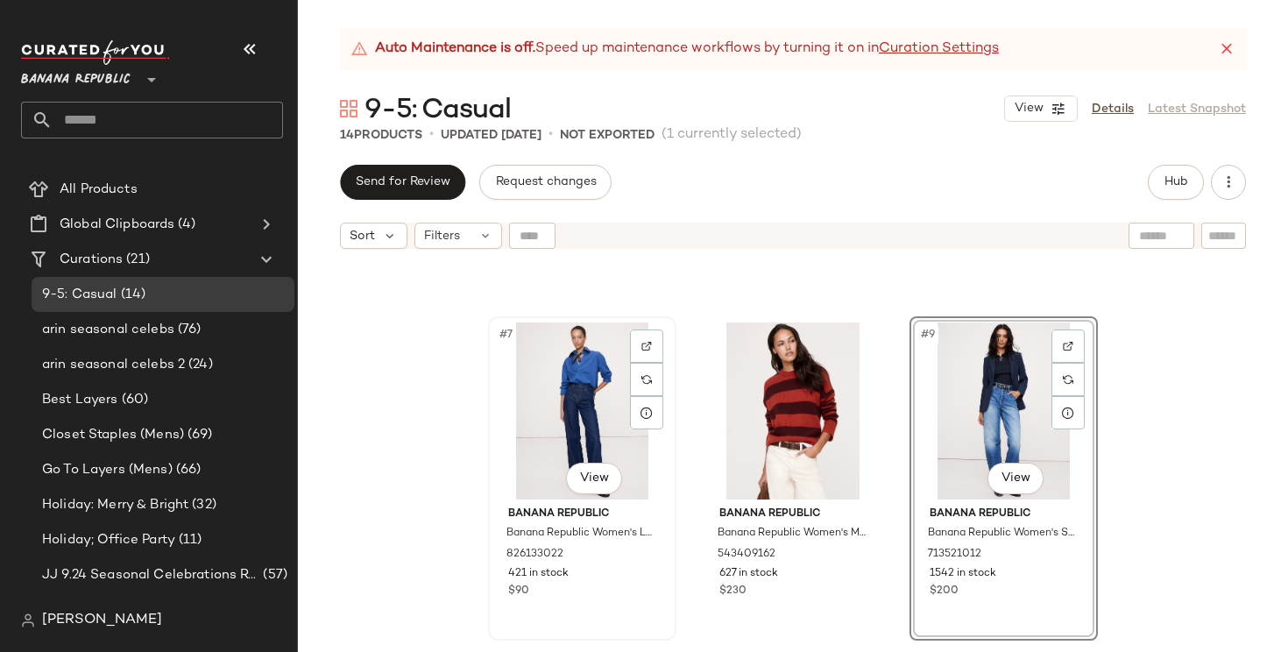
click at [582, 420] on div "#7 View" at bounding box center [582, 410] width 176 height 177
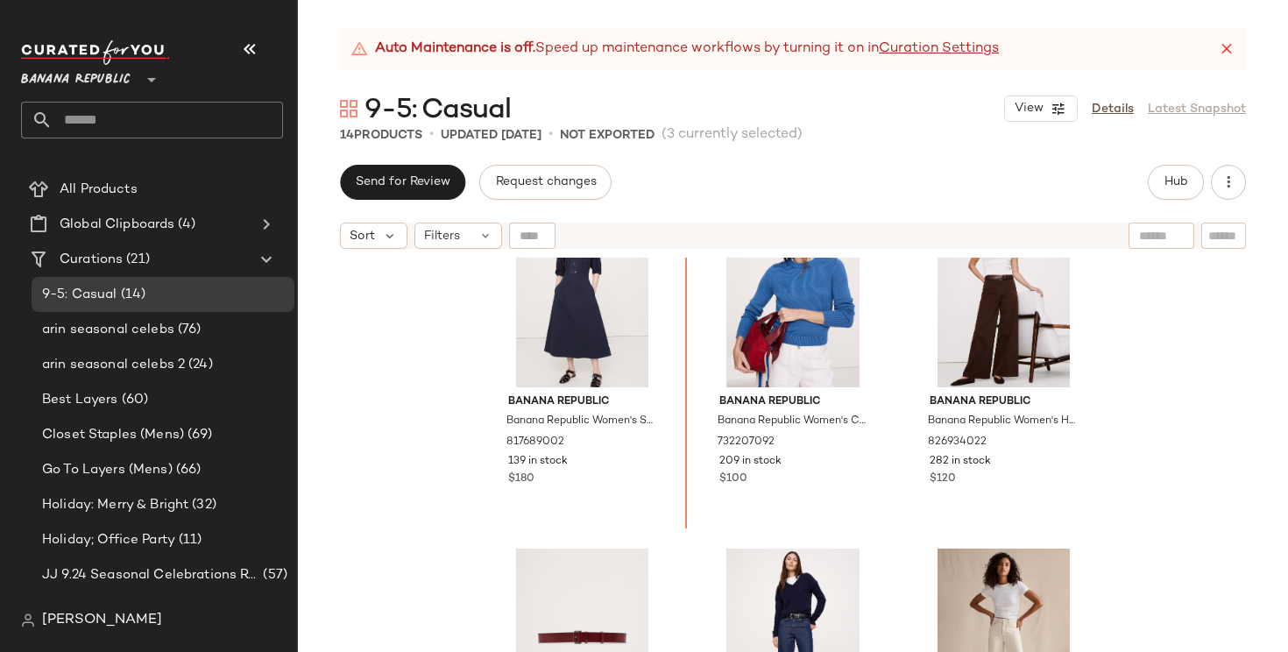
scroll to position [137, 0]
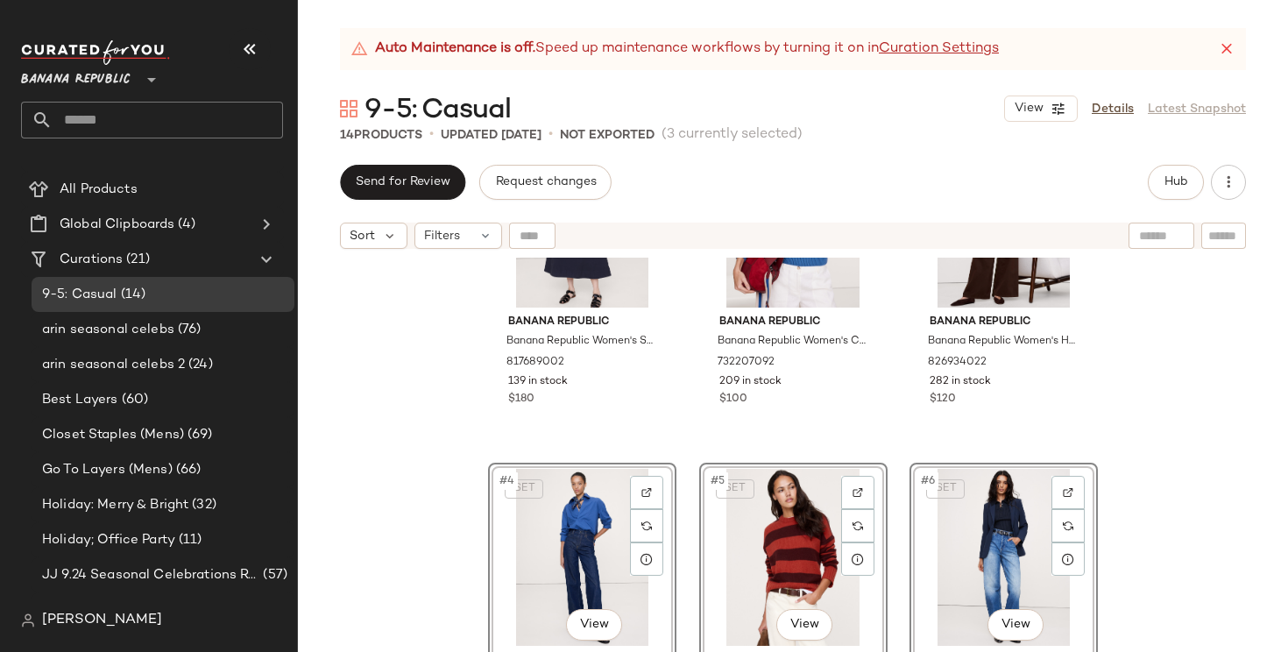
click at [442, 545] on div "Banana Republic Banana Republic Women's Stretch-Cotton Twill Utility Midi Dress…" at bounding box center [793, 477] width 990 height 438
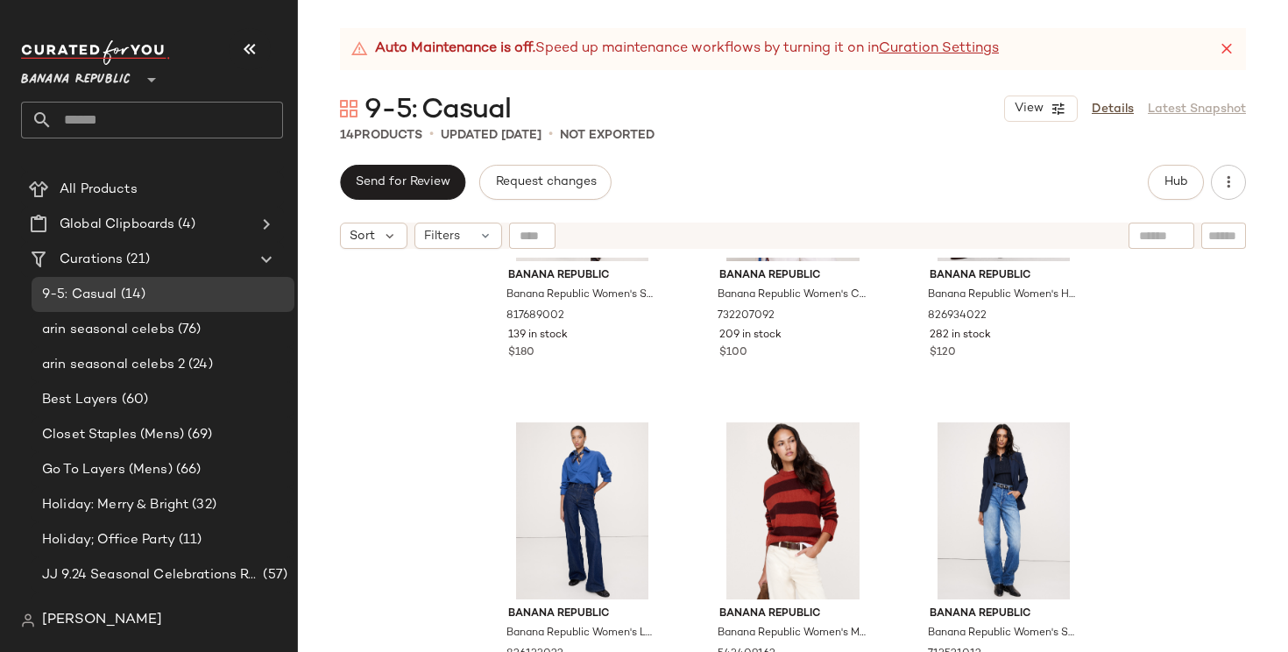
scroll to position [182, 0]
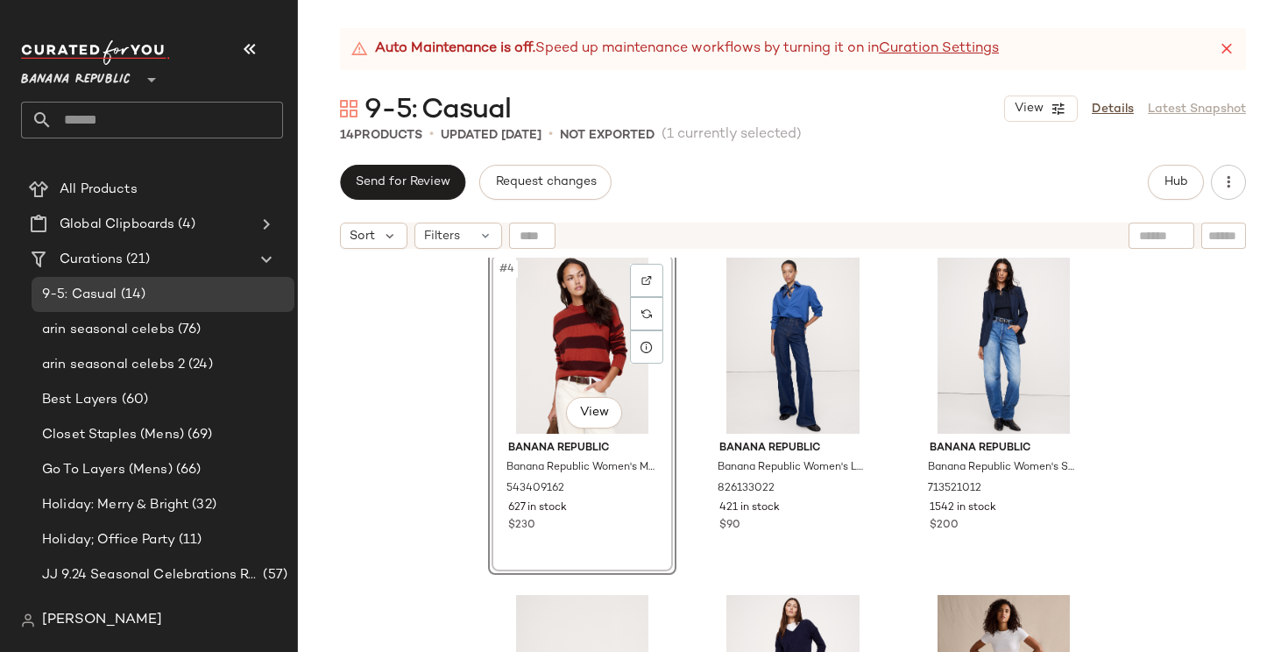
scroll to position [360, 0]
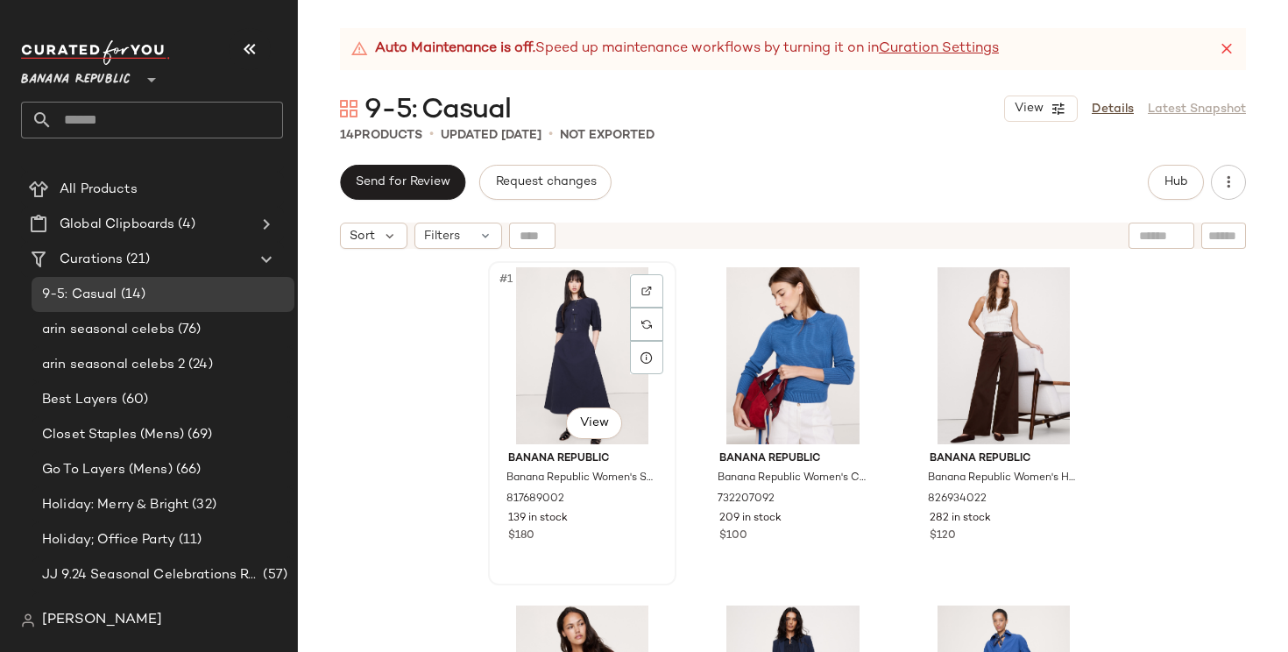
click at [494, 471] on div "Banana Republic Banana Republic Women's Stretch-Cotton Twill Utility Midi Dress…" at bounding box center [582, 495] width 176 height 102
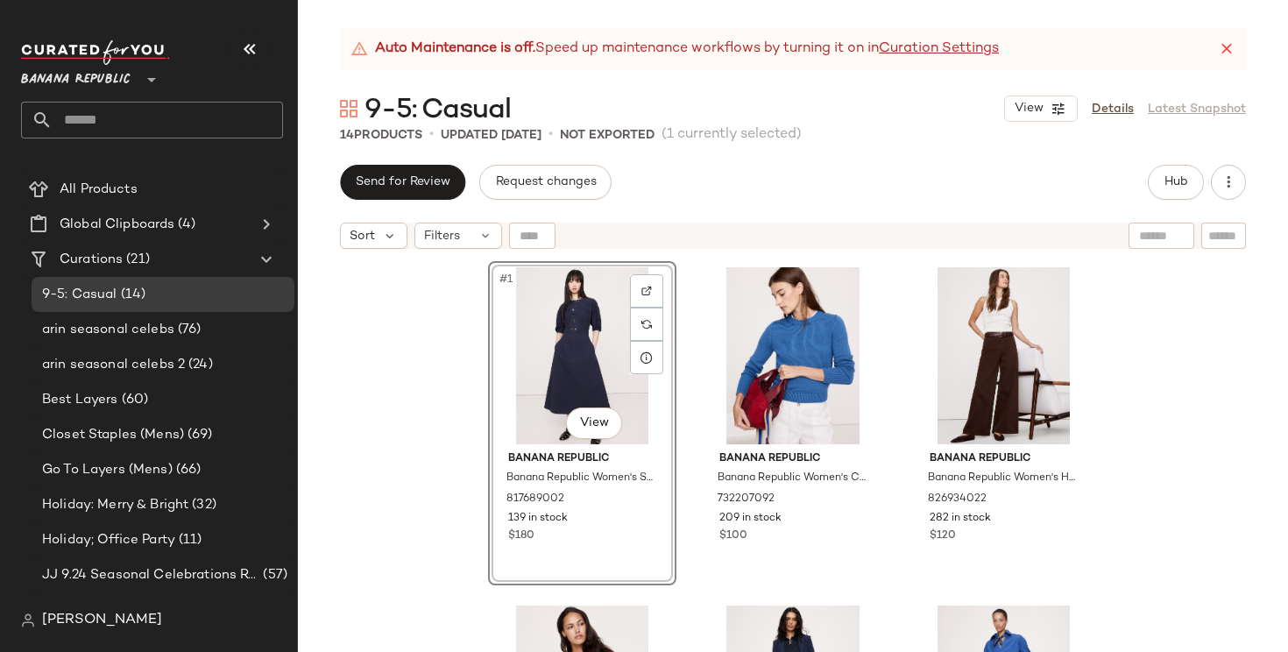
click at [425, 485] on div "#1 View Banana Republic Banana Republic Women's Stretch-Cotton Twill Utility Mi…" at bounding box center [793, 477] width 990 height 438
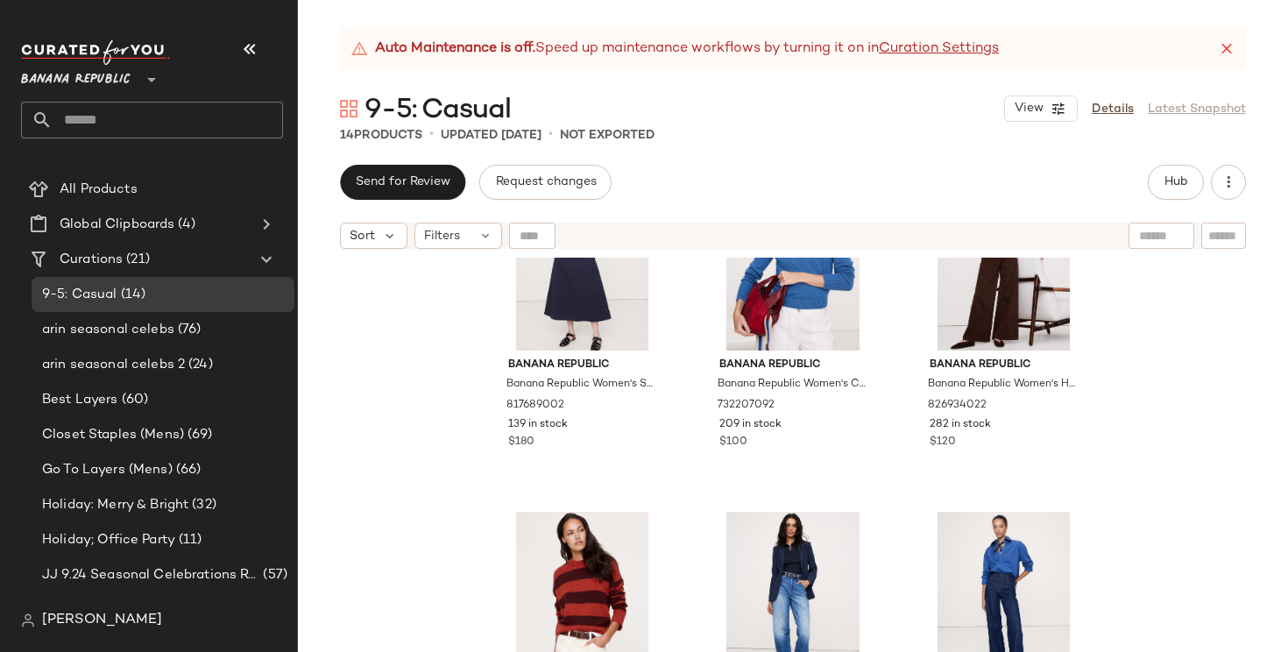
scroll to position [131, 0]
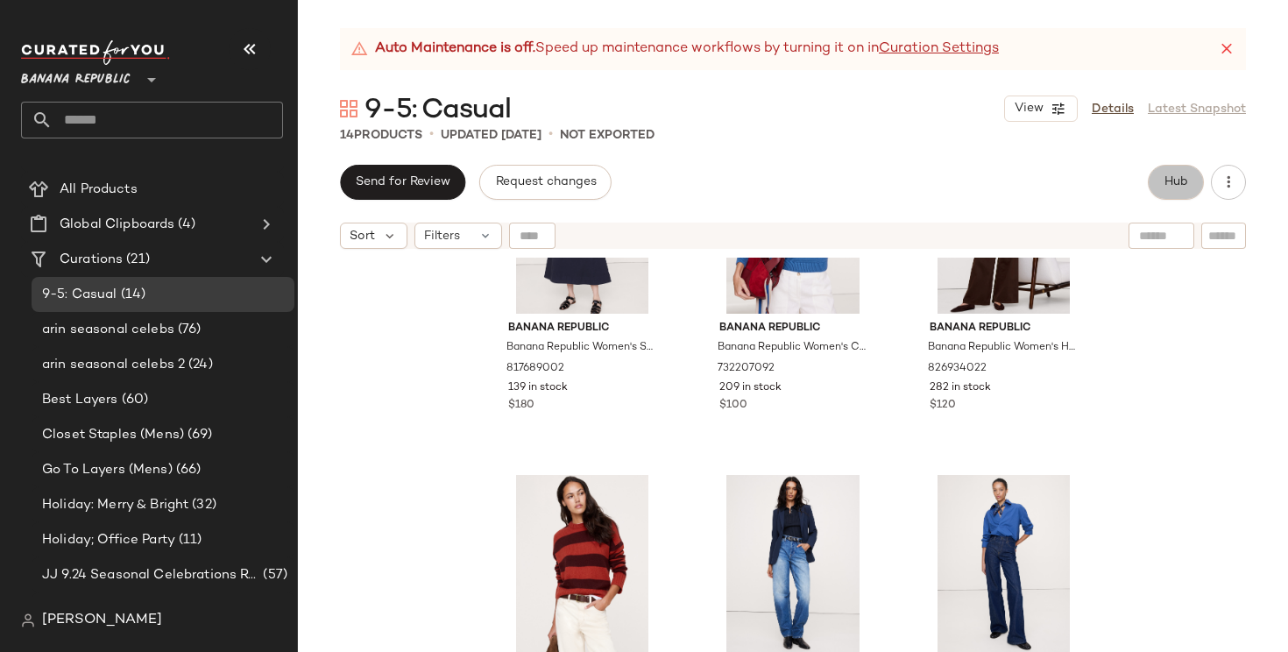
click at [1171, 179] on span "Hub" at bounding box center [1176, 182] width 25 height 14
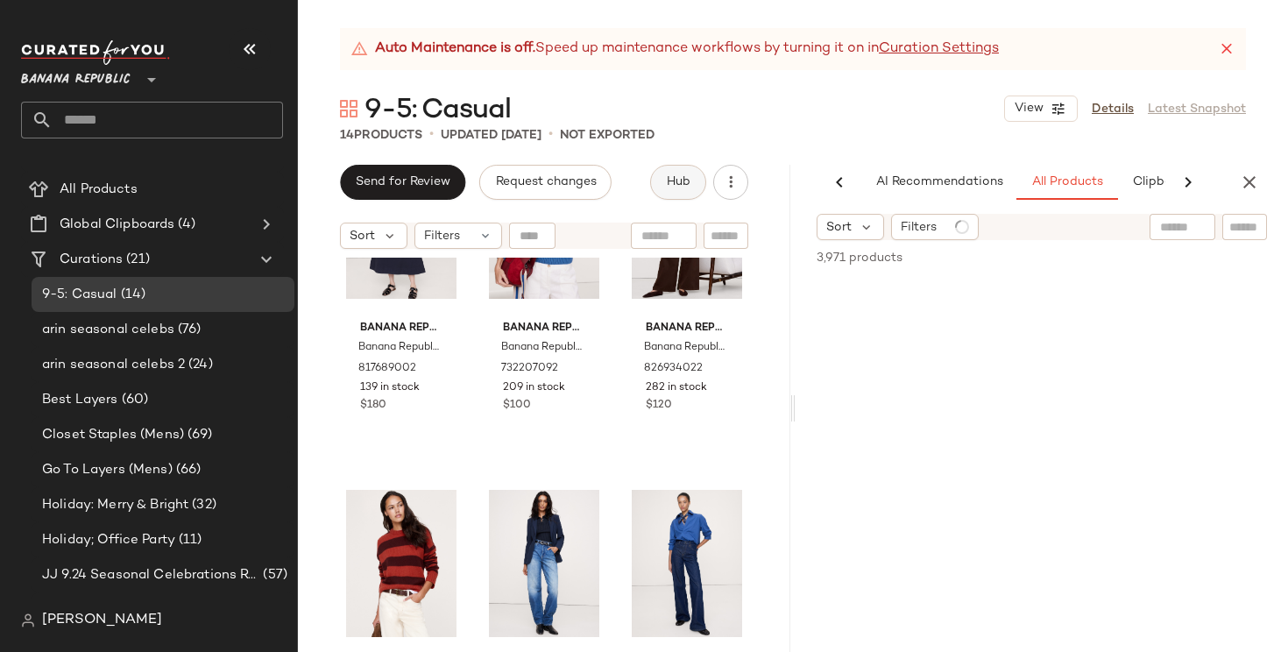
scroll to position [0, 110]
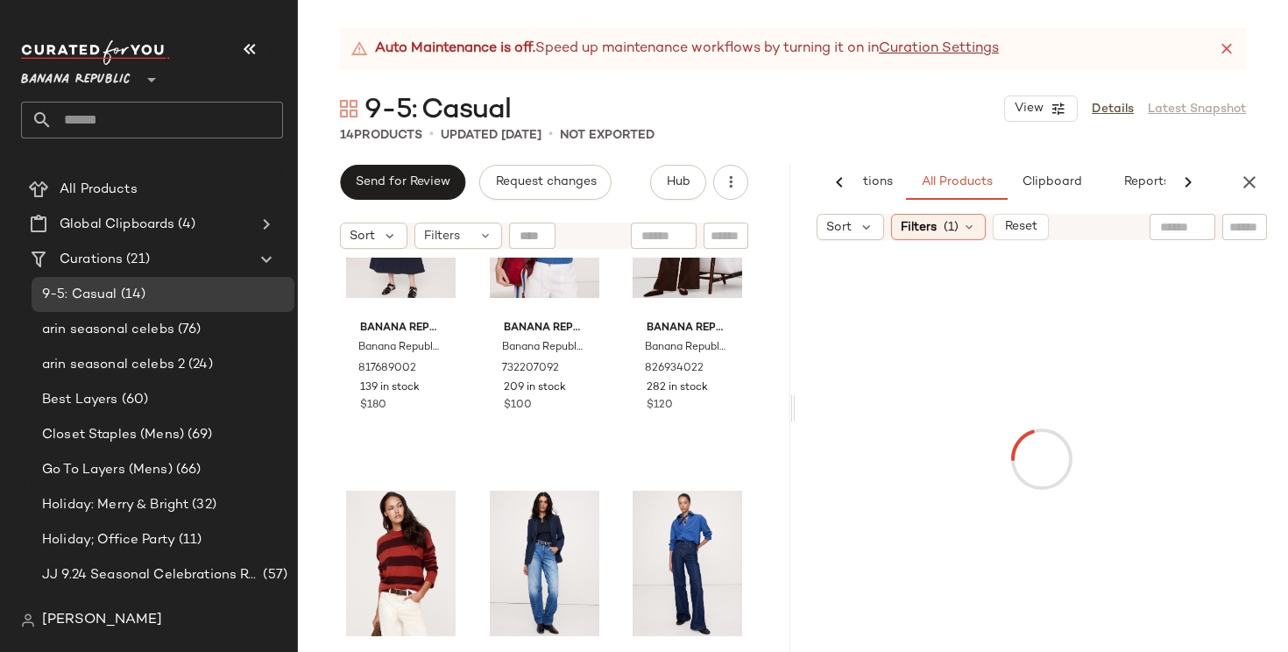
click at [1163, 230] on input "text" at bounding box center [1182, 227] width 45 height 18
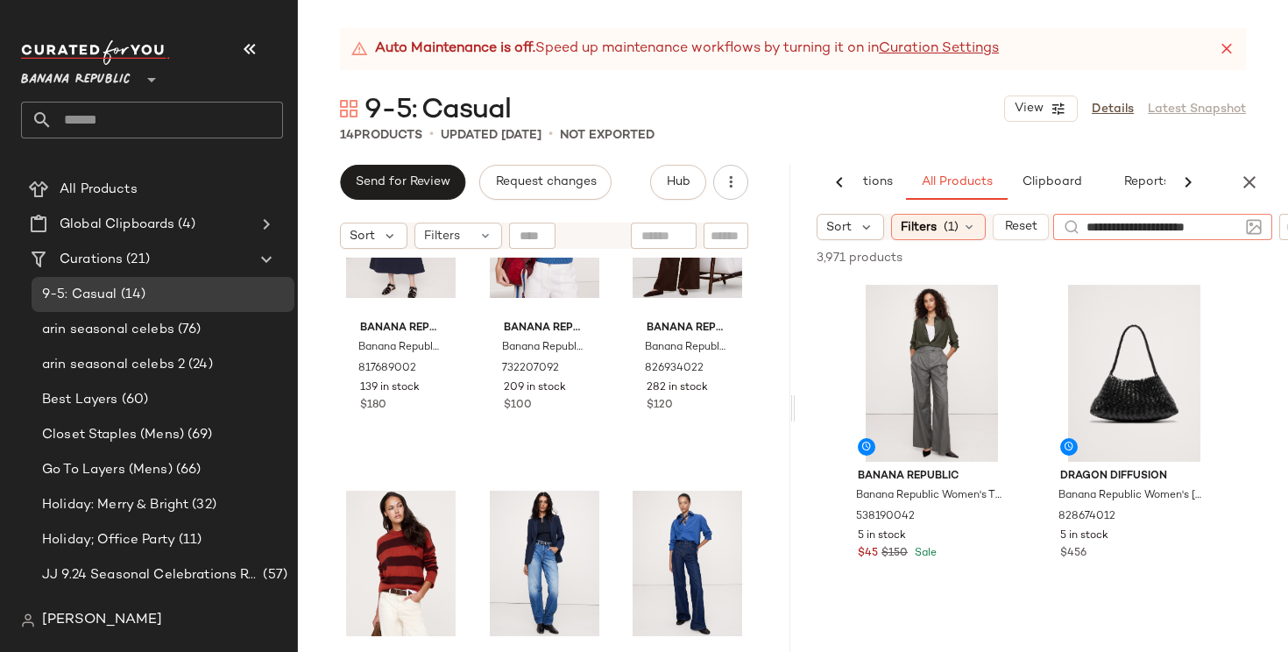
type input "**********"
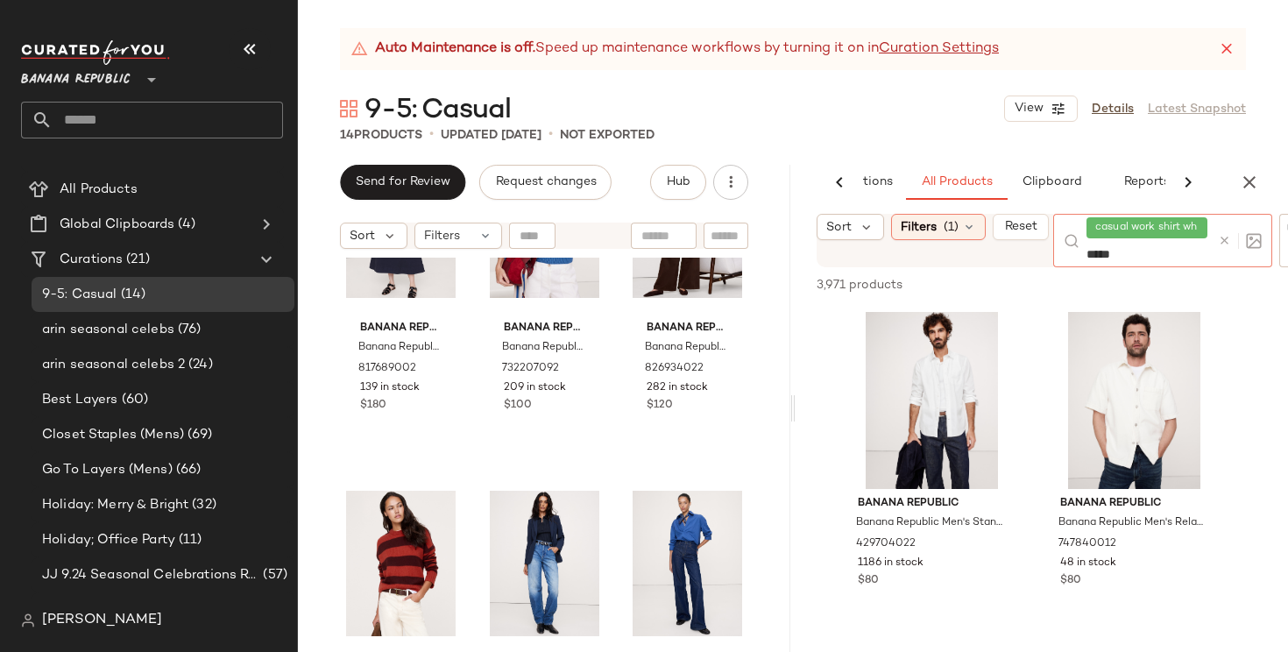
type input "******"
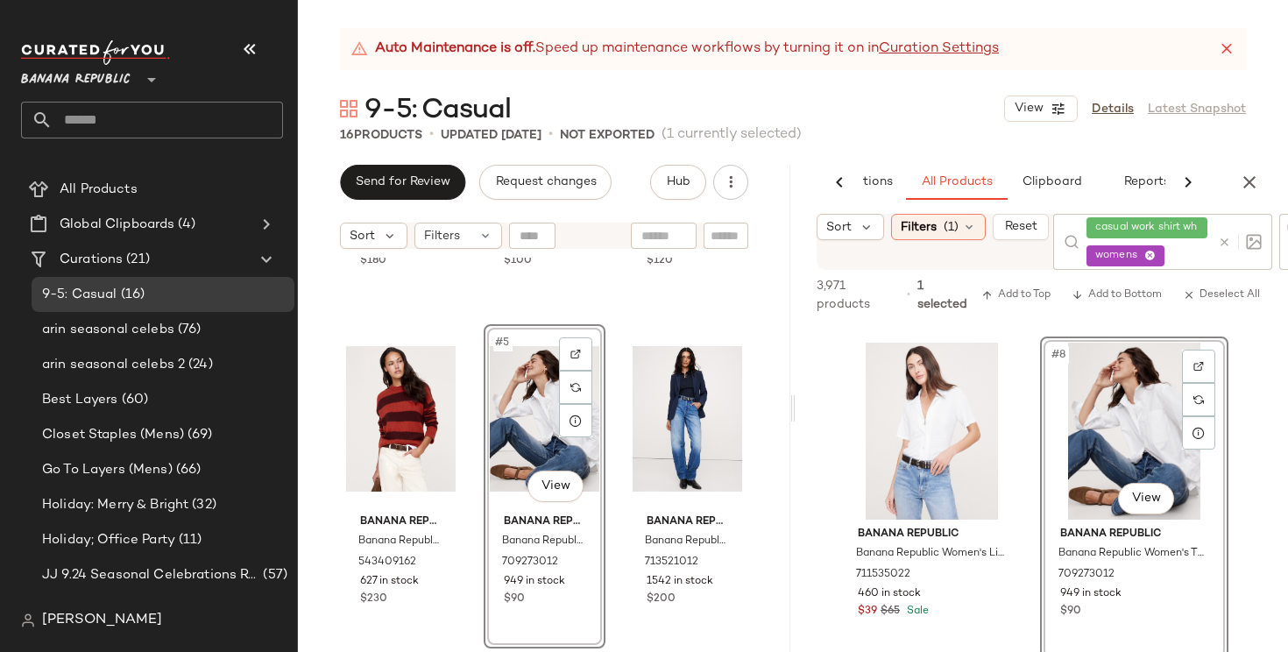
scroll to position [280, 0]
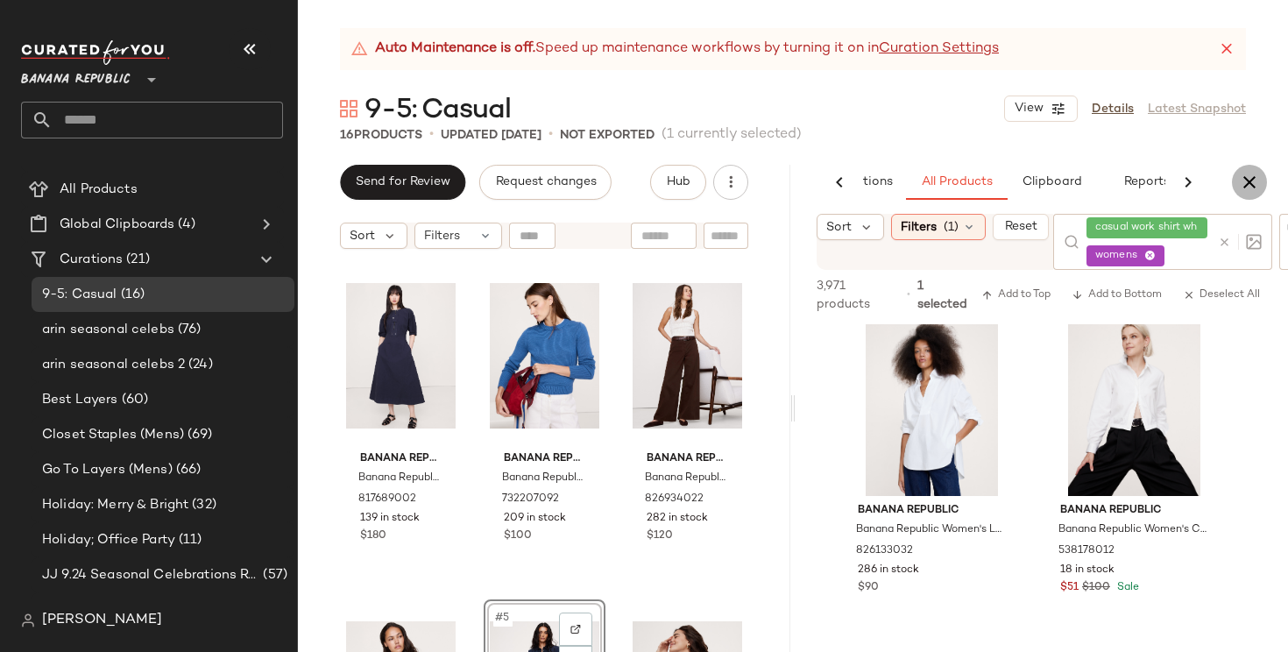
click at [1249, 177] on icon "button" at bounding box center [1249, 182] width 21 height 21
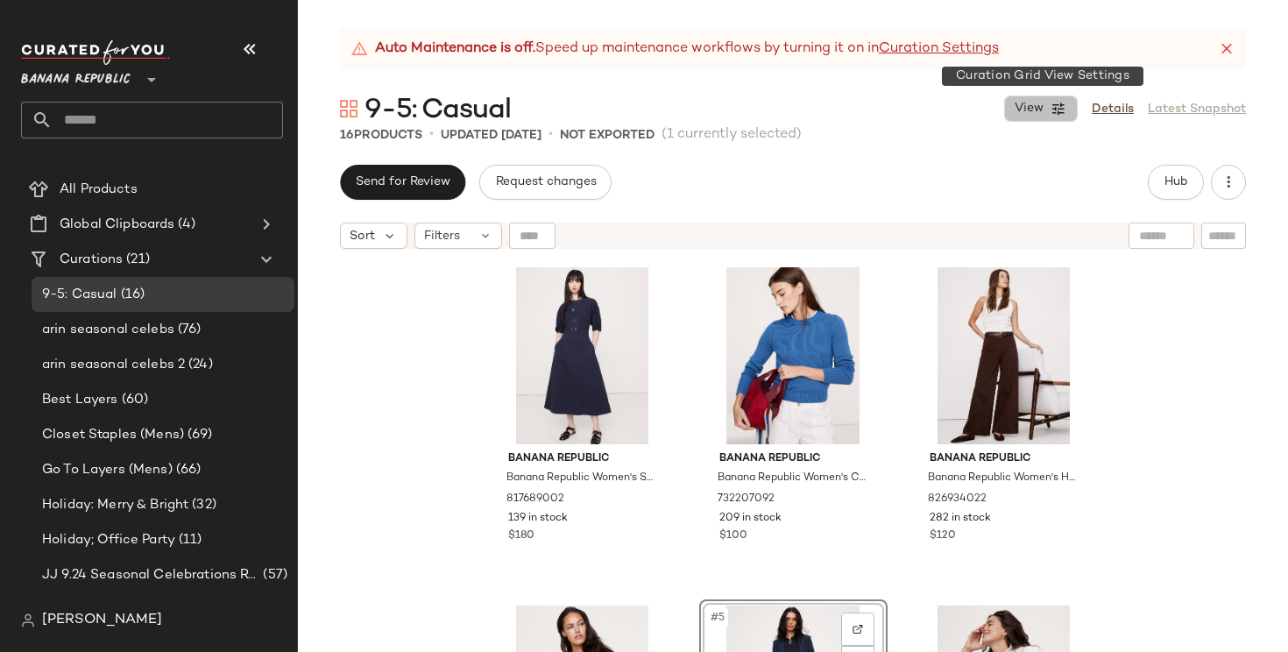
click at [1057, 111] on icon "button" at bounding box center [1059, 109] width 16 height 16
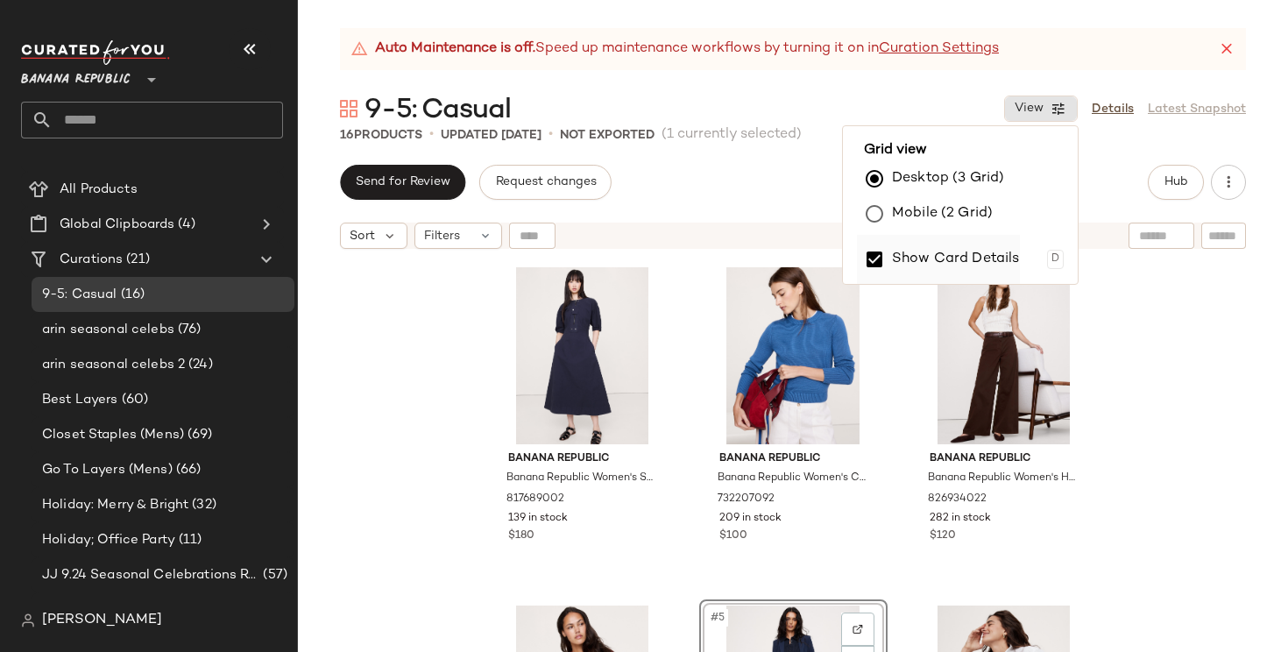
click at [1006, 258] on label "Show Card Details" at bounding box center [956, 259] width 128 height 49
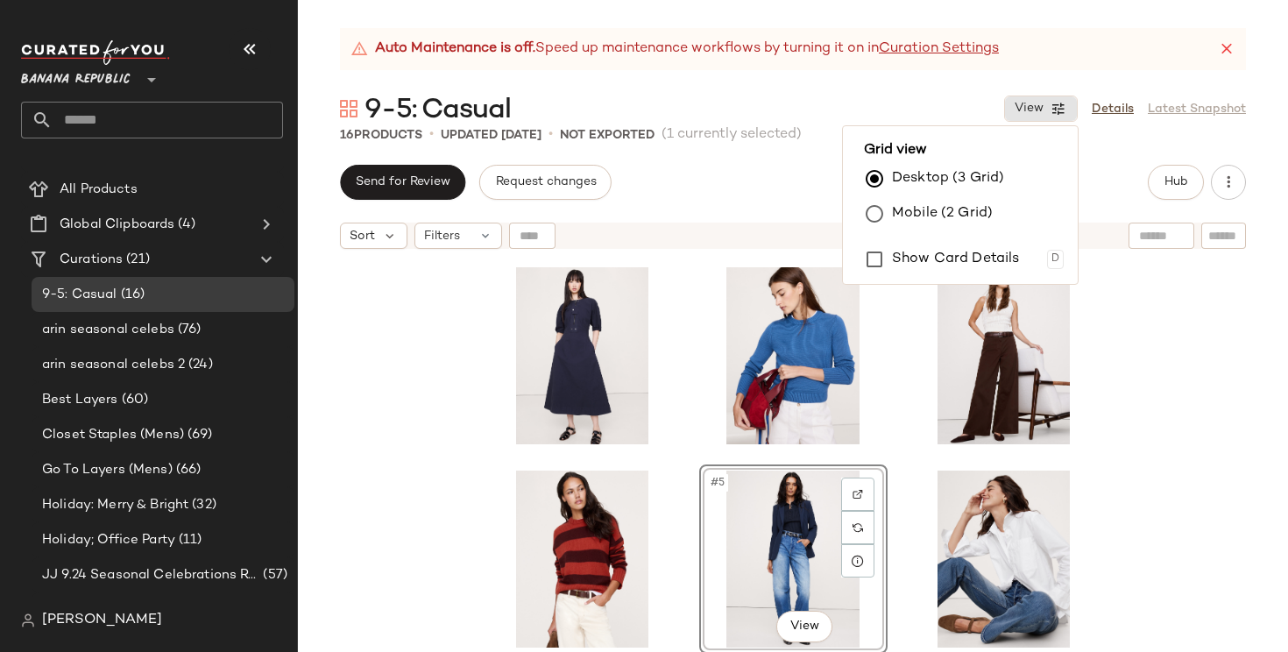
click at [1153, 399] on div "#5 View" at bounding box center [793, 477] width 990 height 438
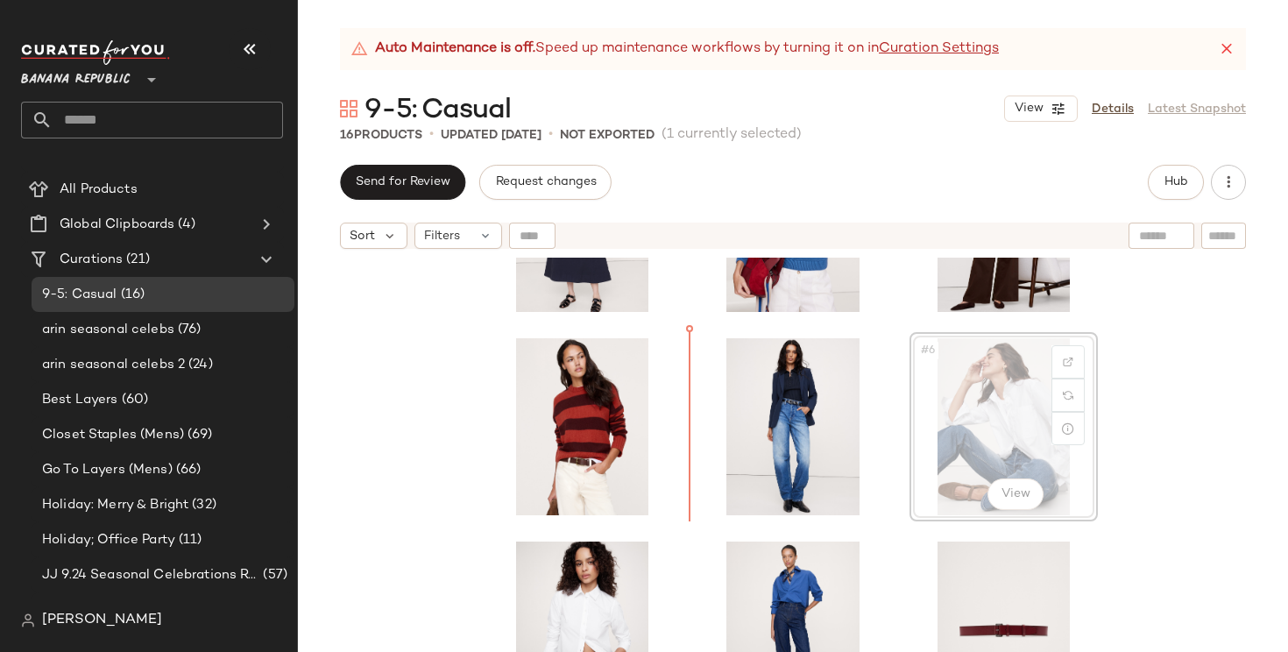
scroll to position [186, 0]
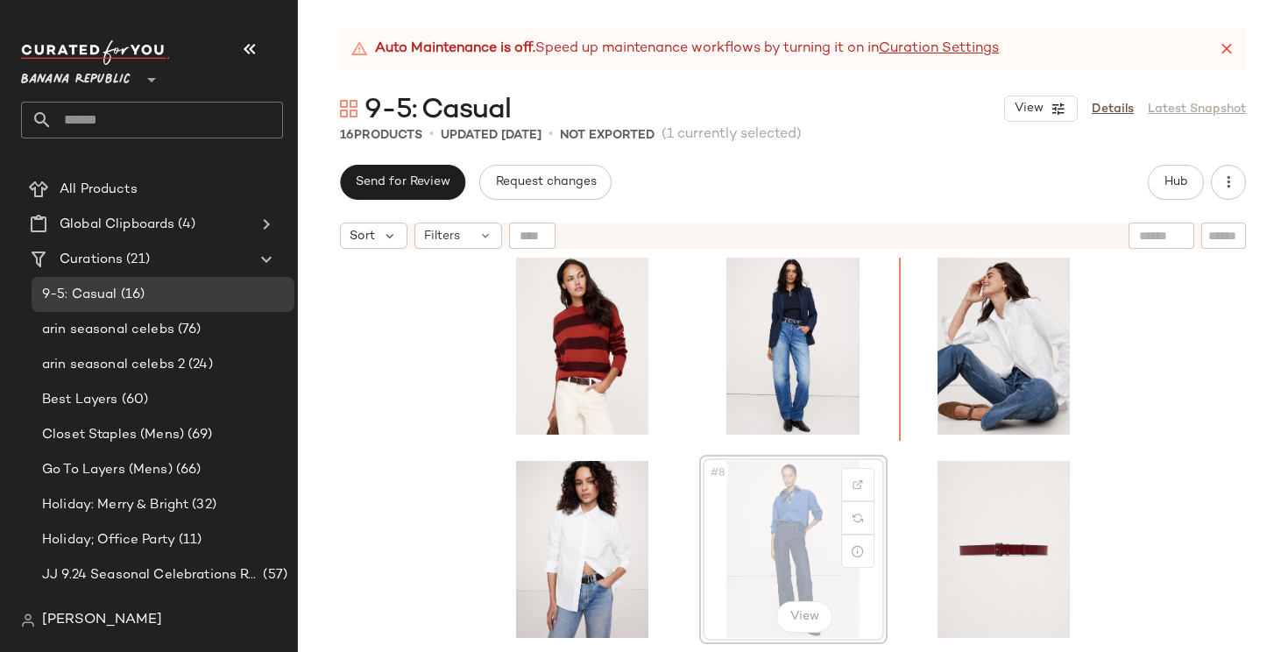
scroll to position [223, 0]
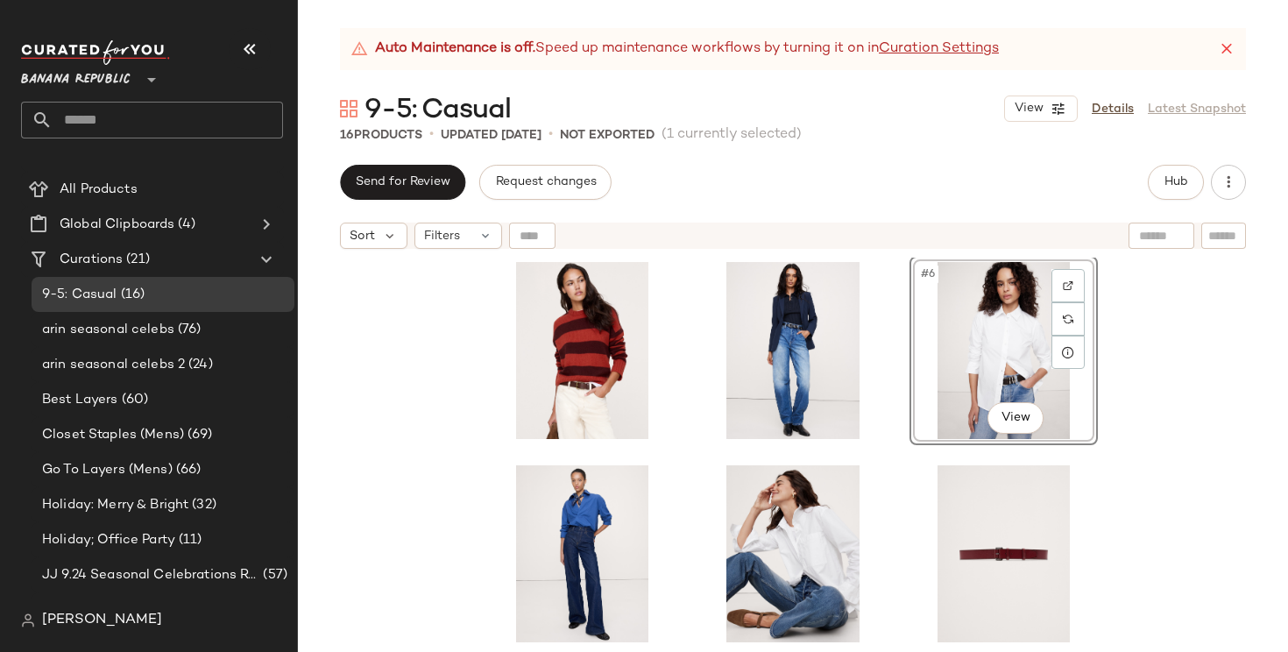
click at [1202, 345] on div "#6 View" at bounding box center [793, 477] width 990 height 438
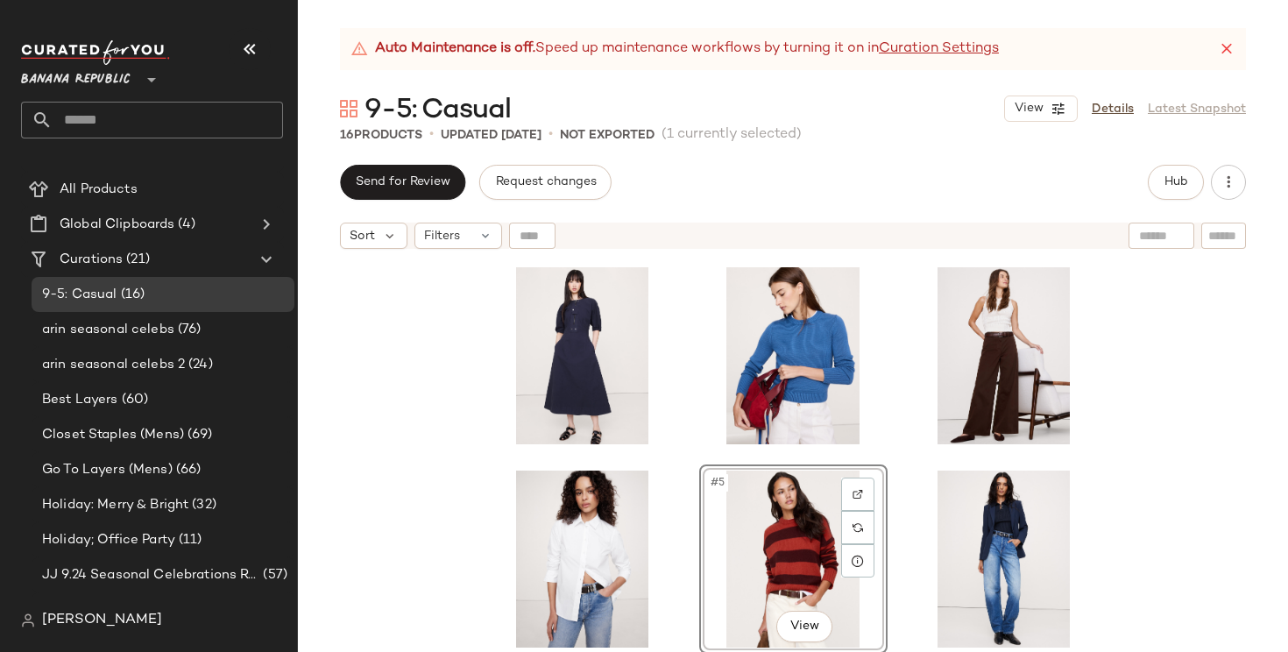
click at [1193, 485] on div "#5 View" at bounding box center [793, 477] width 990 height 438
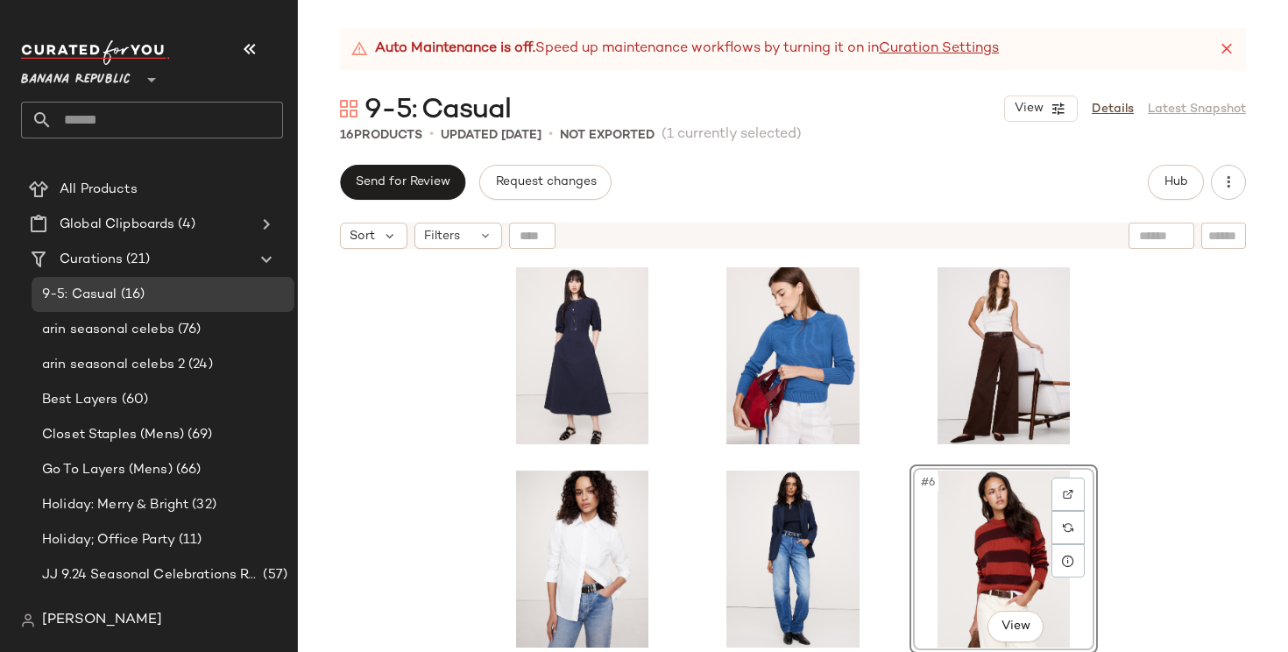
click at [1170, 502] on div "#6 View" at bounding box center [793, 477] width 990 height 438
click at [1169, 502] on div "#6 View" at bounding box center [793, 477] width 990 height 438
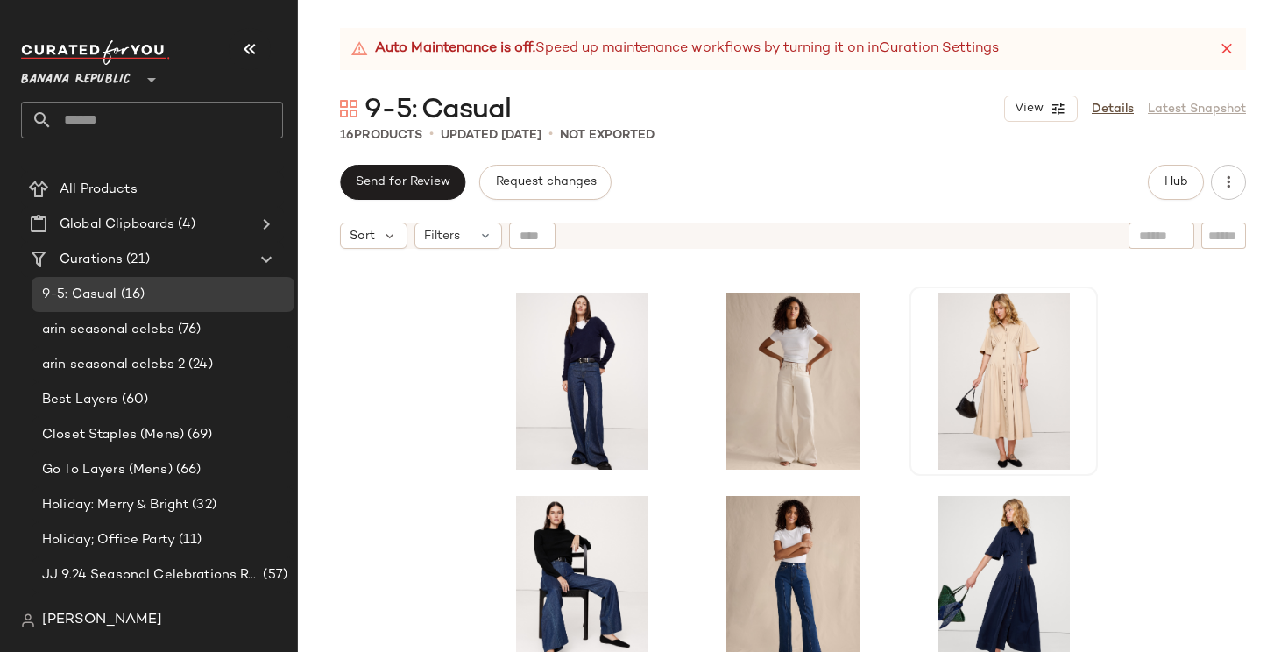
scroll to position [577, 0]
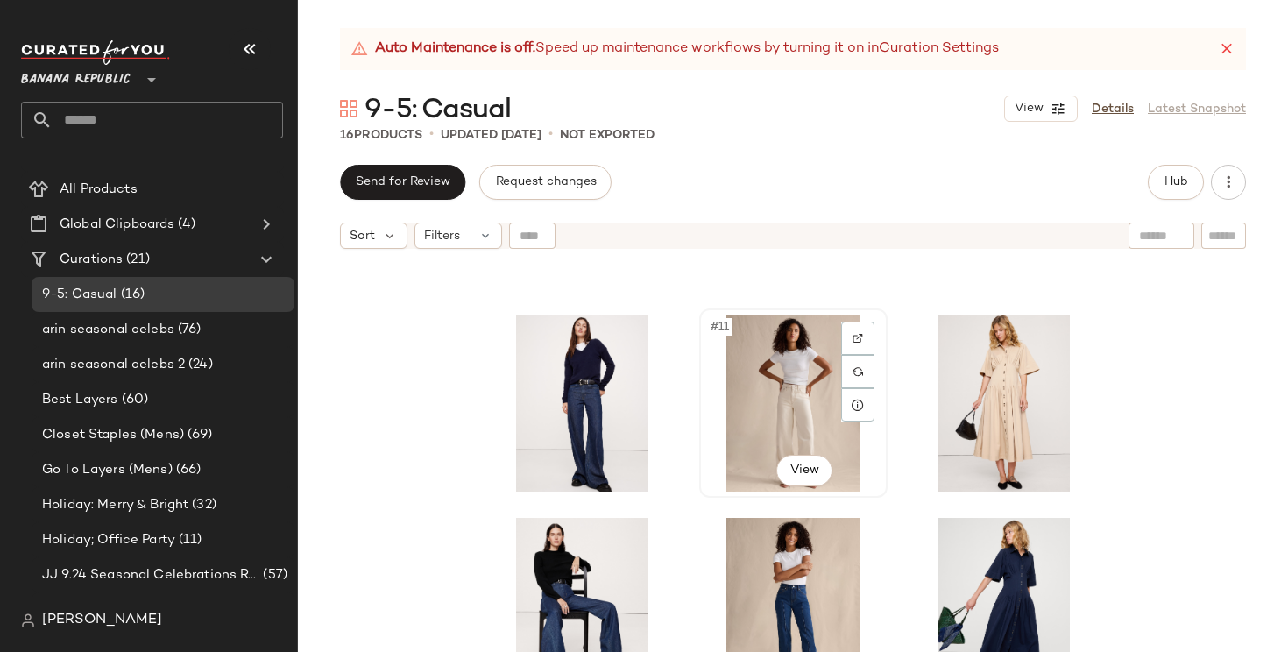
click at [770, 396] on div "#11 View" at bounding box center [793, 403] width 176 height 177
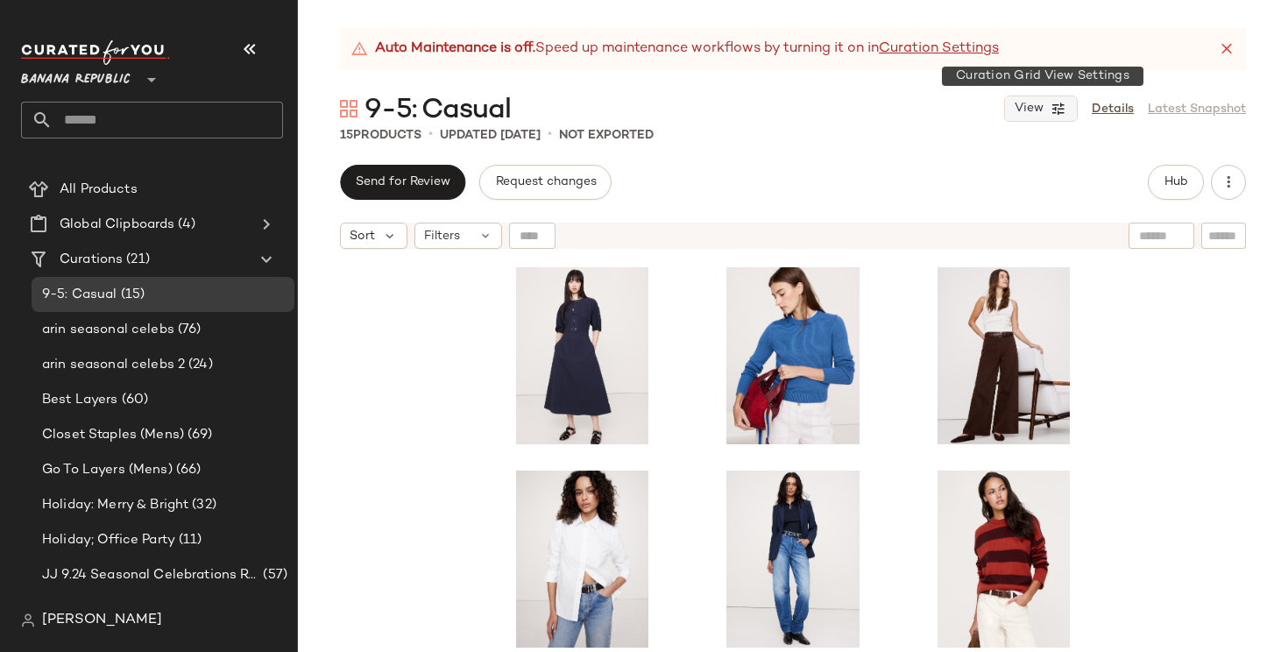
click at [1068, 107] on button "View" at bounding box center [1041, 109] width 74 height 26
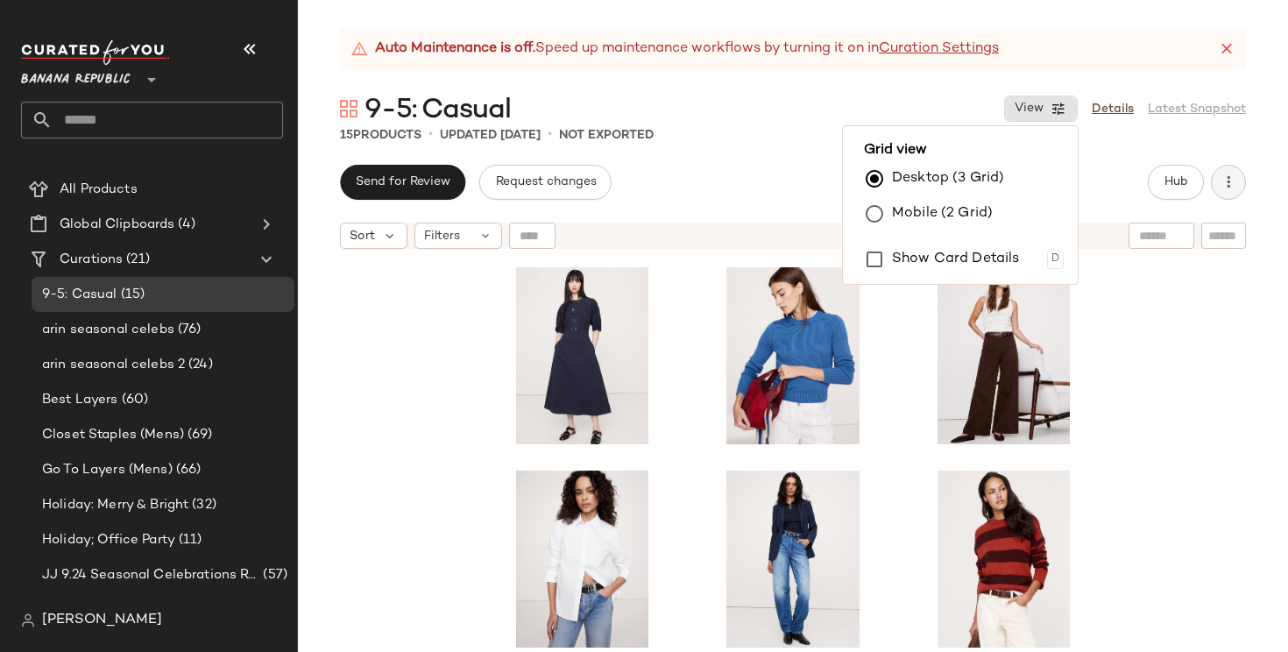
click at [1228, 185] on icon "button" at bounding box center [1229, 182] width 18 height 18
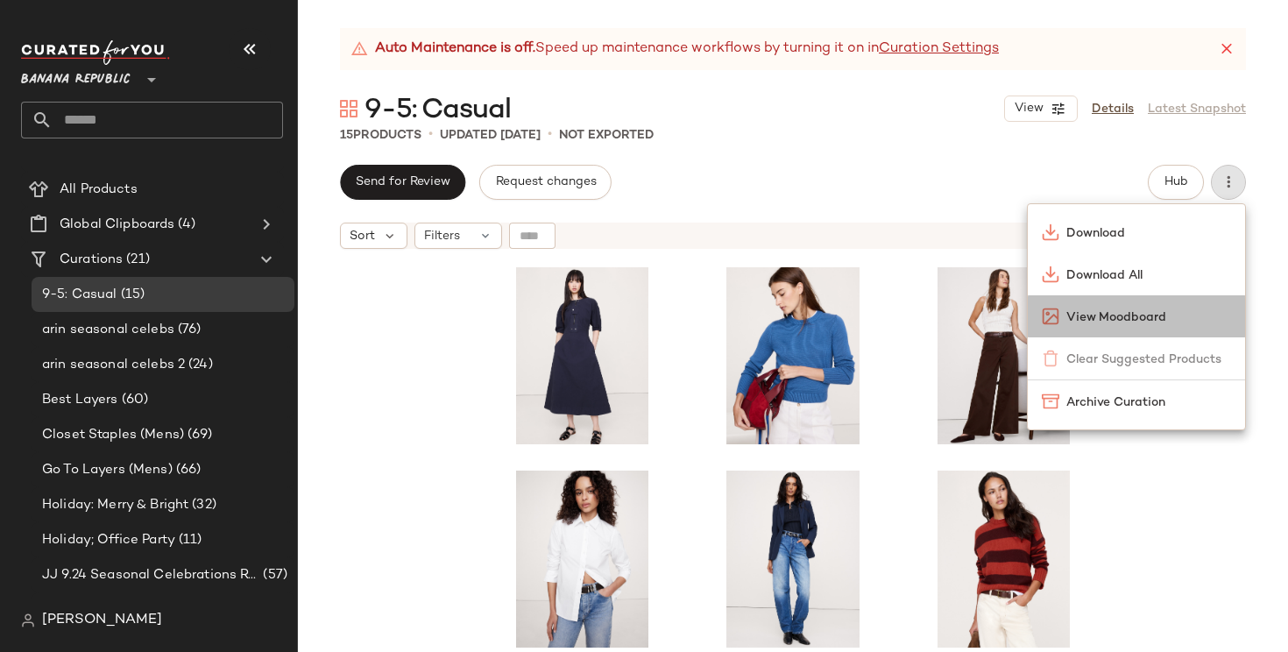
click at [1163, 313] on span "View Moodboard" at bounding box center [1148, 317] width 165 height 18
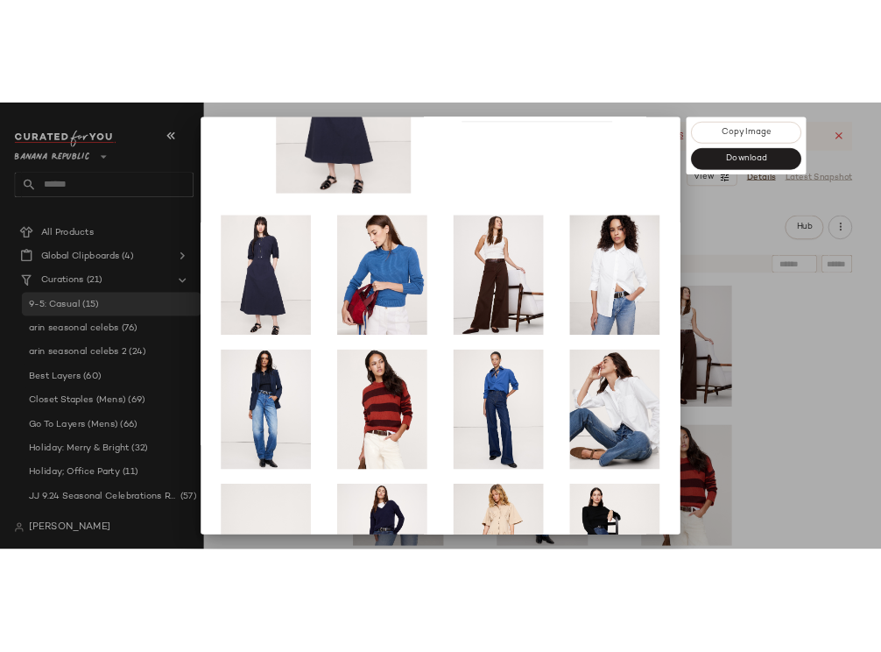
scroll to position [174, 0]
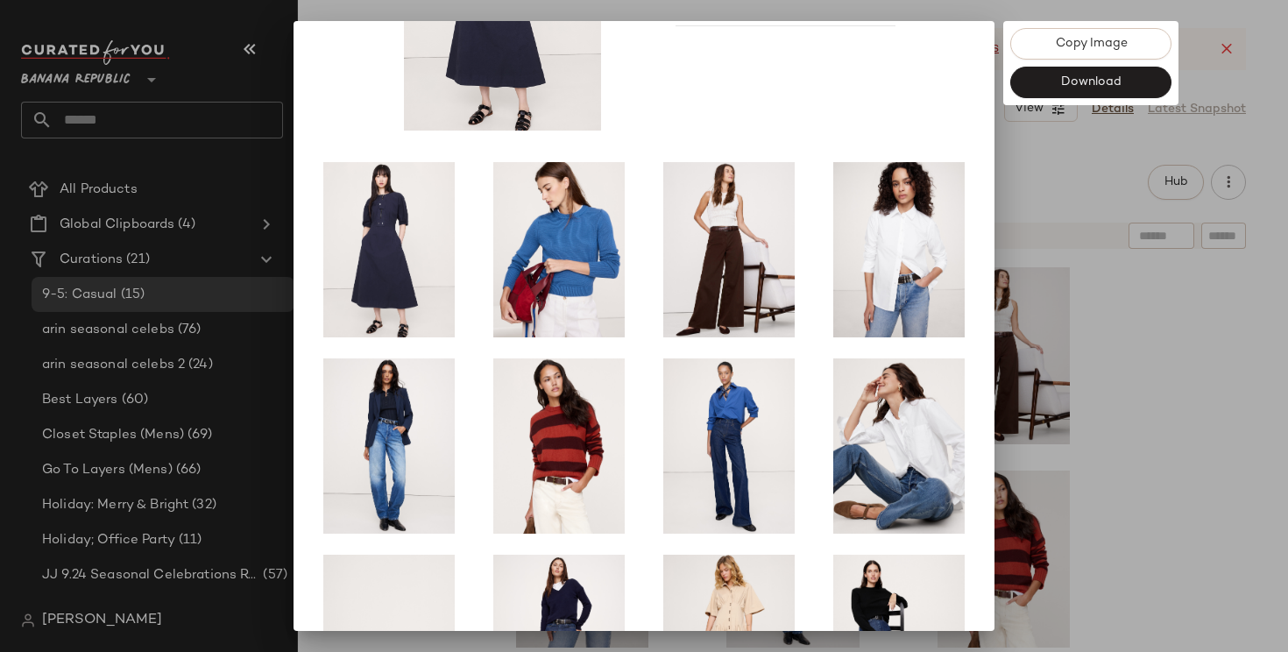
click at [1200, 476] on div at bounding box center [644, 326] width 1288 height 652
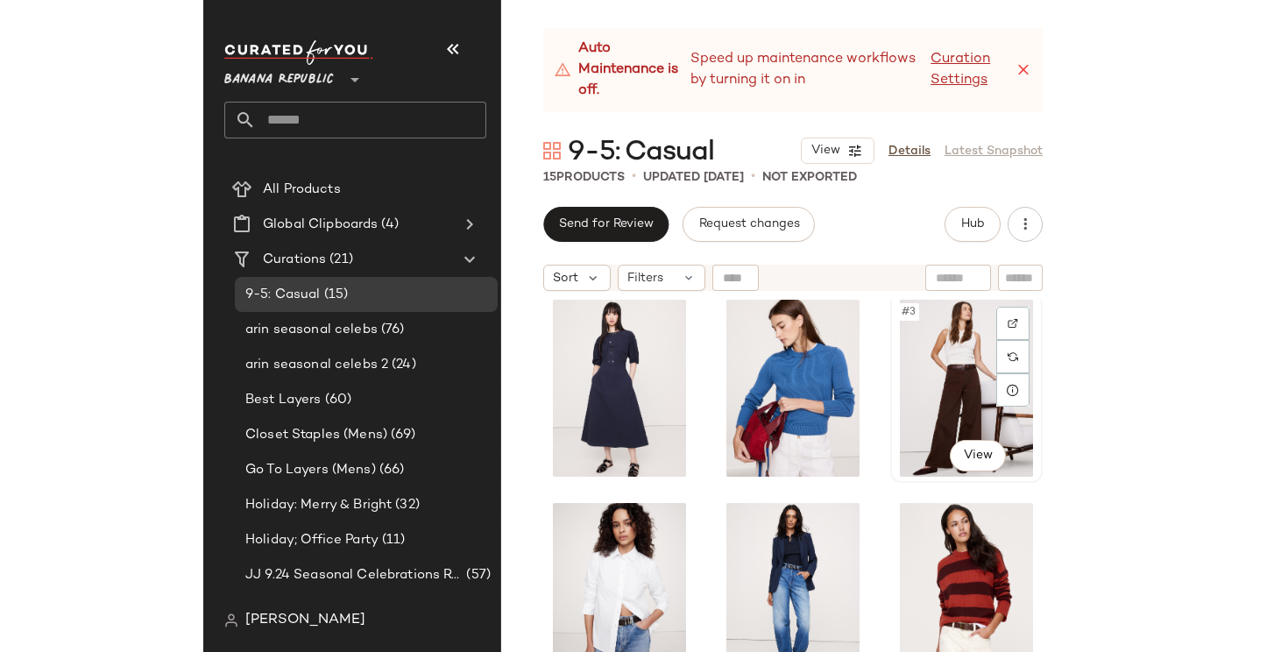
scroll to position [6, 0]
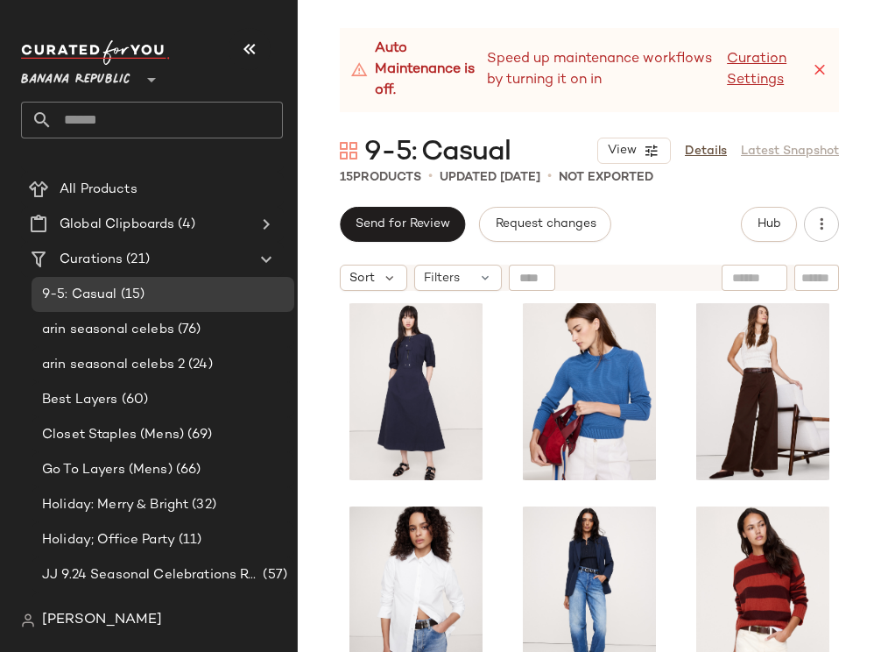
click at [824, 67] on icon at bounding box center [820, 70] width 18 height 18
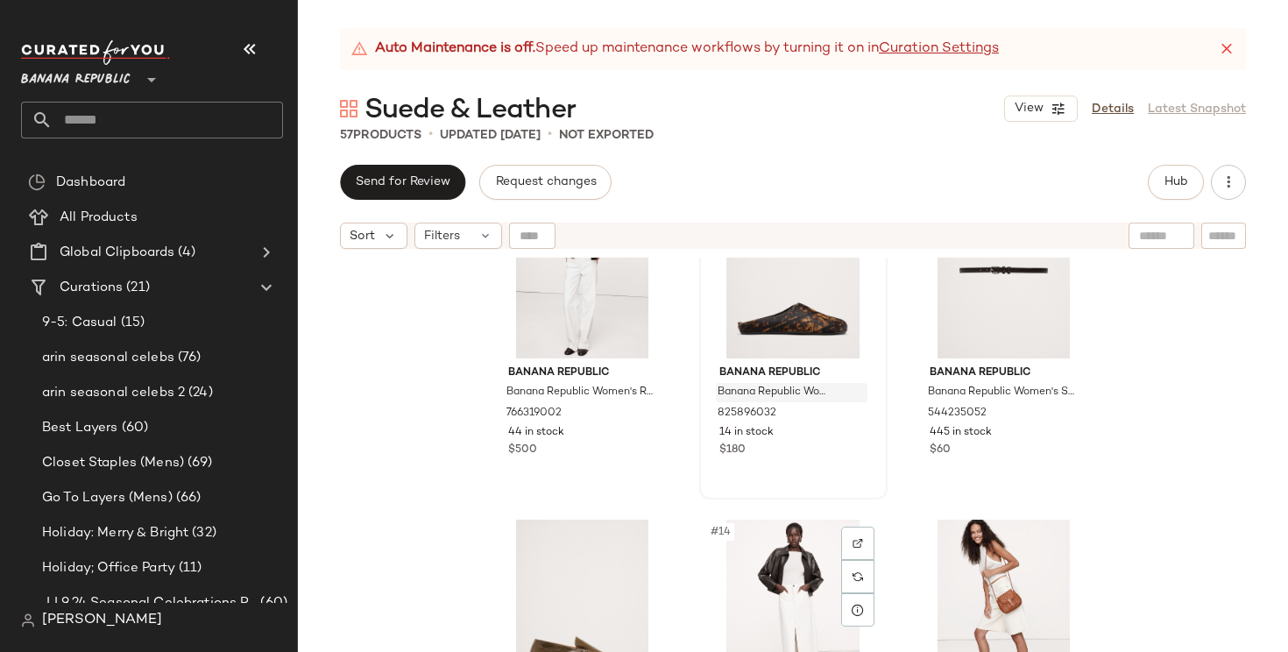
scroll to position [1115, 0]
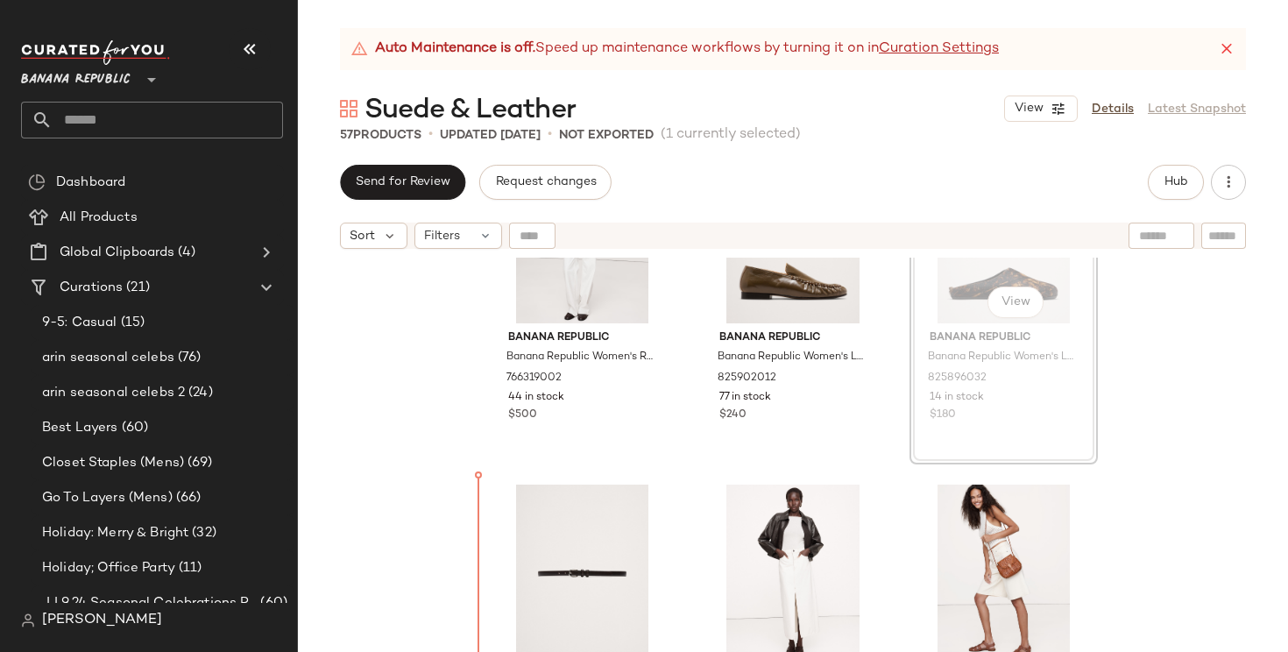
scroll to position [1155, 0]
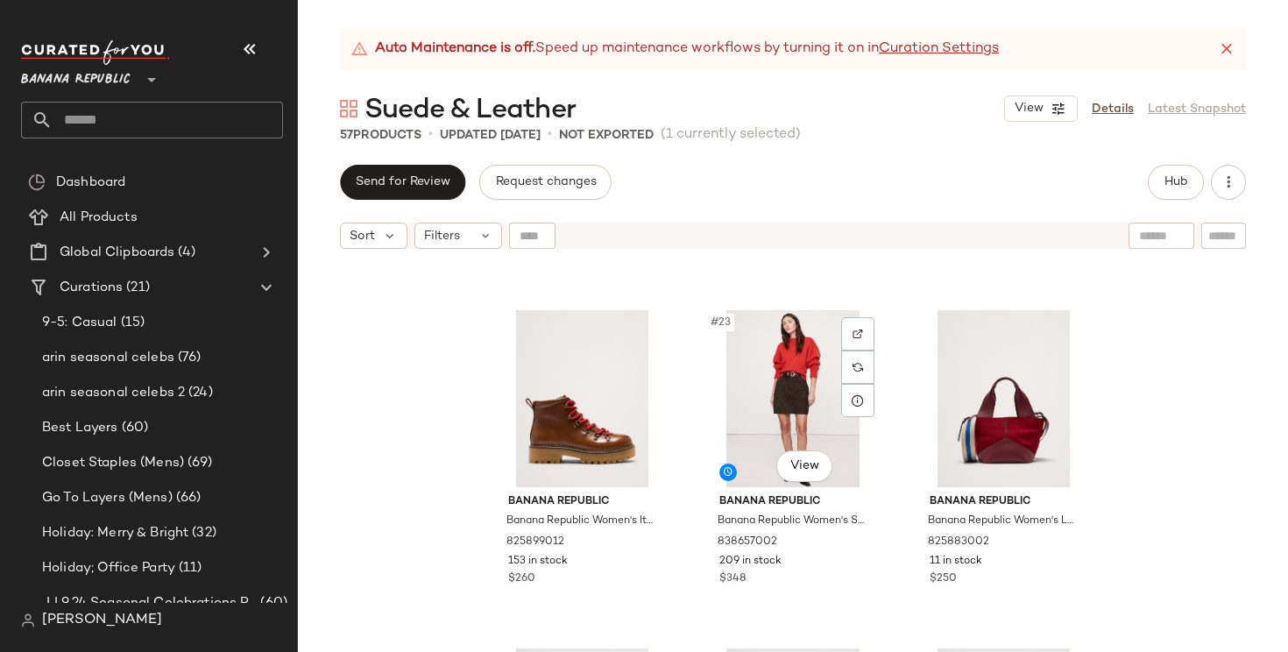
scroll to position [2337, 0]
